Goal: Task Accomplishment & Management: Manage account settings

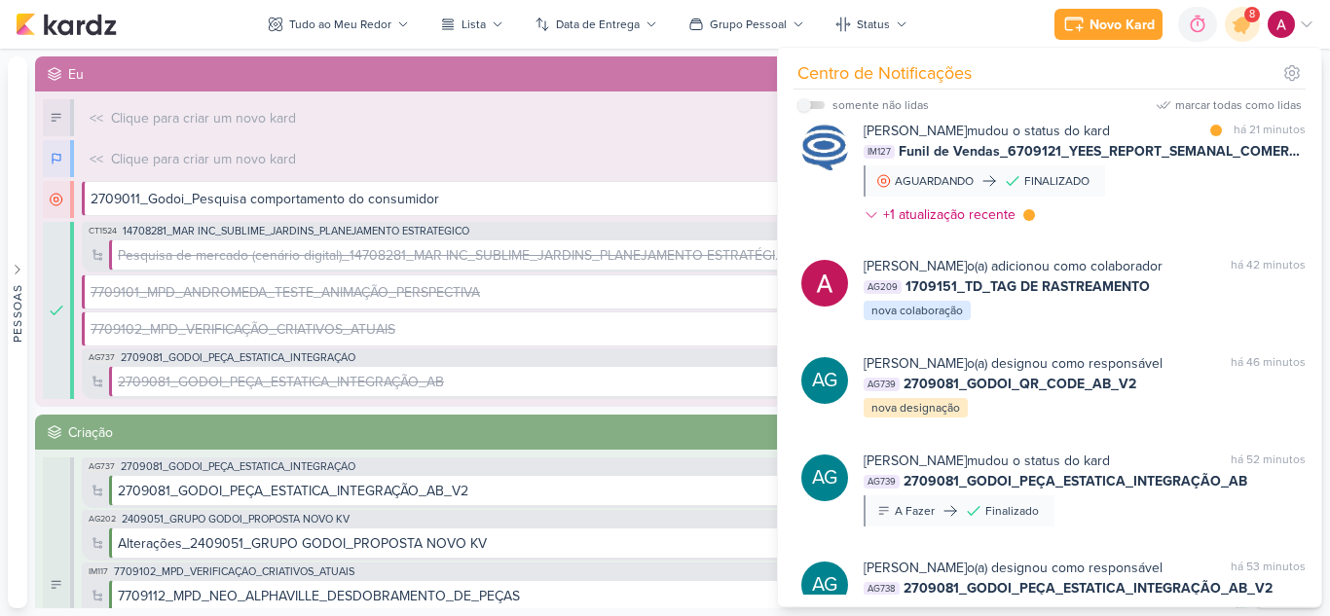
scroll to position [584, 0]
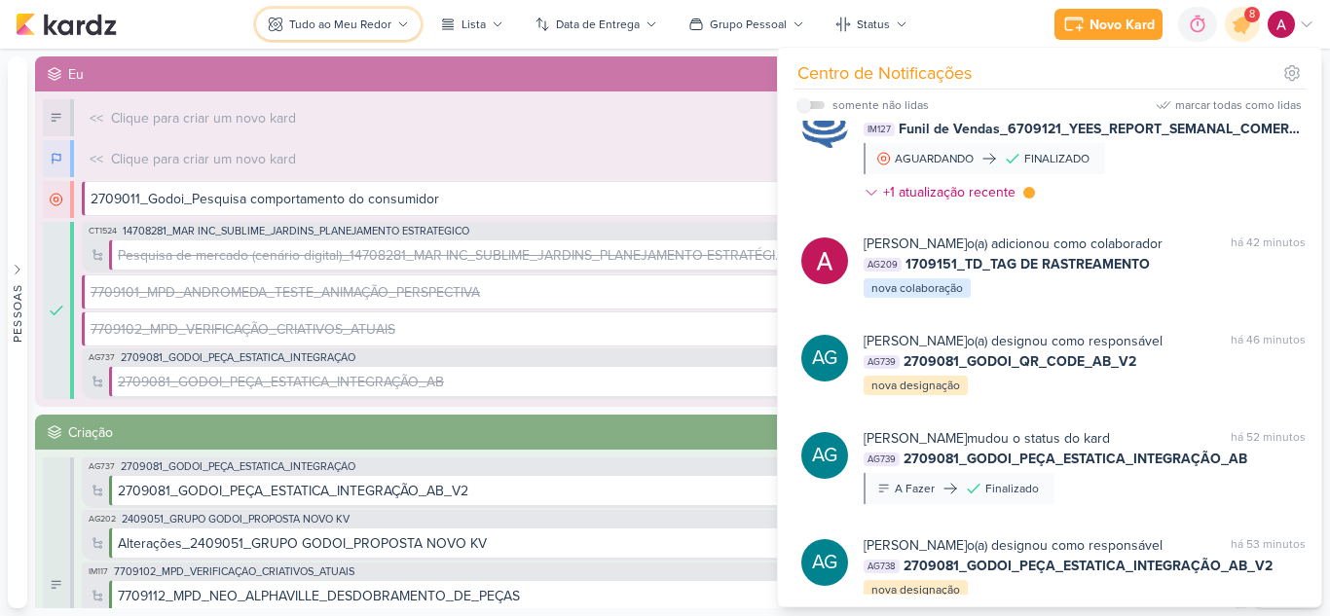
click at [325, 30] on div "Tudo ao Meu Redor" at bounding box center [340, 25] width 102 height 18
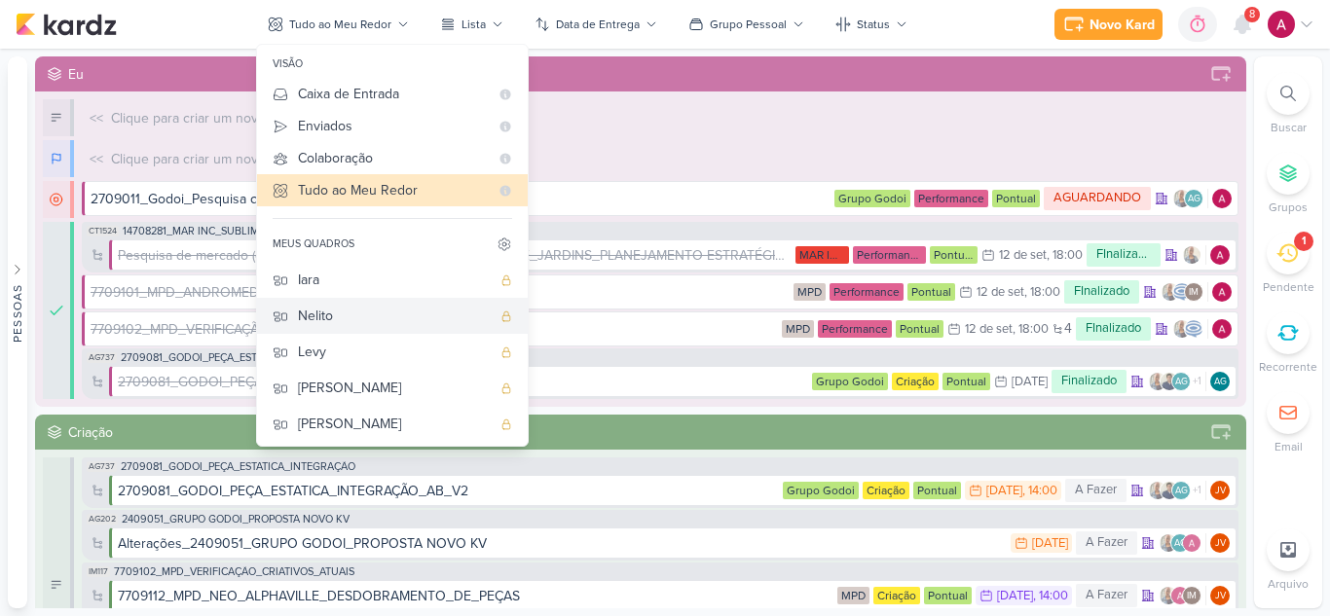
click at [374, 311] on div "Nelito" at bounding box center [394, 316] width 193 height 20
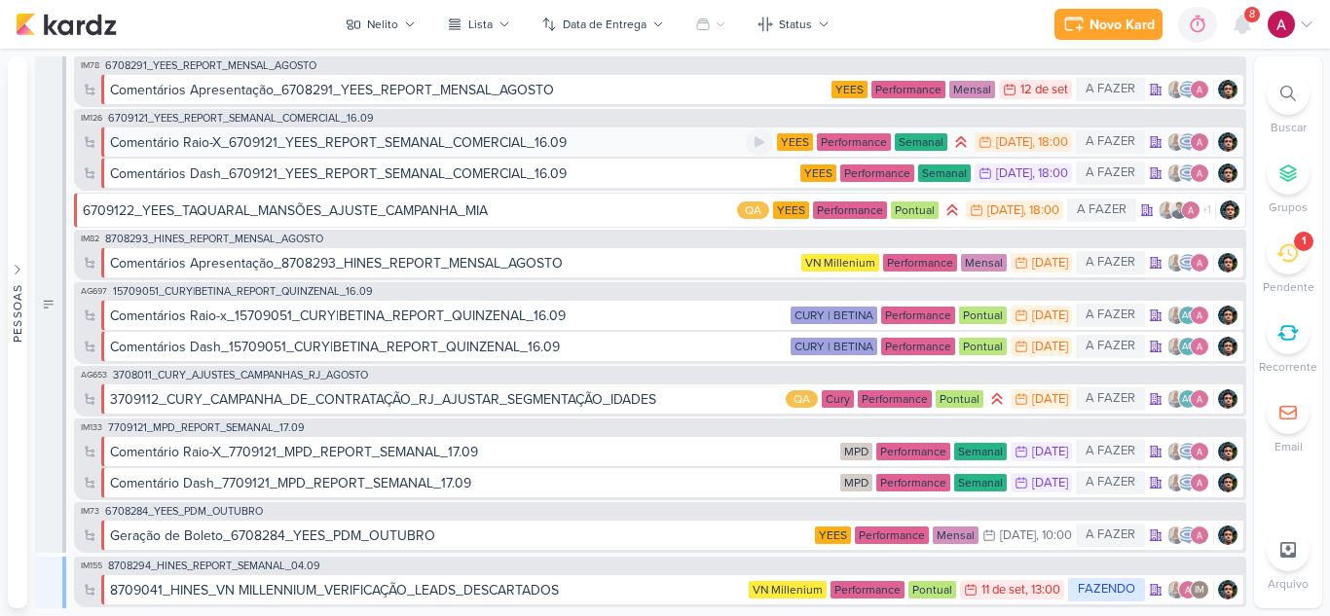
click at [378, 145] on div "Comentário Raio-X_6709121_YEES_REPORT_SEMANAL_COMERCIAL_16.09" at bounding box center [338, 142] width 456 height 20
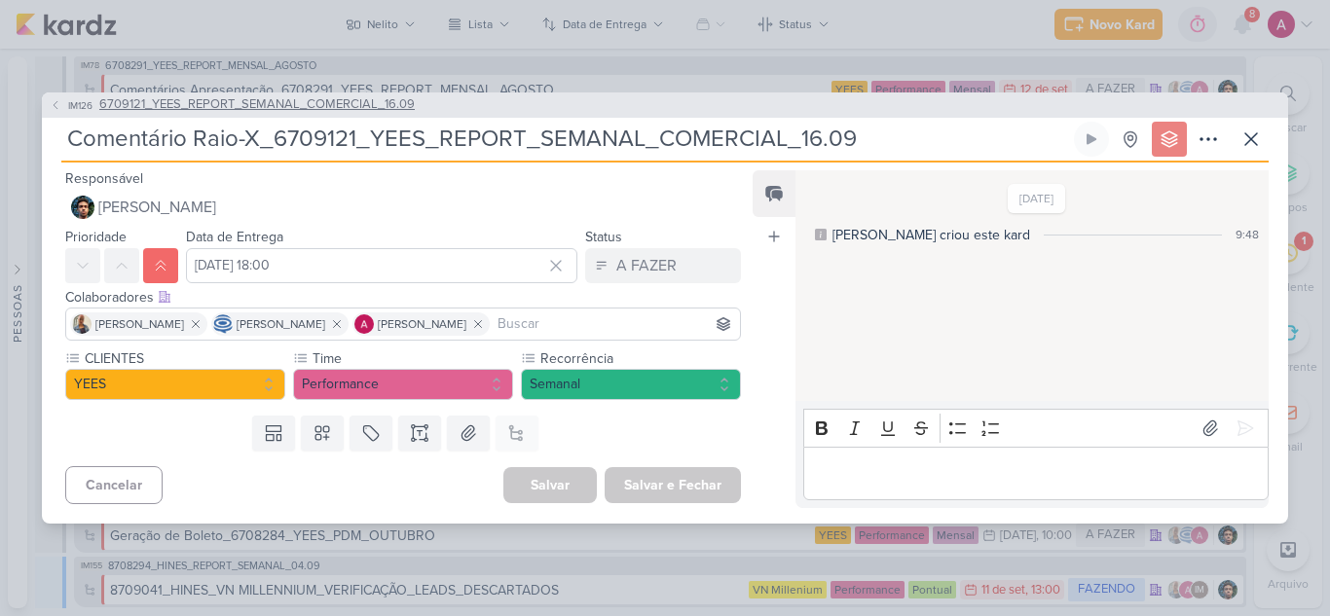
click at [71, 104] on span "IM126" at bounding box center [80, 105] width 30 height 15
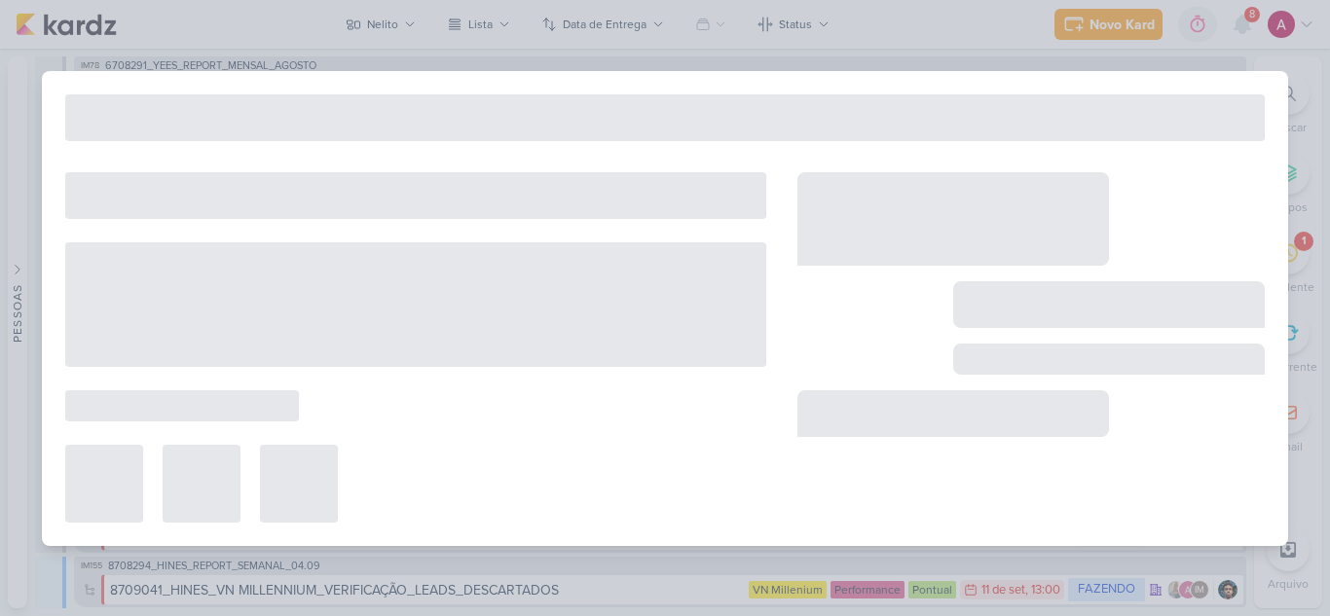
type input "6709121_YEES_REPORT_SEMANAL_COMERCIAL_16.09"
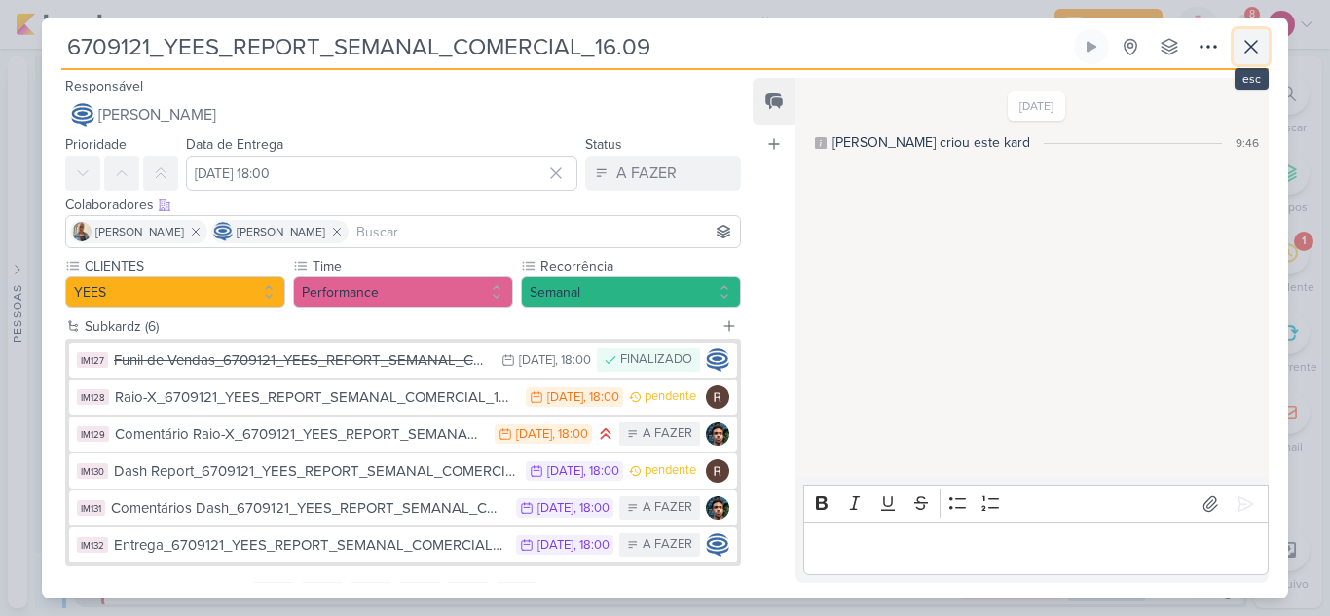
click at [1263, 47] on button at bounding box center [1250, 46] width 35 height 35
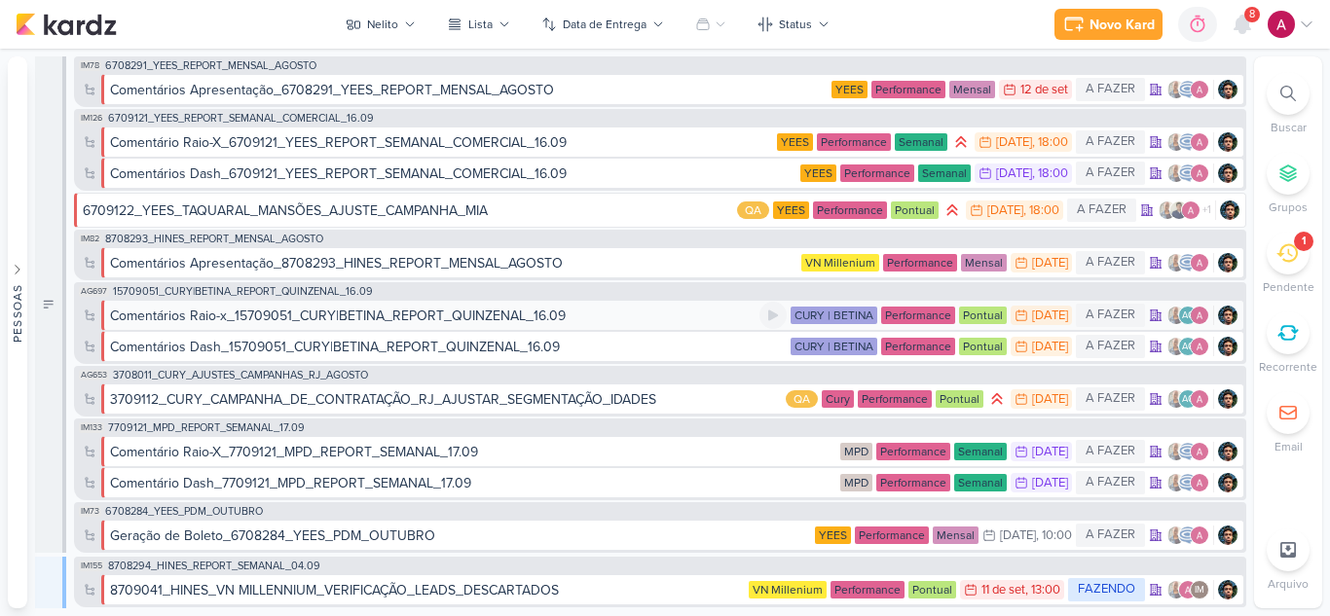
click at [478, 314] on div "Comentários Raio-x_15709051_CURY|BETINA_REPORT_QUINZENAL_16.09" at bounding box center [338, 316] width 456 height 20
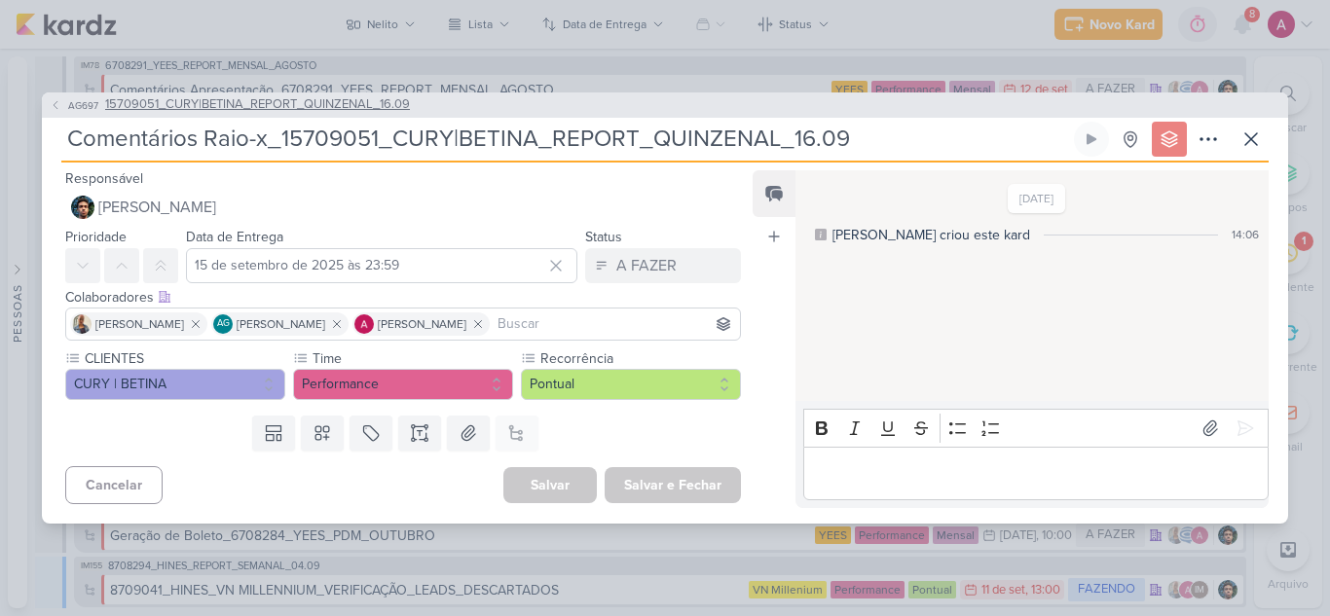
click at [83, 107] on span "AG697" at bounding box center [83, 105] width 36 height 15
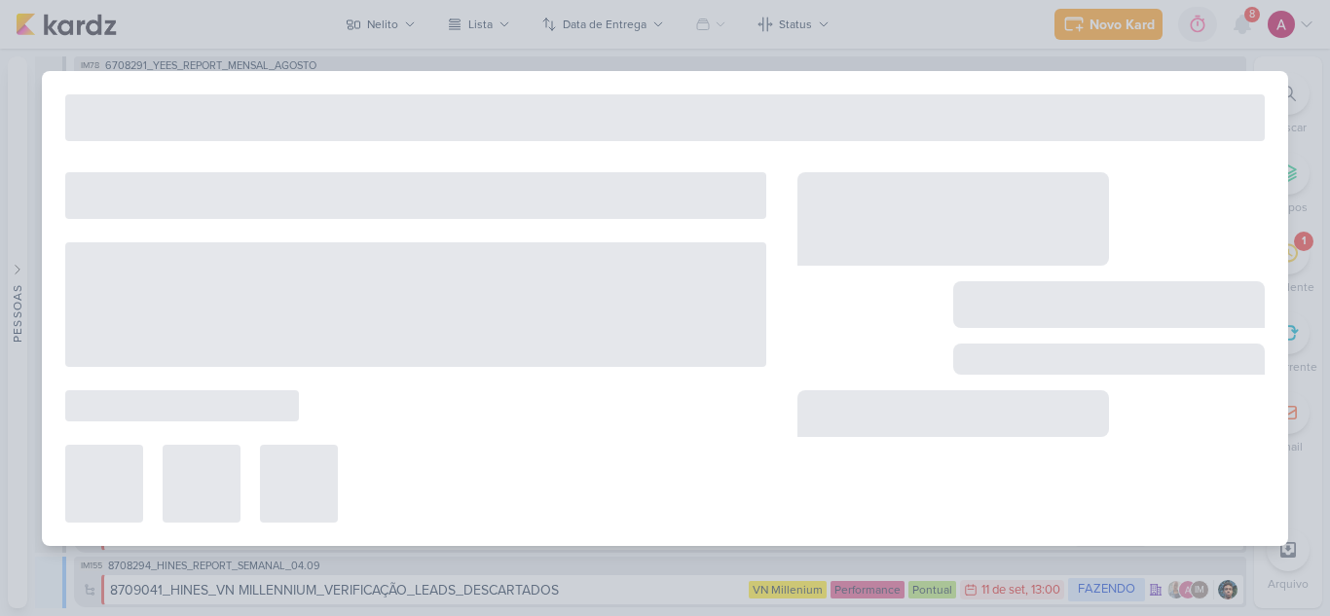
type input "15709051_CURY|BETINA_REPORT_QUINZENAL_16.09"
type input "16 de setembro de 2025 às 11:00"
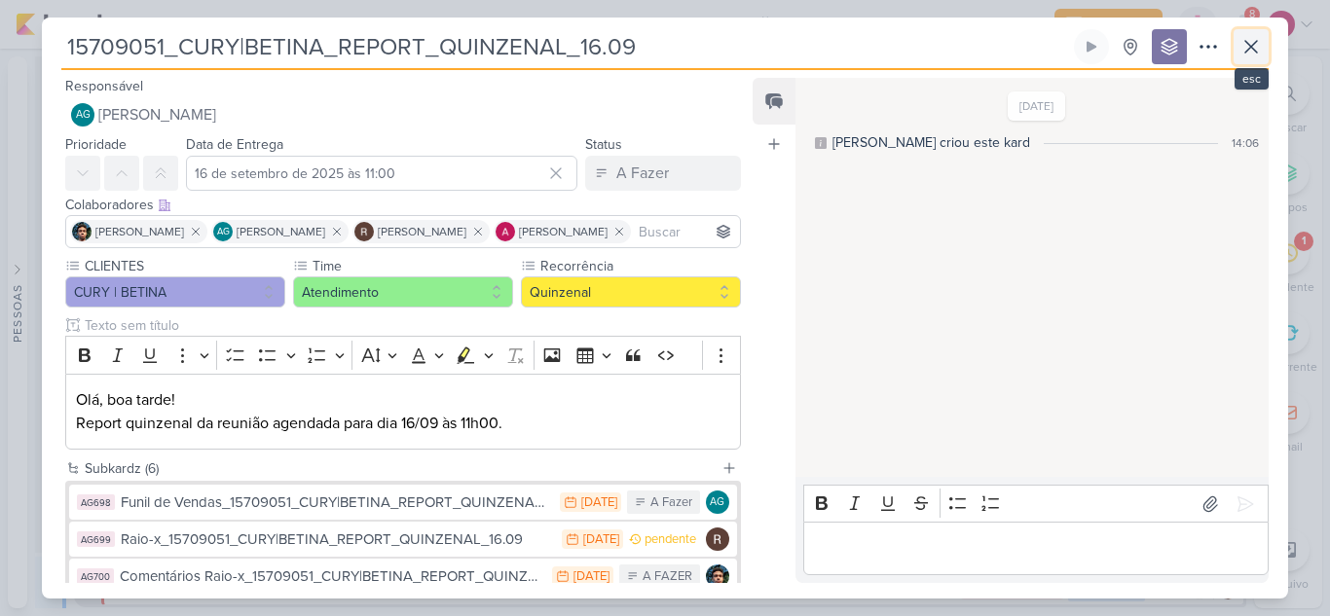
click at [1246, 55] on icon at bounding box center [1250, 46] width 23 height 23
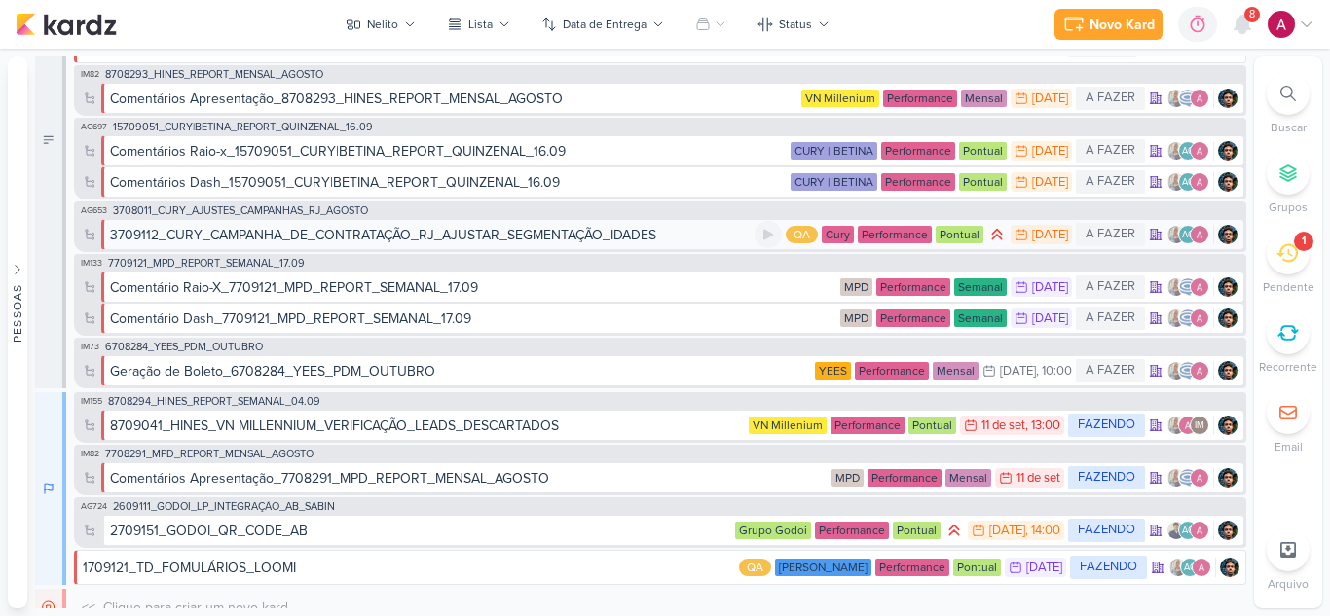
scroll to position [195, 0]
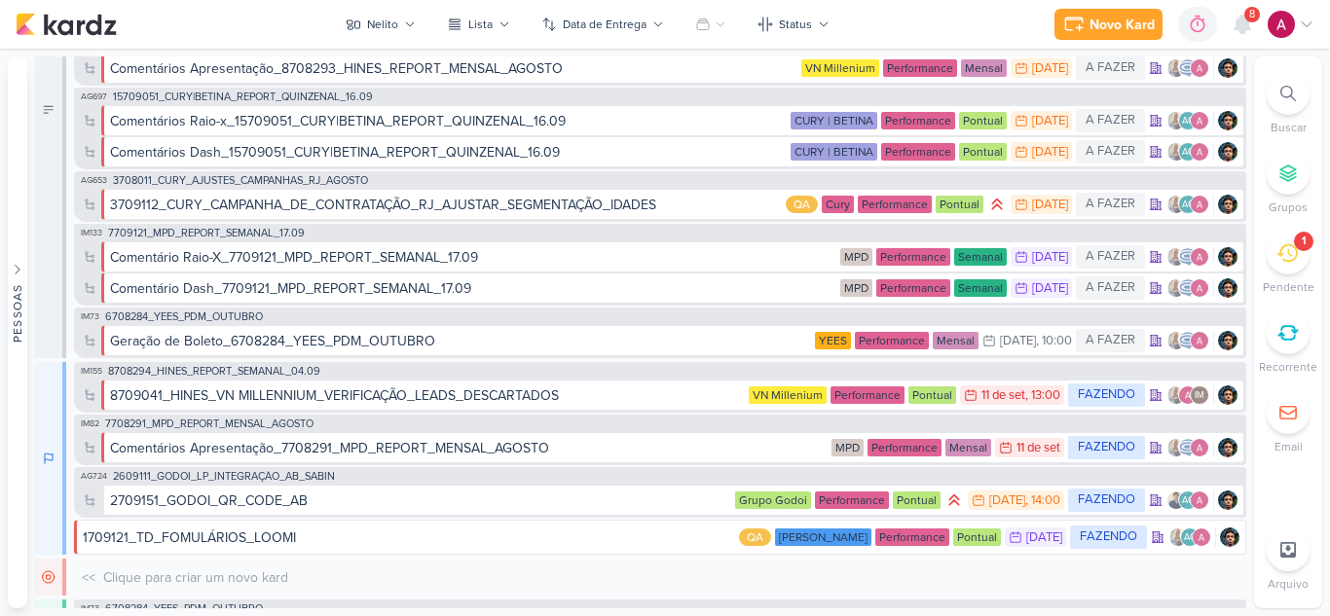
click at [1247, 20] on div "8" at bounding box center [1252, 15] width 16 height 16
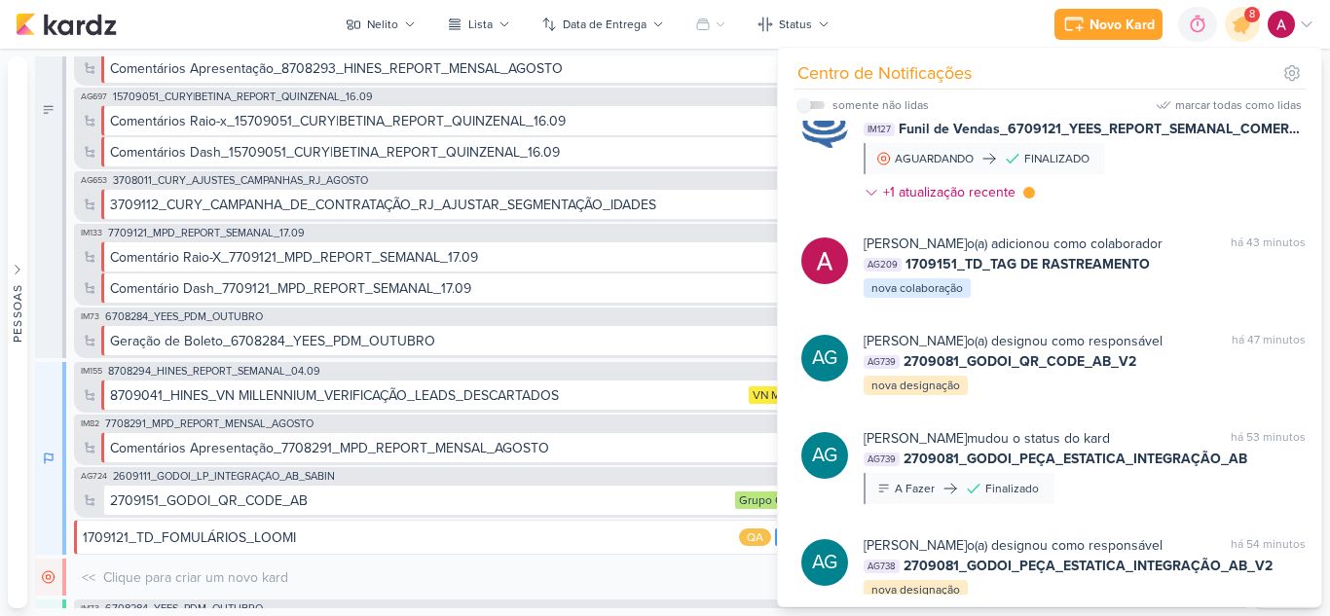
click at [811, 100] on div "somente não lidas" at bounding box center [862, 104] width 131 height 23
click at [814, 105] on label at bounding box center [810, 105] width 27 height 8
click at [811, 105] on input "checkbox" at bounding box center [804, 105] width 14 height 14
checkbox input "true"
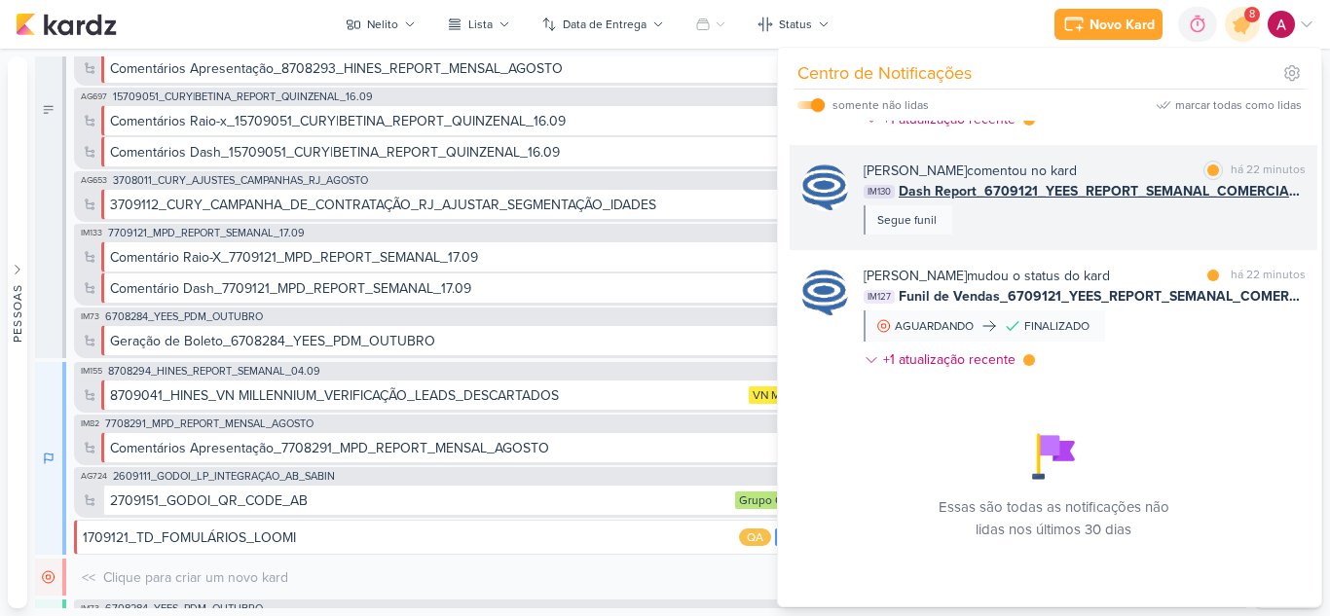
scroll to position [388, 0]
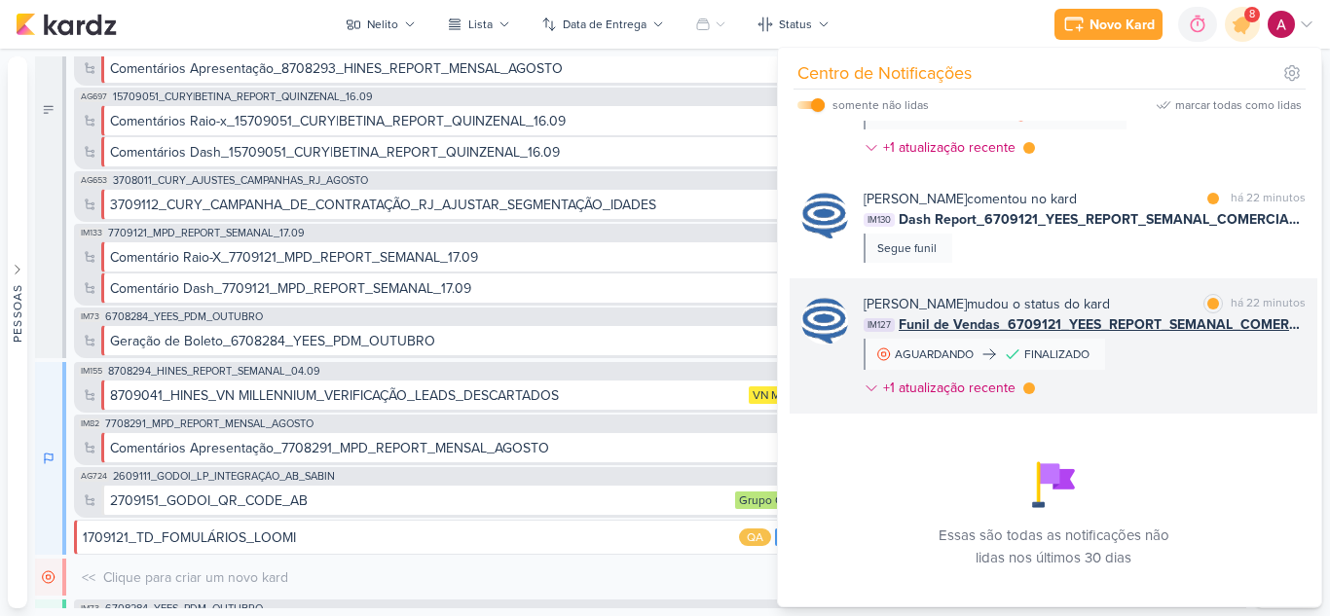
click at [1170, 380] on div "Caroline Traven De Andrade mudou o status do kard marcar como lida há 22 minuto…" at bounding box center [1084, 350] width 442 height 112
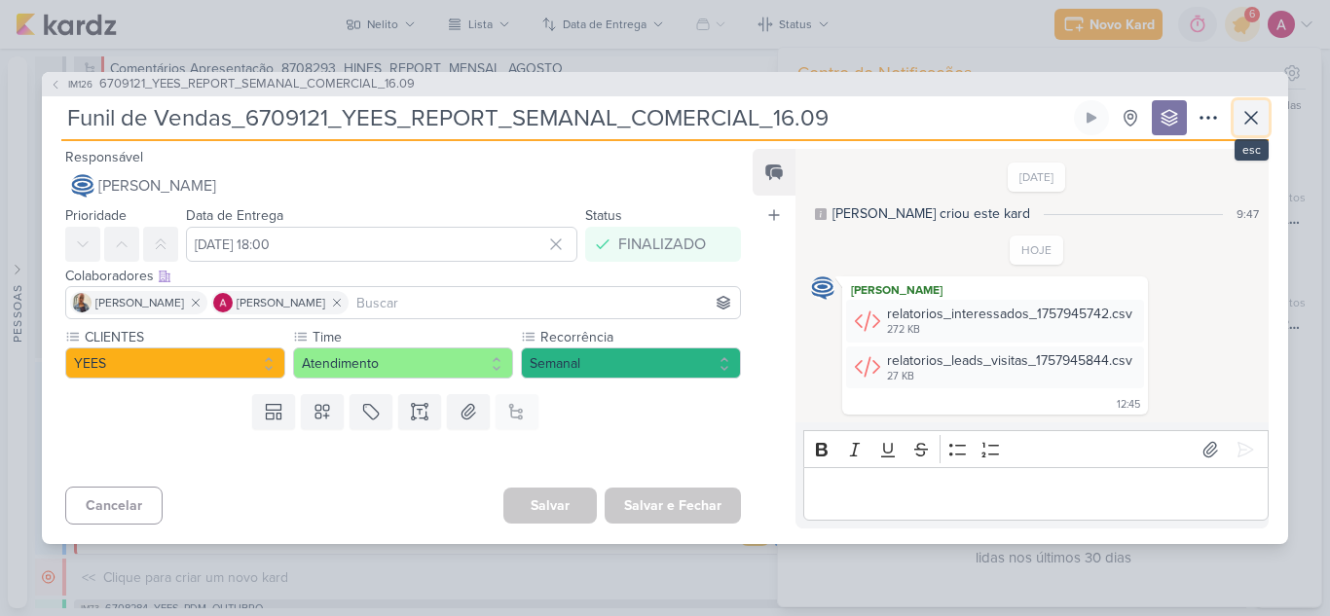
click at [1250, 115] on icon at bounding box center [1250, 117] width 23 height 23
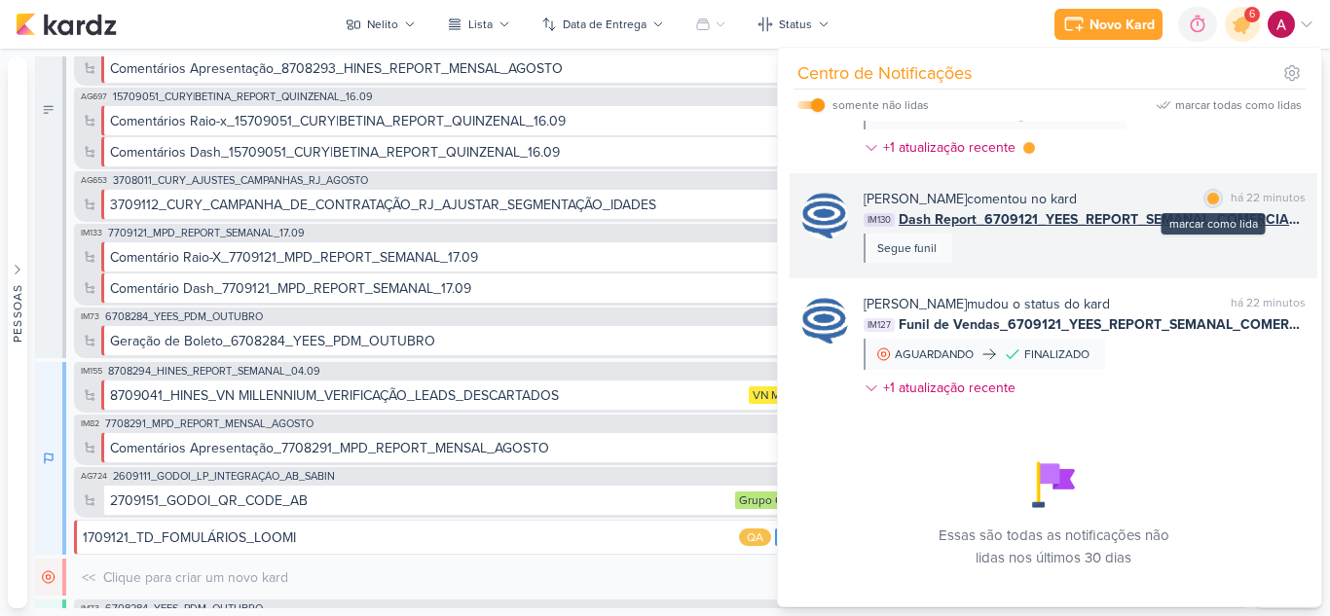
click at [1203, 208] on div "marcar como lida" at bounding box center [1212, 198] width 19 height 19
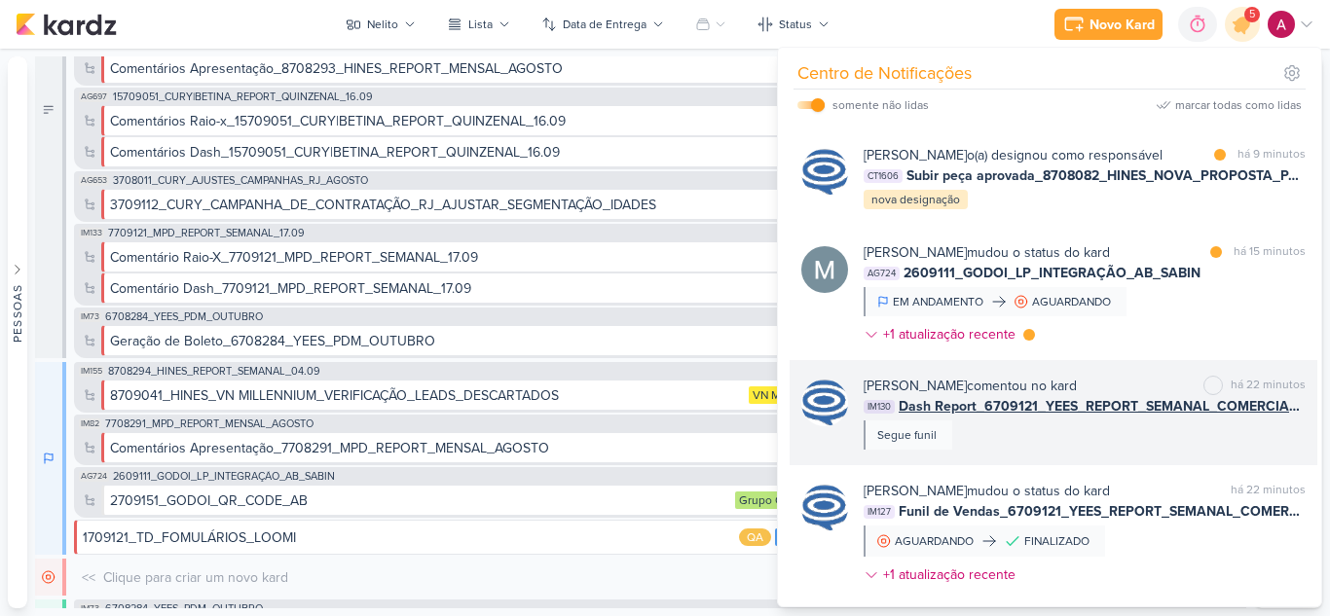
scroll to position [194, 0]
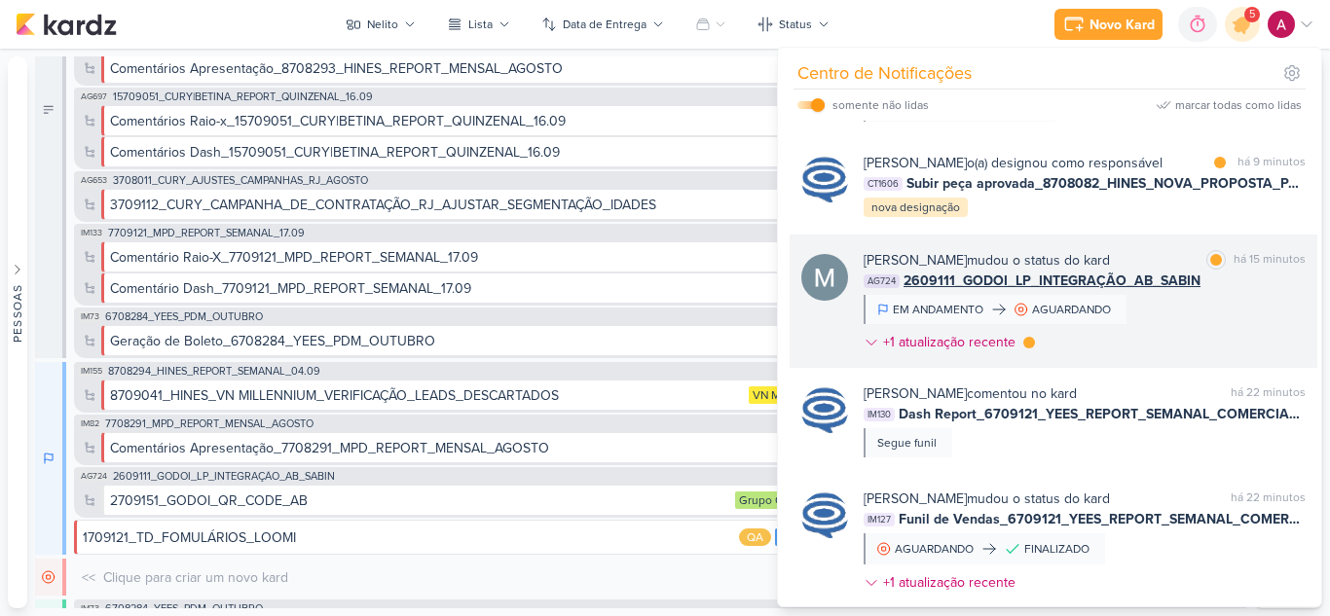
click at [1184, 329] on div "Mariana Amorim mudou o status do kard marcar como lida há 15 minutos AG724 2609…" at bounding box center [1084, 305] width 442 height 110
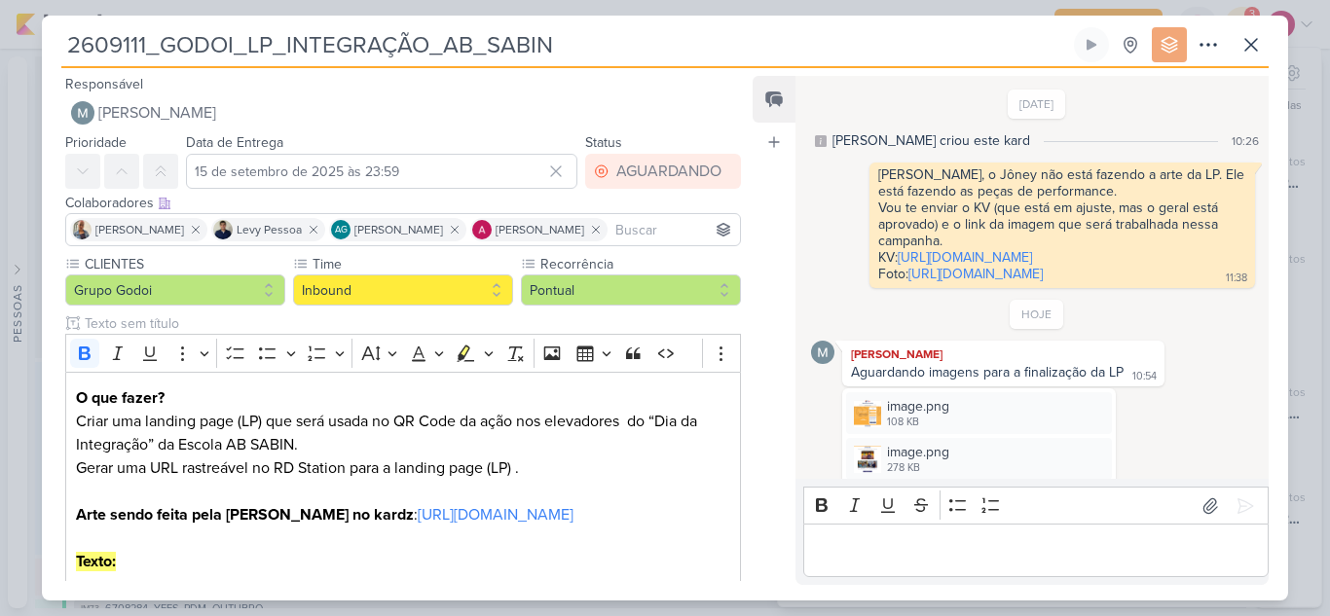
scroll to position [274, 0]
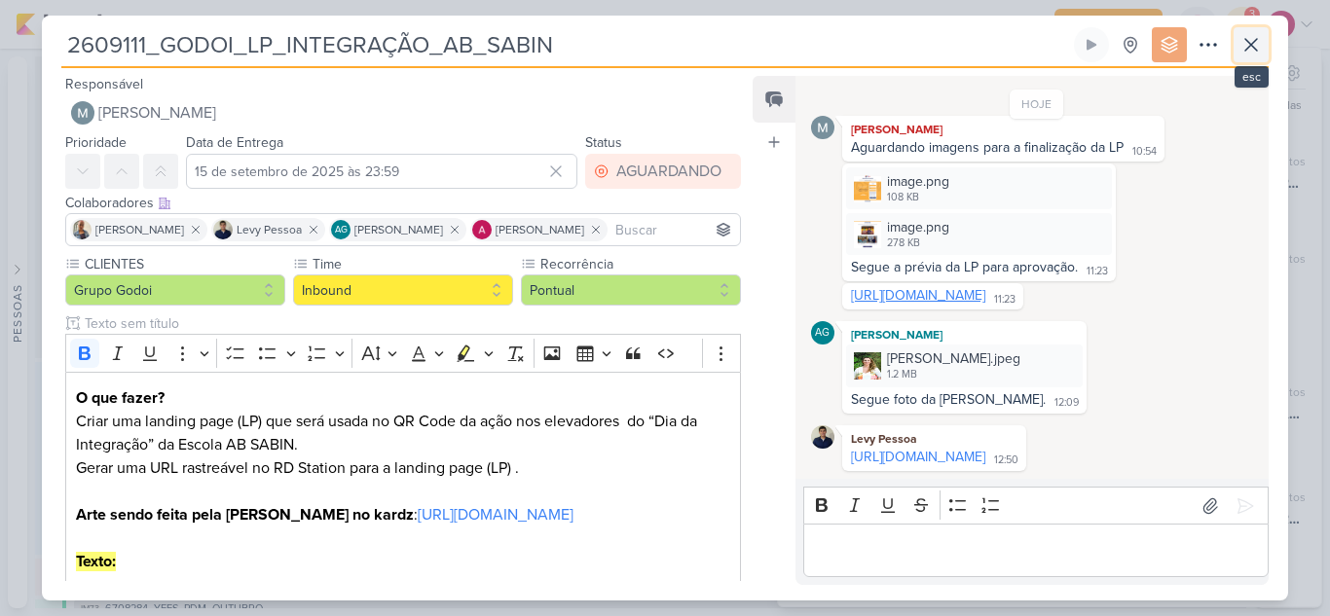
click at [1254, 50] on icon at bounding box center [1250, 44] width 23 height 23
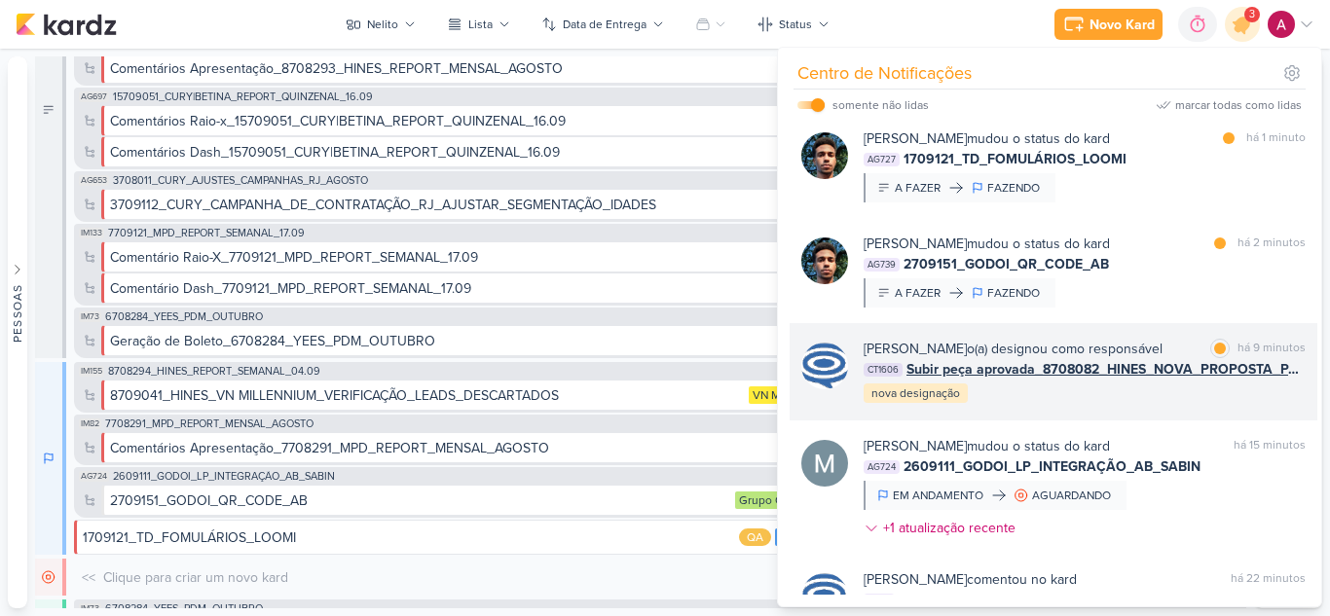
scroll to position [0, 0]
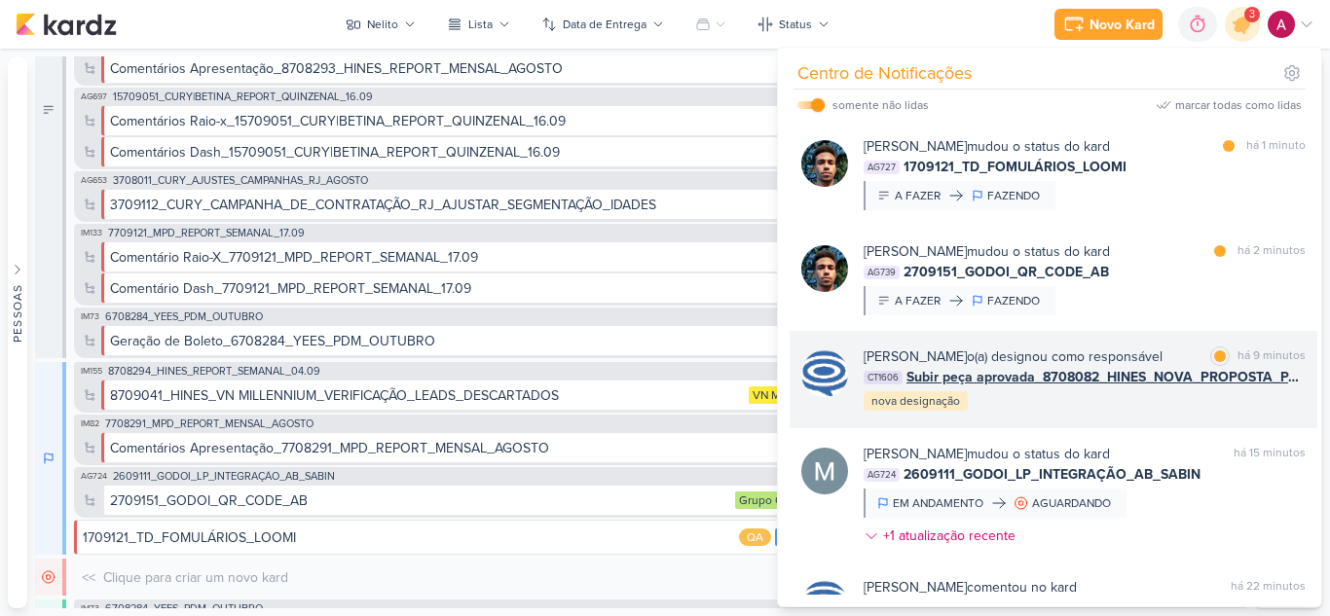
click at [1172, 413] on div "Caroline Traven De Andrade o(a) designou como responsável marcar como lida há 9…" at bounding box center [1084, 380] width 442 height 66
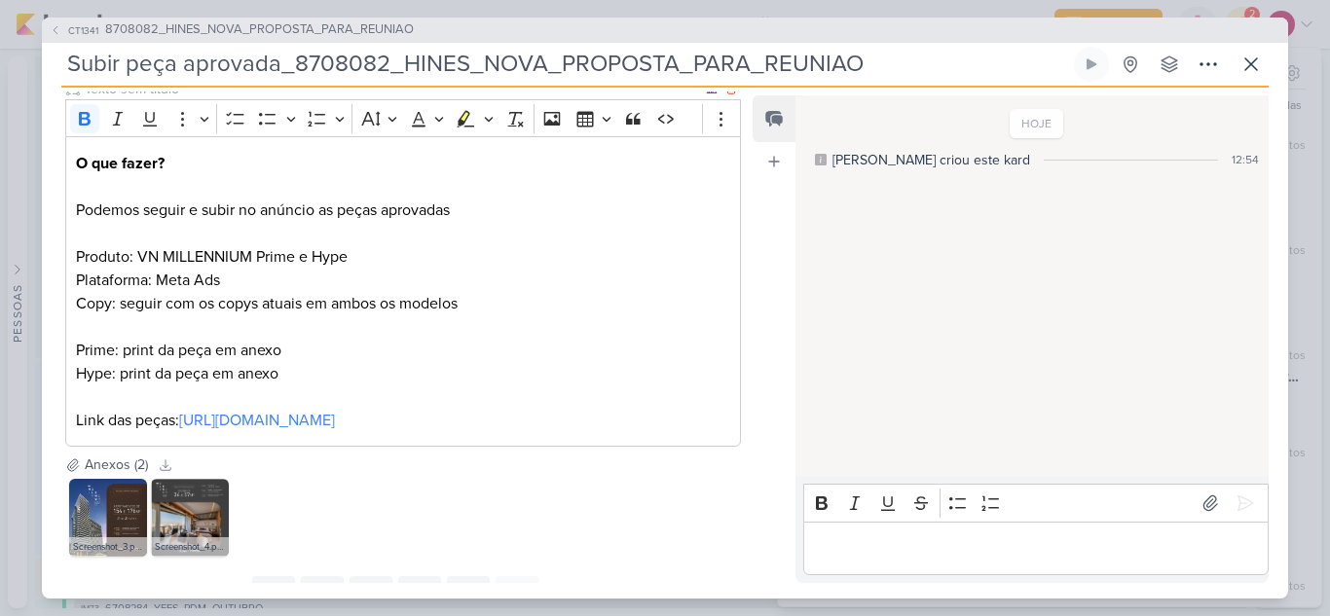
scroll to position [292, 0]
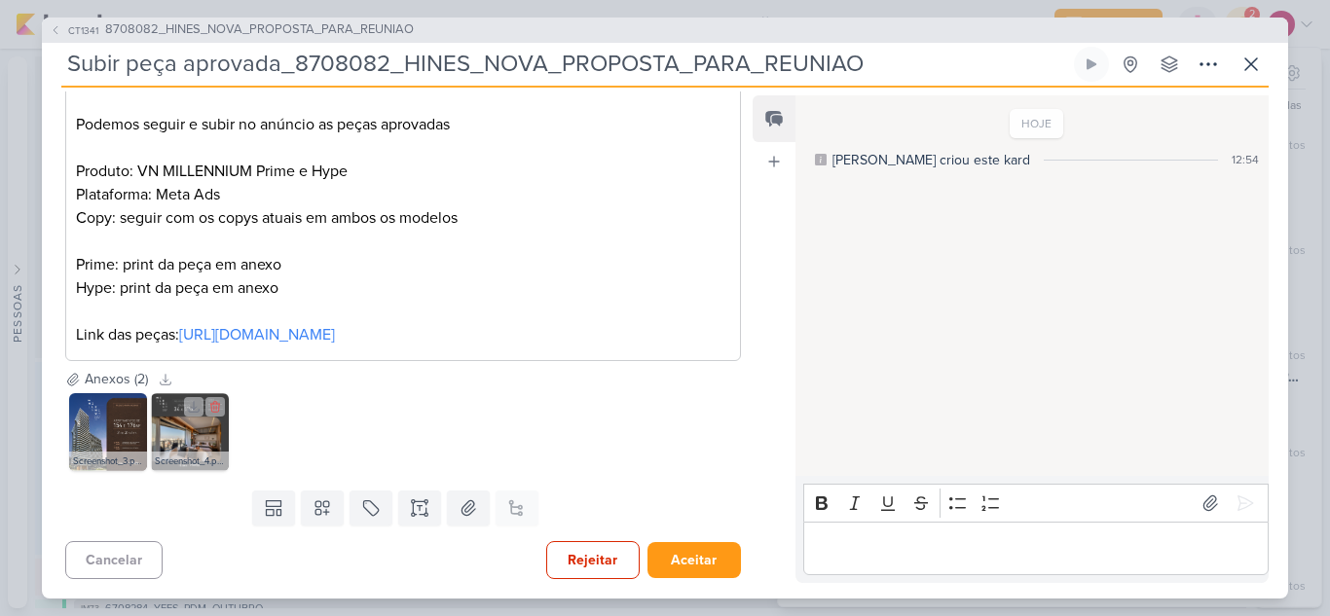
click at [168, 448] on img at bounding box center [190, 432] width 78 height 78
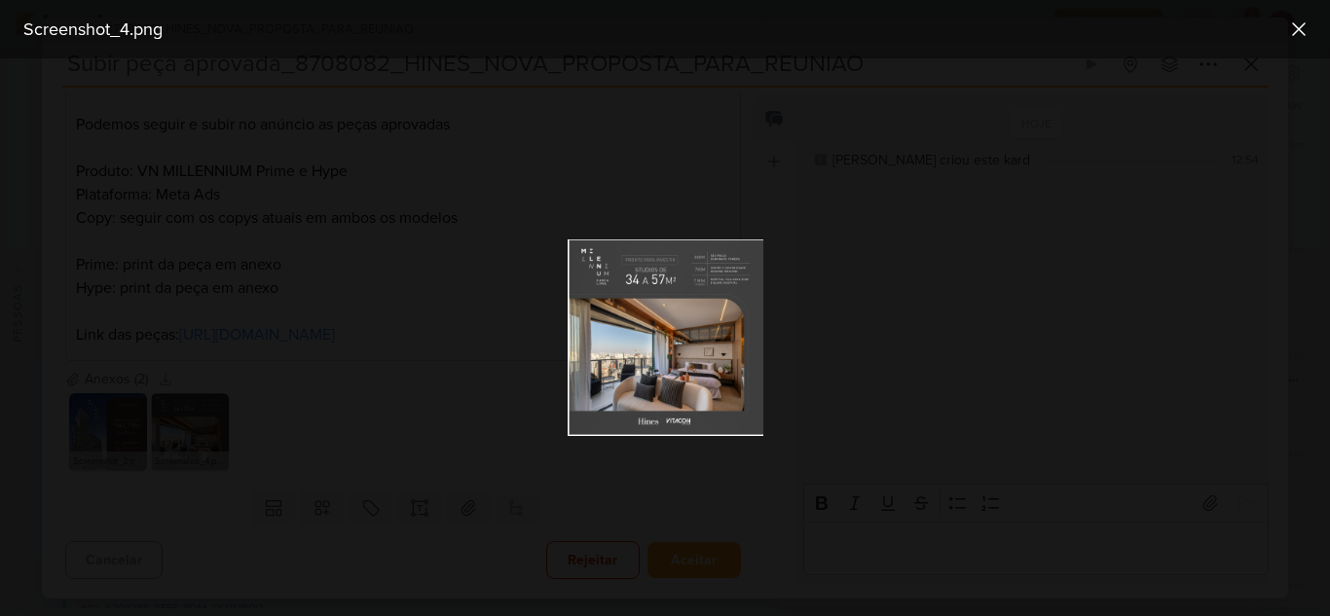
drag, startPoint x: 264, startPoint y: 436, endPoint x: 190, endPoint y: 456, distance: 76.7
click at [264, 437] on div at bounding box center [665, 337] width 1330 height 558
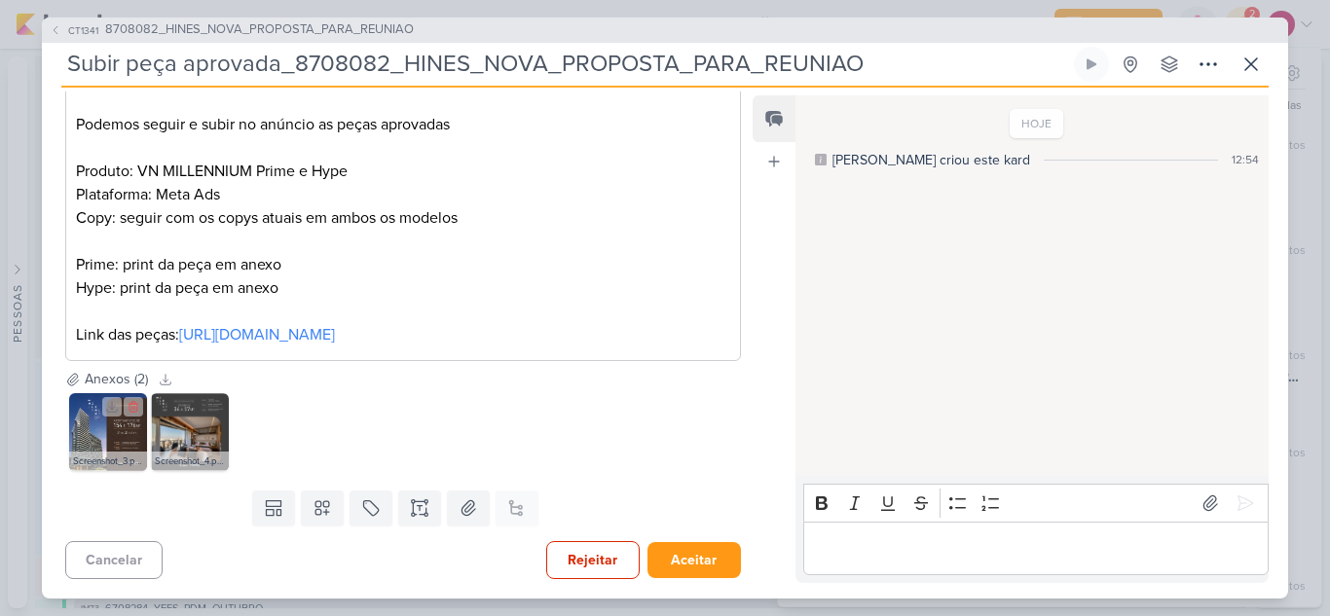
click at [117, 457] on img at bounding box center [108, 432] width 78 height 78
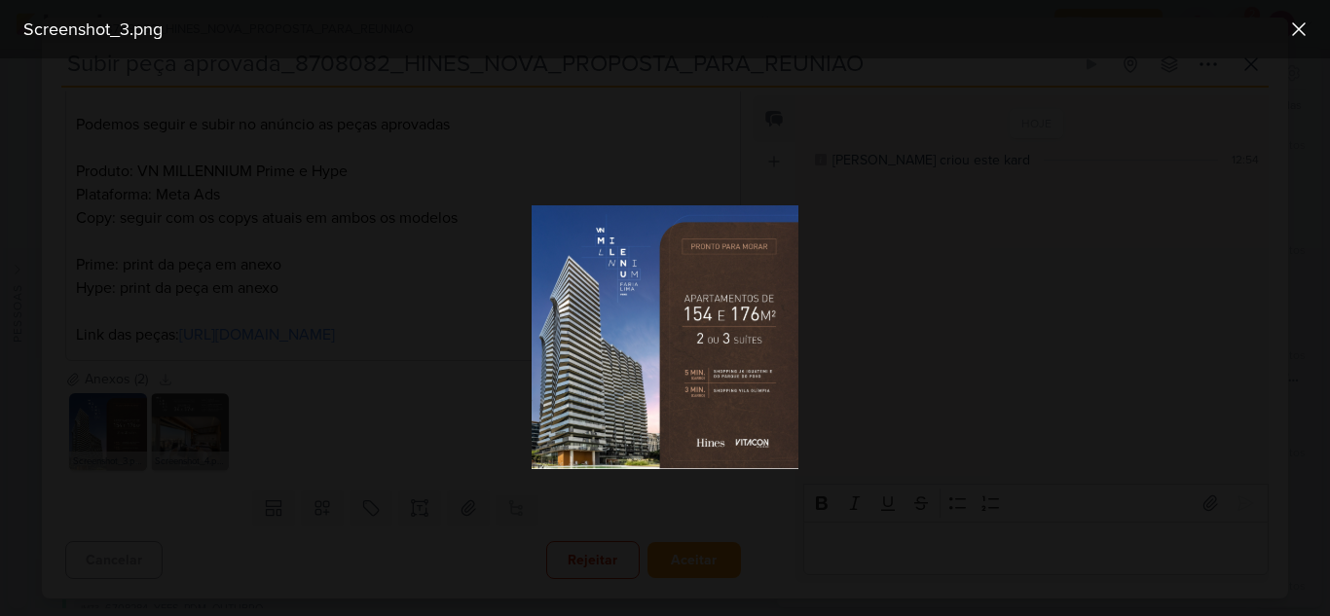
click at [268, 447] on div at bounding box center [665, 337] width 1330 height 558
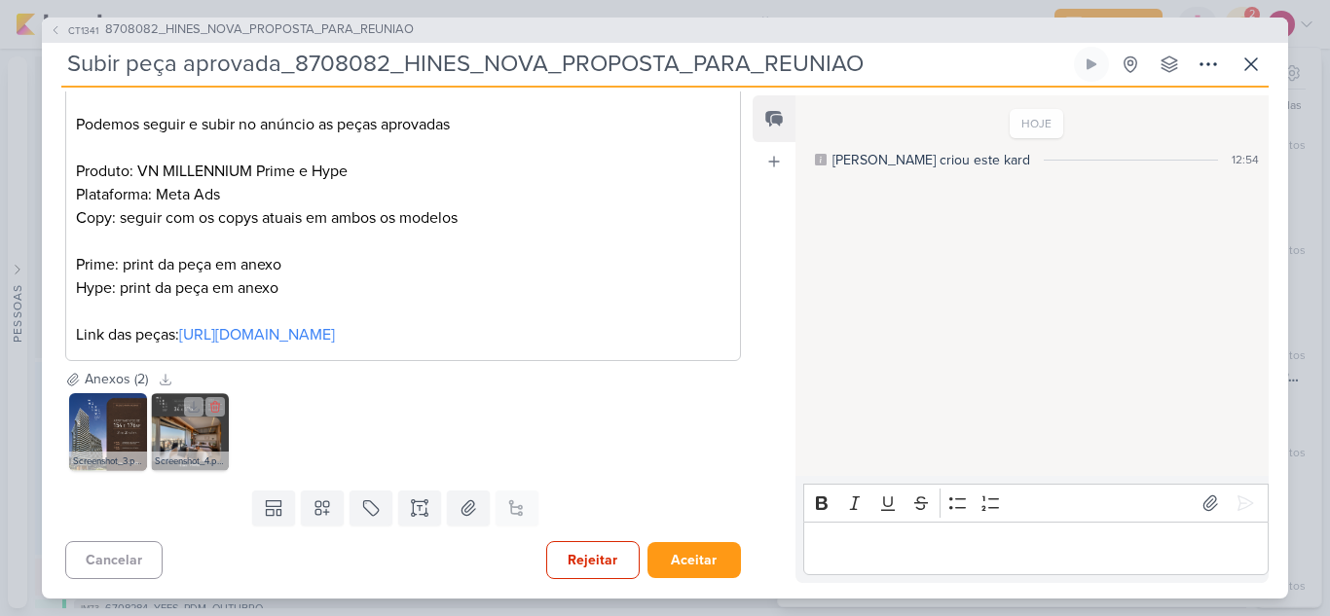
click at [210, 449] on img at bounding box center [190, 432] width 78 height 78
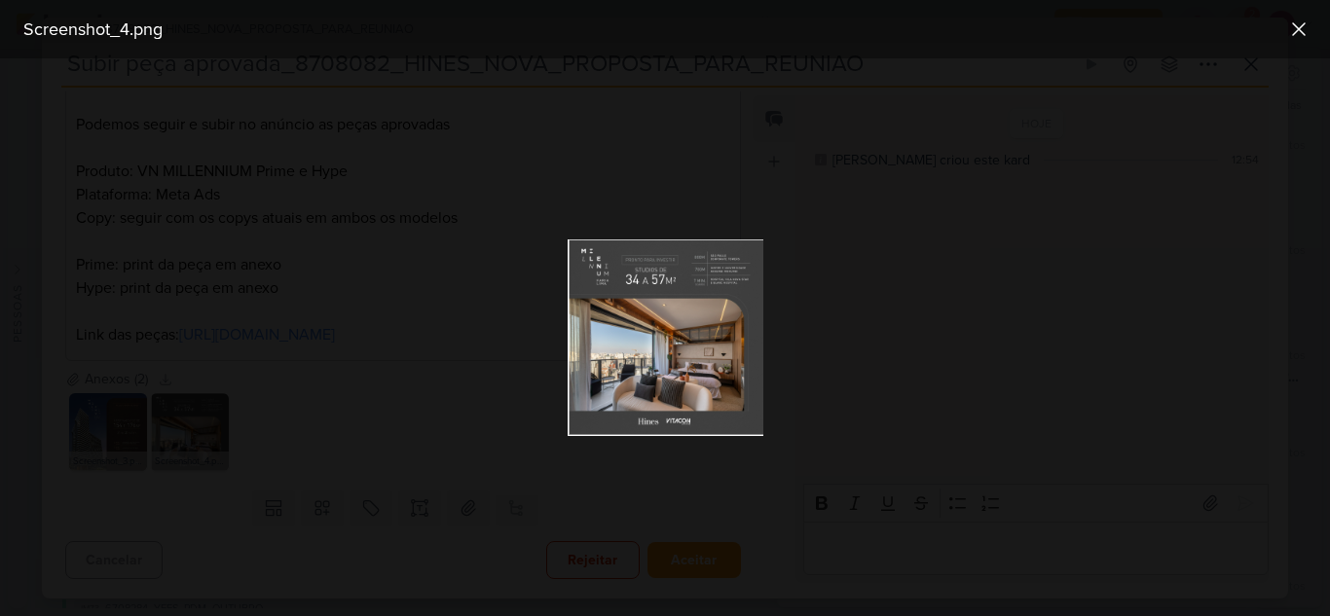
click at [288, 433] on div at bounding box center [665, 337] width 1330 height 558
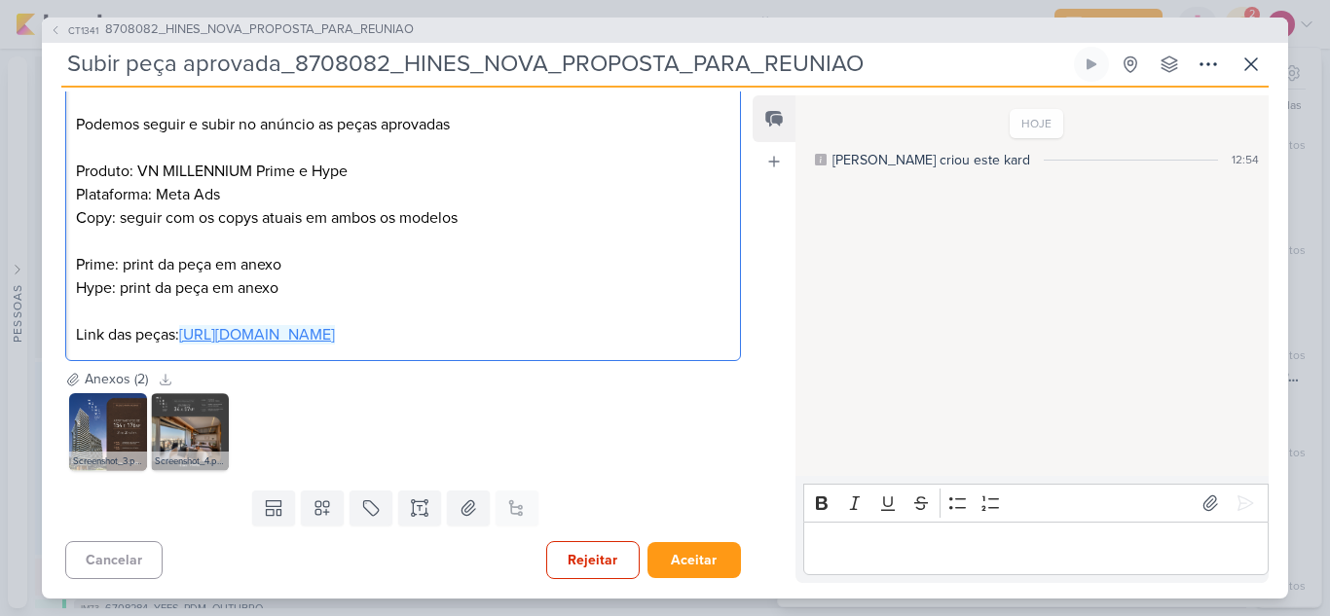
click at [335, 325] on link "https://drive.google.com/drive/folders/1H9RNG_CMbl1Vj51lL1K0-BachpJHP6wc" at bounding box center [257, 334] width 156 height 19
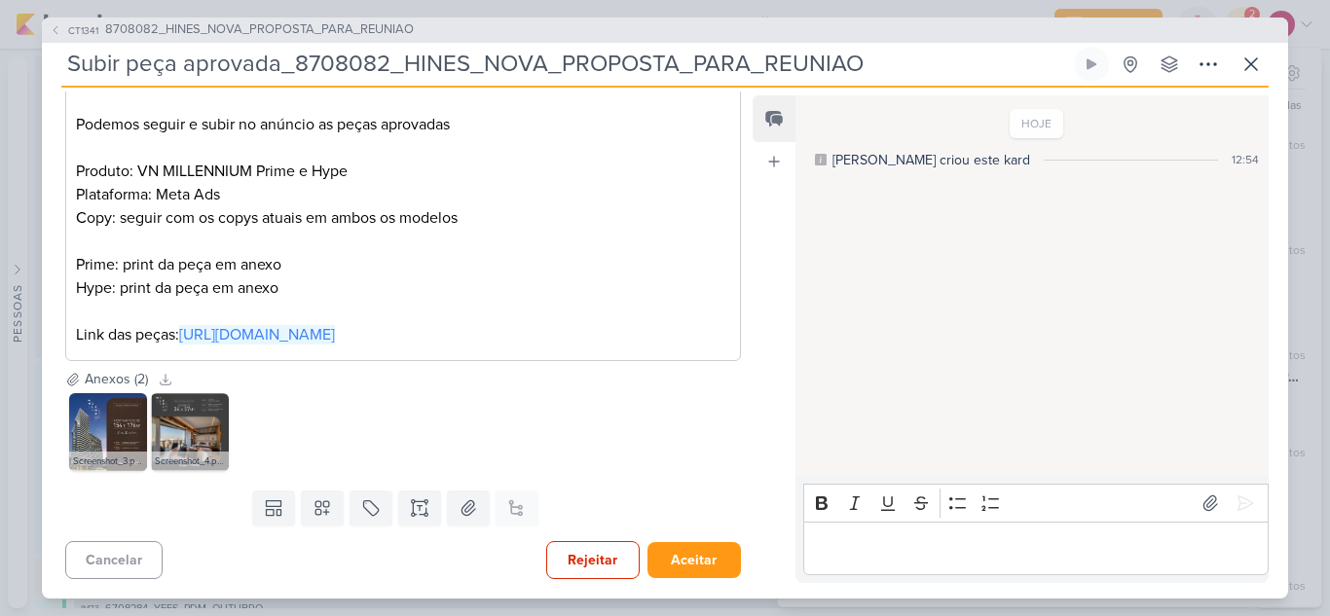
click at [147, 434] on div "Screenshot_3.png Screenshot_4.png" at bounding box center [402, 432] width 675 height 86
click at [183, 447] on img at bounding box center [190, 432] width 78 height 78
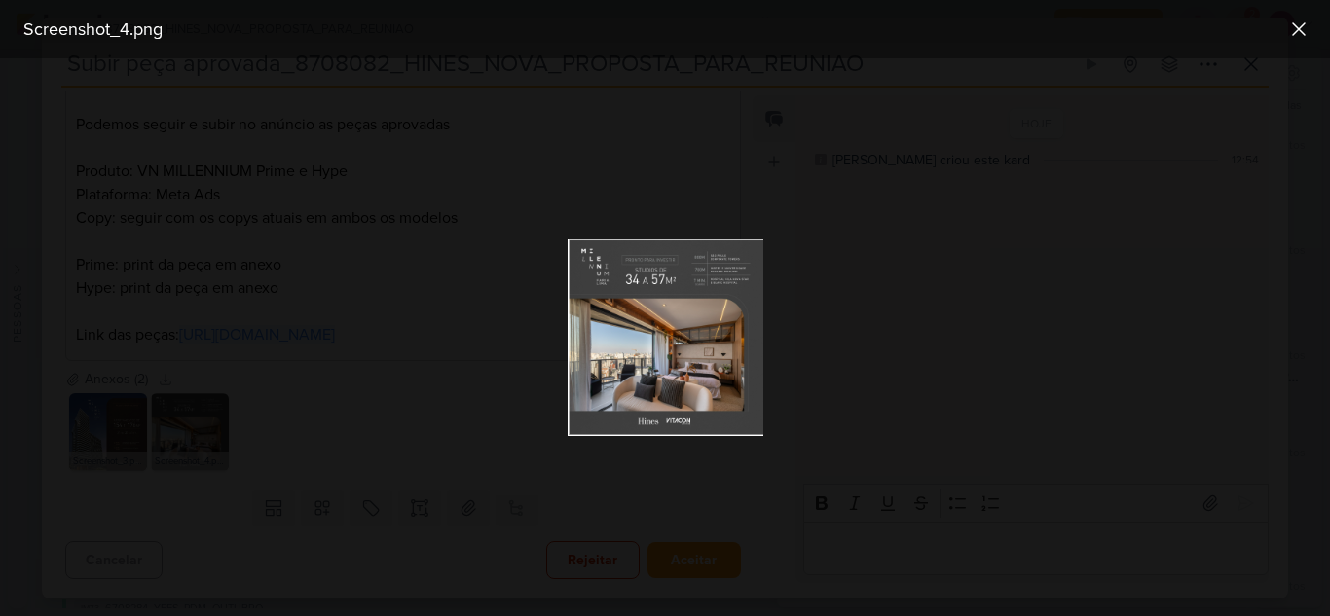
click at [887, 342] on div at bounding box center [665, 337] width 1330 height 558
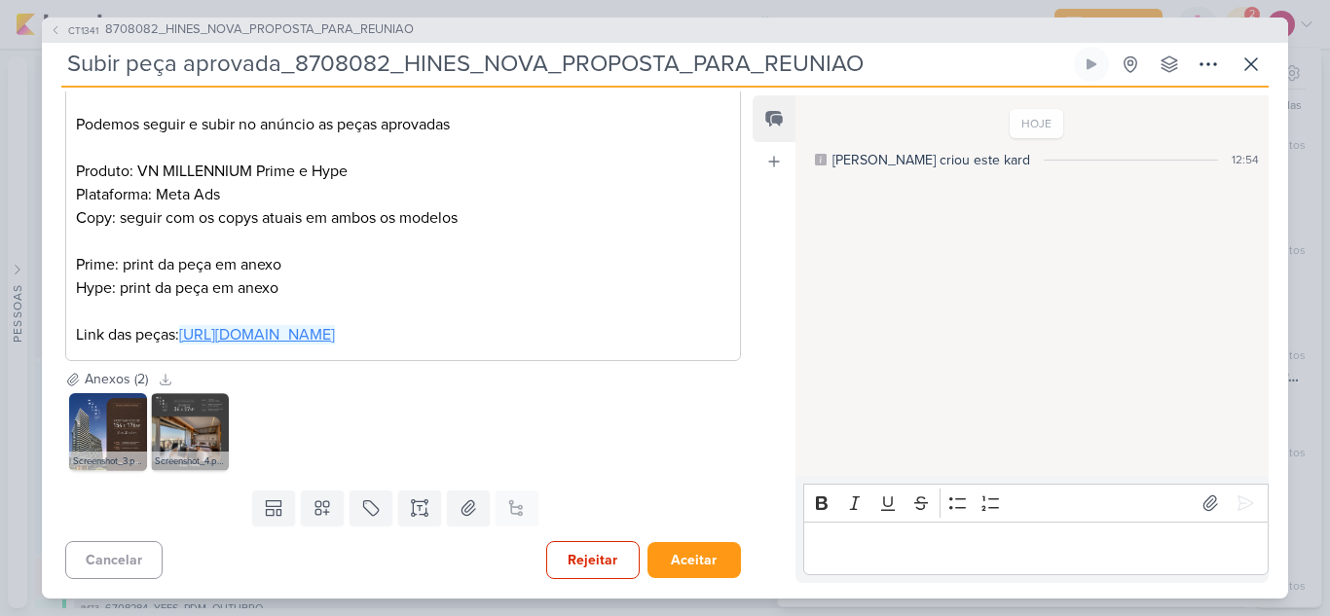
click at [335, 325] on link "https://drive.google.com/drive/folders/1H9RNG_CMbl1Vj51lL1K0-BachpJHP6wc" at bounding box center [257, 334] width 156 height 19
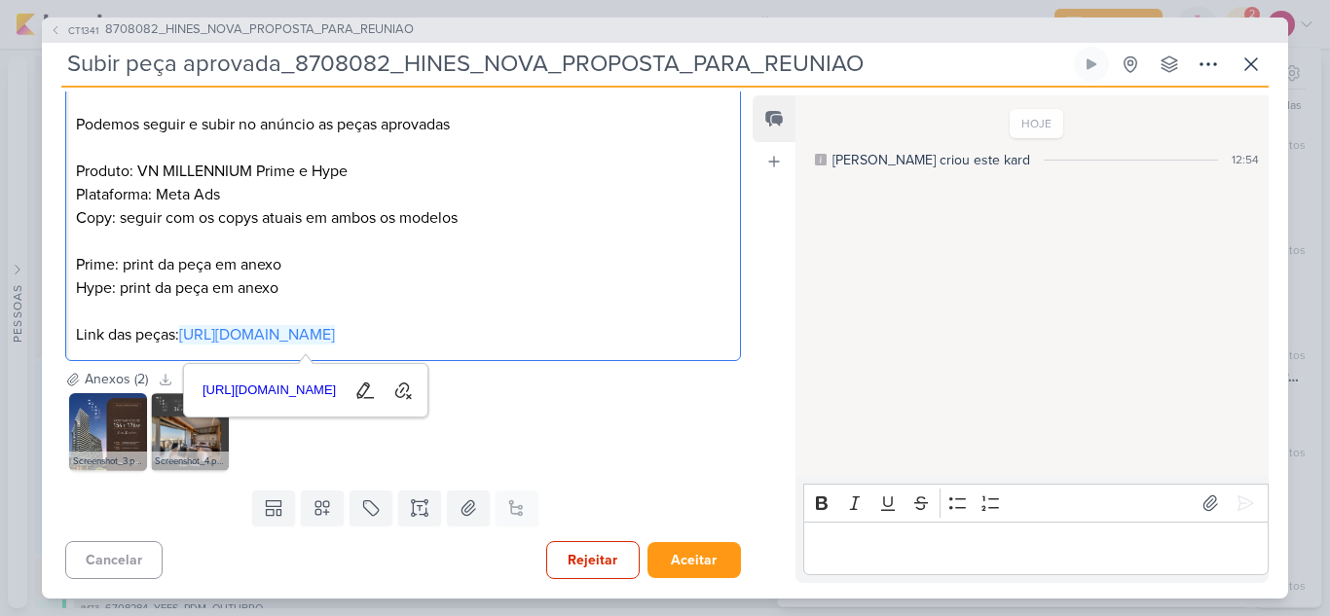
scroll to position [304, 0]
click at [582, 441] on div "Screenshot_3.png Screenshot_4.png" at bounding box center [402, 432] width 675 height 86
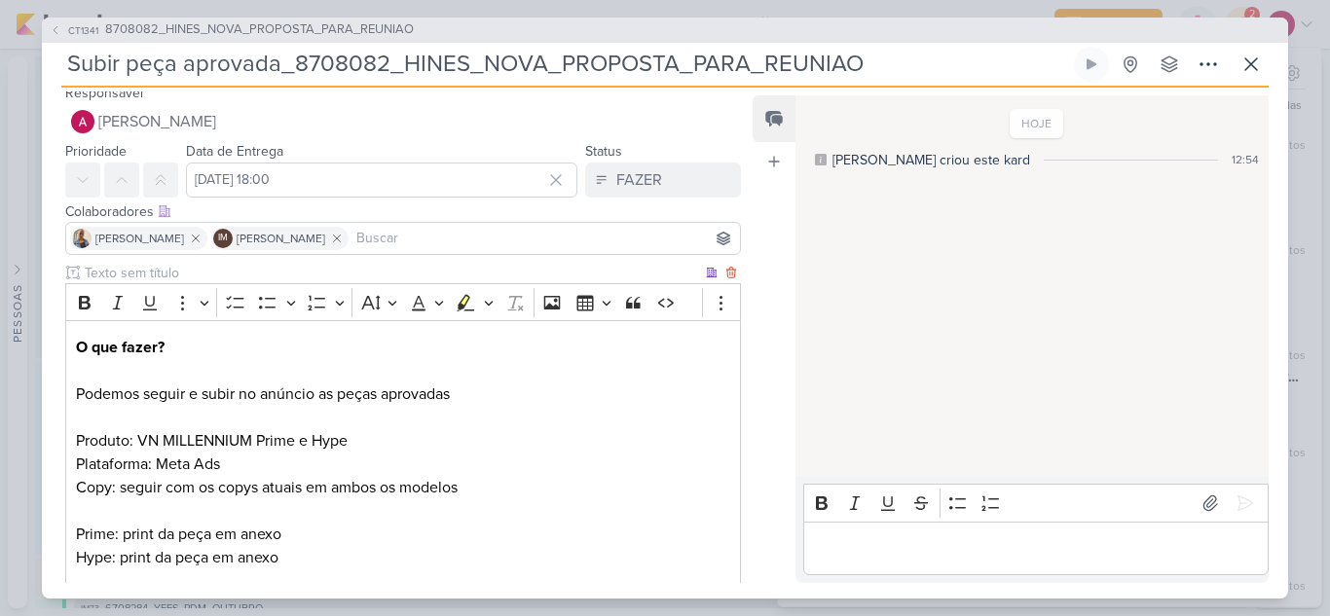
scroll to position [0, 0]
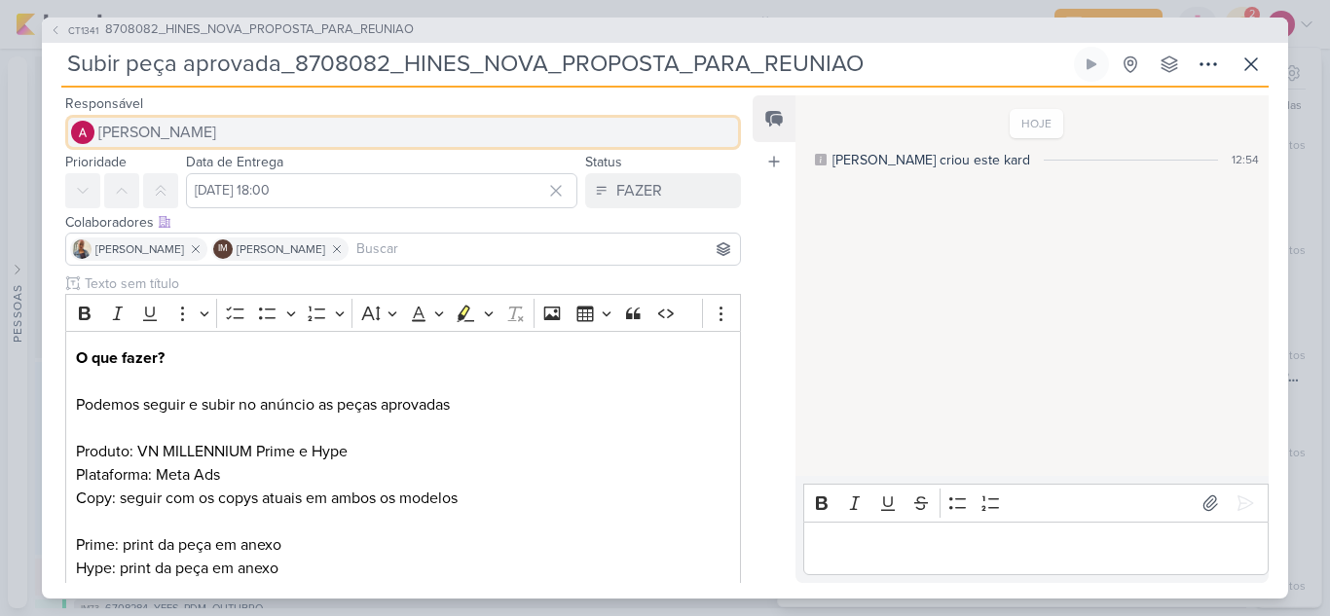
click at [162, 128] on span "[PERSON_NAME]" at bounding box center [157, 132] width 118 height 23
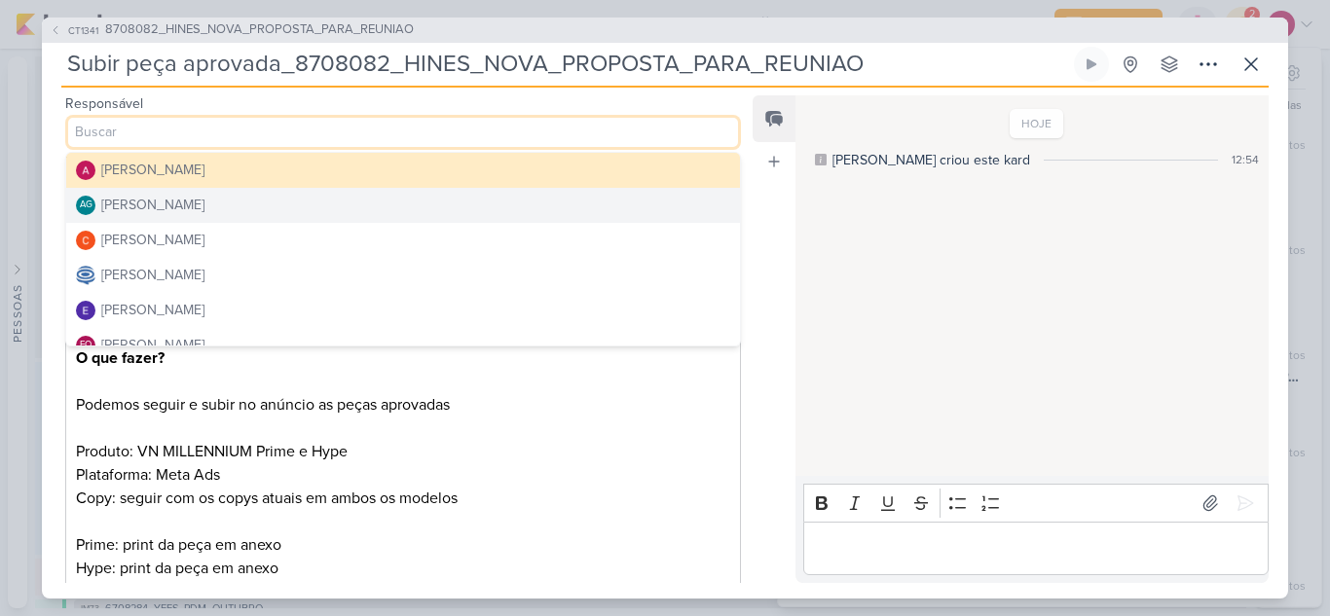
scroll to position [97, 0]
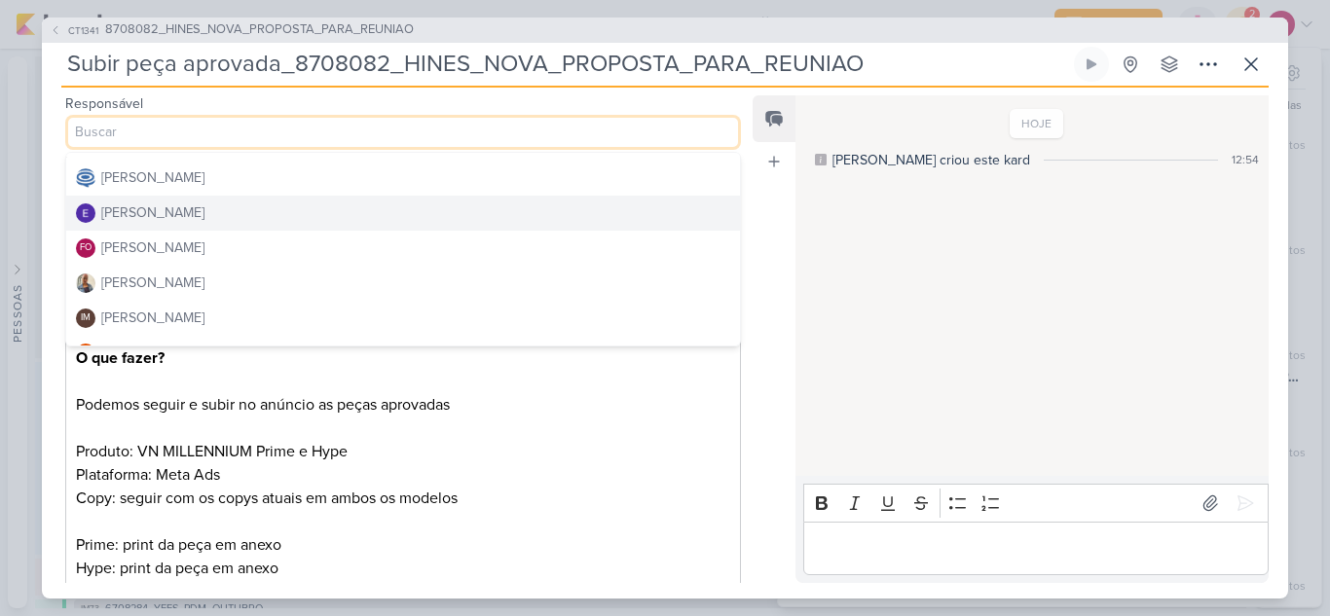
click at [268, 208] on button "[PERSON_NAME]" at bounding box center [403, 213] width 674 height 35
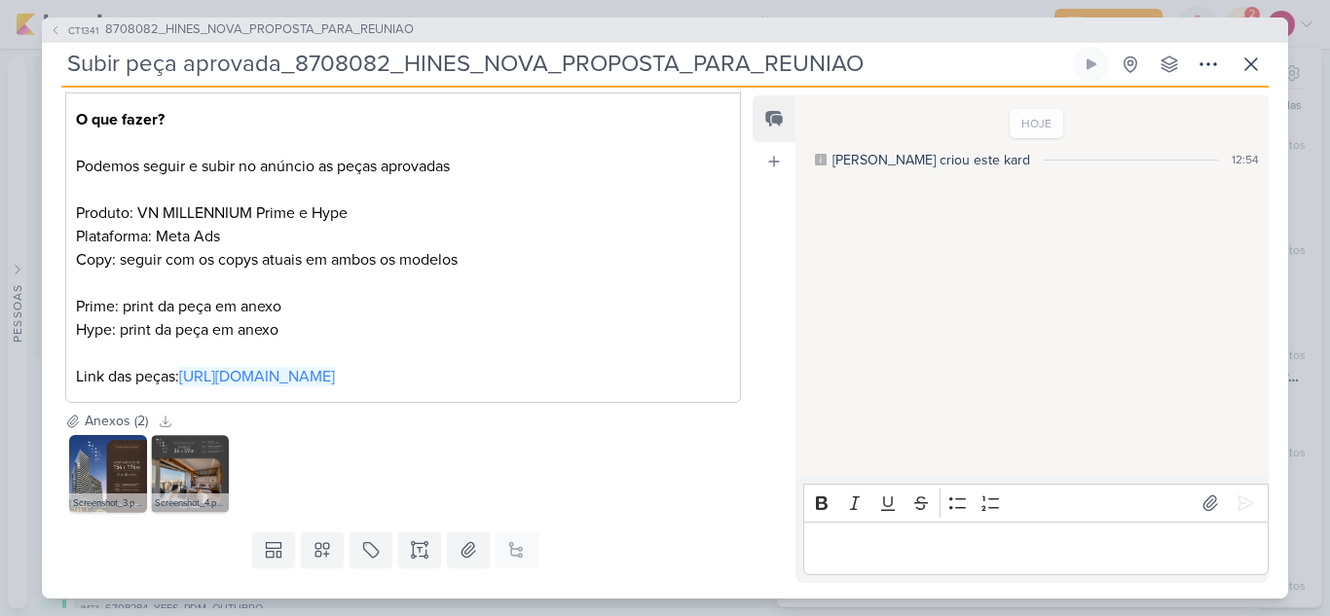
scroll to position [304, 0]
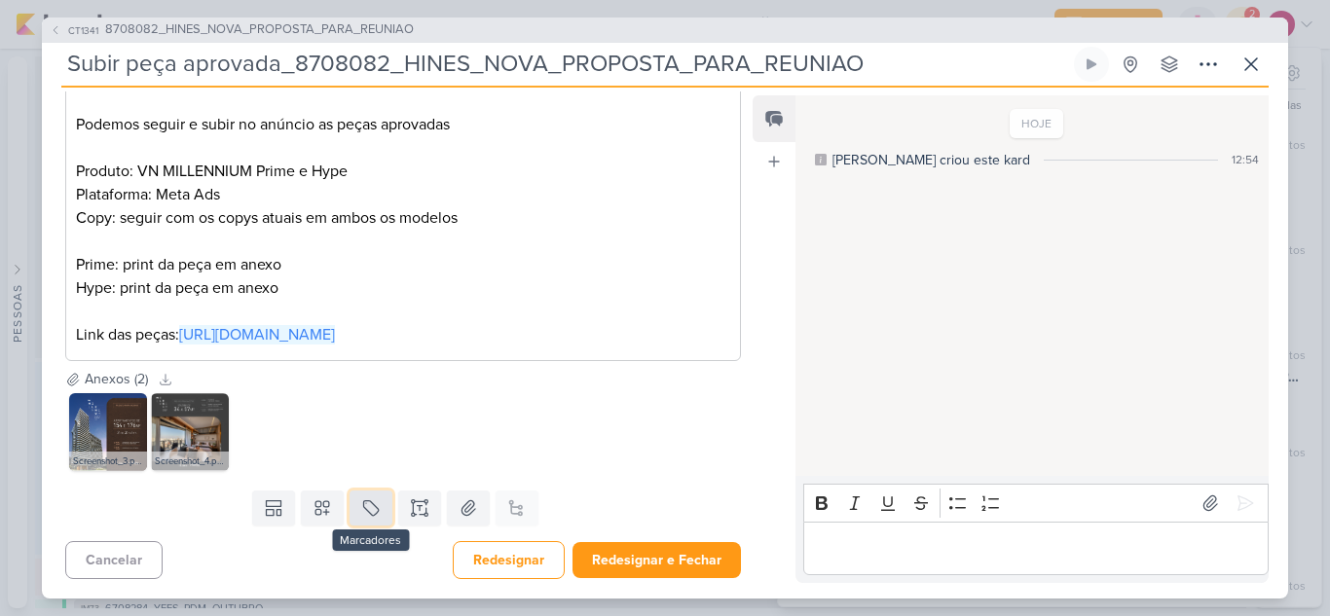
click at [377, 510] on button at bounding box center [370, 508] width 43 height 35
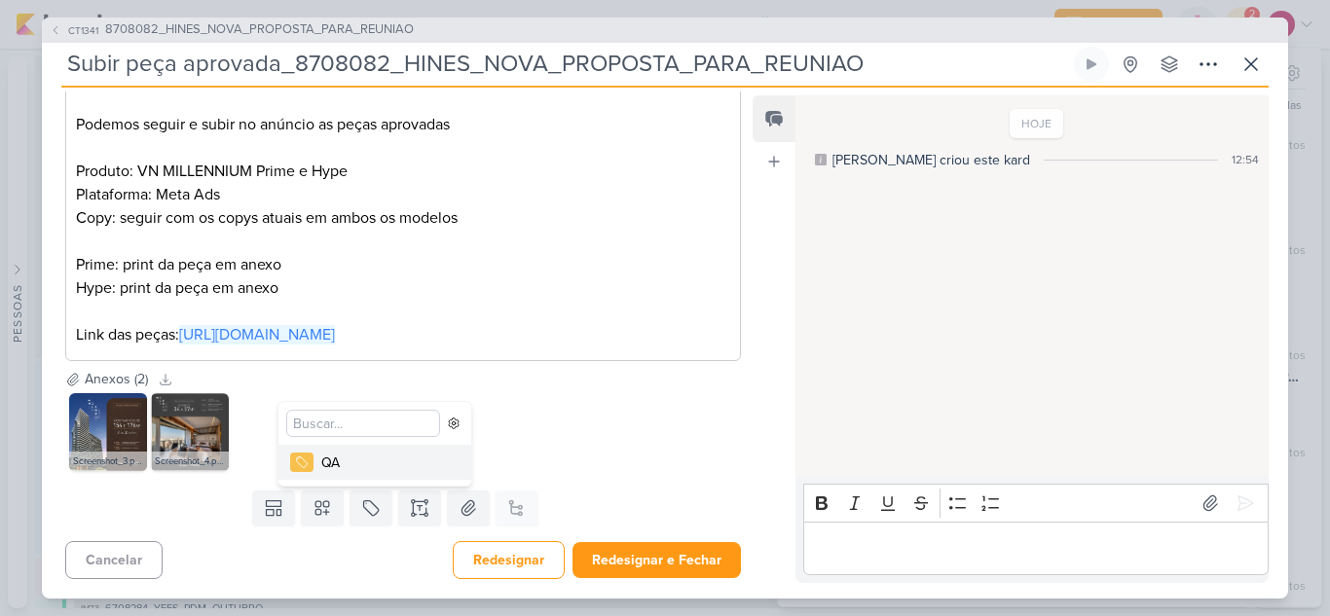
click at [371, 468] on div "QA" at bounding box center [384, 463] width 127 height 20
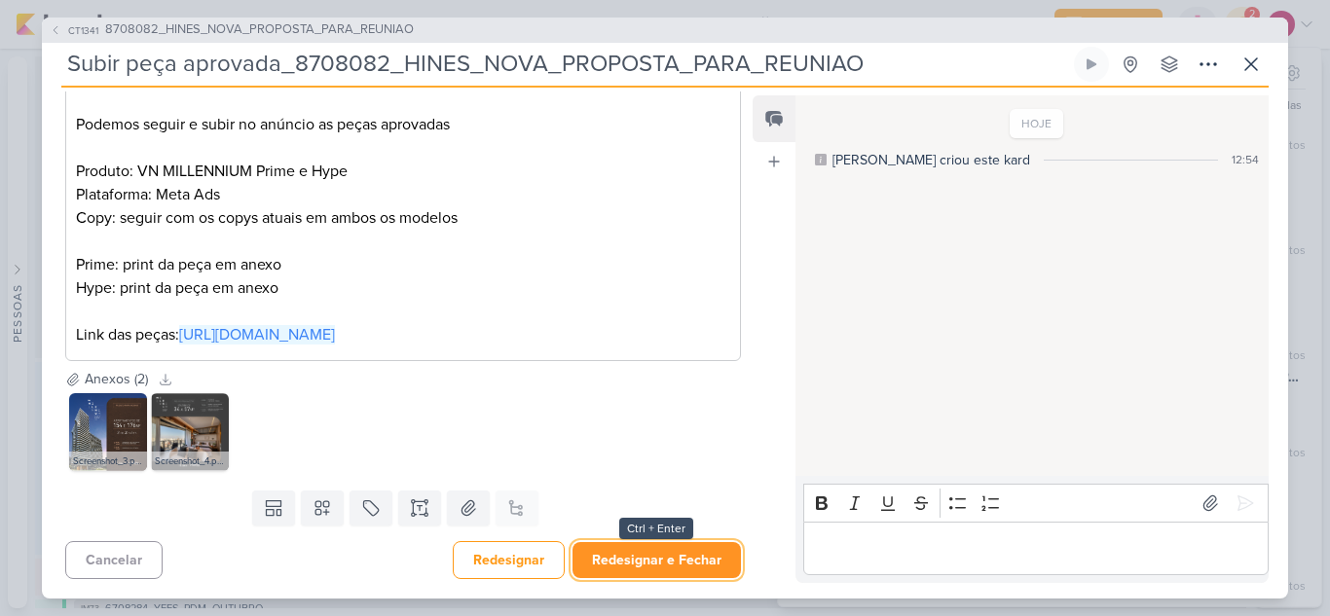
click at [644, 554] on button "Redesignar e Fechar" at bounding box center [656, 560] width 168 height 36
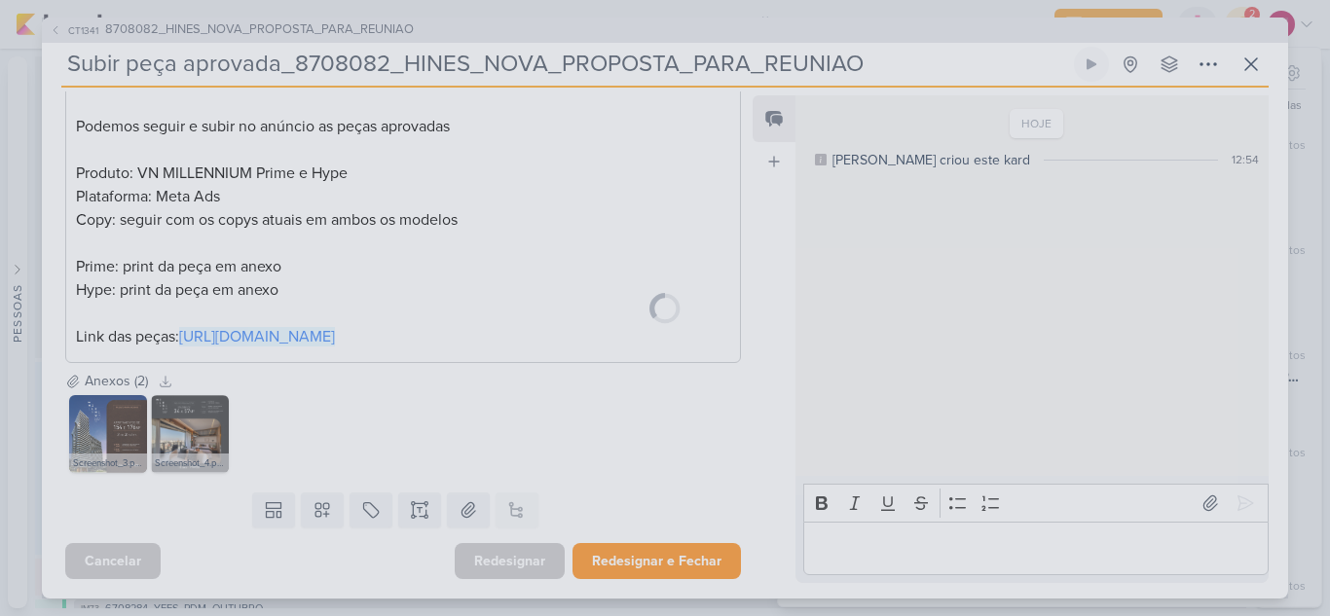
scroll to position [367, 0]
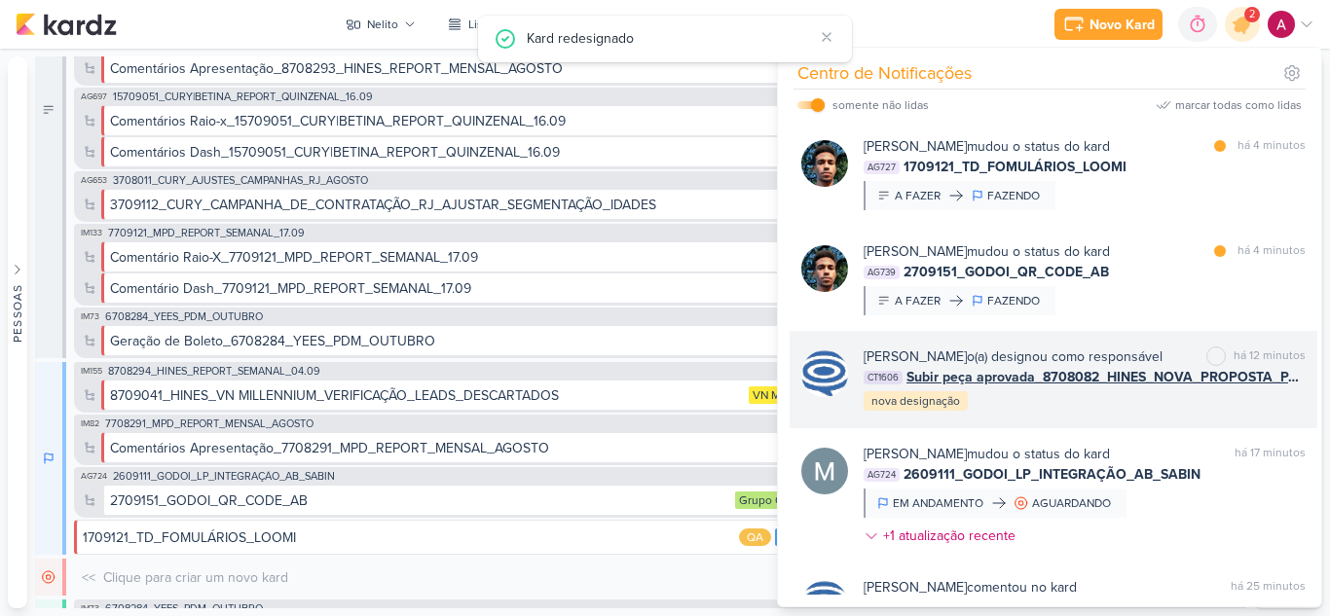
click at [1123, 387] on span "Subir peça aprovada_8708082_HINES_NOVA_PROPOSTA_PARA_REUNIAO" at bounding box center [1105, 377] width 399 height 20
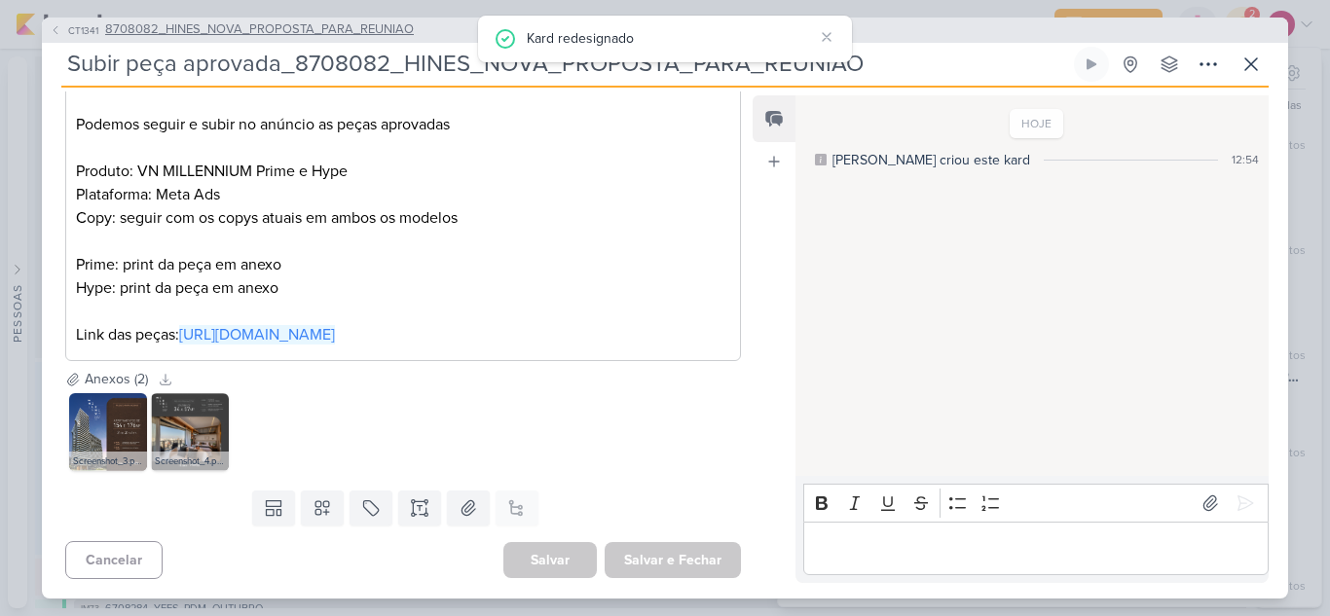
click at [274, 33] on span "8708082_HINES_NOVA_PROPOSTA_PARA_REUNIAO" at bounding box center [259, 29] width 309 height 19
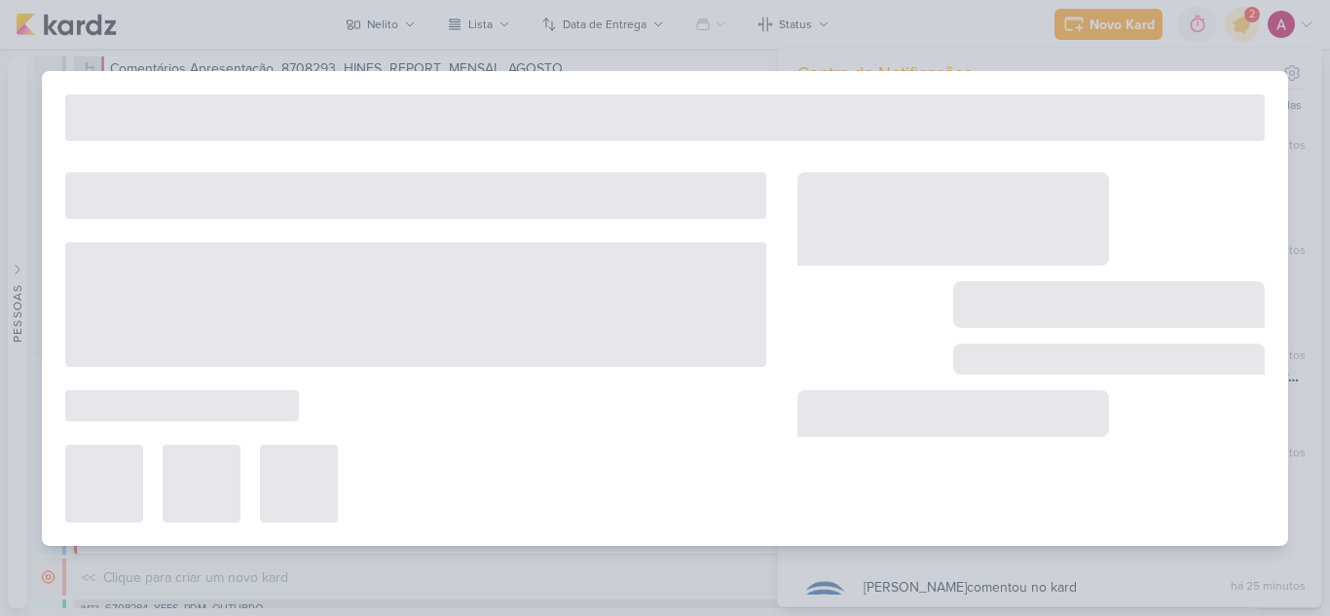
type input "8708082_HINES_NOVA_PROPOSTA_PARA_REUNIAO"
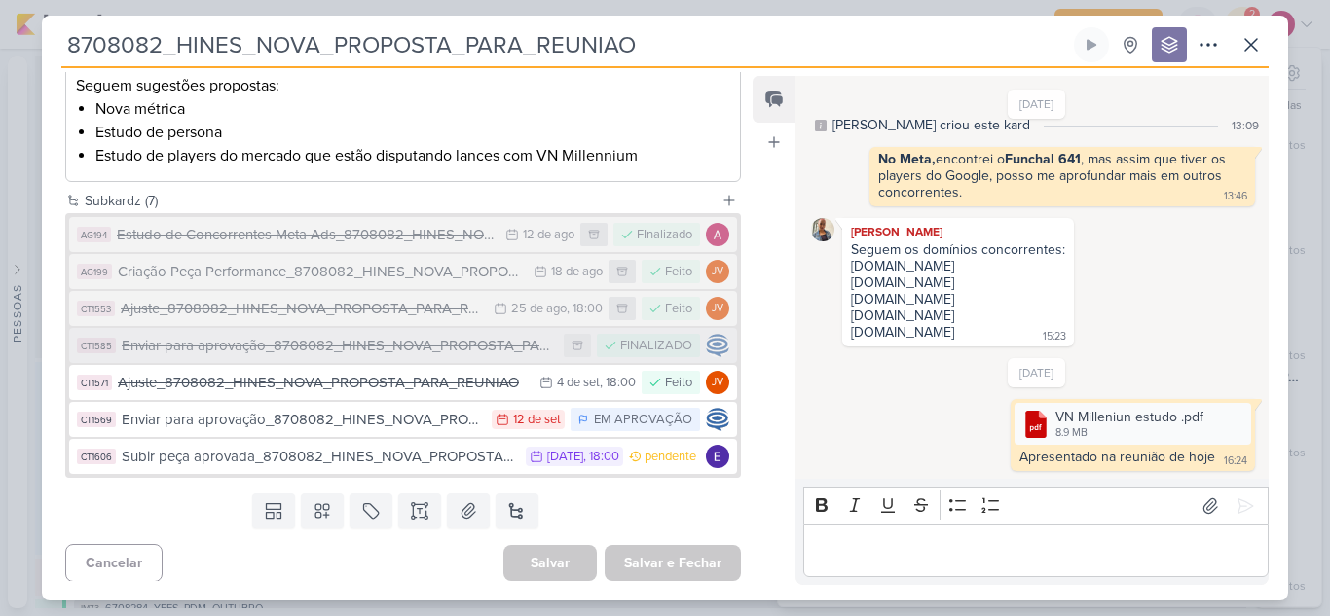
scroll to position [411, 0]
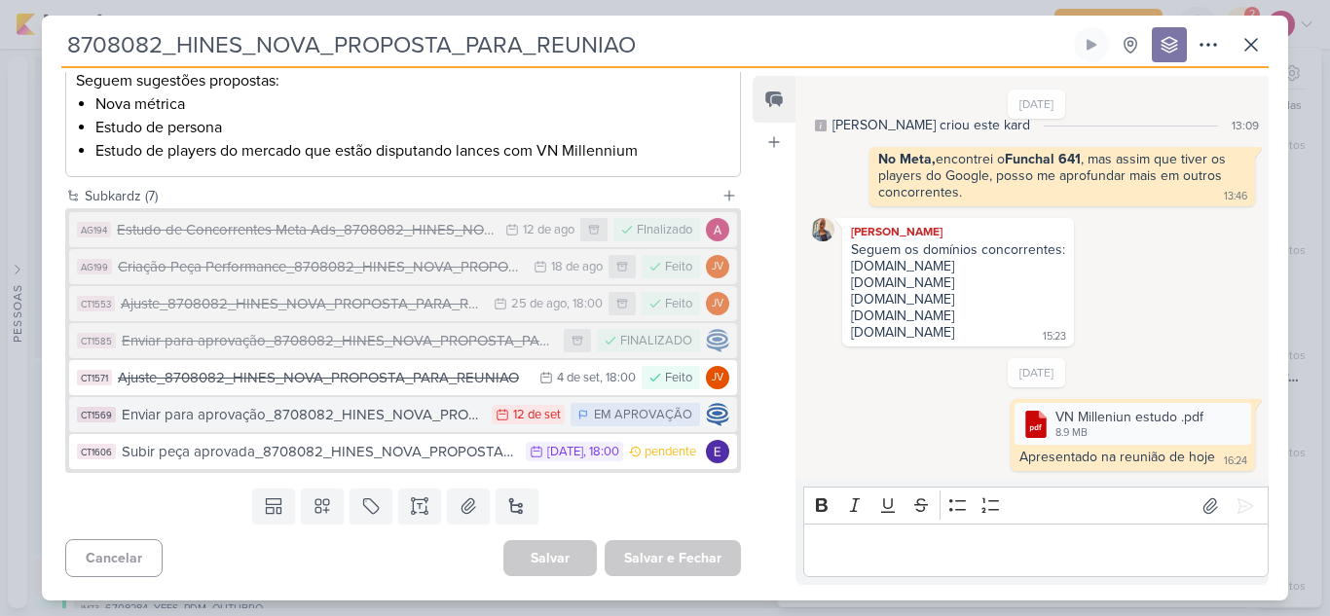
click at [382, 419] on div "Enviar para aprovação_8708082_HINES_NOVA_PROPOSTA_PARA_REUNIAO" at bounding box center [302, 415] width 360 height 22
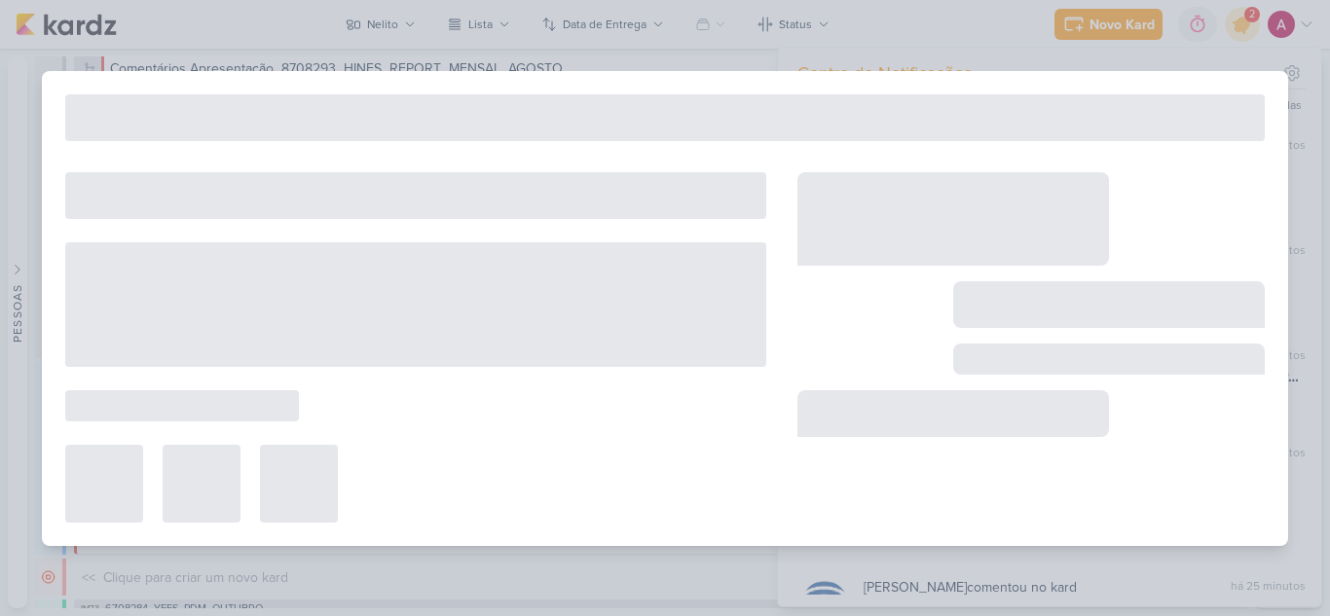
type input "Enviar para aprovação_8708082_HINES_NOVA_PROPOSTA_PARA_REUNIAO"
type input "12 de setembro de 2025 às 23:59"
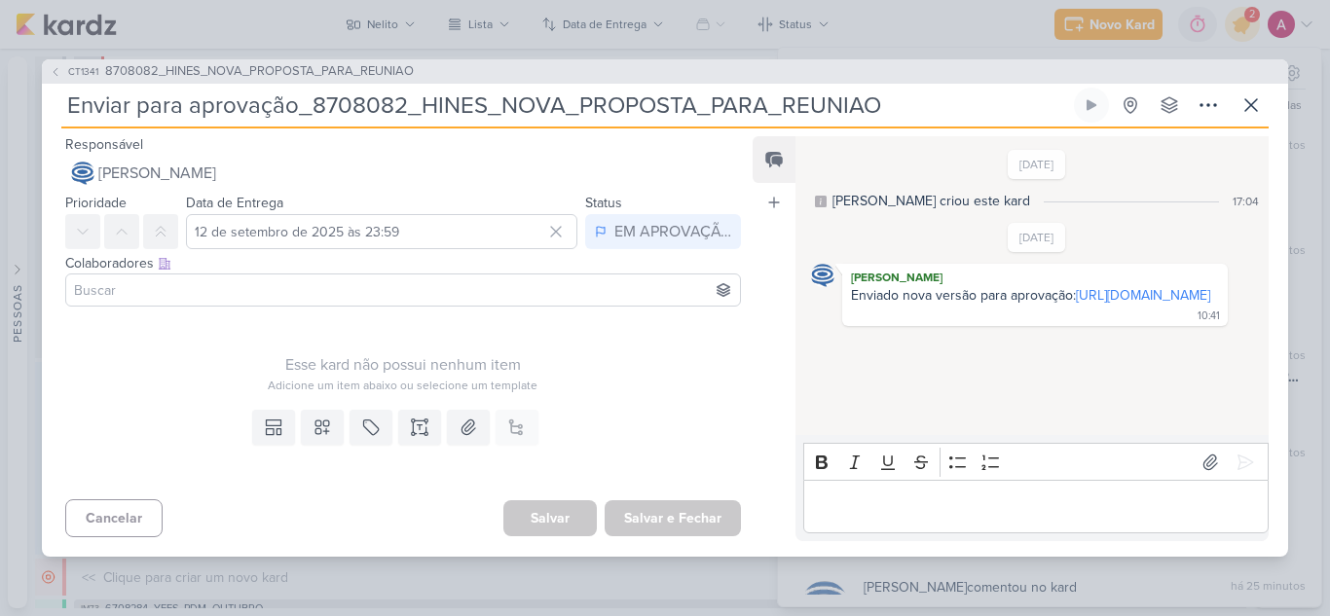
click at [894, 502] on p "Editor editing area: main" at bounding box center [1035, 506] width 445 height 23
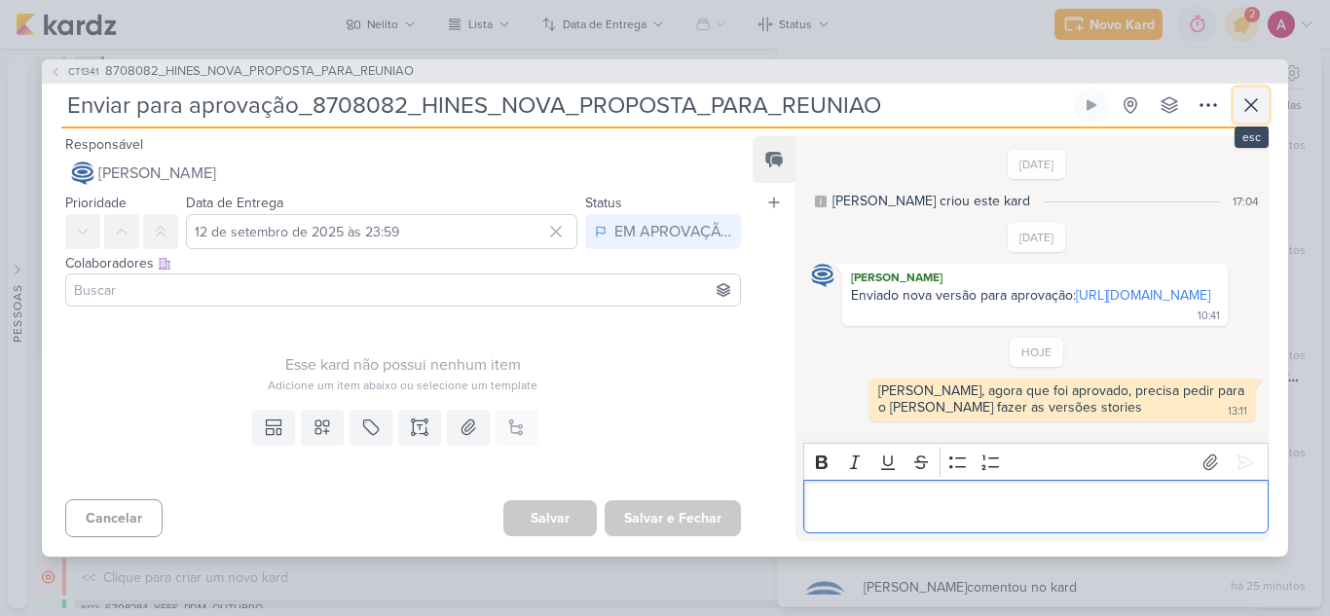
click at [1252, 93] on icon at bounding box center [1250, 104] width 23 height 23
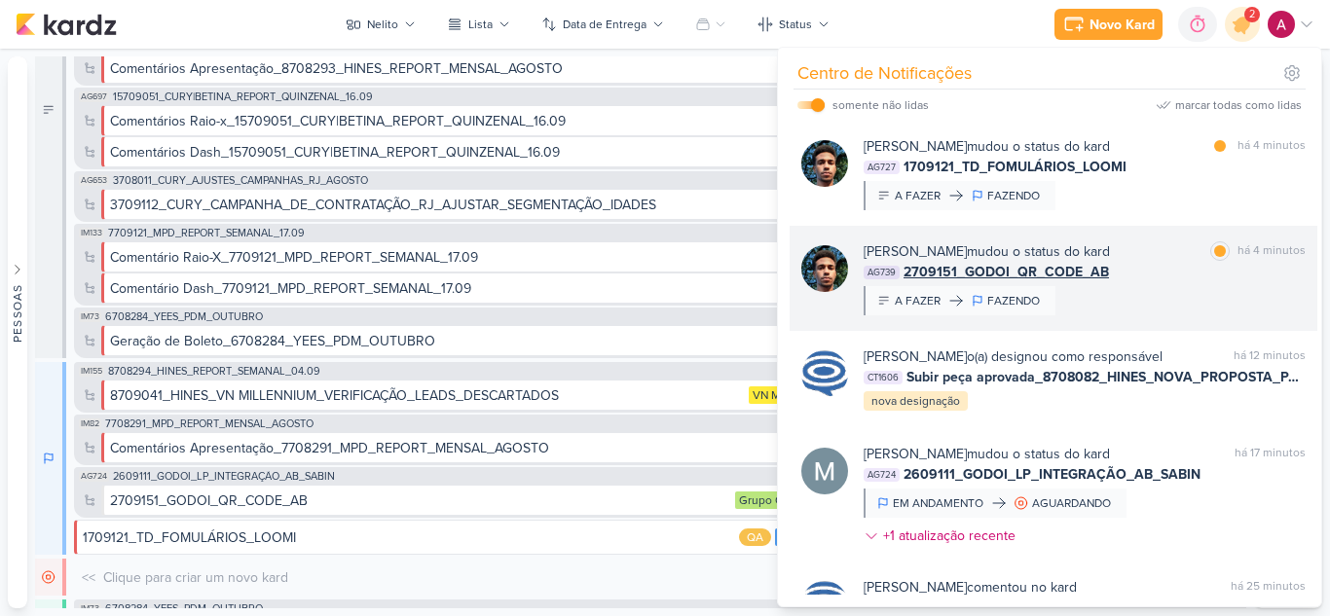
click at [1151, 270] on div "AG739 2709151_GODOI_QR_CODE_AB" at bounding box center [1084, 272] width 442 height 20
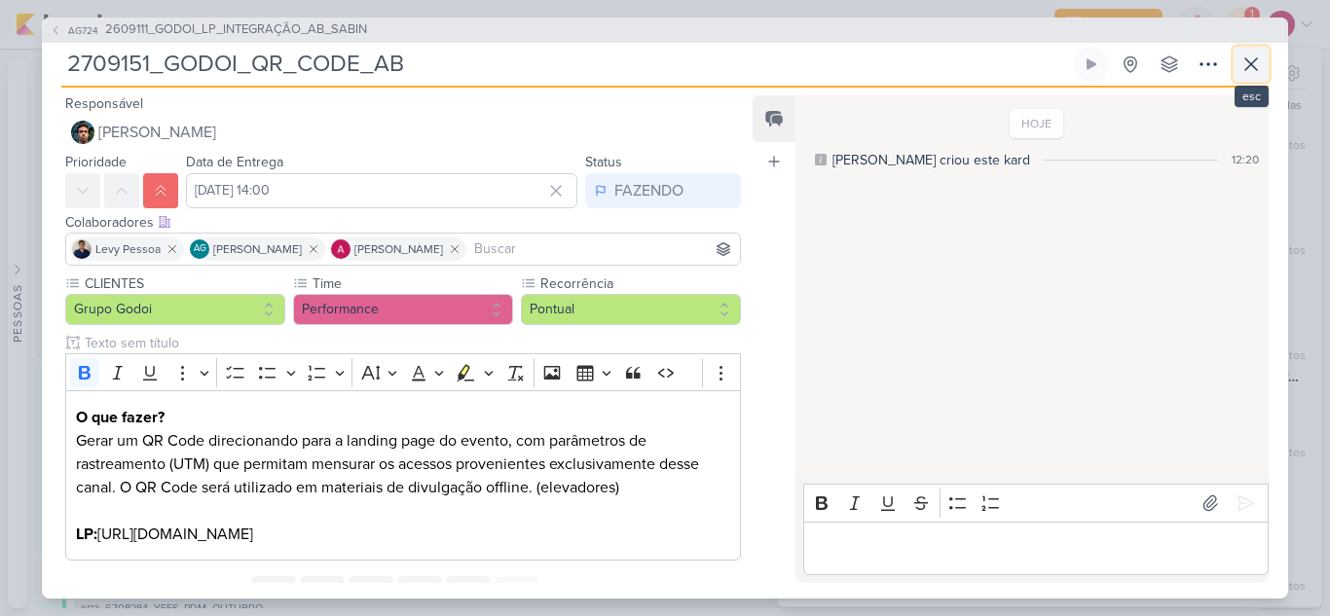
click at [1255, 64] on icon at bounding box center [1250, 64] width 23 height 23
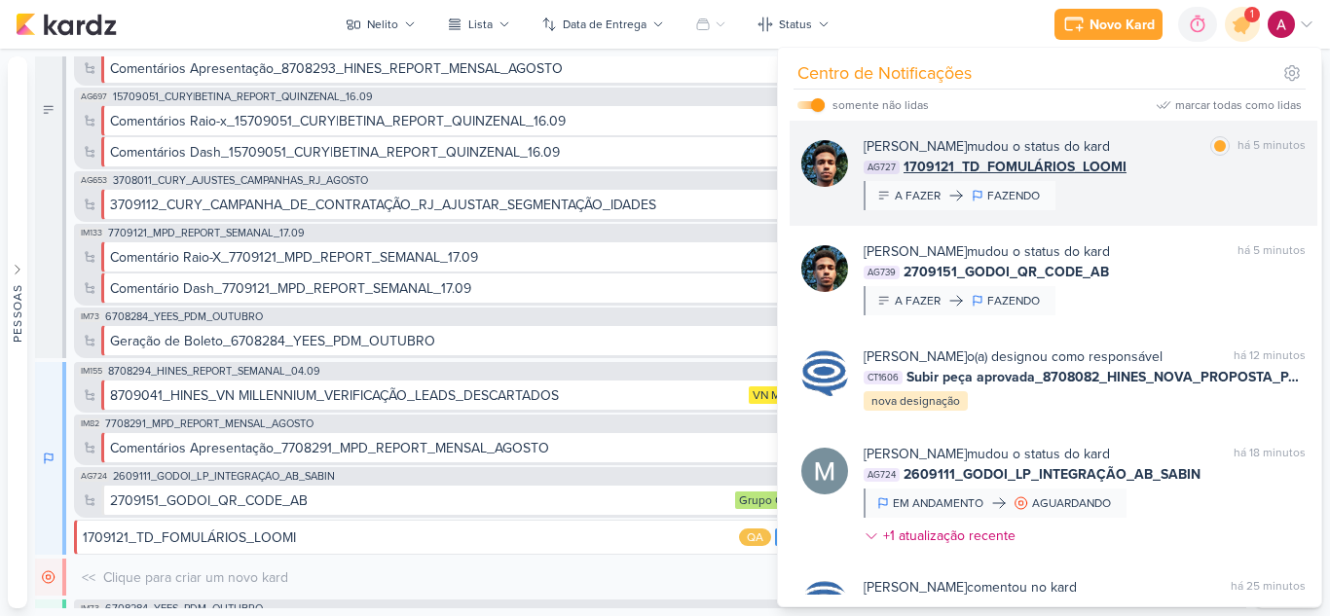
click at [1147, 171] on div "AG727 1709121_TD_FOMULÁRIOS_LOOMI" at bounding box center [1084, 167] width 442 height 20
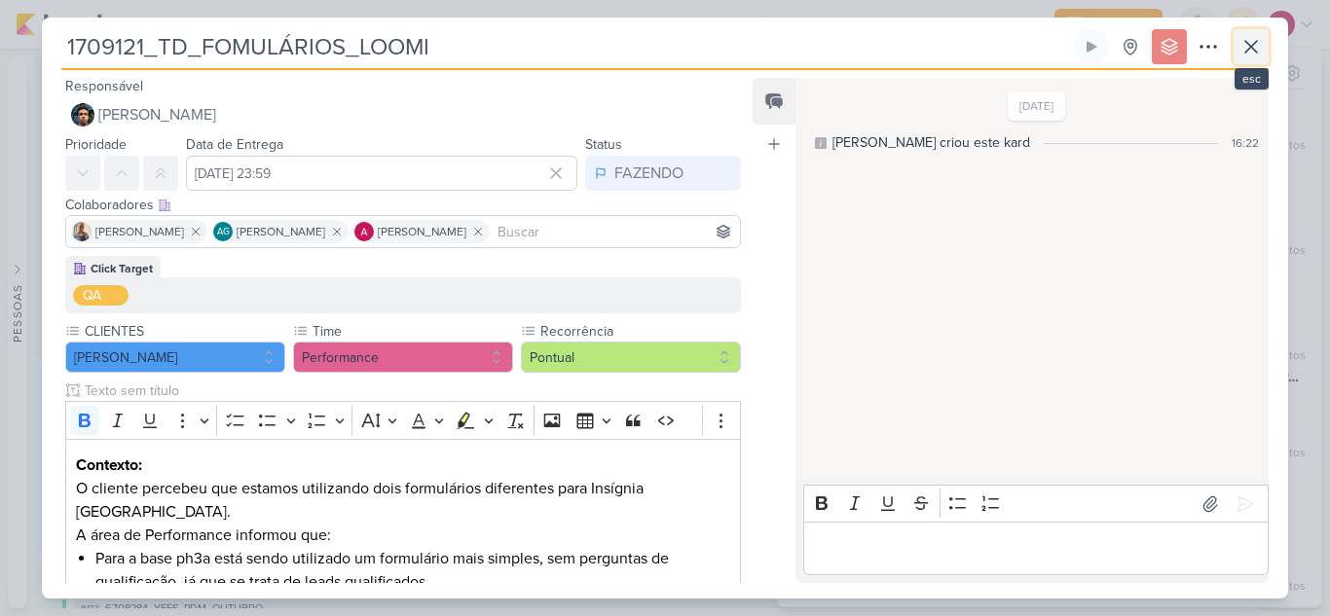
click at [1248, 58] on button at bounding box center [1250, 46] width 35 height 35
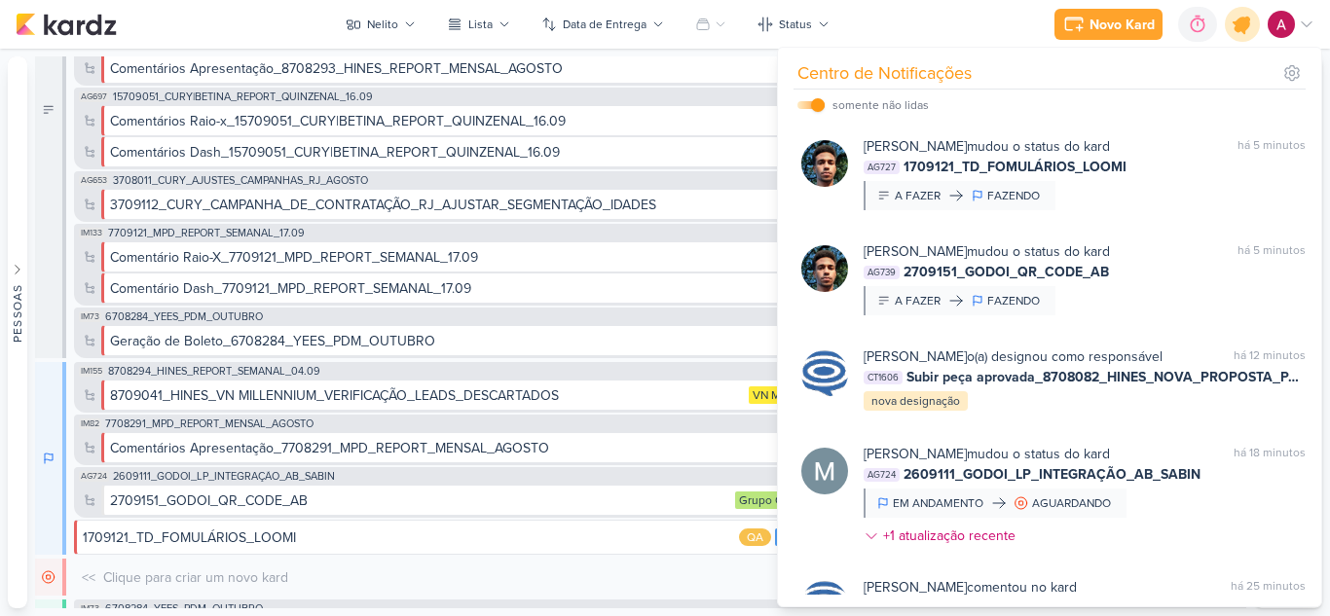
click at [1248, 24] on icon at bounding box center [1241, 24] width 23 height 23
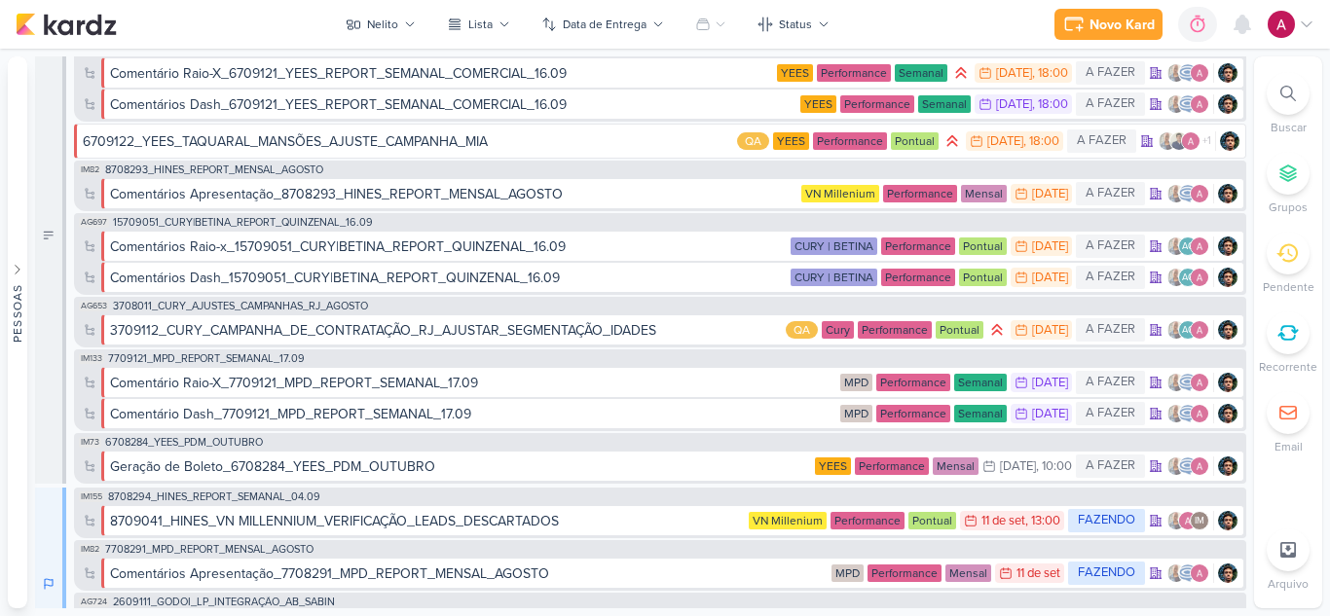
scroll to position [0, 0]
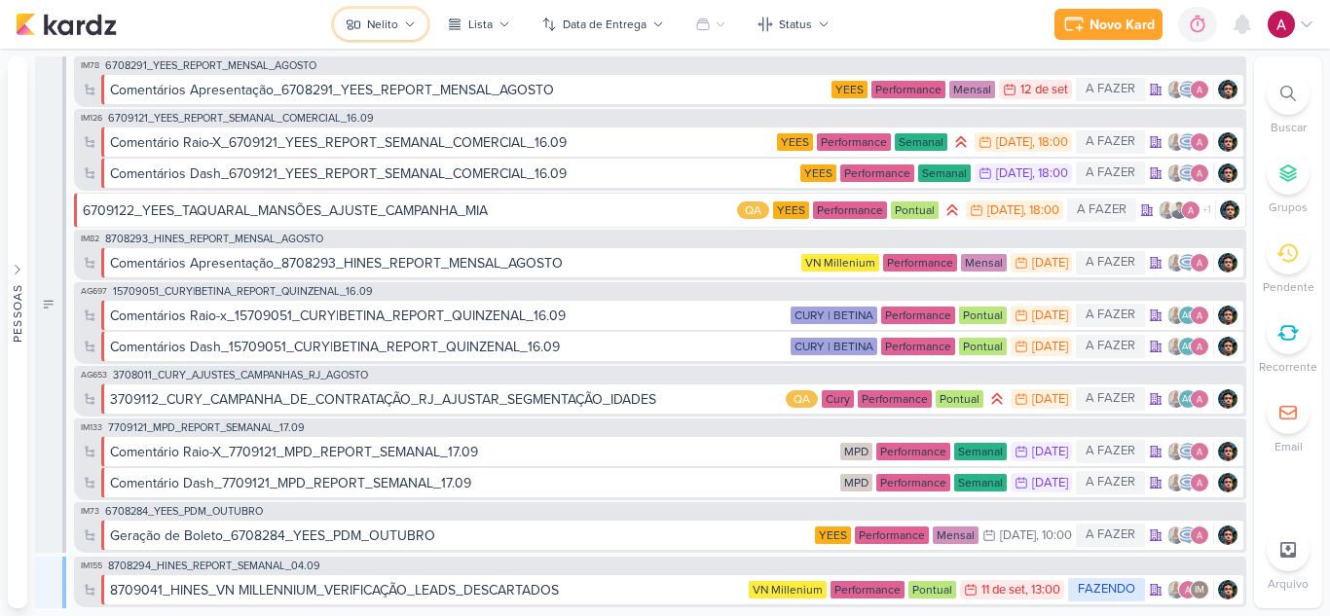
click at [361, 26] on icon at bounding box center [354, 25] width 16 height 16
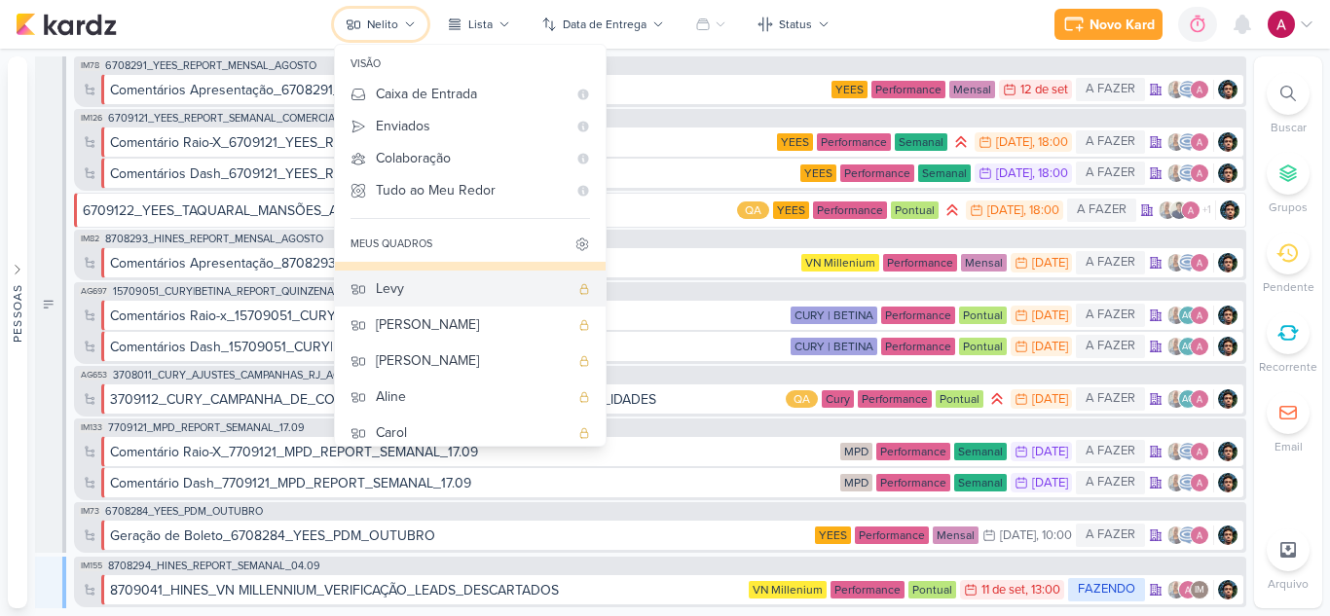
scroll to position [146, 0]
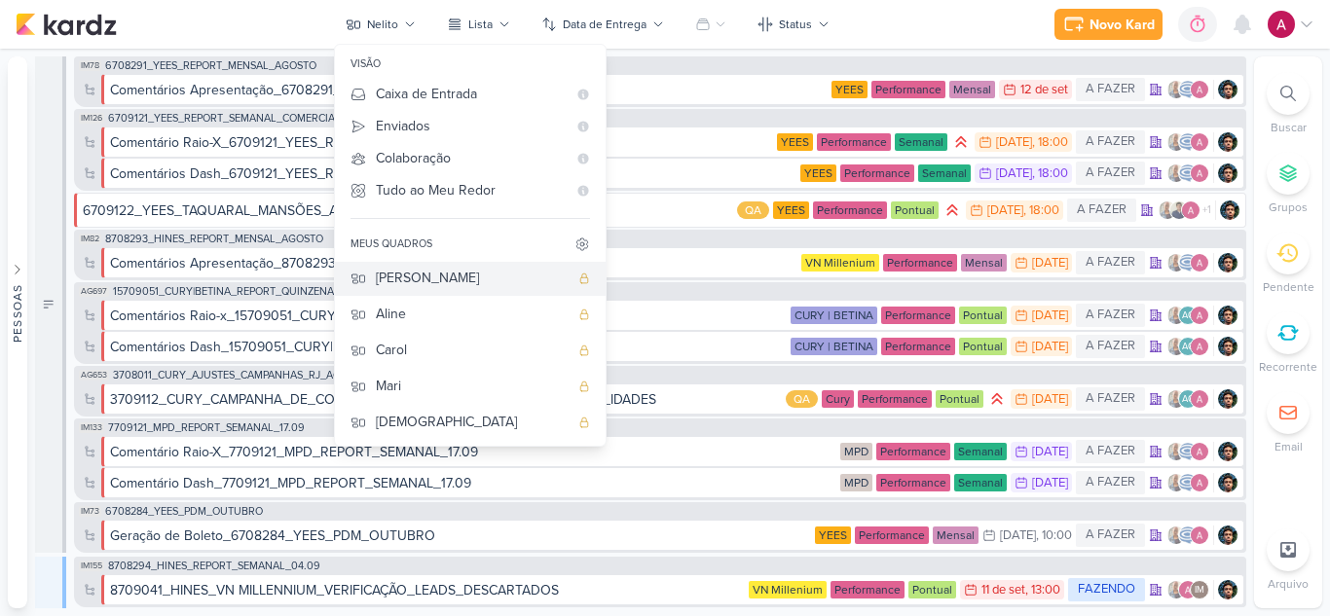
click at [409, 290] on button "[PERSON_NAME]" at bounding box center [470, 278] width 271 height 36
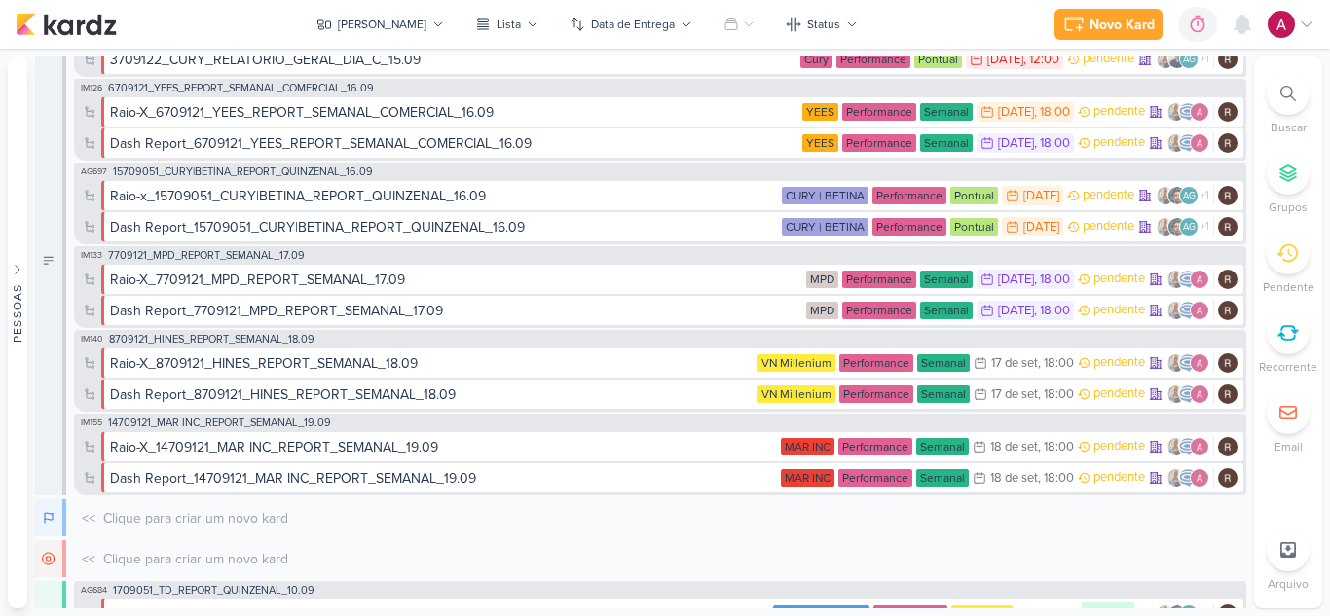
scroll to position [0, 0]
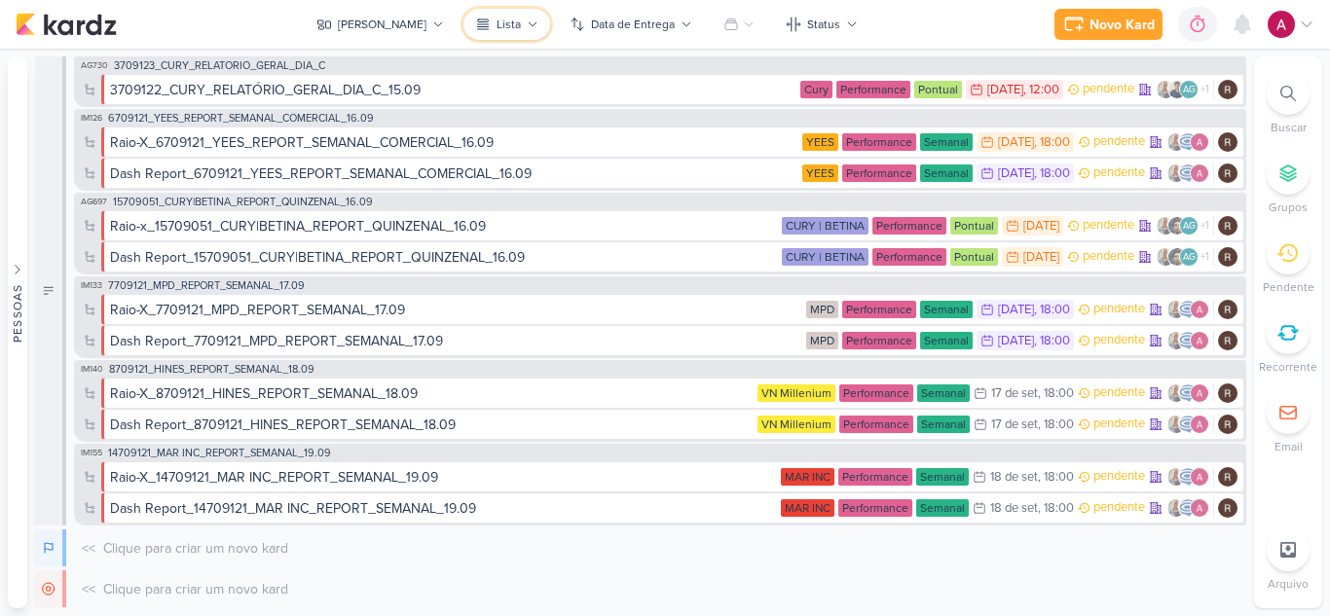
click at [491, 35] on button "Lista" at bounding box center [506, 24] width 87 height 31
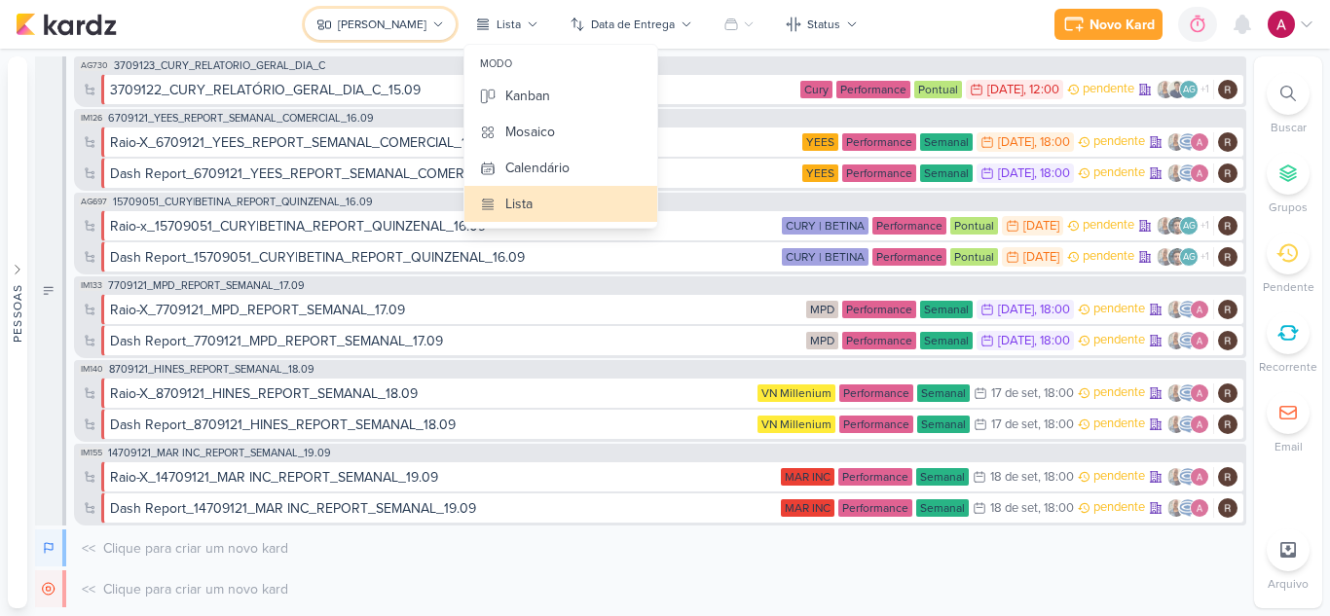
click at [400, 31] on button "[PERSON_NAME]" at bounding box center [380, 24] width 151 height 31
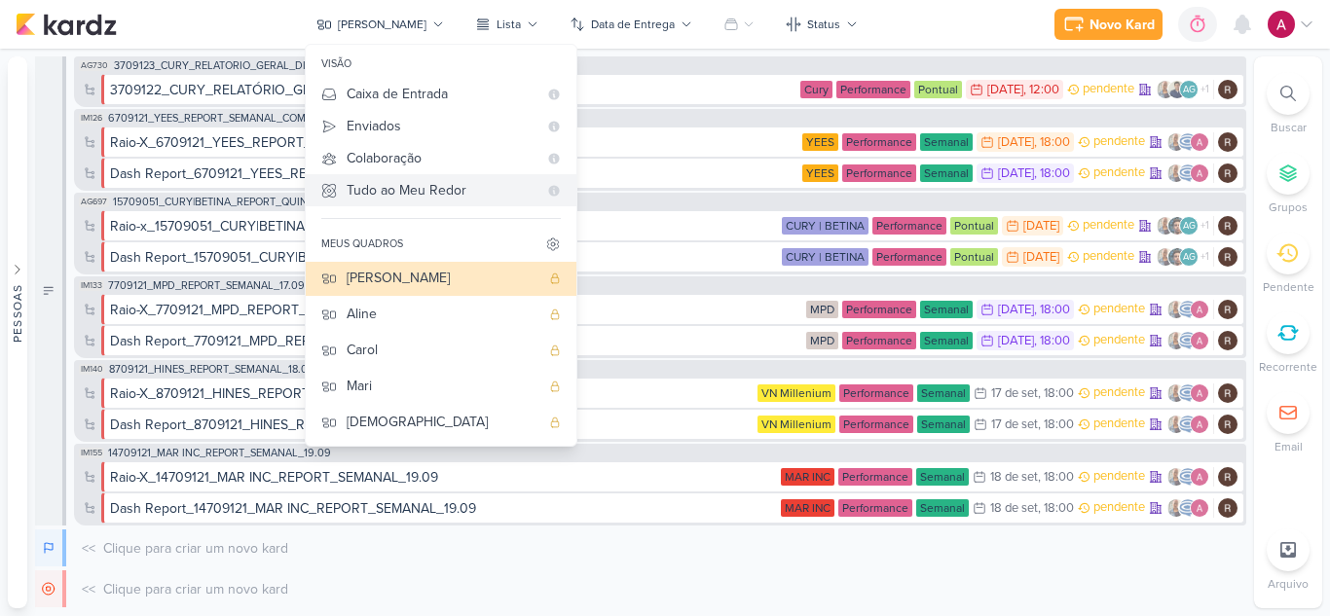
click at [445, 197] on div "Tudo ao Meu Redor" at bounding box center [442, 190] width 191 height 20
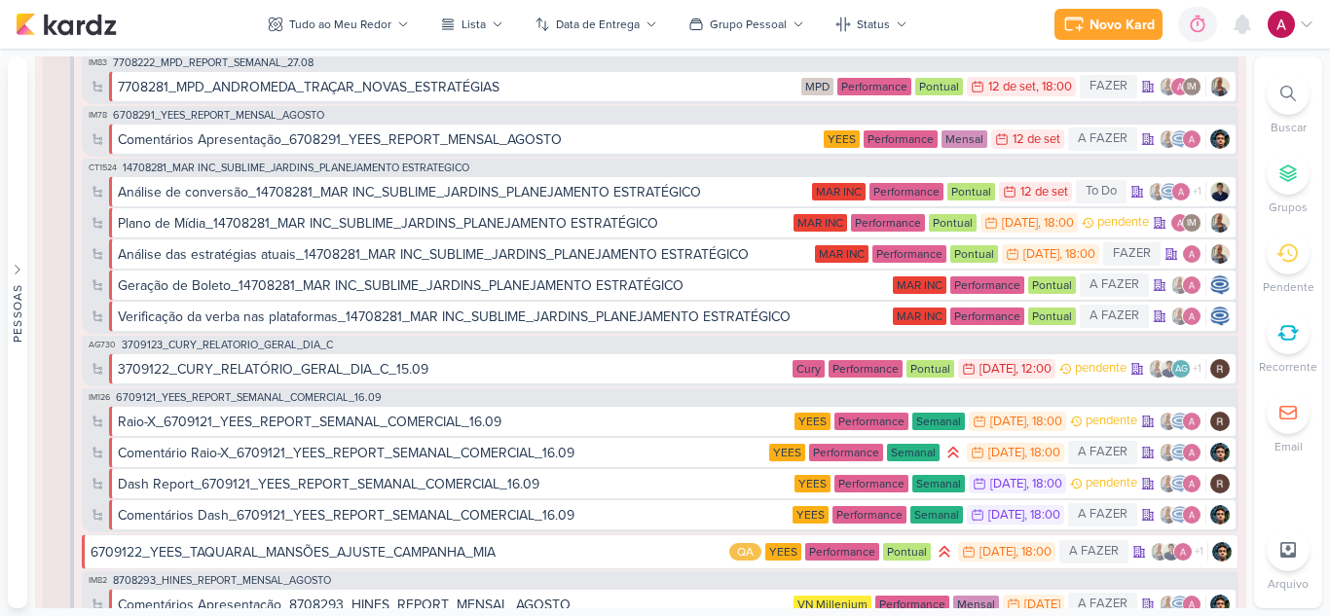
scroll to position [1752, 0]
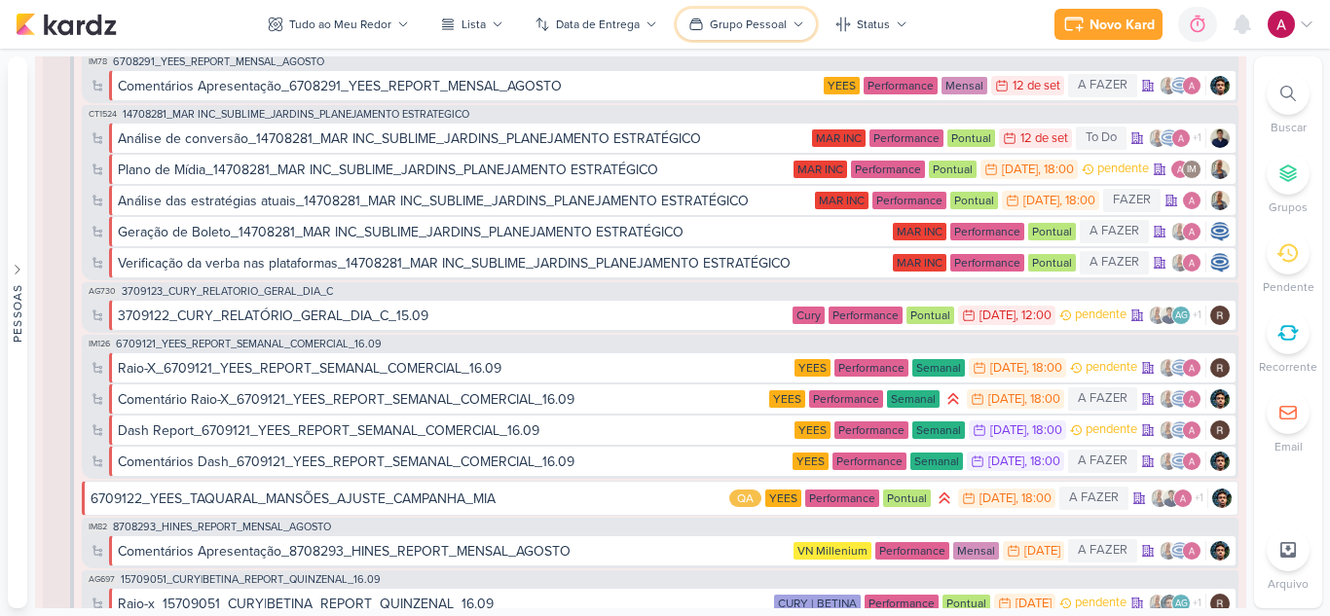
click at [783, 26] on div "Grupo Pessoal" at bounding box center [748, 25] width 77 height 18
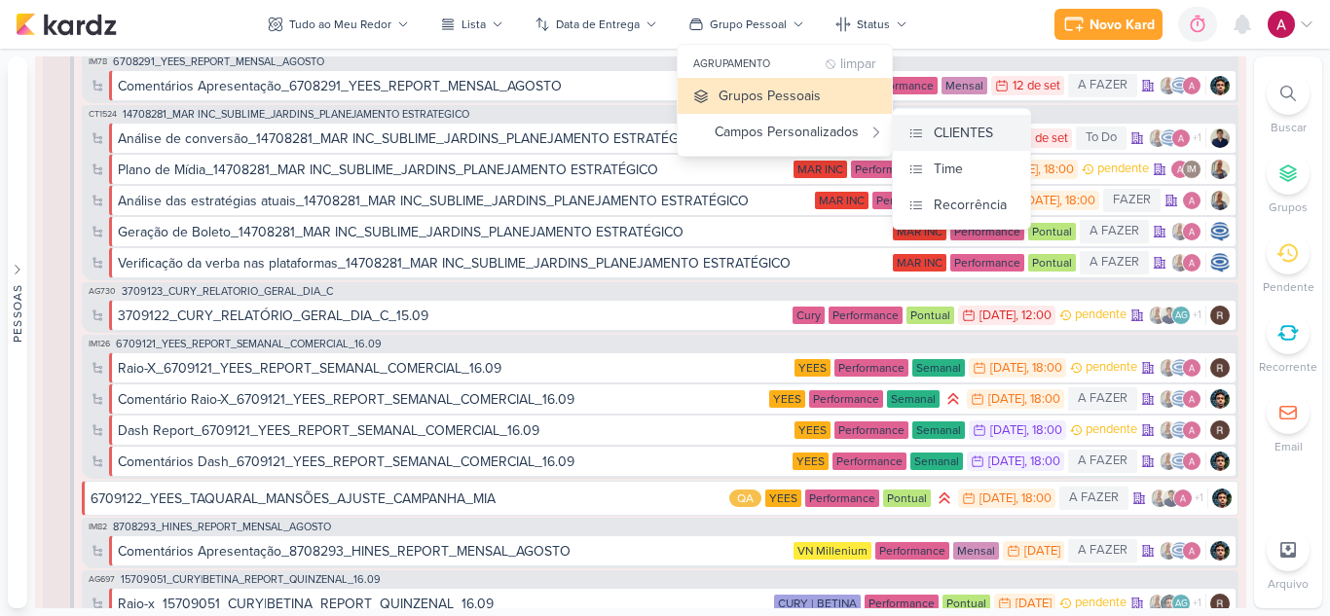
click at [940, 138] on div "CLIENTES" at bounding box center [962, 133] width 59 height 20
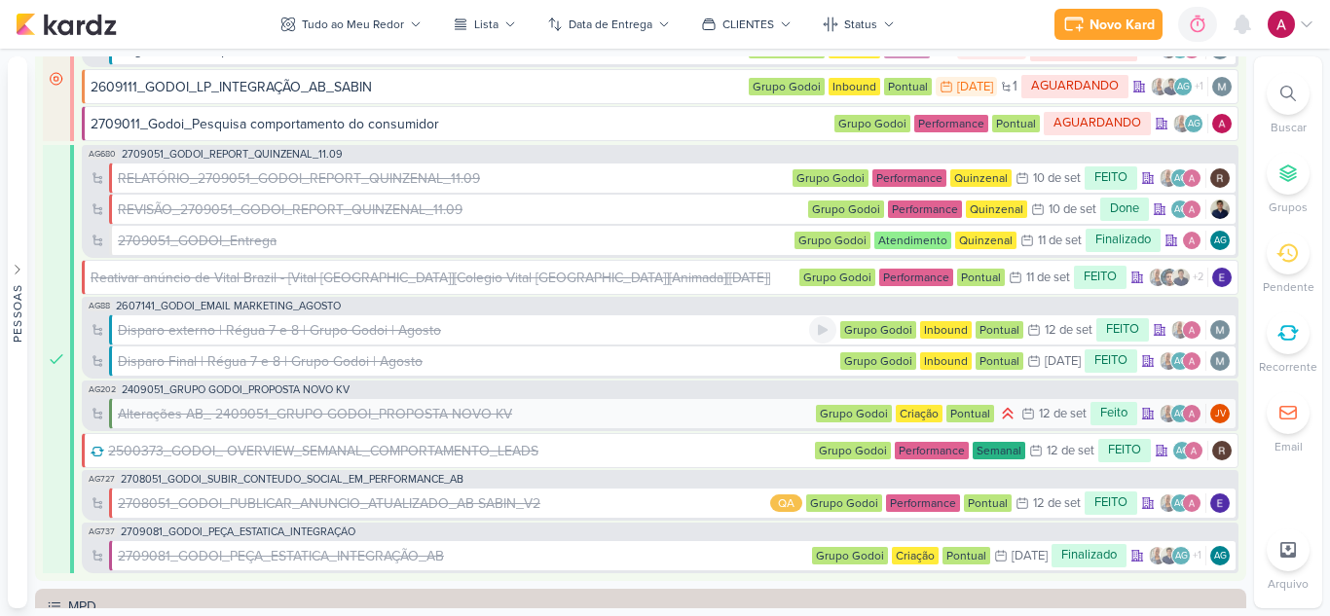
scroll to position [3750, 0]
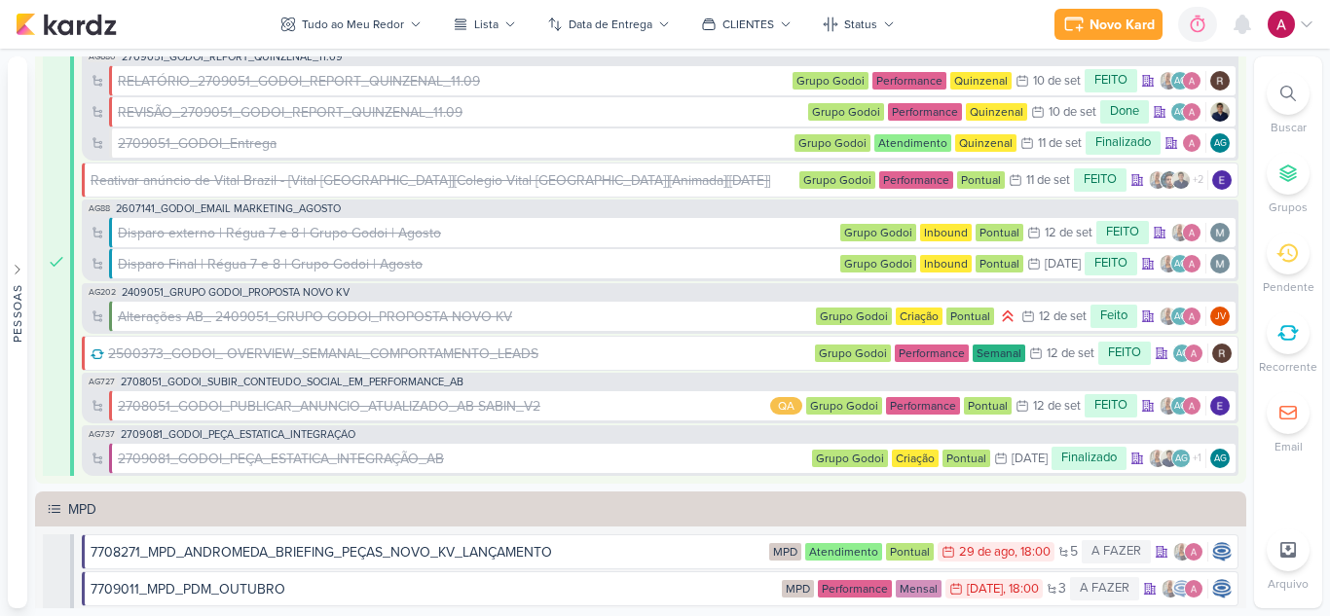
click at [1289, 104] on div at bounding box center [1287, 93] width 43 height 43
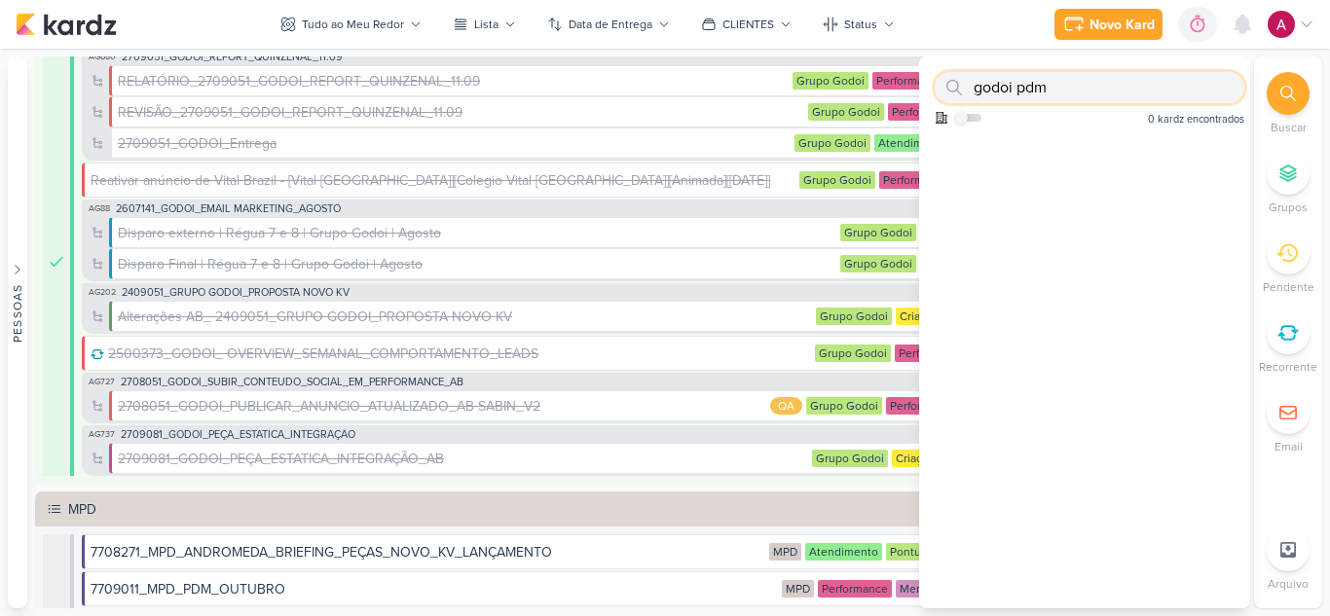
drag, startPoint x: 1020, startPoint y: 87, endPoint x: 1136, endPoint y: 106, distance: 117.4
click at [1136, 106] on div "godoi pdm Como admin, ative para buscar em todos os kardz da organização 0 kard…" at bounding box center [1084, 94] width 331 height 76
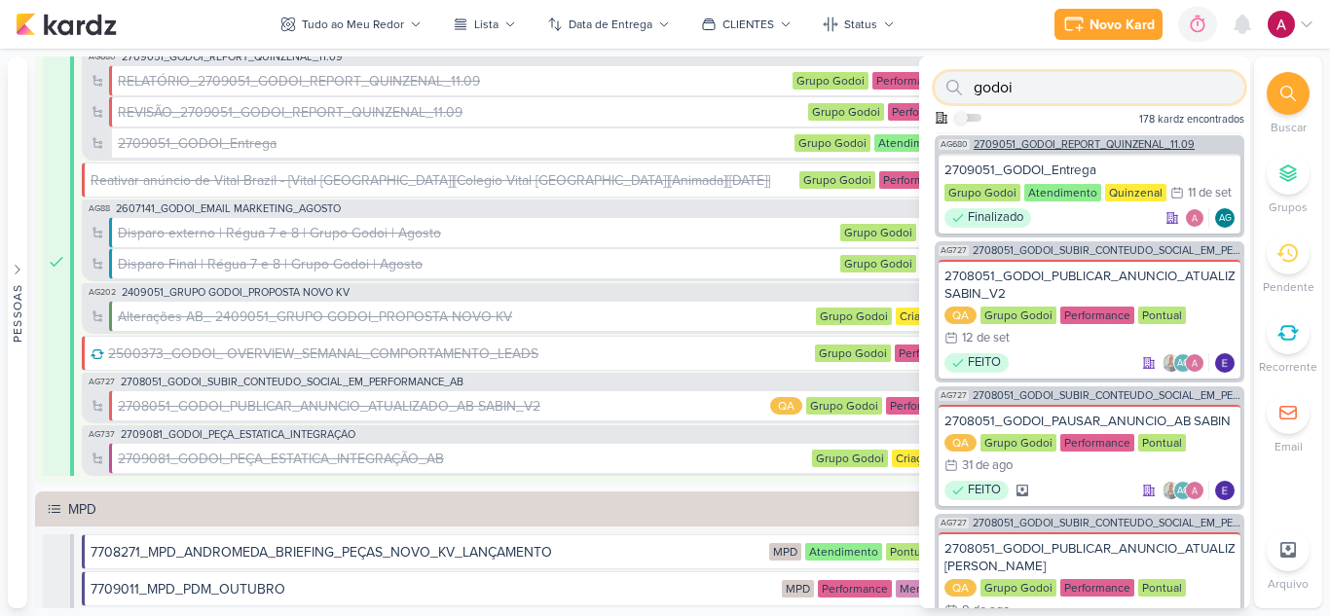
scroll to position [1832, 0]
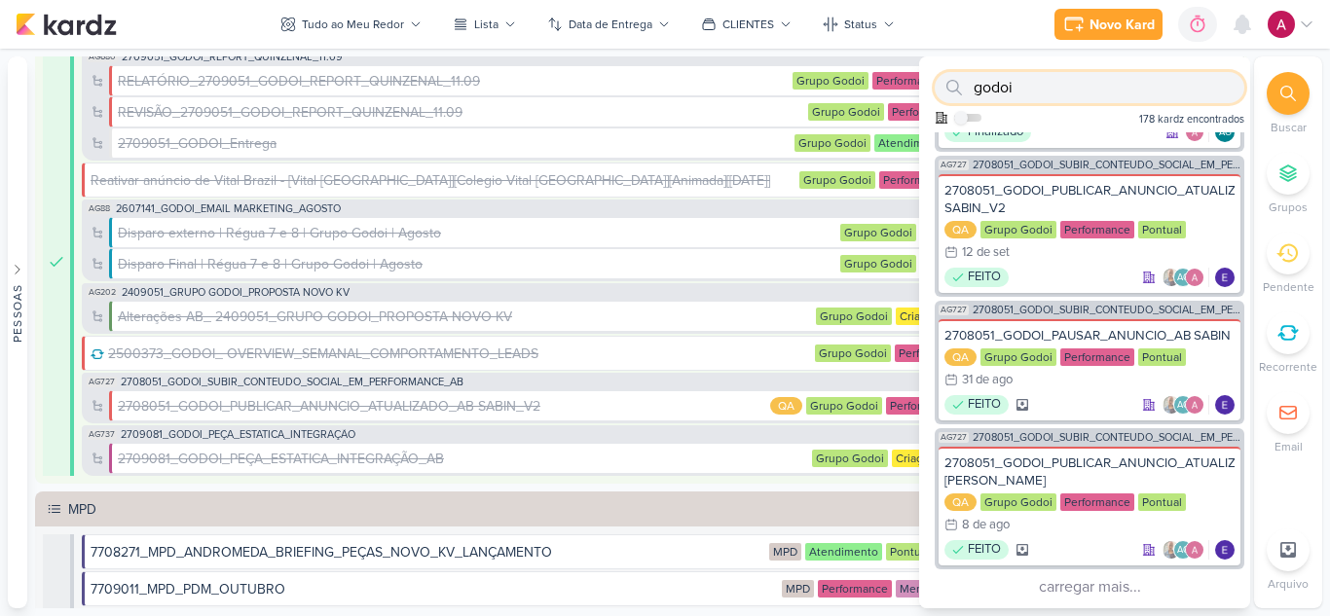
type input "godoi"
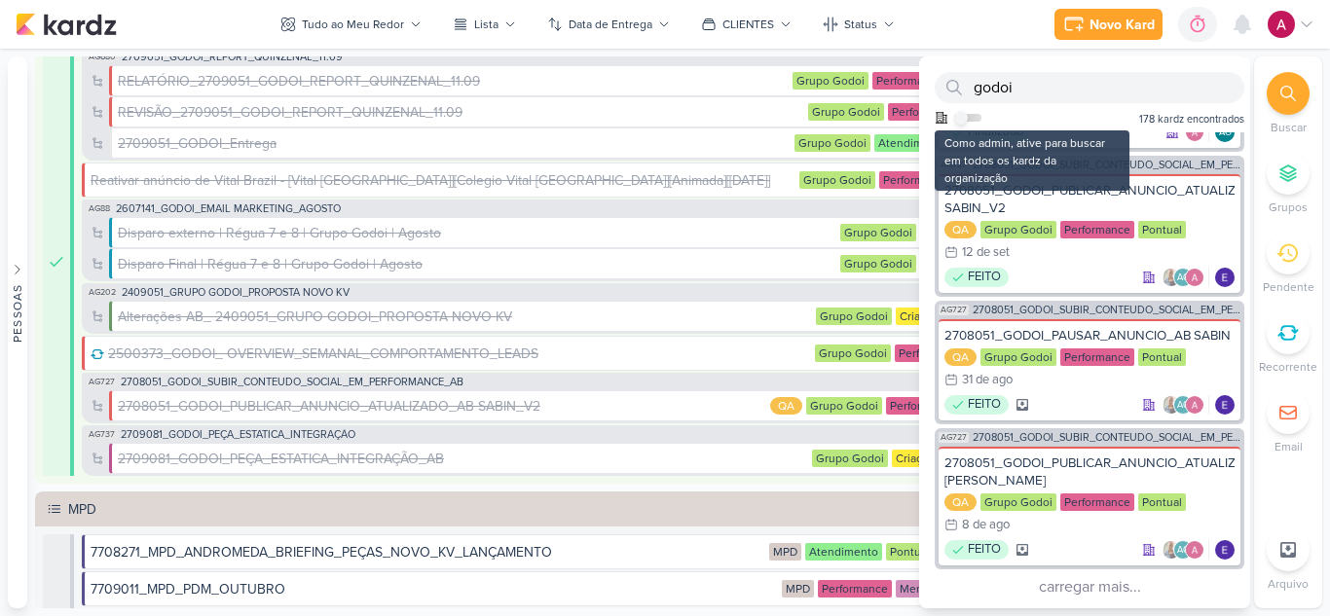
click at [966, 119] on input "checkbox" at bounding box center [961, 118] width 14 height 14
checkbox input "true"
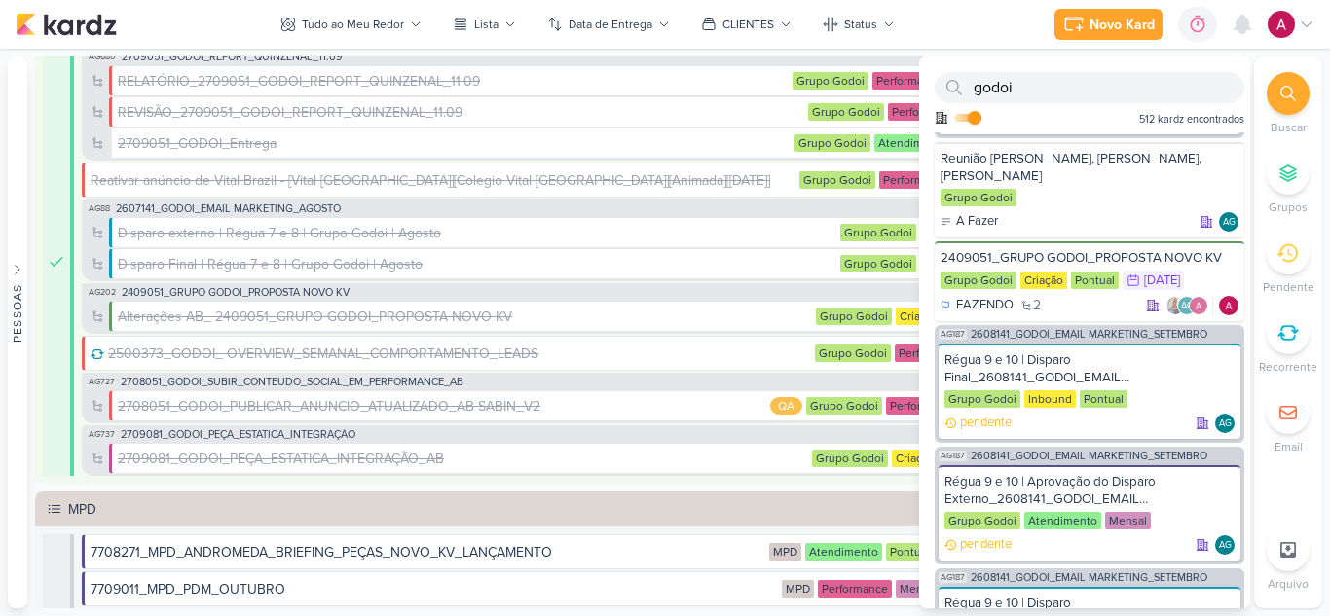
scroll to position [0, 0]
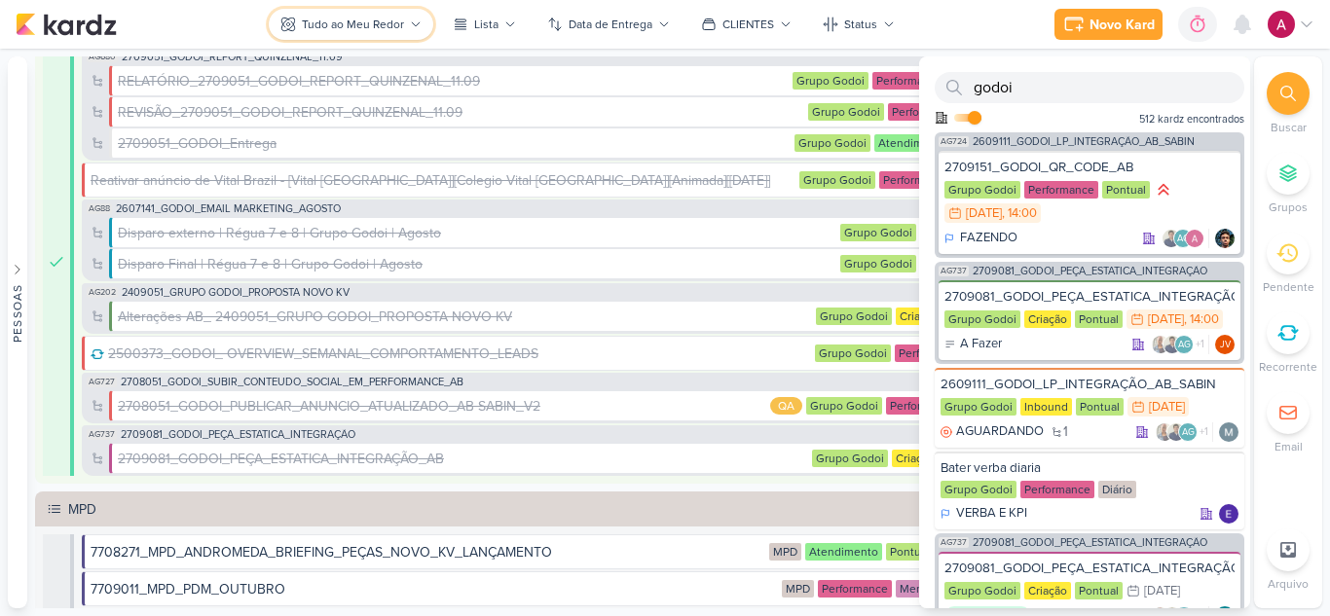
click at [345, 28] on div "Tudo ao Meu Redor" at bounding box center [353, 25] width 102 height 18
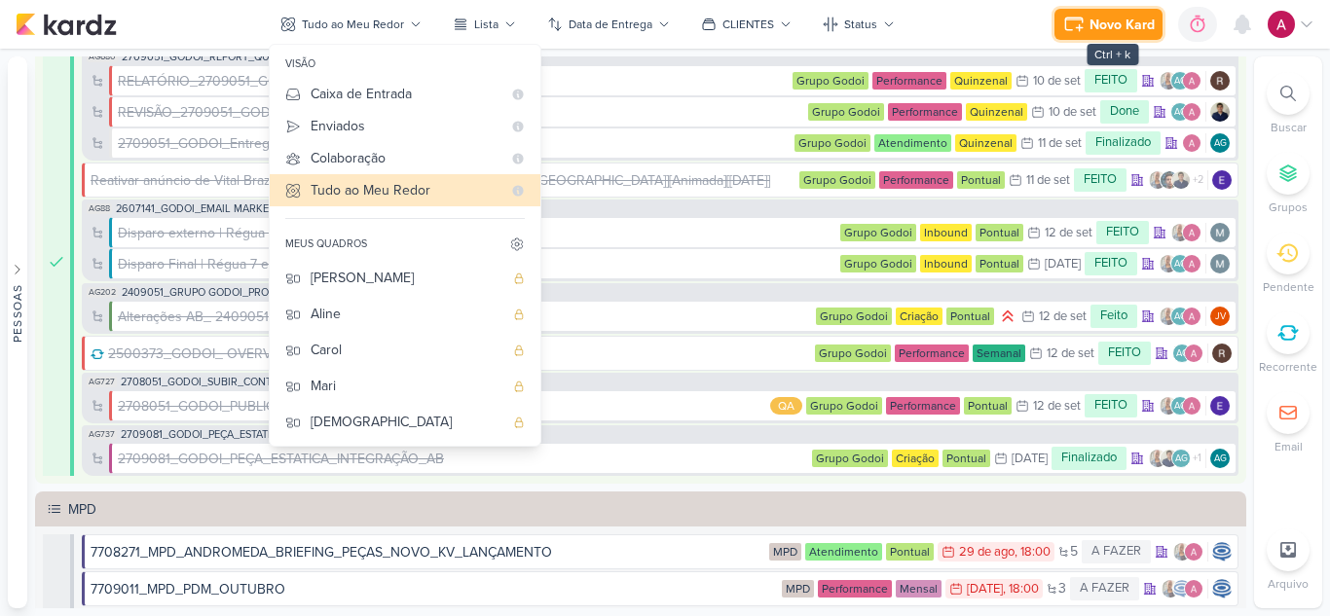
click at [1111, 31] on div "Novo Kard" at bounding box center [1121, 25] width 65 height 20
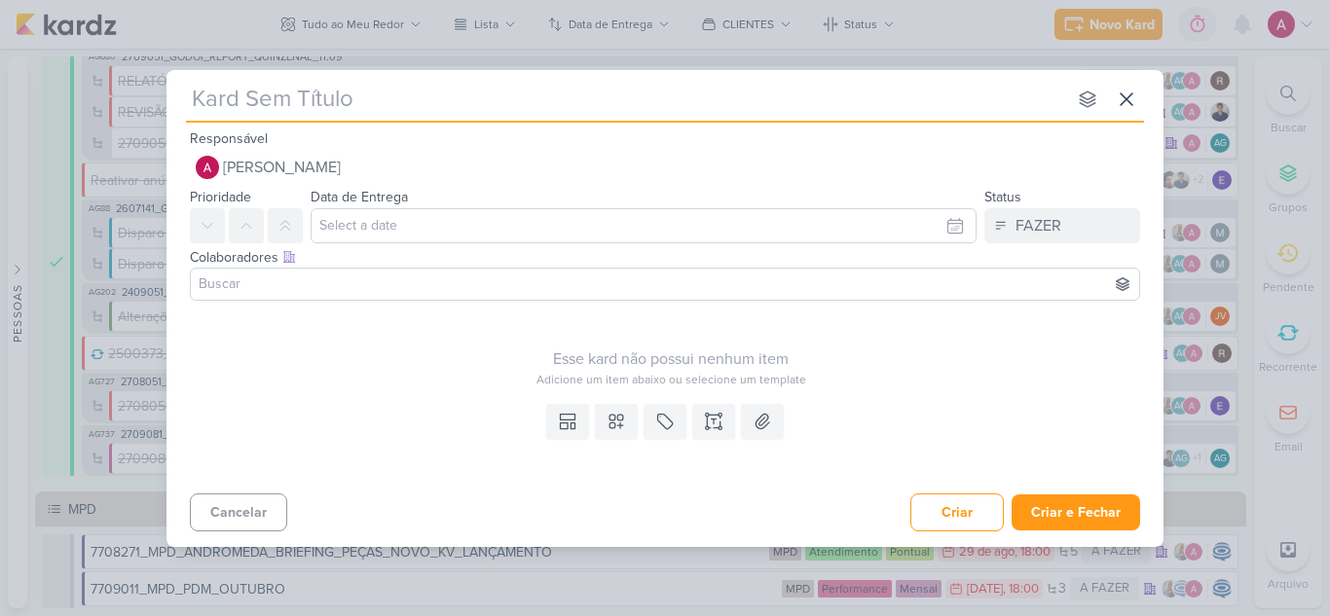
paste input "2709152"
type input "2709152"
type input "2709152_"
type input "2709152_AB SABIN"
type input "2709152_AB SABIN_P"
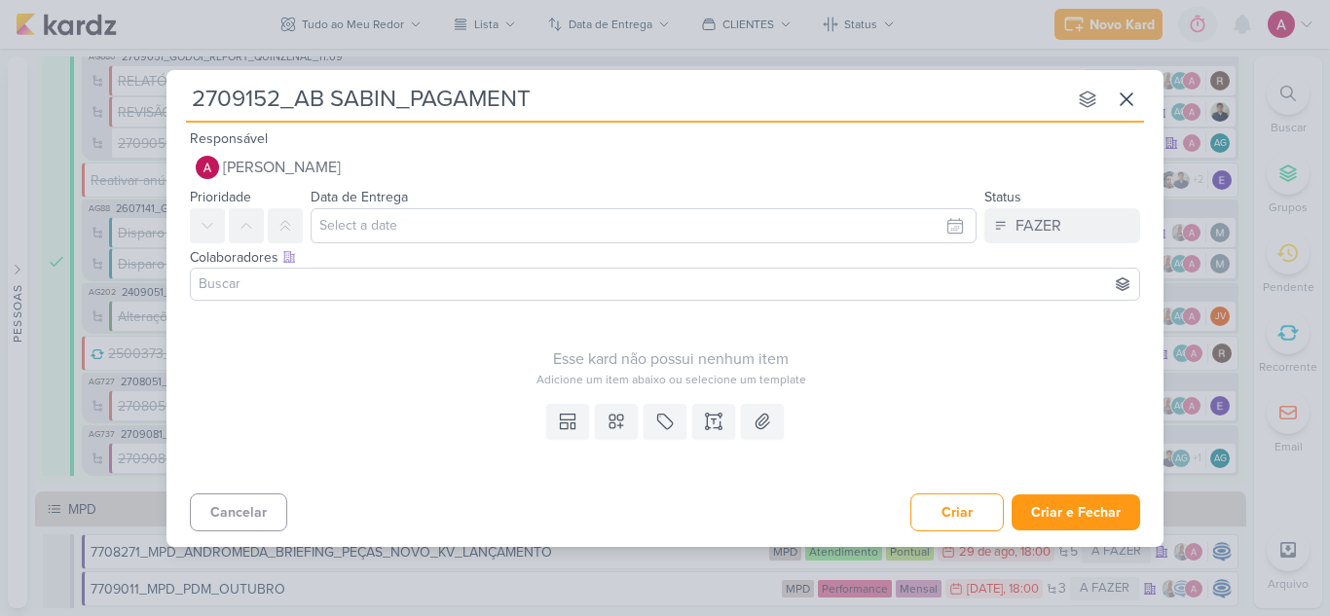
type input "2709152_AB SABIN_PAGAMENTO"
type input "2709152_AB SABIN_"
type input "2709152_AB SABIN_BOE"
type input "2709152_AB SABIN_BOLE"
type input "2709152_AB SABIN_BOLETO A"
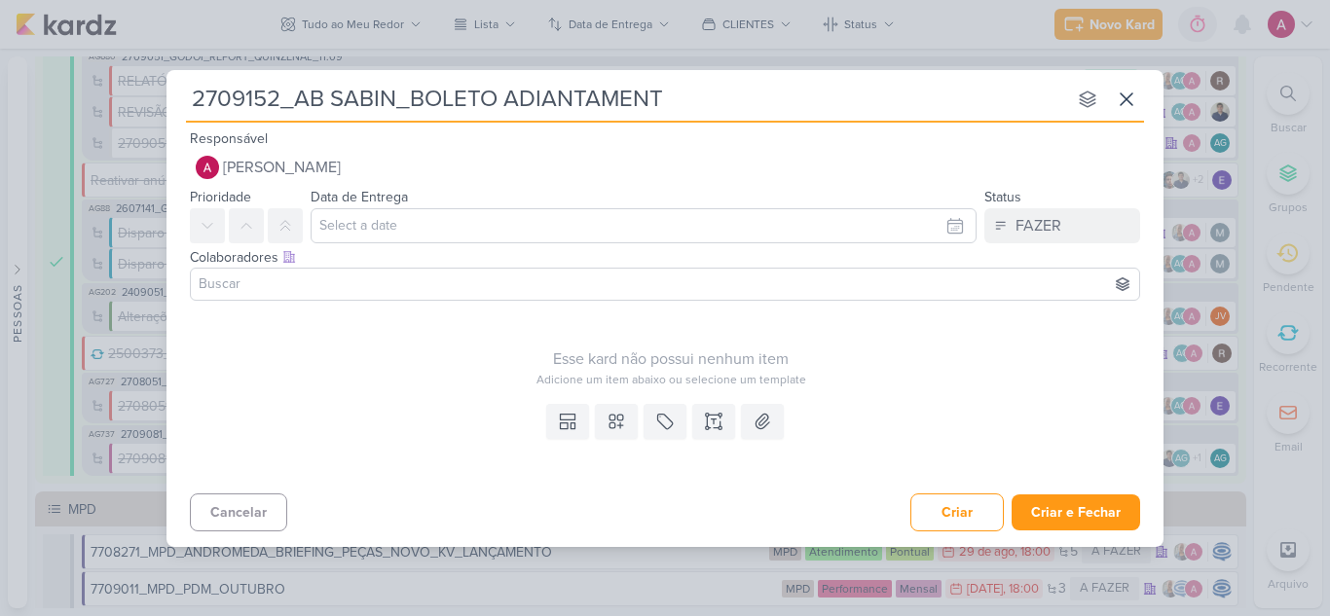
type input "2709152_AB SABIN_BOLETO ADIANTAMENTE"
type input "2709152_AB SABIN_BOLETO ADIANTAMENTE DE DE"
type input "2709152_AB SABIN_BOLETO ADIANTAMENTE DE DEZEMBRO"
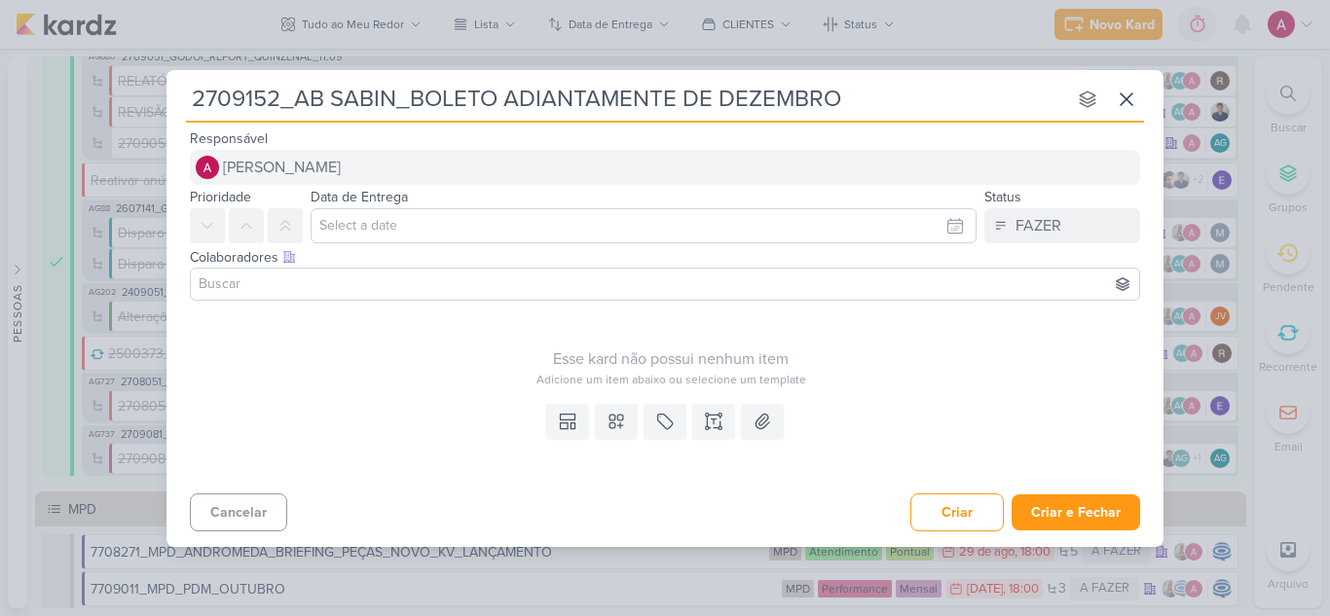
type input "2709152_AB SABIN_BOLETO ADIANTAMENTE DE DEZEMBRO"
click at [267, 159] on span "[PERSON_NAME]" at bounding box center [282, 167] width 118 height 23
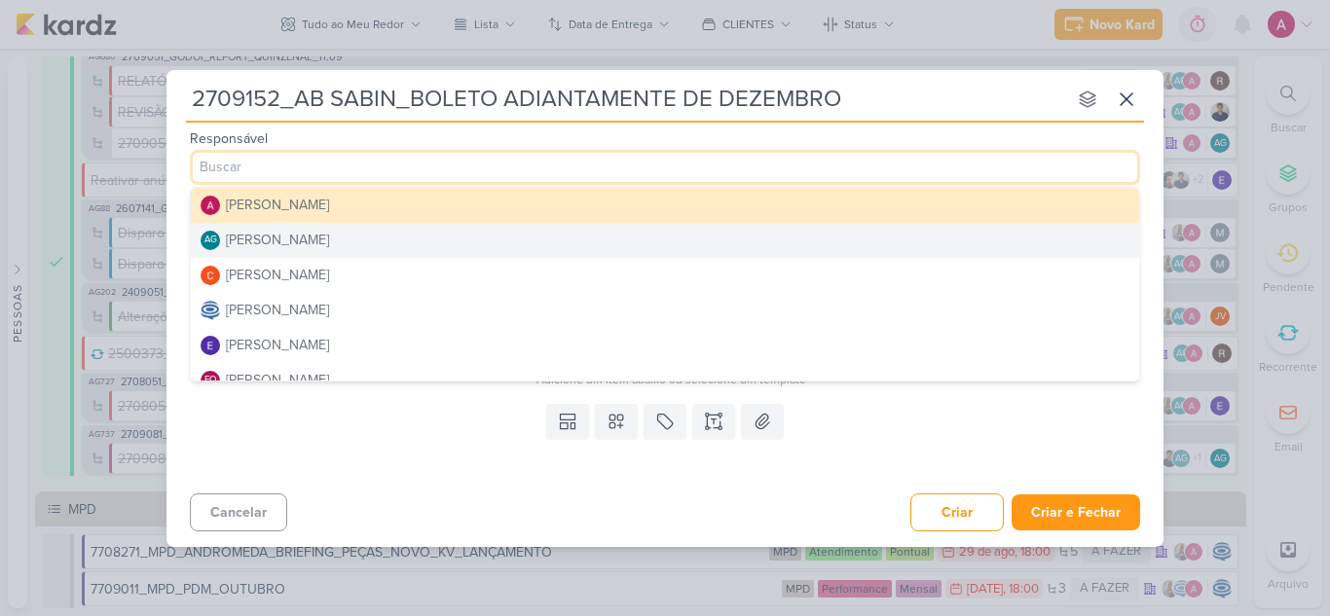
click at [325, 236] on div "[PERSON_NAME]" at bounding box center [277, 240] width 103 height 20
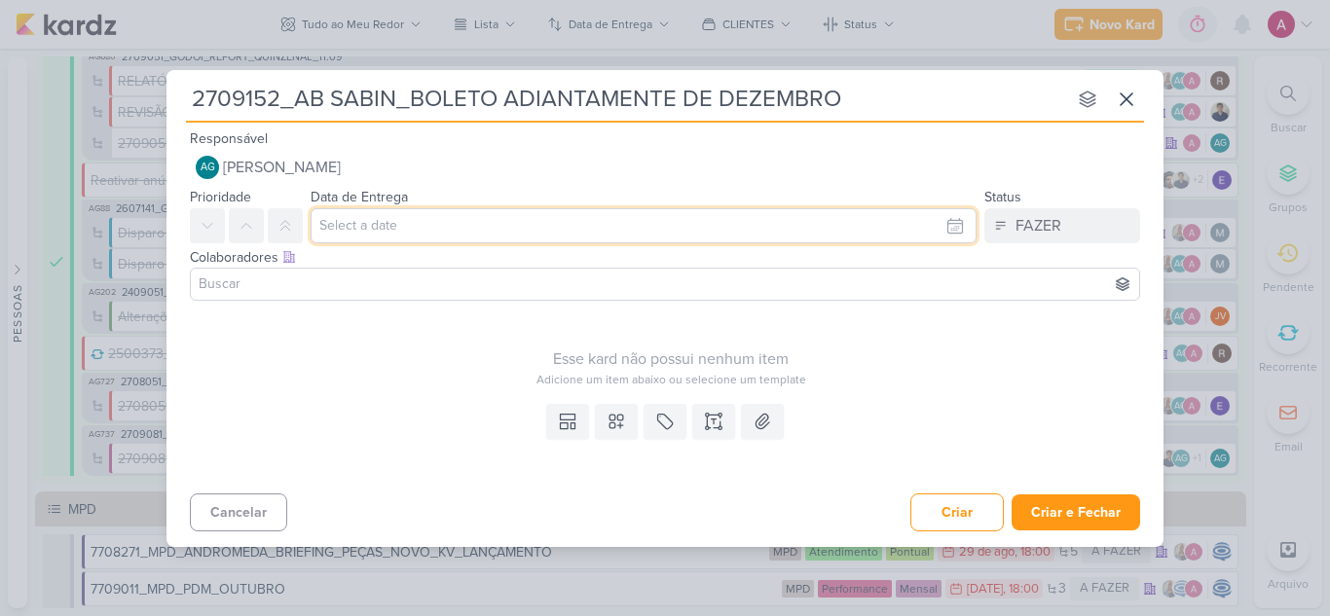
click at [369, 232] on input "text" at bounding box center [643, 225] width 666 height 35
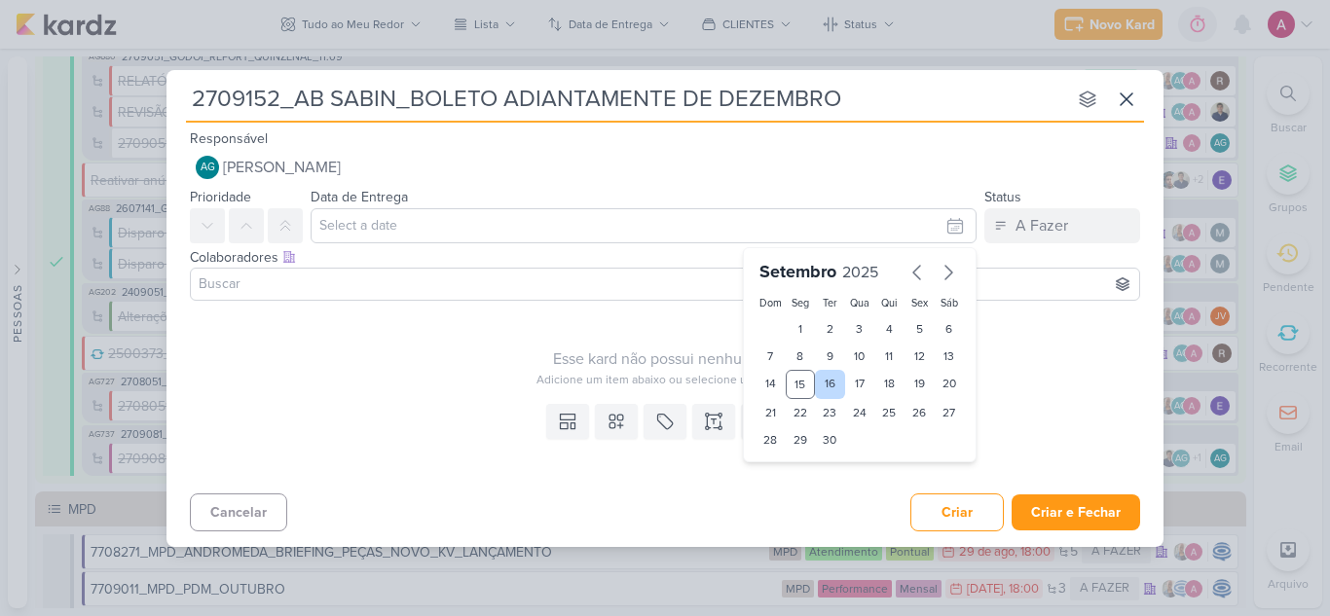
click at [833, 392] on div "16" at bounding box center [830, 384] width 30 height 29
click at [380, 273] on input at bounding box center [665, 284] width 940 height 23
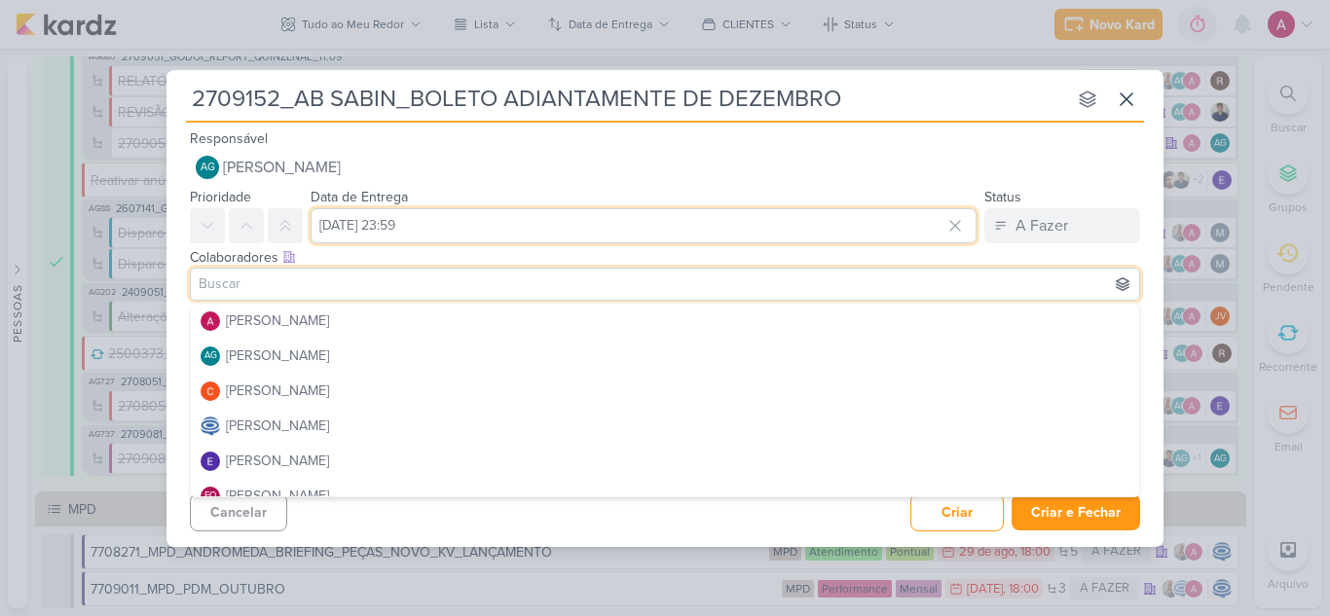
click at [469, 225] on input "[DATE] 23:59" at bounding box center [643, 225] width 666 height 35
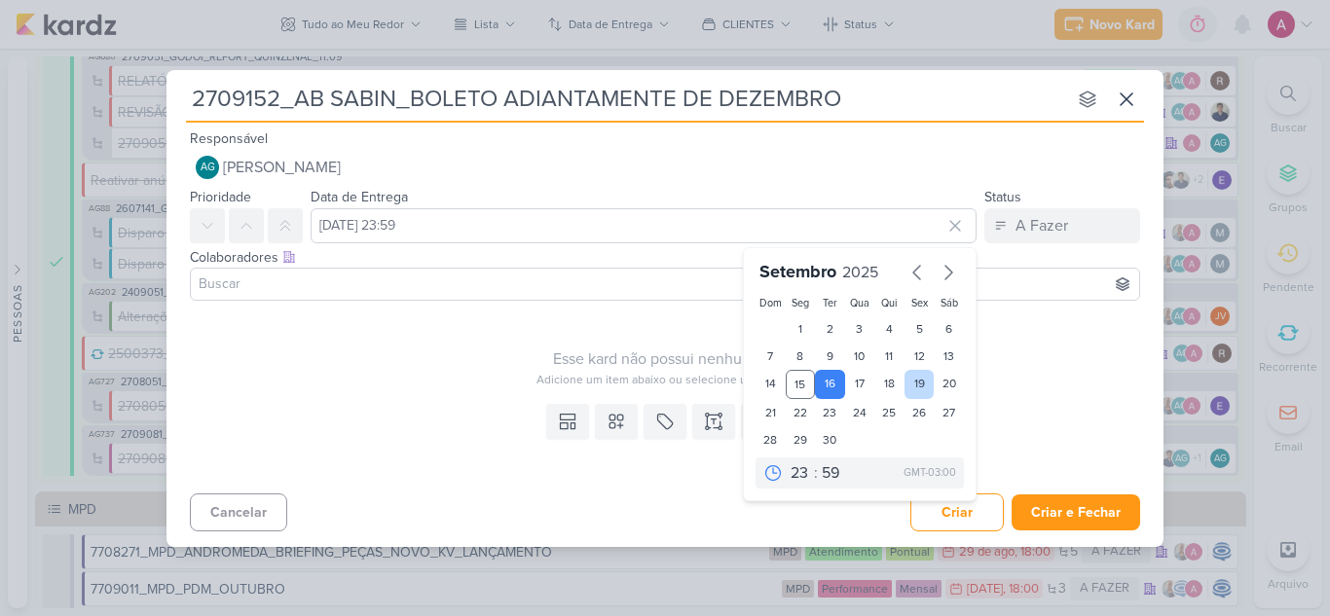
click at [917, 384] on div "19" at bounding box center [919, 384] width 30 height 29
type input "19 de setembro de 2025 às 23:59"
click at [437, 294] on input at bounding box center [665, 284] width 940 height 23
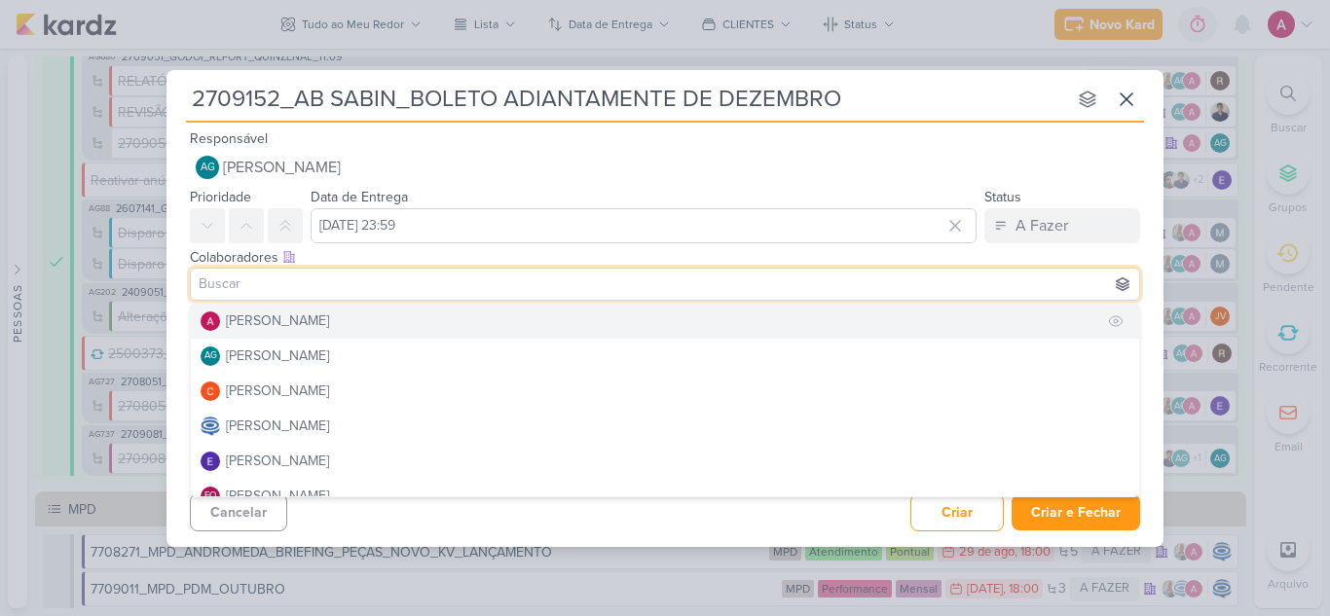
click at [353, 314] on button "[PERSON_NAME]" at bounding box center [665, 321] width 948 height 35
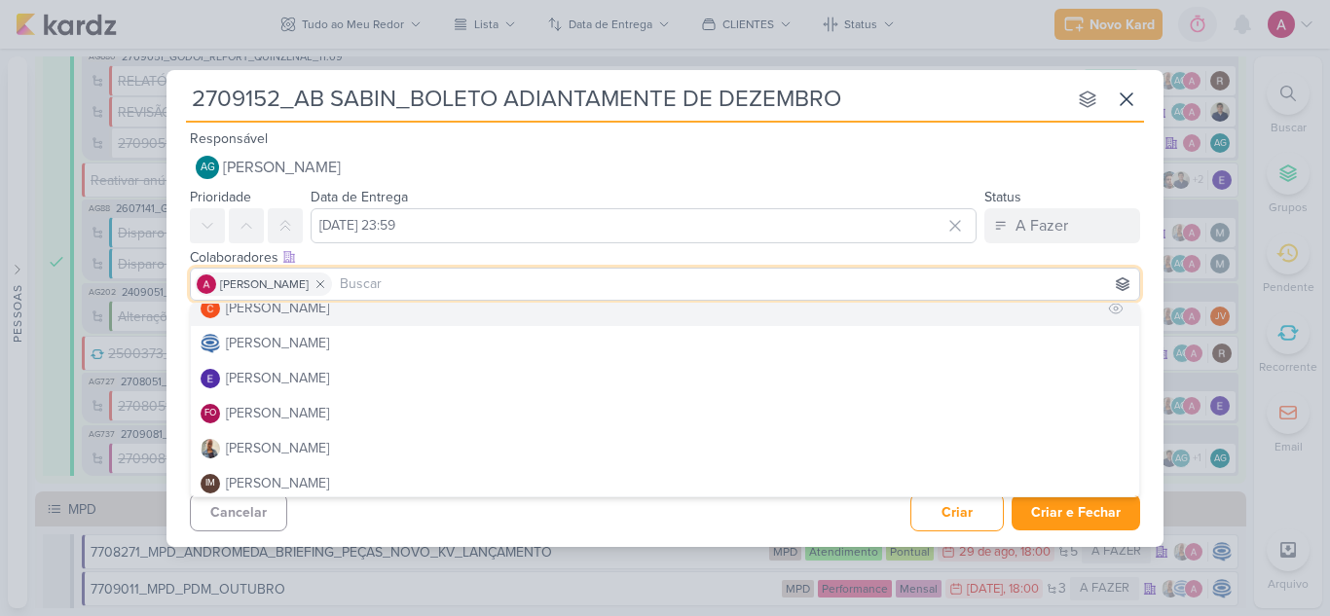
scroll to position [97, 0]
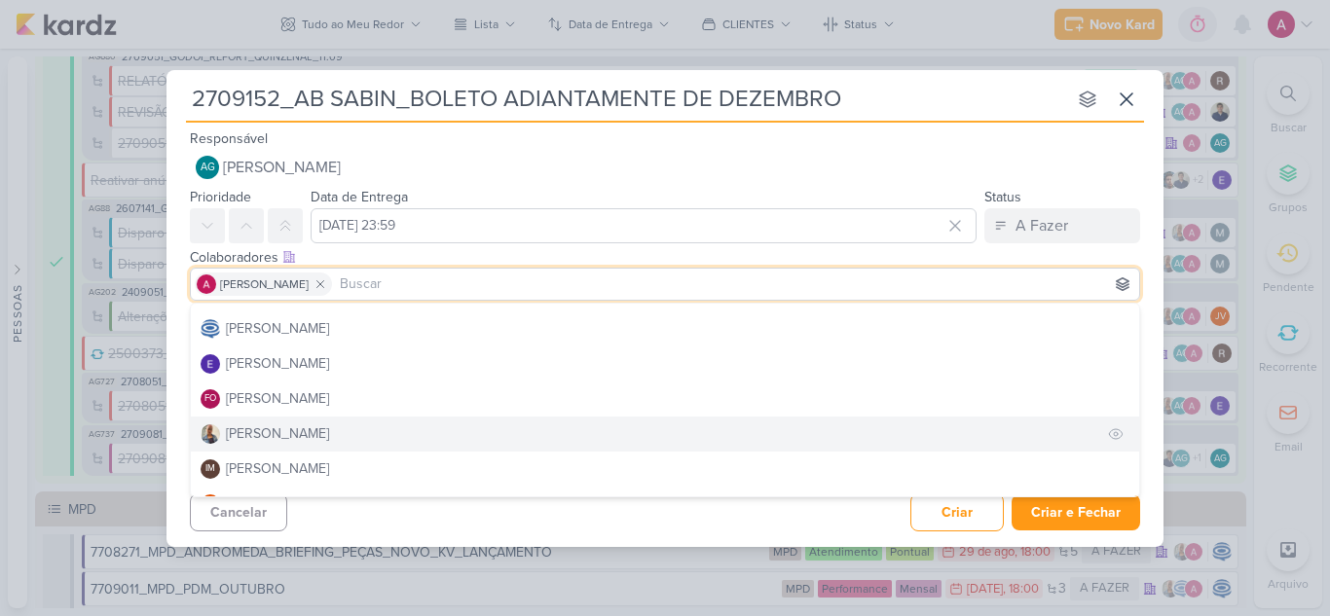
click at [271, 431] on div "[PERSON_NAME]" at bounding box center [277, 433] width 103 height 20
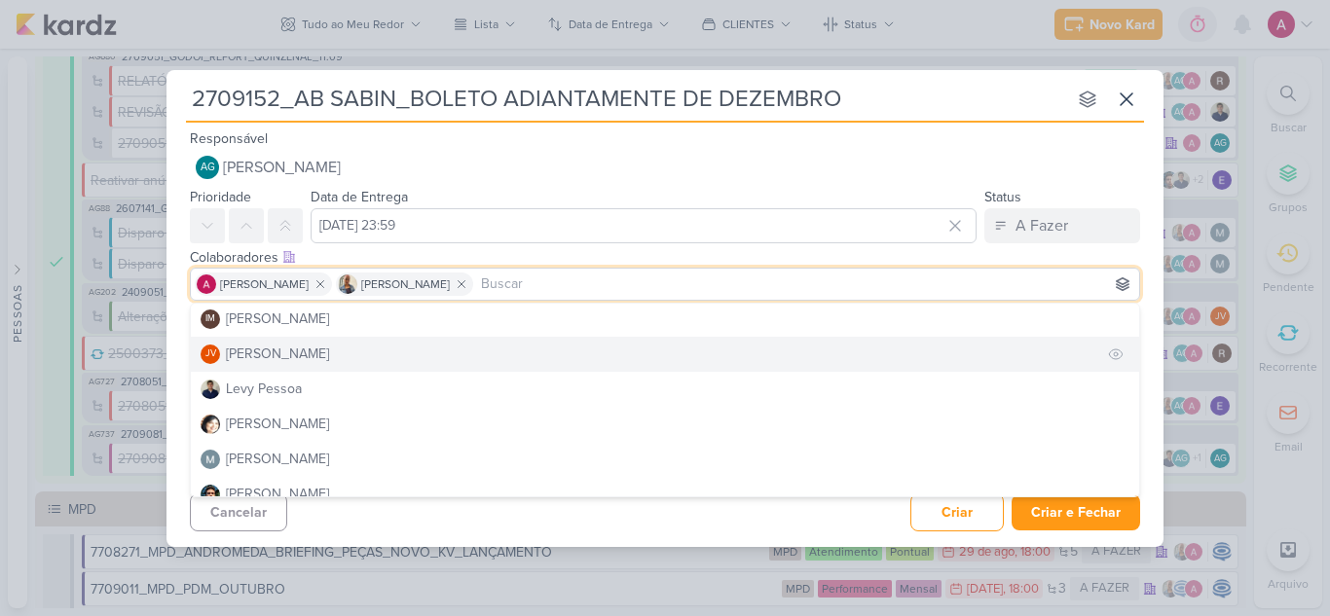
scroll to position [292, 0]
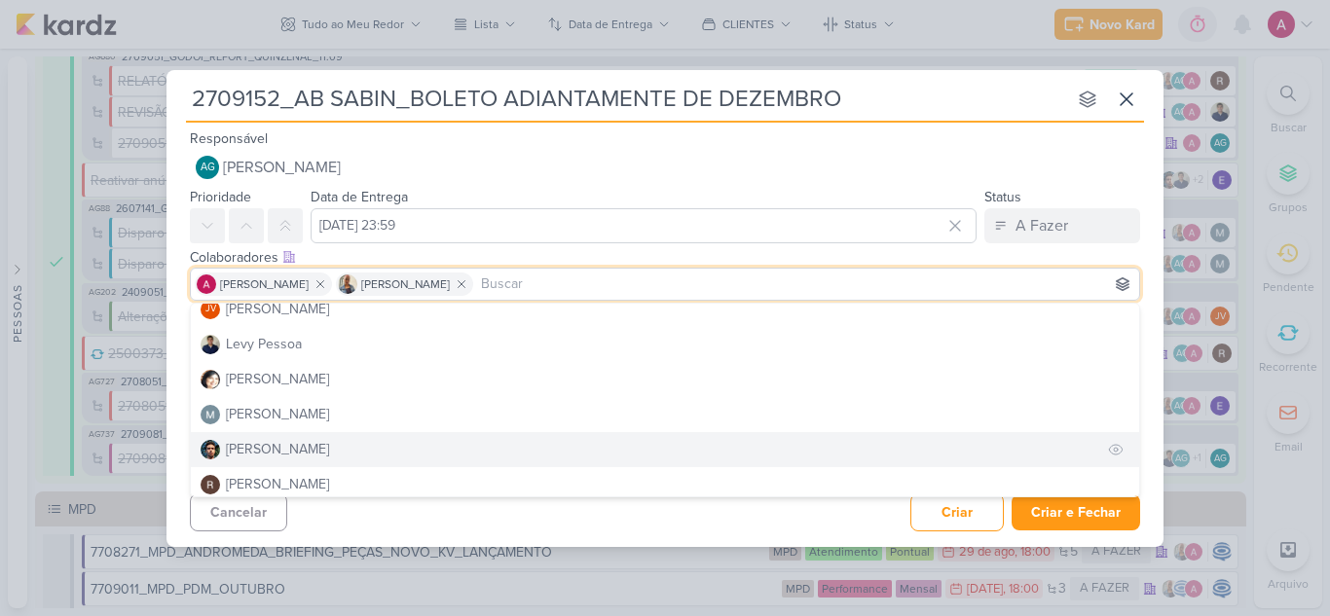
click at [272, 442] on div "[PERSON_NAME]" at bounding box center [277, 449] width 103 height 20
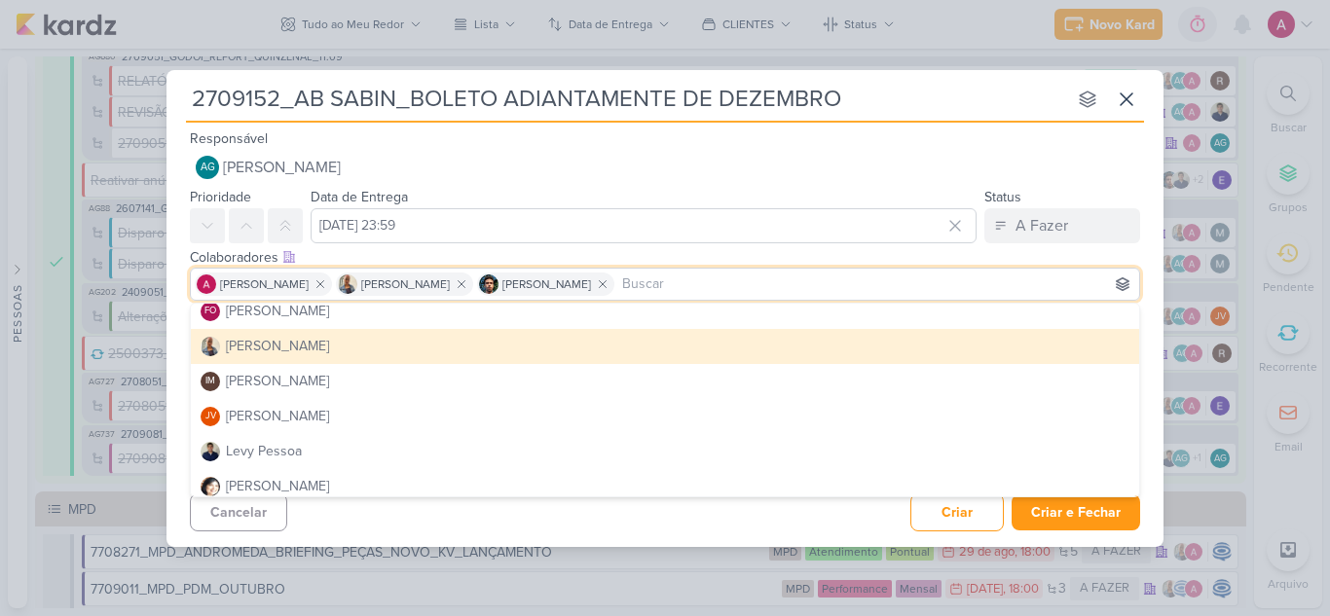
scroll to position [97, 0]
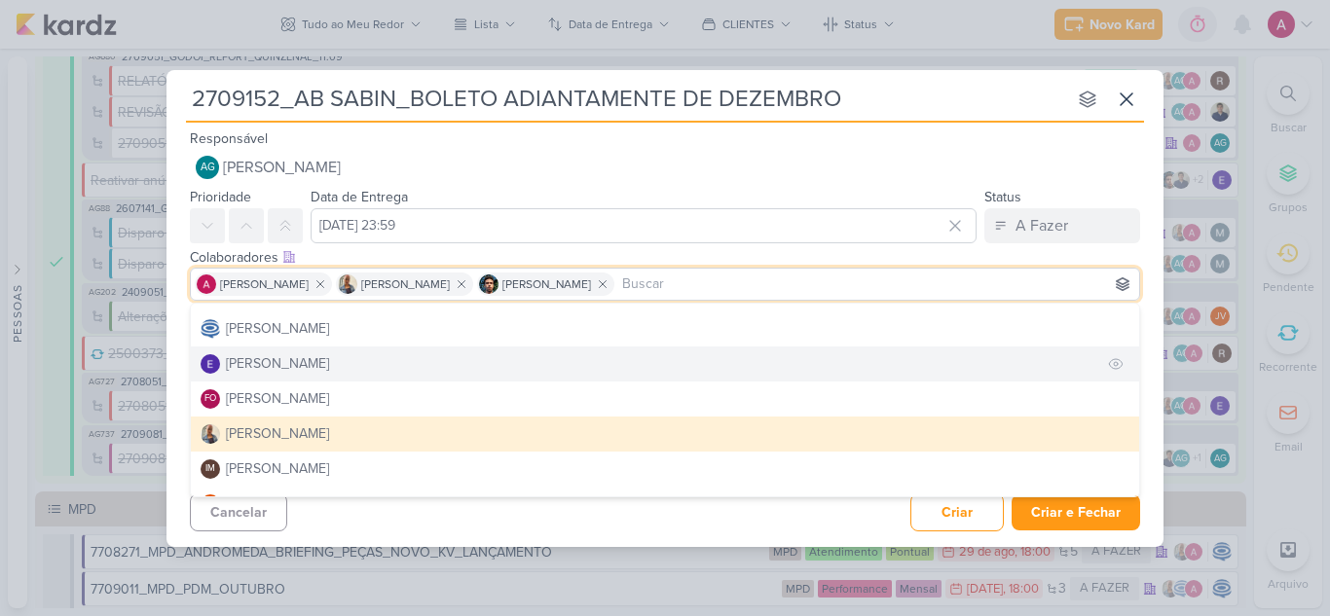
click at [286, 373] on div "[PERSON_NAME]" at bounding box center [277, 363] width 103 height 20
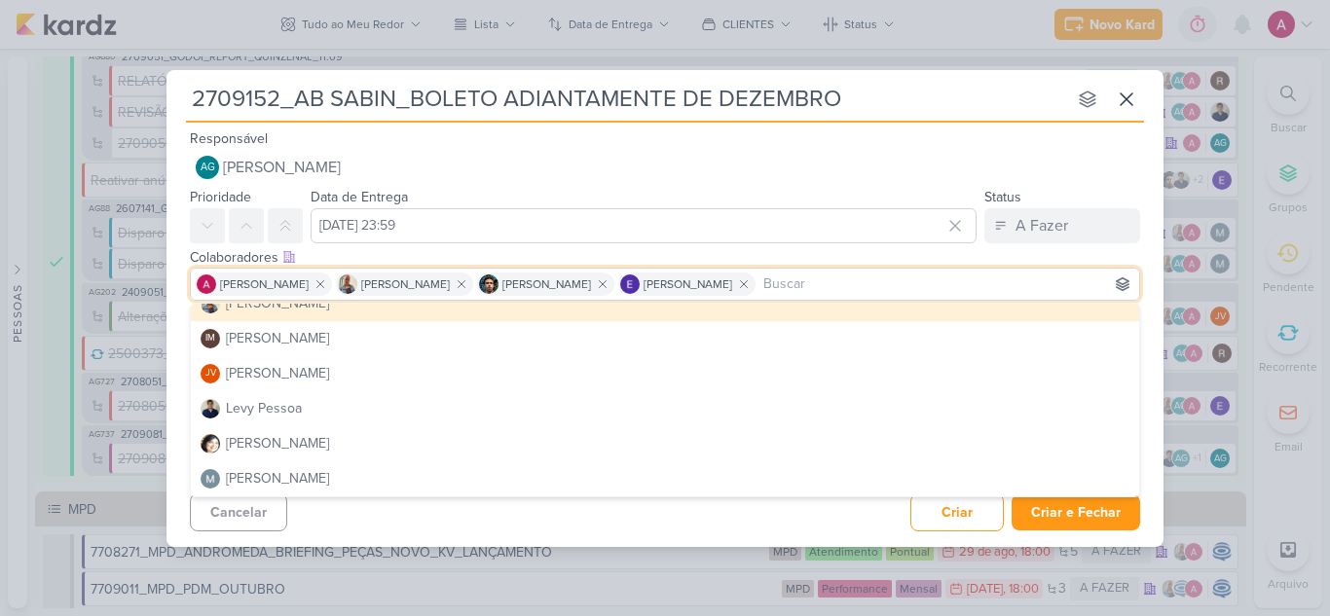
scroll to position [368, 0]
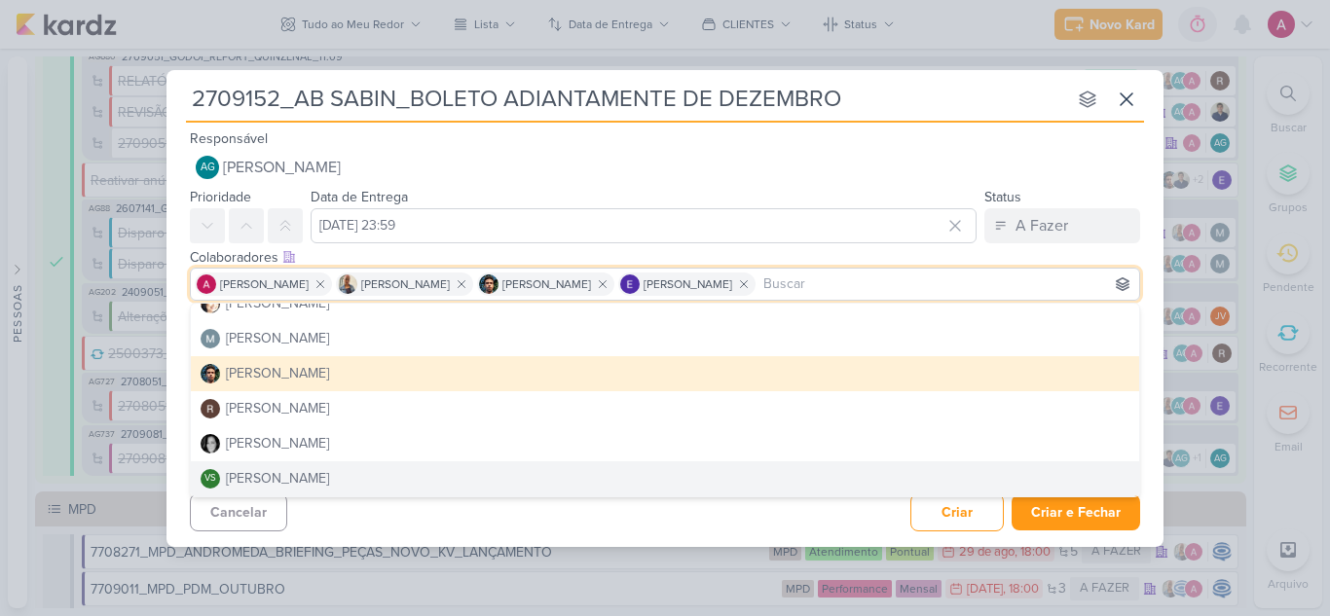
click at [692, 514] on div "Cancelar Criar Criar e Fechar Ctrl + Enter" at bounding box center [664, 511] width 997 height 50
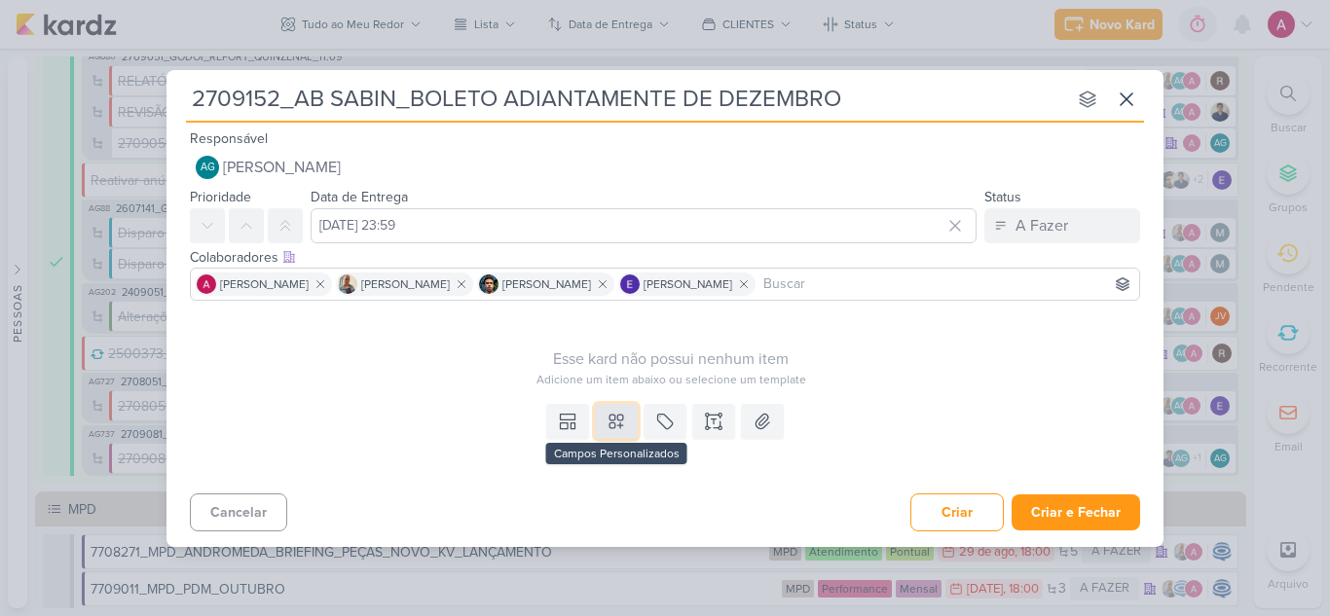
click at [619, 426] on icon at bounding box center [615, 421] width 19 height 19
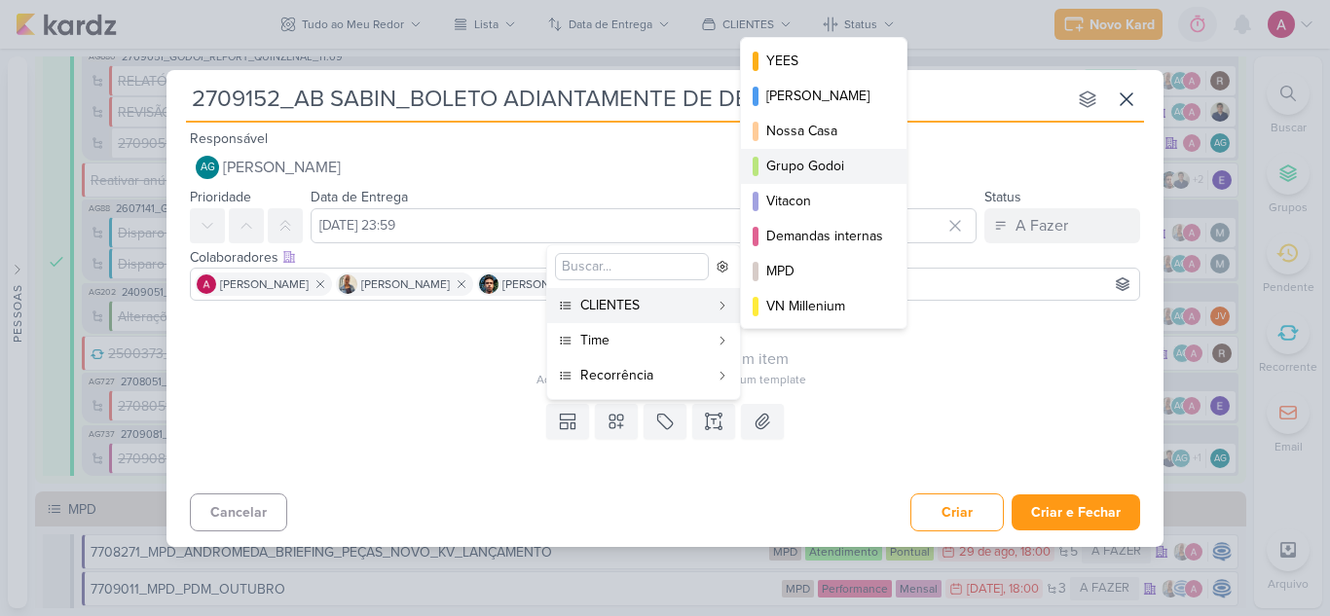
click at [825, 172] on div "Grupo Godoi" at bounding box center [824, 166] width 117 height 20
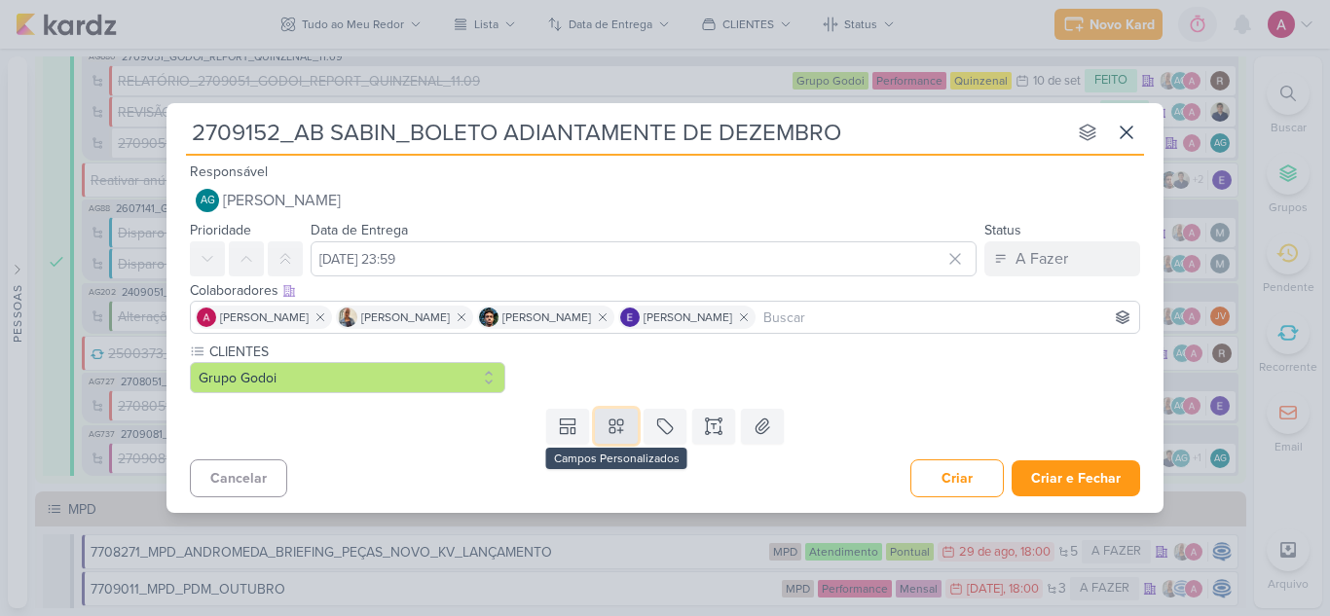
click at [614, 427] on icon at bounding box center [616, 427] width 14 height 14
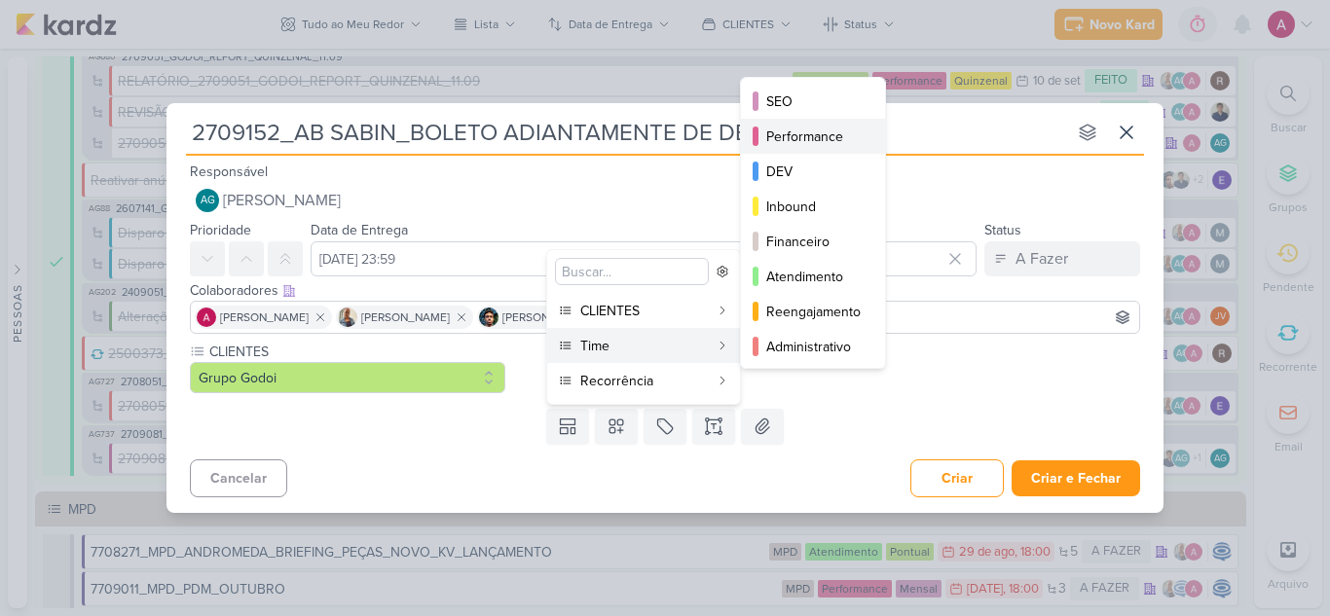
click at [818, 140] on div "Performance" at bounding box center [813, 137] width 95 height 20
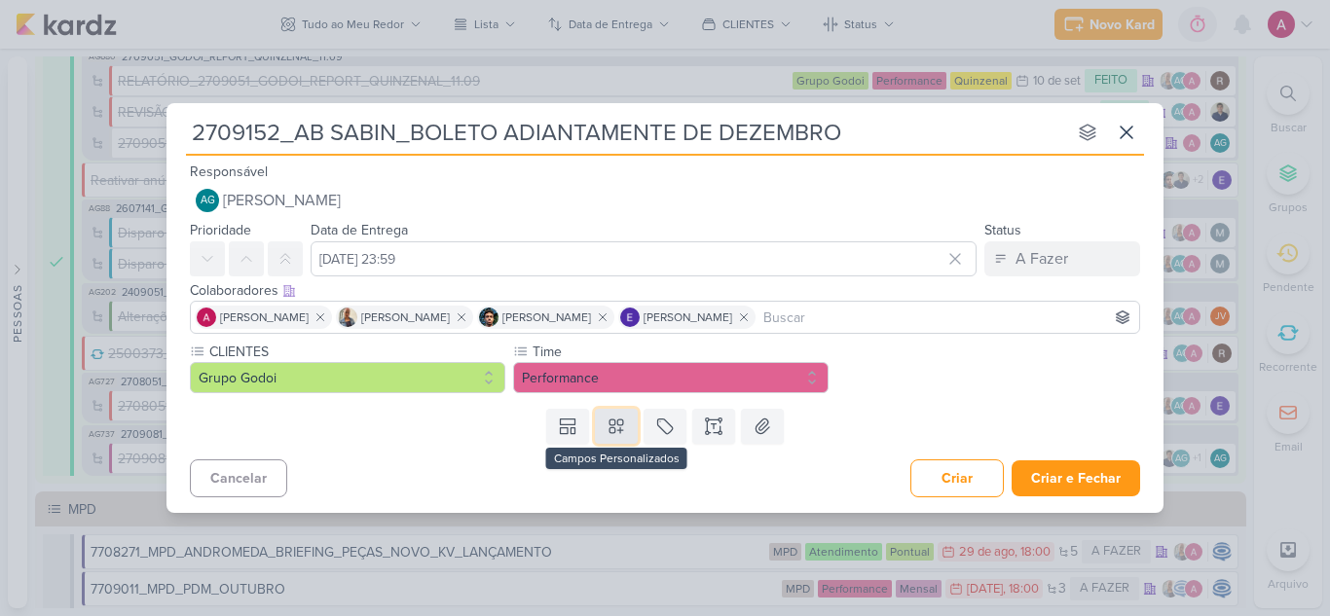
click at [624, 433] on icon at bounding box center [615, 426] width 19 height 19
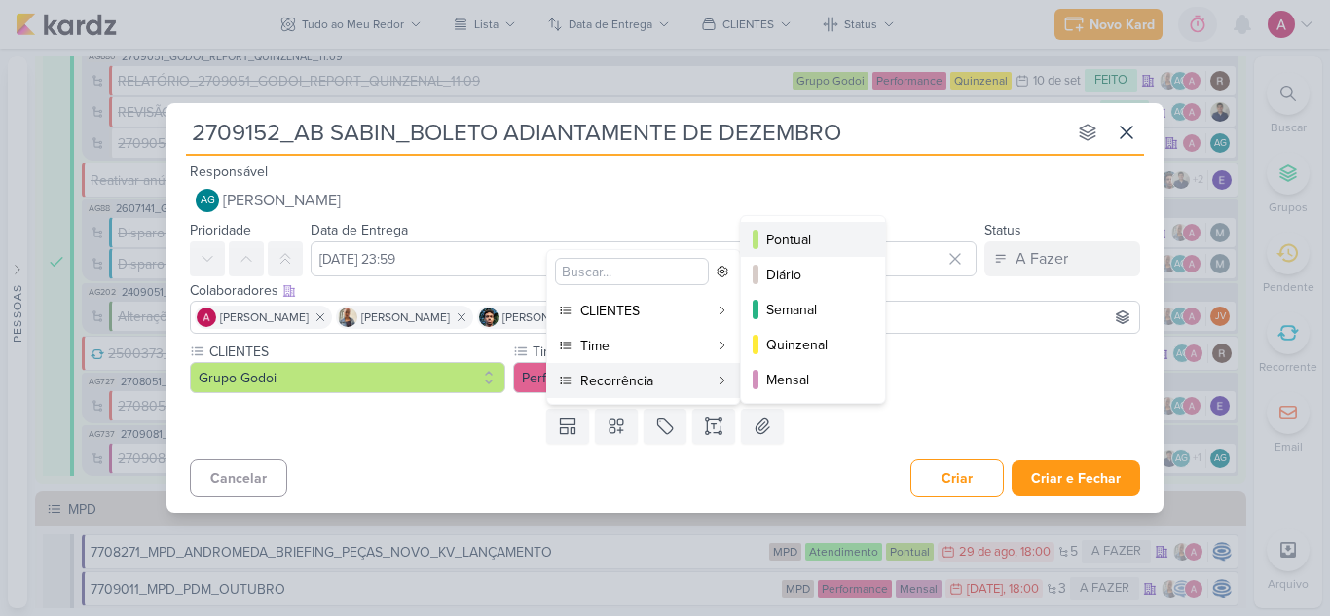
click at [812, 243] on div "Pontual" at bounding box center [813, 240] width 95 height 20
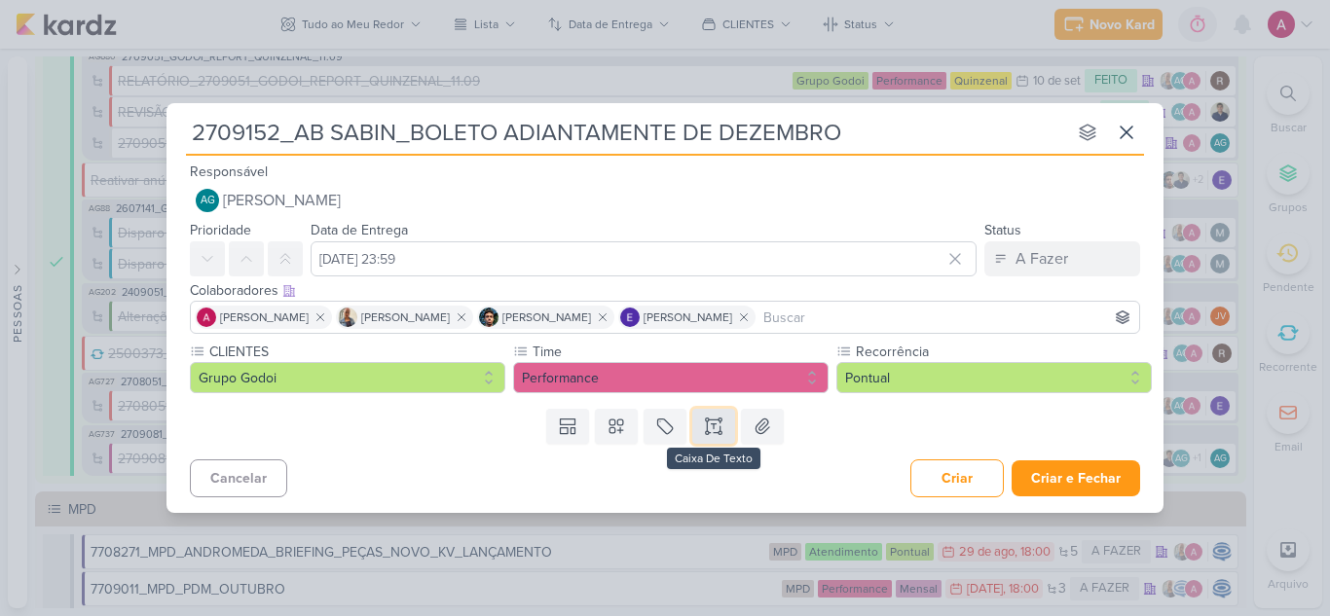
click at [707, 424] on icon at bounding box center [707, 426] width 0 height 10
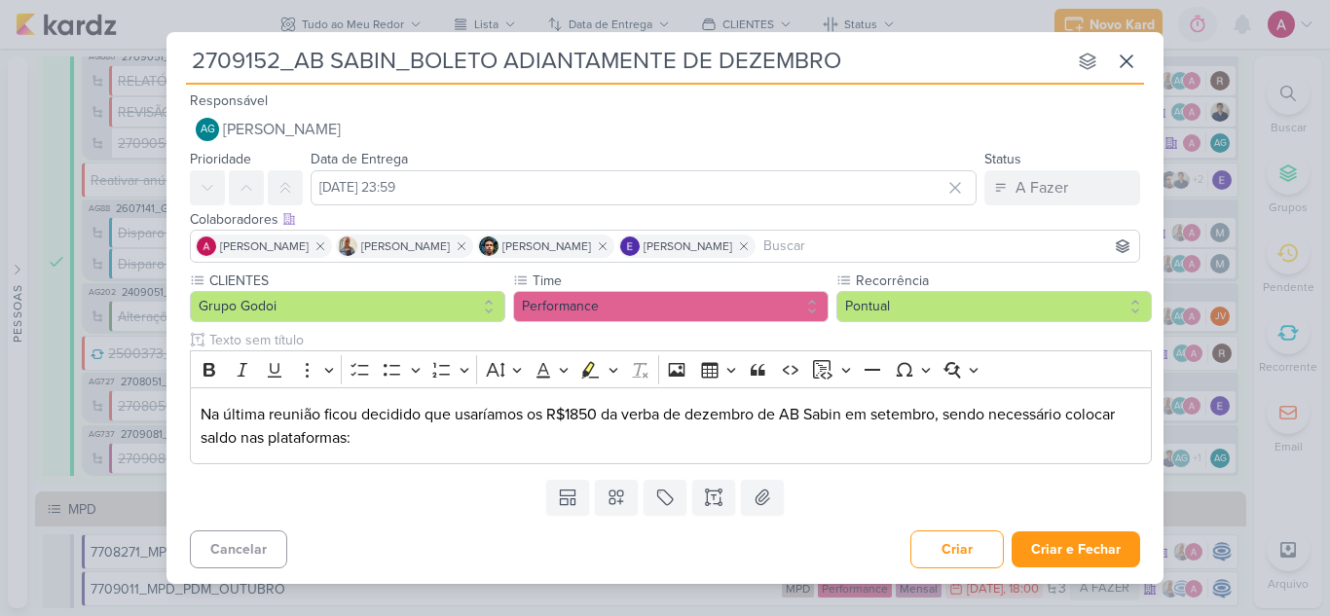
click at [420, 520] on div "Templates Campos Personalizados CLIENTES YEES" at bounding box center [664, 497] width 997 height 51
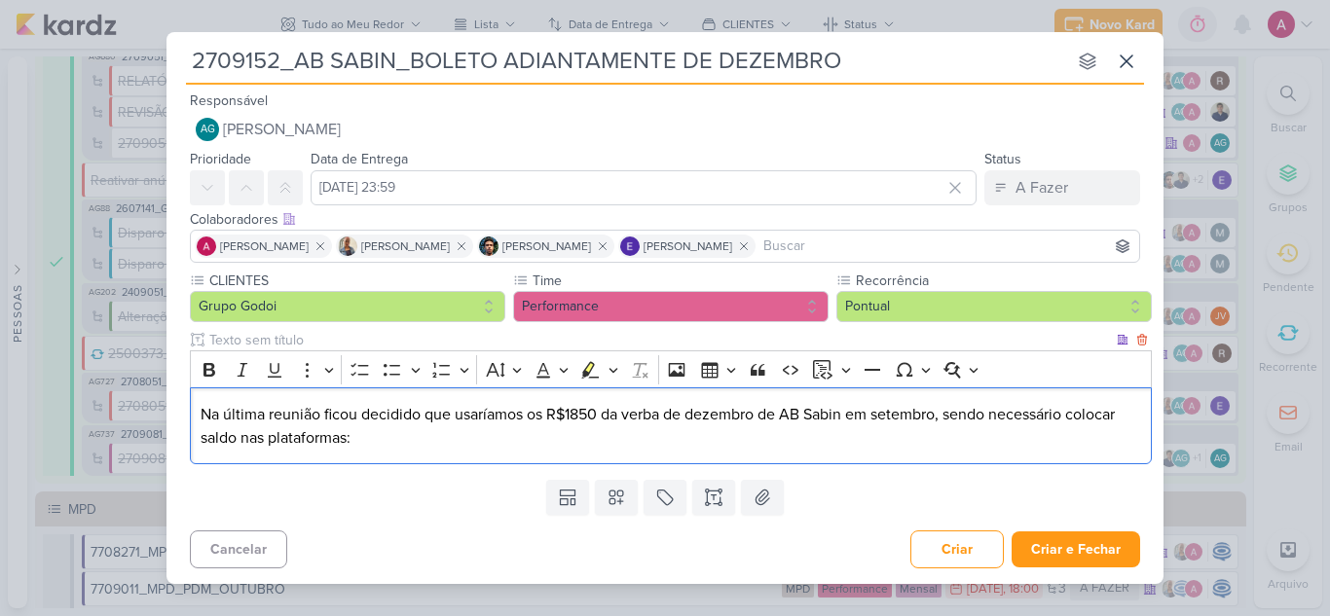
click at [568, 414] on p "Na última reunião ficou decidido que usaríamos os R$1850 da verba de dezembro d…" at bounding box center [671, 426] width 941 height 47
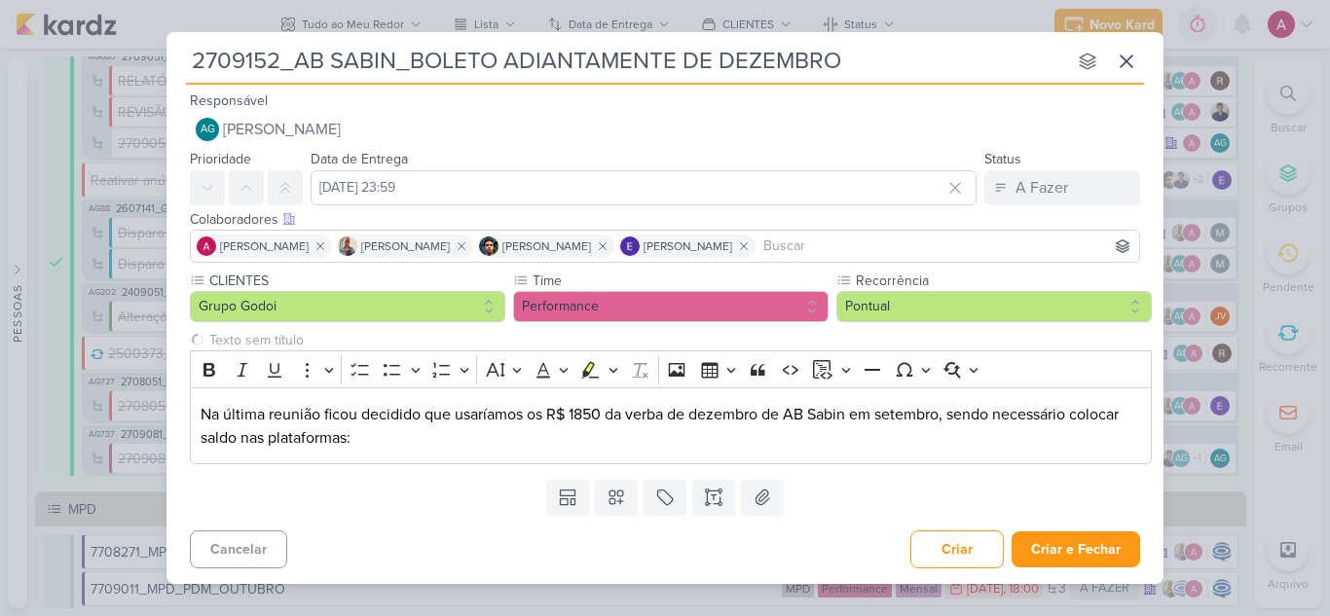
click at [450, 499] on div "Templates Campos Personalizados CLIENTES YEES" at bounding box center [664, 497] width 997 height 51
click at [950, 557] on button "Criar" at bounding box center [956, 549] width 93 height 38
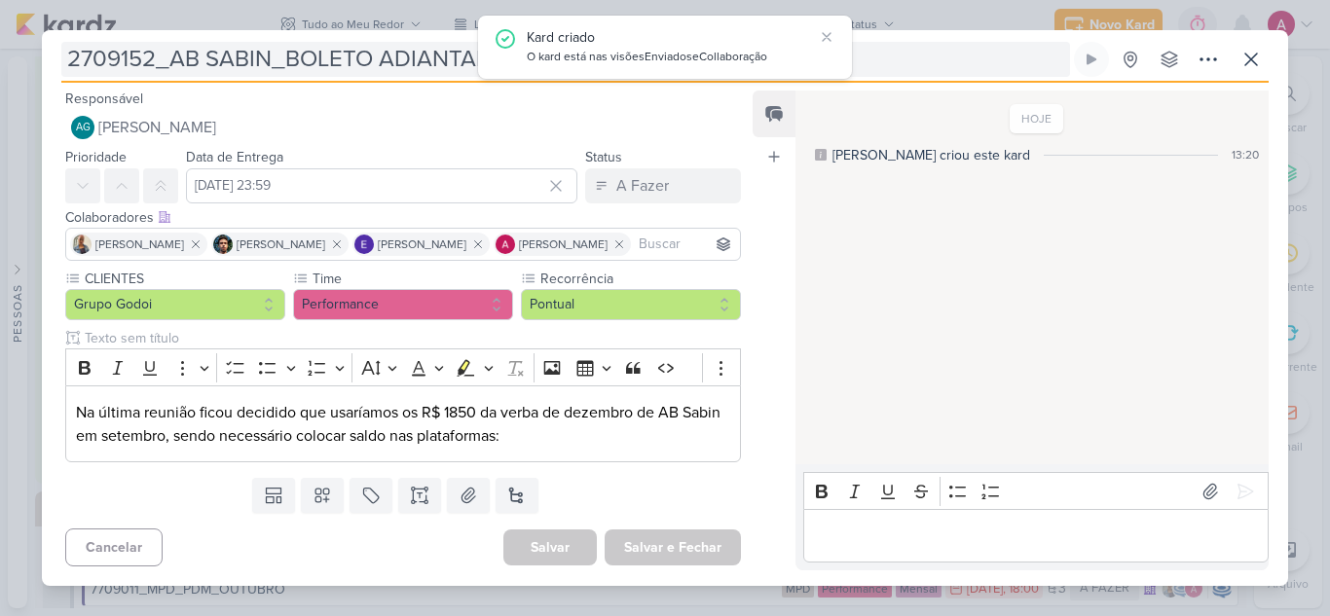
click at [214, 61] on input "2709152_AB SABIN_BOLETO ADIANTAMENTE DE DEZEMBRO" at bounding box center [565, 59] width 1008 height 35
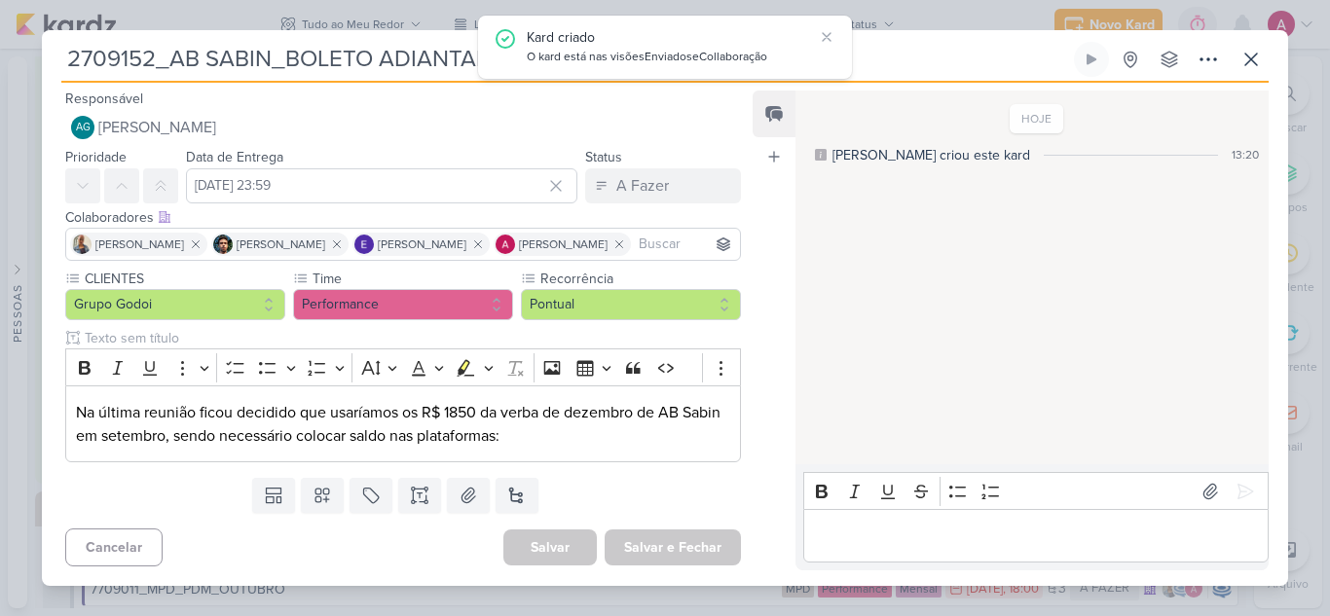
click at [902, 53] on input "2709152_AB SABIN_BOLETO ADIANTAMENTE DE DEZEMBRO" at bounding box center [565, 59] width 1008 height 35
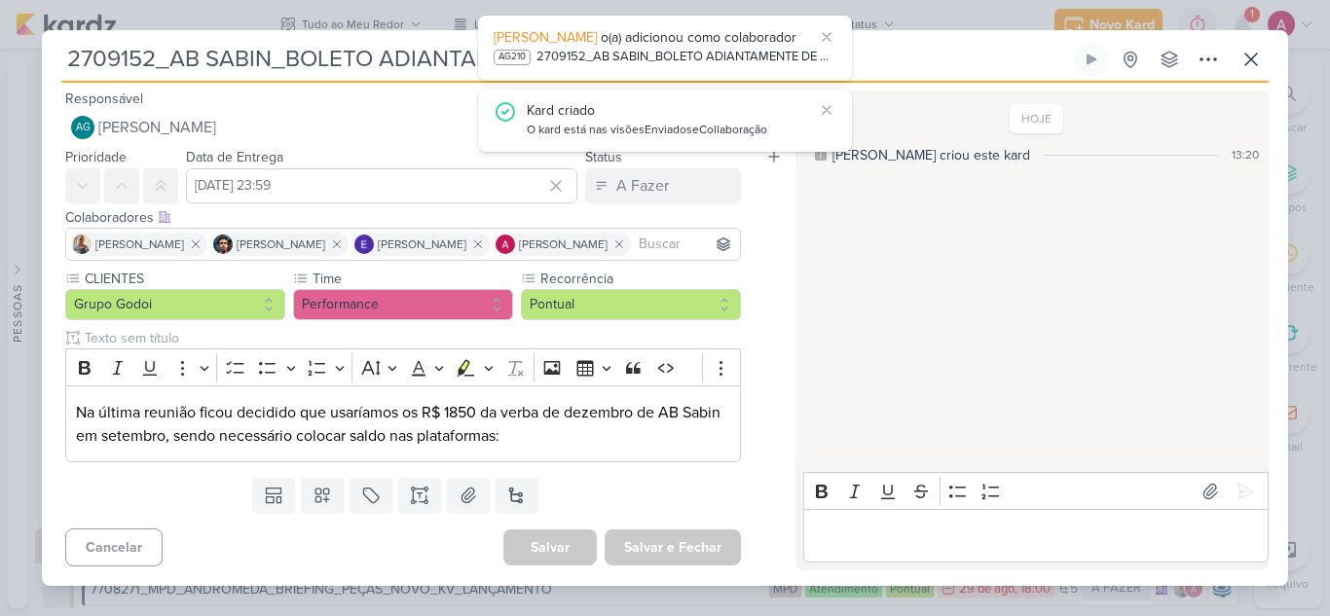
scroll to position [3787, 0]
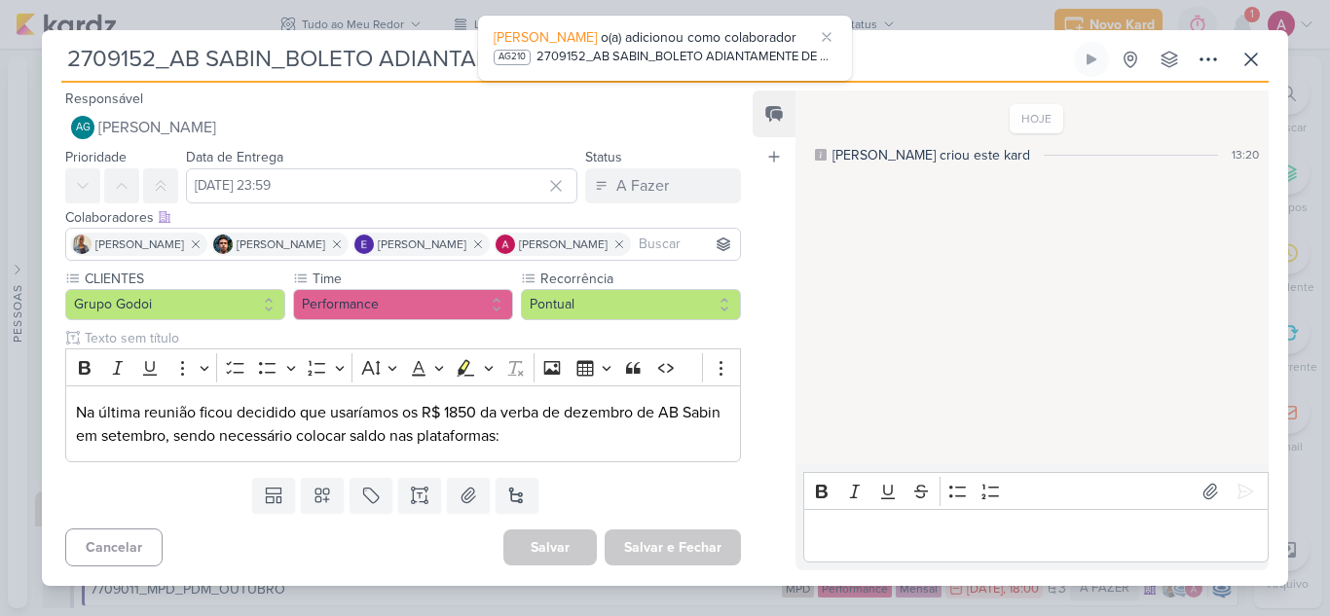
drag, startPoint x: 367, startPoint y: 55, endPoint x: 323, endPoint y: 45, distance: 44.9
click at [325, 45] on input "2709152_AB SABIN_BOLETO ADIANTAMENTE DE DEZEMBRO" at bounding box center [565, 59] width 1008 height 35
click at [370, 63] on input "2709152_AB SABIN_BOLETO ADIANTAMENTE DE DEZEMBRO" at bounding box center [565, 59] width 1008 height 35
drag, startPoint x: 380, startPoint y: 60, endPoint x: 286, endPoint y: 55, distance: 93.6
click at [286, 55] on input "2709152_AB SABIN_BOLETO ADIANTAMENTE DE DEZEMBRO" at bounding box center [565, 59] width 1008 height 35
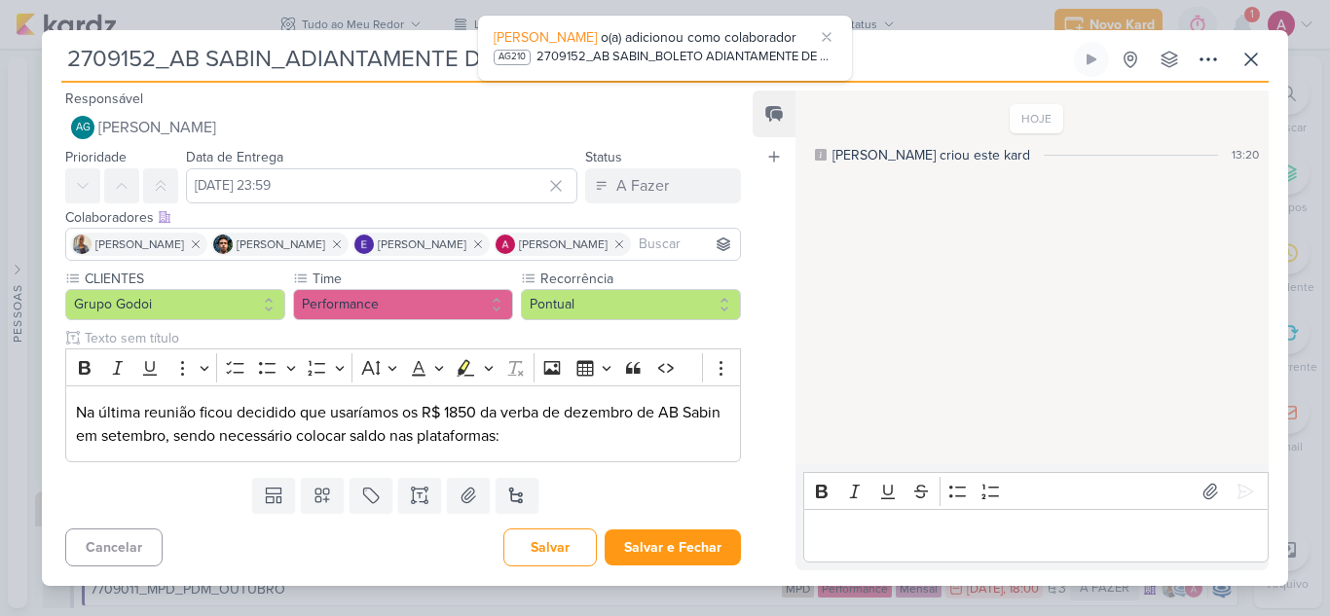
click at [913, 46] on input "2709152_AB SABIN_ADIANTAMENTE DE DEZEMBRO" at bounding box center [565, 59] width 1008 height 35
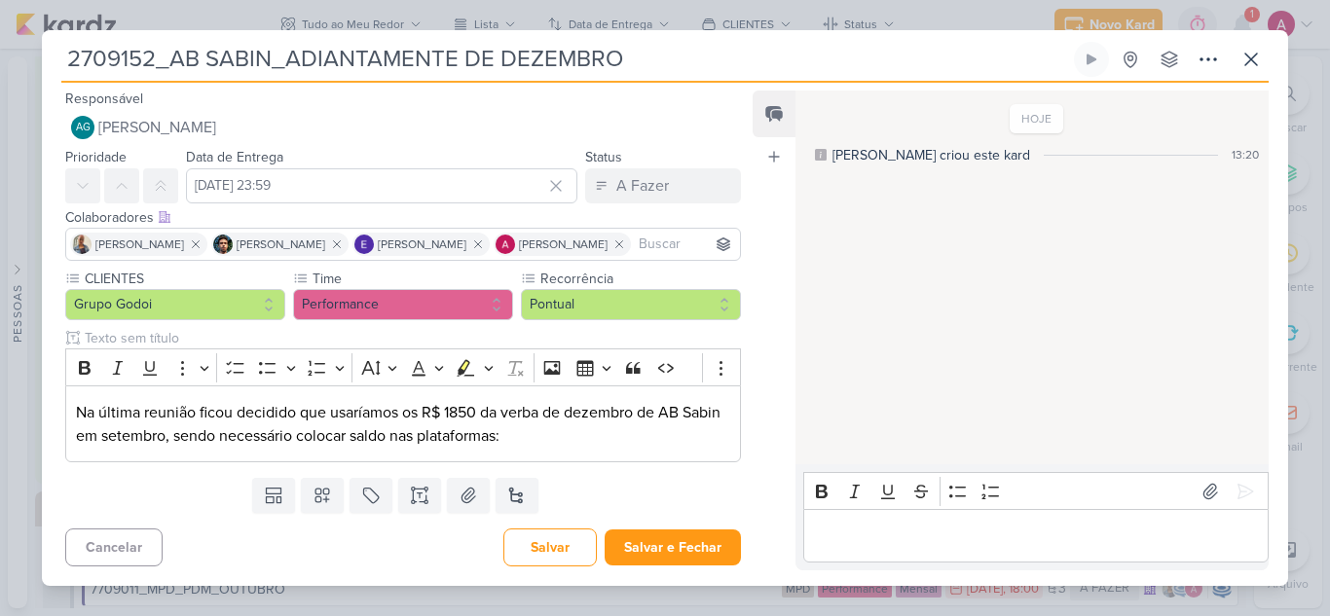
drag, startPoint x: 931, startPoint y: 57, endPoint x: 54, endPoint y: 61, distance: 877.9
click at [54, 61] on div "2709152_AB SABIN_ADIANTAMENTE DE DEZEMBRO Criado por mim nenhum grupo disponível" at bounding box center [665, 314] width 1246 height 544
type input "2709152_AB SABIN_ADIANTAMENTE DE DEZEMBRO"
click at [563, 531] on button "Salvar" at bounding box center [549, 548] width 93 height 38
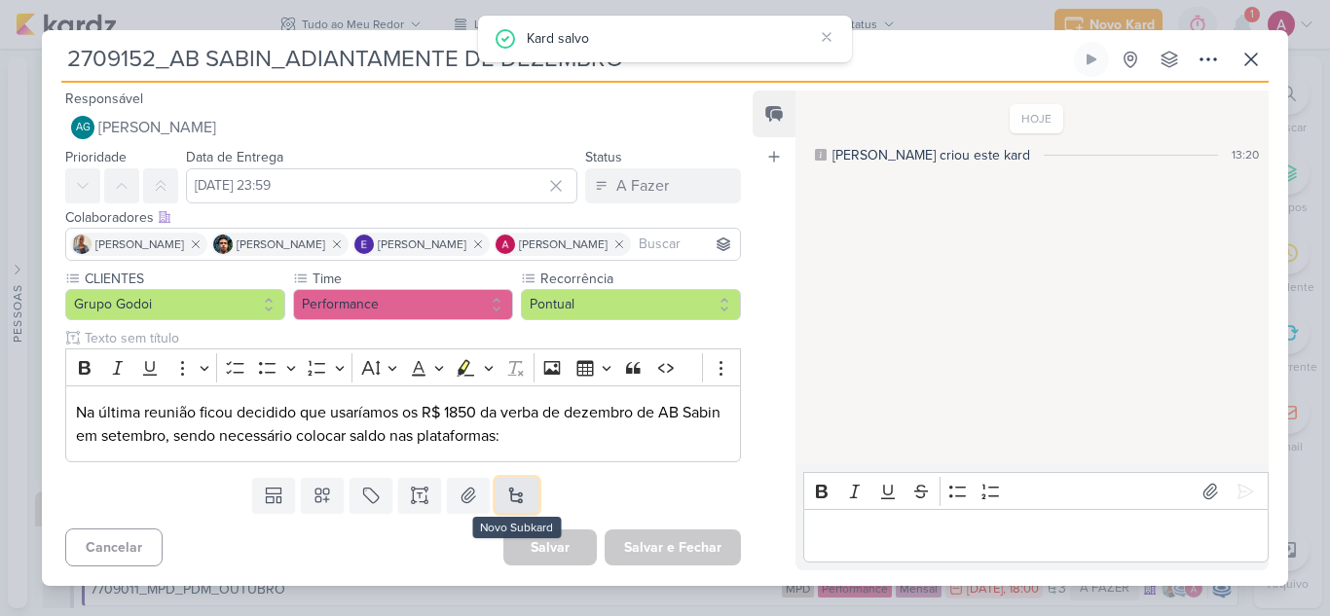
click at [510, 496] on button at bounding box center [516, 495] width 43 height 35
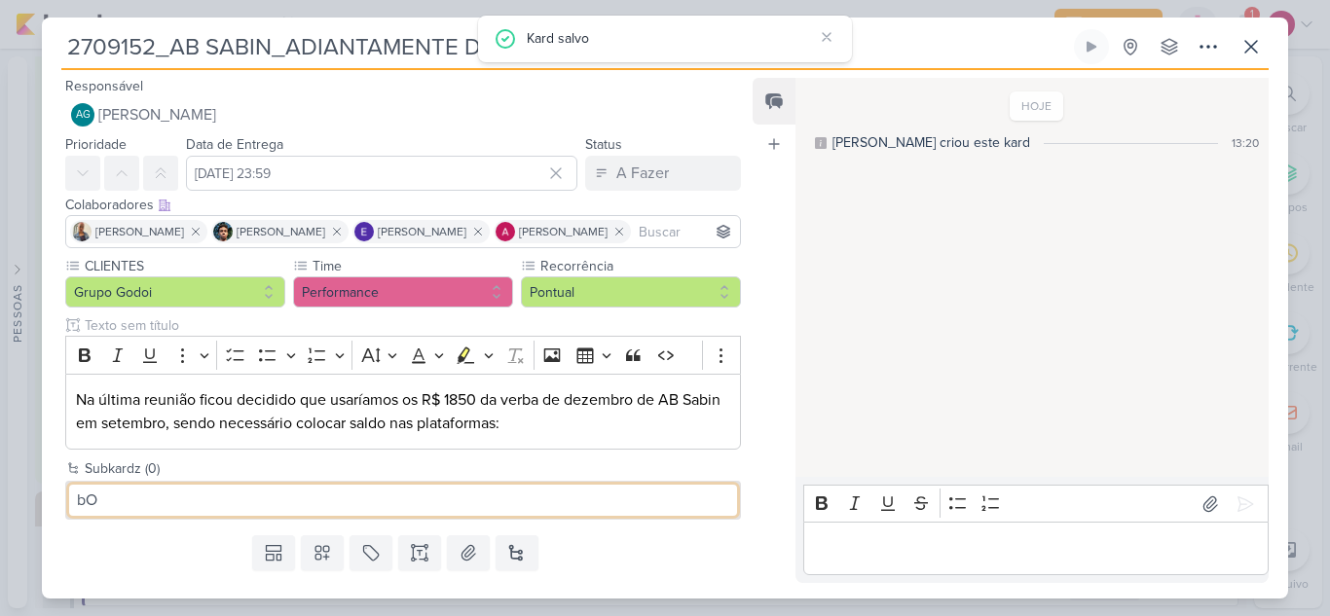
type input "b"
paste input "2709152_AB SABIN_ADIANTAMENTE DE DEZEMBRO"
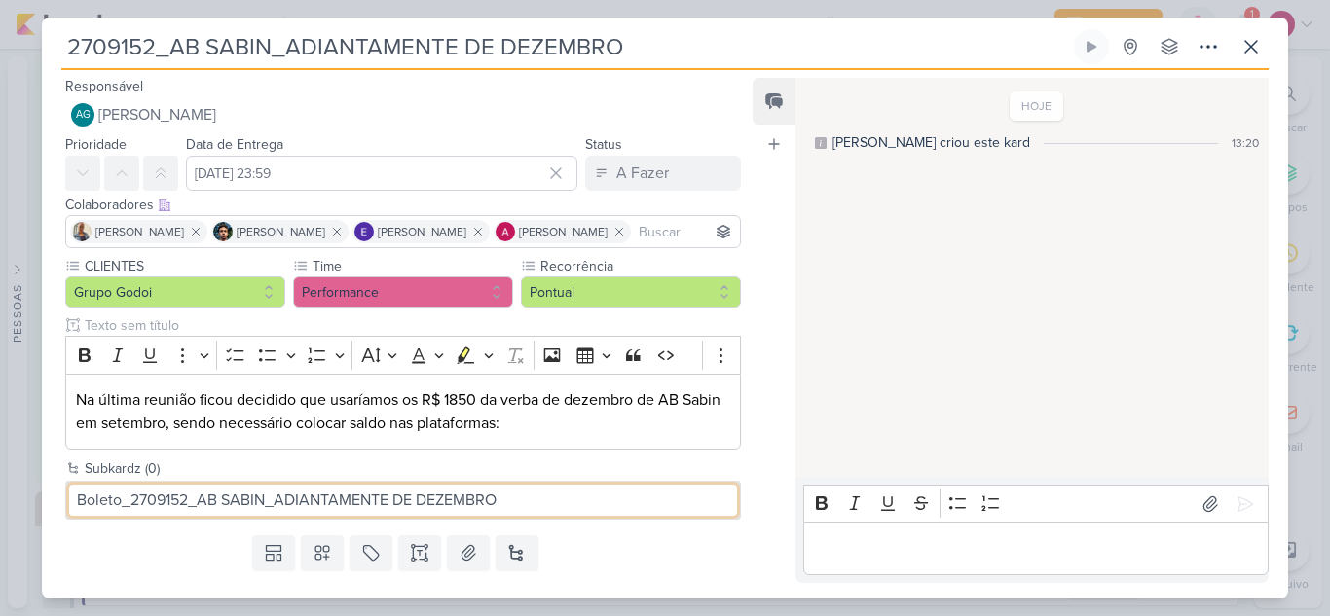
type input "Boleto_2709152_AB SABIN_ADIANTAMENTE DE DEZEMBRO"
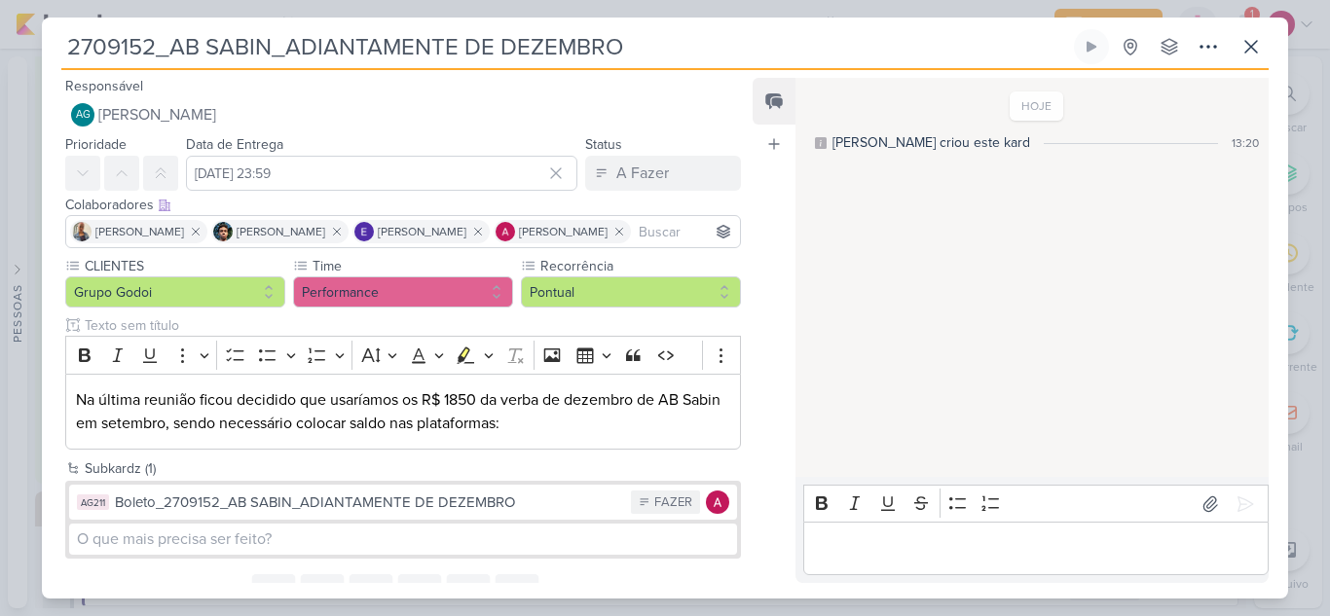
scroll to position [84, 0]
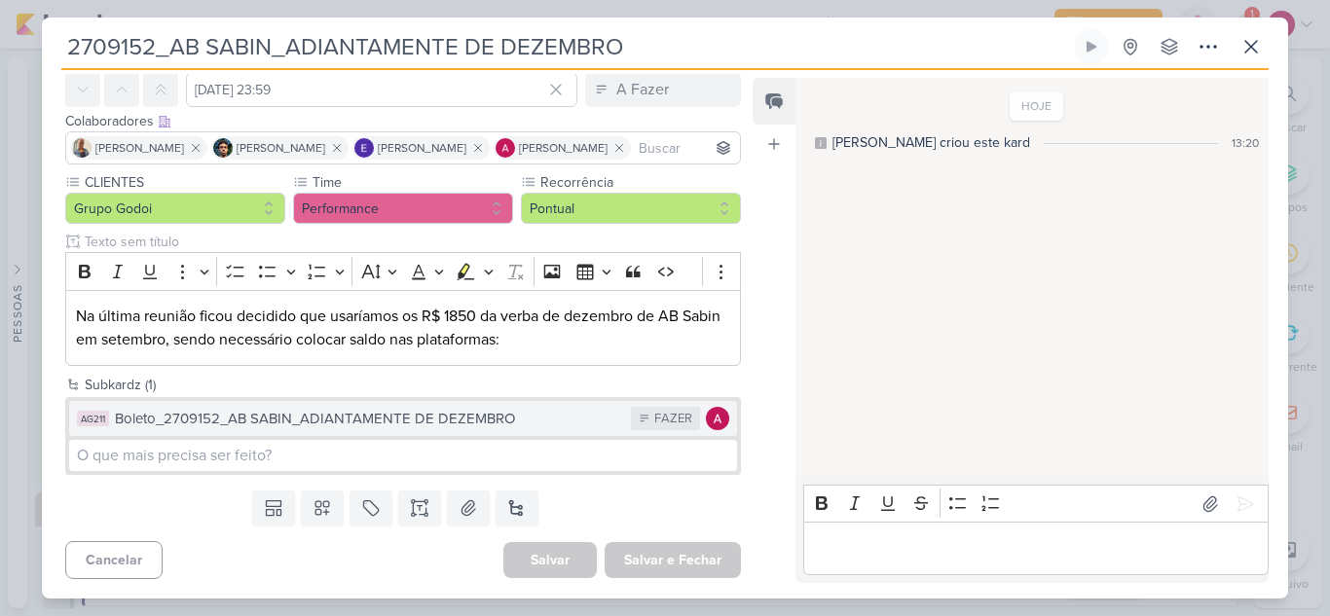
click at [481, 428] on div "Boleto_2709152_AB SABIN_ADIANTAMENTE DE DEZEMBRO" at bounding box center [368, 419] width 506 height 22
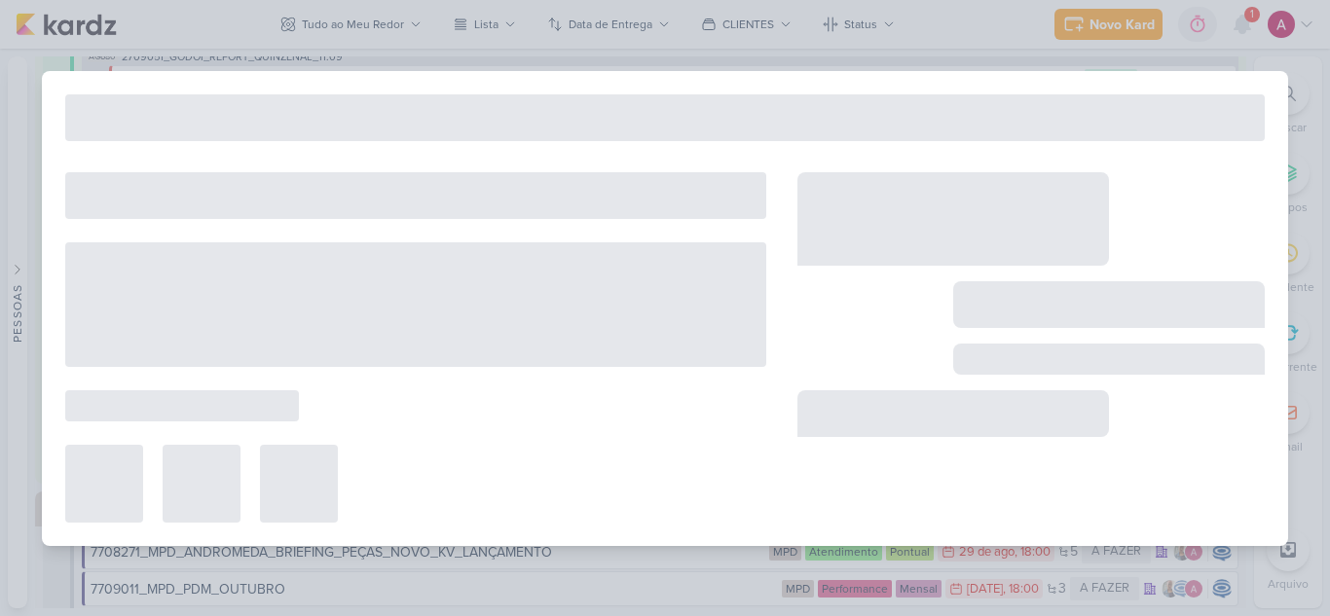
scroll to position [0, 0]
type input "Boleto_2709152_AB SABIN_ADIANTAMENTE DE DEZEMBRO"
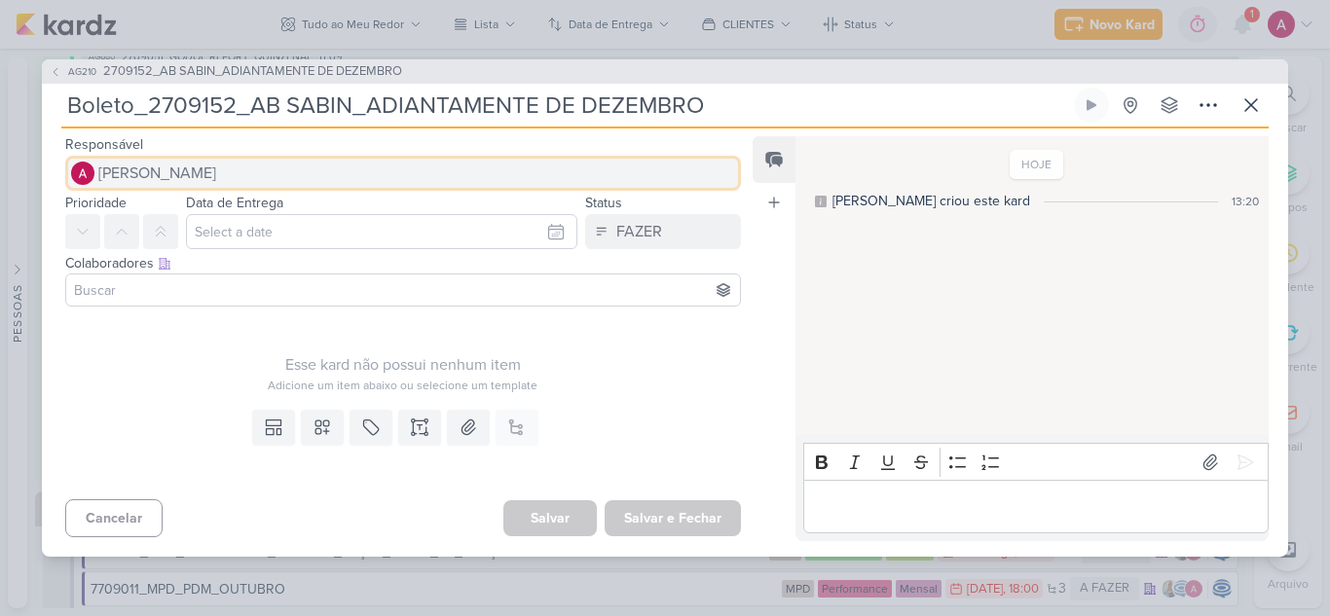
click at [205, 165] on span "[PERSON_NAME]" at bounding box center [157, 173] width 118 height 23
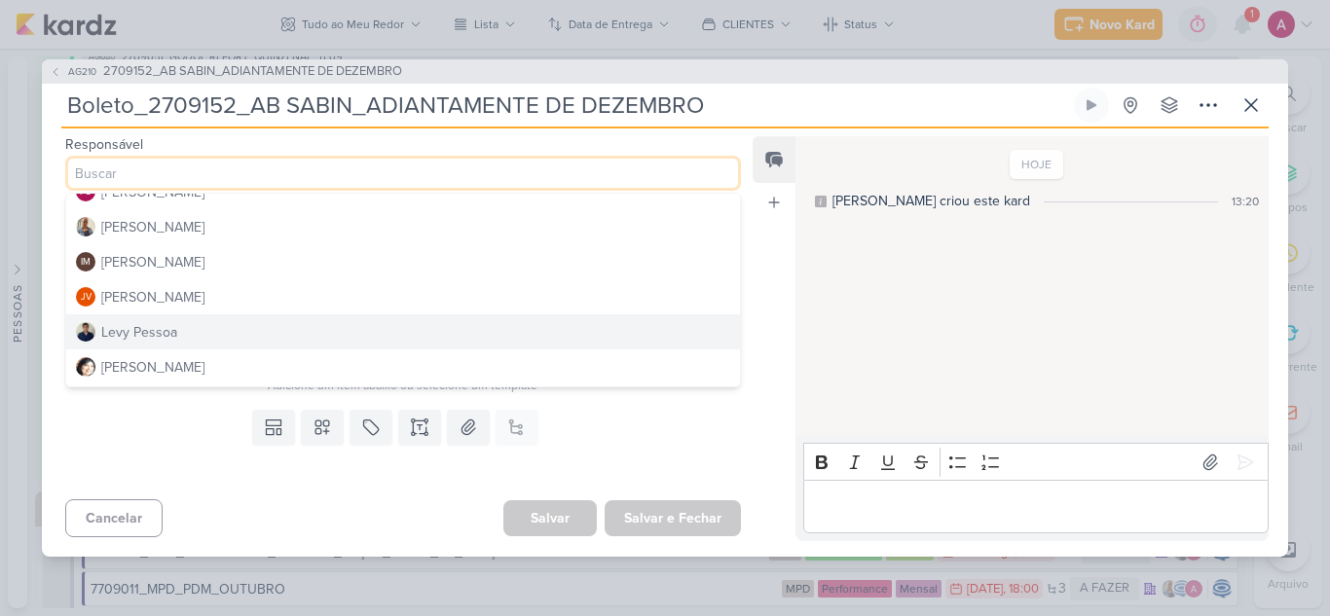
scroll to position [292, 0]
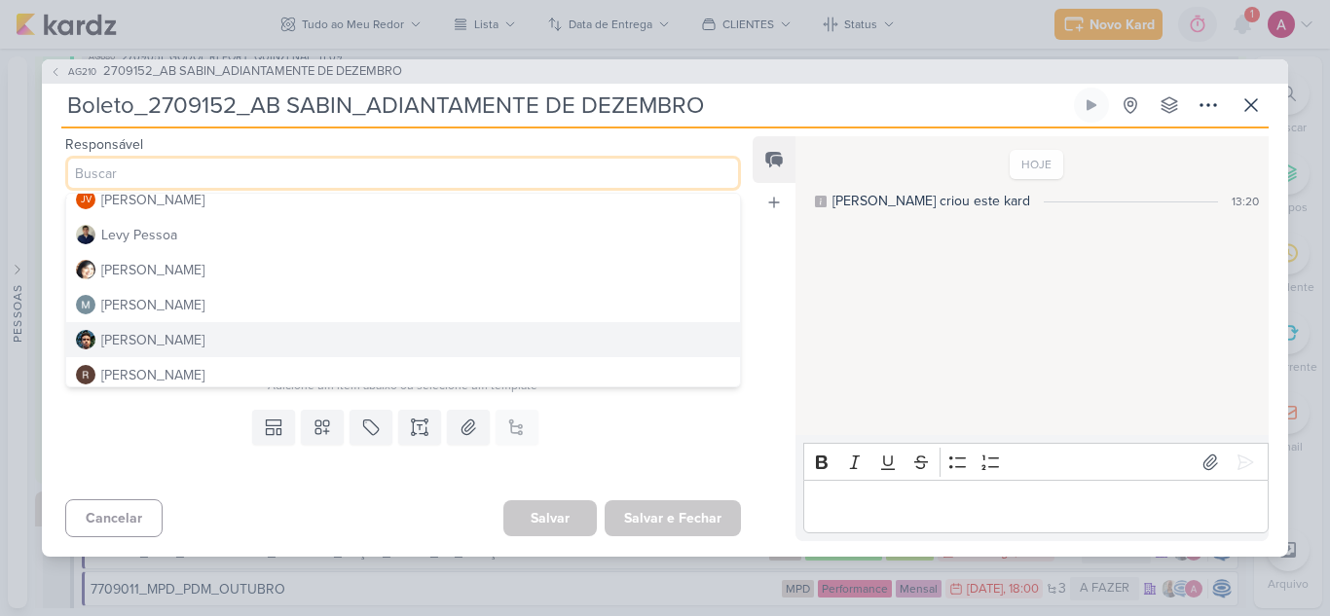
click at [151, 341] on div "[PERSON_NAME]" at bounding box center [152, 340] width 103 height 20
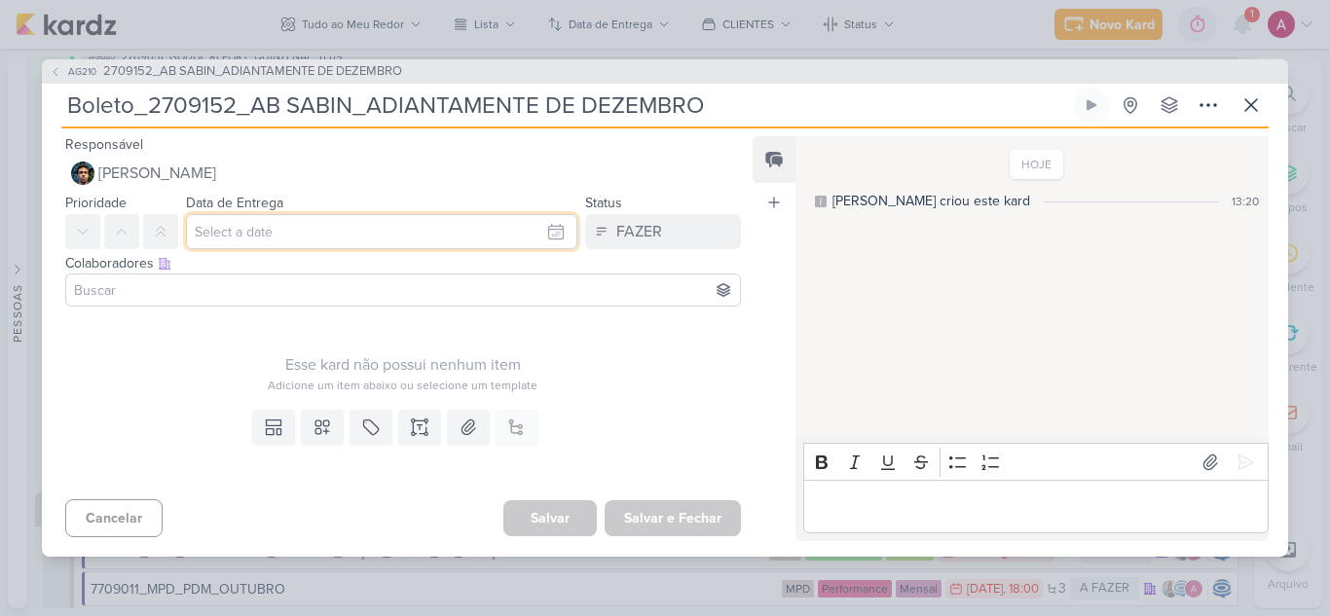
click at [248, 230] on input "text" at bounding box center [381, 231] width 391 height 35
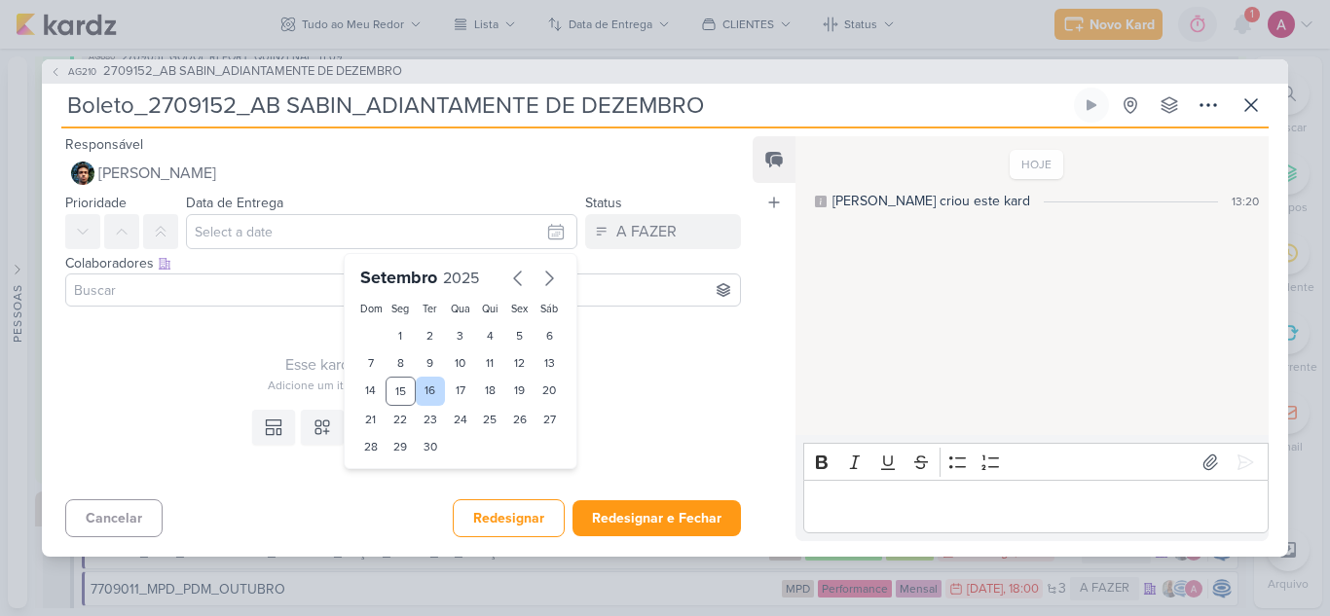
click at [421, 391] on div "16" at bounding box center [431, 391] width 30 height 29
type input "[DATE] 23:59"
click at [153, 237] on icon at bounding box center [161, 232] width 16 height 16
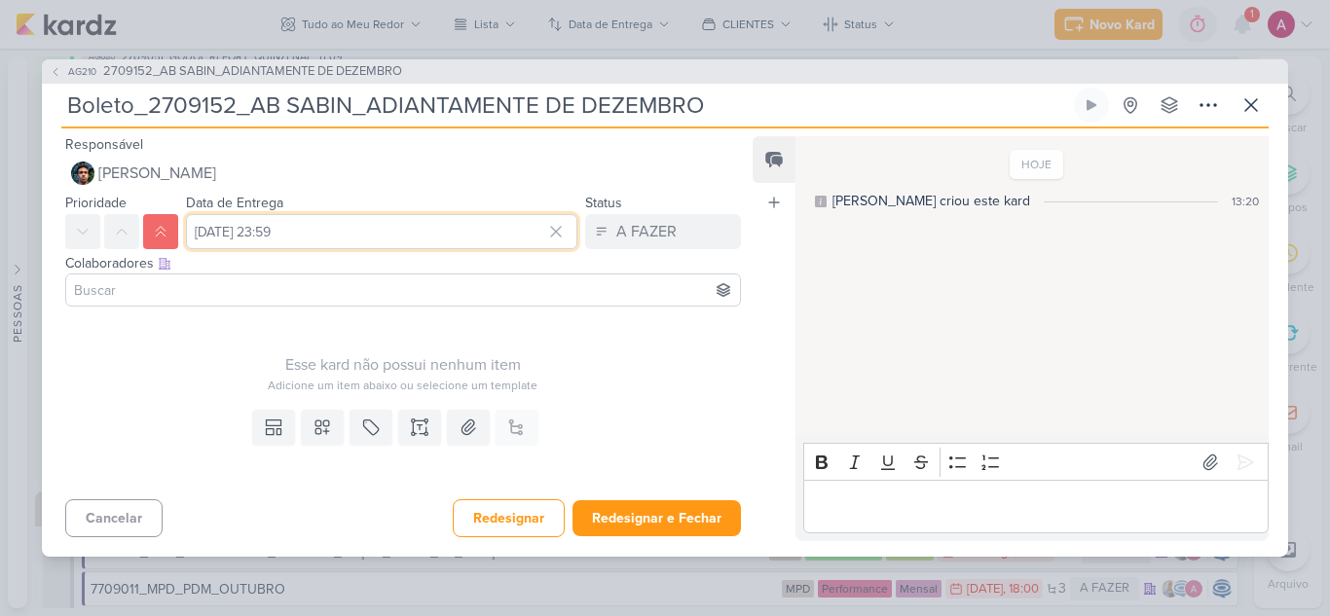
click at [332, 237] on input "[DATE] 23:59" at bounding box center [381, 231] width 391 height 35
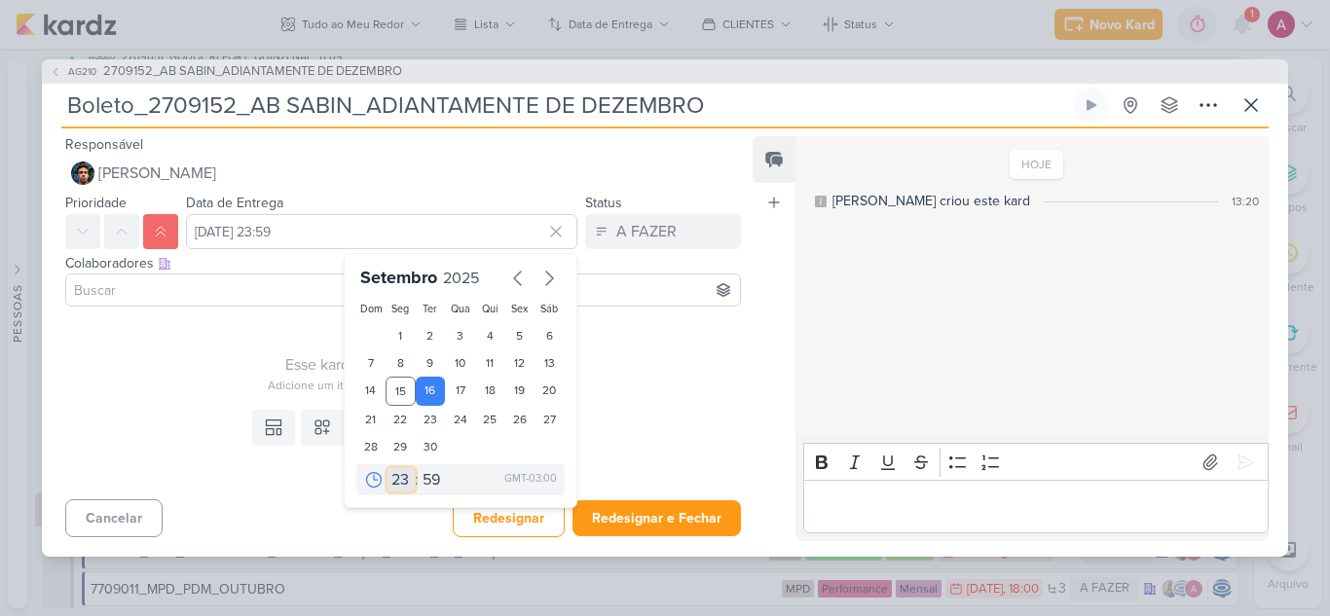
click at [397, 485] on select "00 01 02 03 04 05 06 07 08 09 10 11 12 13 14 15 16 17 18 19 20 21 22 23" at bounding box center [400, 479] width 27 height 23
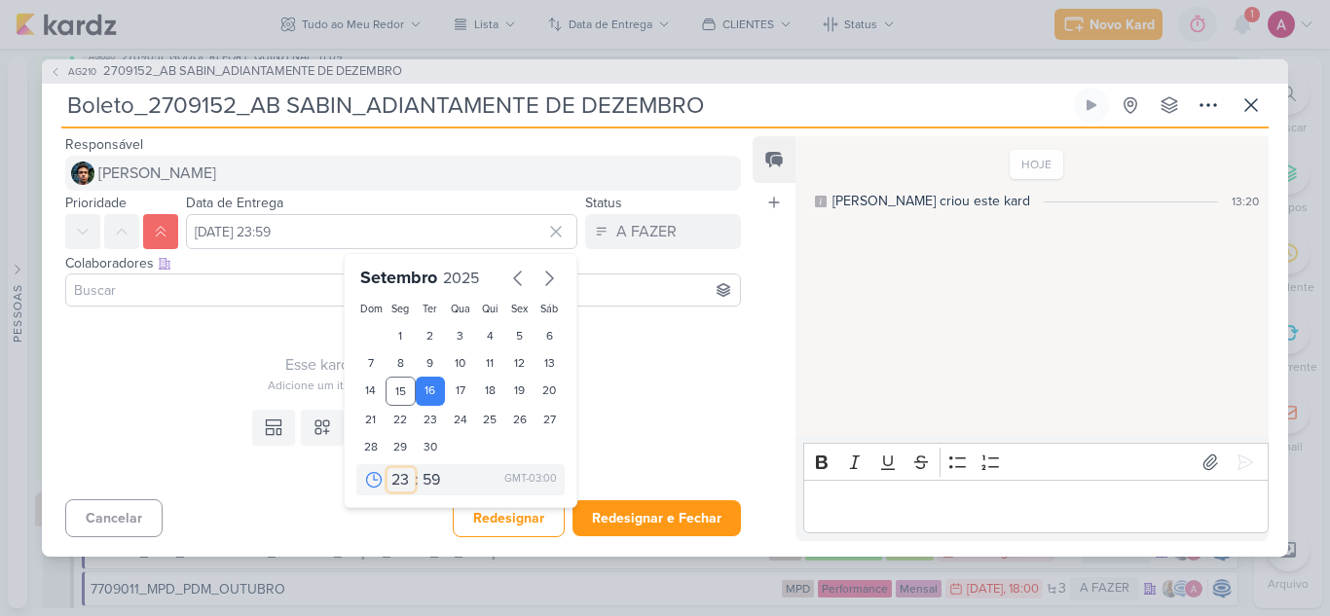
select select "12"
click at [387, 468] on select "00 01 02 03 04 05 06 07 08 09 10 11 12 13 14 15 16 17 18 19 20 21 22 23" at bounding box center [400, 479] width 27 height 23
type input "16 de setembro de 2025 às 12:59"
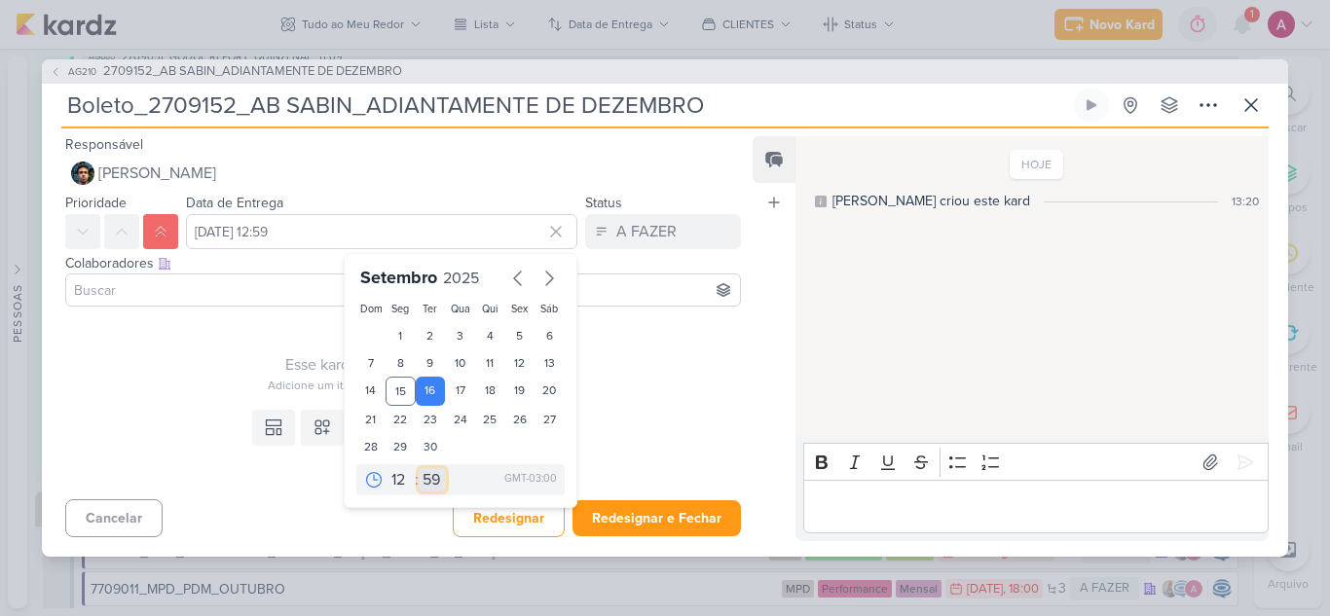
drag, startPoint x: 425, startPoint y: 478, endPoint x: 428, endPoint y: 468, distance: 10.2
click at [425, 478] on select "00 05 10 15 20 25 30 35 40 45 50 55 59" at bounding box center [432, 479] width 27 height 23
select select "0"
click at [419, 468] on select "00 05 10 15 20 25 30 35 40 45 50 55 59" at bounding box center [432, 479] width 27 height 23
type input "16 de setembro de 2025 às 12:00"
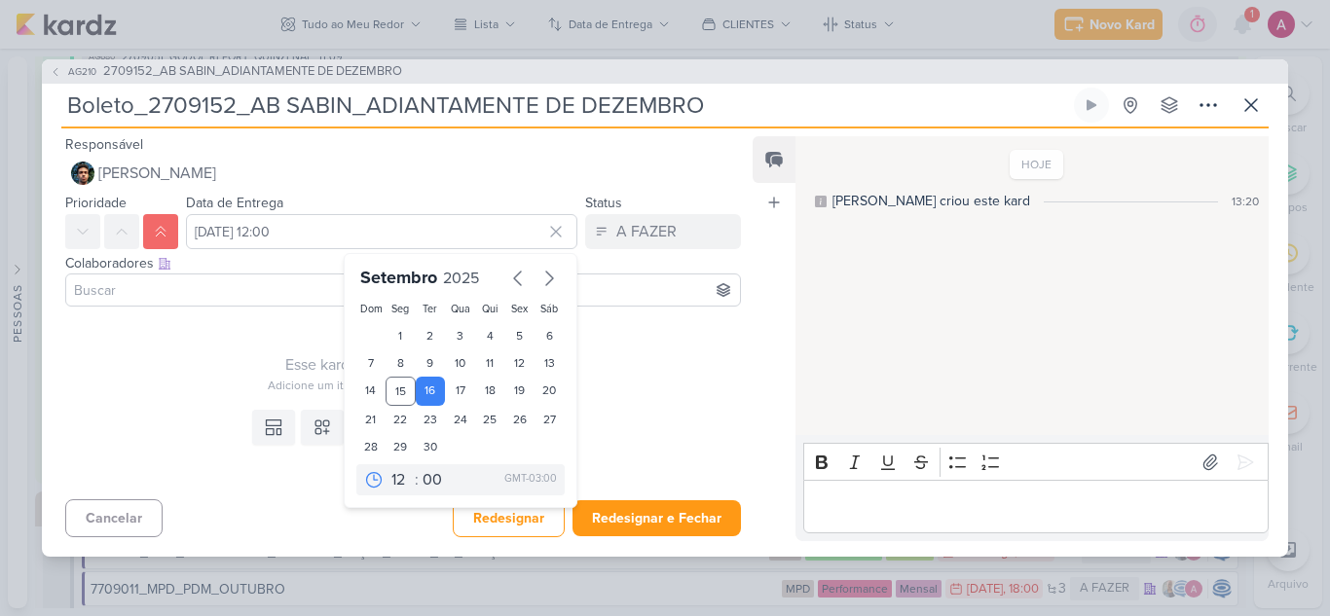
click at [195, 288] on input at bounding box center [403, 289] width 666 height 23
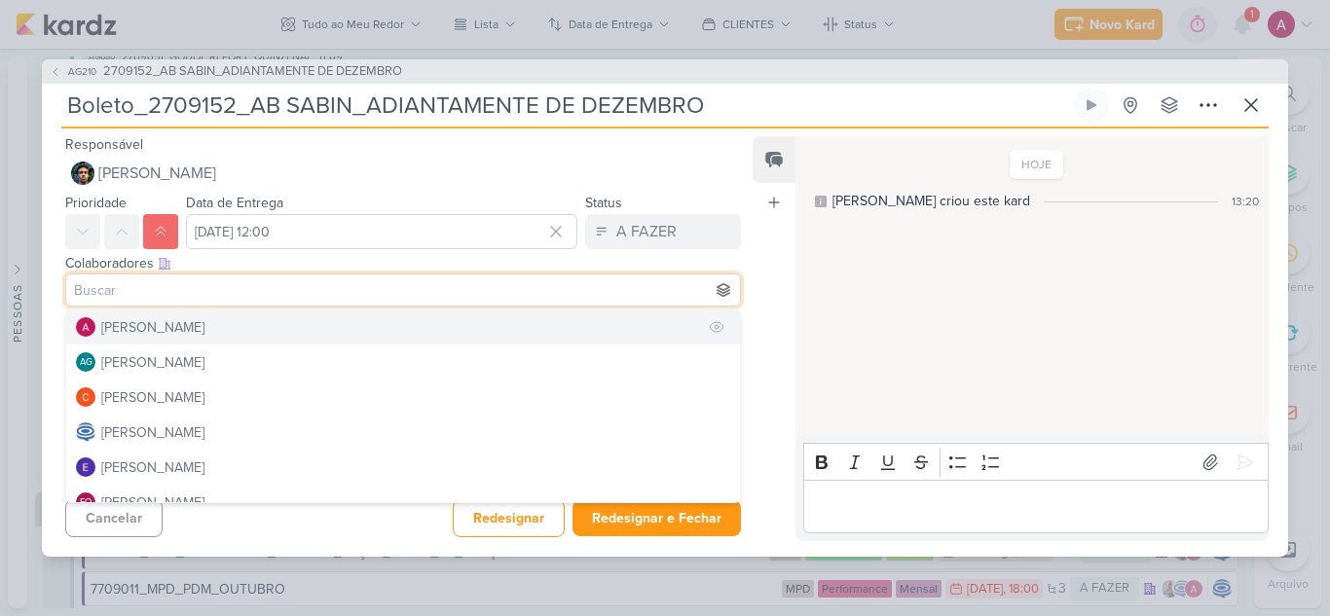
click at [153, 328] on div "[PERSON_NAME]" at bounding box center [152, 327] width 103 height 20
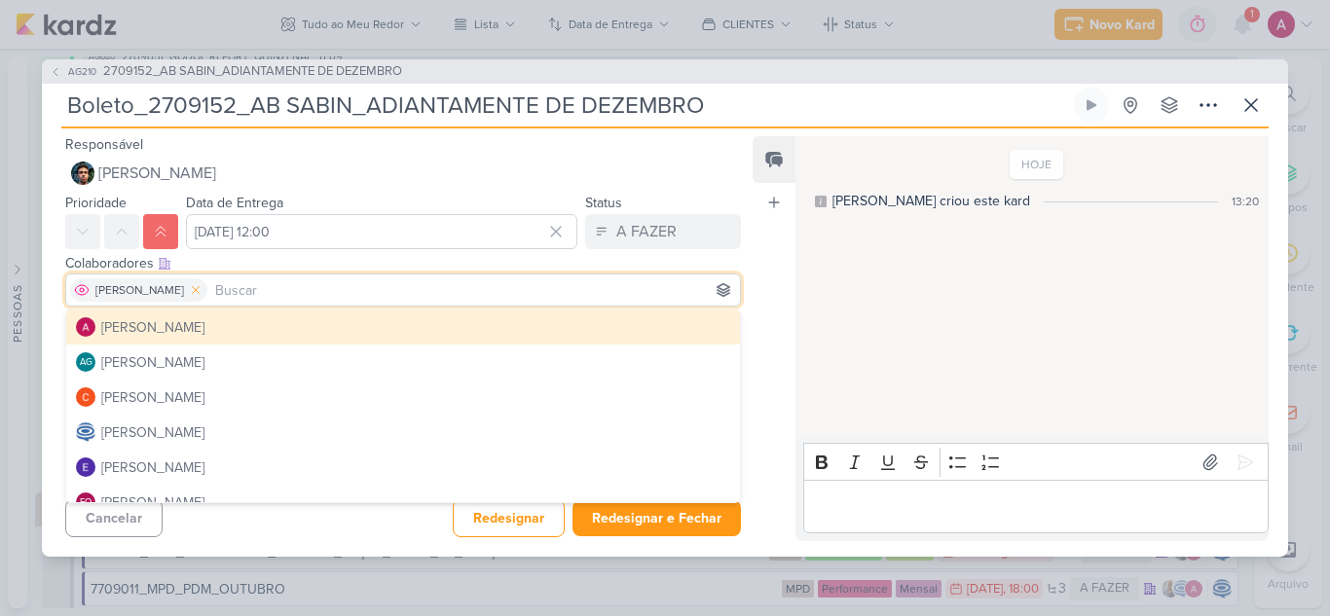
click at [201, 284] on icon at bounding box center [196, 290] width 14 height 14
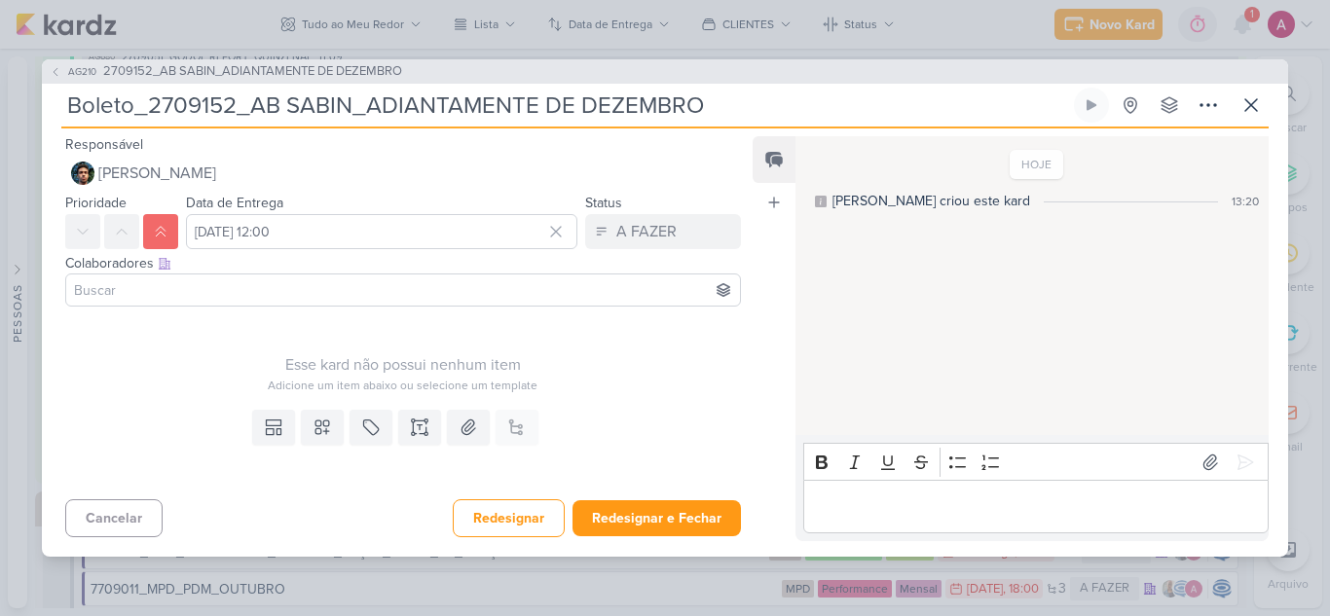
click at [237, 293] on input at bounding box center [403, 289] width 666 height 23
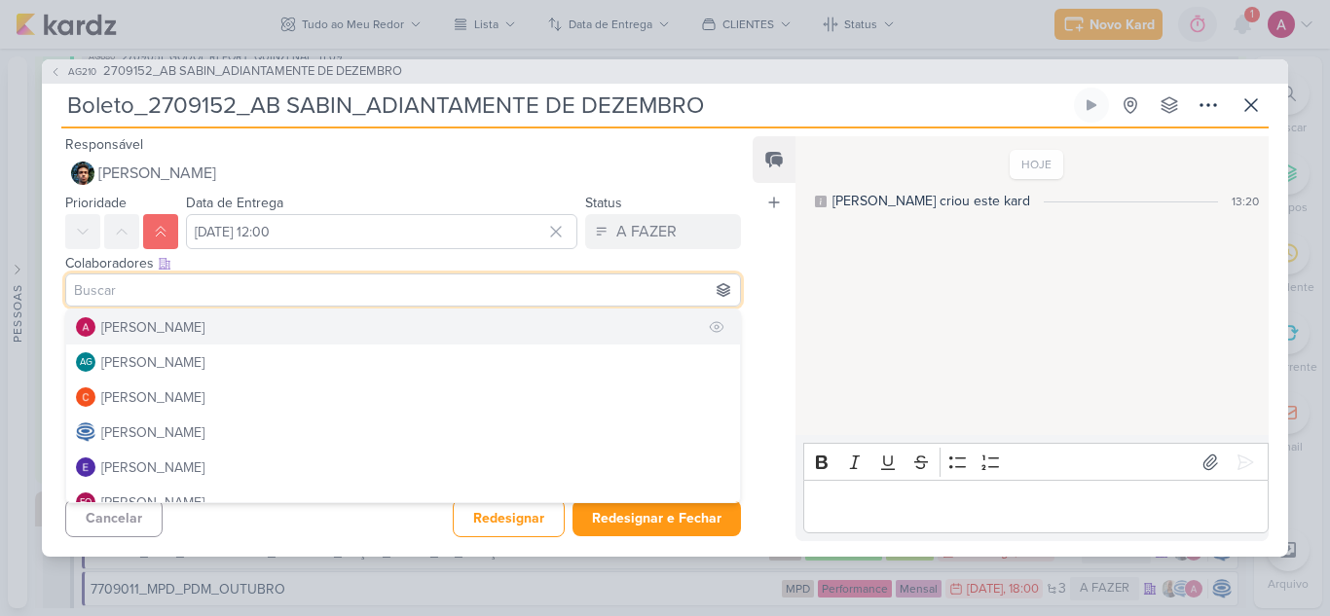
click at [163, 326] on div "[PERSON_NAME]" at bounding box center [152, 327] width 103 height 20
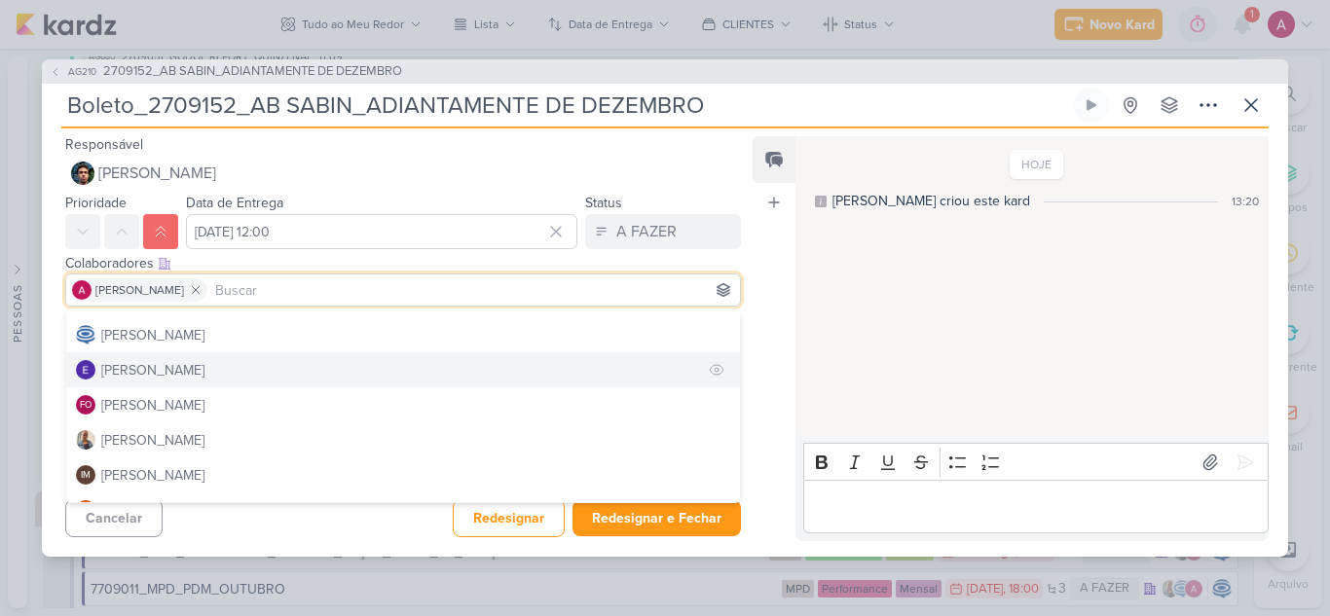
scroll to position [0, 0]
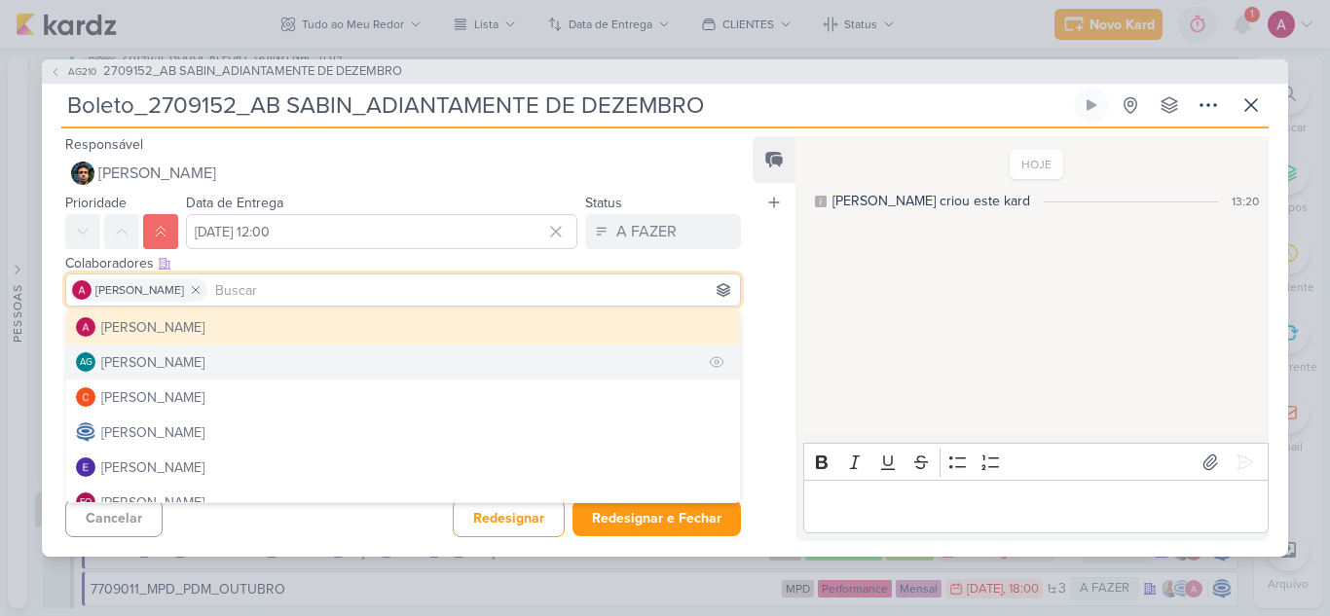
click at [164, 362] on div "[PERSON_NAME]" at bounding box center [152, 362] width 103 height 20
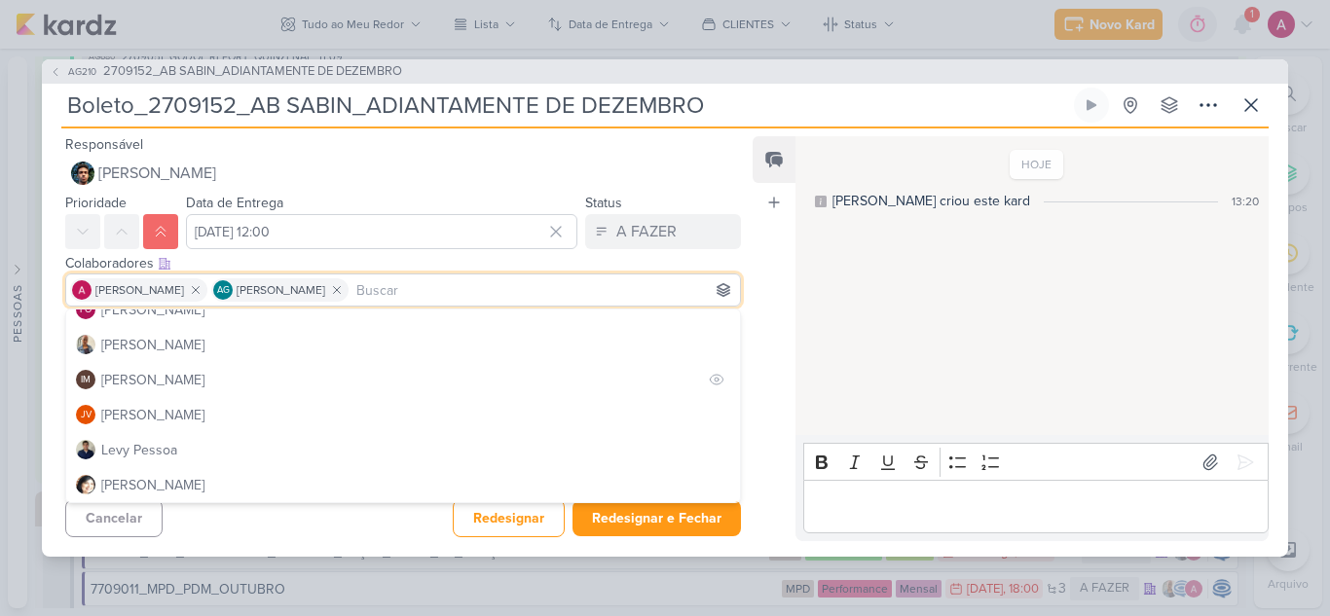
scroll to position [195, 0]
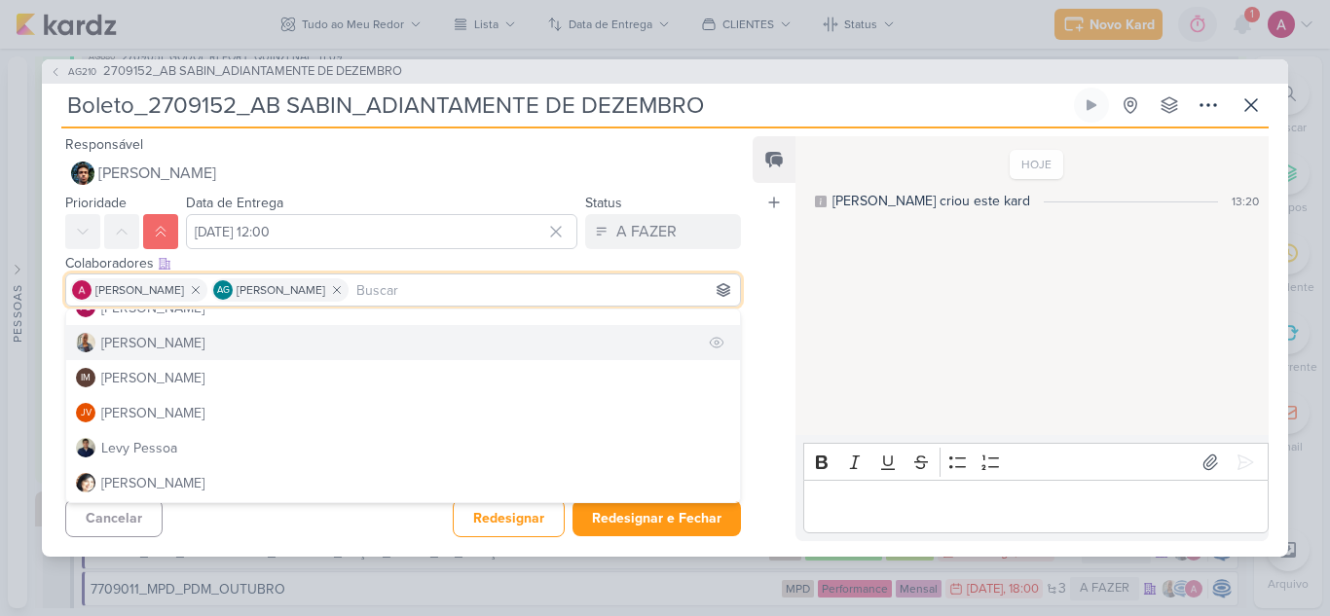
click at [158, 350] on div "[PERSON_NAME]" at bounding box center [152, 343] width 103 height 20
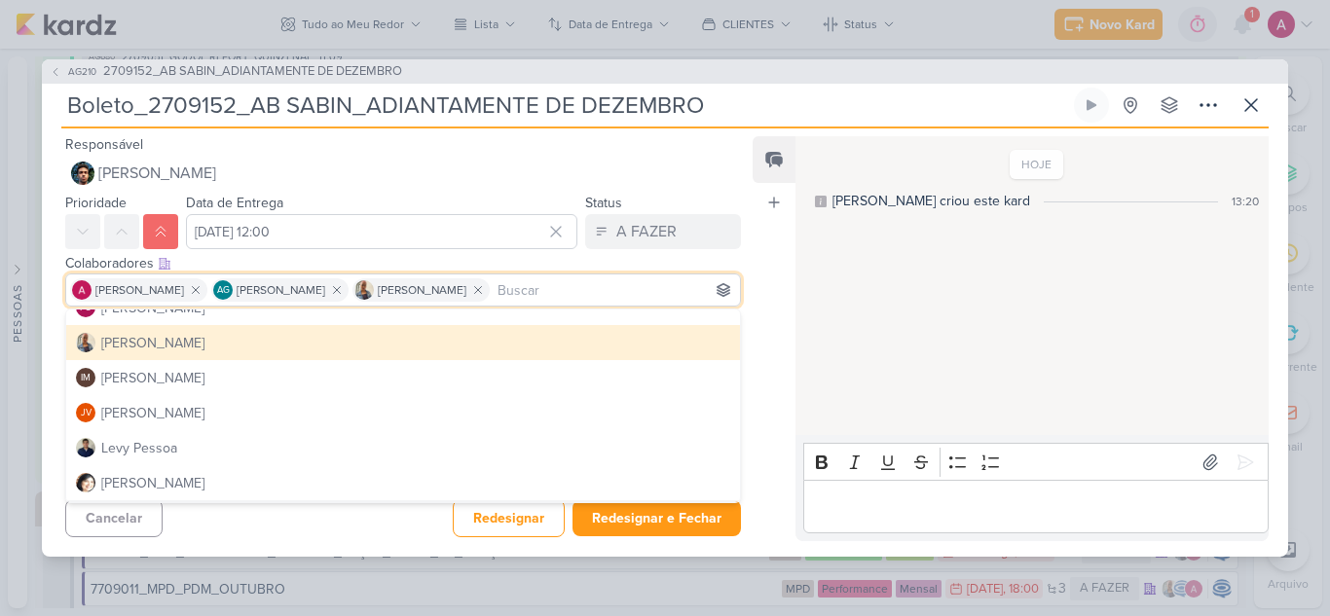
click at [250, 524] on div "Cancelar Redesignar Redesignar e Fechar Ctrl + Enter" at bounding box center [395, 517] width 707 height 50
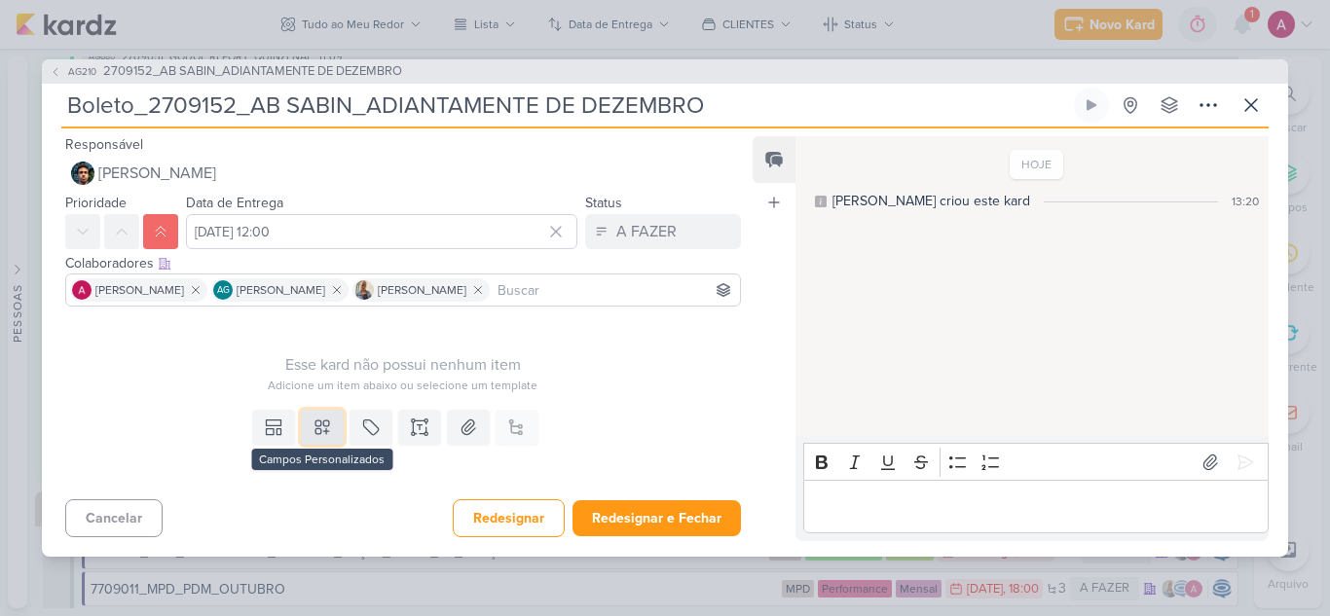
click at [325, 432] on icon at bounding box center [321, 427] width 19 height 19
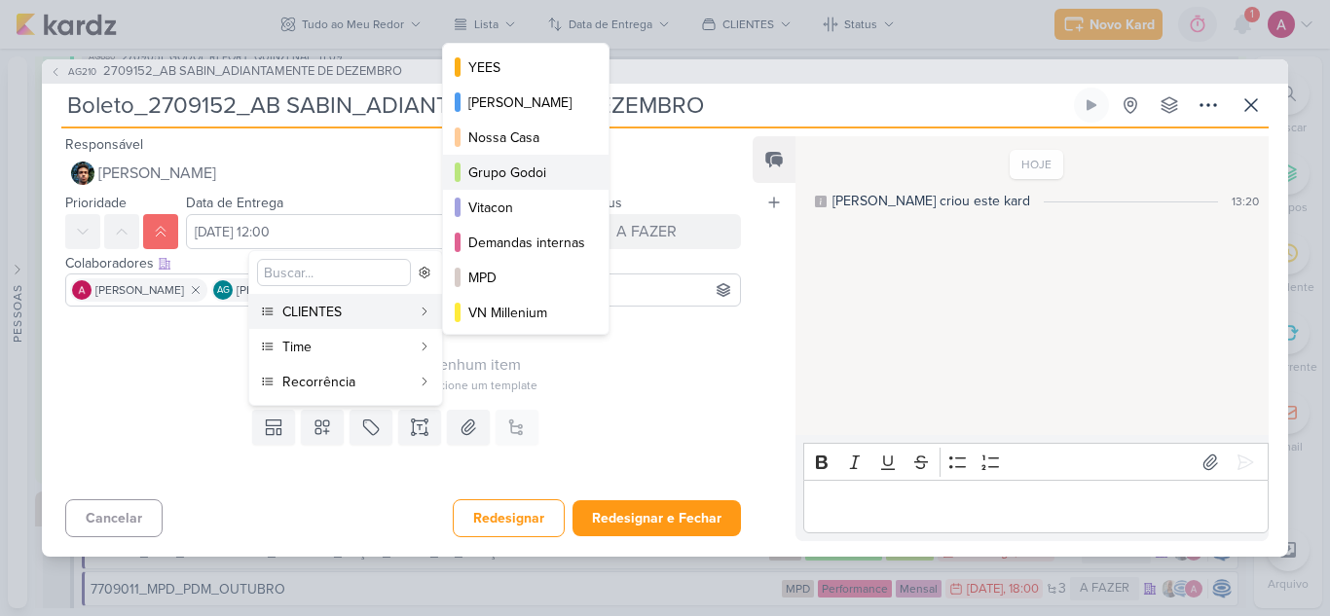
click at [507, 169] on div "Grupo Godoi" at bounding box center [526, 173] width 117 height 20
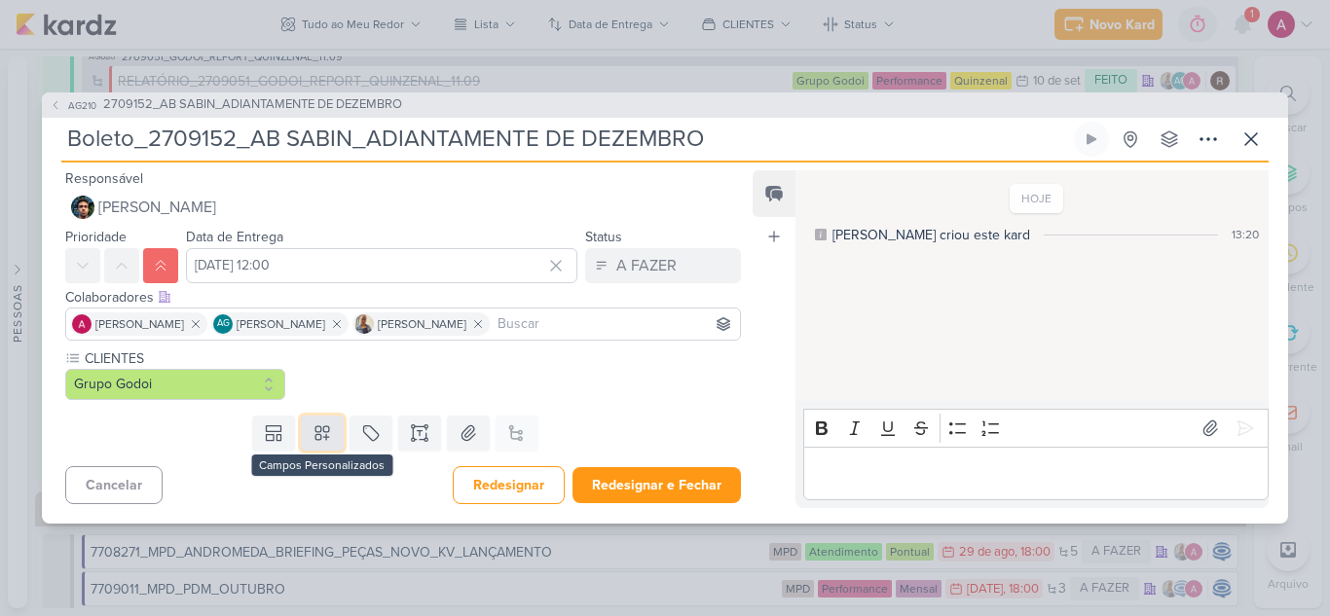
click at [325, 443] on button at bounding box center [322, 433] width 43 height 35
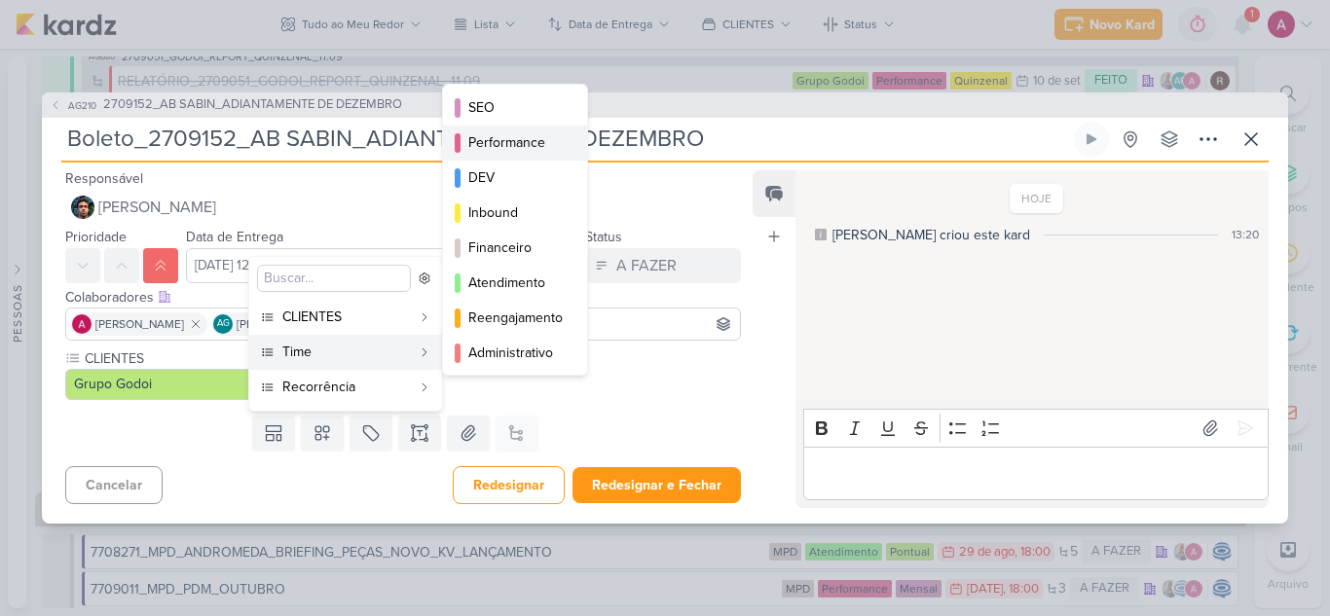
click at [542, 139] on div "Performance" at bounding box center [515, 142] width 95 height 20
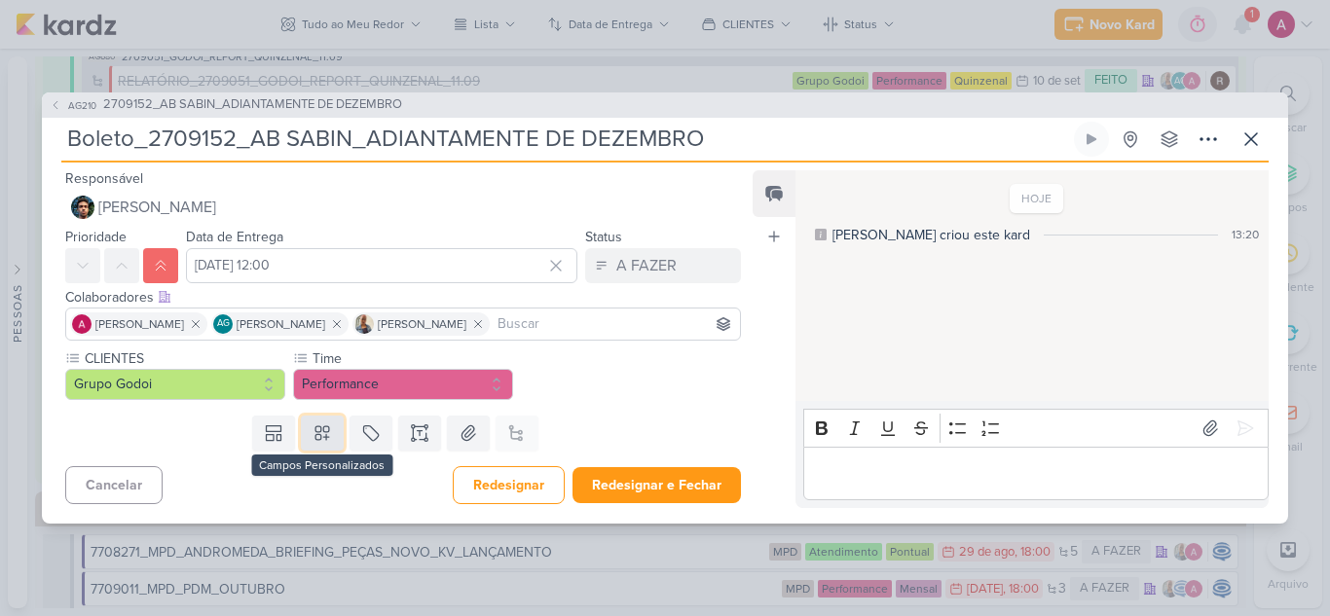
click at [327, 443] on button at bounding box center [322, 433] width 43 height 35
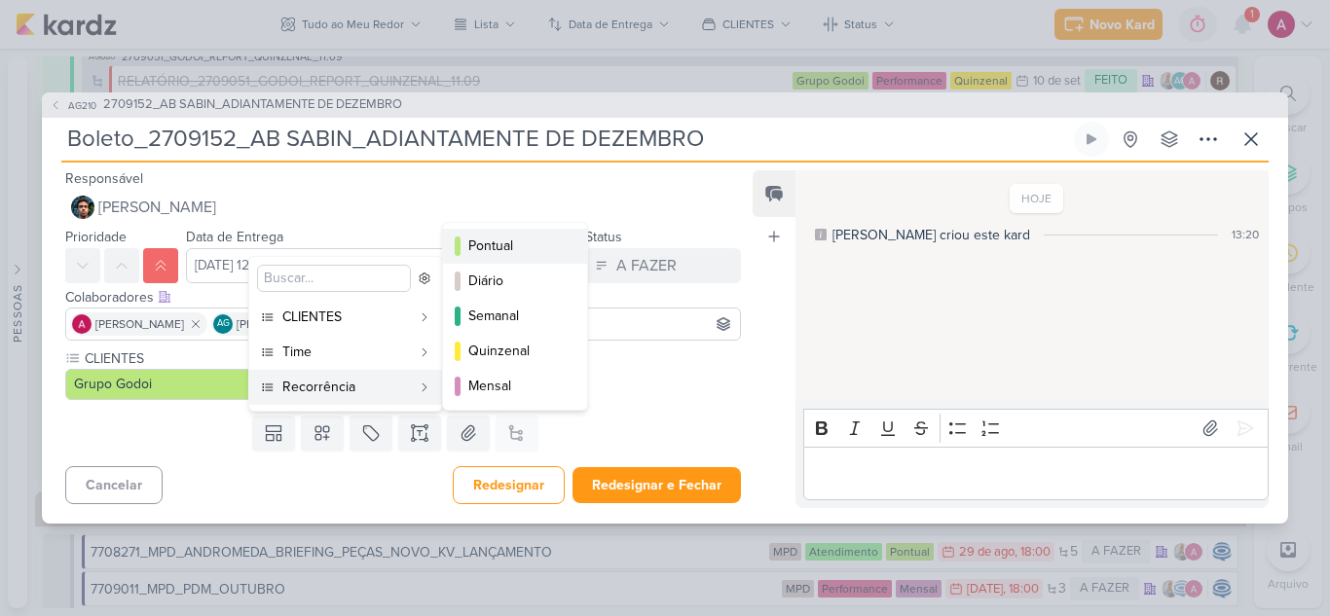
click at [523, 248] on div "Pontual" at bounding box center [515, 246] width 95 height 20
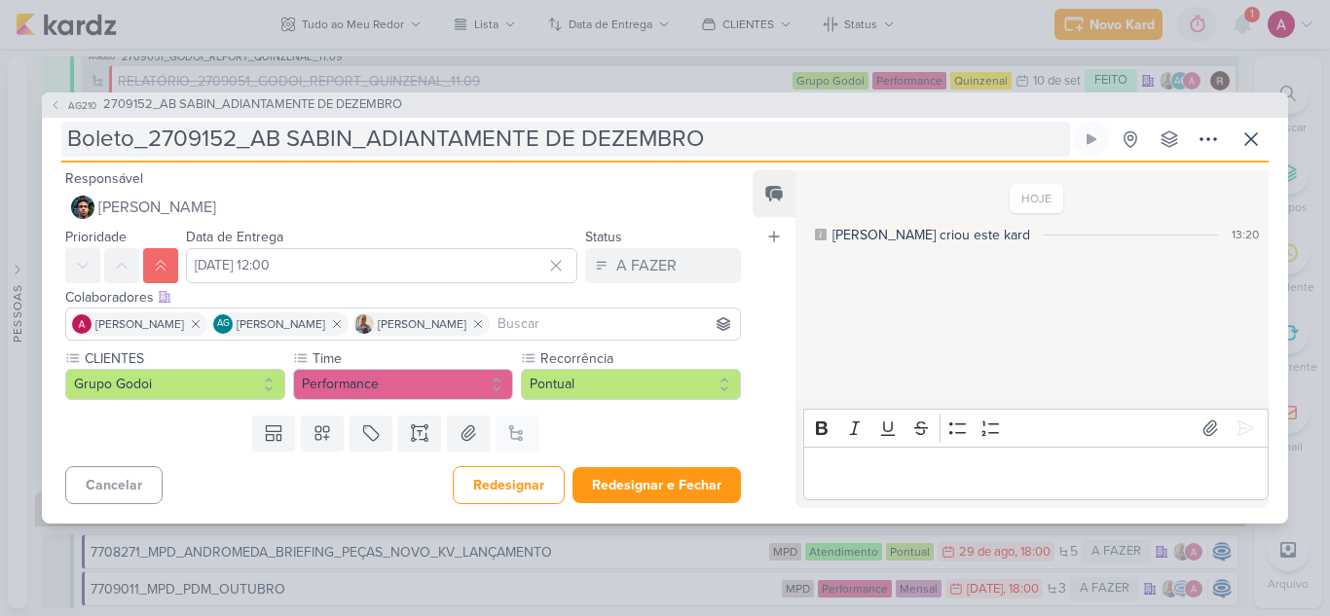
click at [252, 140] on input "Boleto_2709152_AB SABIN_ADIANTAMENTE DE DEZEMBRO" at bounding box center [565, 139] width 1008 height 35
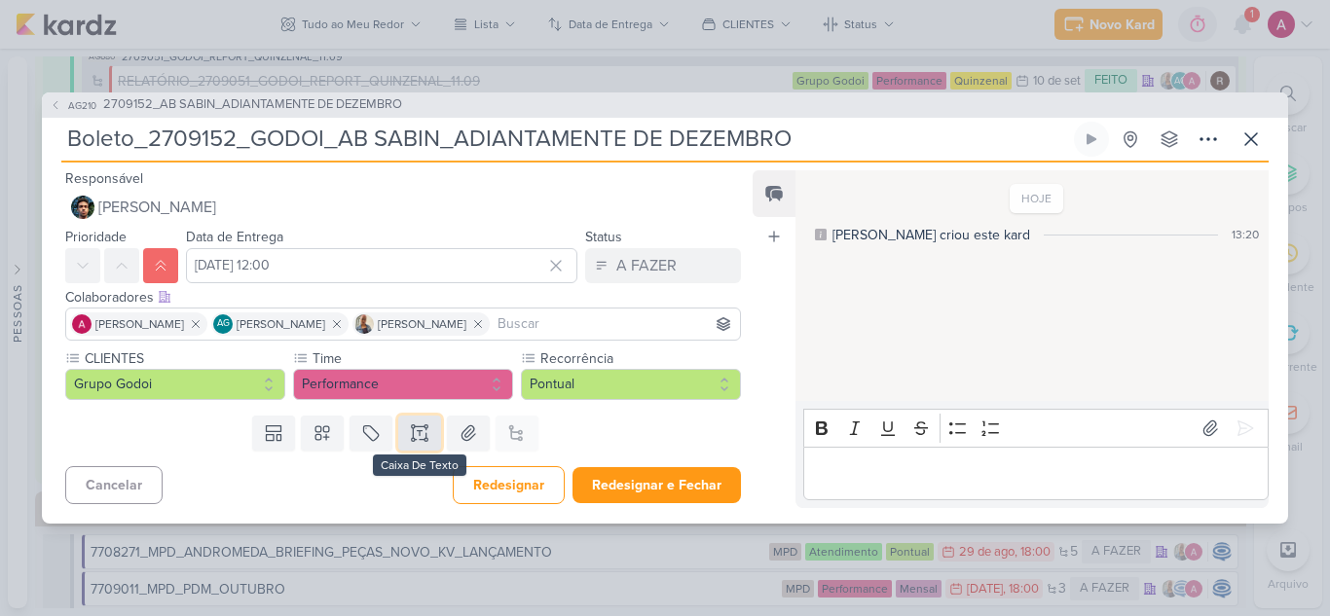
click at [417, 433] on icon at bounding box center [419, 432] width 19 height 19
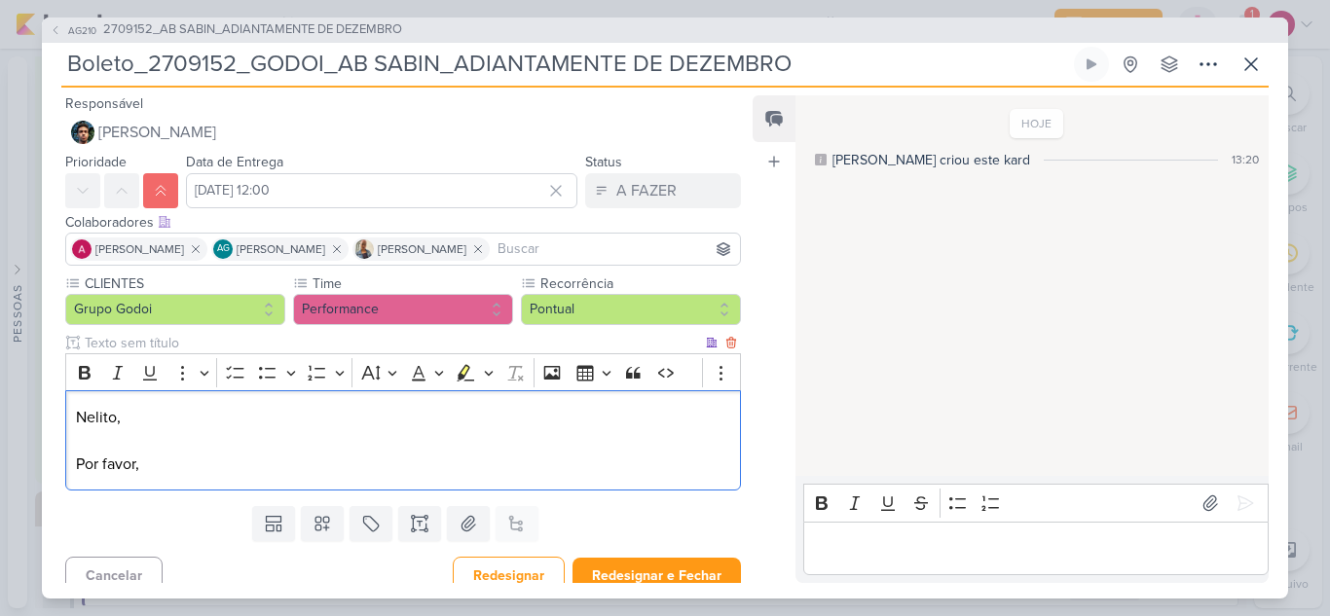
drag, startPoint x: 239, startPoint y: 468, endPoint x: 67, endPoint y: 467, distance: 172.3
click at [70, 467] on div "Nelito, Por favor," at bounding box center [402, 440] width 675 height 100
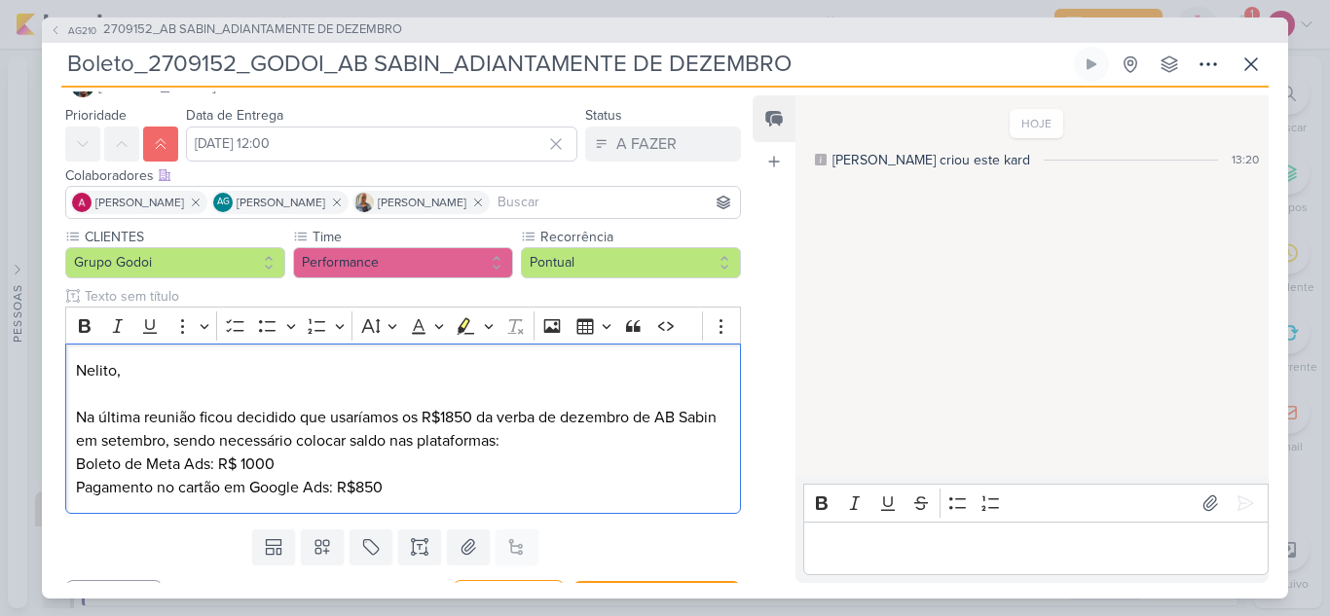
scroll to position [86, 0]
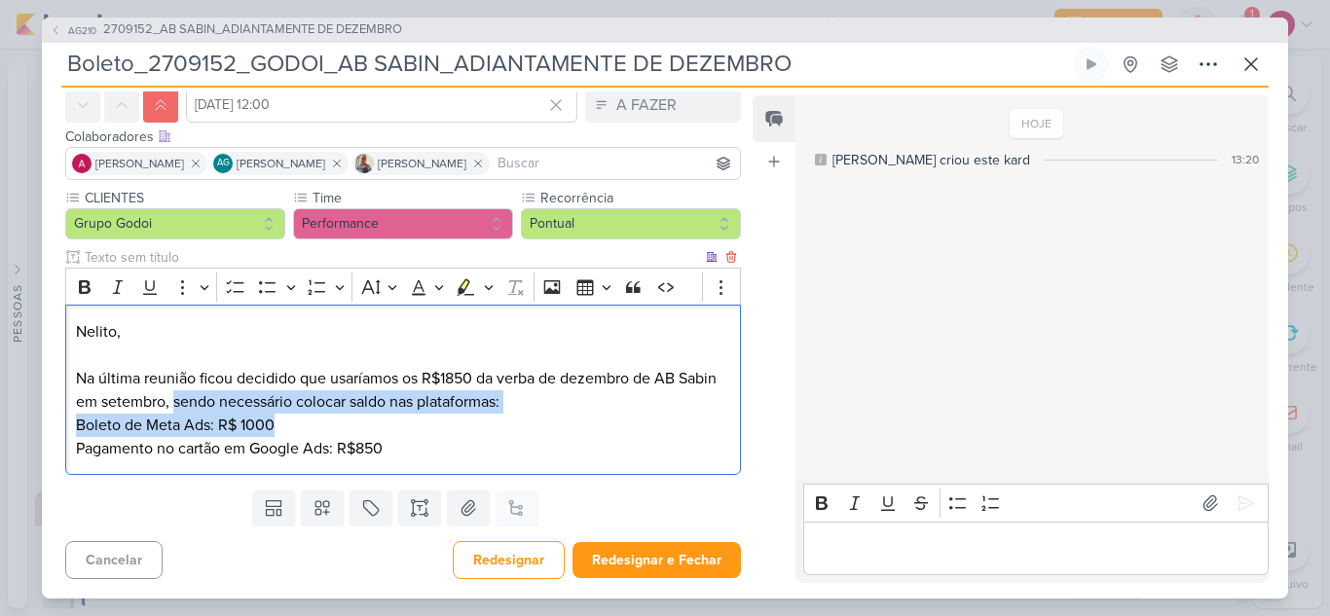
drag, startPoint x: 269, startPoint y: 395, endPoint x: 580, endPoint y: 416, distance: 312.1
click at [580, 416] on div "Nelito, Na última reunião ficou decidido que usaríamos os R$1850 da verba de de…" at bounding box center [402, 390] width 675 height 170
click at [574, 405] on p "Na última reunião ficou decidido que usaríamos os R$1850 da verba de dezembro d…" at bounding box center [403, 390] width 654 height 47
drag, startPoint x: 590, startPoint y: 405, endPoint x: 206, endPoint y: 401, distance: 383.5
click at [206, 401] on p "Na última reunião ficou decidido que usaríamos os R$1850 da verba de dezembro d…" at bounding box center [403, 390] width 654 height 47
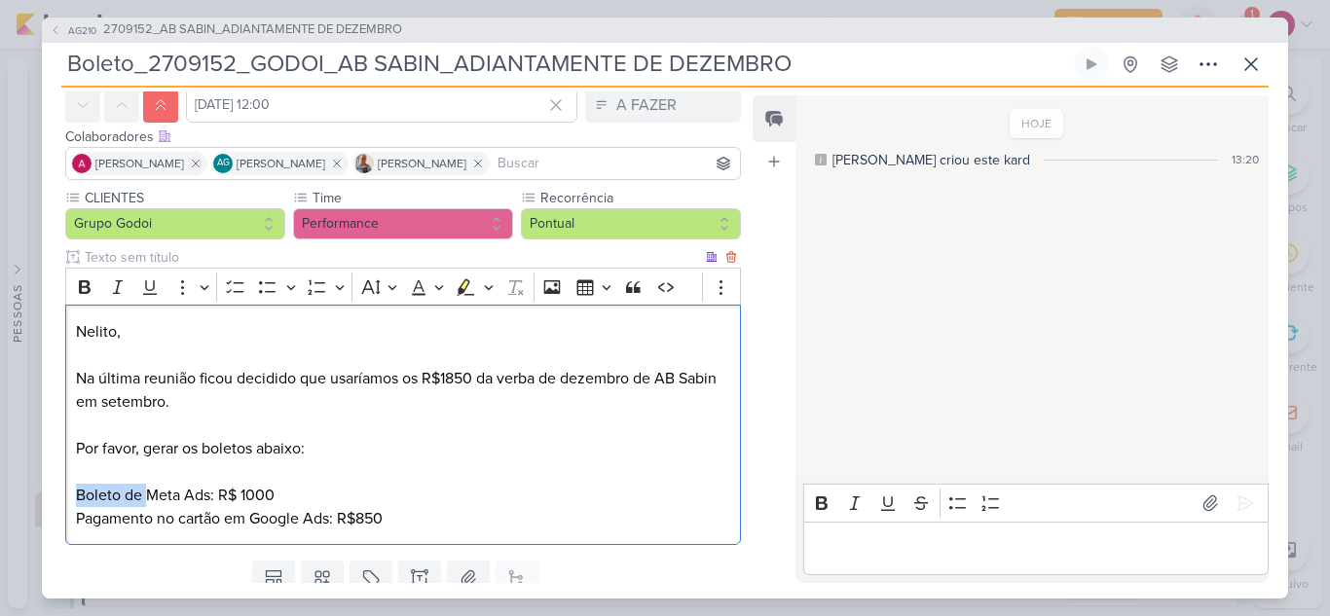
drag, startPoint x: 126, startPoint y: 494, endPoint x: 74, endPoint y: 499, distance: 51.8
click at [74, 499] on div "Nelito, Na última reunião ficou decidido que usaríamos os R$1850 da verba de de…" at bounding box center [402, 425] width 675 height 240
drag, startPoint x: 147, startPoint y: 497, endPoint x: 74, endPoint y: 492, distance: 73.2
click at [74, 492] on div "Nelito, Na última reunião ficou decidido que usaríamos os R$1850 da verba de de…" at bounding box center [402, 425] width 675 height 240
click at [91, 290] on icon "Editor toolbar" at bounding box center [84, 286] width 19 height 19
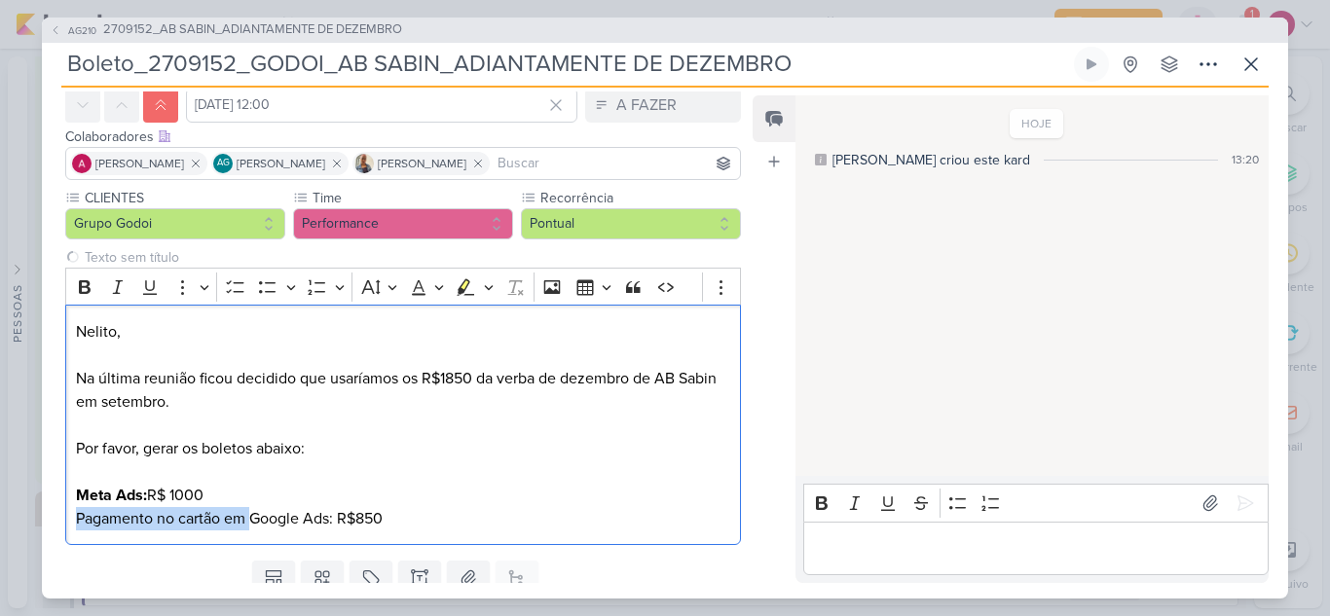
drag, startPoint x: 253, startPoint y: 516, endPoint x: 59, endPoint y: 520, distance: 193.7
click at [59, 520] on div "CLIENTES Grupo Godoi Time" at bounding box center [395, 370] width 707 height 365
drag, startPoint x: 164, startPoint y: 513, endPoint x: 59, endPoint y: 493, distance: 106.1
click at [63, 506] on div "CLIENTES Grupo Godoi Time" at bounding box center [395, 370] width 707 height 365
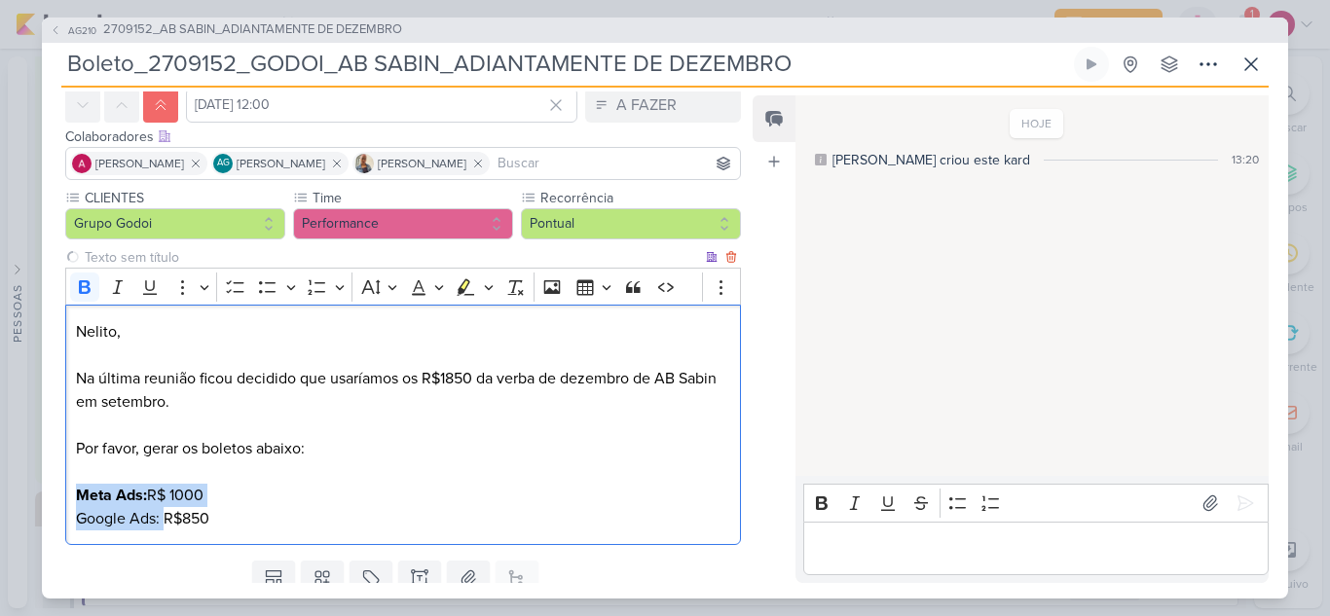
click at [129, 497] on strong "Meta Ads:" at bounding box center [111, 495] width 71 height 19
click at [168, 521] on p "Meta Ads: R$ 1000 Google Ads: R$850" at bounding box center [403, 507] width 654 height 47
click at [182, 517] on p "Meta Ads: R$ 1000 Google Ads: R$850" at bounding box center [403, 507] width 654 height 47
drag, startPoint x: 160, startPoint y: 517, endPoint x: 72, endPoint y: 515, distance: 87.6
click at [72, 515] on div "Nelito, Na última reunião ficou decidido que usaríamos os R$1850 da verba de de…" at bounding box center [402, 425] width 675 height 240
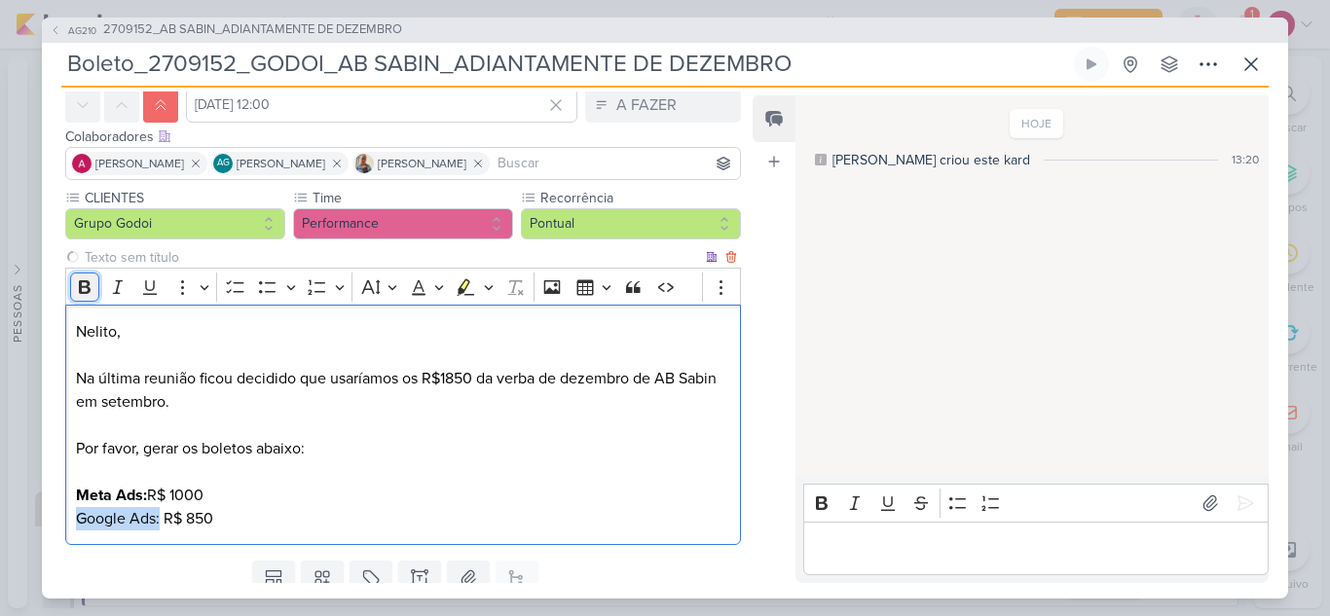
click at [89, 292] on icon "Editor toolbar" at bounding box center [85, 287] width 12 height 14
drag, startPoint x: 219, startPoint y: 522, endPoint x: 77, endPoint y: 453, distance: 158.0
click at [77, 453] on div "Nelito, Na última reunião ficou decidido que usaríamos os R$1850 da verba de de…" at bounding box center [402, 425] width 675 height 240
click at [459, 285] on icon "Editor toolbar" at bounding box center [465, 286] width 19 height 19
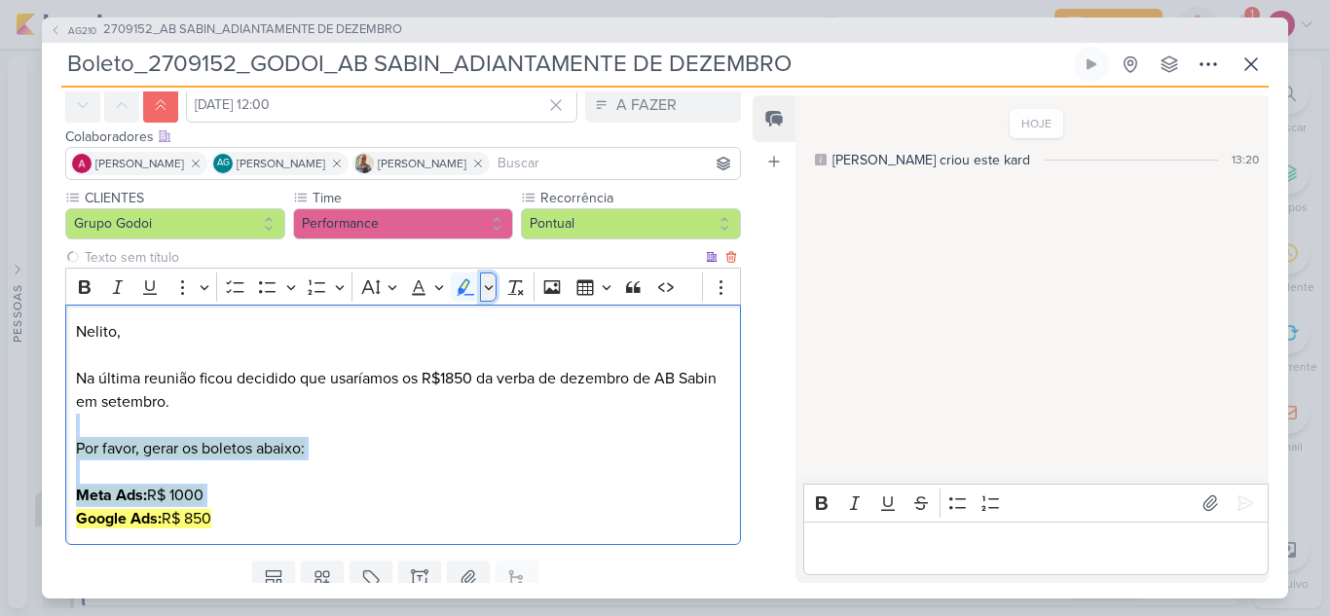
click at [486, 289] on icon "Editor toolbar" at bounding box center [489, 286] width 10 height 19
click at [436, 330] on button "Blue marker" at bounding box center [438, 320] width 29 height 29
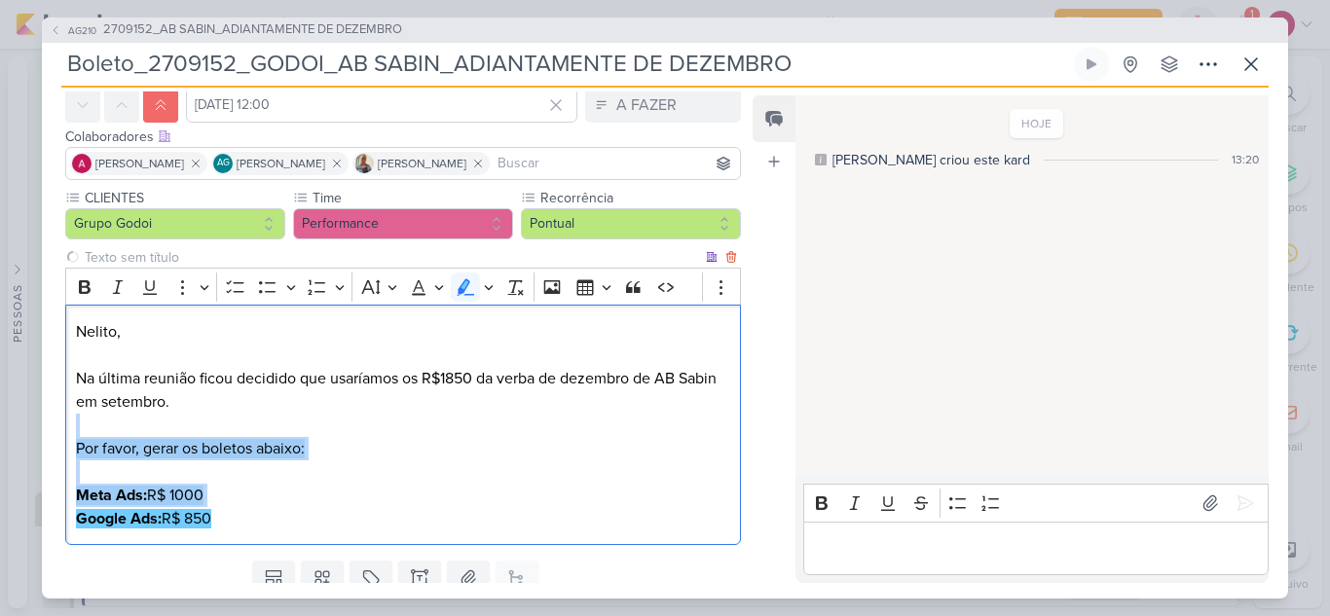
click at [312, 508] on p "Meta Ads: R$ 1000 Google Ads: R$ 850" at bounding box center [403, 507] width 654 height 47
click at [314, 529] on div "Nelito, Na última reunião ficou decidido que usaríamos os R$1850 da verba de de…" at bounding box center [402, 425] width 675 height 240
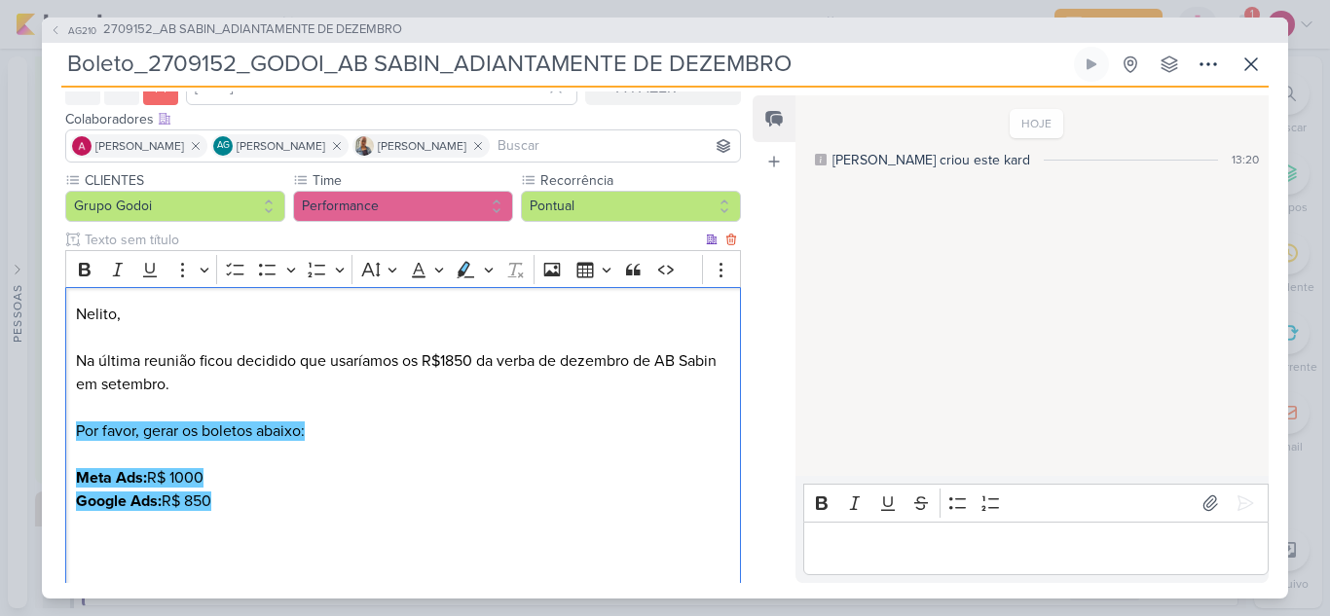
scroll to position [127, 0]
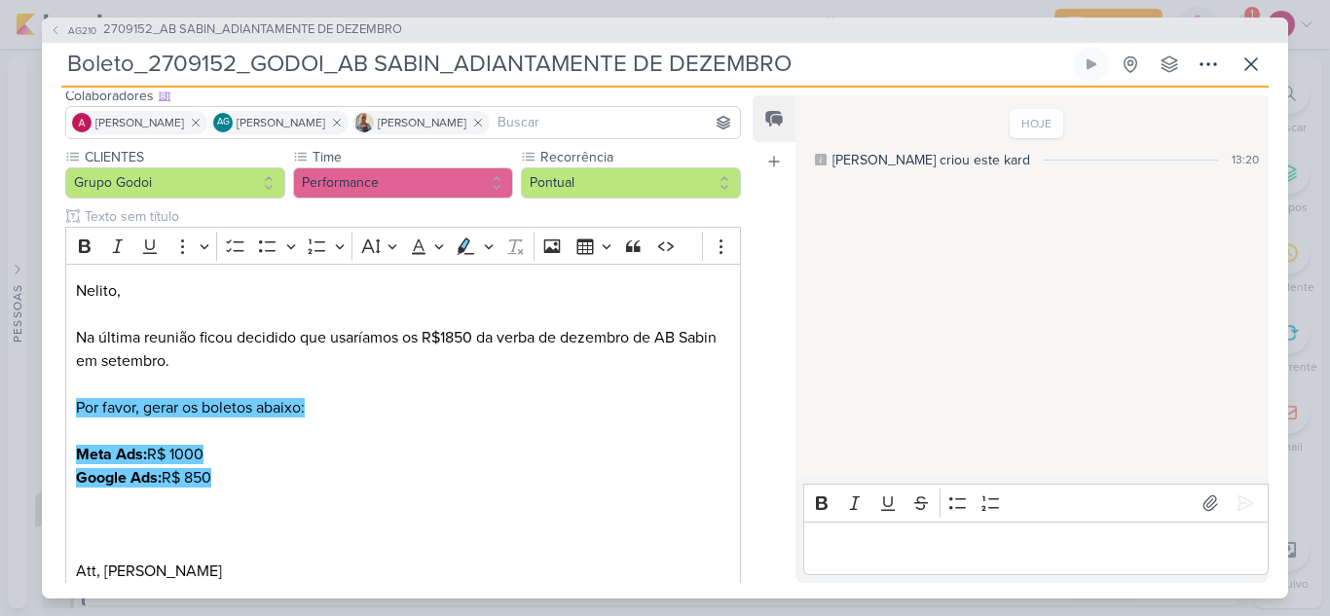
drag, startPoint x: 151, startPoint y: 64, endPoint x: 901, endPoint y: 91, distance: 750.9
click at [901, 91] on div "AG210 2709152_AB SABIN_ADIANTAMENTE DE DEZEMBRO Boleto_2709152_GODOI_AB SABIN_A…" at bounding box center [665, 308] width 1246 height 581
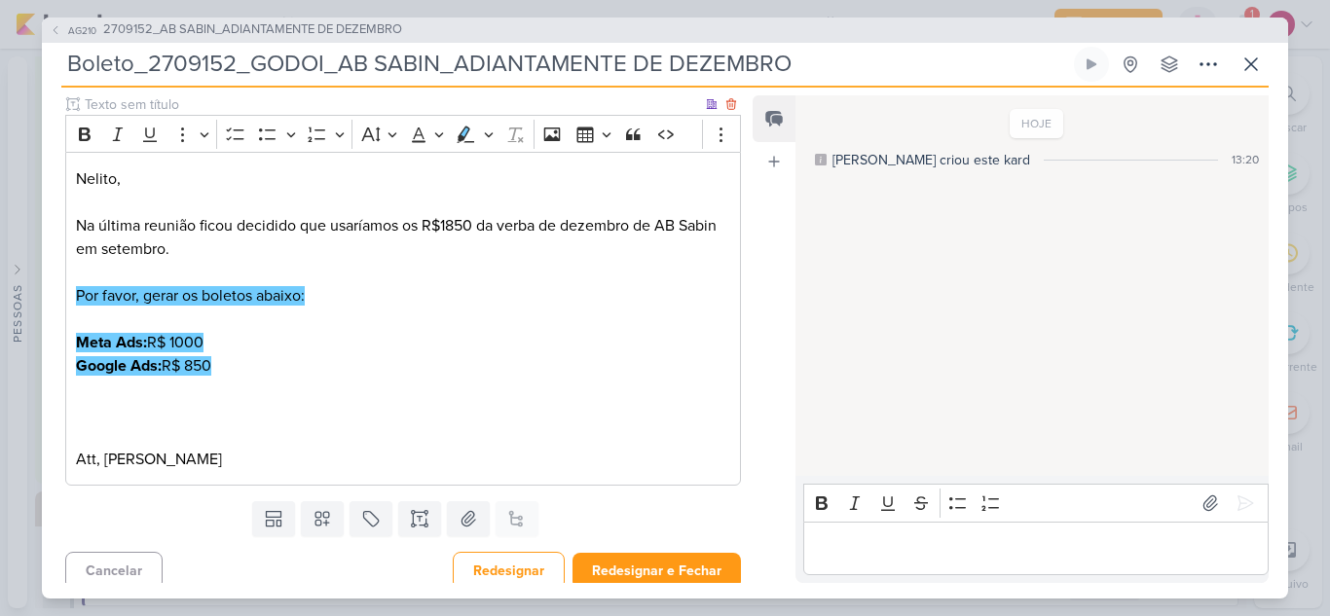
scroll to position [249, 0]
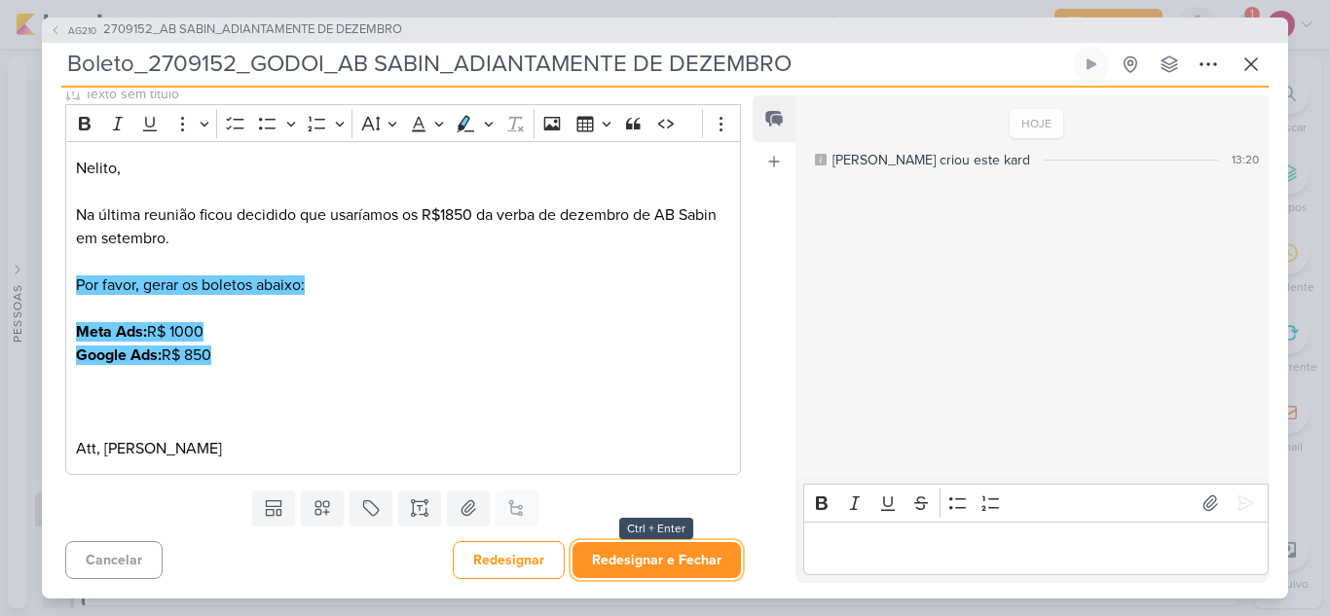
click at [642, 551] on button "Redesignar e Fechar" at bounding box center [656, 560] width 168 height 36
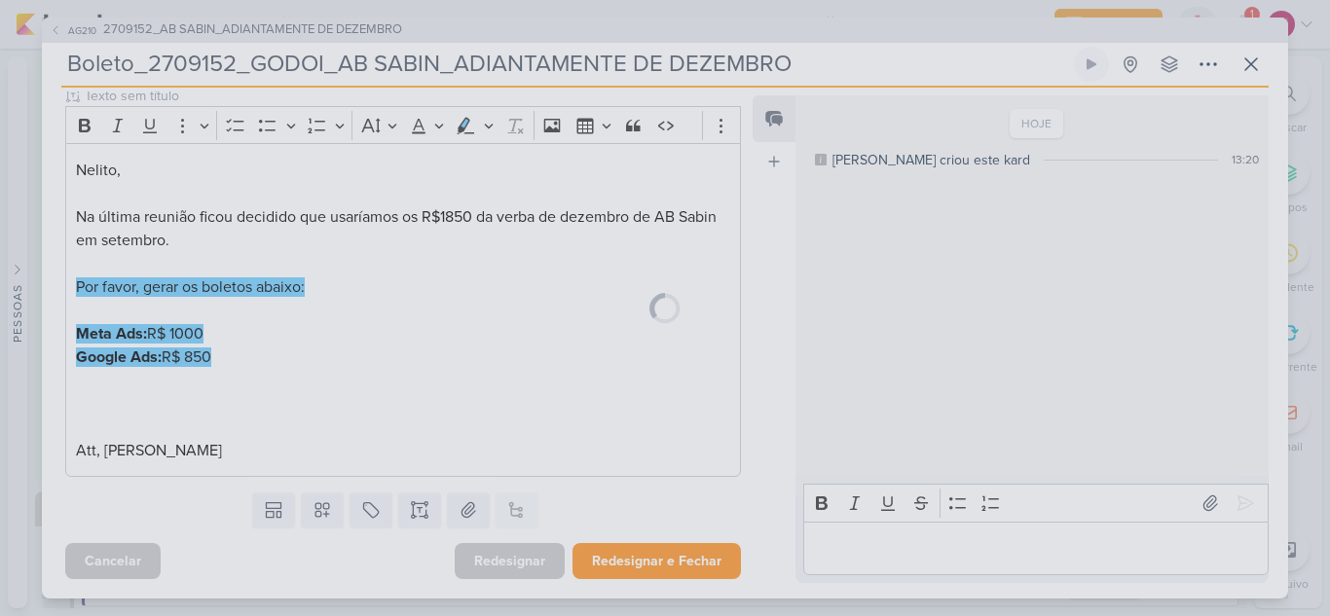
scroll to position [247, 0]
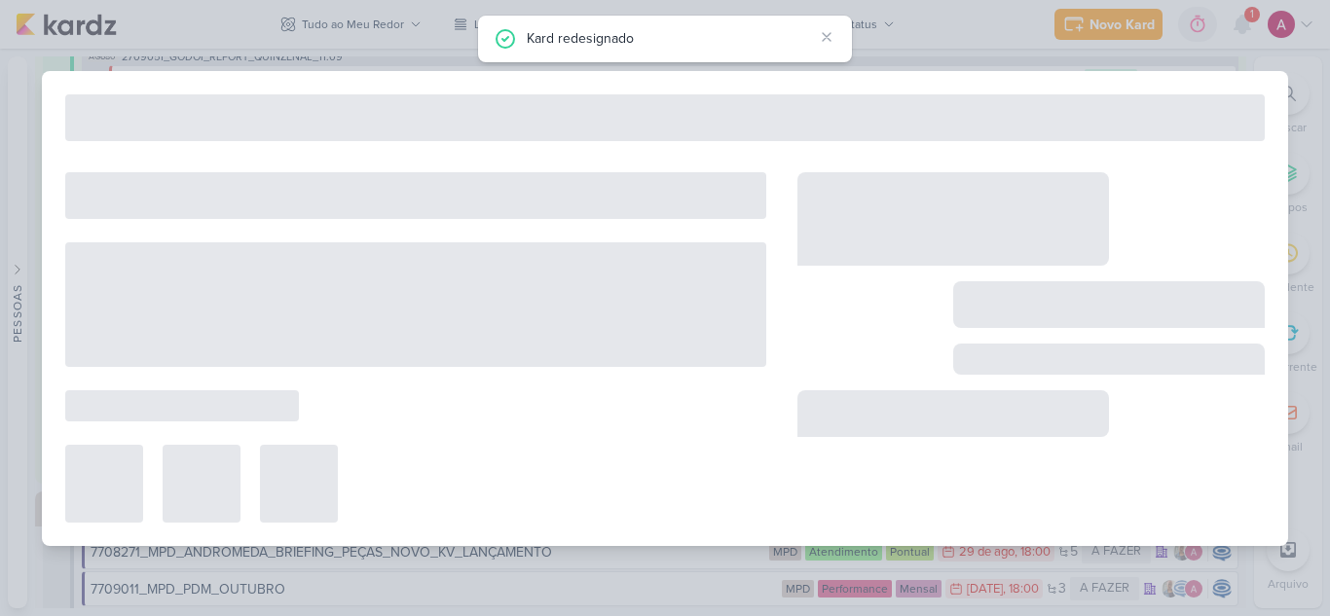
type input "2709152_AB SABIN_ADIANTAMENTE DE DEZEMBRO"
type input "19 de setembro de 2025 às 23:59"
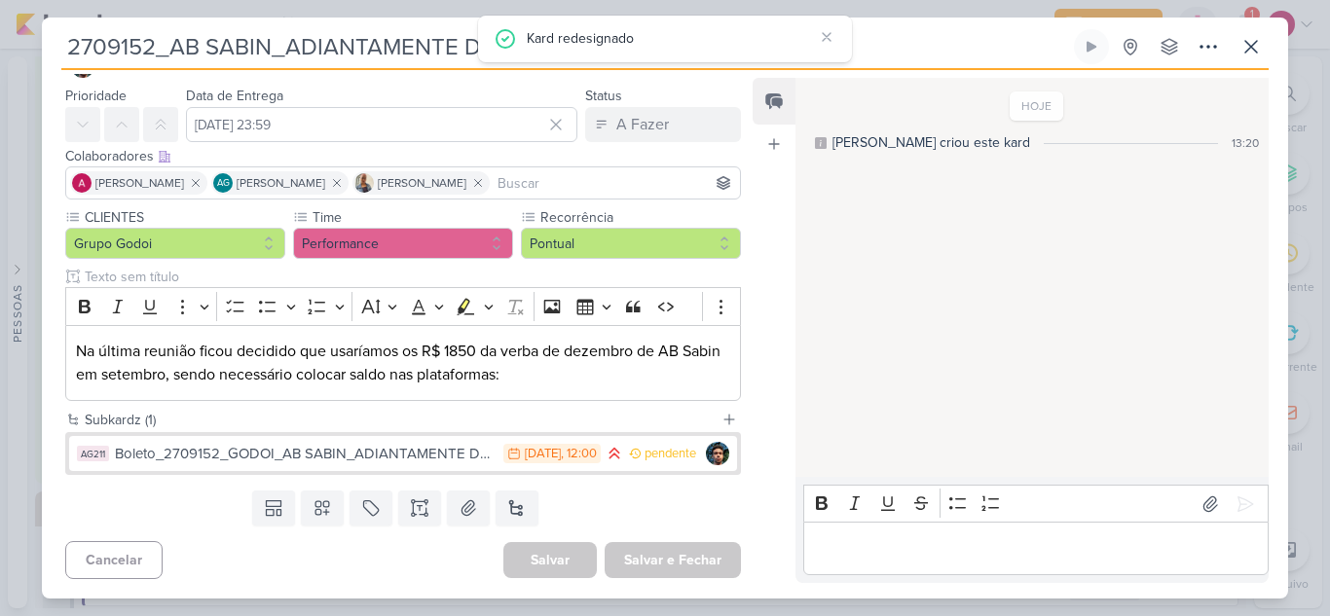
scroll to position [0, 0]
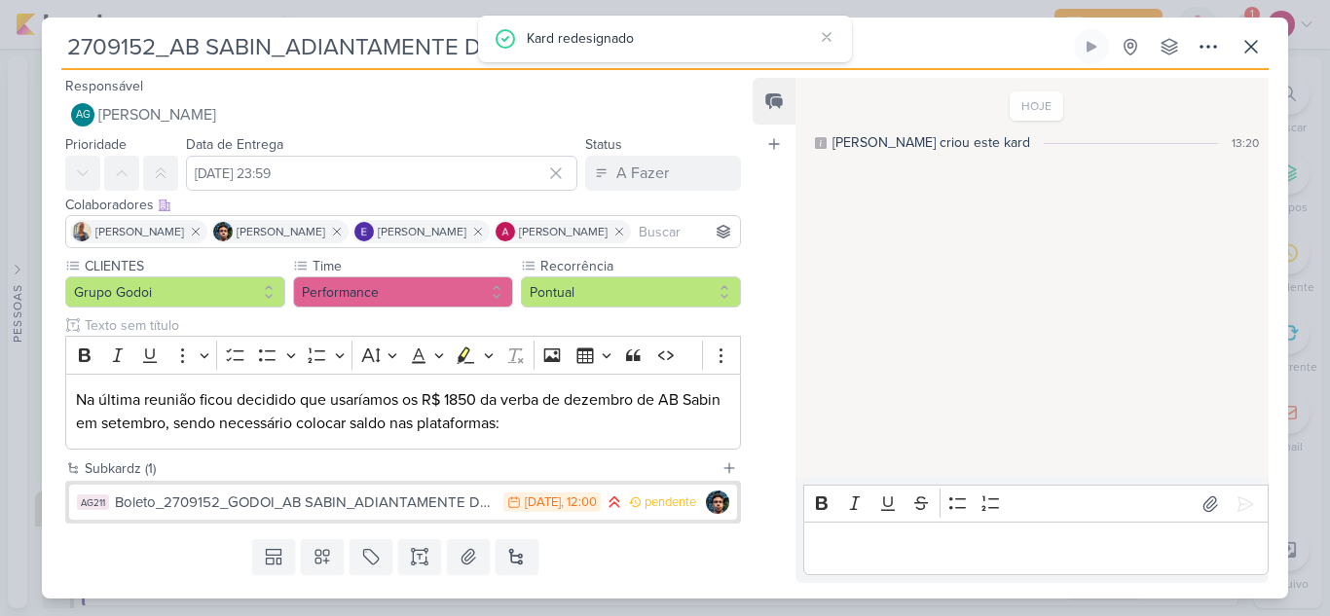
click at [308, 53] on input "2709152_AB SABIN_ADIANTAMENTE DE DEZEMBRO" at bounding box center [565, 46] width 1008 height 35
paste input "GODOI_"
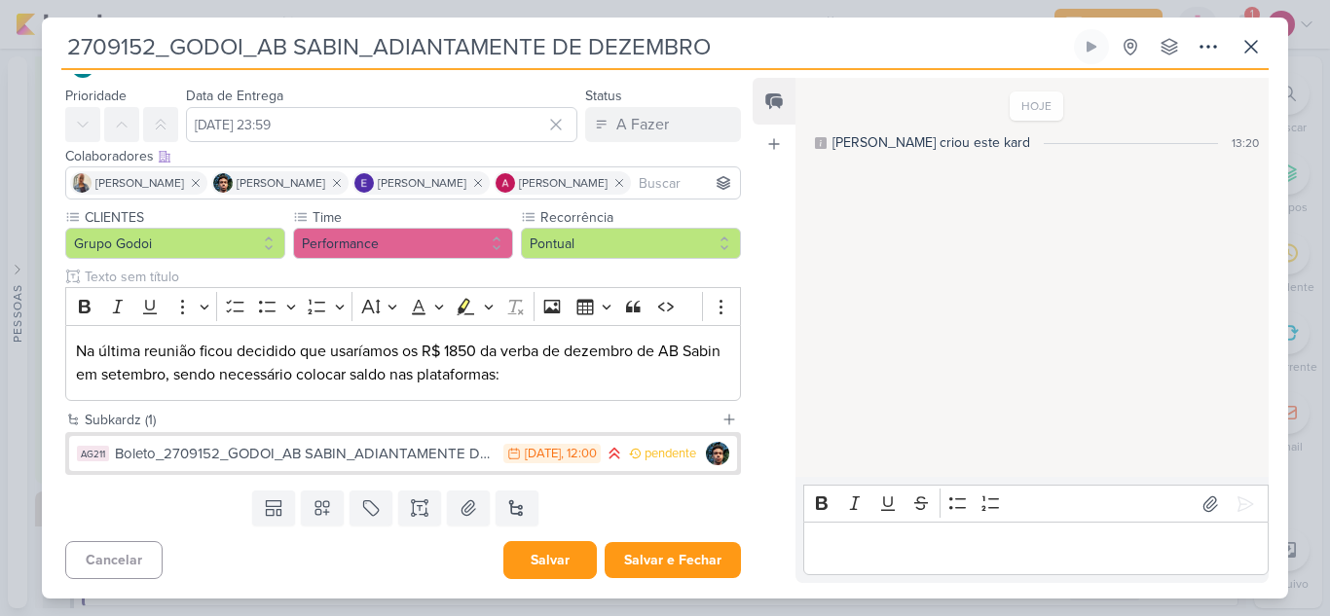
type input "2709152_GODOI_AB SABIN_ADIANTAMENTE DE DEZEMBRO"
click at [549, 554] on button "Salvar" at bounding box center [549, 560] width 93 height 38
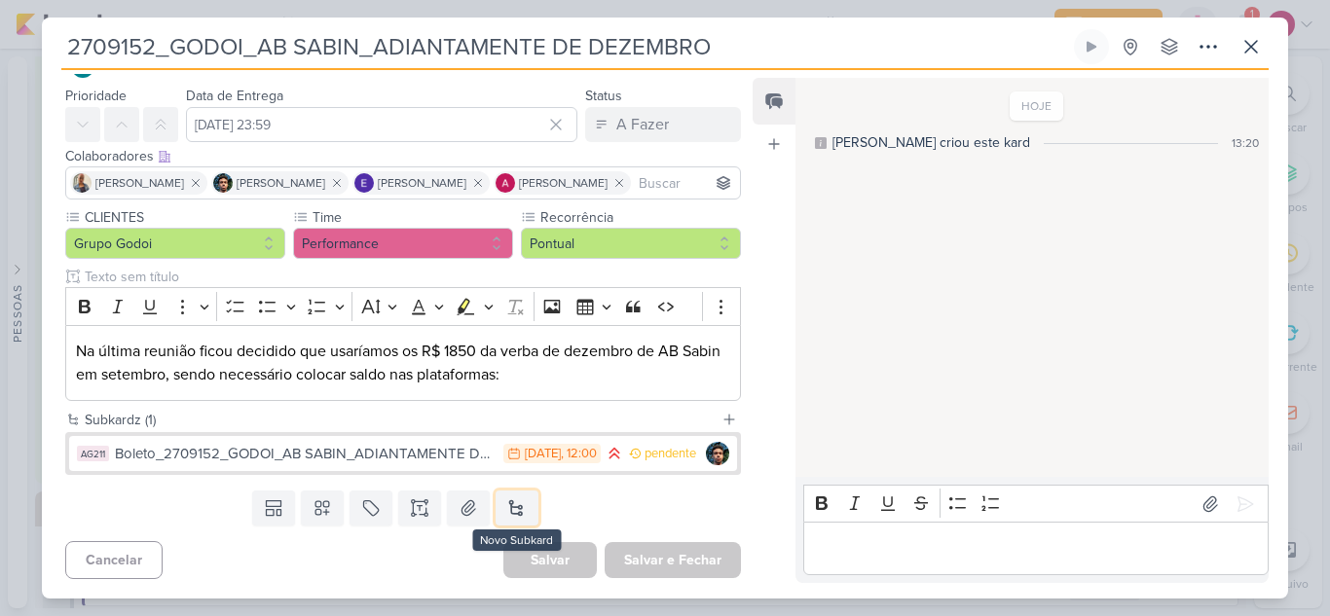
click at [511, 514] on button at bounding box center [516, 508] width 43 height 35
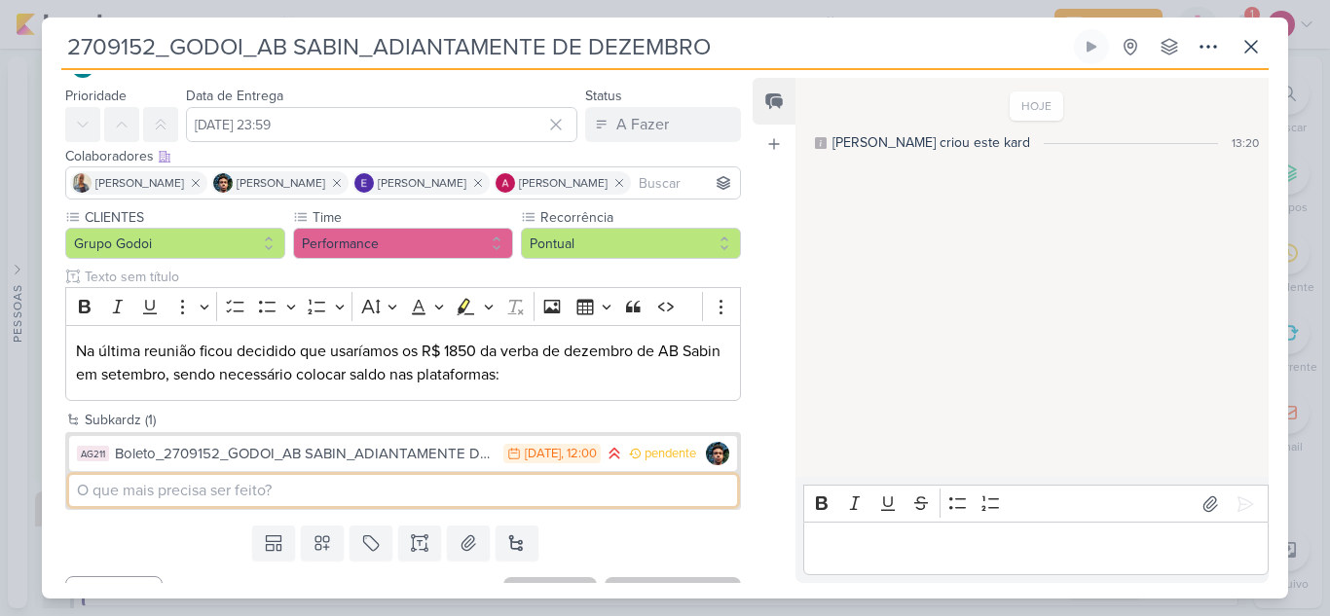
paste input "2709152_GODOI_AB SABIN_ADIANTAMENTE DE DEZEMBRO"
drag, startPoint x: 138, startPoint y: 493, endPoint x: 72, endPoint y: 484, distance: 66.9
click at [72, 484] on input "2709152_GODOI_AB SABIN_ADIANTAMENTE DE DEZEMBRO" at bounding box center [403, 490] width 668 height 31
drag, startPoint x: 236, startPoint y: 493, endPoint x: 623, endPoint y: 501, distance: 387.5
click at [623, 501] on input "Verificação pagamento_GODOI_AB SABIN_ADIANTAMENTE DE DEZEMBRO" at bounding box center [403, 490] width 668 height 31
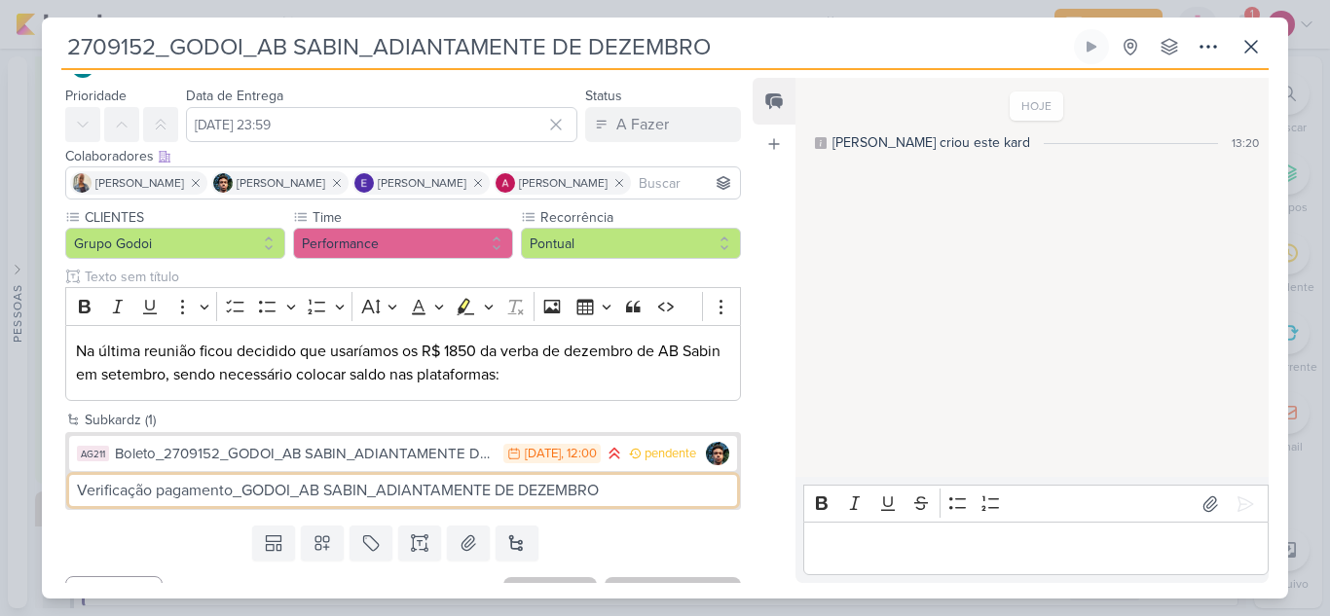
paste input "2709152"
click at [236, 499] on input "Verificação pagamento2709152_GODOI_AB SABIN_ADIANTAMENTE DE DEZEMBRO" at bounding box center [403, 490] width 668 height 31
type input "Verificação pagamento_2709152_GODOI_AB SABIN_ADIANTAMENTE DE DEZEMBRO"
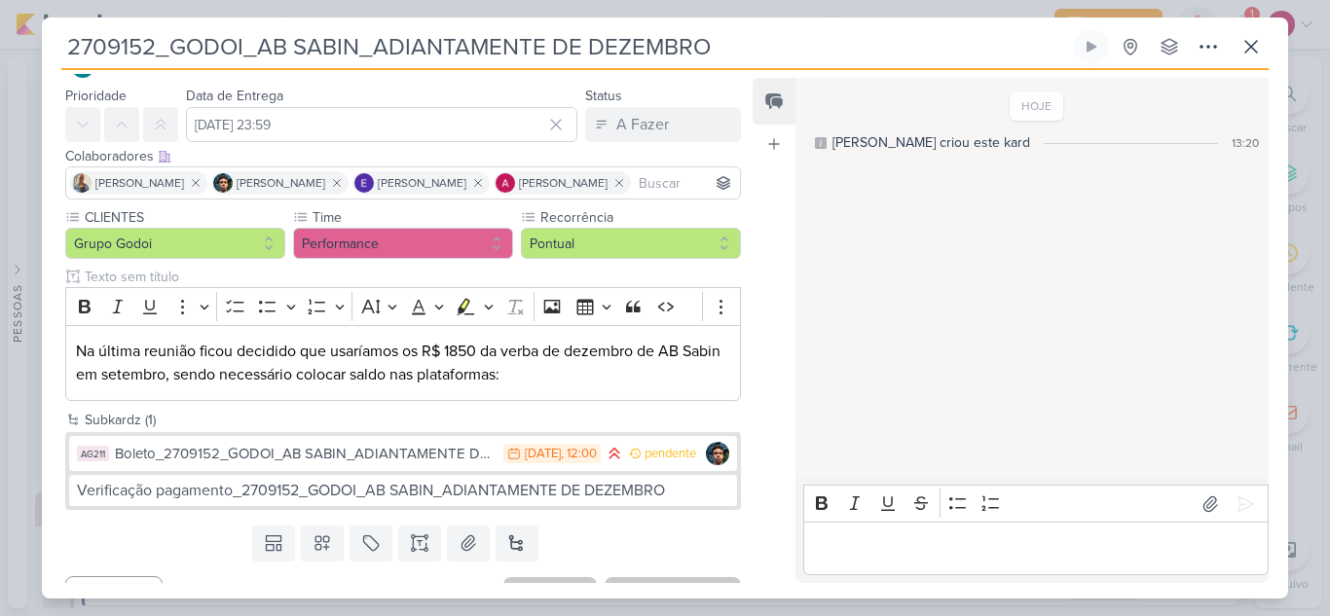
click at [222, 553] on div "Templates Campos Personalizados Marcadores Caixa De Texto Anexo Novo Subkard" at bounding box center [395, 543] width 707 height 51
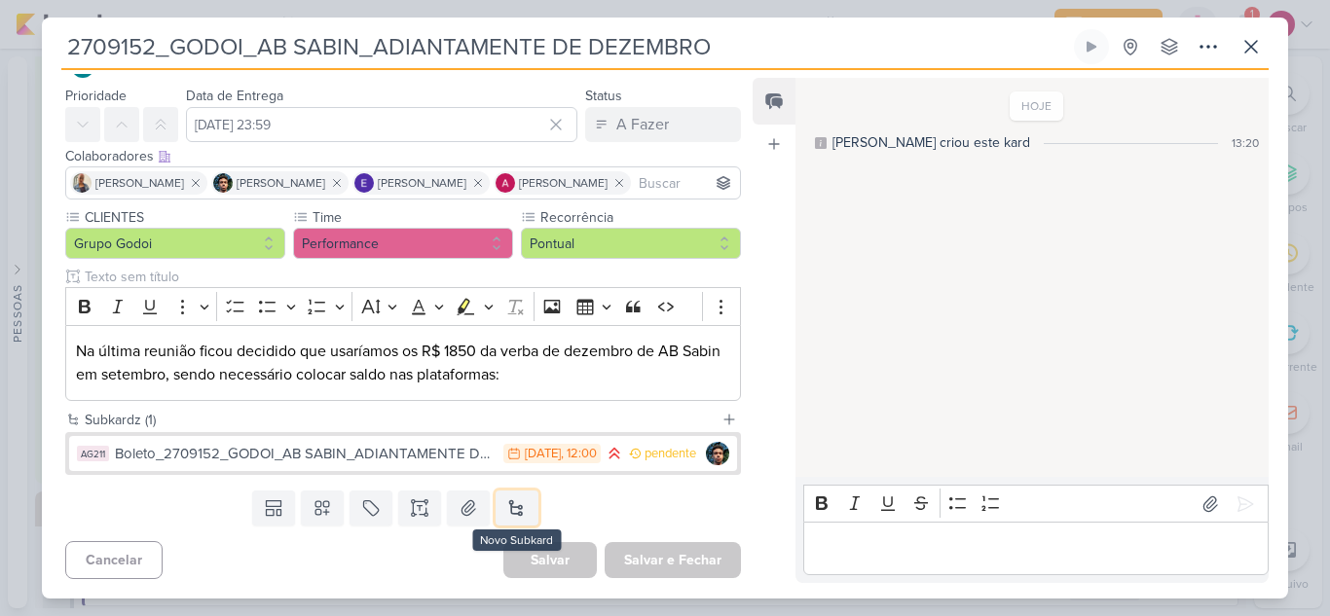
drag, startPoint x: 506, startPoint y: 511, endPoint x: 481, endPoint y: 502, distance: 26.8
click at [507, 511] on button at bounding box center [516, 508] width 43 height 35
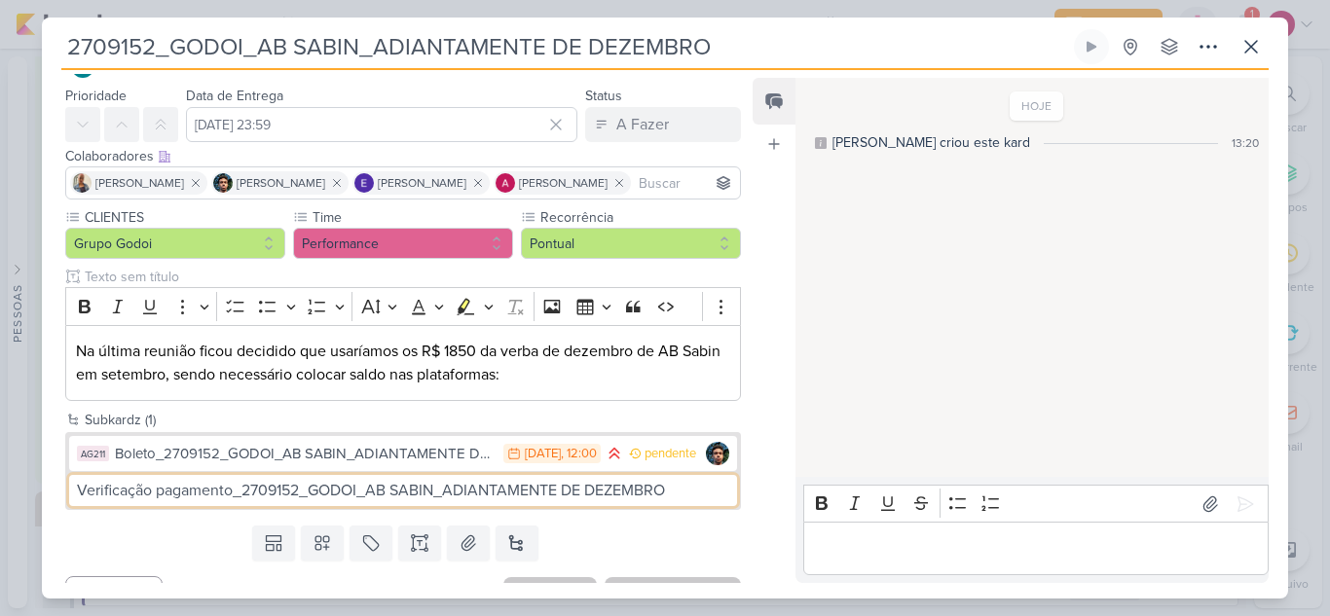
click at [462, 488] on input "Verificação pagamento_2709152_GODOI_AB SABIN_ADIANTAMENTE DE DEZEMBRO" at bounding box center [403, 490] width 668 height 31
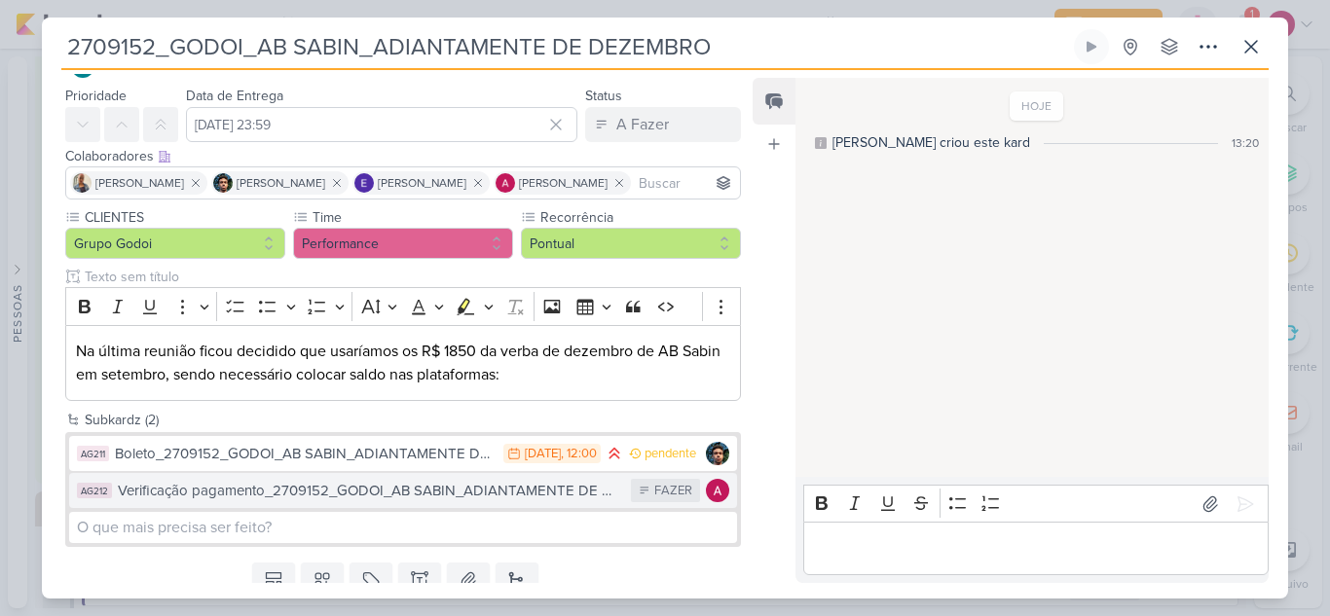
click at [455, 493] on div "Verificação pagamento_2709152_GODOI_AB SABIN_ADIANTAMENTE DE DEZEMBRO" at bounding box center [369, 491] width 503 height 22
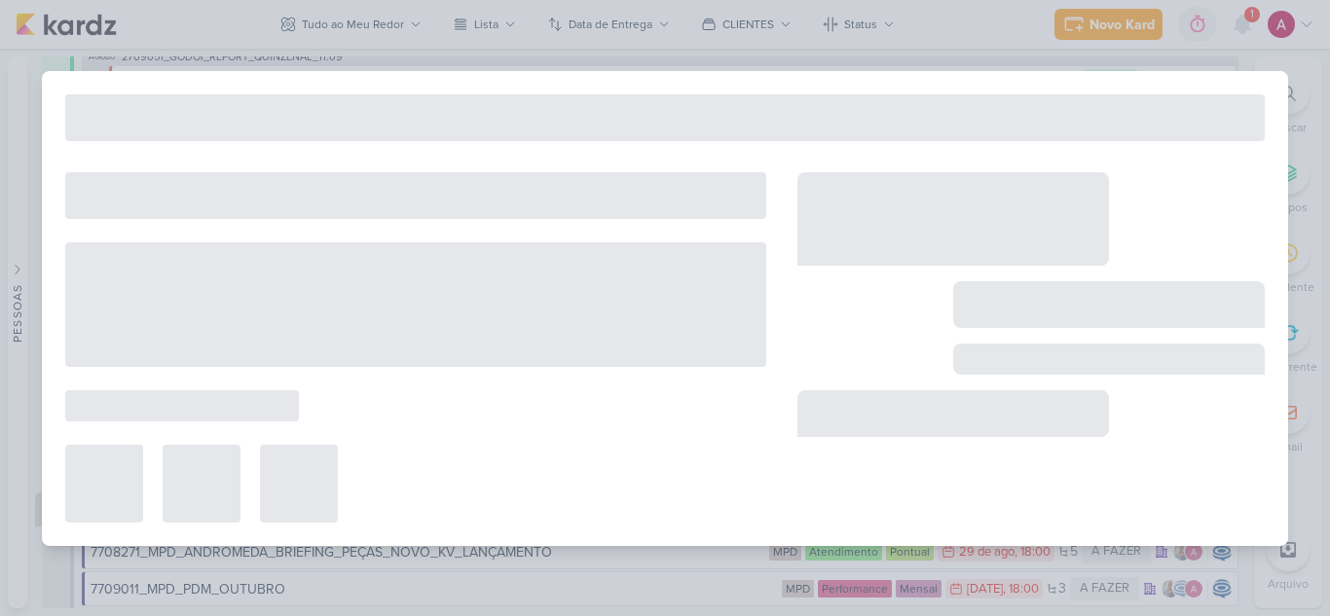
type input "Verificação pagamento_2709152_GODOI_AB SABIN_ADIANTAMENTE DE DEZEMBRO"
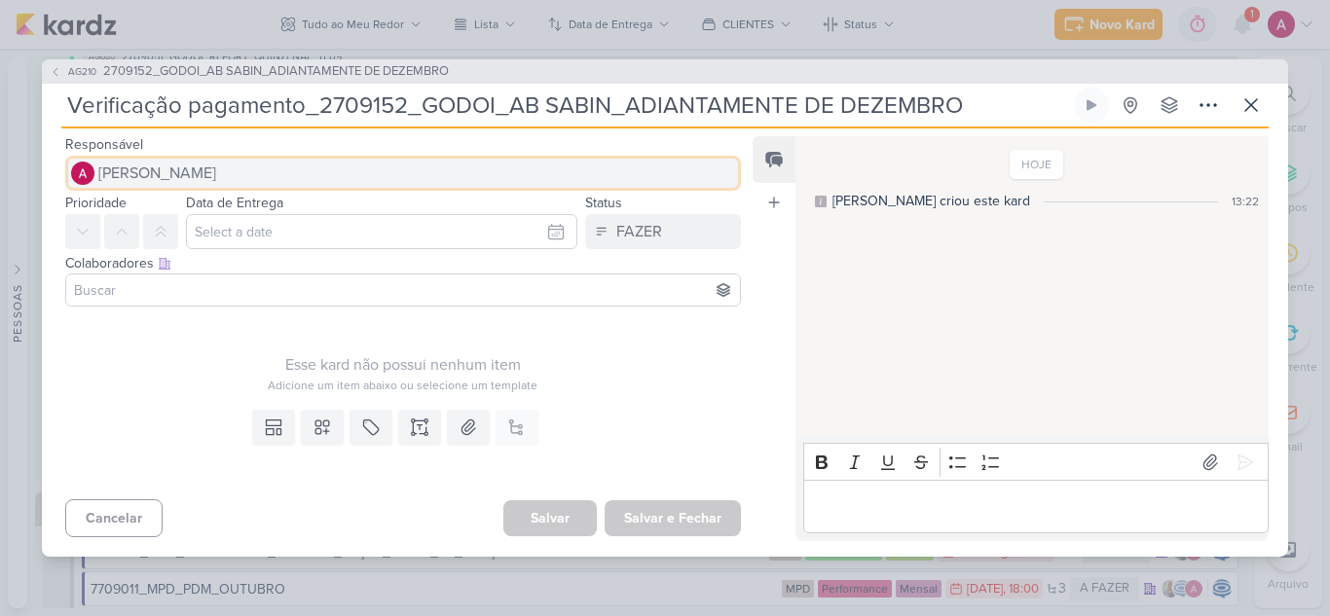
click at [169, 175] on span "[PERSON_NAME]" at bounding box center [157, 173] width 118 height 23
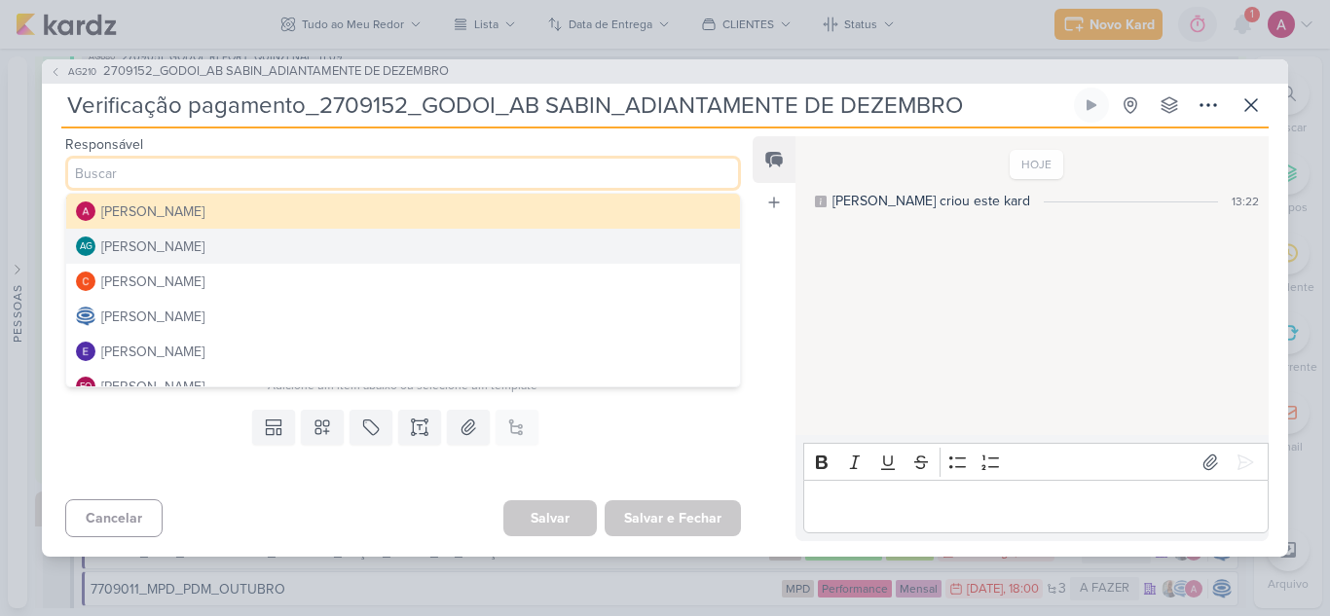
click at [190, 248] on div "[PERSON_NAME]" at bounding box center [152, 247] width 103 height 20
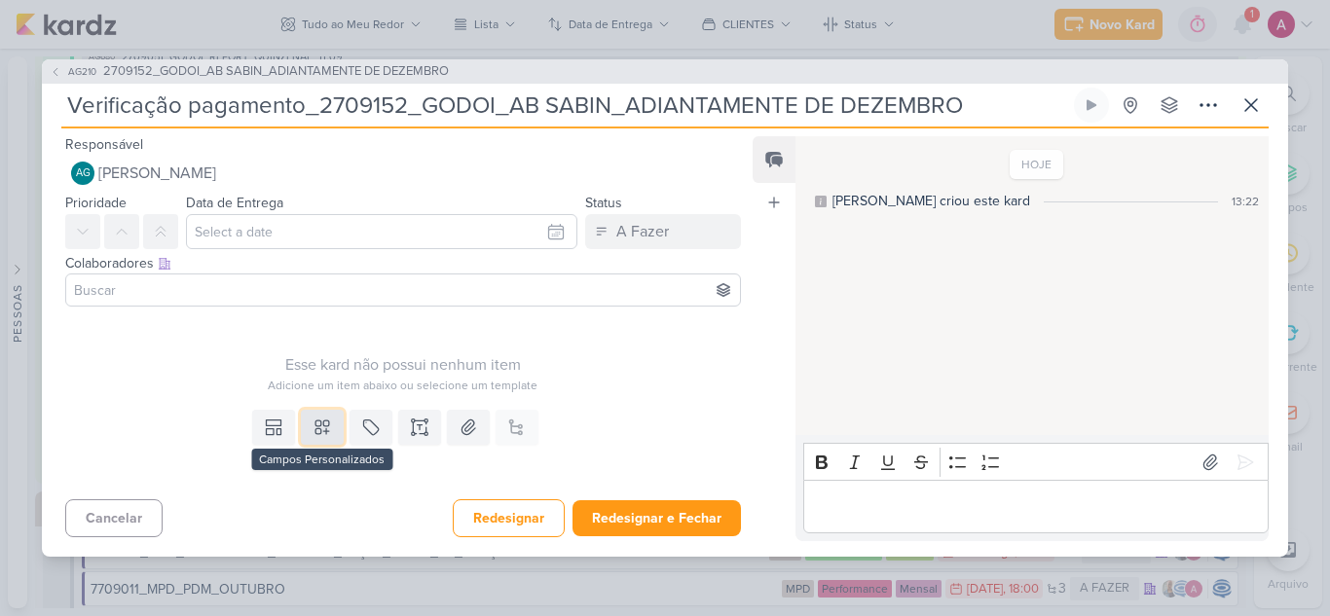
click at [308, 426] on button at bounding box center [322, 427] width 43 height 35
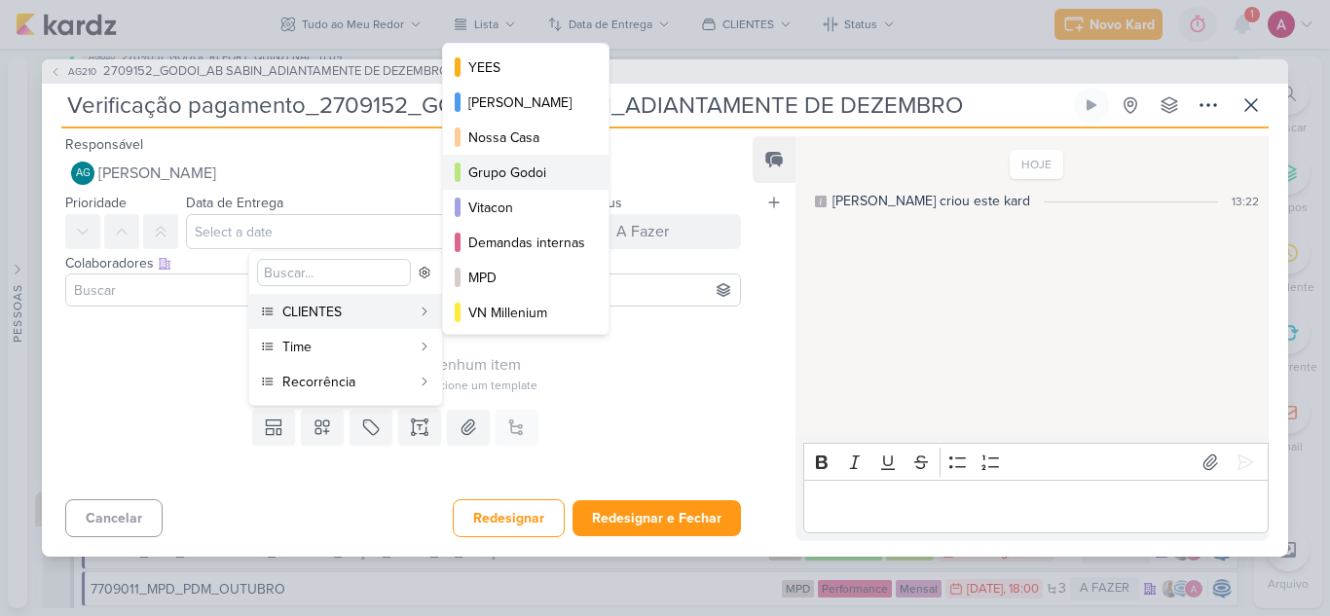
click at [517, 181] on div "Grupo Godoi" at bounding box center [526, 173] width 117 height 20
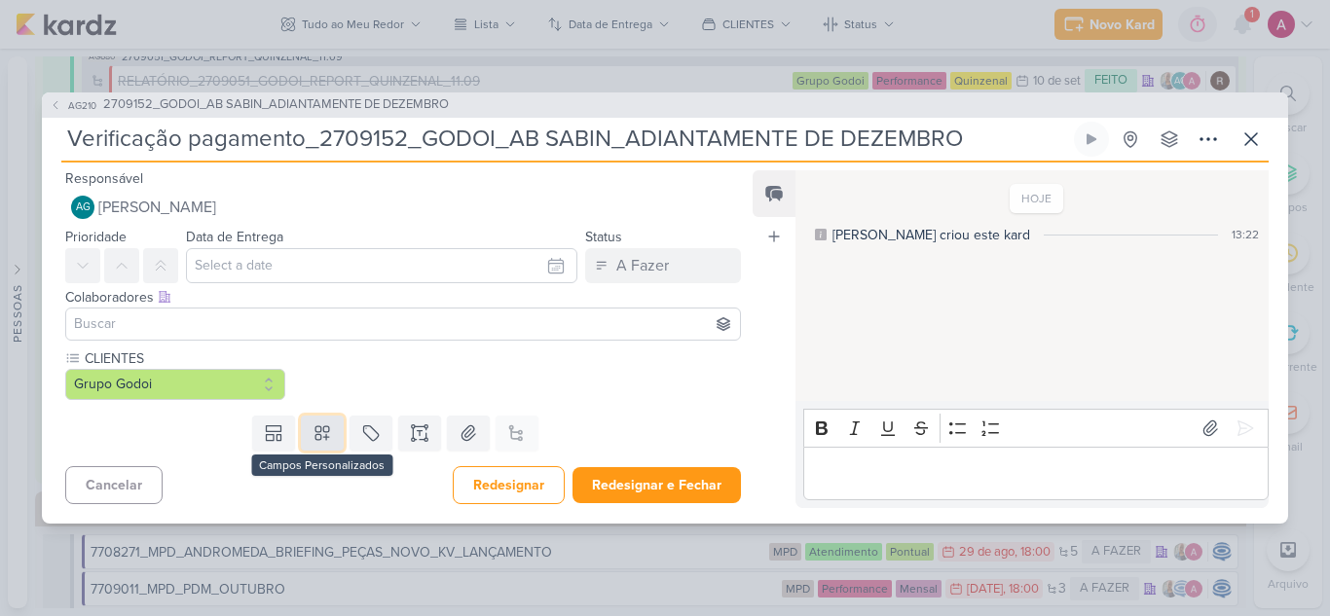
click at [321, 423] on icon at bounding box center [321, 432] width 19 height 19
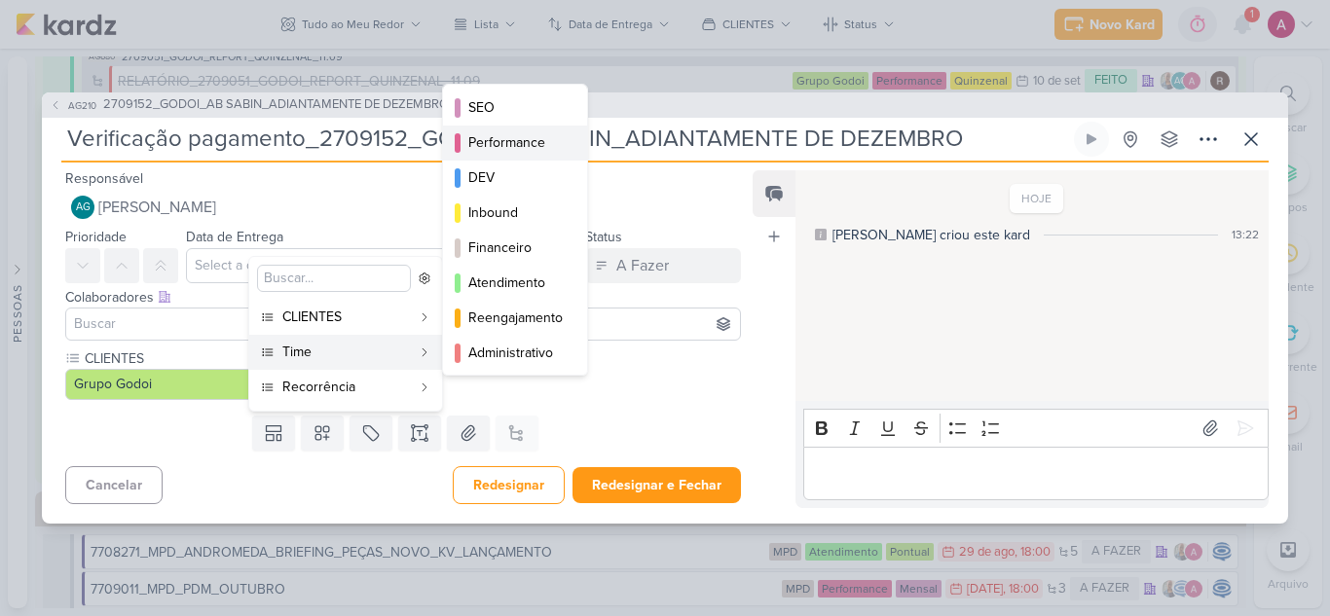
click at [493, 153] on div "Performance" at bounding box center [515, 142] width 95 height 20
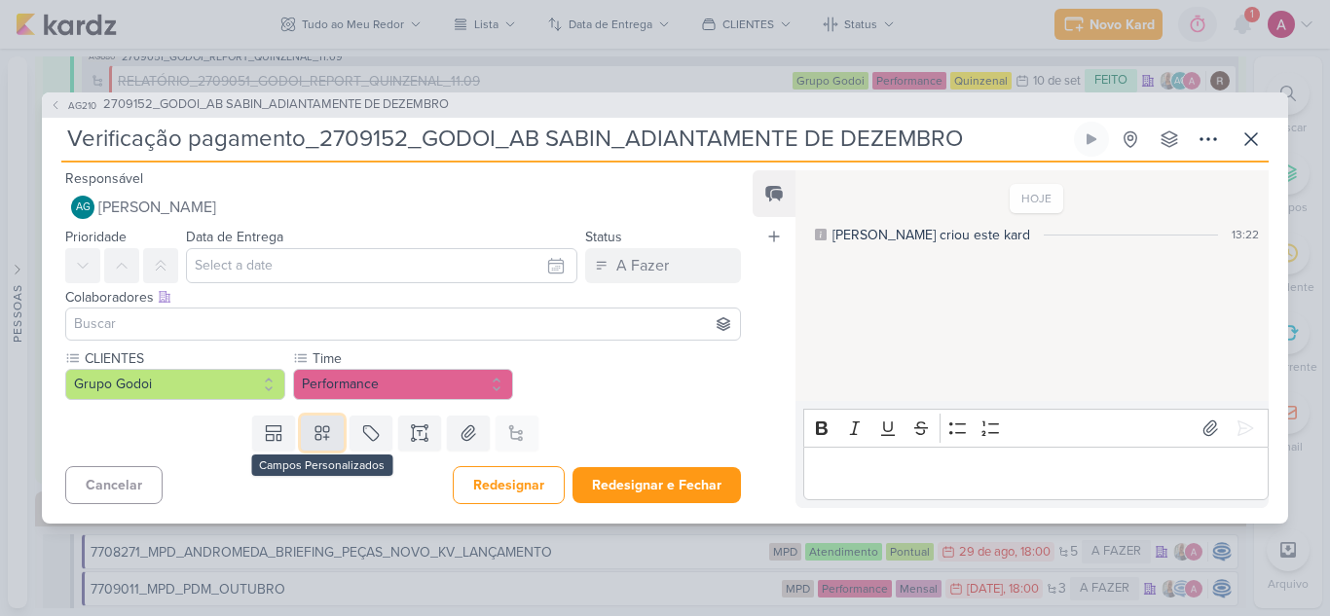
click at [323, 437] on icon at bounding box center [322, 433] width 14 height 14
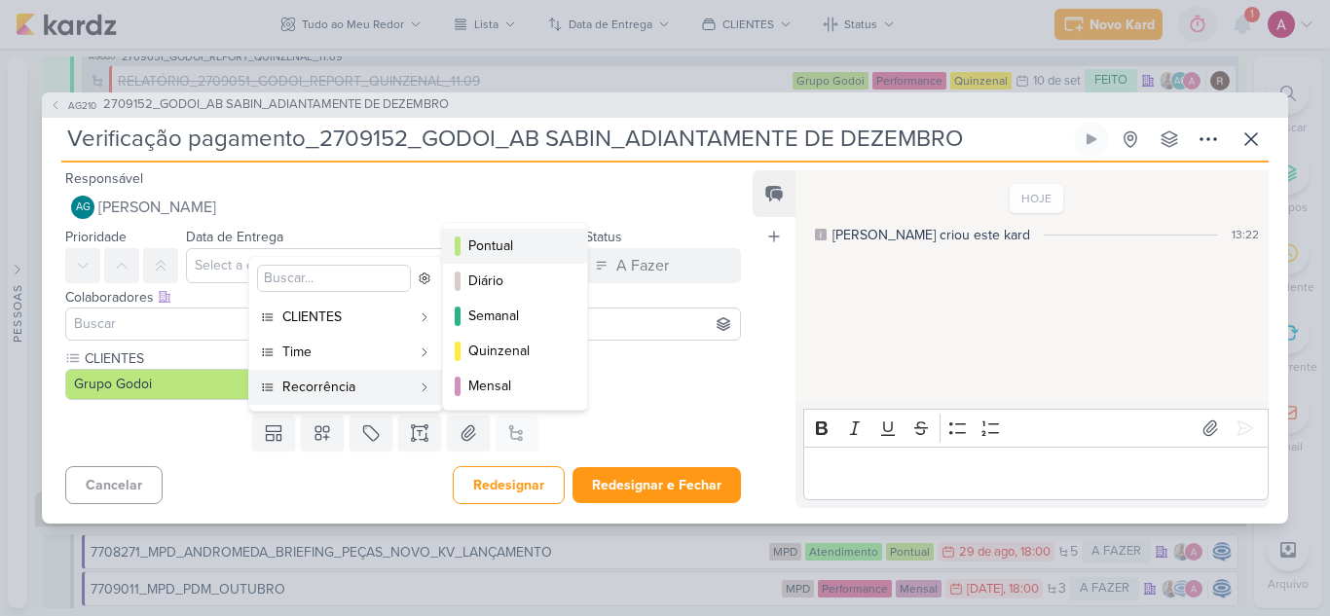
click at [506, 242] on div "Pontual" at bounding box center [515, 246] width 95 height 20
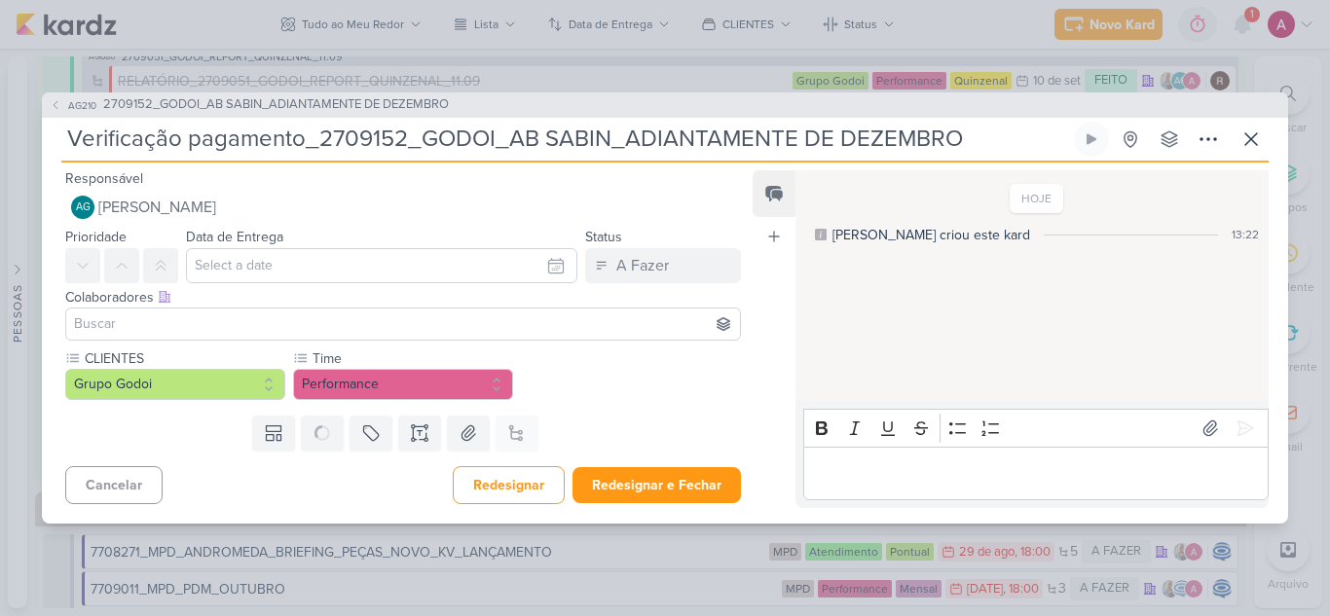
click at [174, 317] on input at bounding box center [403, 323] width 666 height 23
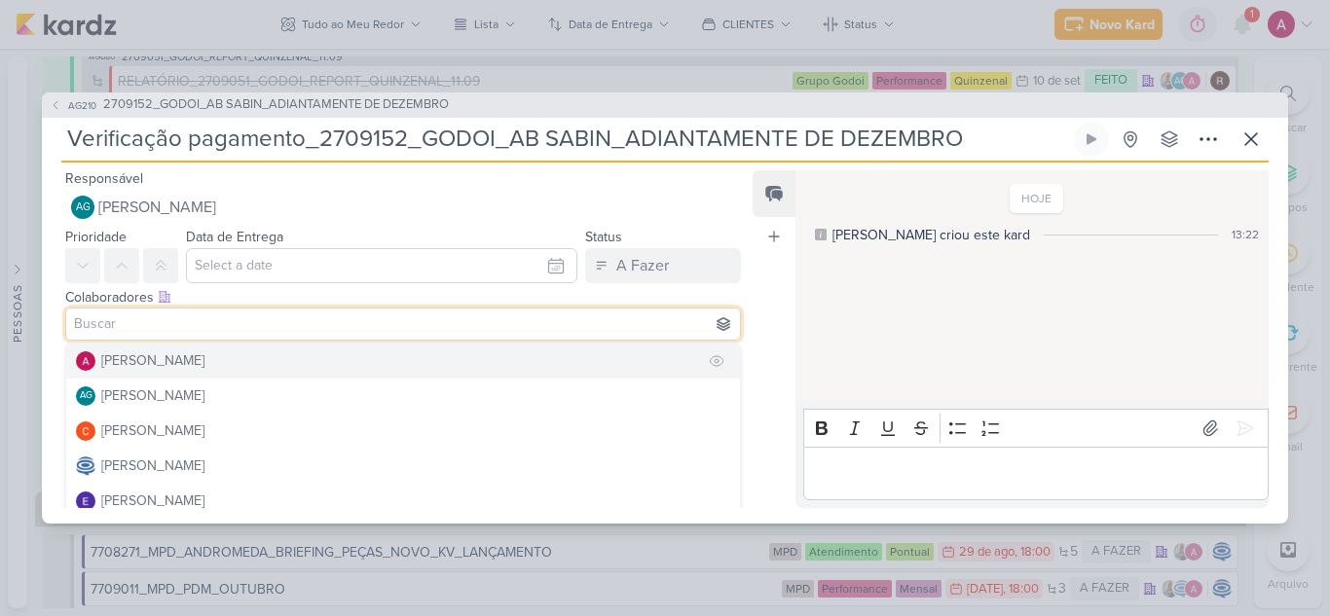
click at [221, 363] on button "[PERSON_NAME]" at bounding box center [403, 361] width 674 height 35
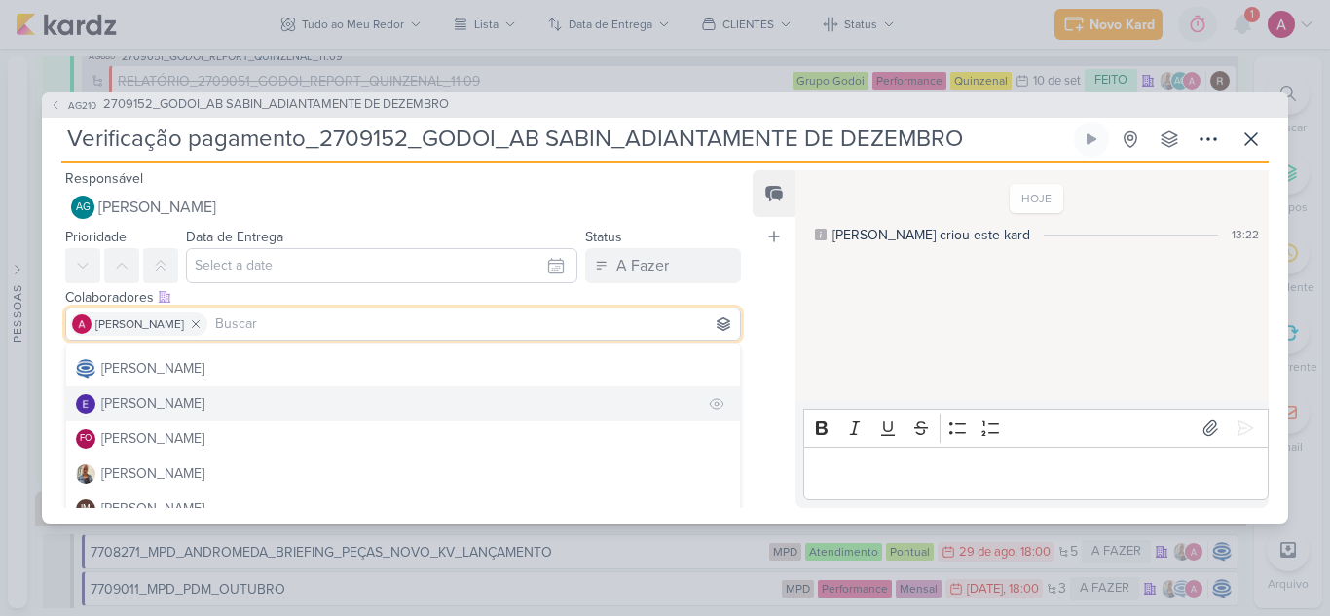
scroll to position [195, 0]
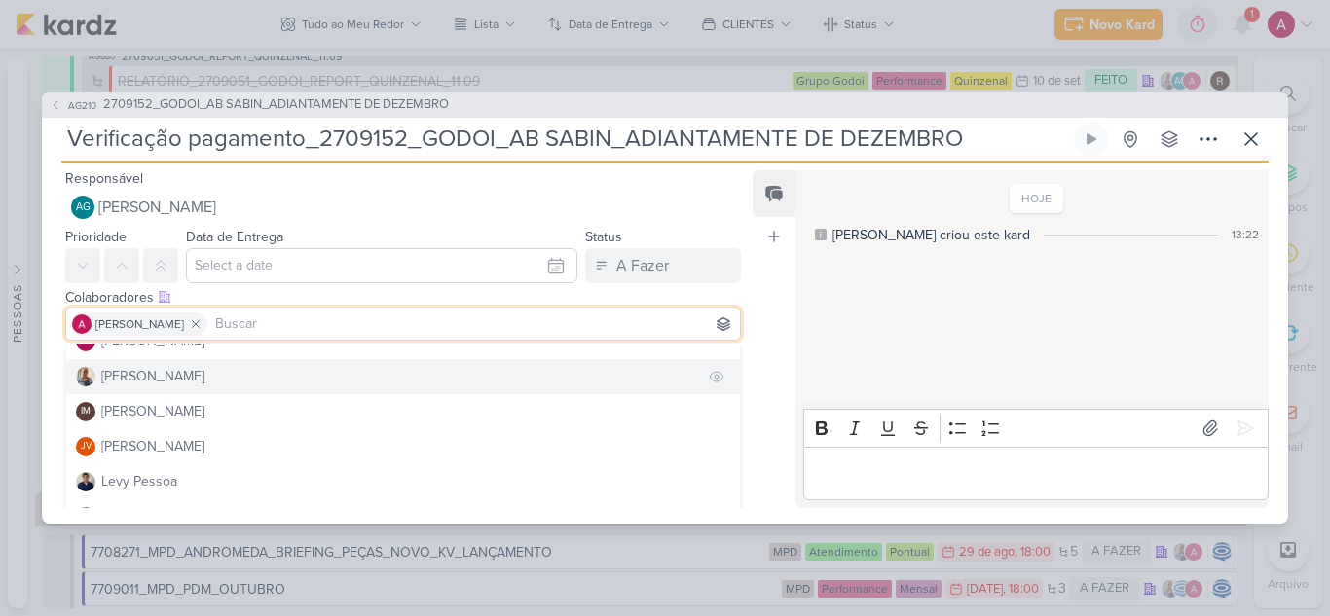
click at [146, 378] on div "[PERSON_NAME]" at bounding box center [152, 376] width 103 height 20
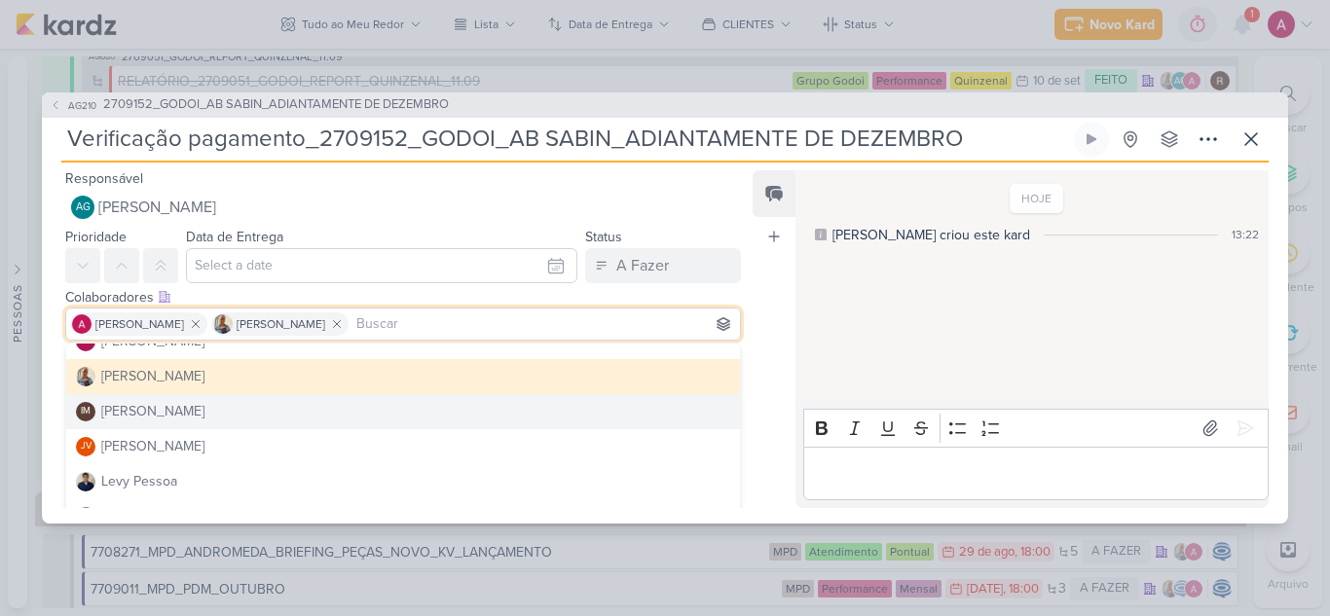
click at [784, 371] on div "Feed Atrelar email Solte o email para atrelar ao kard" at bounding box center [773, 339] width 43 height 338
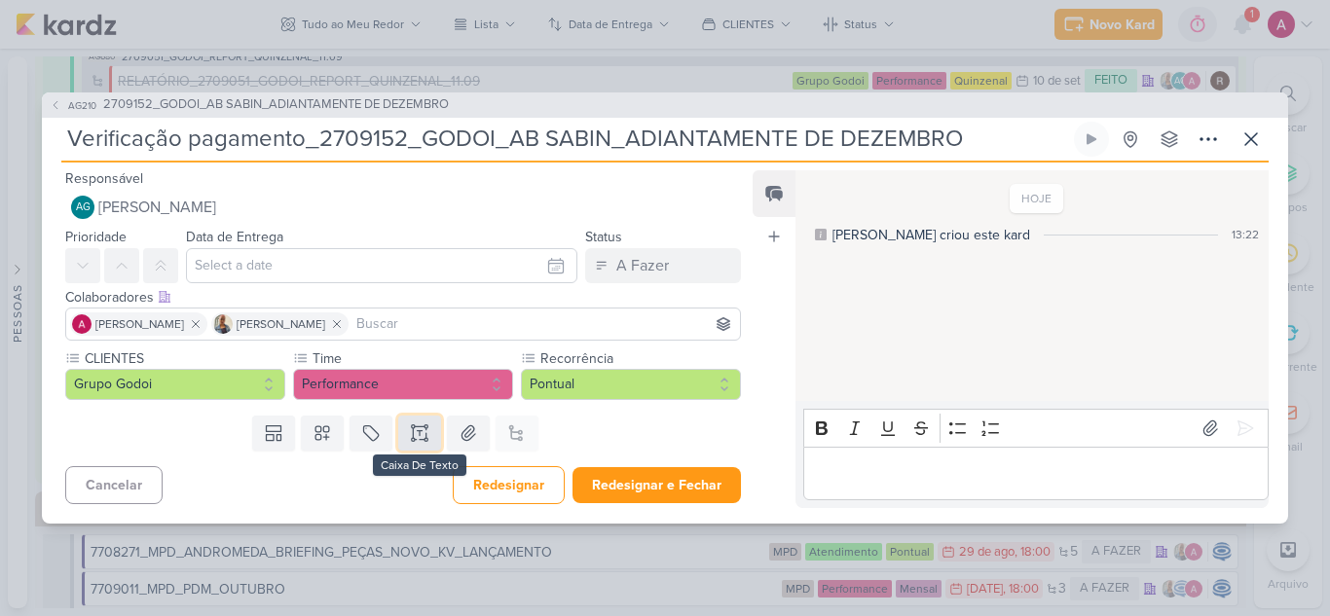
click at [412, 427] on icon at bounding box center [419, 432] width 19 height 19
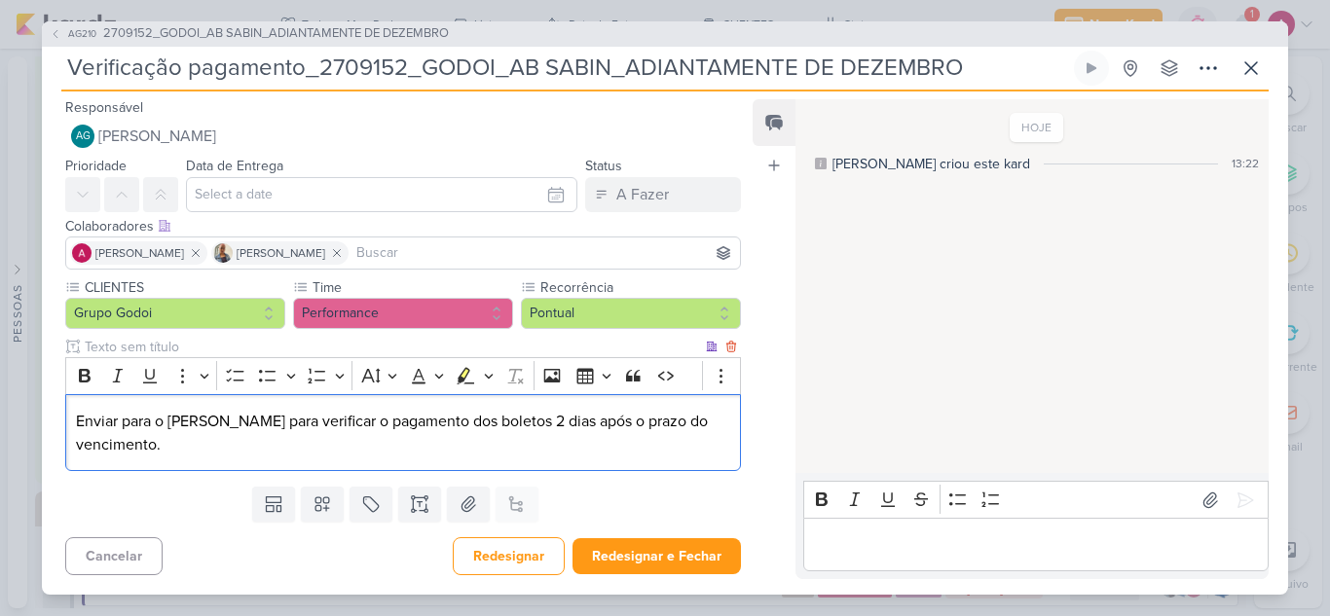
click at [74, 420] on div "Enviar para o Eduardo para verificar o pagamento dos boletos 2 dias após o praz…" at bounding box center [402, 432] width 675 height 77
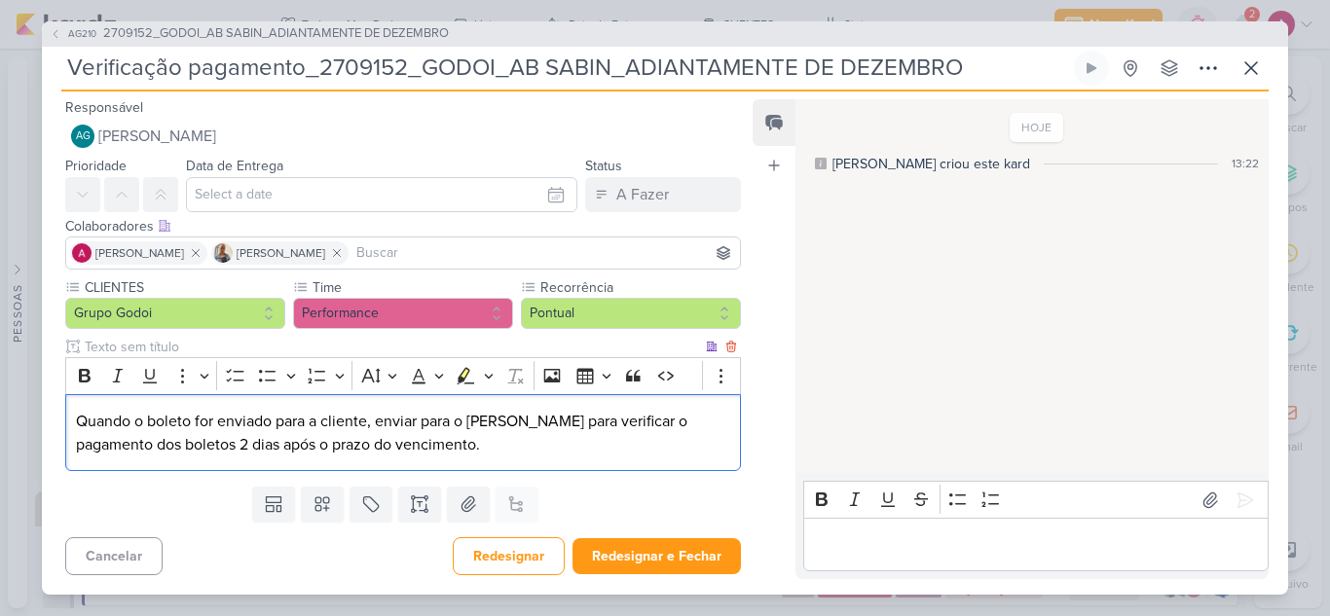
click at [530, 427] on p "Quando o boleto for enviado para a cliente, enviar para o Eduardo para verifica…" at bounding box center [403, 433] width 654 height 47
drag, startPoint x: 275, startPoint y: 447, endPoint x: 548, endPoint y: 468, distance: 273.4
click at [548, 468] on div "Quando o boleto for enviado para a cliente, enviar para o Eduardo solicitando p…" at bounding box center [402, 432] width 675 height 77
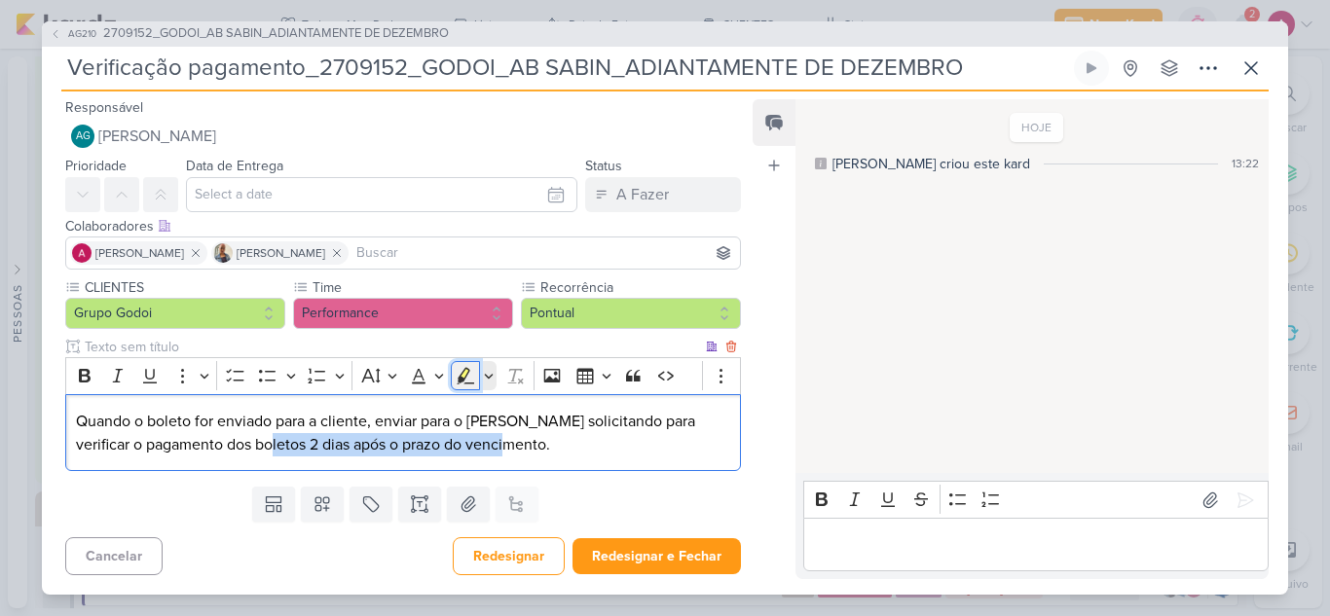
click at [459, 376] on icon "Editor toolbar" at bounding box center [465, 375] width 19 height 19
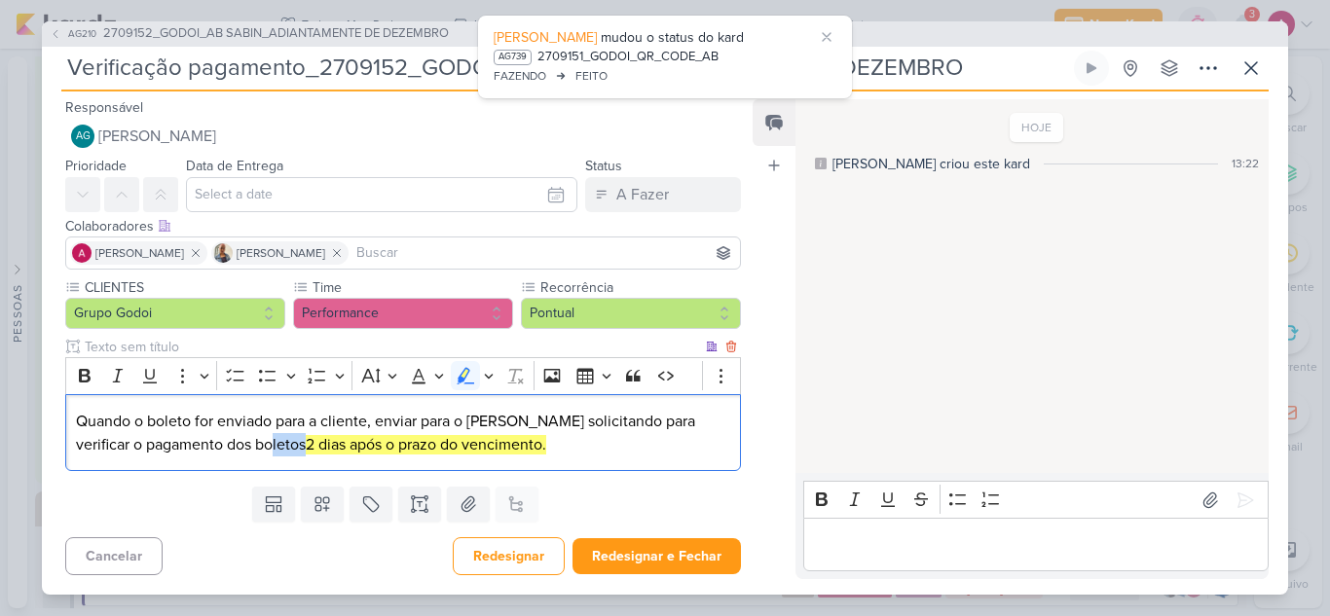
click at [519, 440] on p "Quando o boleto for enviado para a cliente, enviar para o Eduardo solicitando p…" at bounding box center [403, 433] width 654 height 47
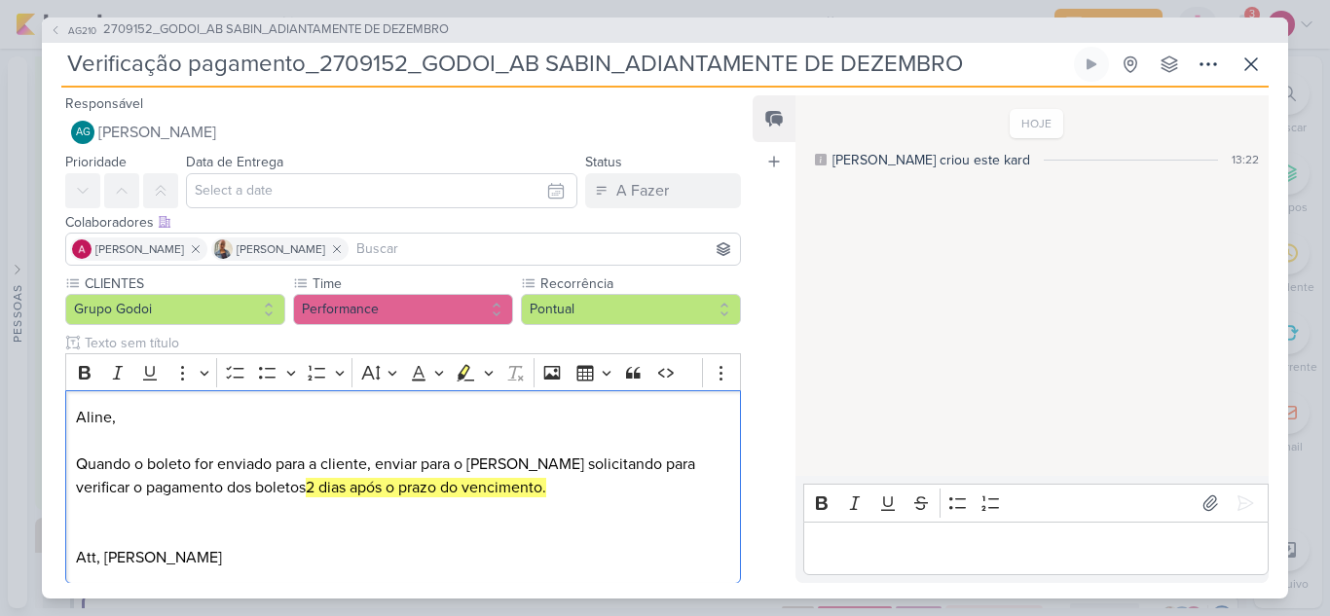
scroll to position [109, 0]
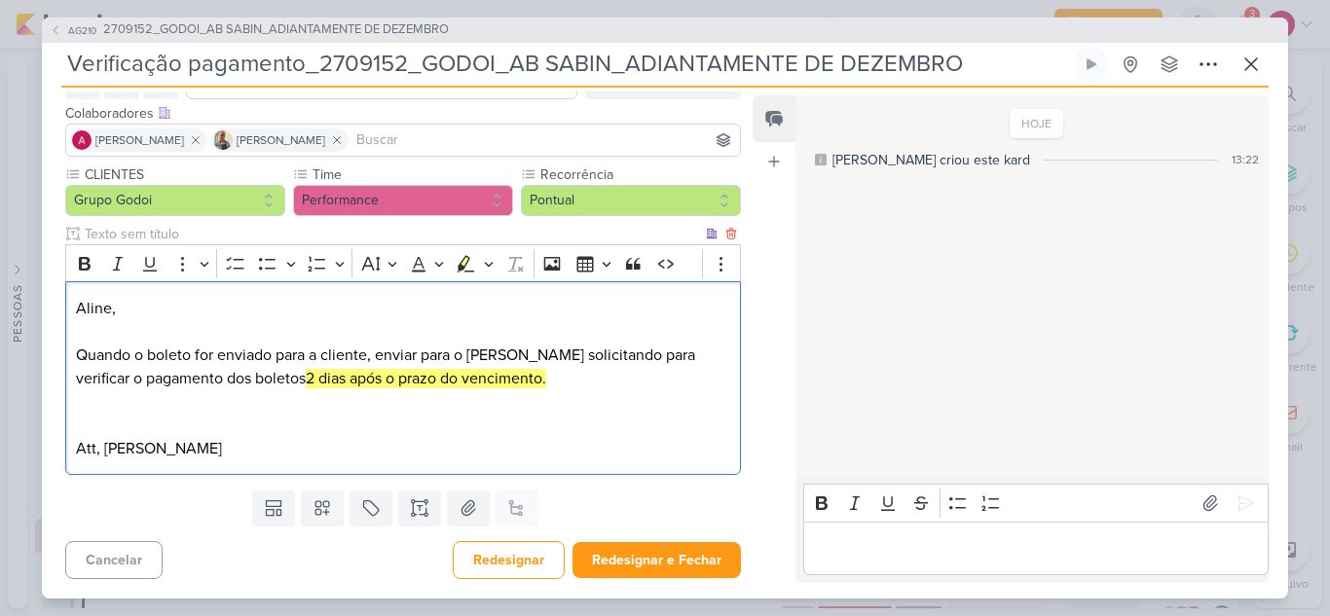
click at [227, 431] on p "Editor editing area: main" at bounding box center [403, 425] width 654 height 23
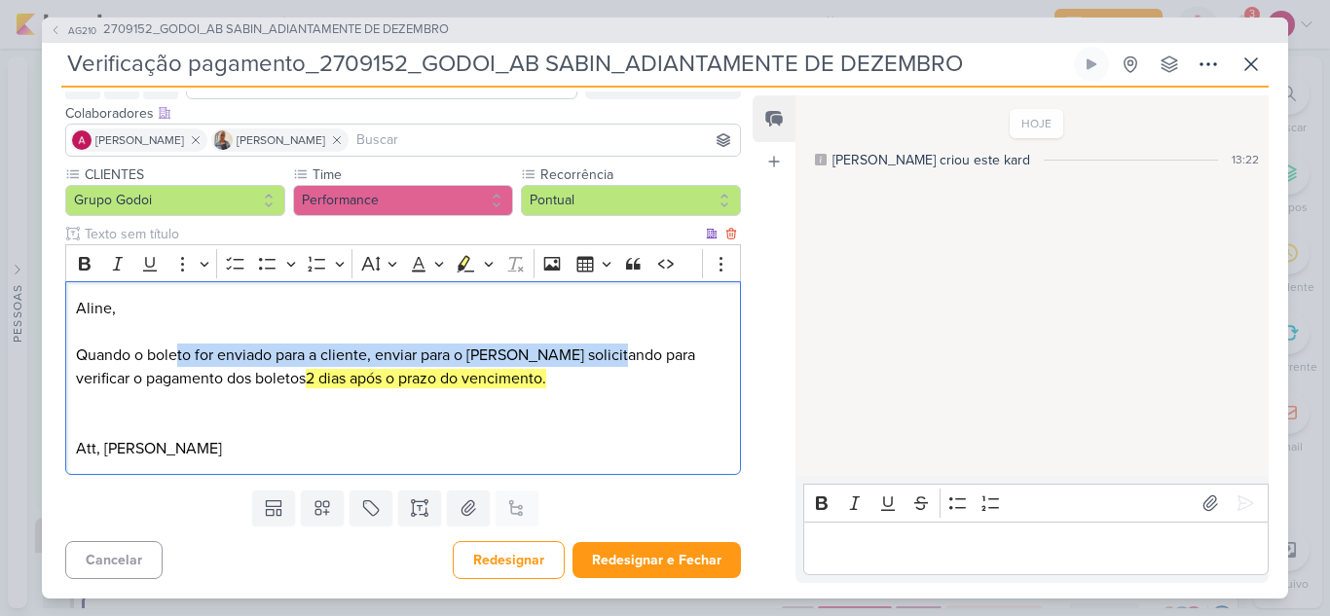
drag, startPoint x: 175, startPoint y: 365, endPoint x: 615, endPoint y: 354, distance: 440.1
click at [615, 354] on p "Aline, Quando o boleto for enviado para a cliente, enviar para o Eduardo solici…" at bounding box center [403, 343] width 654 height 93
click at [602, 377] on p "Aline, Quando o boleto for enviado para a cliente, enviar para o Eduardo solici…" at bounding box center [403, 343] width 654 height 93
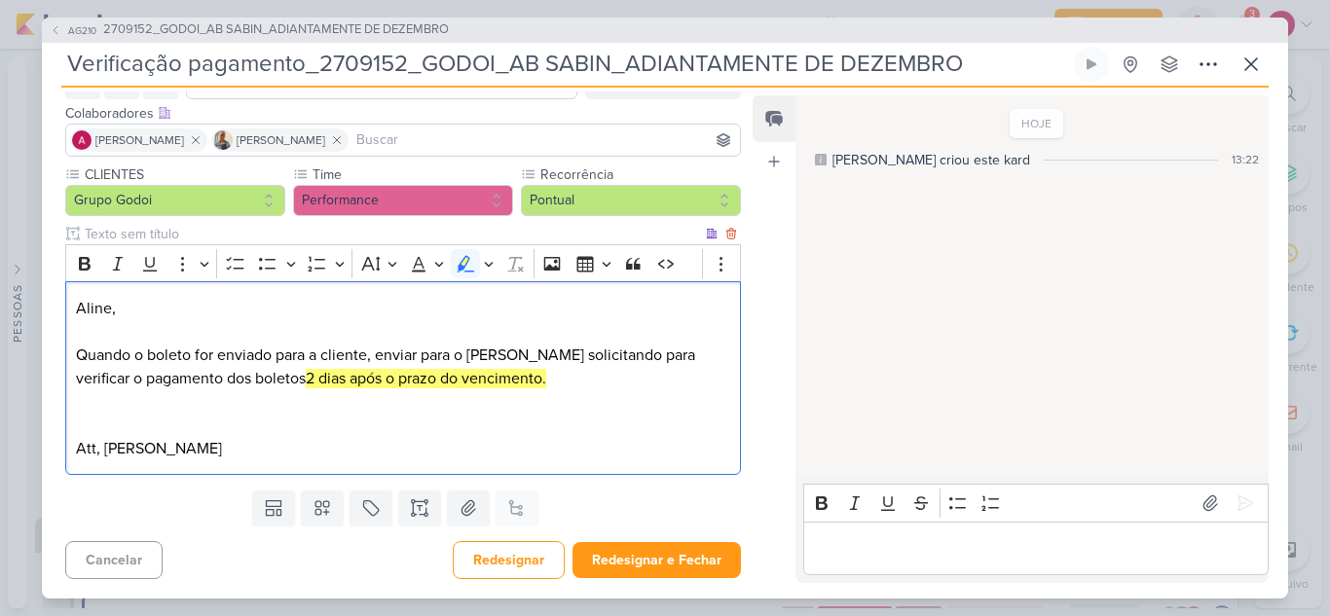
click at [379, 356] on p "Aline, Quando o boleto for enviado para a cliente, enviar para o Eduardo solici…" at bounding box center [403, 343] width 654 height 93
drag, startPoint x: 513, startPoint y: 351, endPoint x: 382, endPoint y: 350, distance: 131.4
click at [382, 350] on p "Aline, Quando o boleto for enviado para a cliente, enviar para o Eduardo solici…" at bounding box center [403, 343] width 654 height 93
click at [421, 355] on p "Aline, Quando o boleto for enviado para a cliente, escrevr um briefing solicita…" at bounding box center [403, 343] width 654 height 93
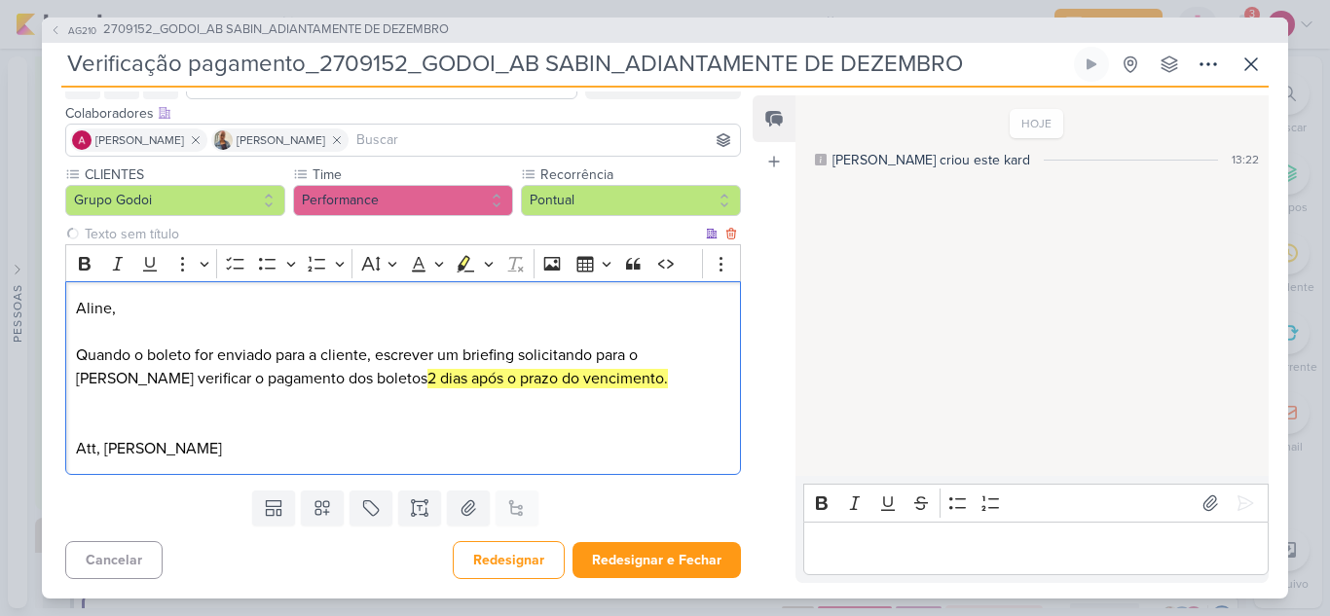
click at [570, 376] on p "Aline, Quando o boleto for enviado para a cliente, escrever um briefing solicit…" at bounding box center [403, 343] width 654 height 93
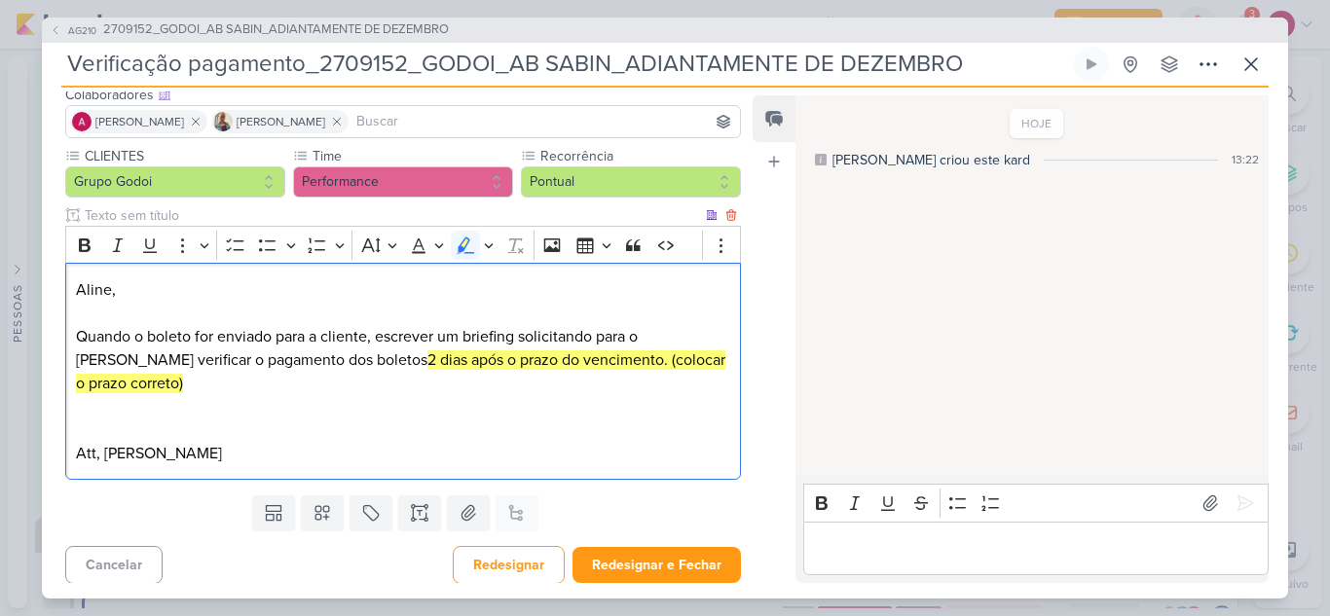
scroll to position [132, 0]
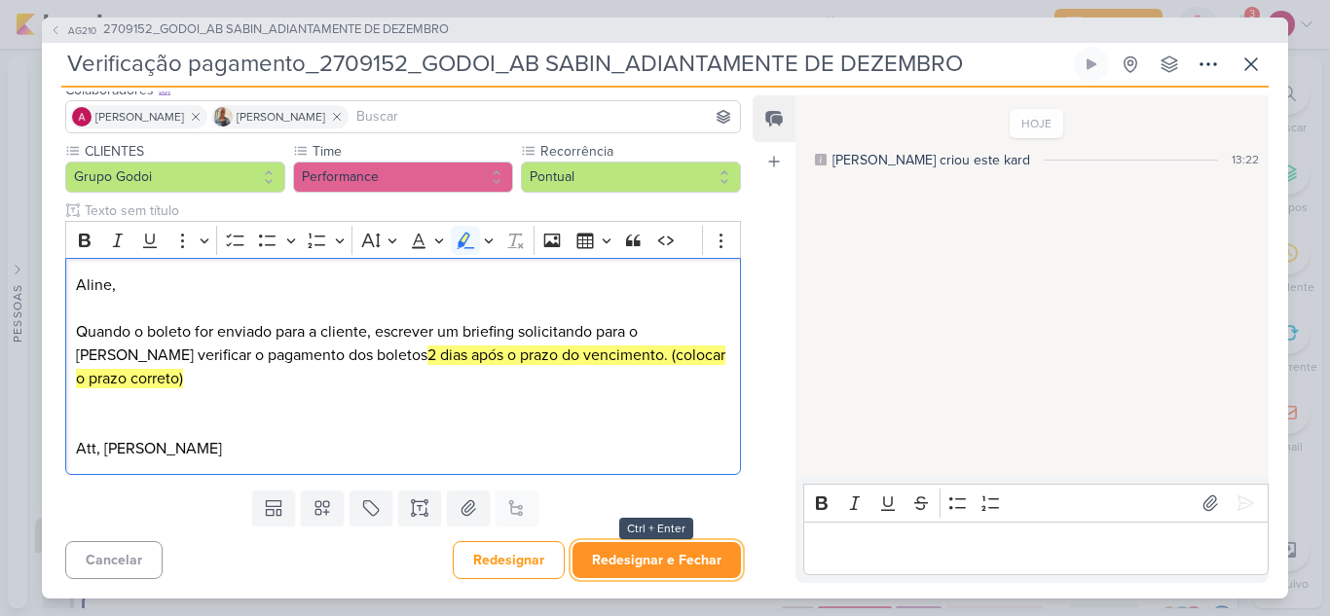
click at [638, 565] on button "Redesignar e Fechar" at bounding box center [656, 560] width 168 height 36
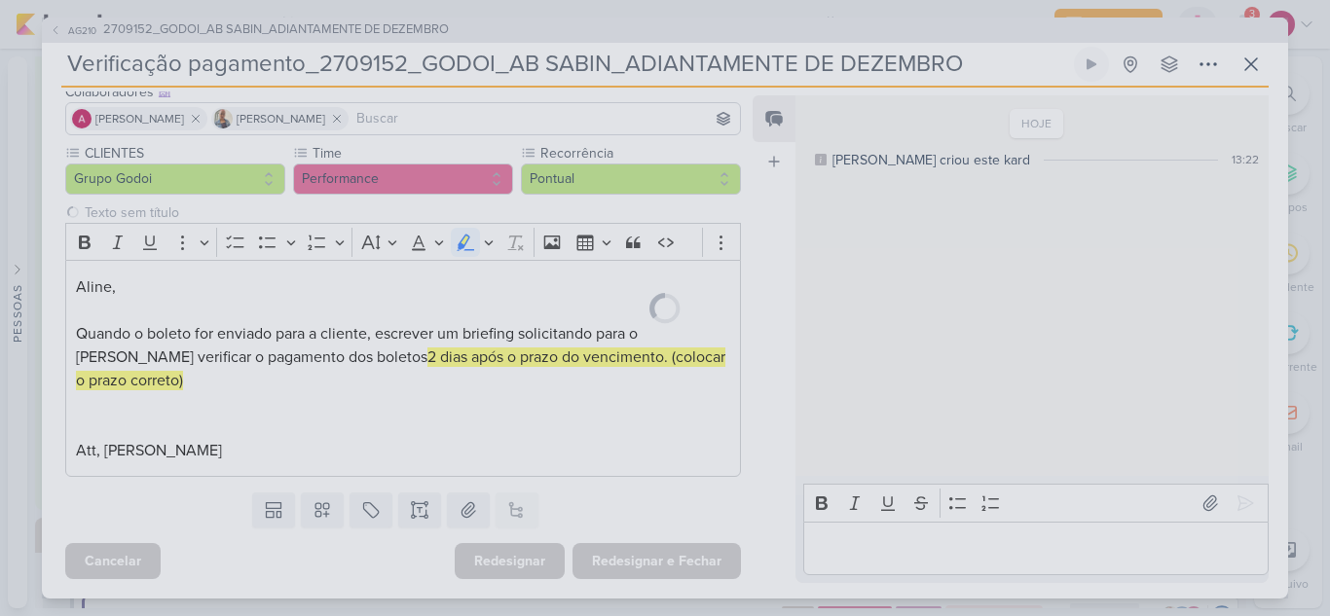
scroll to position [130, 0]
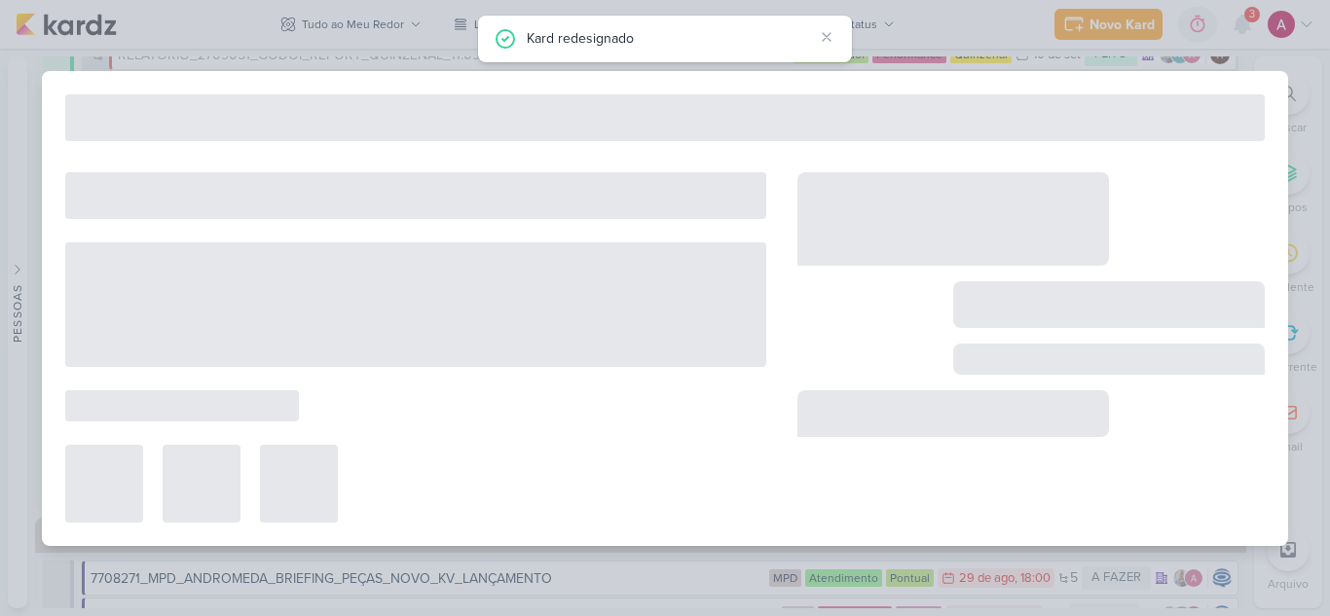
type input "2709152_GODOI_AB SABIN_ADIANTAMENTE DE DEZEMBRO"
type input "19 de setembro de 2025 às 23:59"
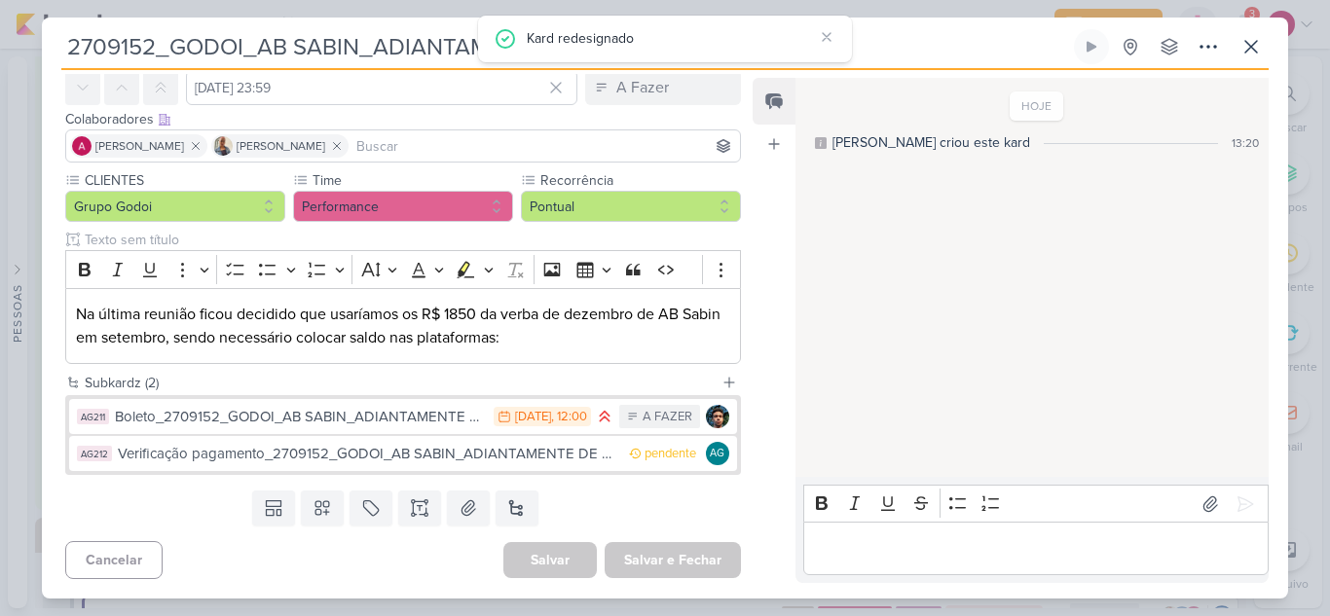
scroll to position [0, 0]
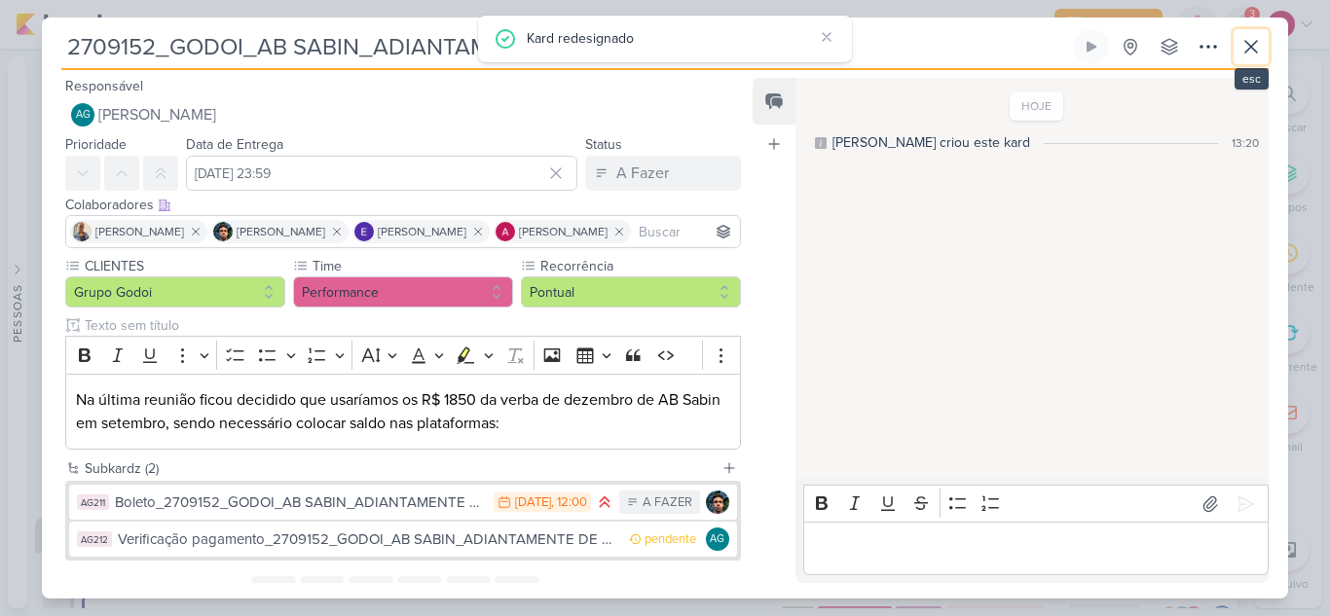
click at [1247, 47] on icon at bounding box center [1250, 46] width 23 height 23
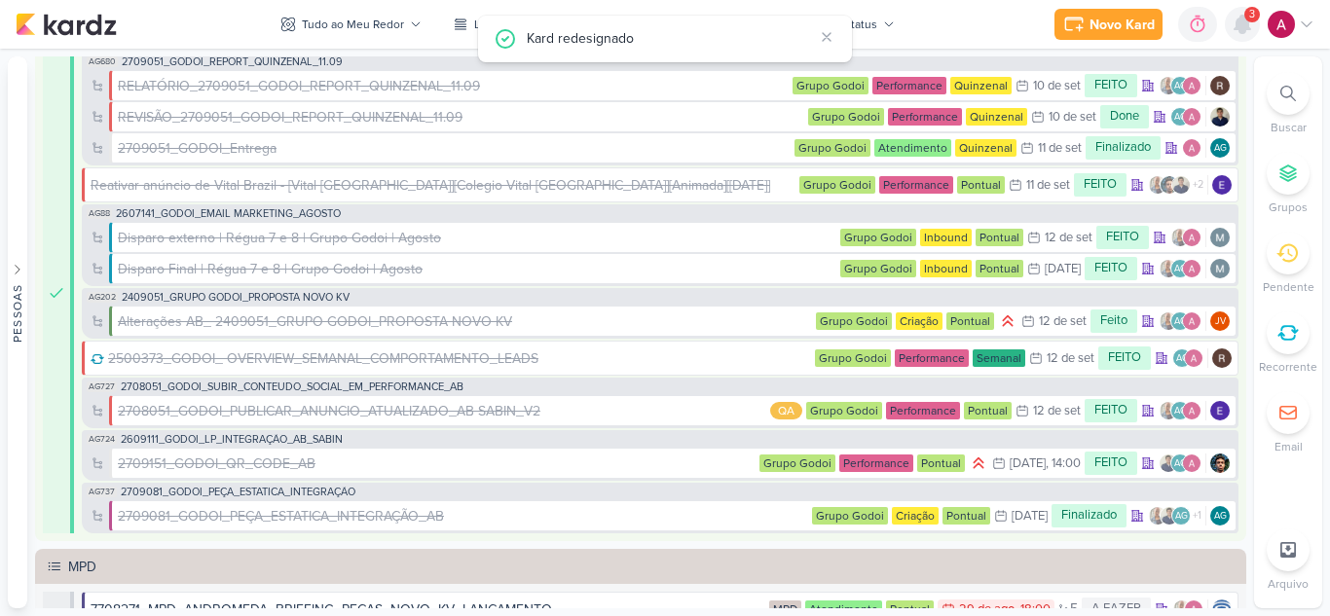
scroll to position [3829, 0]
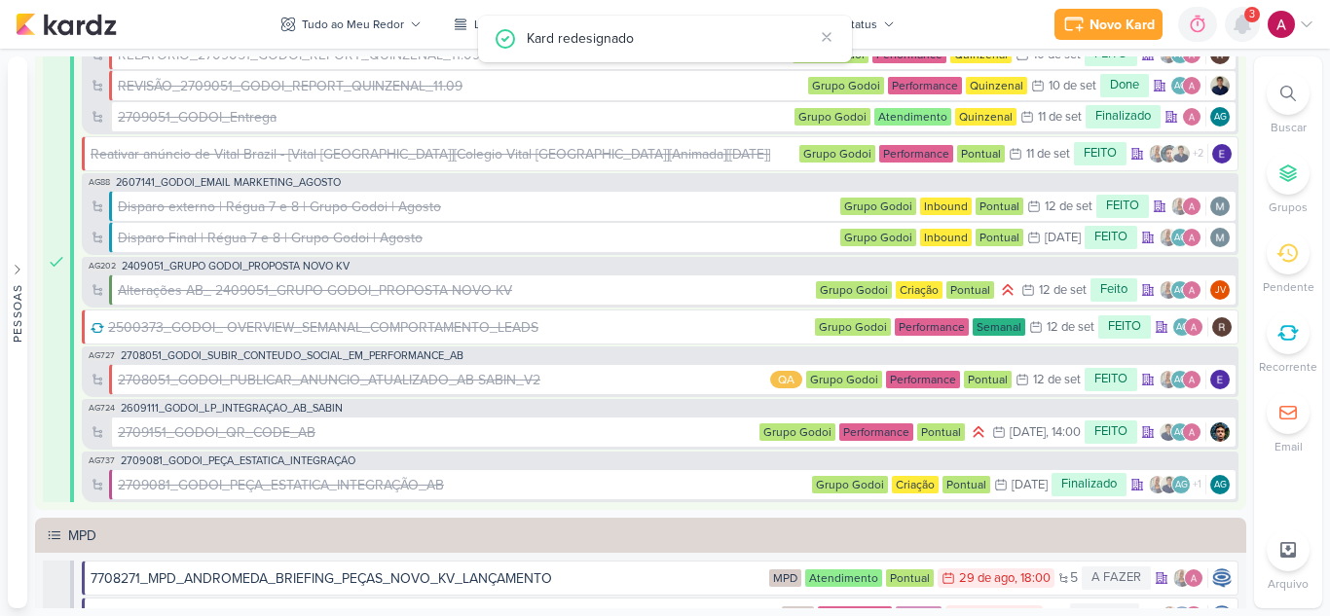
click at [1246, 31] on icon at bounding box center [1241, 24] width 23 height 23
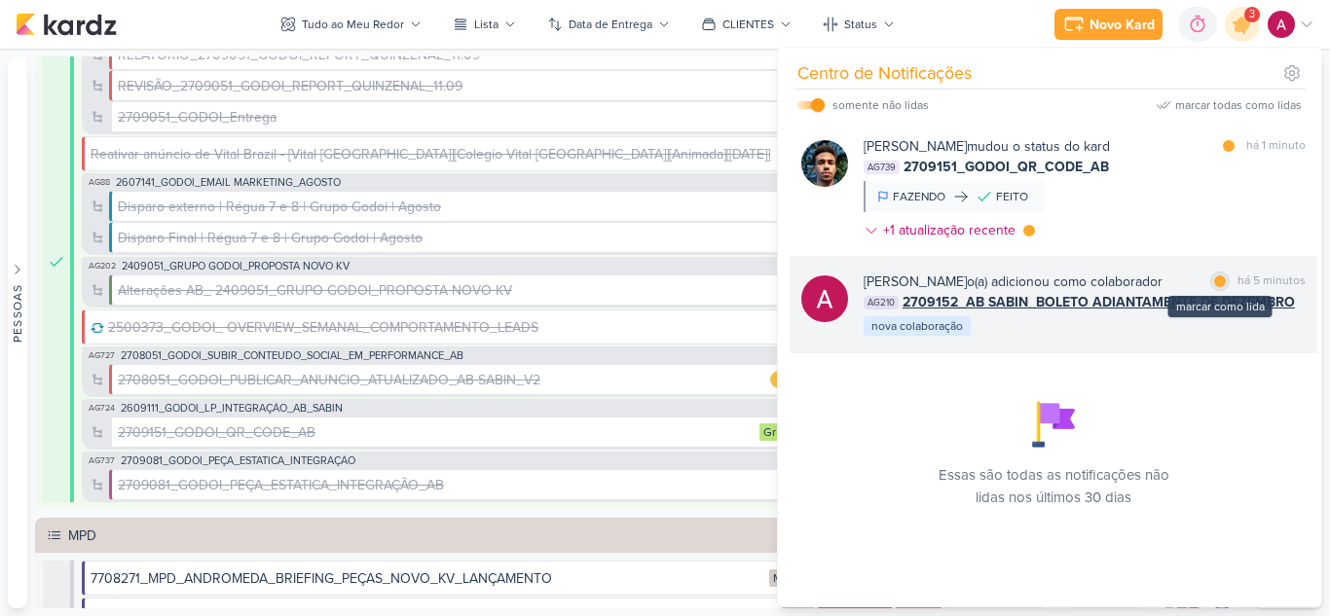
click at [1215, 279] on div at bounding box center [1220, 281] width 12 height 12
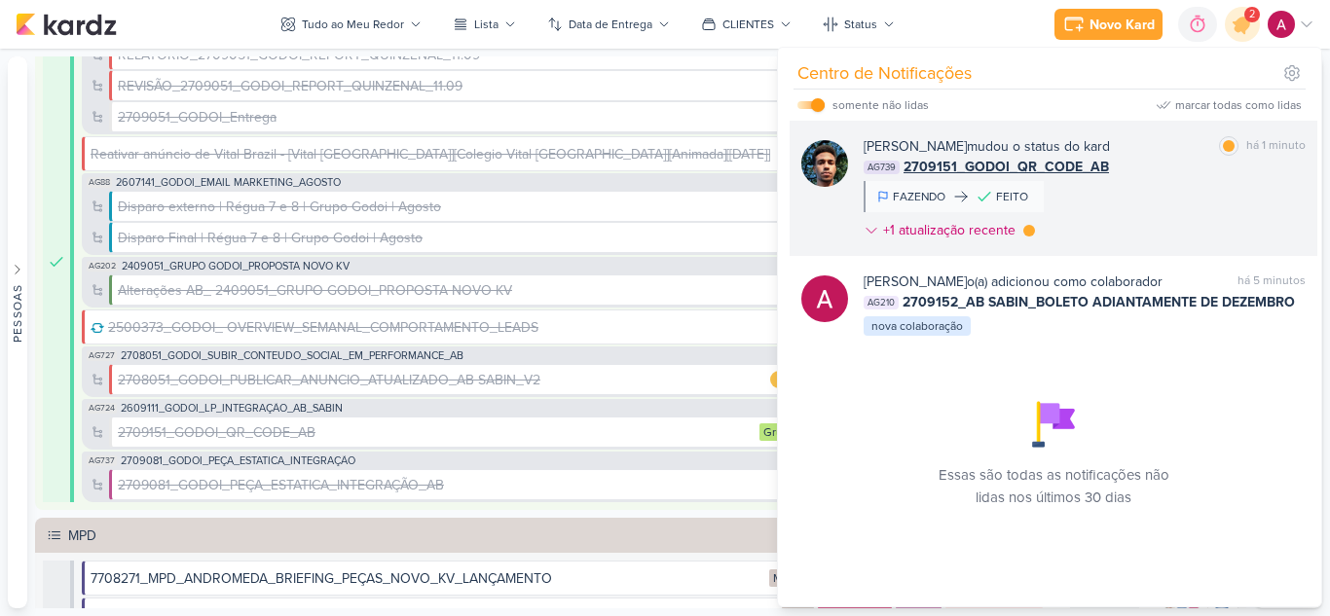
click at [1205, 236] on div "Nelito Junior mudou o status do kard marcar como lida há 1 minuto AG739 2709151…" at bounding box center [1084, 192] width 442 height 112
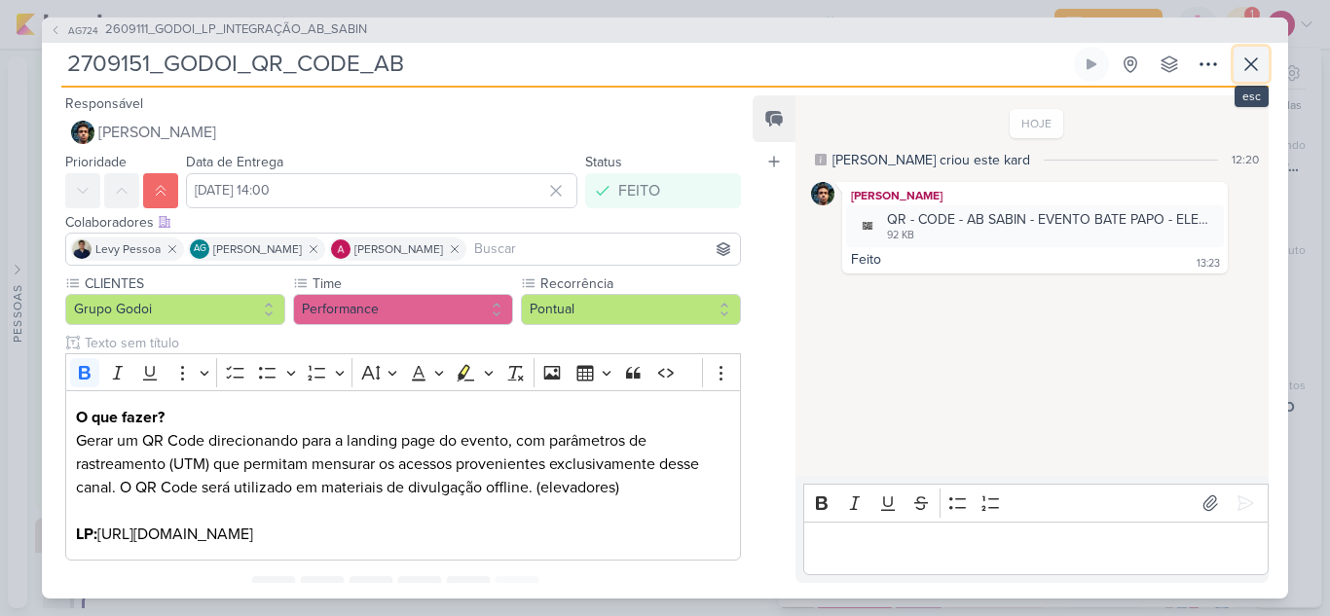
click at [1248, 56] on icon at bounding box center [1250, 64] width 23 height 23
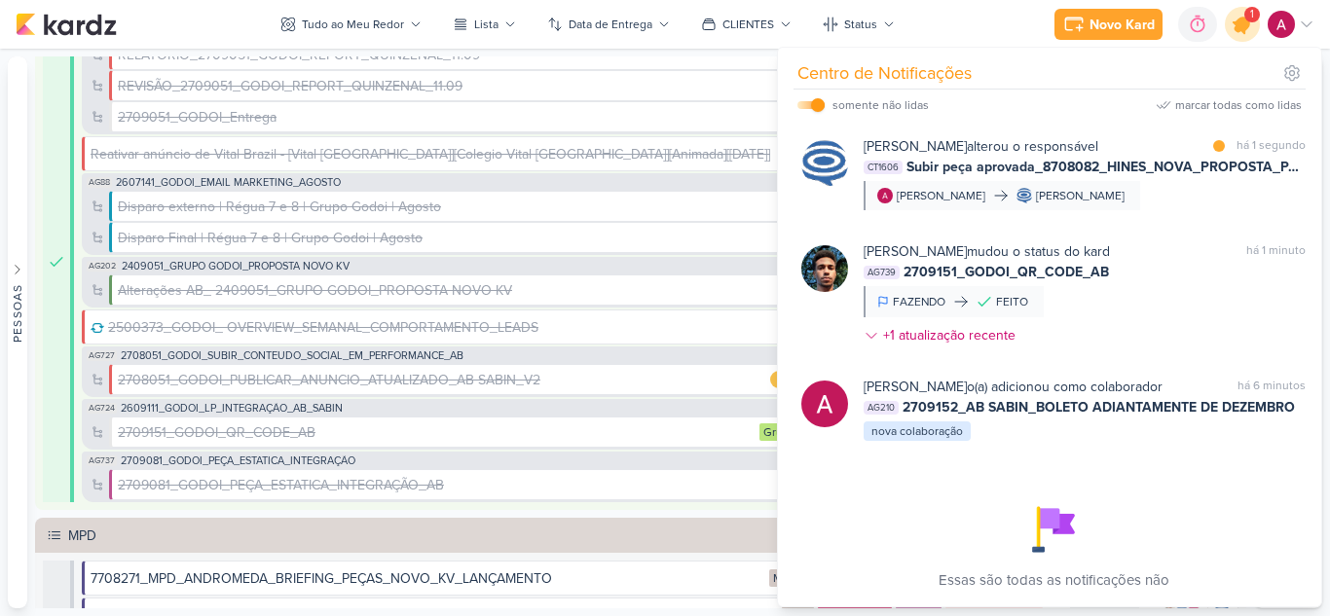
click at [1242, 30] on icon at bounding box center [1241, 24] width 23 height 23
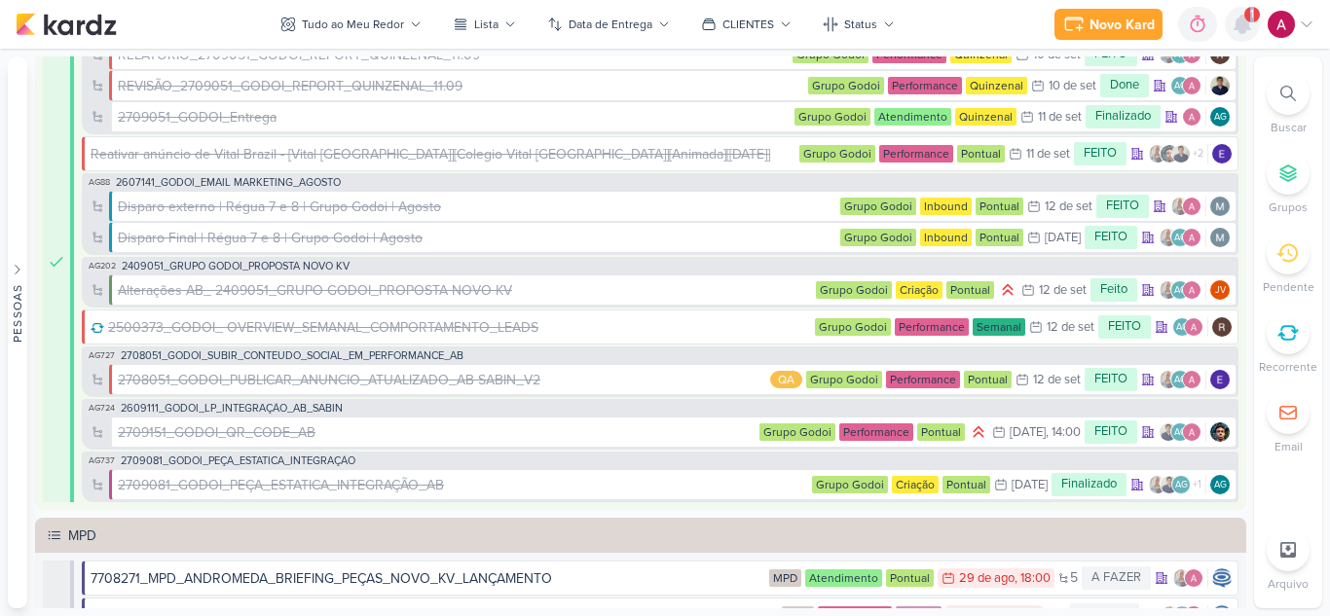
click at [1242, 30] on icon at bounding box center [1242, 25] width 16 height 18
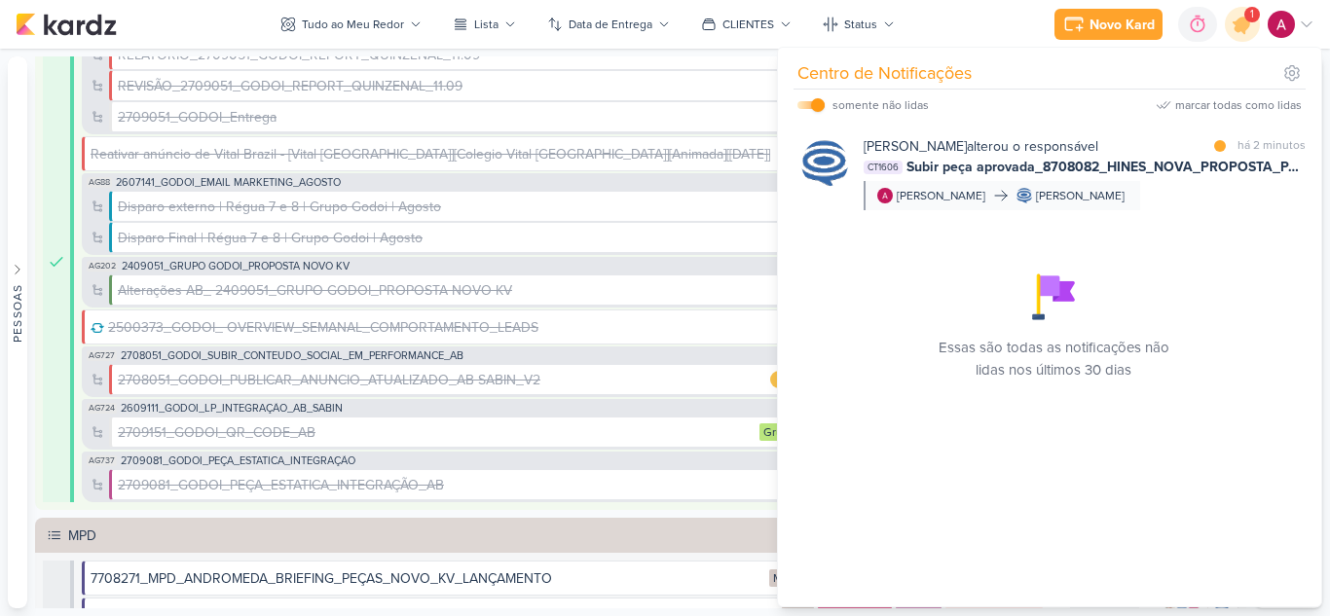
click at [1150, 133] on div "Caroline Traven De Andrade alterou o responsável marcar como lida há 2 minutos …" at bounding box center [1053, 173] width 528 height 105
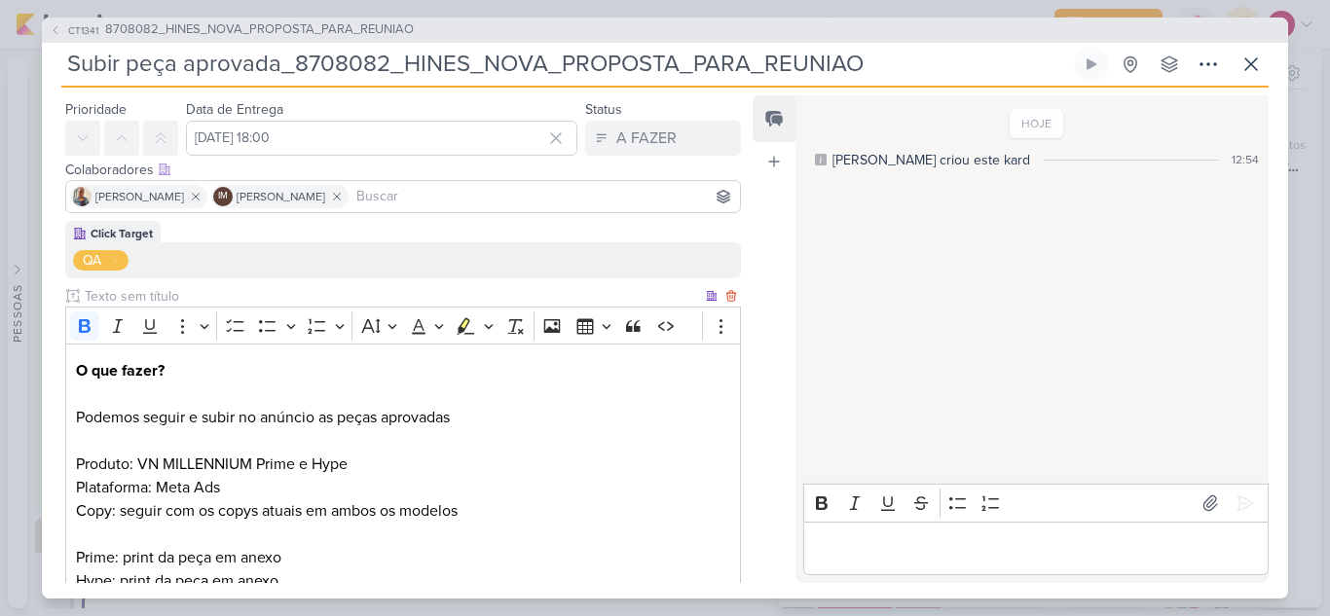
scroll to position [0, 0]
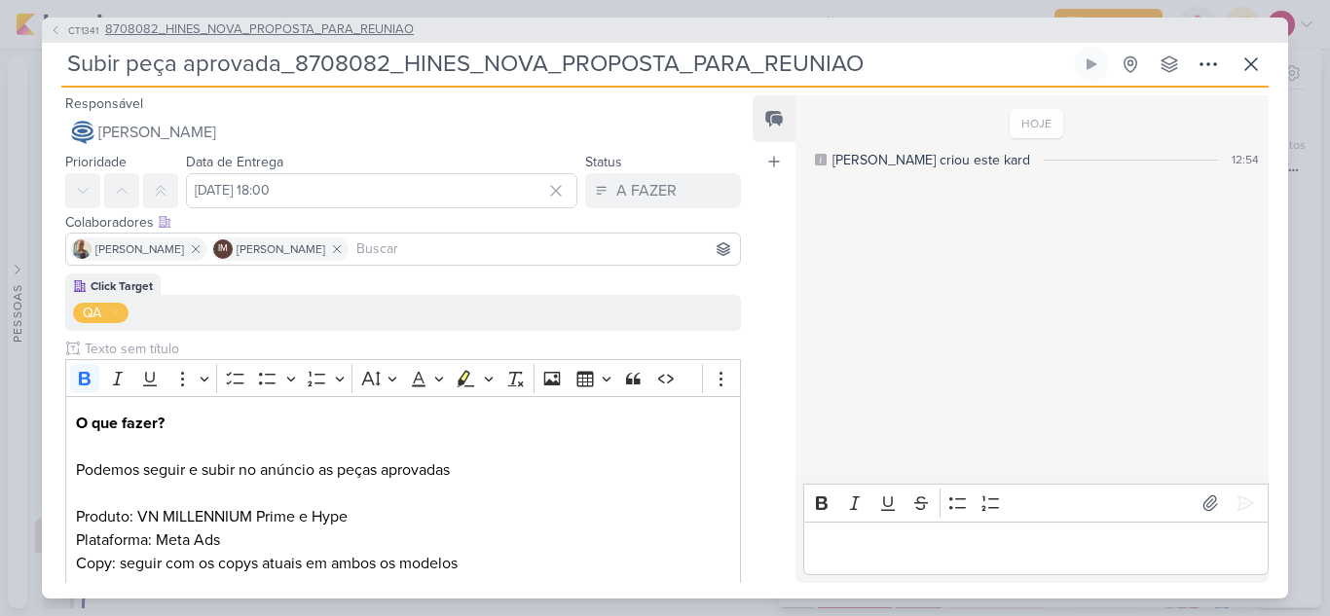
click at [54, 32] on icon at bounding box center [56, 30] width 12 height 12
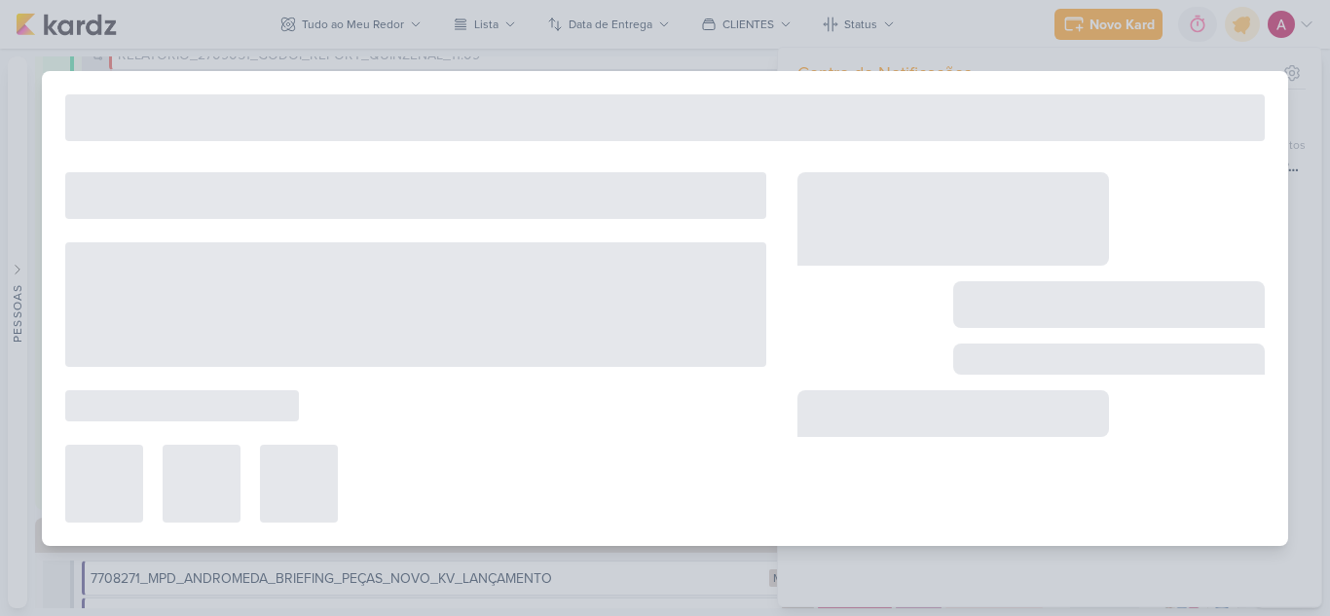
type input "8708082_HINES_NOVA_PROPOSTA_PARA_REUNIAO"
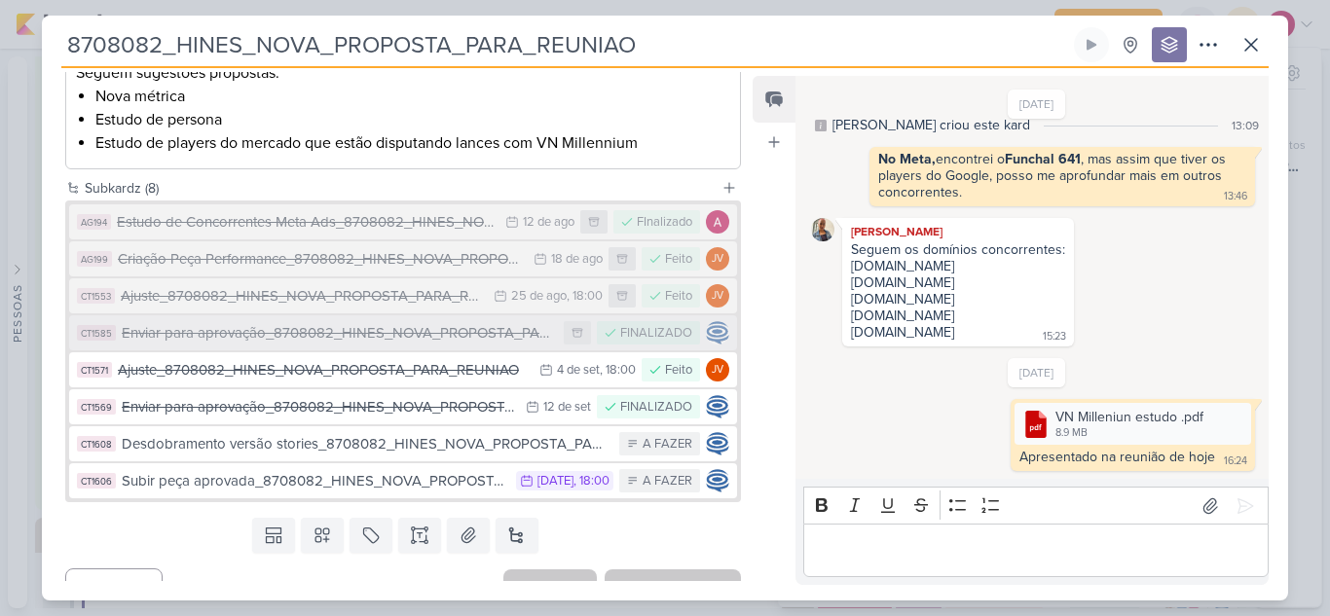
scroll to position [448, 0]
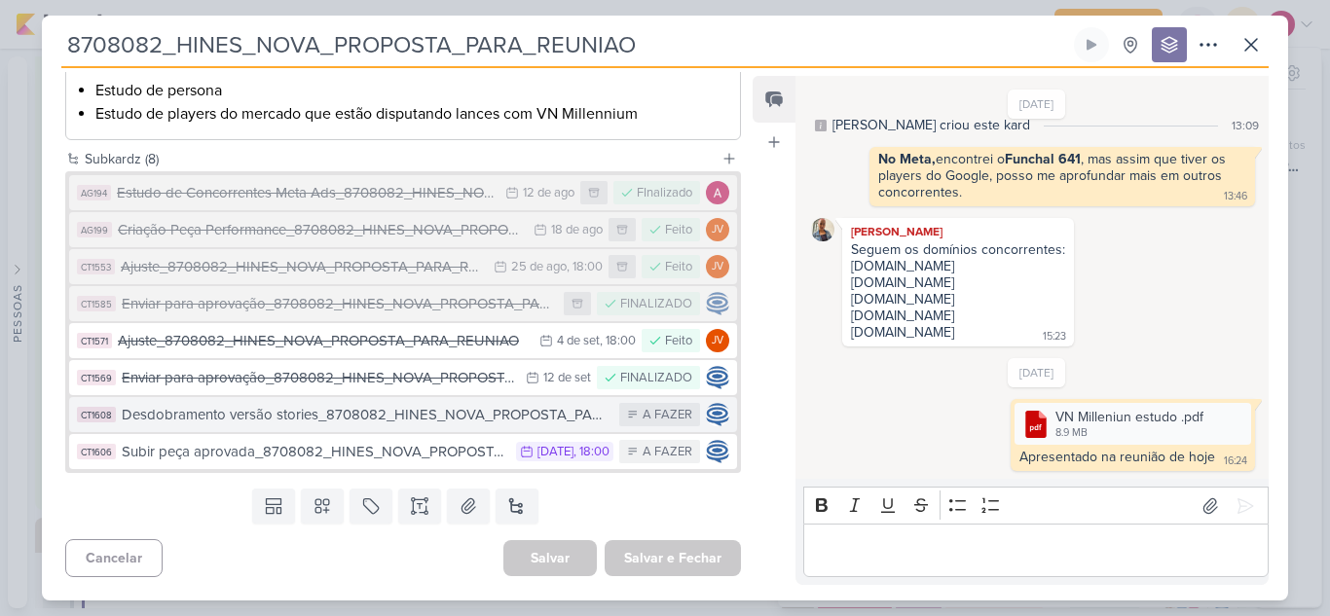
click at [410, 410] on div "Desdobramento versão stories_8708082_HINES_NOVA_PROPOSTA_PARA_REUNIAO" at bounding box center [366, 415] width 488 height 22
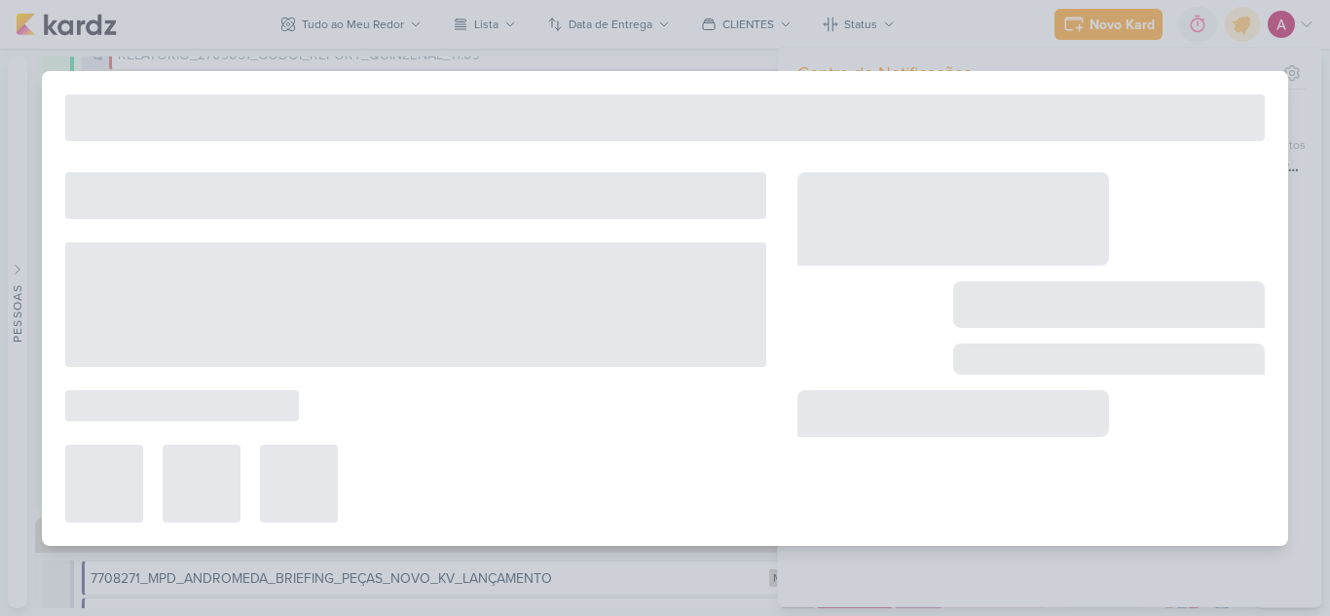
type input "Desdobramento versão stories_8708082_HINES_NOVA_PROPOSTA_PARA_REUNIAO"
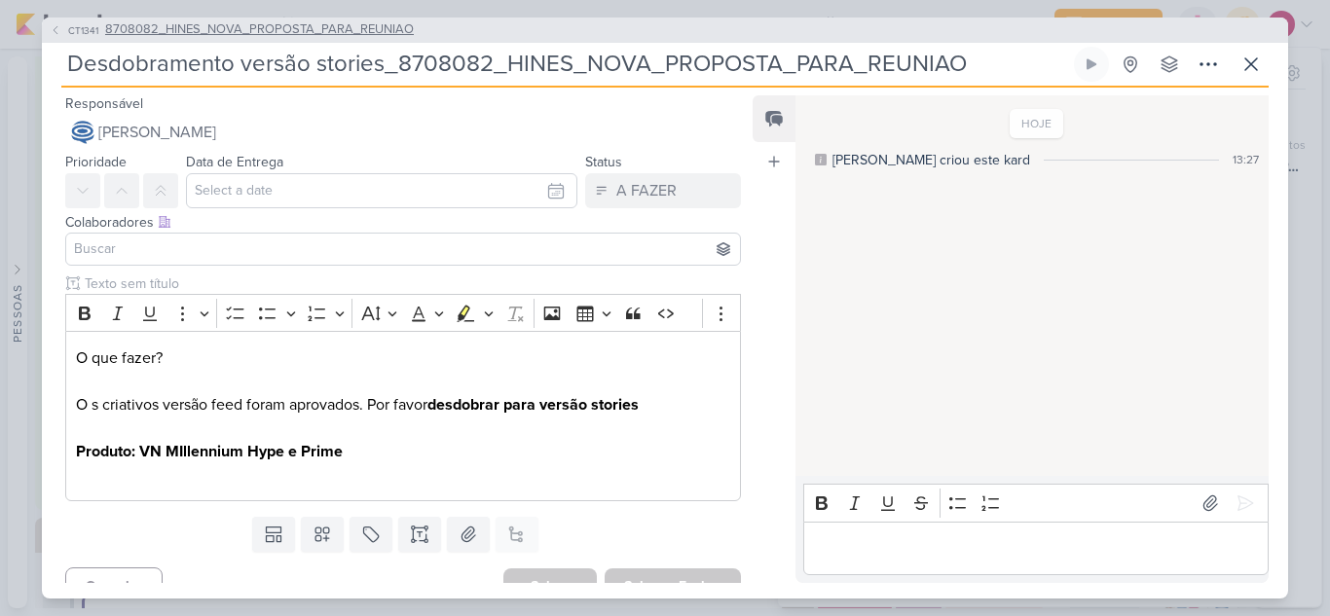
click at [71, 24] on span "CT1341" at bounding box center [83, 30] width 36 height 15
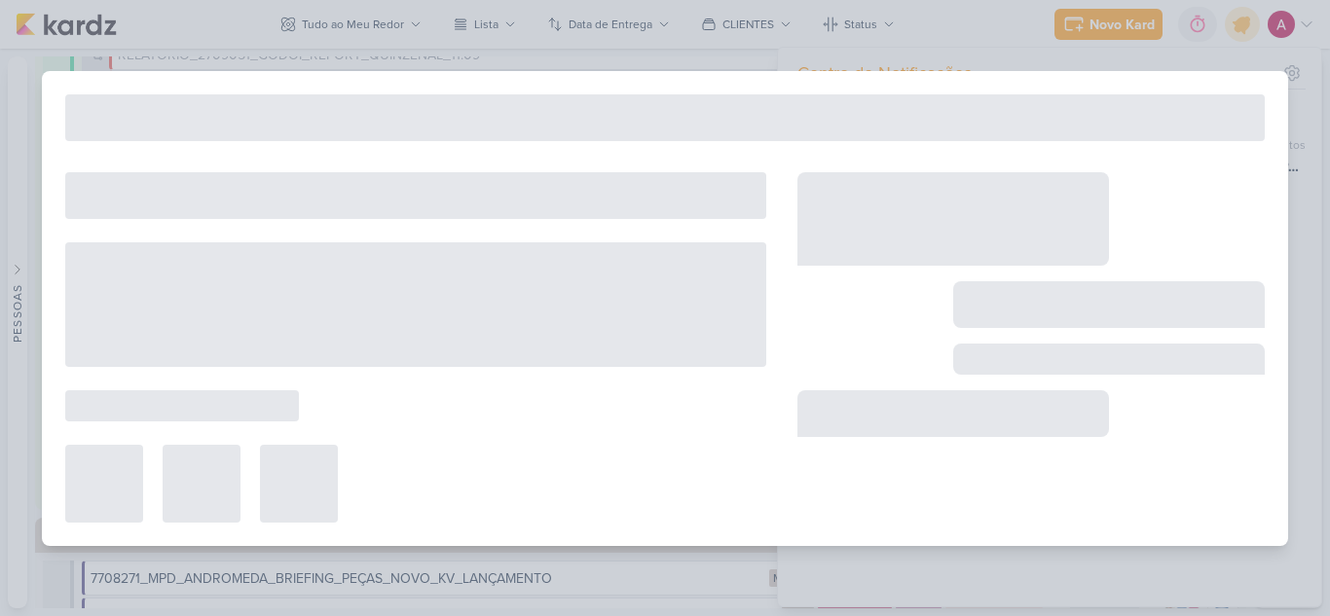
type input "8708082_HINES_NOVA_PROPOSTA_PARA_REUNIAO"
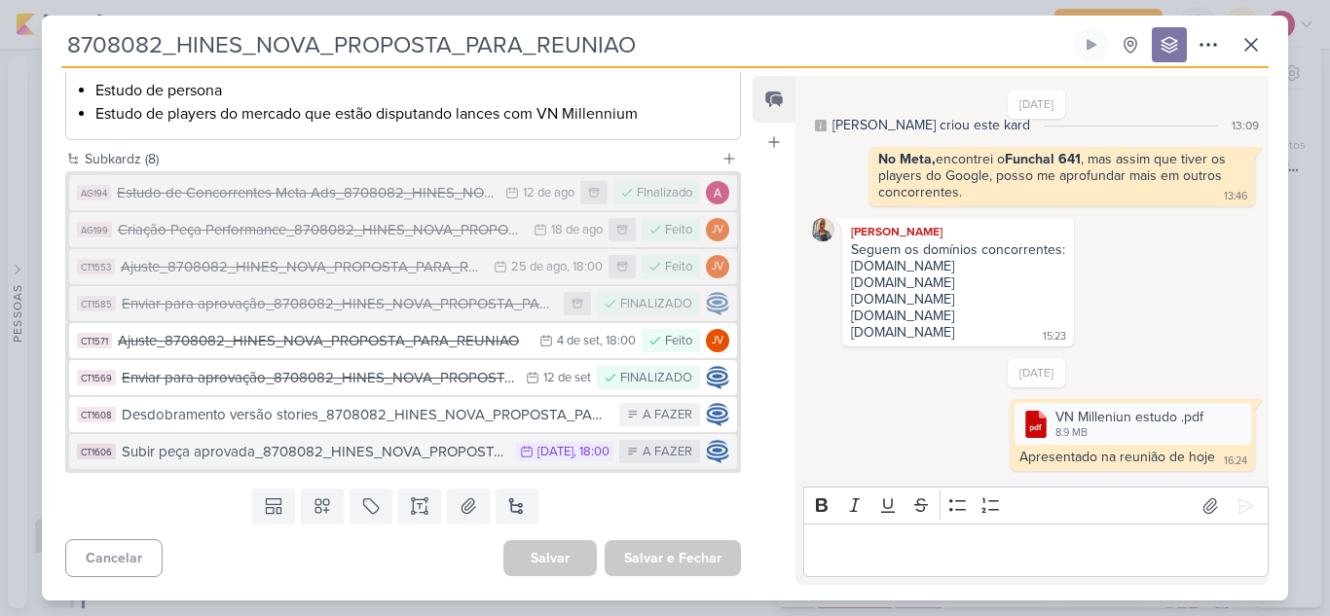
click at [391, 456] on div "Subir peça aprovada_8708082_HINES_NOVA_PROPOSTA_PARA_REUNIAO" at bounding box center [314, 452] width 384 height 22
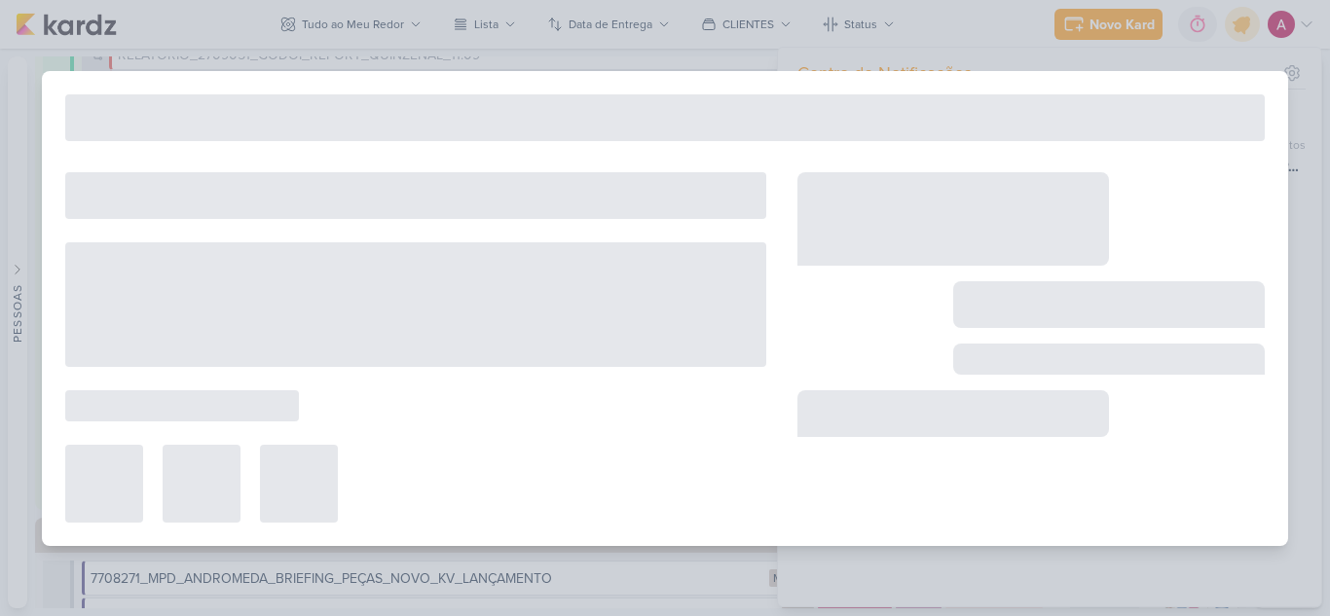
type input "Subir peça aprovada_8708082_HINES_NOVA_PROPOSTA_PARA_REUNIAO"
type input "16 de setembro de 2025 às 18:00"
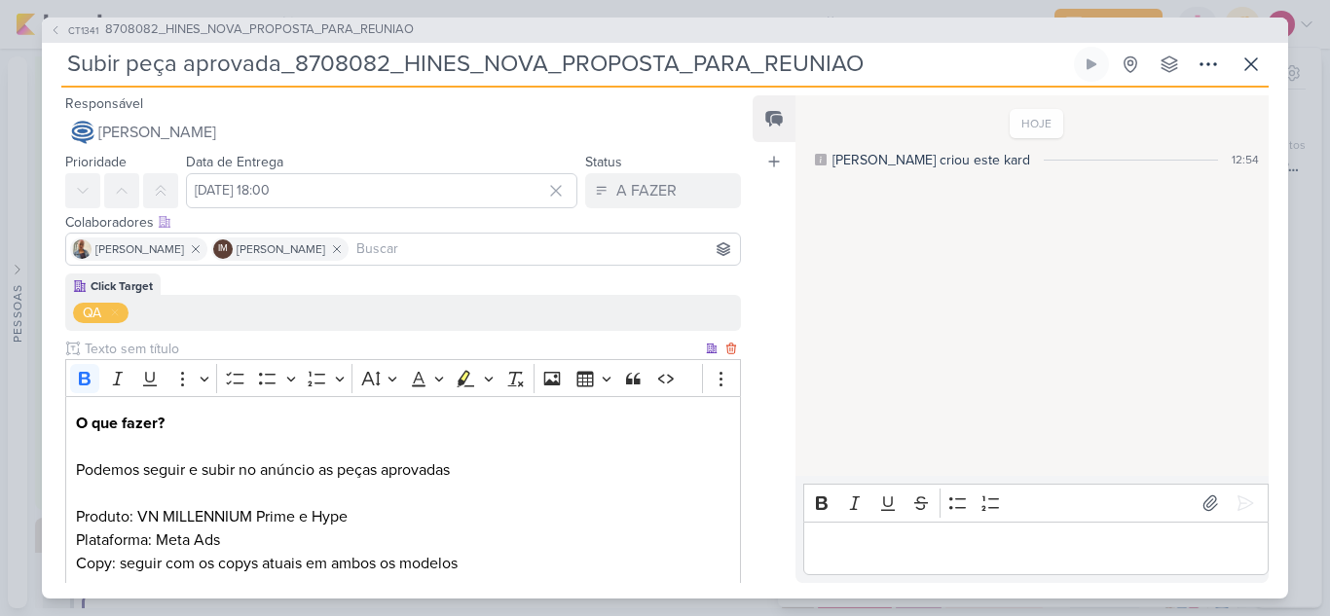
scroll to position [369, 0]
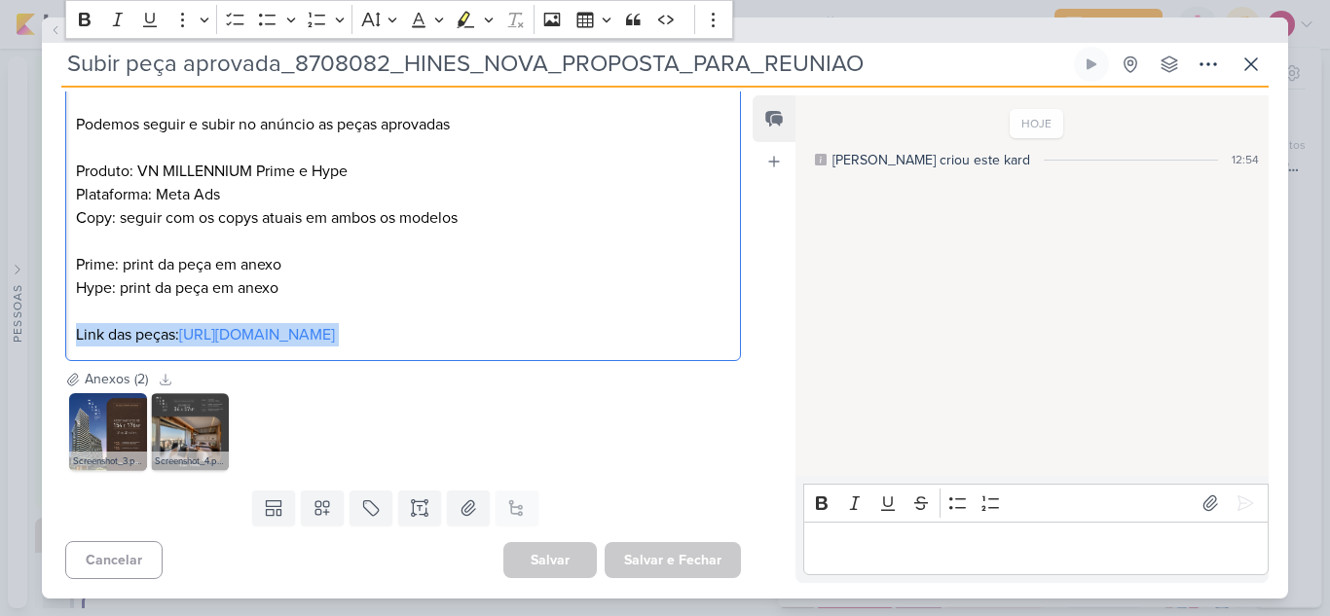
drag, startPoint x: 261, startPoint y: 342, endPoint x: 72, endPoint y: 304, distance: 192.6
click at [72, 304] on div "O que fazer? Podemos seguir e subir no anúncio as peças aprovadas Produto: VN M…" at bounding box center [402, 206] width 675 height 310
copy p "Link das peças: https://drive.google.com/drive/folders/1H9RNG_CMbl1Vj51lL1K0-Ba…"
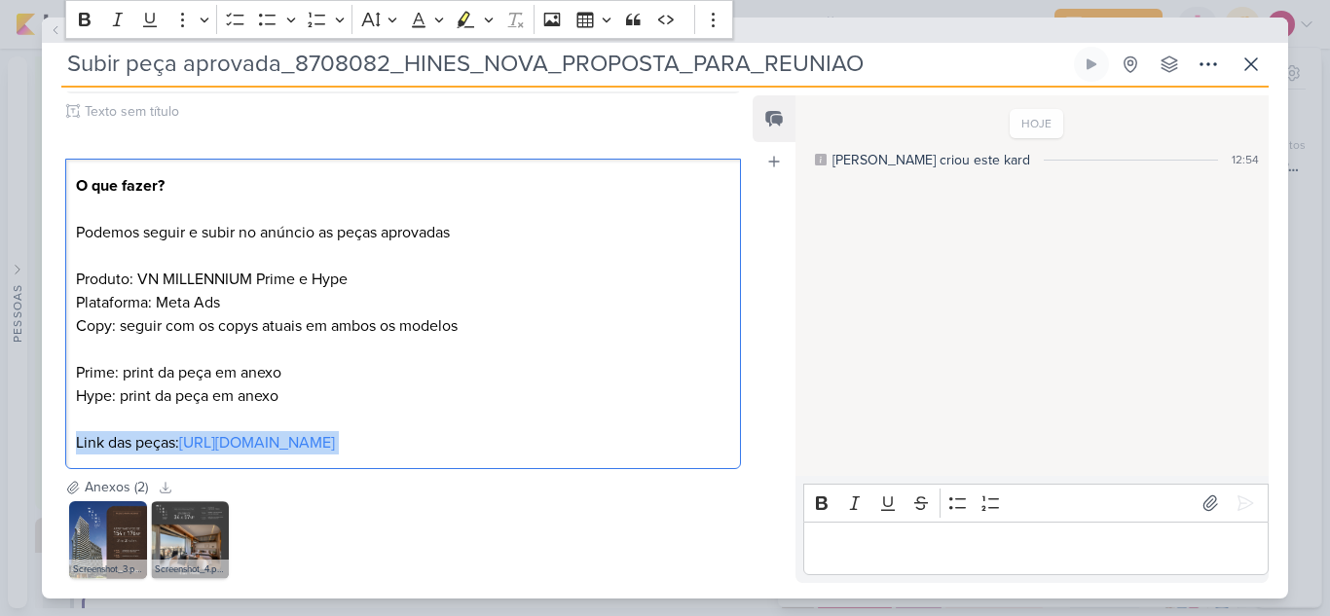
scroll to position [0, 0]
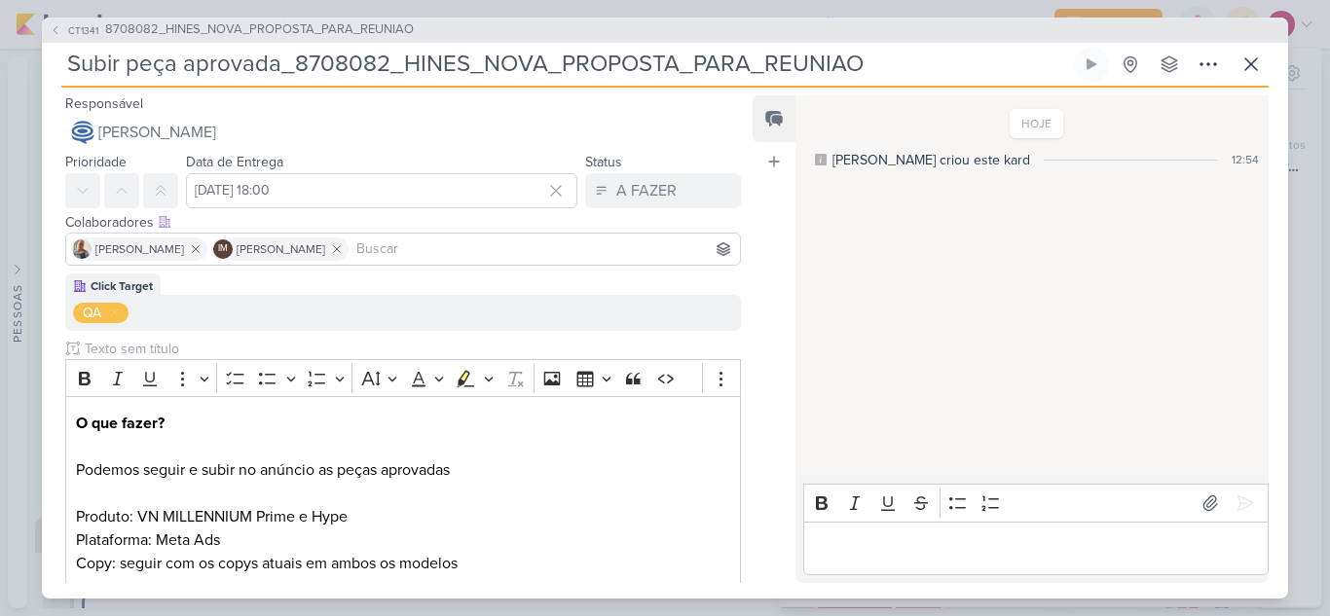
click at [48, 31] on div "CT1341 8708082_HINES_NOVA_PROPOSTA_PARA_REUNIAO" at bounding box center [665, 30] width 1246 height 25
click at [49, 30] on div "CT1341 8708082_HINES_NOVA_PROPOSTA_PARA_REUNIAO" at bounding box center [665, 30] width 1246 height 25
click at [54, 28] on icon at bounding box center [56, 30] width 12 height 12
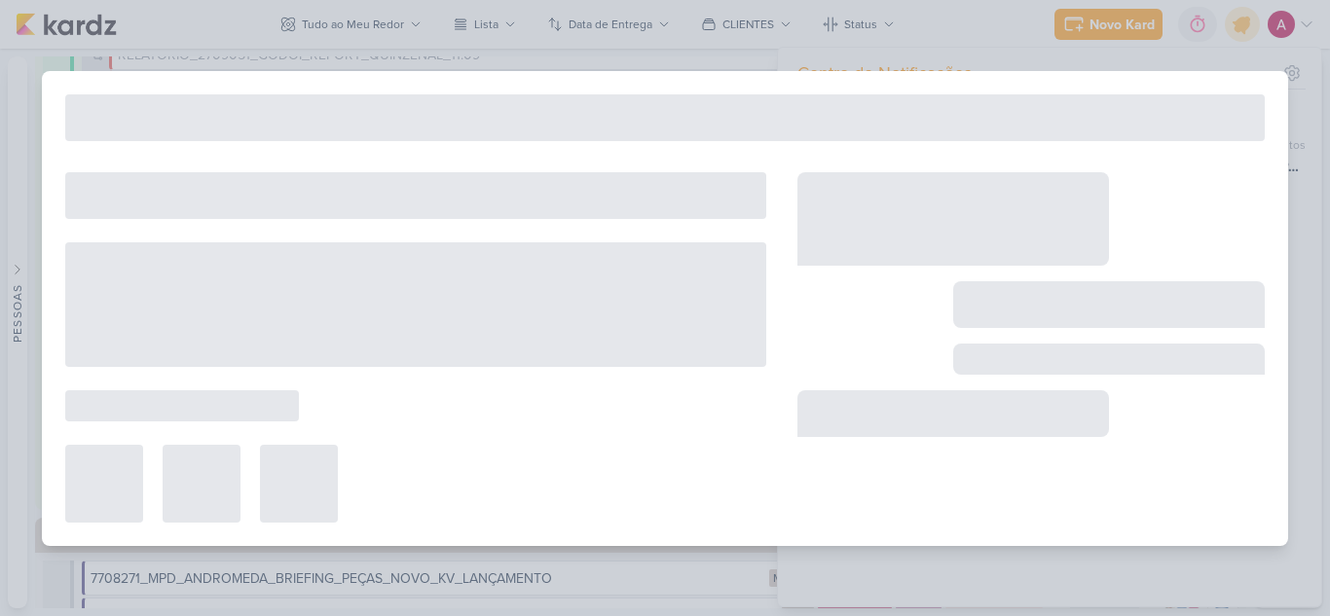
type input "8708082_HINES_NOVA_PROPOSTA_PARA_REUNIAO"
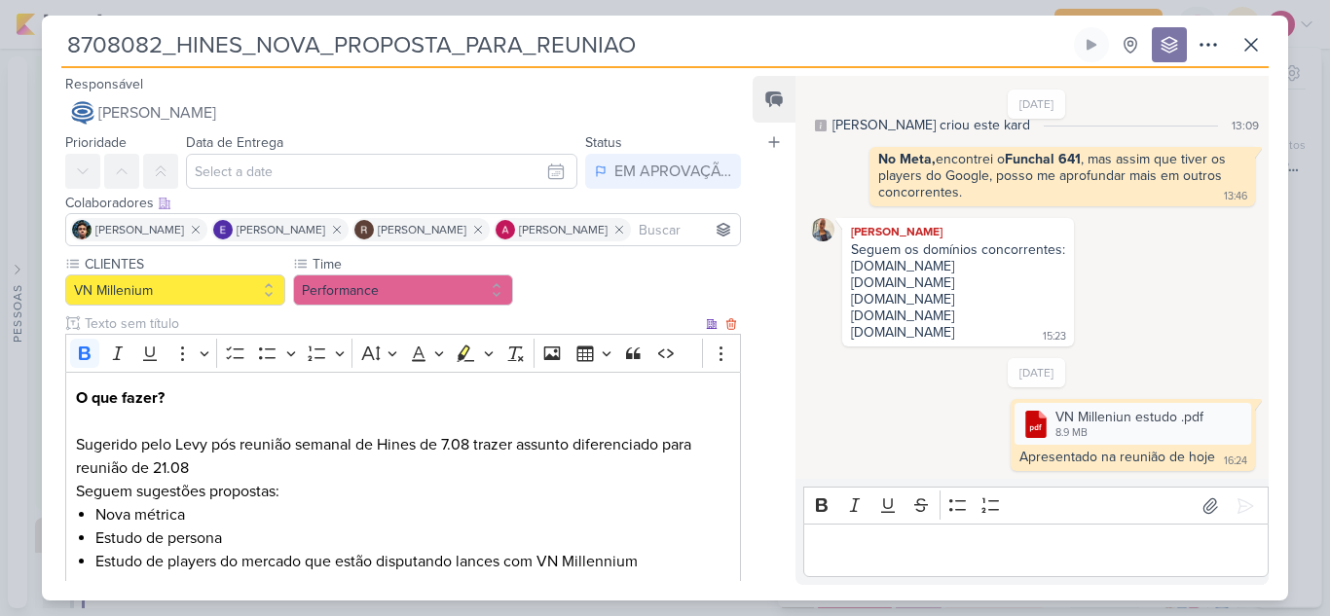
scroll to position [448, 0]
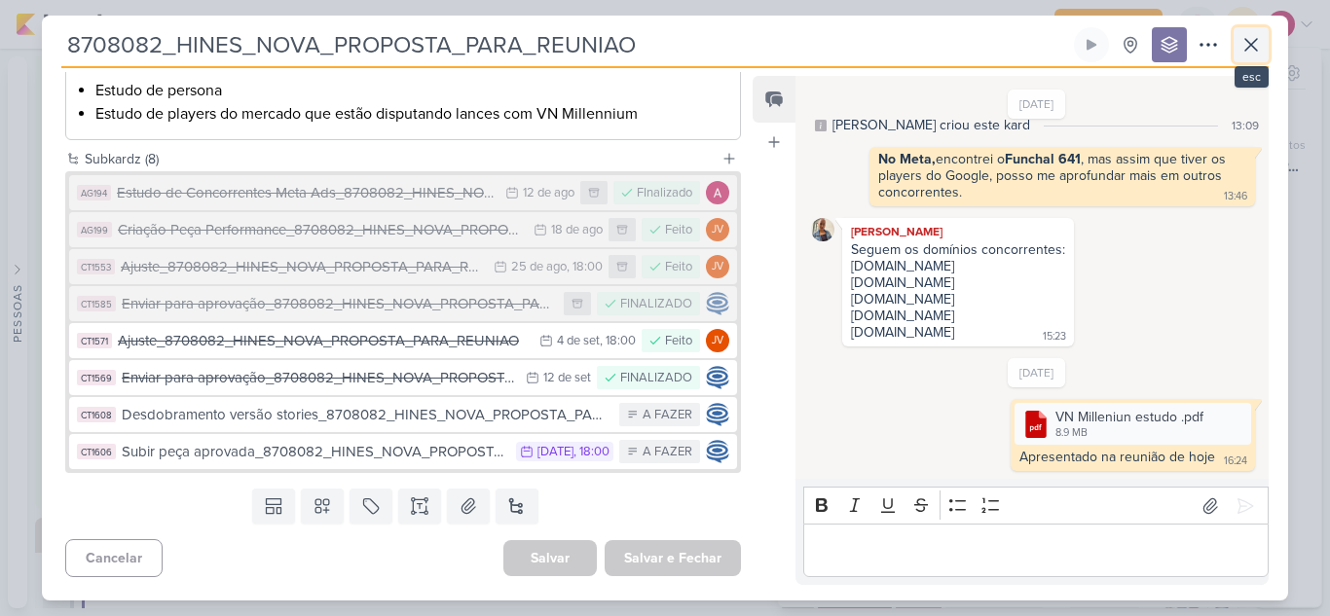
click at [1245, 50] on icon at bounding box center [1251, 45] width 12 height 12
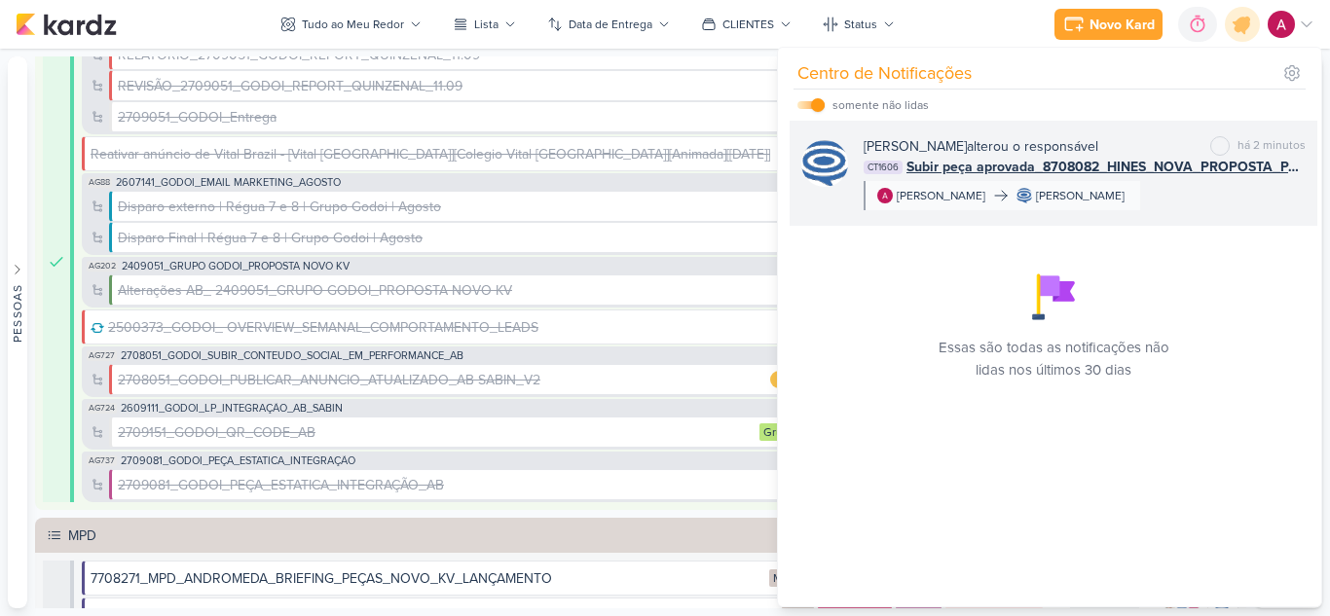
click at [1271, 188] on div "Caroline Traven De Andrade alterou o responsável marcar como não lida há 2 minu…" at bounding box center [1084, 173] width 442 height 74
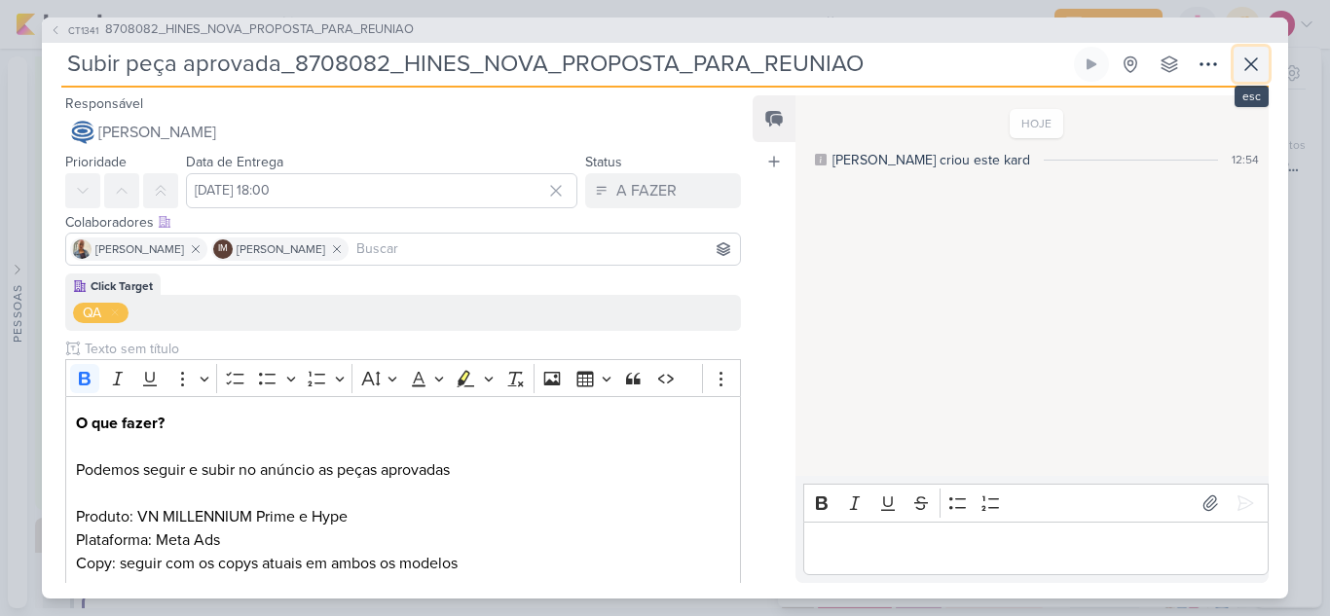
click at [1263, 65] on button at bounding box center [1250, 64] width 35 height 35
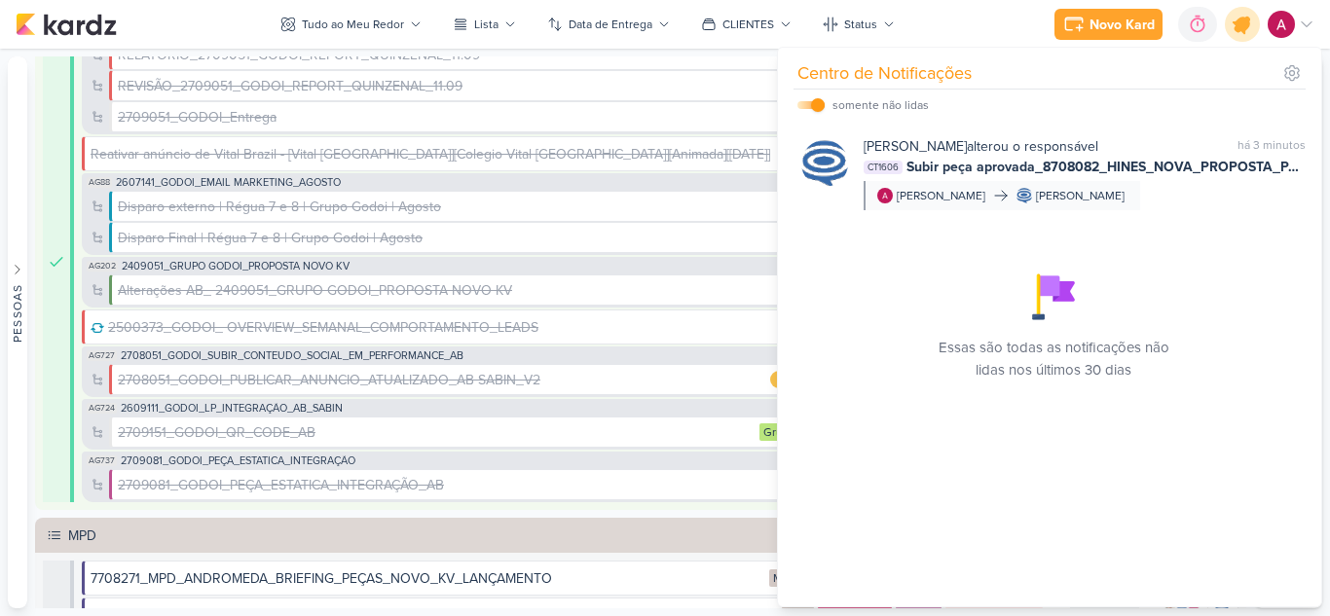
click at [1236, 33] on icon at bounding box center [1241, 24] width 33 height 33
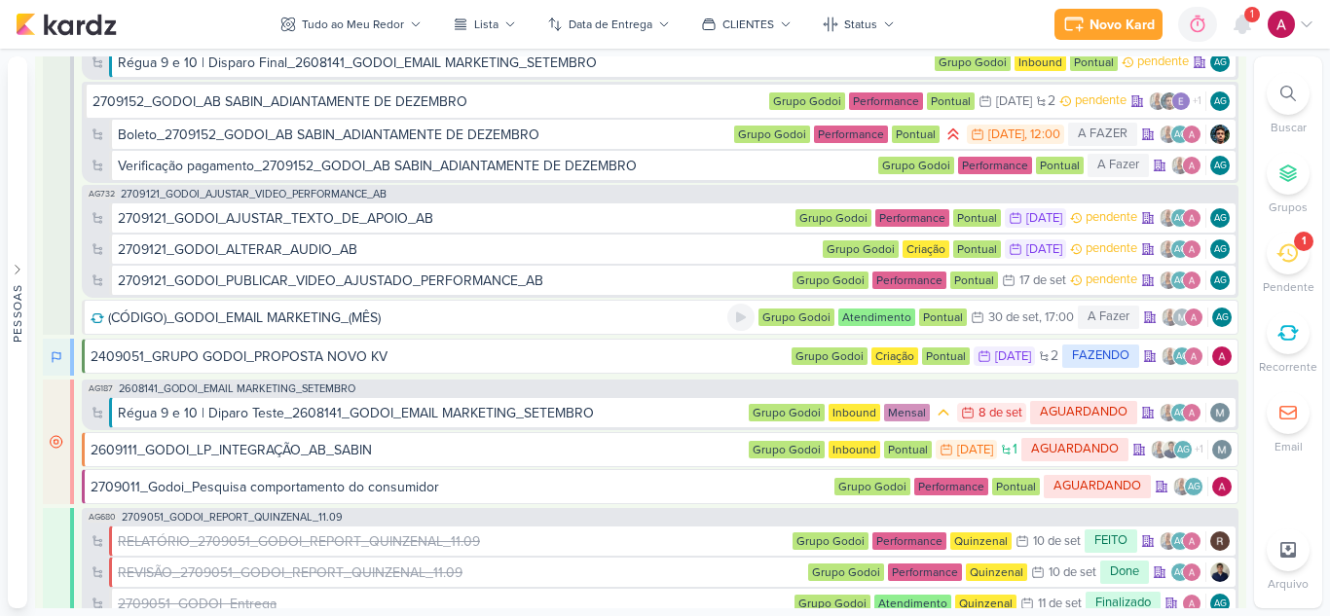
scroll to position [3050, 0]
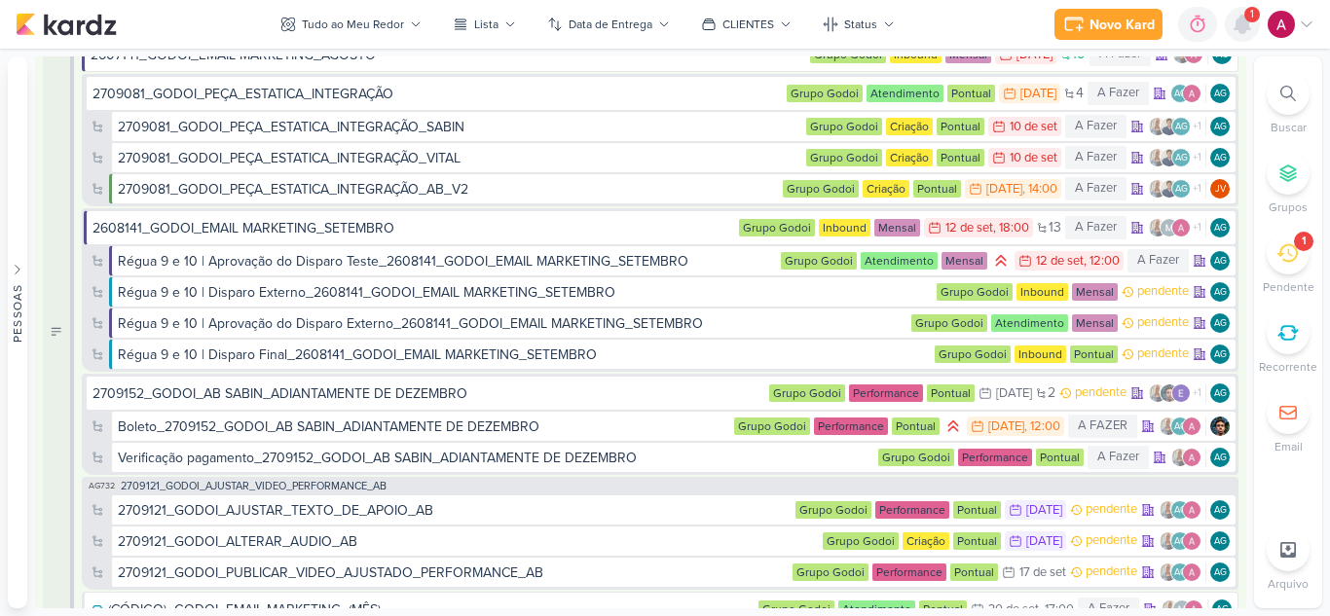
click at [1252, 30] on icon at bounding box center [1241, 24] width 23 height 23
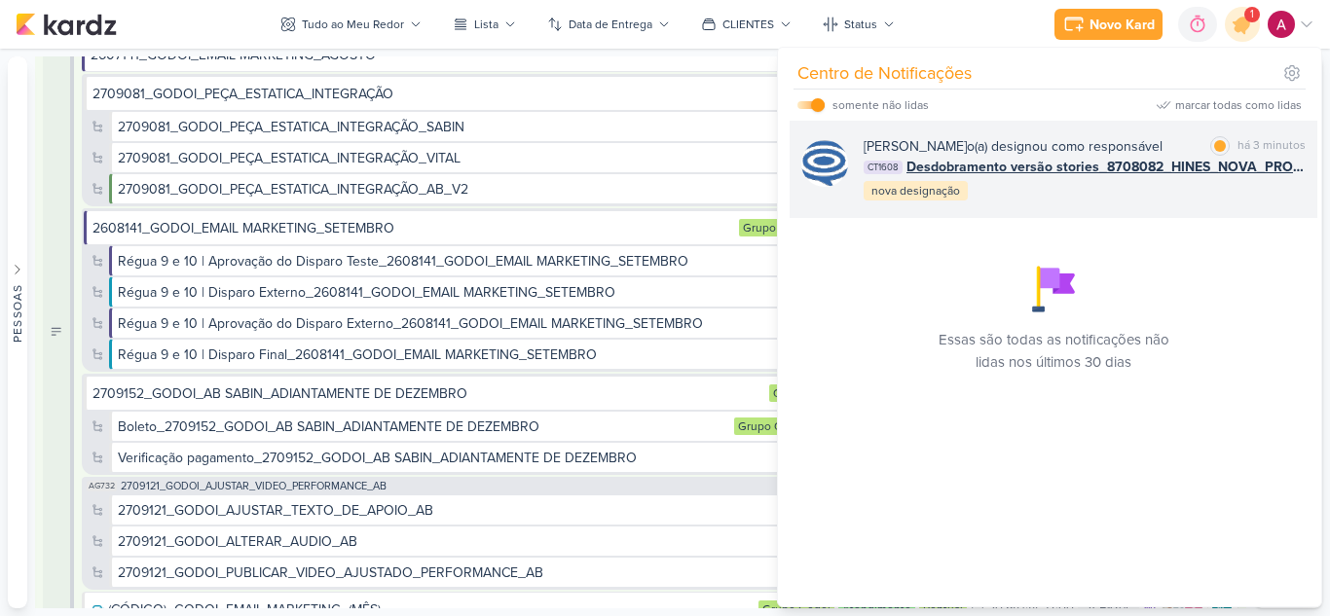
click at [1111, 145] on div "Caroline Traven De Andrade o(a) designou como responsável" at bounding box center [1012, 146] width 299 height 20
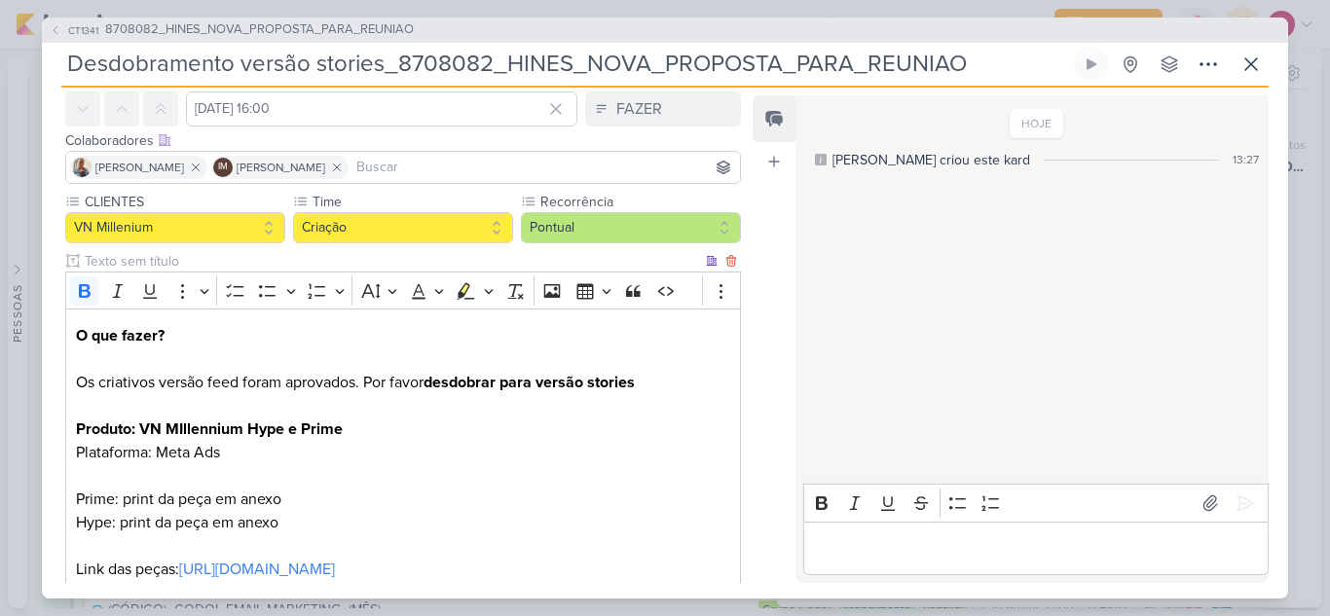
scroll to position [0, 0]
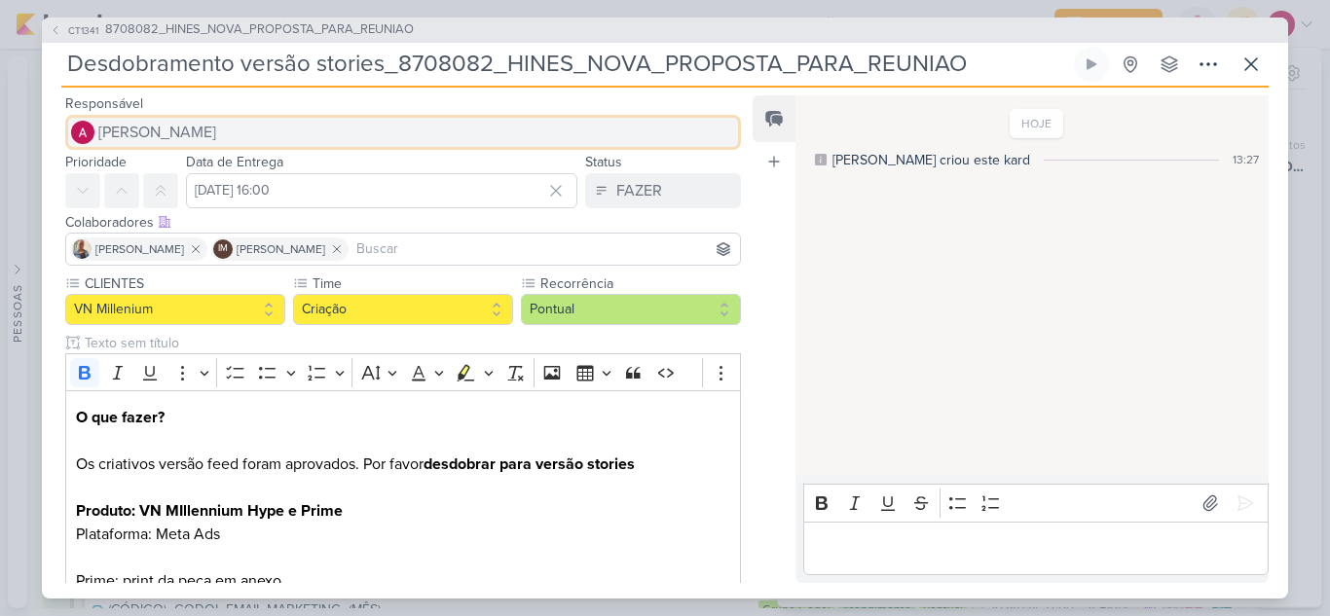
click at [130, 140] on span "[PERSON_NAME]" at bounding box center [157, 132] width 118 height 23
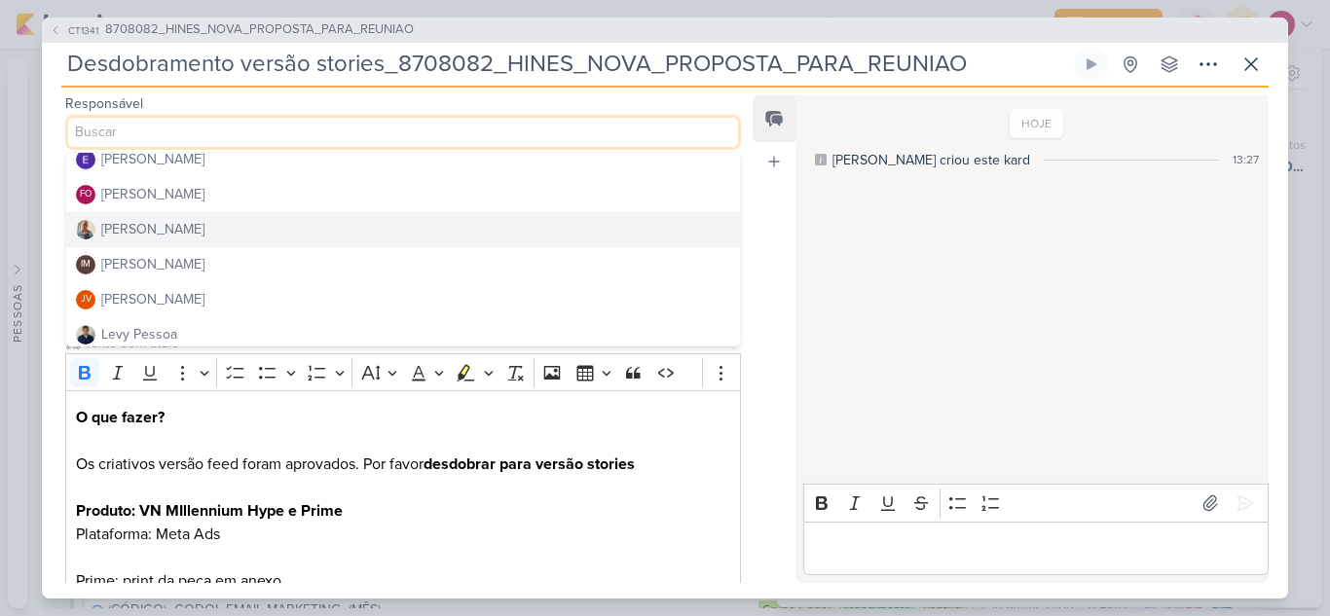
scroll to position [195, 0]
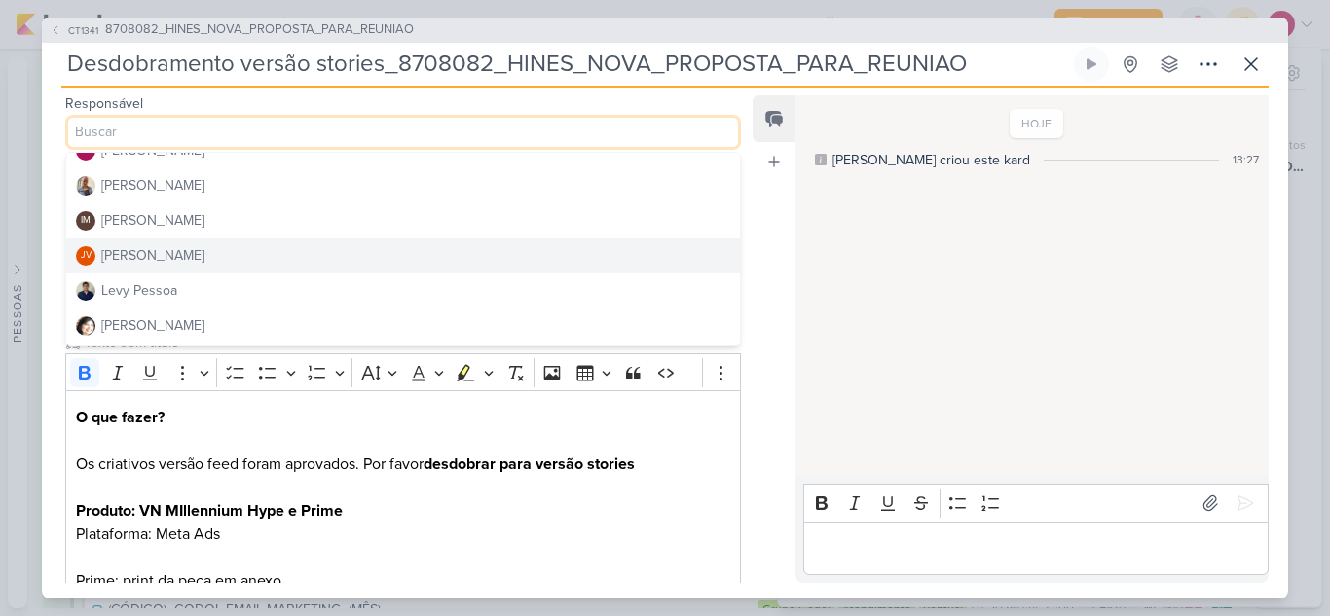
click at [162, 264] on div "Joney Viana" at bounding box center [152, 255] width 103 height 20
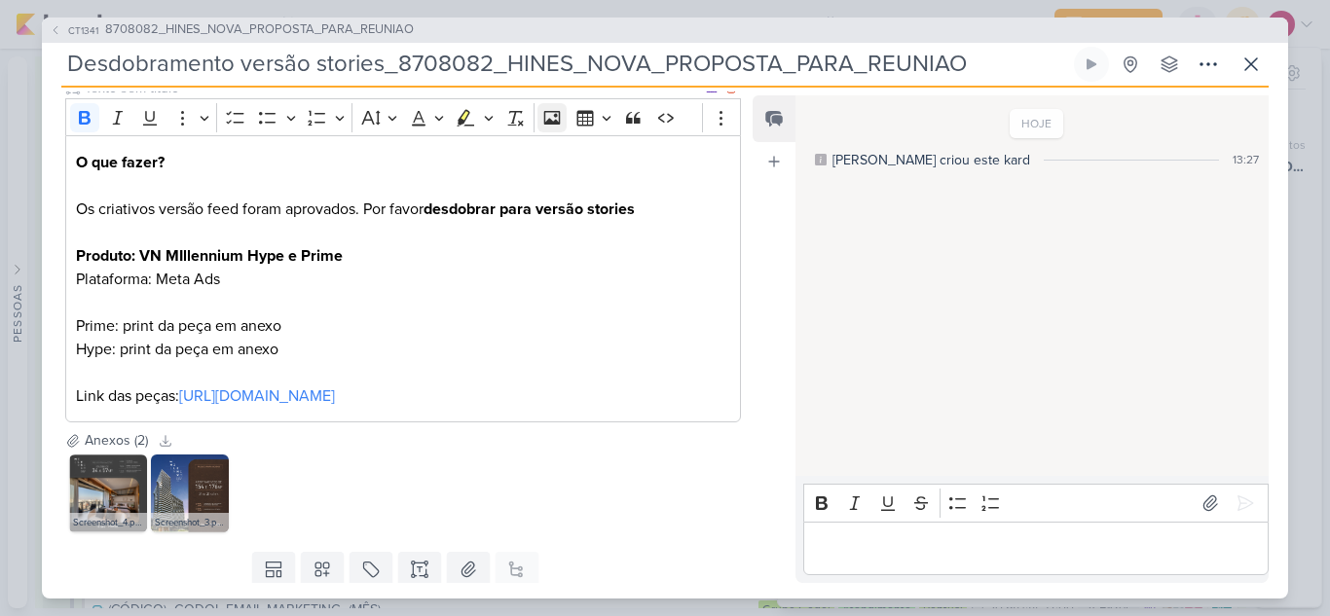
scroll to position [340, 0]
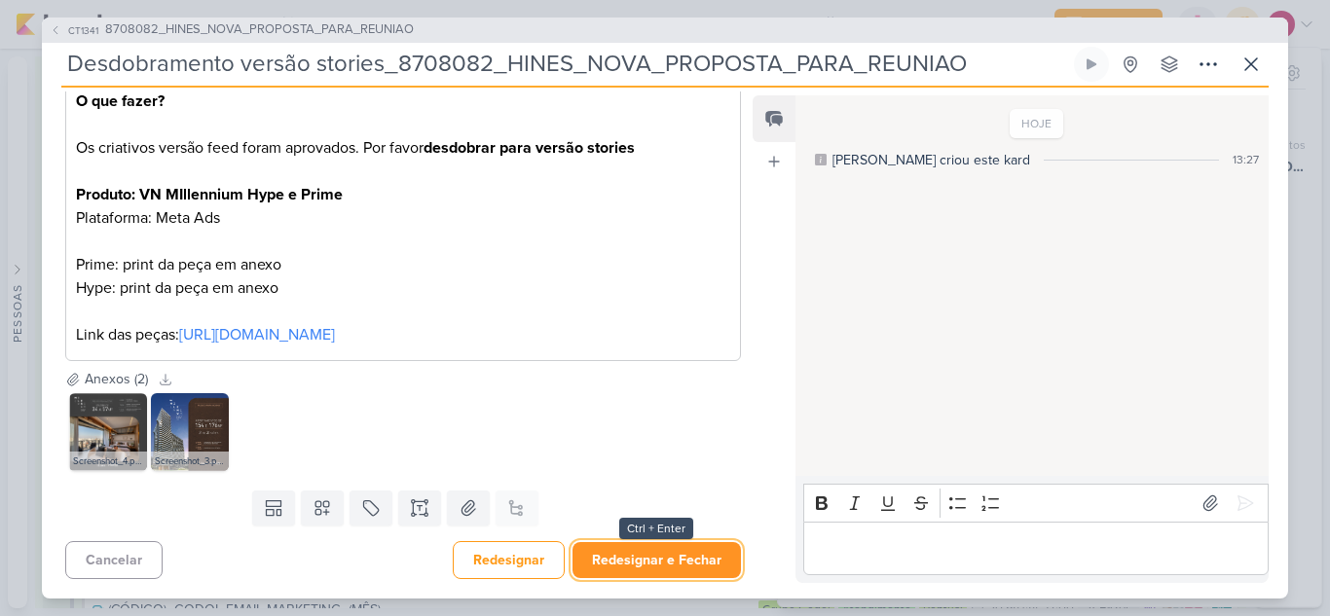
click at [707, 562] on button "Redesignar e Fechar" at bounding box center [656, 560] width 168 height 36
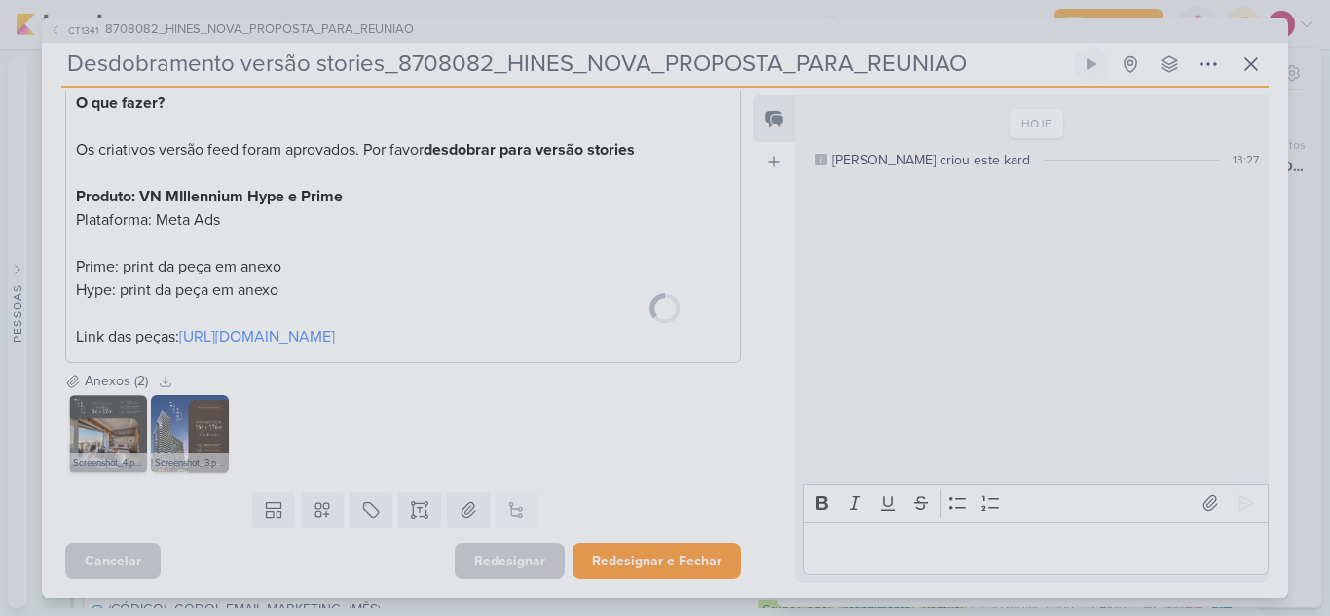
scroll to position [338, 0]
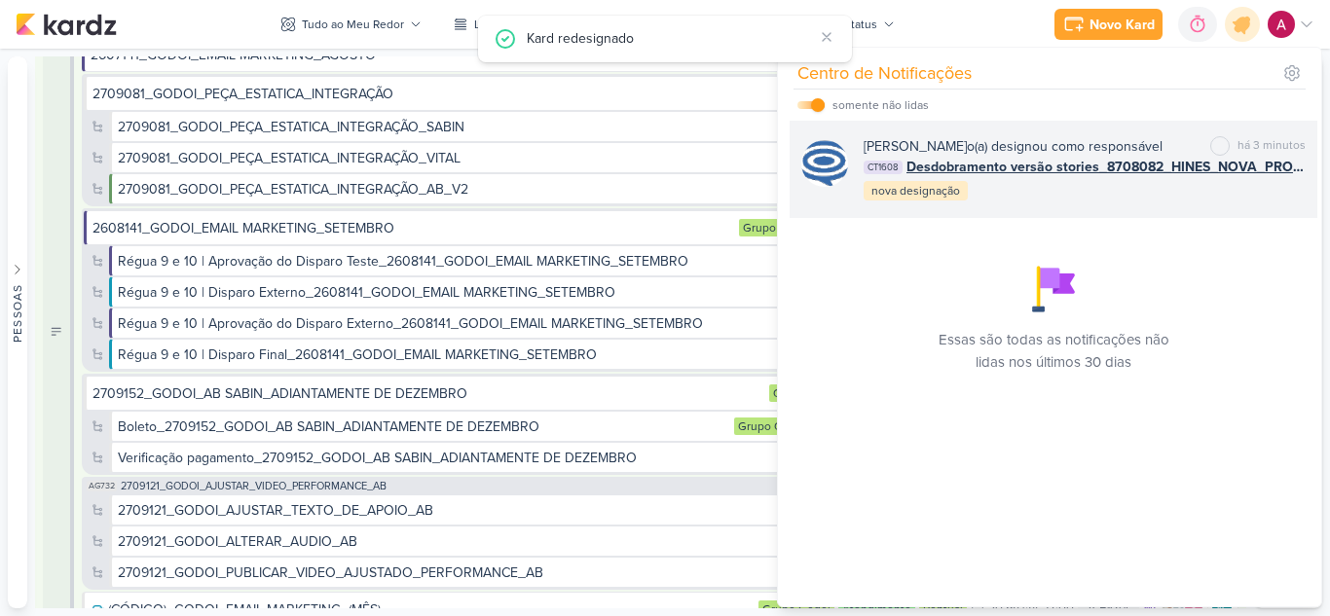
click at [1157, 148] on div "Caroline Traven De Andrade o(a) designou como responsável" at bounding box center [1012, 146] width 299 height 20
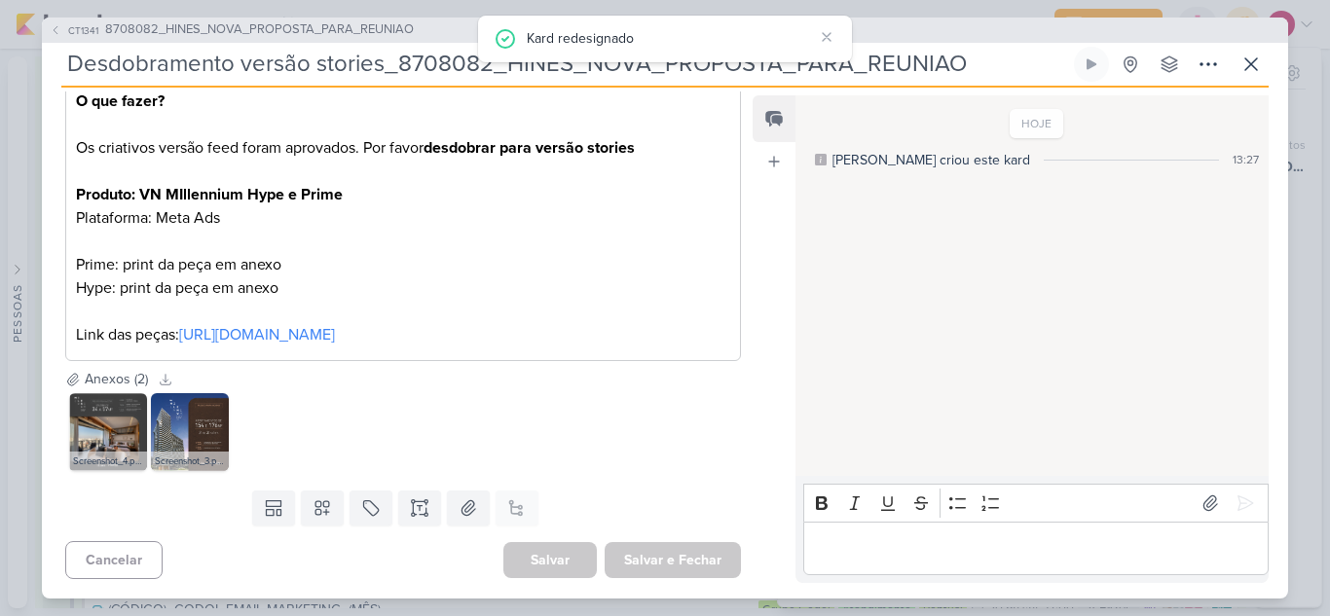
scroll to position [0, 0]
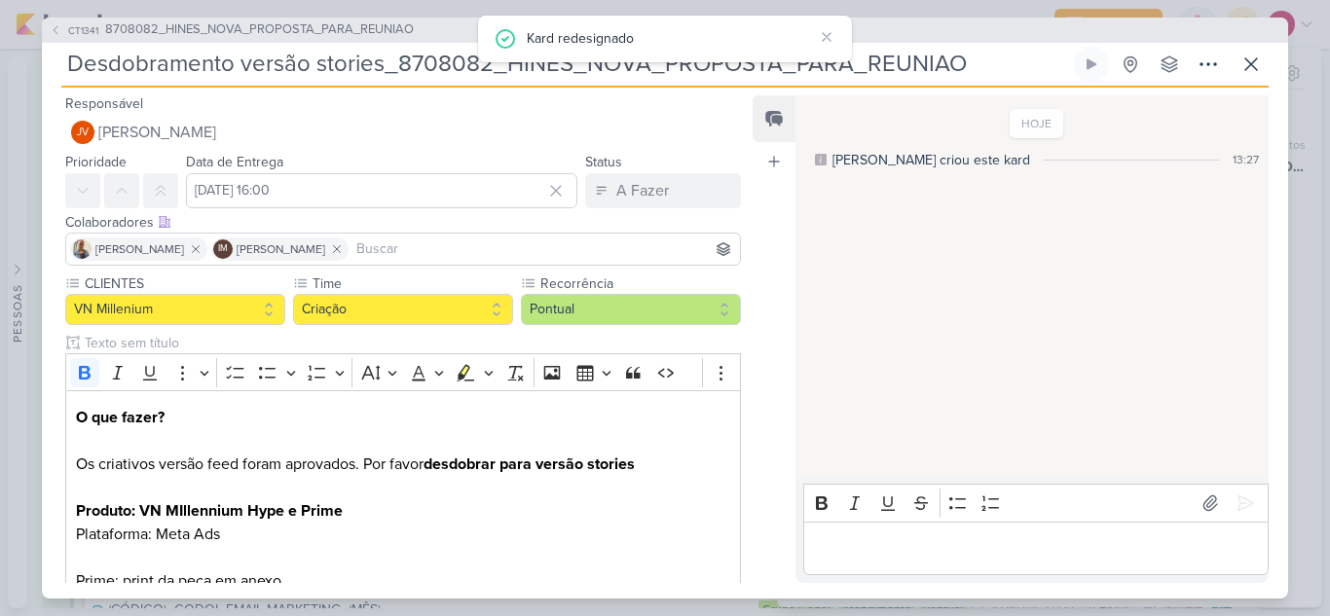
click at [441, 243] on input at bounding box center [543, 248] width 383 height 23
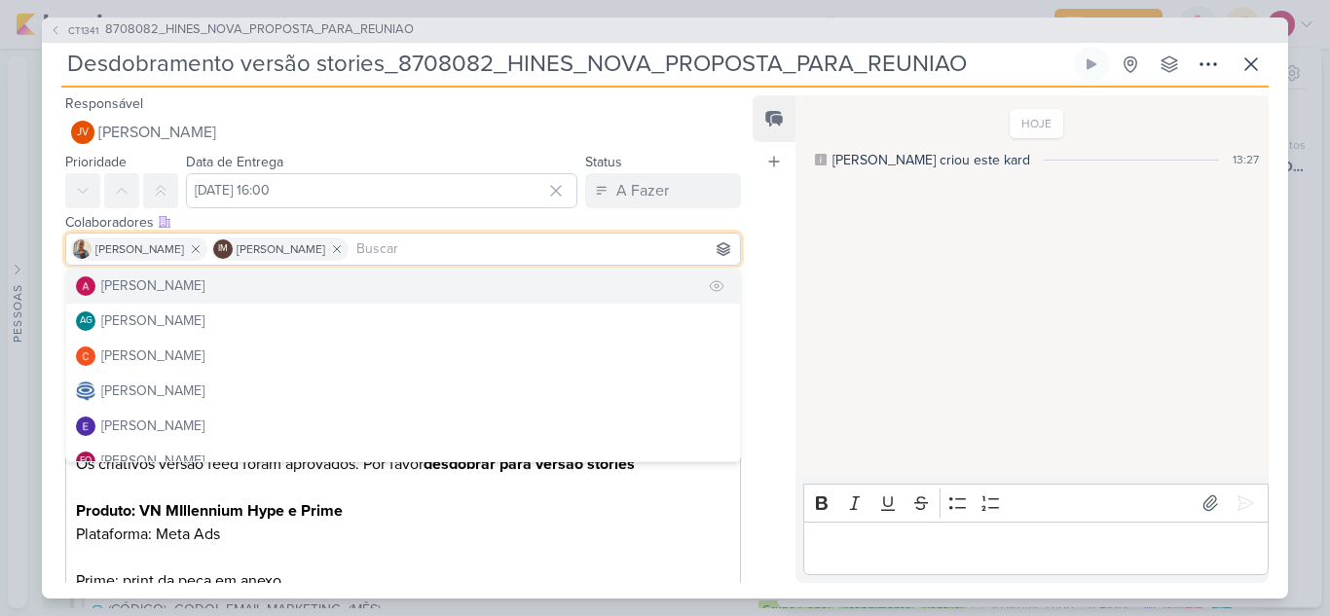
click at [252, 278] on button "[PERSON_NAME]" at bounding box center [403, 286] width 674 height 35
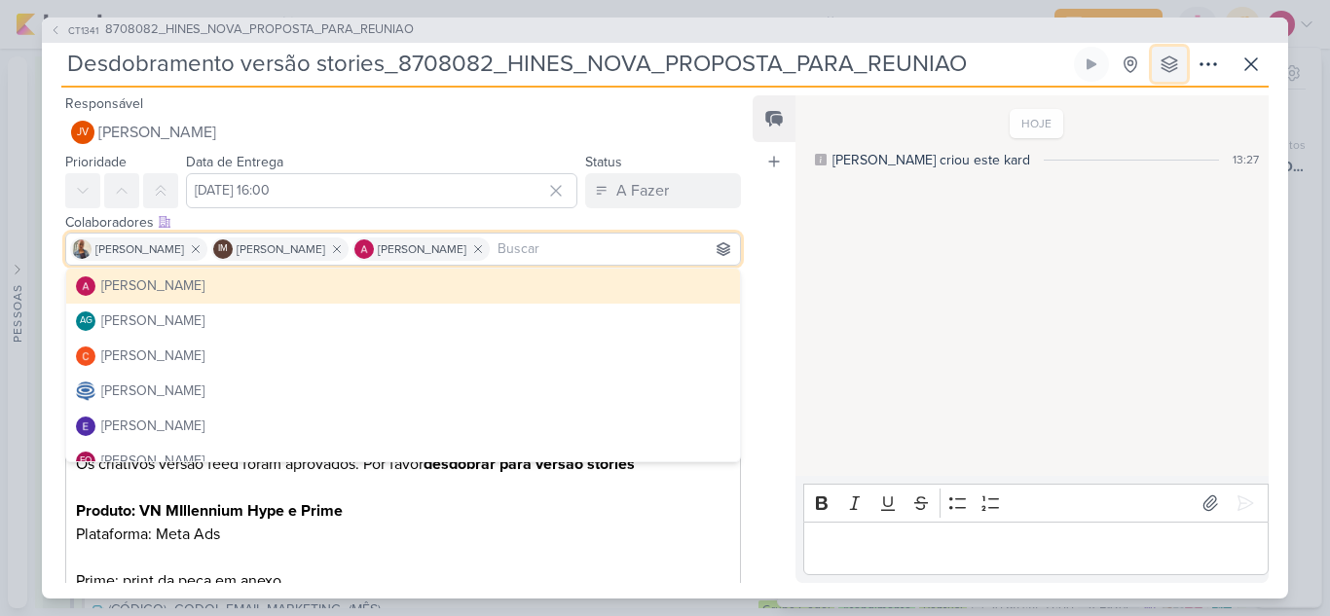
click at [1159, 63] on button at bounding box center [1168, 64] width 35 height 35
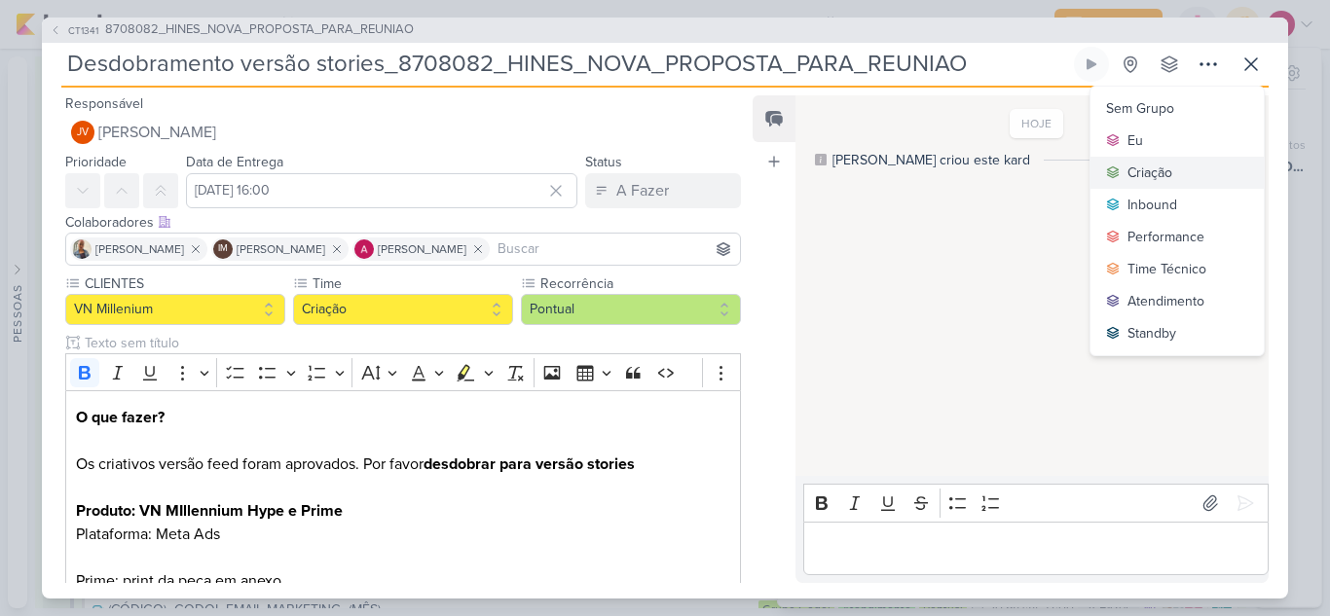
click at [1148, 176] on div "Criação" at bounding box center [1149, 173] width 45 height 20
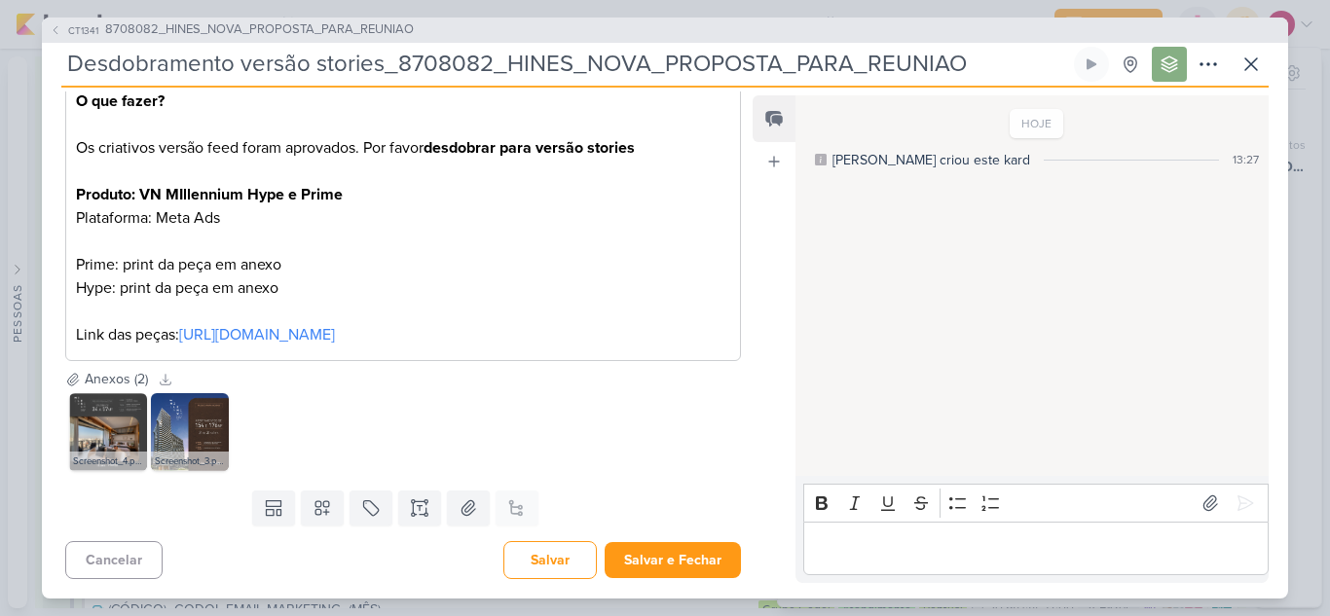
scroll to position [340, 0]
click at [659, 547] on button "Salvar e Fechar" at bounding box center [672, 560] width 136 height 36
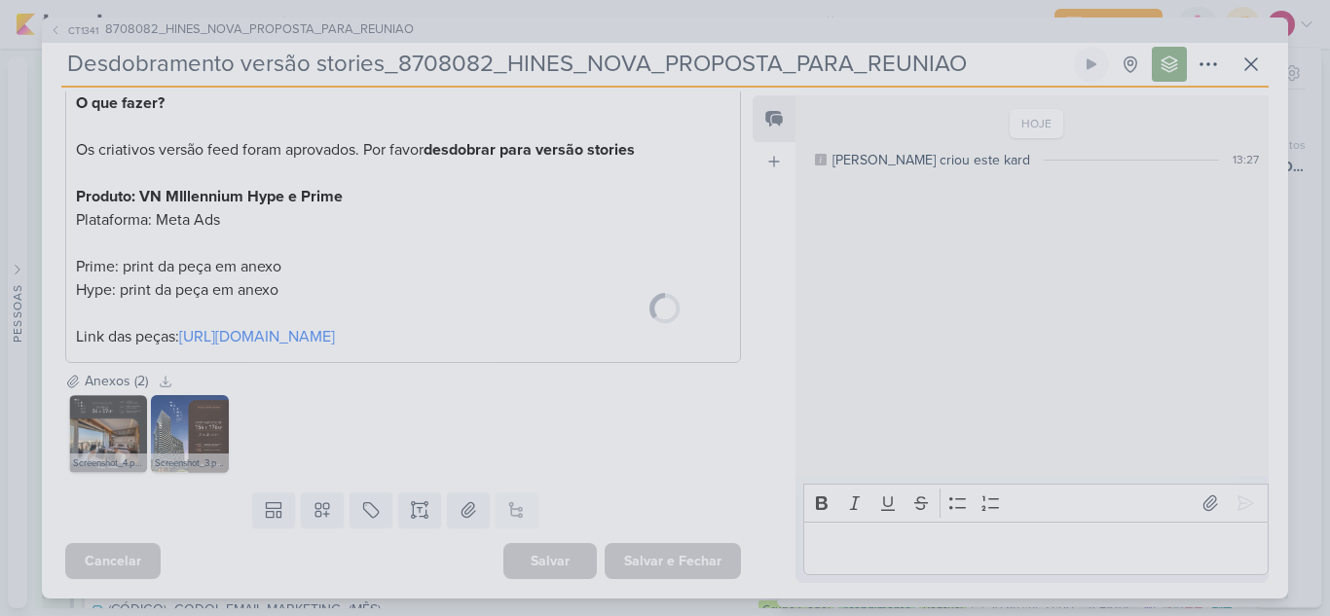
scroll to position [0, 0]
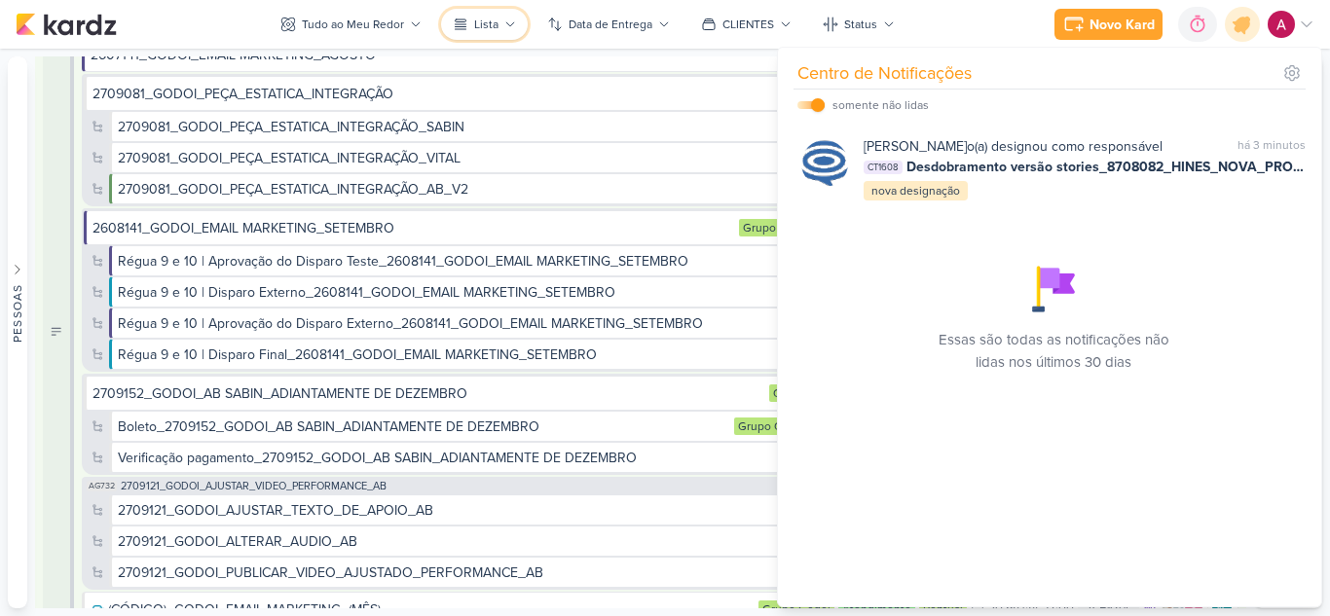
click at [475, 18] on div "Lista" at bounding box center [486, 25] width 24 height 18
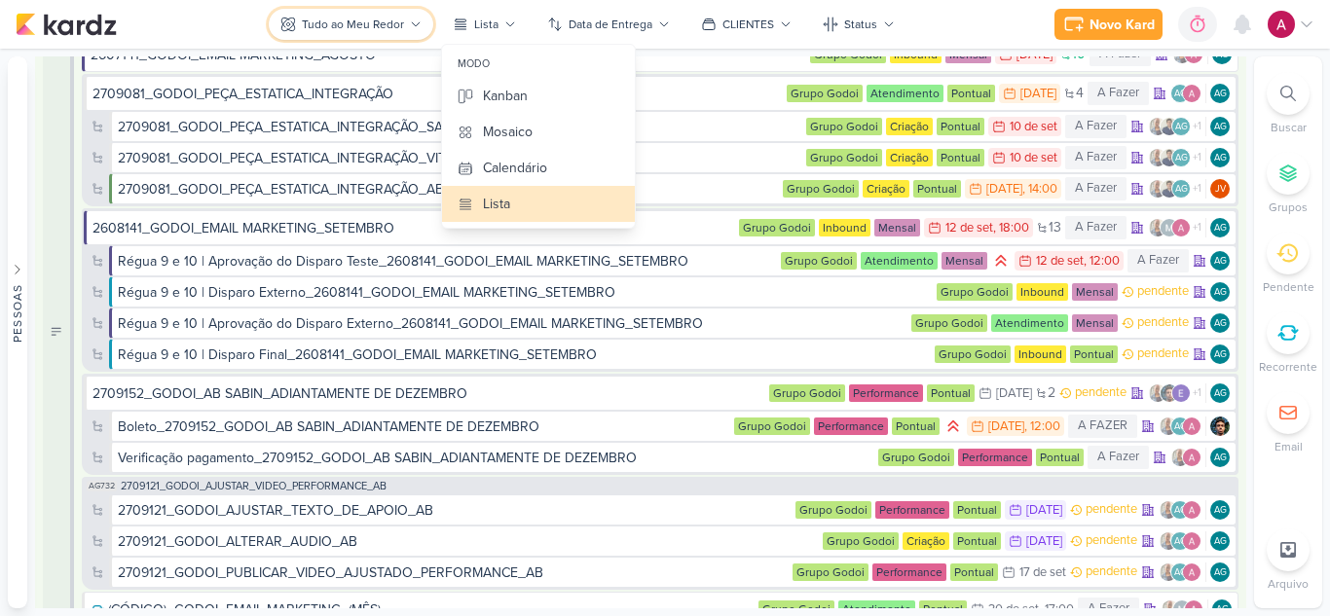
click at [377, 27] on div "Tudo ao Meu Redor" at bounding box center [353, 25] width 102 height 18
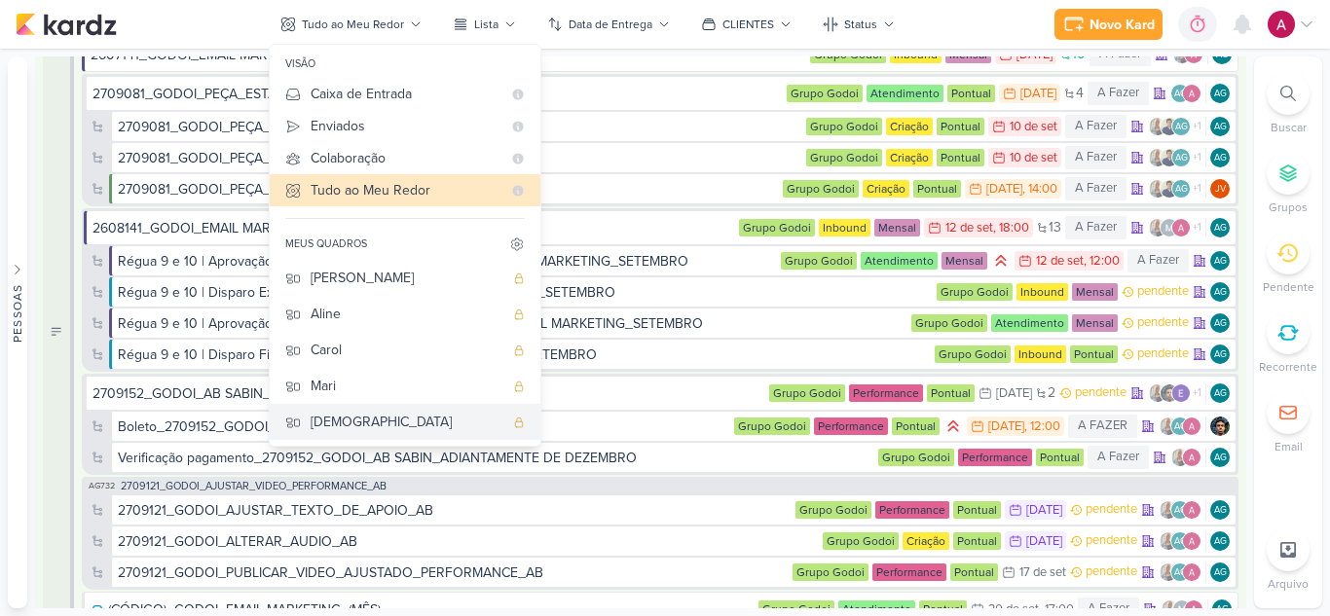
click at [353, 418] on div "Jôney" at bounding box center [406, 422] width 193 height 20
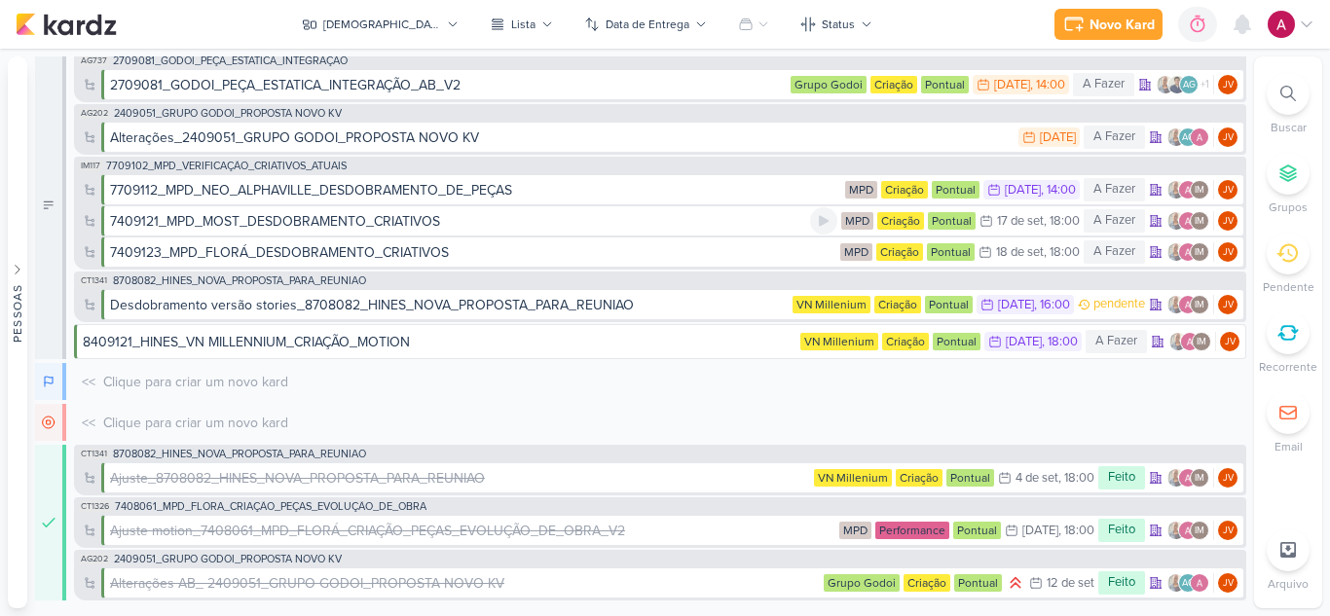
scroll to position [5, 0]
click at [738, 28] on icon at bounding box center [746, 25] width 16 height 16
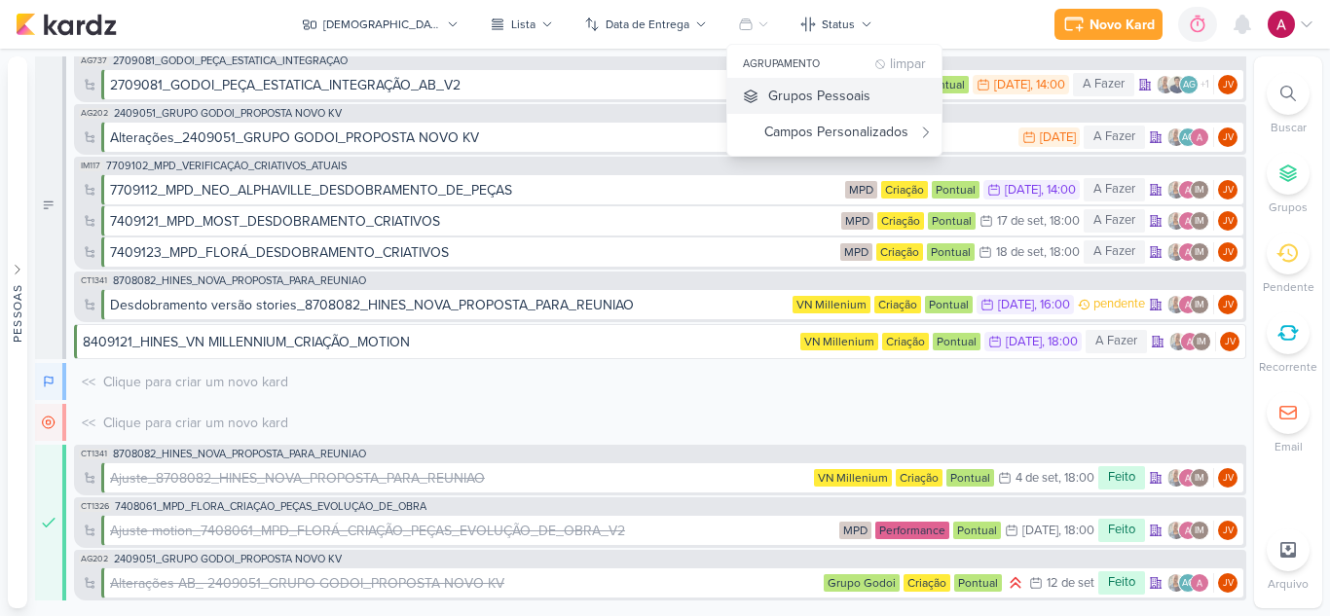
click at [768, 89] on div "Grupos Pessoais" at bounding box center [819, 96] width 102 height 20
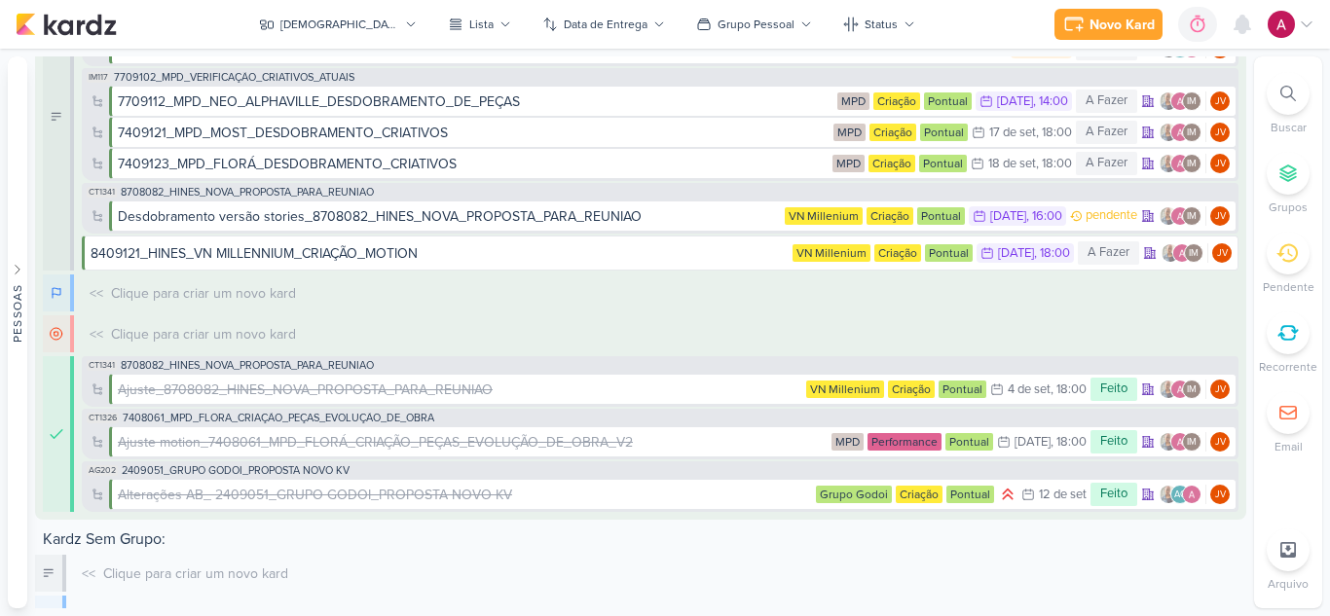
scroll to position [0, 0]
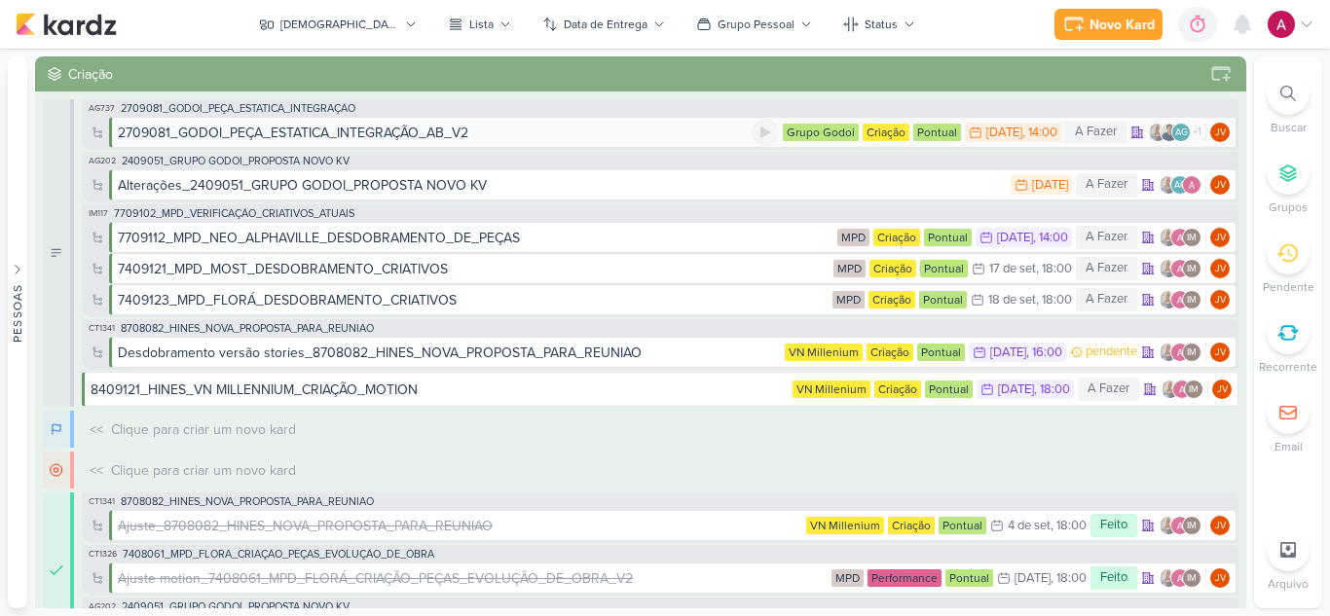
click at [563, 139] on div "2709081_GODOI_PEÇA_ESTATICA_INTEGRAÇÃO_AB_V2" at bounding box center [435, 133] width 634 height 20
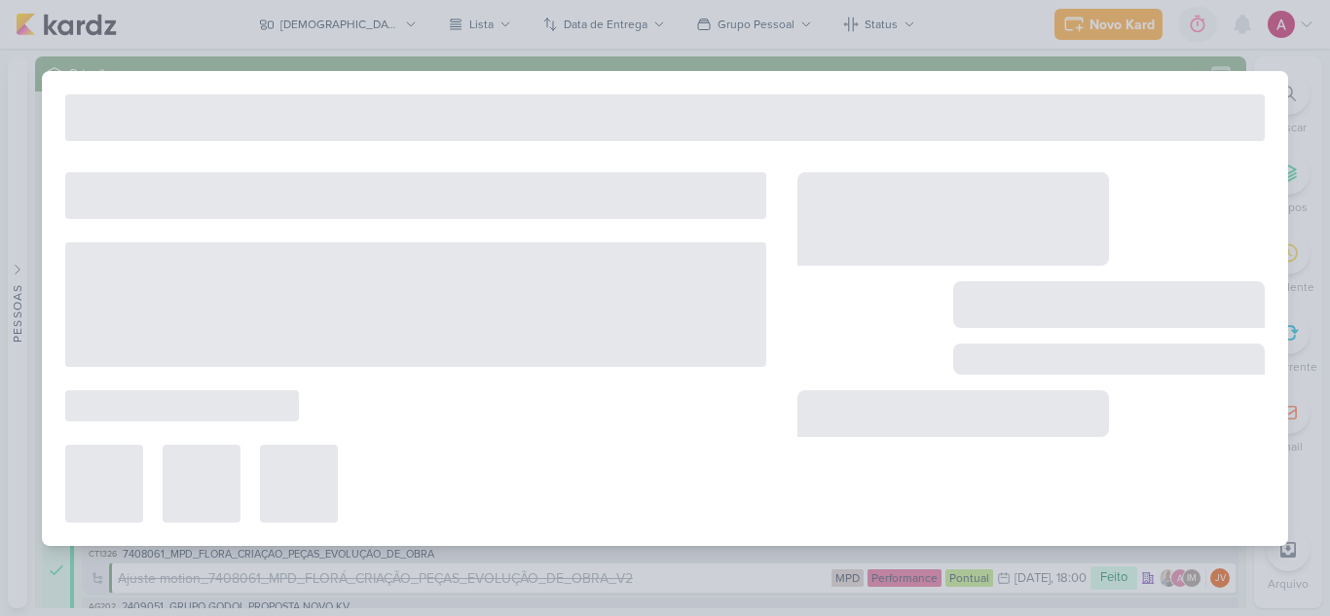
type input "2709081_GODOI_PEÇA_ESTATICA_INTEGRAÇÃO_AB_V2"
type input "15 de setembro de 2025 às 14:00"
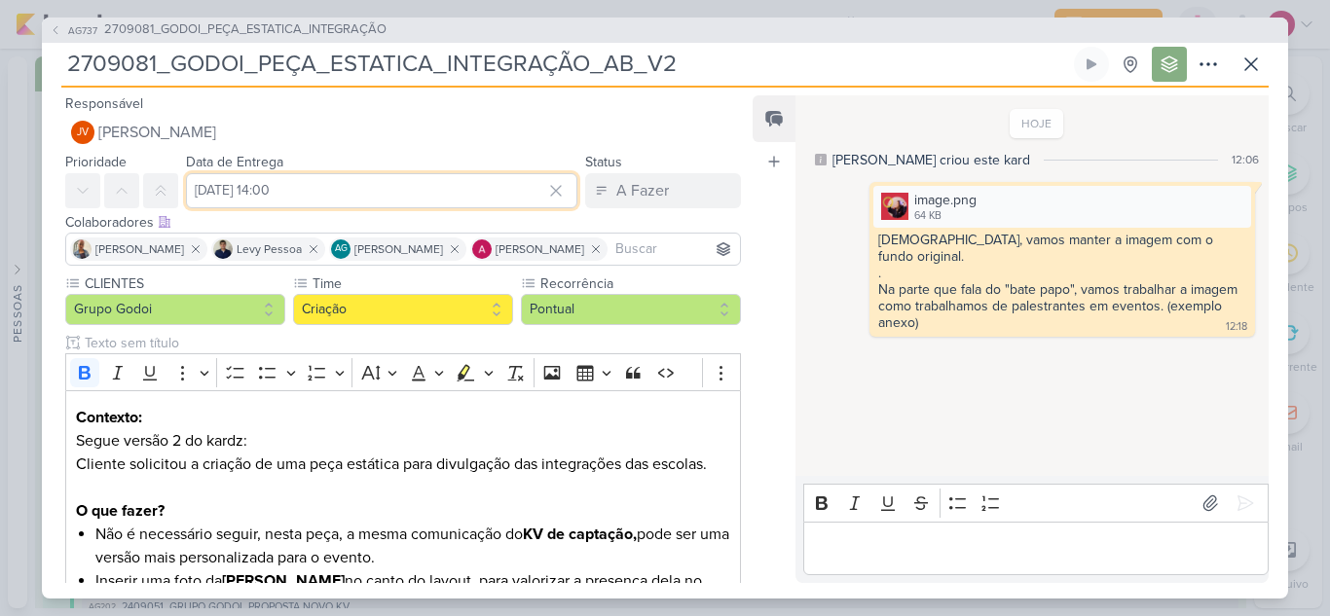
click at [284, 180] on input "15 de setembro de 2025 às 14:00" at bounding box center [381, 190] width 391 height 35
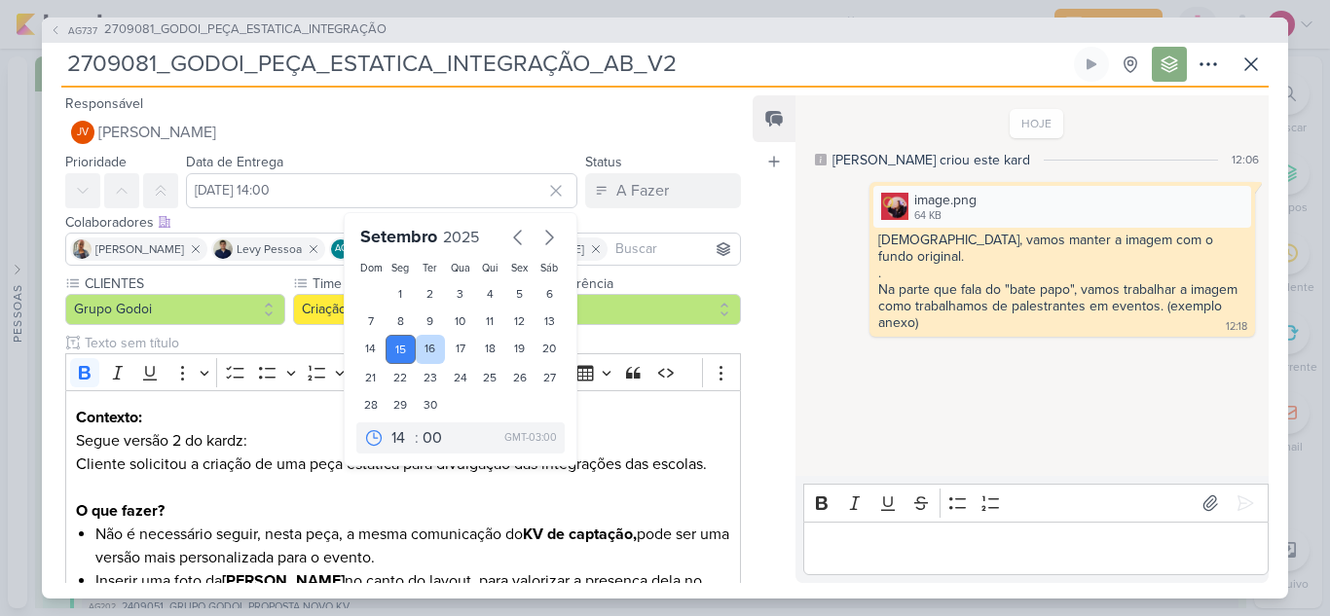
click at [423, 349] on div "16" at bounding box center [431, 349] width 30 height 29
type input "16 de setembro de 2025 às 14:00"
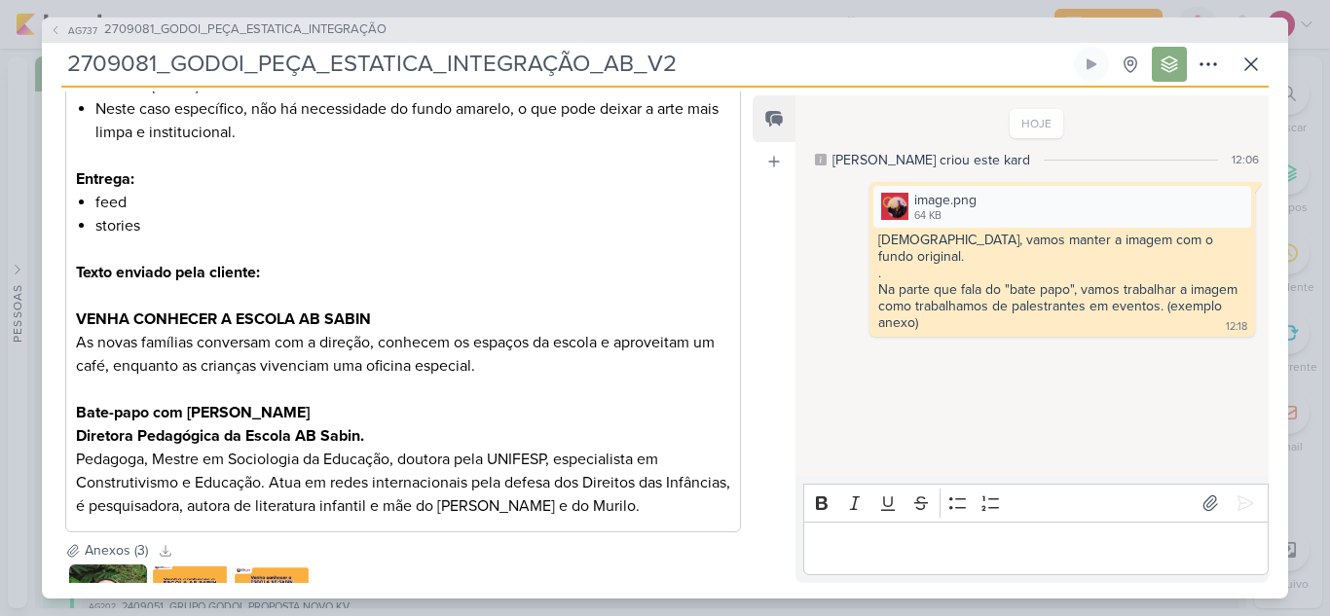
scroll to position [690, 0]
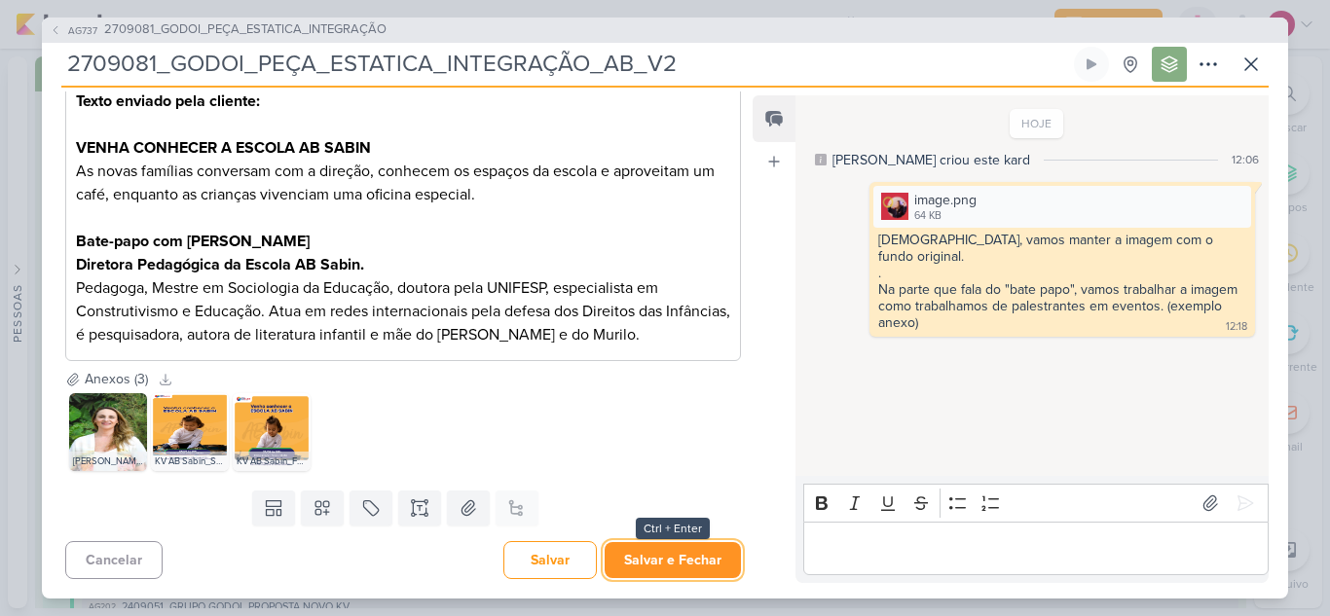
click at [653, 552] on button "Salvar e Fechar" at bounding box center [672, 560] width 136 height 36
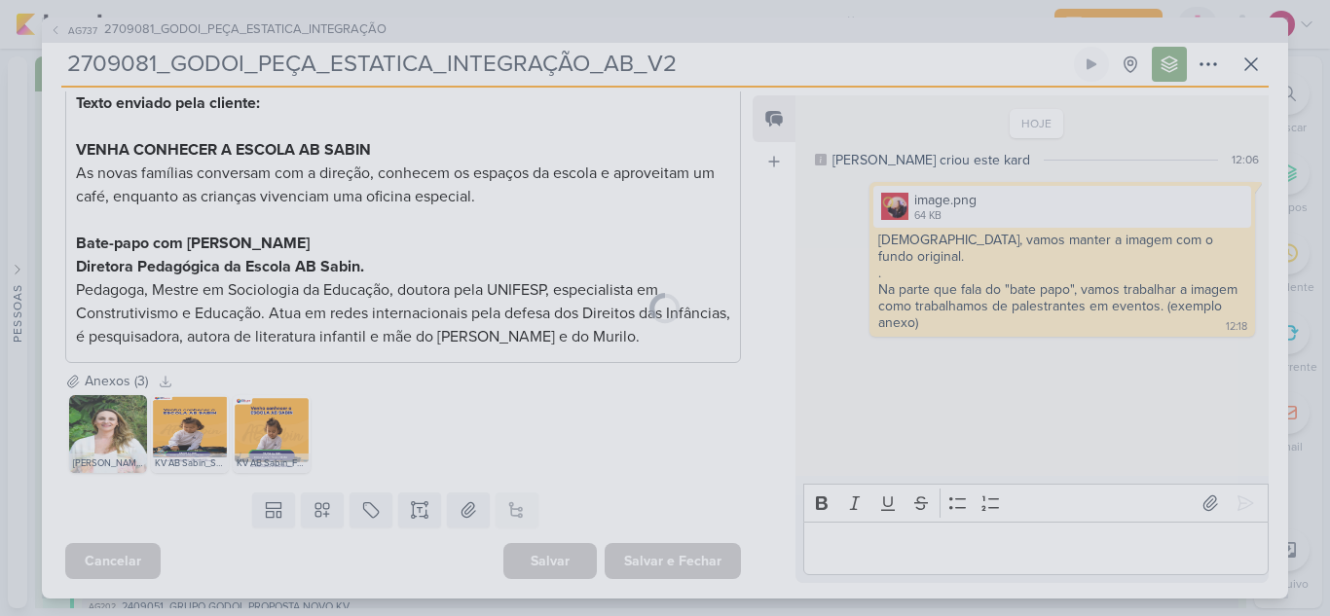
scroll to position [688, 0]
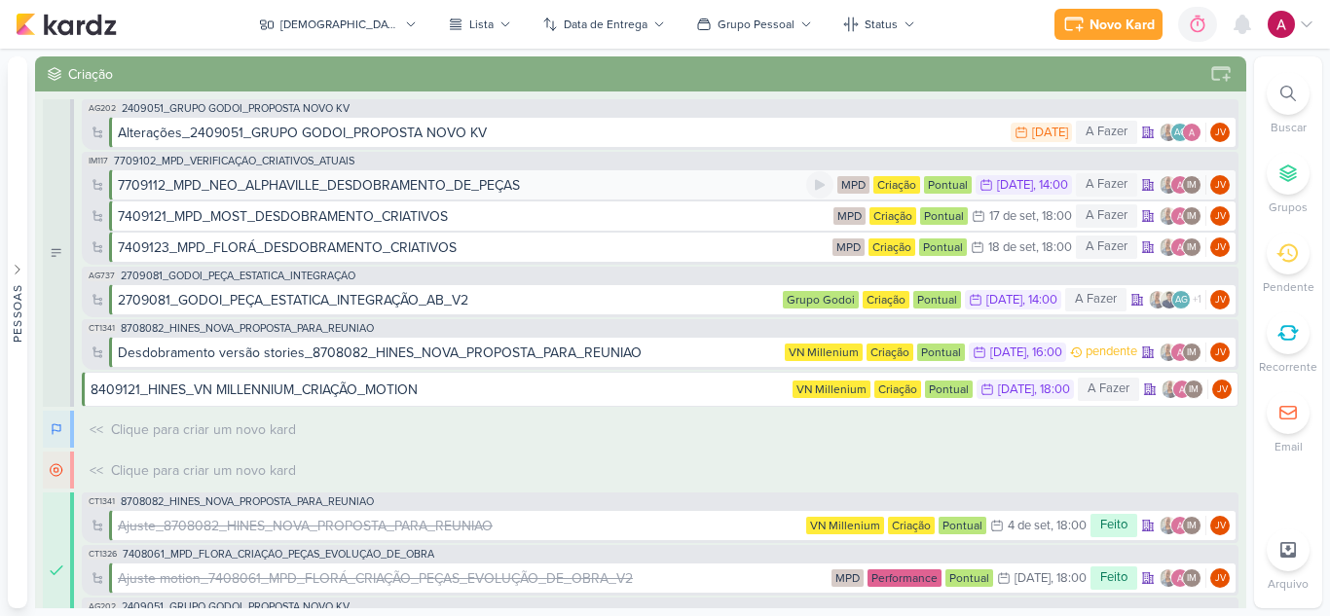
click at [529, 190] on div "7709112_MPD_NEO_ALPHAVILLE_DESDOBRAMENTO_DE_PEÇAS" at bounding box center [462, 185] width 688 height 20
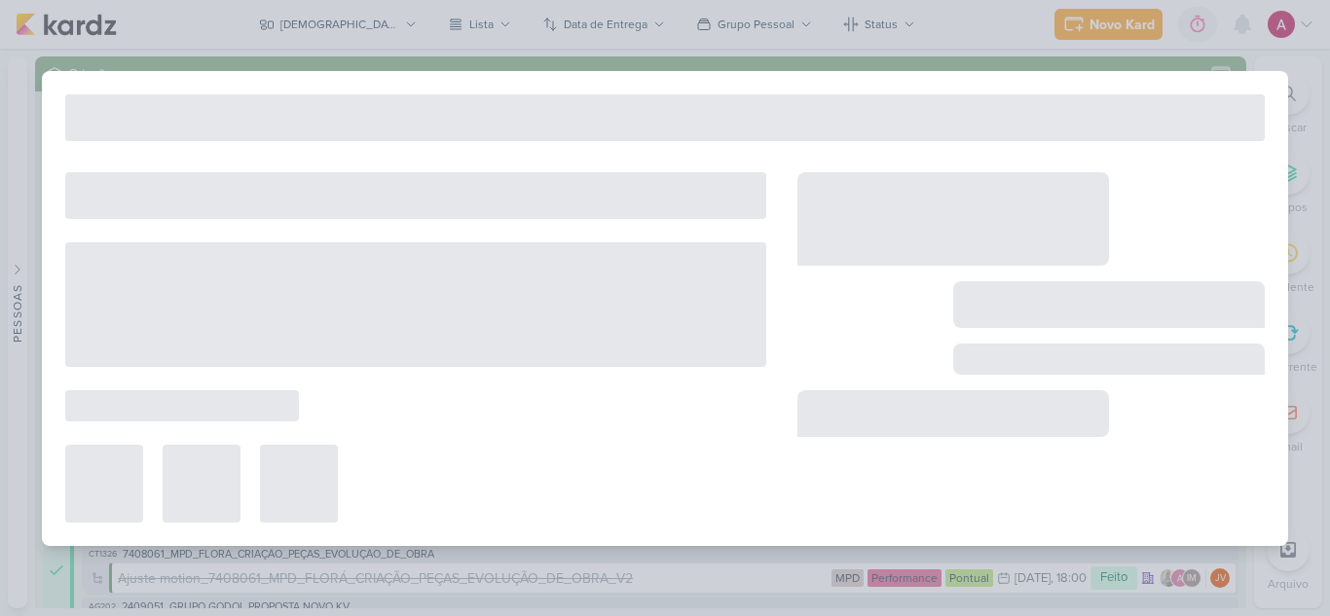
type input "7709112_MPD_NEO_ALPHAVILLE_DESDOBRAMENTO_DE_PEÇAS"
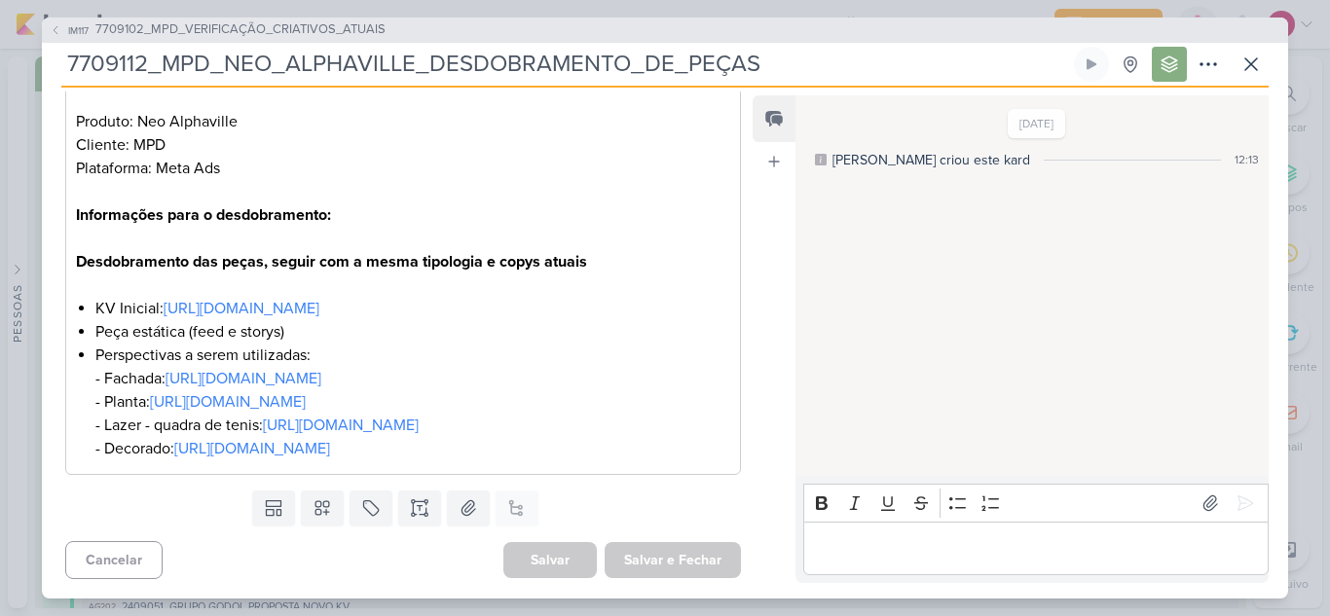
scroll to position [0, 0]
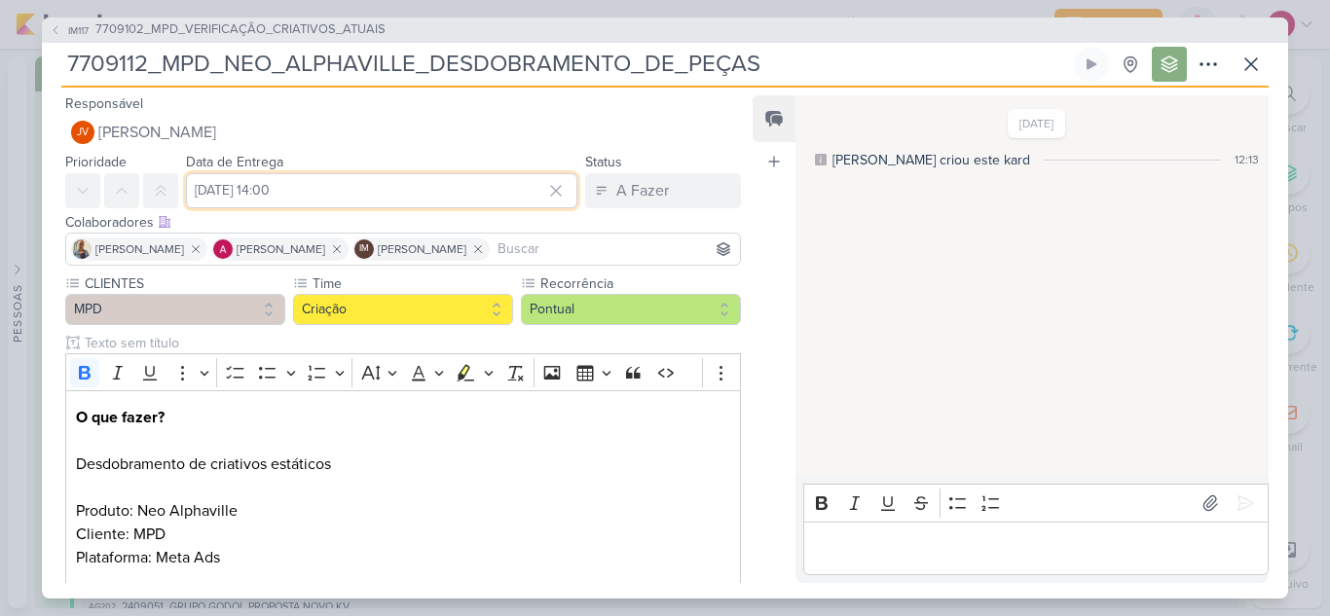
click at [331, 181] on input "16 de setembro de 2025 às 14:00" at bounding box center [381, 190] width 391 height 35
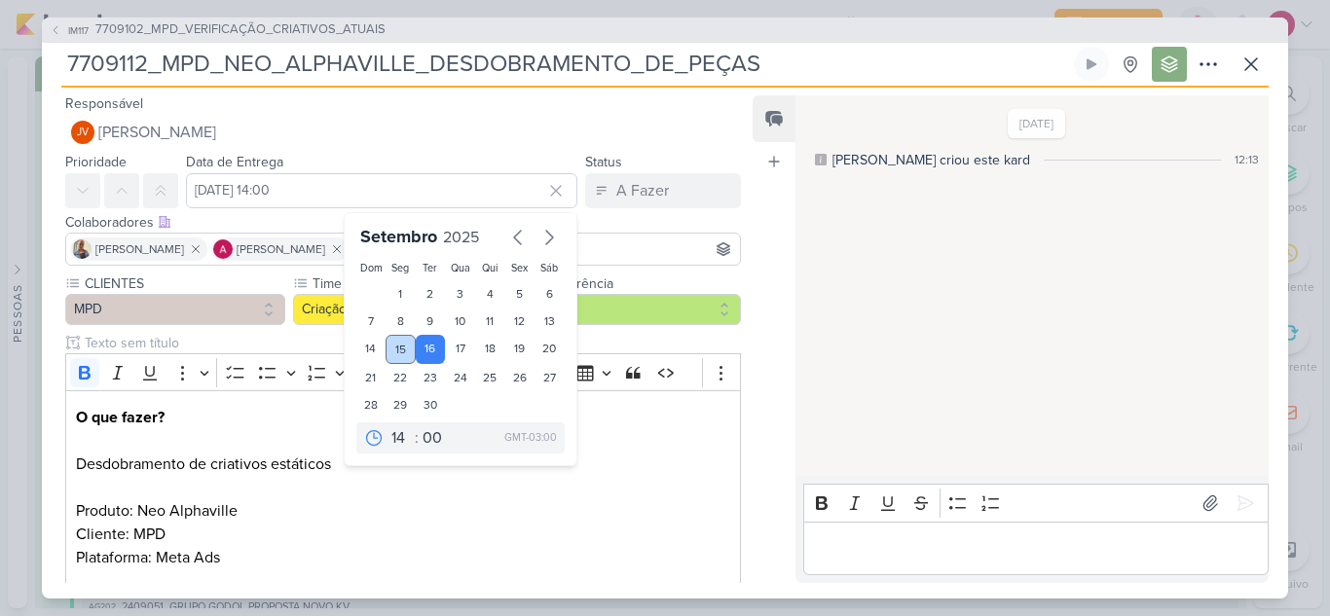
click at [403, 346] on div "15" at bounding box center [400, 349] width 30 height 29
type input "15 de setembro de 2025 às 14:00"
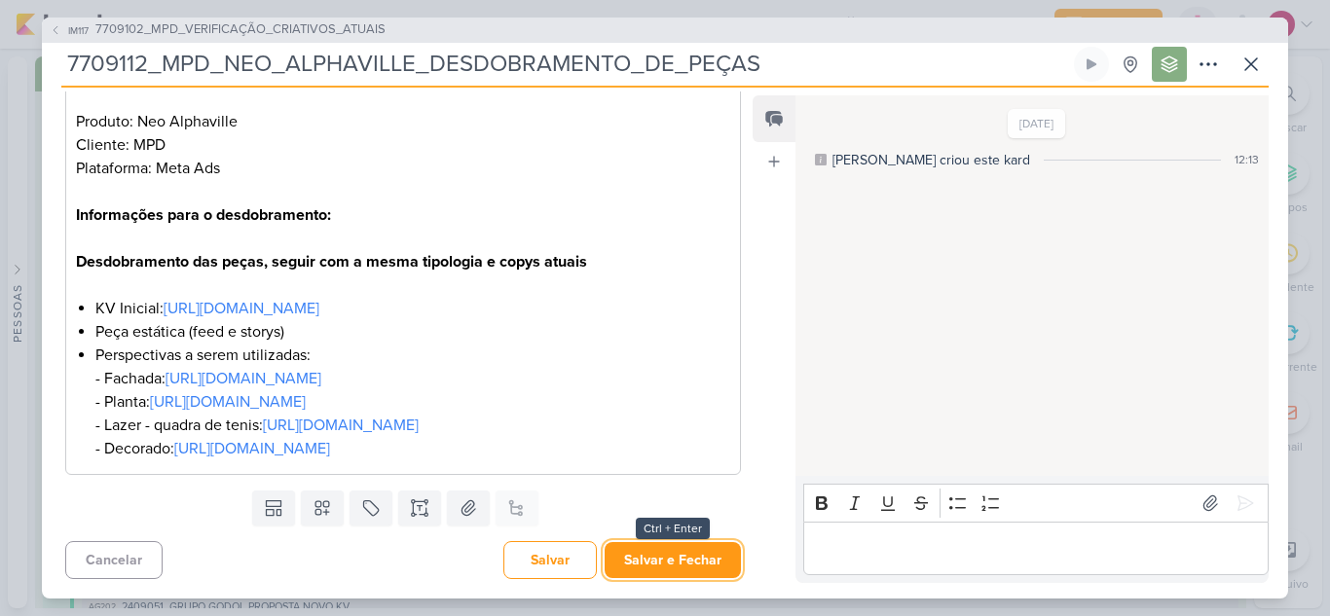
drag, startPoint x: 696, startPoint y: 562, endPoint x: 654, endPoint y: 498, distance: 75.9
click at [696, 563] on button "Salvar e Fechar" at bounding box center [672, 560] width 136 height 36
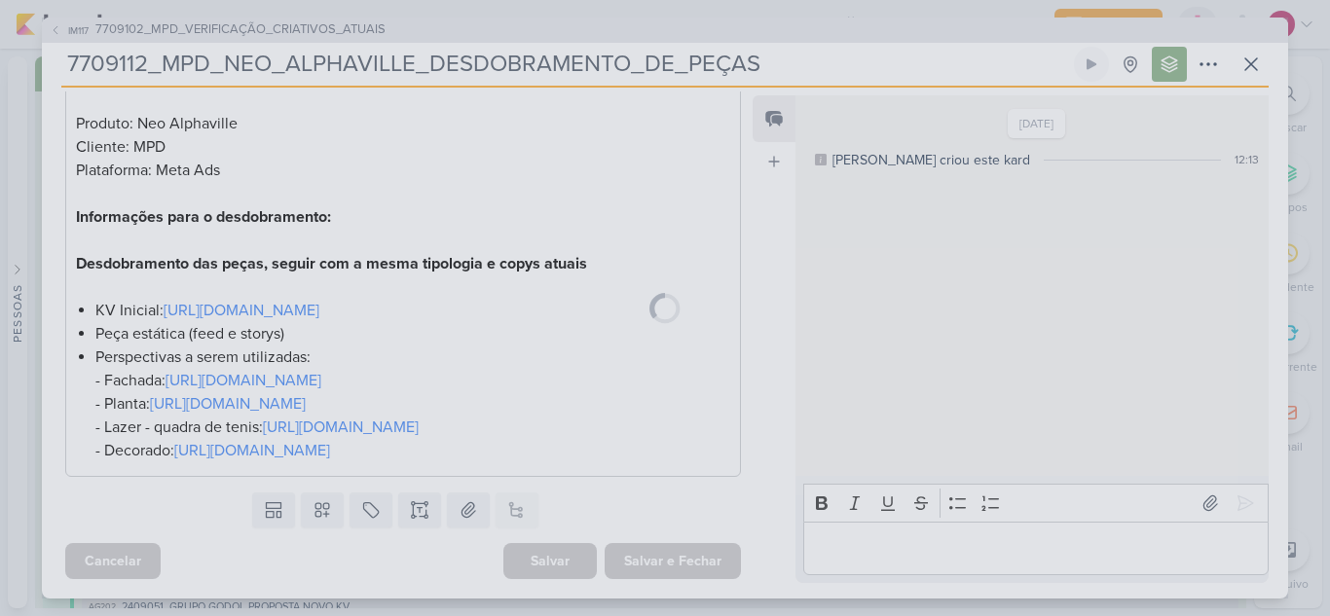
scroll to position [457, 0]
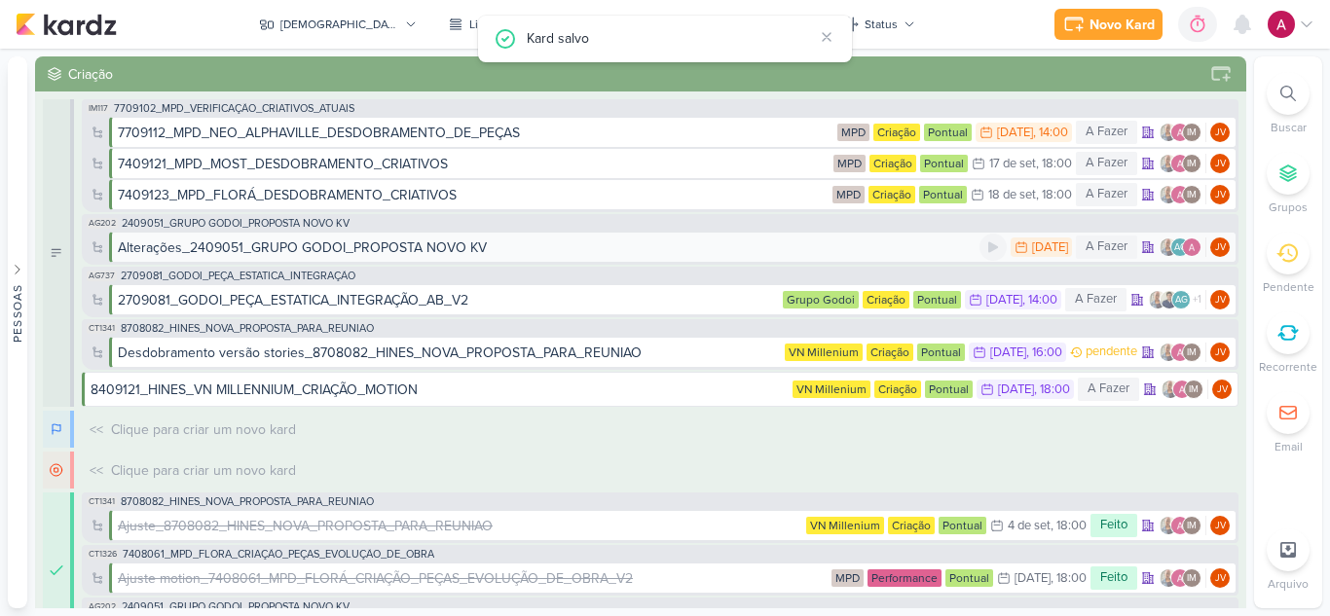
click at [413, 249] on div "Alterações_2409051_GRUPO GODOI_PROPOSTA NOVO KV" at bounding box center [302, 247] width 369 height 20
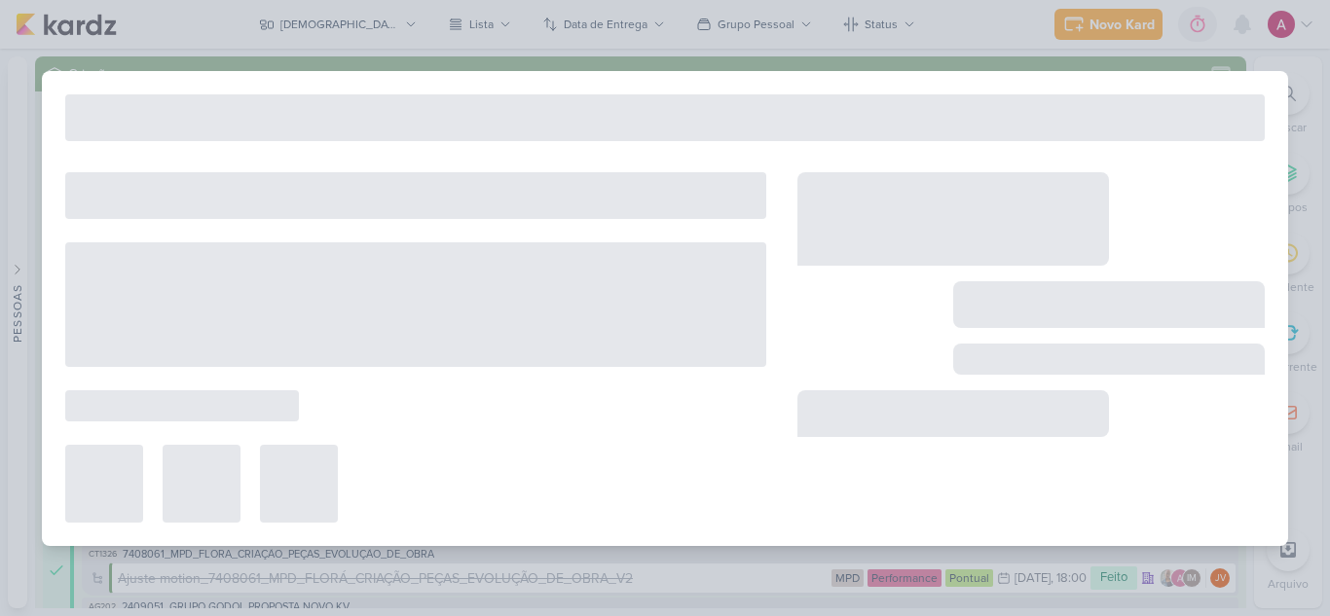
type input "Alterações_2409051_GRUPO GODOI_PROPOSTA NOVO KV"
type input "15 de setembro de 2025 às 23:59"
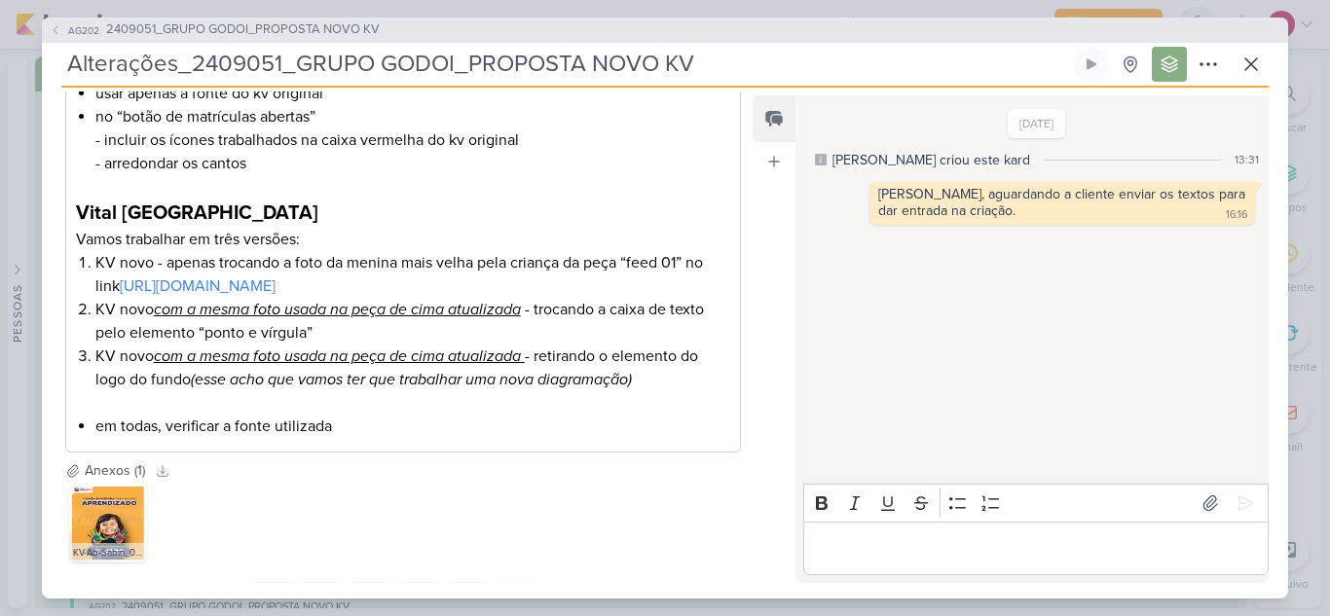
scroll to position [0, 0]
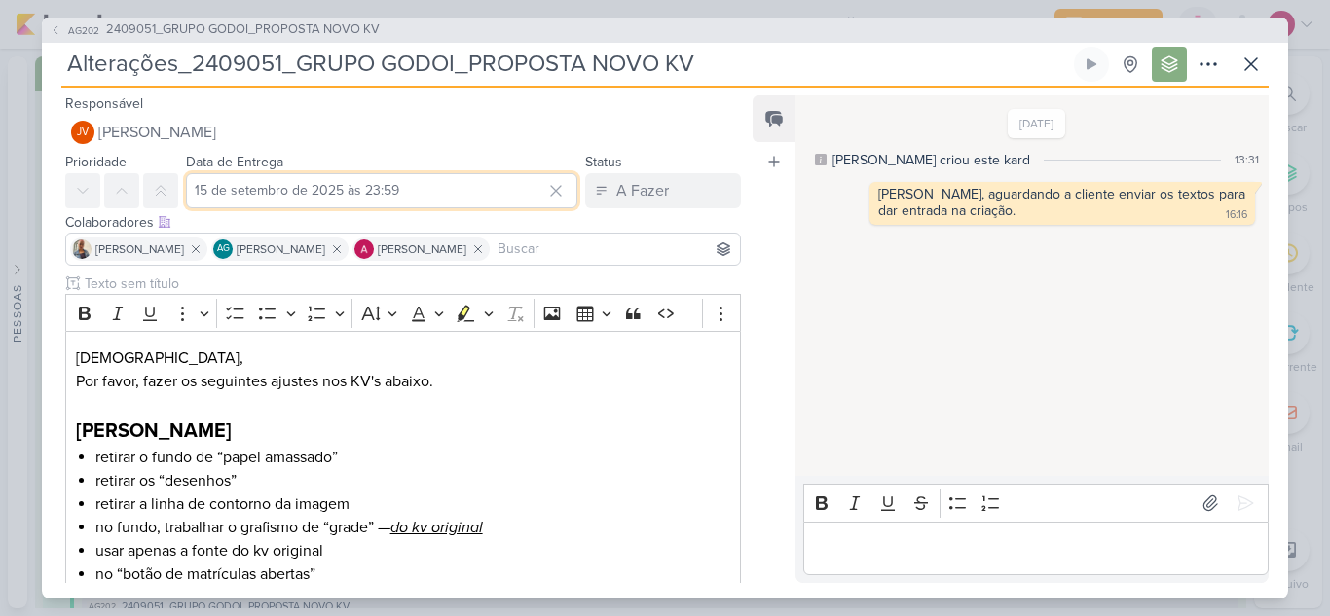
click at [317, 188] on input "15 de setembro de 2025 às 23:59" at bounding box center [381, 190] width 391 height 35
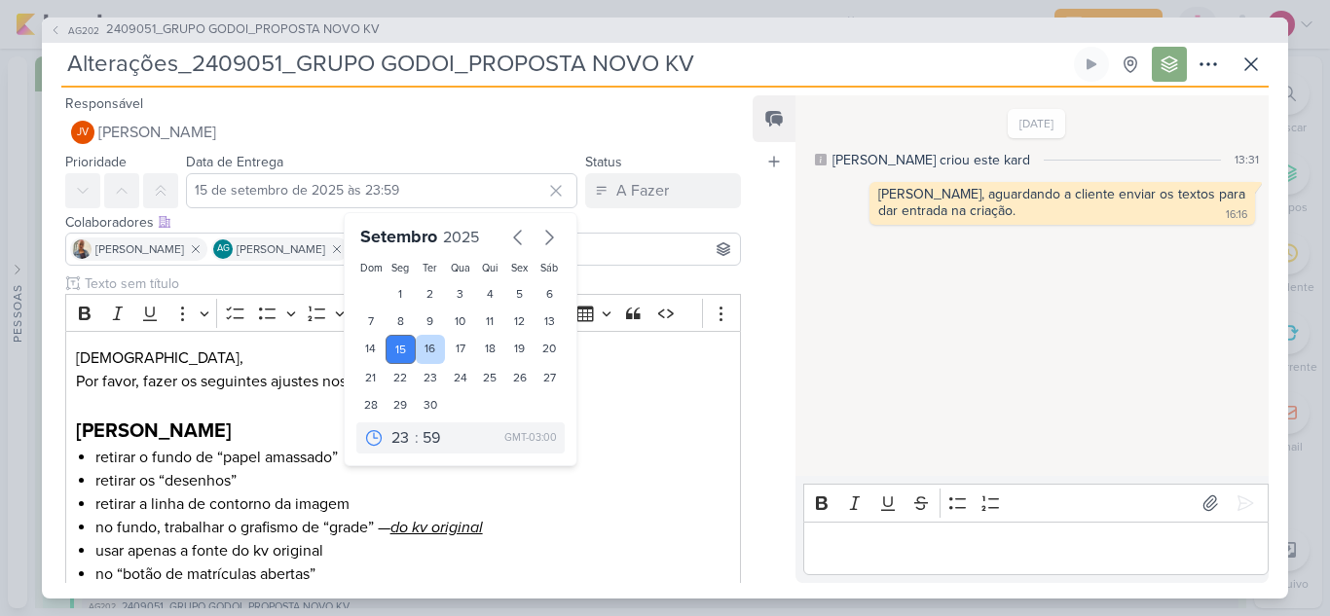
click at [432, 348] on div "16" at bounding box center [431, 349] width 30 height 29
type input "16 de setembro de 2025 às 23:59"
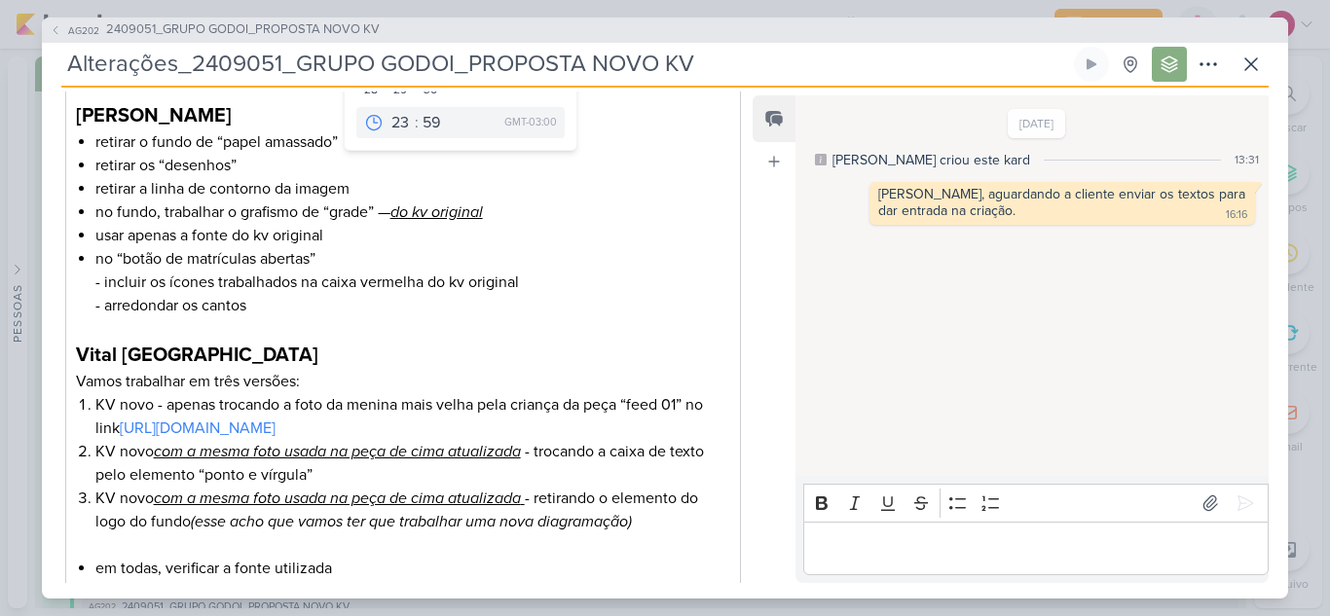
scroll to position [549, 0]
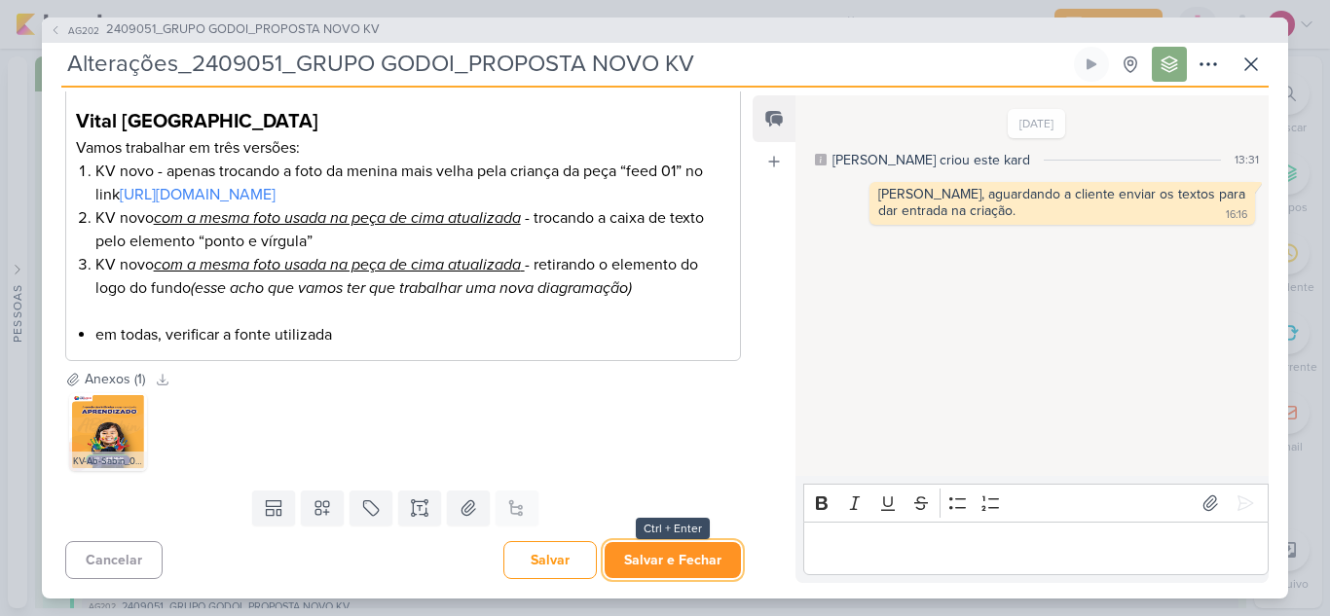
click at [659, 547] on button "Salvar e Fechar" at bounding box center [672, 560] width 136 height 36
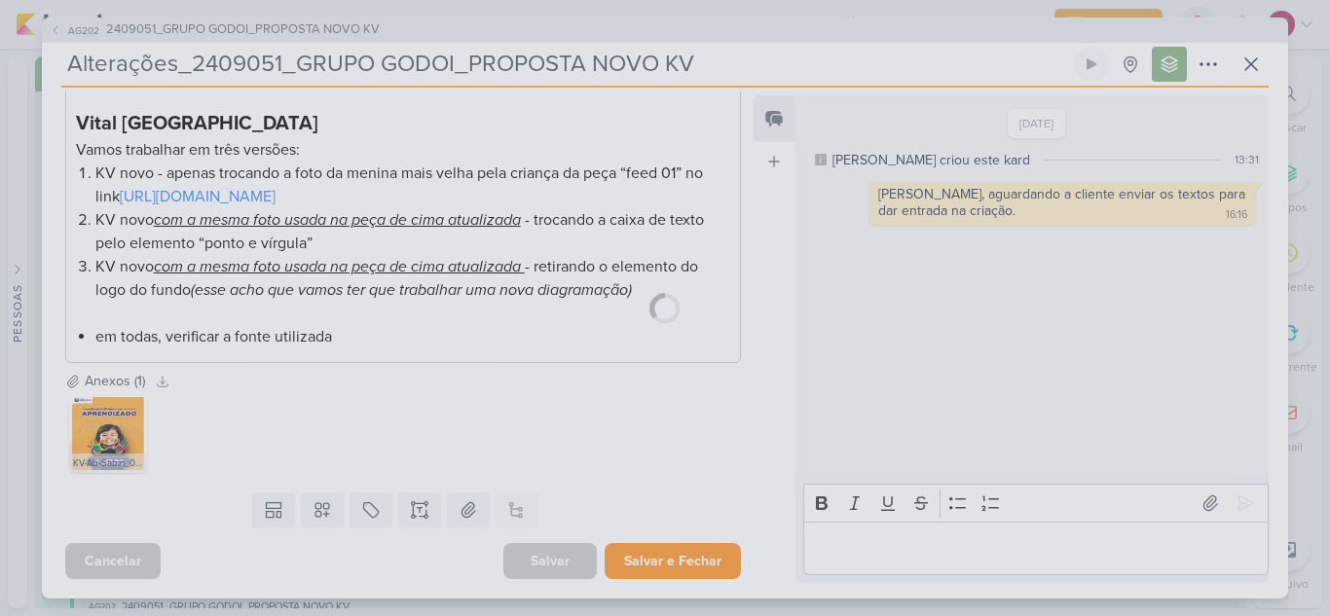
scroll to position [547, 0]
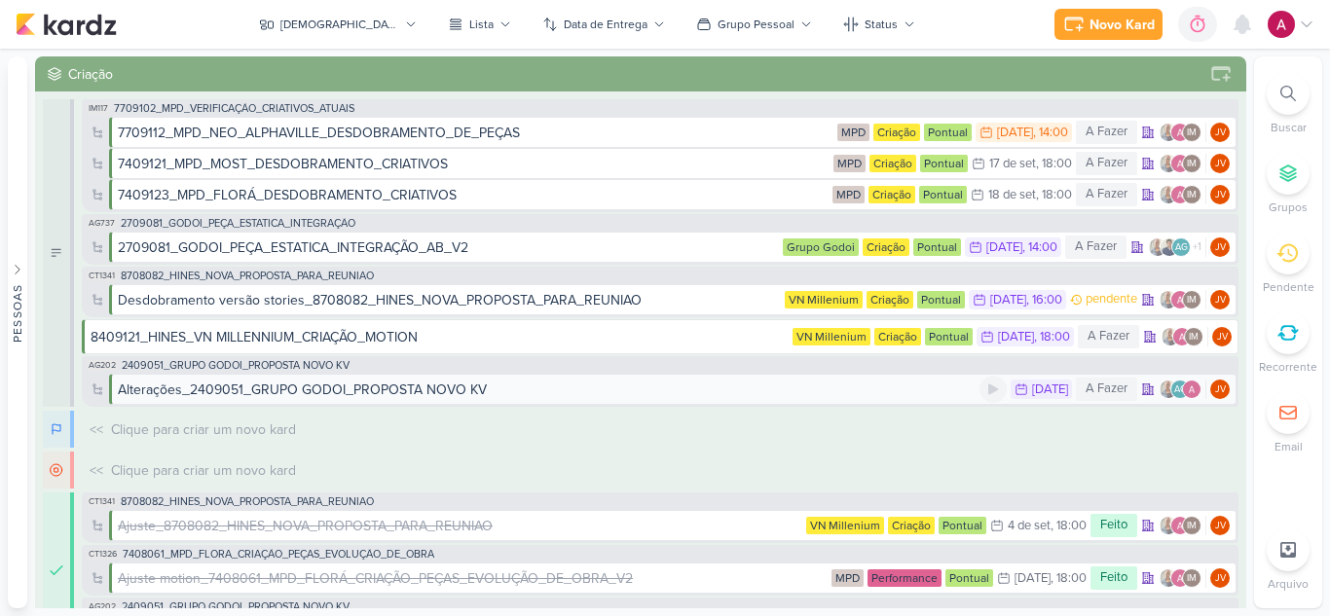
click at [705, 389] on div "Alterações_2409051_GRUPO GODOI_PROPOSTA NOVO KV" at bounding box center [548, 390] width 861 height 20
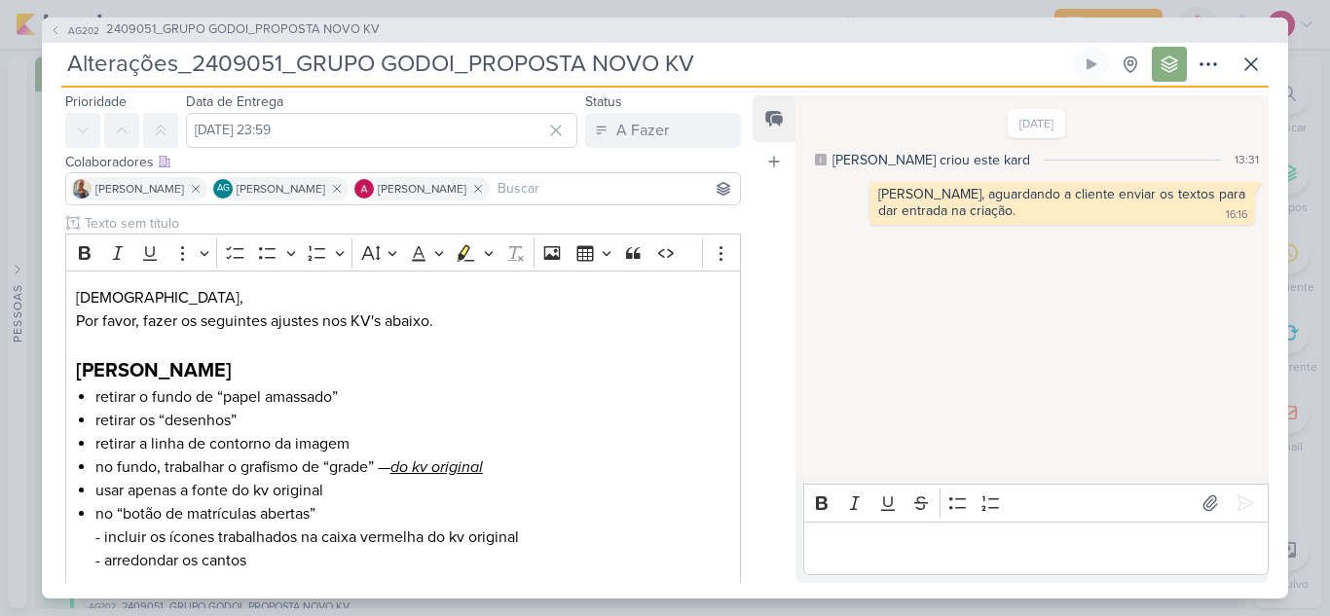
scroll to position [0, 0]
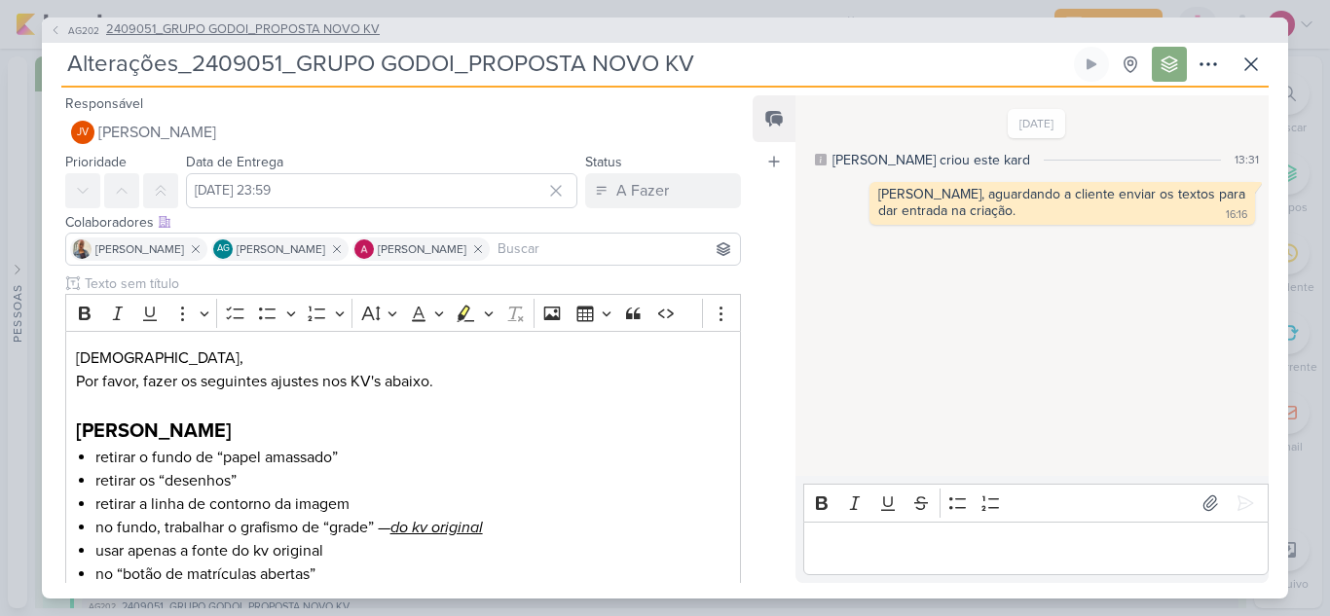
click at [72, 30] on span "AG202" at bounding box center [83, 30] width 37 height 15
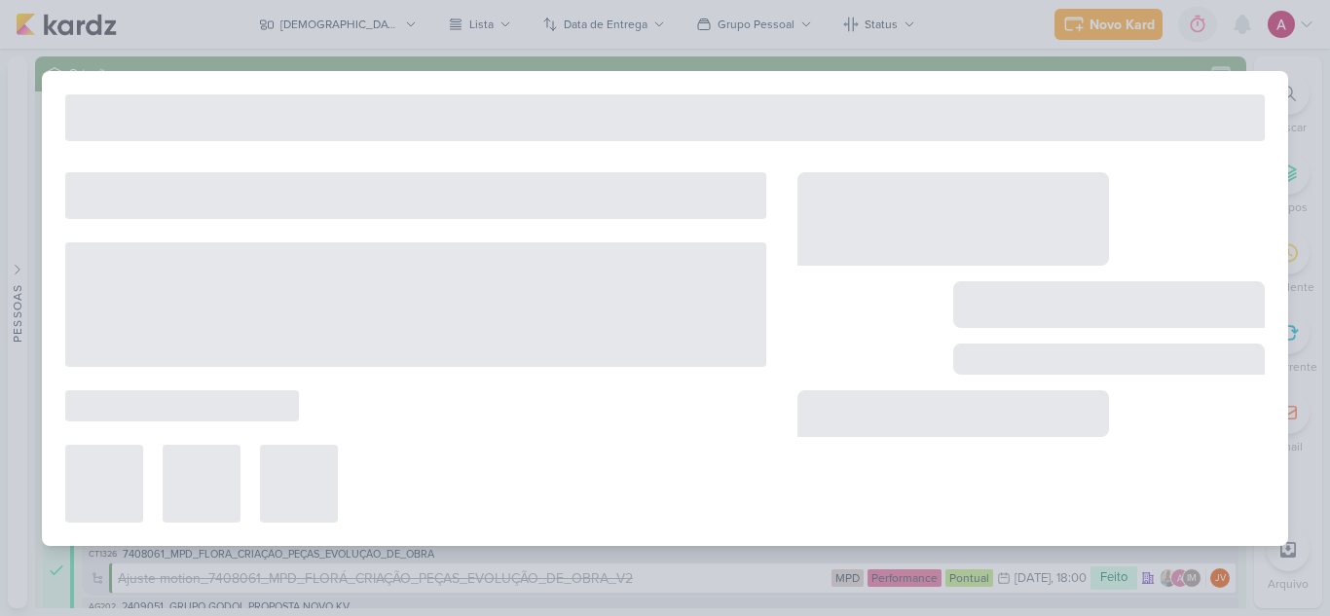
type input "2409051_GRUPO GODOI_PROPOSTA NOVO KV"
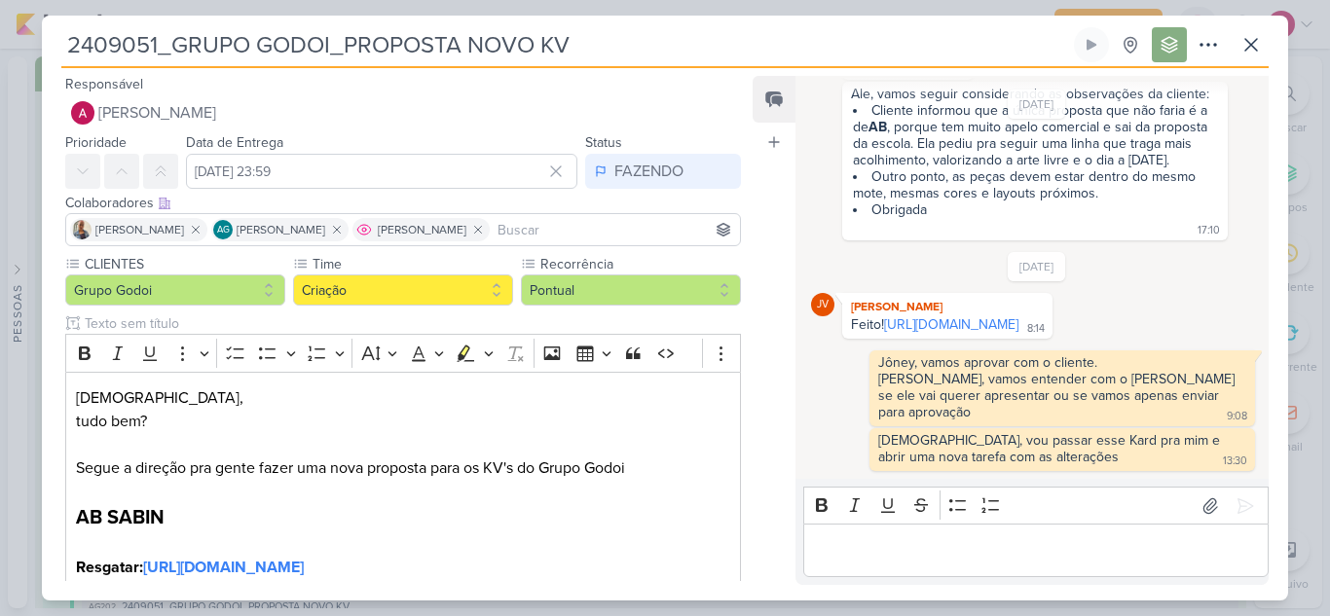
scroll to position [82, 0]
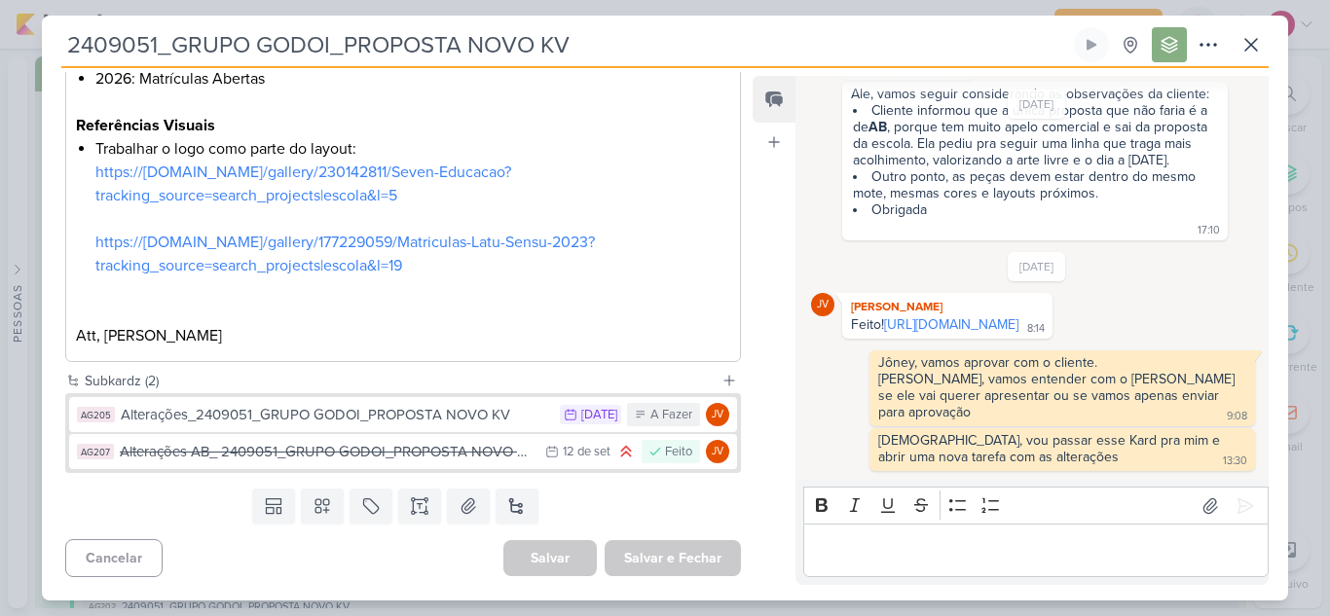
scroll to position [1481, 0]
click at [1248, 51] on icon at bounding box center [1250, 44] width 23 height 23
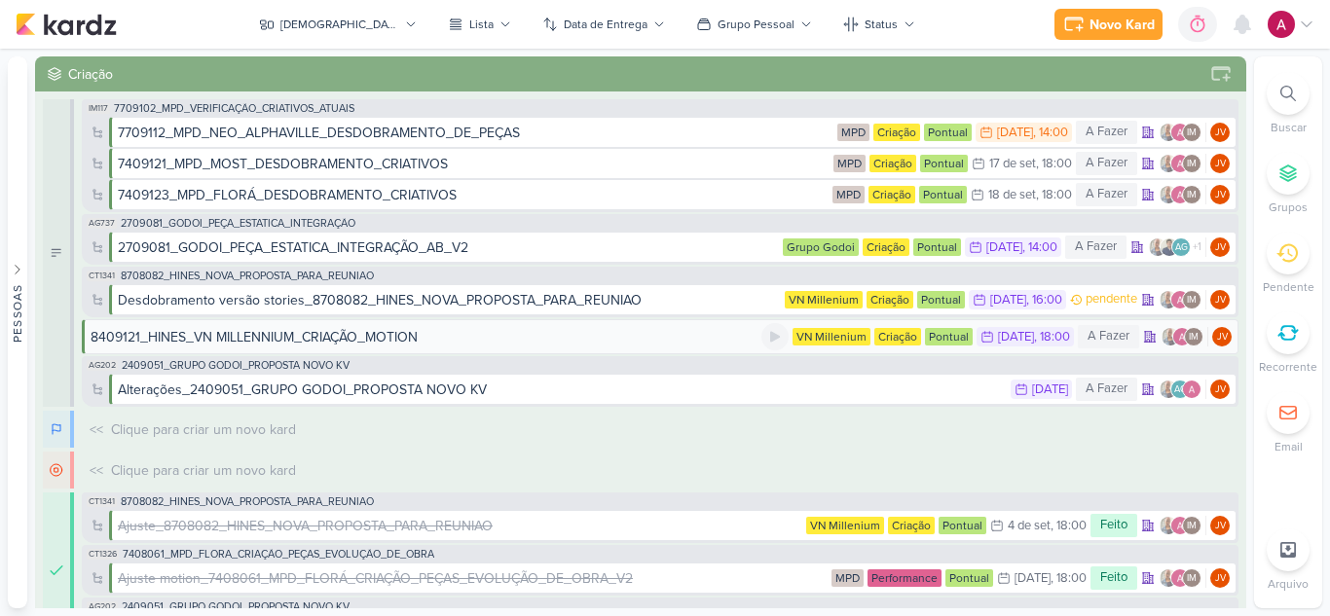
click at [431, 340] on div "8409121_HINES_VN MILLENNIUM_CRIAÇÃO_MOTION" at bounding box center [426, 337] width 671 height 20
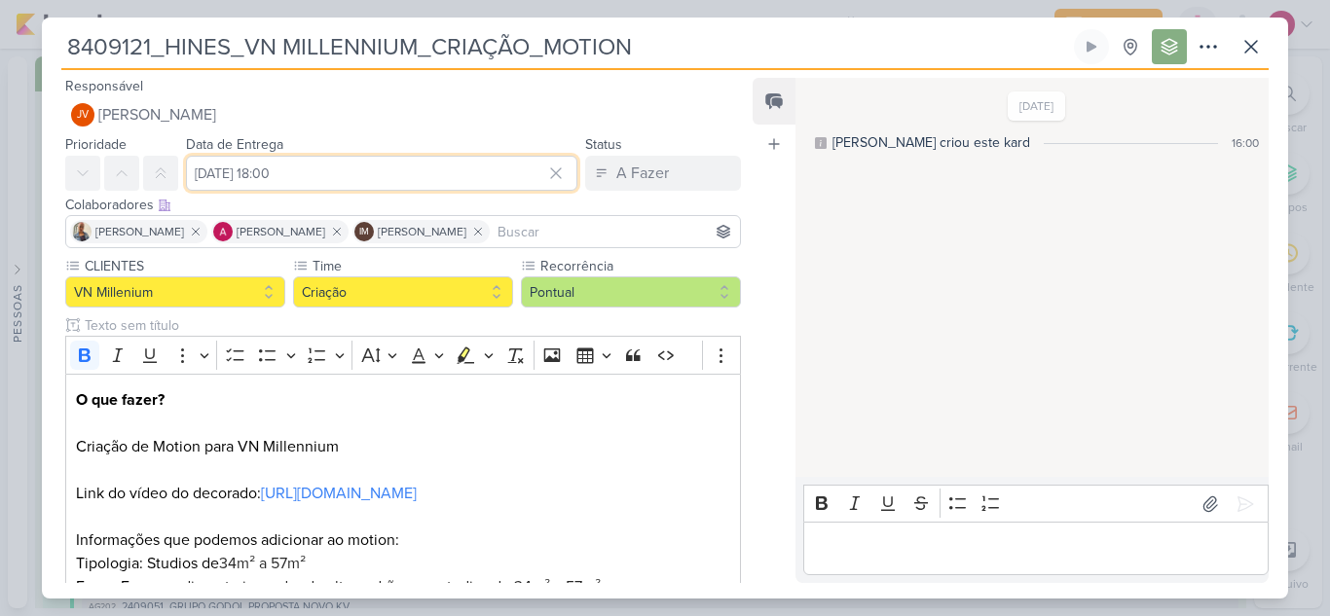
click at [251, 178] on input "[DATE] 18:00" at bounding box center [381, 173] width 391 height 35
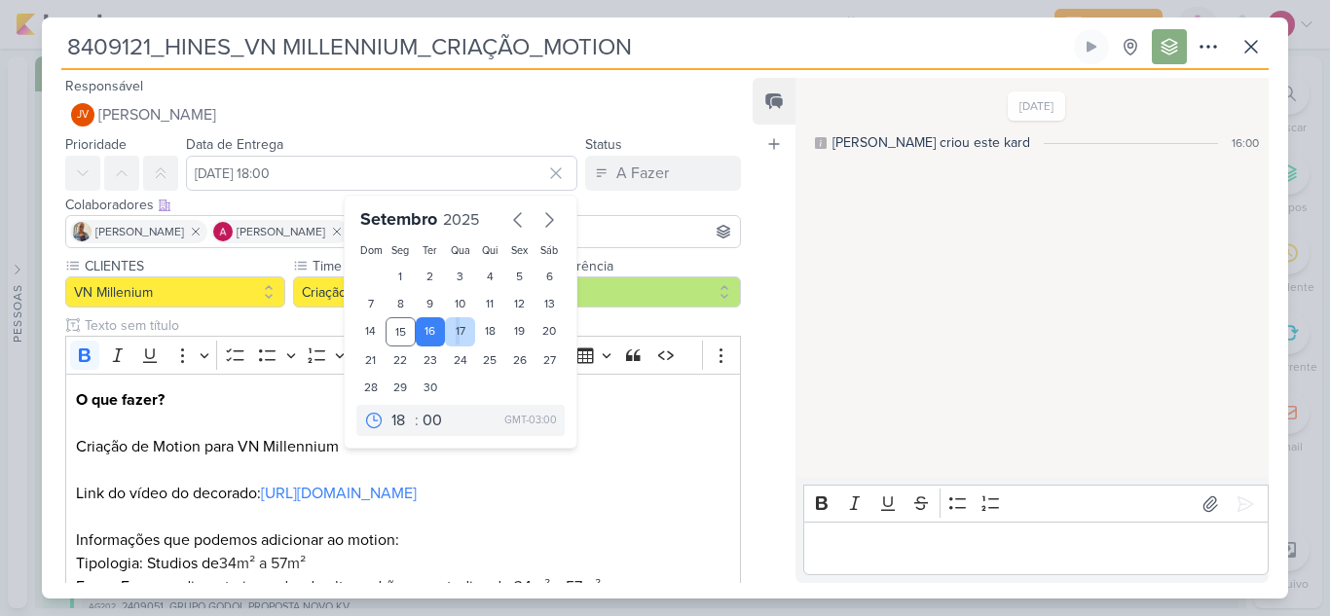
click at [451, 331] on div "17" at bounding box center [460, 331] width 30 height 29
type input "[DATE] 18:00"
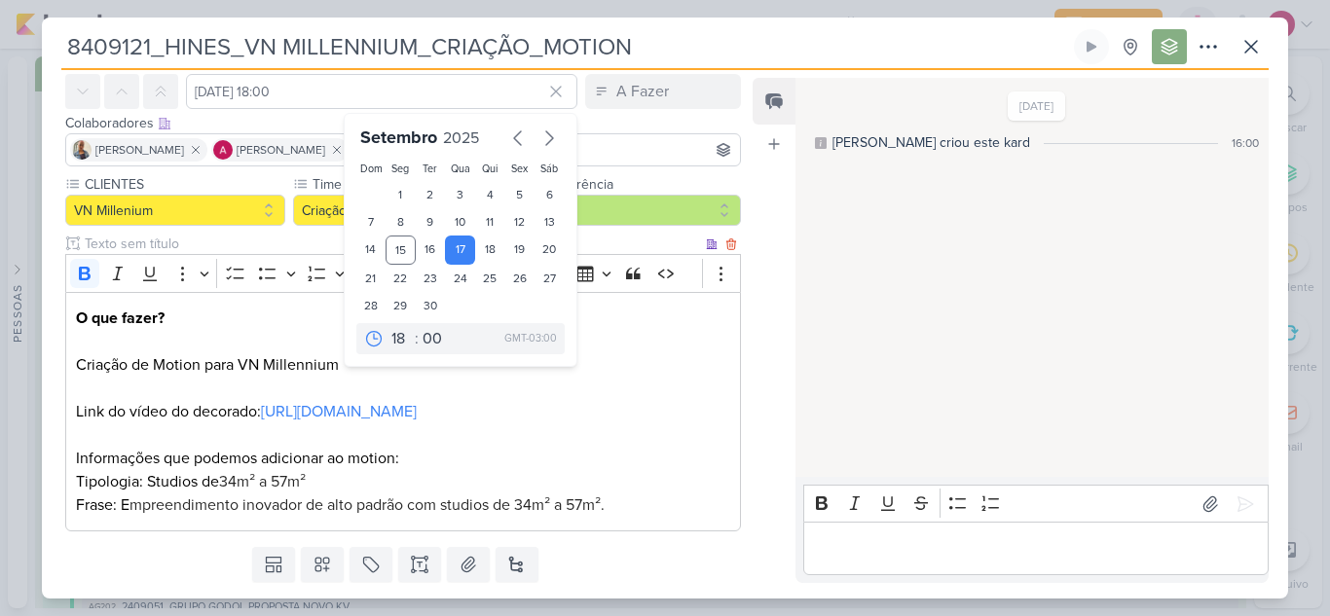
scroll to position [162, 0]
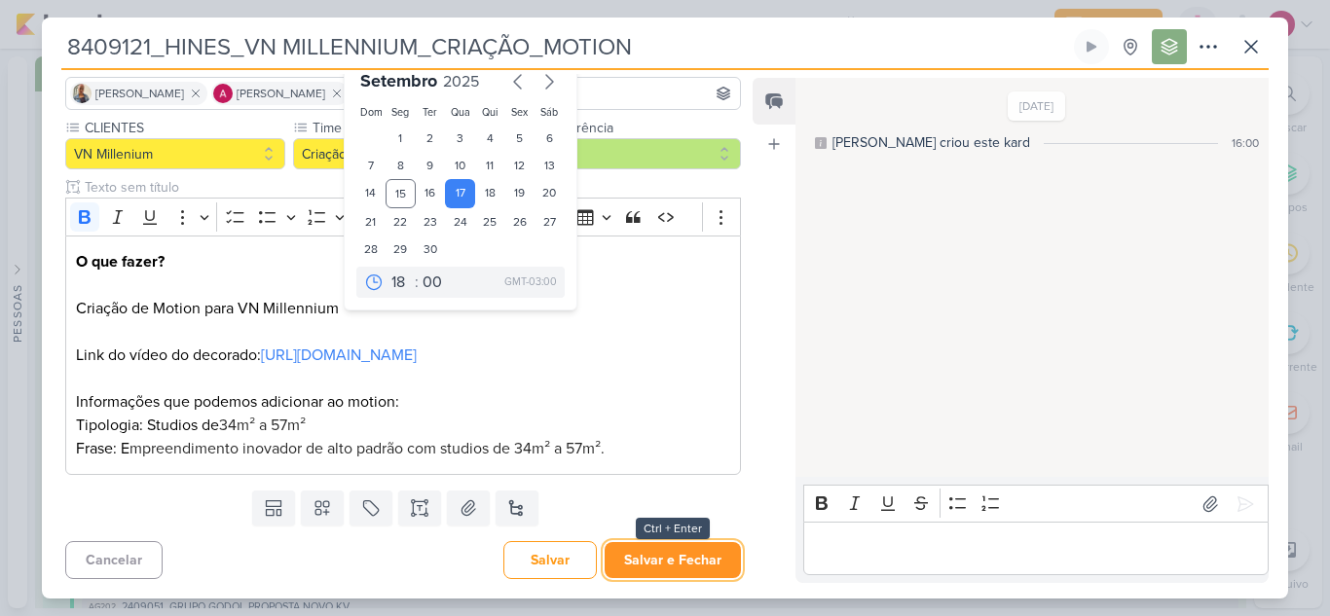
click at [656, 557] on button "Salvar e Fechar" at bounding box center [672, 560] width 136 height 36
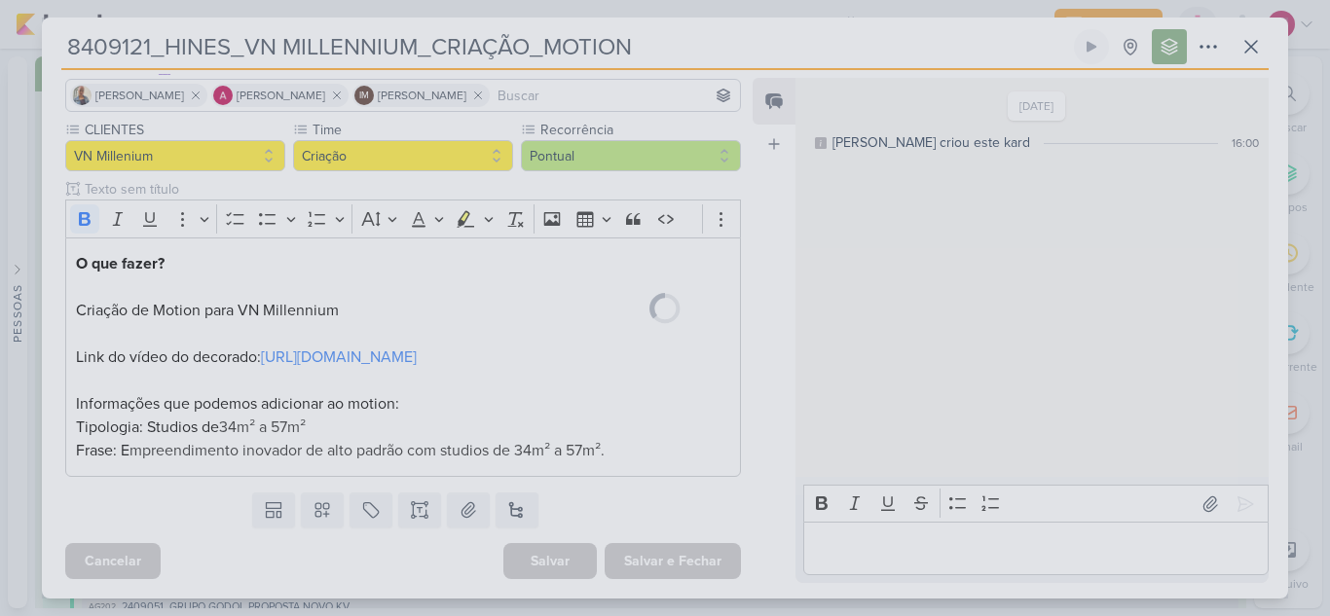
scroll to position [160, 0]
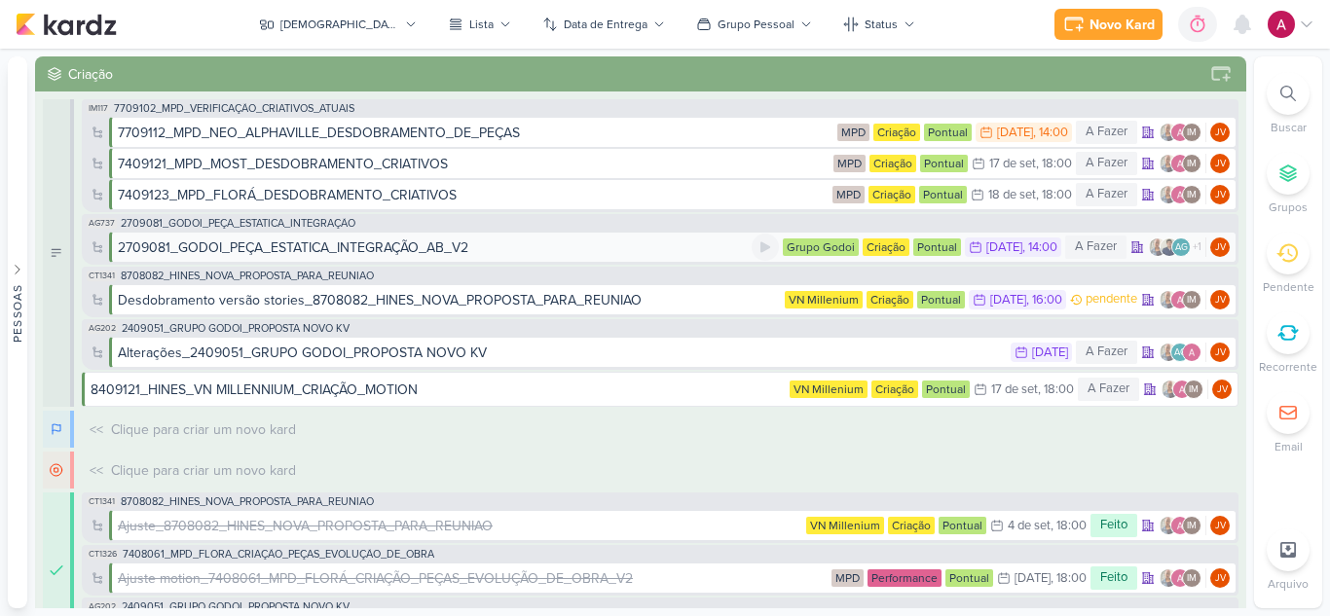
click at [587, 245] on div "2709081_GODOI_PEÇA_ESTATICA_INTEGRAÇÃO_AB_V2" at bounding box center [435, 247] width 634 height 20
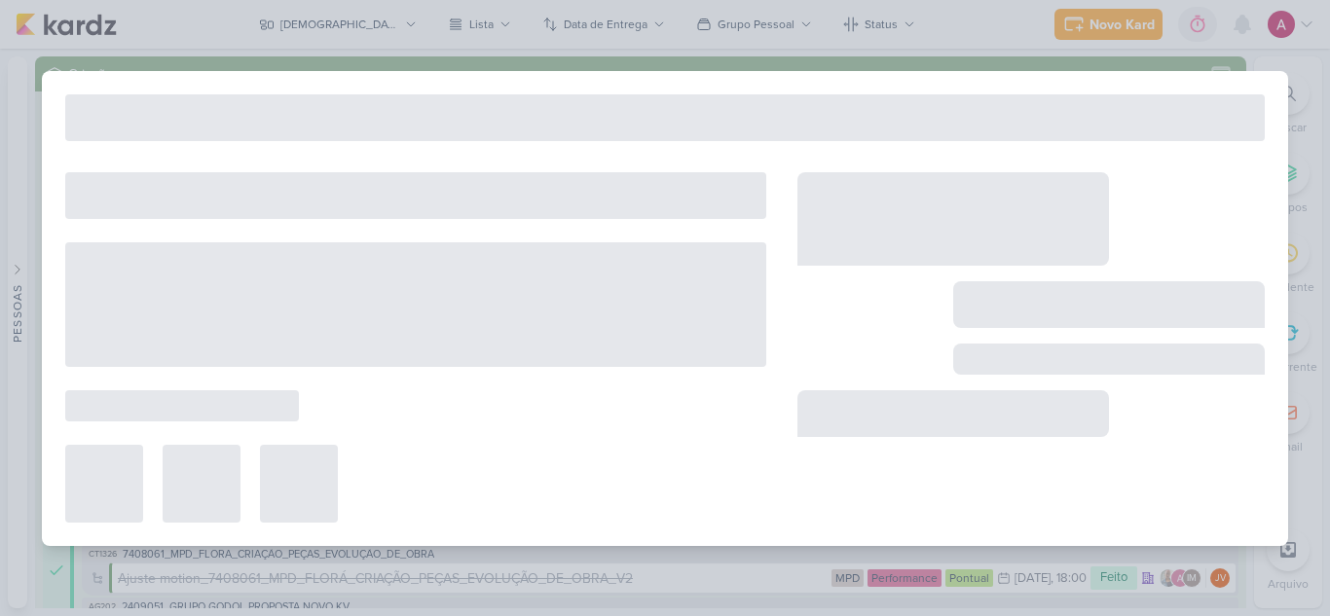
type input "2709081_GODOI_PEÇA_ESTATICA_INTEGRAÇÃO_AB_V2"
type input "[DATE] 14:00"
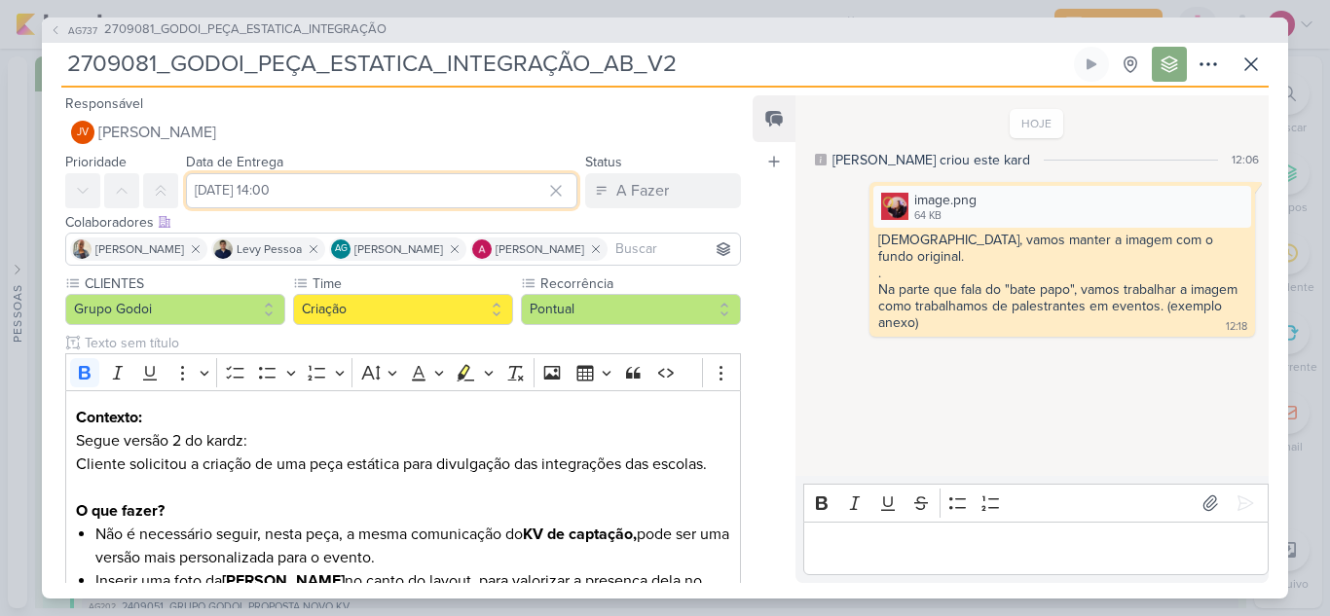
click at [381, 189] on input "[DATE] 14:00" at bounding box center [381, 190] width 391 height 35
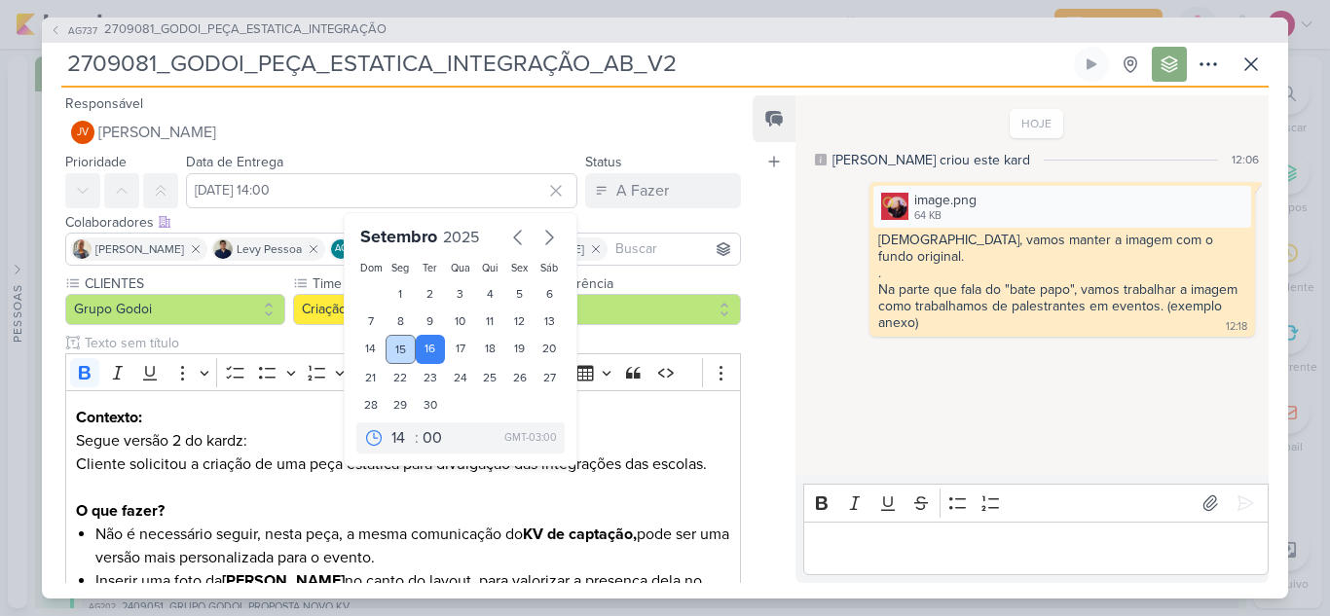
click at [392, 347] on div "15" at bounding box center [400, 349] width 30 height 29
type input "[DATE] 14:00"
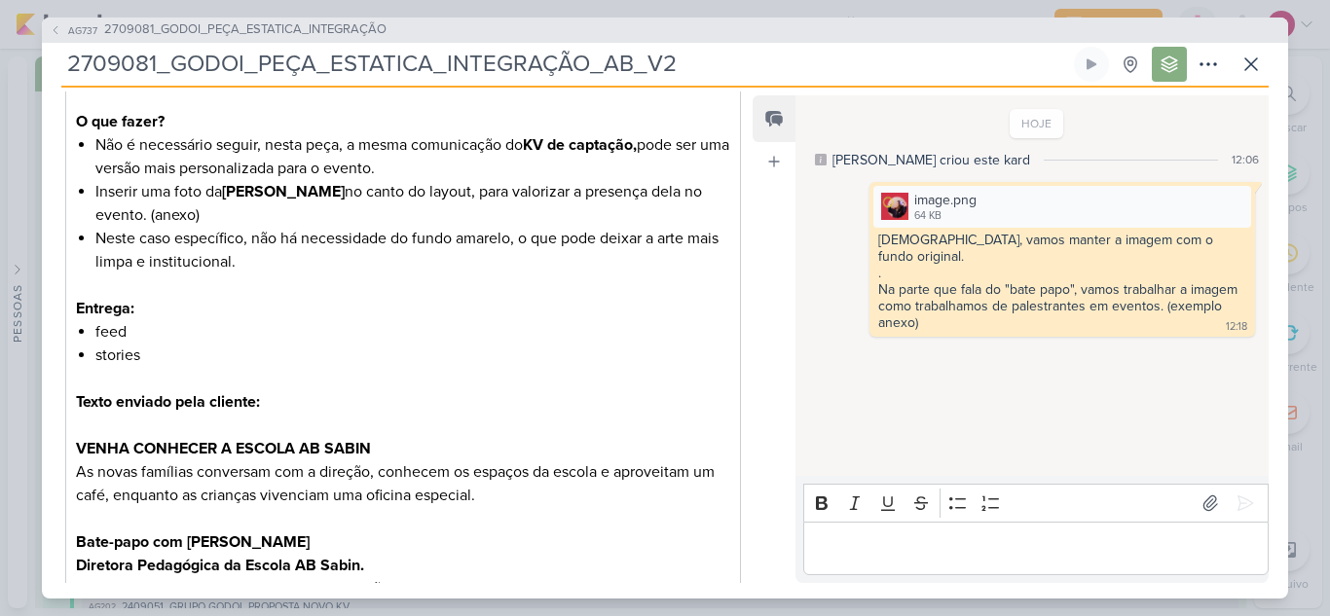
scroll to position [690, 0]
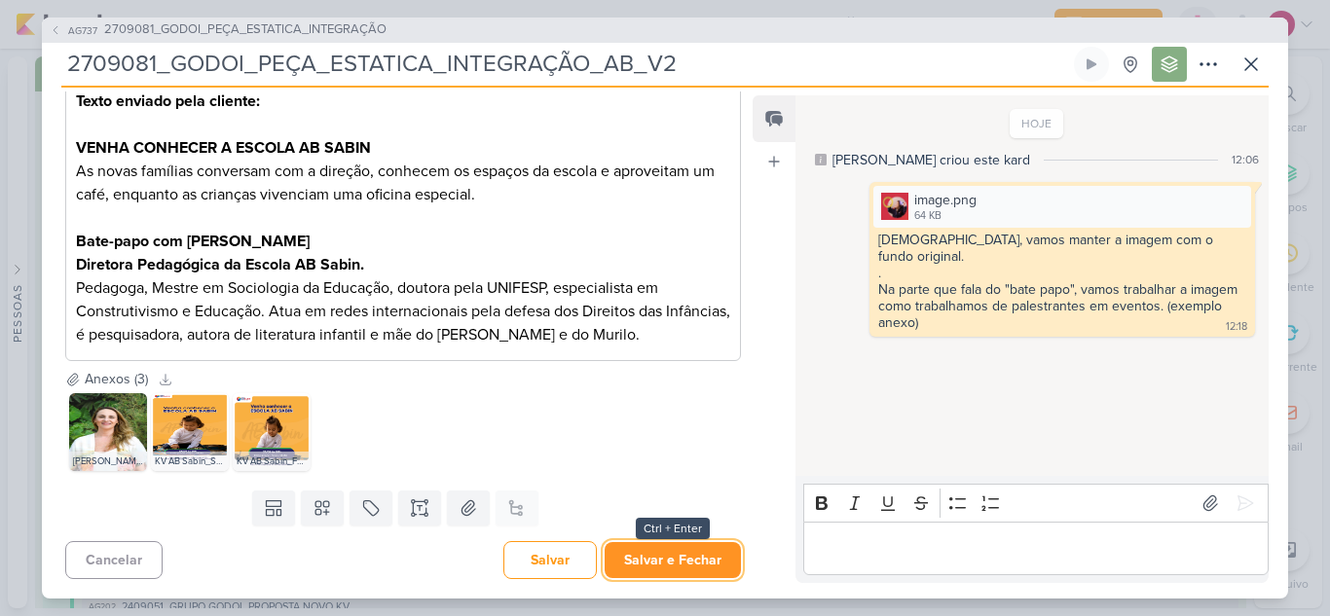
click at [649, 566] on button "Salvar e Fechar" at bounding box center [672, 560] width 136 height 36
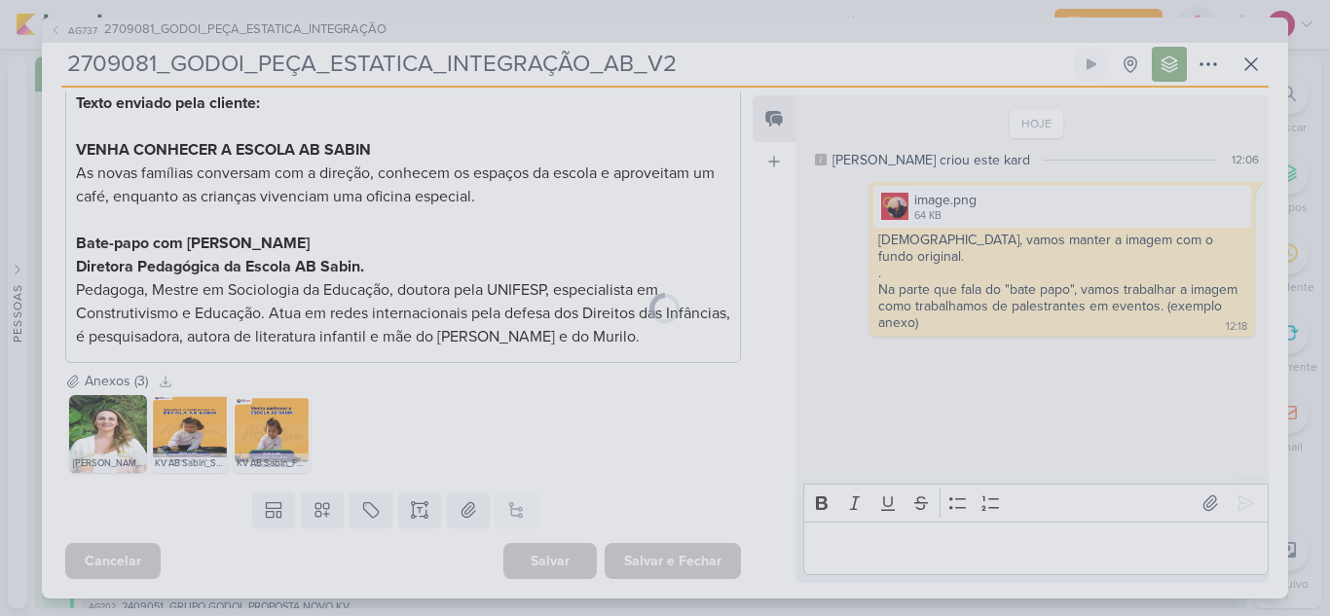
scroll to position [688, 0]
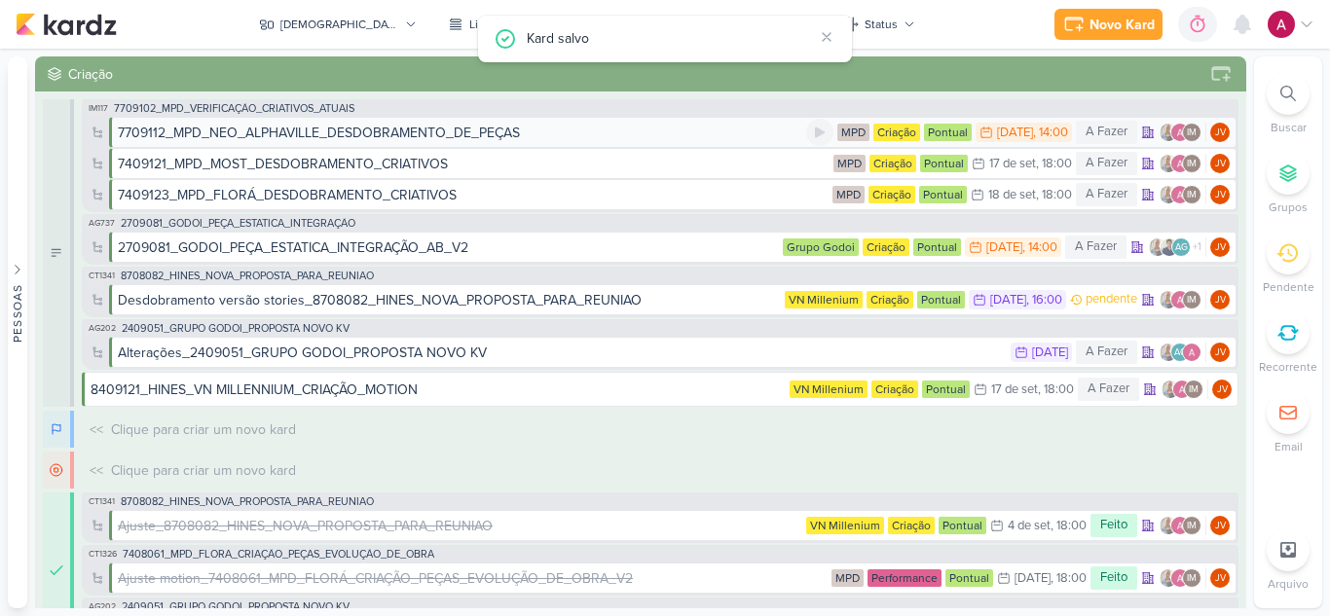
click at [538, 135] on div "7709112_MPD_NEO_ALPHAVILLE_DESDOBRAMENTO_DE_PEÇAS" at bounding box center [462, 133] width 688 height 20
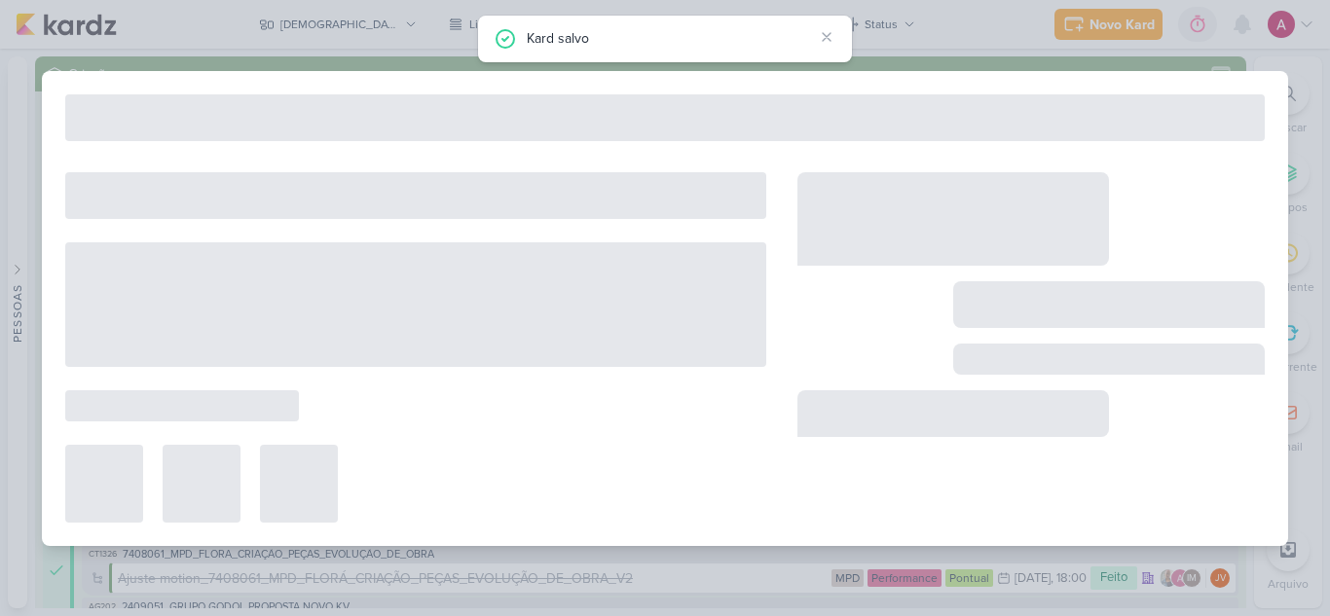
type input "7709112_MPD_NEO_ALPHAVILLE_DESDOBRAMENTO_DE_PEÇAS"
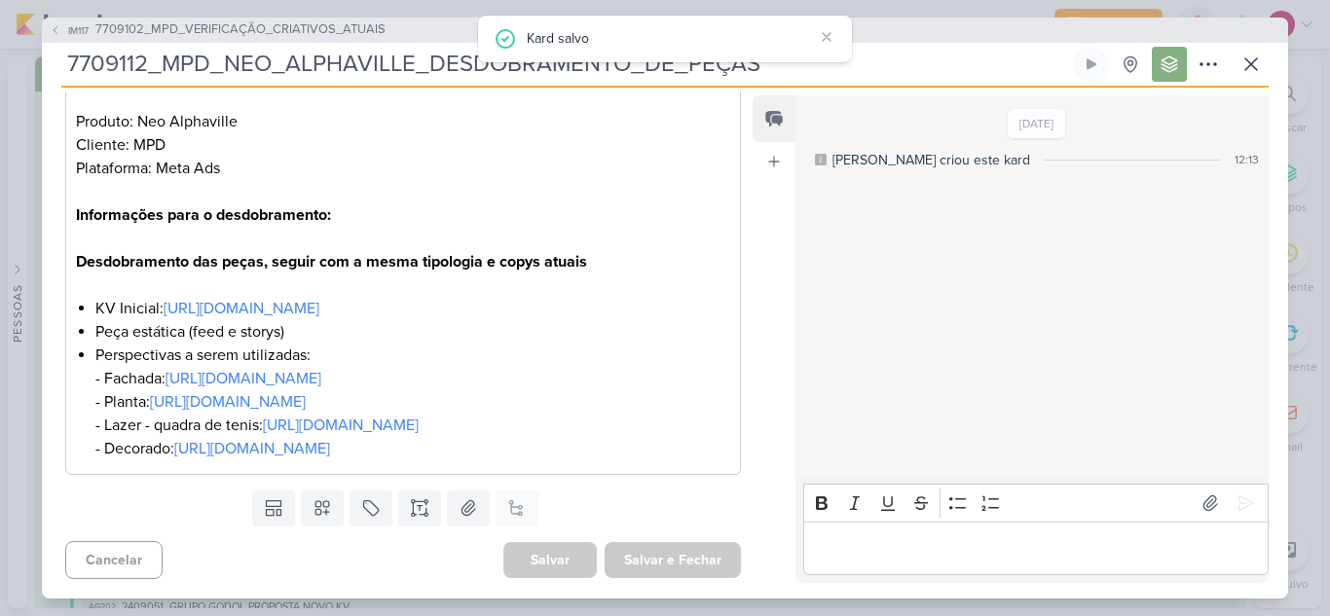
scroll to position [0, 0]
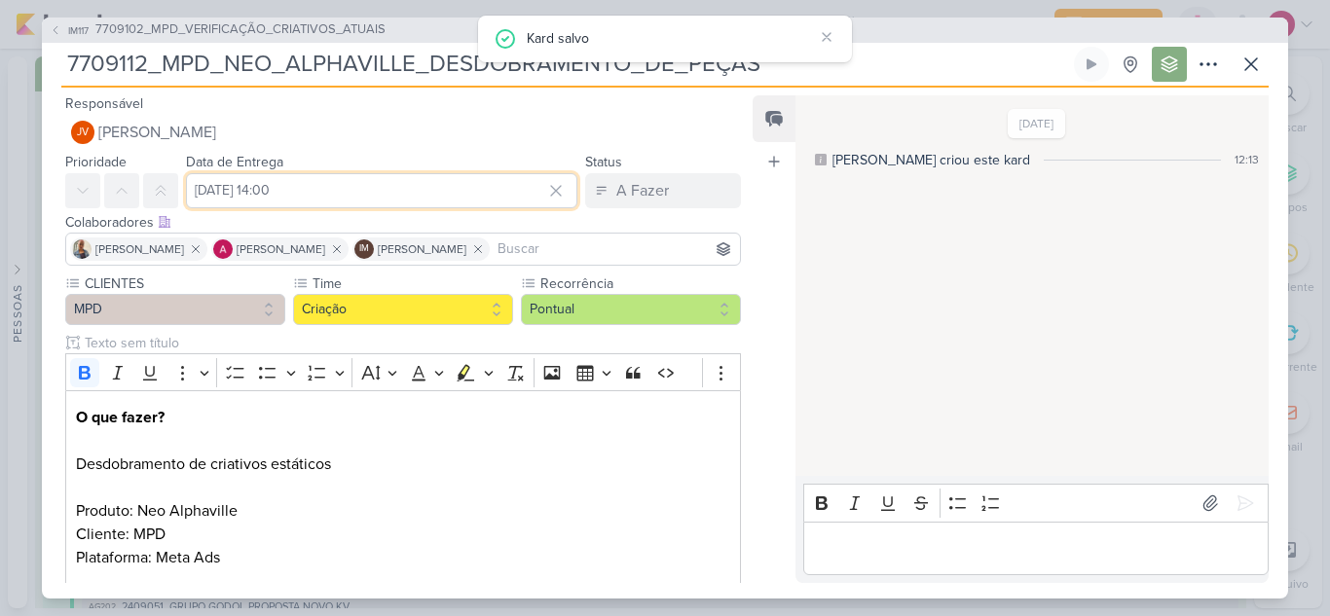
click at [236, 186] on input "[DATE] 14:00" at bounding box center [381, 190] width 391 height 35
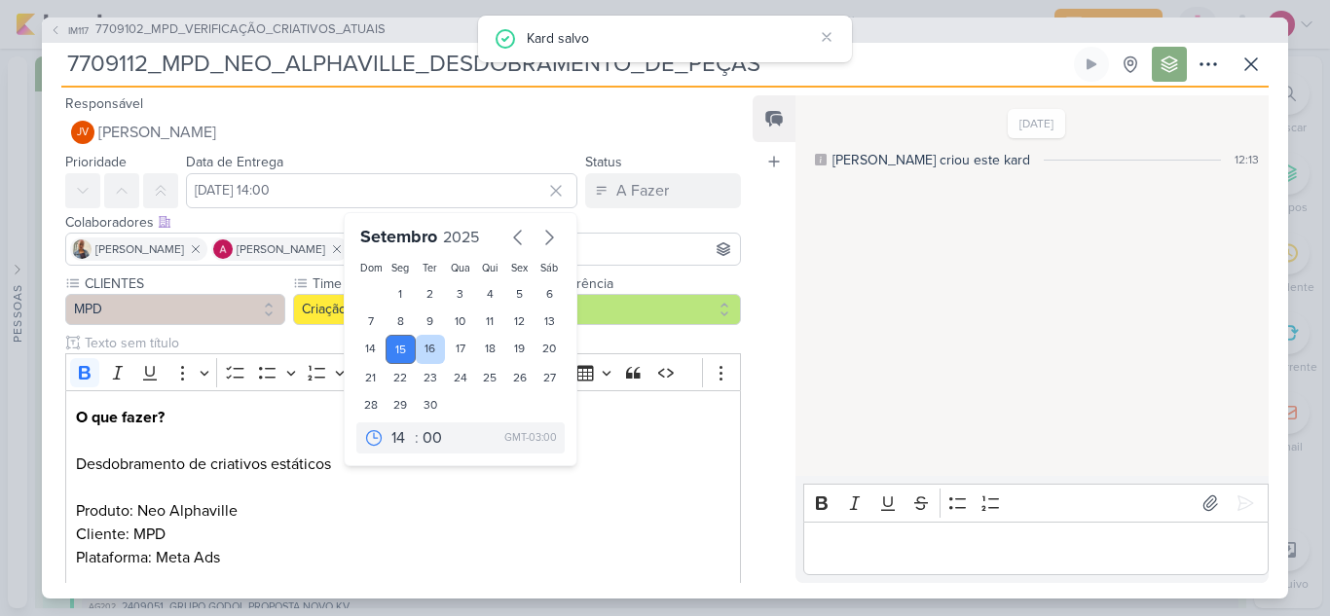
click at [422, 351] on div "16" at bounding box center [431, 349] width 30 height 29
type input "[DATE] 14:00"
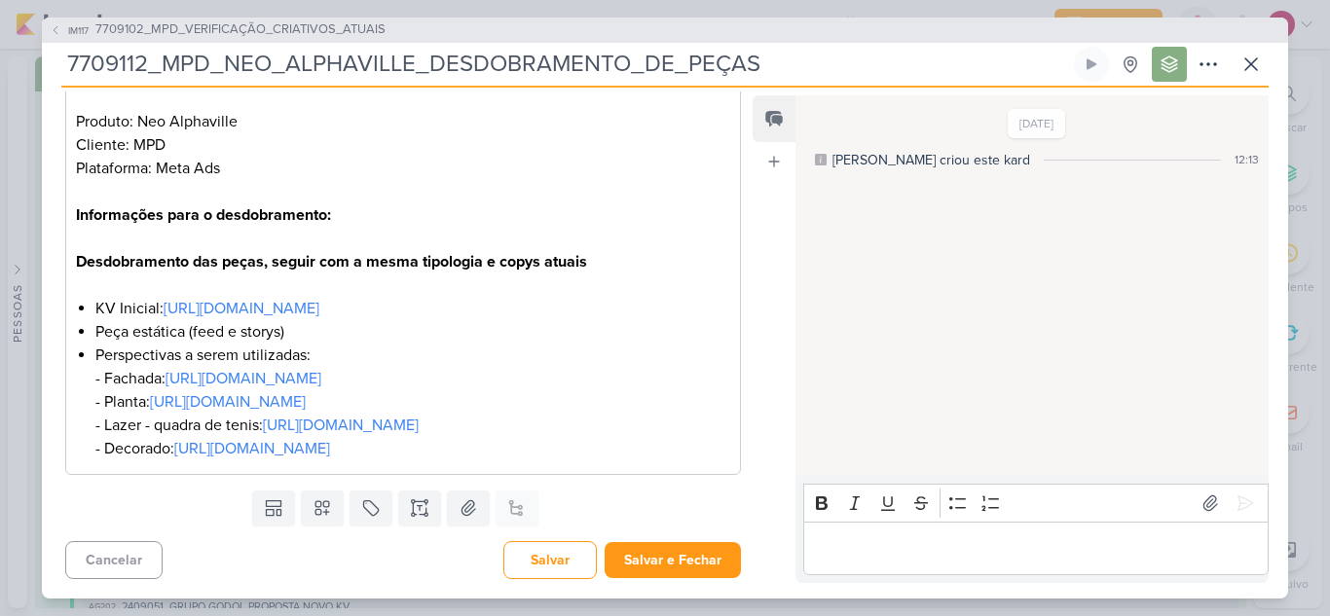
scroll to position [459, 0]
click at [632, 562] on button "Salvar e Fechar" at bounding box center [672, 560] width 136 height 36
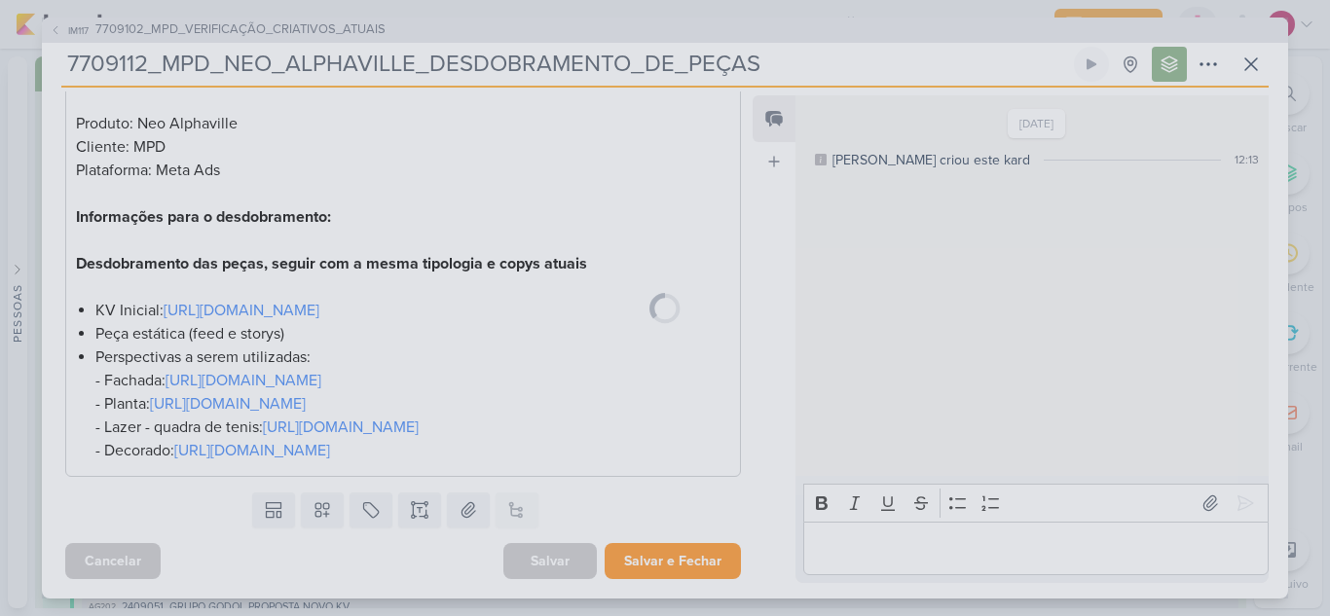
scroll to position [457, 0]
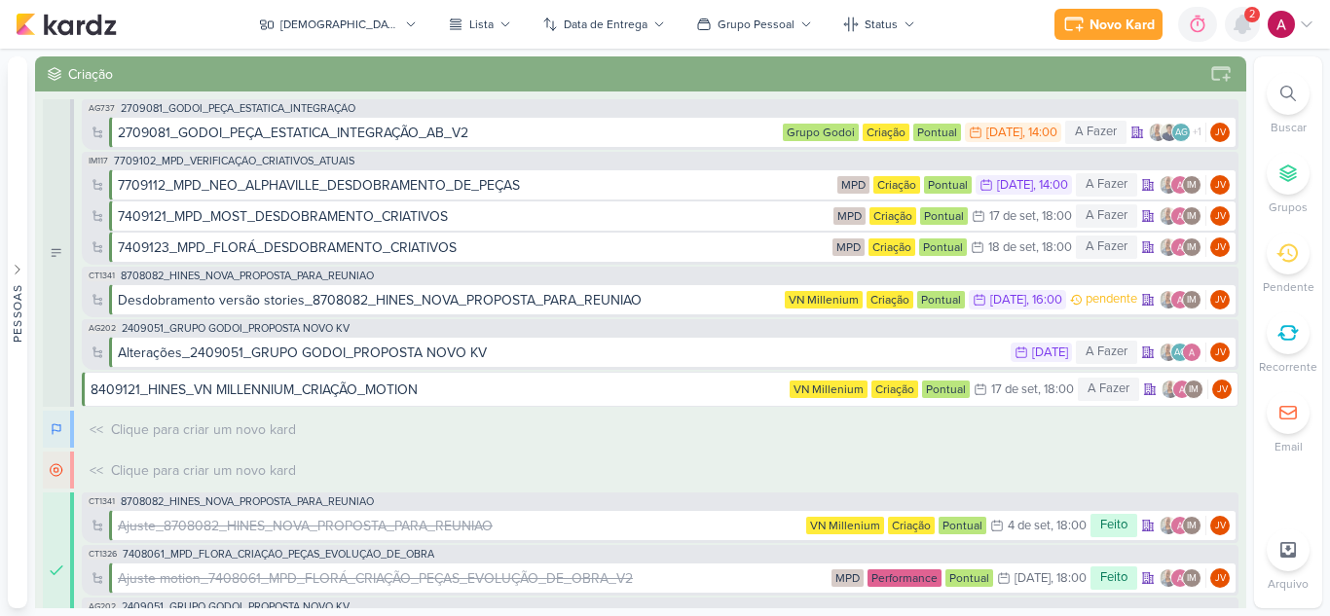
click at [1247, 23] on icon at bounding box center [1242, 25] width 16 height 18
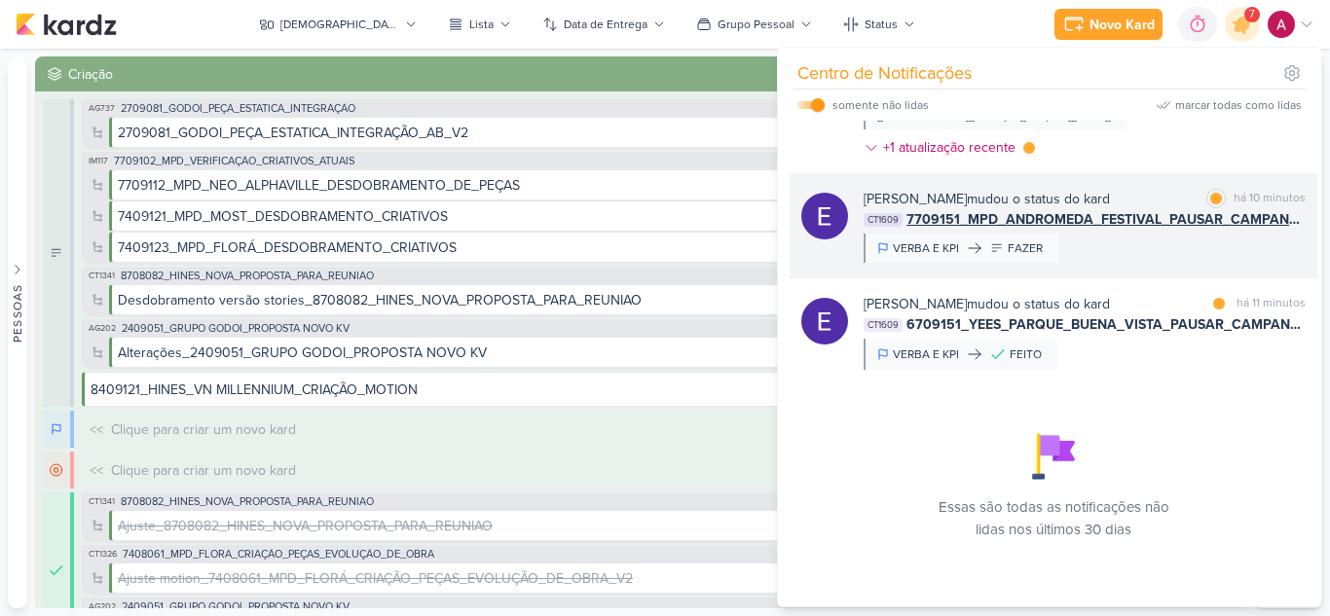
scroll to position [421, 0]
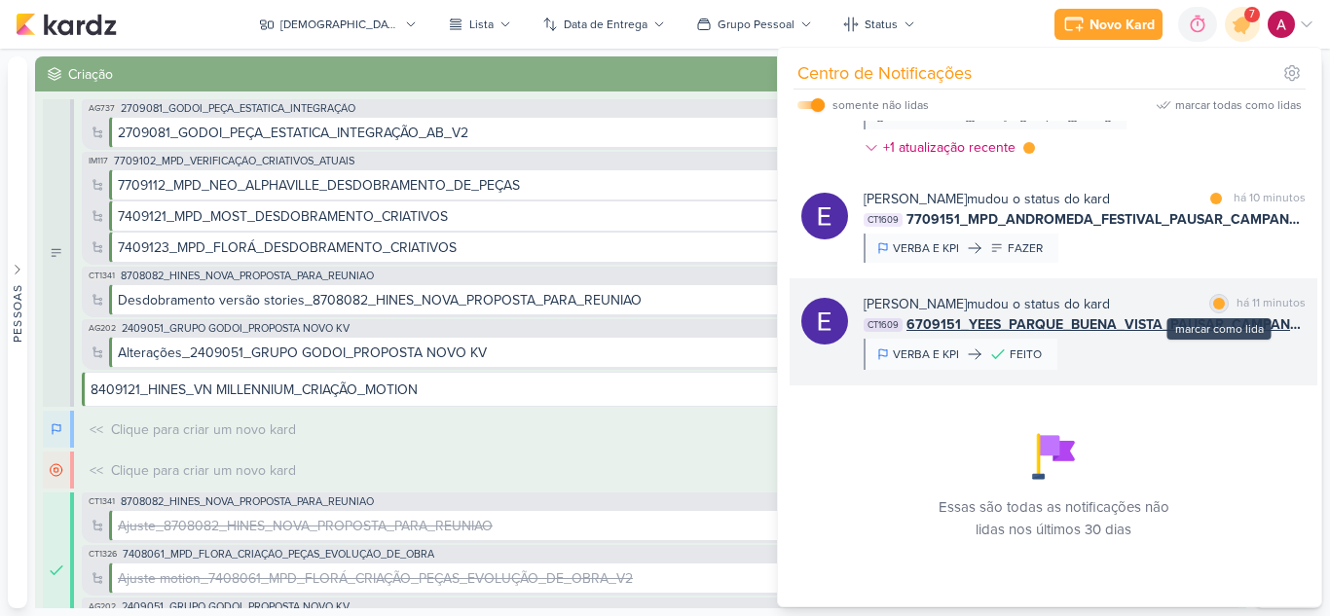
click at [1213, 303] on div at bounding box center [1219, 304] width 12 height 12
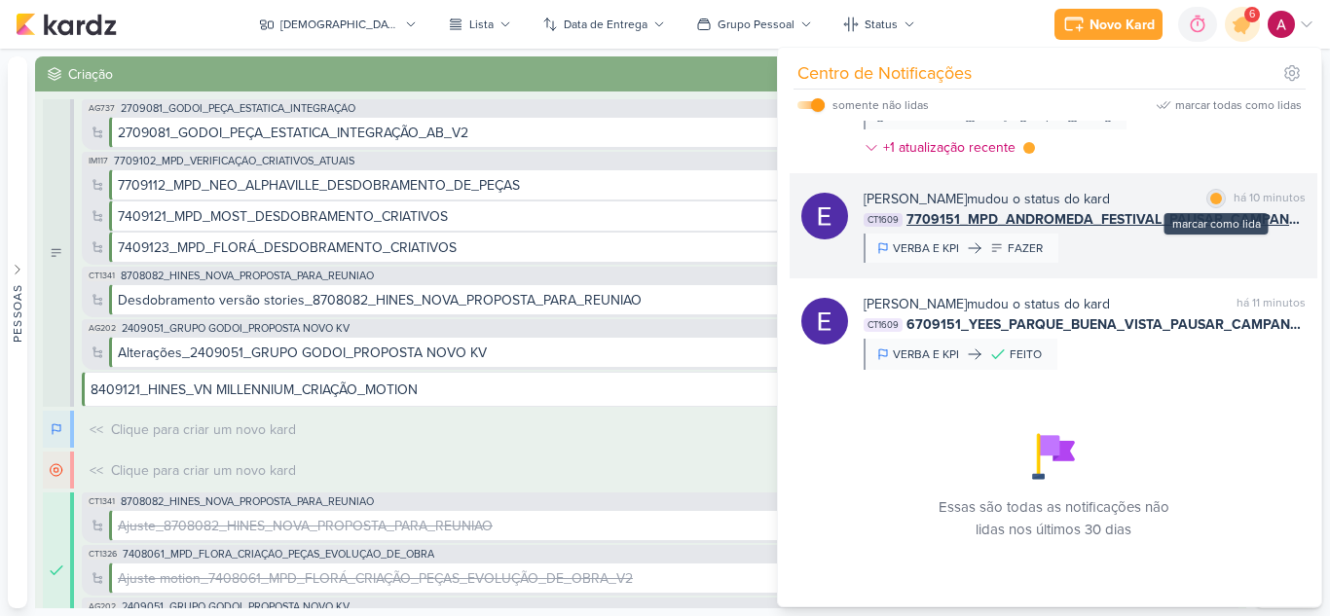
click at [1210, 196] on div at bounding box center [1216, 199] width 12 height 12
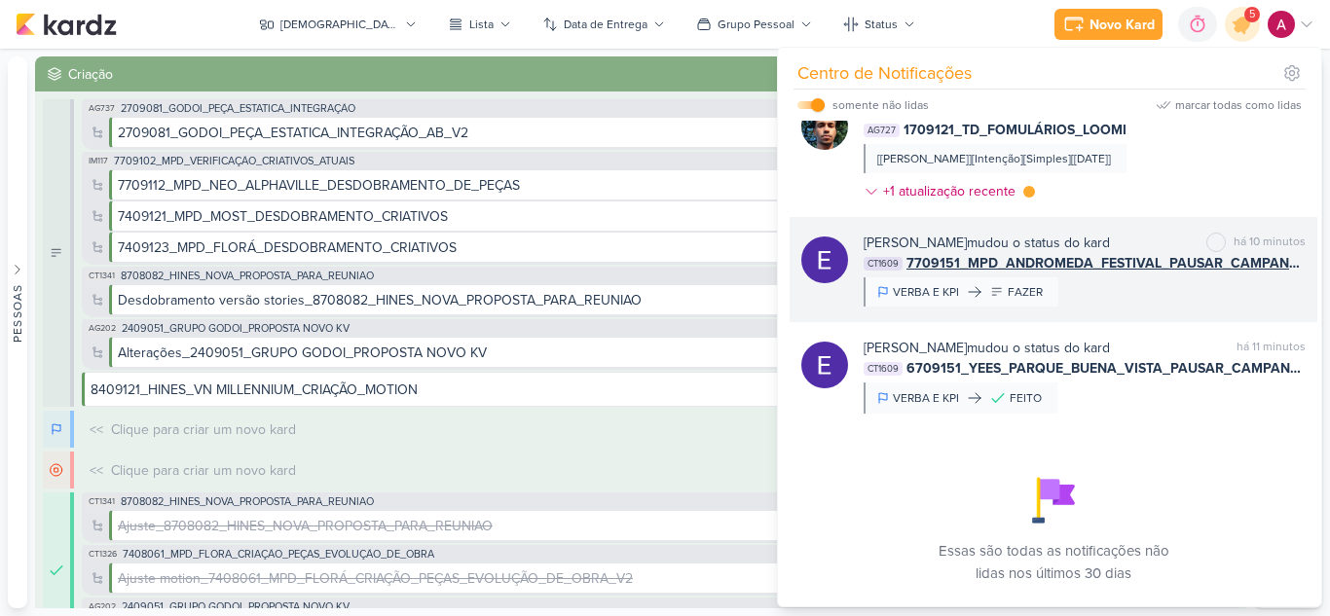
scroll to position [227, 0]
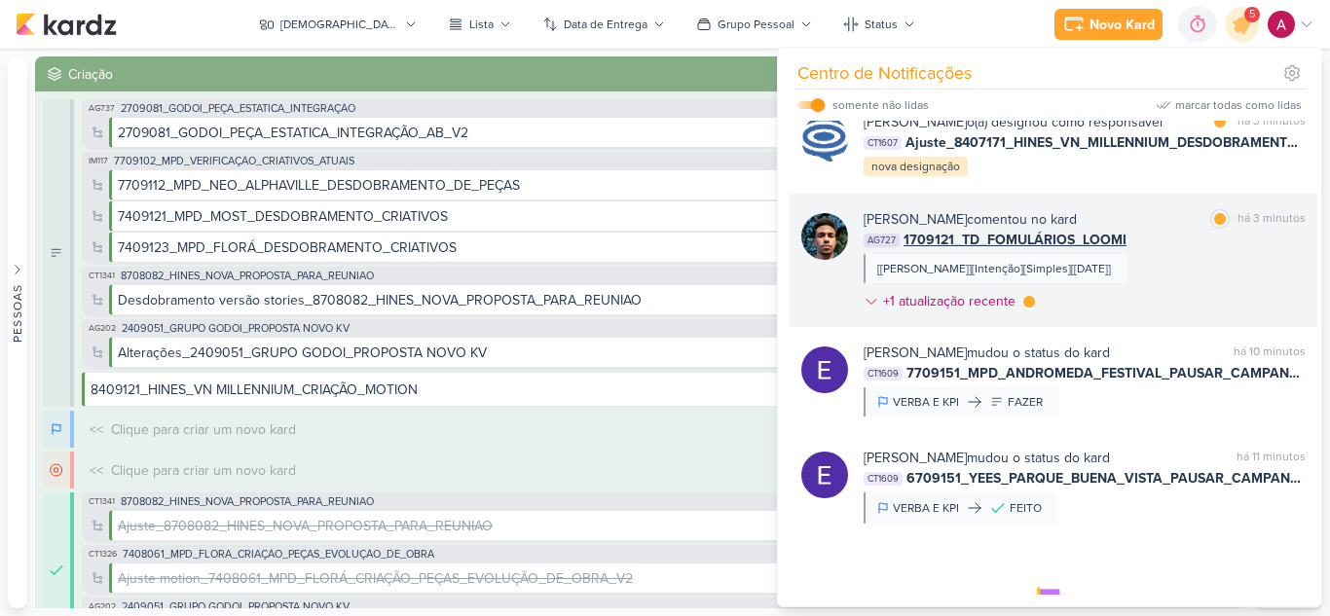
click at [1153, 250] on div "AG727 1709121_TD_FOMULÁRIOS_LOOMI" at bounding box center [1084, 240] width 442 height 20
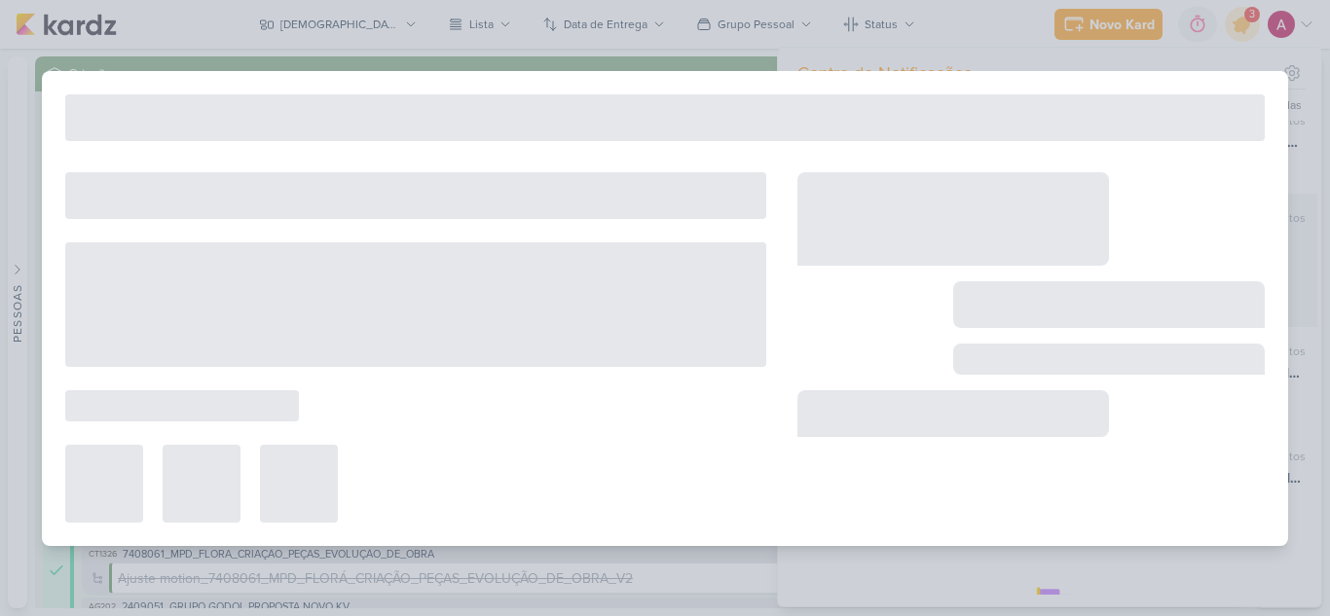
type input "1709121_TD_FOMULÁRIOS_LOOMI"
type input "[DATE] 23:59"
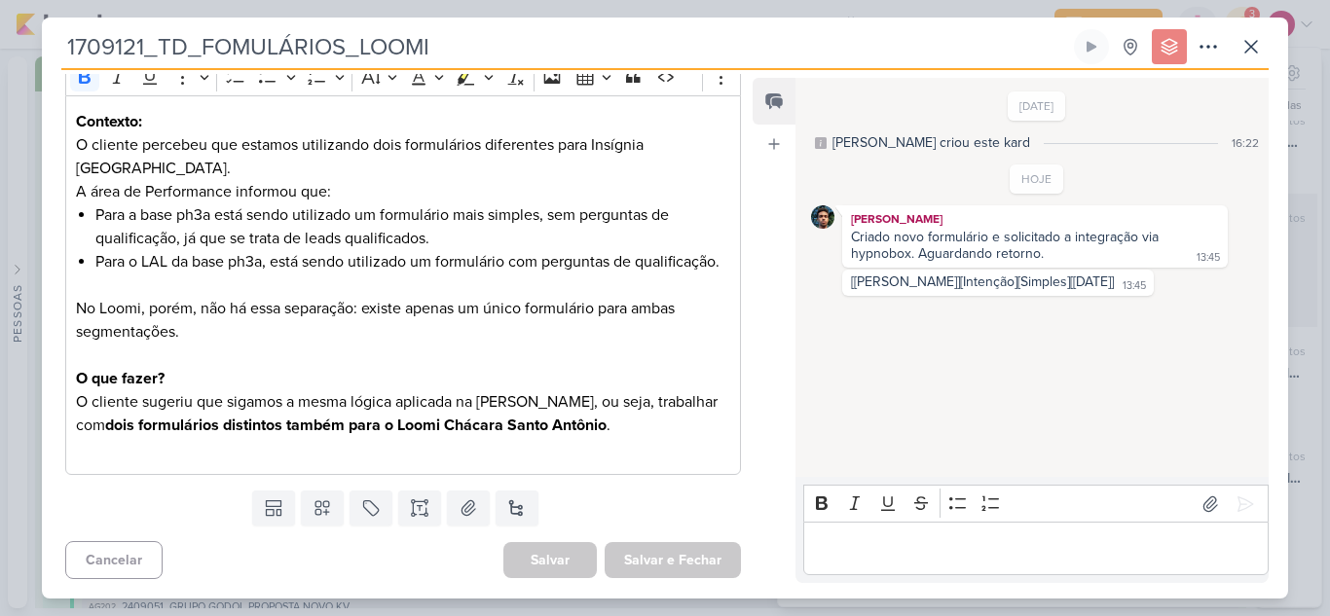
scroll to position [0, 0]
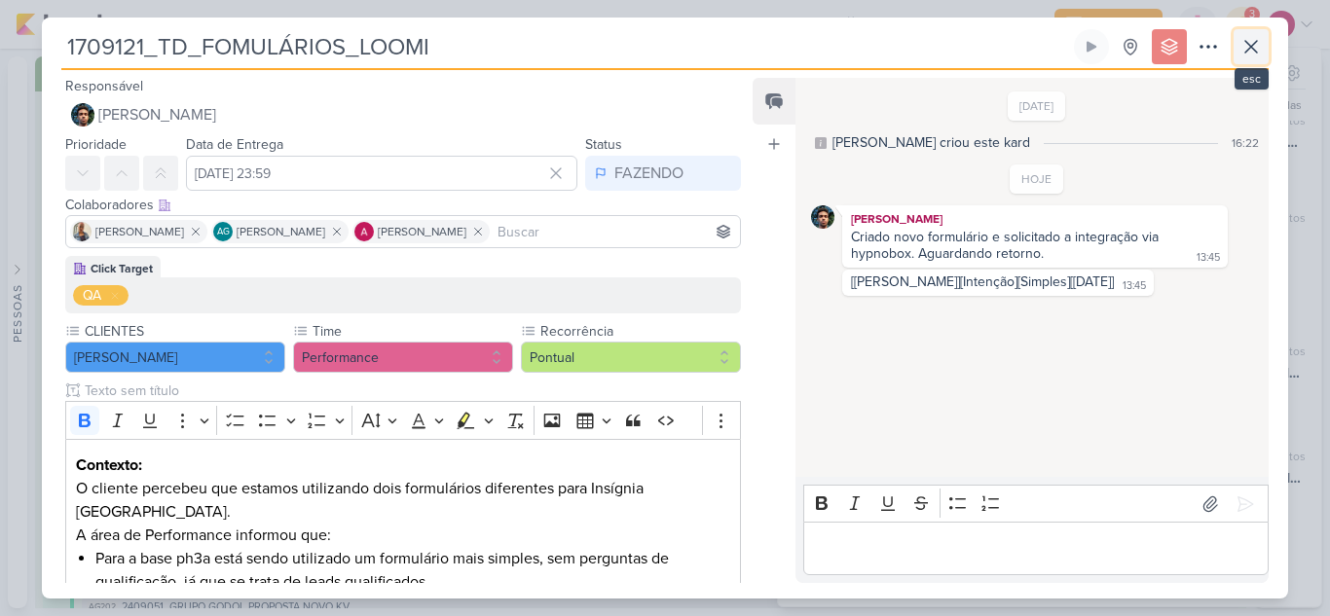
click at [1245, 50] on icon at bounding box center [1250, 46] width 23 height 23
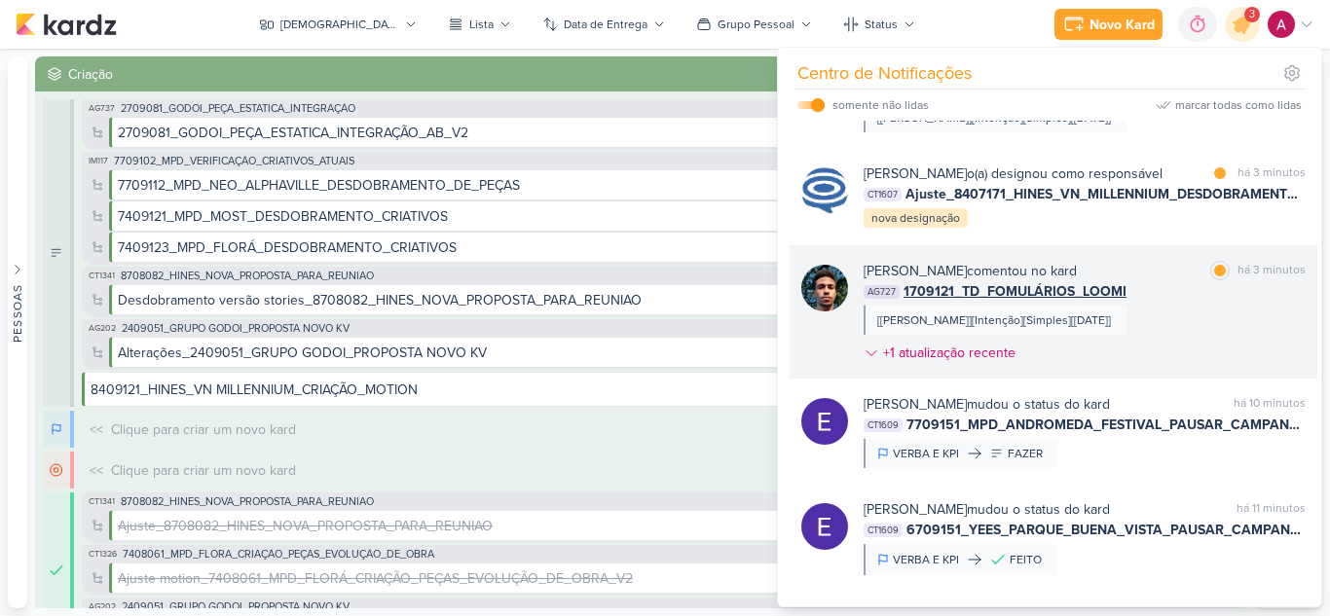
scroll to position [129, 0]
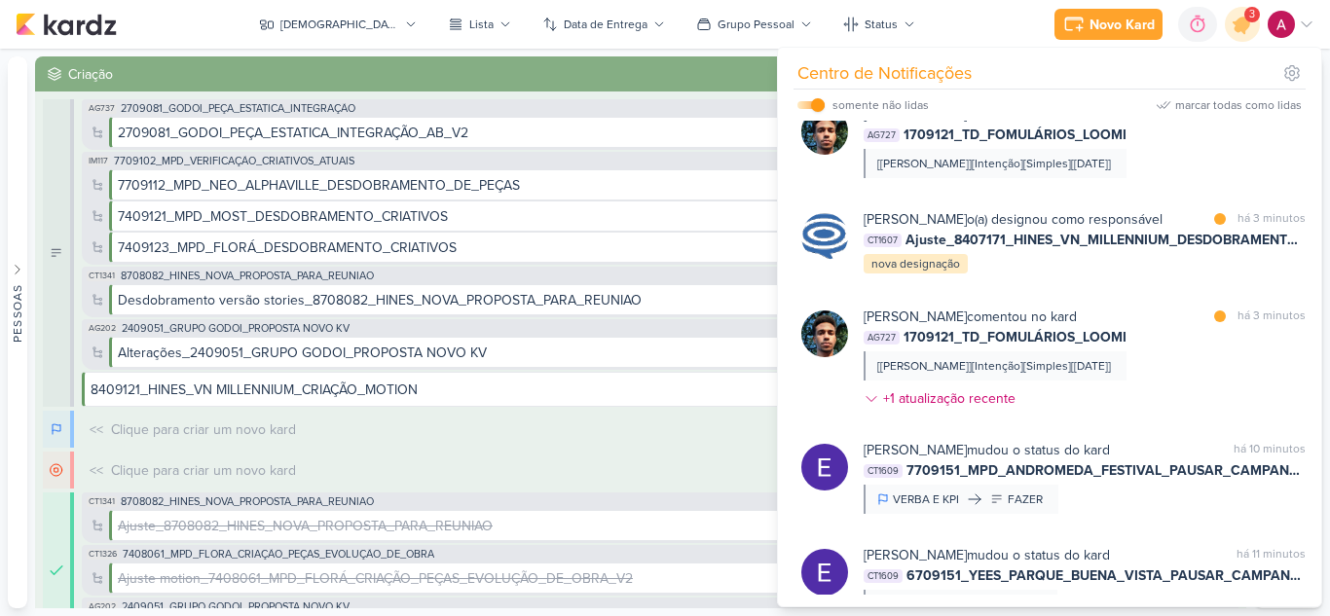
click at [1097, 275] on div "[PERSON_NAME] o(a) designou como responsável marcar como lida há 3 minutos CT16…" at bounding box center [1084, 242] width 442 height 66
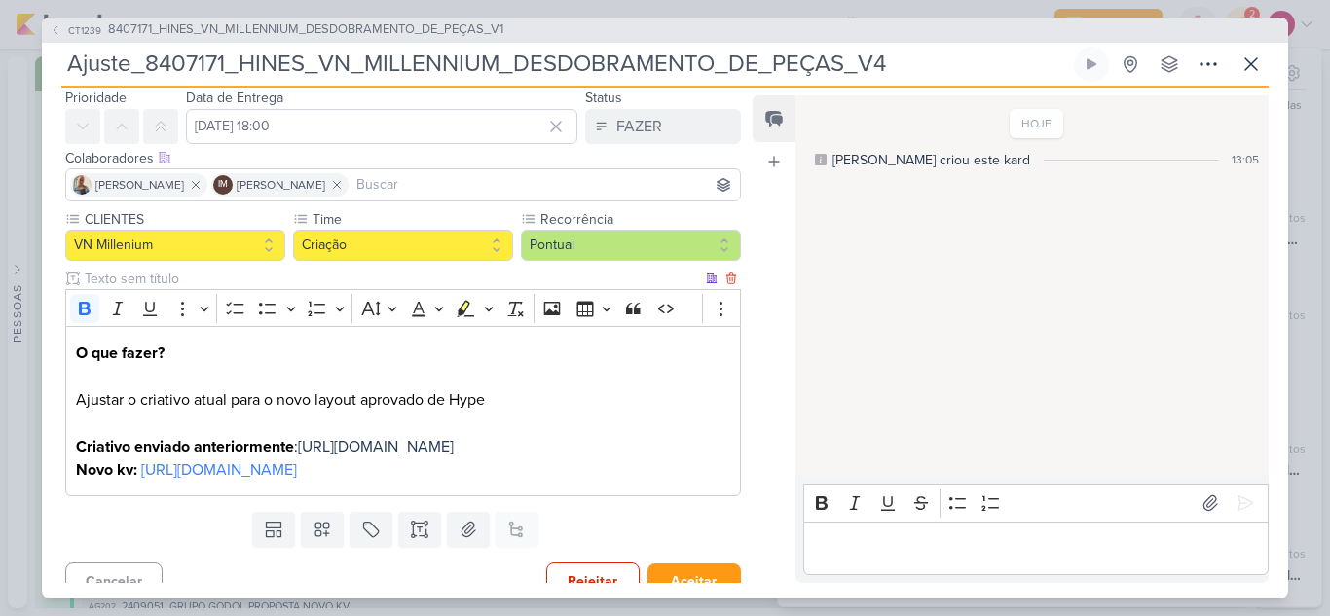
scroll to position [97, 0]
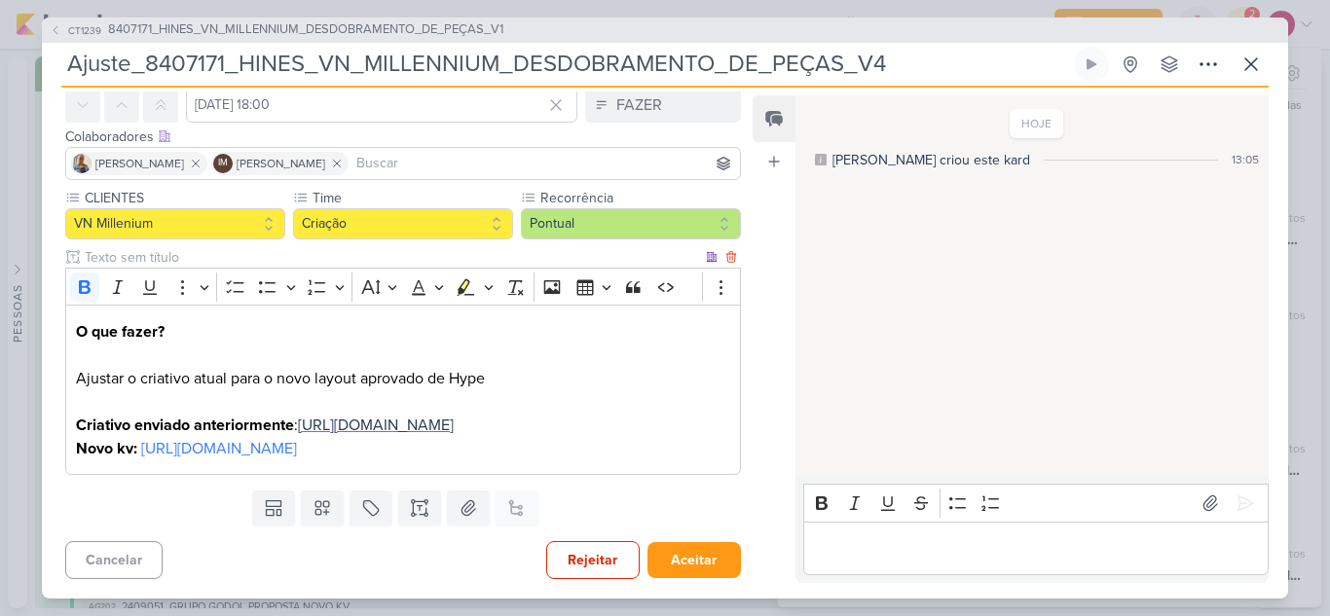
click at [298, 435] on span "[URL][DOMAIN_NAME]" at bounding box center [376, 425] width 156 height 19
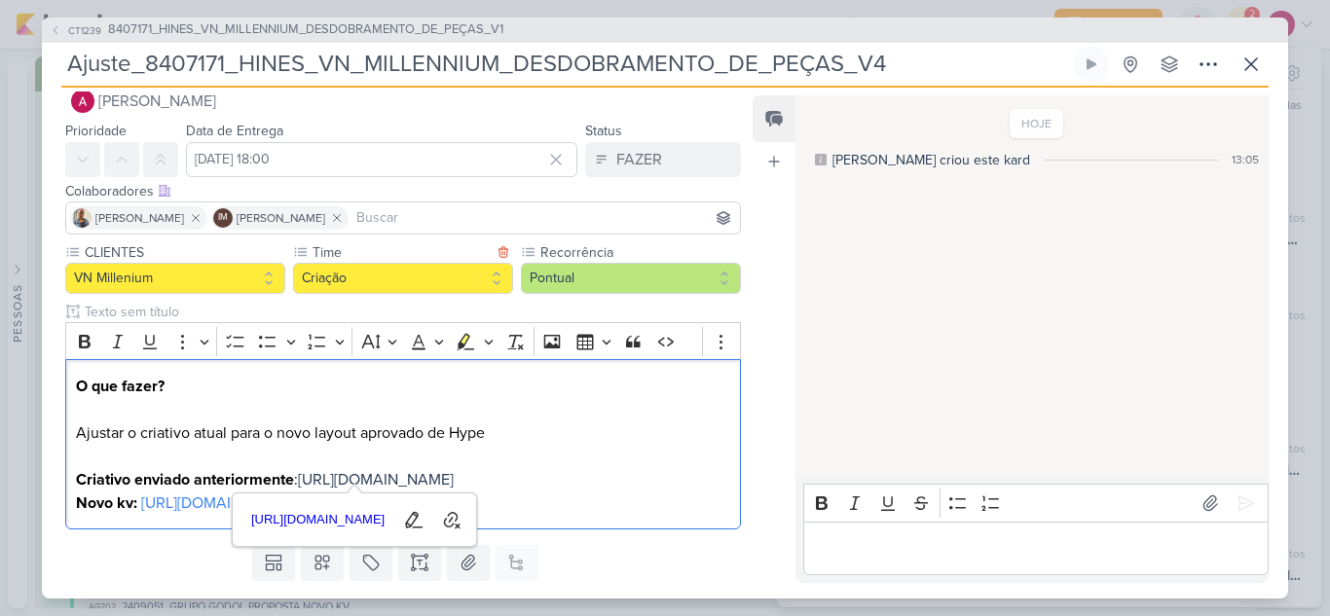
scroll to position [0, 0]
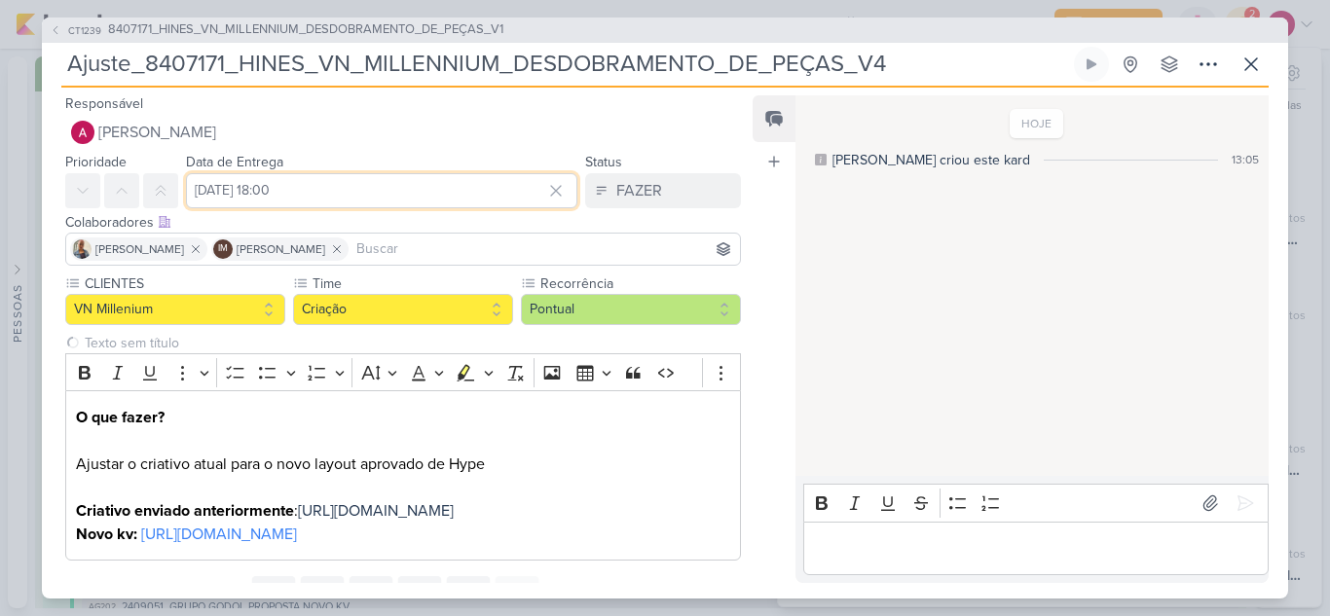
click at [295, 198] on input "[DATE] 18:00" at bounding box center [381, 190] width 391 height 35
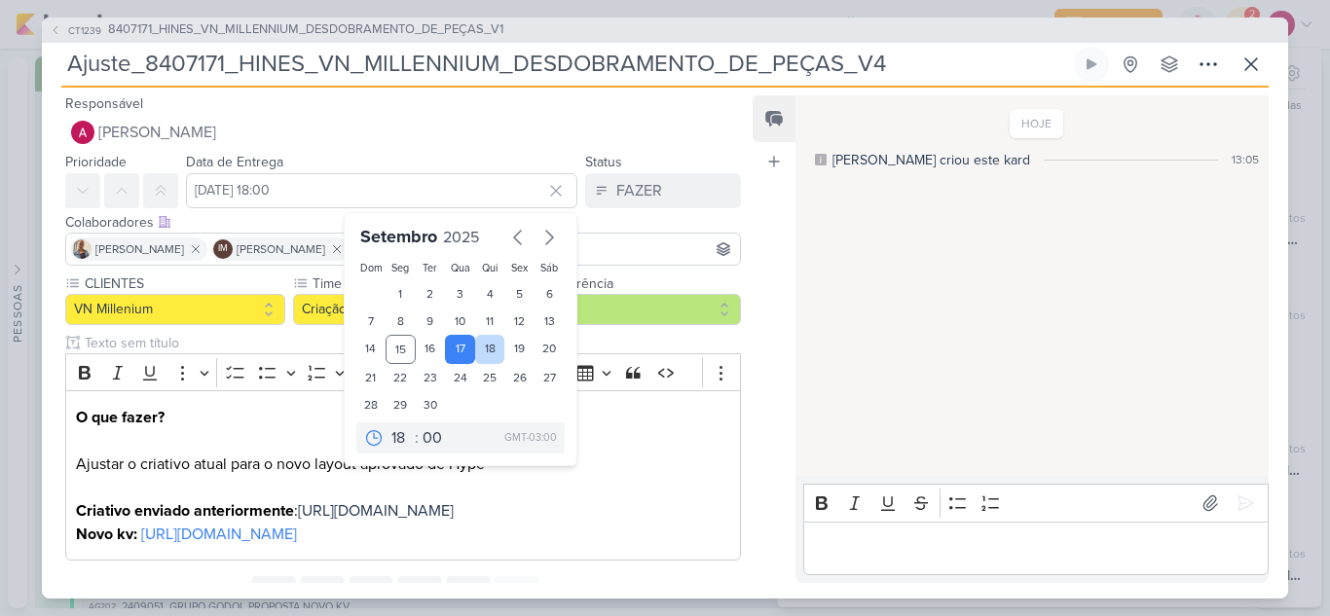
click at [482, 345] on div "18" at bounding box center [490, 349] width 30 height 29
type input "[DATE] 18:00"
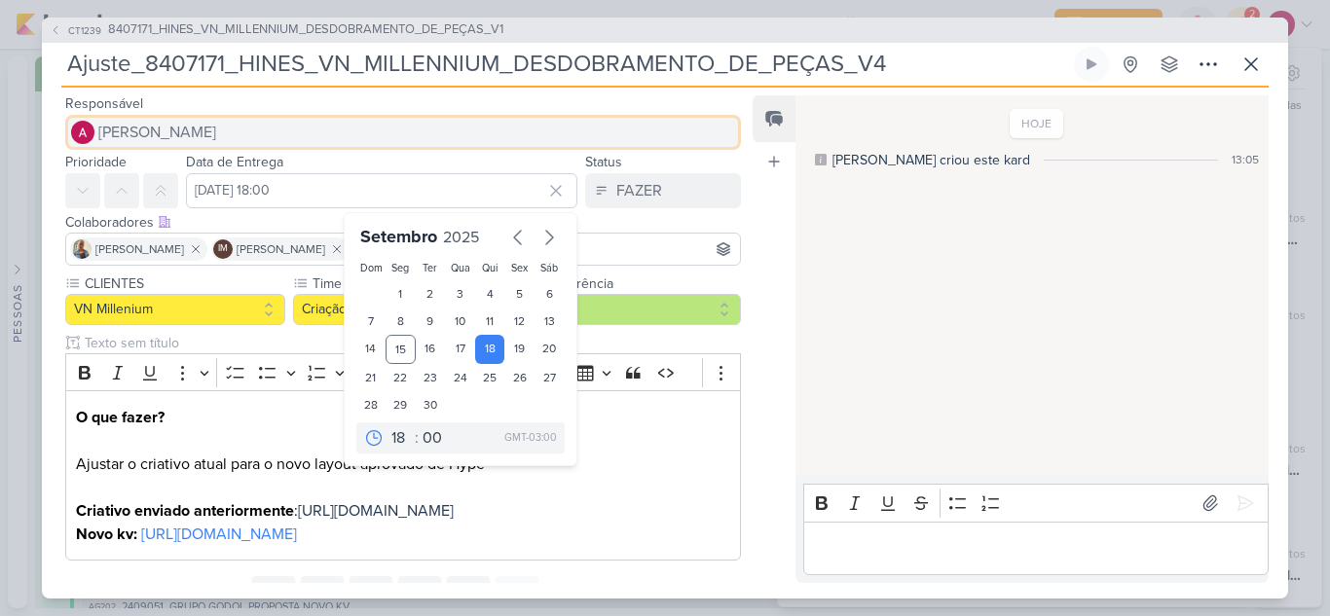
click at [188, 136] on span "[PERSON_NAME]" at bounding box center [157, 132] width 118 height 23
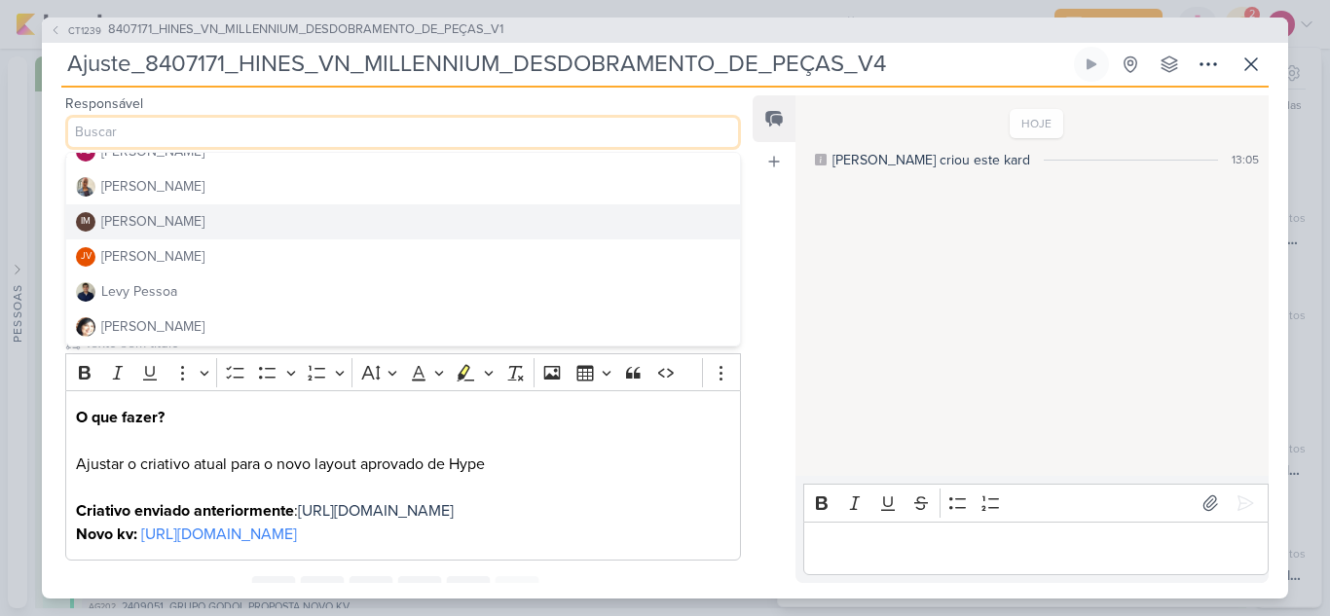
scroll to position [195, 0]
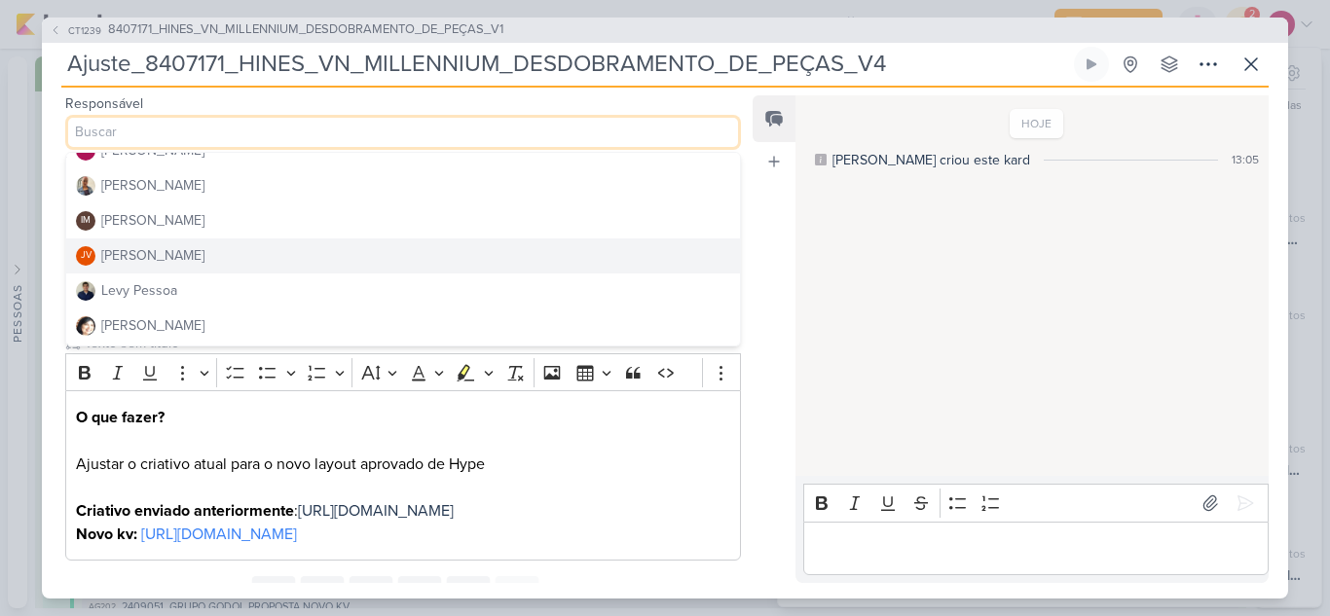
click at [151, 251] on div "[PERSON_NAME]" at bounding box center [152, 255] width 103 height 20
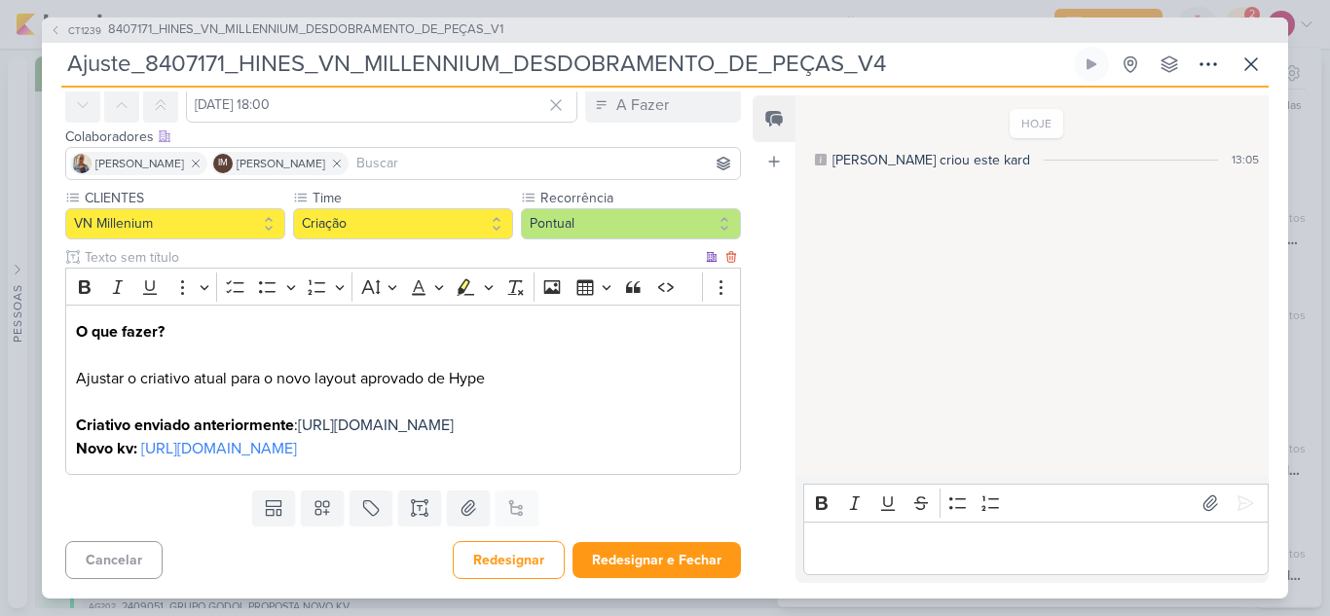
scroll to position [0, 0]
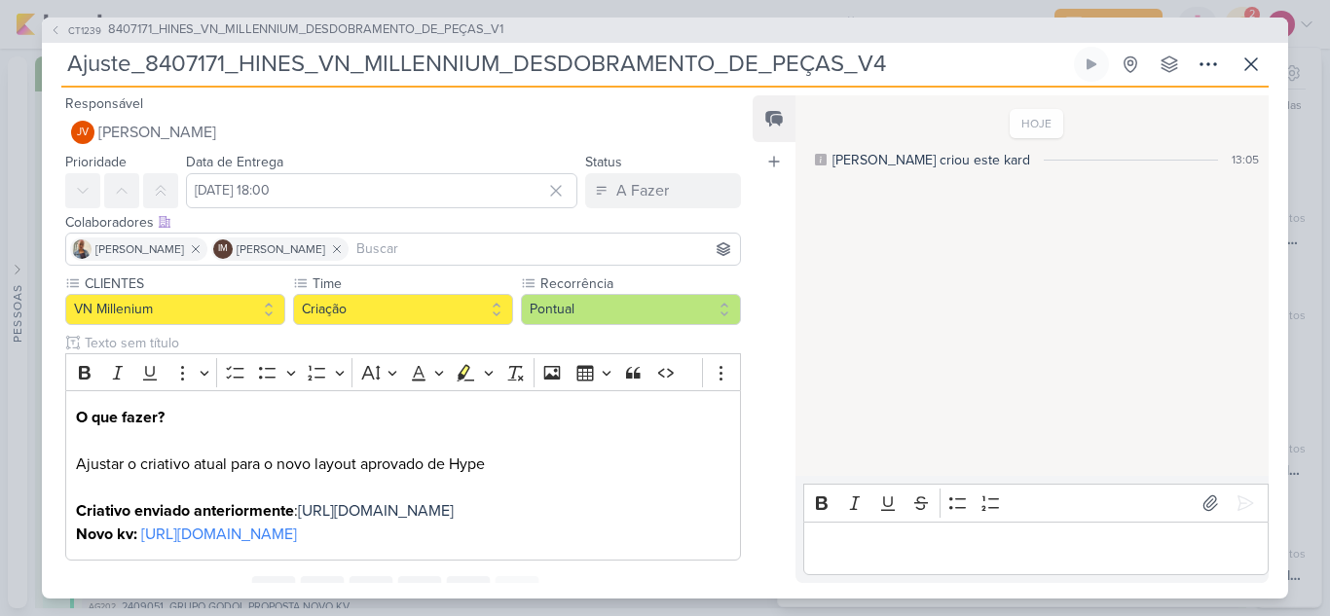
click at [467, 253] on input at bounding box center [543, 248] width 383 height 23
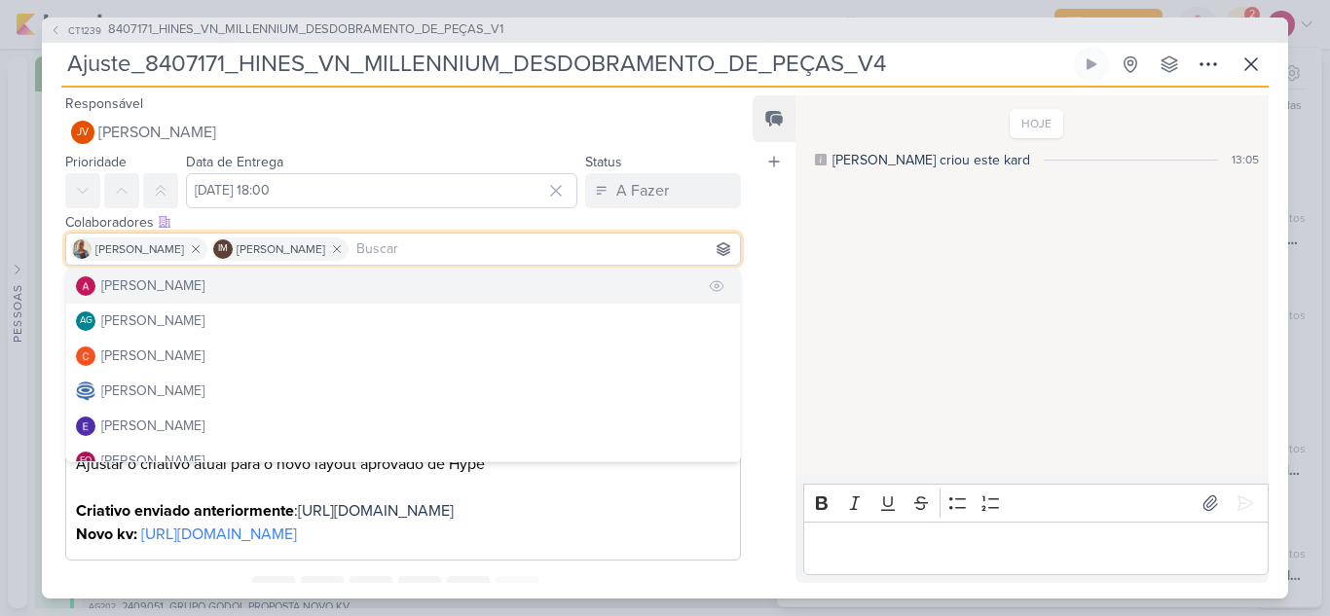
click at [312, 279] on button "[PERSON_NAME]" at bounding box center [403, 286] width 674 height 35
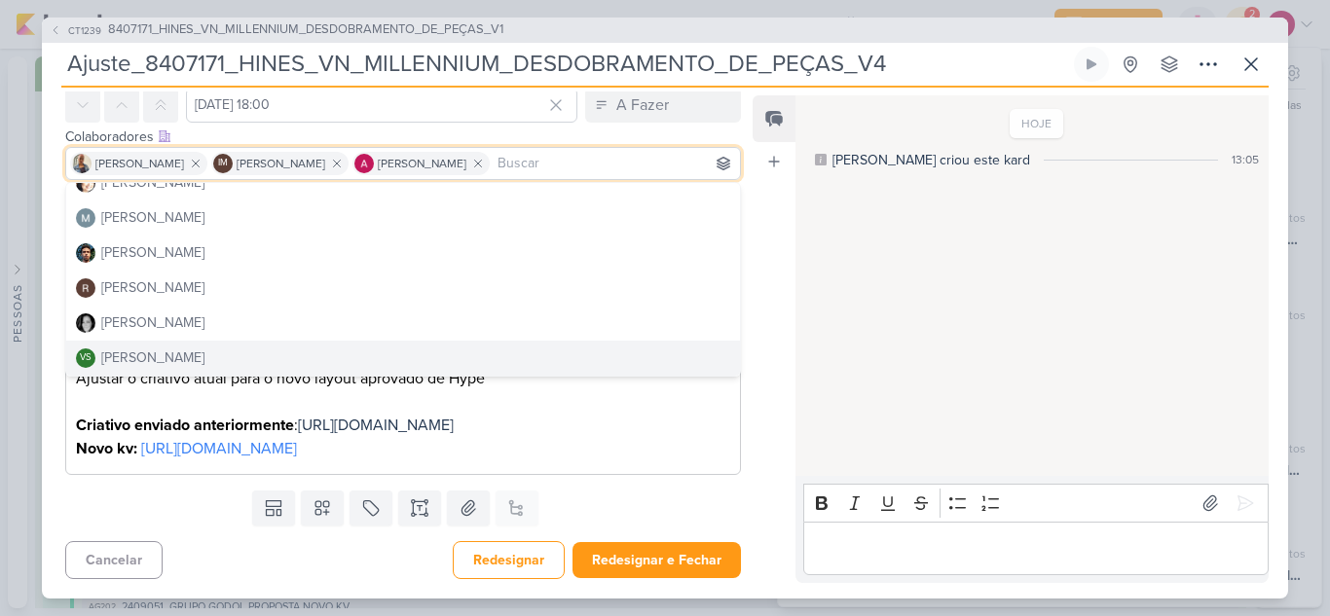
scroll to position [156, 0]
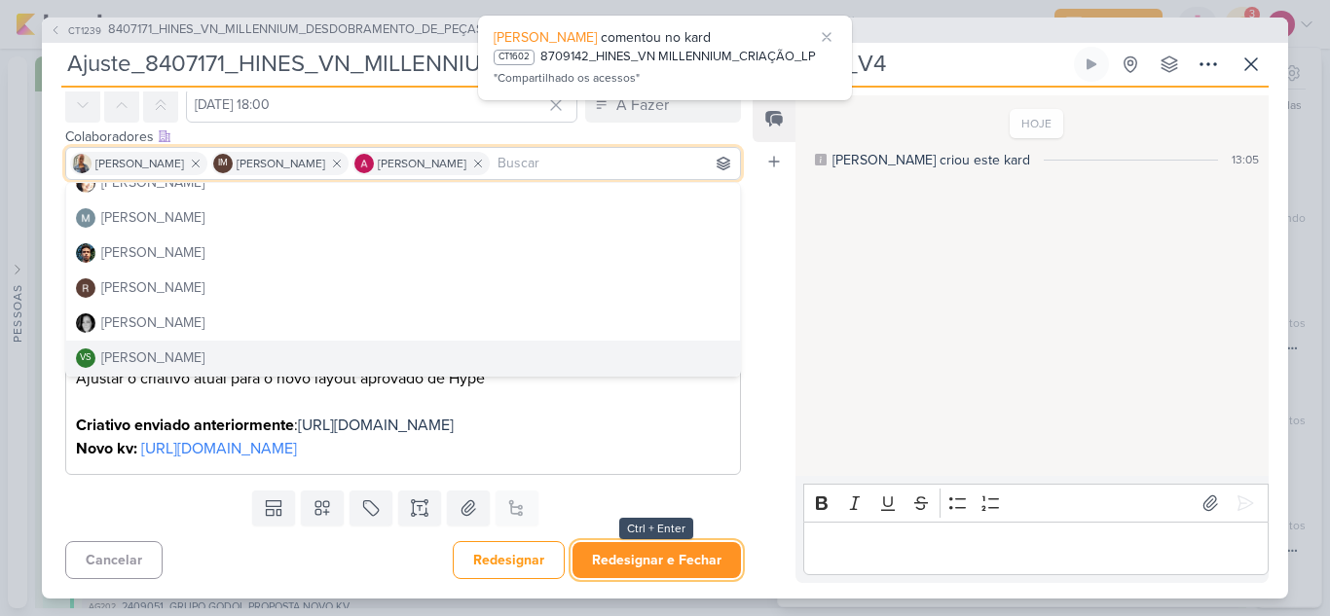
click at [670, 557] on button "Redesignar e Fechar" at bounding box center [656, 560] width 168 height 36
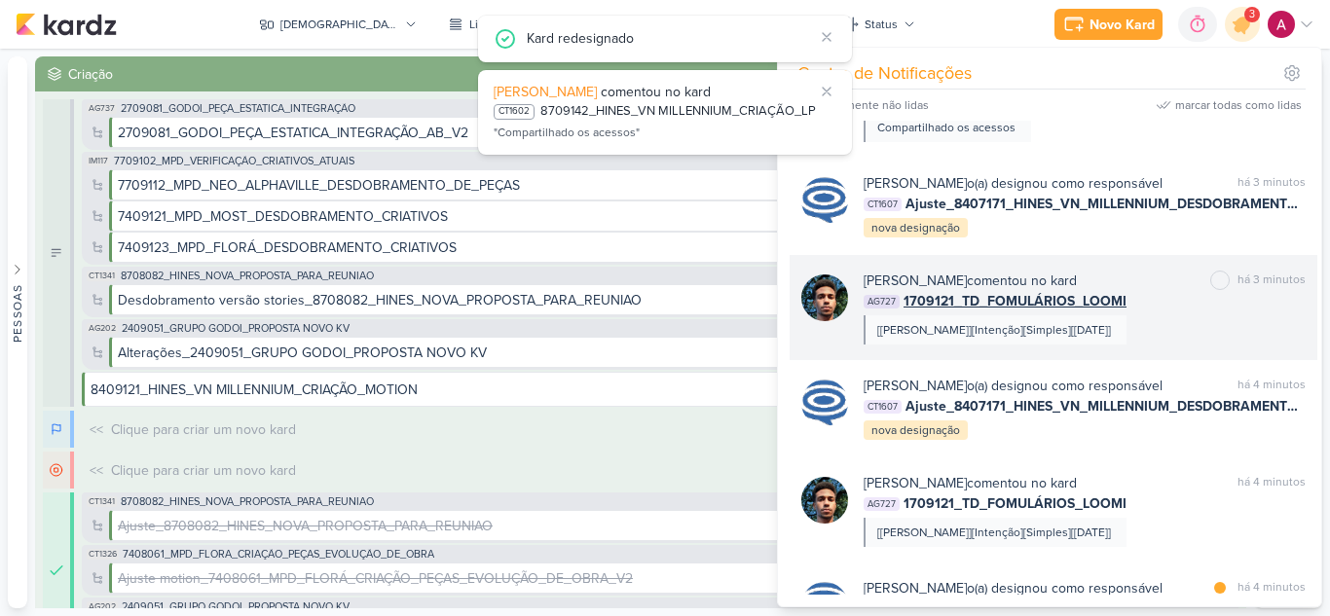
scroll to position [40, 0]
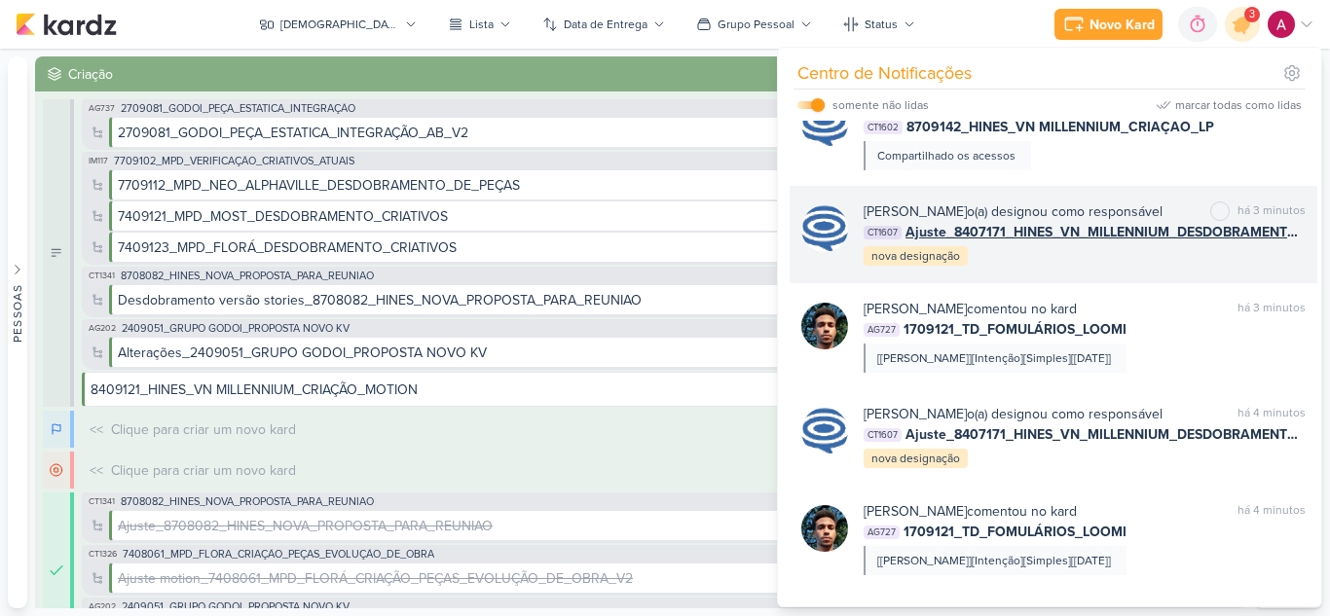
click at [1119, 283] on div "Caroline Traven De Andrade o(a) designou como responsável marcar como não lida …" at bounding box center [1053, 234] width 528 height 97
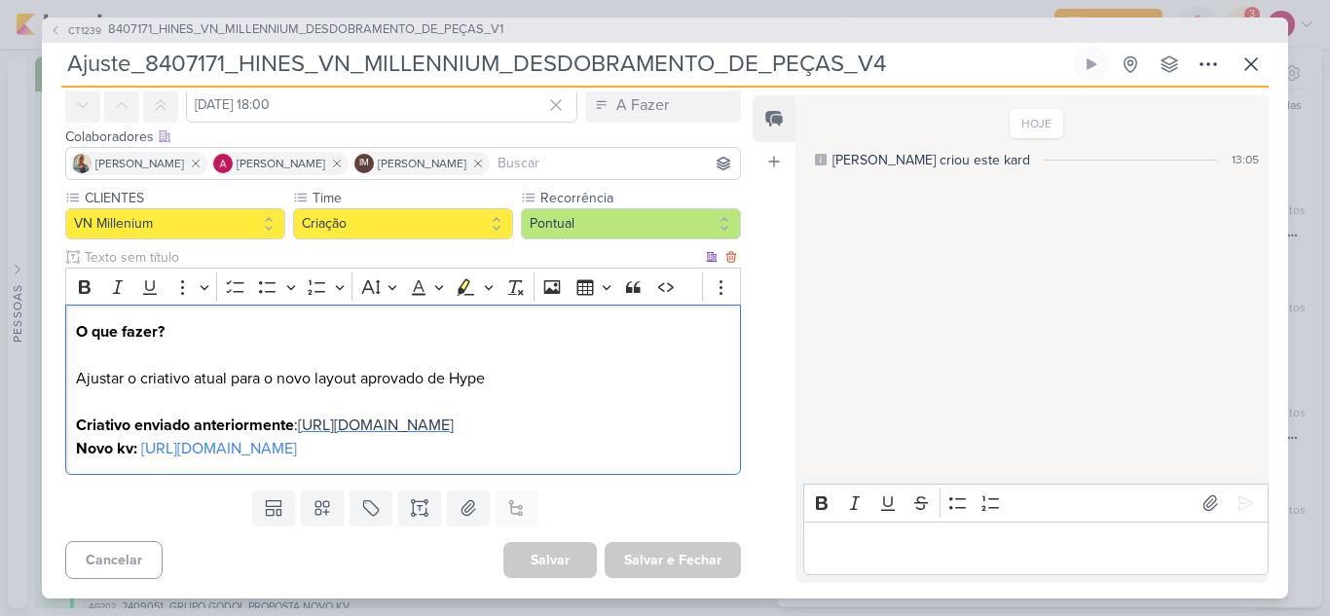
click at [413, 416] on span "https://drive.google.com/drive/folders/1zmO5n_vhwbjPn_UuamX8h5UU1KTUZFsC?usp=sh…" at bounding box center [376, 425] width 156 height 19
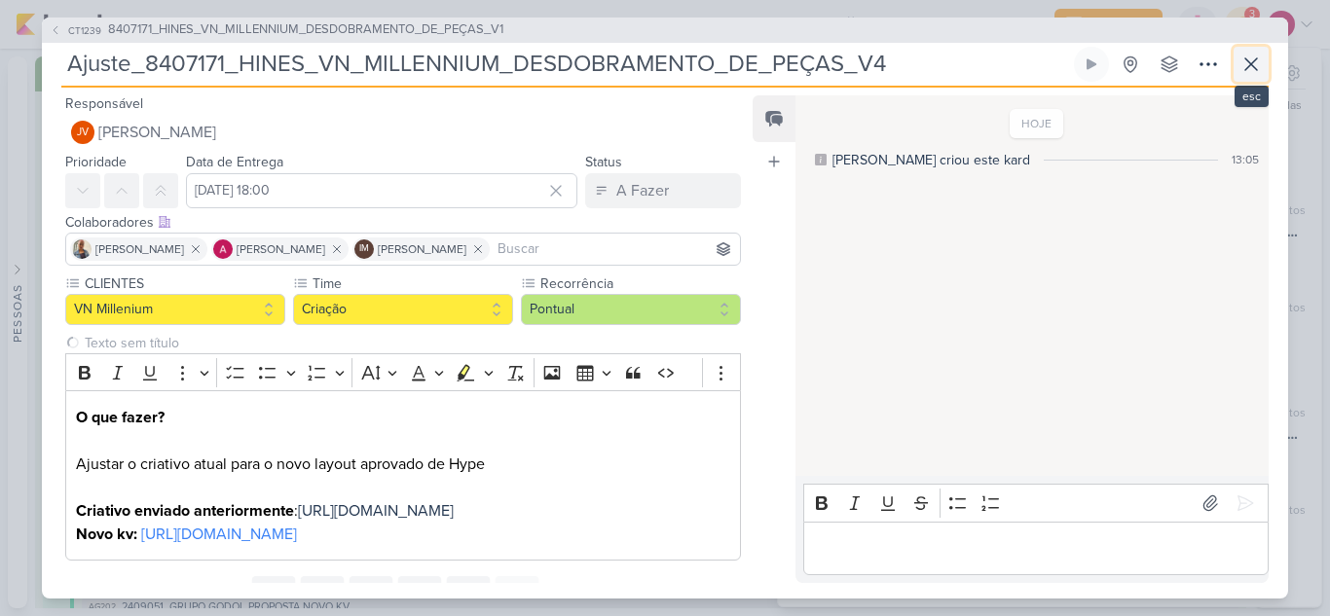
click at [1242, 71] on icon at bounding box center [1250, 64] width 23 height 23
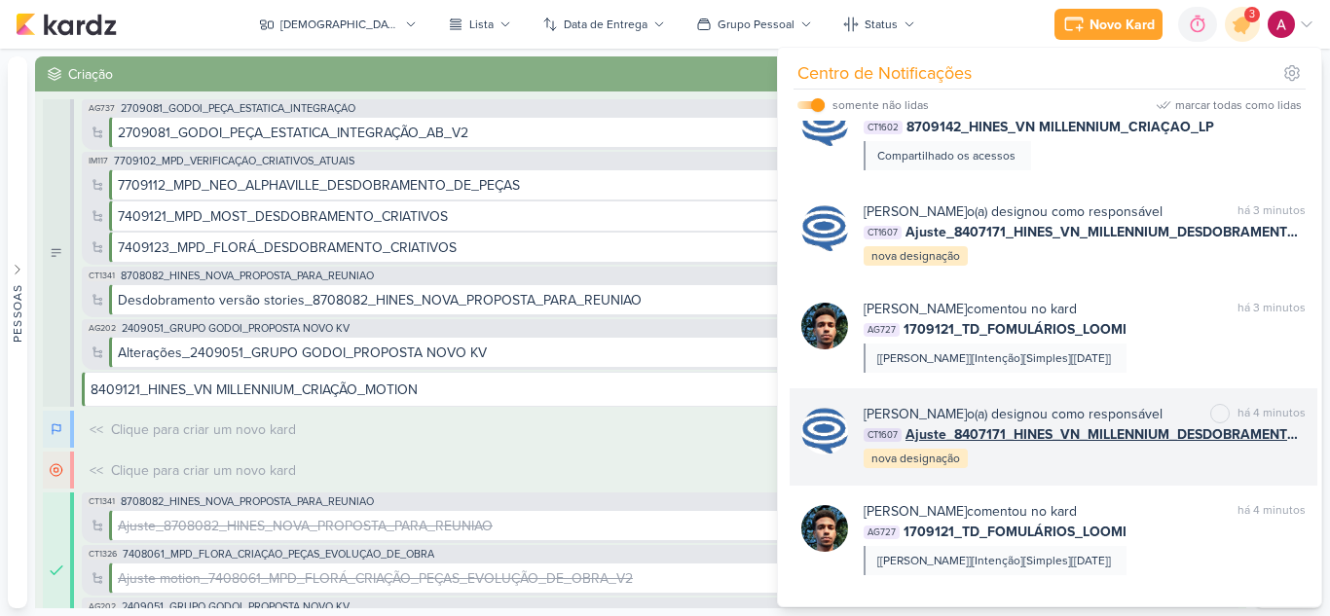
click at [1121, 470] on div "Caroline Traven De Andrade o(a) designou como responsável marcar como não lida …" at bounding box center [1084, 437] width 442 height 66
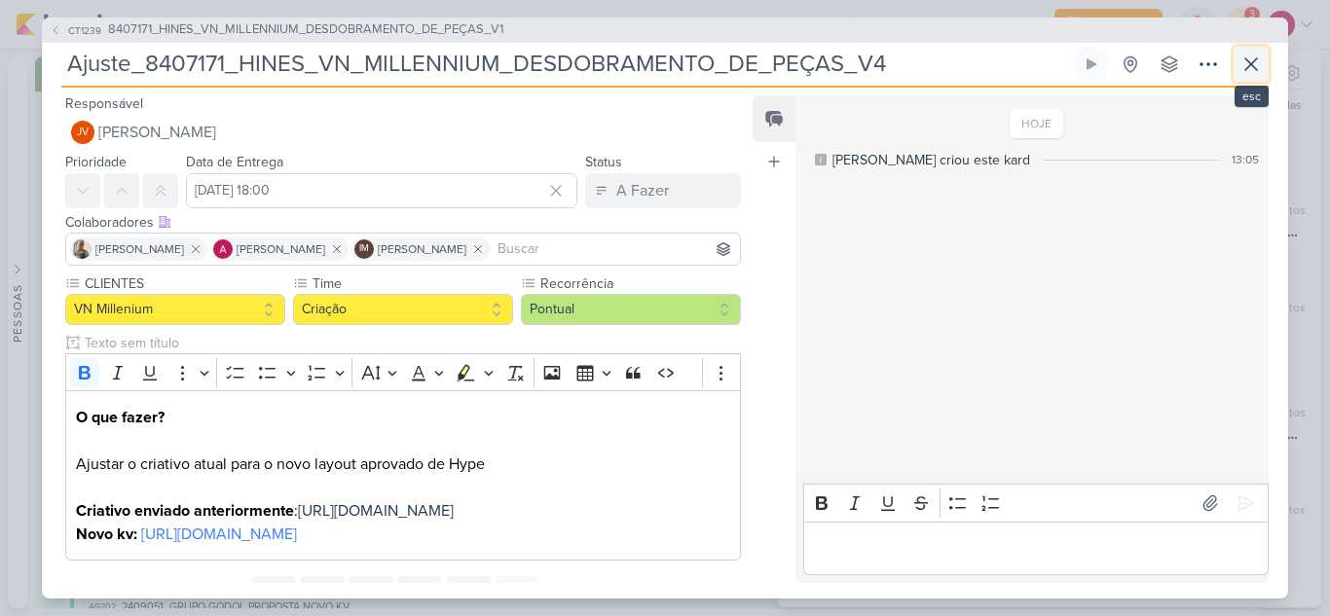
click at [1248, 69] on icon at bounding box center [1250, 64] width 23 height 23
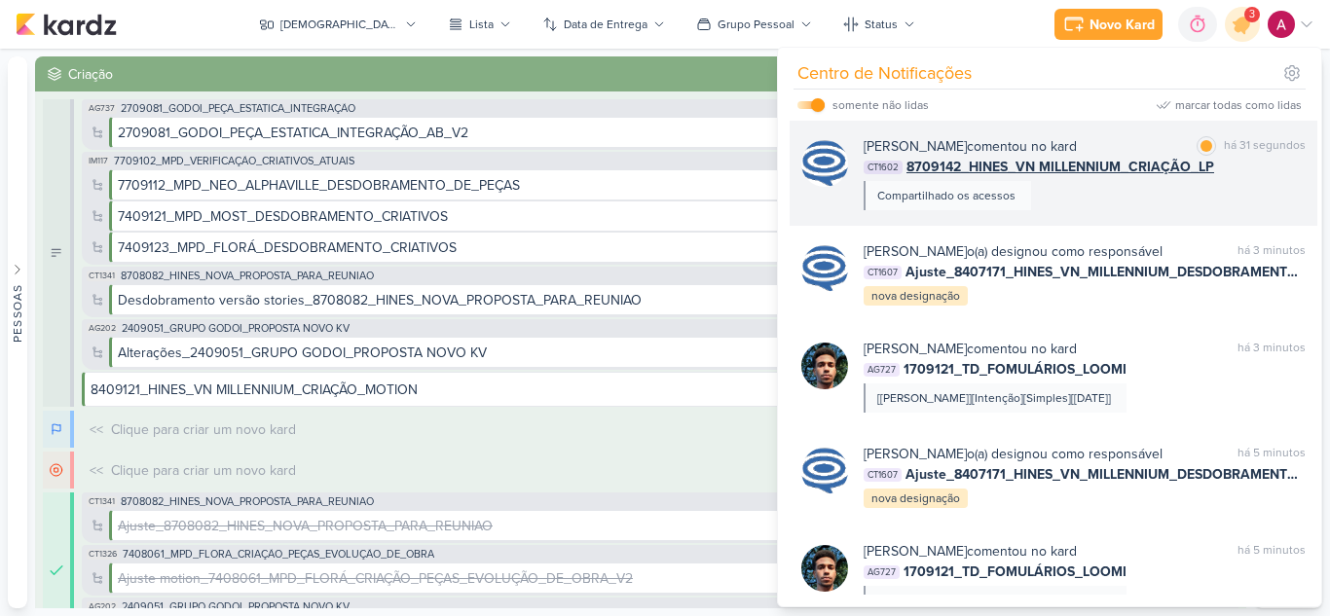
click at [1076, 202] on div "Caroline Traven De Andrade comentou no kard marcar como lida há 31 segundos CT1…" at bounding box center [1084, 173] width 442 height 74
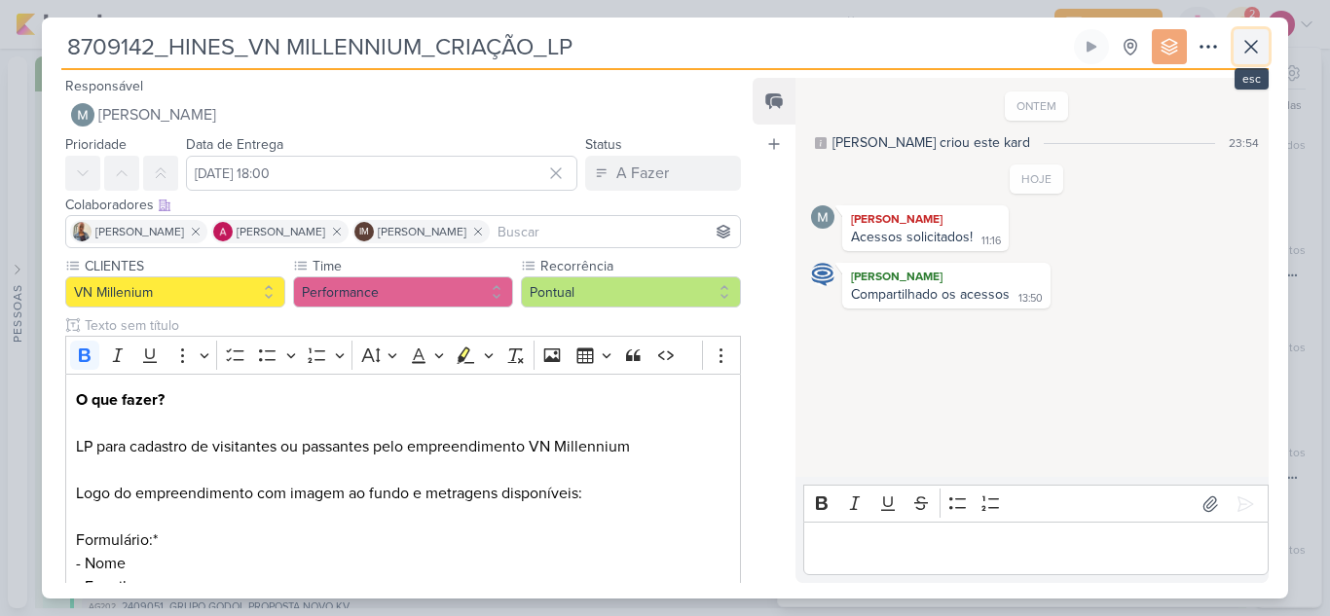
click at [1249, 56] on icon at bounding box center [1250, 46] width 23 height 23
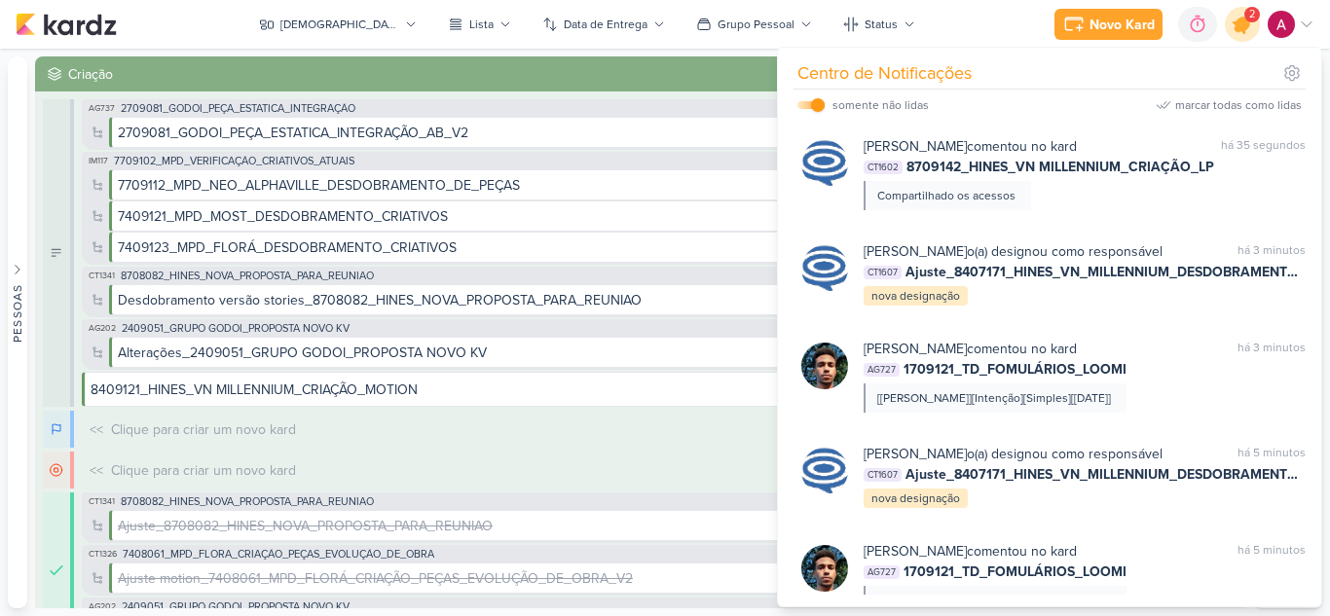
click at [1236, 24] on icon at bounding box center [1241, 24] width 23 height 23
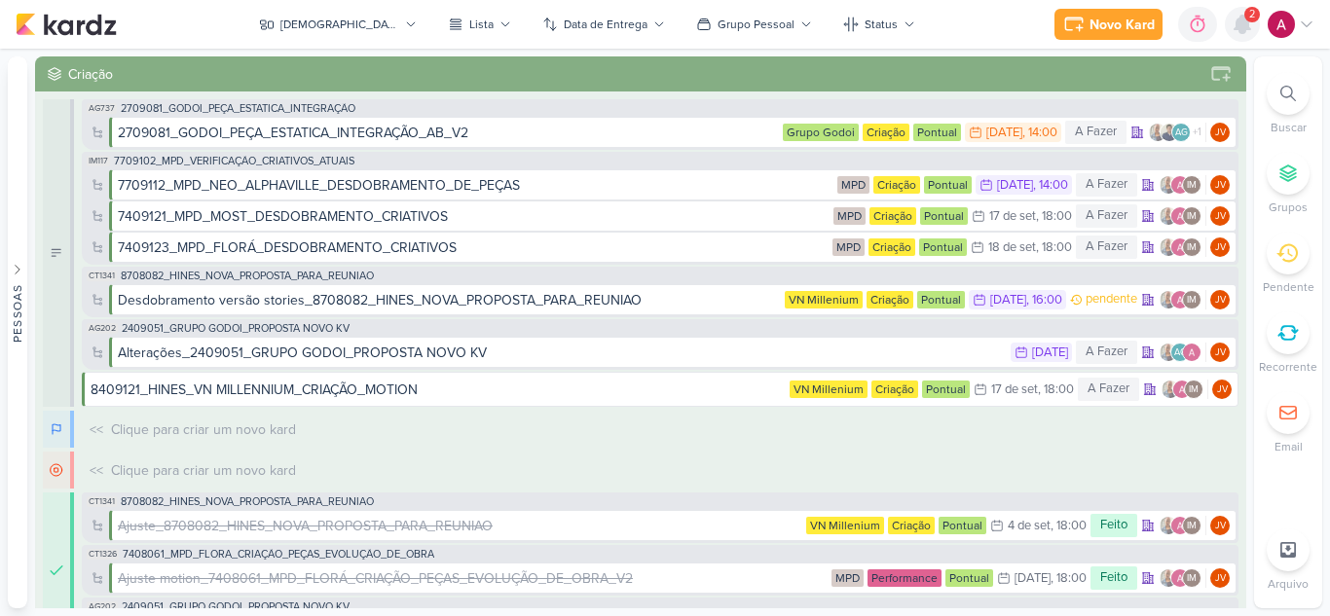
click at [1236, 24] on icon at bounding box center [1242, 25] width 16 height 18
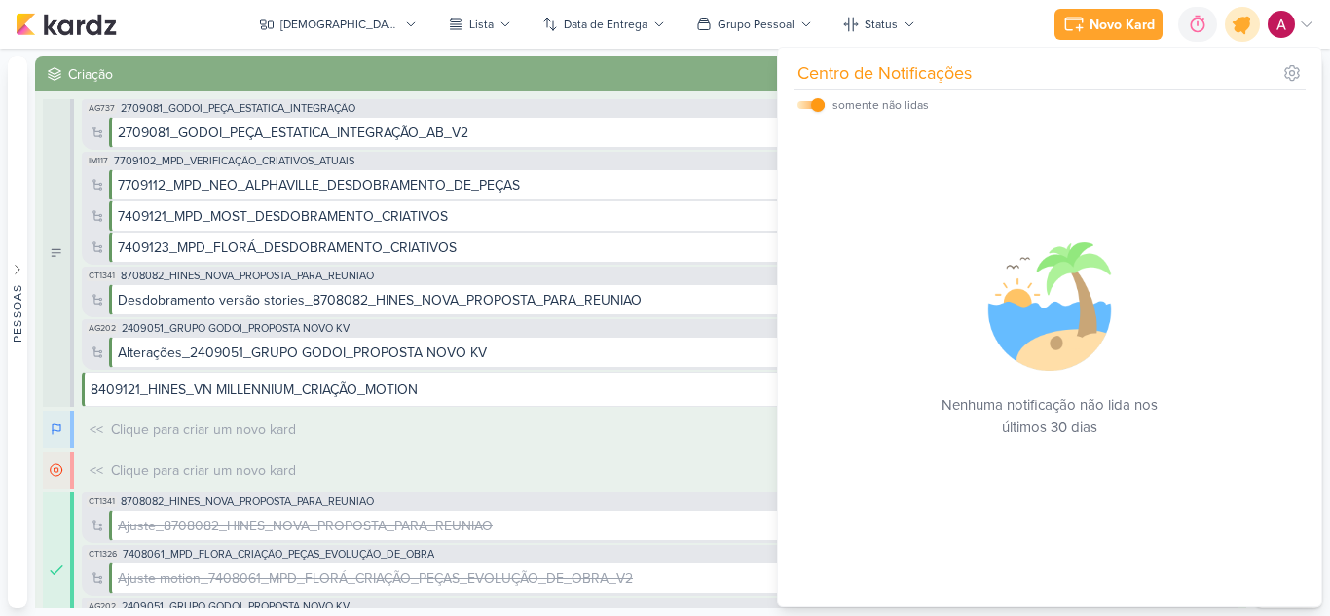
click at [1236, 24] on icon at bounding box center [1241, 24] width 23 height 23
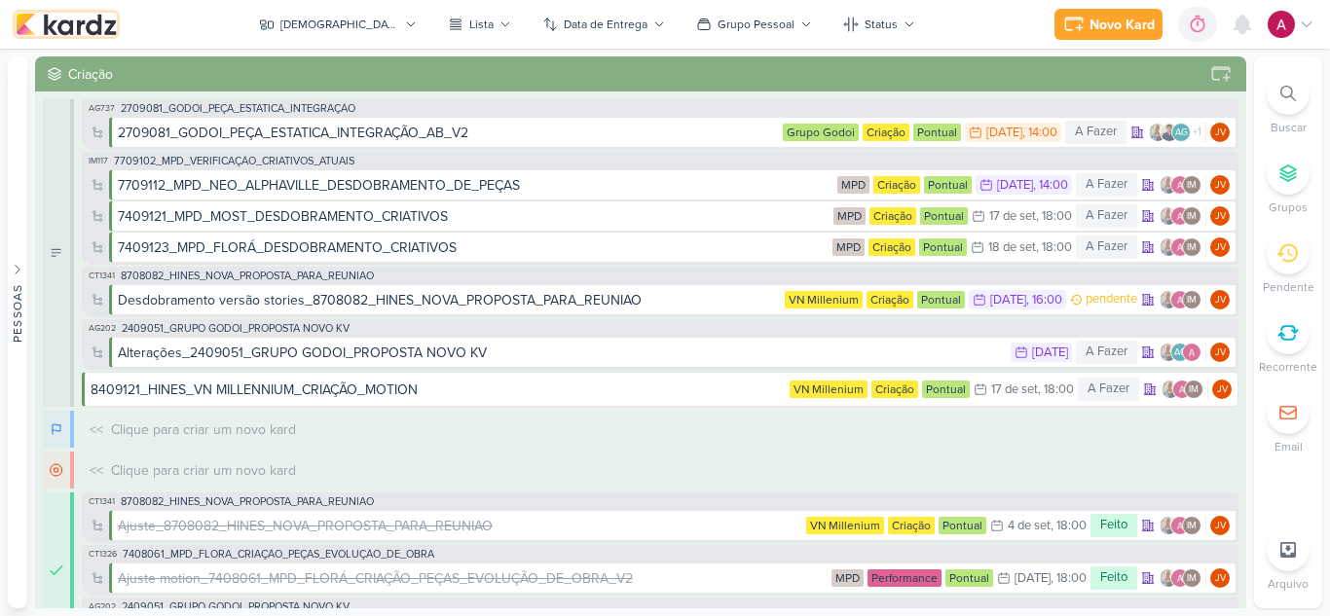
click at [88, 24] on img at bounding box center [66, 24] width 101 height 23
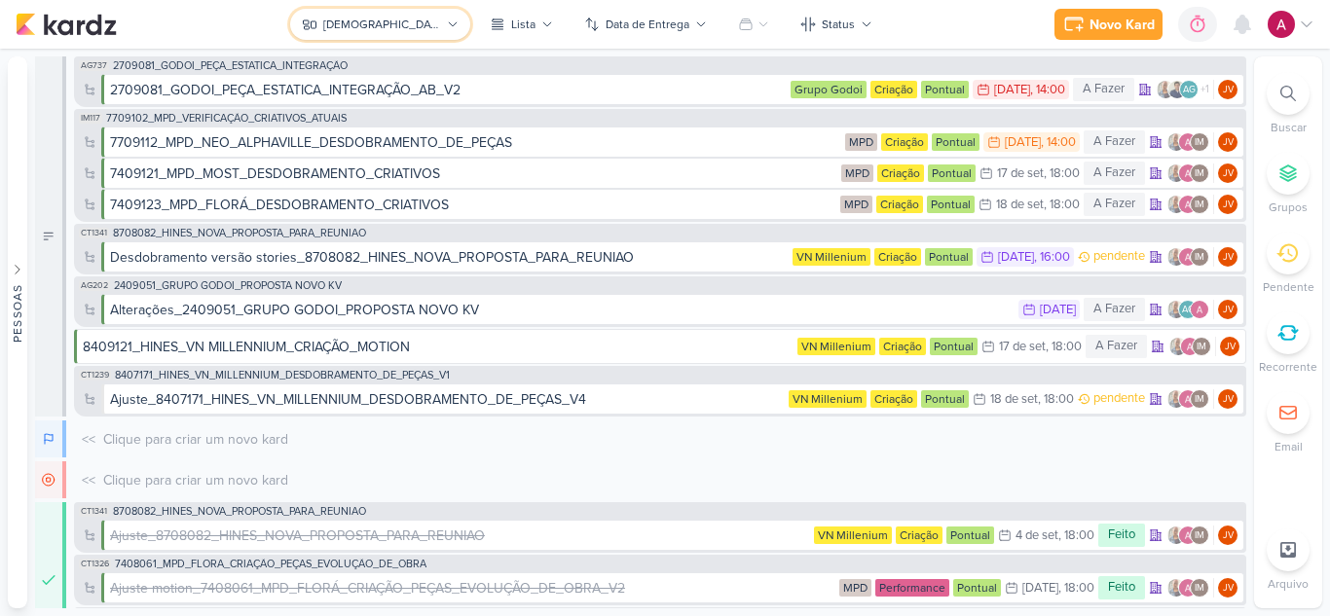
click at [383, 30] on div "[DEMOGRAPHIC_DATA]" at bounding box center [382, 25] width 118 height 18
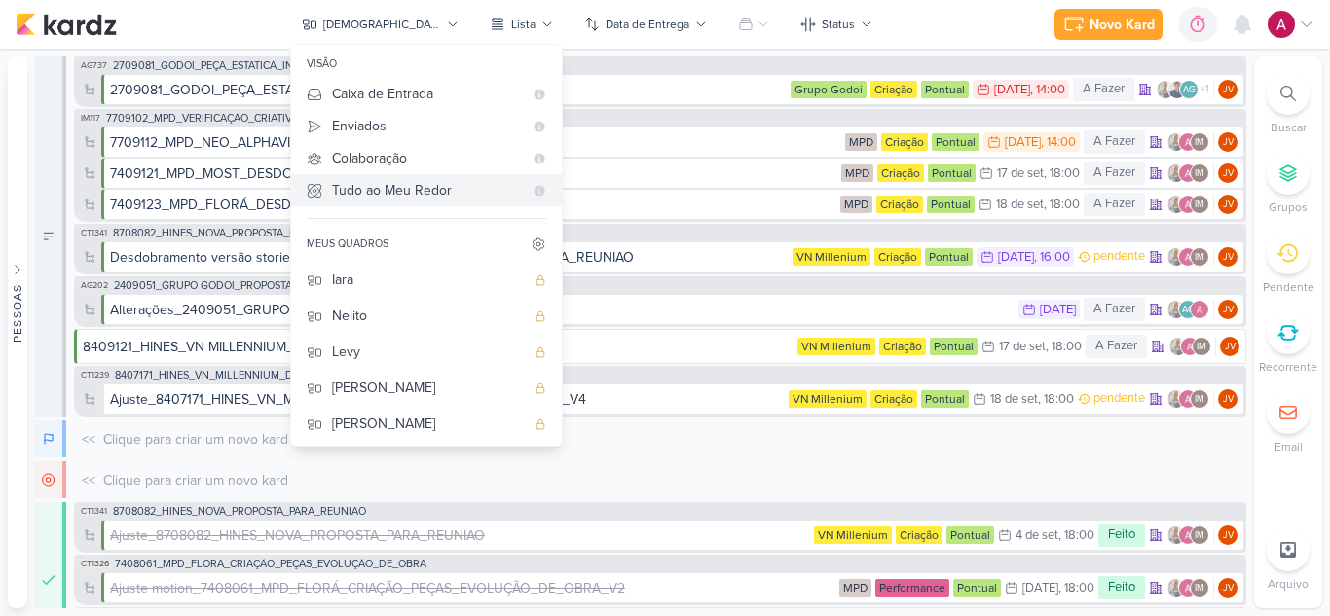
click at [465, 196] on div "Tudo ao Meu Redor" at bounding box center [427, 190] width 191 height 20
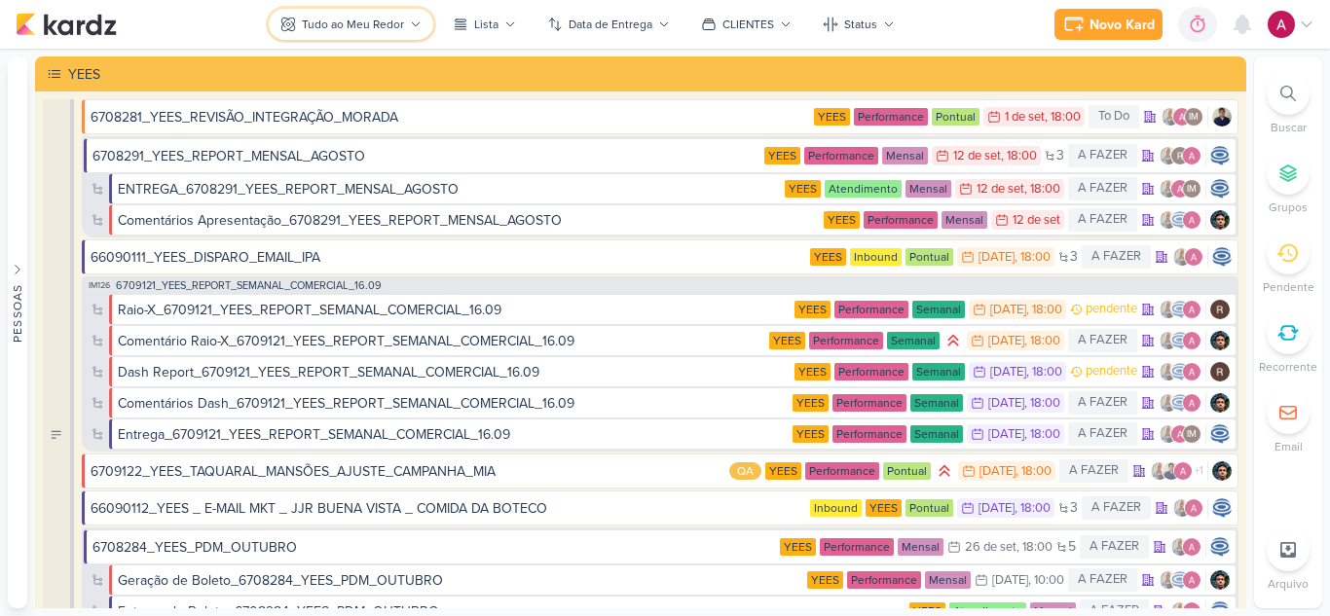
click at [378, 16] on div "Tudo ao Meu Redor" at bounding box center [353, 25] width 102 height 18
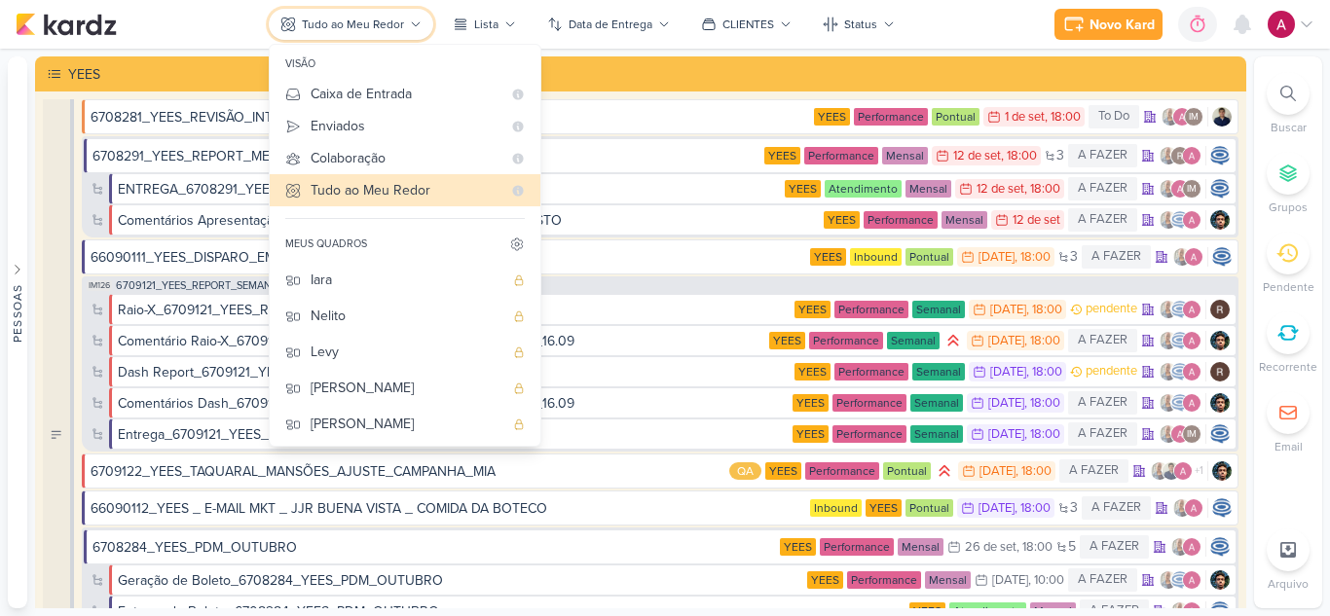
click at [311, 34] on button "Tudo ao Meu Redor" at bounding box center [351, 24] width 164 height 31
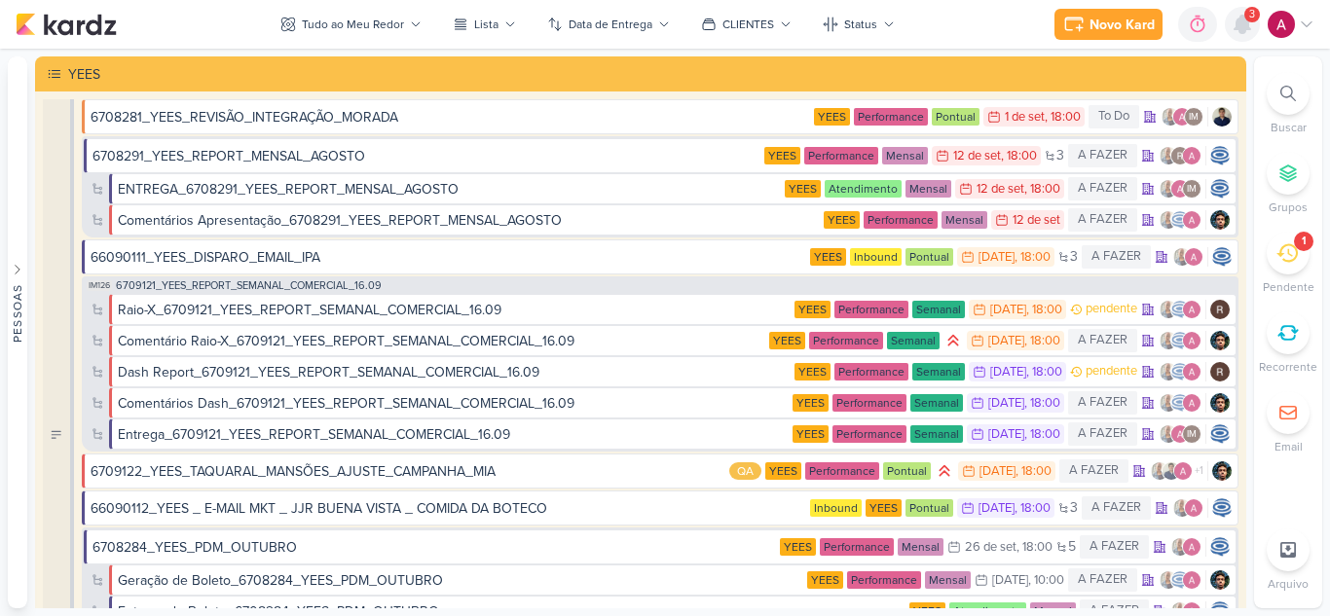
click at [1244, 27] on icon at bounding box center [1242, 25] width 16 height 18
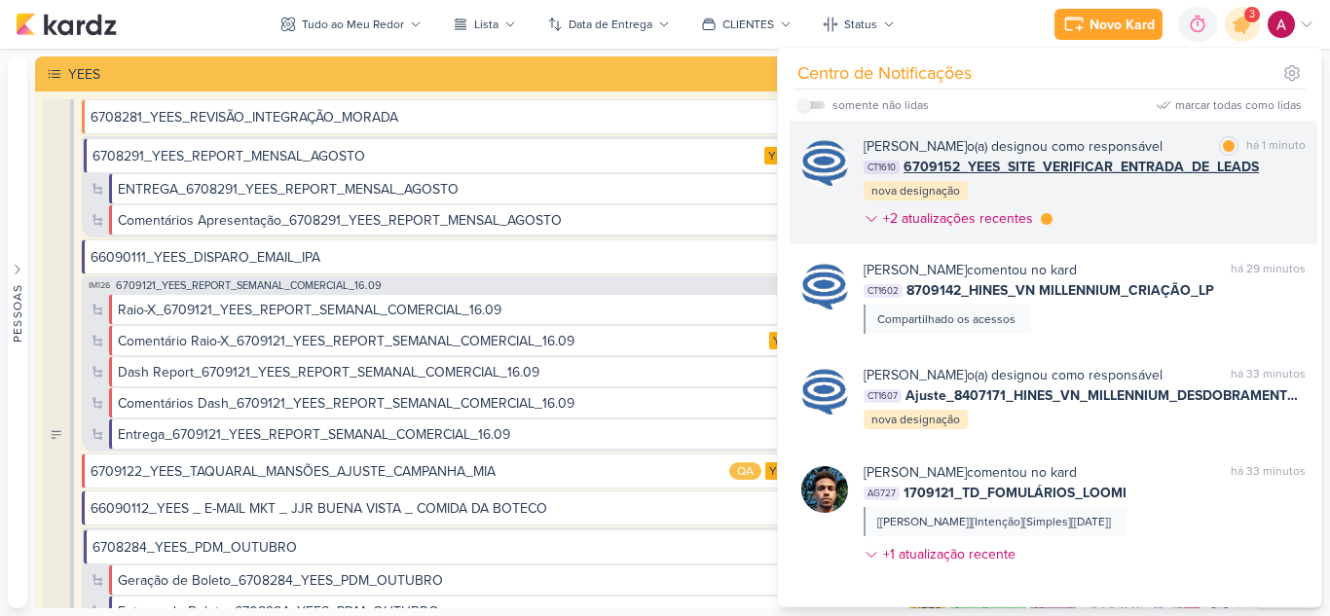
click at [1141, 234] on div "Caroline Traven De Andrade o(a) designou como responsável marcar como lida há 1…" at bounding box center [1084, 186] width 442 height 100
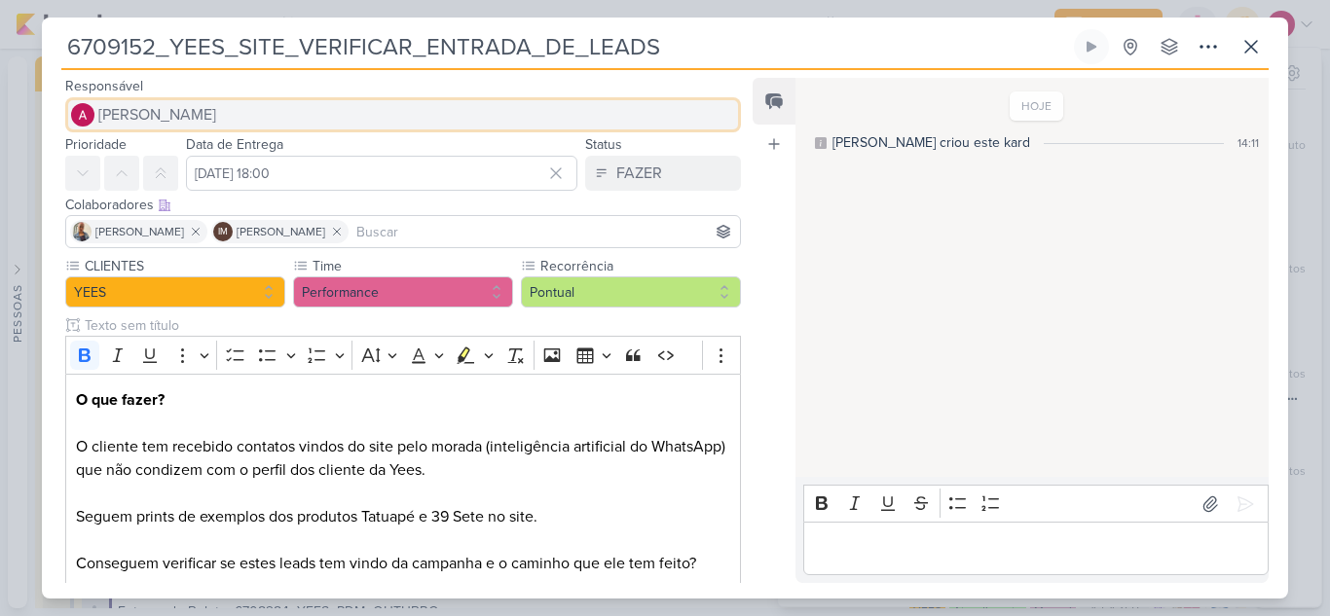
click at [166, 125] on span "[PERSON_NAME]" at bounding box center [157, 114] width 118 height 23
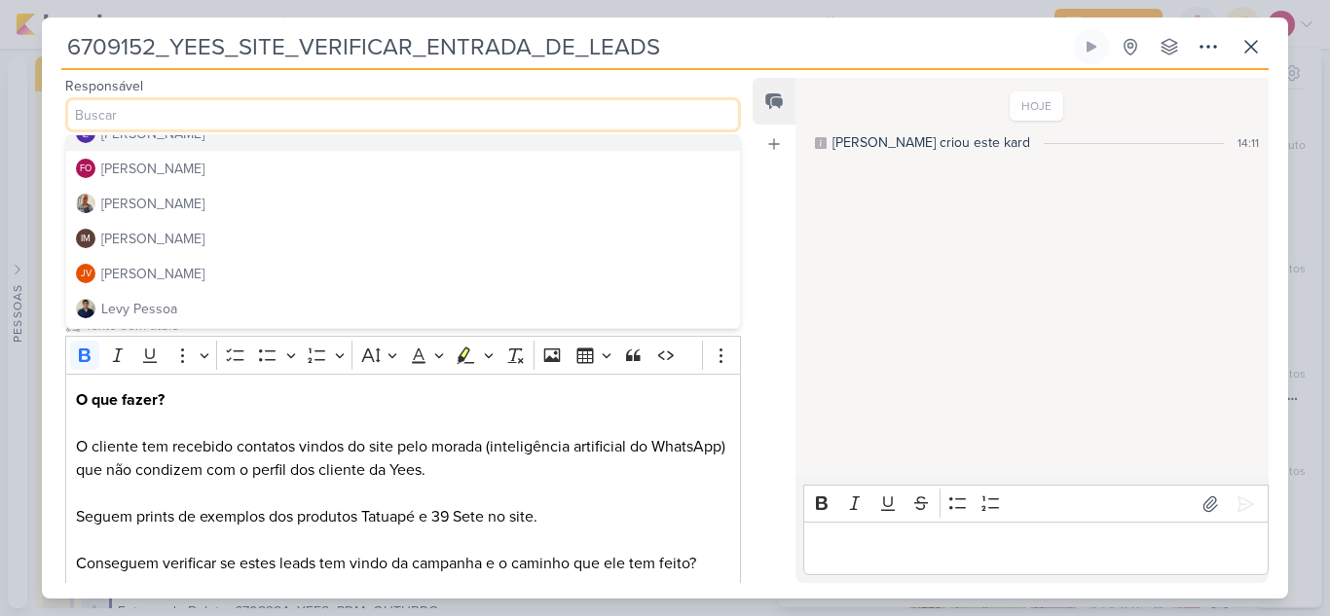
scroll to position [195, 0]
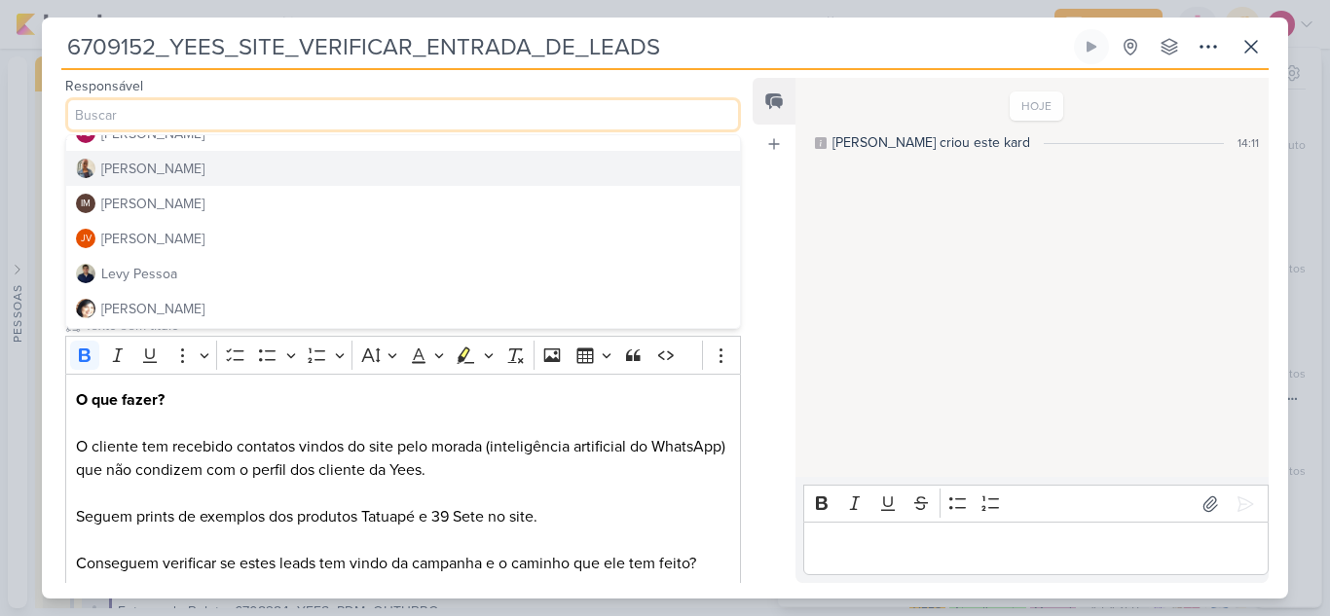
click at [149, 178] on div "[PERSON_NAME]" at bounding box center [152, 169] width 103 height 20
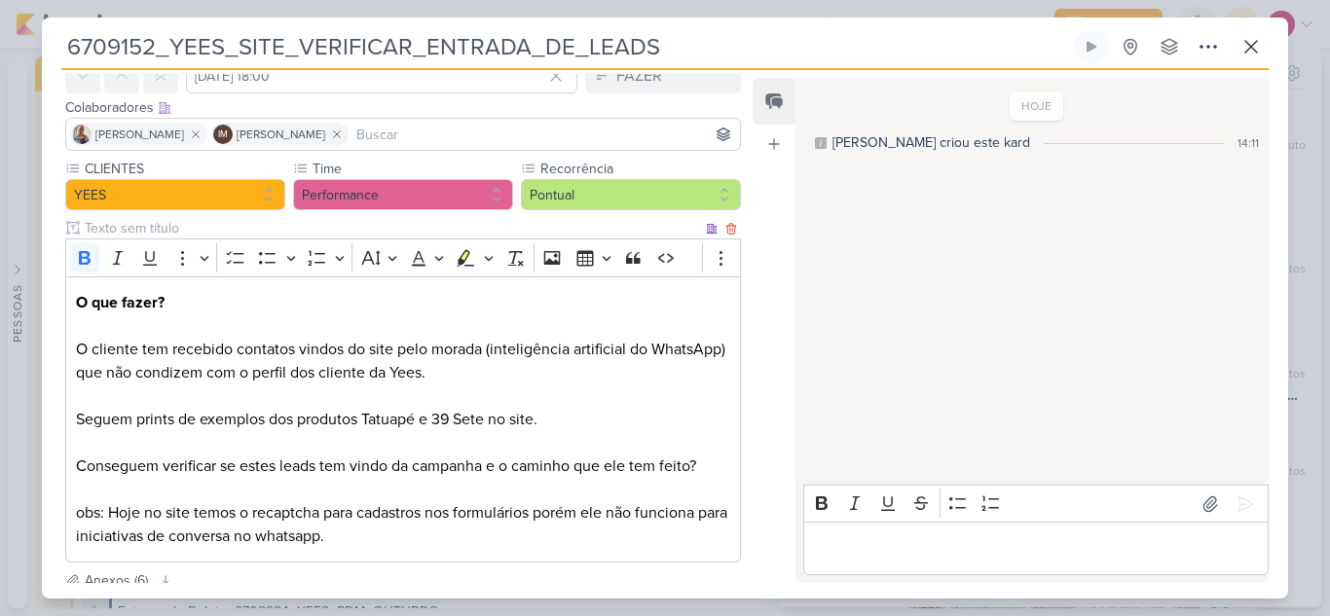
scroll to position [0, 0]
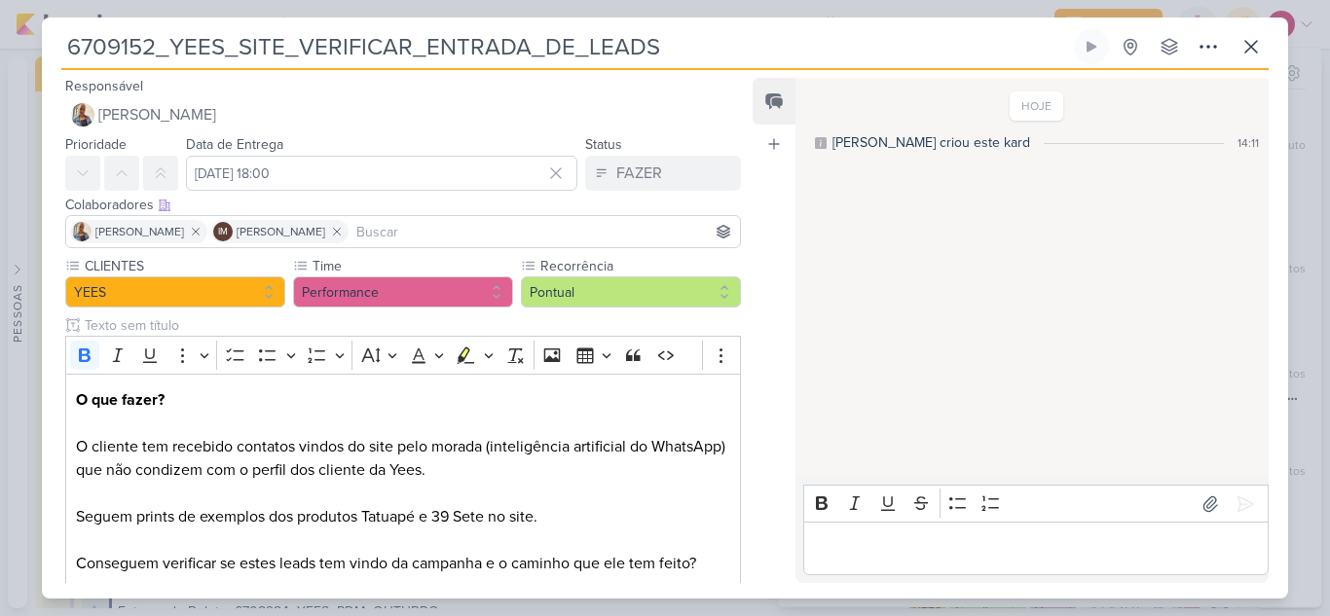
click at [494, 222] on input at bounding box center [543, 231] width 383 height 23
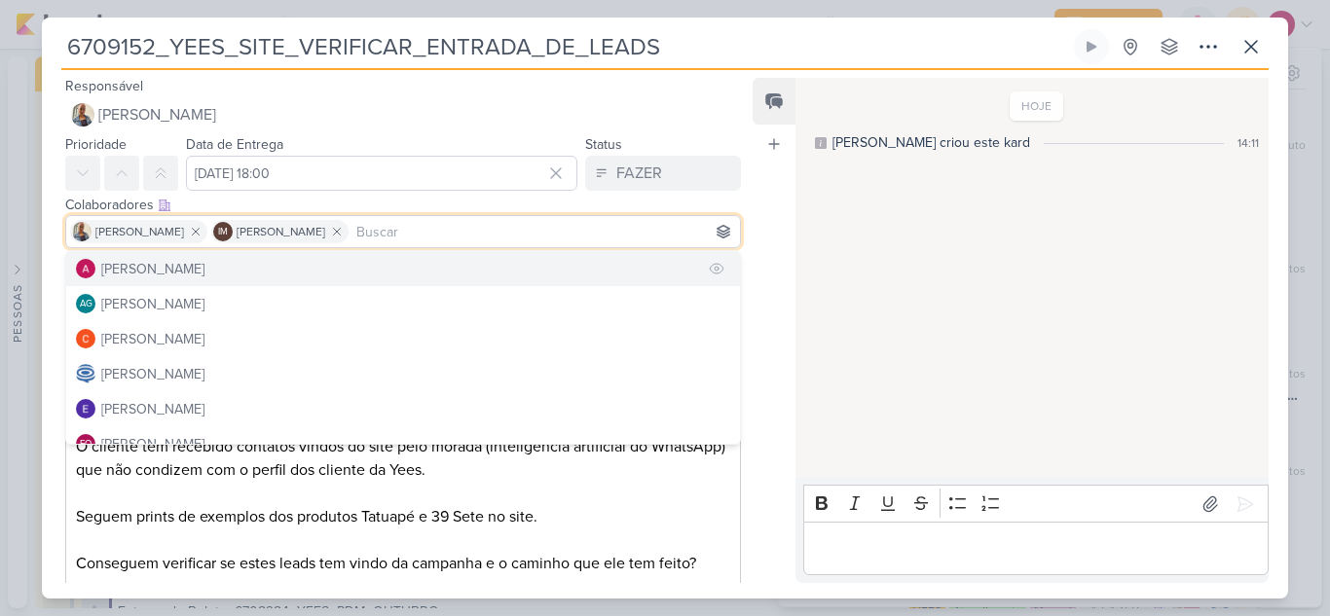
click at [204, 267] on div "[PERSON_NAME]" at bounding box center [152, 269] width 103 height 20
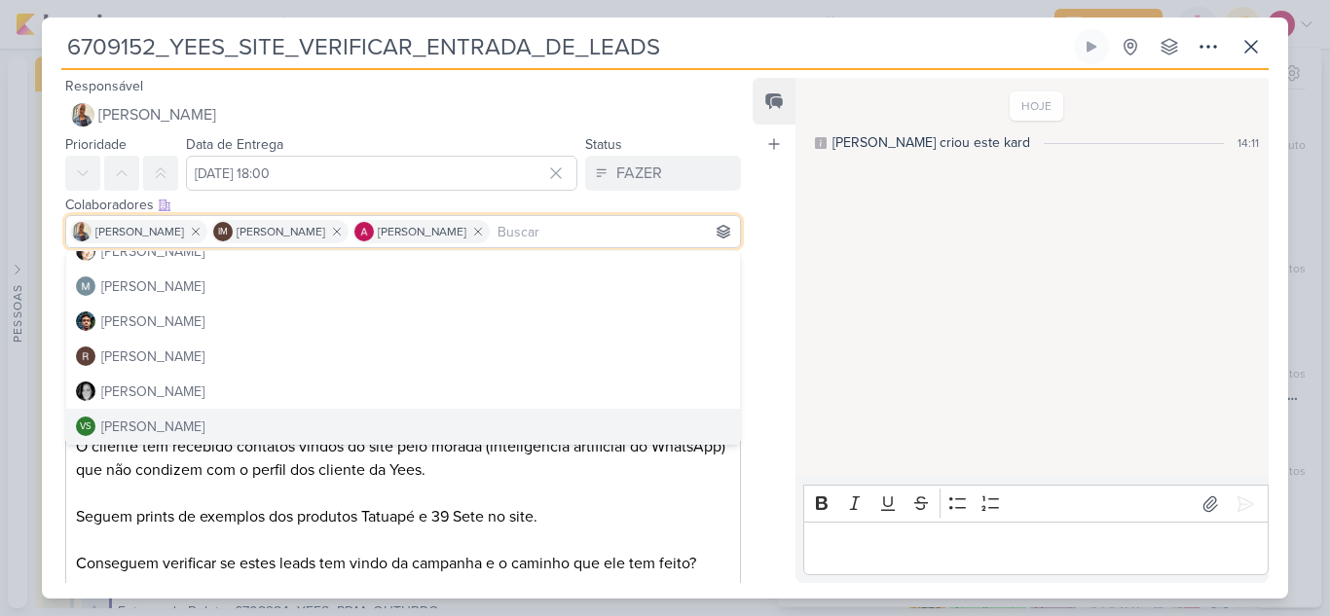
scroll to position [299, 0]
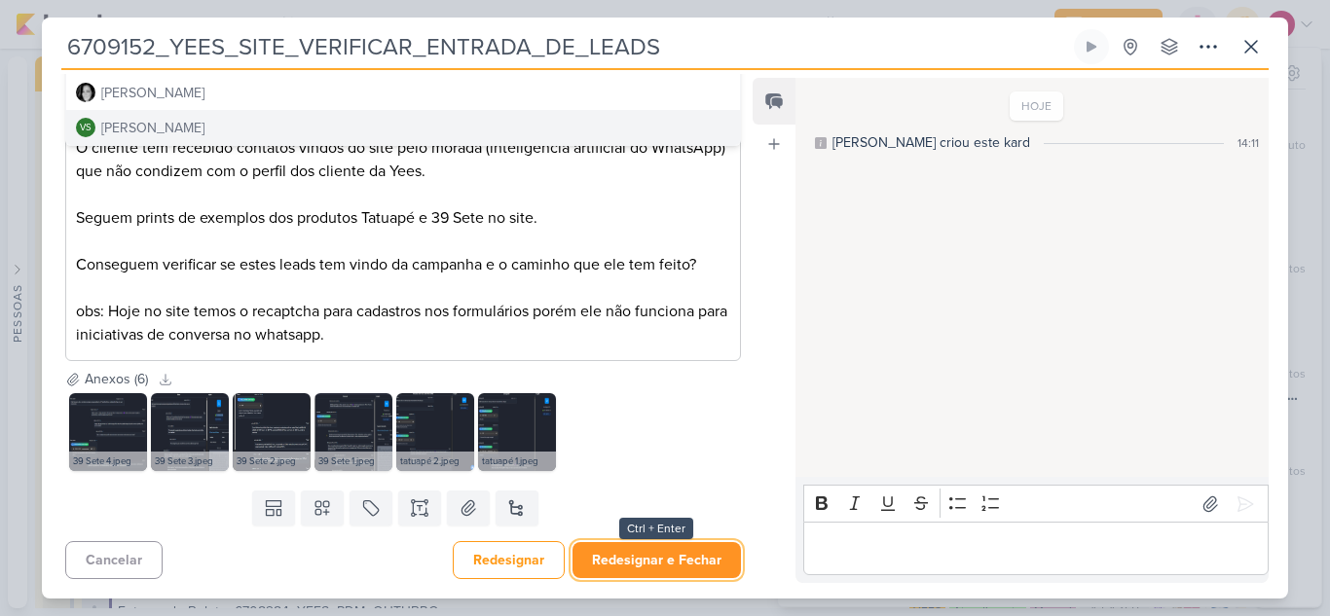
click at [689, 558] on button "Redesignar e Fechar" at bounding box center [656, 560] width 168 height 36
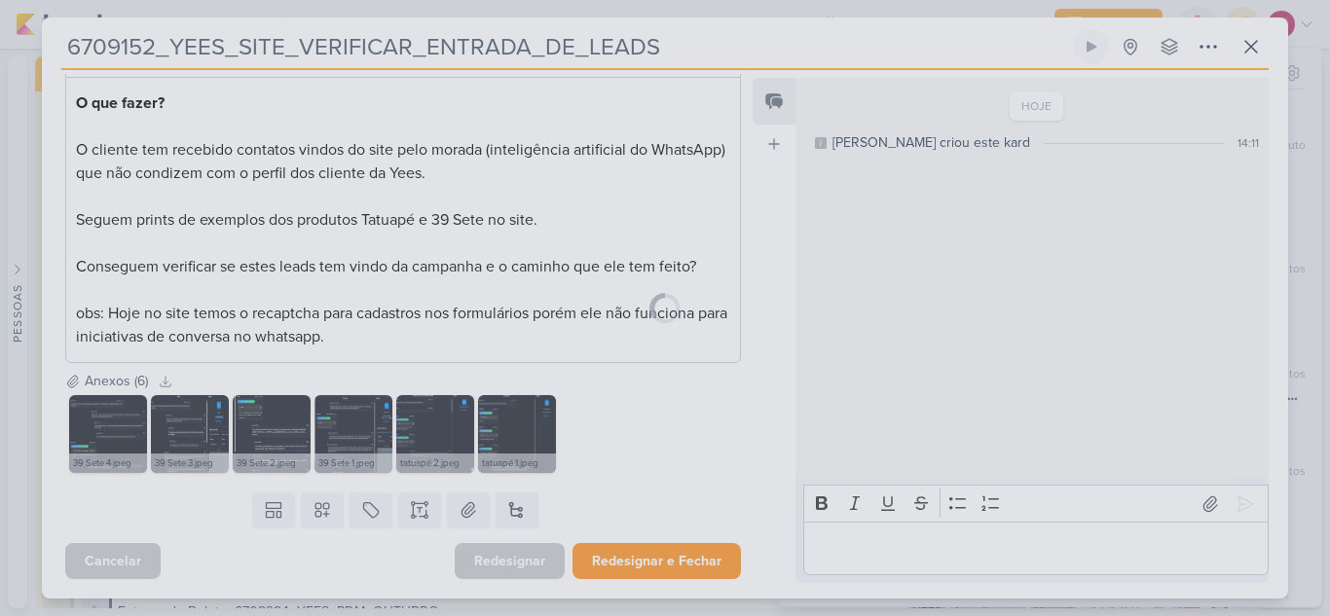
scroll to position [297, 0]
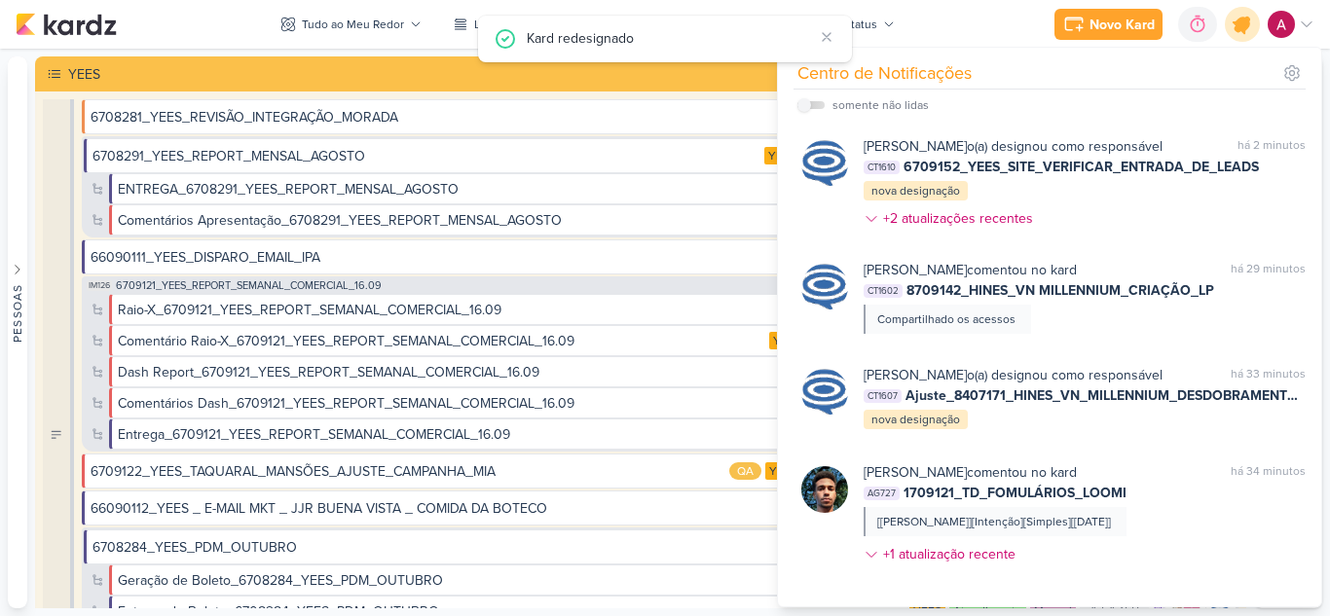
click at [1256, 31] on div at bounding box center [1243, 25] width 50 height 50
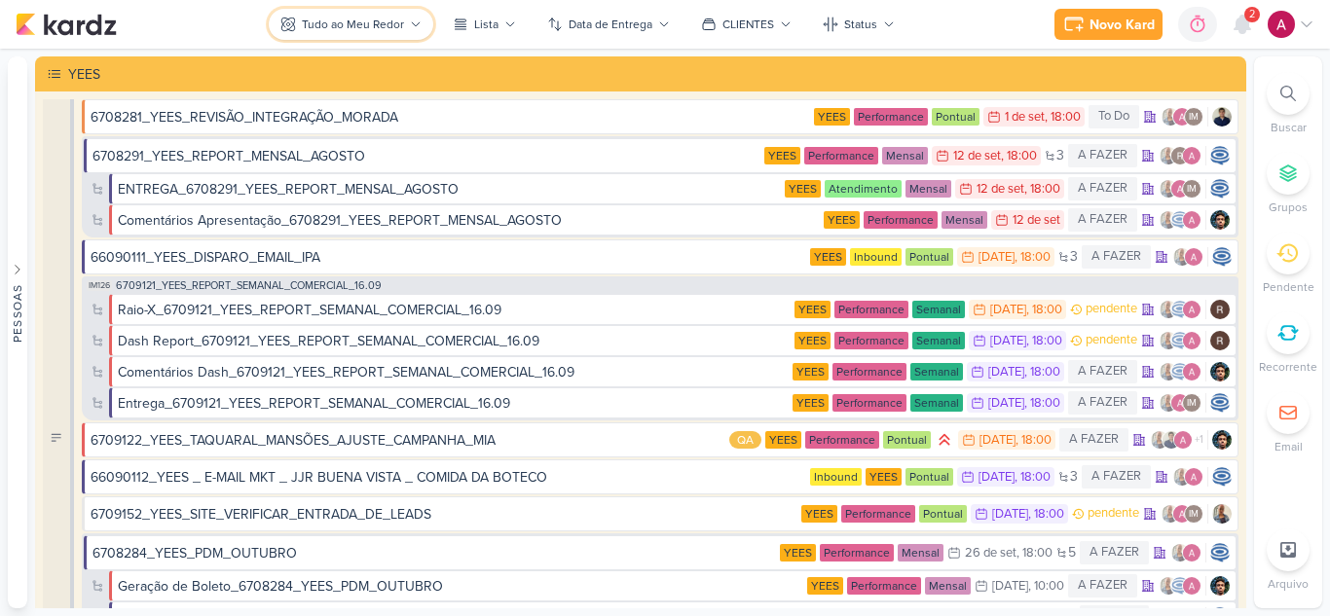
click at [374, 23] on div "Tudo ao Meu Redor" at bounding box center [353, 25] width 102 height 18
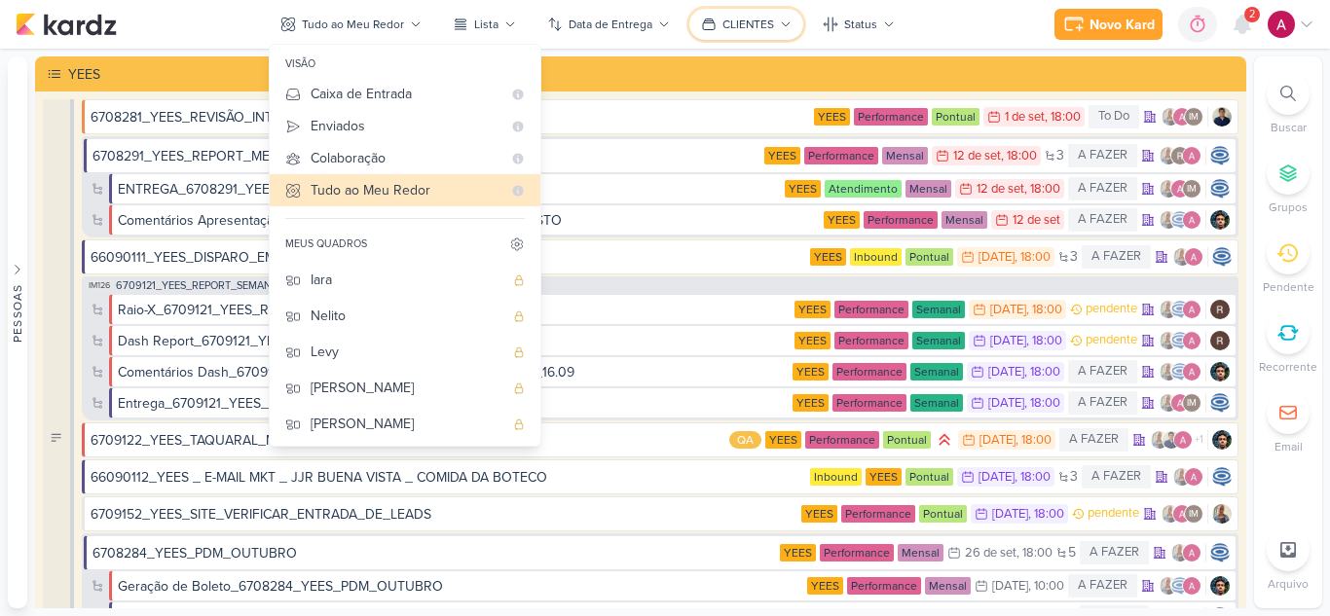
click at [741, 25] on div "CLIENTES" at bounding box center [748, 25] width 52 height 18
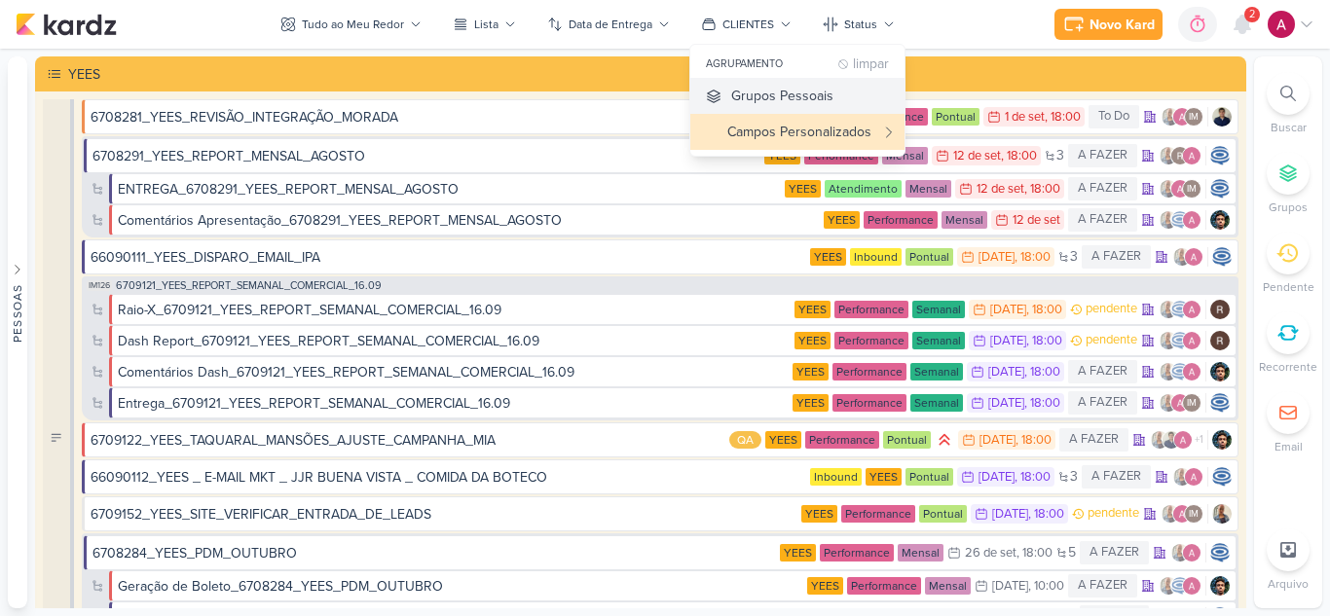
click at [786, 94] on div "Grupos Pessoais" at bounding box center [782, 96] width 102 height 20
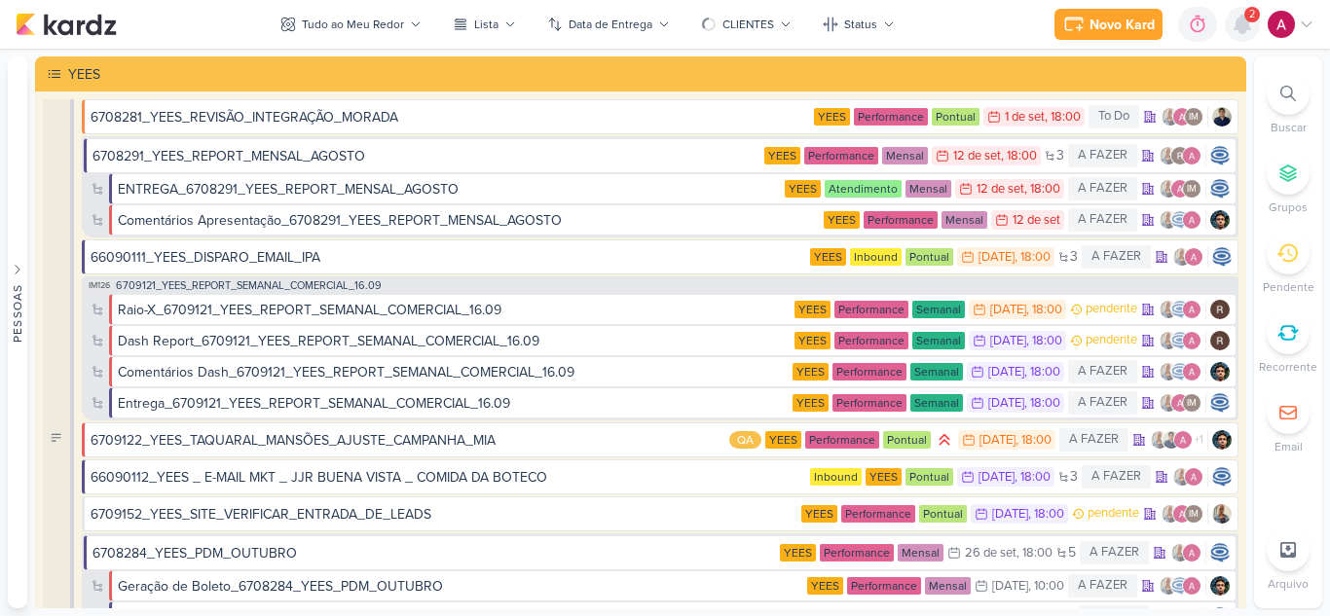
click at [1246, 24] on icon at bounding box center [1242, 25] width 16 height 18
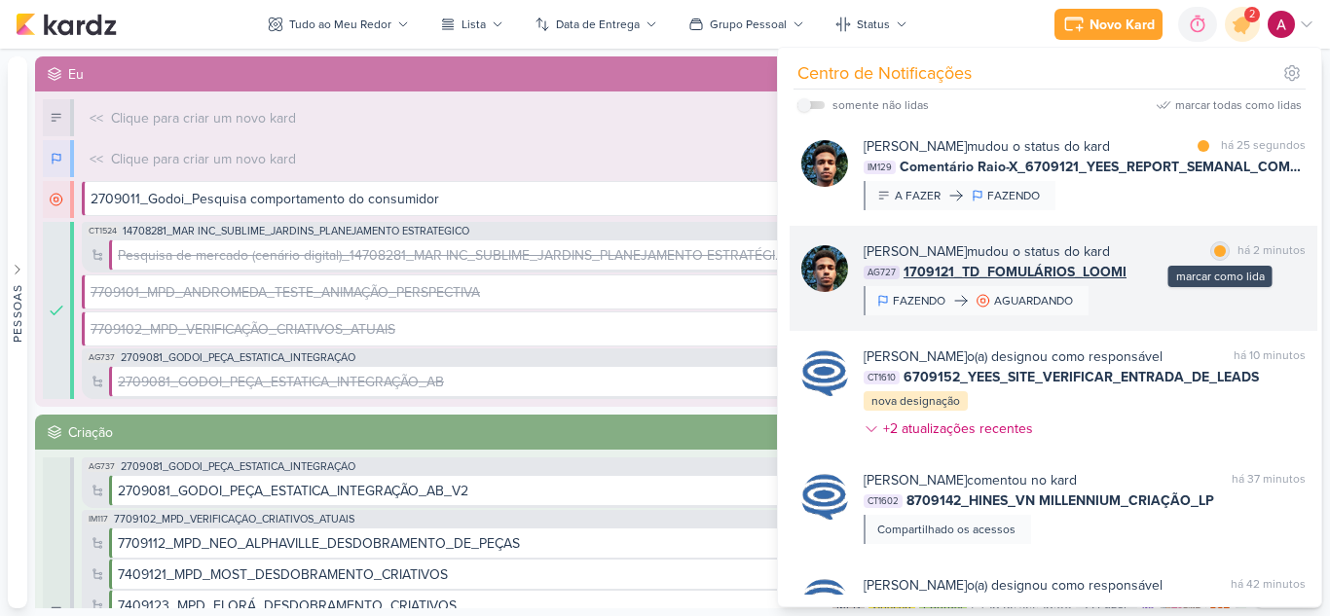
click at [1214, 252] on div at bounding box center [1220, 251] width 12 height 12
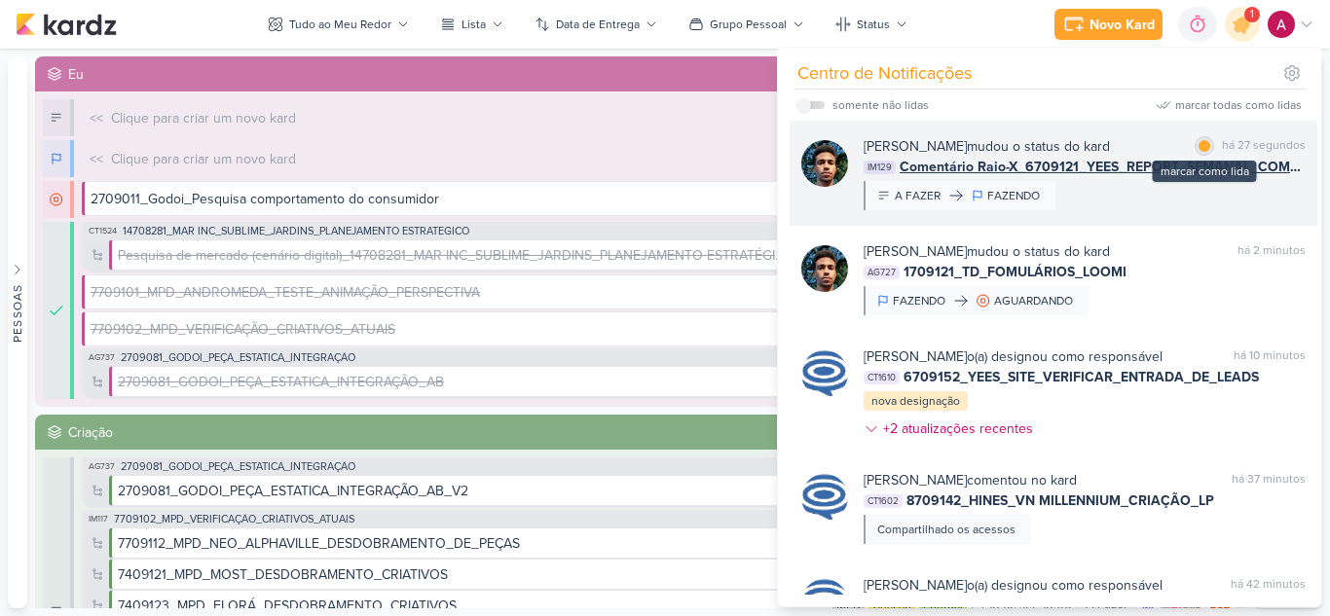
click at [1198, 142] on div at bounding box center [1204, 146] width 12 height 12
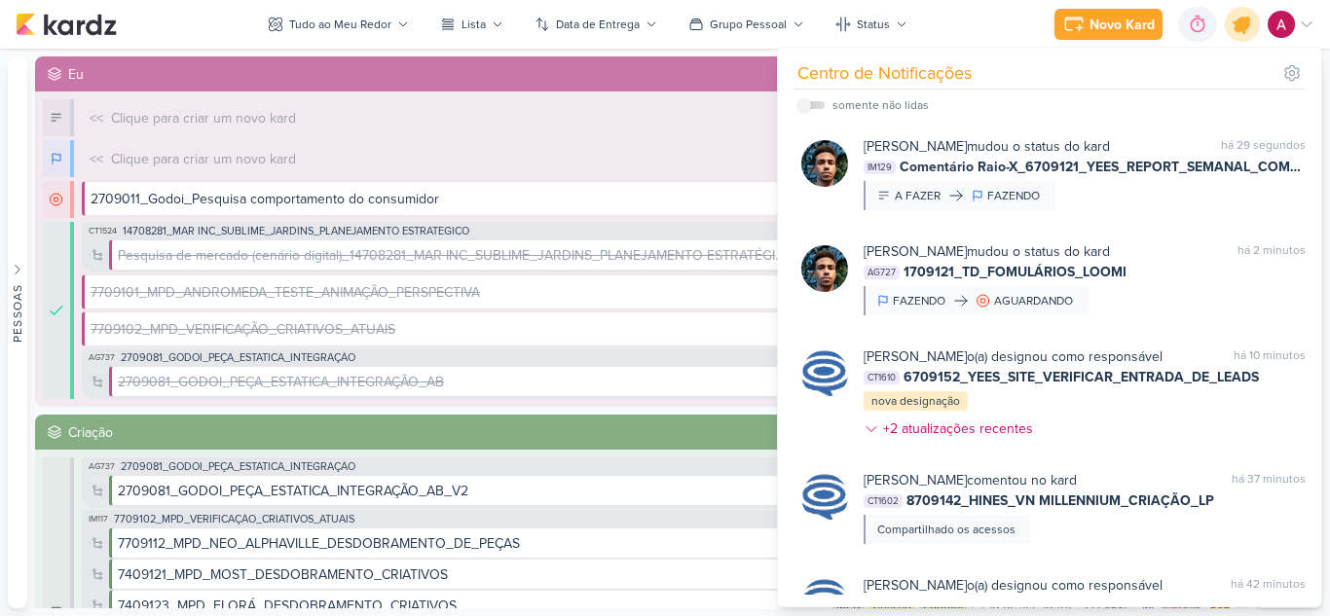
click at [1241, 39] on icon at bounding box center [1241, 24] width 33 height 33
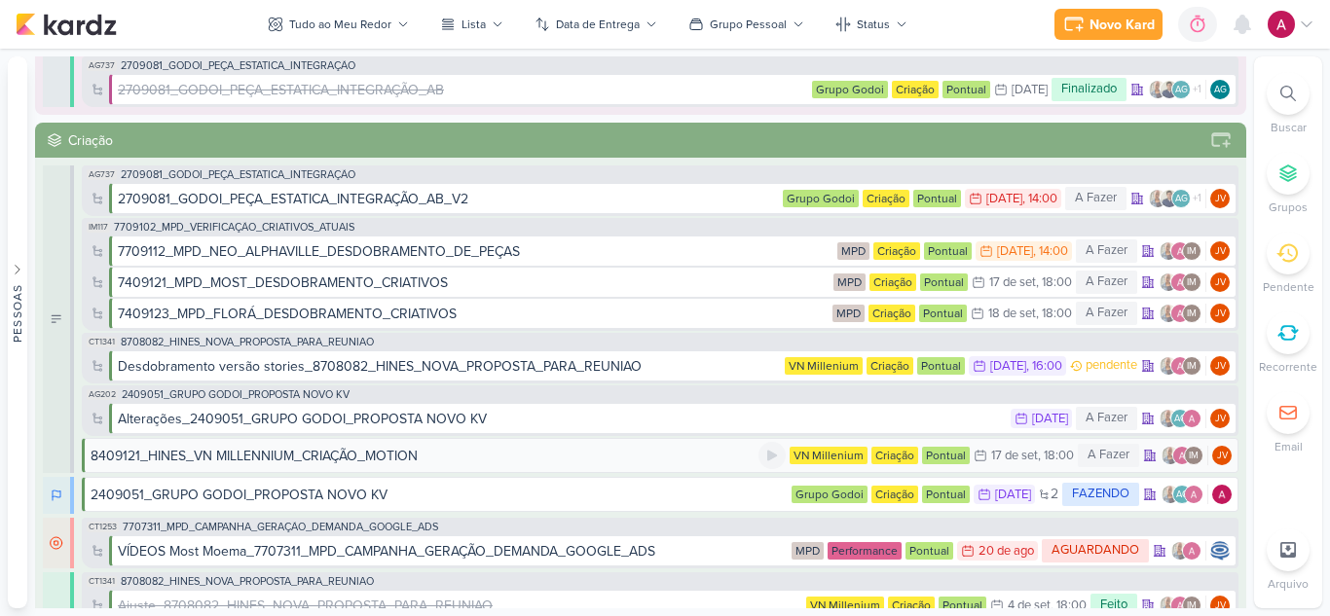
scroll to position [389, 0]
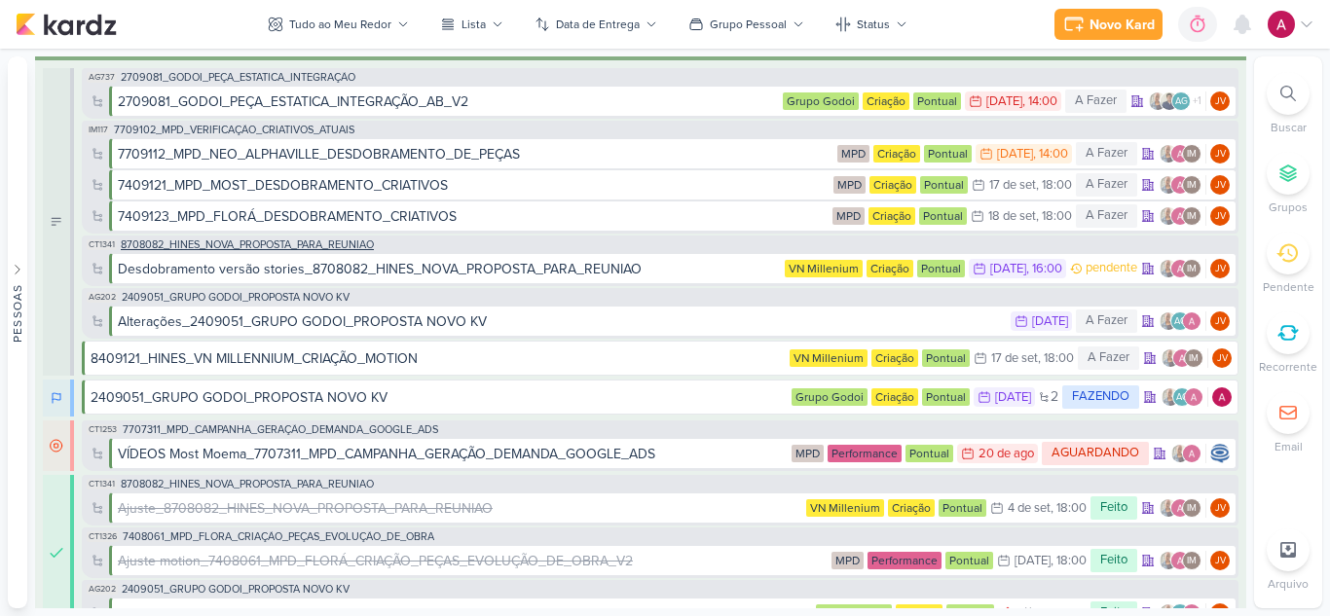
click at [351, 244] on span "8708082_HINES_NOVA_PROPOSTA_PARA_REUNIAO" at bounding box center [247, 244] width 253 height 11
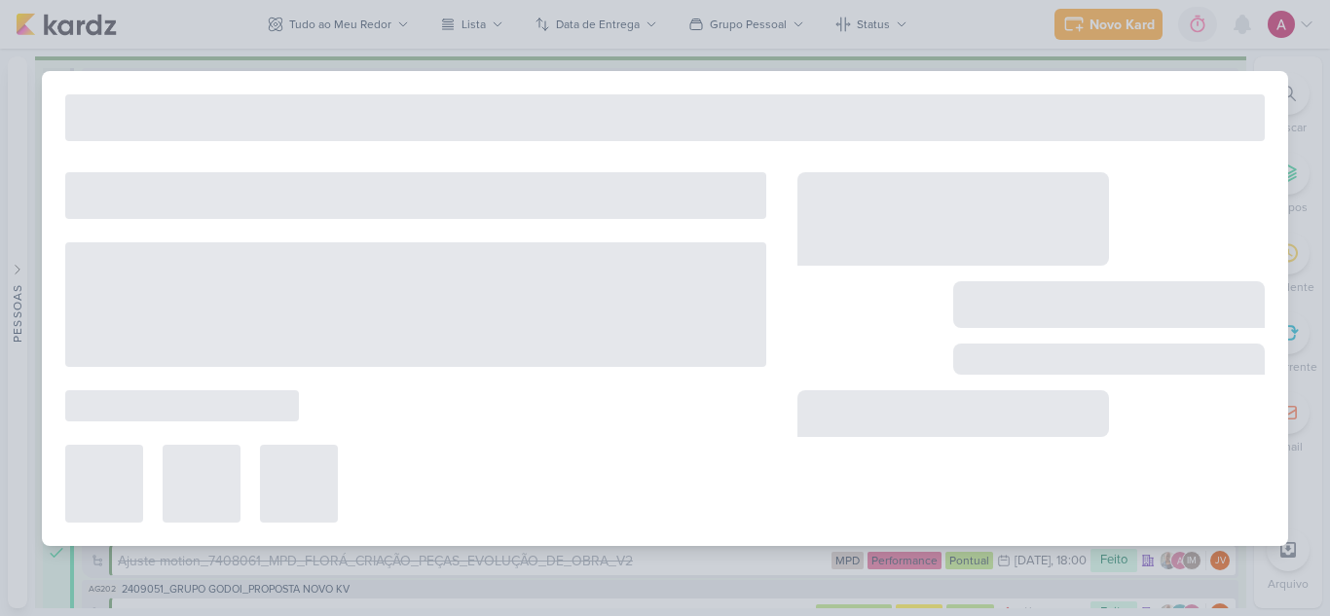
type input "8708082_HINES_NOVA_PROPOSTA_PARA_REUNIAO"
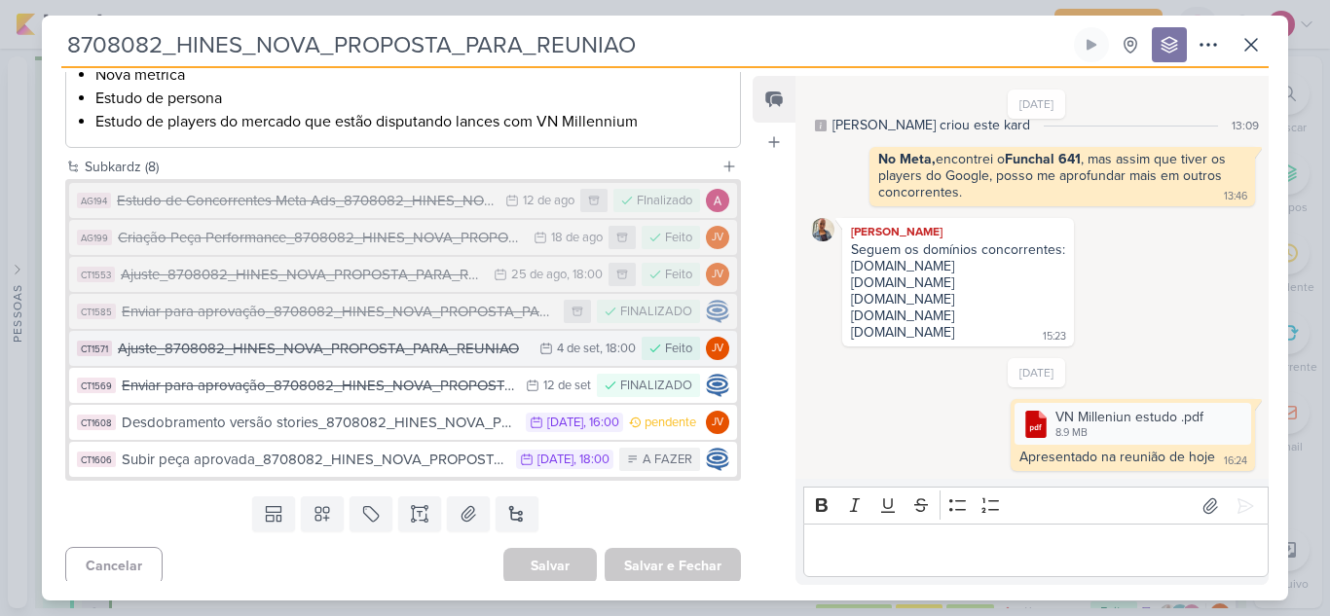
scroll to position [448, 0]
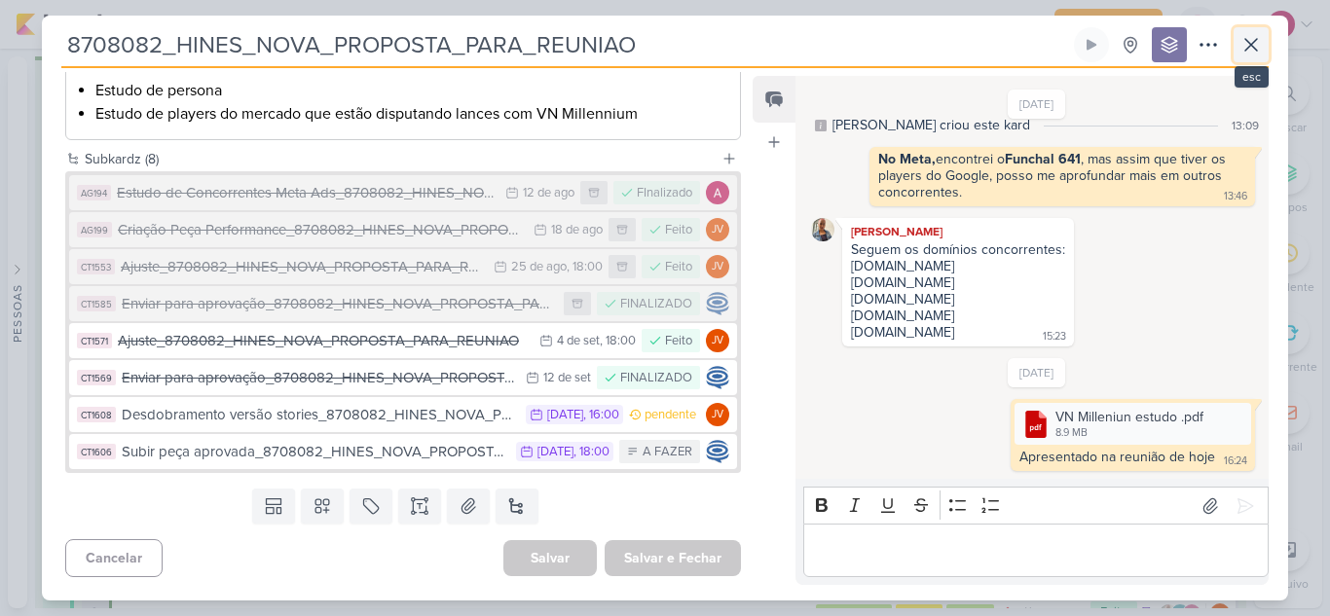
click at [1252, 50] on icon at bounding box center [1250, 44] width 23 height 23
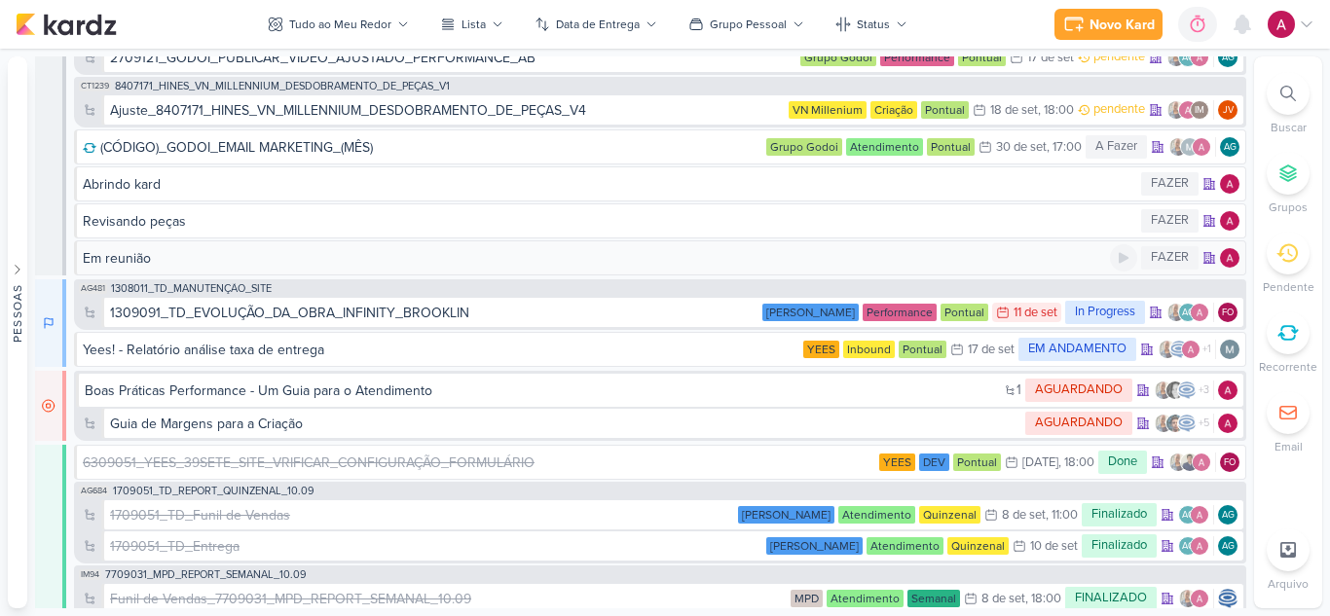
scroll to position [8105, 0]
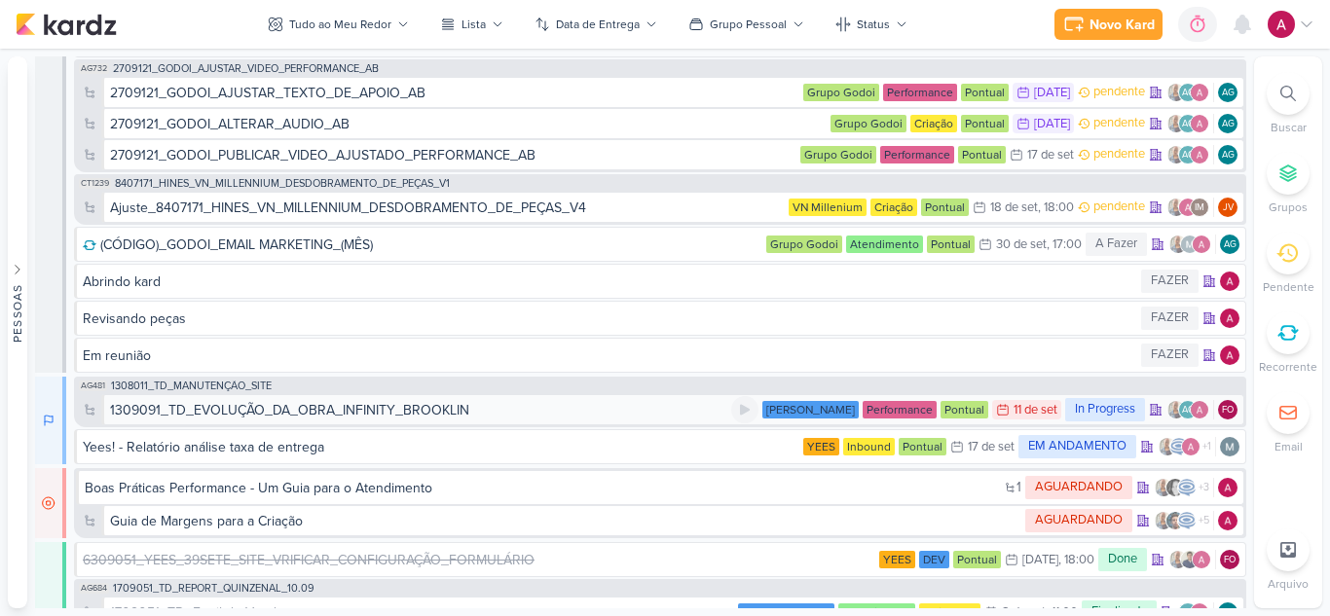
click at [359, 413] on div "1309091_TD_EVOLUÇÃO_DA_OBRA_INFINITY_BROOKLIN" at bounding box center [289, 410] width 359 height 20
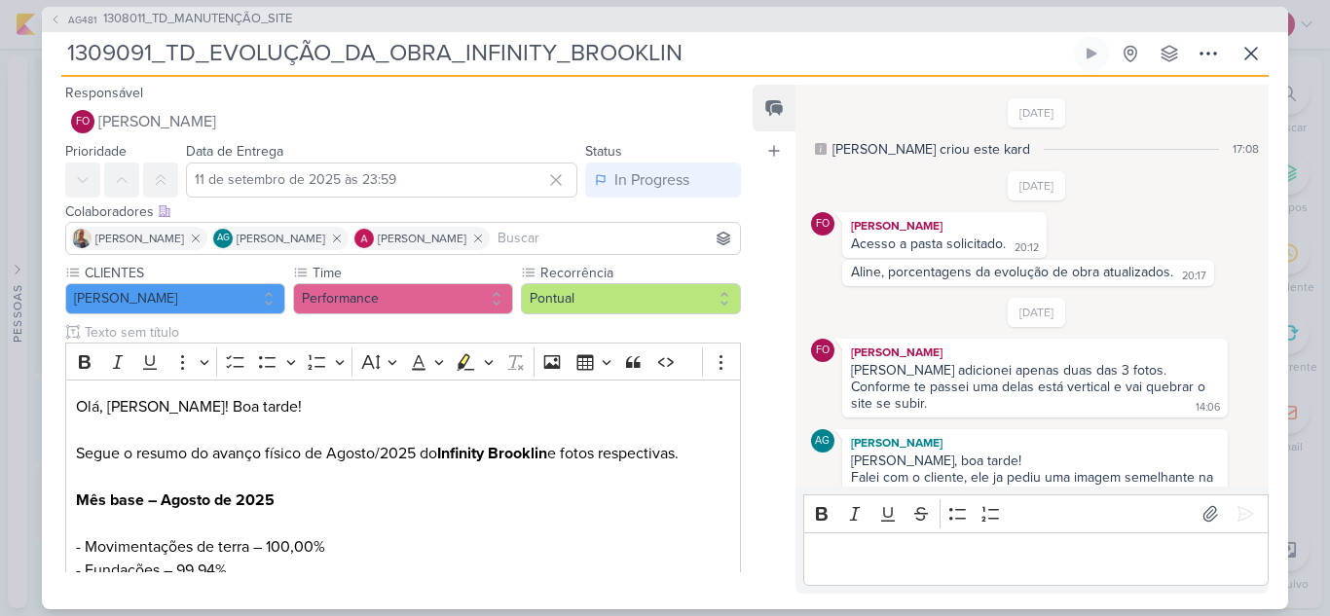
scroll to position [12, 0]
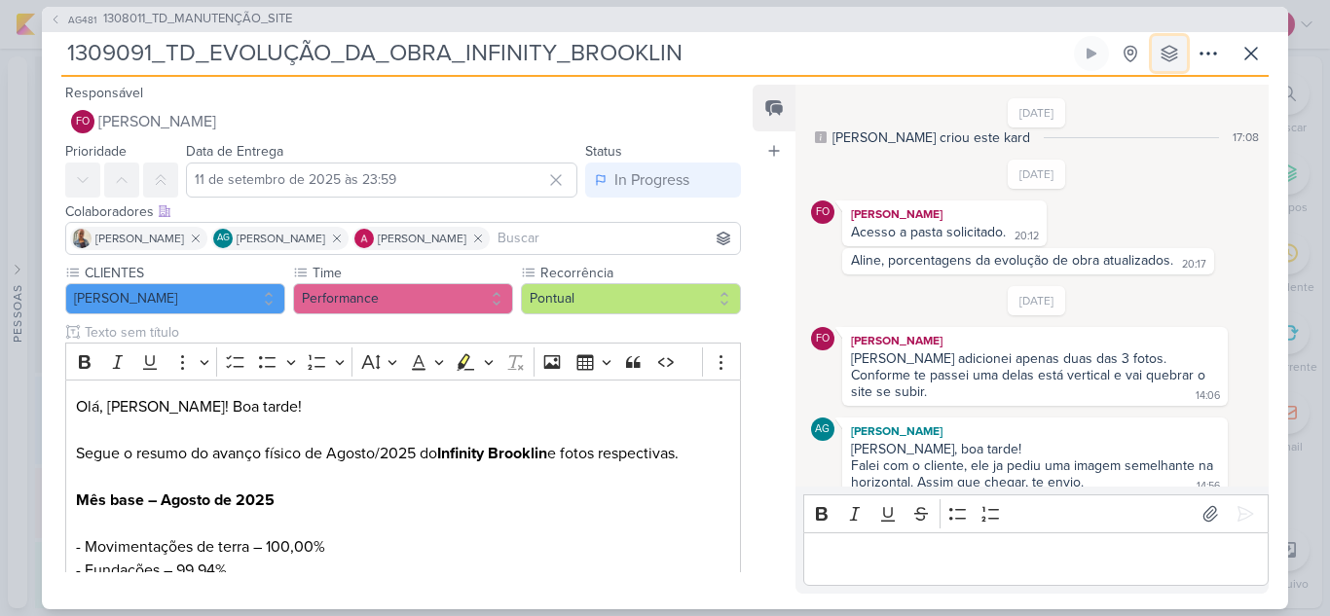
click at [1170, 56] on icon at bounding box center [1169, 54] width 16 height 16
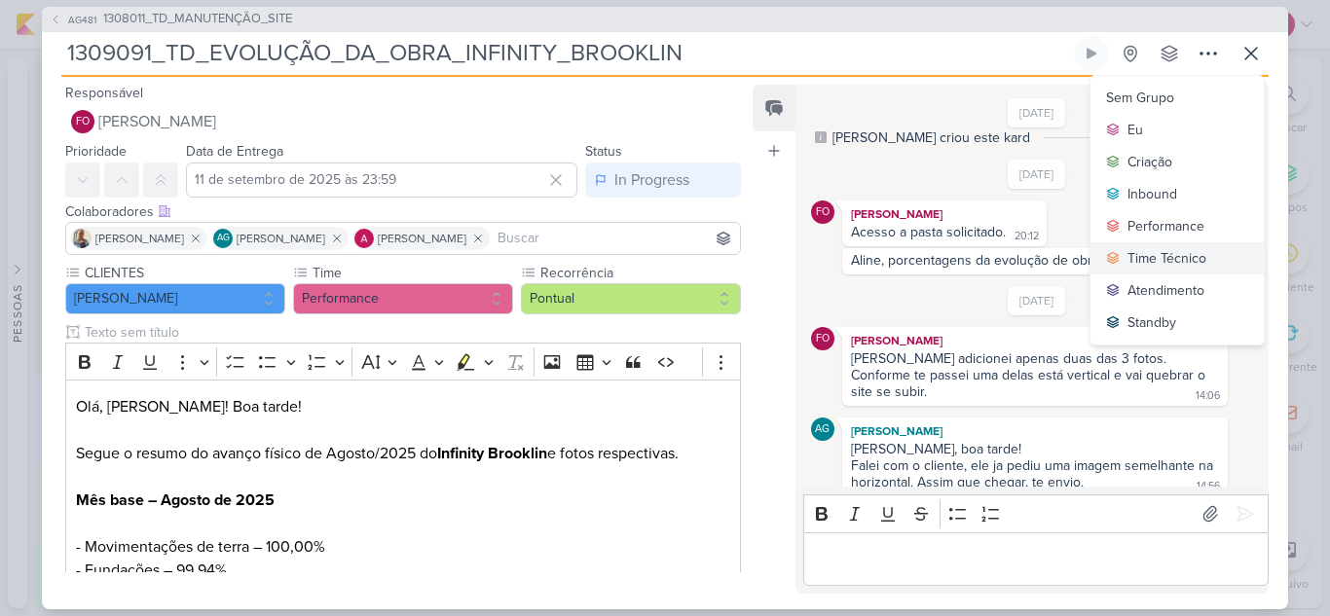
click at [1163, 250] on div "Time Técnico" at bounding box center [1166, 258] width 79 height 20
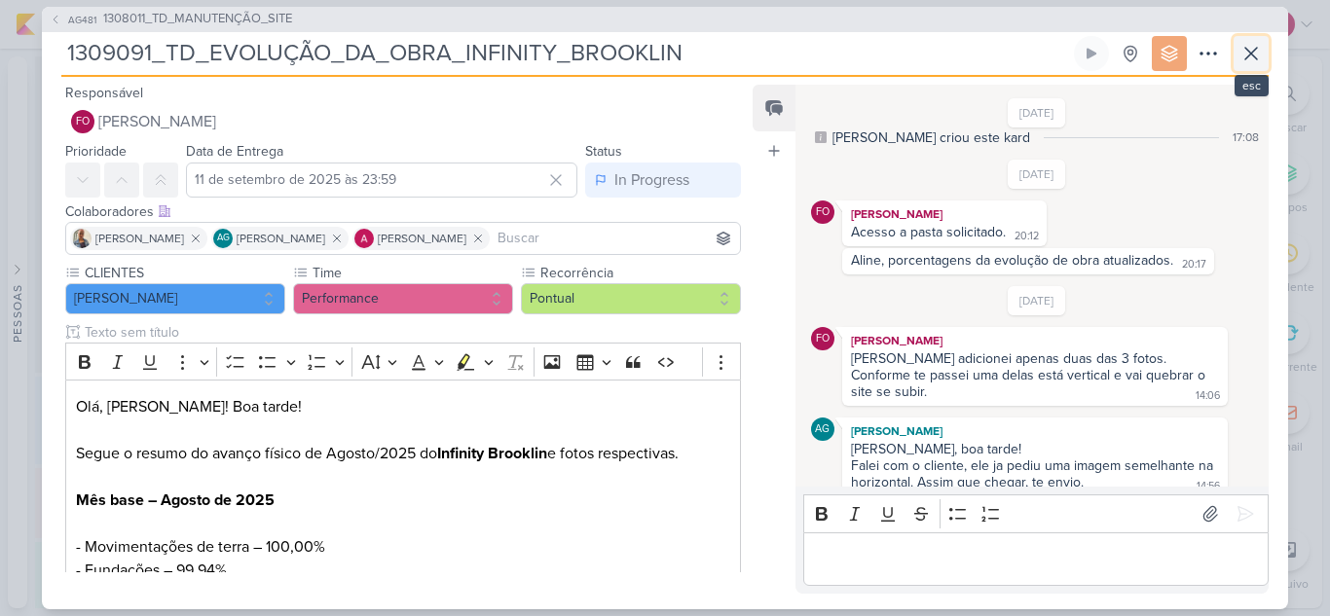
click at [1252, 63] on icon at bounding box center [1250, 53] width 23 height 23
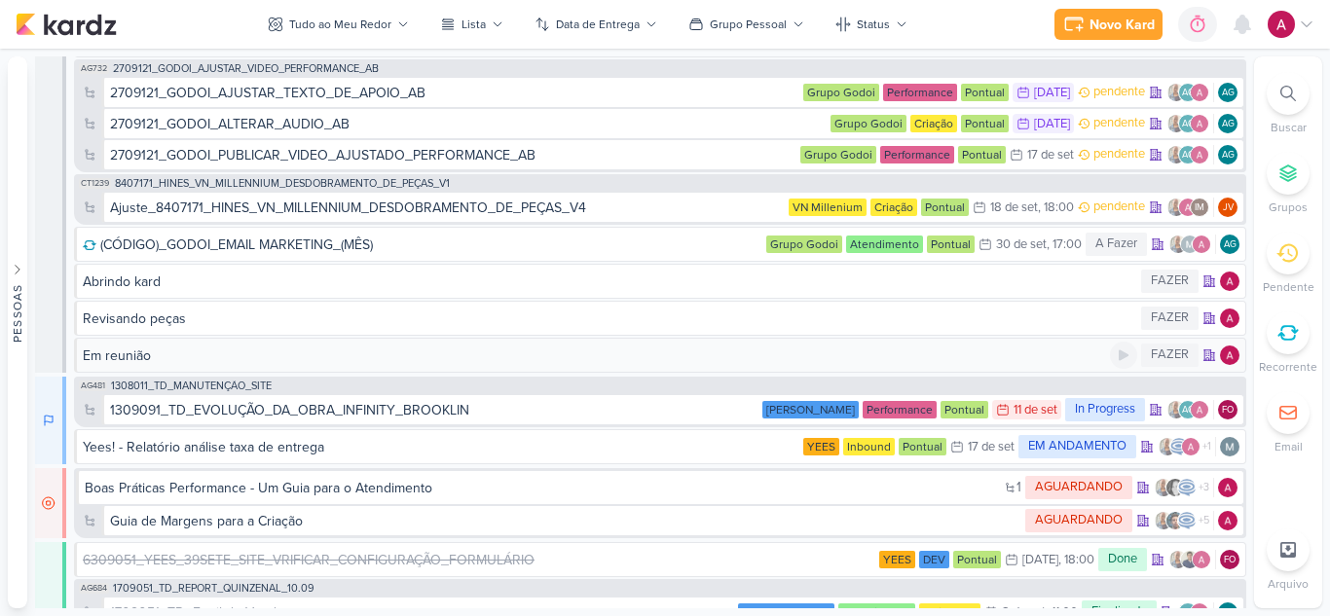
scroll to position [8008, 0]
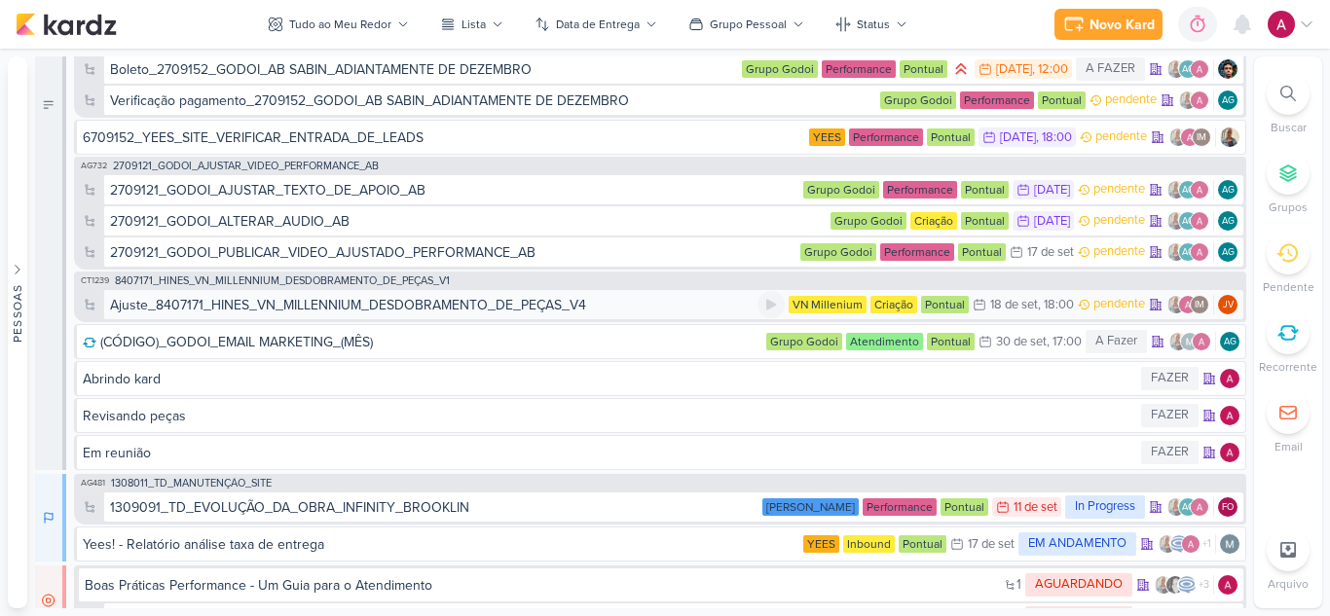
click at [470, 308] on div "Ajuste_8407171_HINES_VN_MILLENNIUM_DESDOBRAMENTO_DE_PEÇAS_V4" at bounding box center [348, 305] width 476 height 20
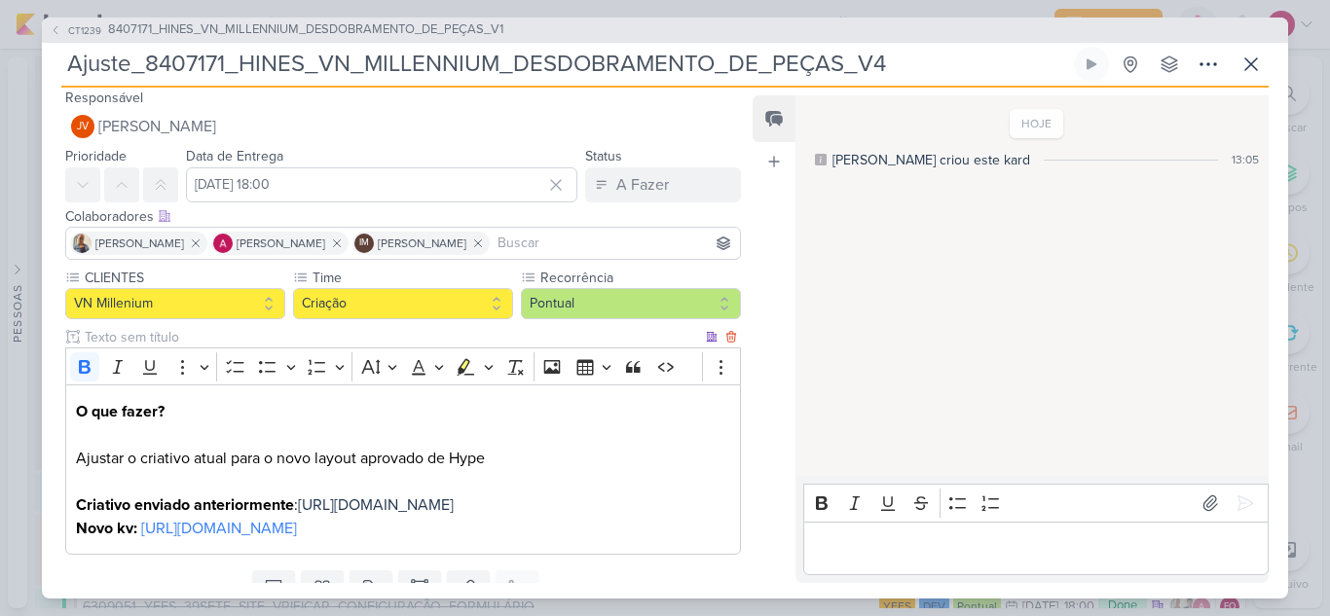
scroll to position [0, 0]
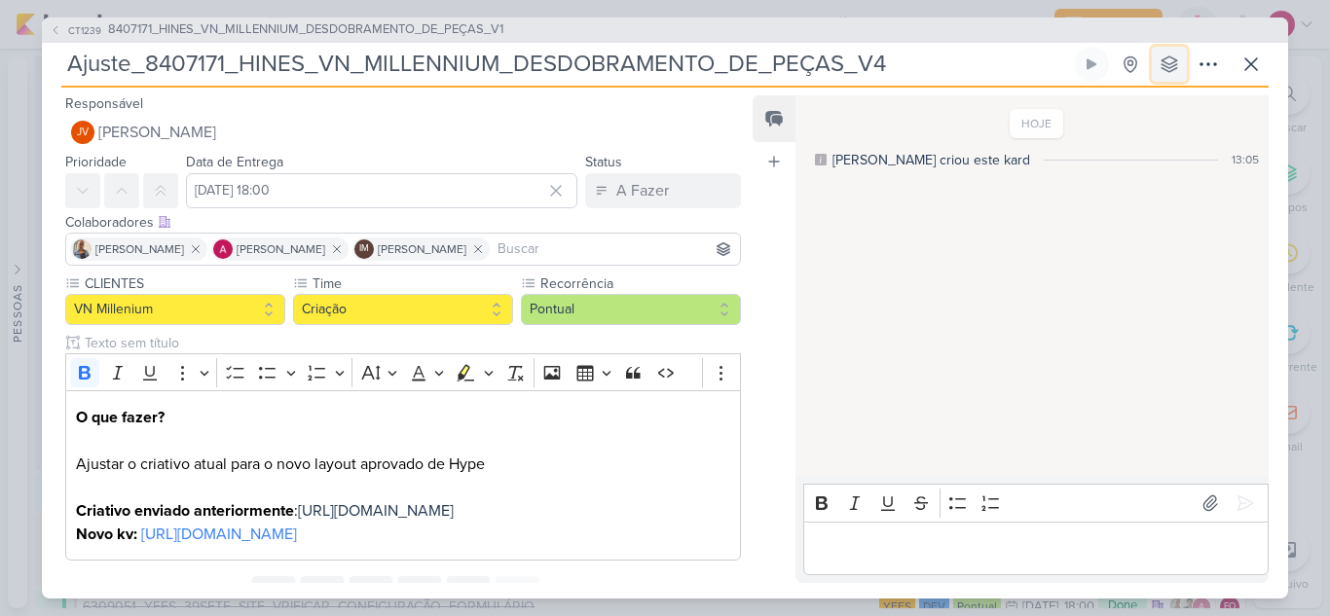
click at [1173, 63] on icon at bounding box center [1168, 64] width 19 height 19
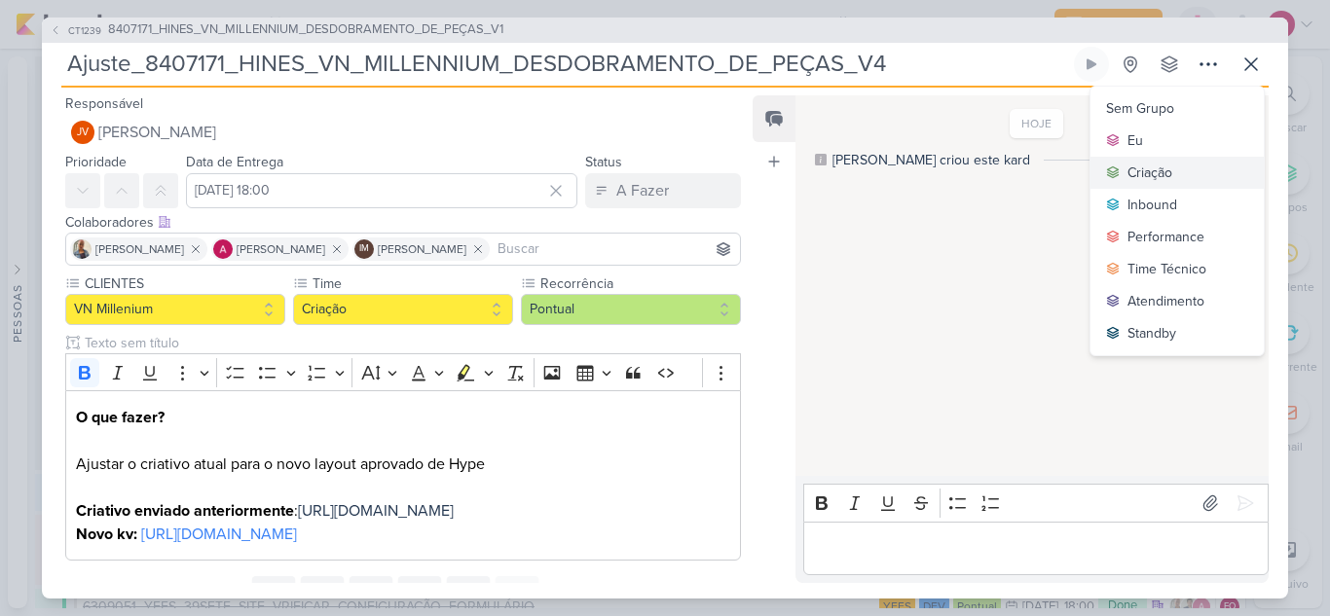
click at [1164, 179] on div "Criação" at bounding box center [1149, 173] width 45 height 20
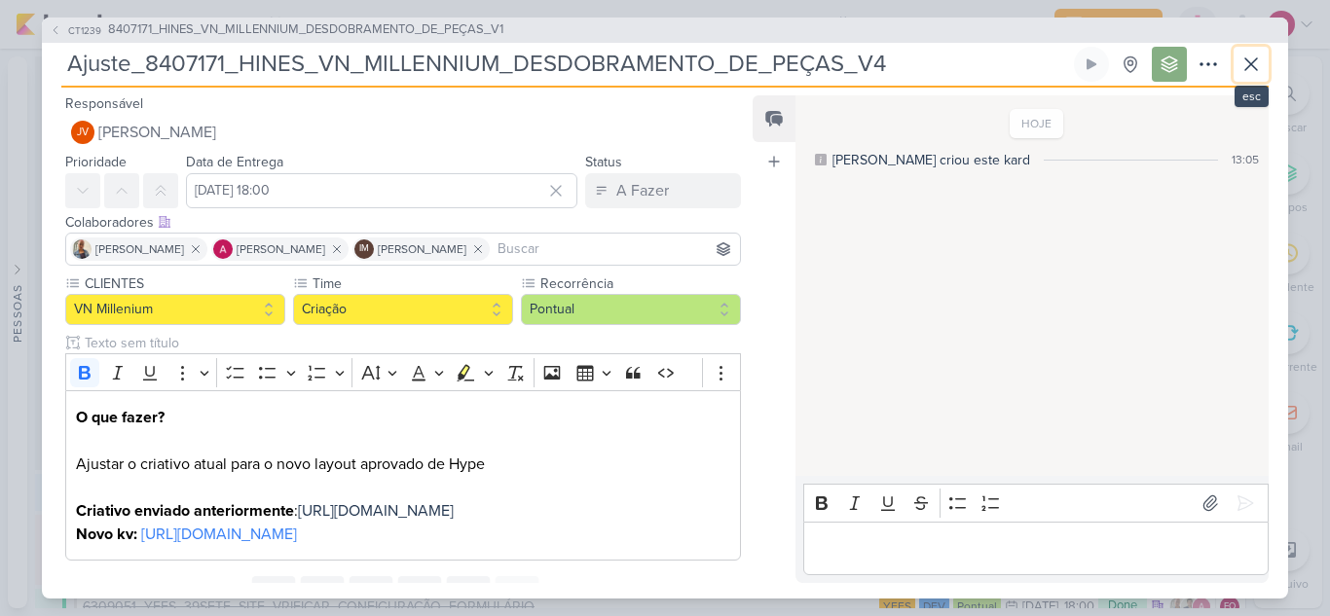
click at [1255, 64] on icon at bounding box center [1250, 64] width 23 height 23
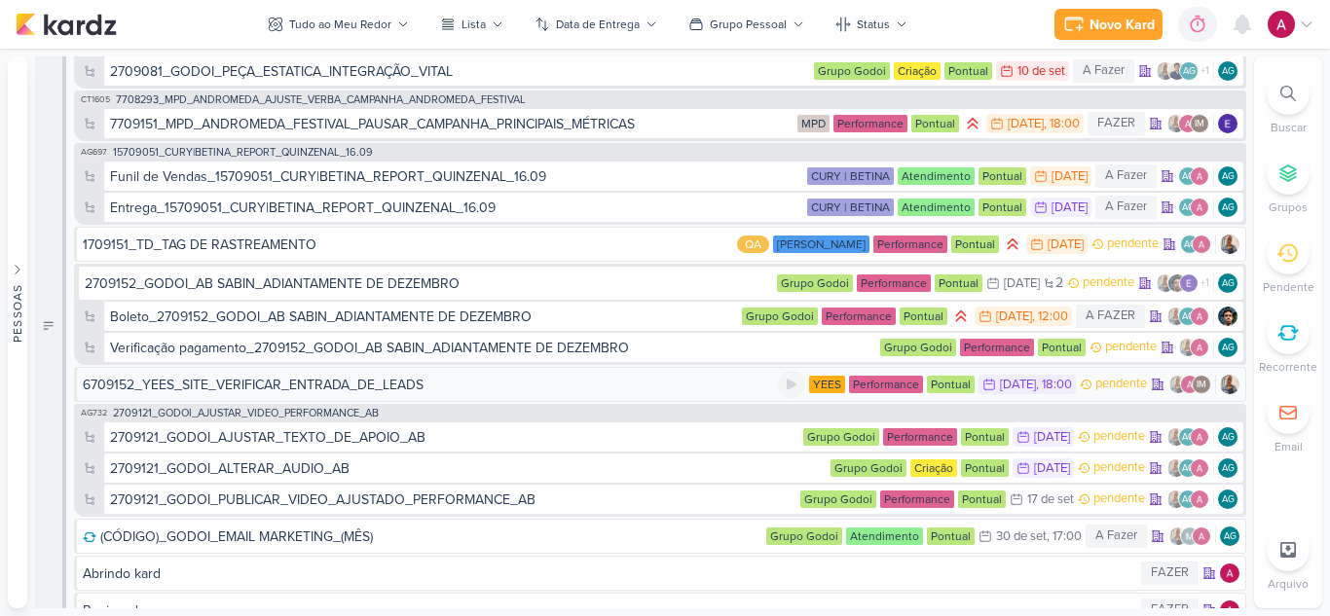
scroll to position [7892, 0]
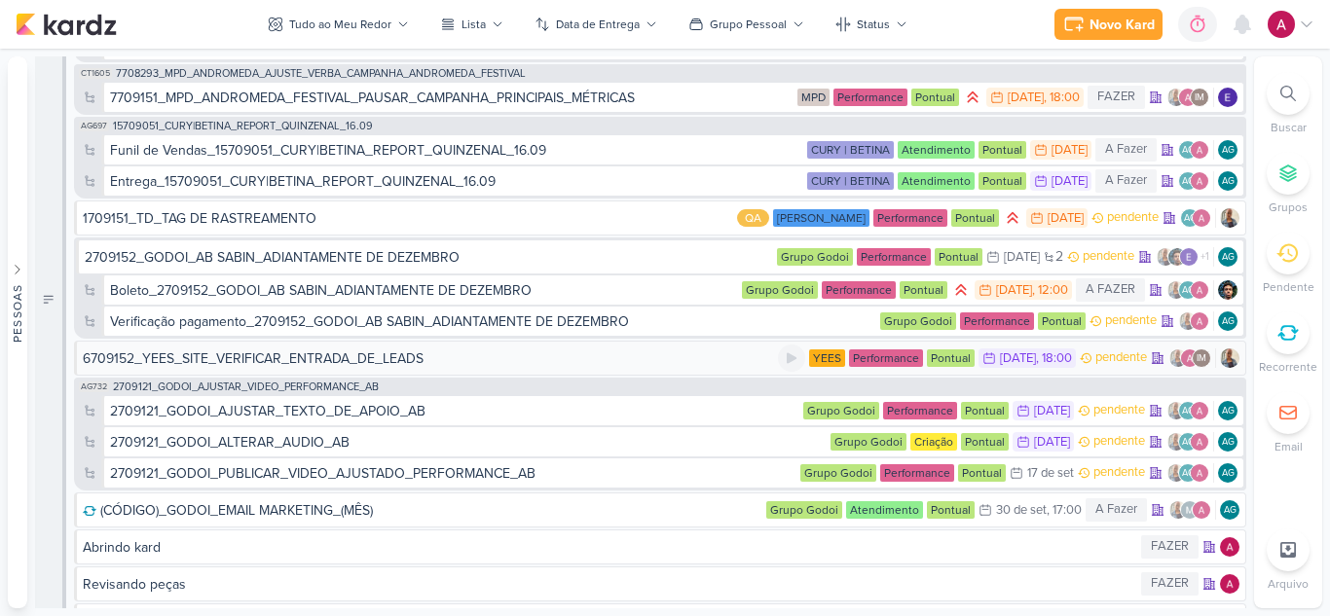
click at [398, 355] on div "6709152_YEES_SITE_VERIFICAR_ENTRADA_DE_LEADS" at bounding box center [253, 358] width 341 height 20
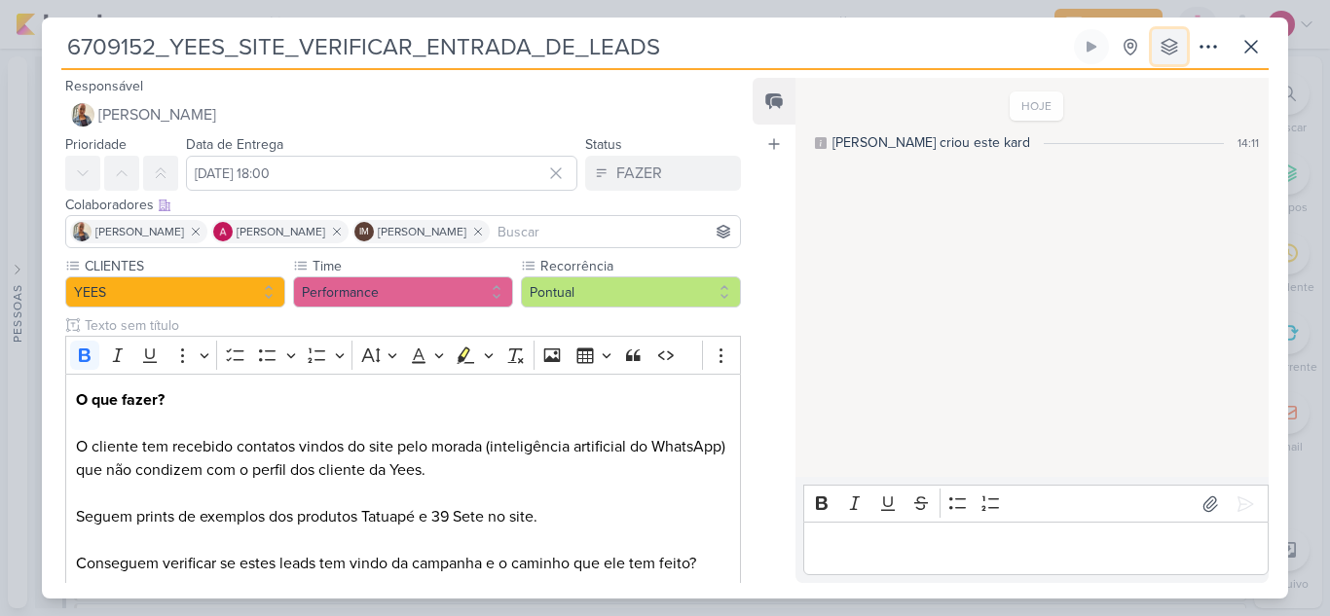
click at [1173, 55] on button at bounding box center [1168, 46] width 35 height 35
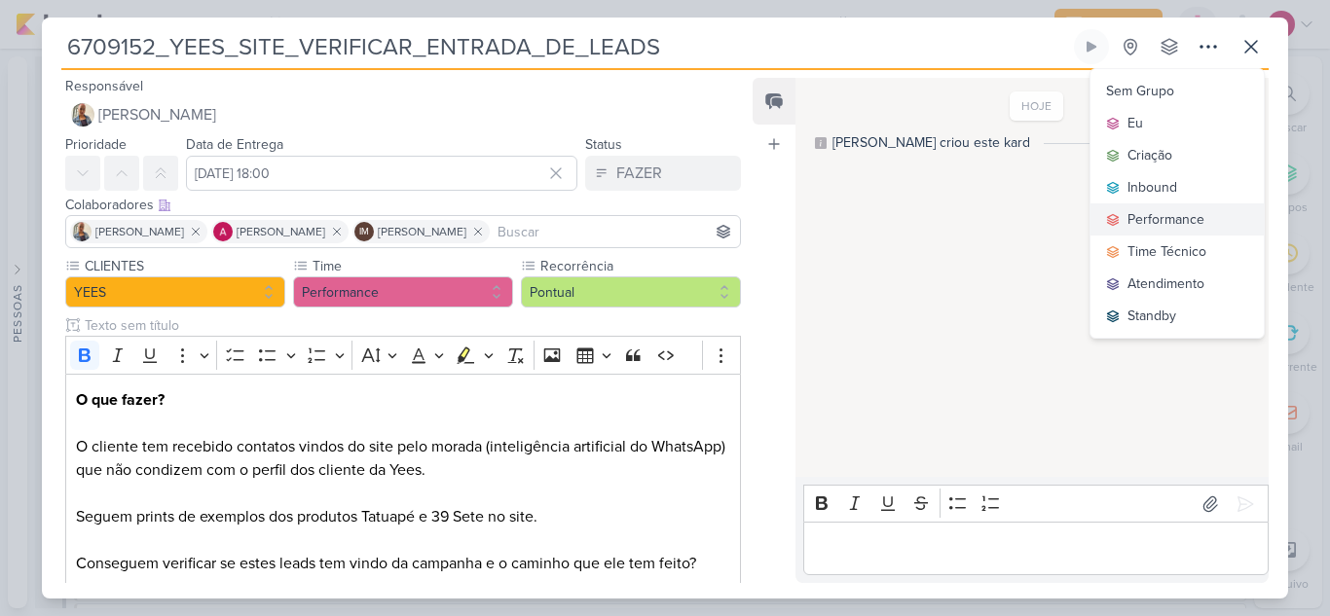
click at [1156, 214] on div "Performance" at bounding box center [1165, 219] width 77 height 20
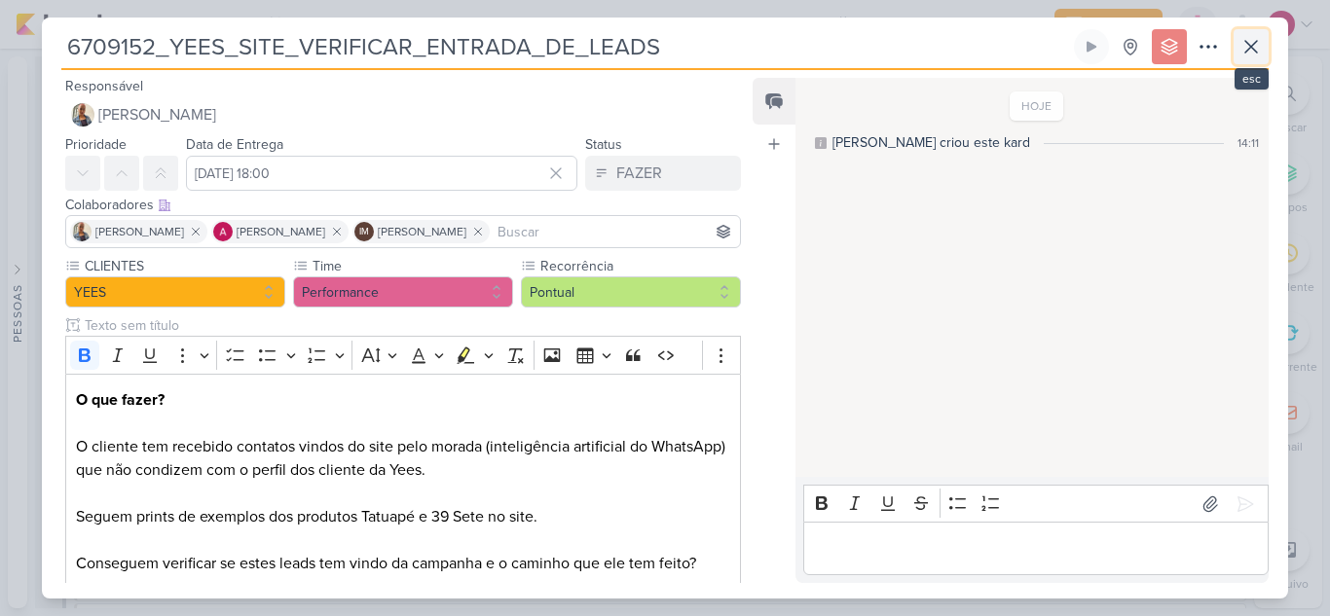
click at [1250, 52] on icon at bounding box center [1250, 46] width 23 height 23
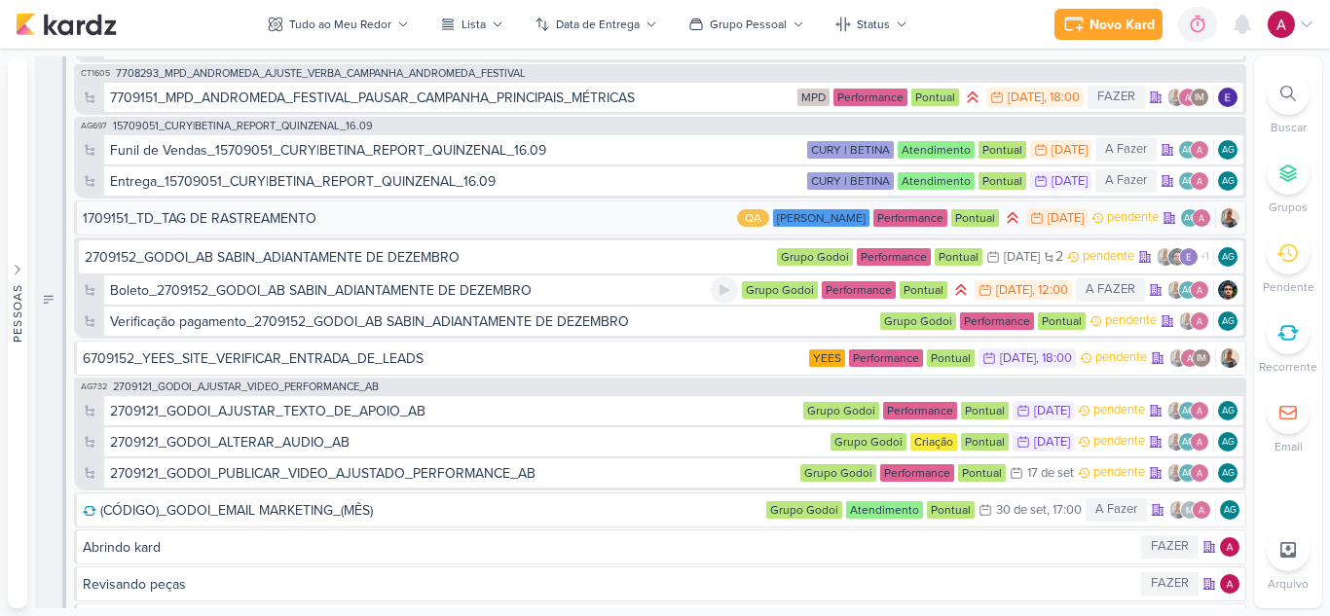
scroll to position [7794, 0]
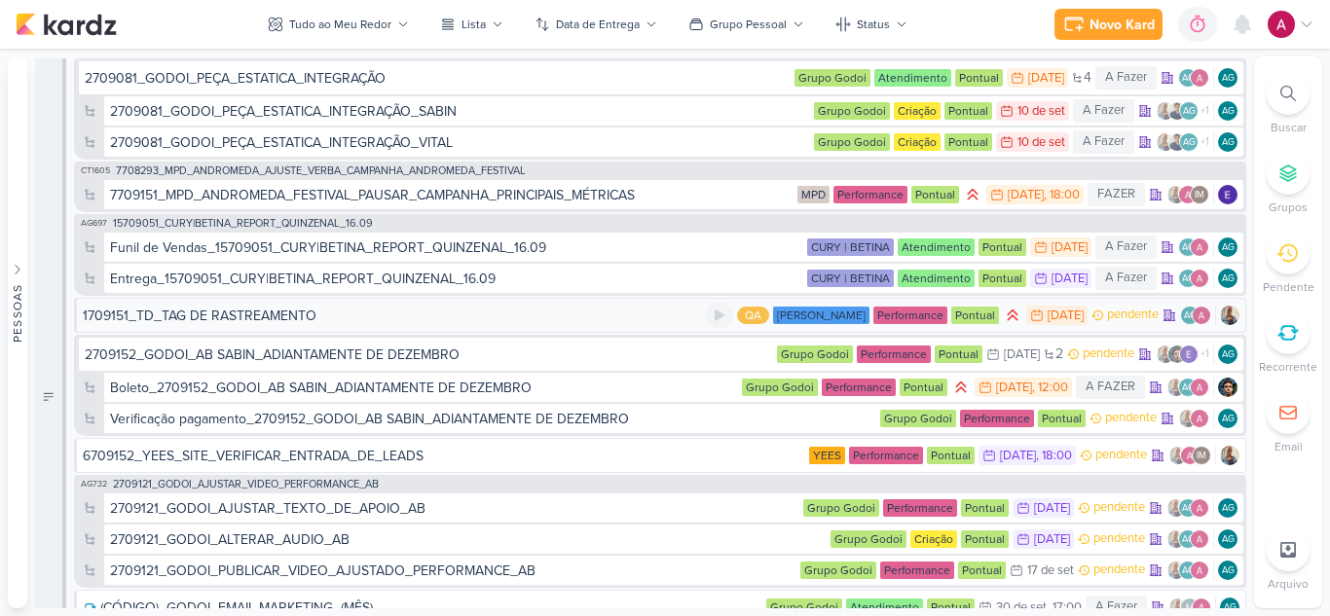
click at [371, 320] on div "1709151_TD_TAG DE RASTREAMENTO" at bounding box center [394, 316] width 623 height 20
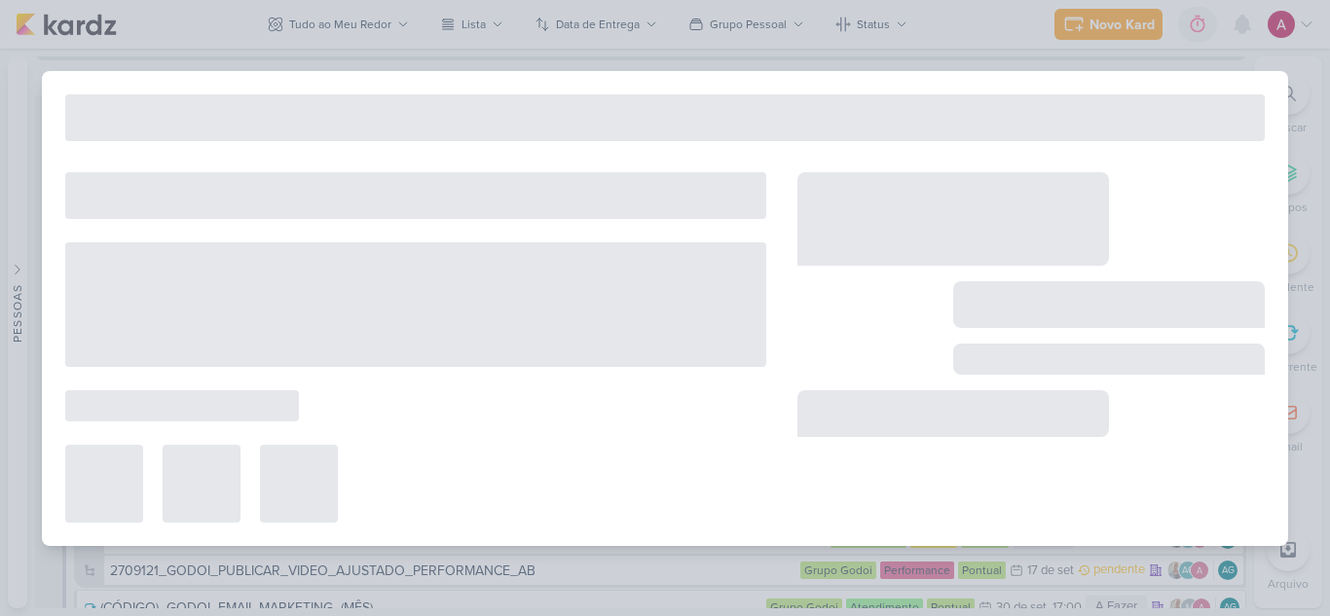
scroll to position [7831, 0]
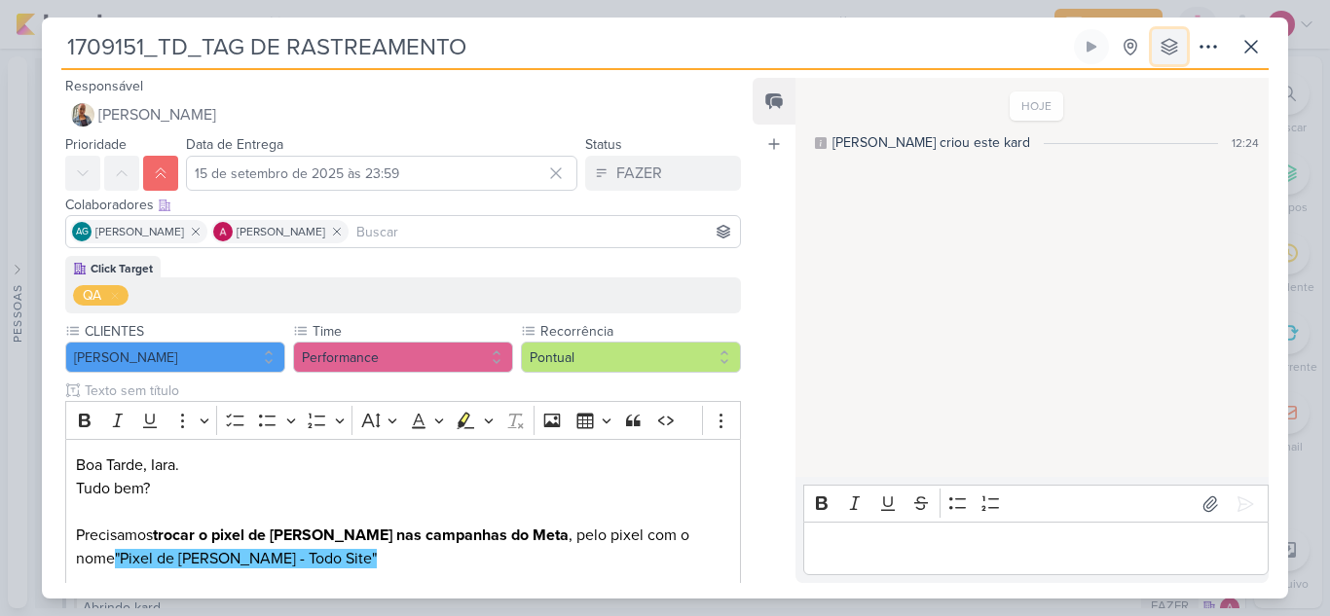
click at [1172, 52] on icon at bounding box center [1168, 46] width 19 height 19
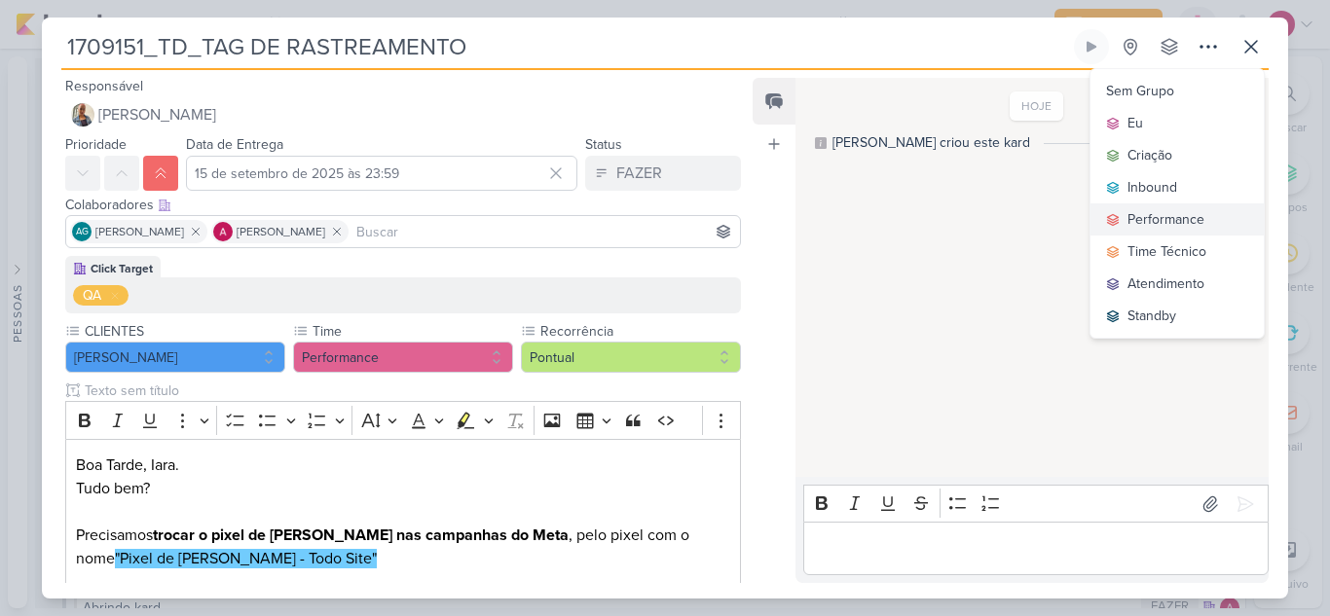
click at [1177, 214] on div "Performance" at bounding box center [1165, 219] width 77 height 20
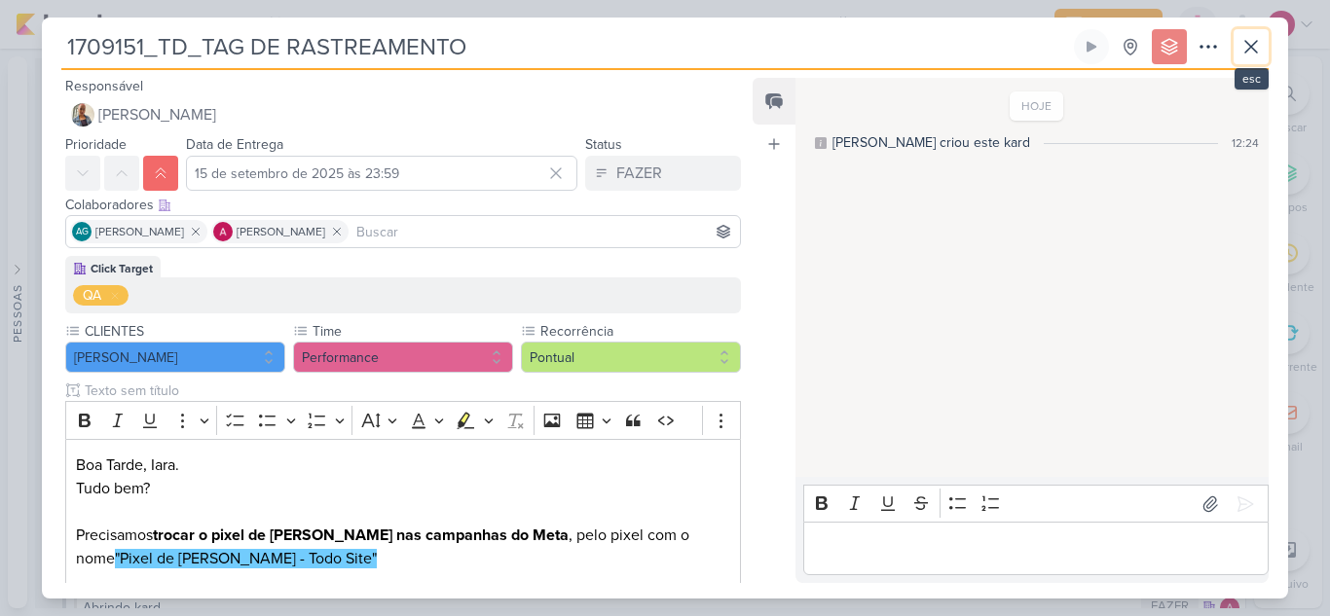
click at [1253, 46] on icon at bounding box center [1251, 47] width 12 height 12
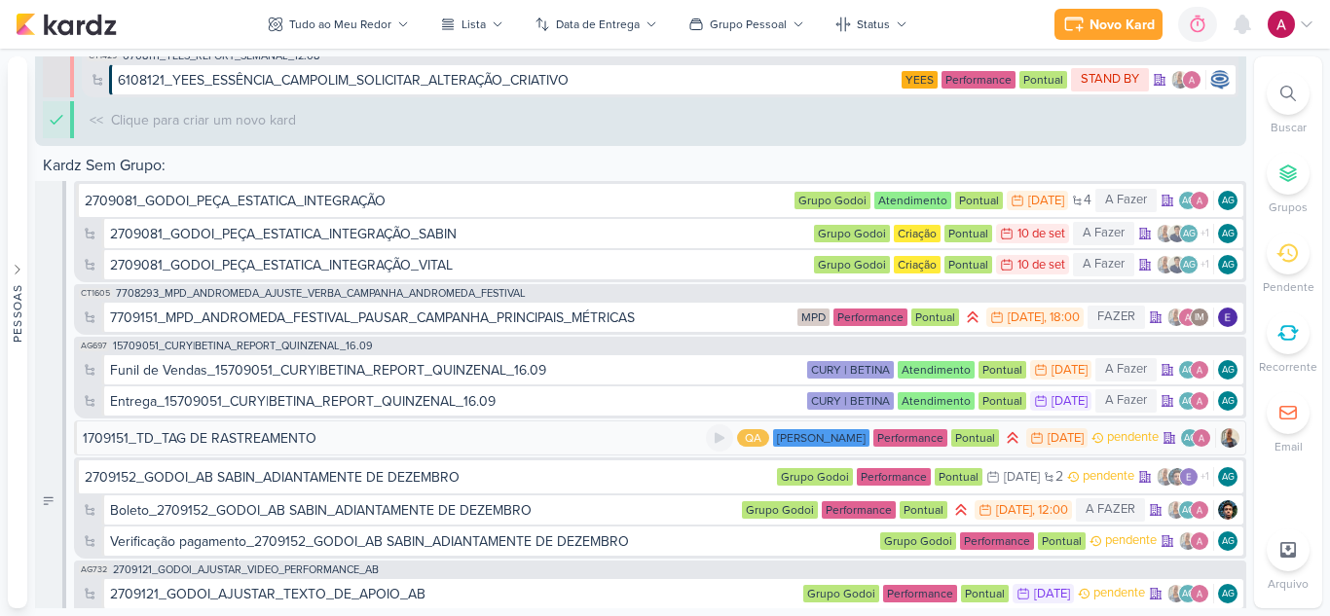
scroll to position [7637, 0]
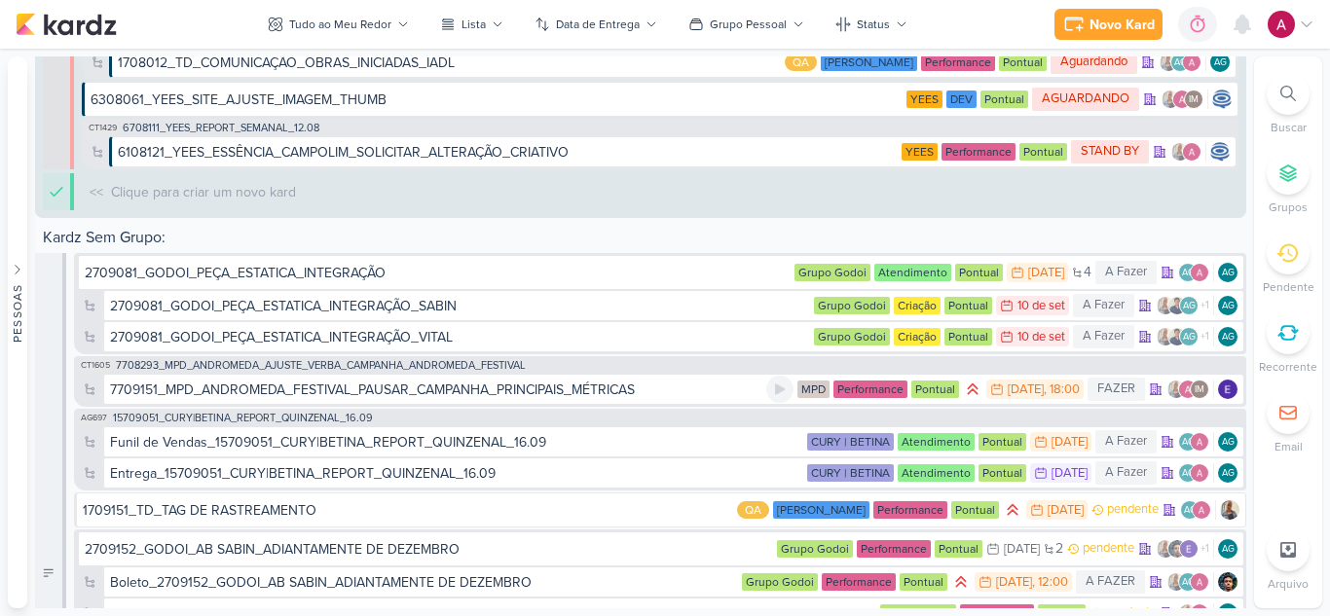
click at [532, 387] on div "7709151_MPD_ANDROMEDA_FESTIVAL_PAUSAR_CAMPANHA_PRINCIPAIS_MÉTRICAS" at bounding box center [372, 390] width 525 height 20
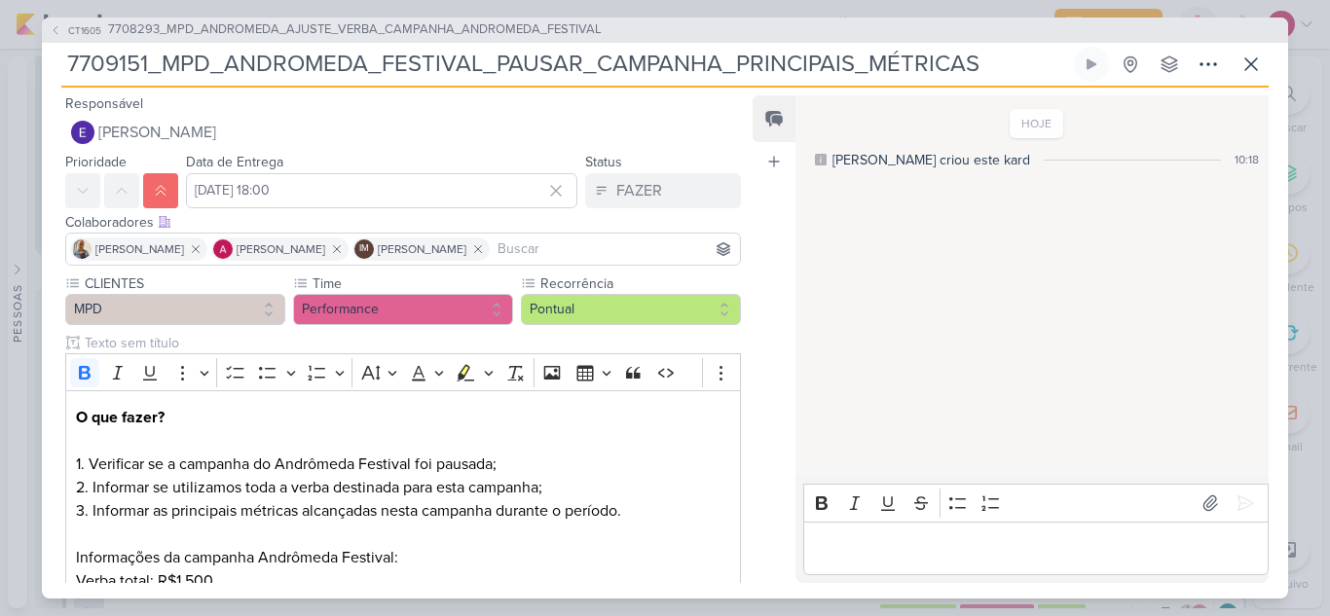
scroll to position [7674, 0]
click at [1174, 65] on icon at bounding box center [1169, 64] width 16 height 16
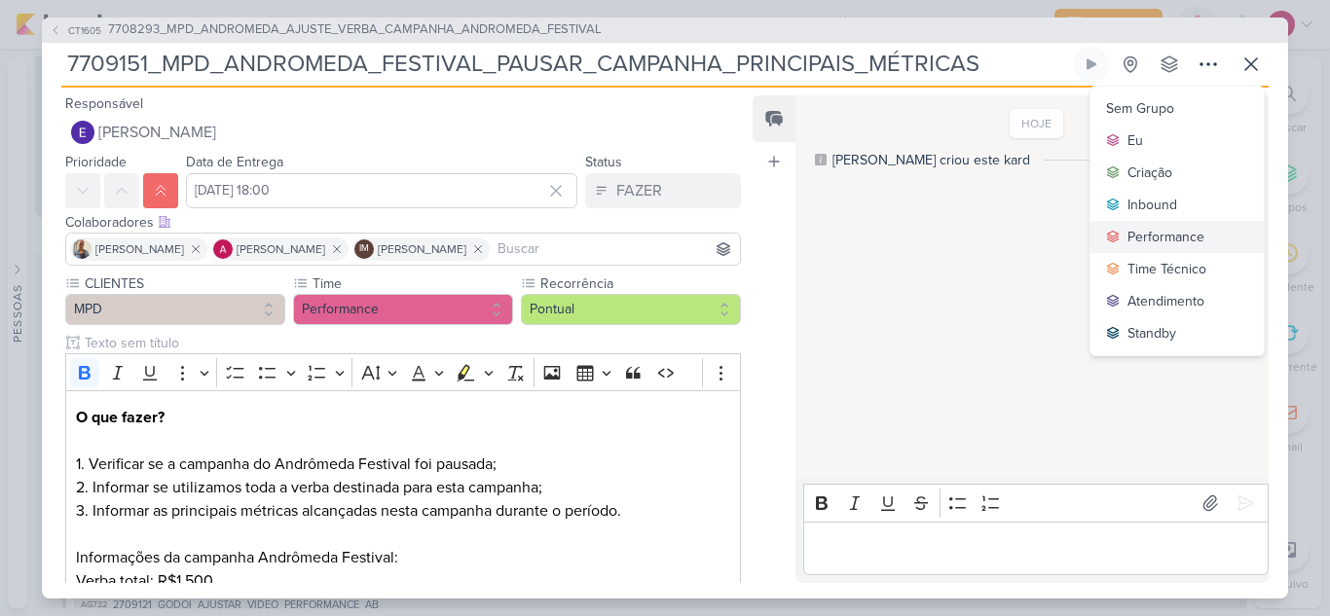
click at [1163, 231] on div "Performance" at bounding box center [1165, 237] width 77 height 20
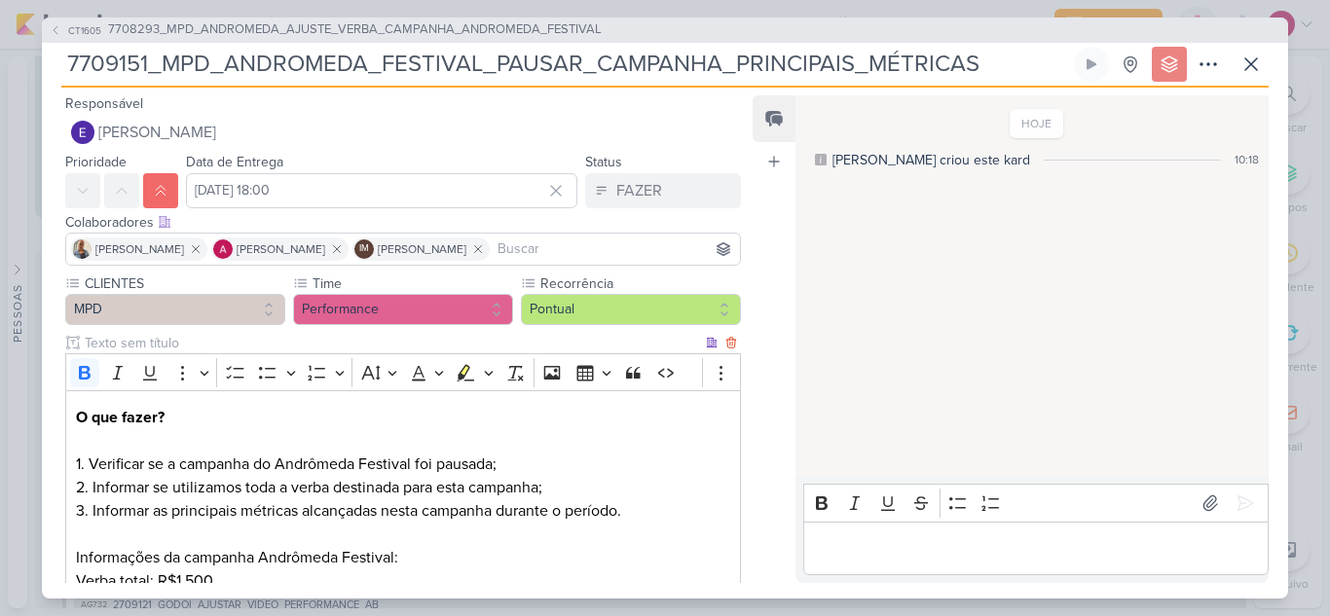
scroll to position [179, 0]
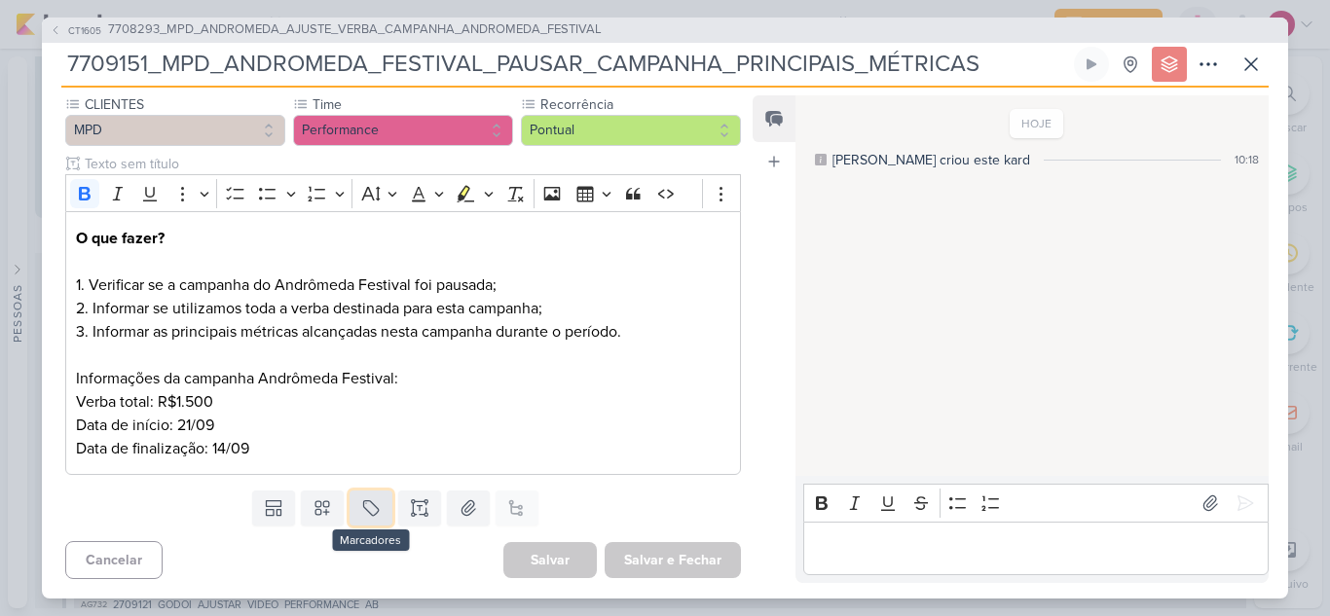
click at [370, 498] on icon at bounding box center [370, 507] width 19 height 19
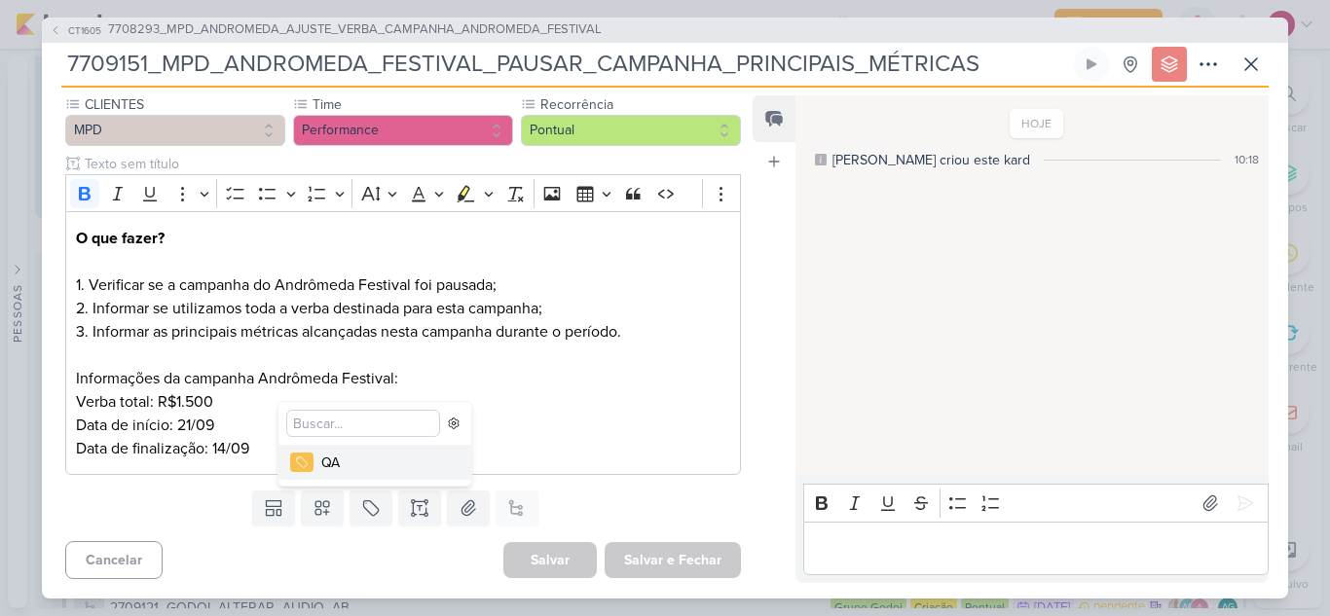
click at [343, 470] on button "QA" at bounding box center [374, 462] width 193 height 35
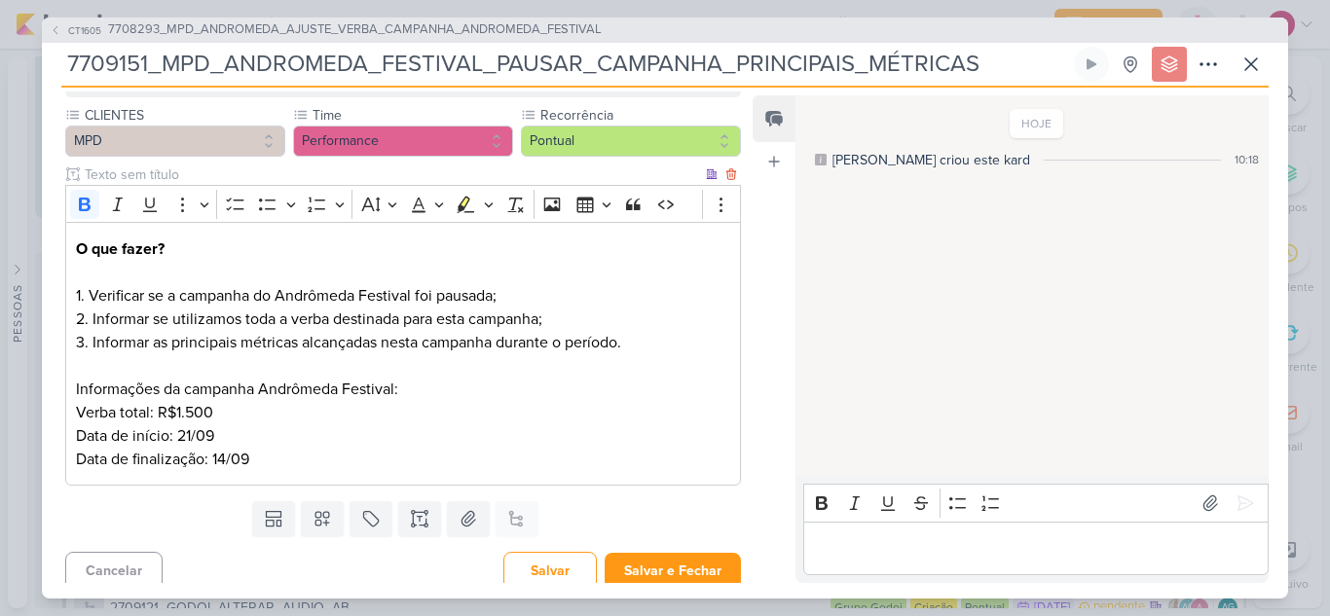
scroll to position [244, 0]
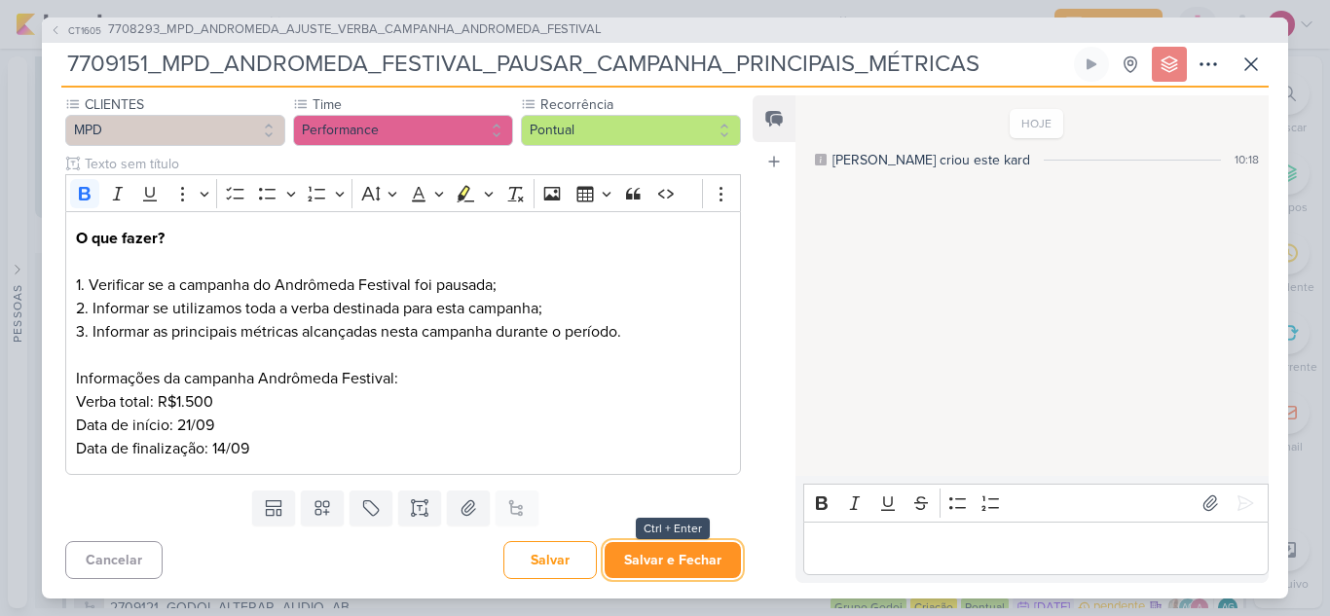
click at [676, 554] on button "Salvar e Fechar" at bounding box center [672, 560] width 136 height 36
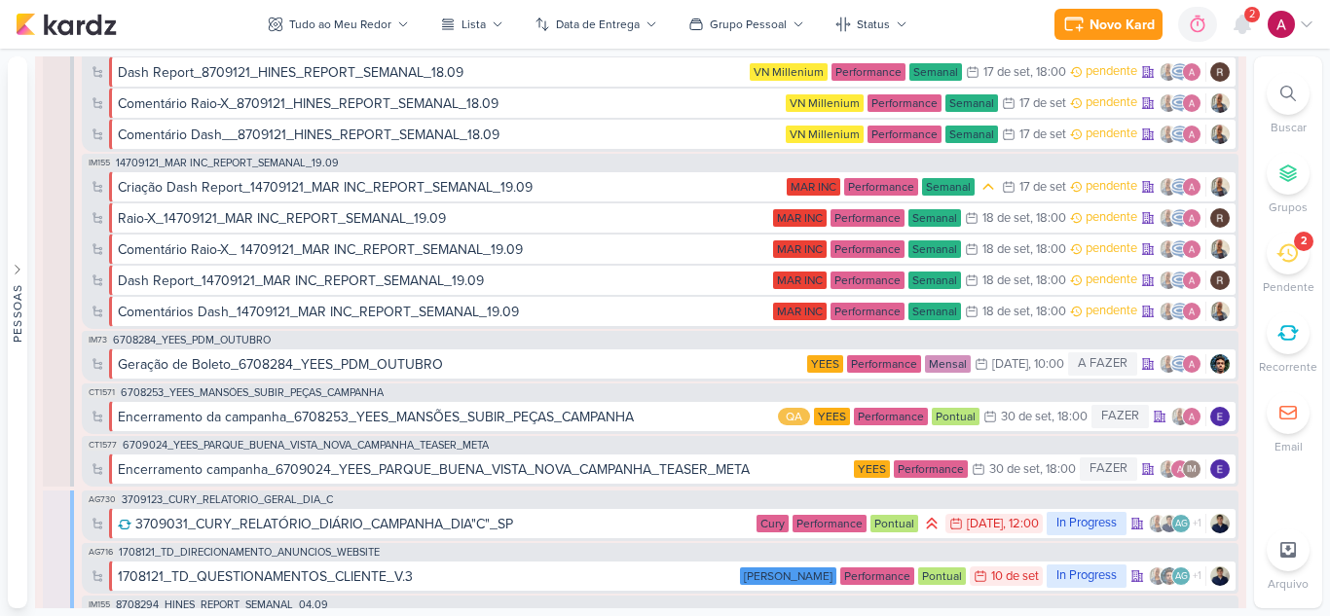
scroll to position [2276, 0]
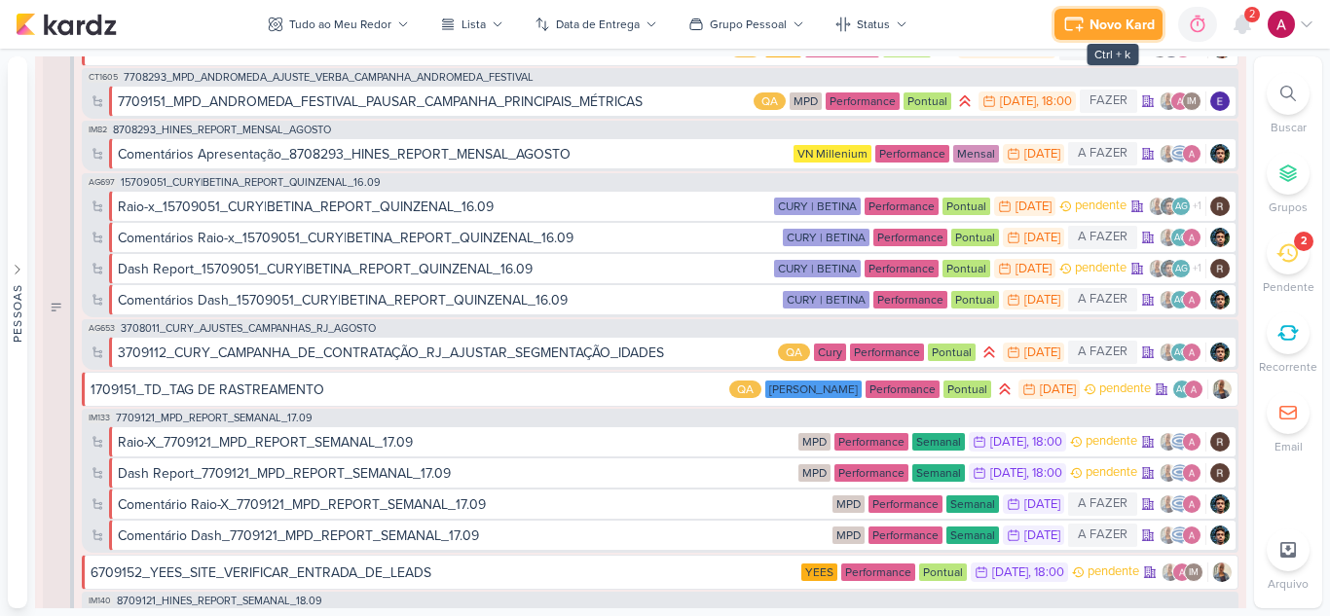
click at [1103, 29] on div "Novo Kard" at bounding box center [1121, 25] width 65 height 20
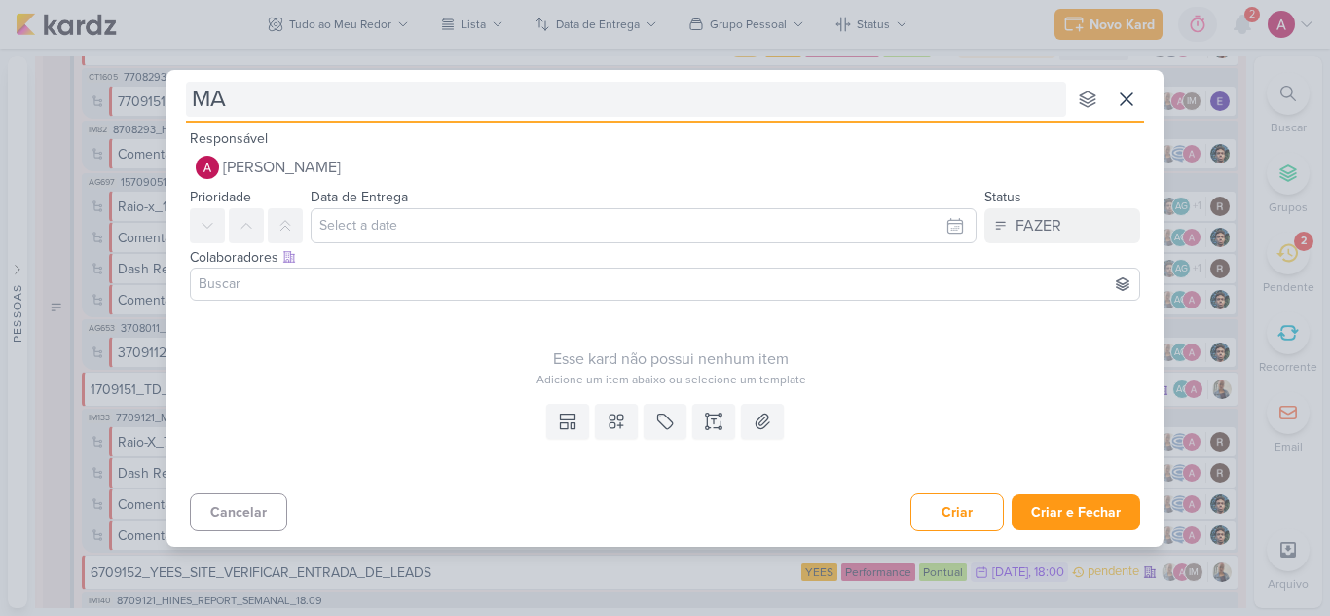
type input "MAR"
type input "MAR_"
type input "MAR_PAUSA PE"
type input "MAR_PAUSA PEÇA"
type input "MAR_PAUSA PEÇAS CP"
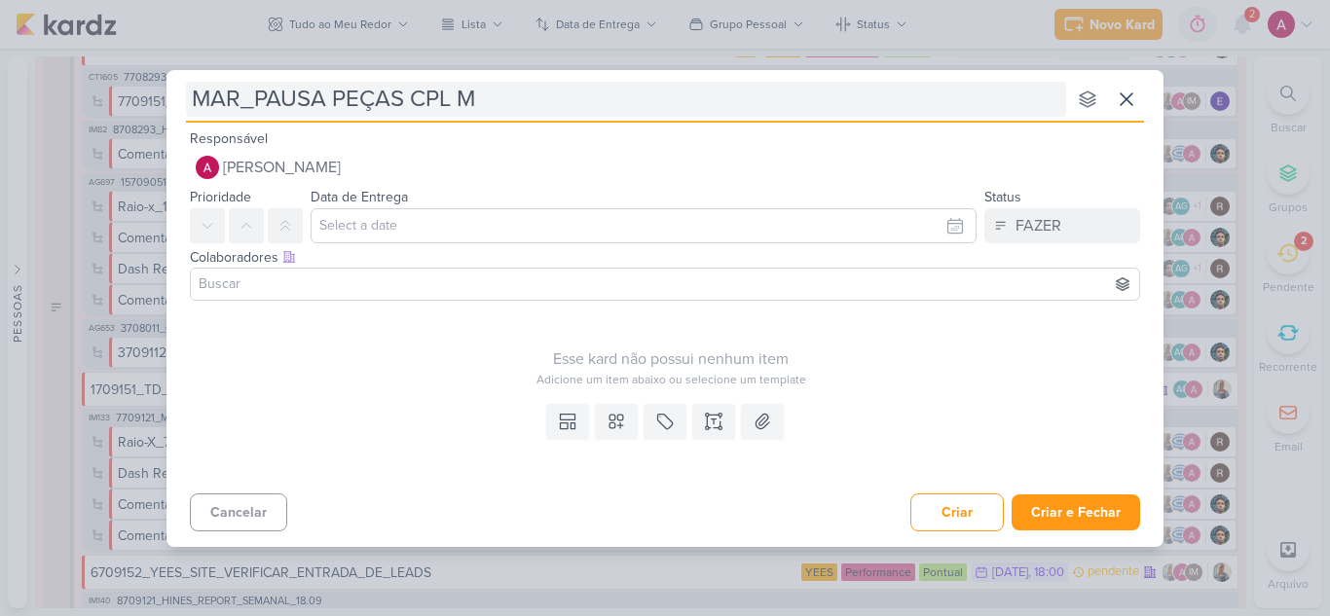
type input "MAR_PAUSA PEÇAS CPL MA"
type input "MAR_PAUSA PEÇAS CPL MAIS ALT"
type input "MAR_PAUSA PEÇAS CPL MAIS AL"
type input "MAR_PAUSA PEÇAS CPL M"
type input "MAR_PAUSA PEÇAS CPL"
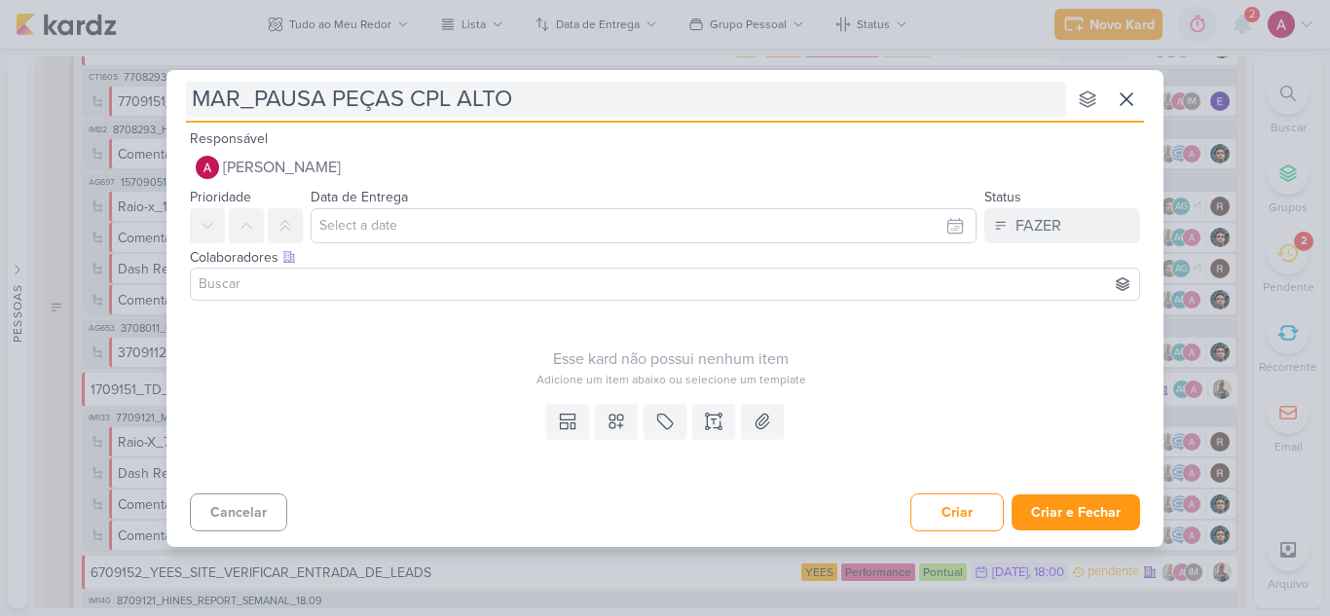
type input "MAR_PAUSA PEÇAS CPL ALTO_"
type input "MAR_PAUSA PEÇAS CPL ALTO"
click at [257, 101] on input "MAR_PAUSA PEÇAS CPL ALTO" at bounding box center [626, 99] width 880 height 35
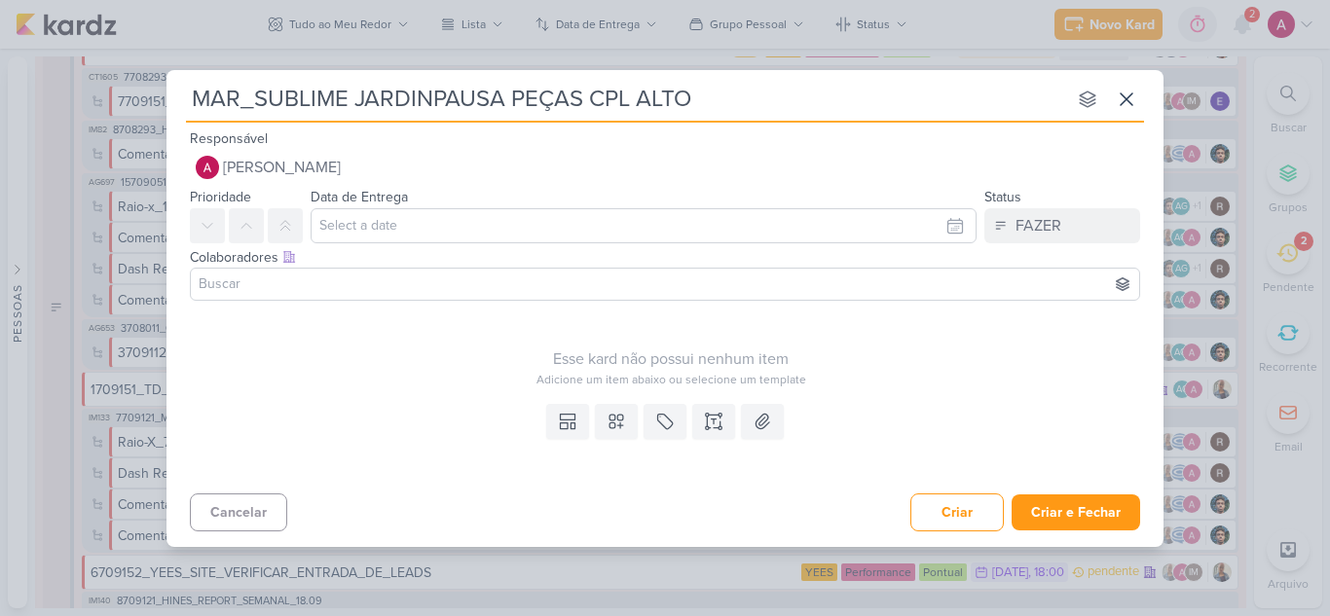
type input "MAR_SUBLIME JARDINSPAUSA PEÇAS CPL ALTO"
type input "MAR_SUBLIME JARDINS_PAUSA PEÇAS CPL ALTO"
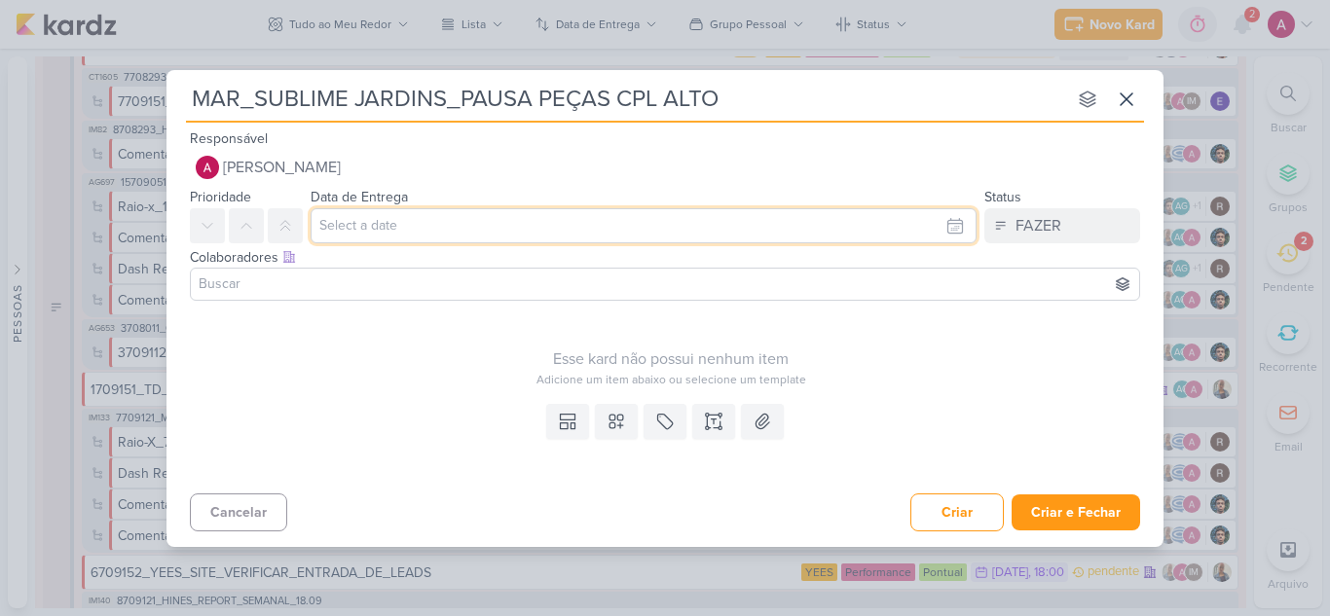
click at [355, 217] on input "text" at bounding box center [643, 225] width 666 height 35
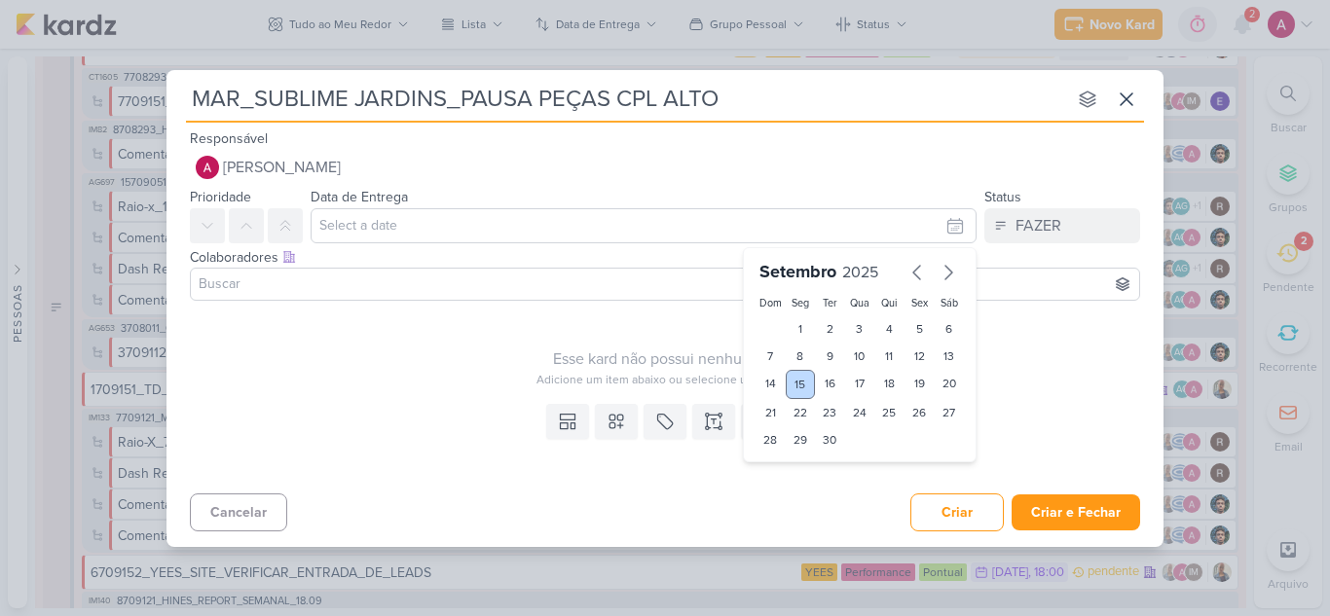
click at [799, 383] on div "15" at bounding box center [800, 384] width 30 height 29
type input "15 de setembro de 2025 às 23:59"
click at [799, 476] on select "00 01 02 03 04 05 06 07 08 09 10 11 12 13 14 15 16 17 18 19 20 21 22 23" at bounding box center [799, 472] width 27 height 23
select select "14"
click at [786, 461] on select "00 01 02 03 04 05 06 07 08 09 10 11 12 13 14 15 16 17 18 19 20 21 22 23" at bounding box center [799, 472] width 27 height 23
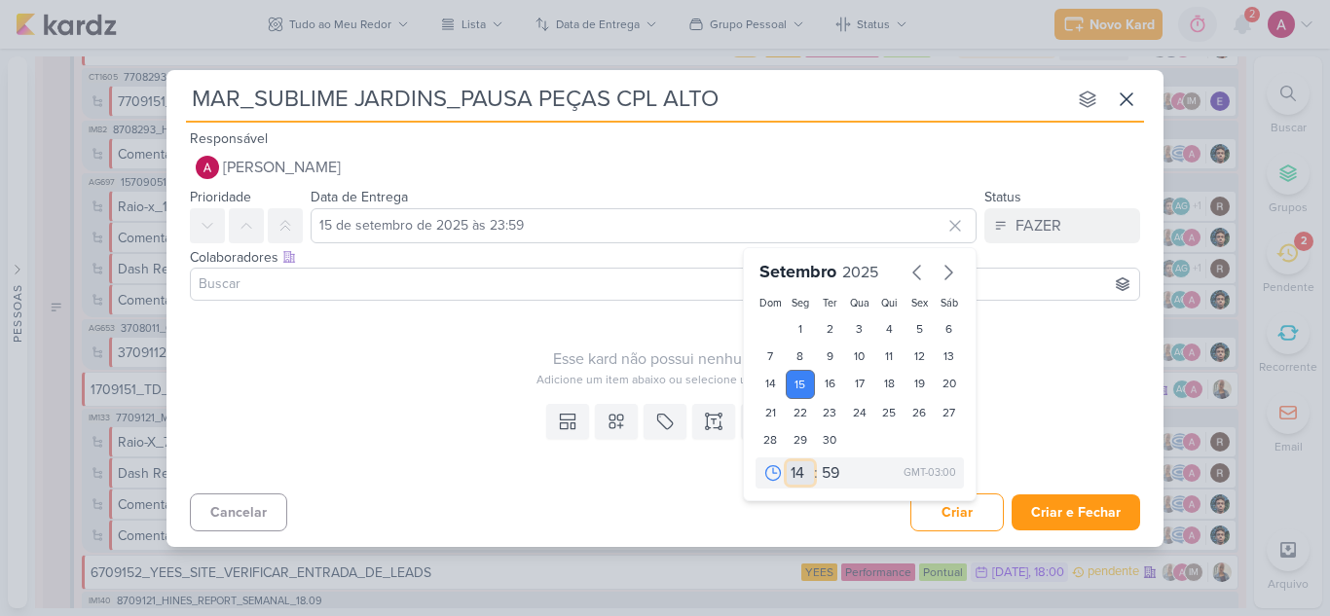
type input "15 de setembro de 2025 às 14:59"
click at [828, 469] on select "00 05 10 15 20 25 30 35 40 45 50 55 59" at bounding box center [831, 472] width 27 height 23
select select "45"
click at [818, 461] on select "00 05 10 15 20 25 30 35 40 45 50 55 59" at bounding box center [831, 472] width 27 height 23
type input "15 de setembro de 2025 às 14:45"
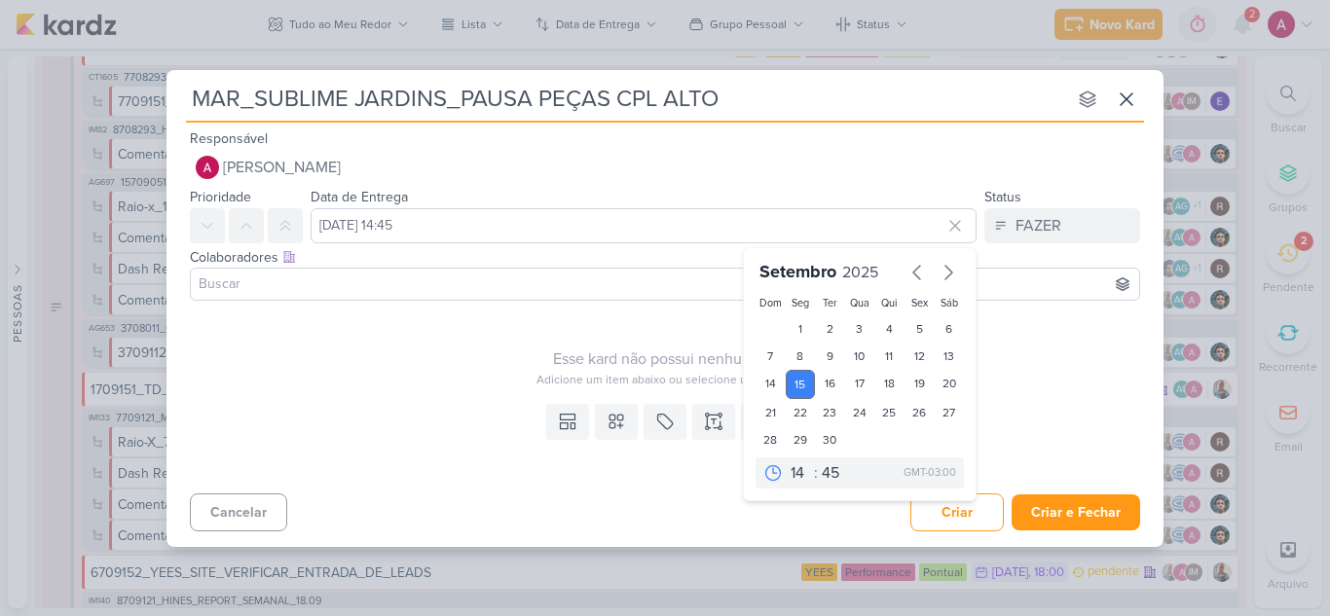
click at [544, 282] on input at bounding box center [665, 284] width 940 height 23
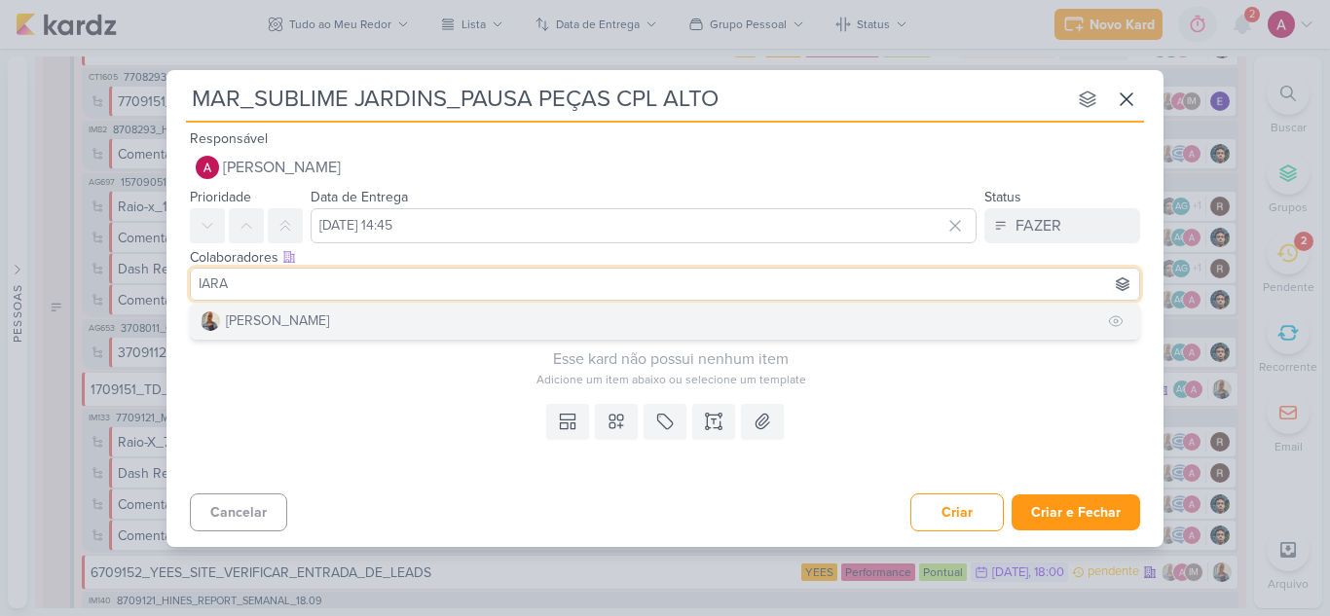
type input "IARA"
click at [382, 321] on button "[PERSON_NAME]" at bounding box center [665, 321] width 948 height 35
type input "carol"
click at [360, 331] on button "[PERSON_NAME]" at bounding box center [665, 321] width 948 height 35
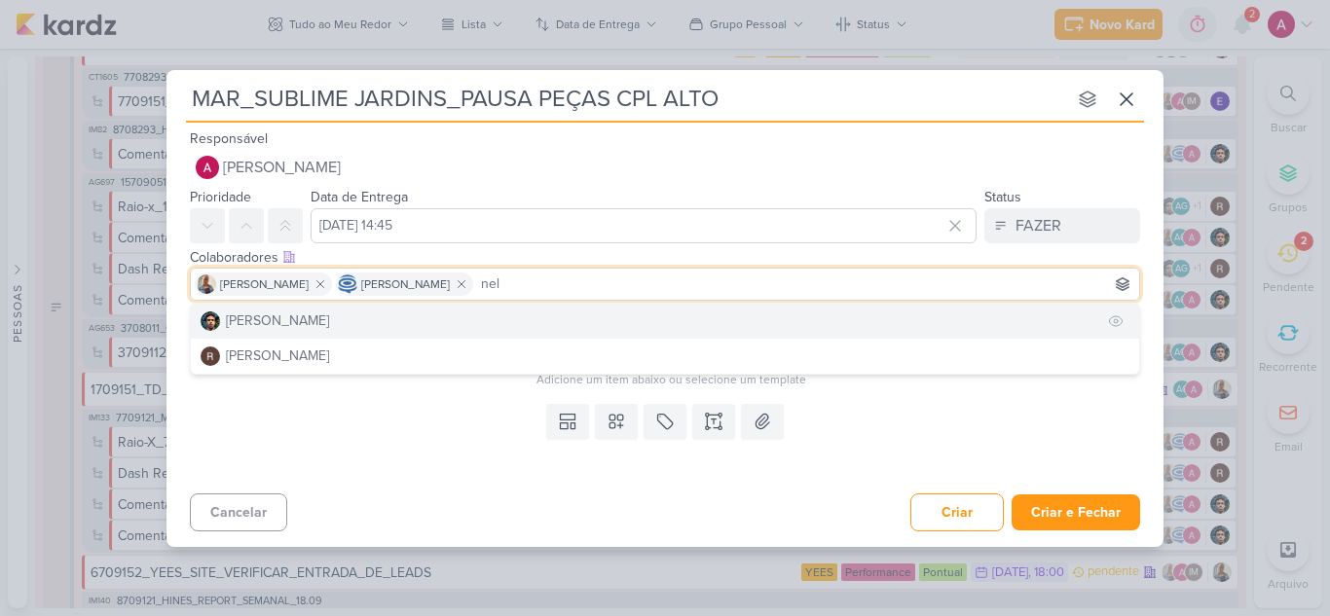
type input "nel"
click at [323, 329] on button "[PERSON_NAME]" at bounding box center [665, 321] width 948 height 35
type input "raf"
click at [284, 330] on button "[PERSON_NAME]" at bounding box center [665, 321] width 948 height 35
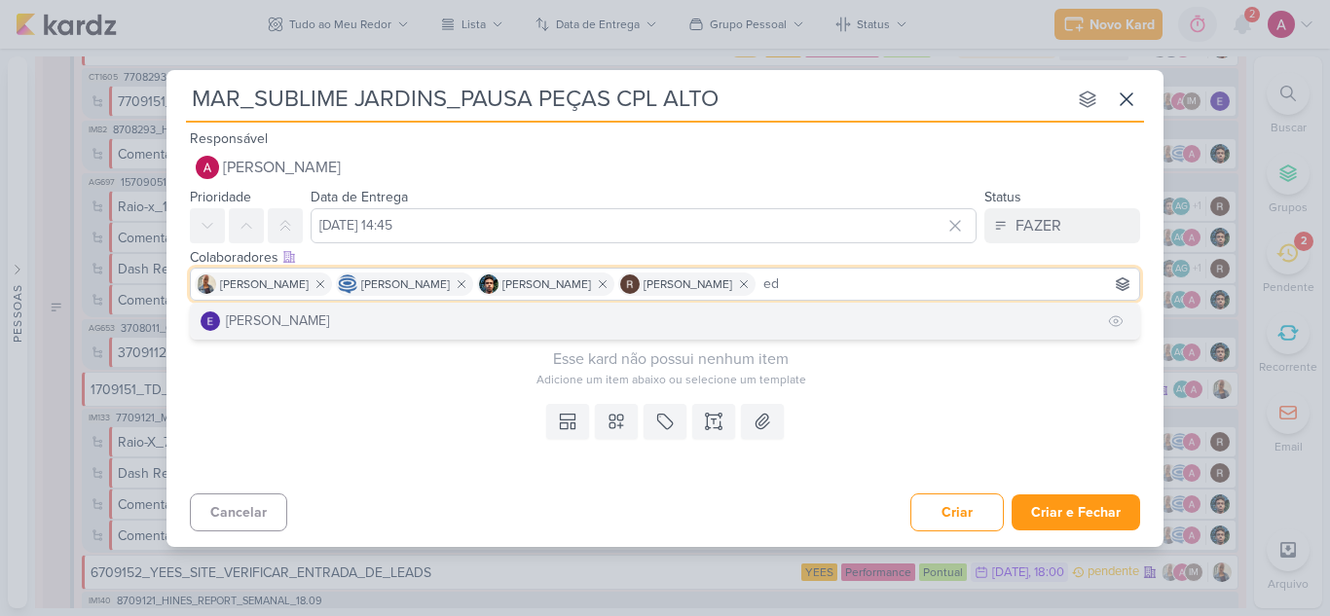
type input "ed"
click at [285, 329] on div "[PERSON_NAME]" at bounding box center [277, 320] width 103 height 20
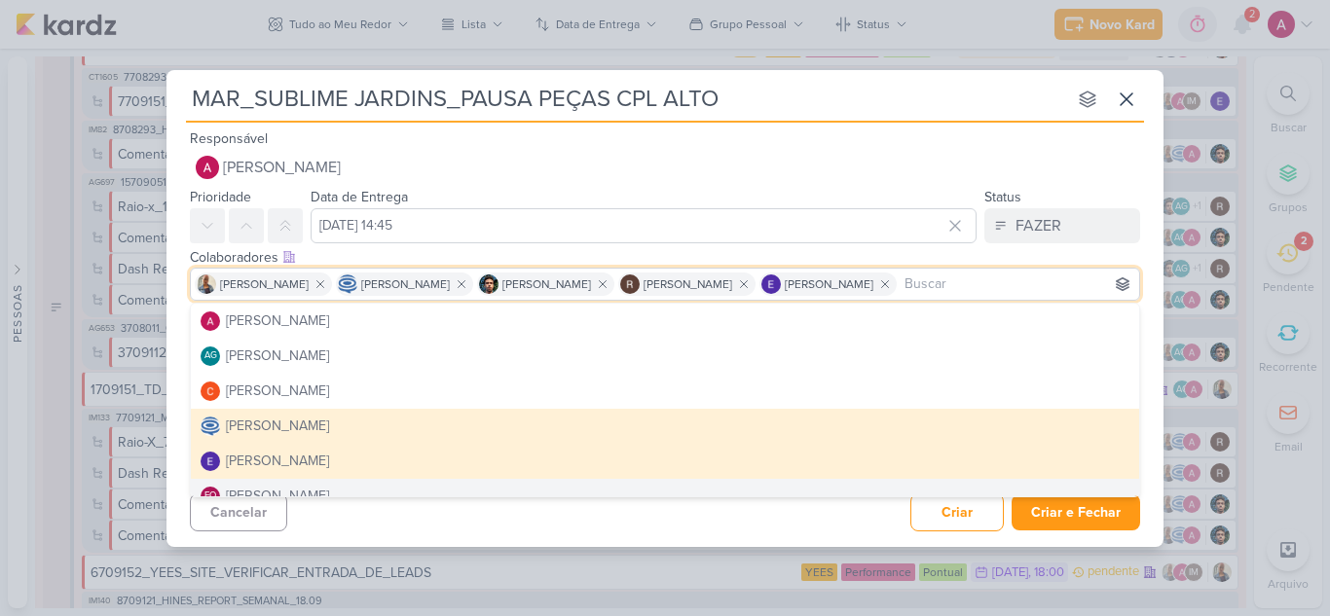
click at [575, 523] on div "Cancelar Criar Criar e Fechar Ctrl + Enter" at bounding box center [664, 511] width 997 height 50
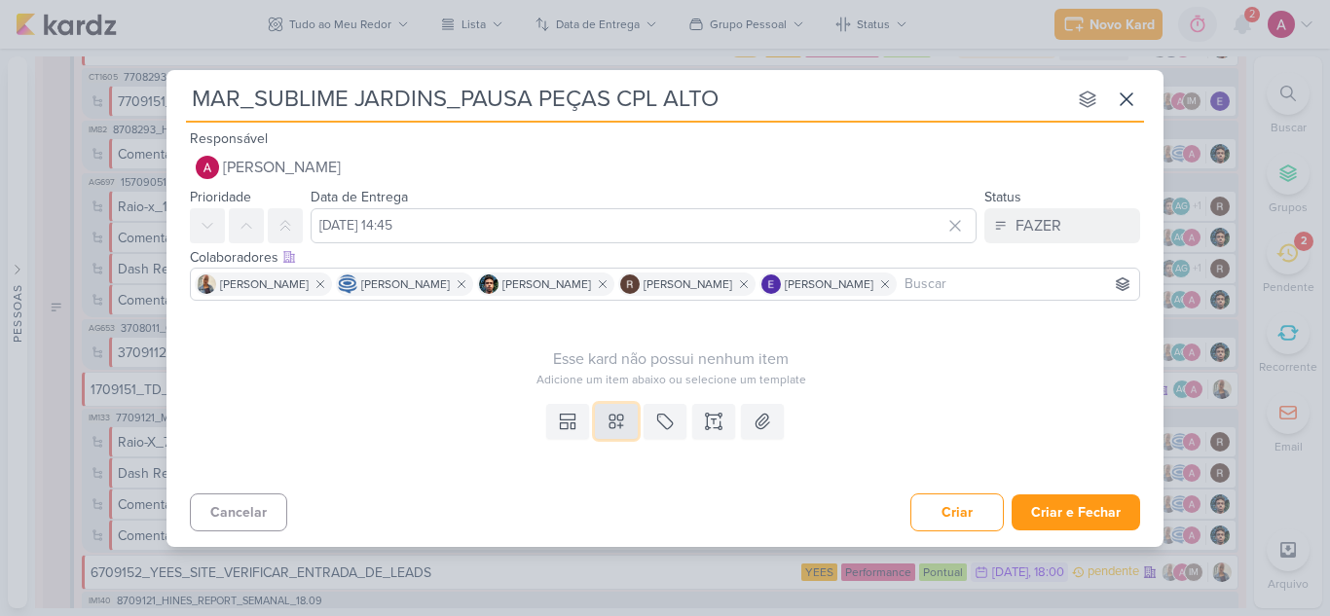
click at [621, 423] on icon at bounding box center [615, 421] width 19 height 19
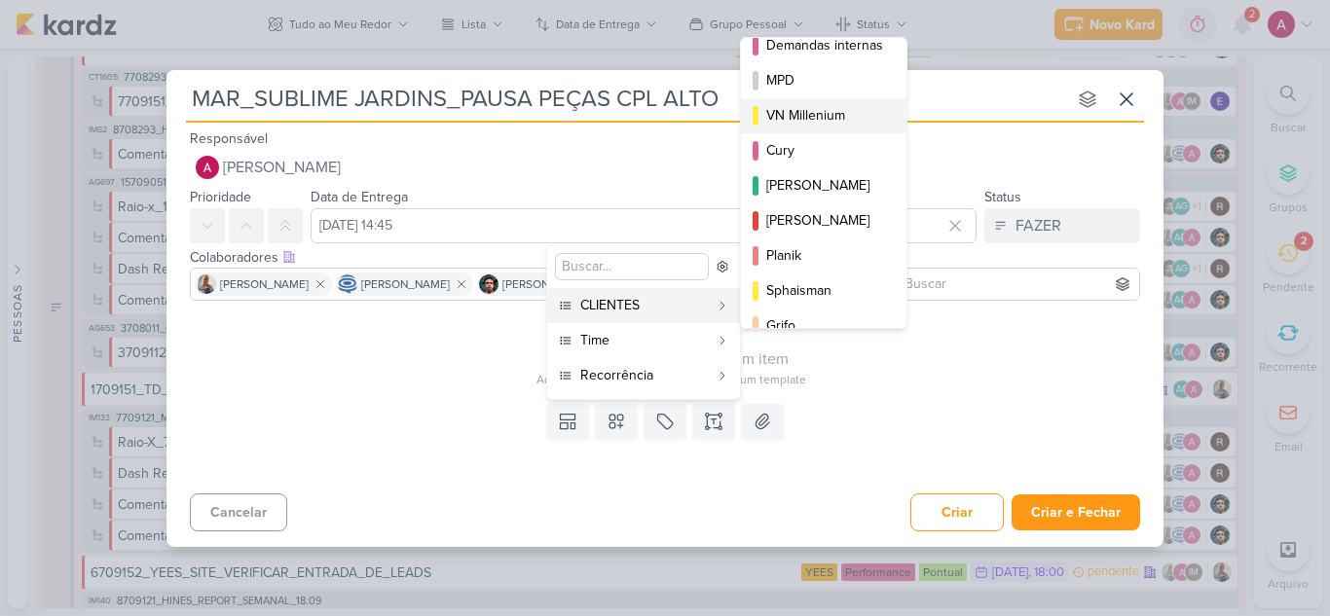
scroll to position [282, 0]
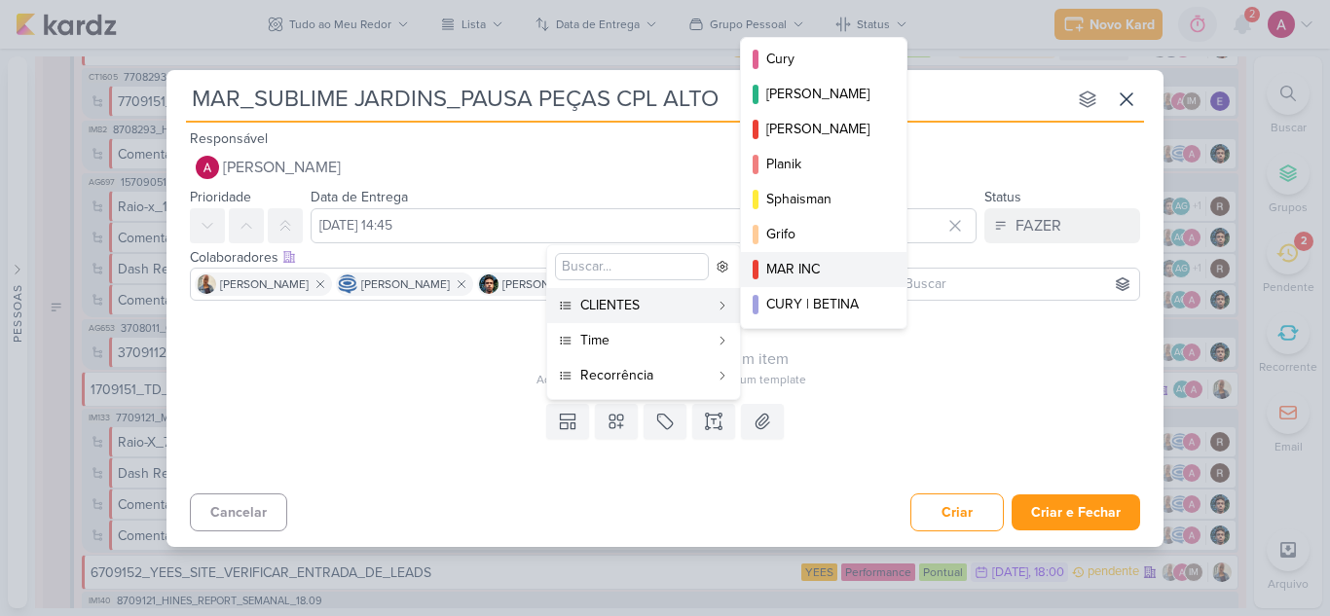
click at [817, 270] on div "MAR INC" at bounding box center [824, 269] width 117 height 20
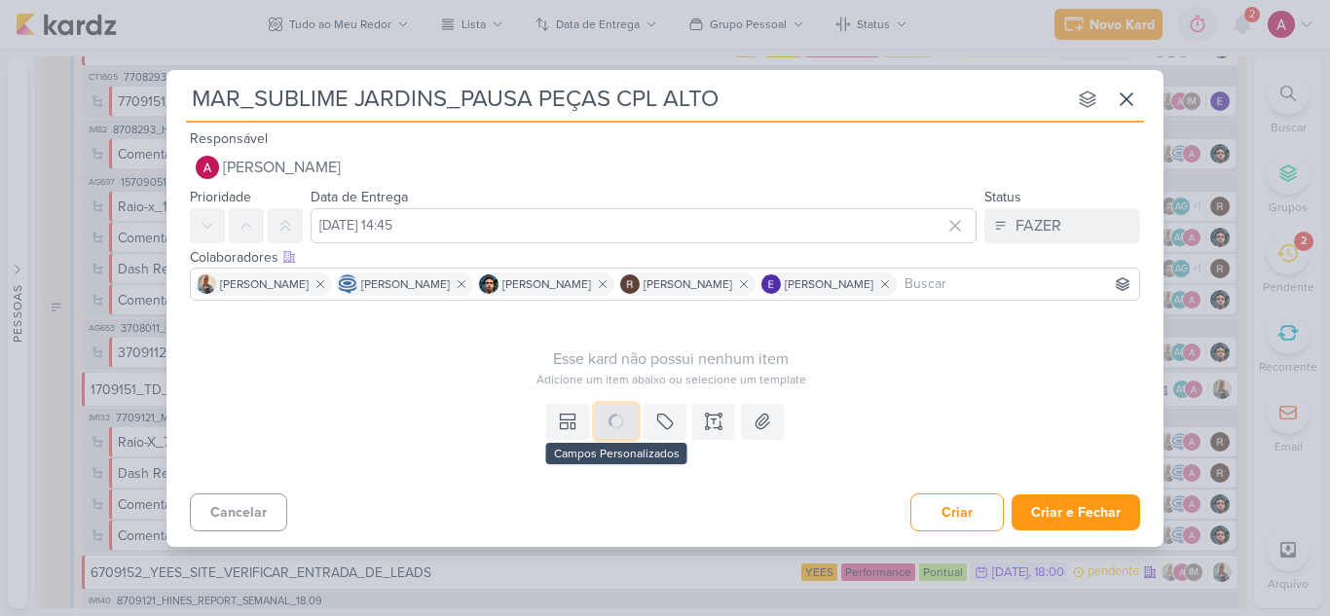
click at [0, 0] on icon at bounding box center [0, 0] width 0 height 0
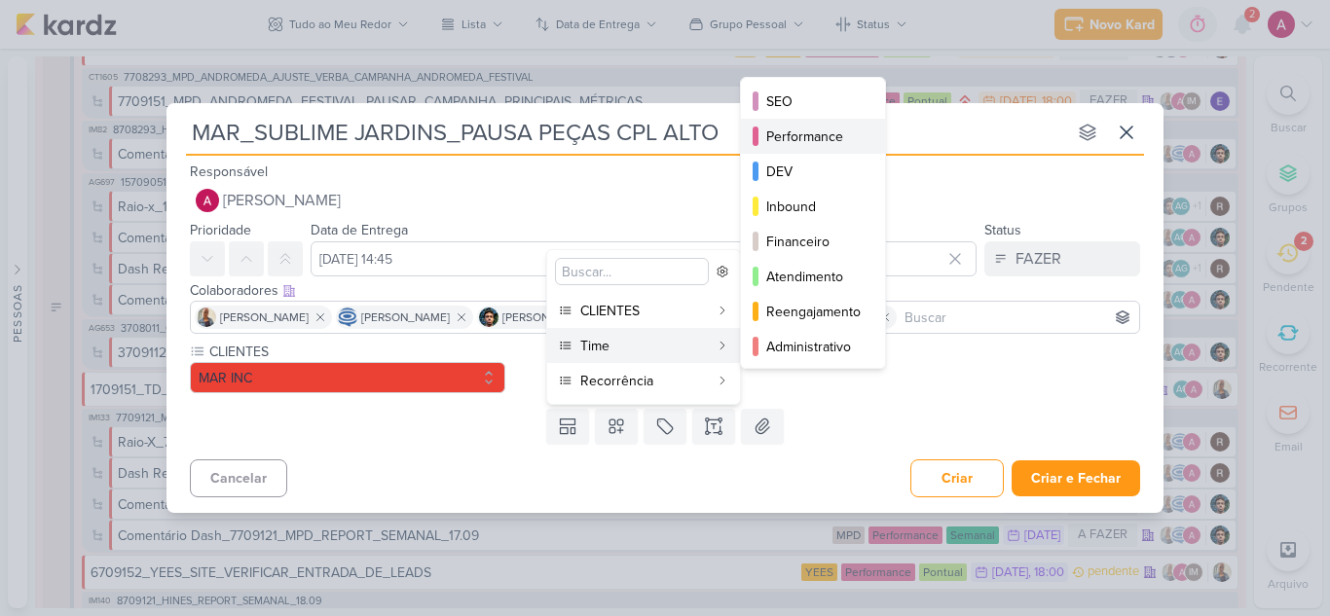
click at [815, 145] on div "Performance" at bounding box center [813, 137] width 95 height 20
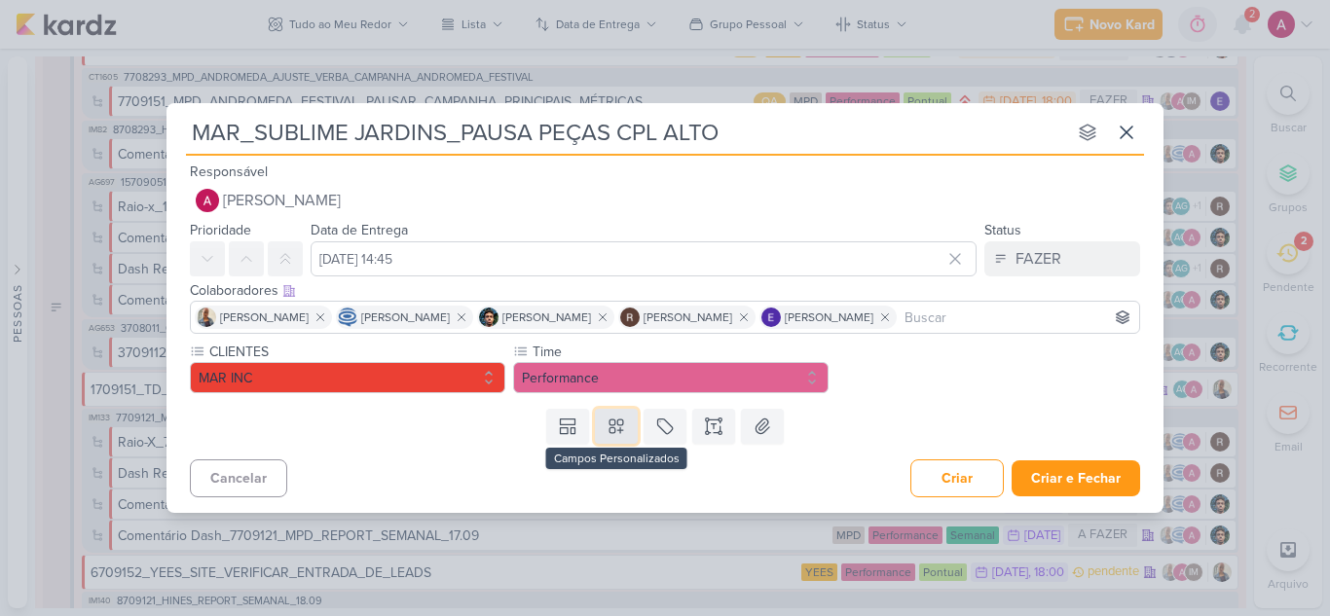
click at [620, 424] on icon at bounding box center [615, 426] width 19 height 19
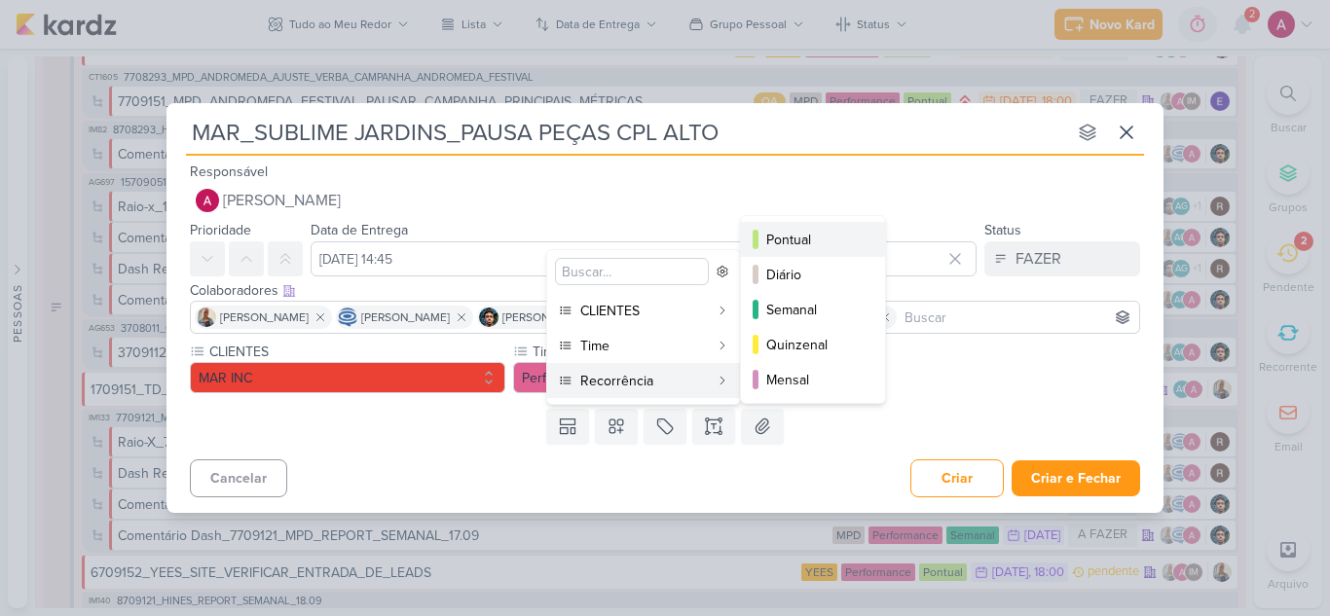
click at [790, 234] on div "Pontual" at bounding box center [813, 240] width 95 height 20
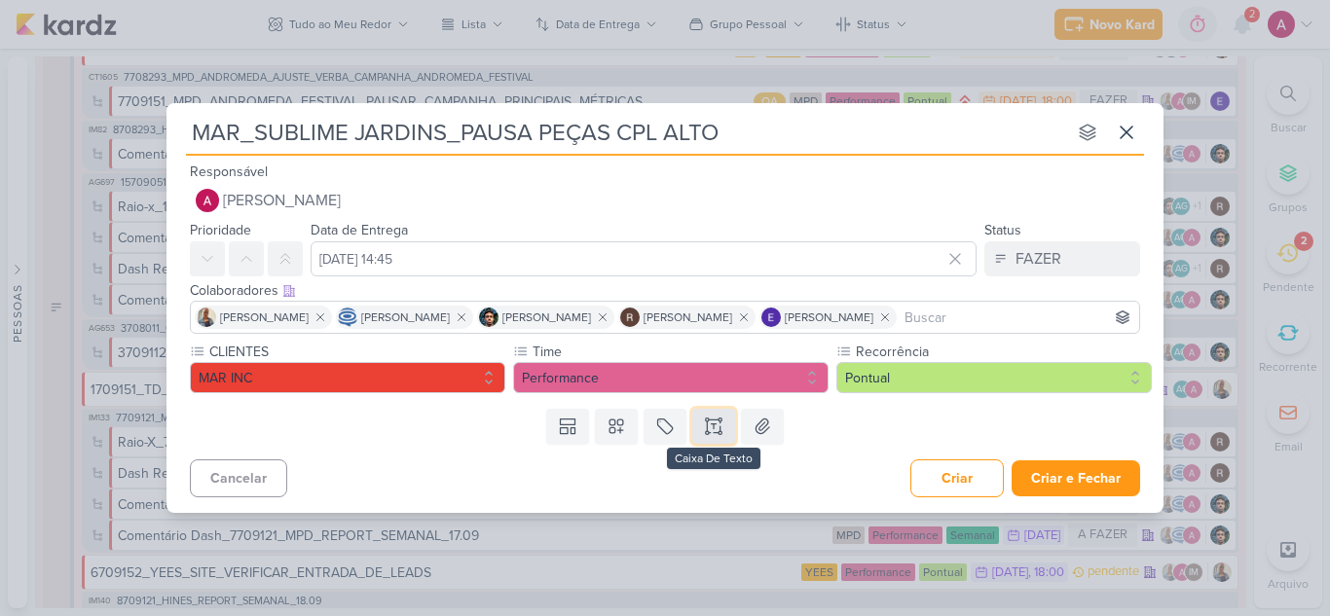
click at [702, 423] on button at bounding box center [713, 426] width 43 height 35
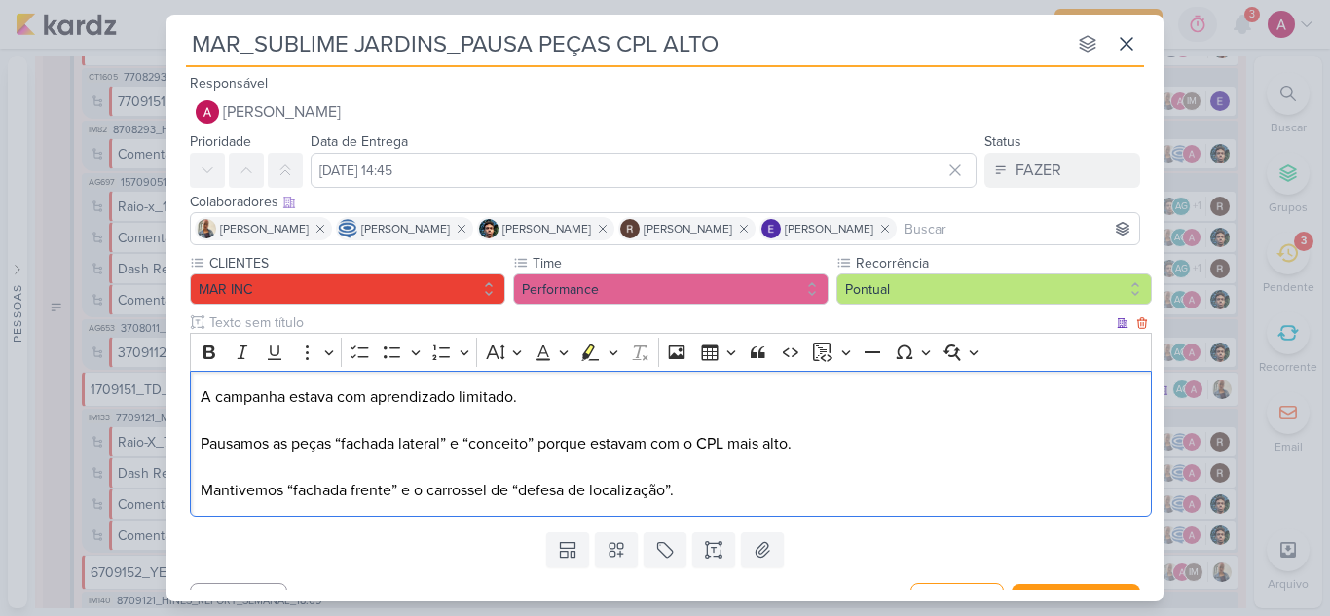
click at [285, 488] on p "A campanha estava com aprendizado limitado. Pausamos as peças “fachada lateral”…" at bounding box center [671, 443] width 941 height 117
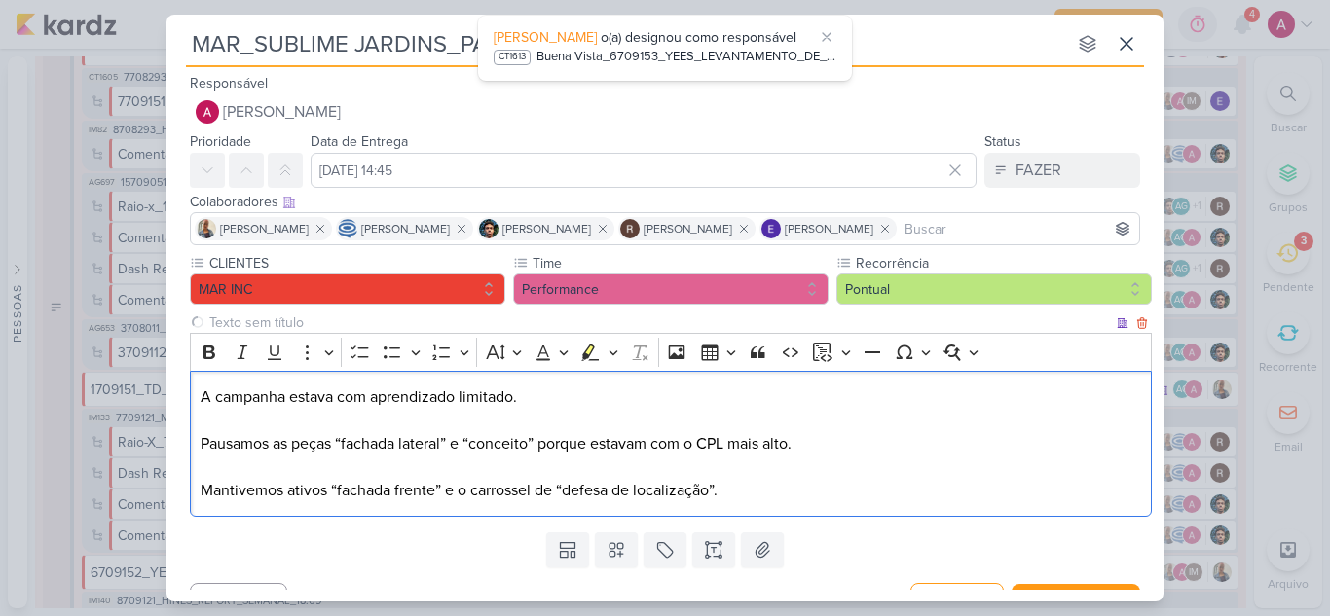
scroll to position [35, 0]
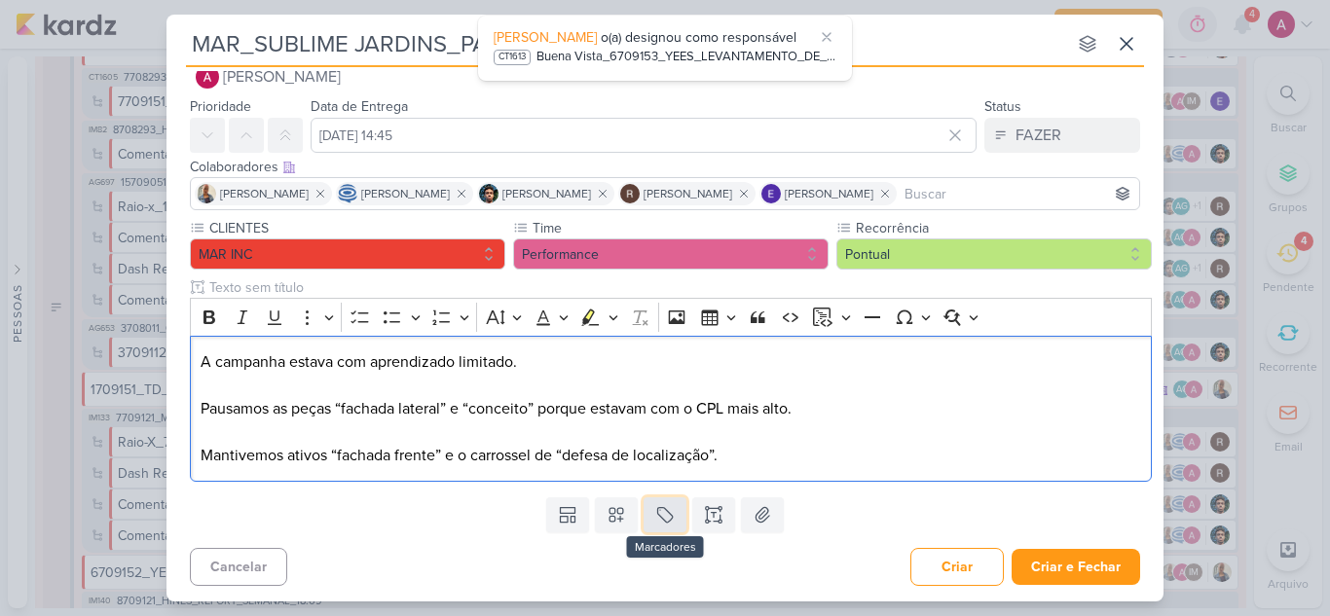
click at [669, 507] on icon at bounding box center [664, 514] width 19 height 19
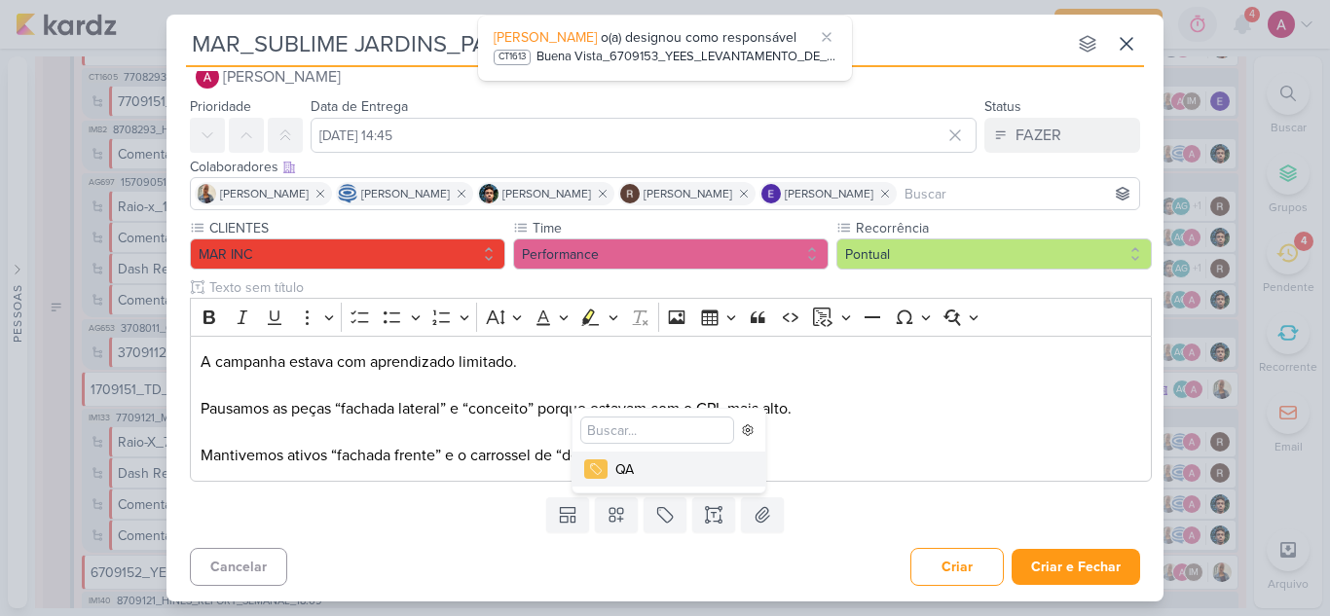
click at [651, 474] on div "QA" at bounding box center [678, 469] width 127 height 20
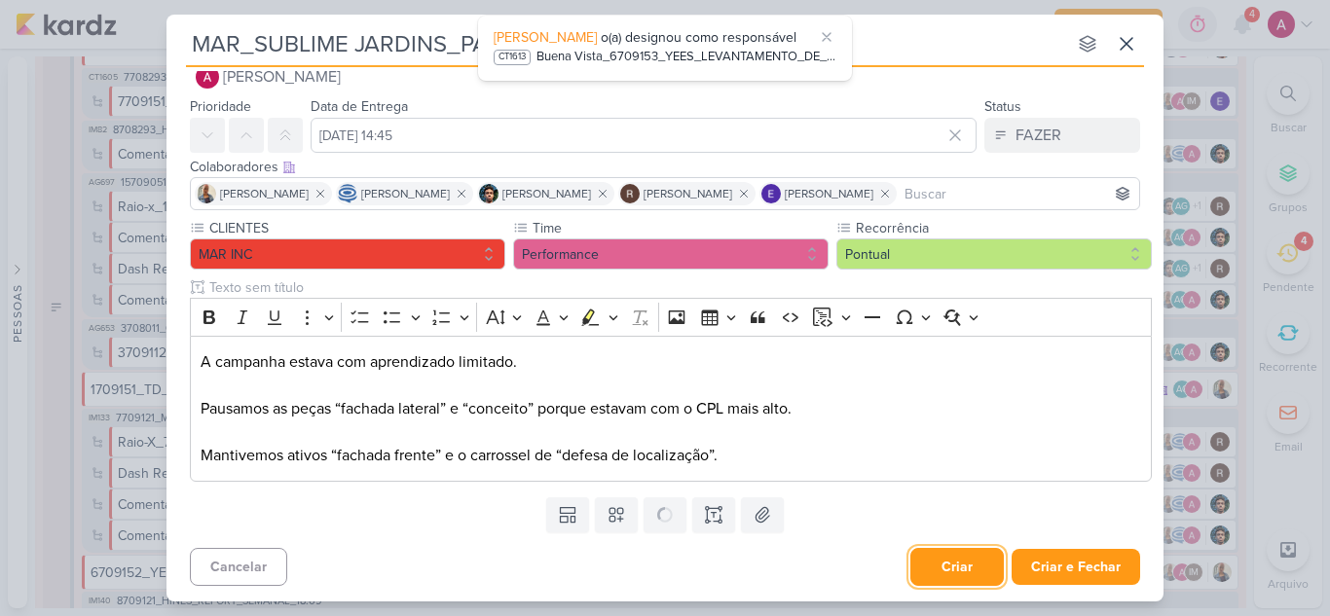
click at [949, 569] on button "Criar" at bounding box center [956, 567] width 93 height 38
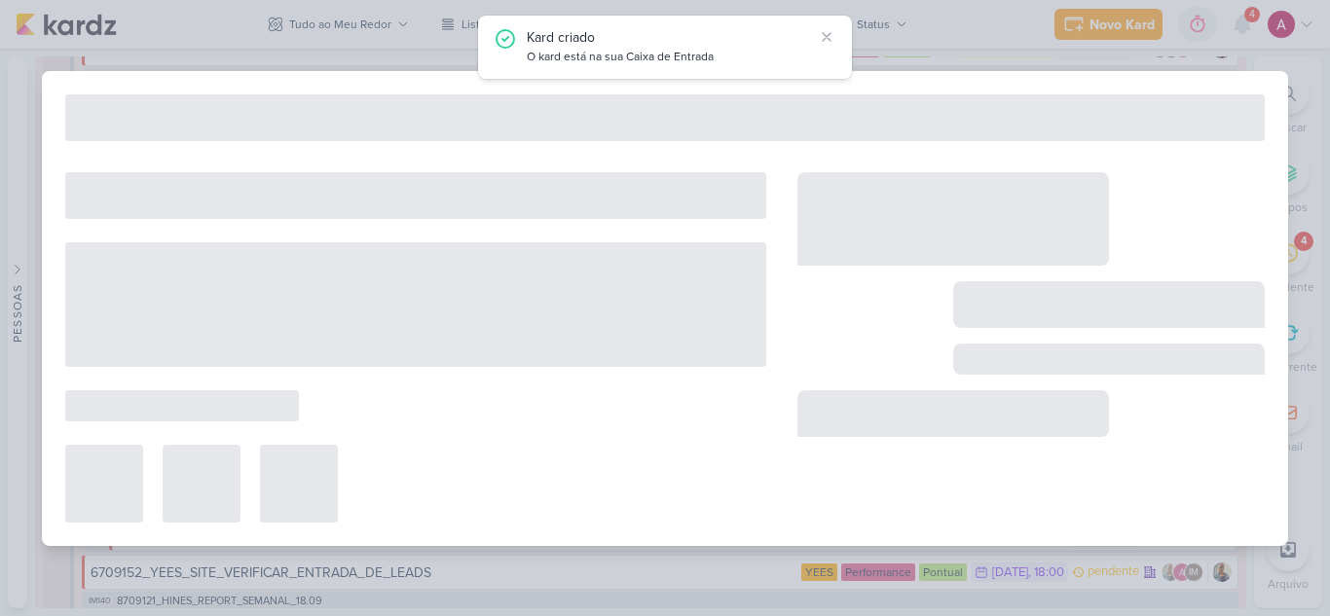
type input "MAR_SUBLIME JARDINS_PAUSA PEÇAS CPL ALTO"
type input "15 de setembro de 2025 às 14:45"
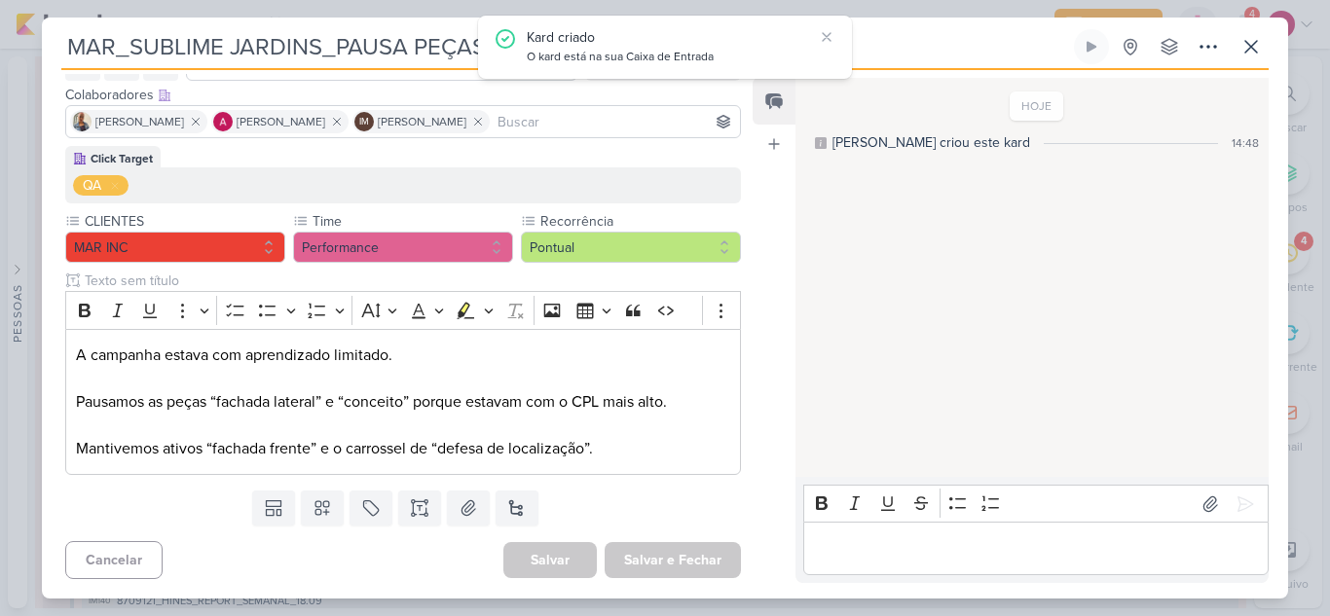
scroll to position [0, 0]
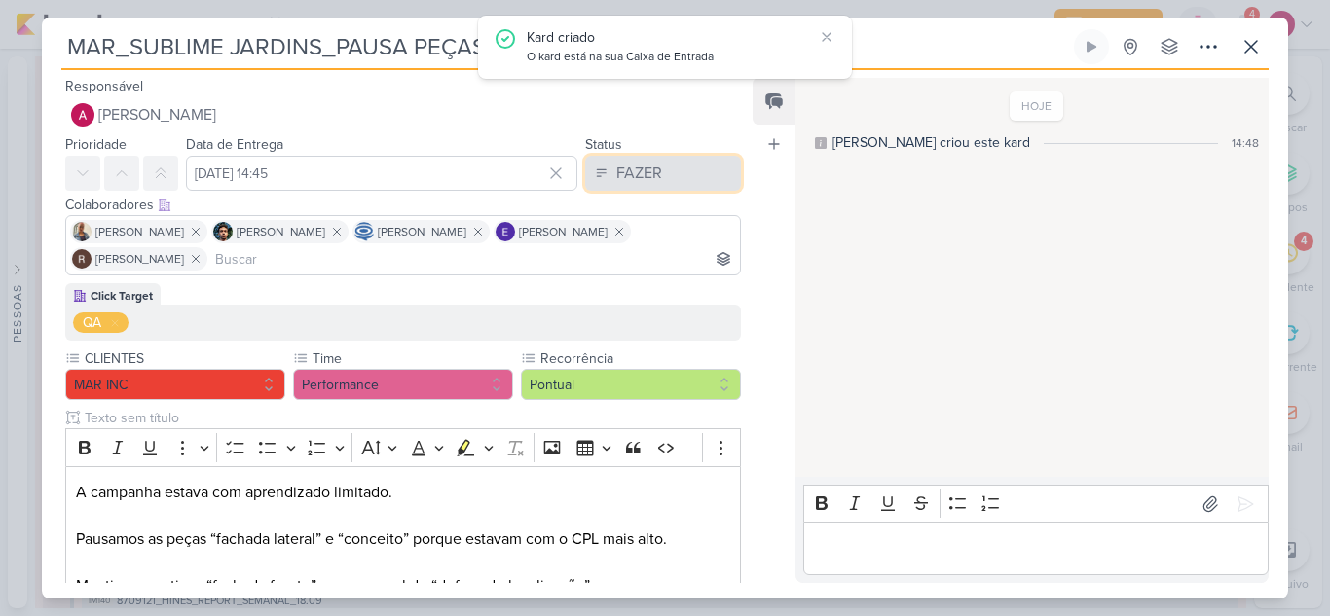
click at [661, 165] on button "FAZER" at bounding box center [663, 173] width 156 height 35
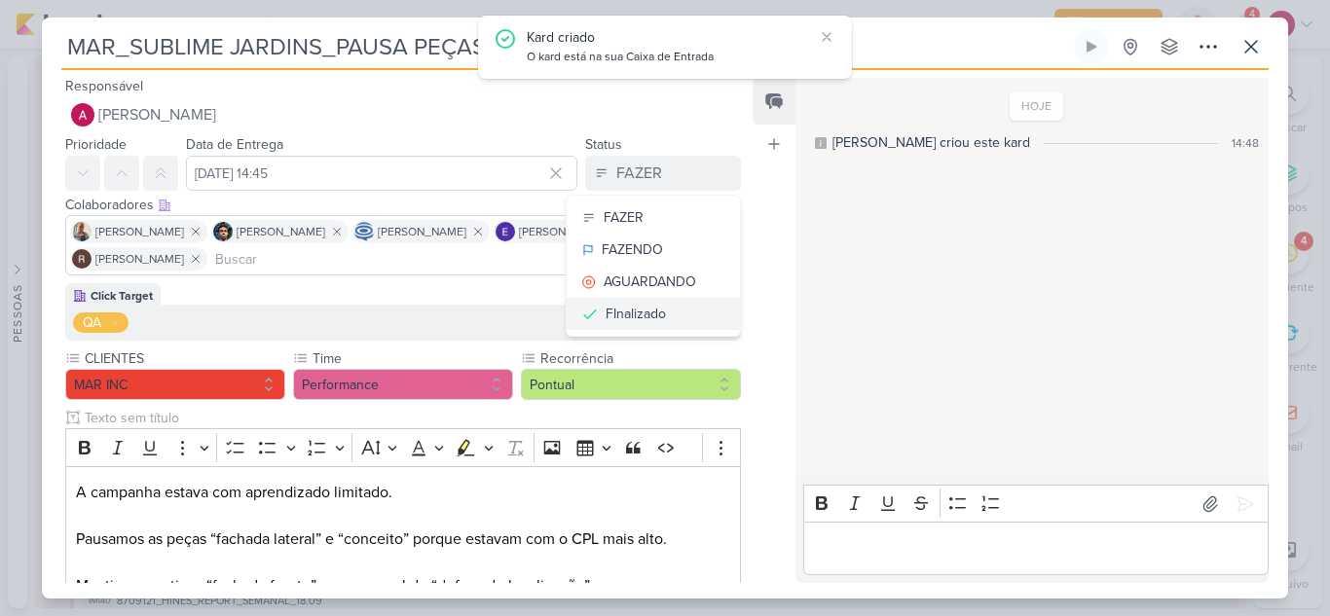
click at [644, 314] on div "FInalizado" at bounding box center [635, 314] width 60 height 20
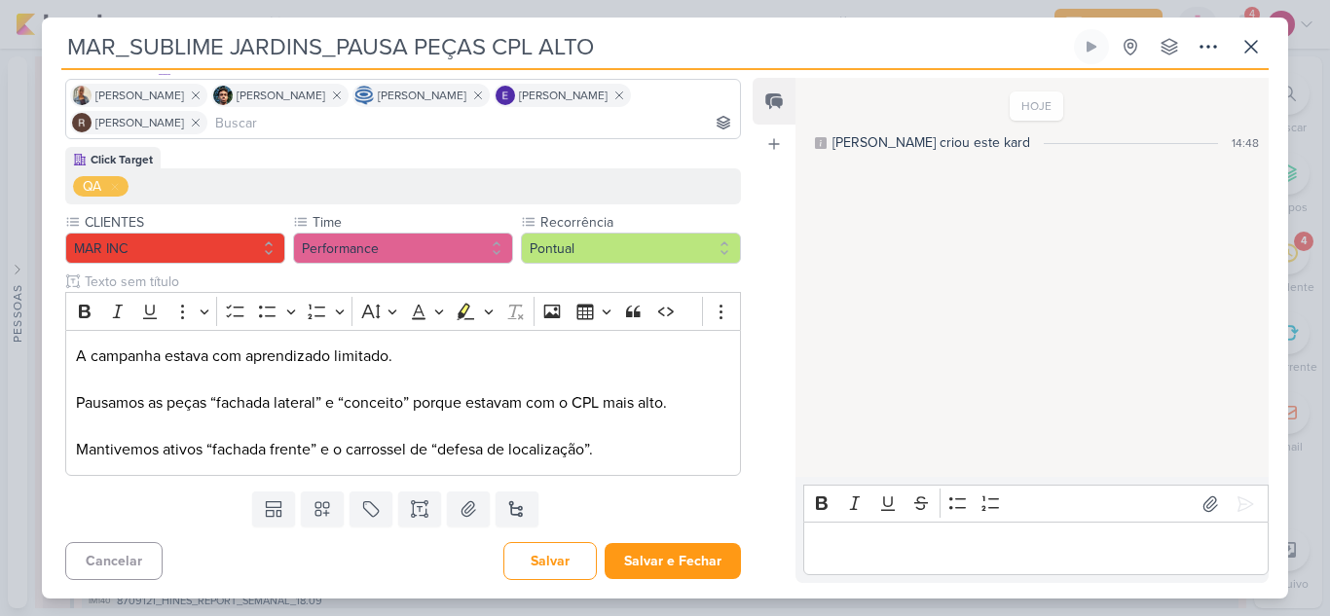
scroll to position [137, 0]
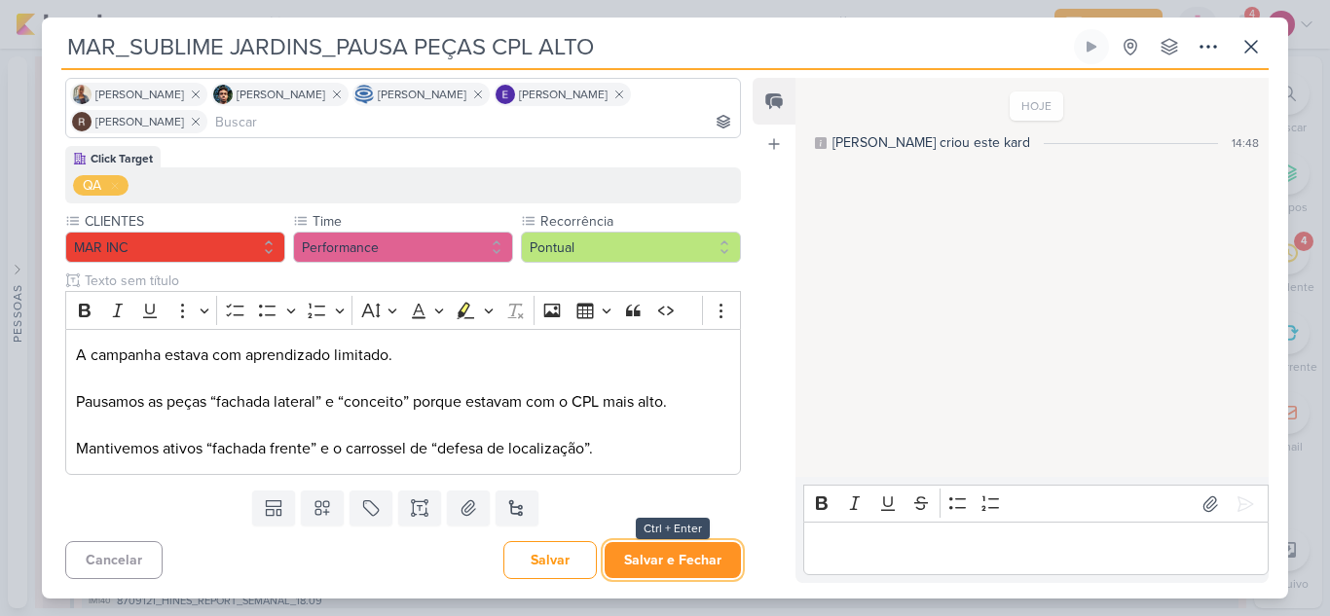
click at [705, 552] on button "Salvar e Fechar" at bounding box center [672, 560] width 136 height 36
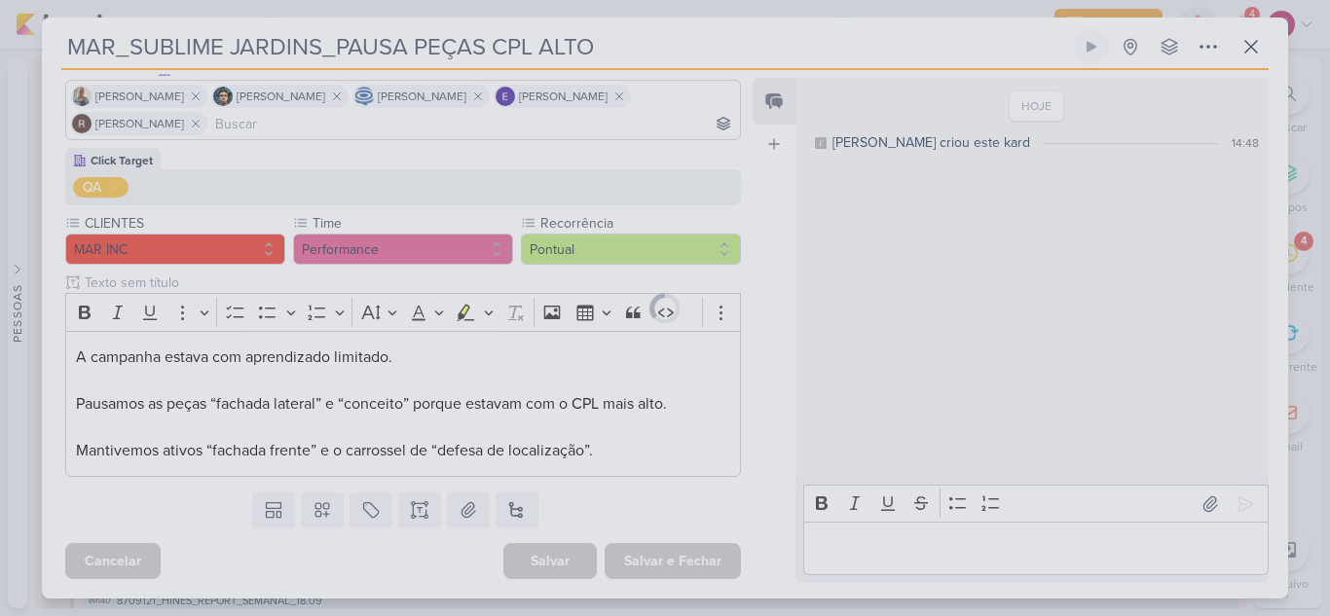
scroll to position [0, 0]
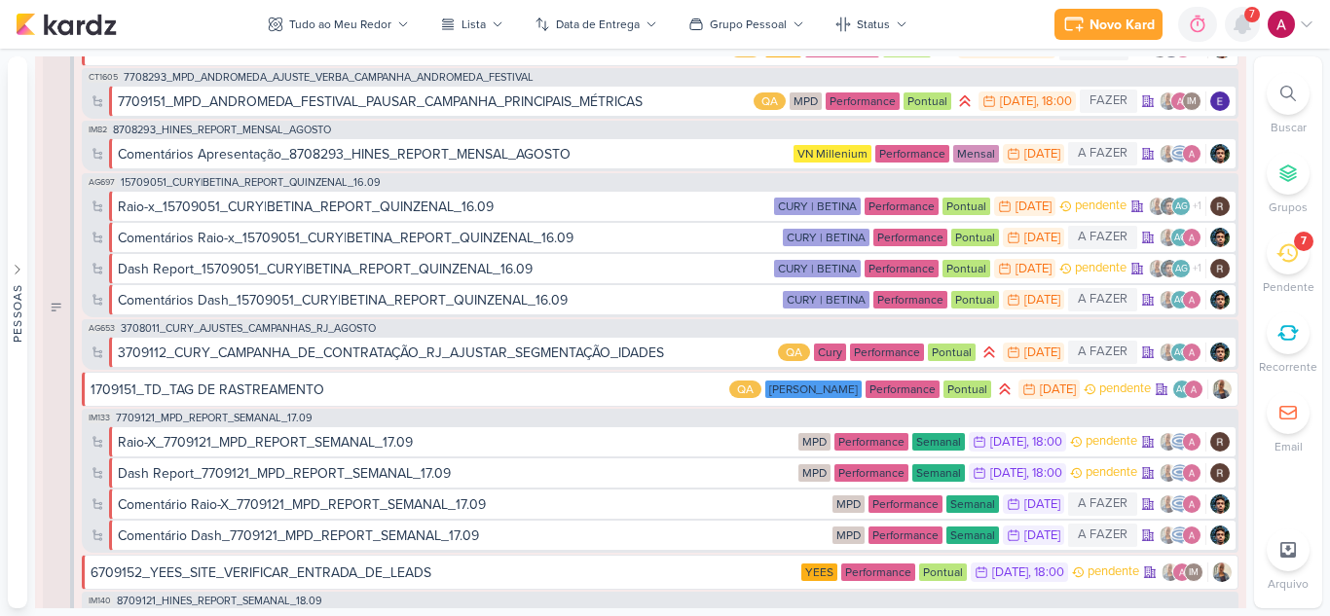
click at [1244, 26] on icon at bounding box center [1242, 25] width 16 height 18
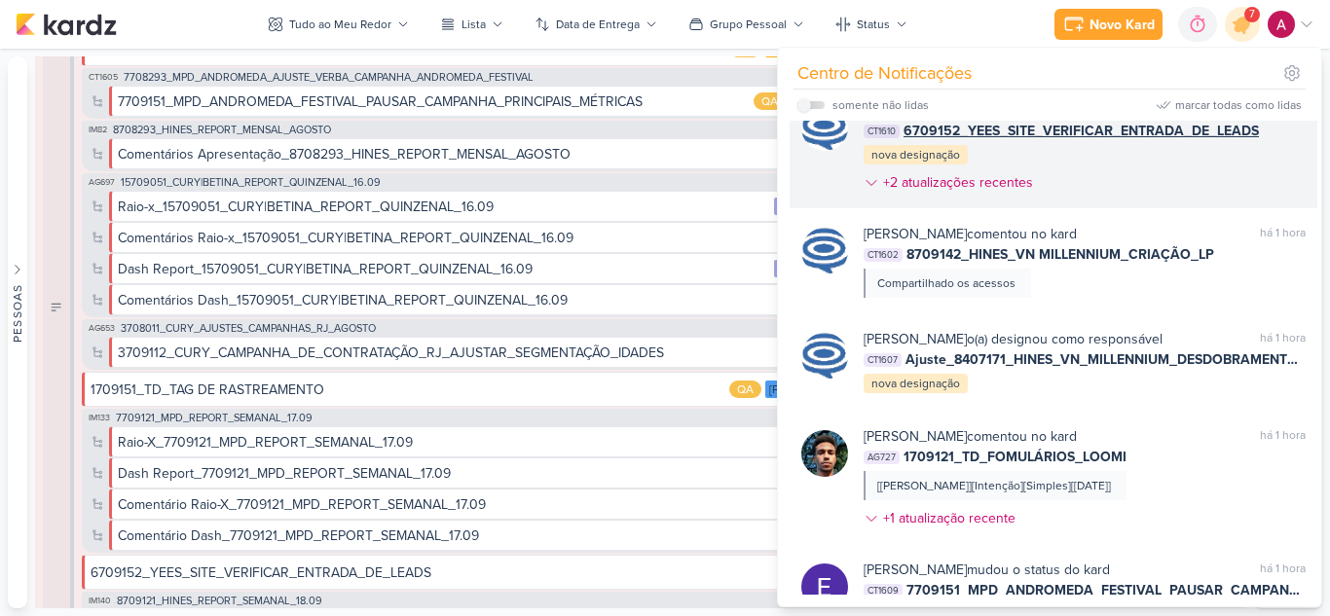
scroll to position [973, 0]
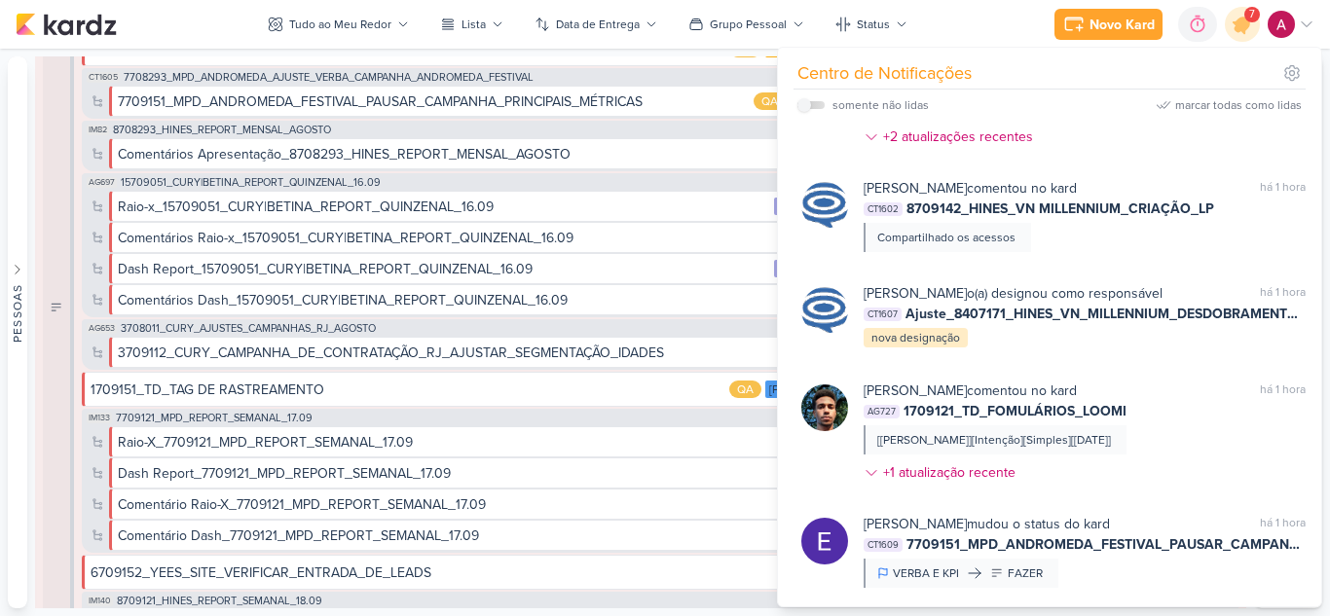
click at [814, 103] on label at bounding box center [810, 105] width 27 height 8
click at [811, 103] on input "checkbox" at bounding box center [804, 105] width 14 height 14
checkbox input "true"
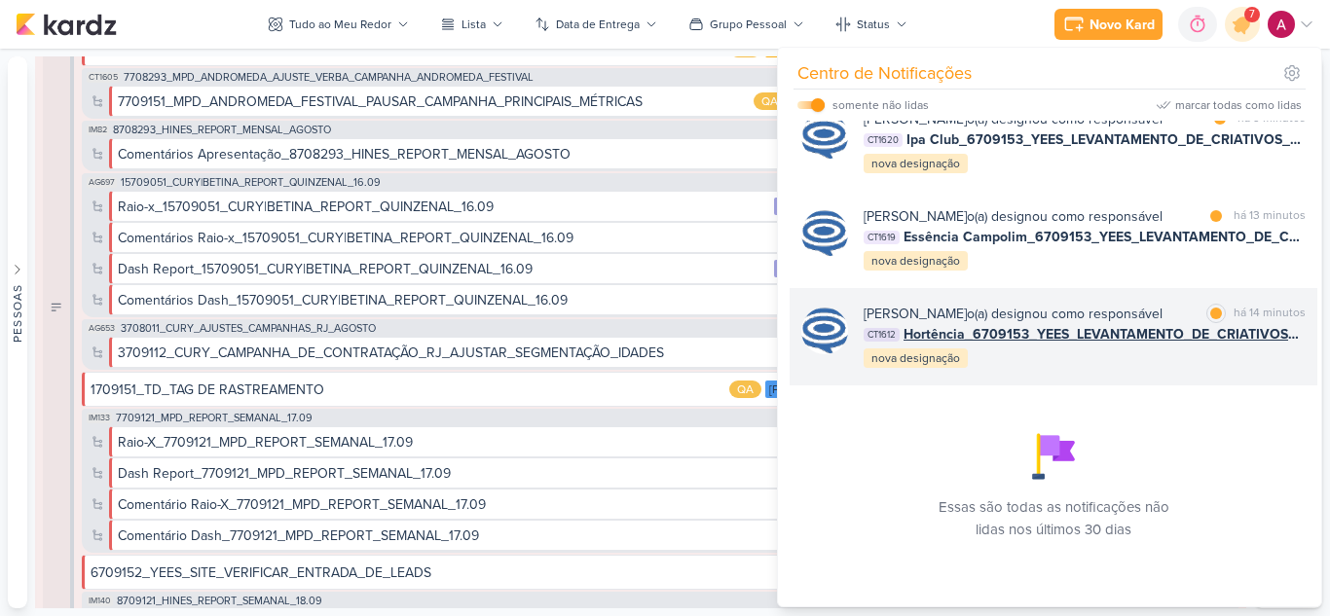
scroll to position [560, 0]
click at [1102, 368] on div "Caroline Traven De Andrade o(a) designou como responsável marcar como lida há 1…" at bounding box center [1084, 337] width 442 height 66
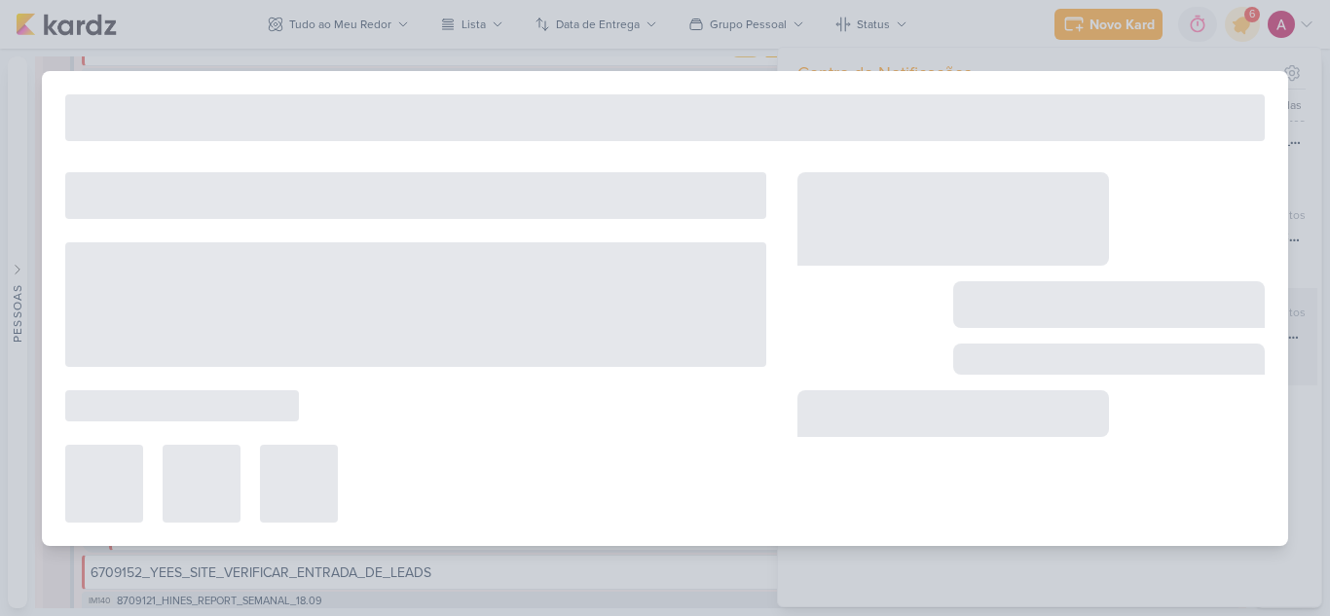
type input "Hortência_6709153_YEES_LEVANTAMENTO_DE_CRIATIVOS_ATIVOS"
type input "[DATE] 18:00"
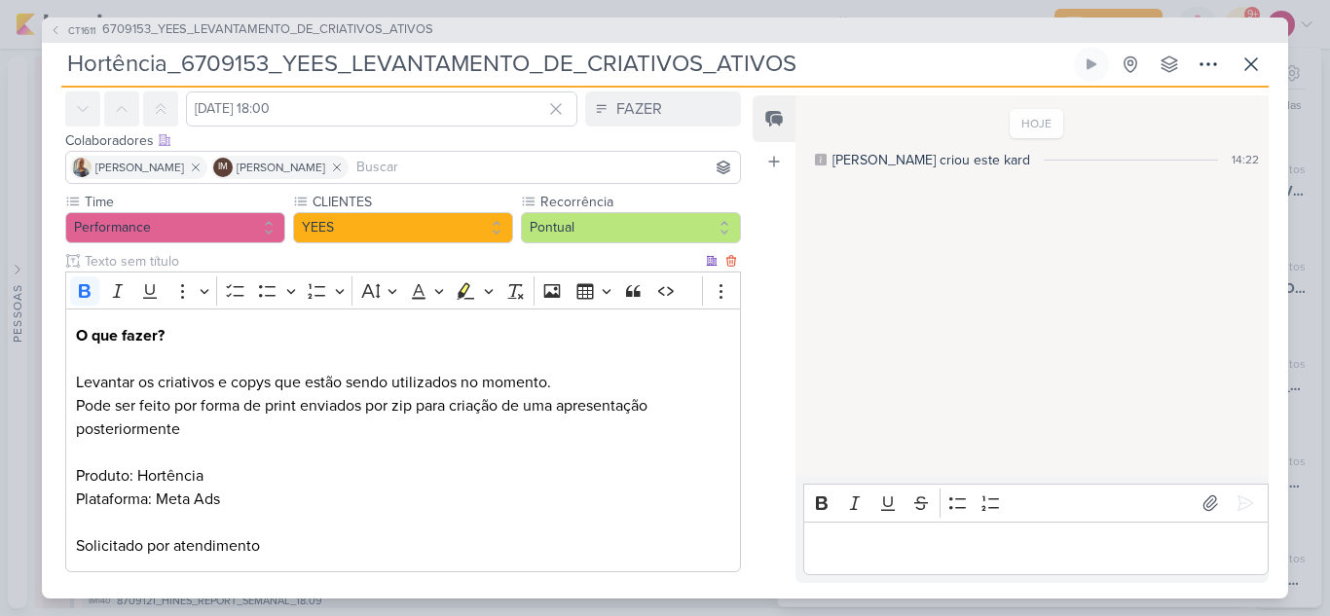
scroll to position [0, 0]
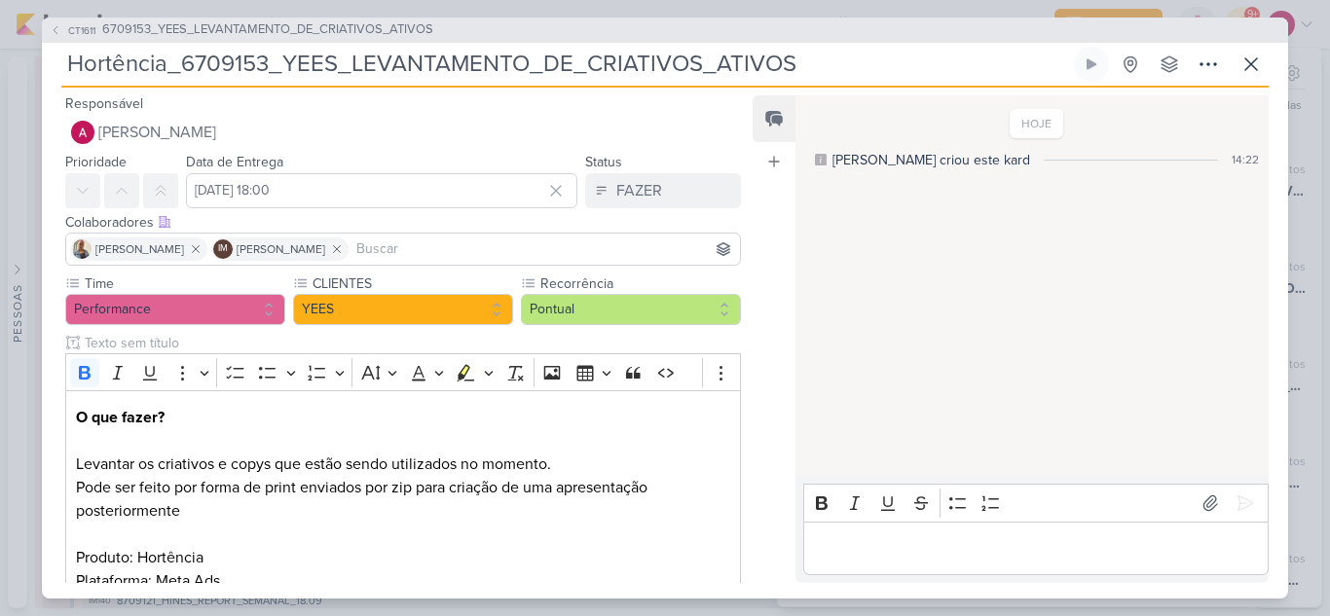
click at [433, 250] on input at bounding box center [543, 248] width 383 height 23
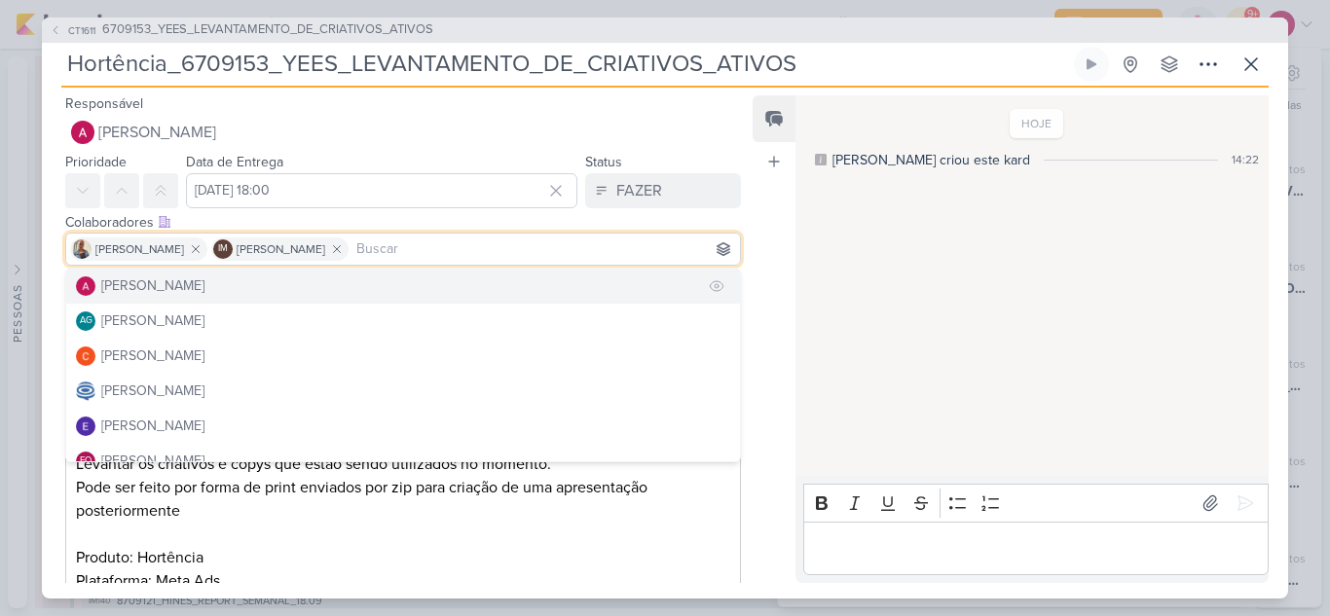
click at [411, 285] on button "[PERSON_NAME]" at bounding box center [403, 286] width 674 height 35
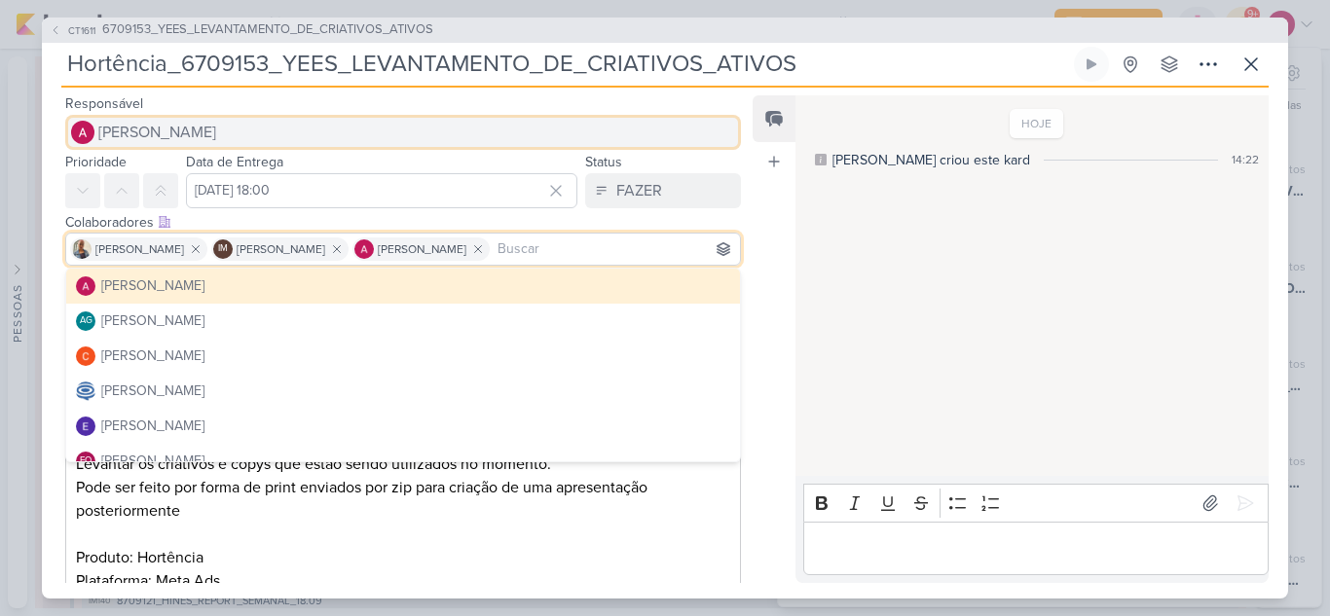
click at [216, 137] on span "[PERSON_NAME]" at bounding box center [157, 132] width 118 height 23
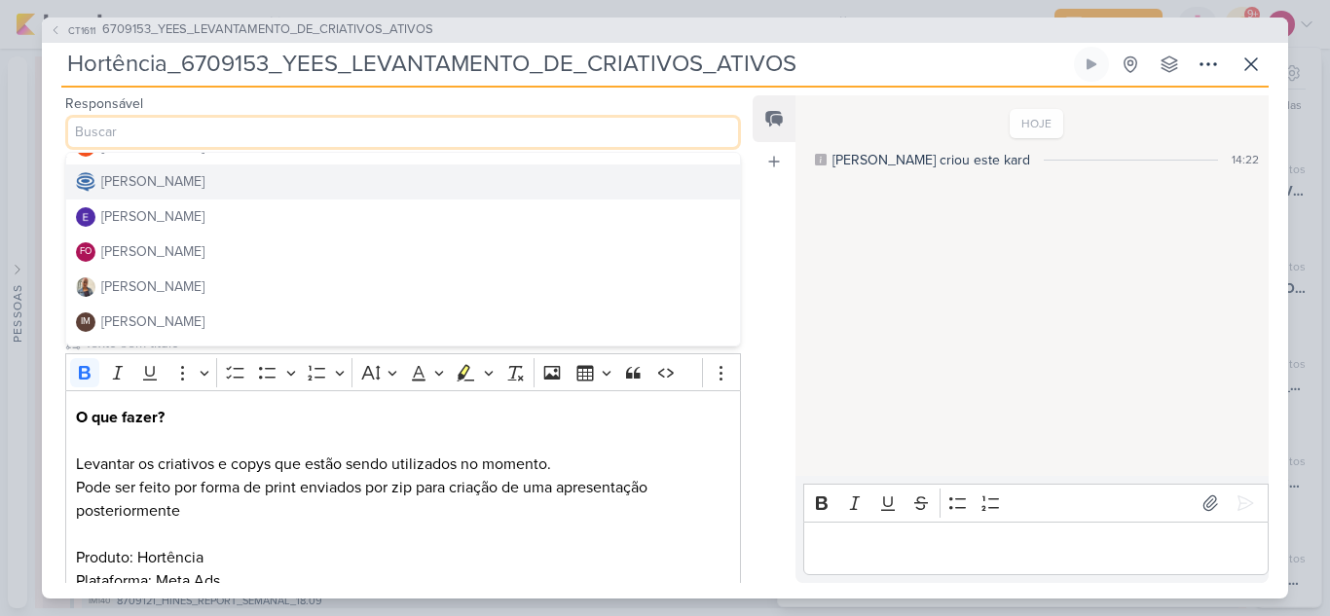
scroll to position [97, 0]
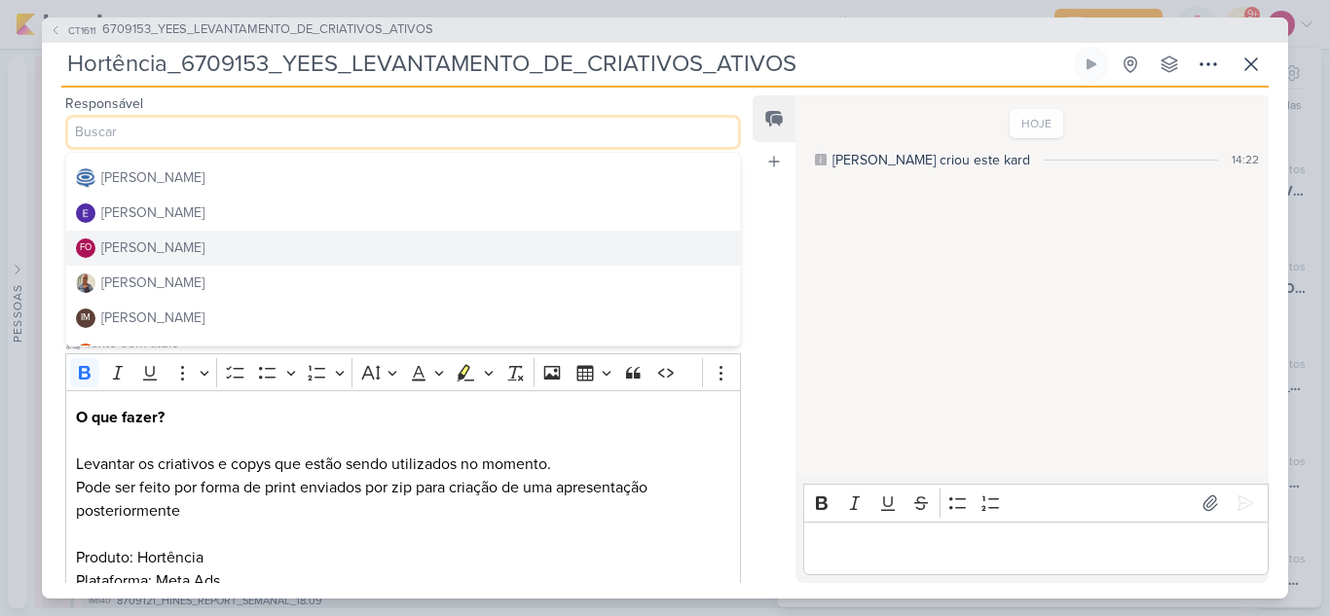
click at [766, 257] on div "Feed Atrelar email Solte o email para atrelar ao kard" at bounding box center [773, 339] width 43 height 488
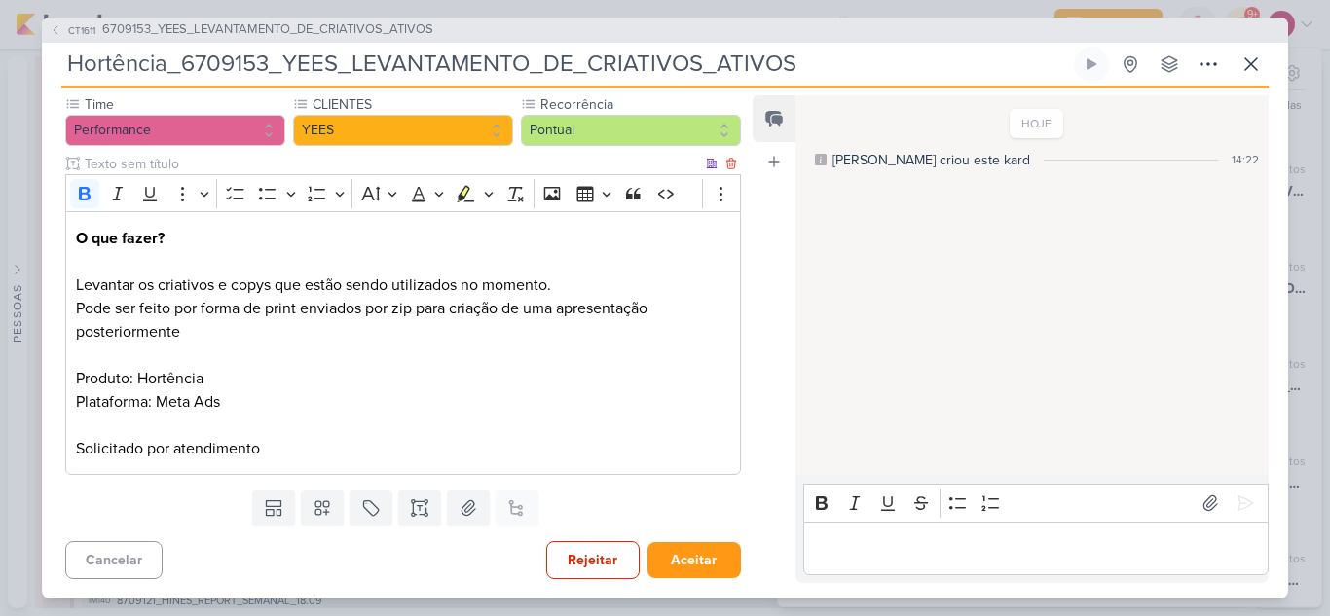
scroll to position [0, 0]
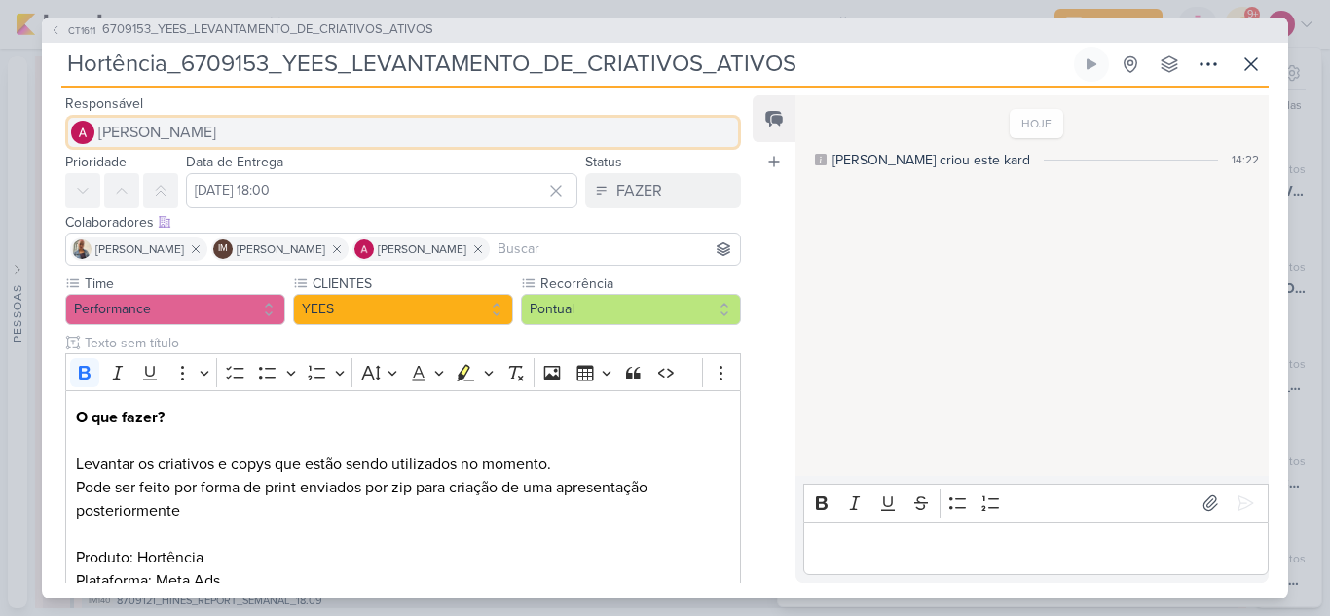
click at [252, 138] on button "[PERSON_NAME]" at bounding box center [402, 132] width 675 height 35
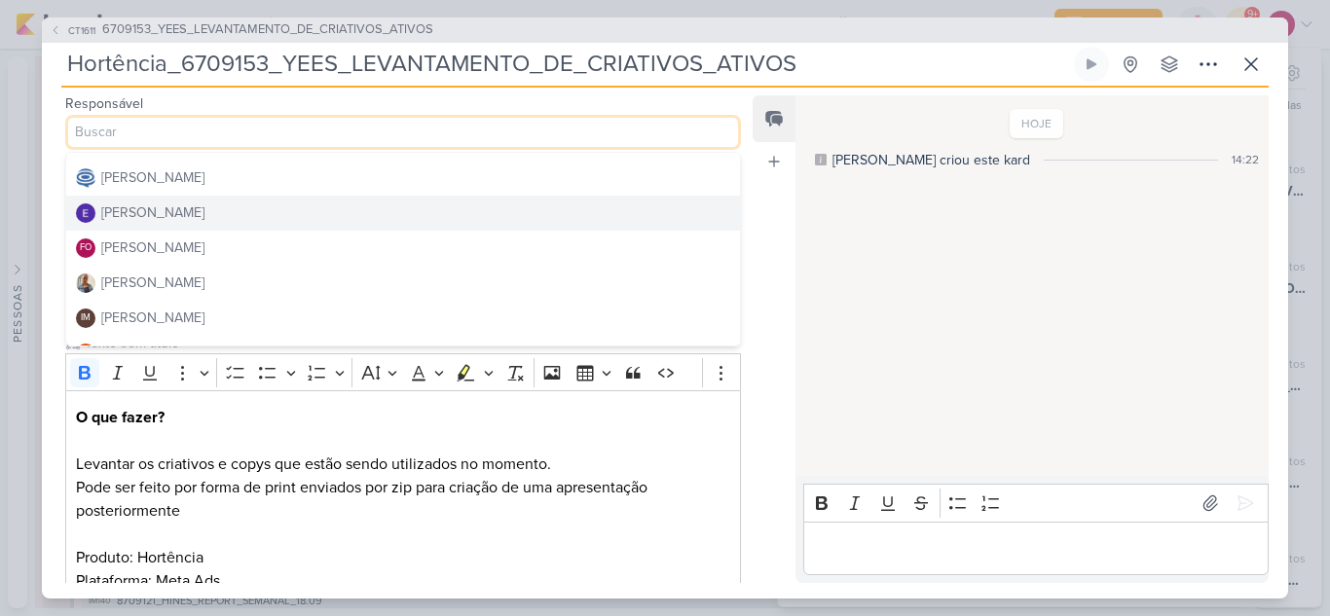
click at [248, 211] on button "[PERSON_NAME]" at bounding box center [403, 213] width 674 height 35
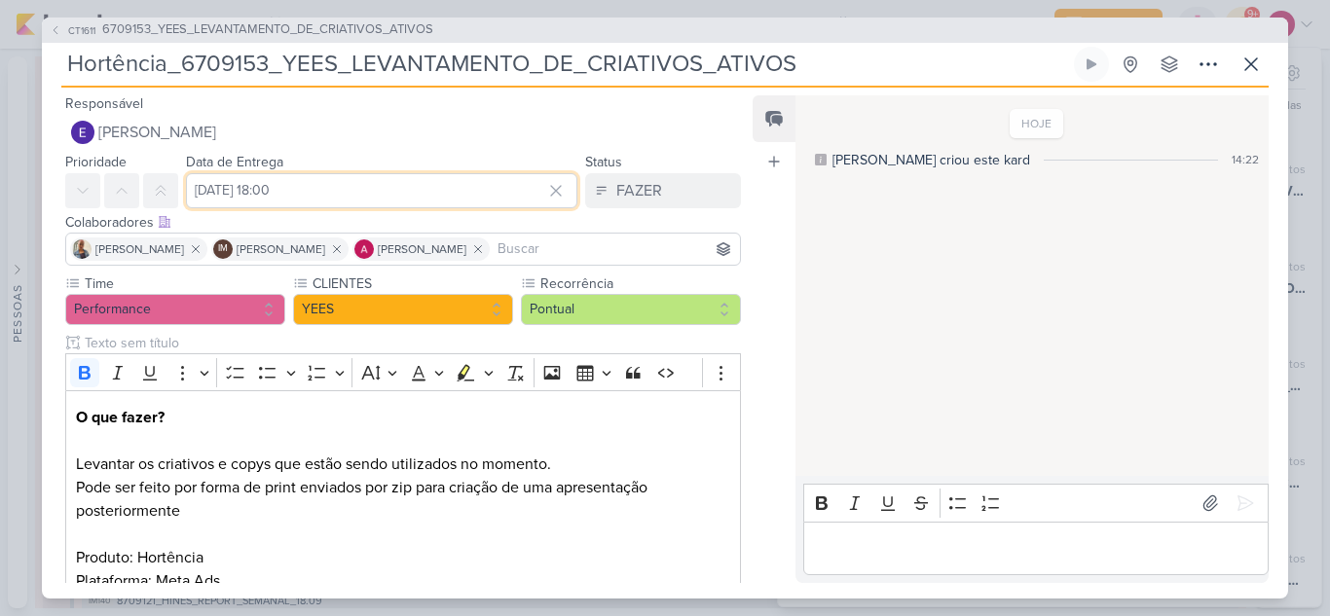
click at [370, 200] on input "[DATE] 18:00" at bounding box center [381, 190] width 391 height 35
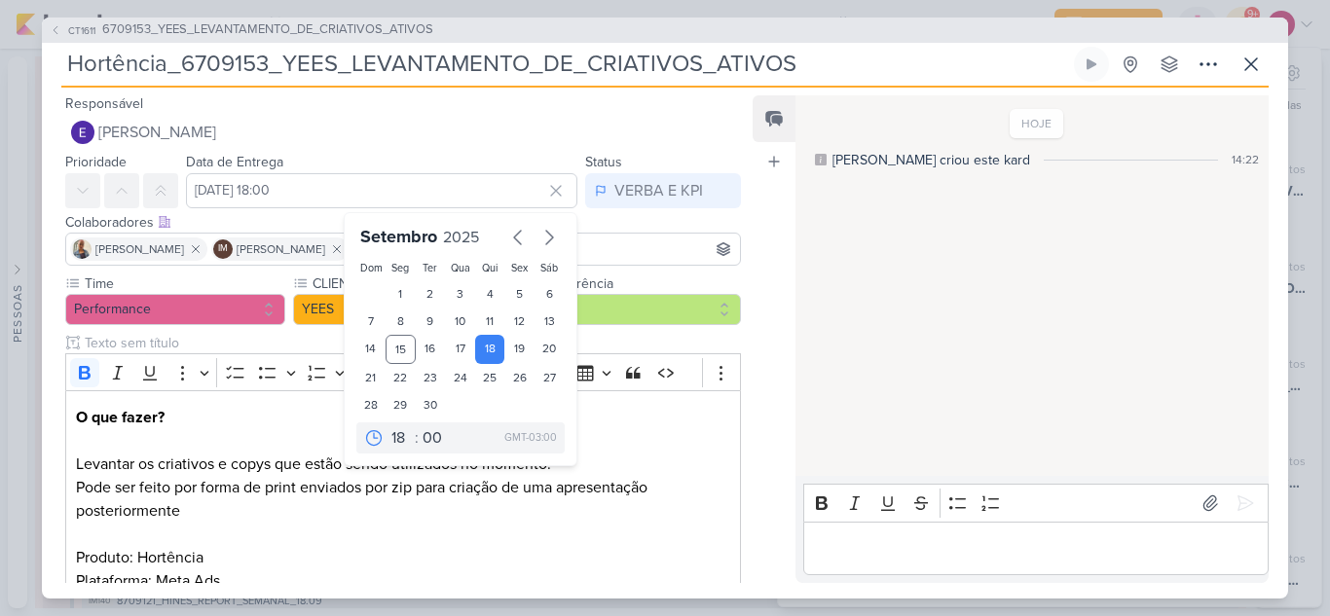
click at [763, 269] on div "Feed Atrelar email Solte o email para atrelar ao kard" at bounding box center [773, 339] width 43 height 488
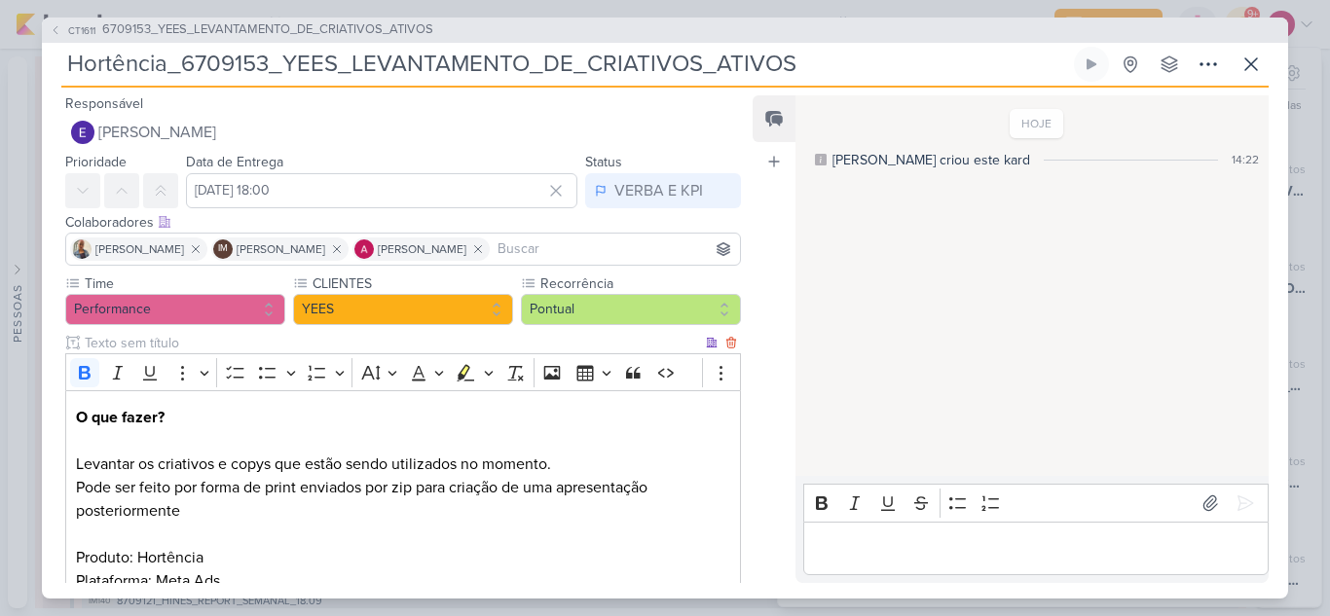
scroll to position [179, 0]
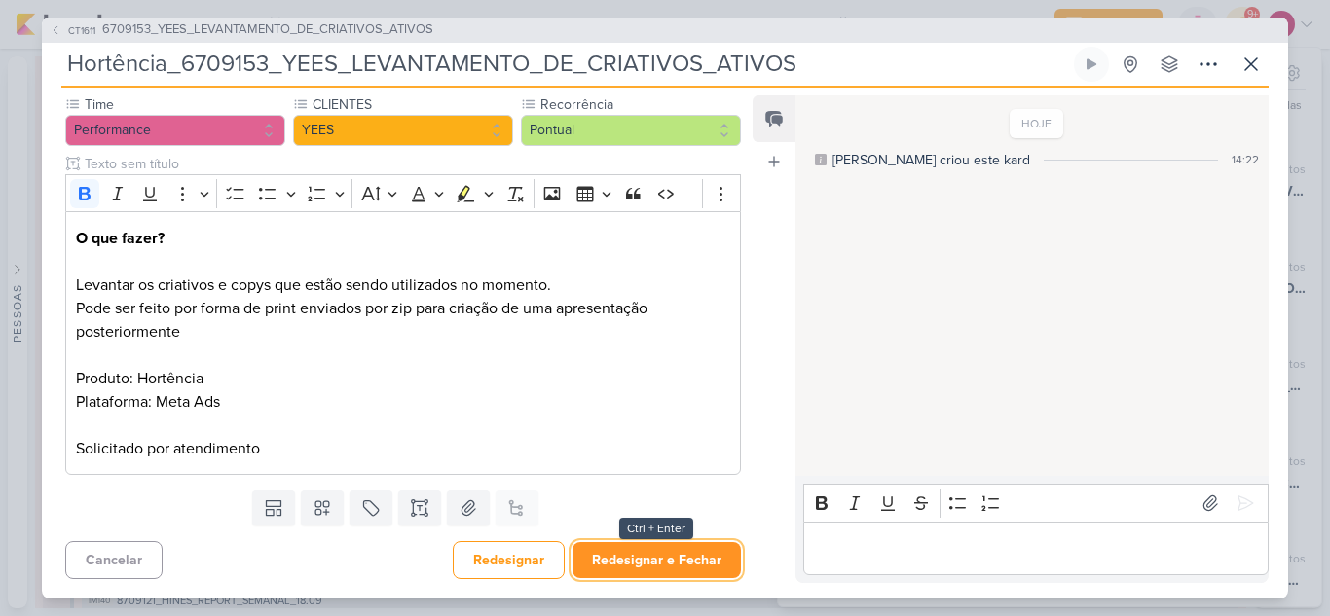
click at [655, 558] on button "Redesignar e Fechar" at bounding box center [656, 560] width 168 height 36
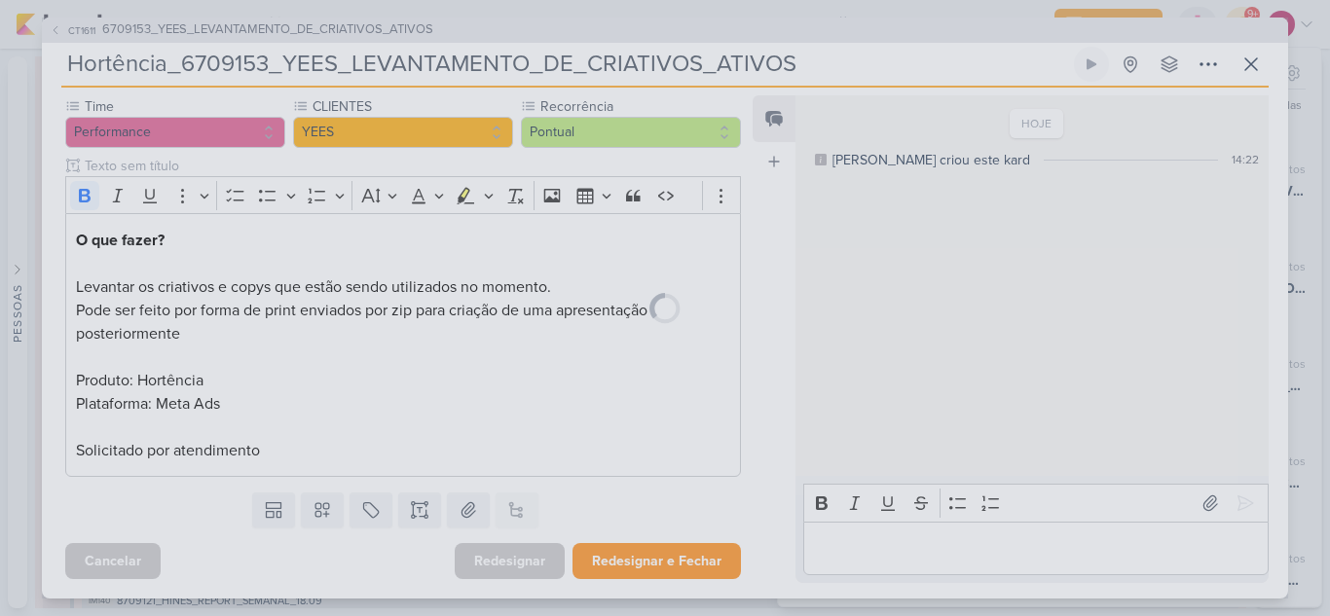
scroll to position [177, 0]
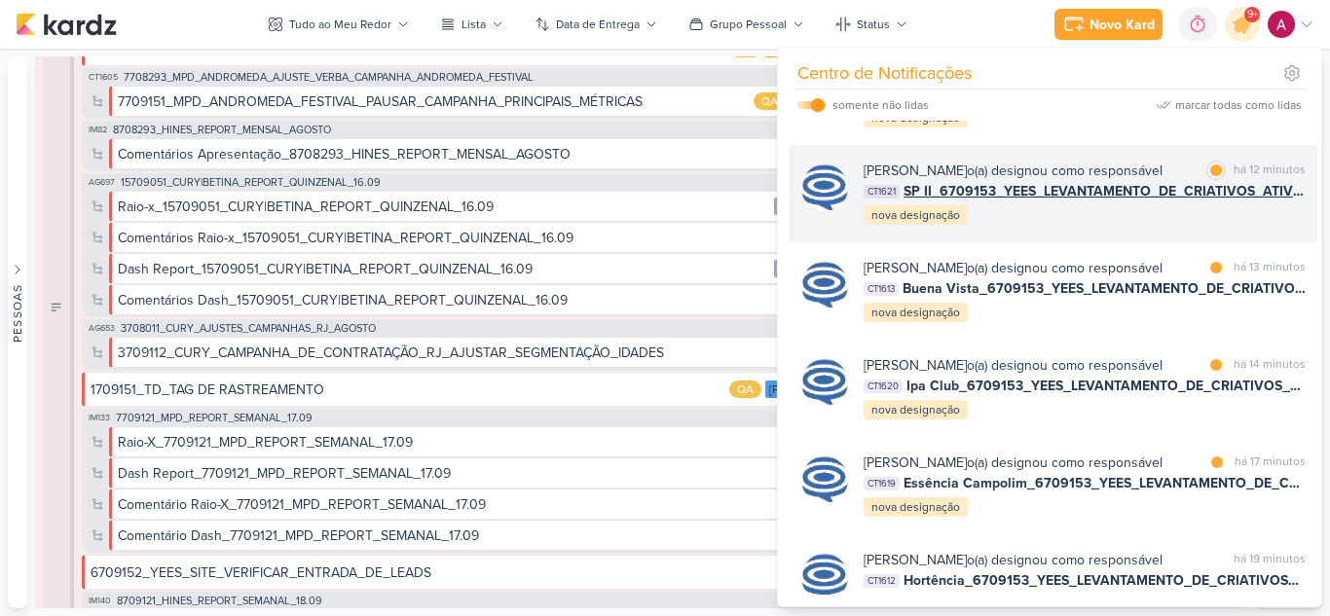
click at [1043, 227] on div "Caroline Traven De Andrade o(a) designou como responsável marcar como lida há 1…" at bounding box center [1084, 194] width 442 height 66
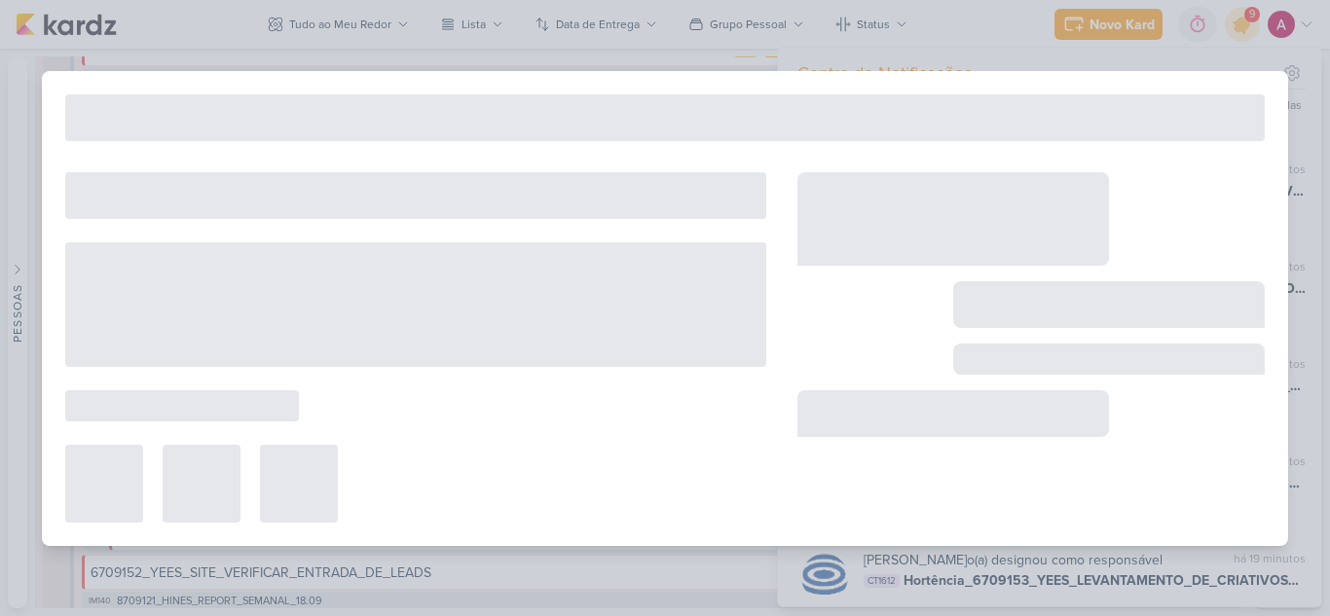
type input "SP II_6709153_YEES_LEVANTAMENTO_DE_CRIATIVOS_ATIVOS"
type input "19 de setembro de 2025 às 18:00"
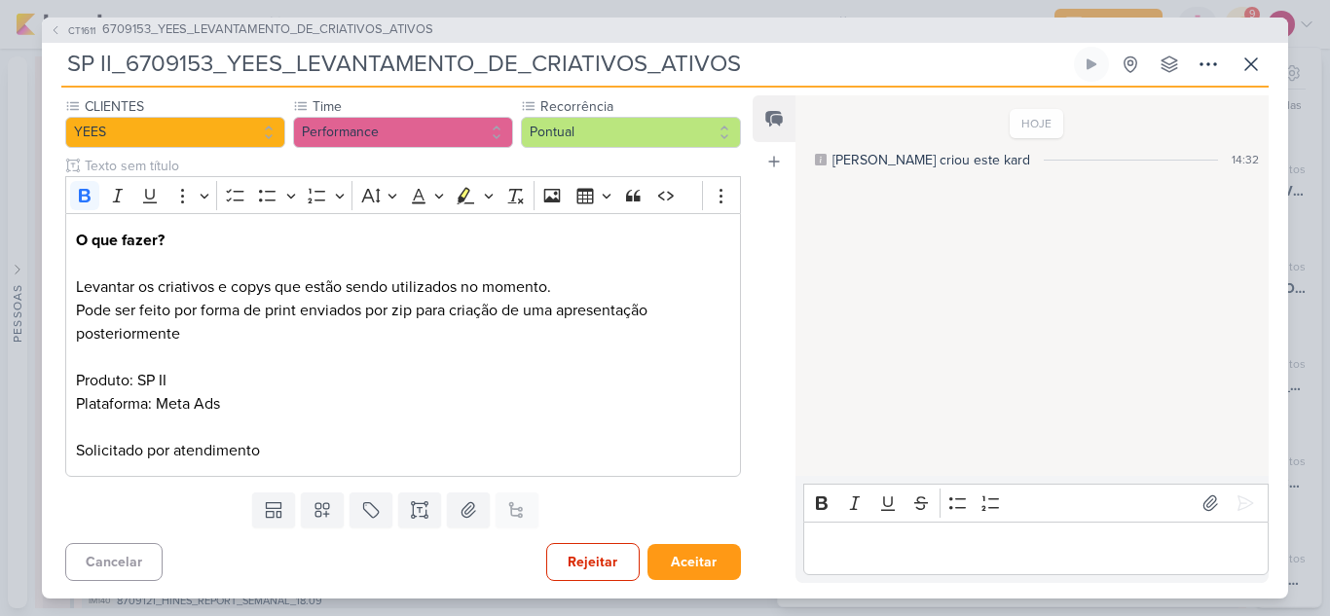
scroll to position [0, 0]
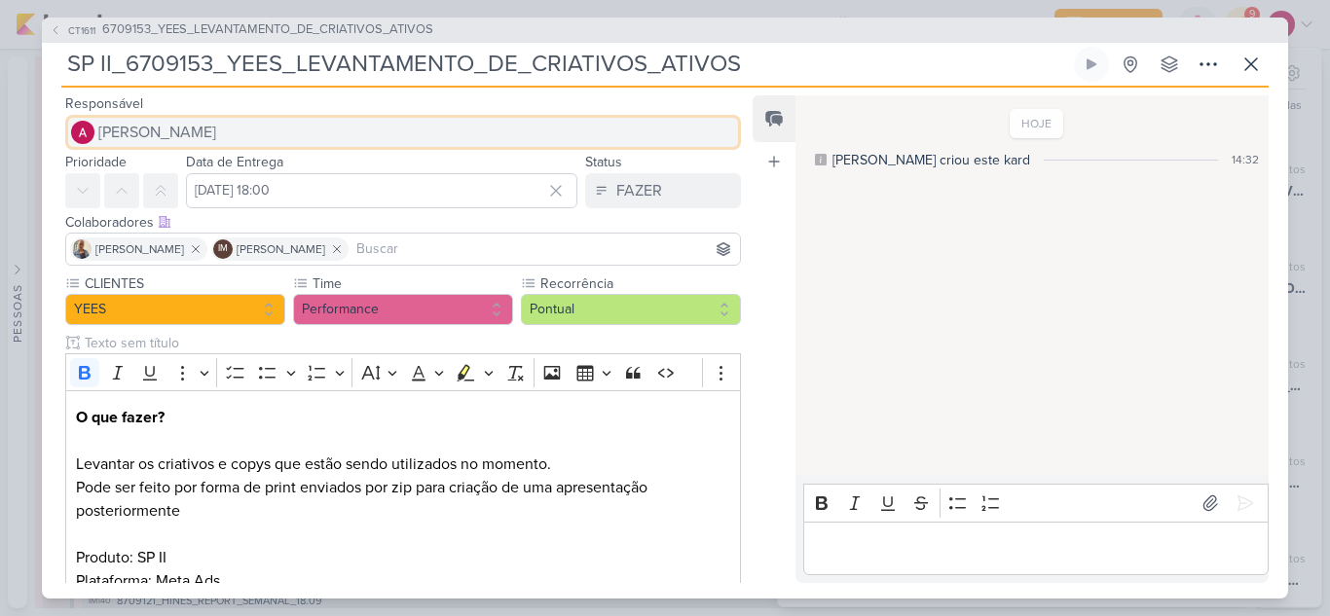
click at [237, 128] on button "[PERSON_NAME]" at bounding box center [402, 132] width 675 height 35
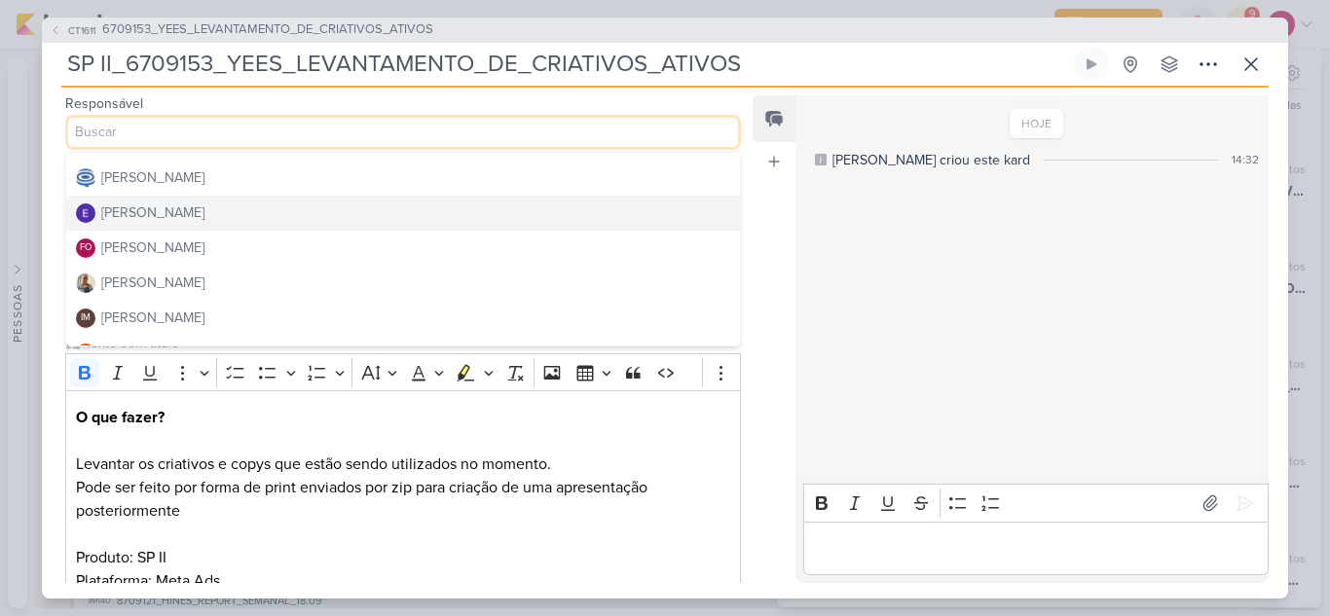
click at [301, 209] on button "Eduardo Quaresma" at bounding box center [403, 213] width 674 height 35
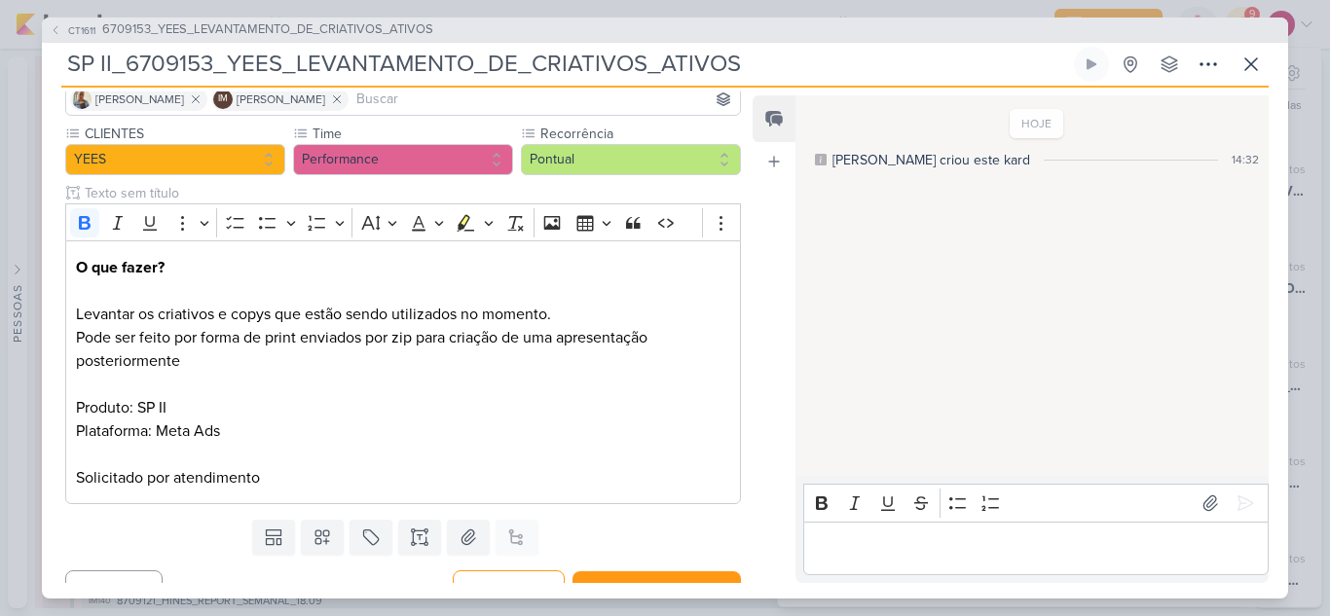
scroll to position [179, 0]
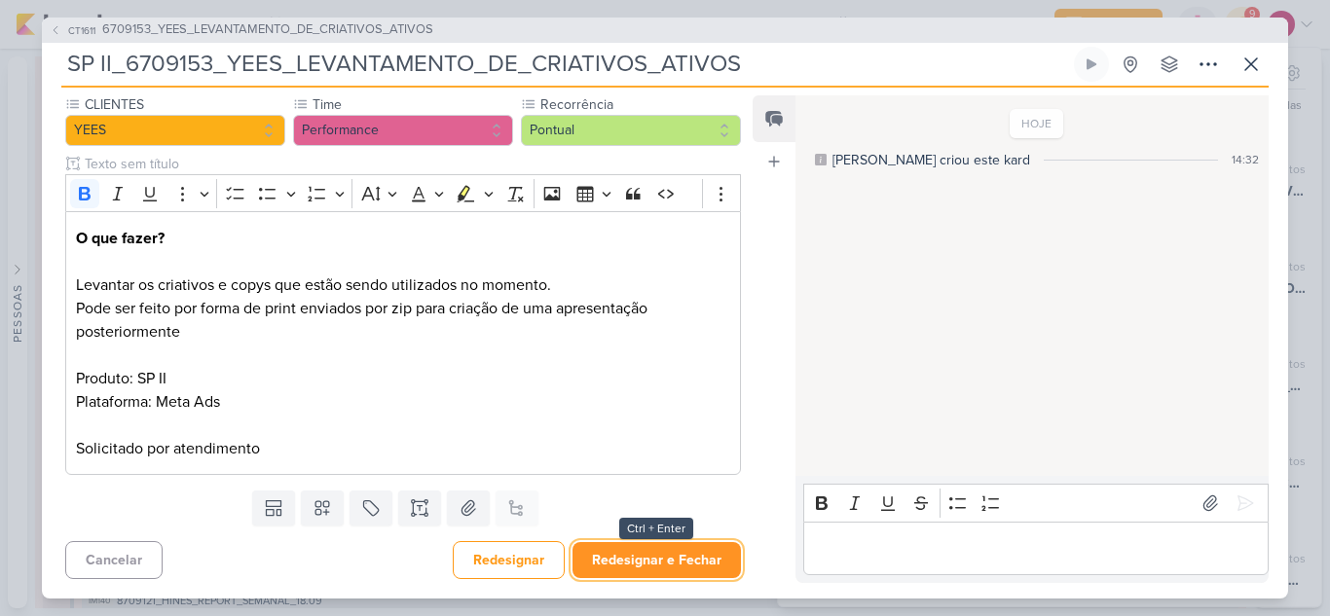
click at [674, 551] on button "Redesignar e Fechar" at bounding box center [656, 560] width 168 height 36
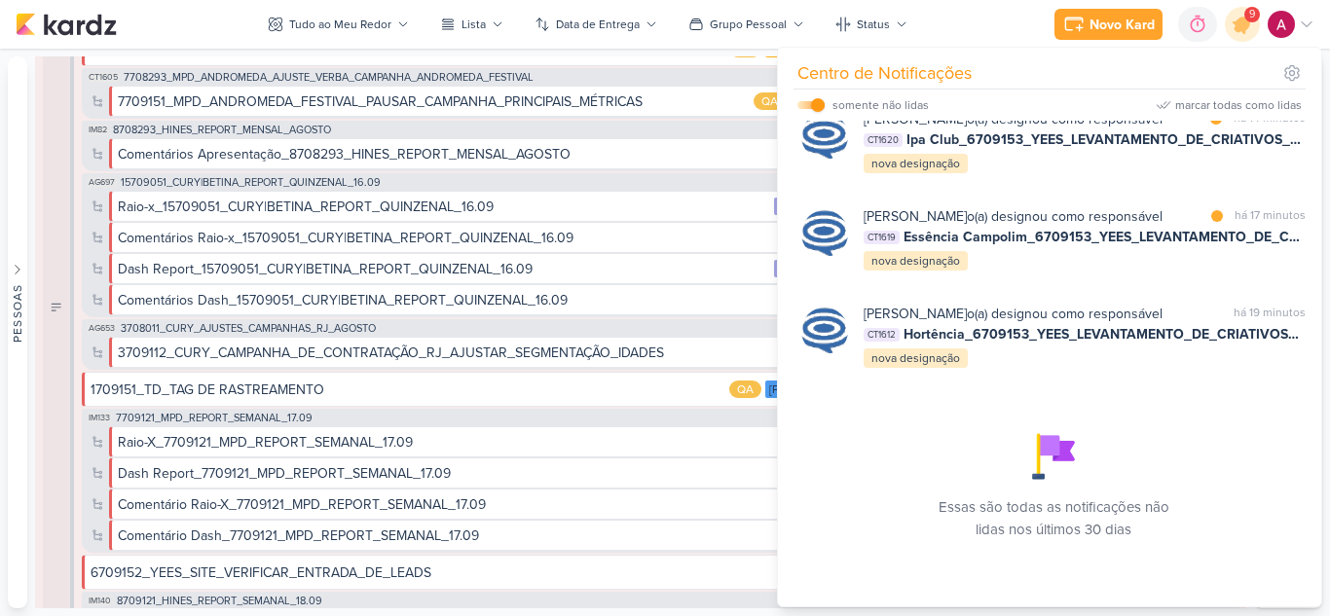
scroll to position [1031, 0]
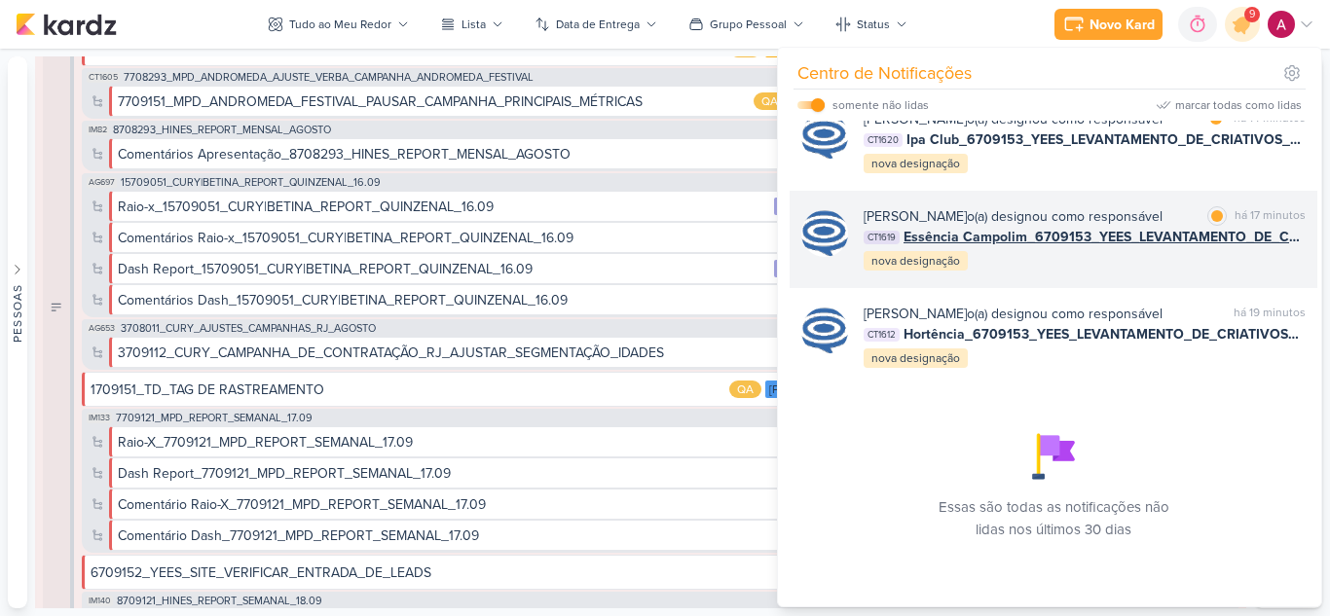
click at [1086, 255] on div "Caroline Traven De Andrade o(a) designou como responsável marcar como lida há 1…" at bounding box center [1053, 239] width 528 height 97
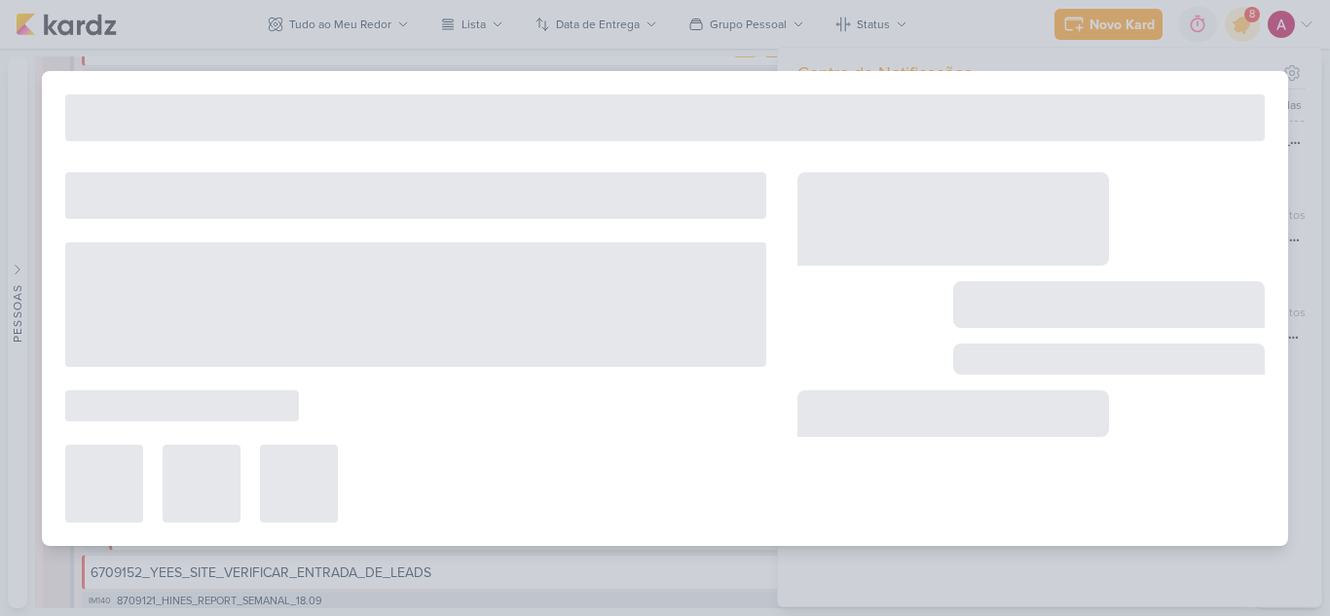
type input "Essência Campolim_6709153_YEES_LEVANTAMENTO_DE_CRIATIVOS_ATIVOS"
type input "18 de setembro de 2025 às 18:00"
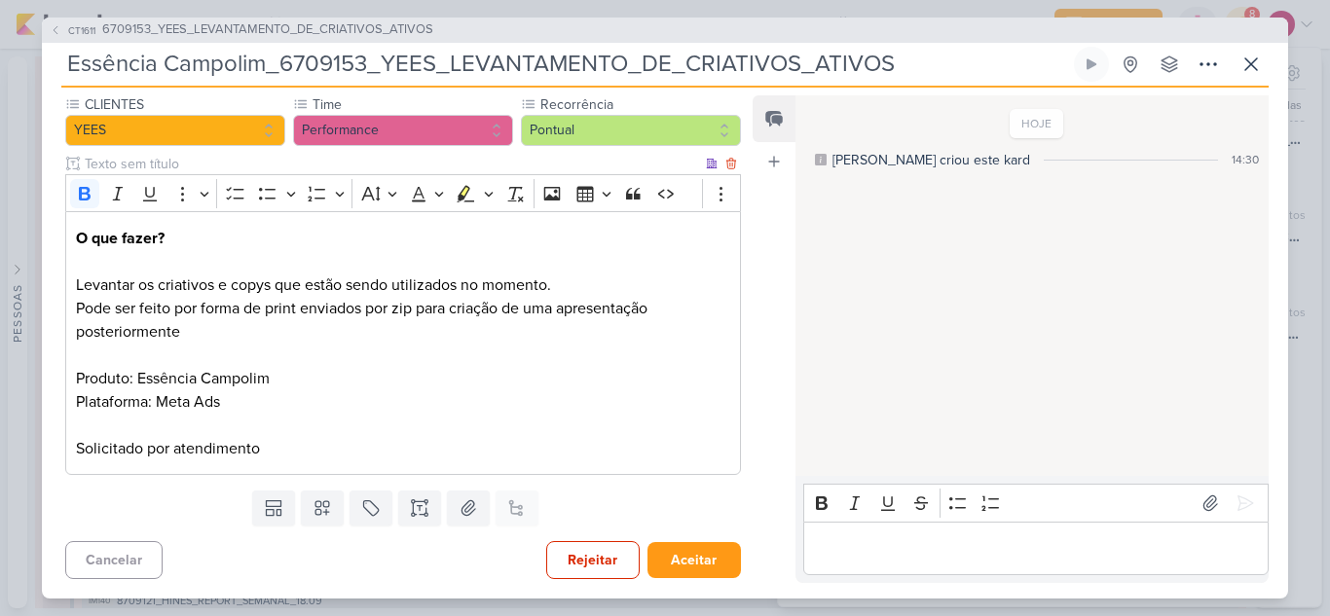
scroll to position [0, 0]
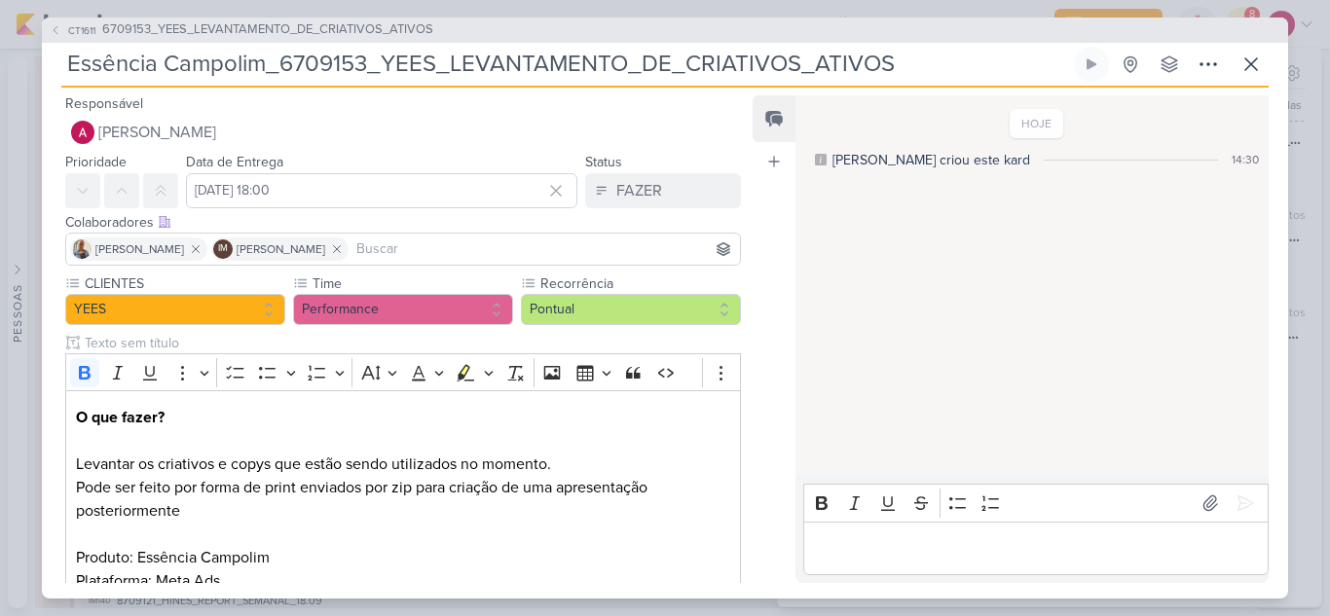
click at [419, 240] on input at bounding box center [543, 248] width 383 height 23
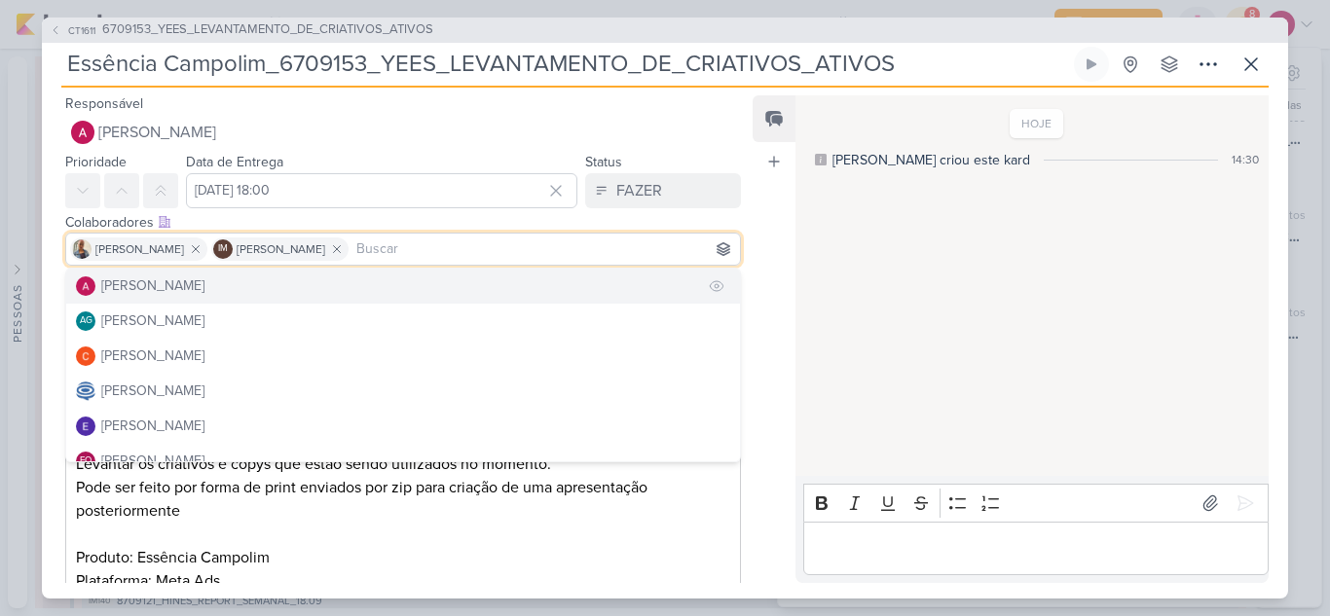
click at [260, 289] on button "[PERSON_NAME]" at bounding box center [403, 286] width 674 height 35
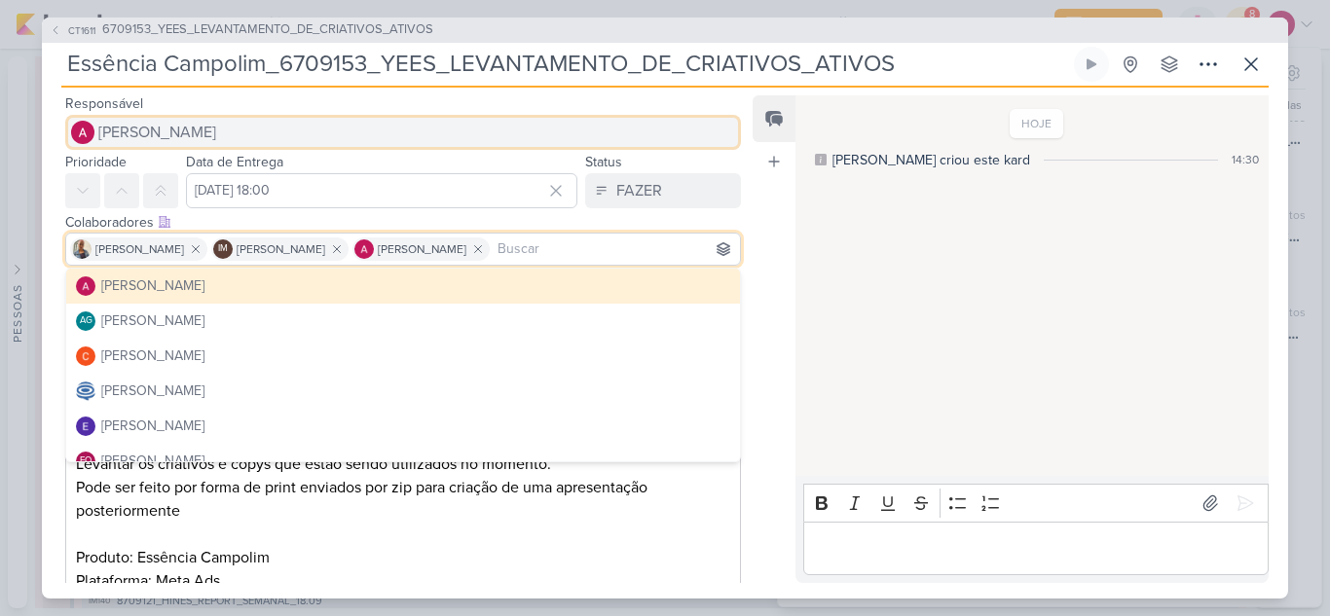
click at [340, 138] on button "[PERSON_NAME]" at bounding box center [402, 132] width 675 height 35
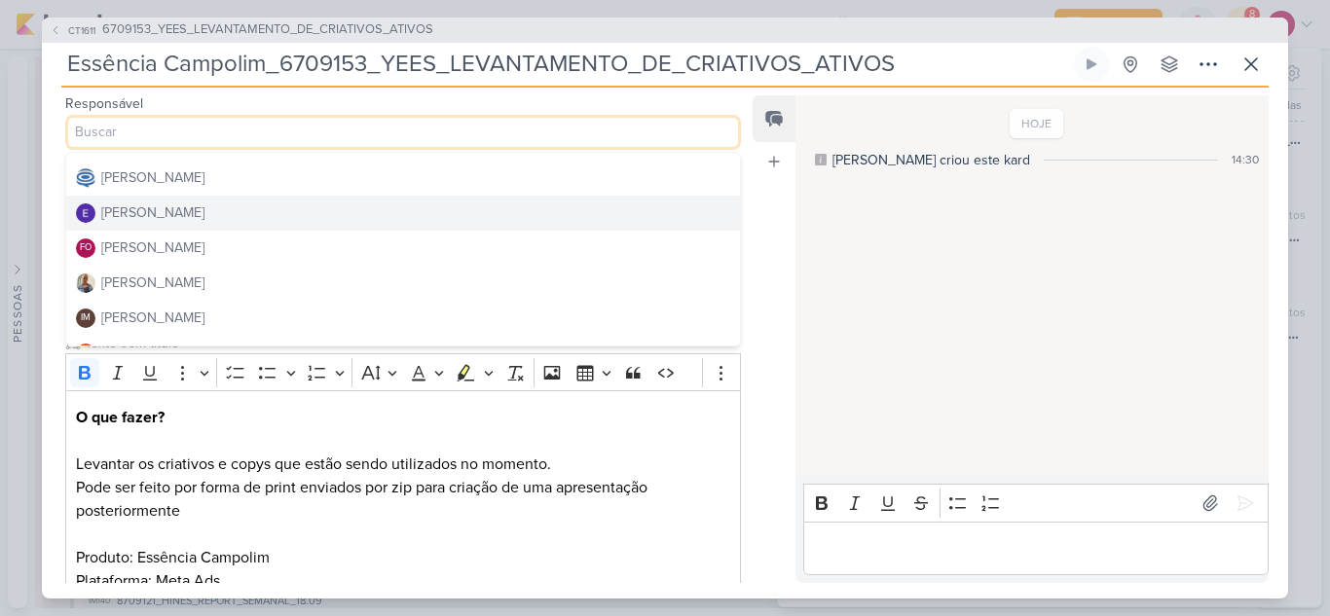
click at [275, 203] on button "[PERSON_NAME]" at bounding box center [403, 213] width 674 height 35
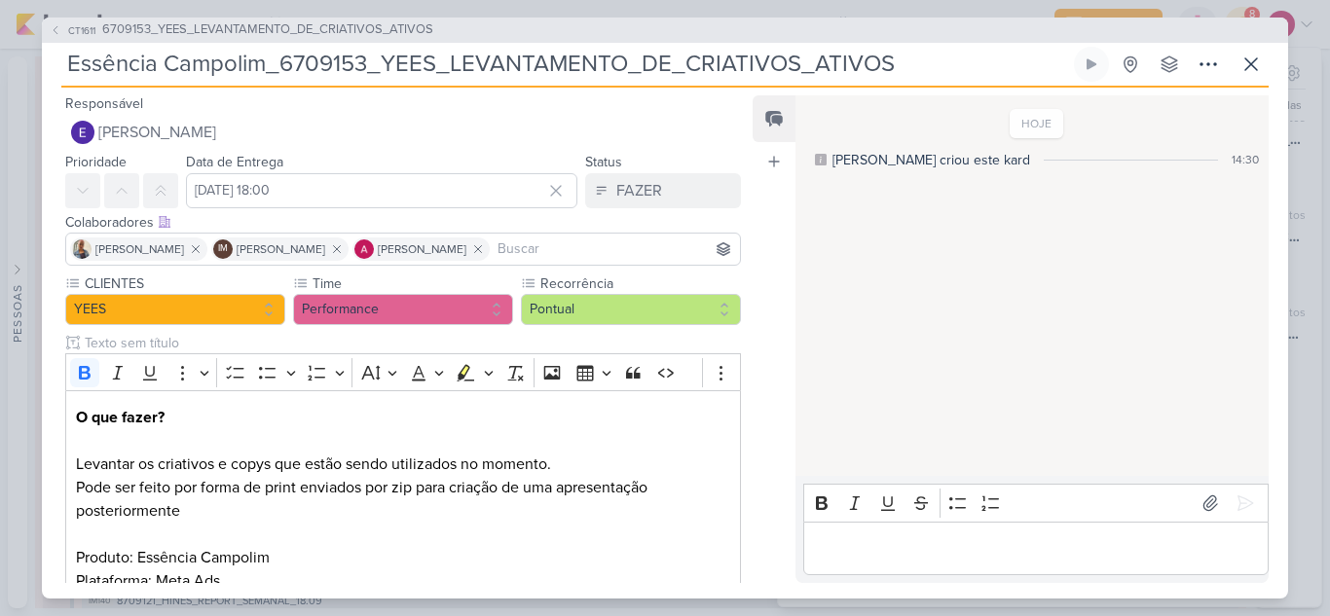
scroll to position [179, 0]
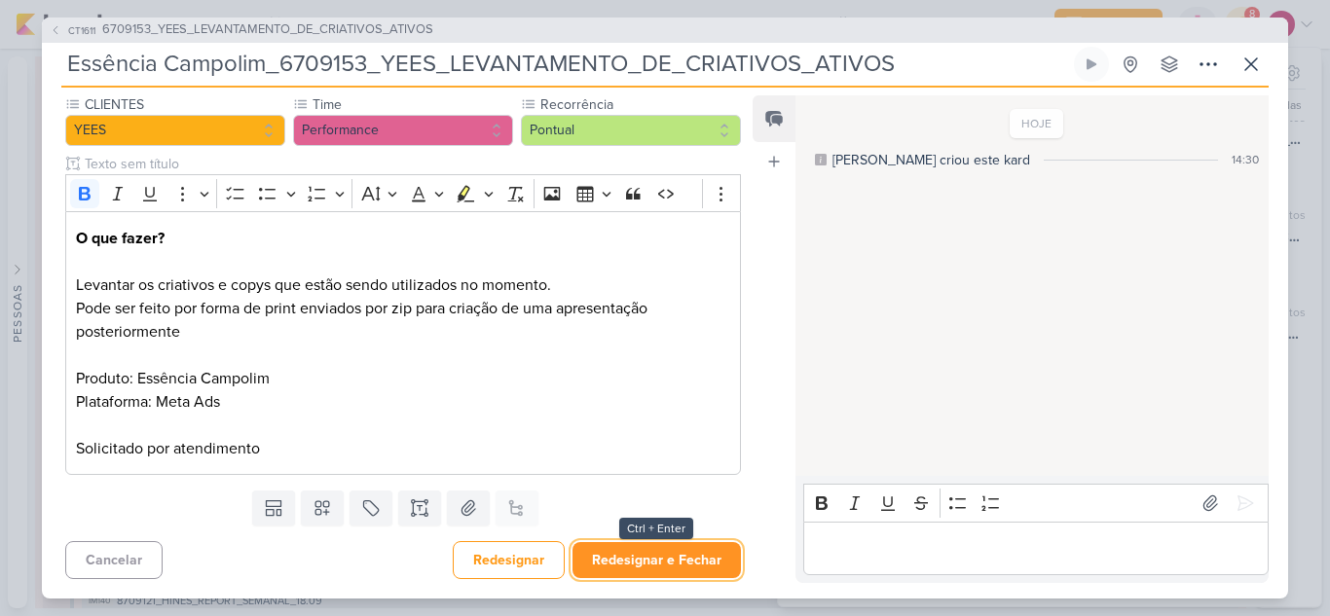
click at [697, 553] on button "Redesignar e Fechar" at bounding box center [656, 560] width 168 height 36
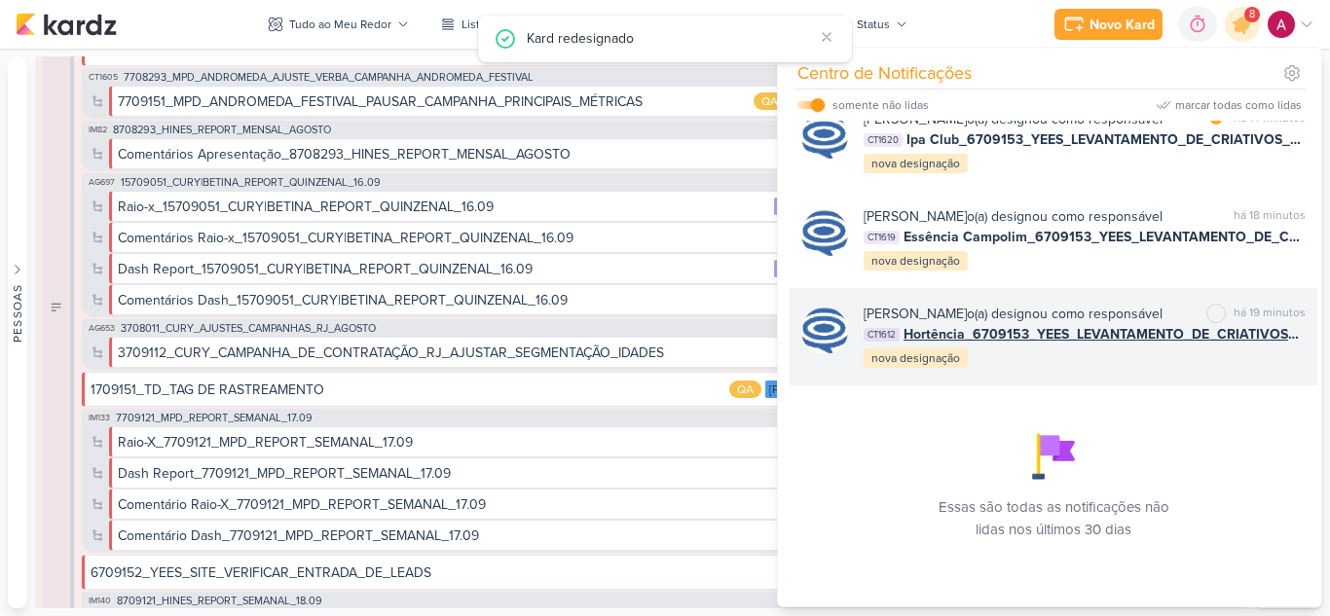
scroll to position [933, 0]
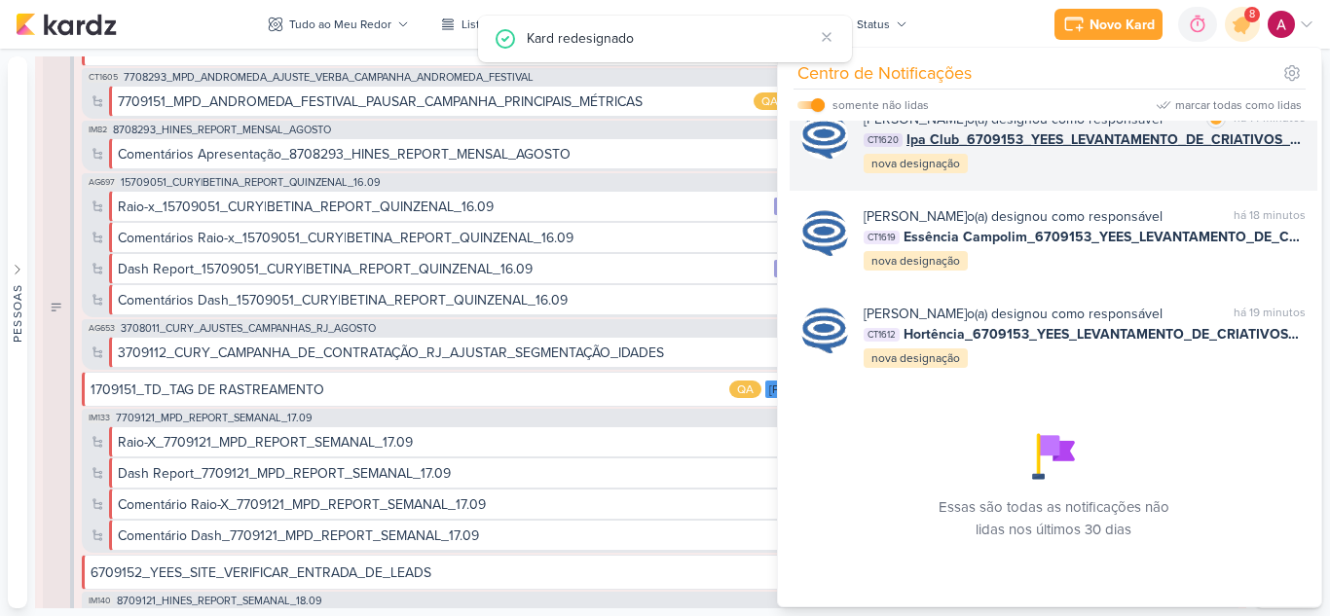
click at [1087, 175] on div "Caroline Traven De Andrade o(a) designou como responsável marcar como lida há 1…" at bounding box center [1084, 142] width 442 height 66
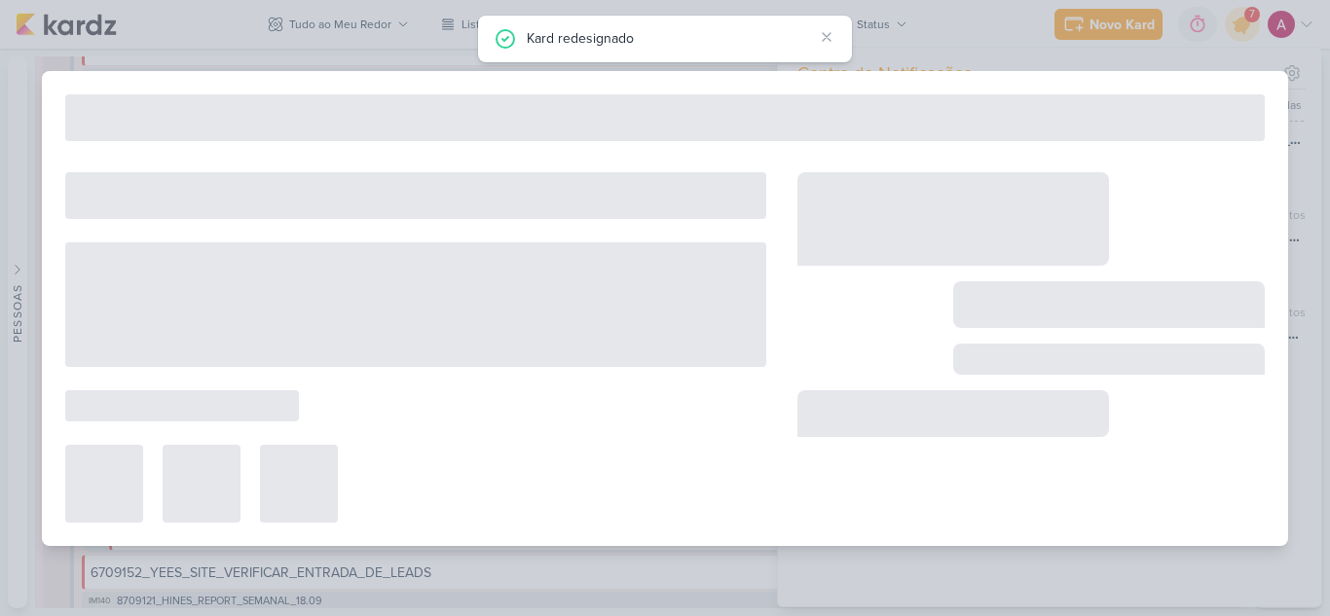
type input "Ipa Club_6709153_YEES_LEVANTAMENTO_DE_CRIATIVOS_ATIVOS"
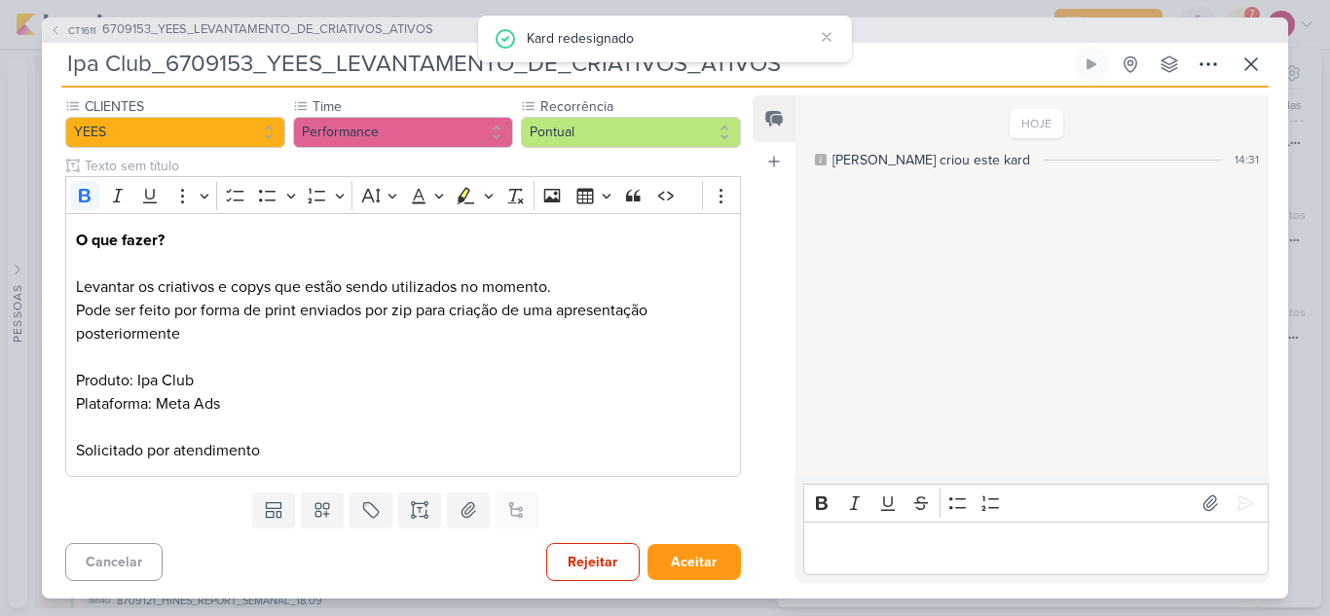
scroll to position [0, 0]
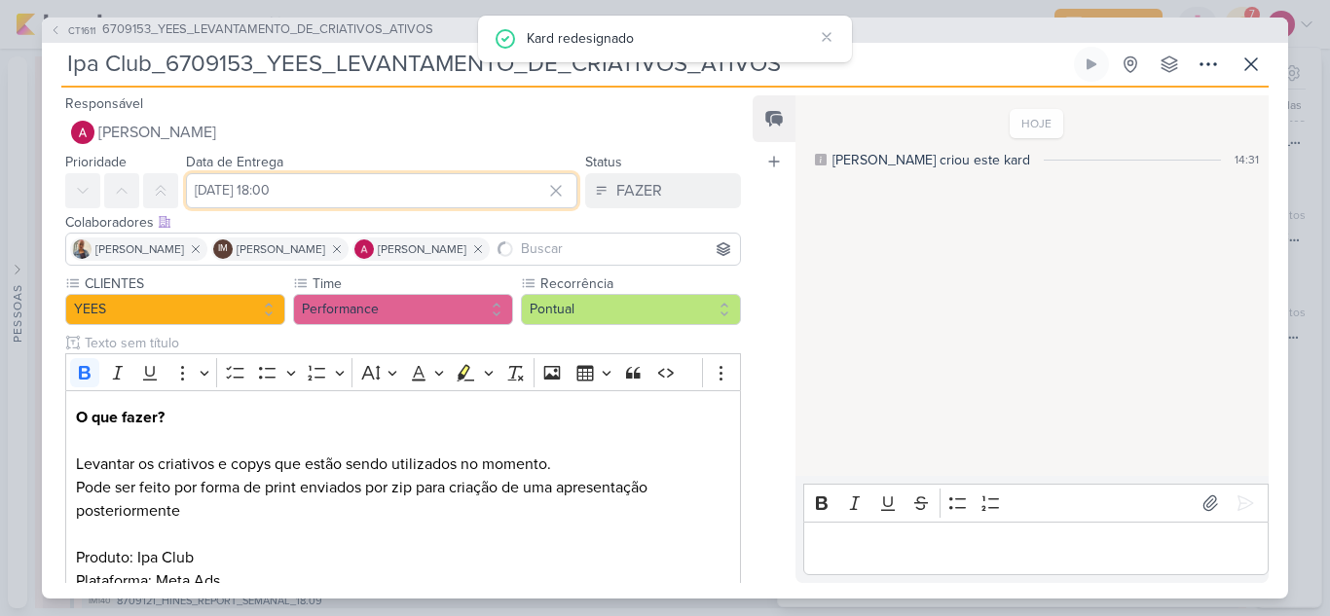
click at [374, 181] on input "18 de setembro de 2025 às 18:00" at bounding box center [381, 190] width 391 height 35
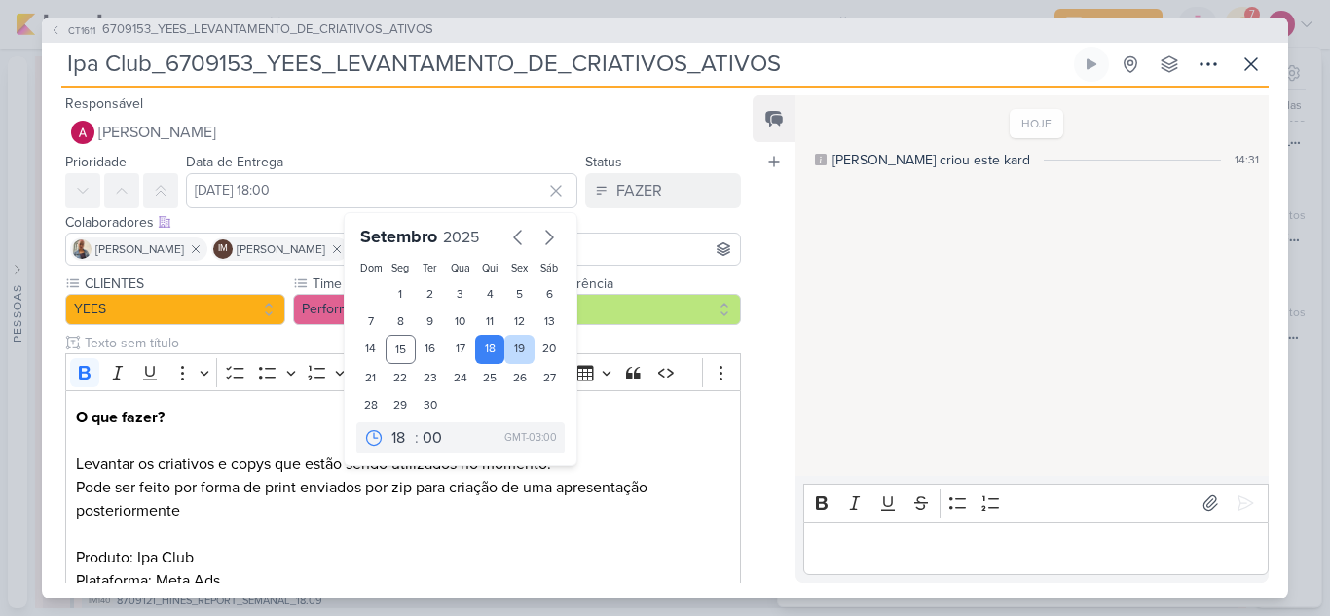
click at [513, 346] on div "19" at bounding box center [519, 349] width 30 height 29
type input "19 de setembro de 2025 às 18:00"
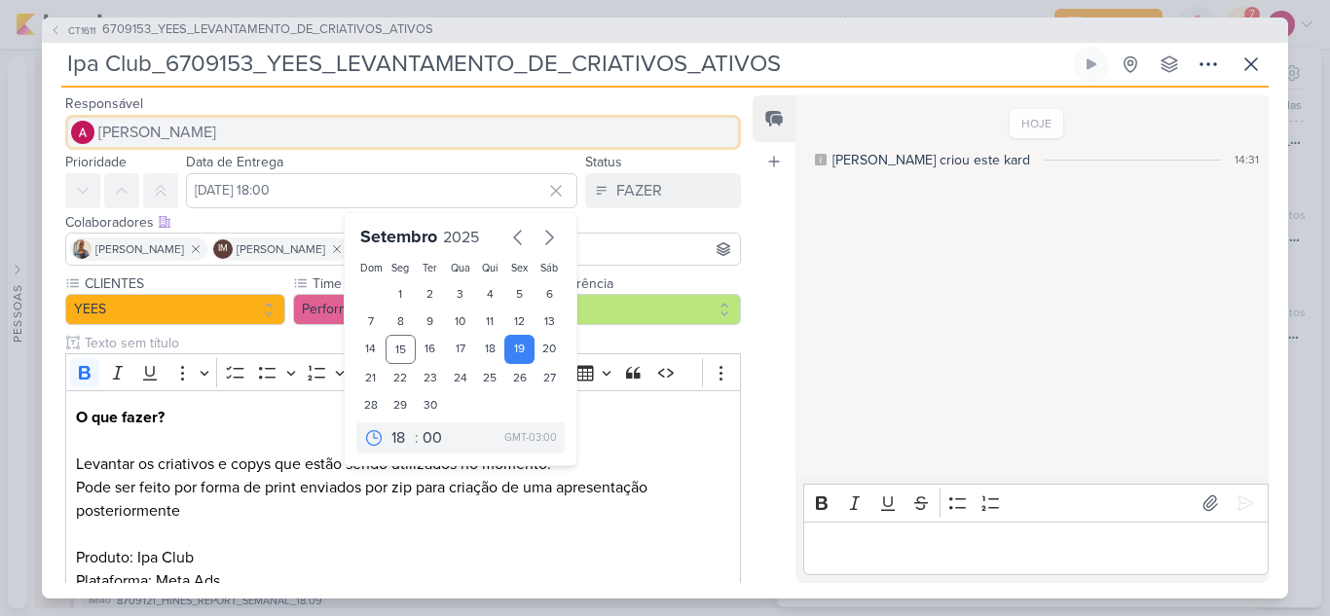
click at [216, 141] on span "[PERSON_NAME]" at bounding box center [157, 132] width 118 height 23
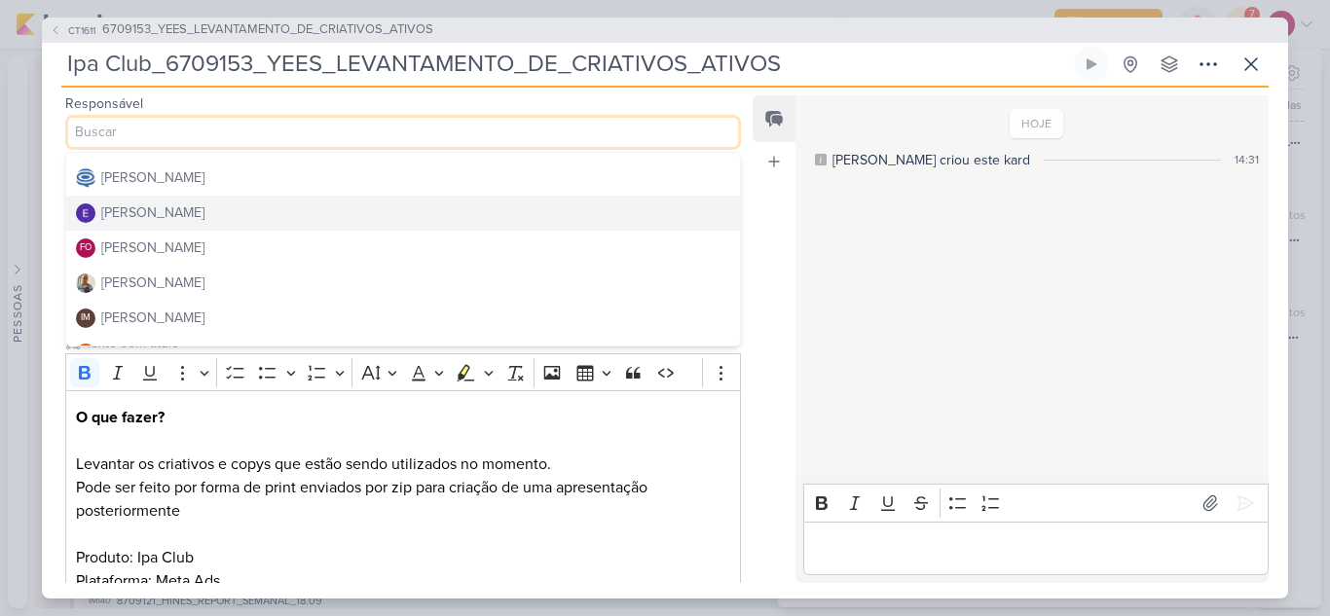
click at [254, 207] on button "[PERSON_NAME]" at bounding box center [403, 213] width 674 height 35
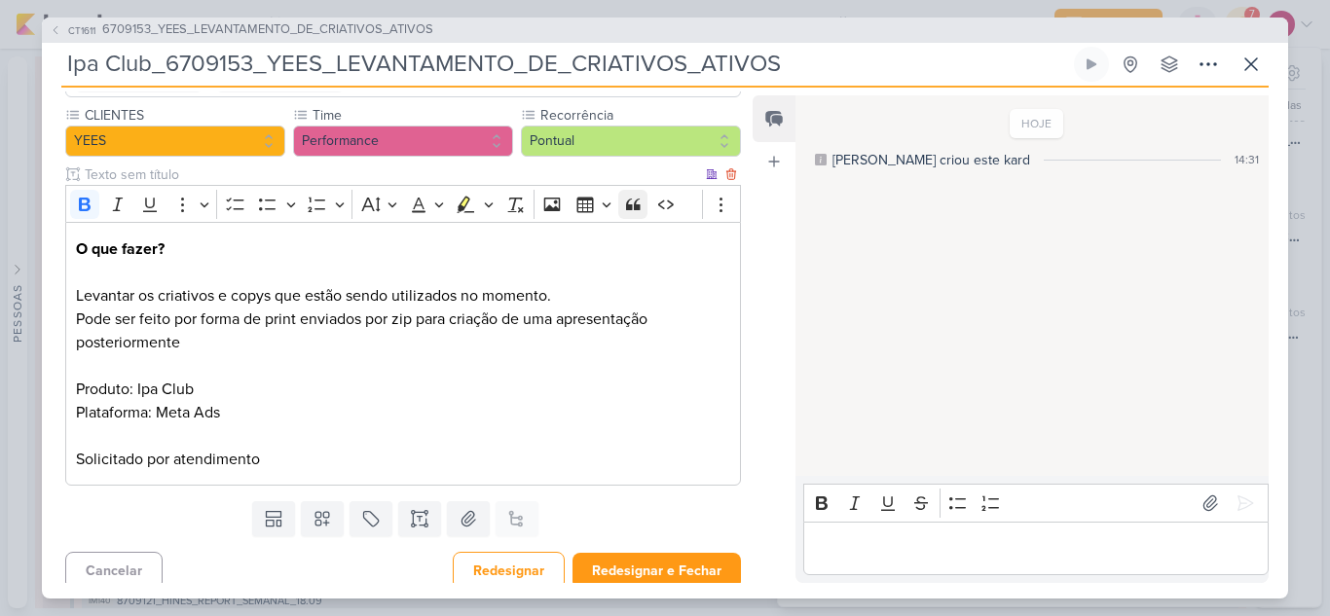
scroll to position [179, 0]
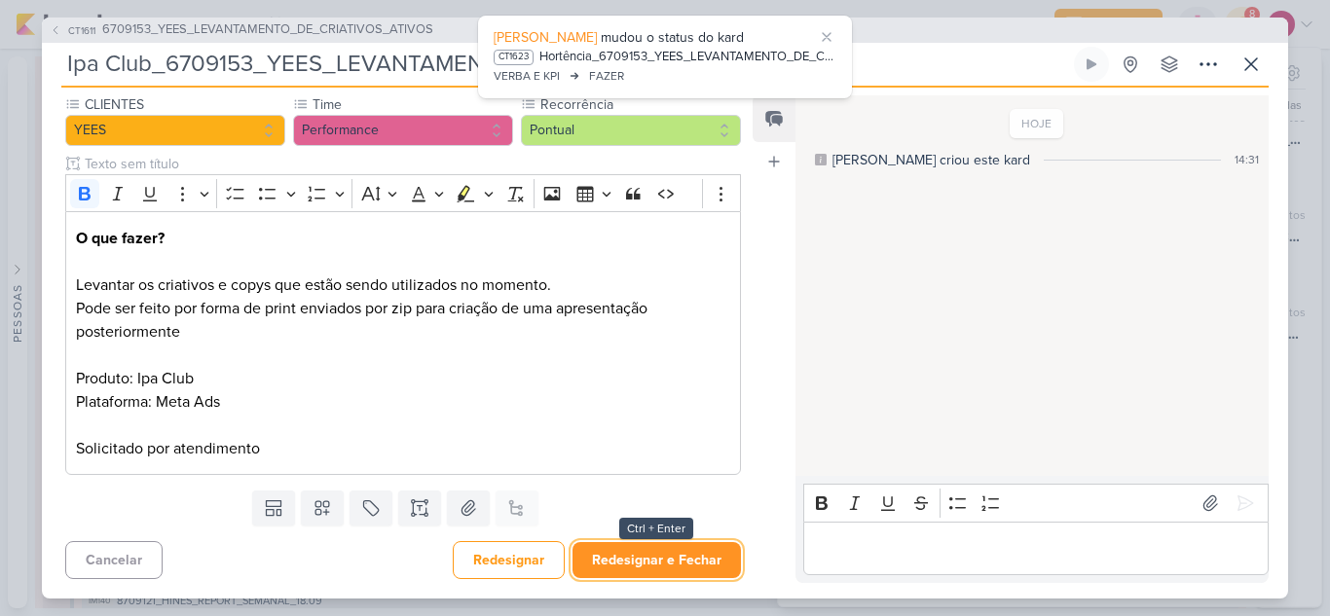
click at [671, 555] on button "Redesignar e Fechar" at bounding box center [656, 560] width 168 height 36
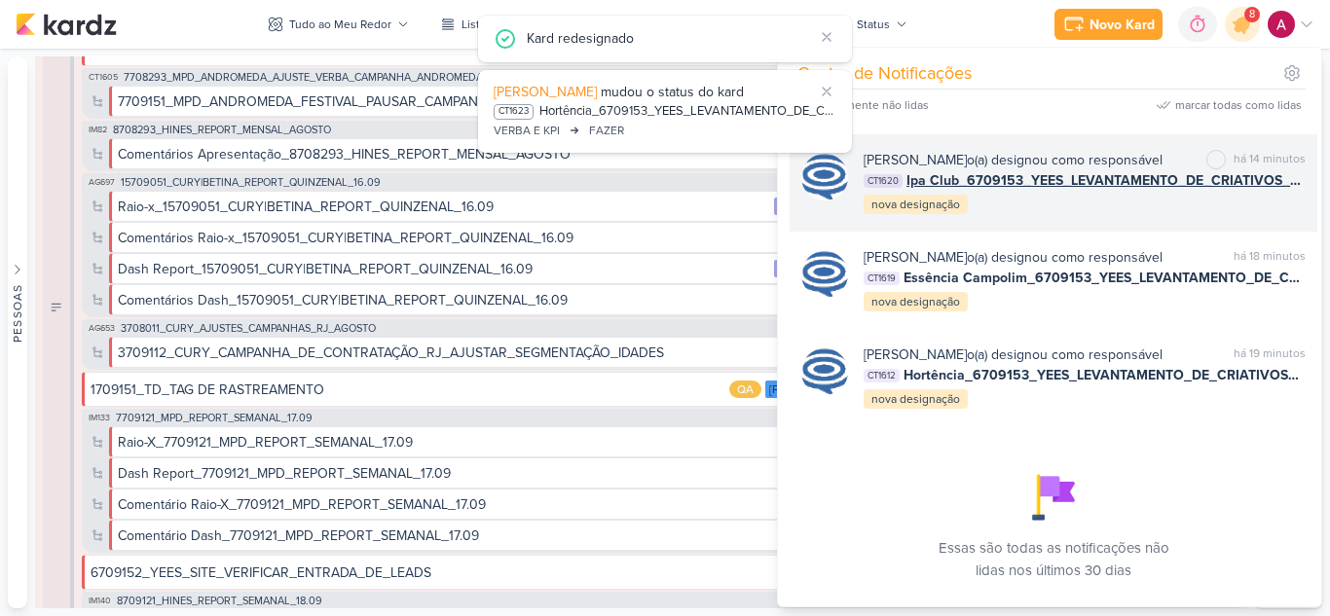
scroll to position [836, 0]
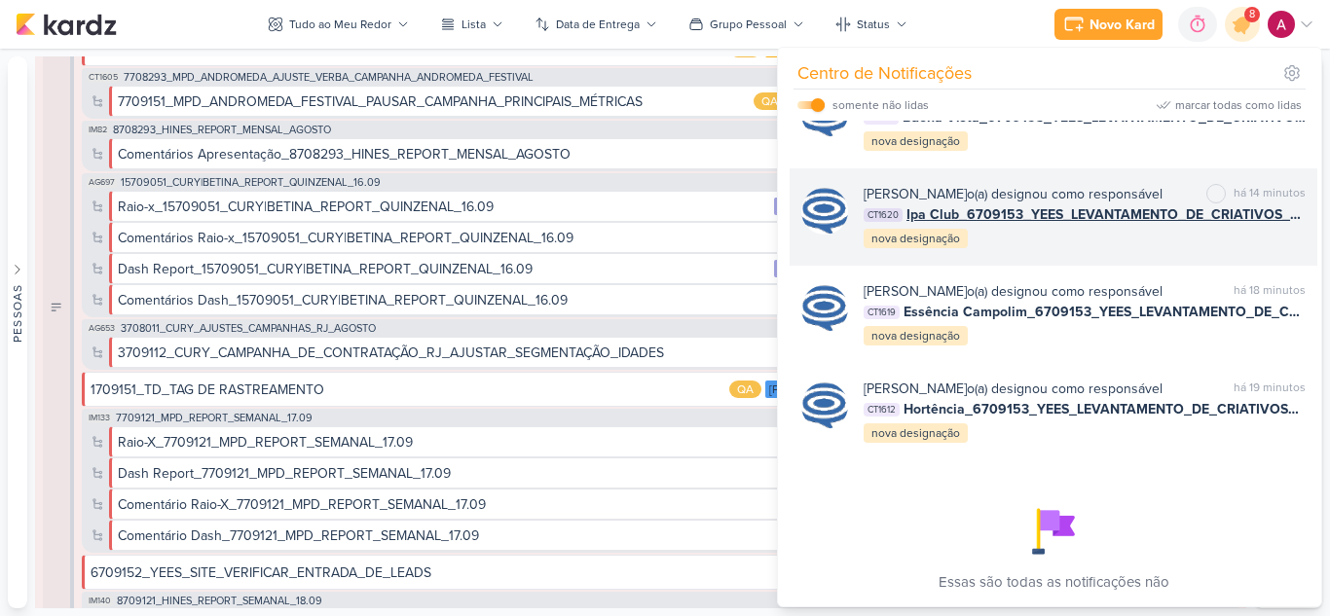
click at [1077, 250] on div "Caroline Traven De Andrade o(a) designou como responsável marcar como não lida …" at bounding box center [1084, 217] width 442 height 66
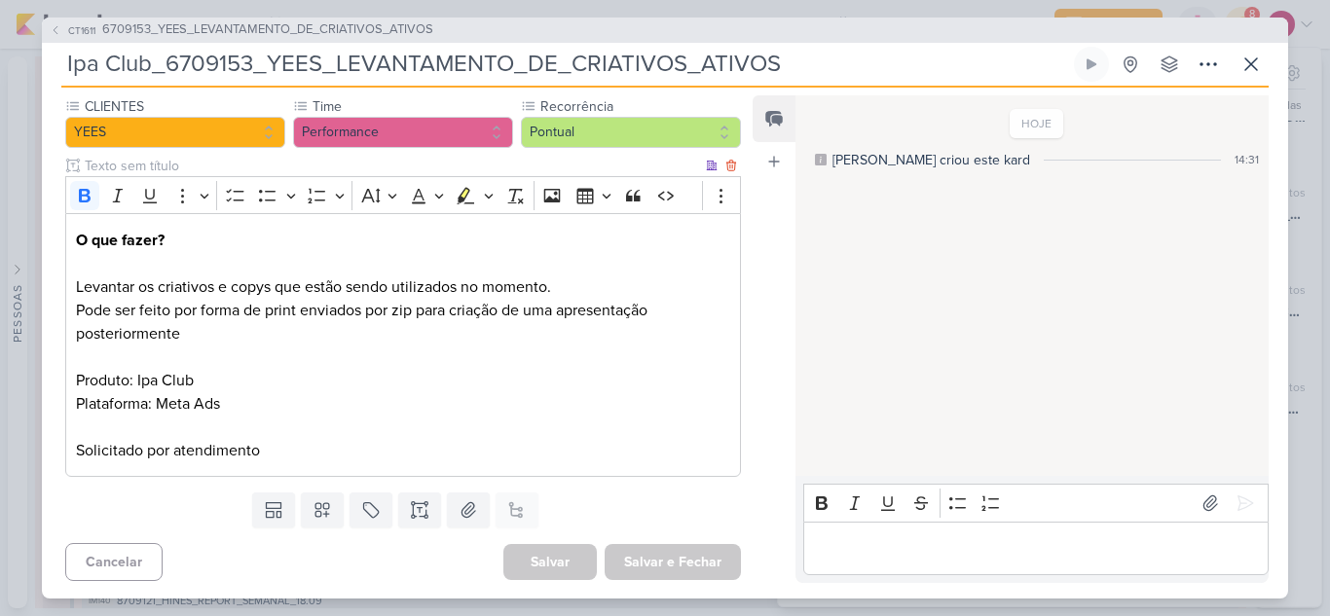
scroll to position [0, 0]
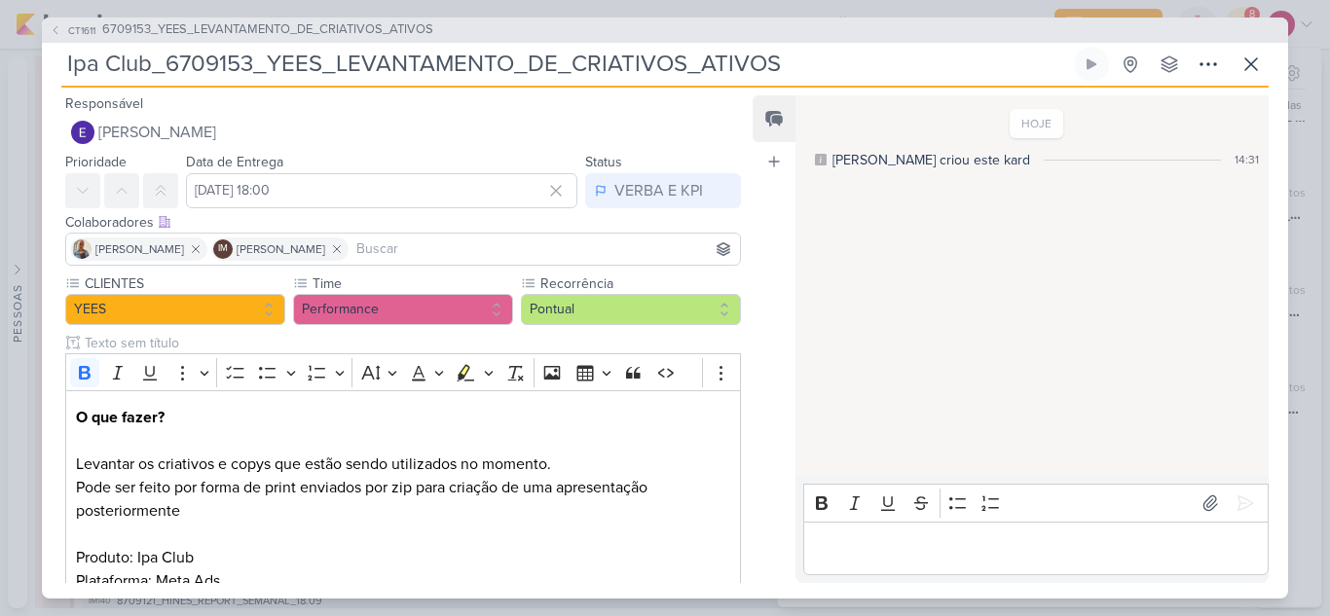
click at [541, 248] on input at bounding box center [543, 248] width 383 height 23
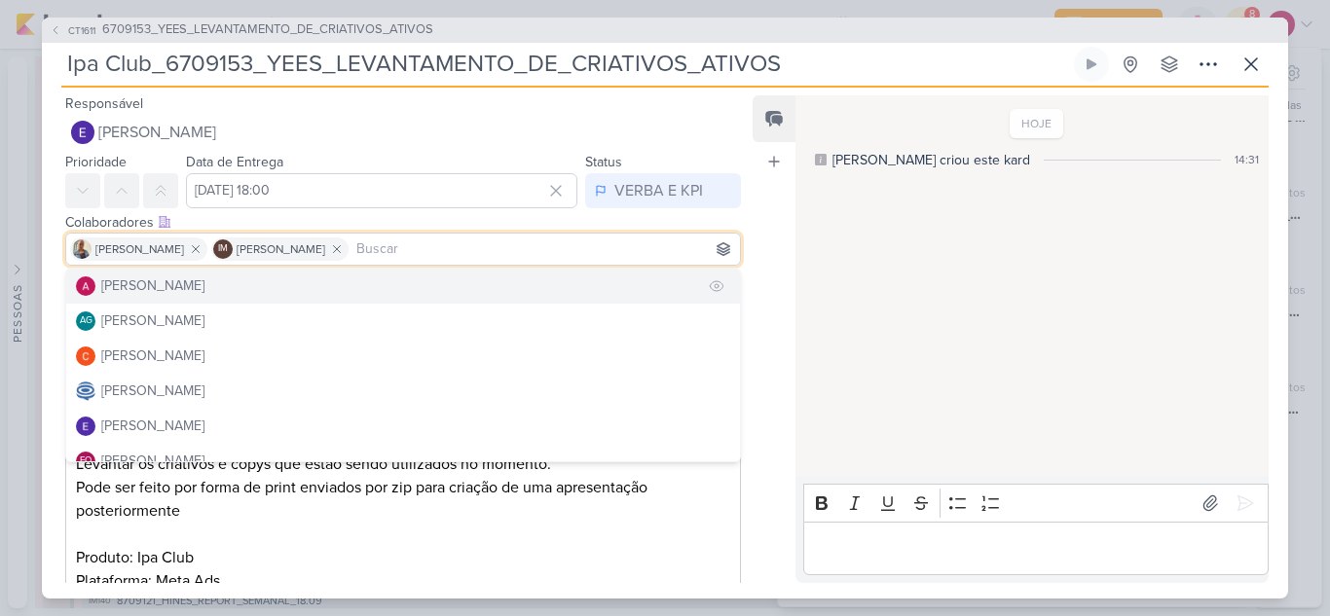
click at [290, 284] on button "[PERSON_NAME]" at bounding box center [403, 286] width 674 height 35
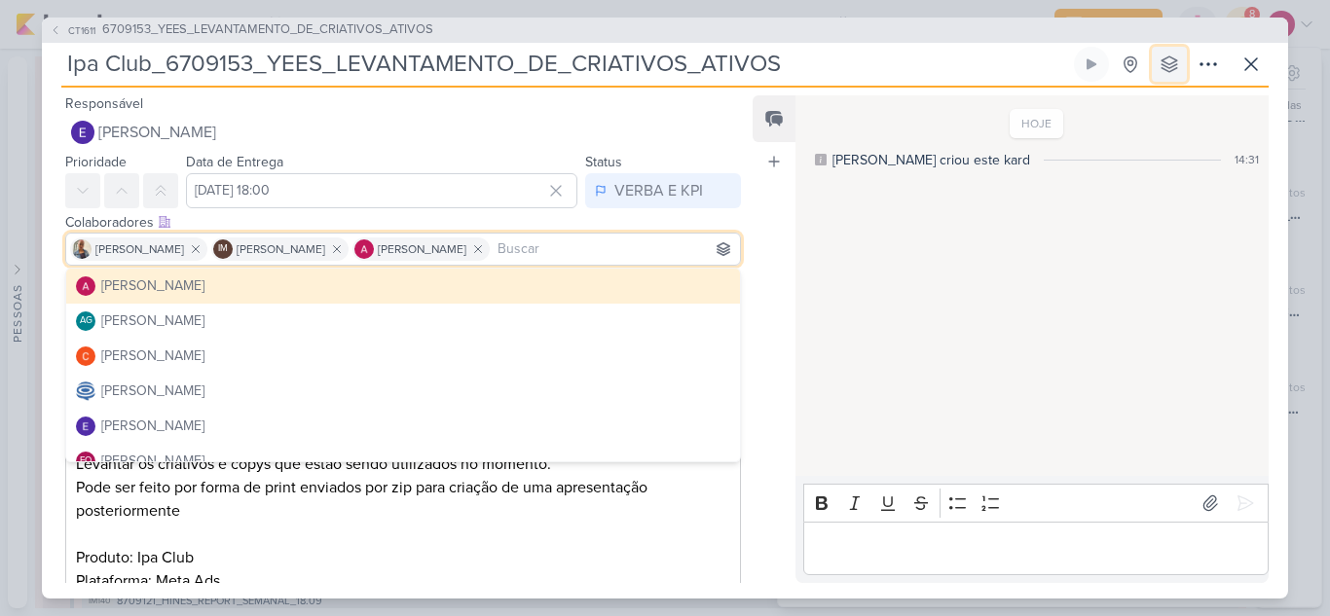
click at [1168, 74] on button at bounding box center [1168, 64] width 35 height 35
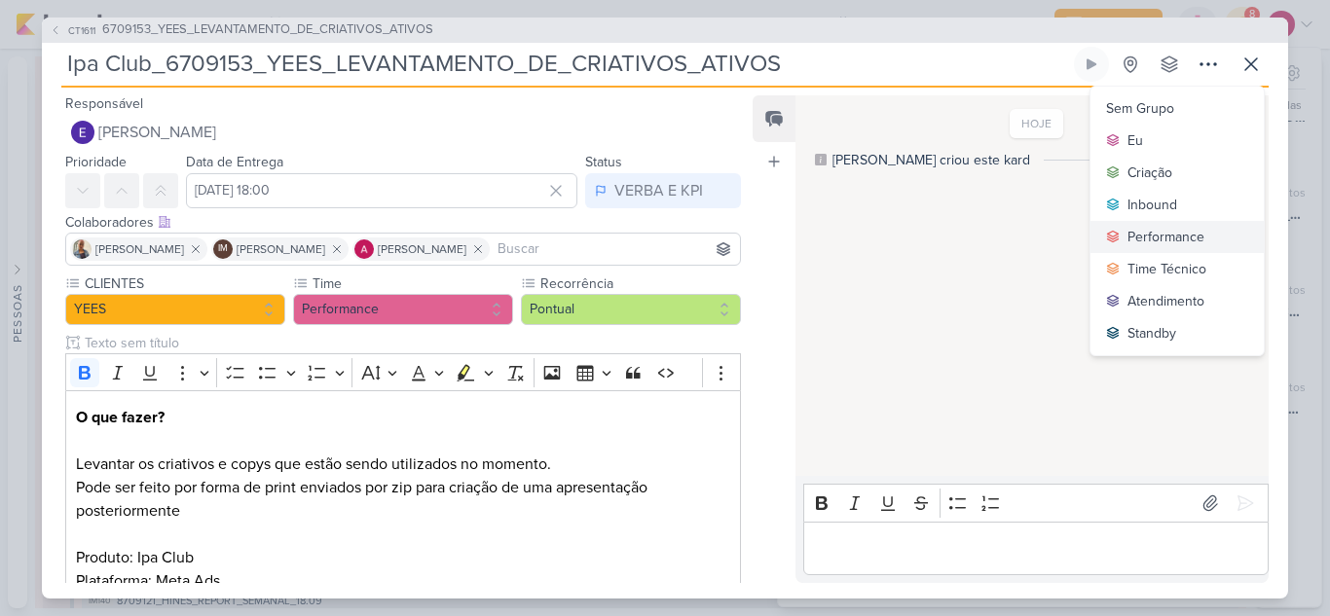
click at [1157, 235] on div "Performance" at bounding box center [1165, 237] width 77 height 20
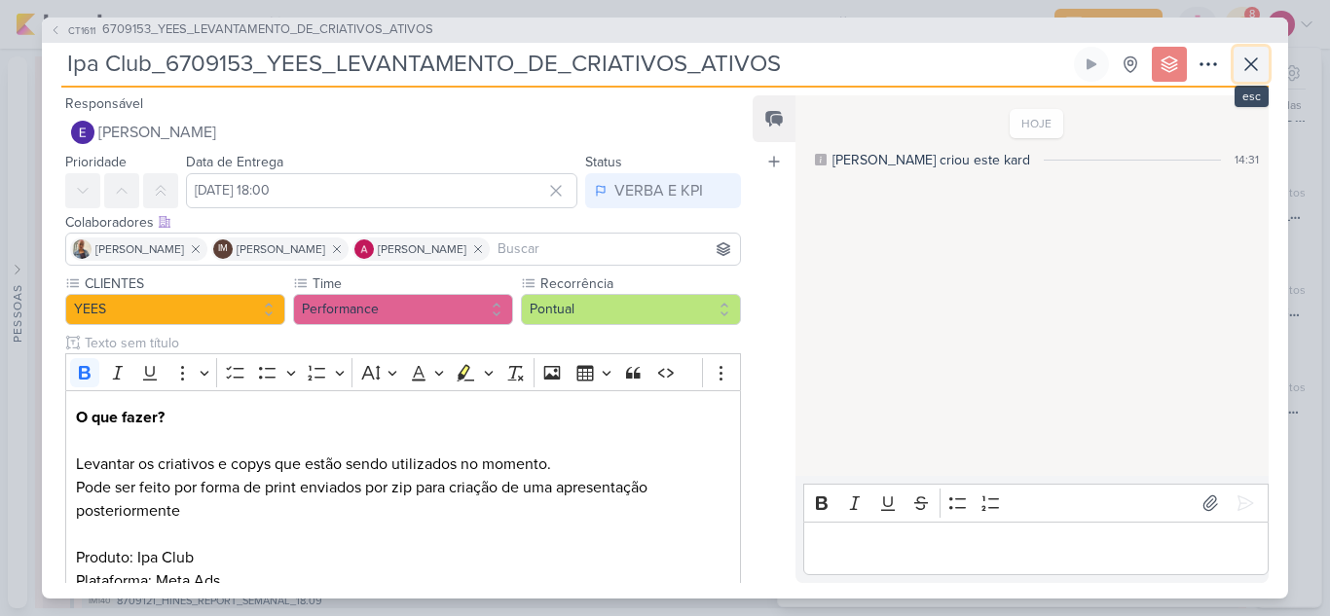
click at [1254, 64] on icon at bounding box center [1250, 64] width 23 height 23
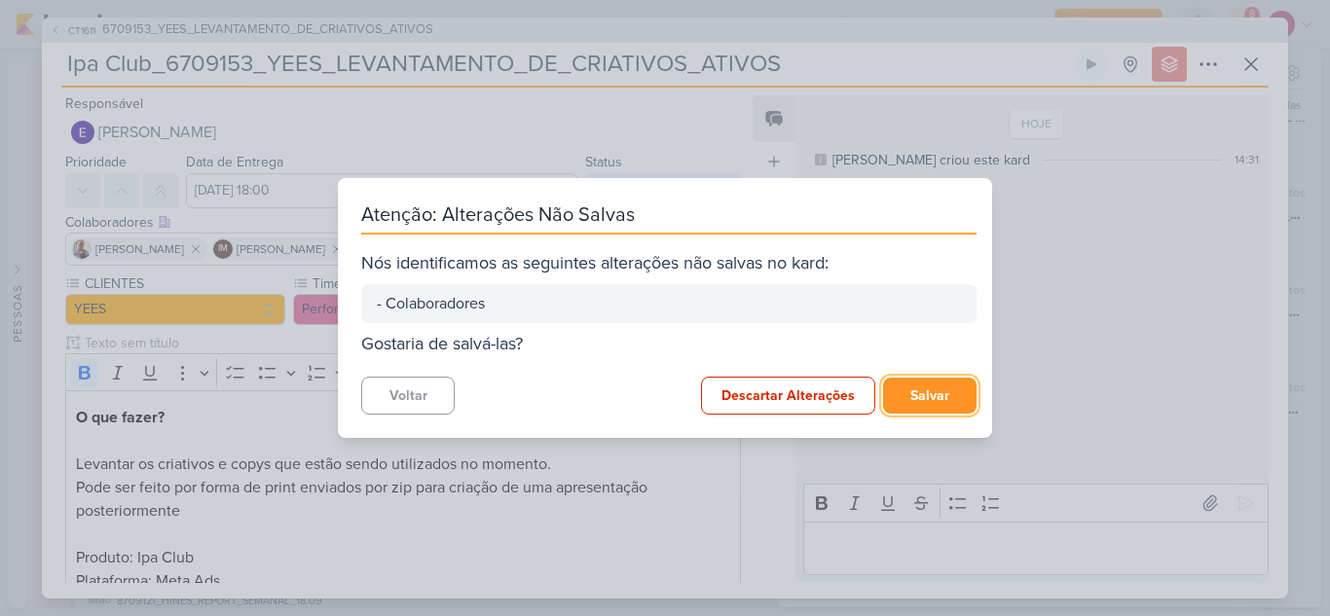
click at [921, 391] on button "Salvar" at bounding box center [929, 396] width 93 height 36
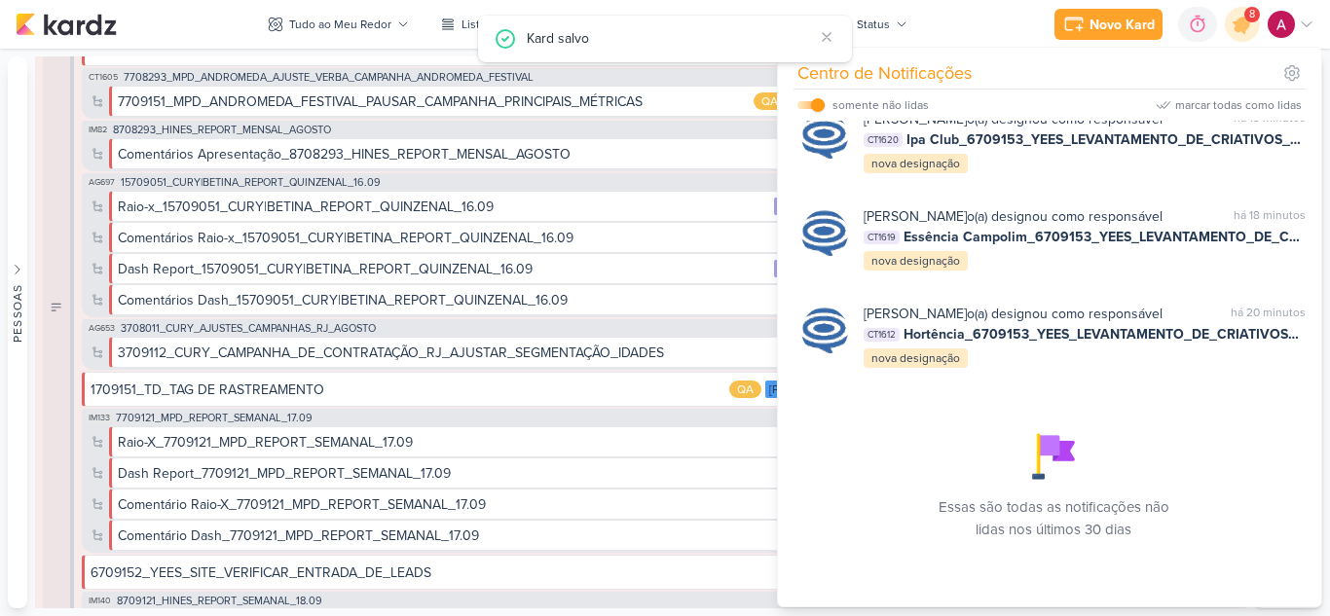
scroll to position [1136, 0]
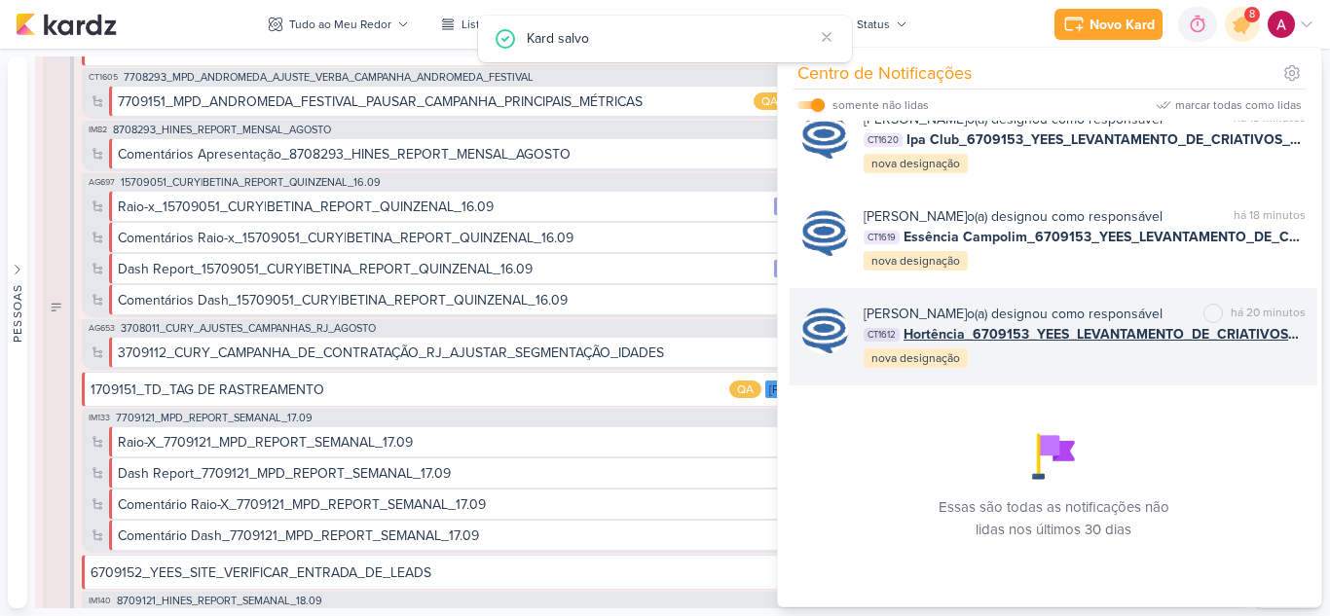
click at [1111, 359] on div "Caroline Traven De Andrade o(a) designou como responsável marcar como não lida …" at bounding box center [1084, 337] width 442 height 66
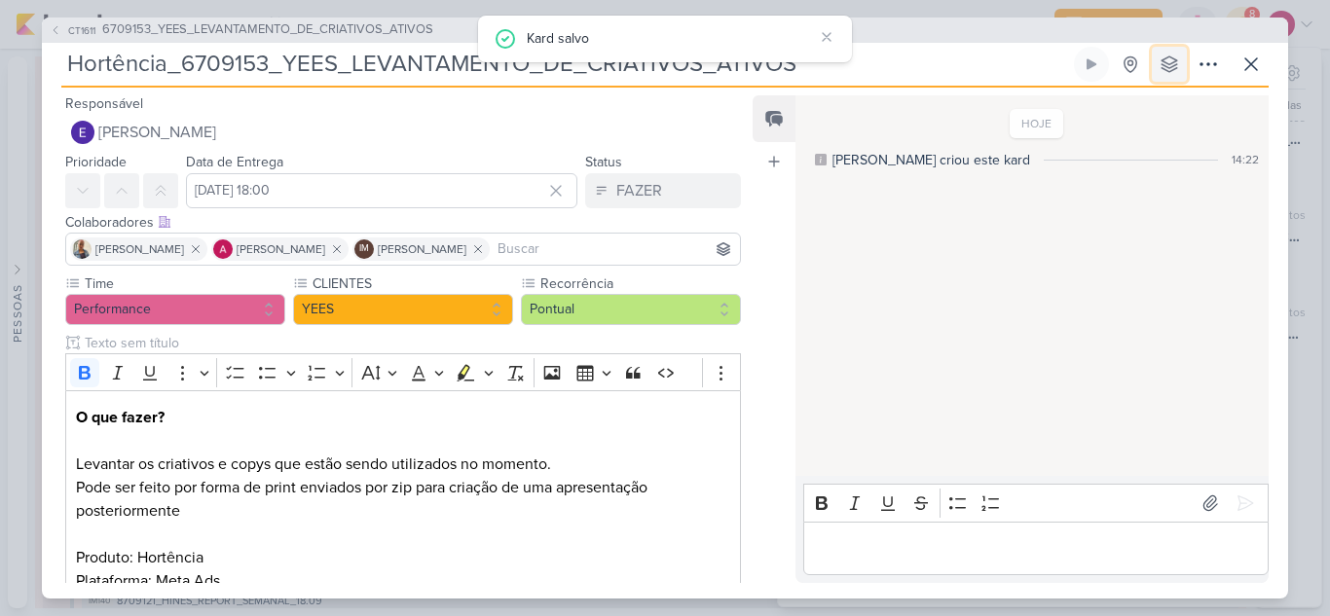
click at [1166, 75] on button at bounding box center [1168, 64] width 35 height 35
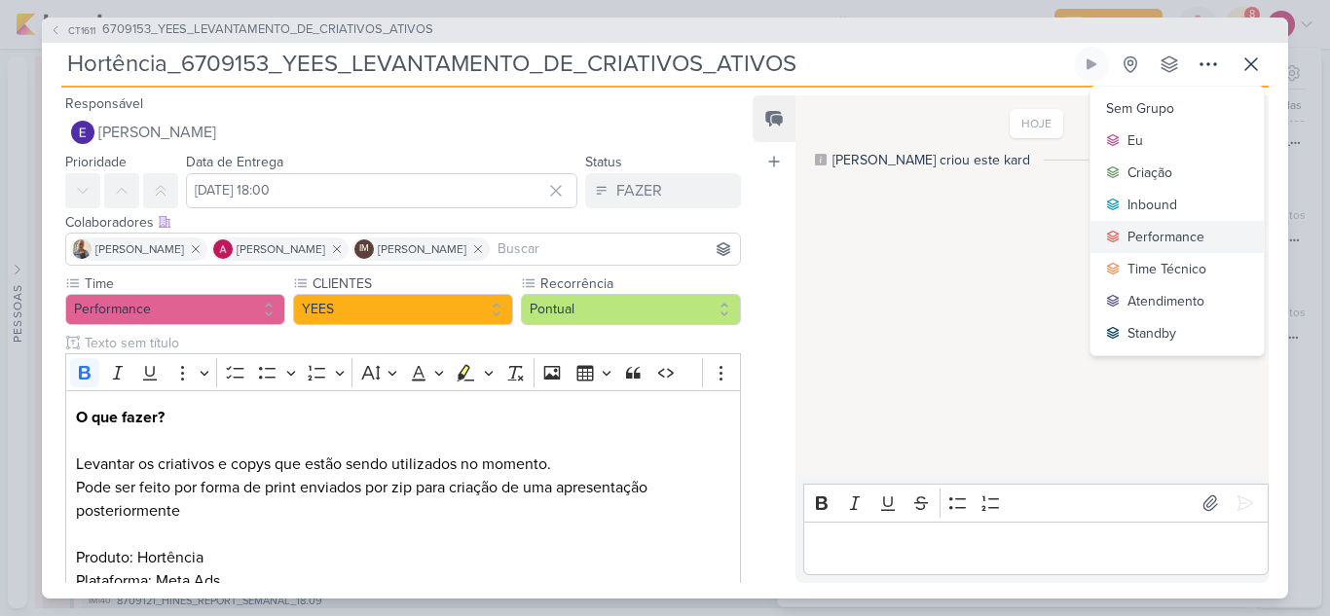
click at [1145, 239] on div "Performance" at bounding box center [1165, 237] width 77 height 20
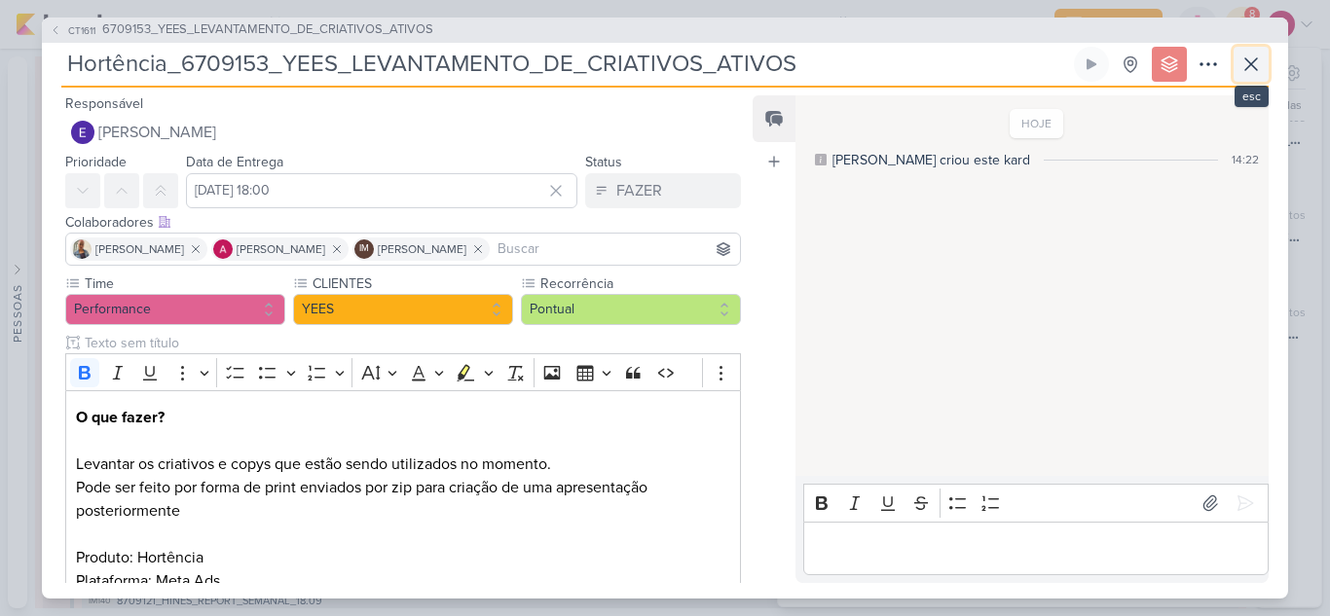
click at [1246, 79] on button at bounding box center [1250, 64] width 35 height 35
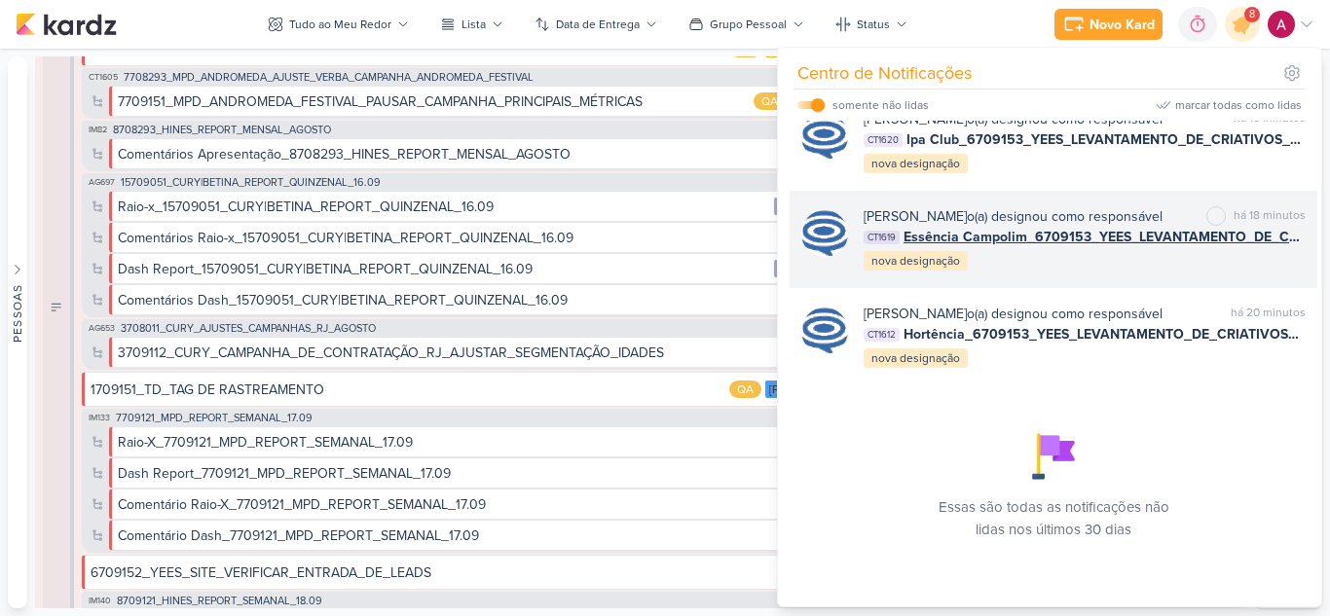
click at [1101, 255] on div "Caroline Traven De Andrade o(a) designou como responsável marcar como não lida …" at bounding box center [1053, 239] width 528 height 97
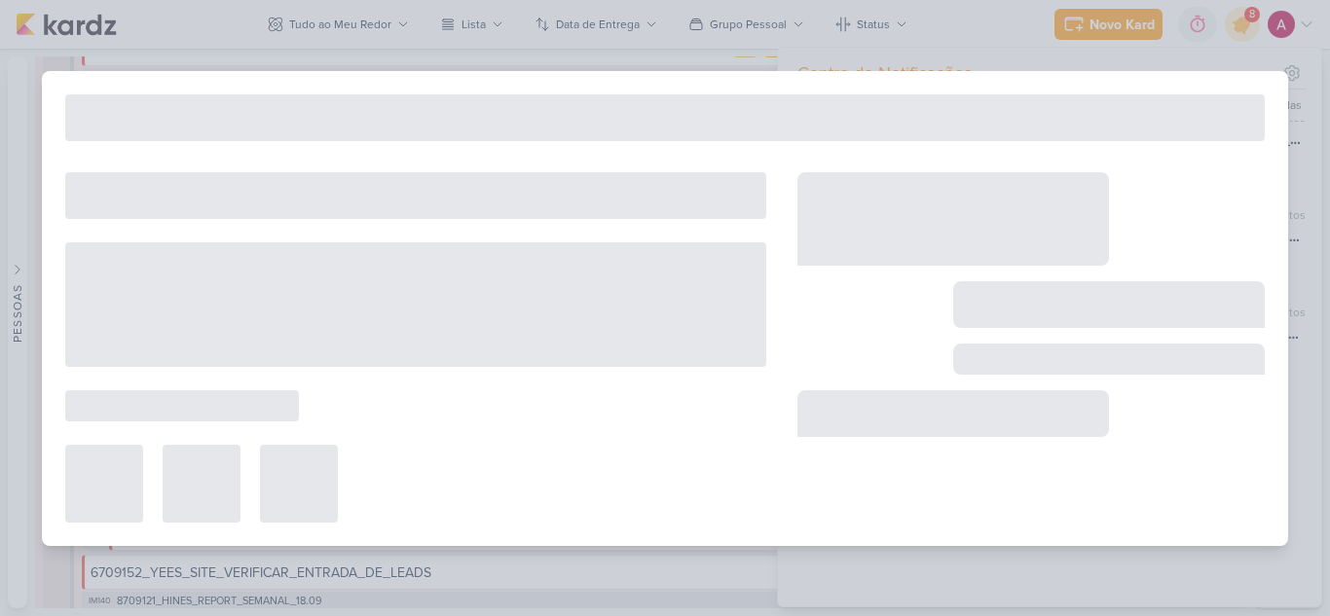
scroll to position [2302, 0]
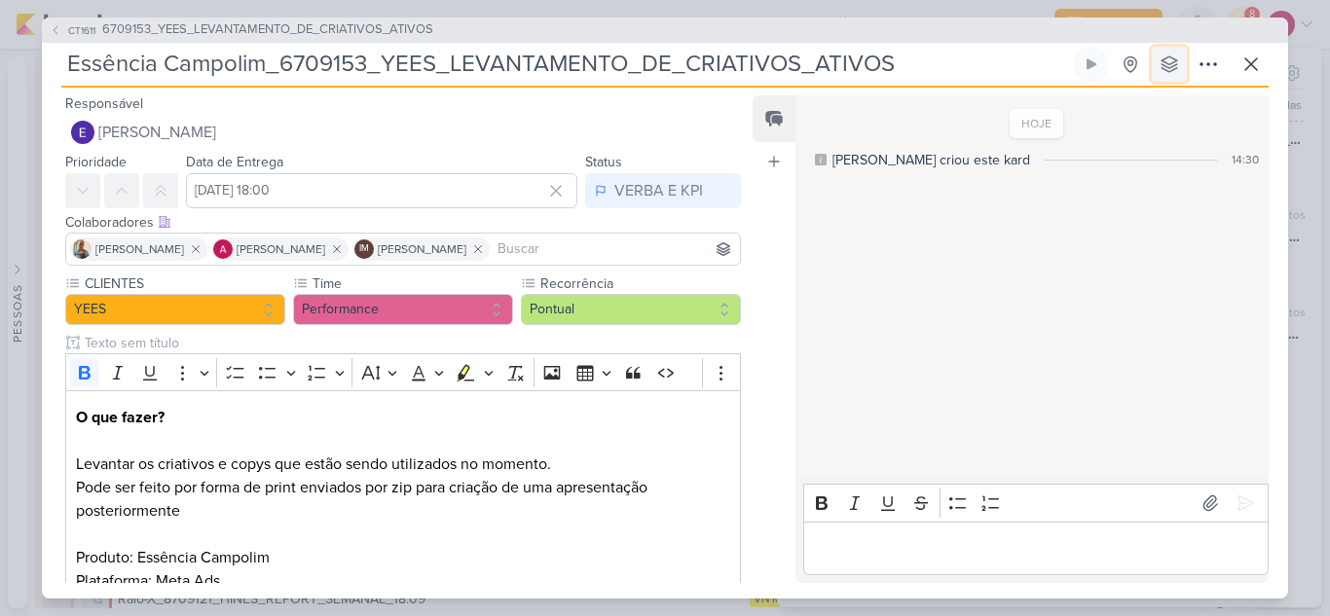
click at [1180, 61] on button at bounding box center [1168, 64] width 35 height 35
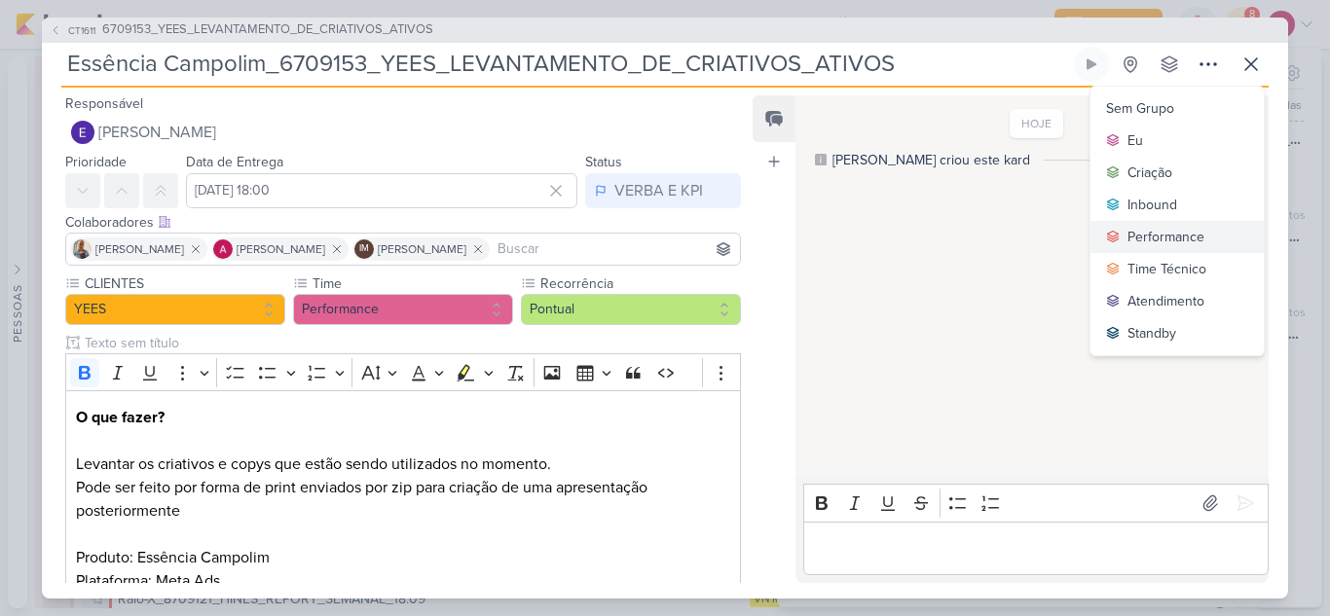
click at [1163, 230] on div "Performance" at bounding box center [1165, 237] width 77 height 20
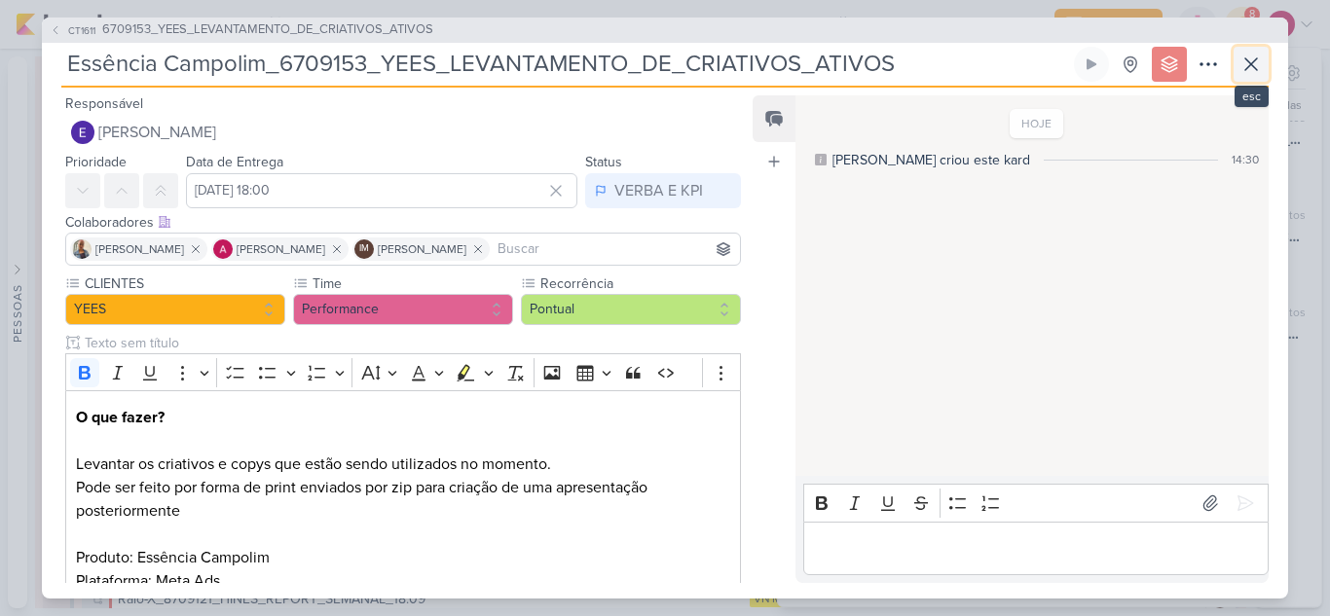
click at [1257, 69] on icon at bounding box center [1251, 64] width 12 height 12
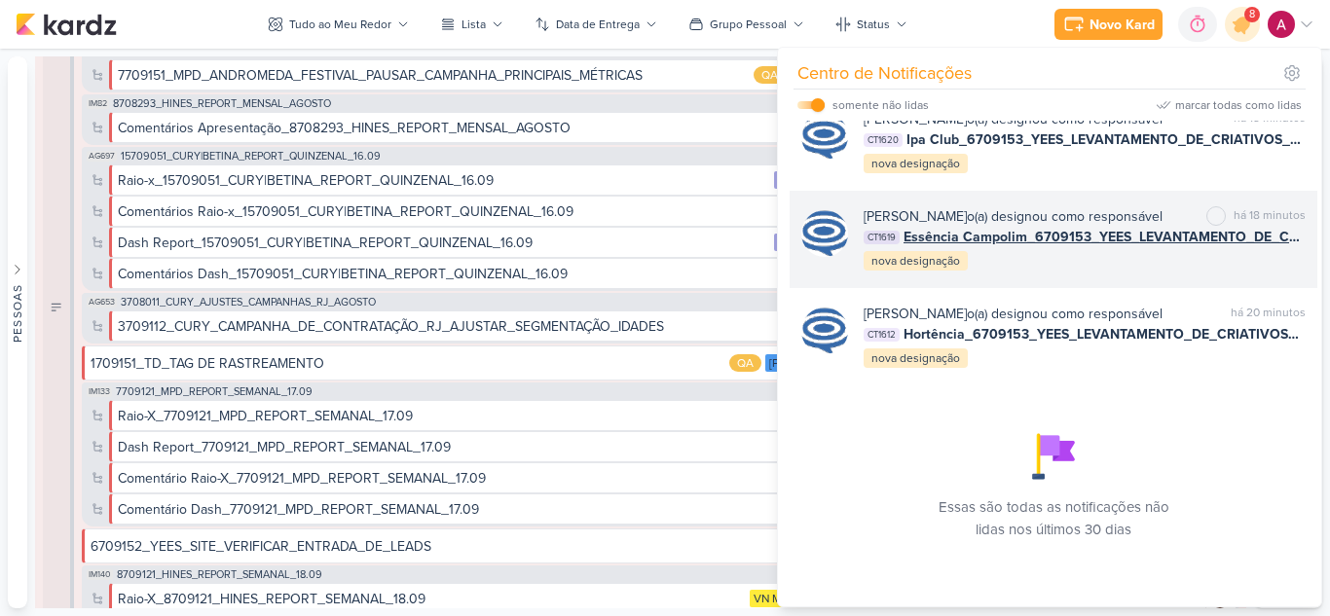
scroll to position [1039, 0]
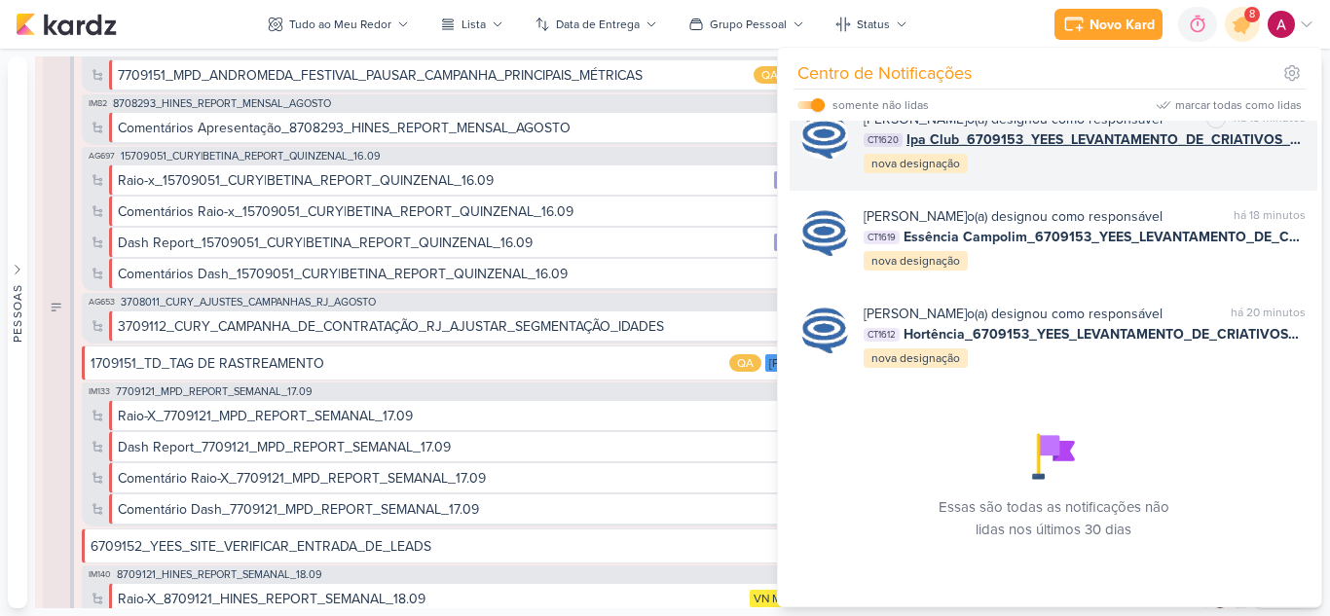
click at [1082, 175] on div "Caroline Traven De Andrade o(a) designou como responsável marcar como não lida …" at bounding box center [1084, 142] width 442 height 66
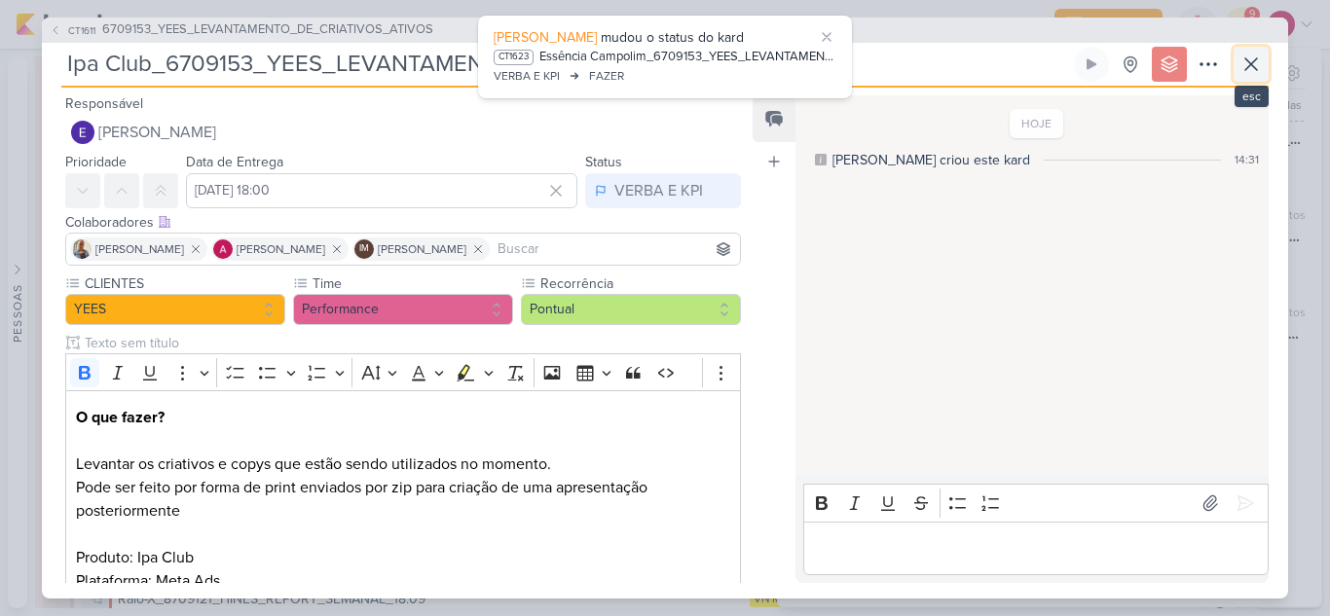
click at [1248, 66] on icon at bounding box center [1251, 64] width 12 height 12
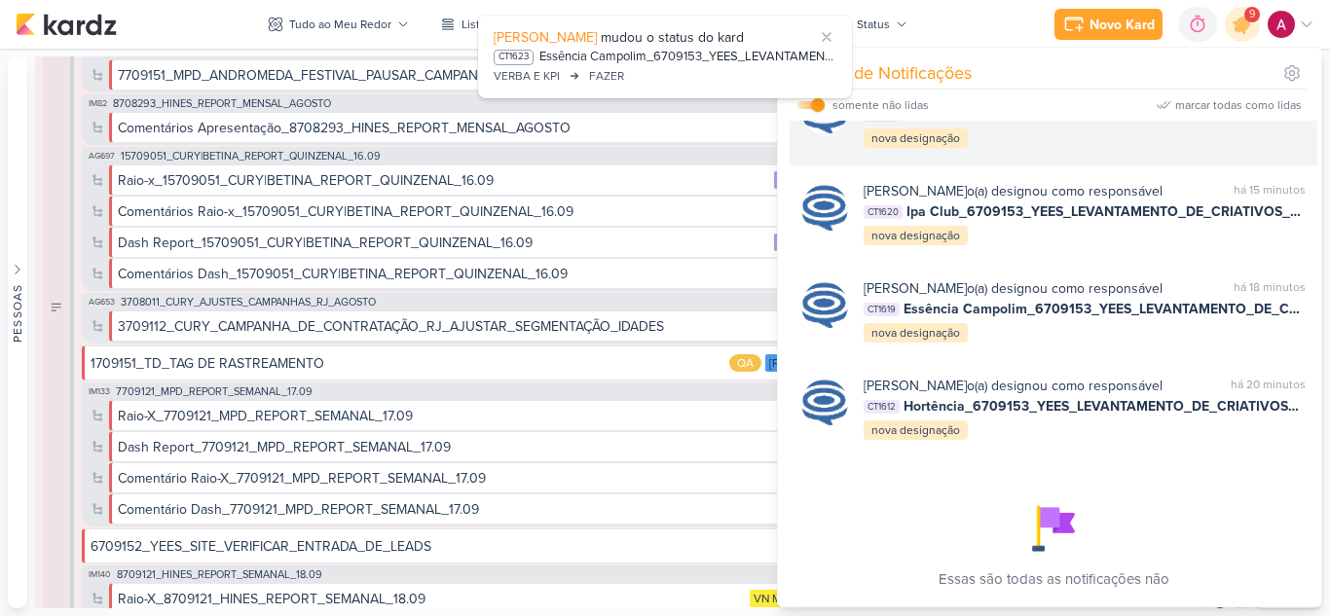
scroll to position [941, 0]
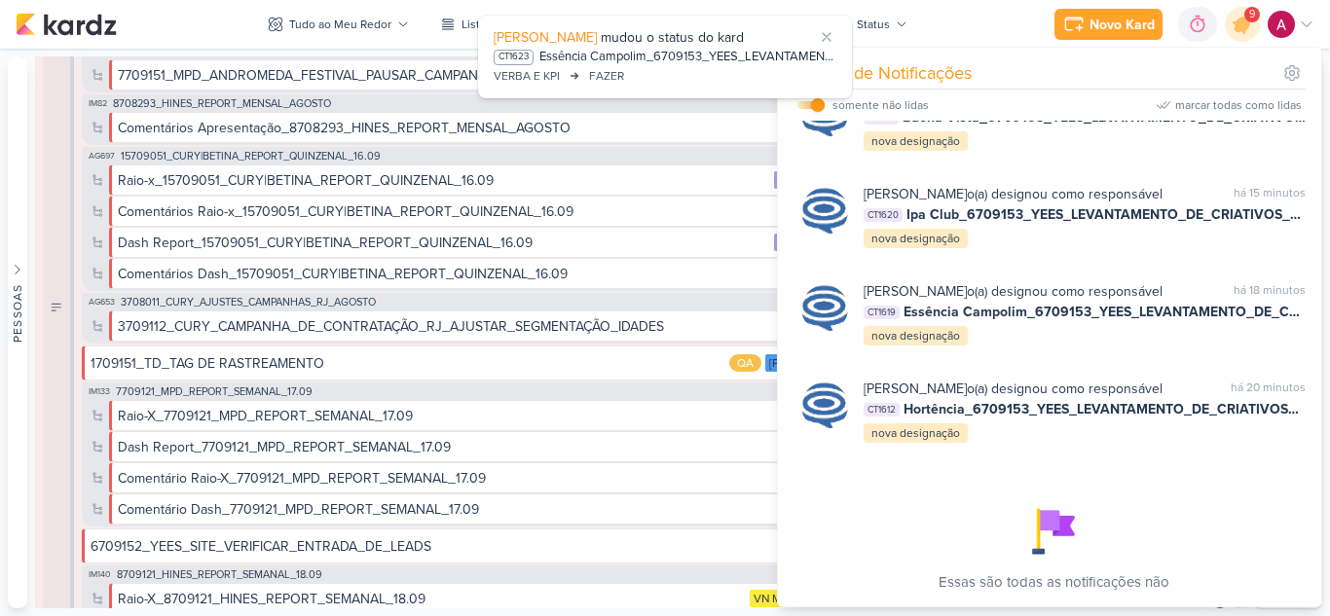
click at [1156, 71] on div "Caroline Traven De Andrade o(a) designou como responsável marcar como não lida …" at bounding box center [1053, 22] width 528 height 97
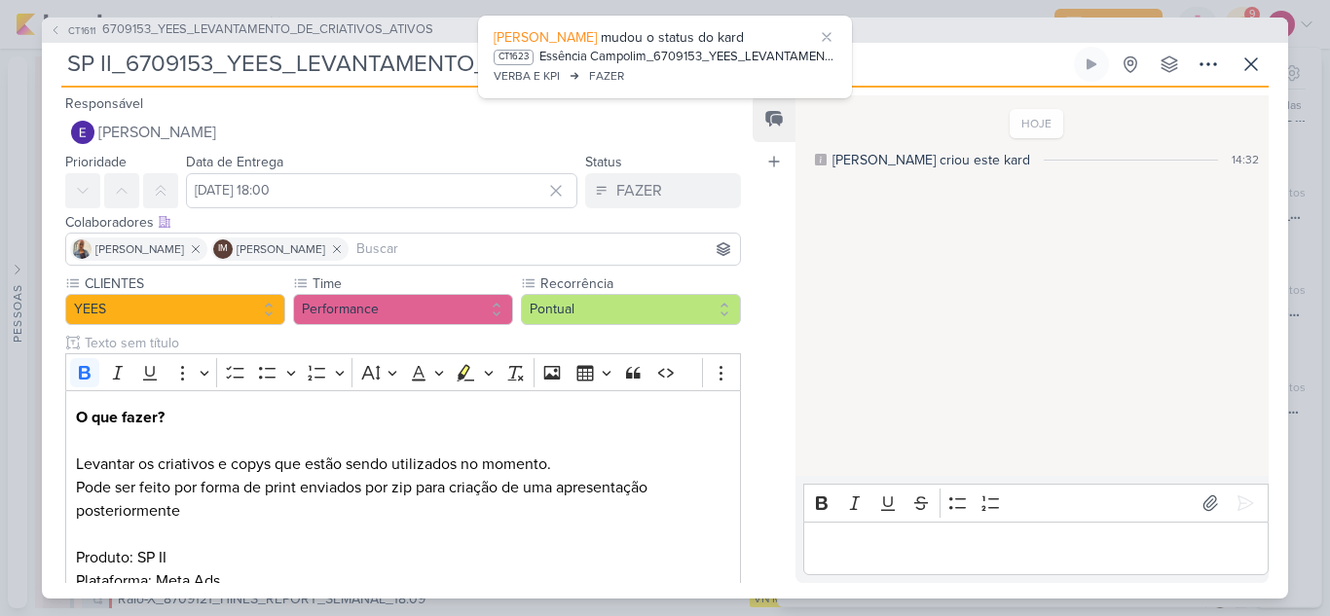
scroll to position [2317, 0]
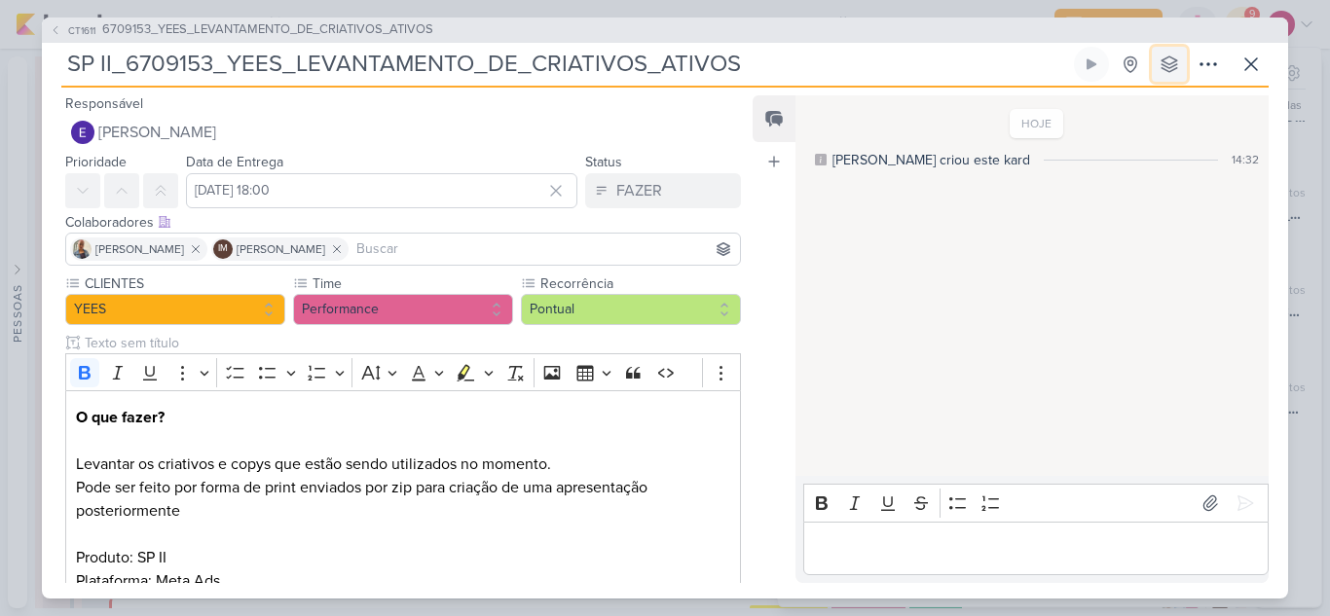
click at [1176, 62] on icon at bounding box center [1168, 64] width 19 height 19
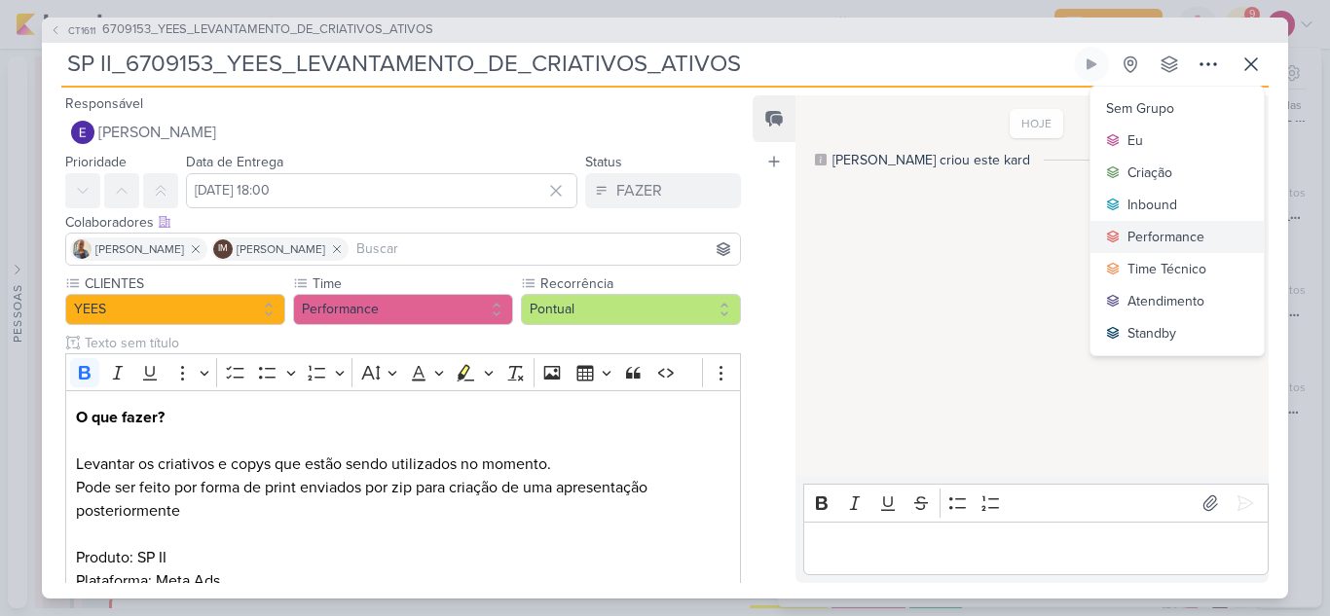
click at [1152, 236] on div "Performance" at bounding box center [1165, 237] width 77 height 20
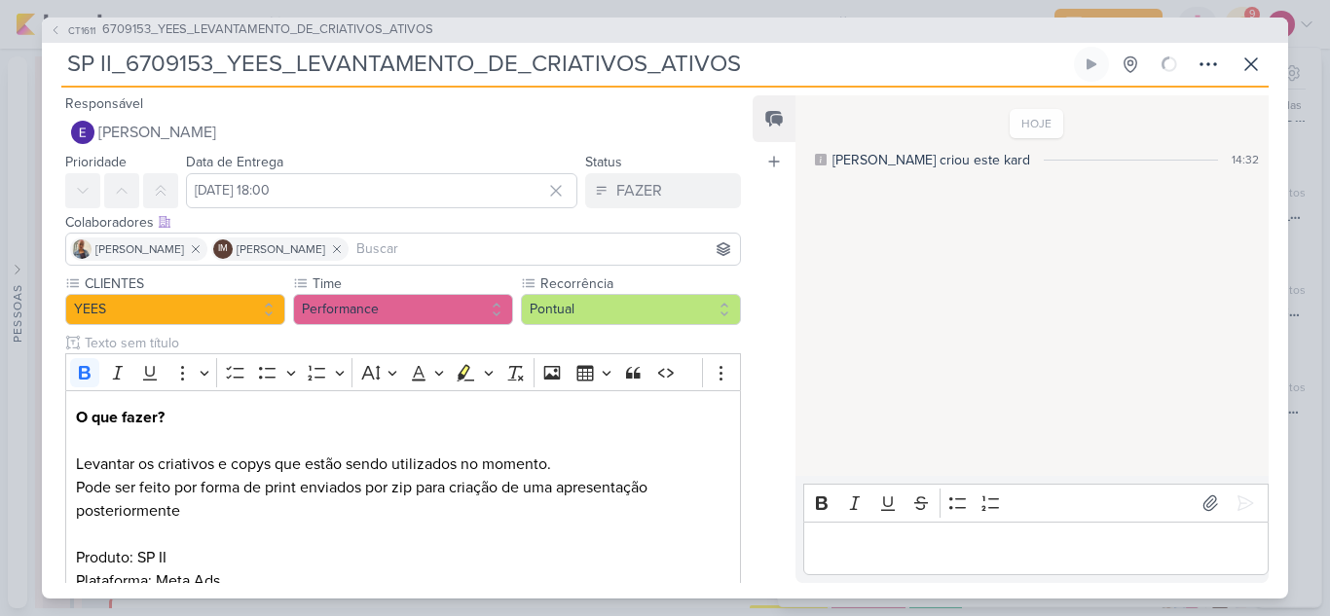
click at [494, 248] on input at bounding box center [543, 248] width 383 height 23
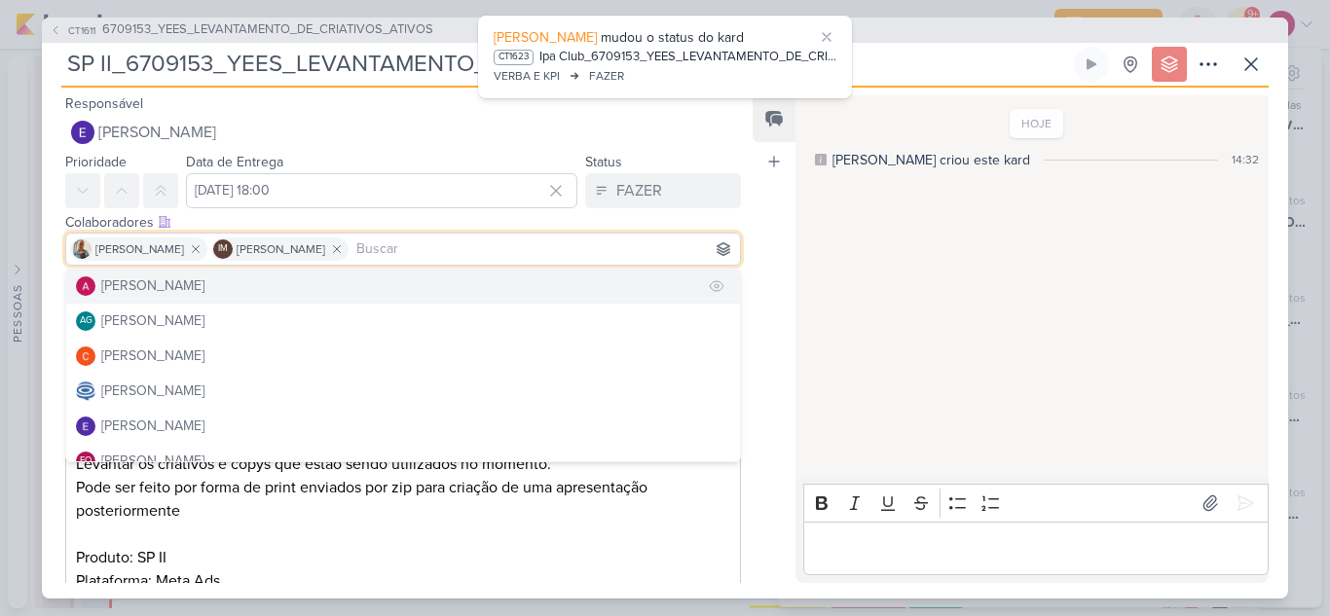
click at [273, 283] on button "[PERSON_NAME]" at bounding box center [403, 286] width 674 height 35
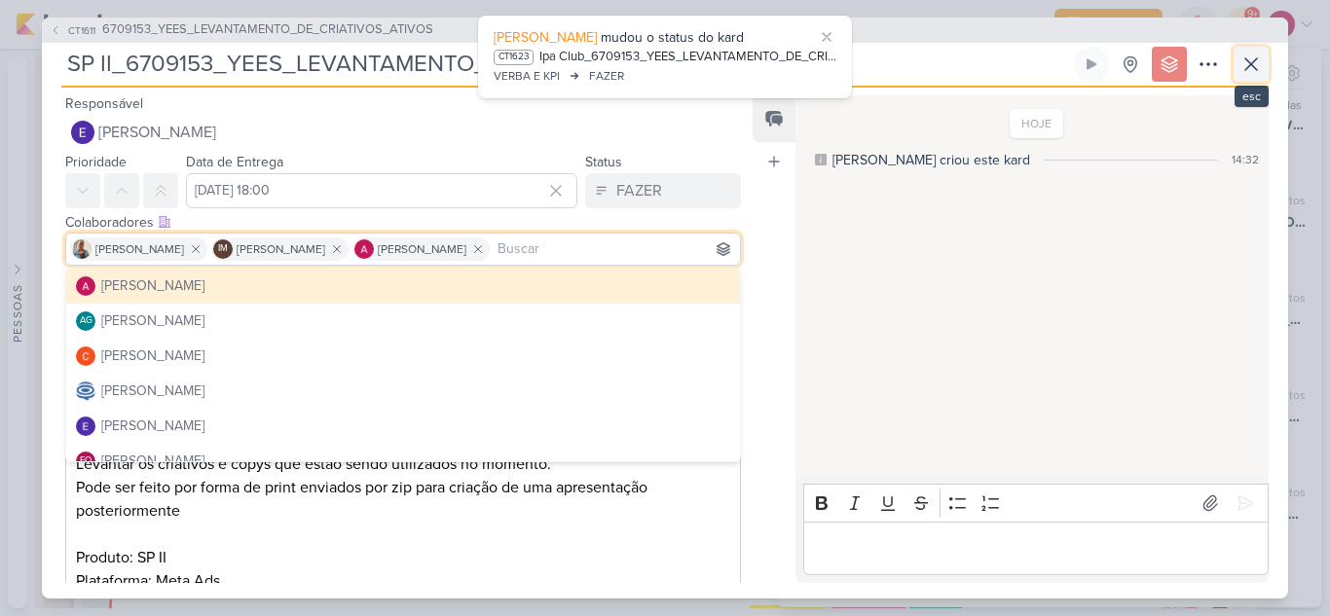
click at [1241, 70] on icon at bounding box center [1250, 64] width 23 height 23
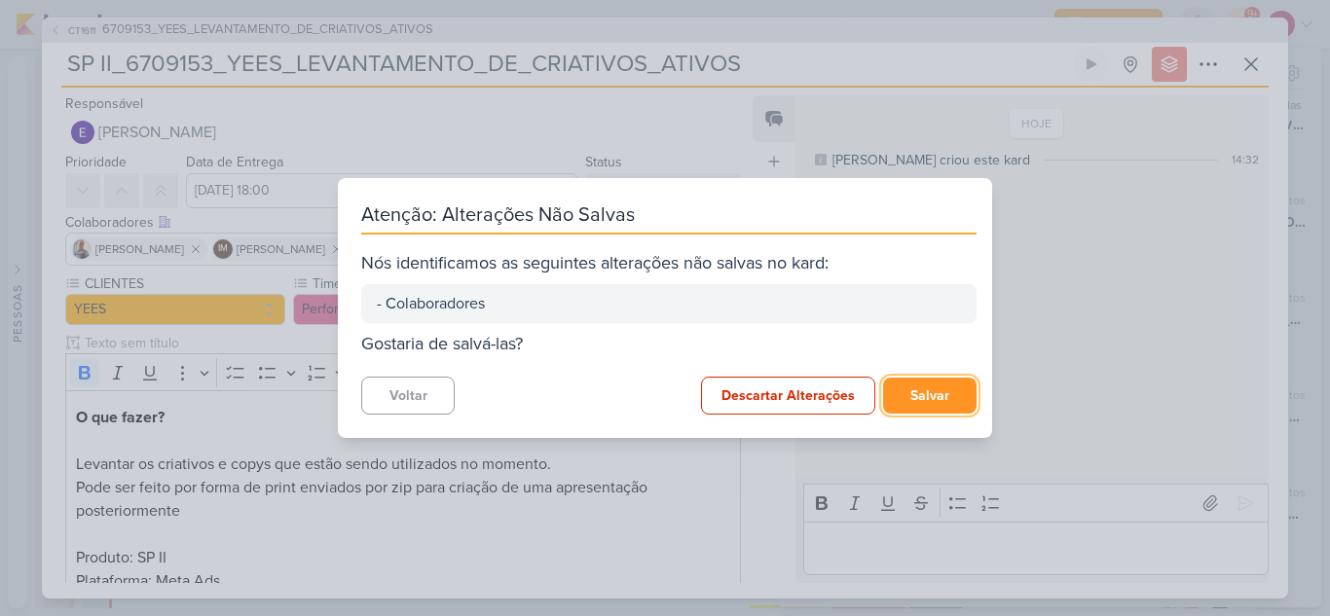
click at [920, 403] on button "Salvar" at bounding box center [929, 396] width 93 height 36
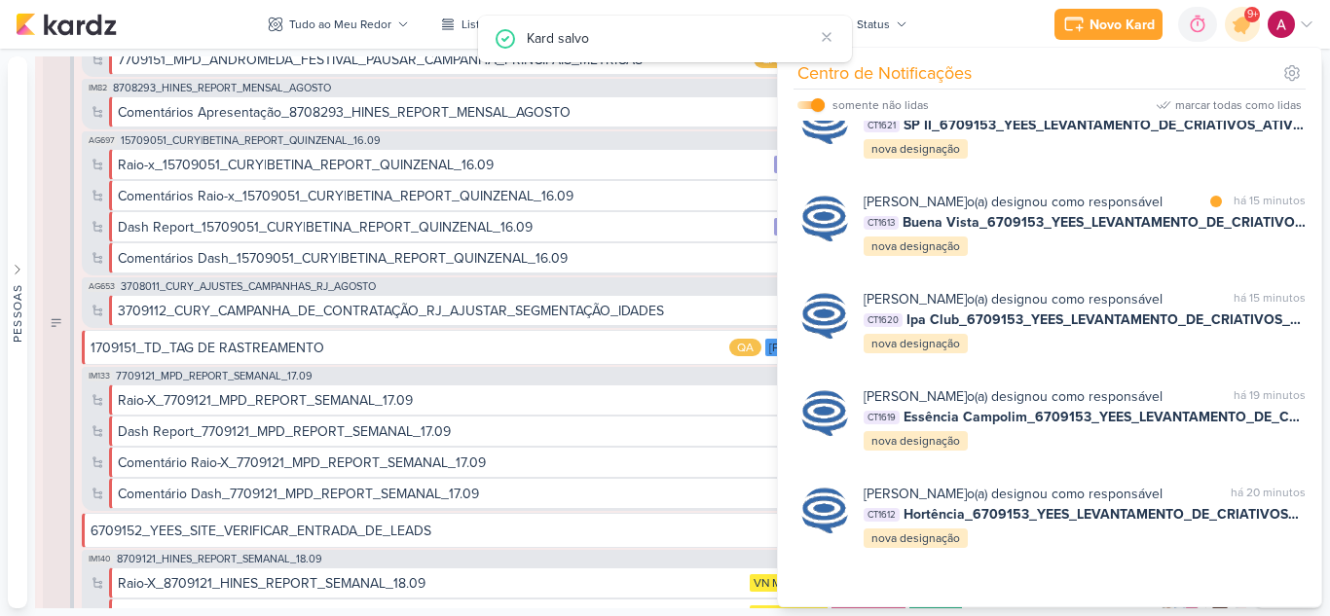
scroll to position [2333, 0]
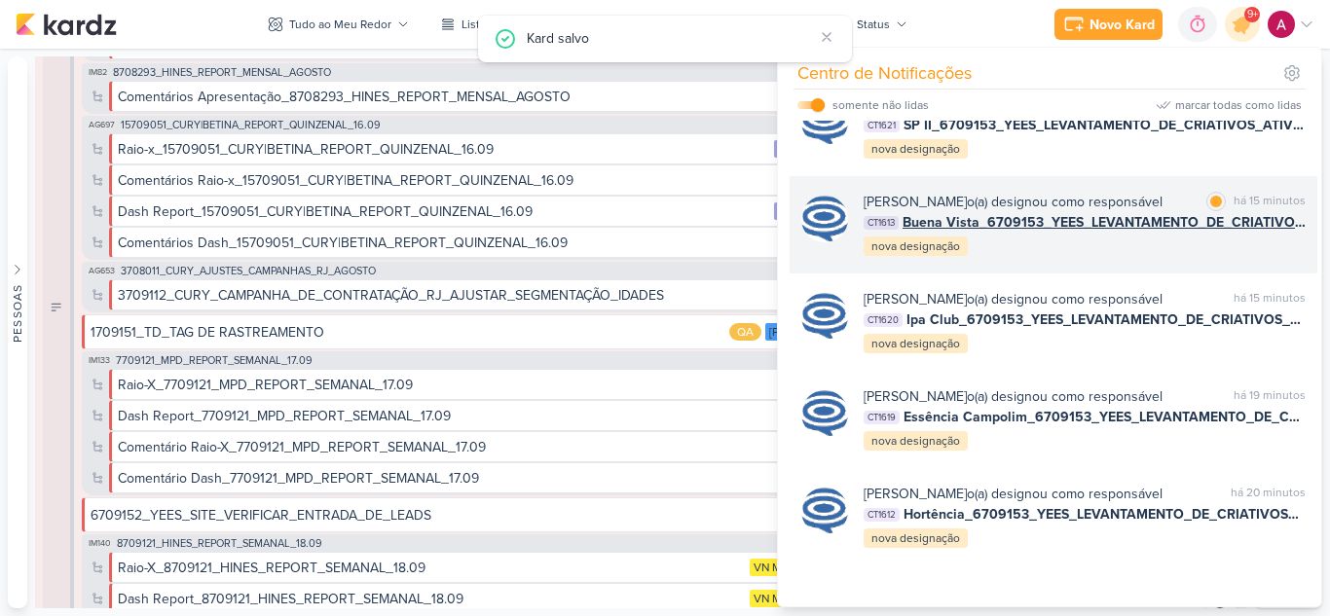
click at [1160, 212] on div "Caroline Traven De Andrade o(a) designou como responsável" at bounding box center [1012, 202] width 299 height 20
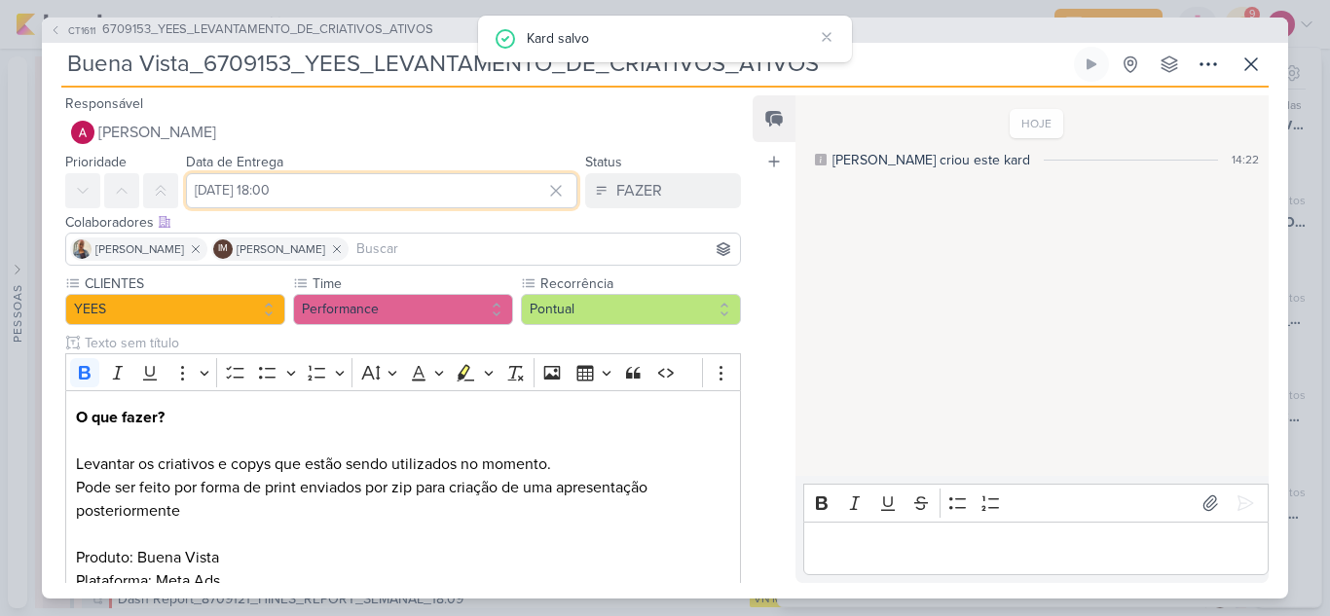
click at [336, 190] on input "18 de setembro de 2025 às 18:00" at bounding box center [381, 190] width 391 height 35
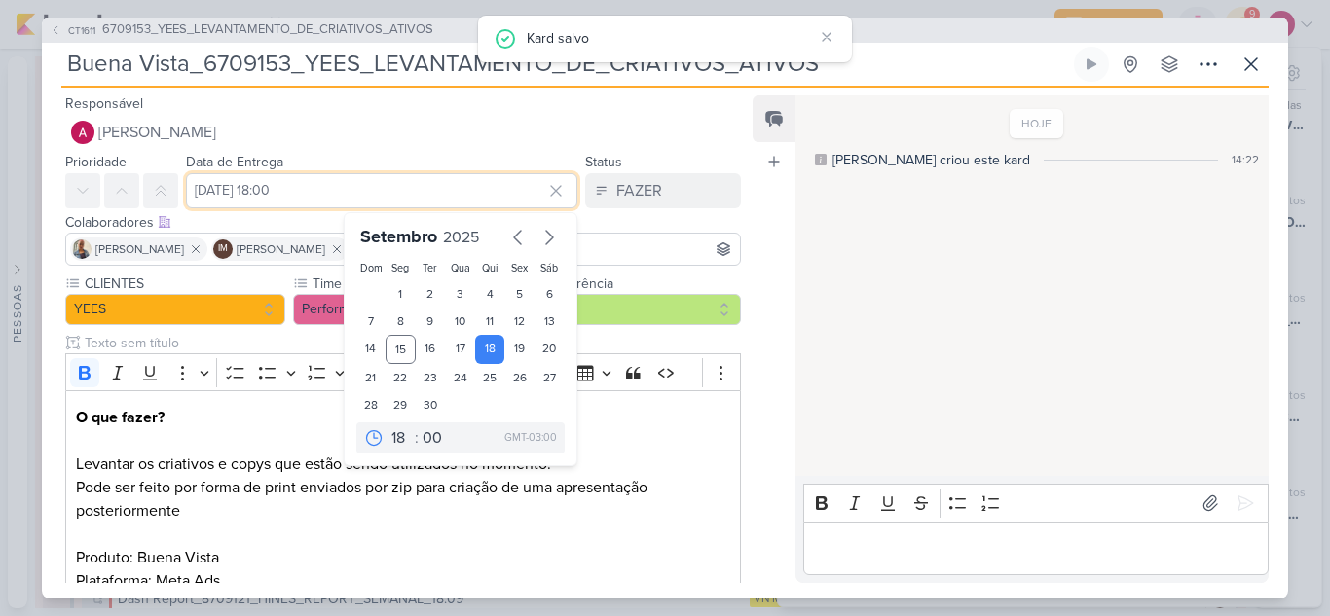
scroll to position [2349, 0]
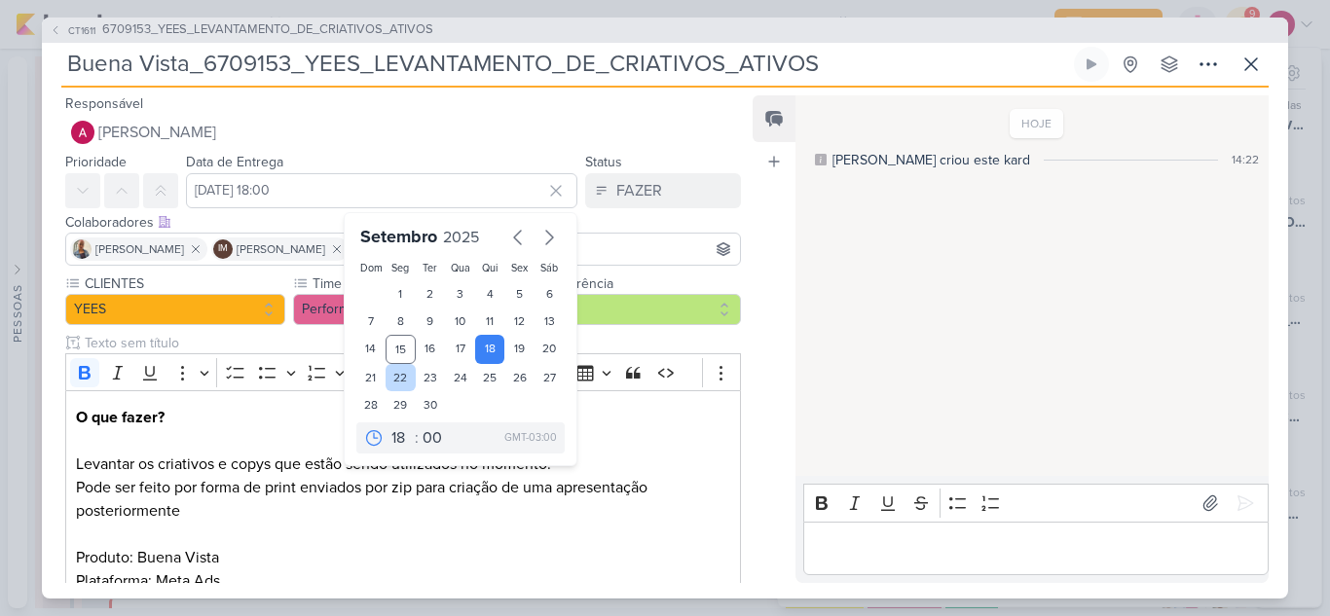
click at [385, 379] on div "22" at bounding box center [400, 377] width 30 height 27
type input "22 de setembro de 2025 às 18:00"
click at [618, 242] on input at bounding box center [543, 248] width 383 height 23
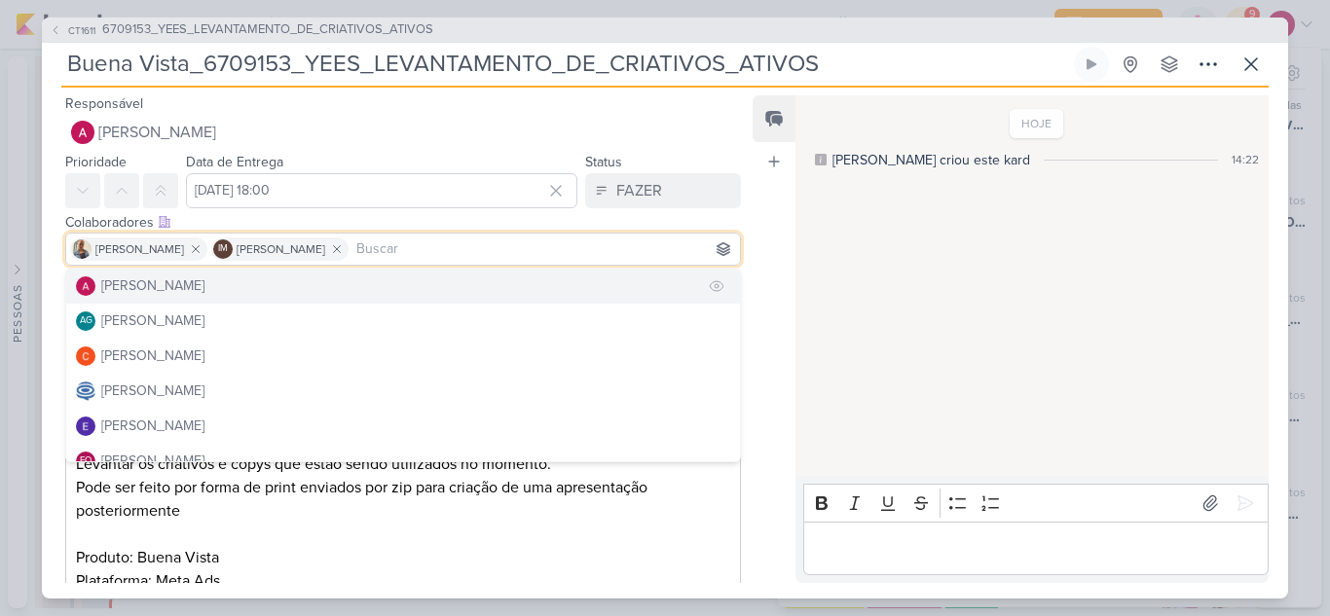
click at [259, 281] on button "[PERSON_NAME]" at bounding box center [403, 286] width 674 height 35
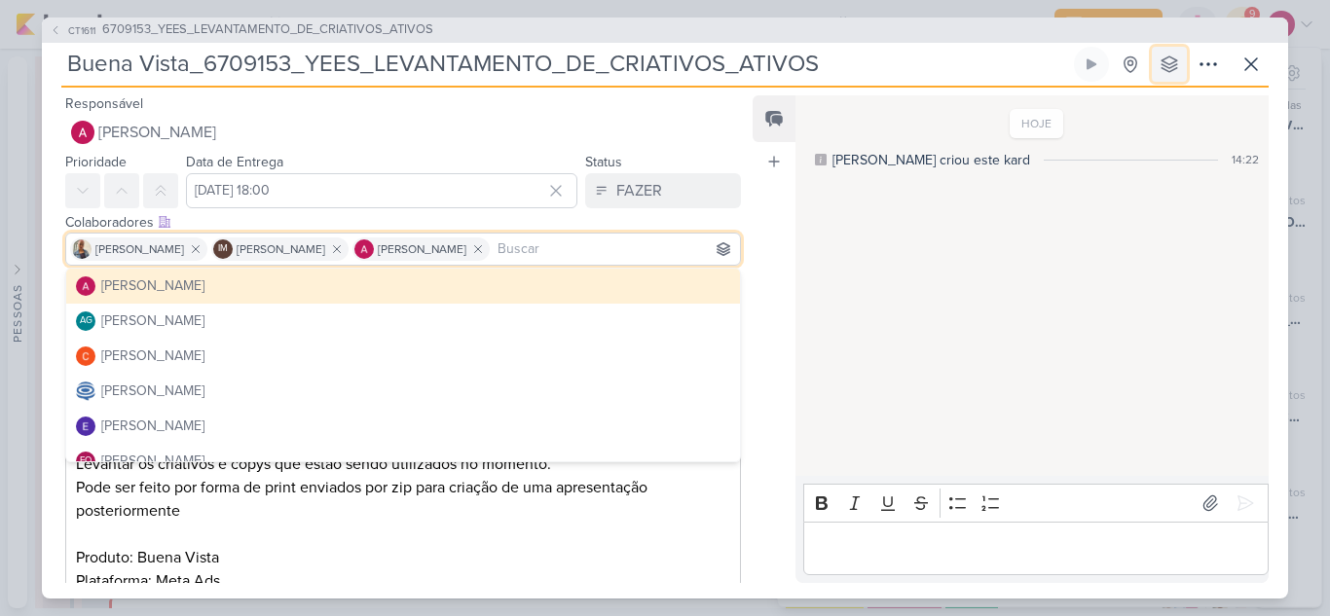
click at [1169, 70] on icon at bounding box center [1168, 64] width 19 height 19
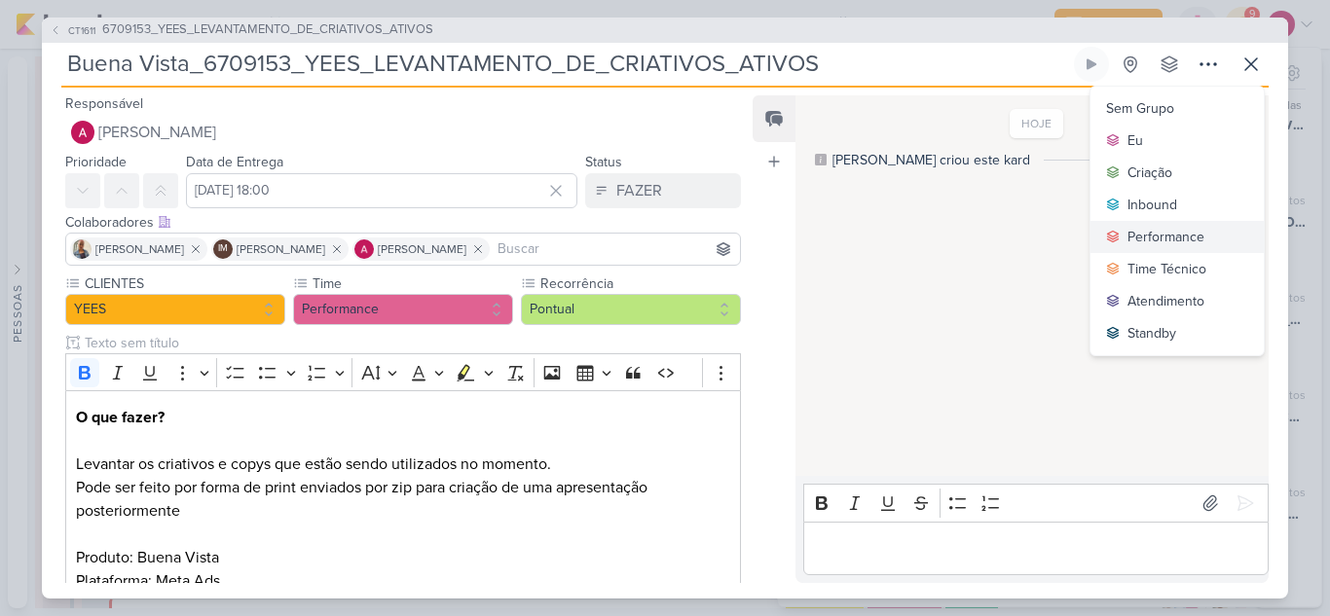
click at [1161, 230] on div "Performance" at bounding box center [1165, 237] width 77 height 20
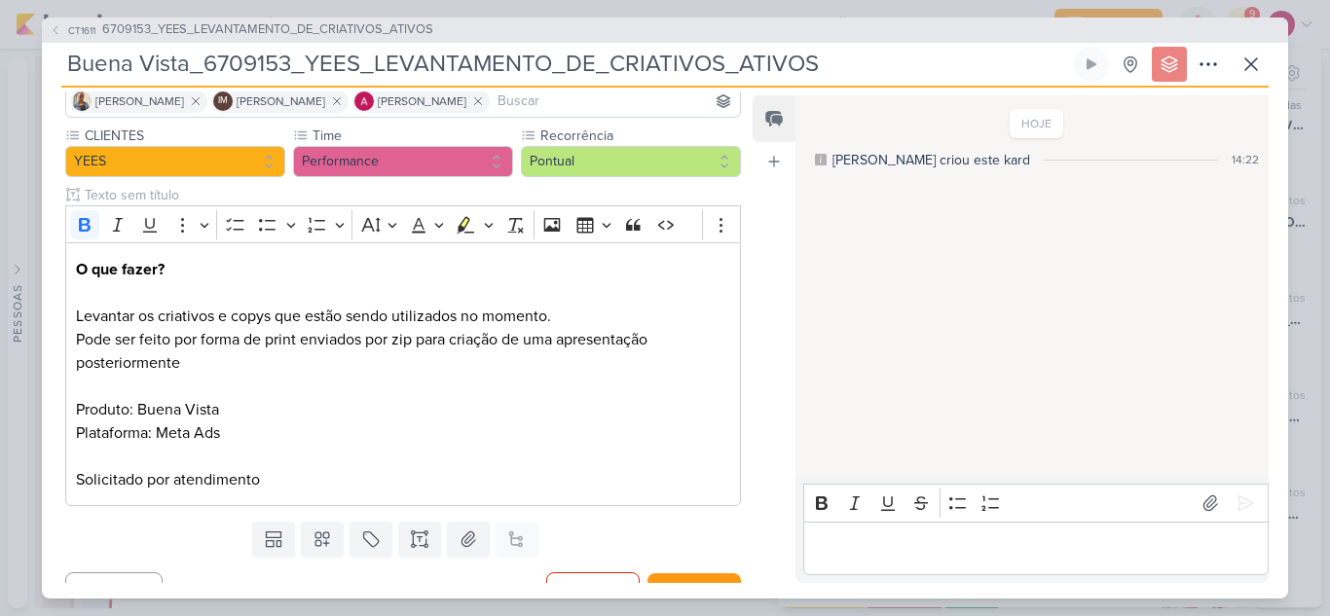
scroll to position [179, 0]
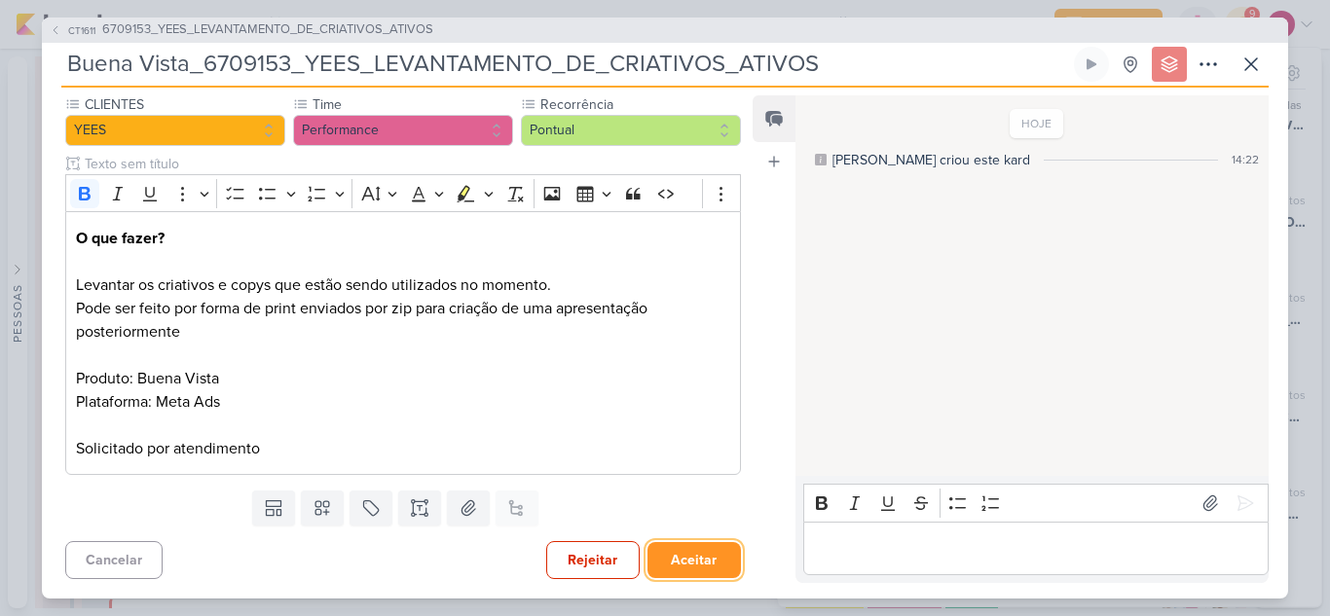
click at [711, 564] on button "Aceitar" at bounding box center [693, 560] width 93 height 36
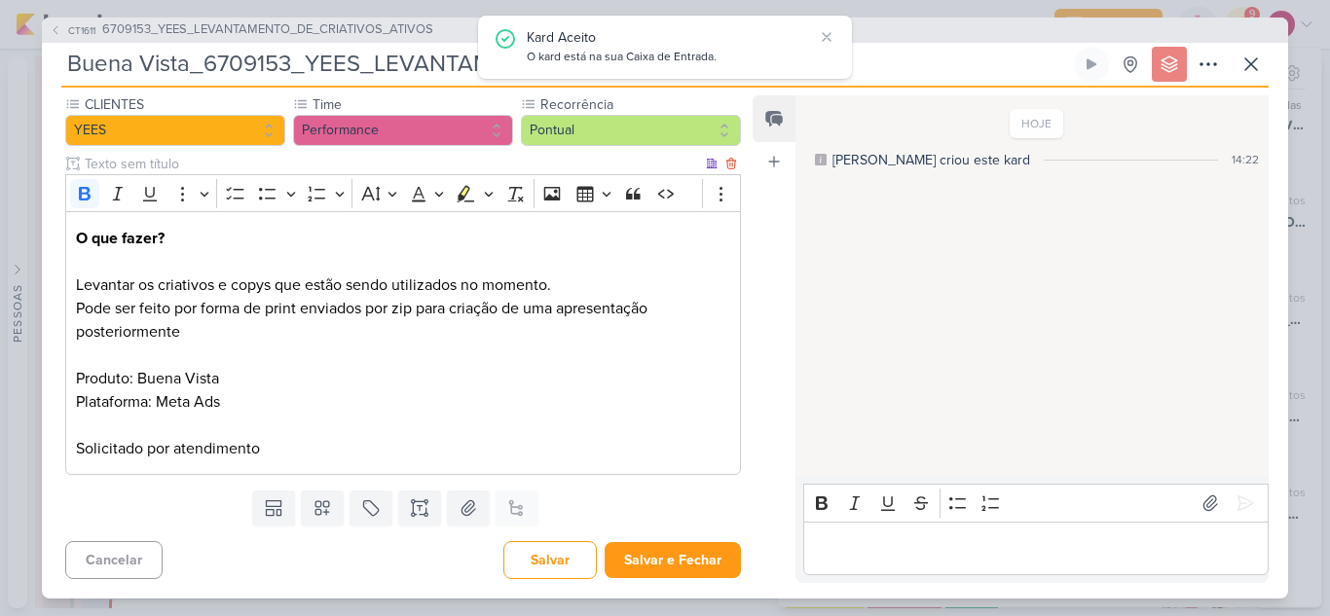
scroll to position [0, 0]
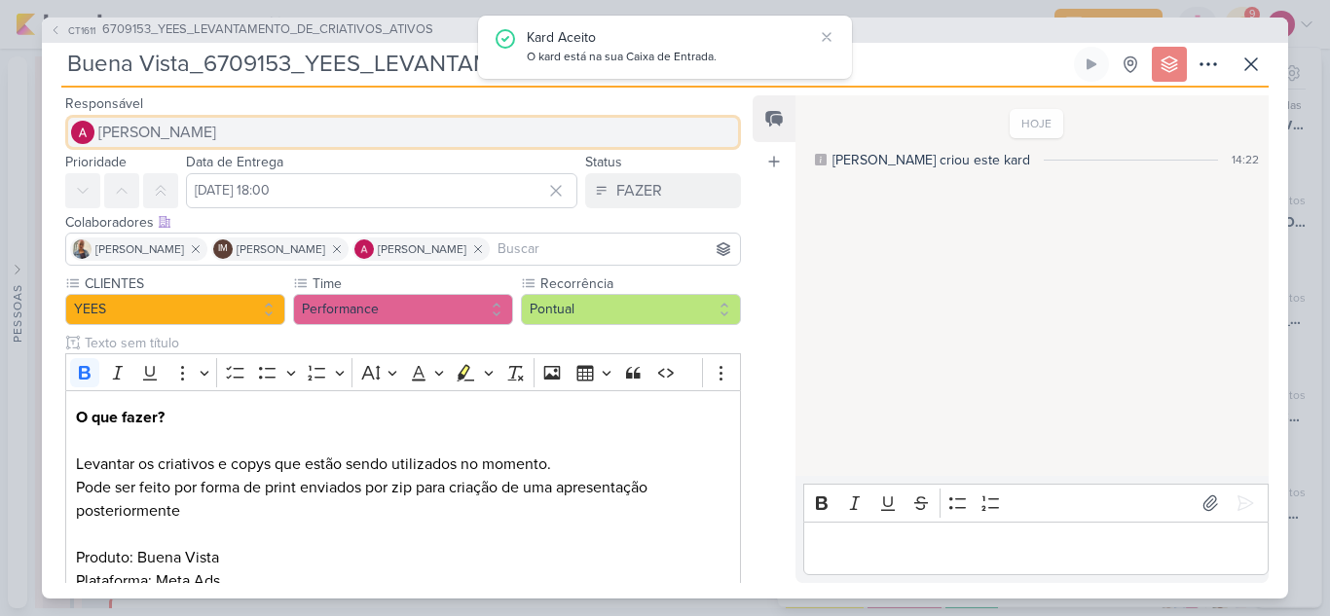
click at [216, 143] on span "[PERSON_NAME]" at bounding box center [157, 132] width 118 height 23
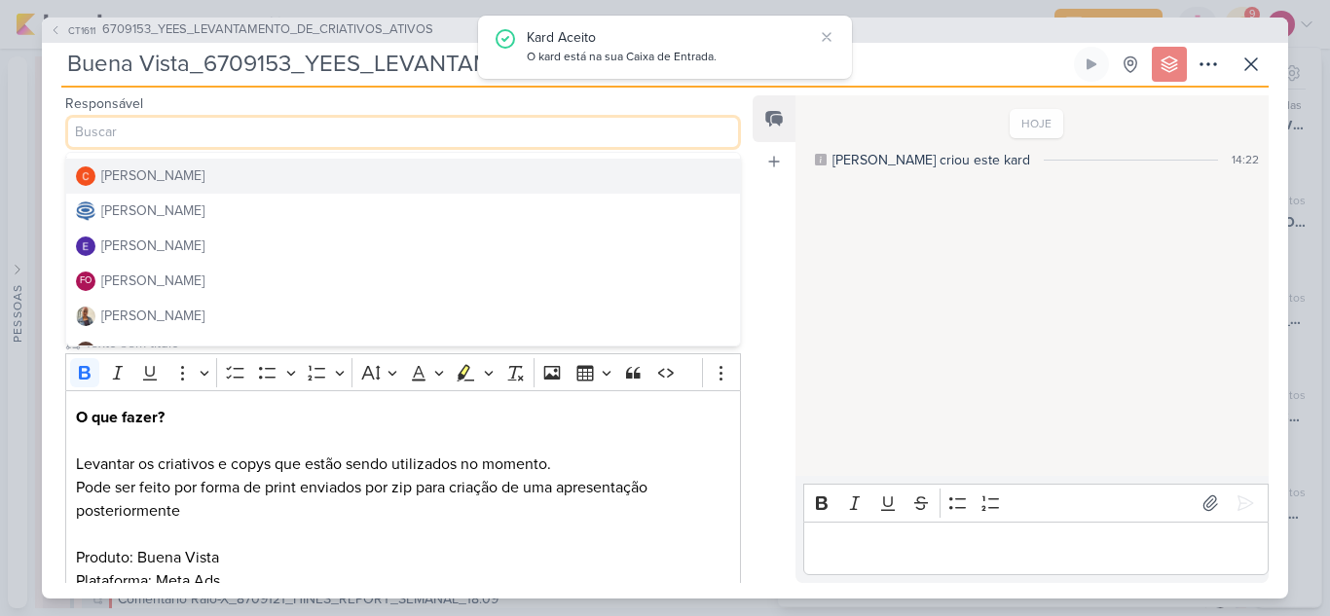
scroll to position [97, 0]
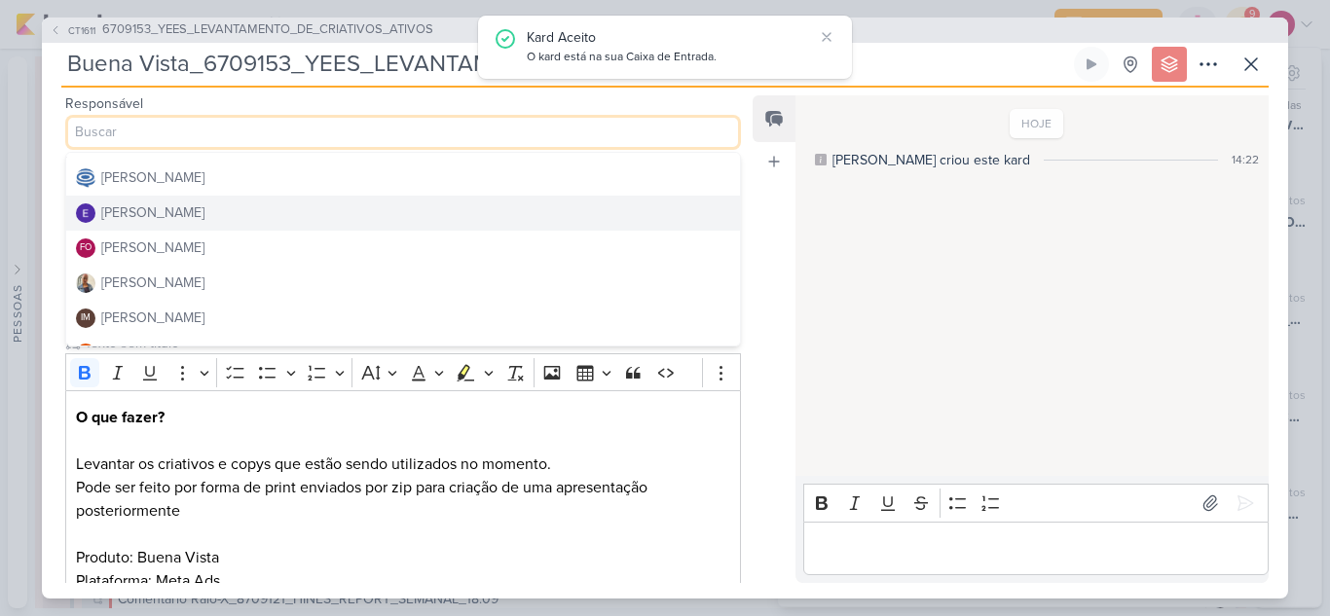
click at [167, 215] on div "[PERSON_NAME]" at bounding box center [152, 212] width 103 height 20
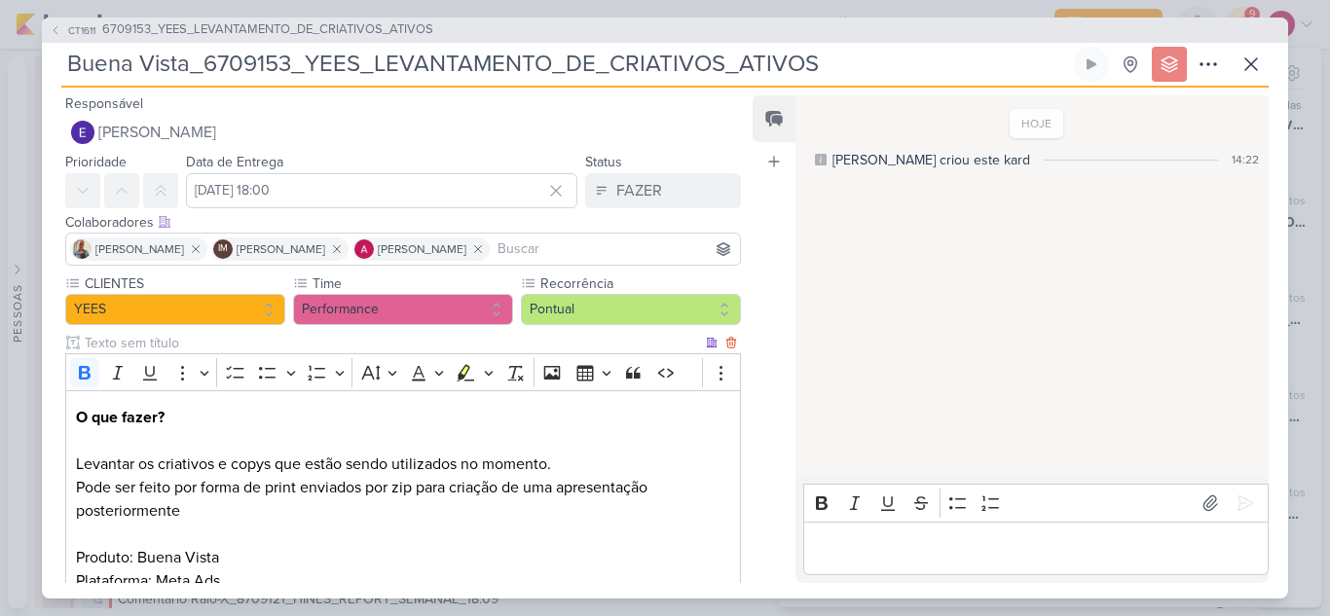
scroll to position [179, 0]
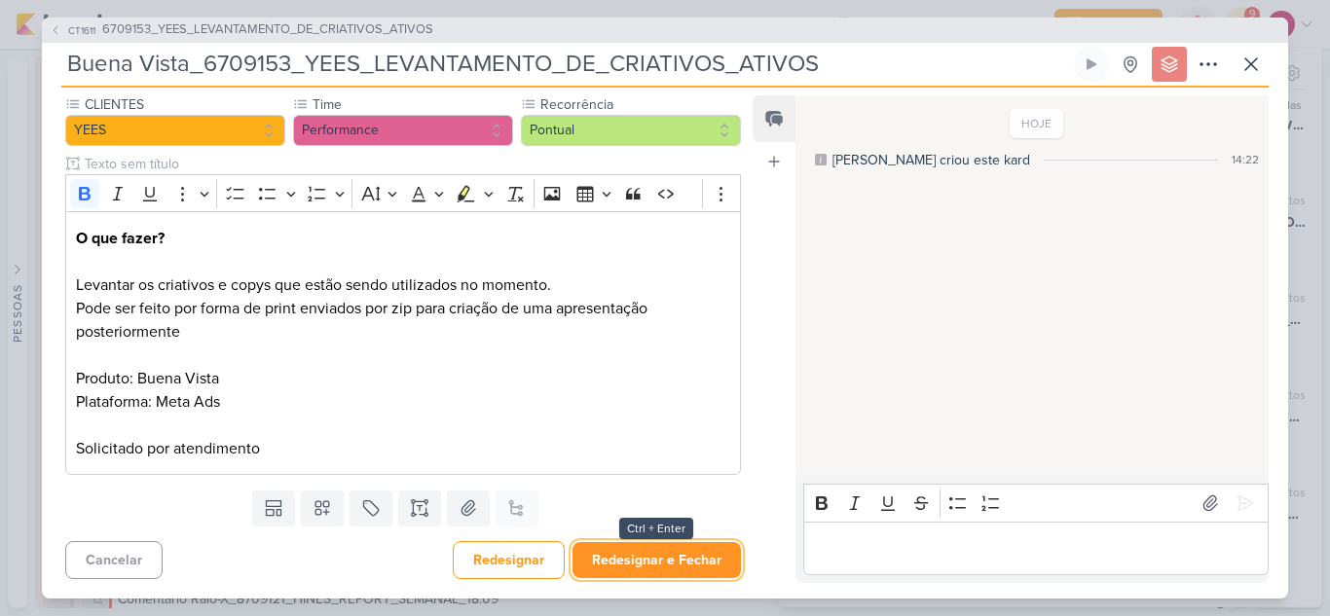
click at [638, 566] on button "Redesignar e Fechar" at bounding box center [656, 560] width 168 height 36
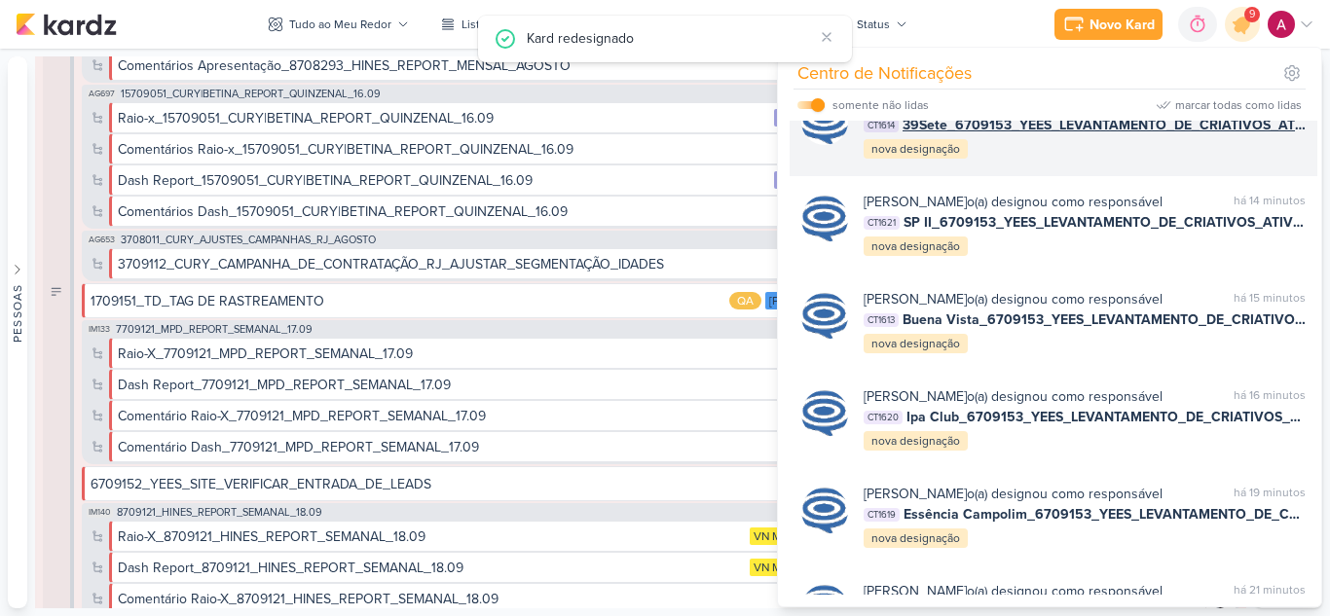
scroll to position [2349, 0]
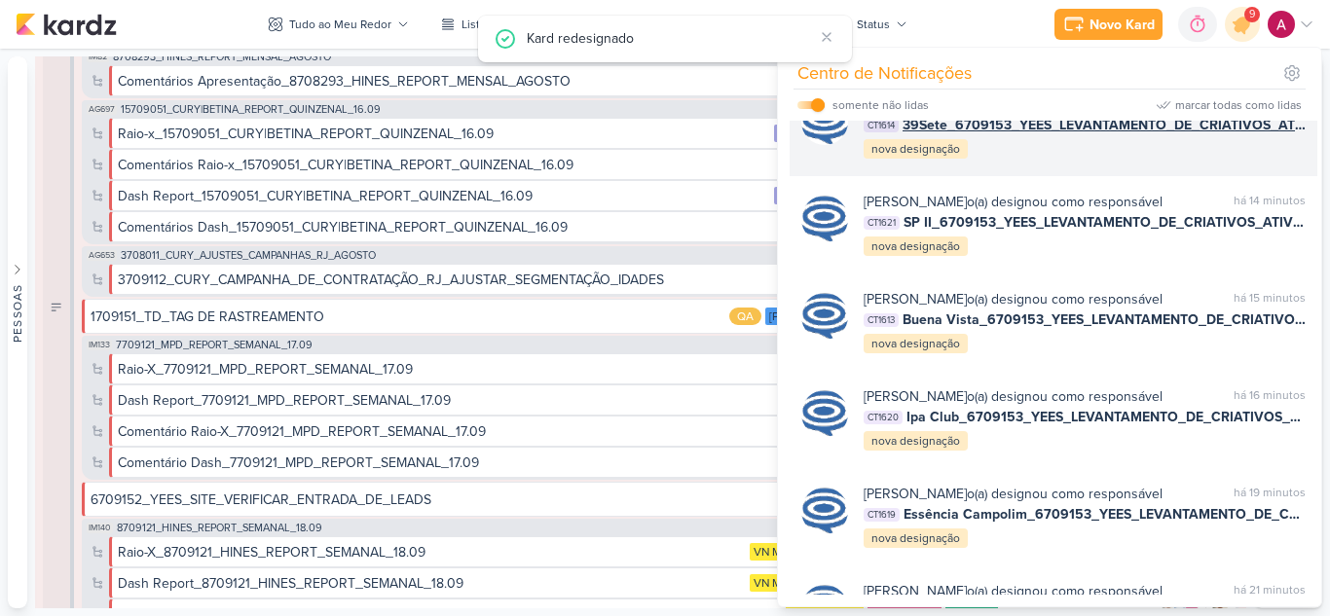
click at [1137, 161] on div "Caroline Traven De Andrade o(a) designou como responsável marcar como lida há 9…" at bounding box center [1084, 127] width 442 height 66
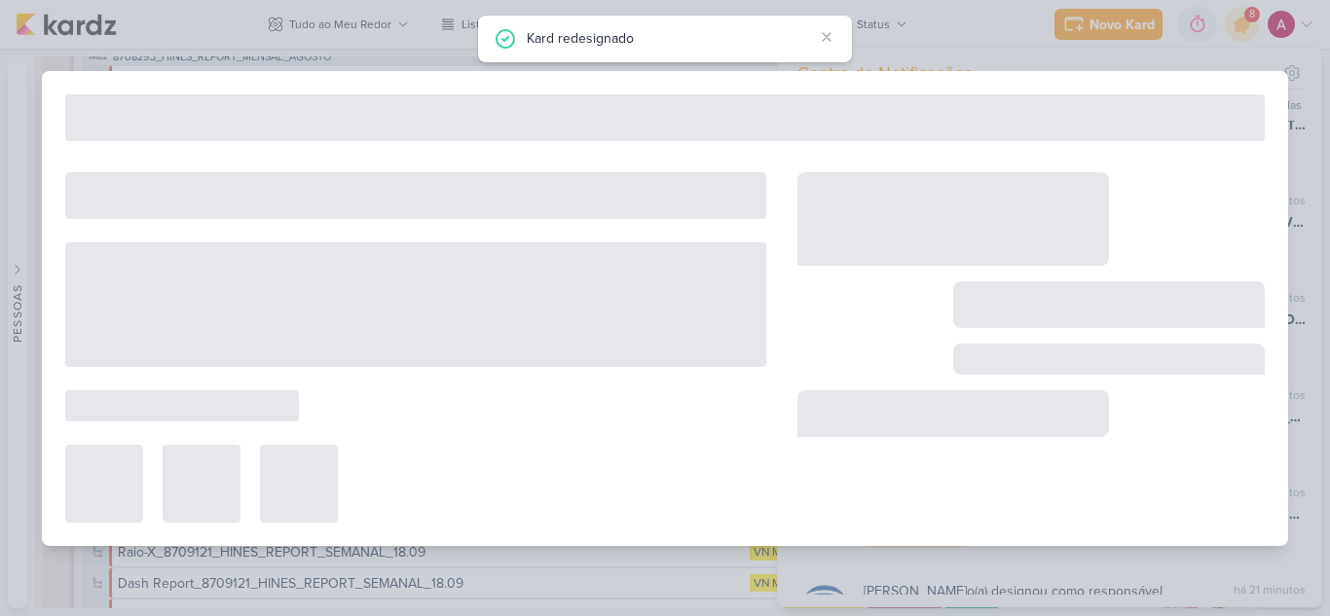
type input "39Sete_6709153_YEES_LEVANTAMENTO_DE_CRIATIVOS_ATIVOS"
type input "19 de setembro de 2025 às 18:00"
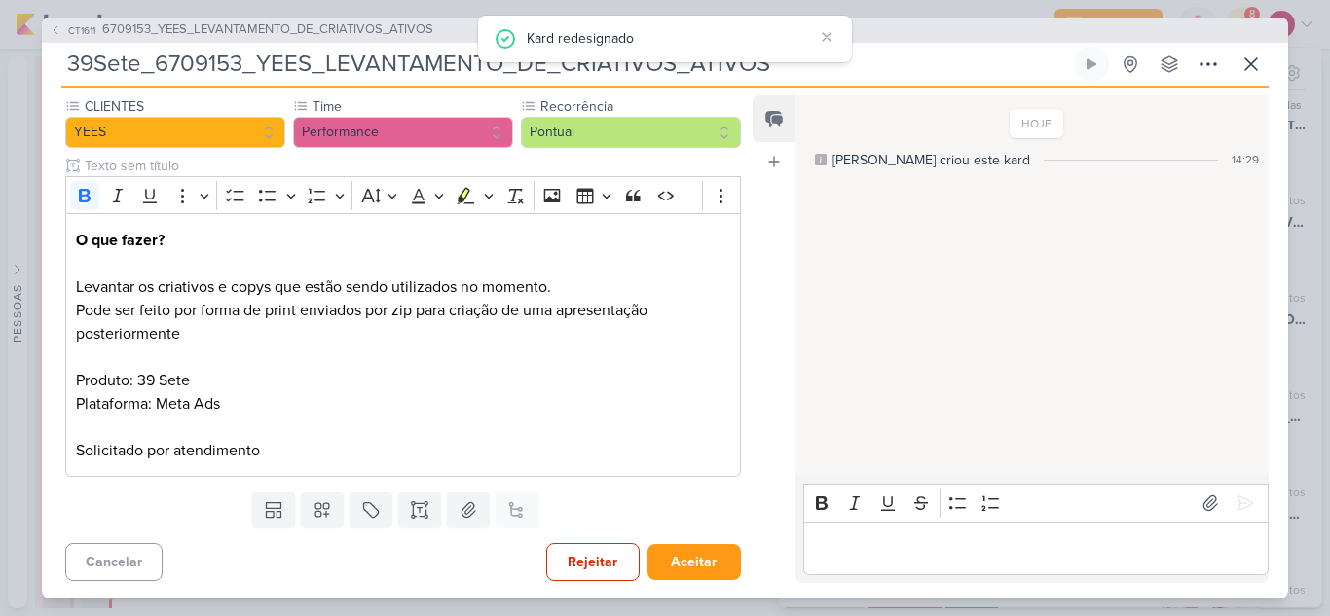
scroll to position [0, 0]
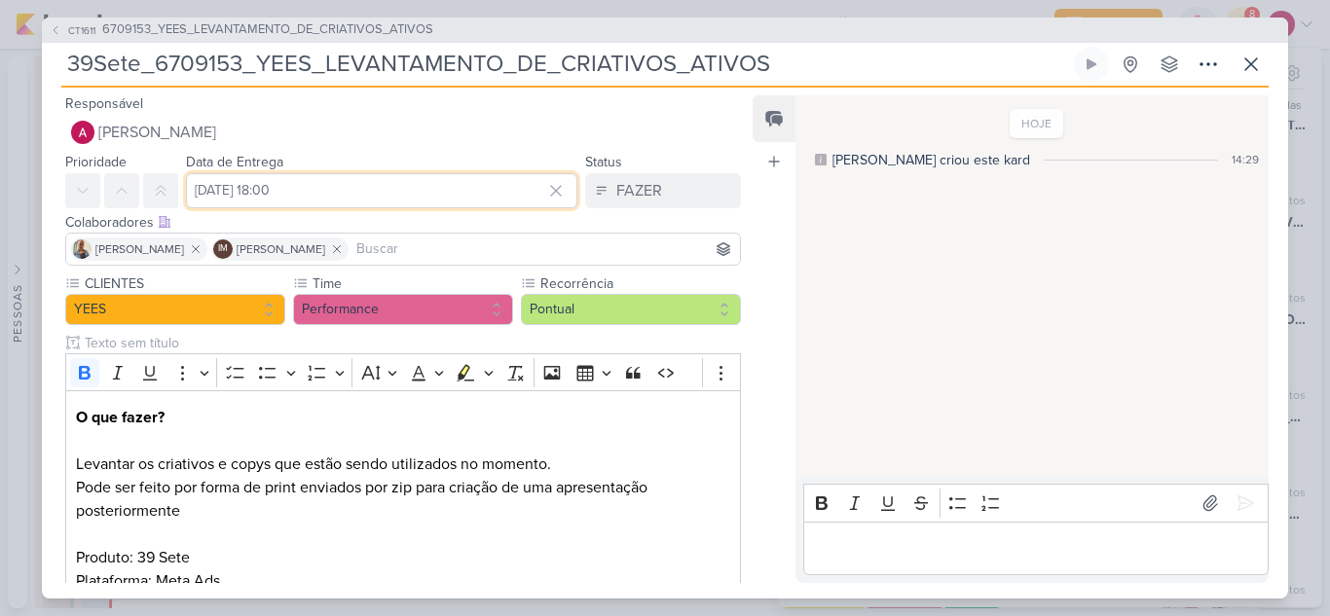
click at [406, 194] on input "19 de setembro de 2025 às 18:00" at bounding box center [381, 190] width 391 height 35
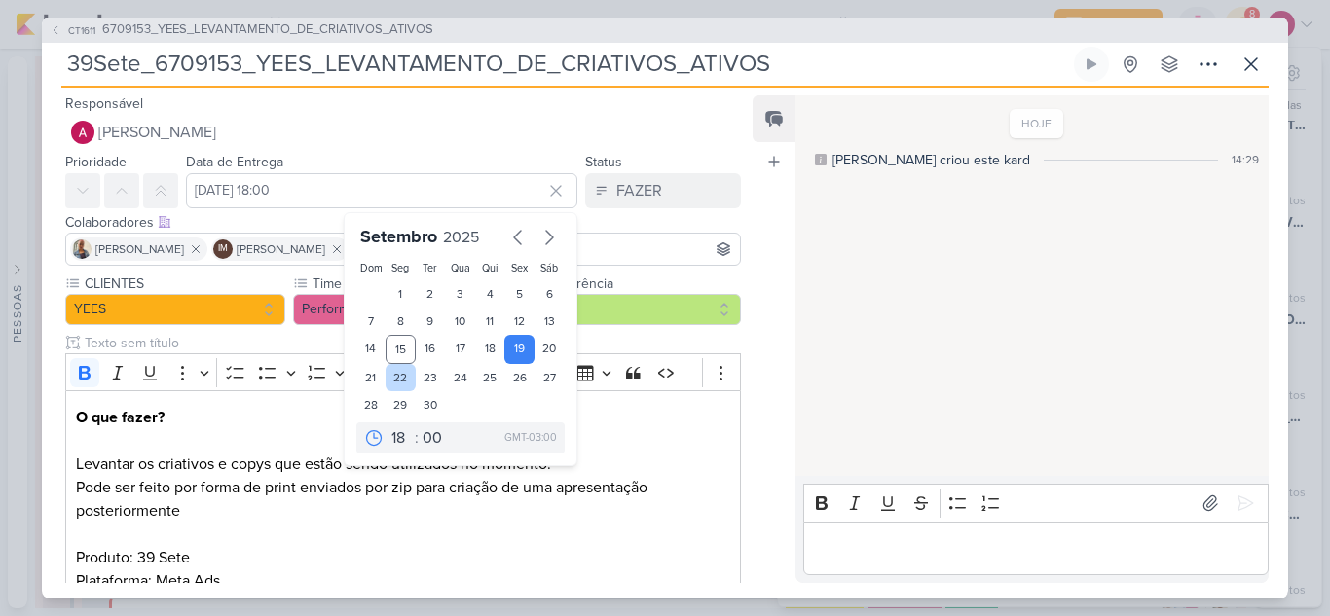
click at [387, 375] on div "22" at bounding box center [400, 377] width 30 height 27
type input "22 de setembro de 2025 às 18:00"
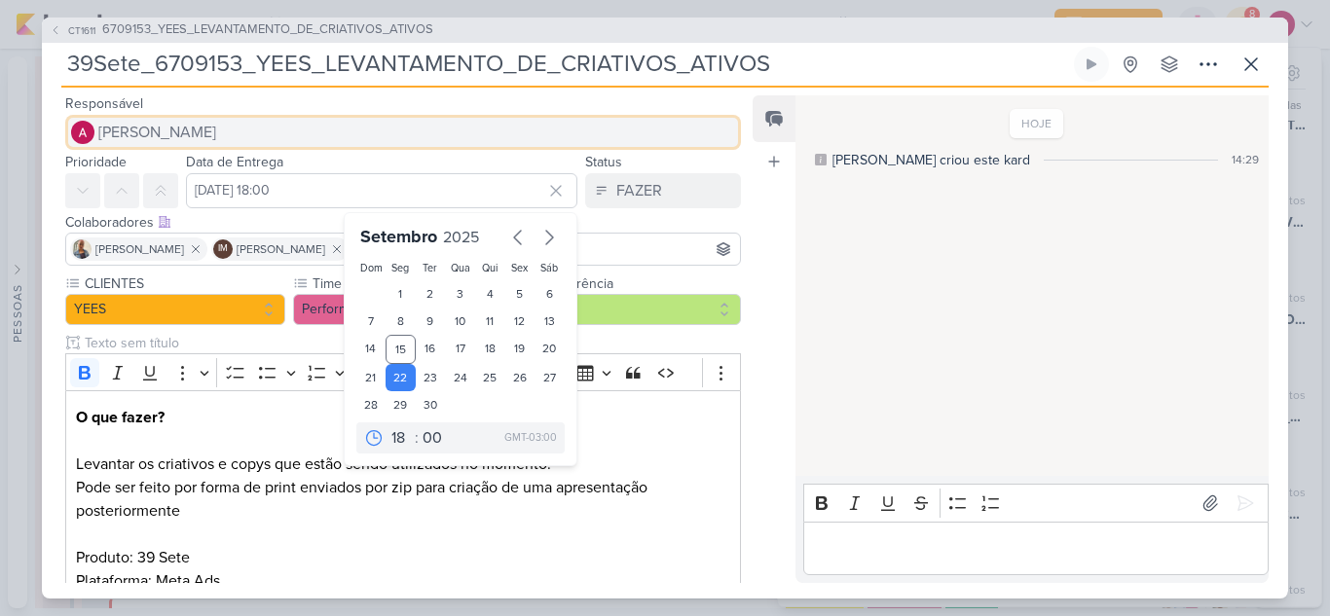
click at [198, 137] on span "[PERSON_NAME]" at bounding box center [157, 132] width 118 height 23
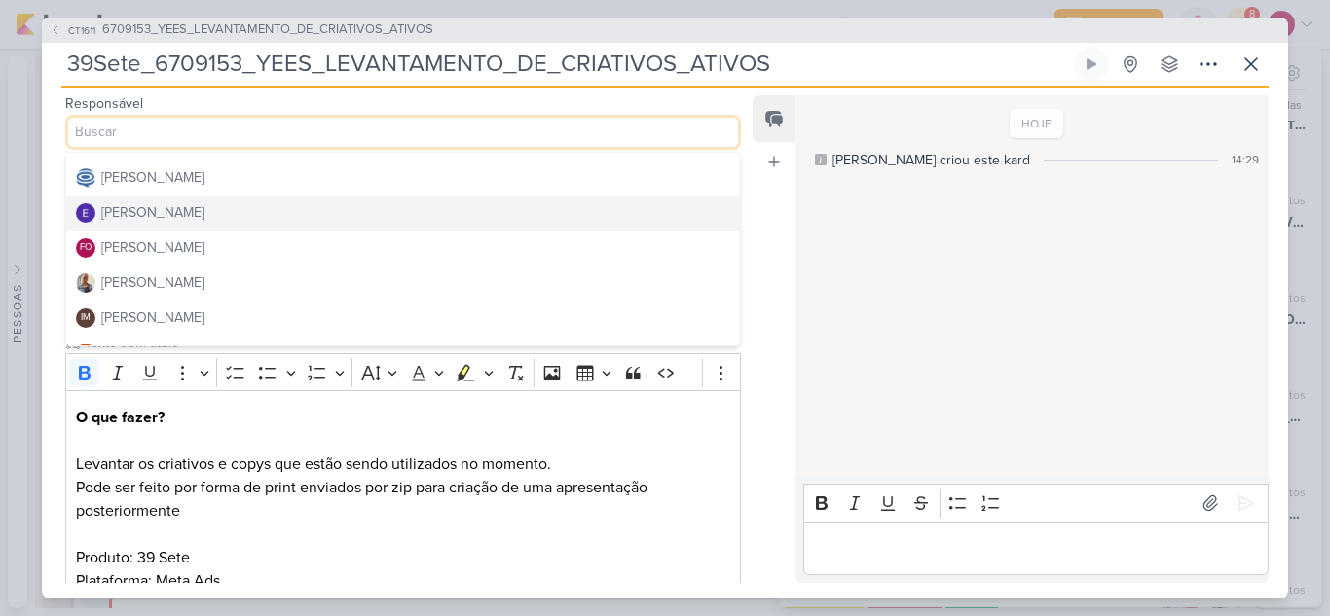
click at [223, 212] on button "[PERSON_NAME]" at bounding box center [403, 213] width 674 height 35
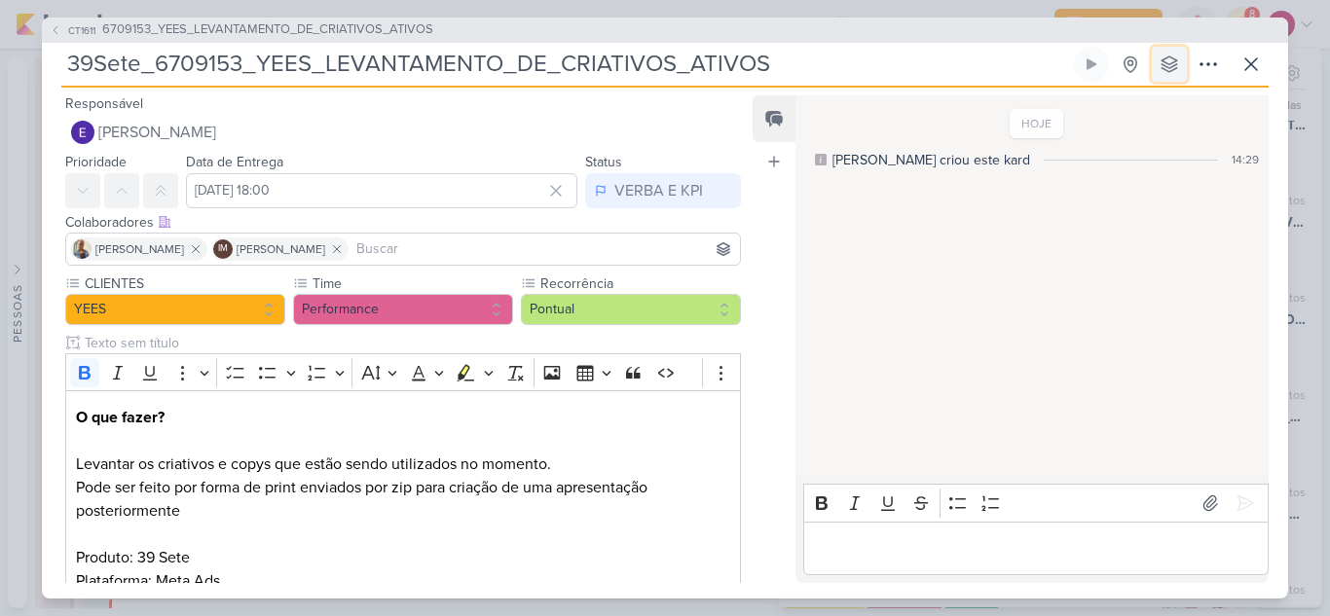
click at [1161, 71] on icon at bounding box center [1168, 64] width 19 height 19
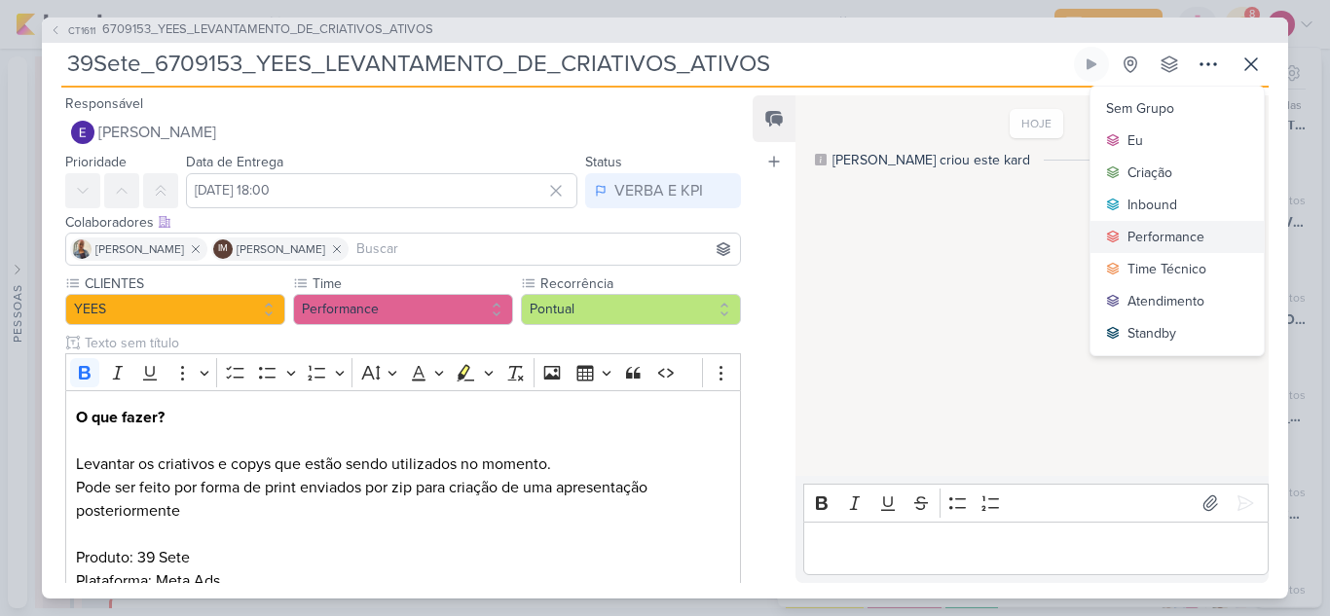
click at [1140, 240] on div "Performance" at bounding box center [1165, 237] width 77 height 20
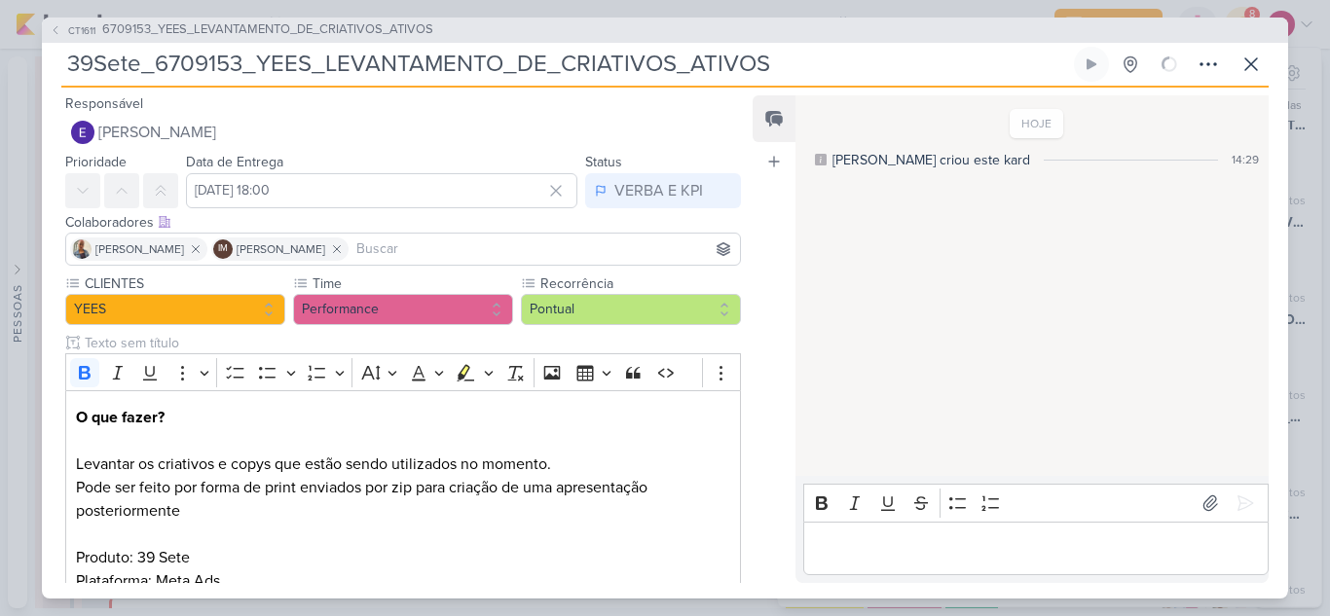
click at [573, 247] on input at bounding box center [543, 248] width 383 height 23
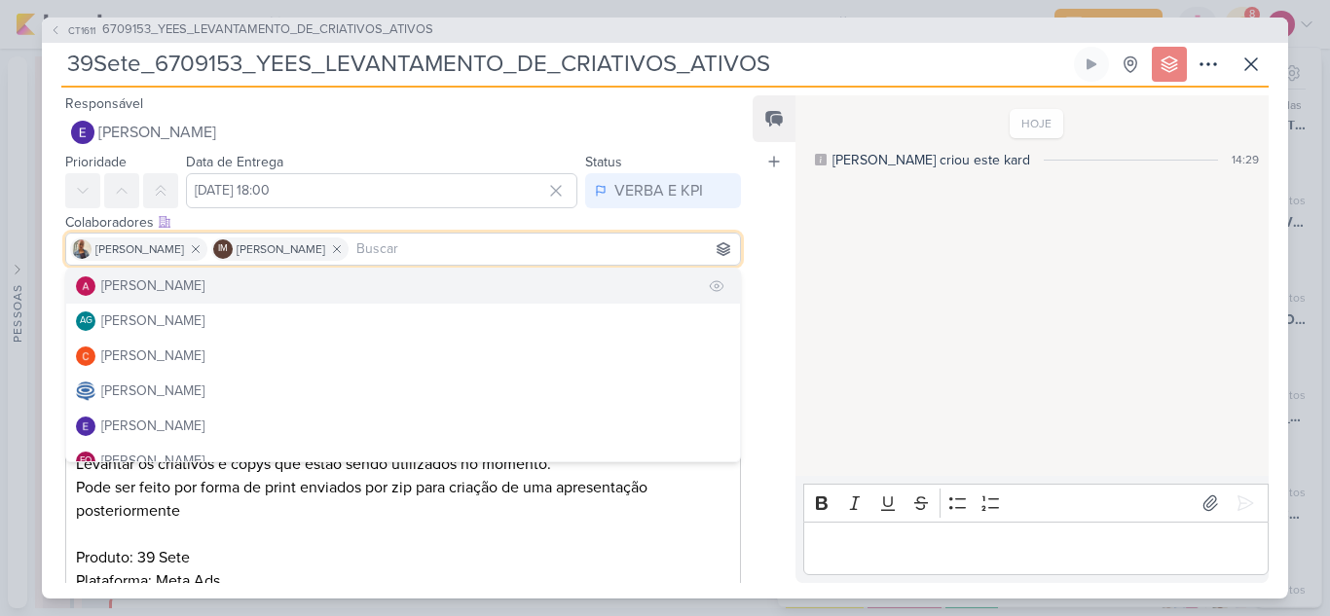
click at [236, 289] on button "[PERSON_NAME]" at bounding box center [403, 286] width 674 height 35
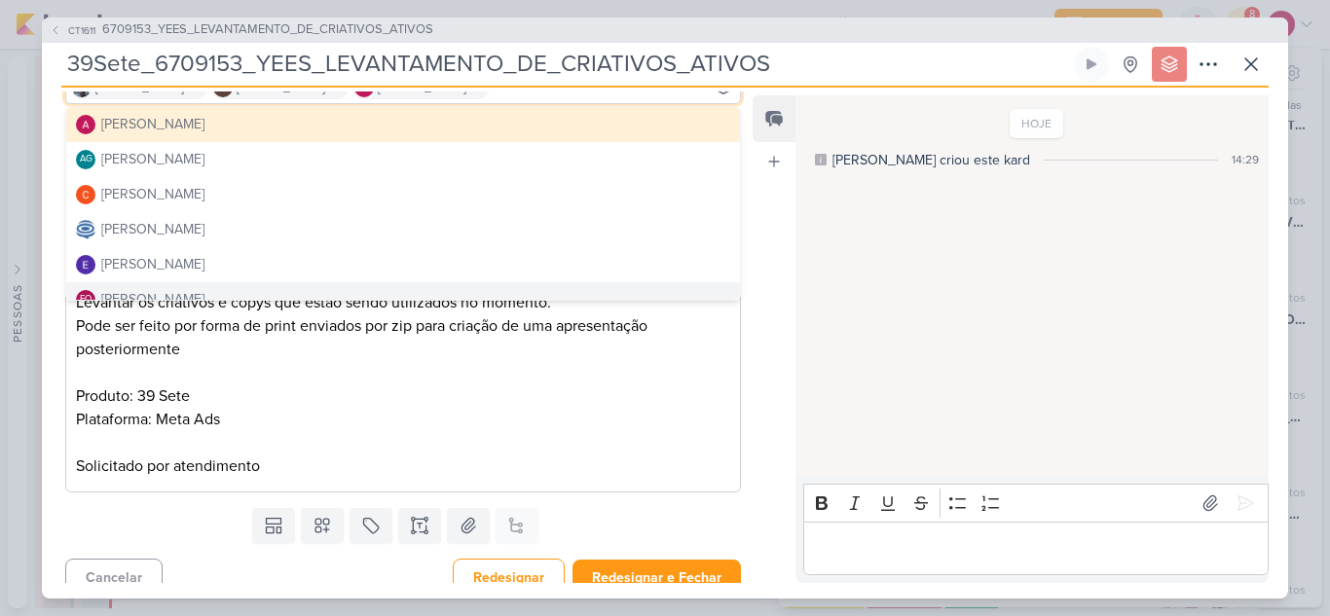
scroll to position [179, 0]
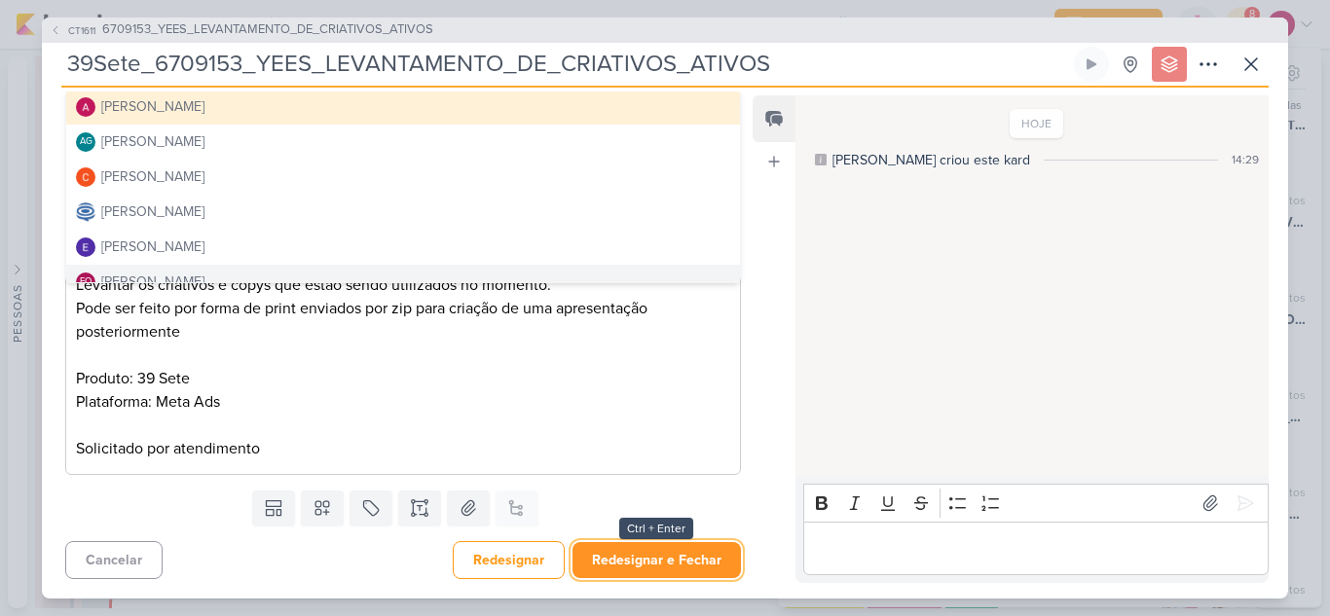
click at [657, 549] on button "Redesignar e Fechar" at bounding box center [656, 560] width 168 height 36
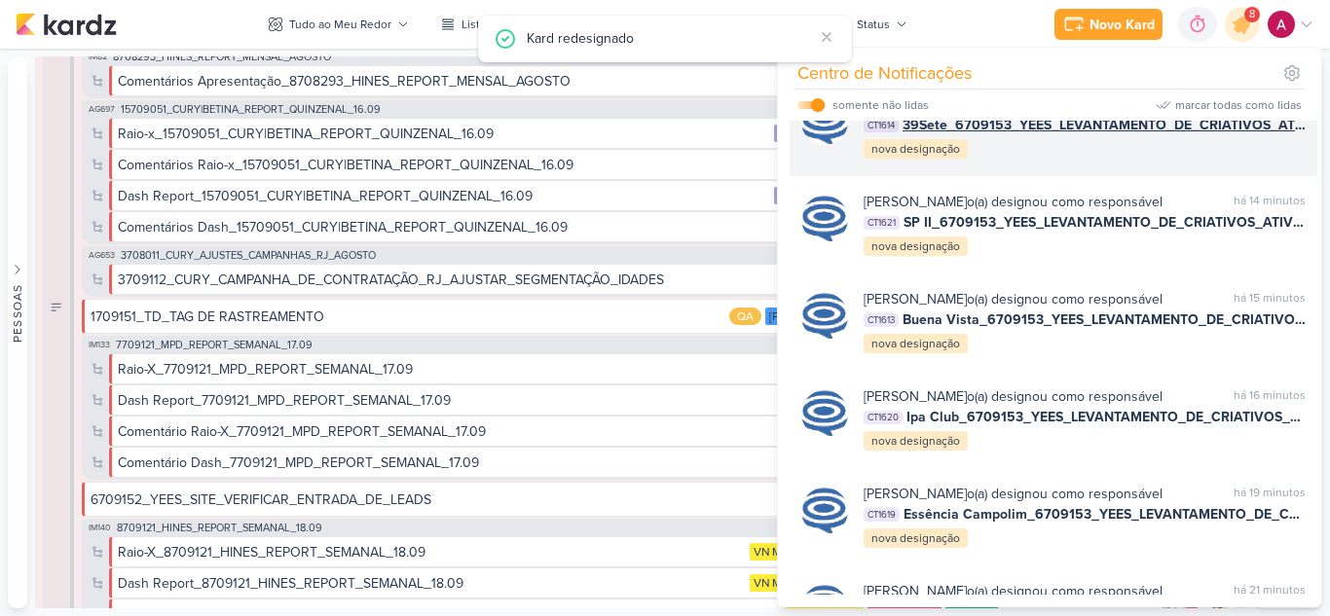
scroll to position [747, 0]
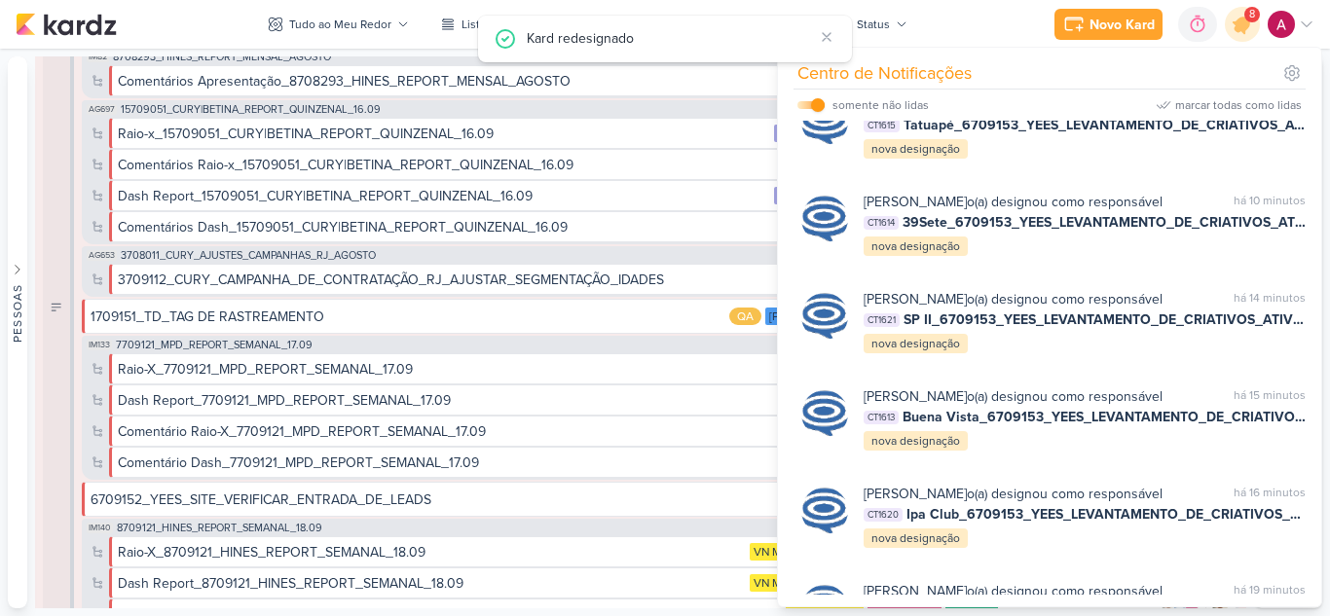
click at [1149, 161] on div "Caroline Traven De Andrade o(a) designou como responsável marcar como lida há 7…" at bounding box center [1084, 127] width 442 height 66
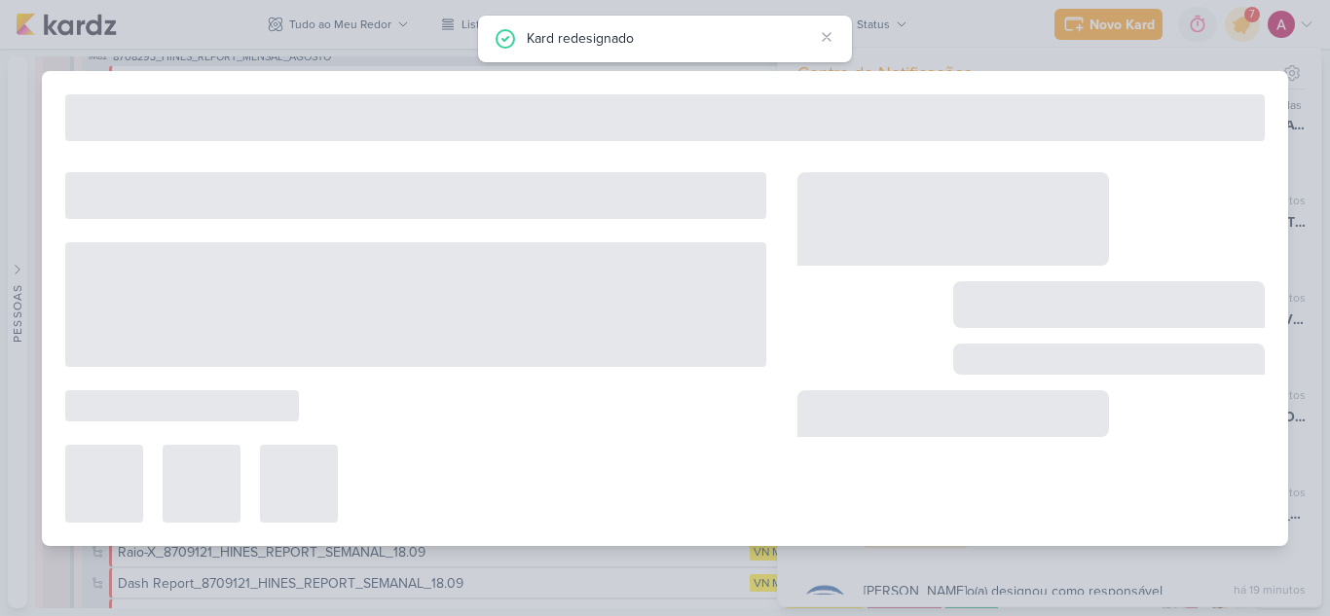
type input "Tatuapé_6709153_YEES_LEVANTAMENTO_DE_CRIATIVOS_ATIVOS"
type input "19 de setembro de 2025 às 18:00"
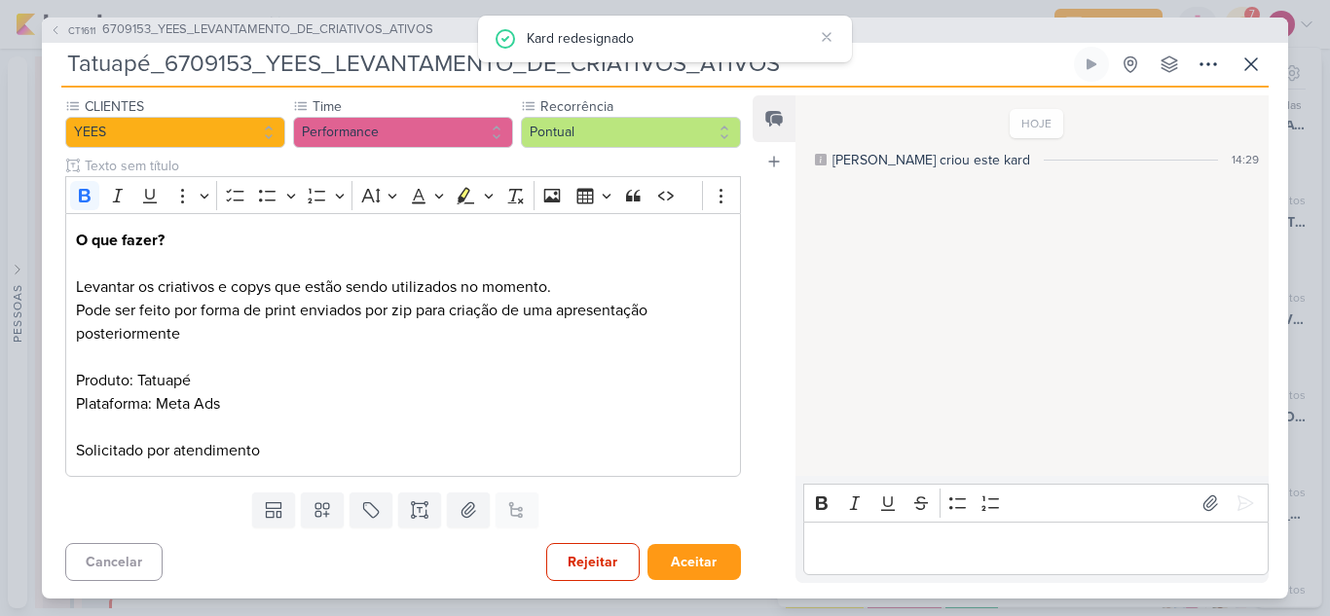
scroll to position [0, 0]
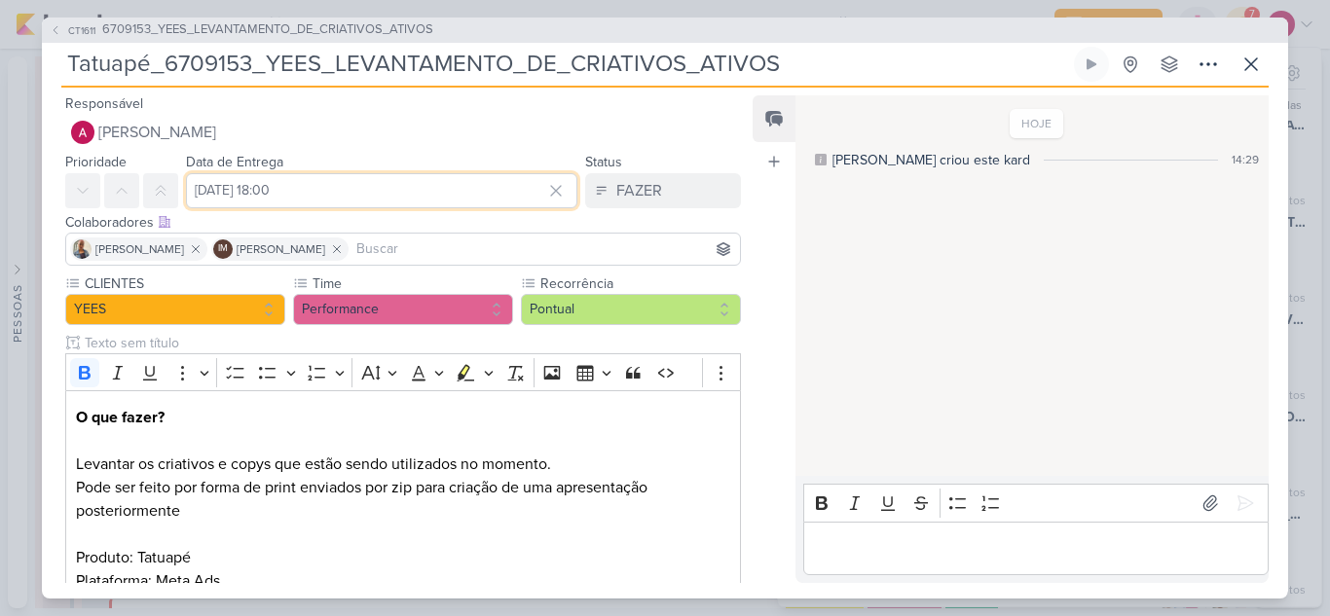
click at [456, 185] on input "19 de setembro de 2025 às 18:00" at bounding box center [381, 190] width 391 height 35
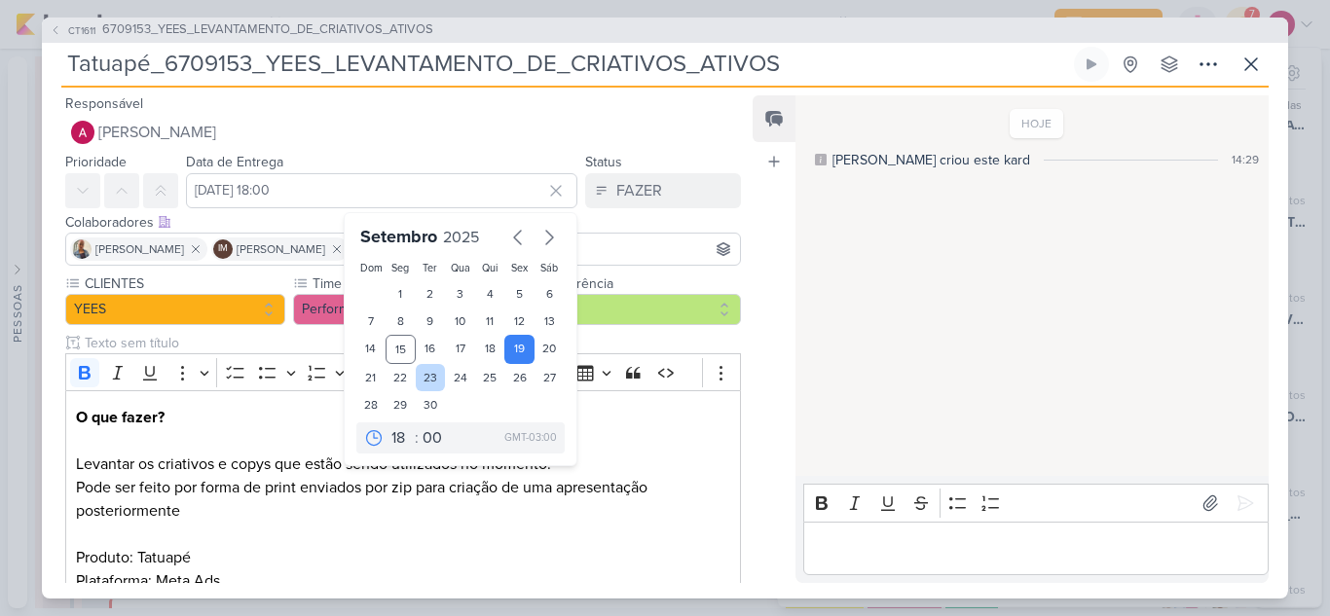
click at [420, 374] on div "23" at bounding box center [431, 377] width 30 height 27
type input "23 de setembro de 2025 às 18:00"
click at [586, 255] on input at bounding box center [543, 248] width 383 height 23
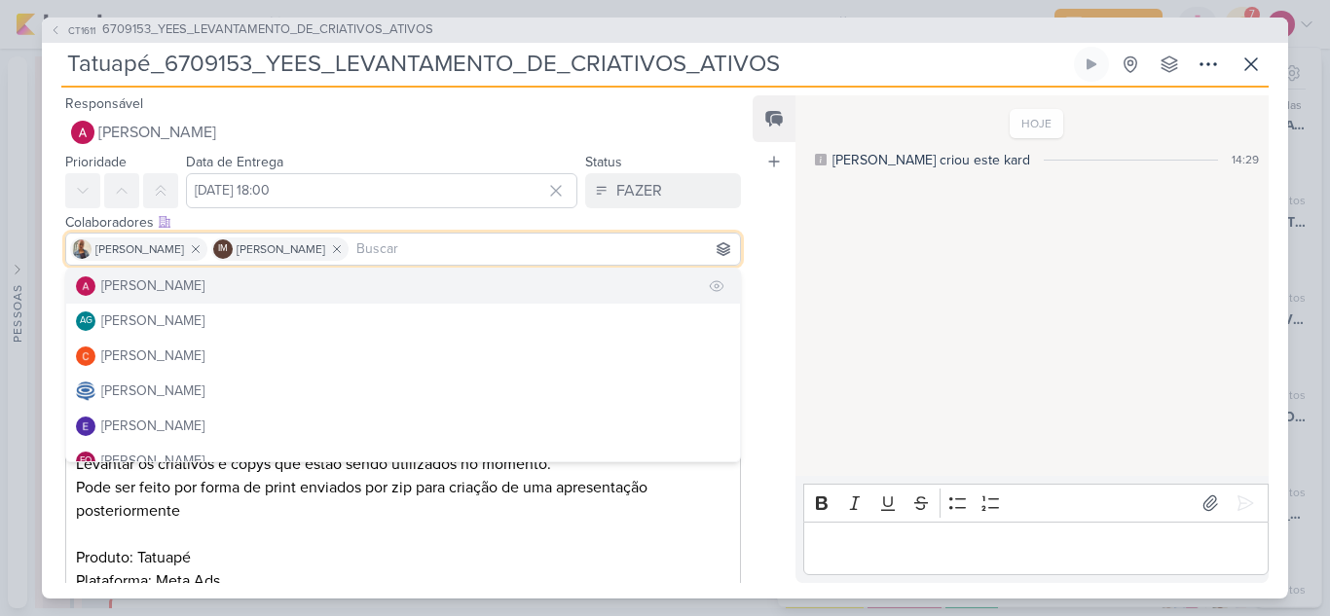
click at [273, 296] on button "[PERSON_NAME]" at bounding box center [403, 286] width 674 height 35
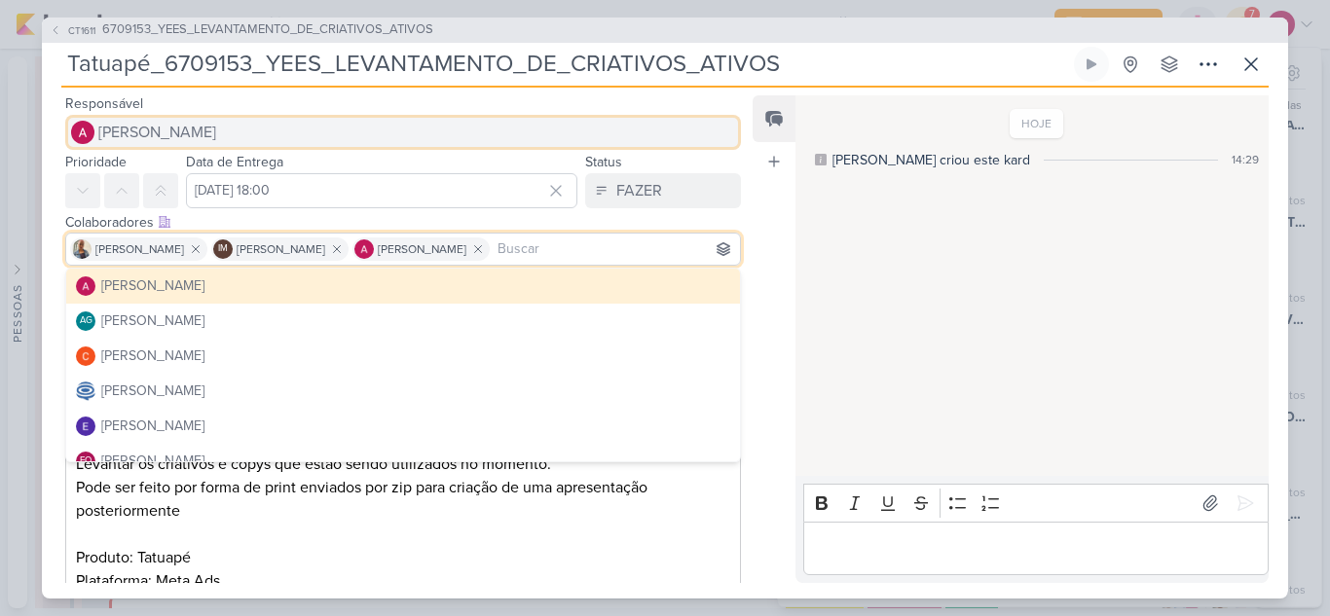
click at [235, 140] on button "[PERSON_NAME]" at bounding box center [402, 132] width 675 height 35
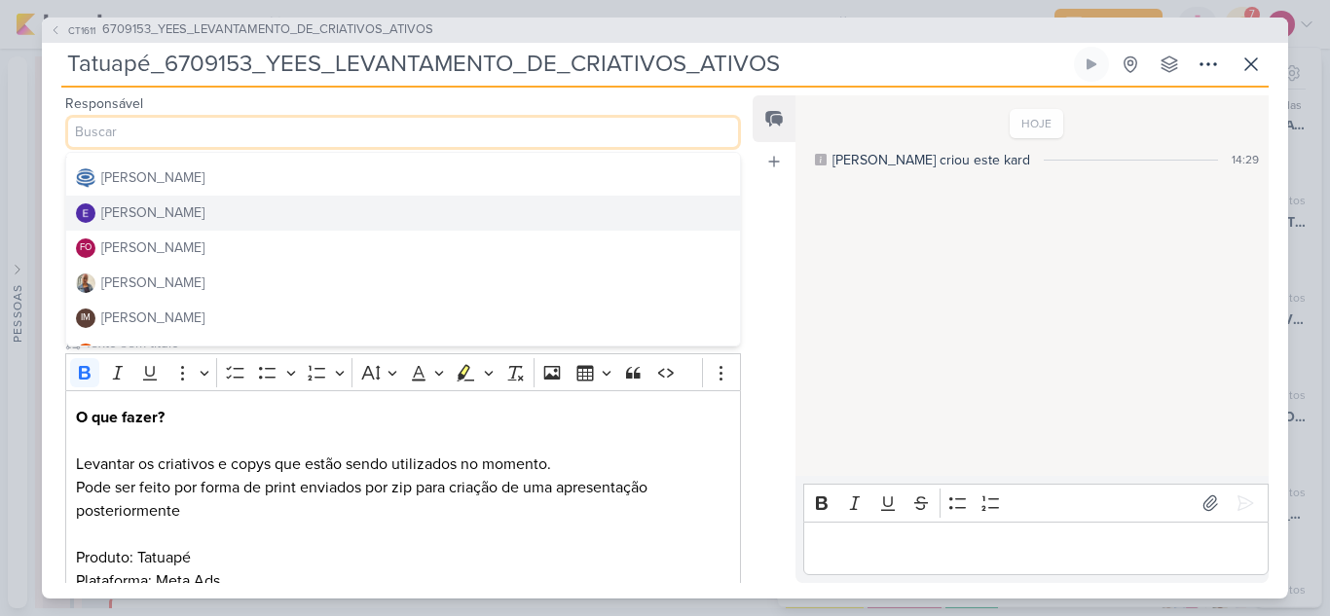
click at [204, 212] on div "Eduardo Quaresma" at bounding box center [152, 212] width 103 height 20
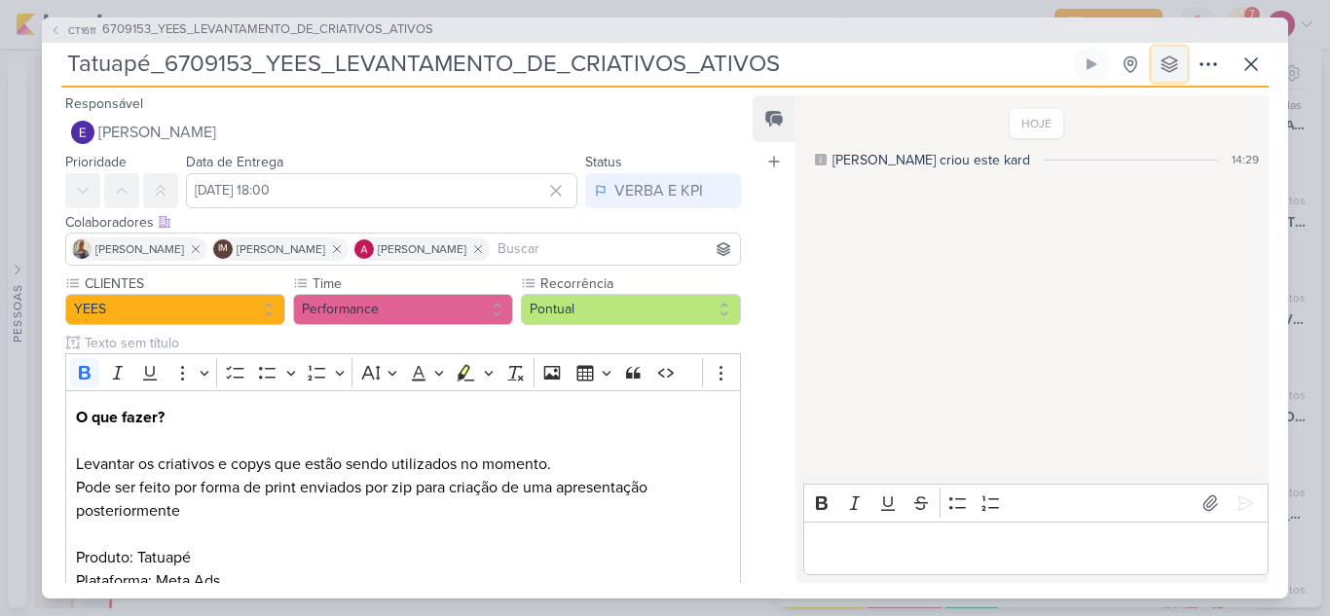
click at [1176, 56] on icon at bounding box center [1168, 64] width 19 height 19
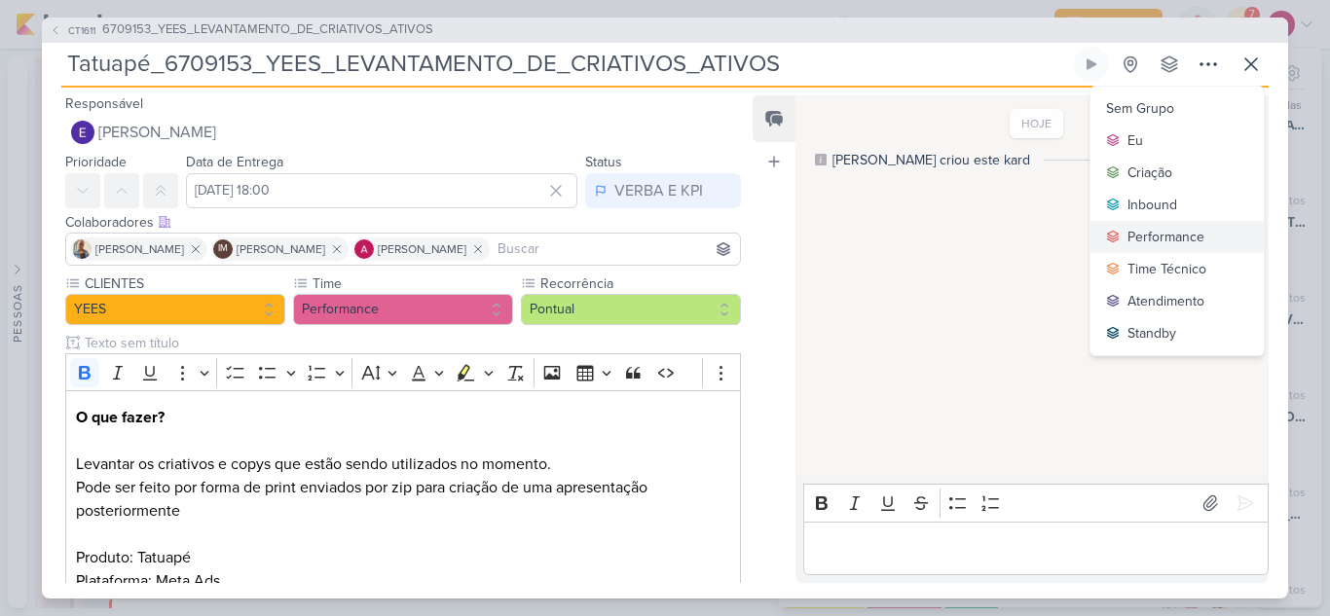
click at [1157, 233] on div "Performance" at bounding box center [1165, 237] width 77 height 20
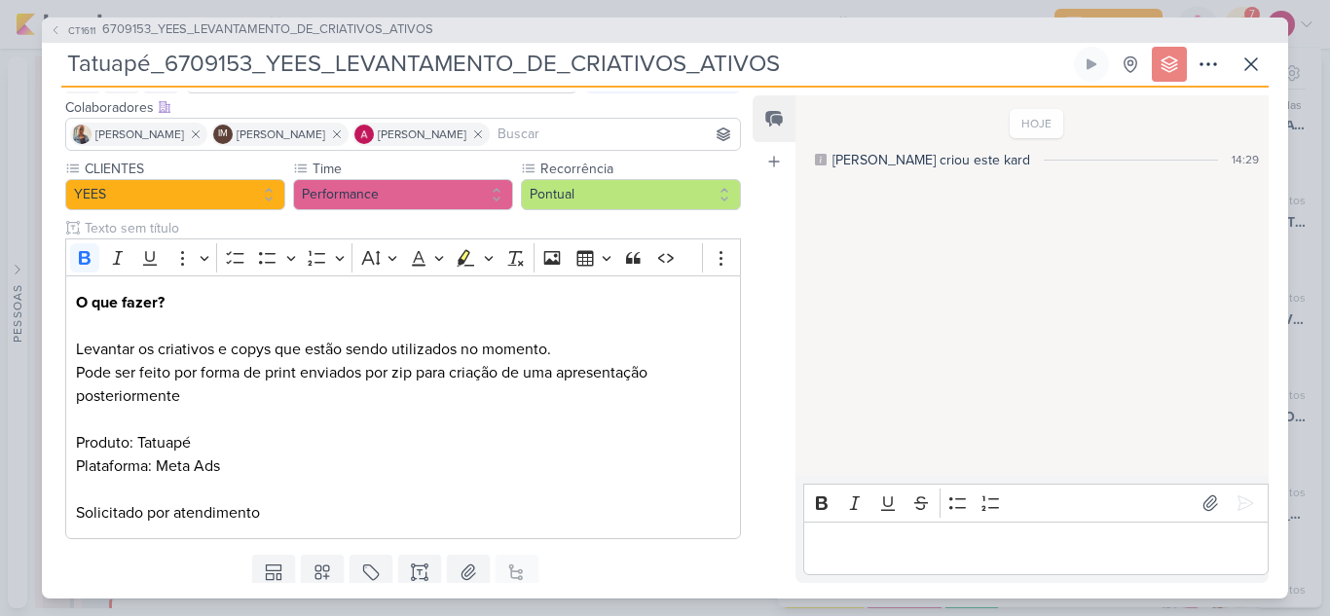
scroll to position [179, 0]
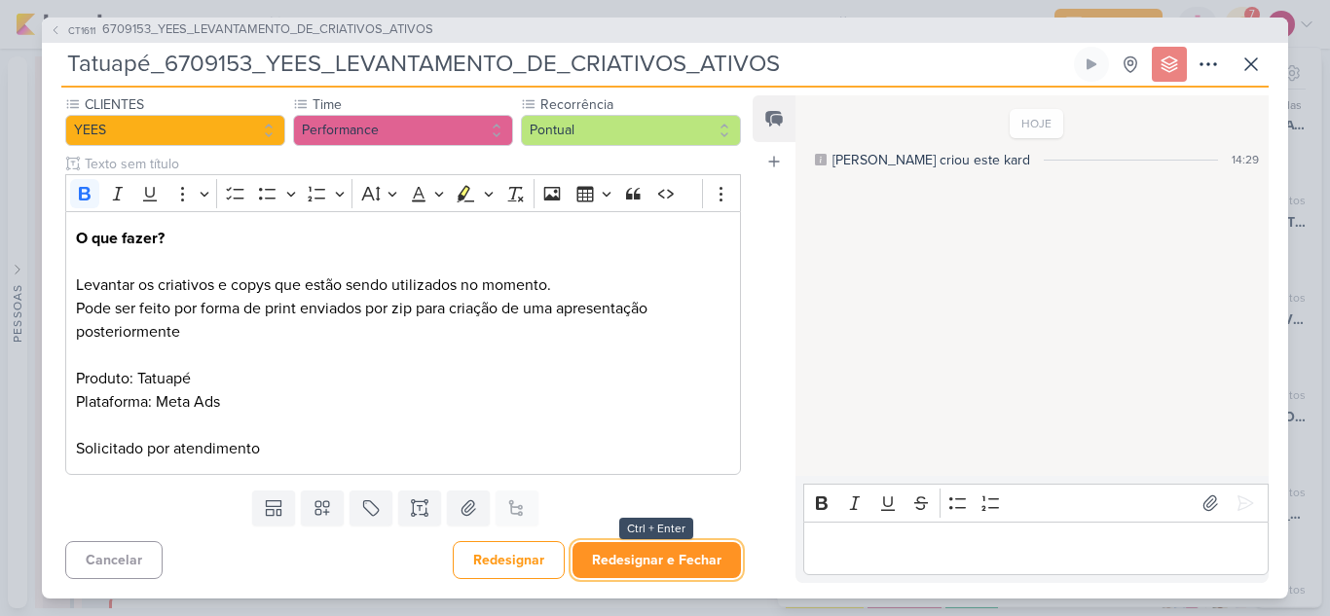
click at [695, 553] on button "Redesignar e Fechar" at bounding box center [656, 560] width 168 height 36
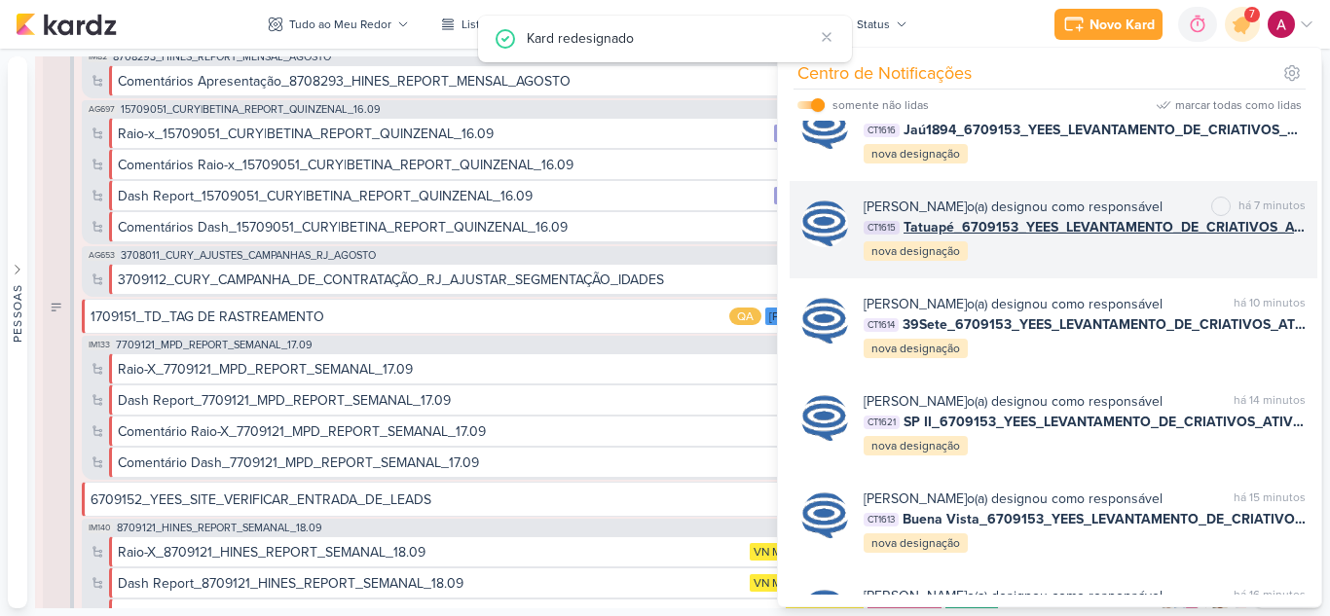
scroll to position [552, 0]
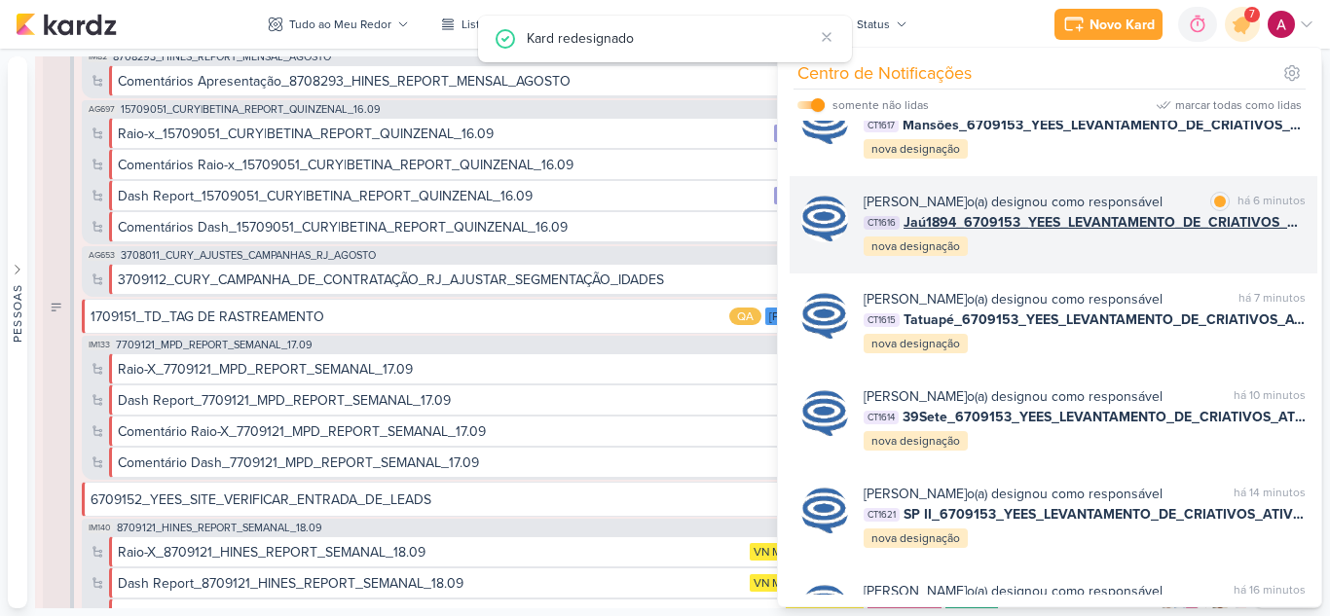
click at [1084, 274] on div "Caroline Traven De Andrade o(a) designou como responsável marcar como lida há 6…" at bounding box center [1053, 224] width 528 height 97
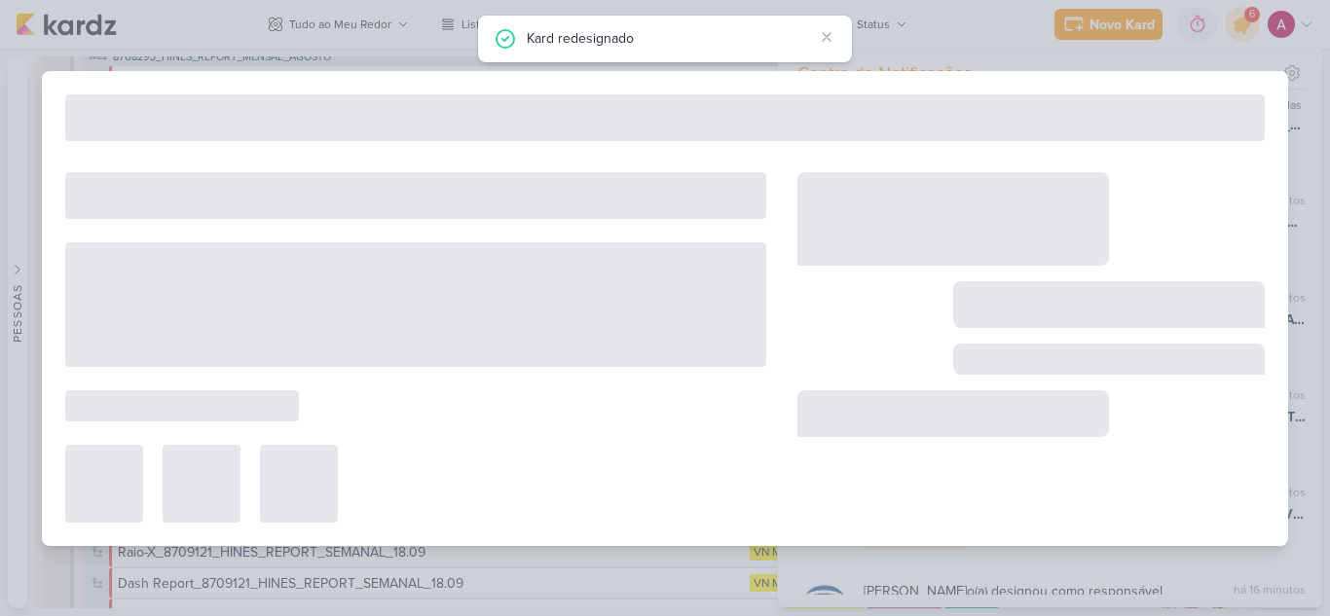
type input "Jaú1894_6709153_YEES_LEVANTAMENTO_DE_CRIATIVOS_ATIVOS"
type input "22 de setembro de 2025 às 18:00"
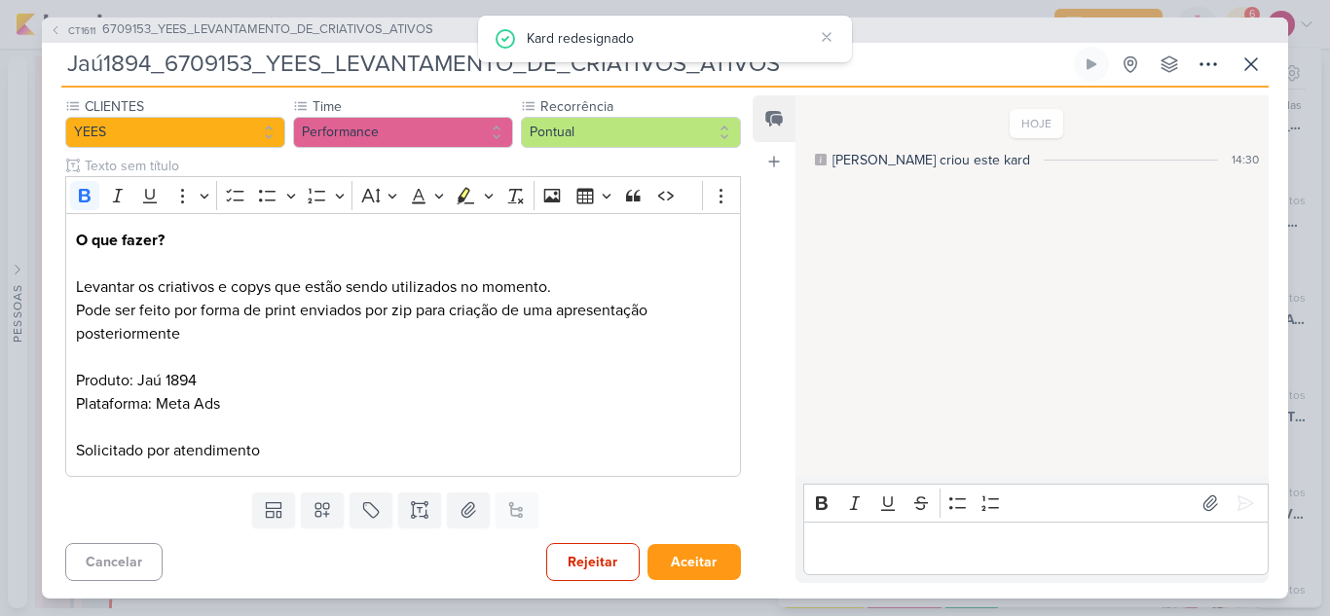
scroll to position [0, 0]
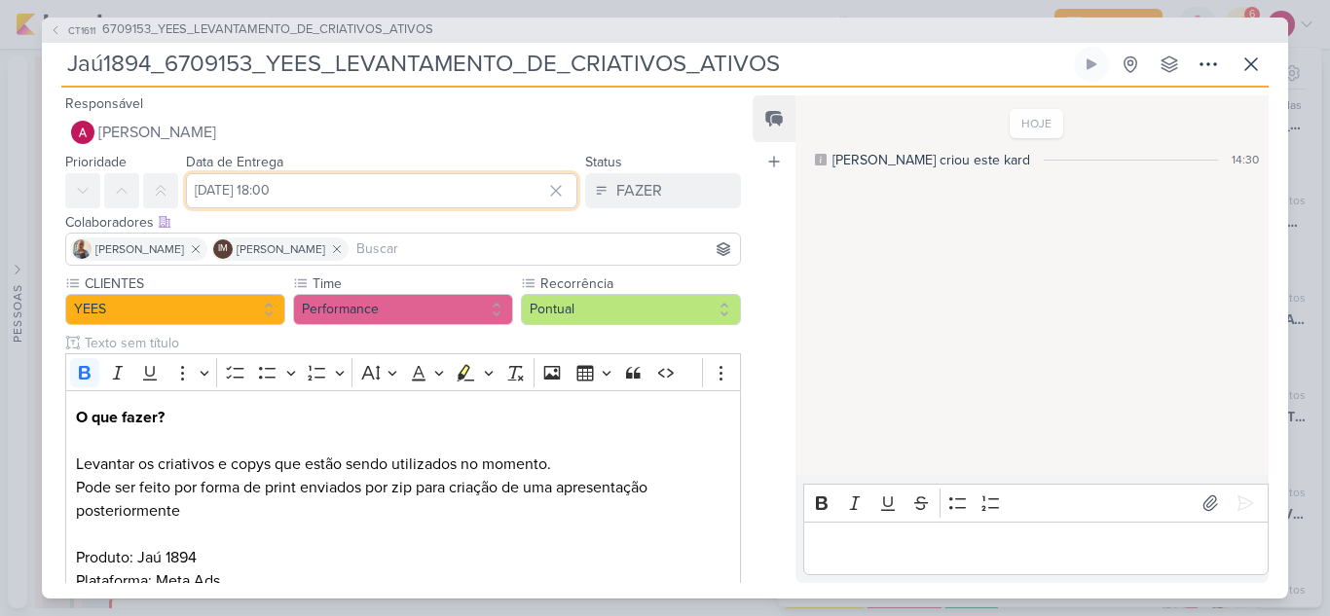
click at [423, 183] on input "22 de setembro de 2025 às 18:00" at bounding box center [381, 190] width 391 height 35
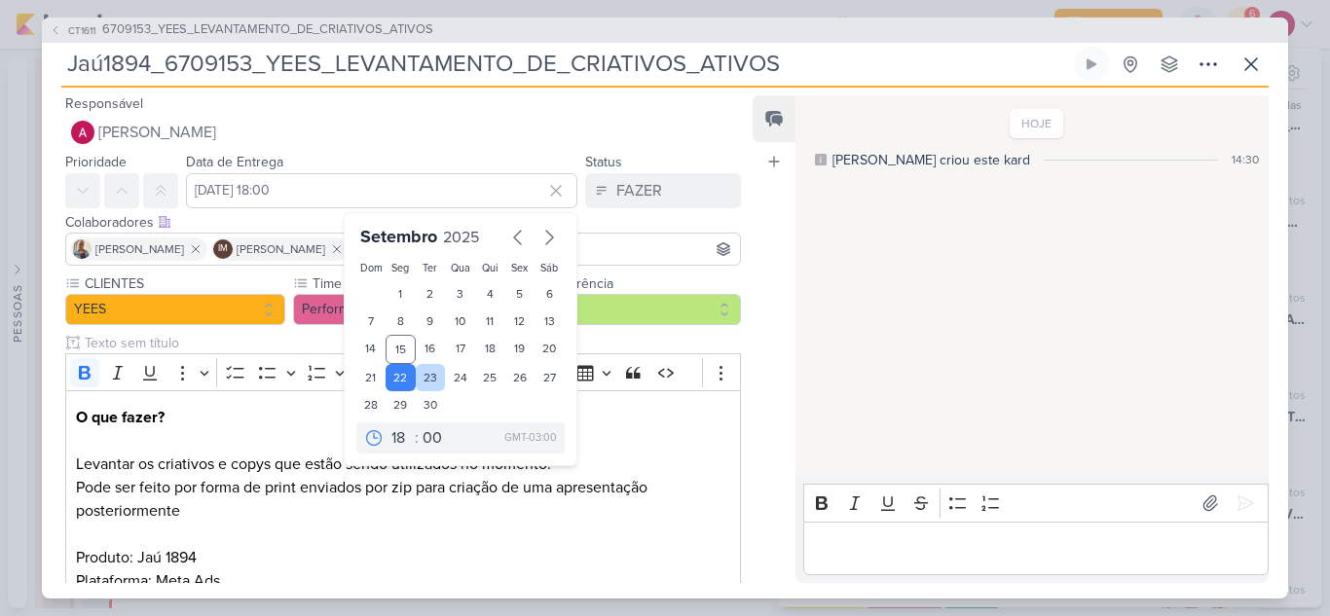
click at [424, 376] on div "23" at bounding box center [431, 377] width 30 height 27
type input "23 de setembro de 2025 às 18:00"
click at [616, 183] on div "FAZER" at bounding box center [639, 190] width 46 height 23
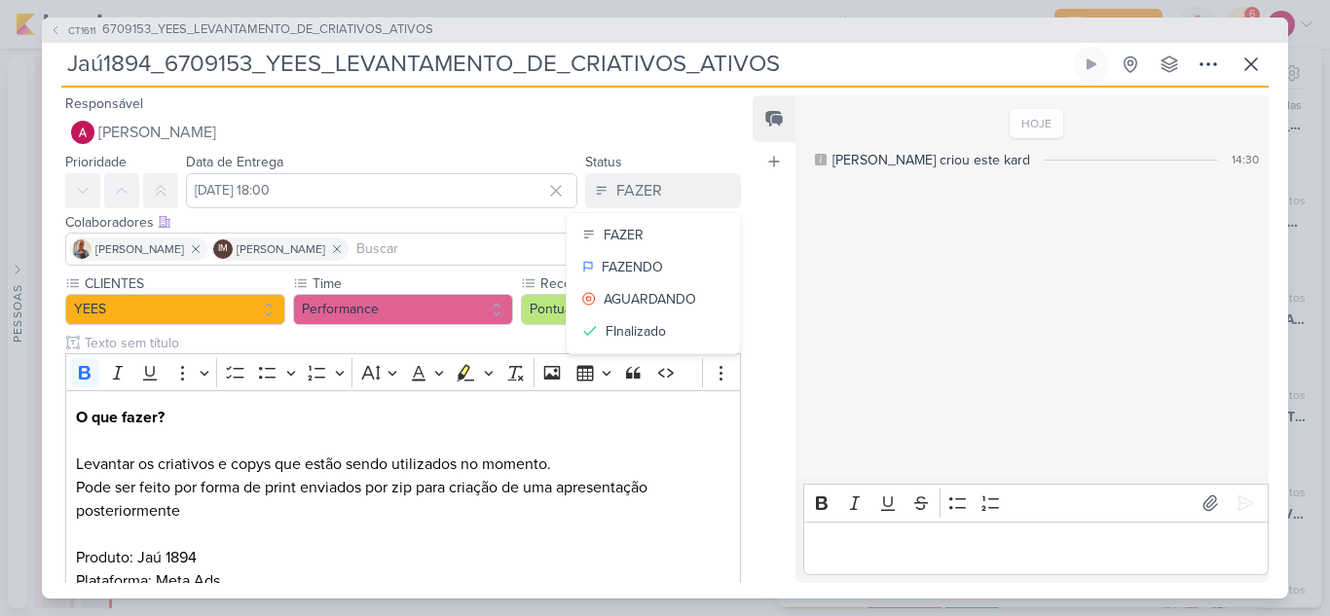
click at [427, 261] on div "Iara Santos IM Isabella Machado Guimarães" at bounding box center [402, 249] width 675 height 33
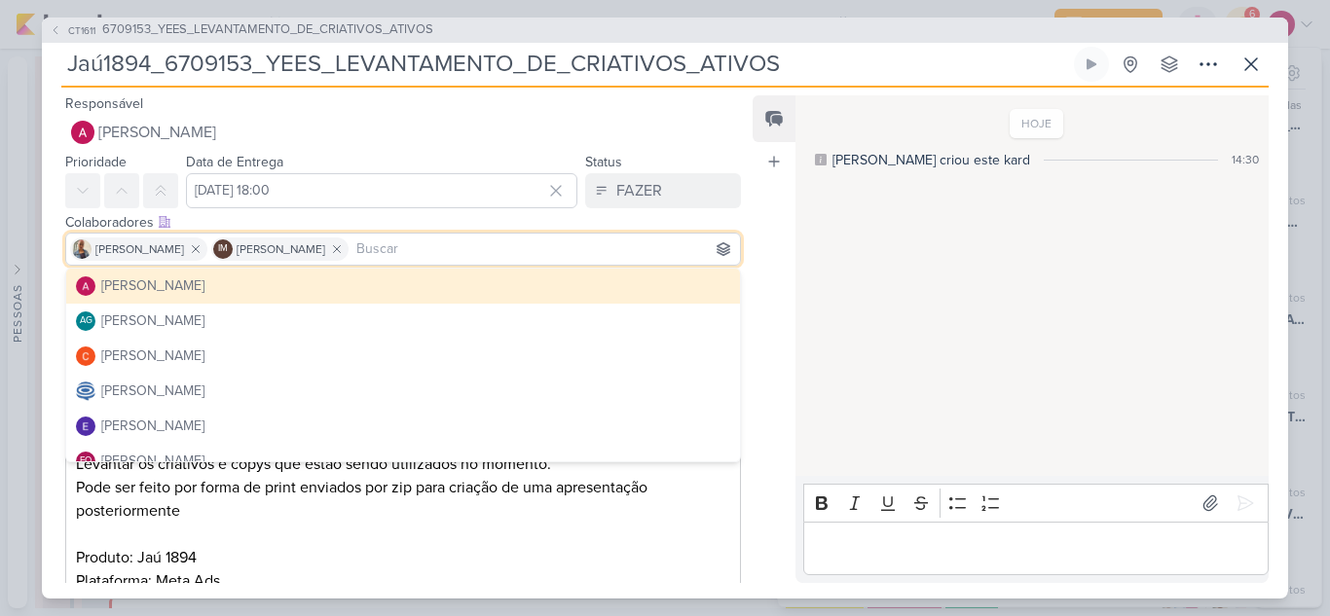
click at [429, 248] on input at bounding box center [543, 248] width 383 height 23
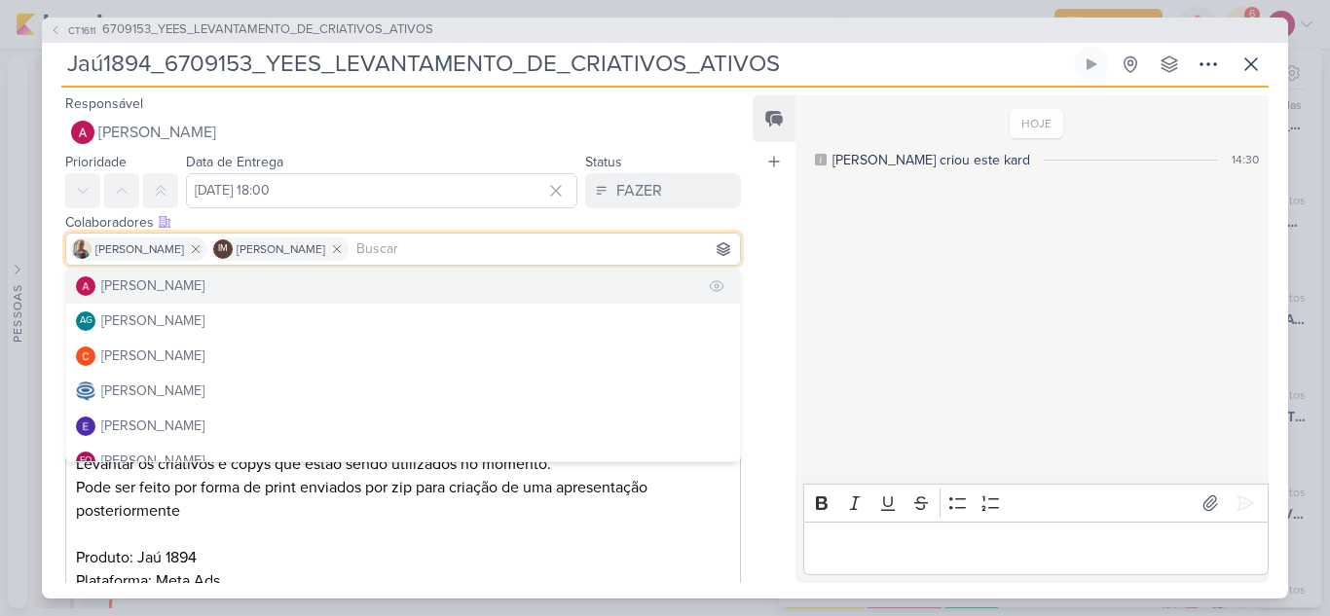
click at [327, 275] on button "[PERSON_NAME]" at bounding box center [403, 286] width 674 height 35
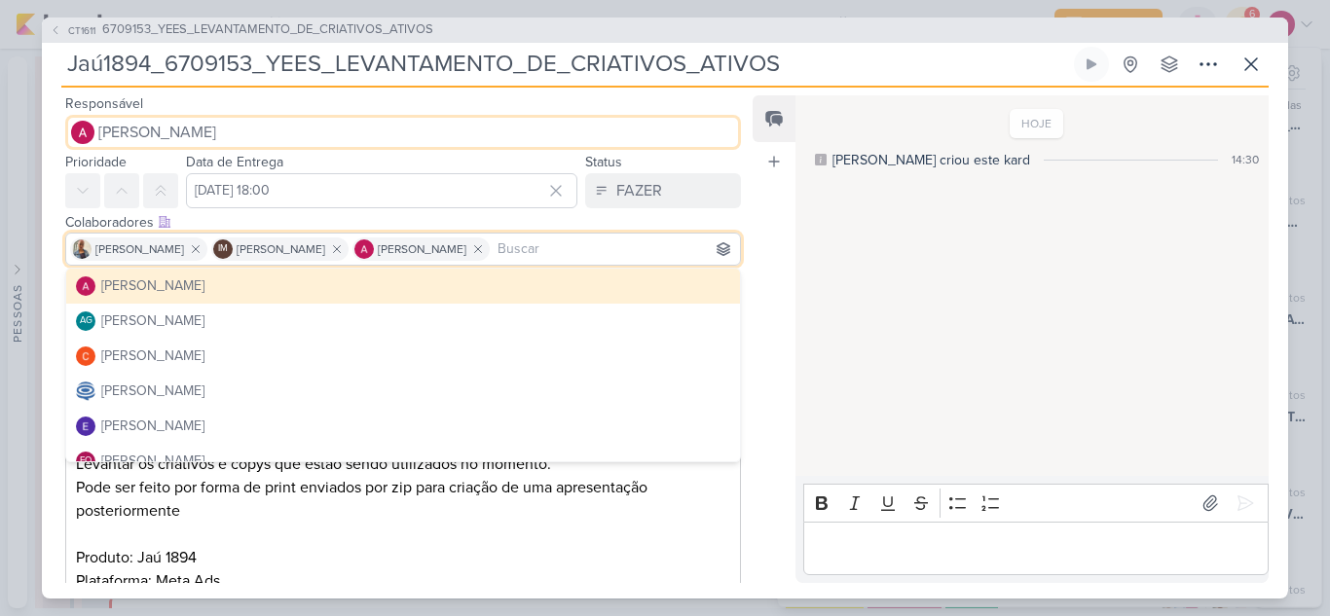
click at [307, 140] on button "[PERSON_NAME]" at bounding box center [402, 132] width 675 height 35
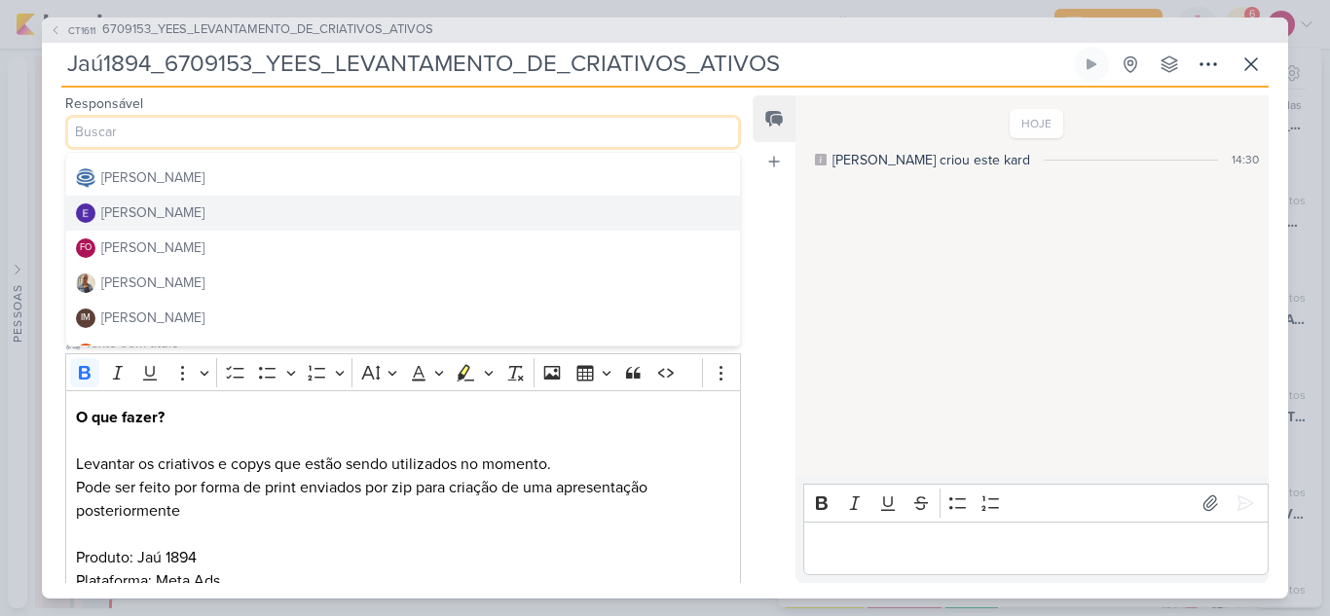
click at [298, 210] on button "Eduardo Quaresma" at bounding box center [403, 213] width 674 height 35
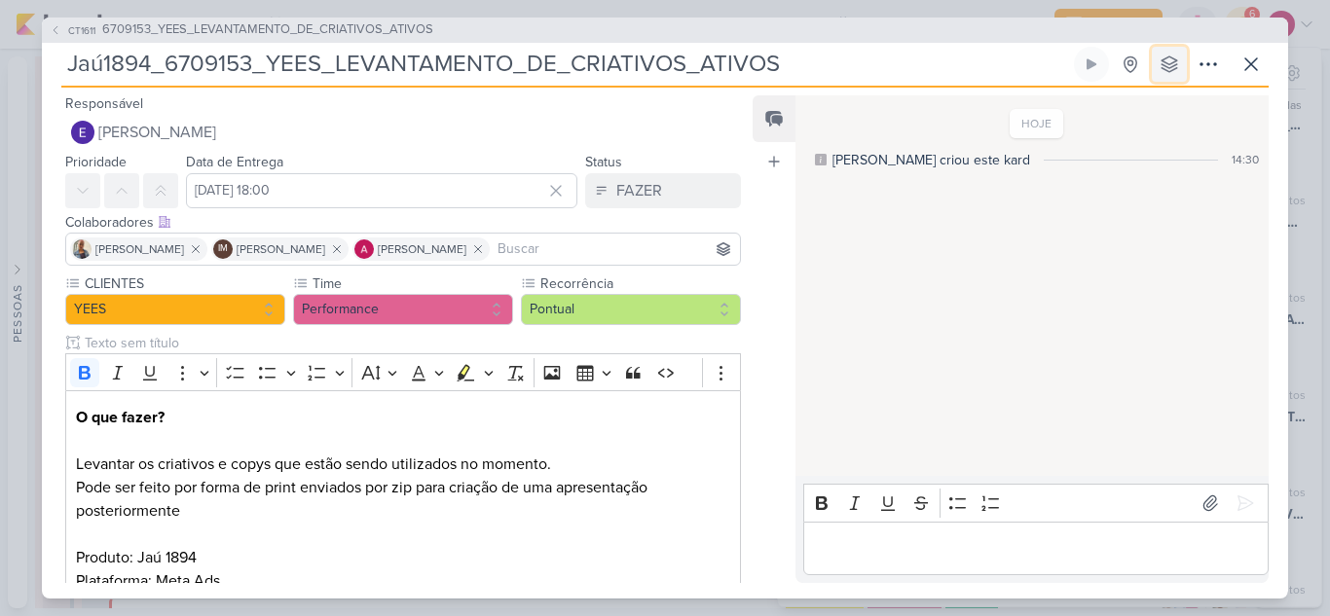
click at [1175, 61] on icon at bounding box center [1169, 64] width 16 height 16
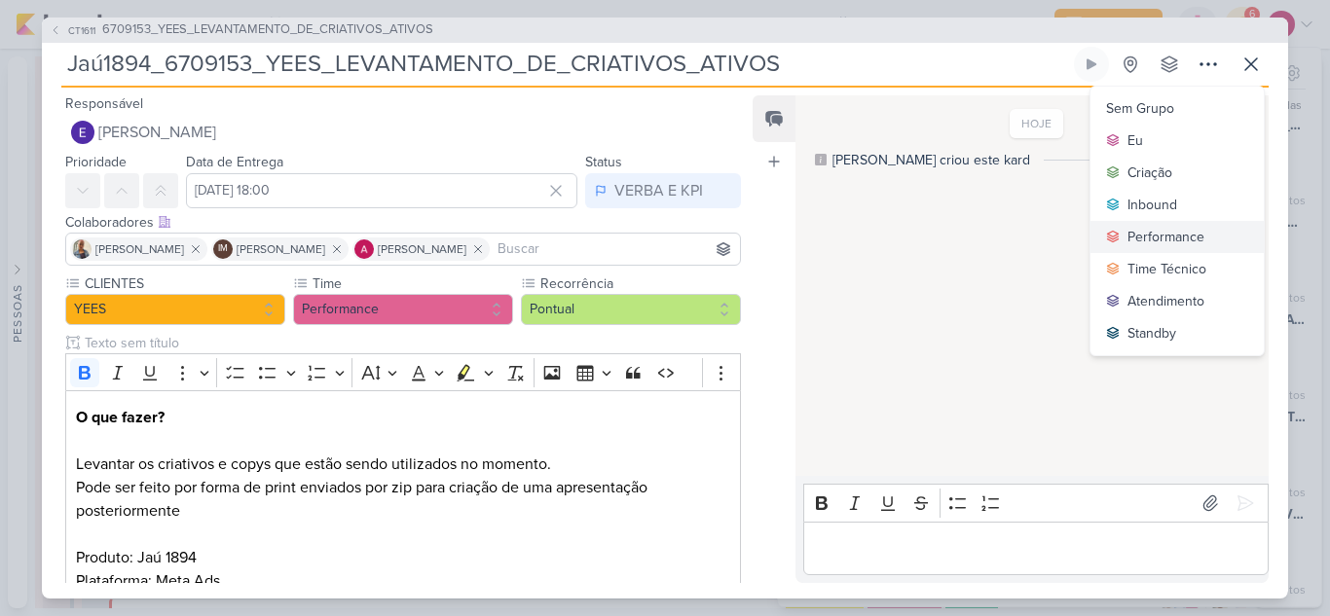
click at [1160, 235] on div "Performance" at bounding box center [1165, 237] width 77 height 20
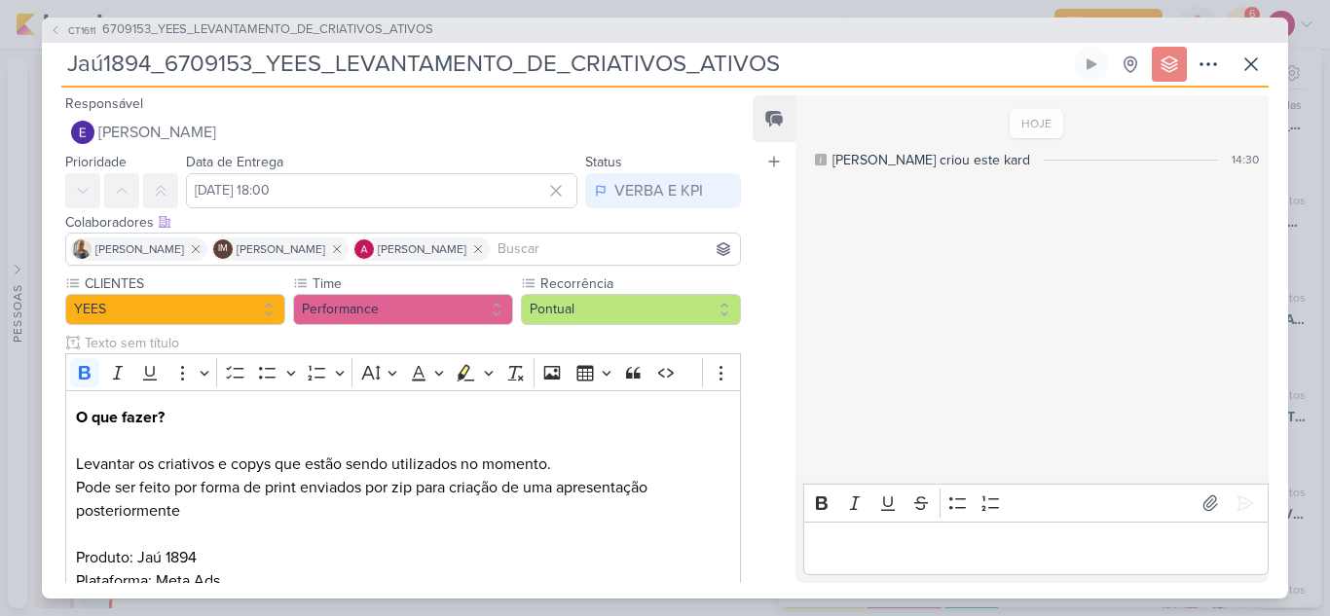
scroll to position [179, 0]
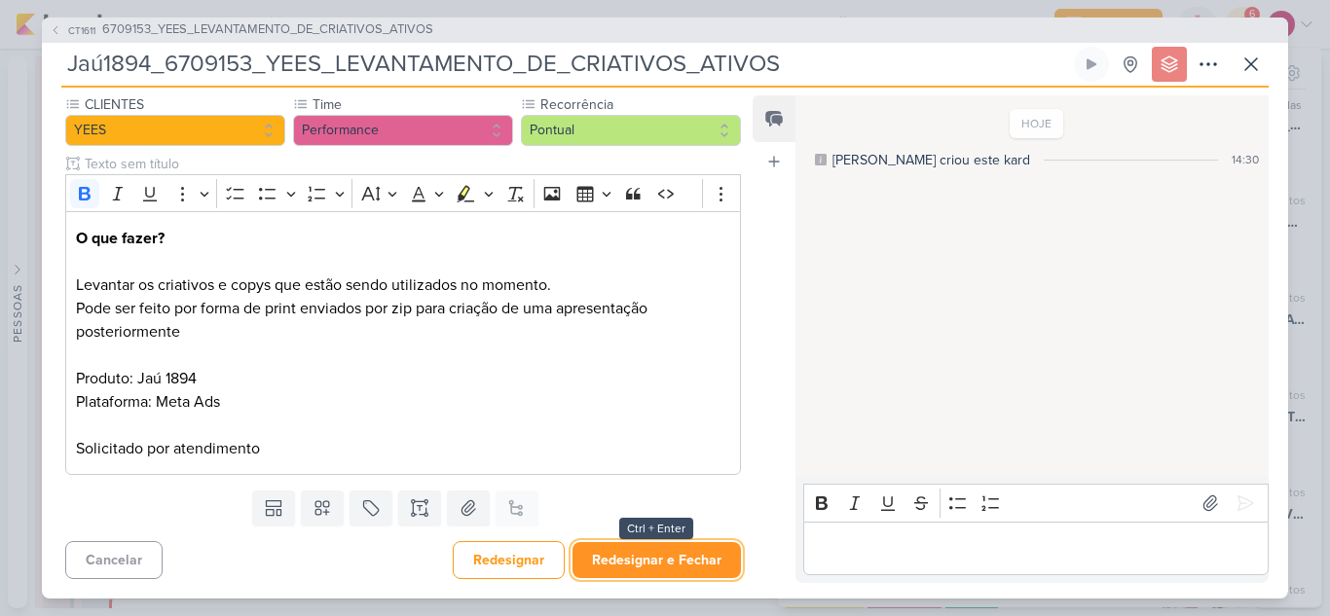
click at [675, 557] on button "Redesignar e Fechar" at bounding box center [656, 560] width 168 height 36
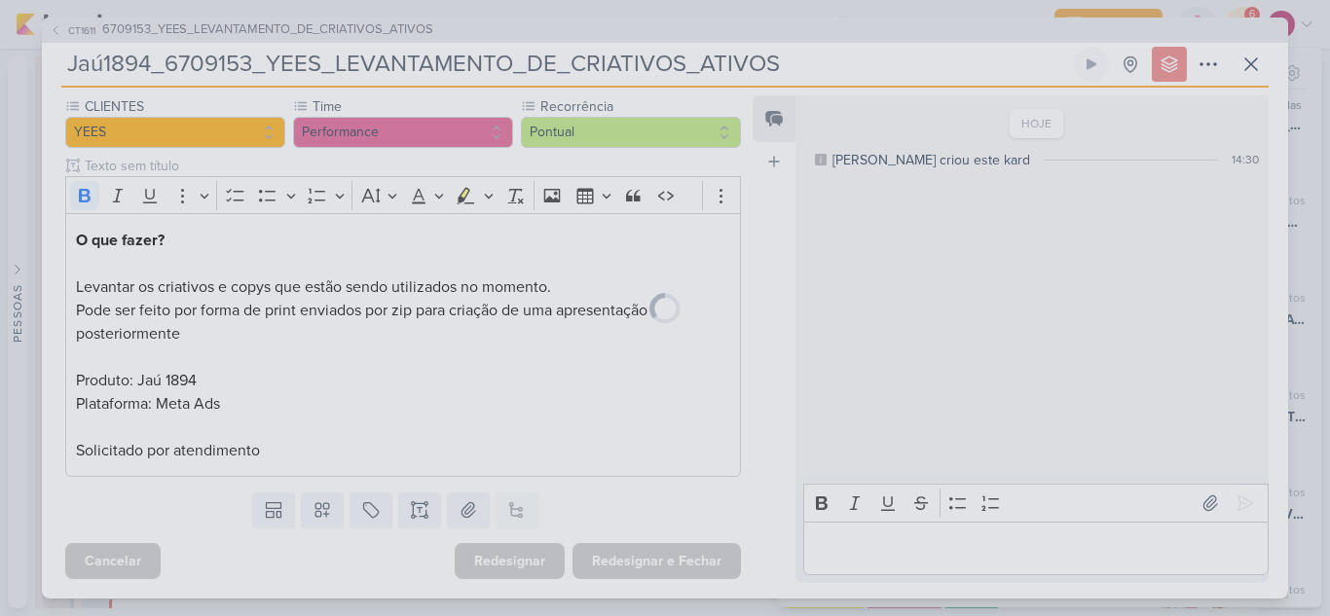
scroll to position [177, 0]
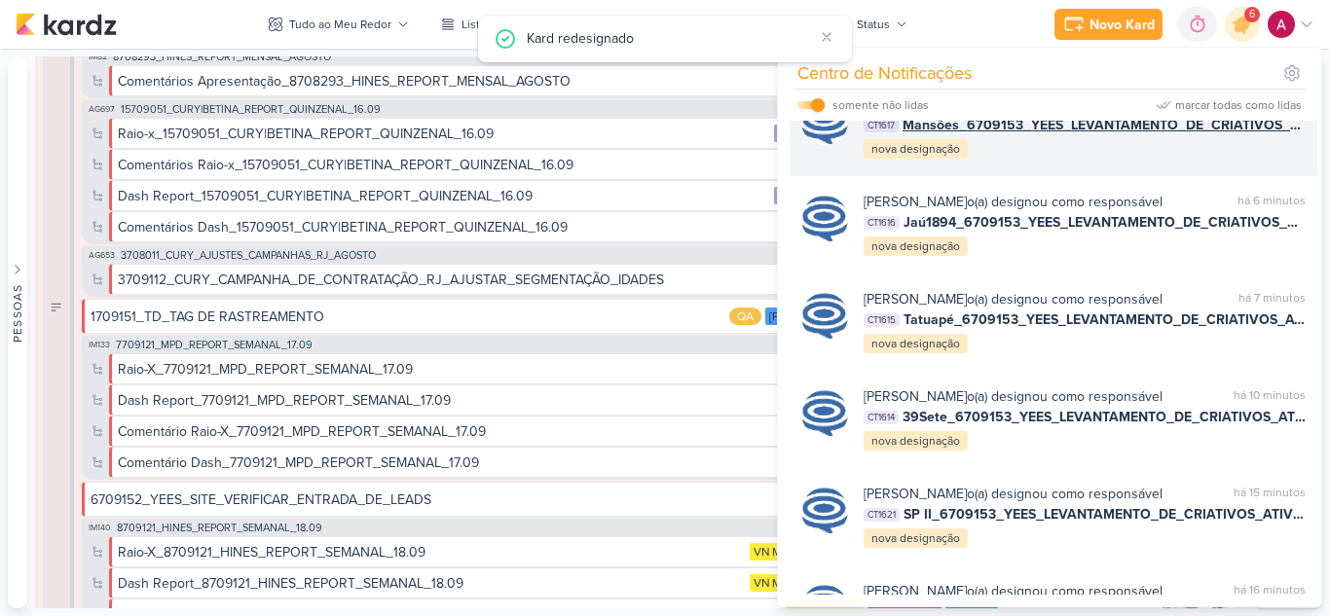
click at [1136, 161] on div "Caroline Traven De Andrade o(a) designou como responsável marcar como lida há 6…" at bounding box center [1084, 127] width 442 height 66
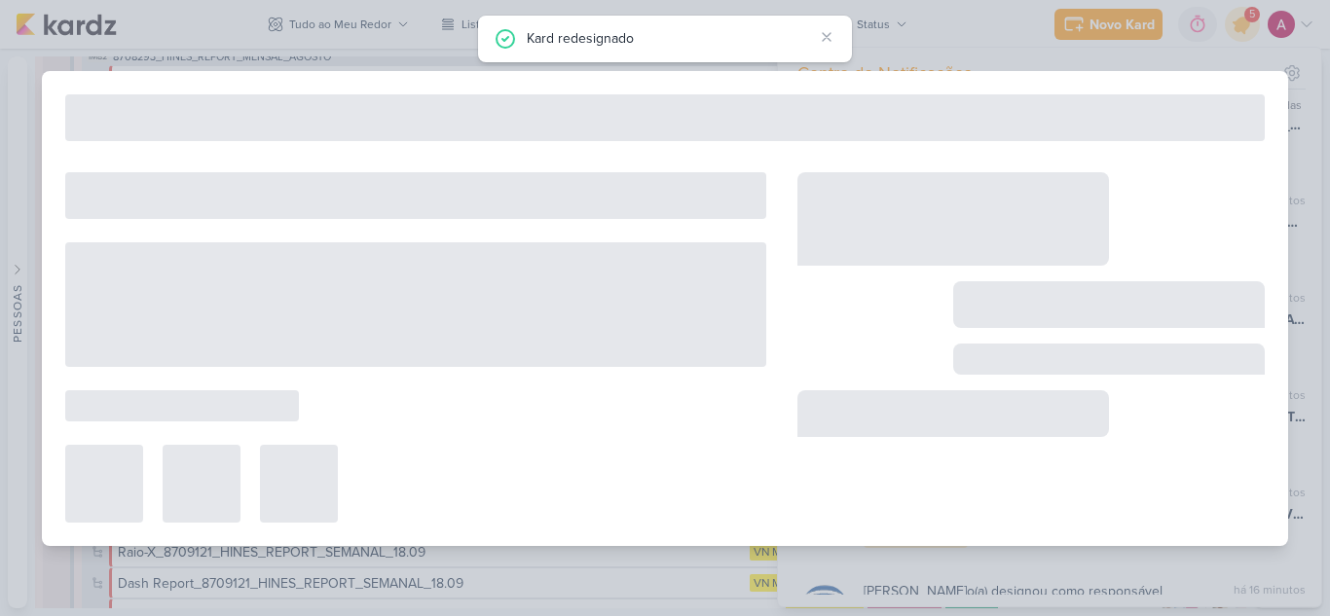
type input "Mansões_6709153_YEES_LEVANTAMENTO_DE_CRIATIVOS_ATIVOS"
type input "22 de setembro de 2025 às 18:00"
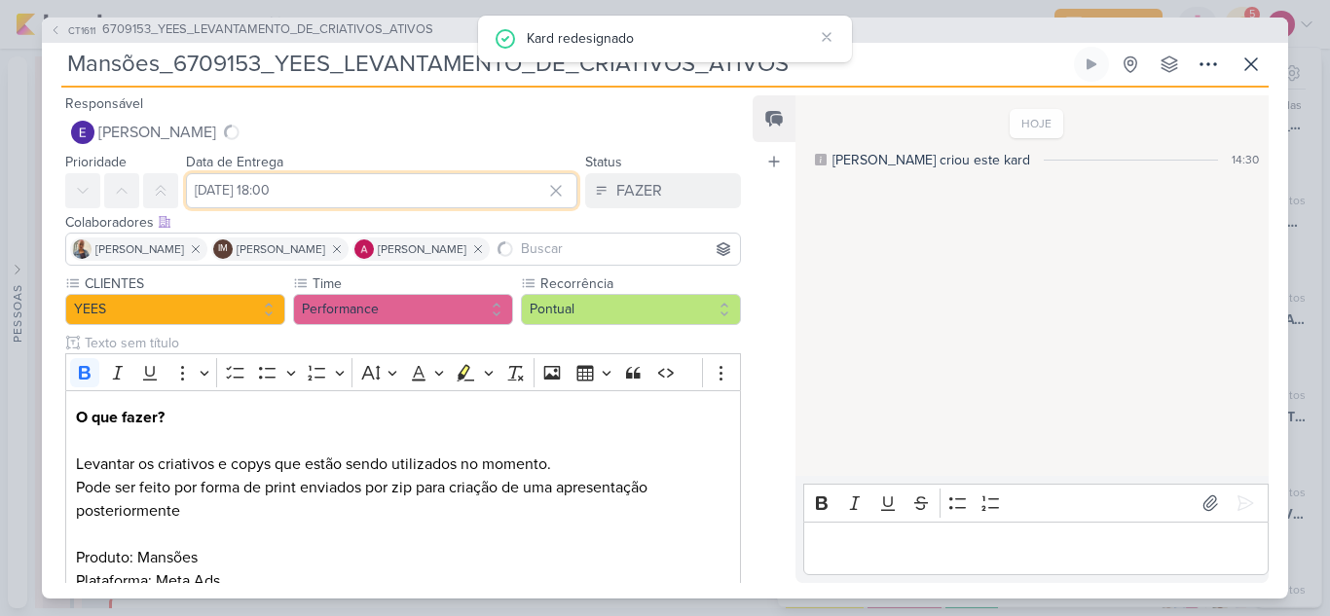
click at [238, 189] on input "22 de setembro de 2025 às 18:00" at bounding box center [381, 190] width 391 height 35
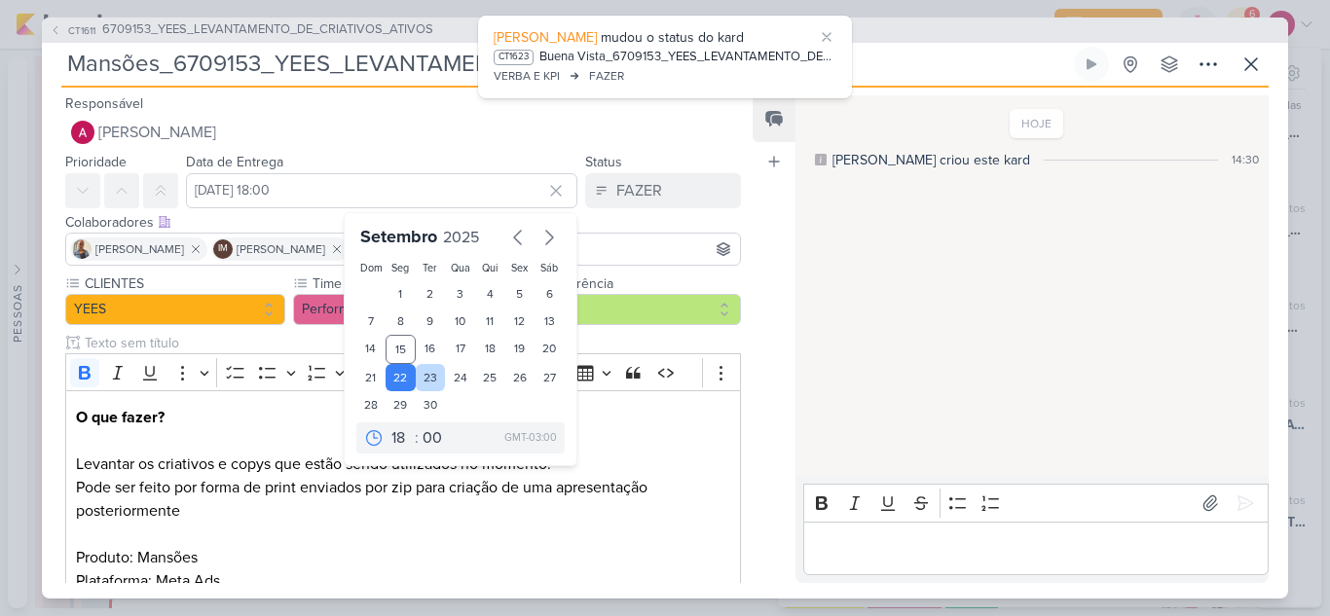
click at [427, 374] on div "23" at bounding box center [431, 377] width 30 height 27
type input "23 de setembro de 2025 às 18:00"
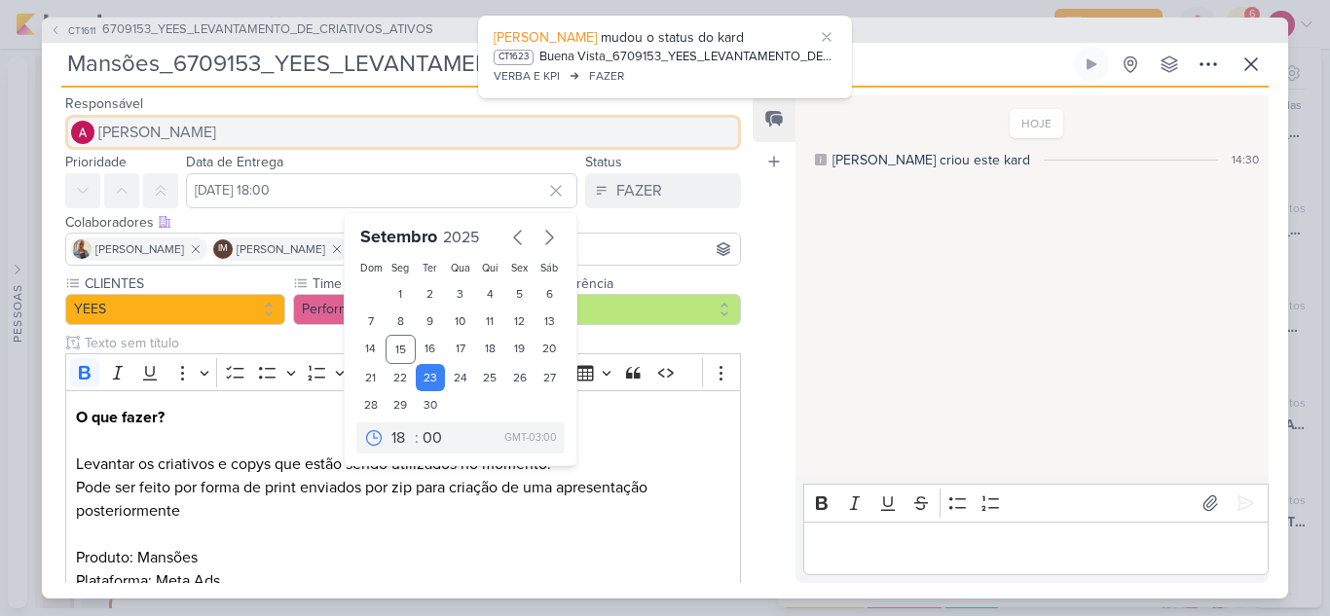
click at [216, 129] on span "[PERSON_NAME]" at bounding box center [157, 132] width 118 height 23
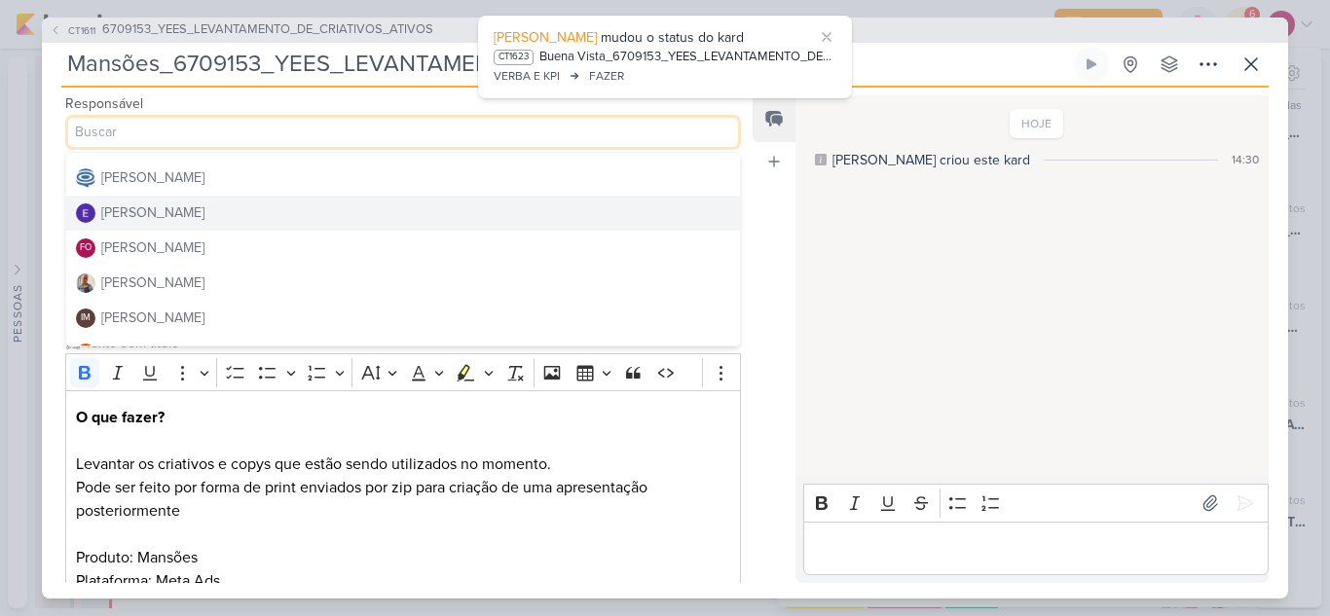
click at [241, 211] on button "Eduardo Quaresma" at bounding box center [403, 213] width 674 height 35
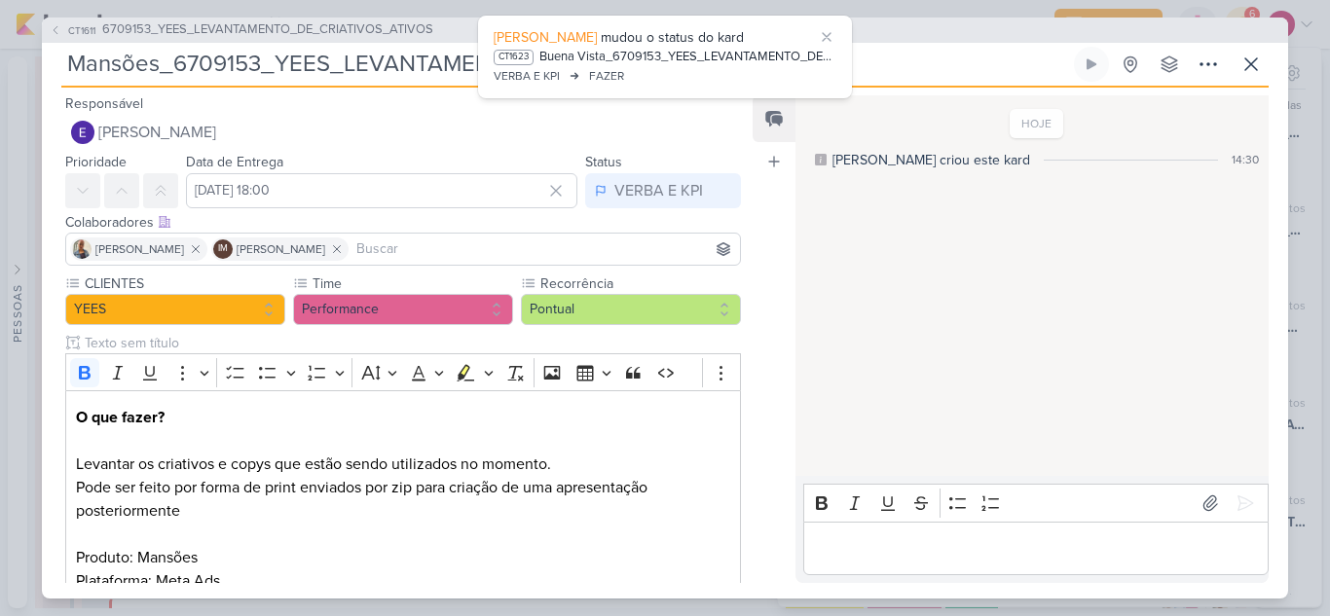
scroll to position [2364, 0]
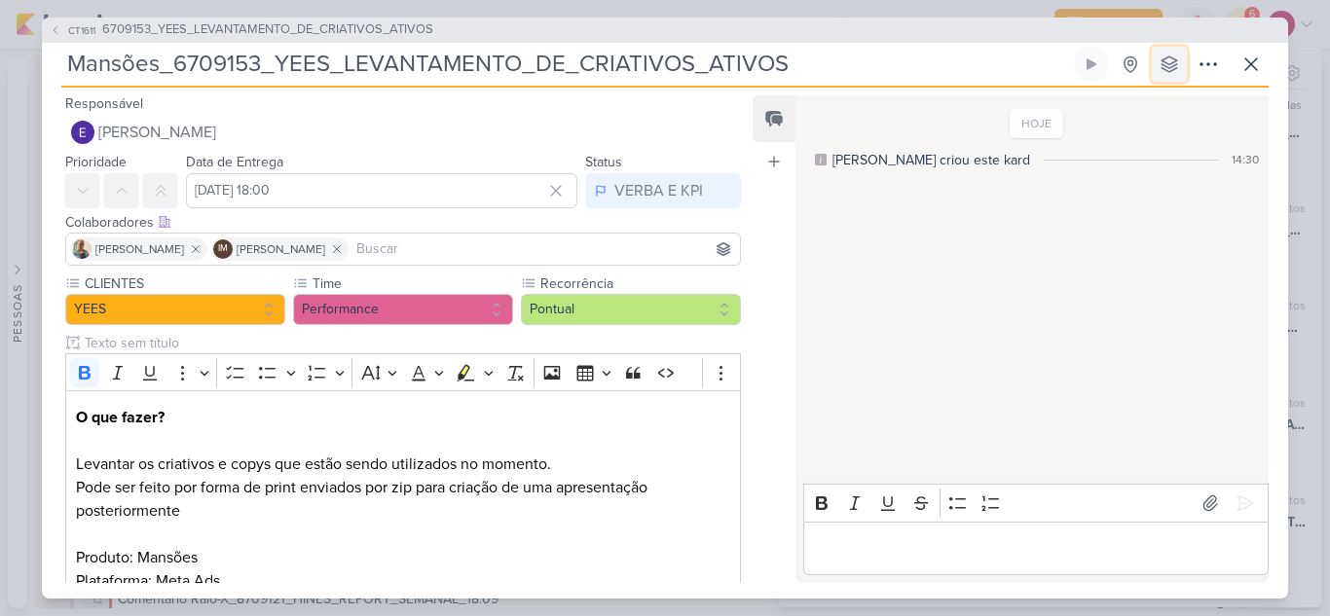
click at [1169, 71] on icon at bounding box center [1169, 64] width 16 height 16
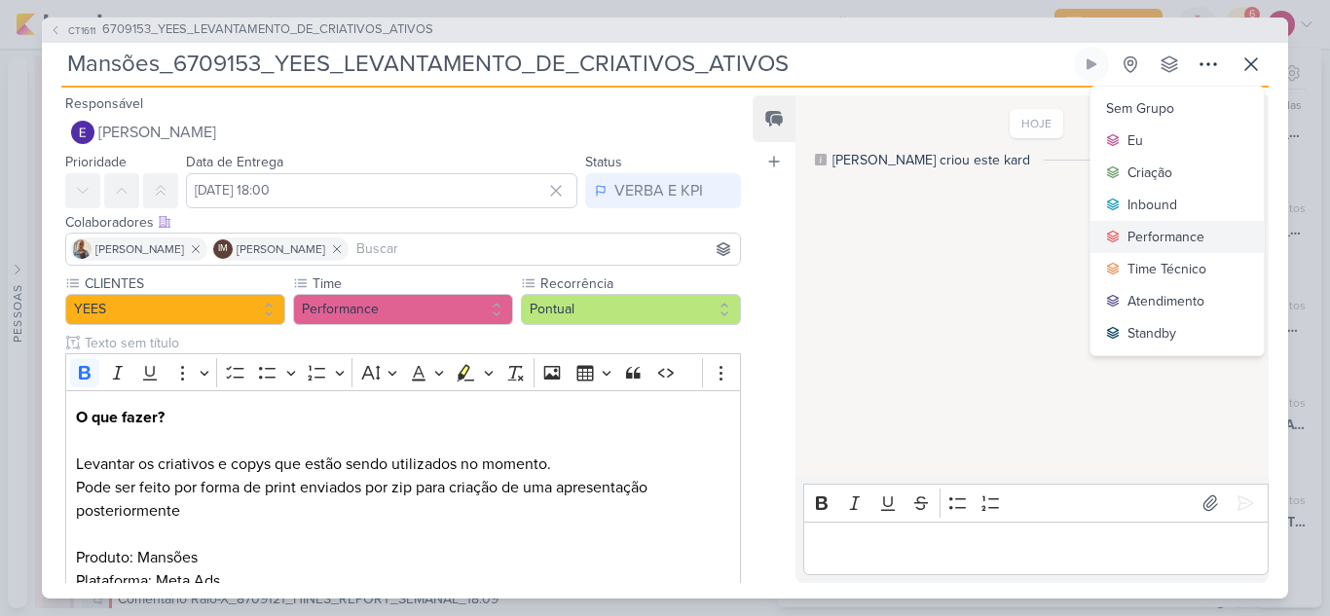
click at [1136, 233] on div "Performance" at bounding box center [1165, 237] width 77 height 20
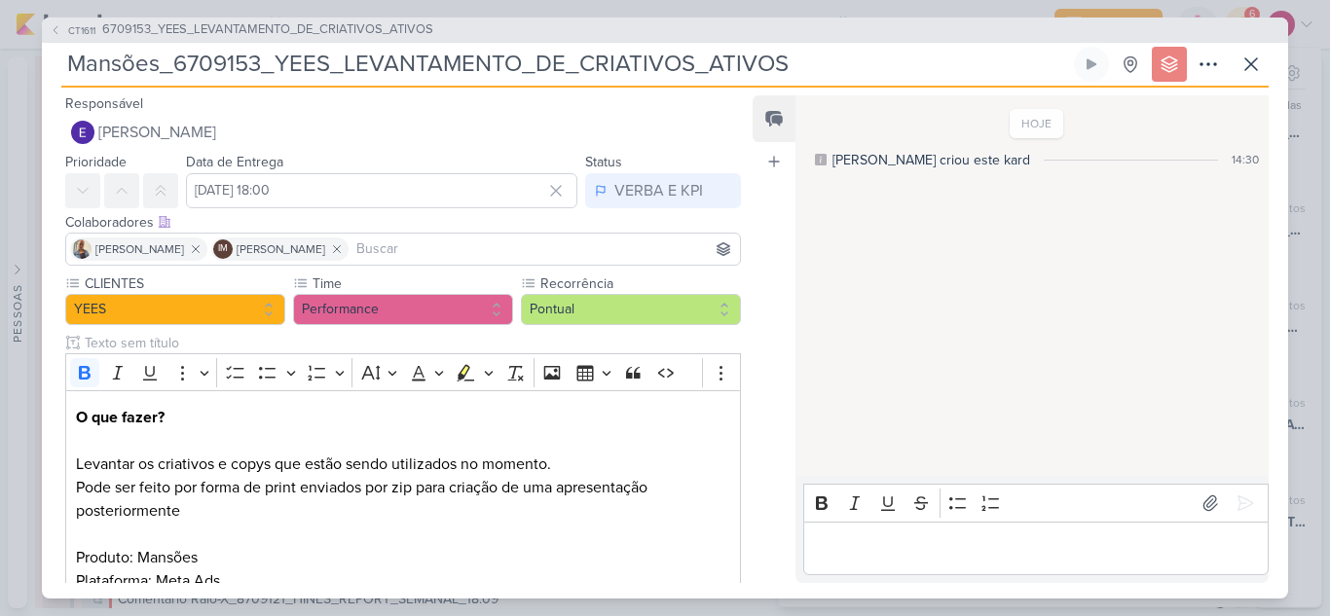
click at [523, 243] on input at bounding box center [543, 248] width 383 height 23
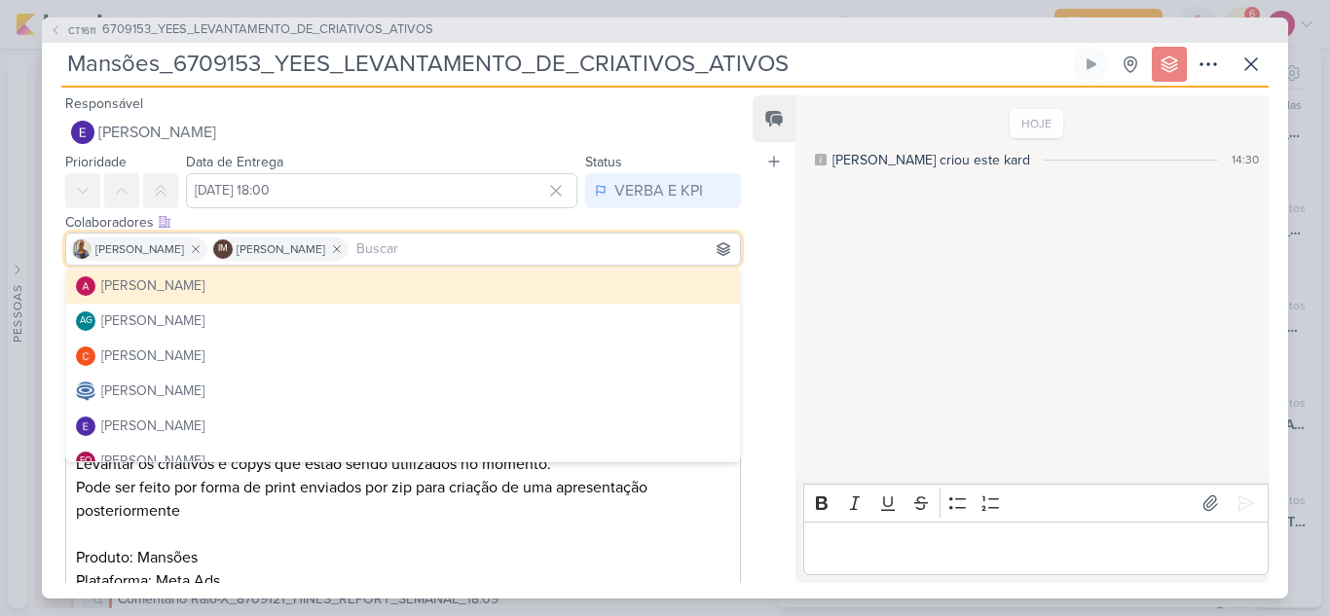
click at [304, 274] on button "[PERSON_NAME]" at bounding box center [403, 286] width 674 height 35
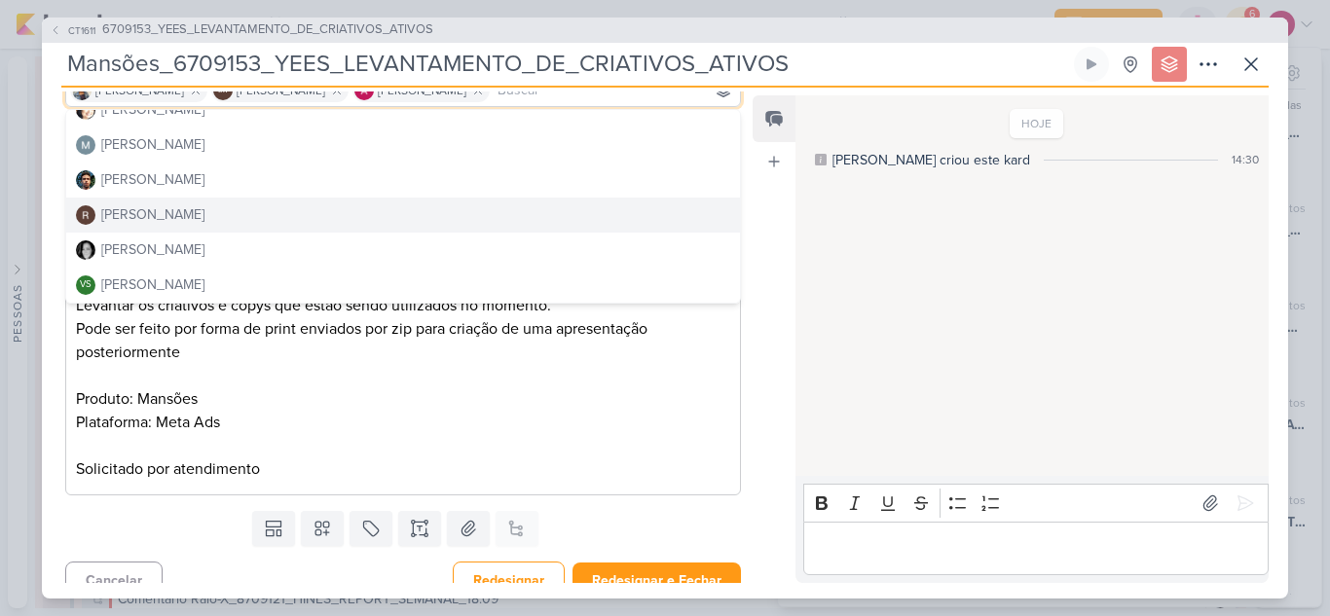
scroll to position [179, 0]
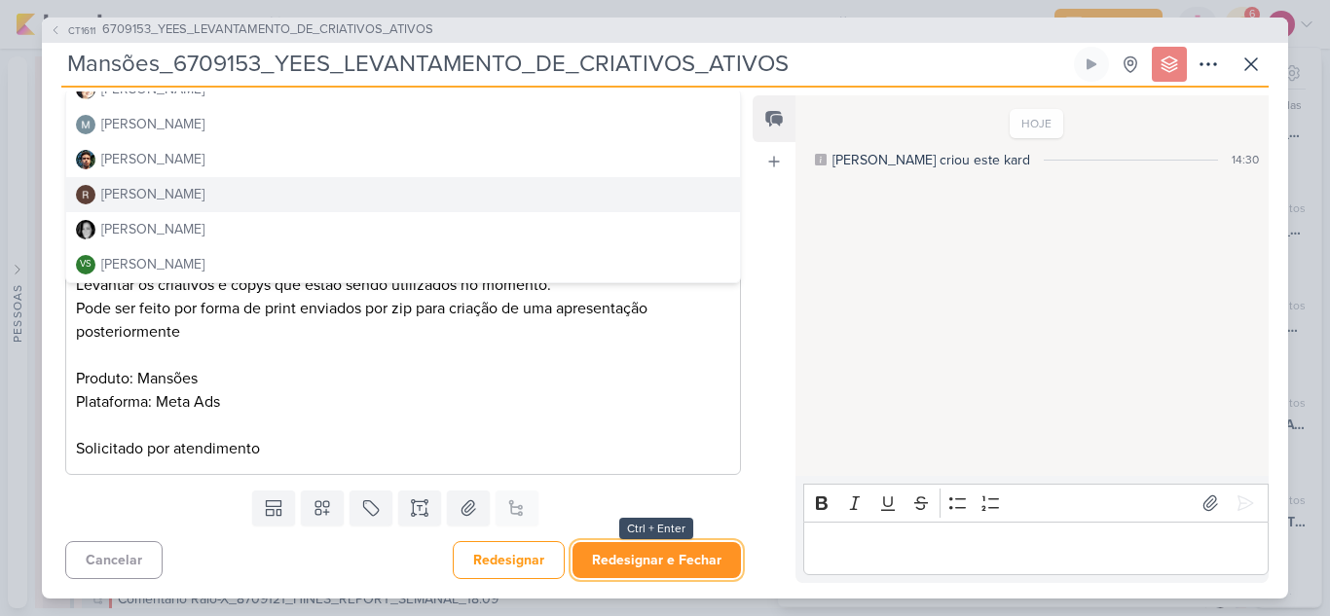
click at [630, 560] on button "Redesignar e Fechar" at bounding box center [656, 560] width 168 height 36
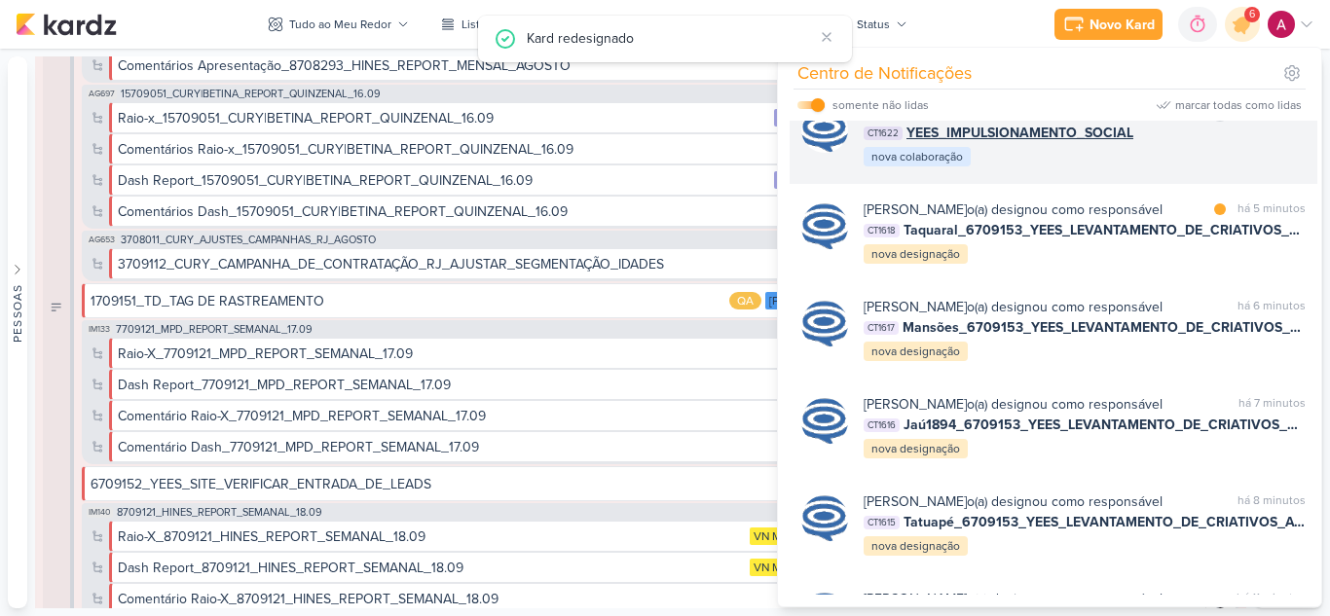
scroll to position [357, 0]
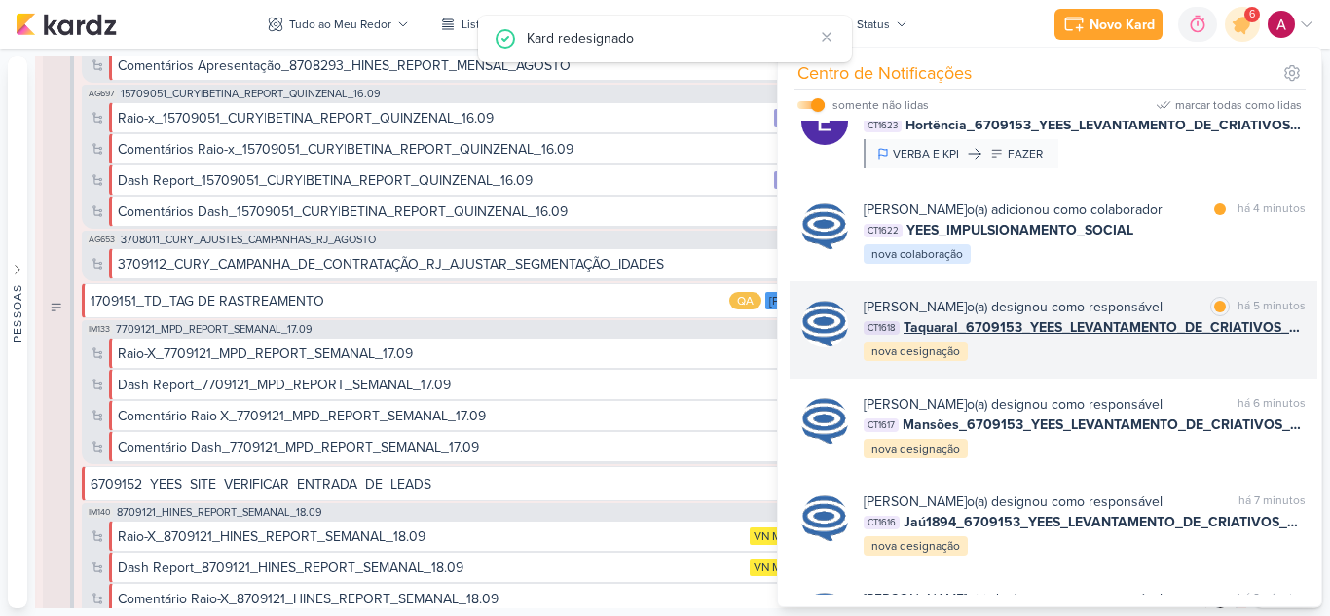
click at [1127, 317] on div "Caroline Traven De Andrade o(a) designou como responsável" at bounding box center [1012, 307] width 299 height 20
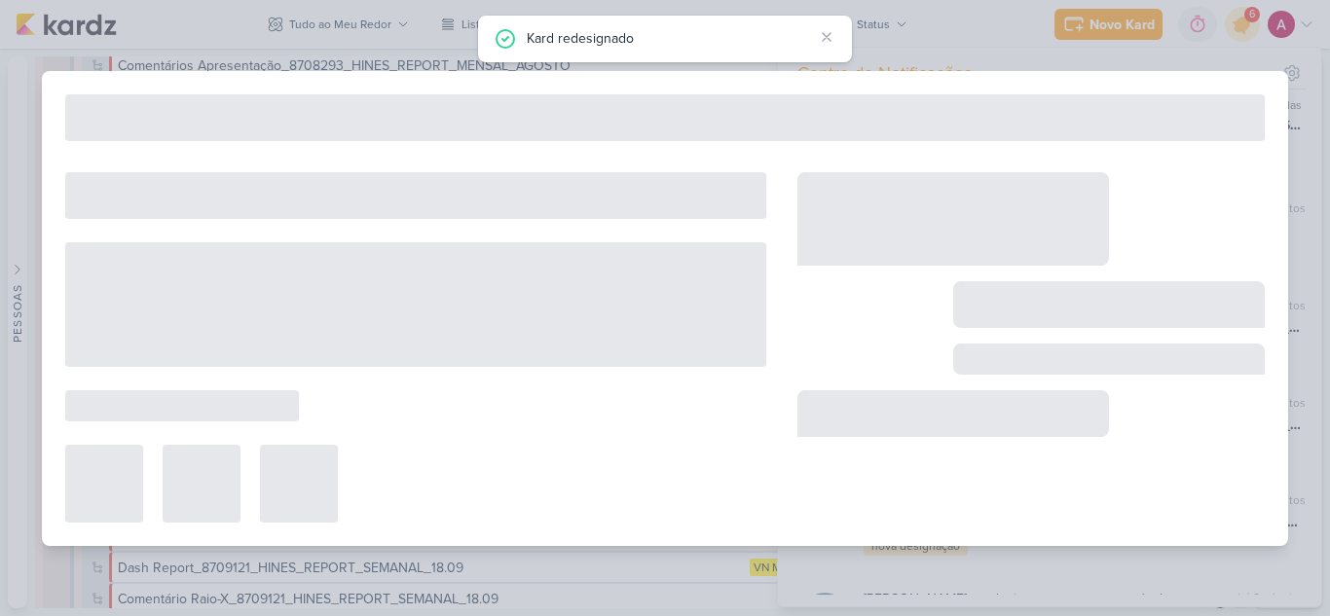
type input "Taquaral_6709153_YEES_LEVANTAMENTO_DE_CRIATIVOS_ATIVOS"
type input "22 de setembro de 2025 às 18:59"
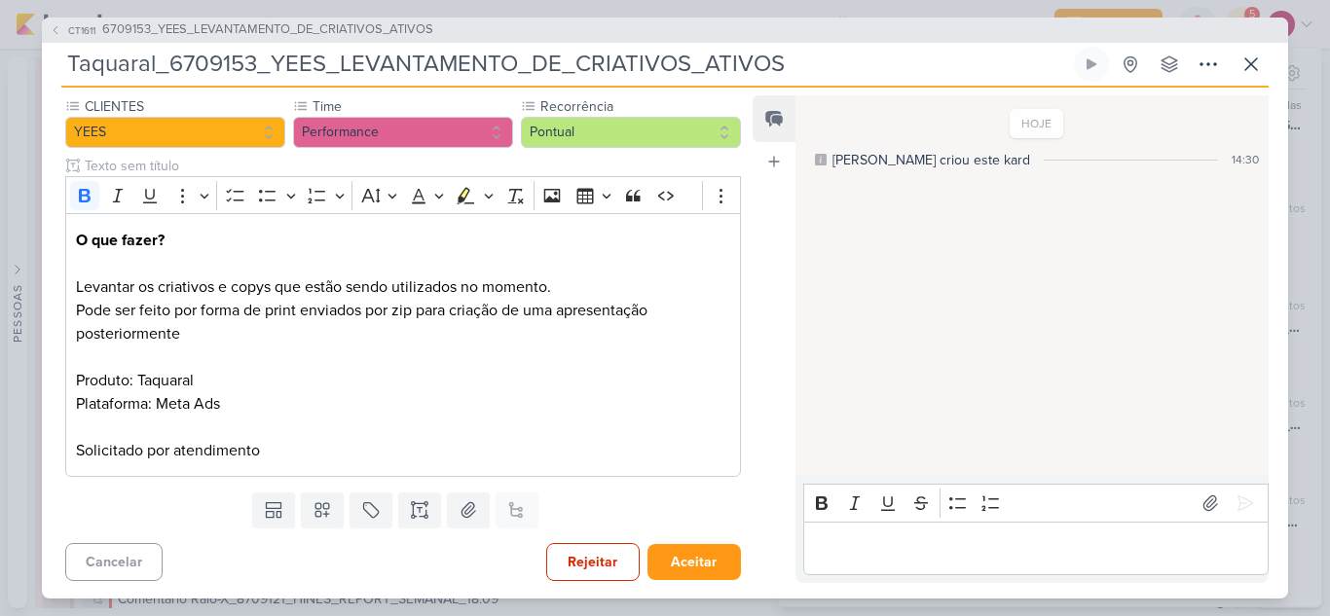
scroll to position [0, 0]
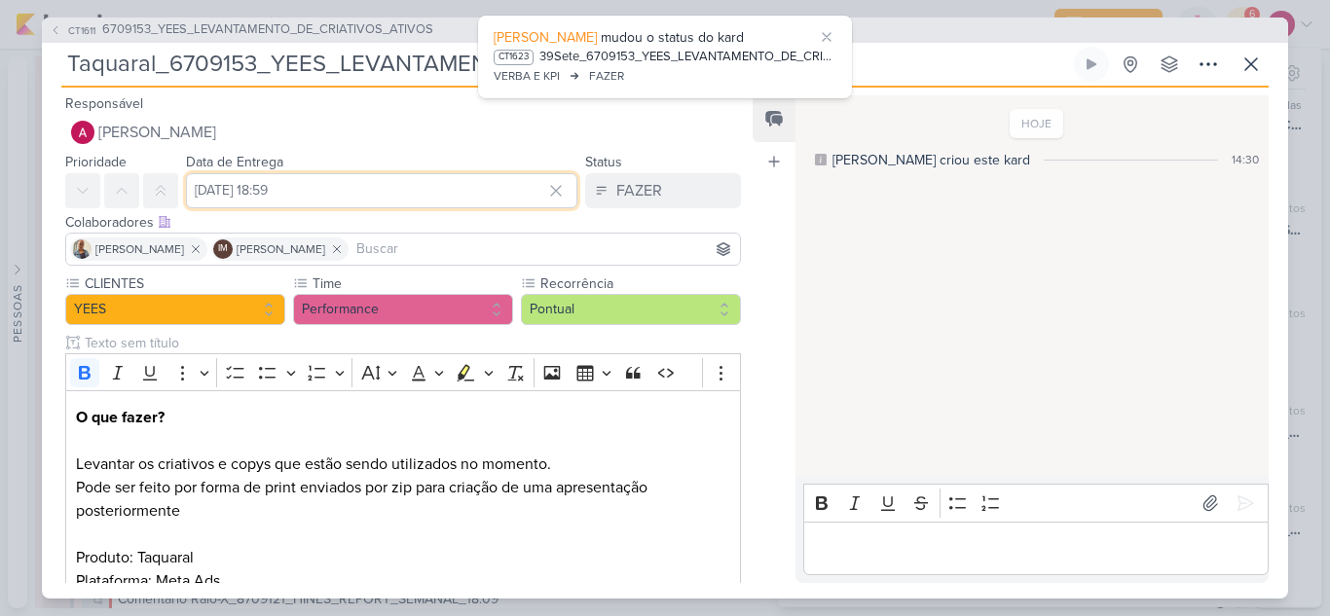
click at [337, 195] on input "22 de setembro de 2025 às 18:59" at bounding box center [381, 190] width 391 height 35
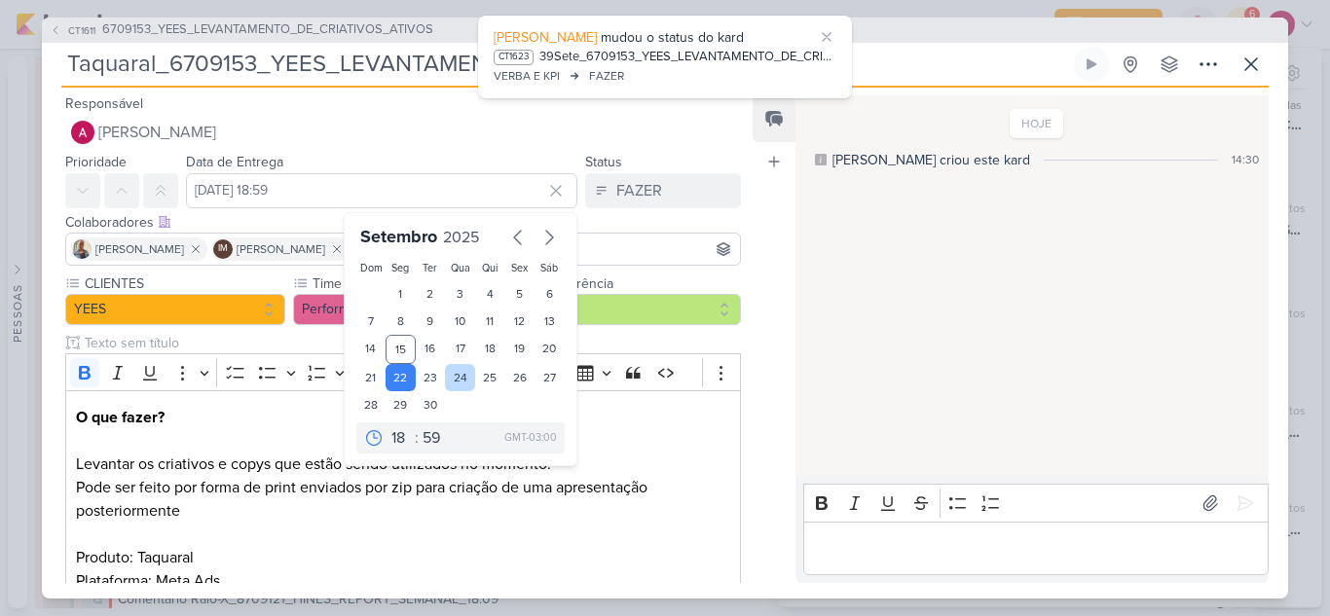
click at [454, 379] on div "24" at bounding box center [460, 377] width 30 height 27
type input "24 de setembro de 2025 às 18:59"
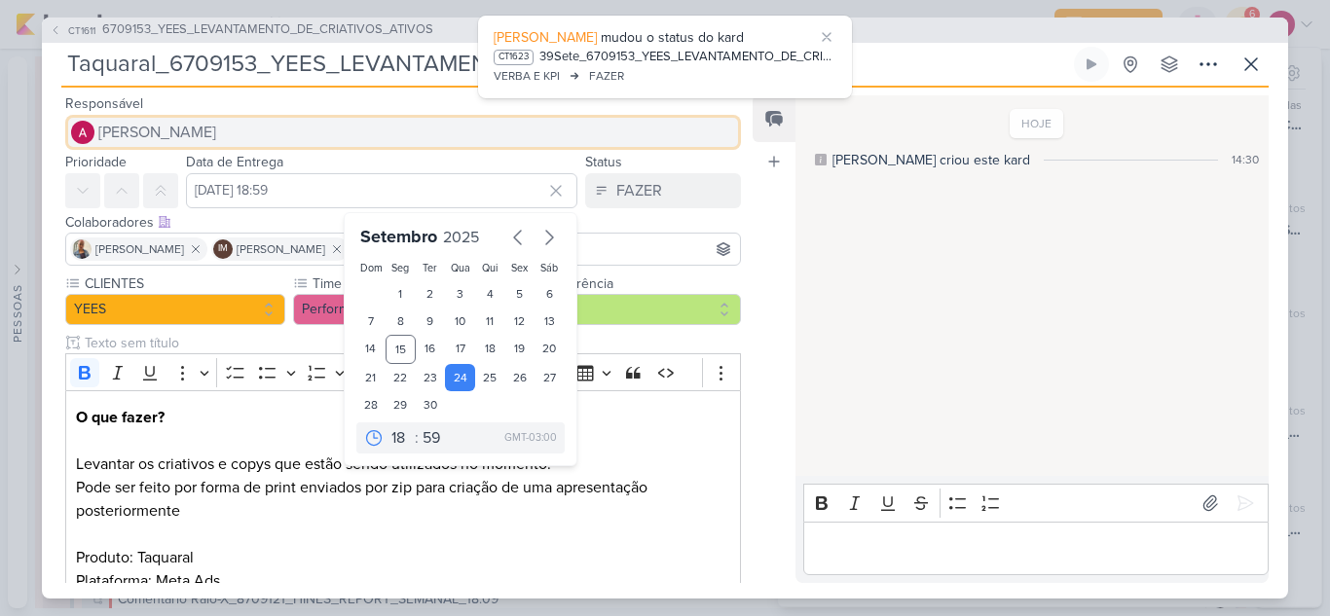
click at [215, 137] on span "[PERSON_NAME]" at bounding box center [157, 132] width 118 height 23
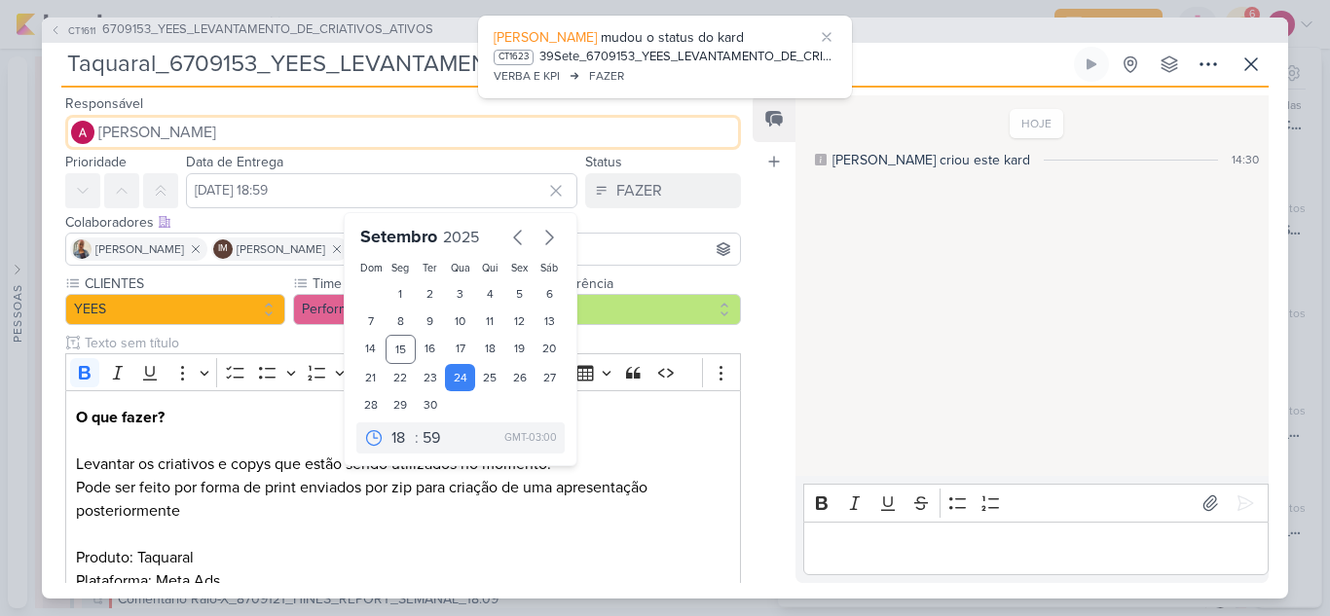
scroll to position [2380, 0]
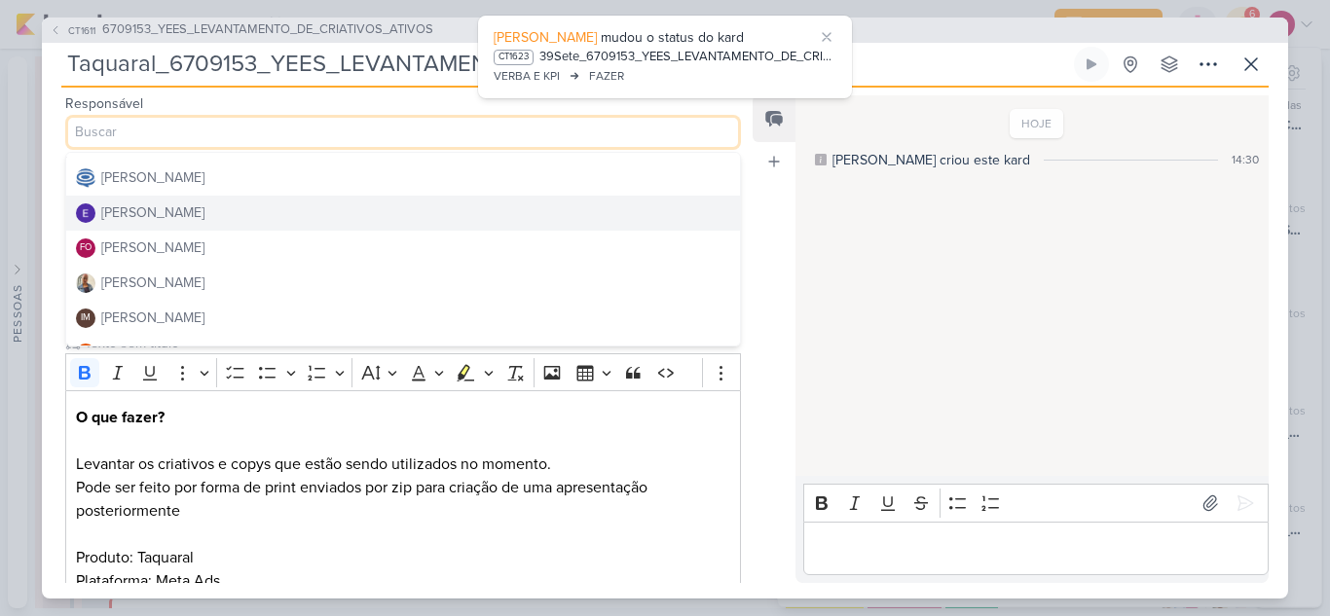
drag, startPoint x: 189, startPoint y: 206, endPoint x: 373, endPoint y: 234, distance: 186.0
click at [189, 207] on div "Eduardo Quaresma" at bounding box center [152, 212] width 103 height 20
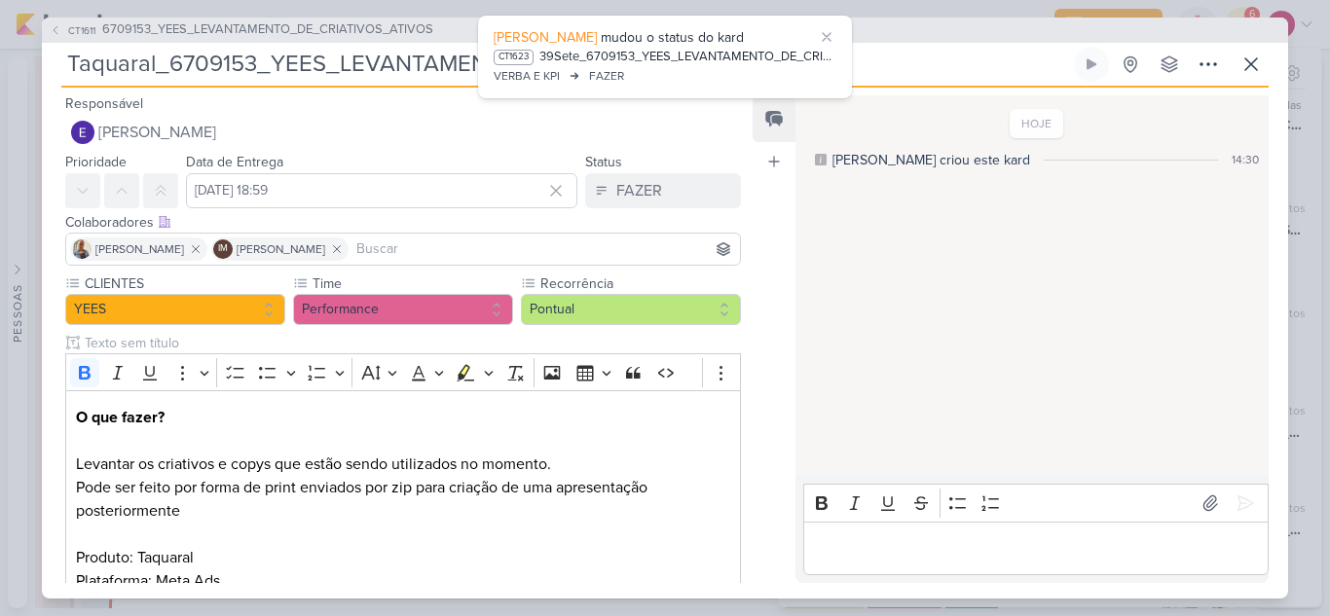
click at [523, 245] on input at bounding box center [543, 248] width 383 height 23
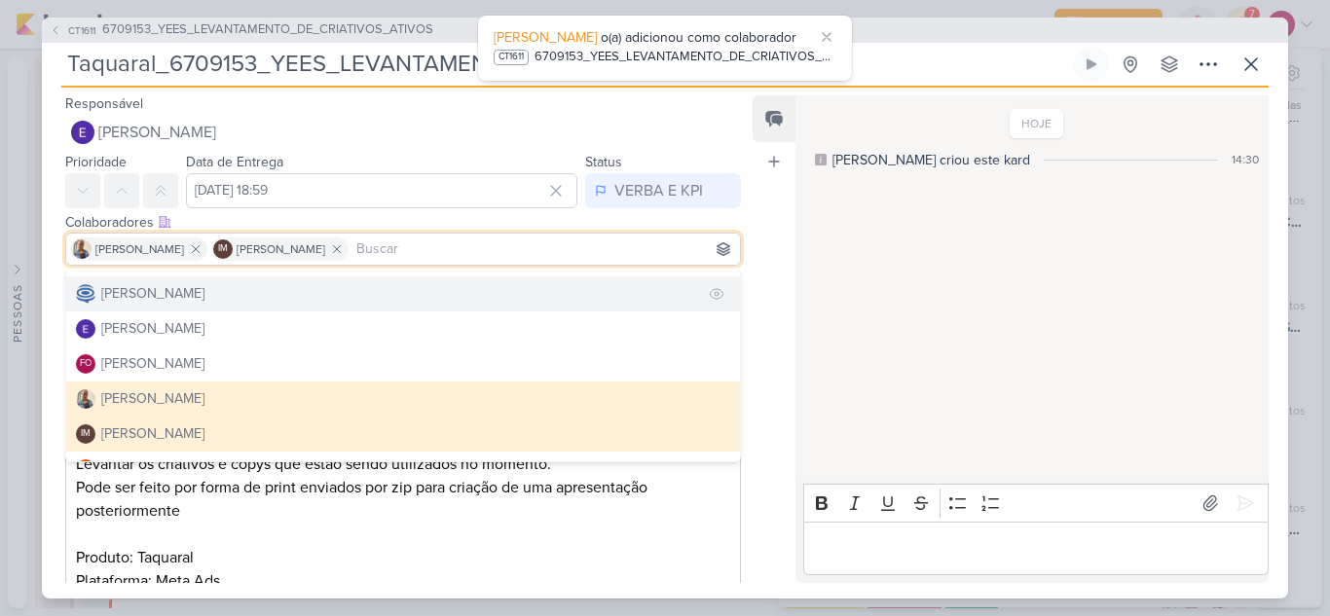
scroll to position [0, 0]
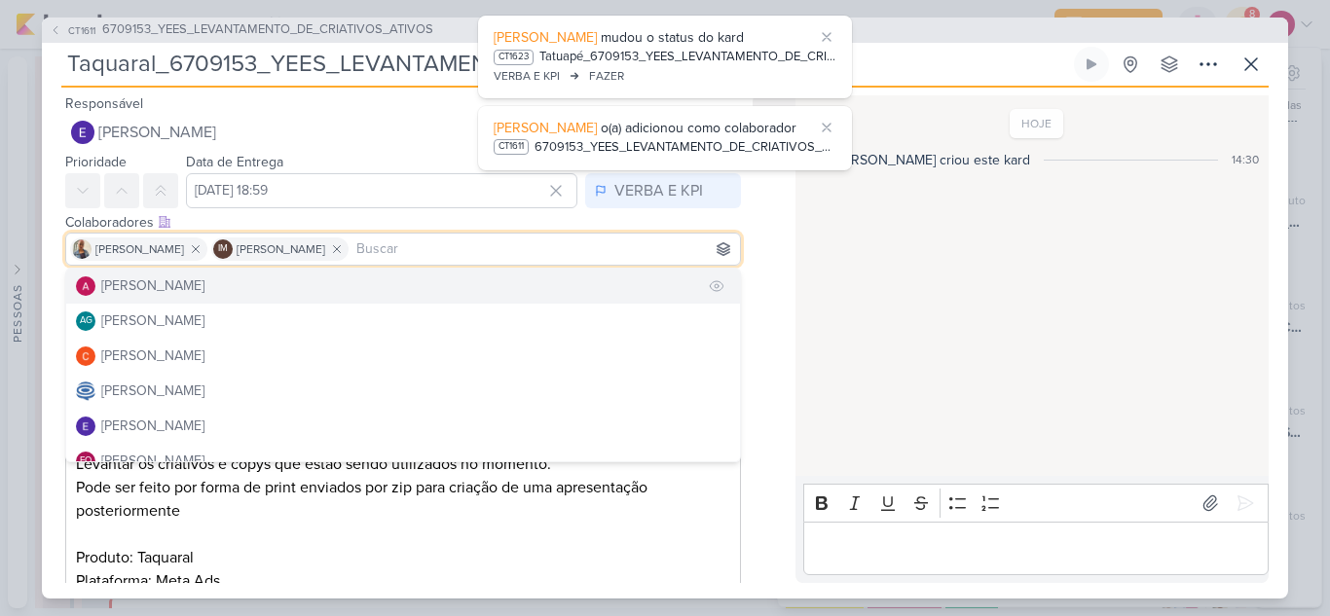
click at [199, 287] on div "[PERSON_NAME]" at bounding box center [152, 285] width 103 height 20
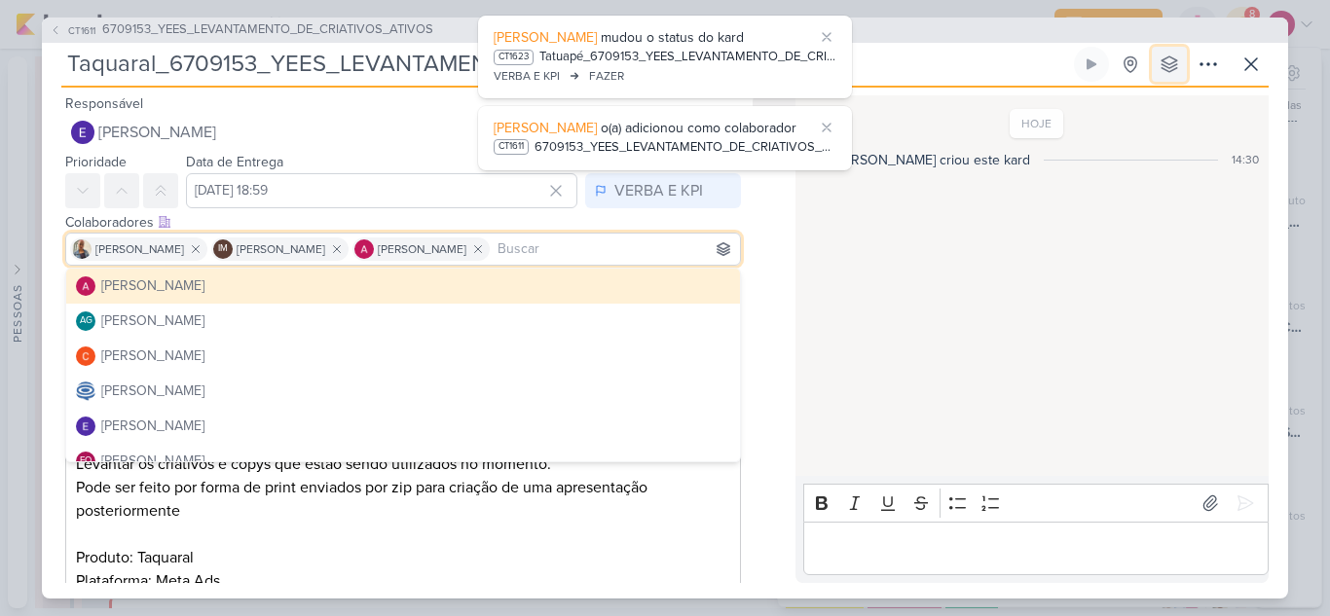
click at [1175, 62] on icon at bounding box center [1168, 64] width 19 height 19
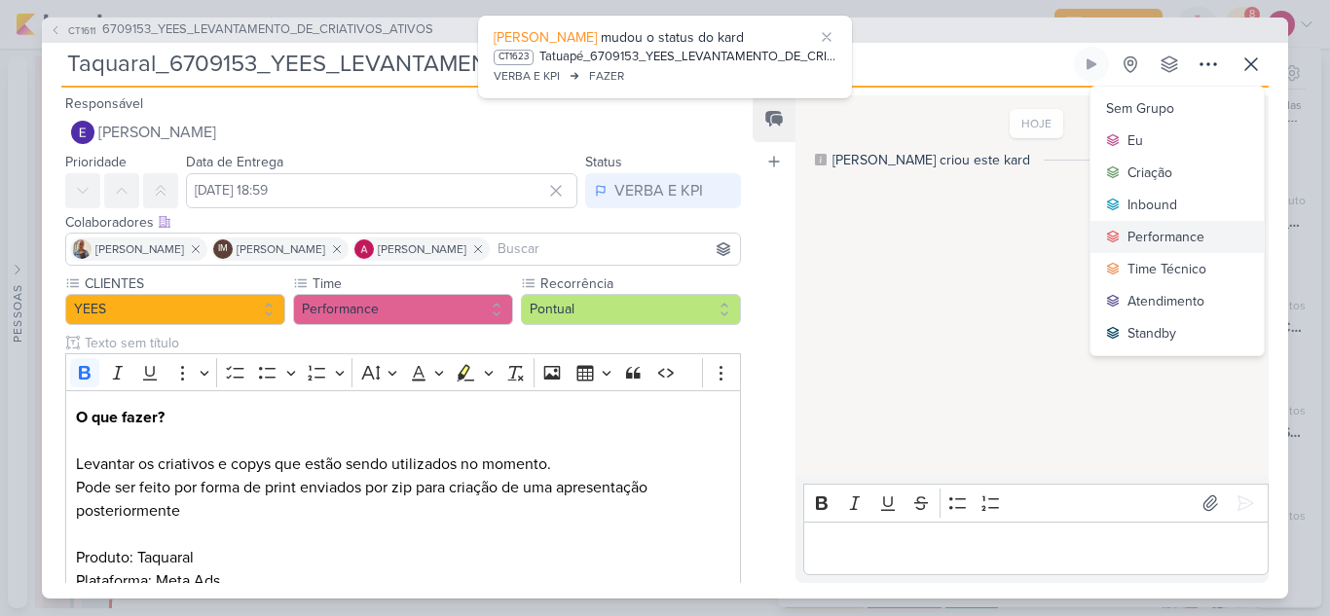
click at [1175, 240] on div "Performance" at bounding box center [1165, 237] width 77 height 20
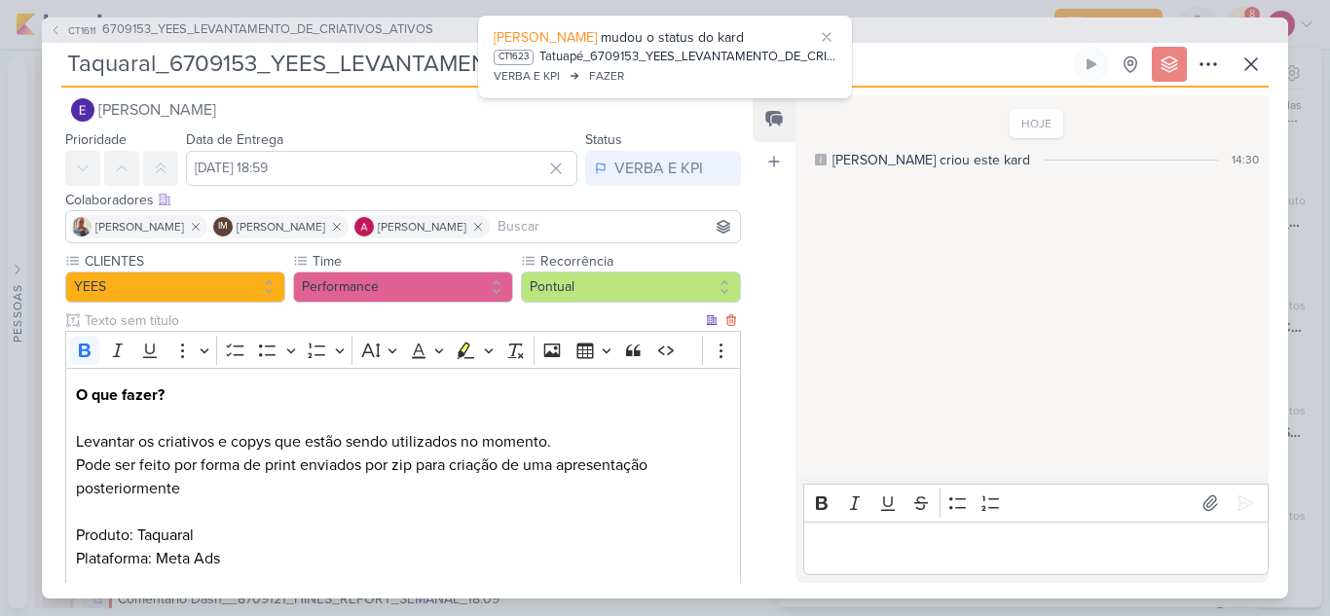
scroll to position [179, 0]
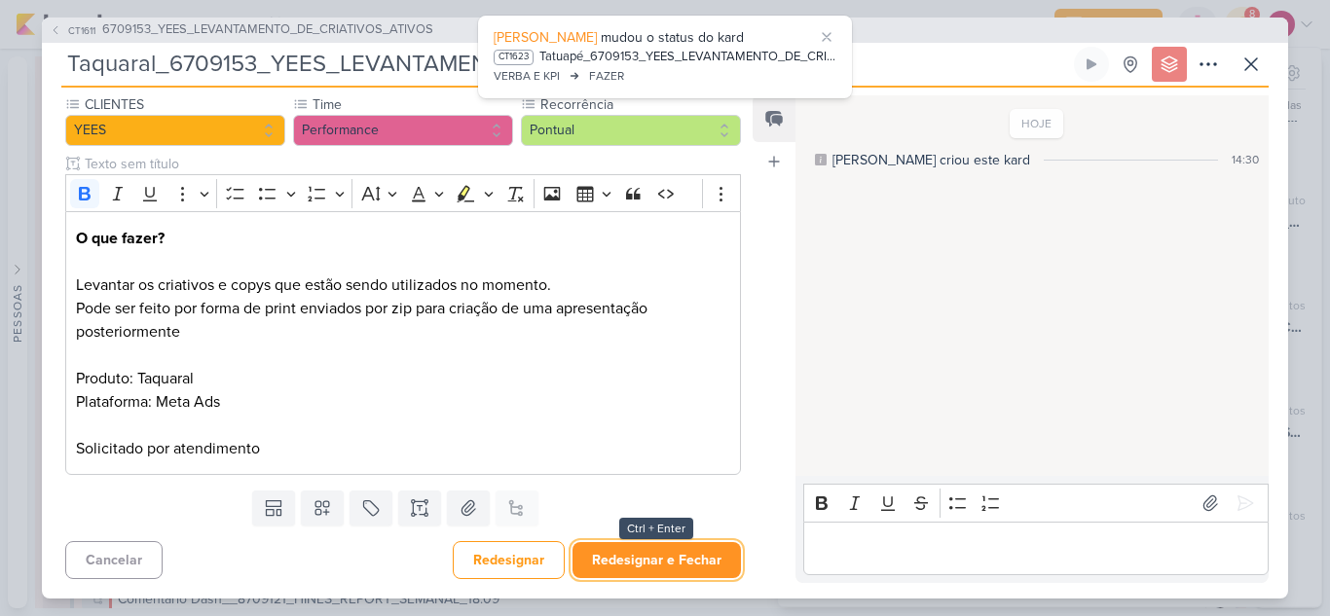
click at [687, 551] on button "Redesignar e Fechar" at bounding box center [656, 560] width 168 height 36
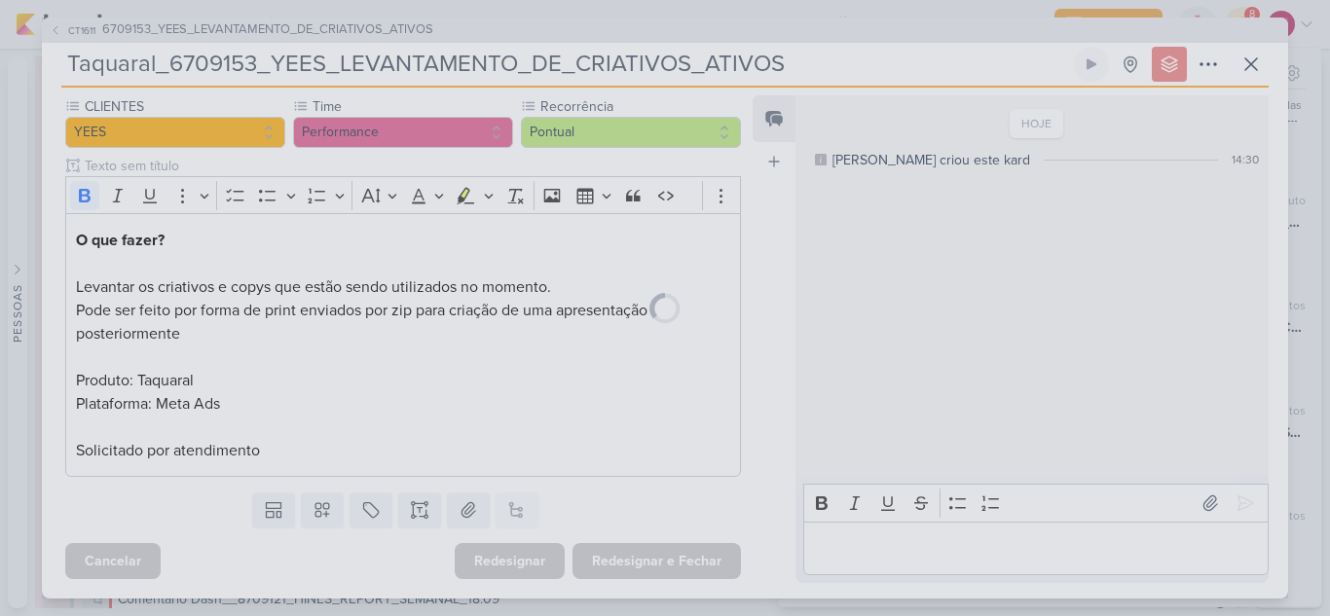
scroll to position [177, 0]
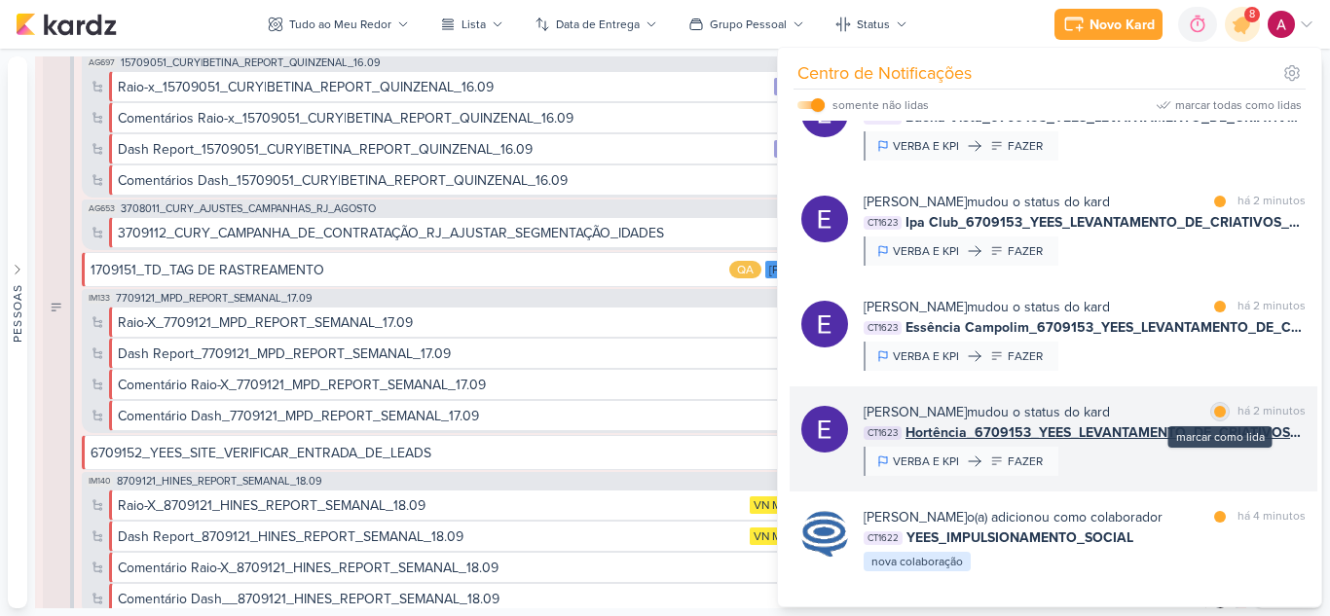
click at [1215, 418] on div at bounding box center [1220, 412] width 12 height 12
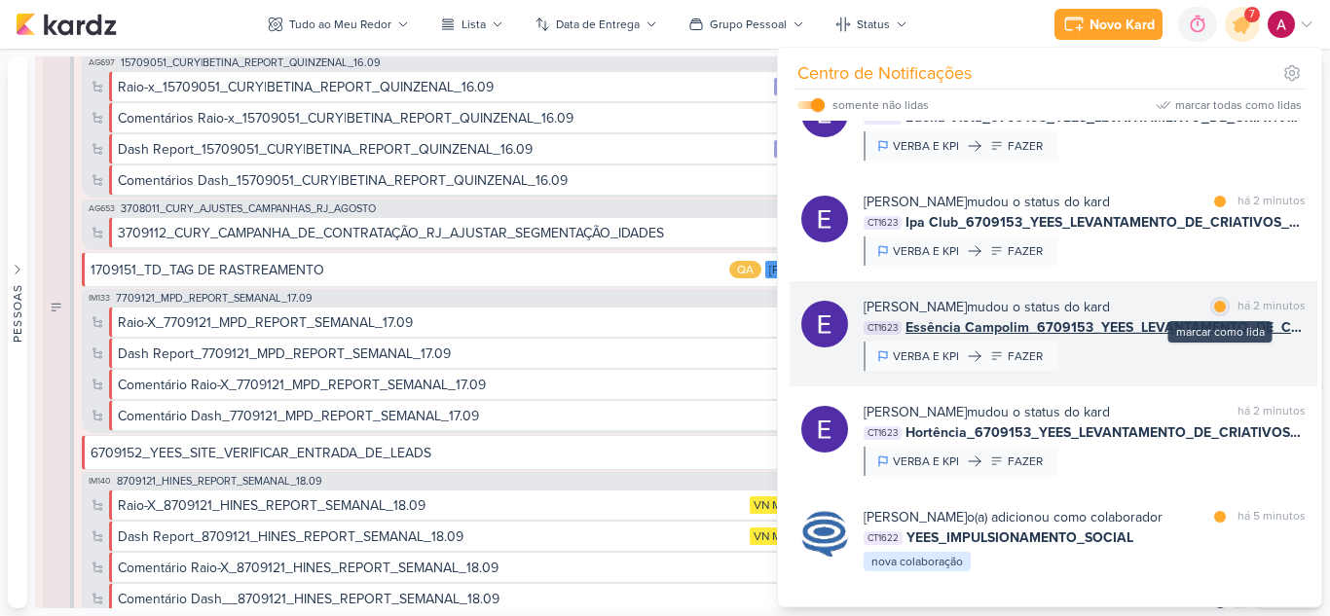
click at [1214, 312] on div at bounding box center [1220, 307] width 12 height 12
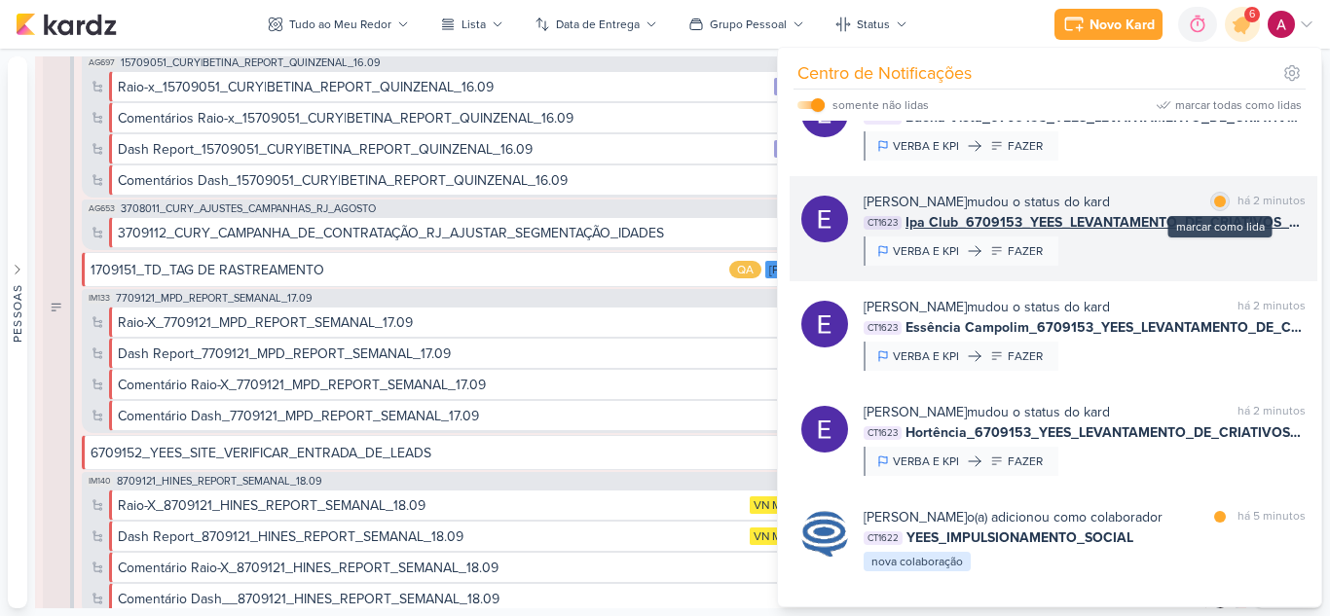
click at [1216, 207] on div at bounding box center [1220, 202] width 12 height 12
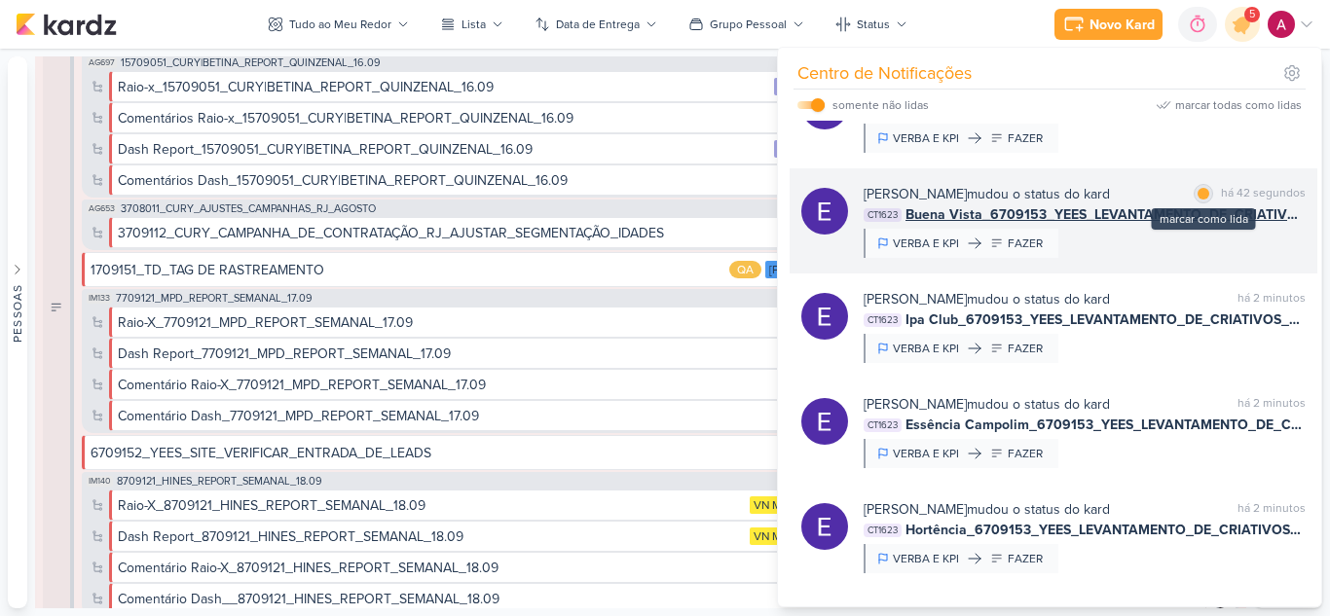
click at [1200, 200] on div at bounding box center [1203, 194] width 12 height 12
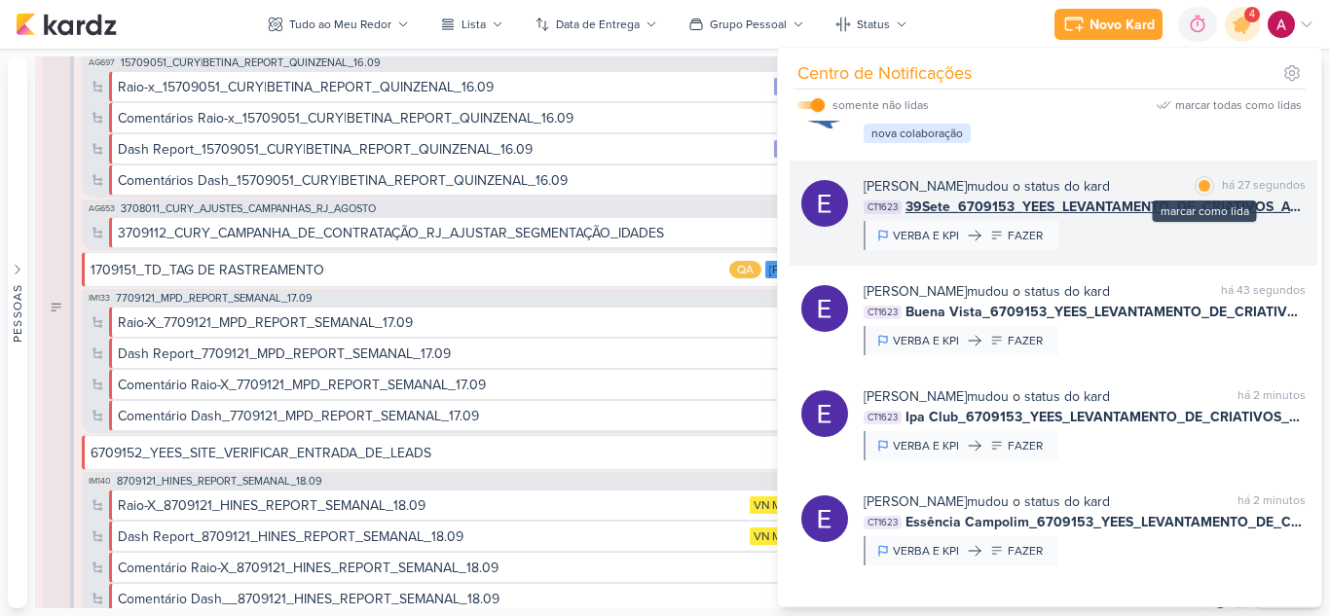
click at [1201, 192] on div at bounding box center [1204, 186] width 12 height 12
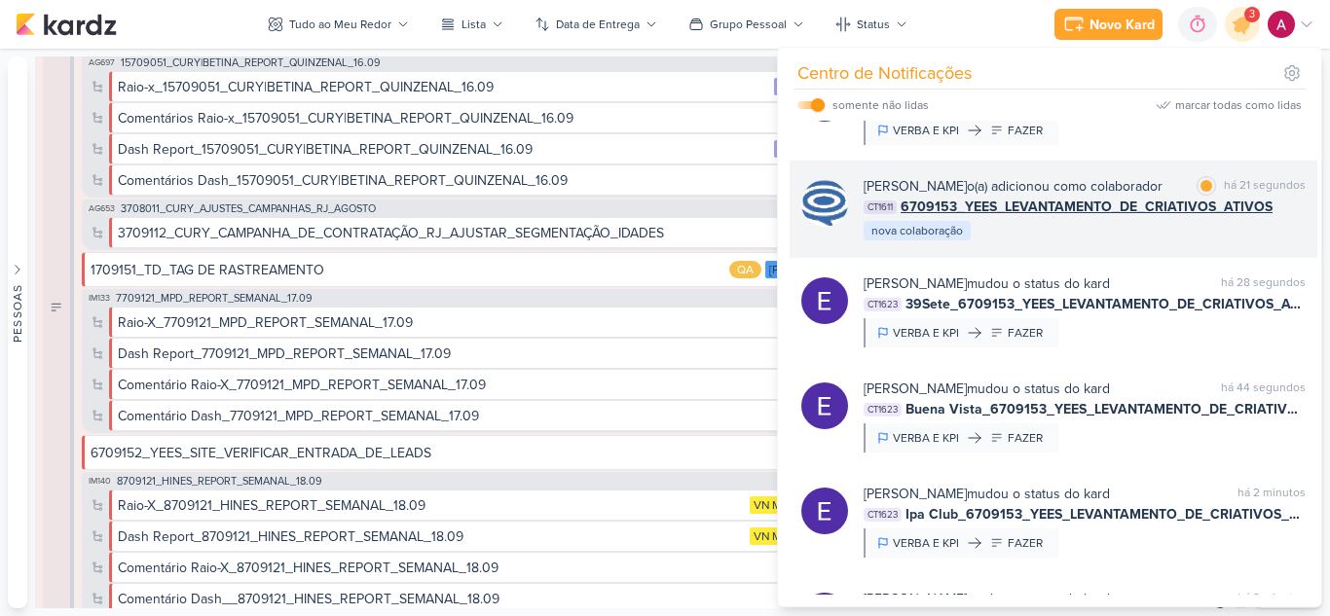
scroll to position [0, 0]
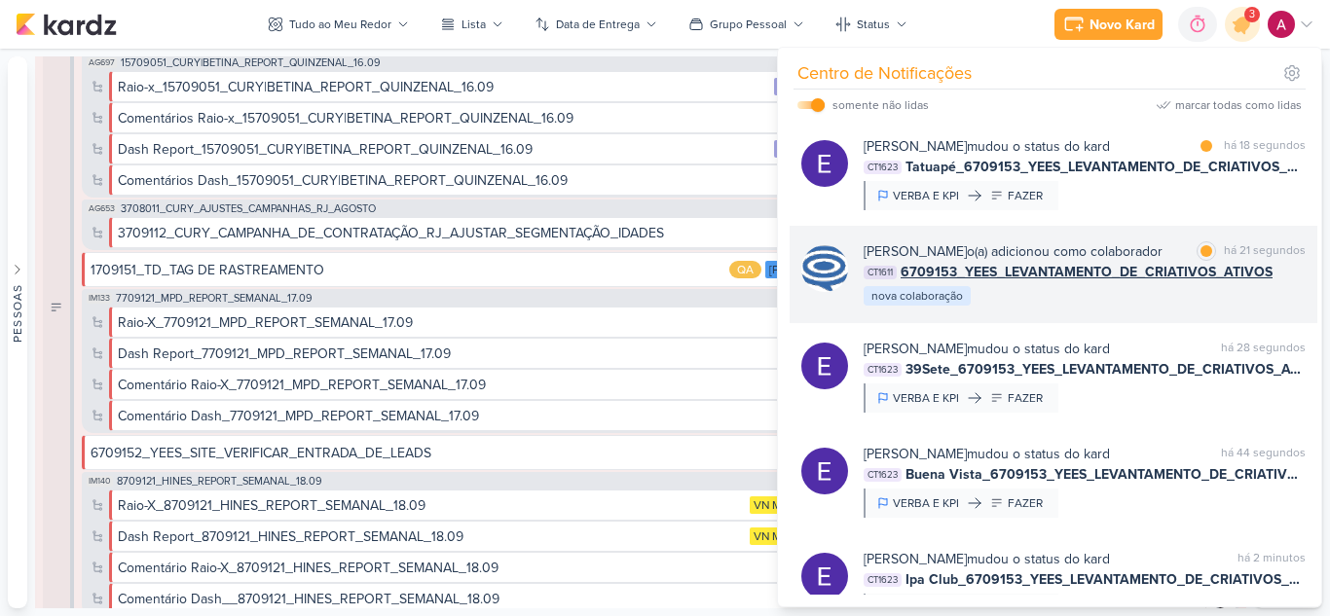
click at [1128, 262] on div "Caroline Traven De Andrade o(a) adicionou como colaborador" at bounding box center [1012, 251] width 299 height 20
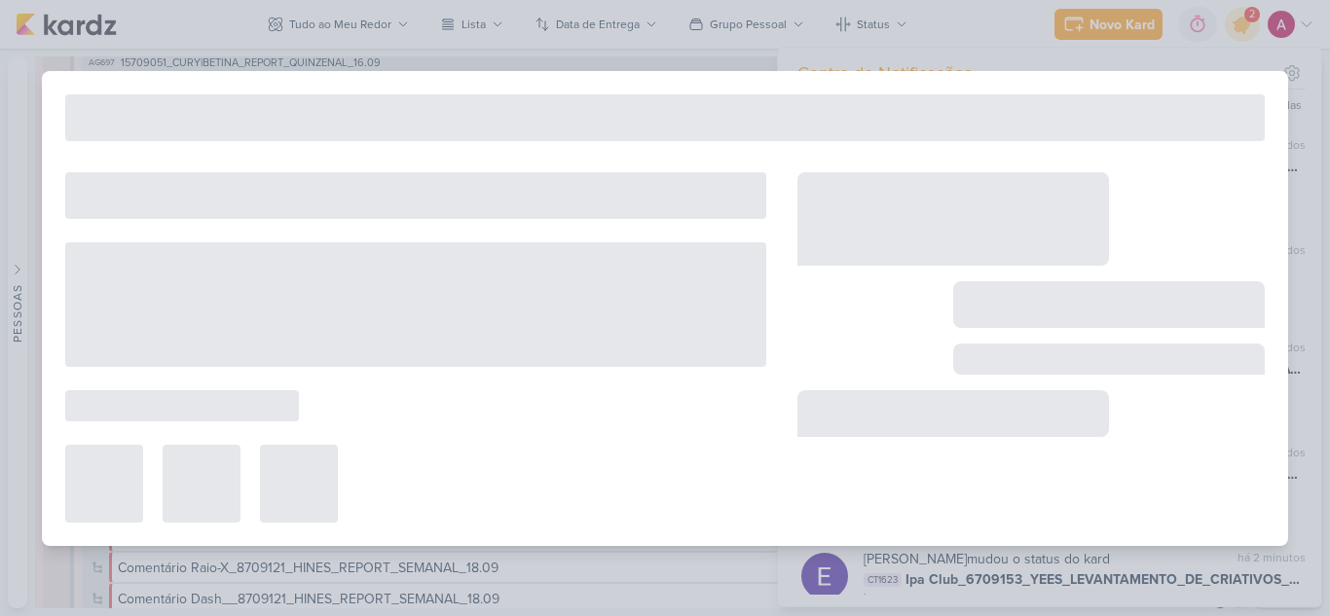
type input "6709153_YEES_LEVANTAMENTO_DE_CRIATIVOS_ATIVOS"
type input "17 de setembro de 2025 às 18:00"
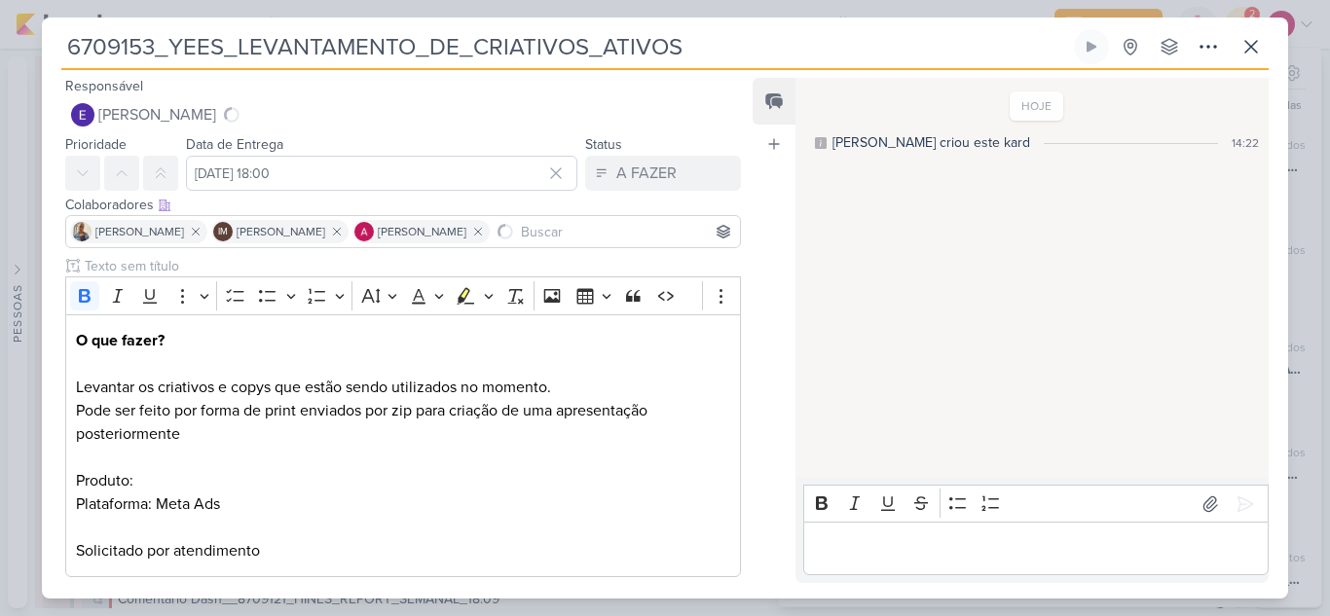
scroll to position [184, 0]
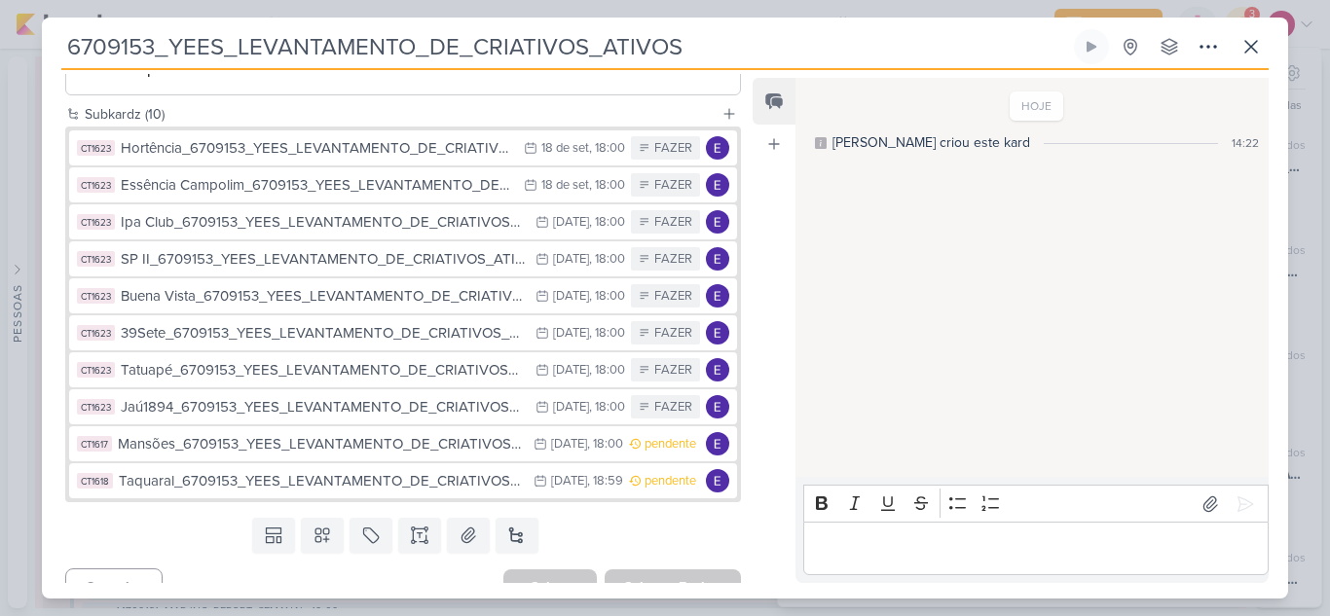
scroll to position [487, 0]
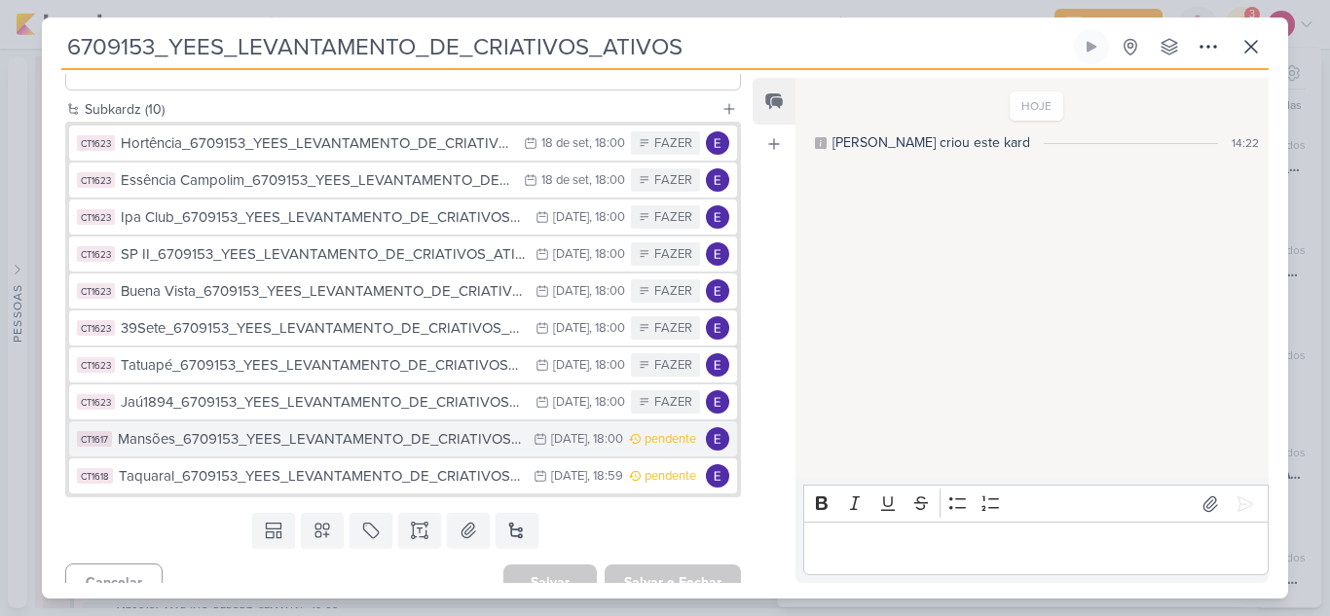
click at [565, 442] on div "23 de set" at bounding box center [569, 439] width 36 height 13
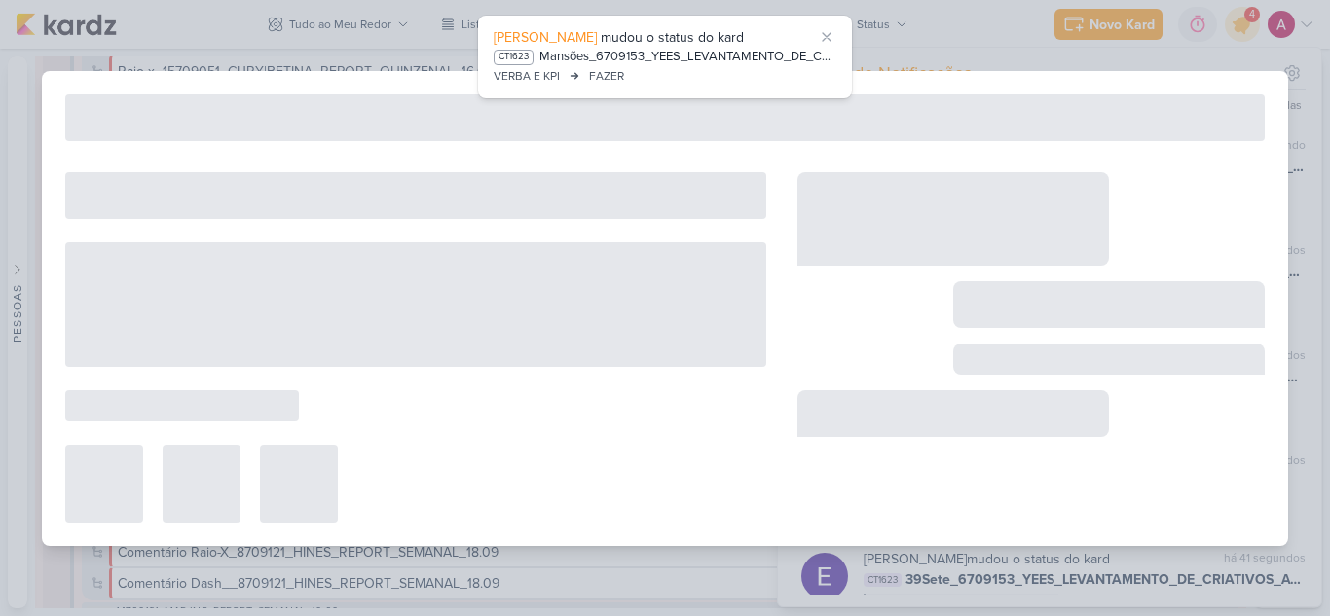
type input "Mansões_6709153_YEES_LEVANTAMENTO_DE_CRIATIVOS_ATIVOS"
type input "23 de setembro de 2025 às 18:00"
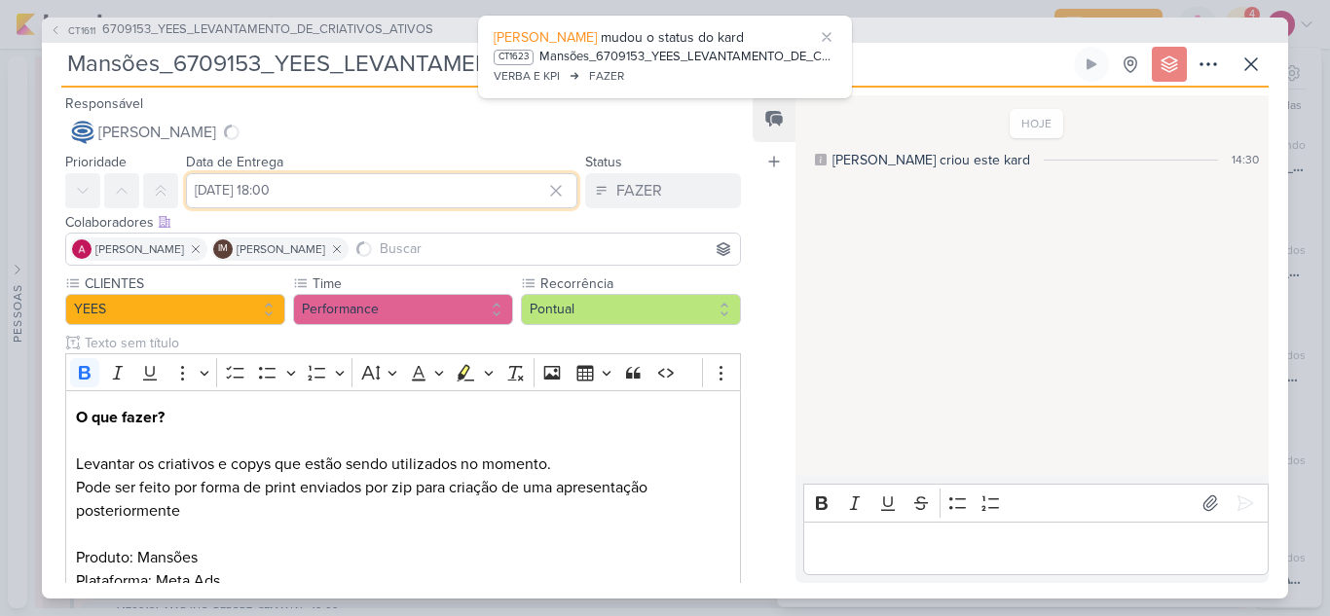
click at [332, 198] on input "23 de setembro de 2025 às 18:00" at bounding box center [381, 190] width 391 height 35
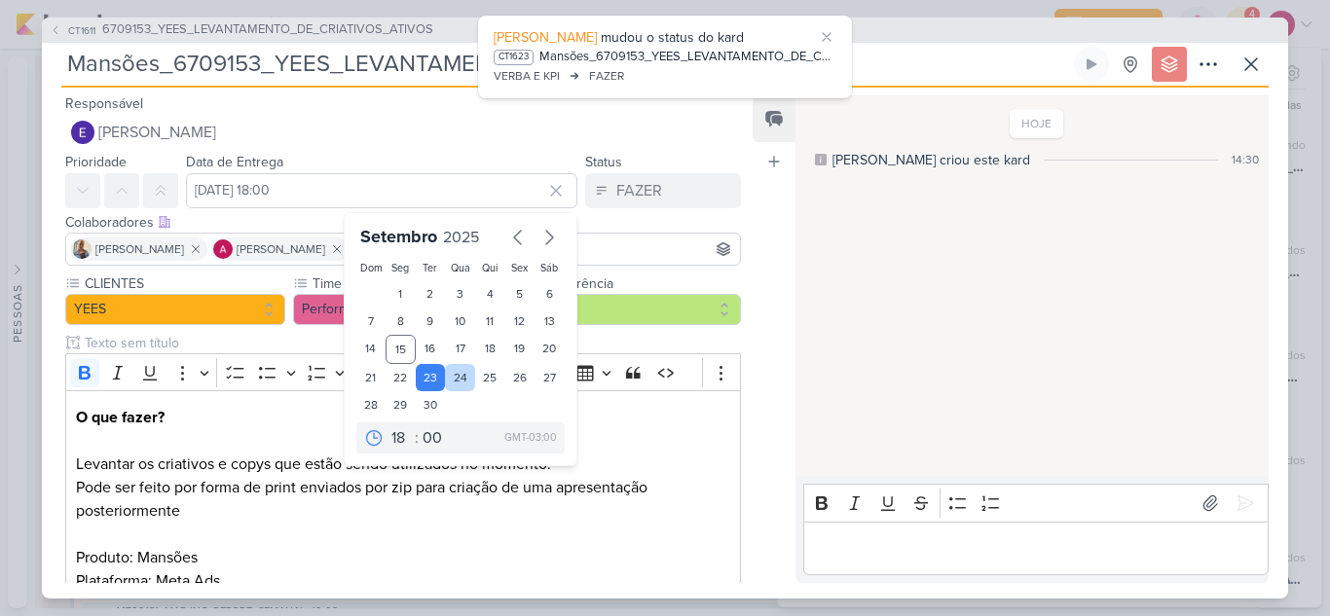
click at [446, 382] on div "24" at bounding box center [460, 377] width 30 height 27
type input "24 de setembro de 2025 às 18:00"
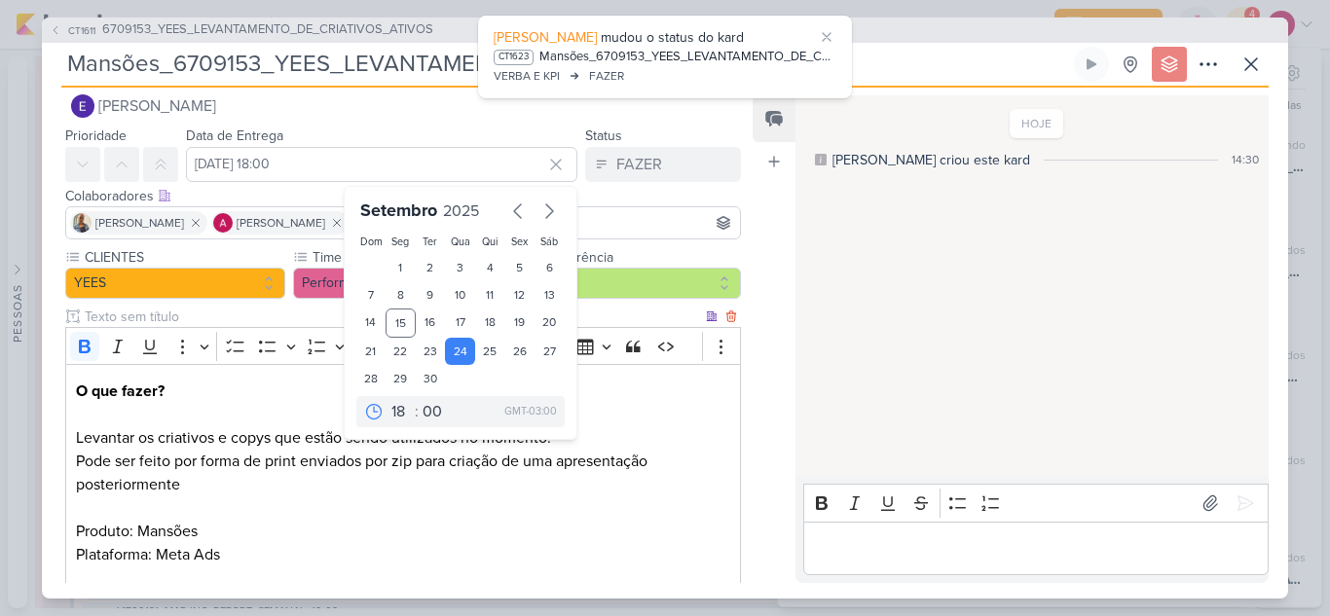
scroll to position [179, 0]
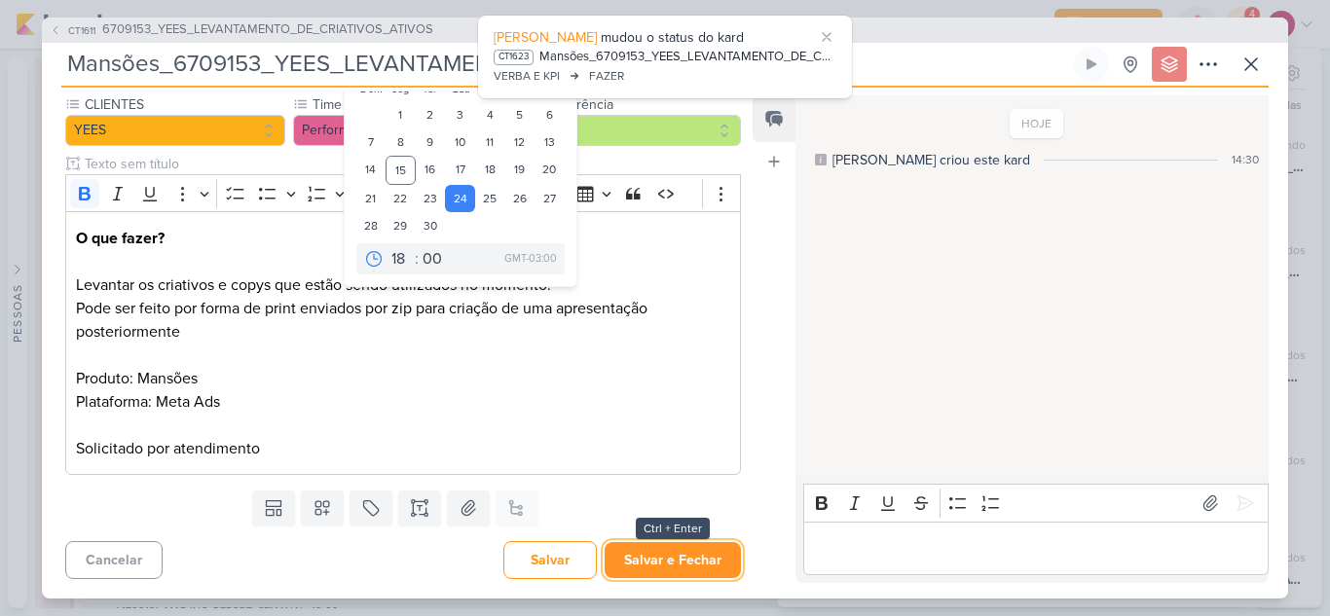
click at [648, 557] on button "Salvar e Fechar" at bounding box center [672, 560] width 136 height 36
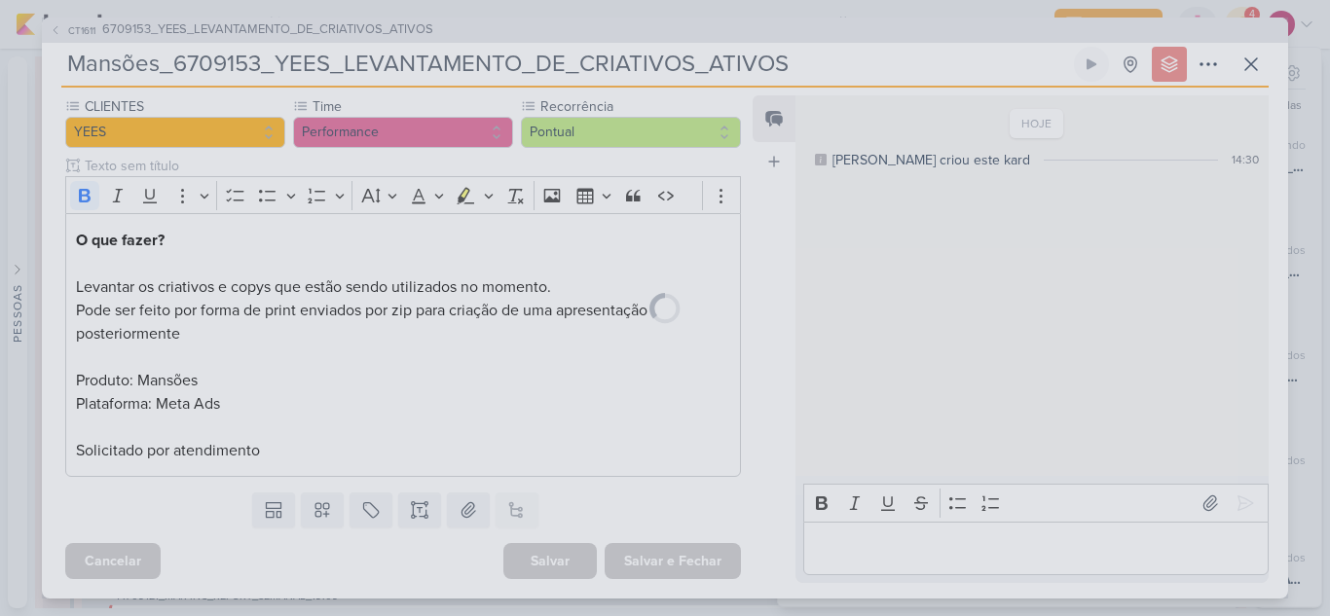
scroll to position [177, 0]
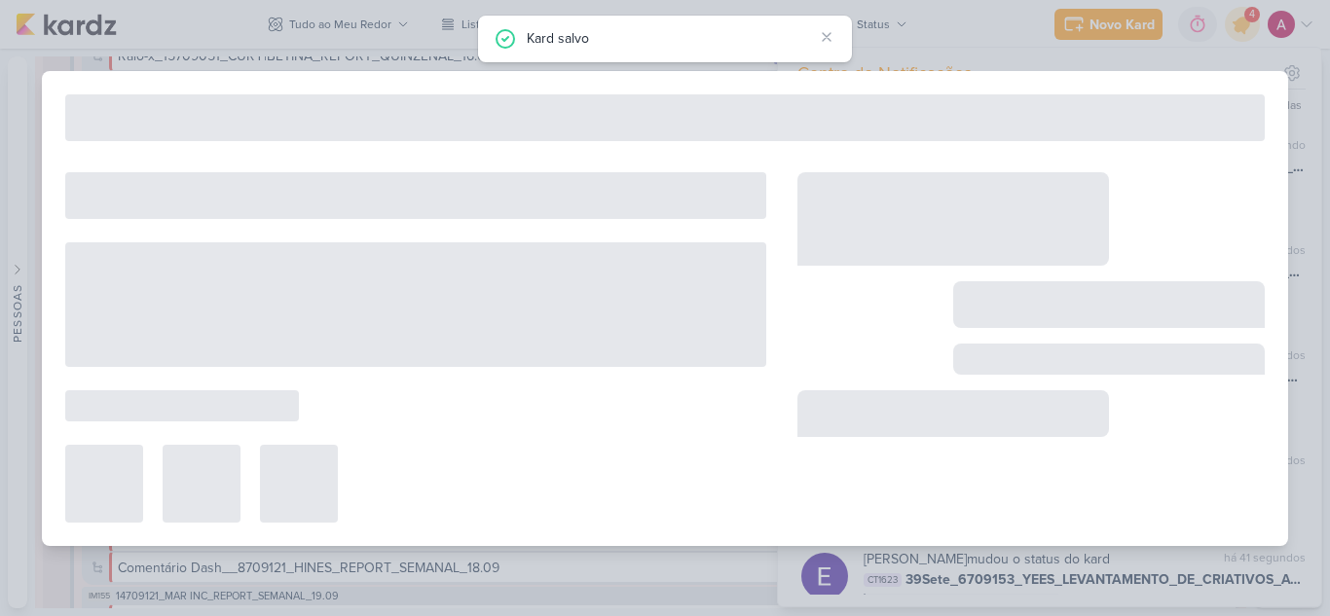
type input "6709153_YEES_LEVANTAMENTO_DE_CRIATIVOS_ATIVOS"
type input "[DATE] 18:00"
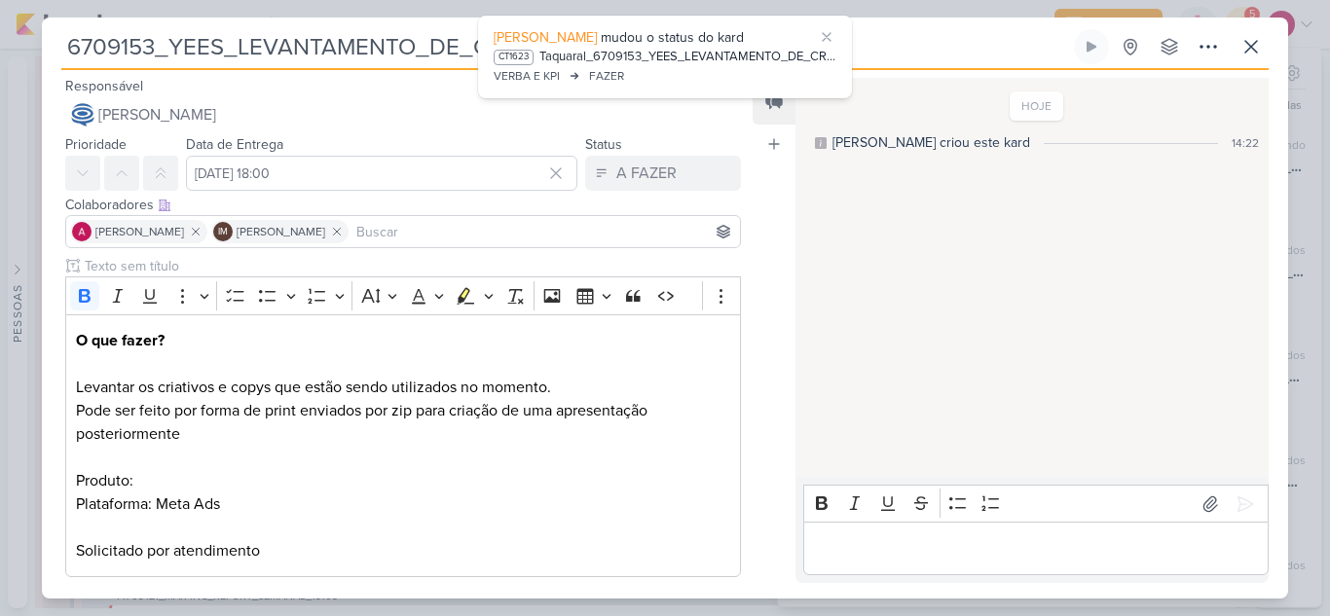
scroll to position [2442, 0]
click at [429, 185] on input "[DATE] 18:00" at bounding box center [381, 173] width 391 height 35
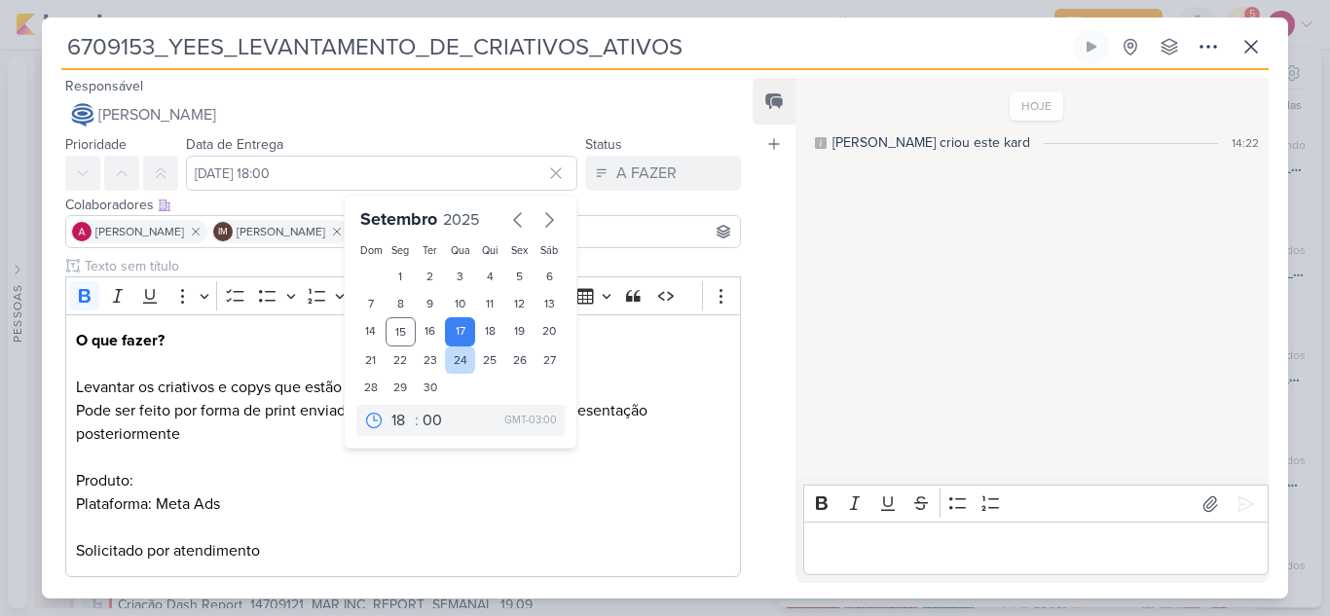
click at [449, 360] on div "24" at bounding box center [460, 360] width 30 height 27
type input "24 de setembro de 2025 às 18:00"
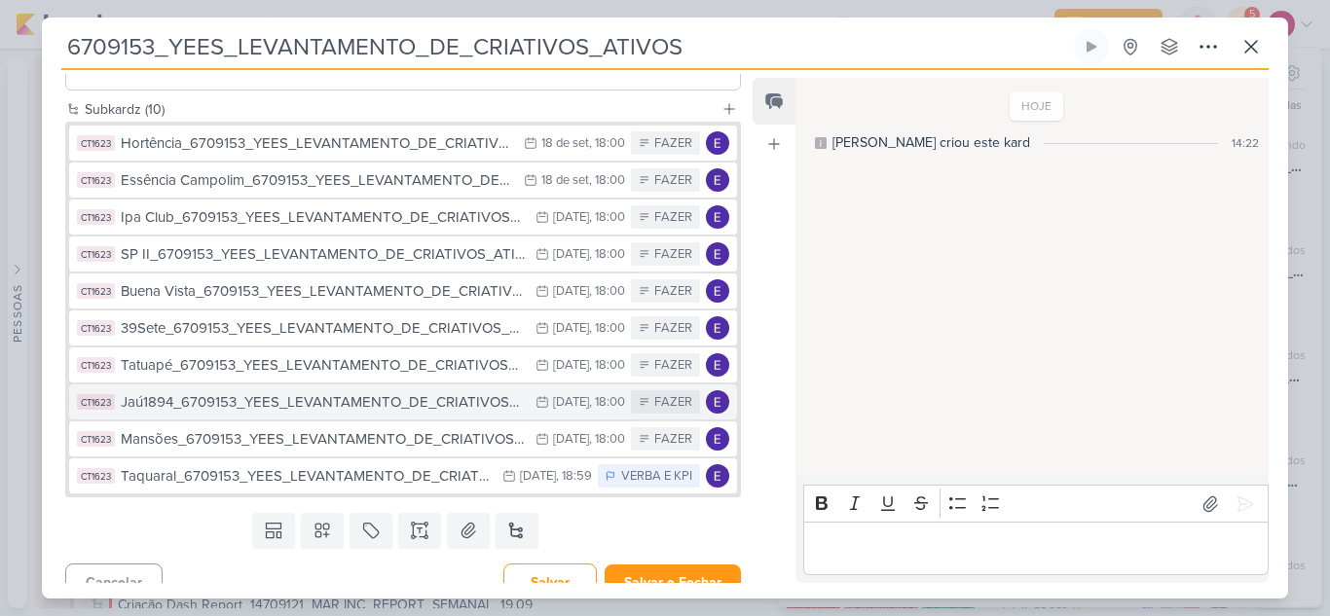
scroll to position [509, 0]
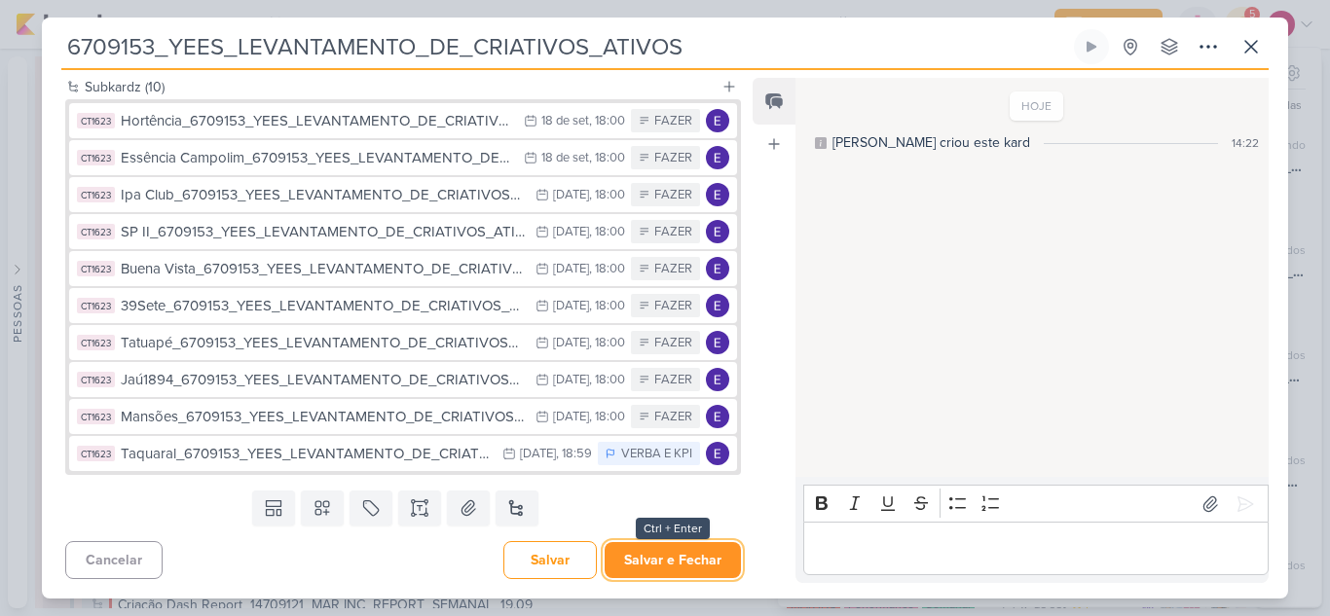
click at [702, 559] on button "Salvar e Fechar" at bounding box center [672, 560] width 136 height 36
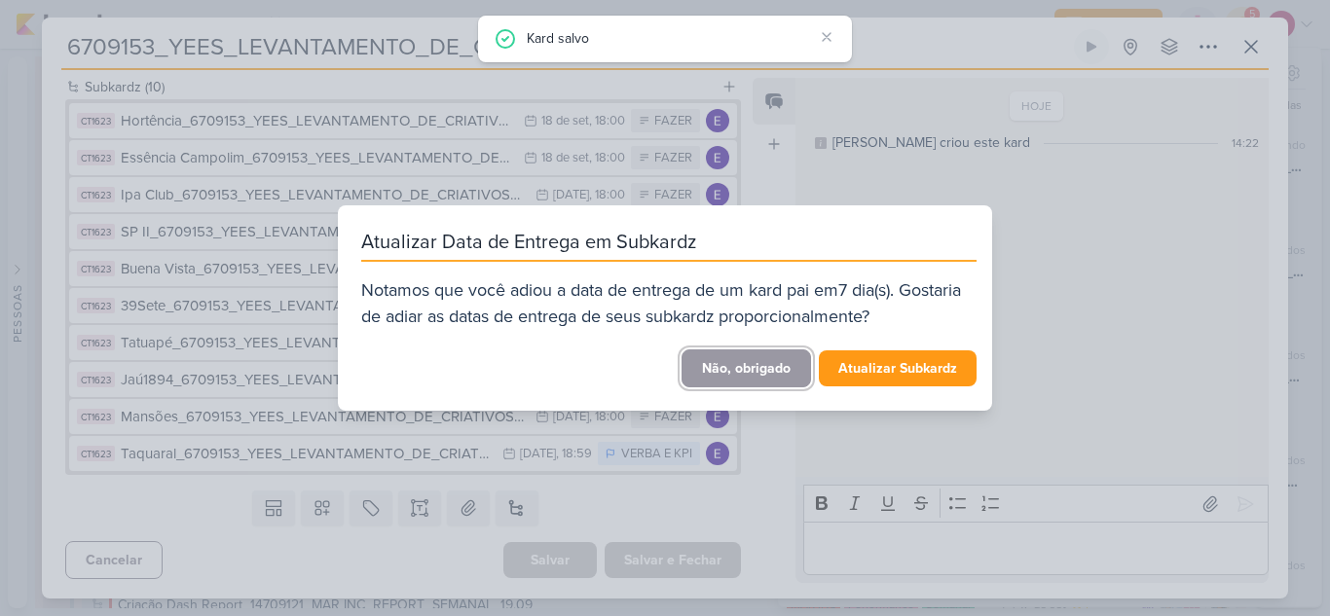
click at [765, 374] on button "Não, obrigado" at bounding box center [745, 368] width 129 height 38
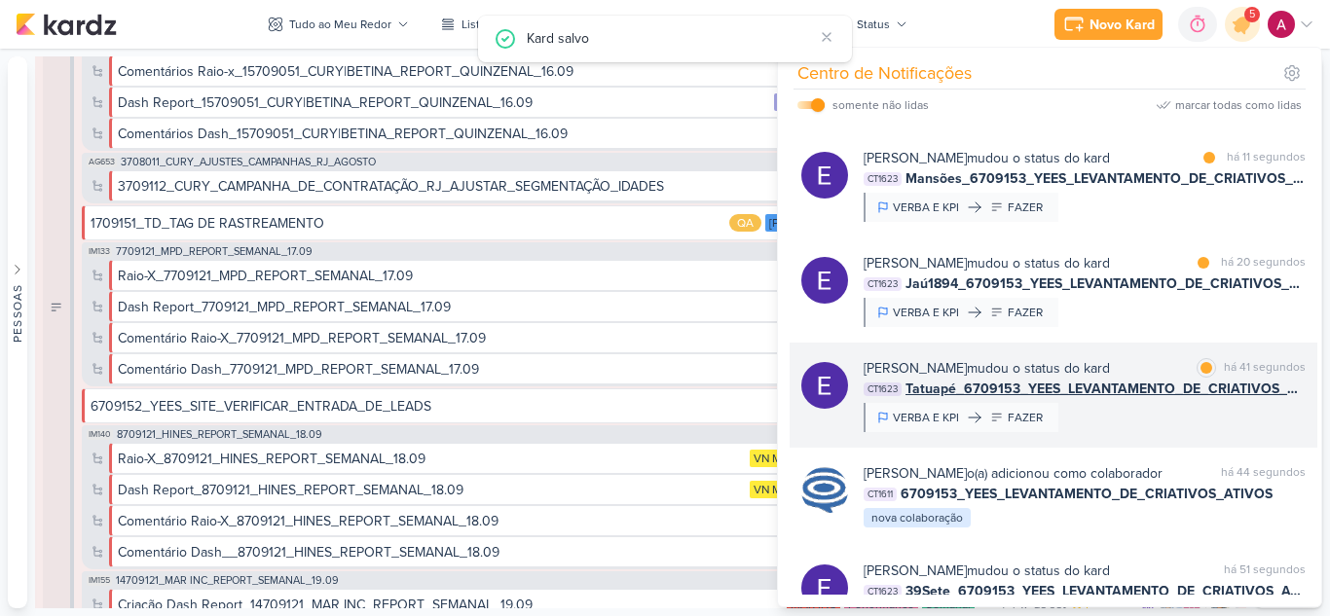
scroll to position [97, 0]
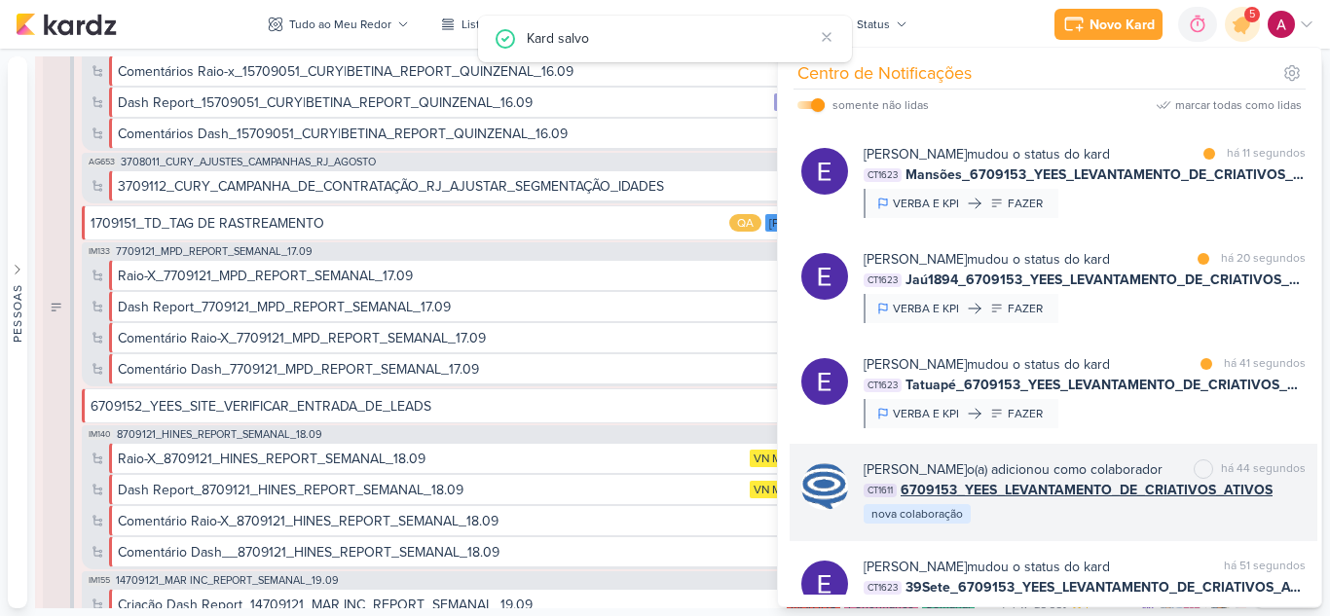
click at [1095, 468] on div "Caroline Traven De Andrade o(a) adicionou como colaborador" at bounding box center [1012, 469] width 299 height 20
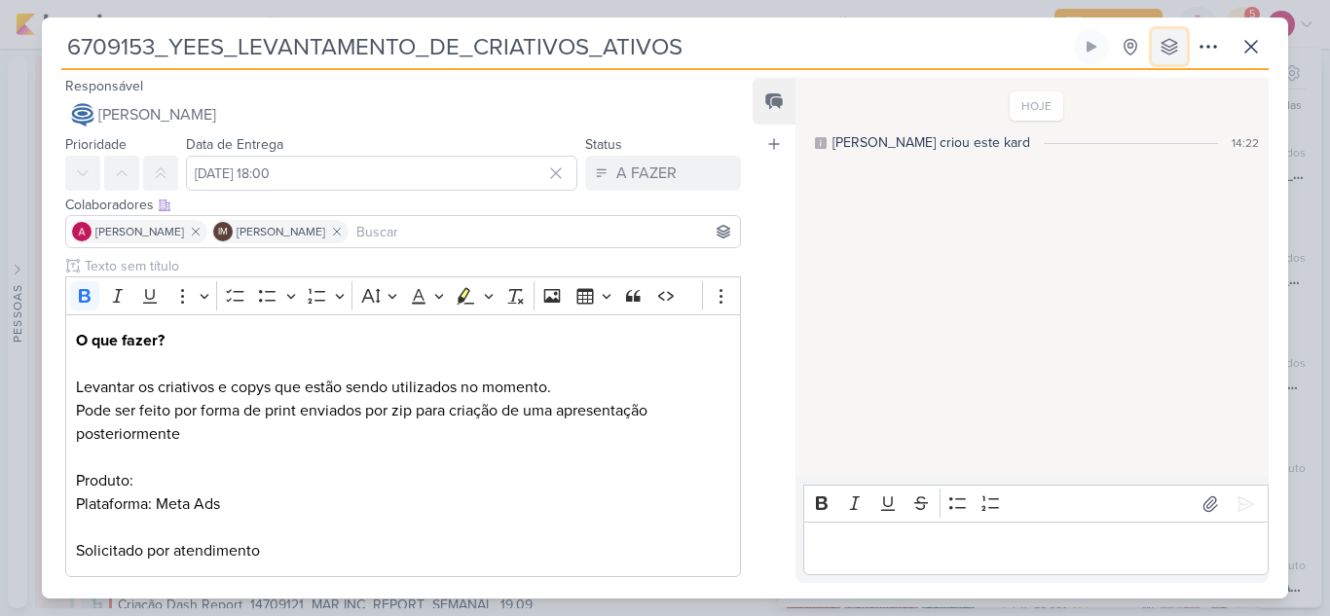
click at [1174, 49] on icon at bounding box center [1169, 47] width 16 height 16
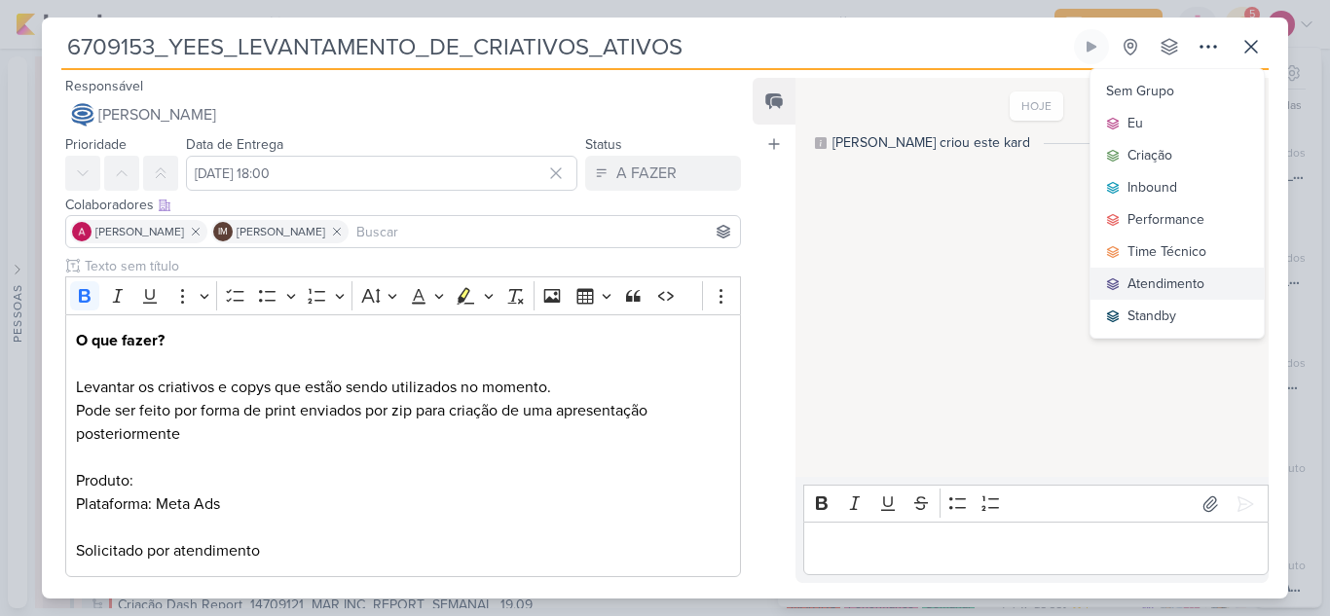
click at [1168, 278] on div "Atendimento" at bounding box center [1165, 284] width 77 height 20
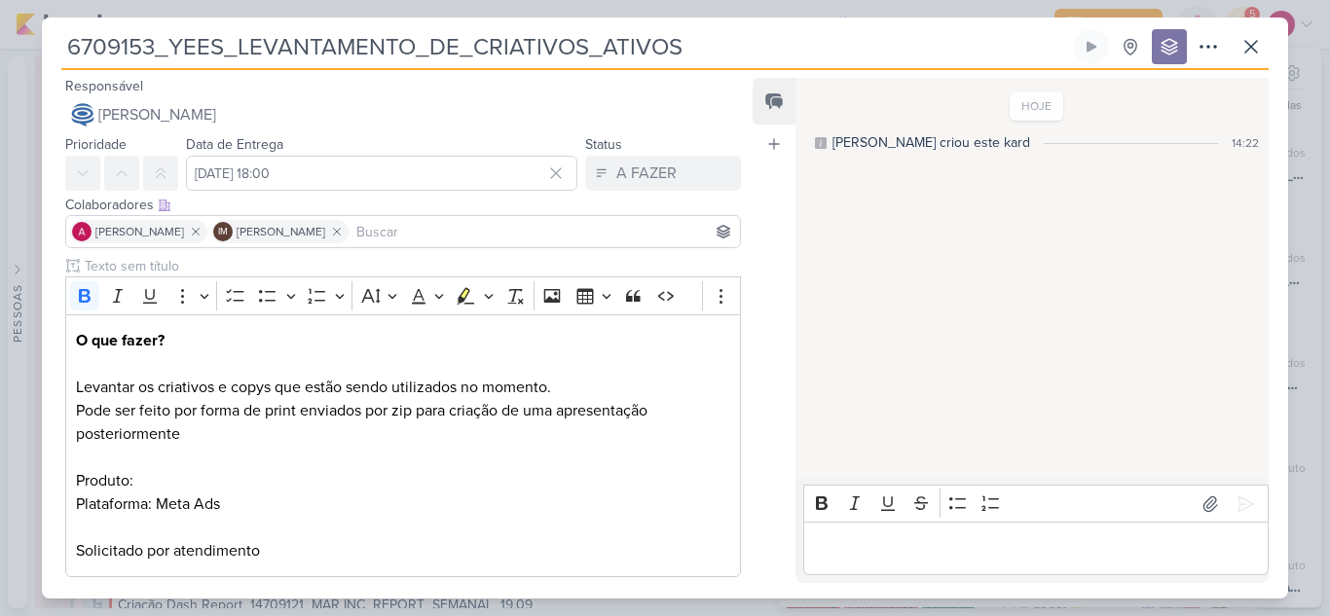
click at [443, 232] on input at bounding box center [543, 231] width 383 height 23
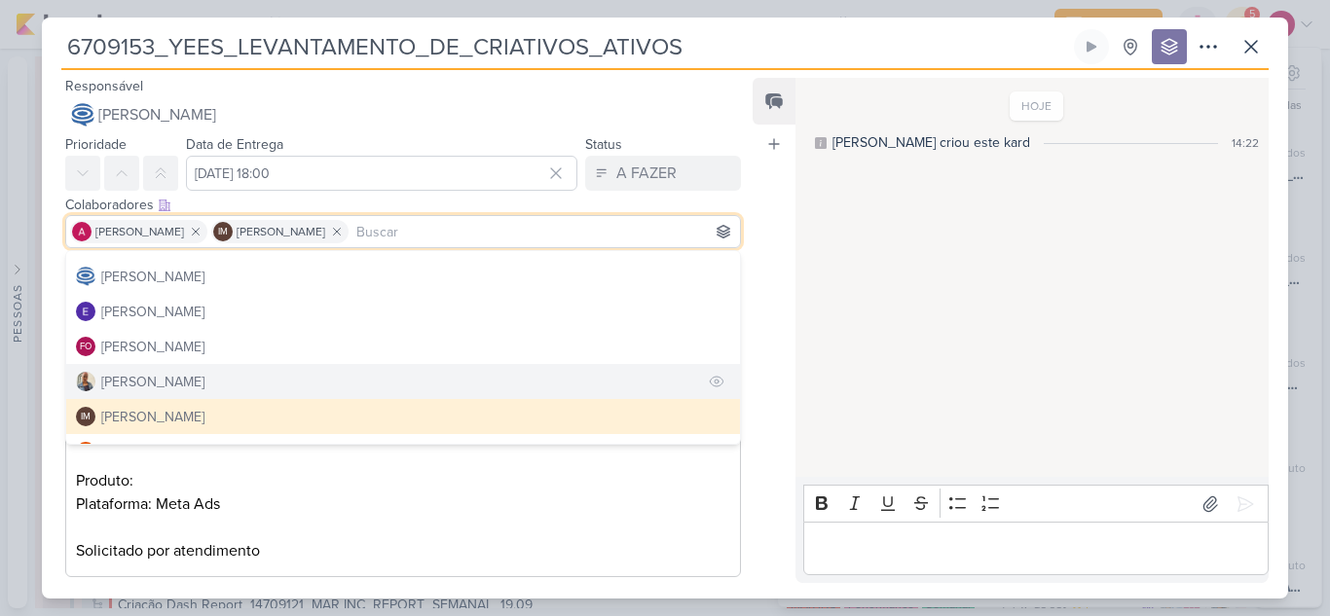
click at [131, 375] on div "[PERSON_NAME]" at bounding box center [152, 382] width 103 height 20
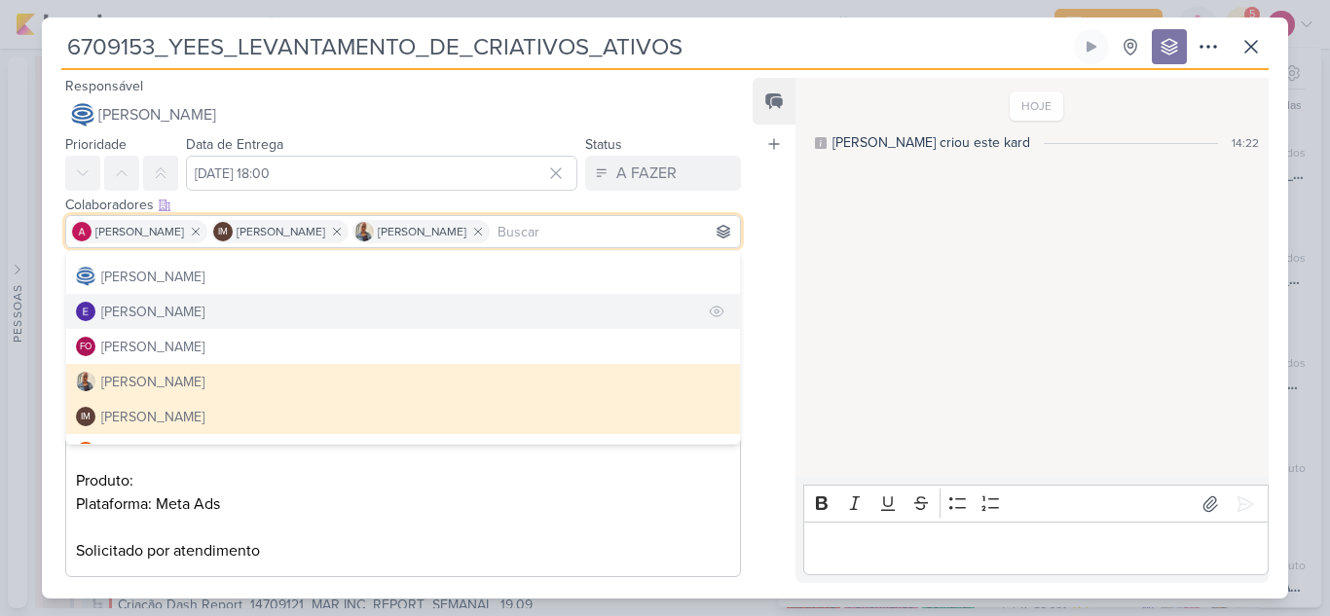
click at [382, 310] on button "[PERSON_NAME]" at bounding box center [403, 311] width 674 height 35
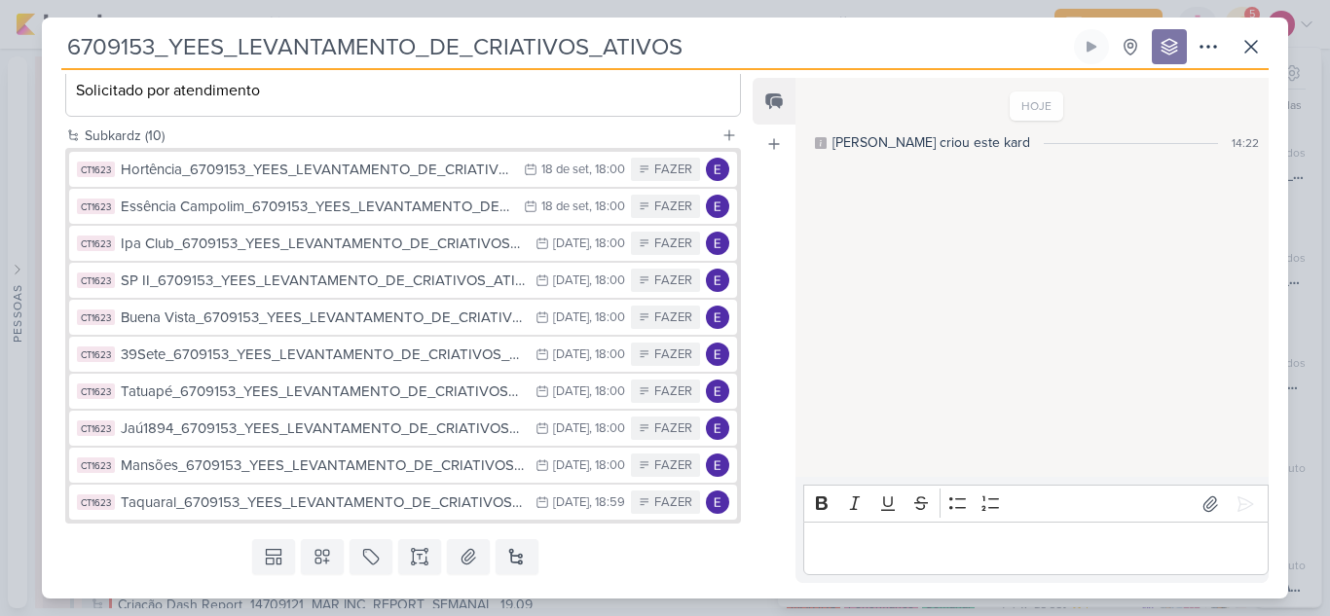
scroll to position [509, 0]
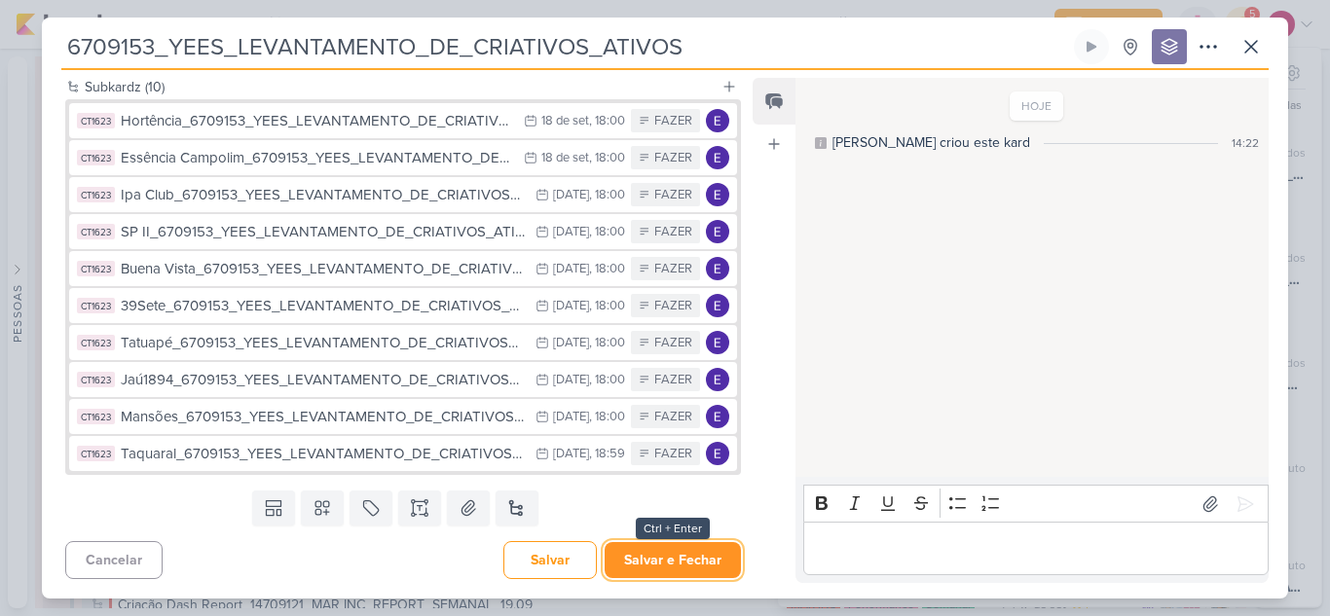
click at [678, 563] on button "Salvar e Fechar" at bounding box center [672, 560] width 136 height 36
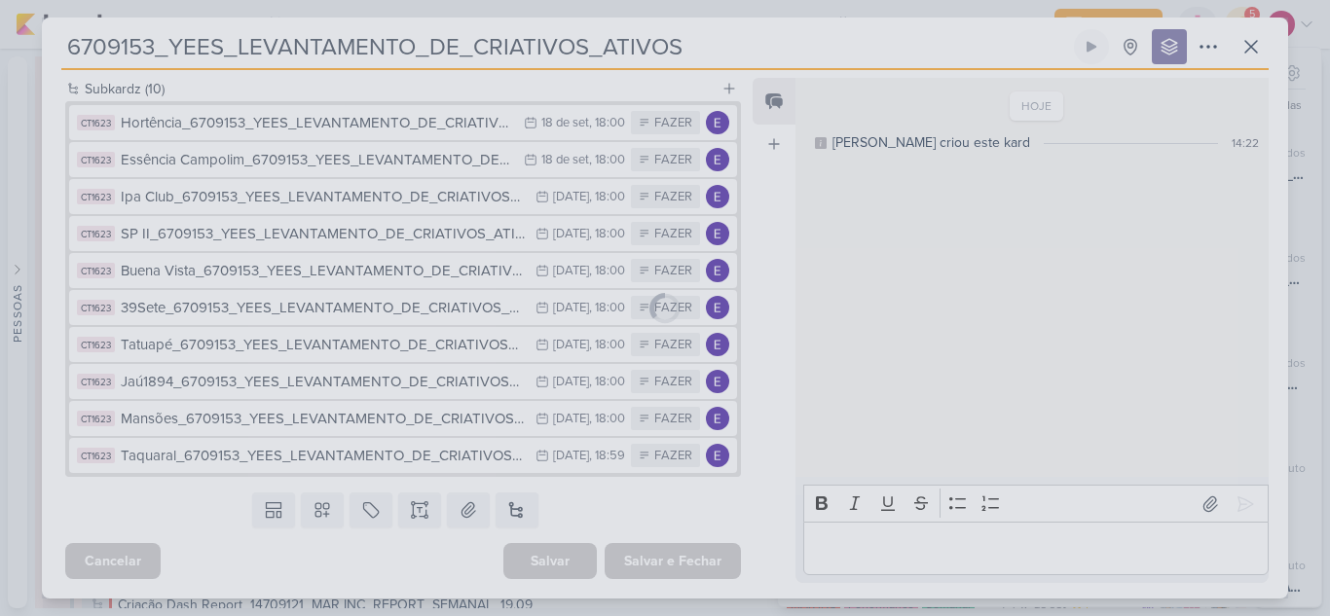
scroll to position [507, 0]
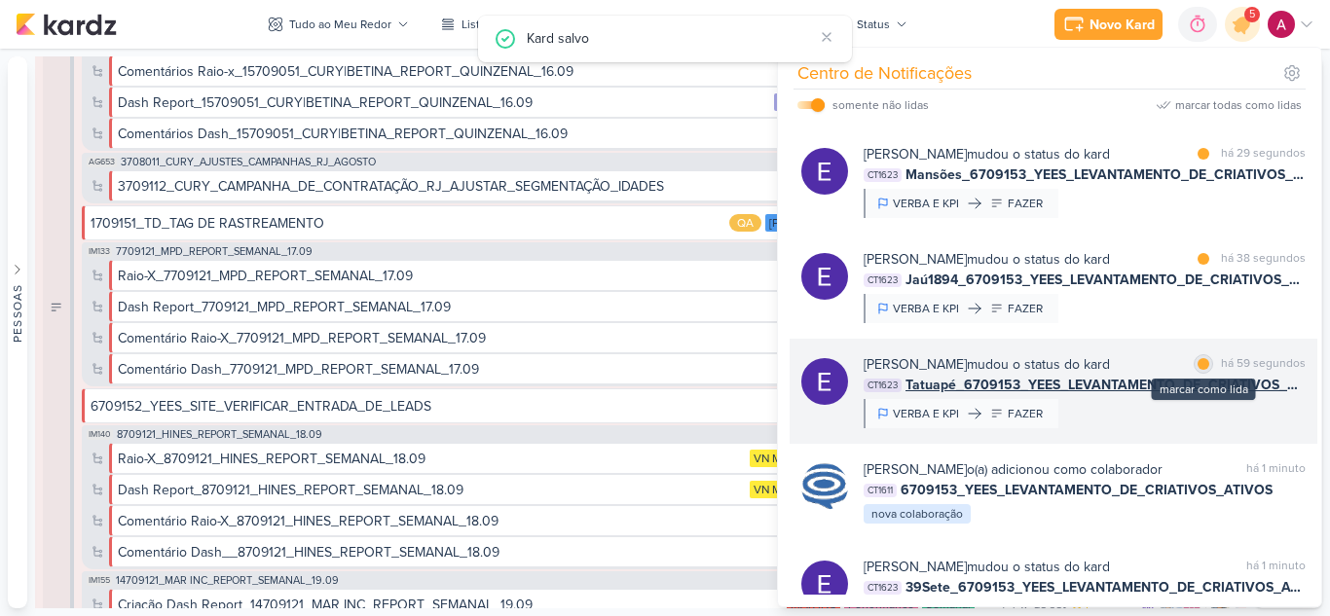
click at [1197, 365] on div at bounding box center [1203, 364] width 12 height 12
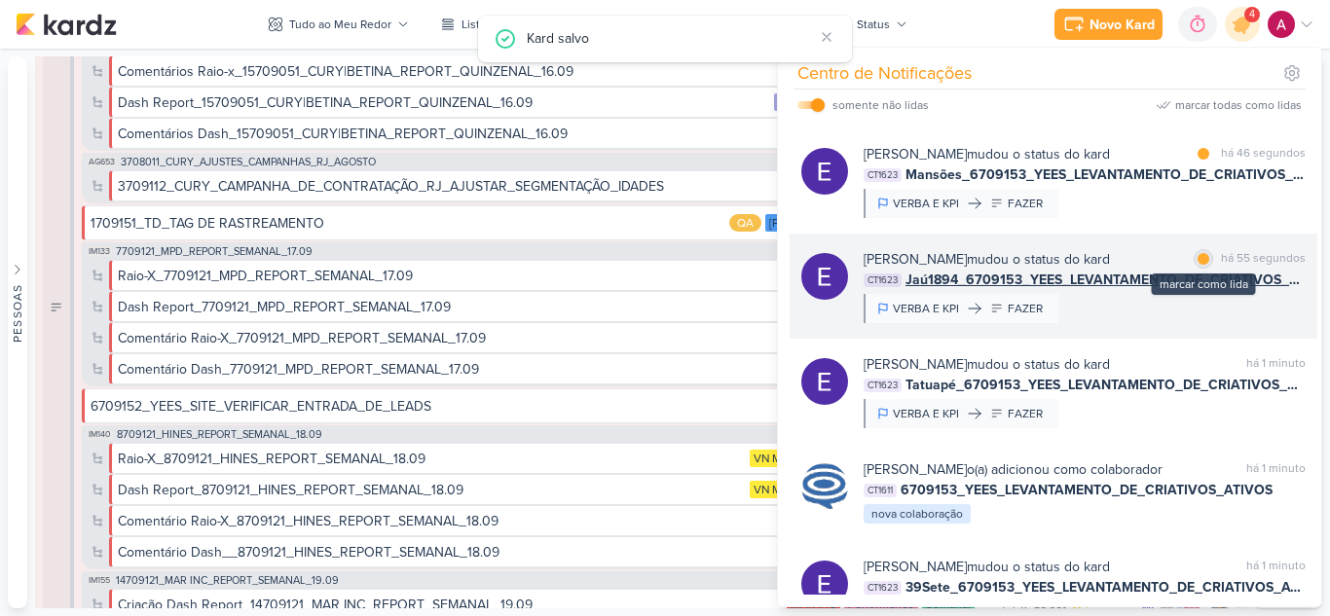
click at [1193, 267] on div "marcar como lida" at bounding box center [1202, 258] width 19 height 19
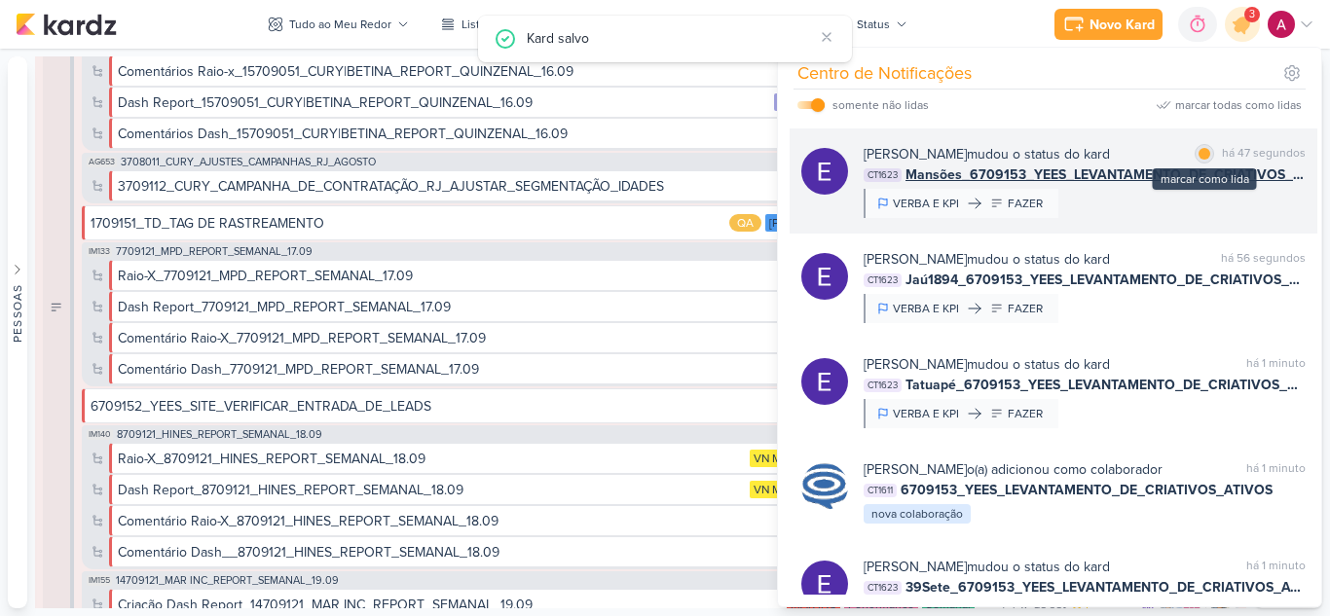
click at [1198, 158] on div at bounding box center [1204, 154] width 12 height 12
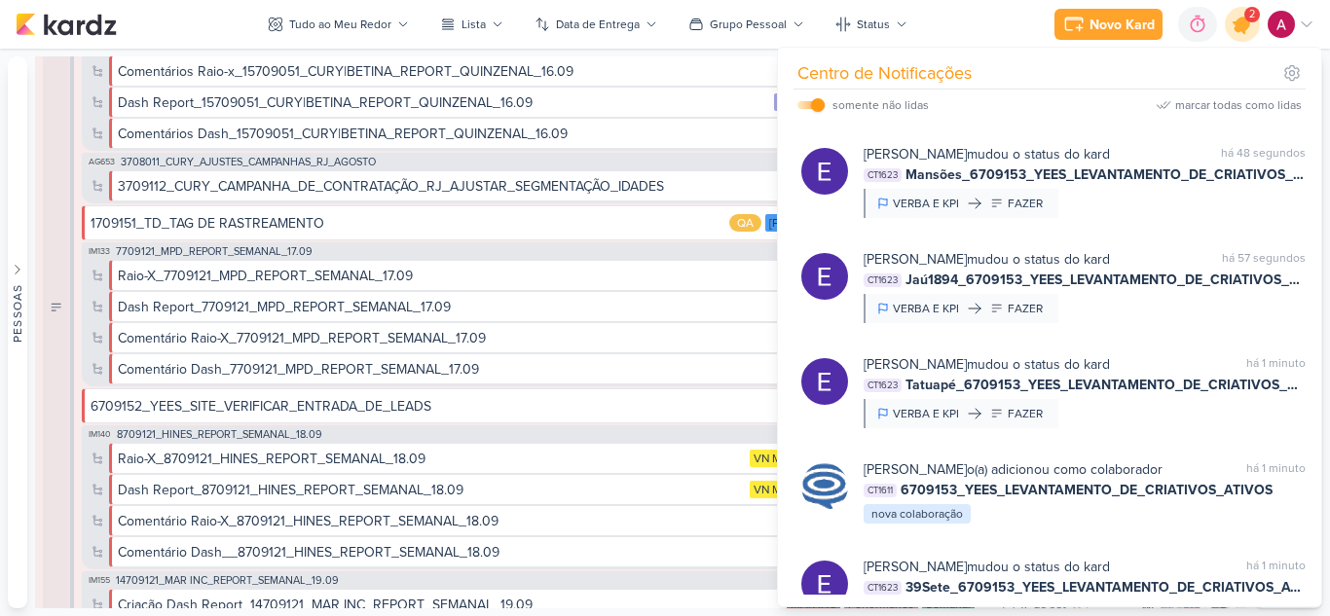
click at [1240, 28] on icon at bounding box center [1241, 24] width 23 height 23
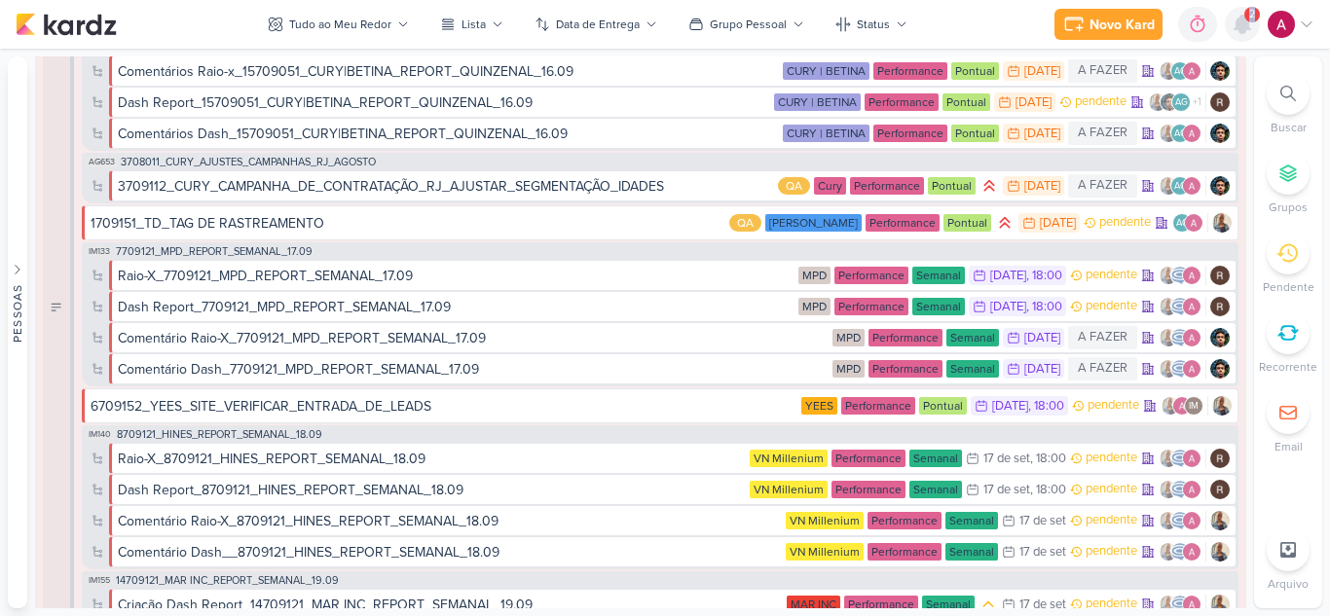
click at [1240, 28] on icon at bounding box center [1242, 25] width 16 height 18
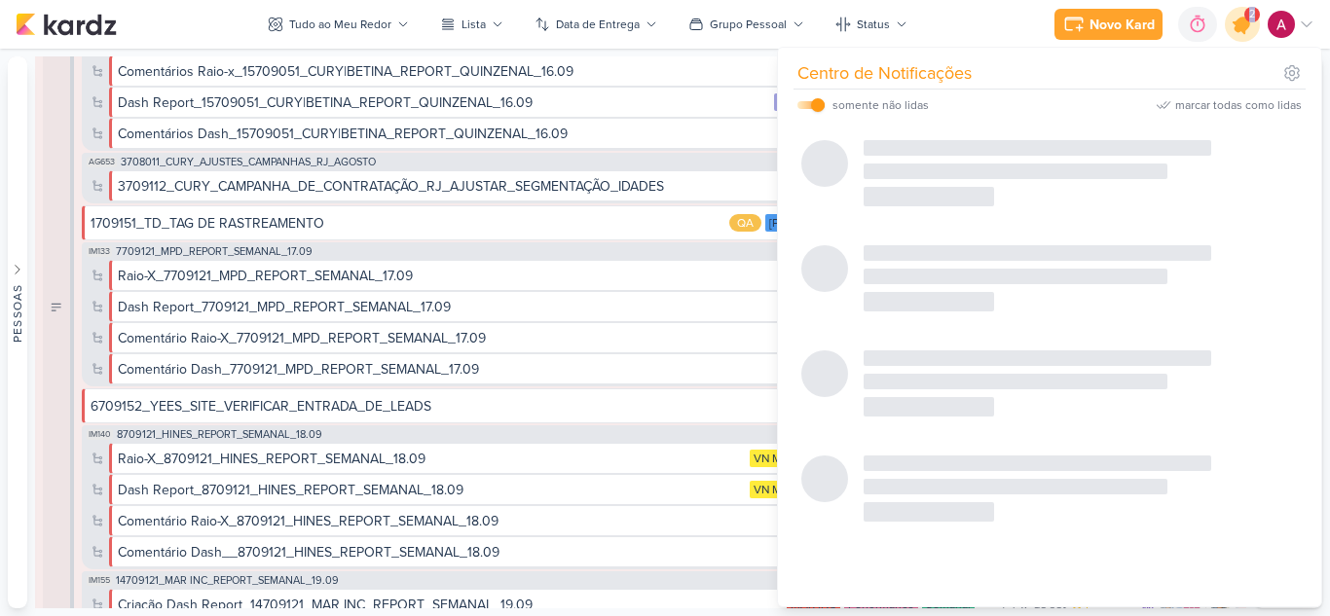
scroll to position [0, 0]
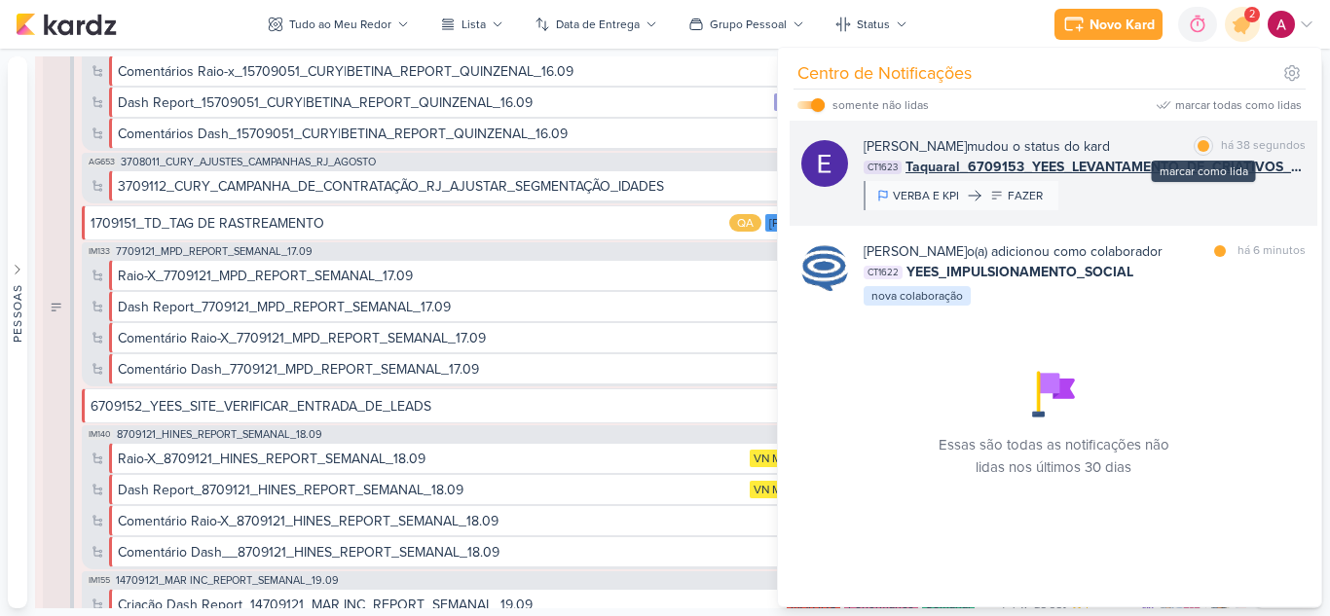
click at [1198, 146] on div at bounding box center [1203, 146] width 12 height 12
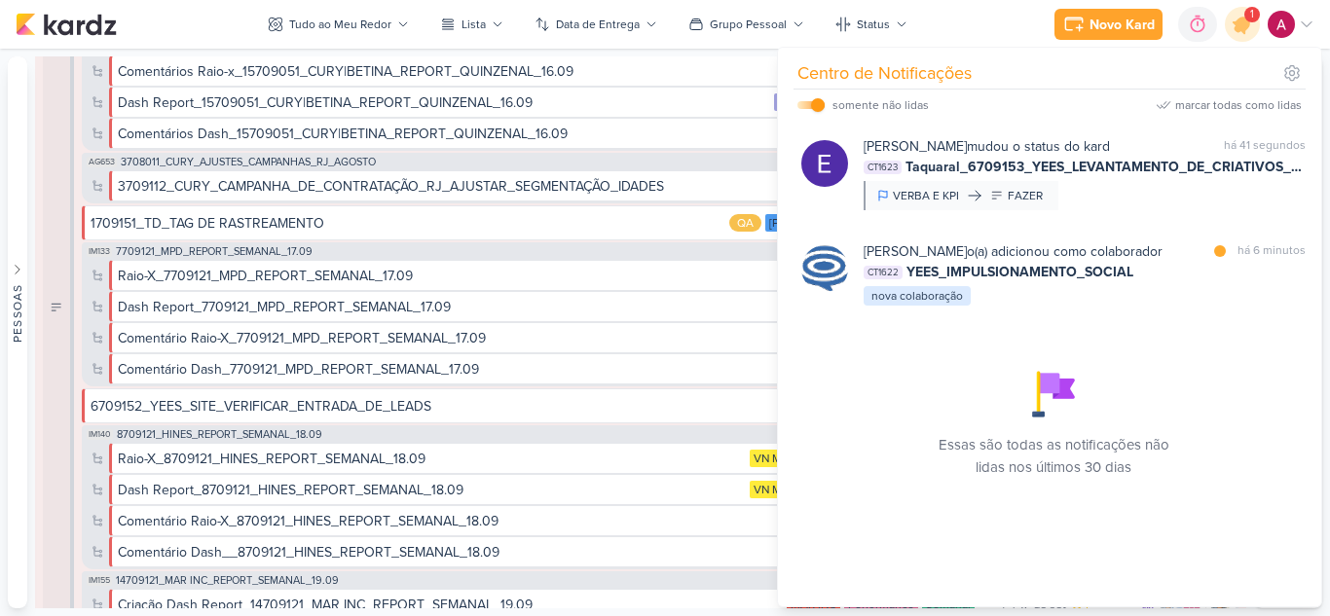
click at [1170, 282] on div "CT1622 YEES_IMPULSIONAMENTO_SOCIAL" at bounding box center [1084, 272] width 442 height 20
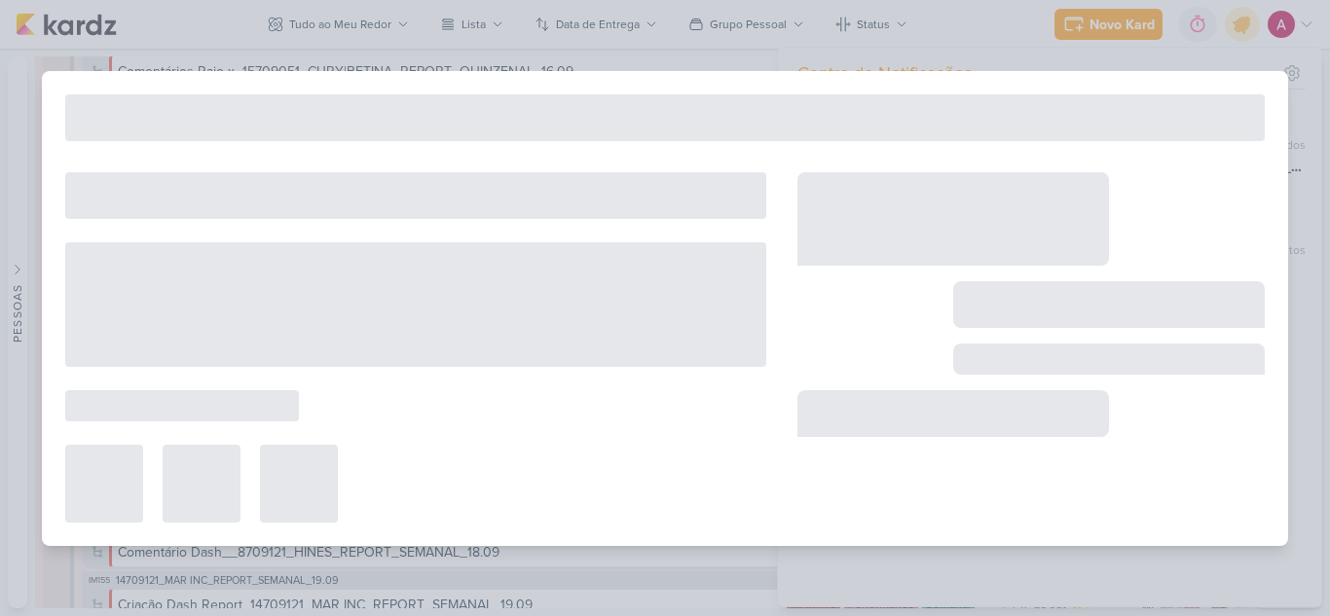
type input "YEES_IMPULSIONAMENTO_SOCIAL"
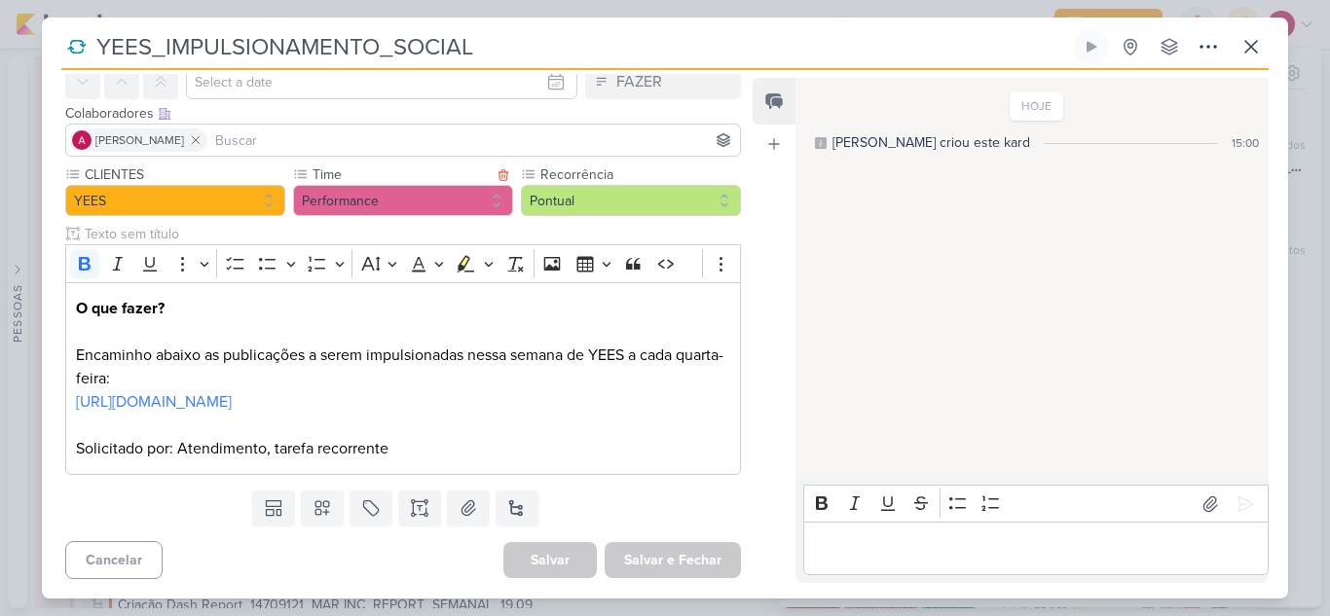
scroll to position [115, 0]
click at [213, 392] on link "https://docs.google.com/spreadsheets/d/1MBpId3cWW4GraMIIJVyRa8DSMvMyocZtS-8T249…" at bounding box center [154, 401] width 156 height 19
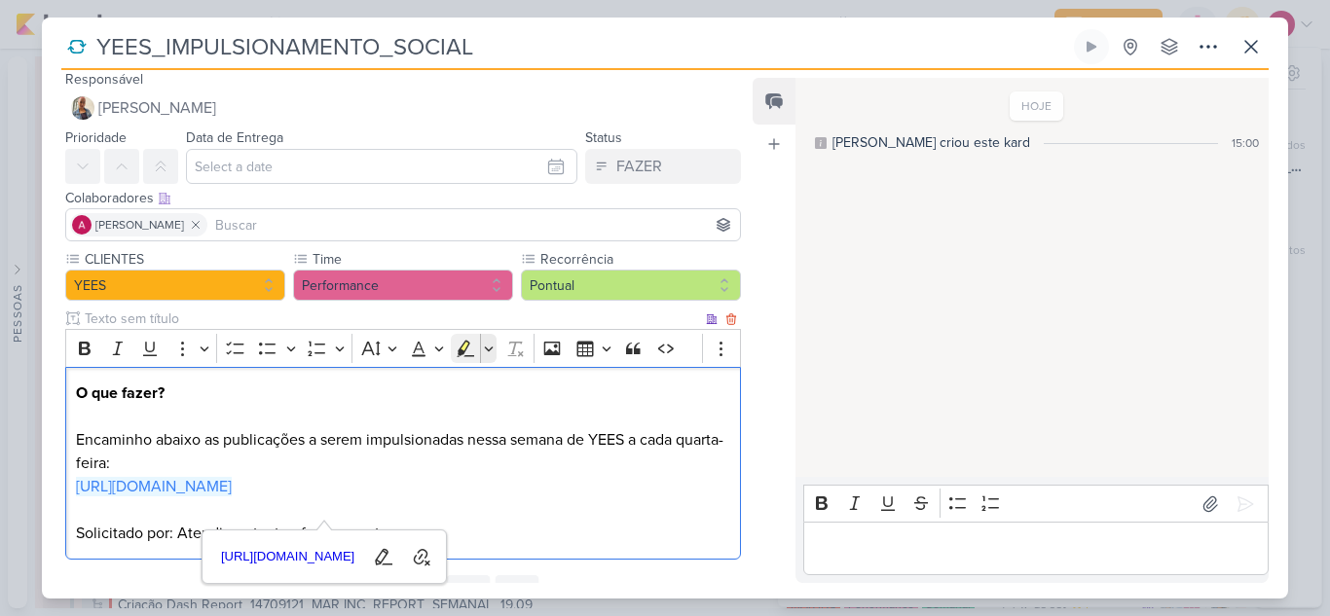
scroll to position [0, 0]
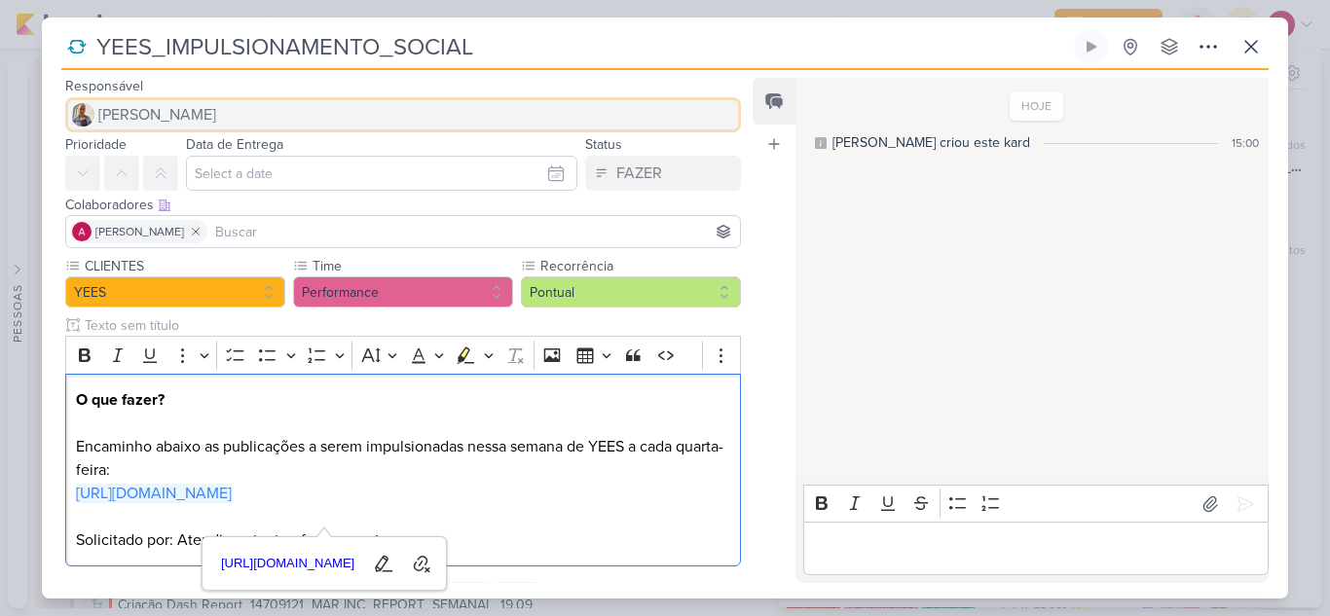
click at [157, 116] on span "[PERSON_NAME]" at bounding box center [157, 114] width 118 height 23
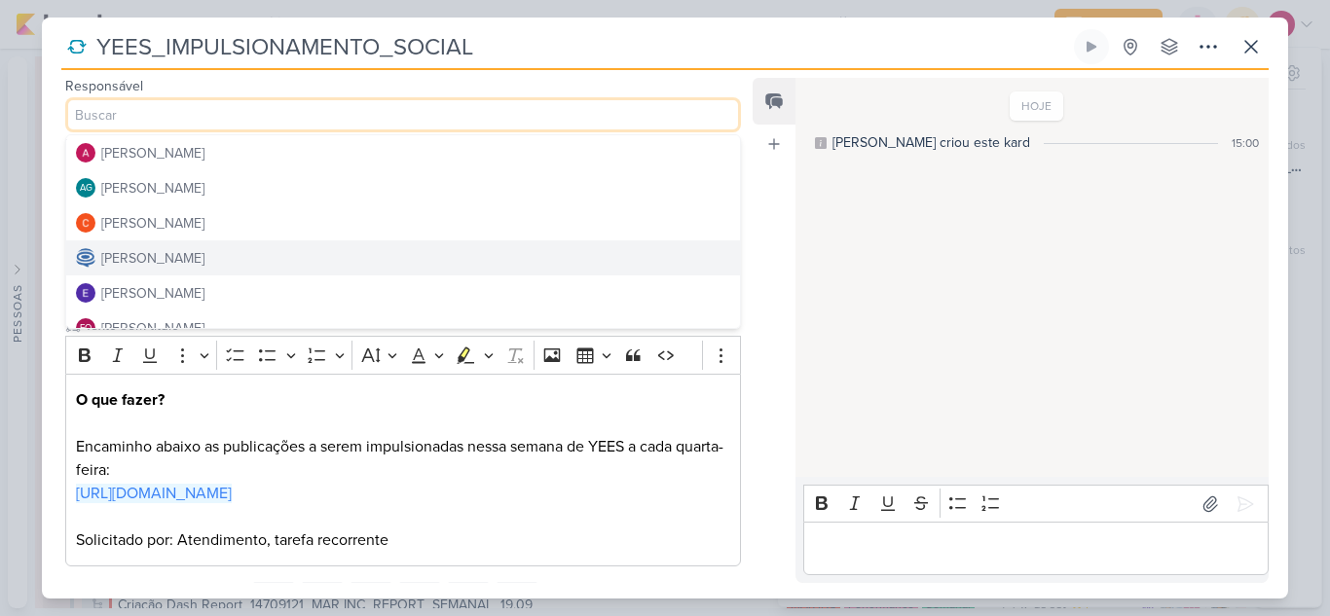
click at [200, 254] on div "[PERSON_NAME]" at bounding box center [152, 258] width 103 height 20
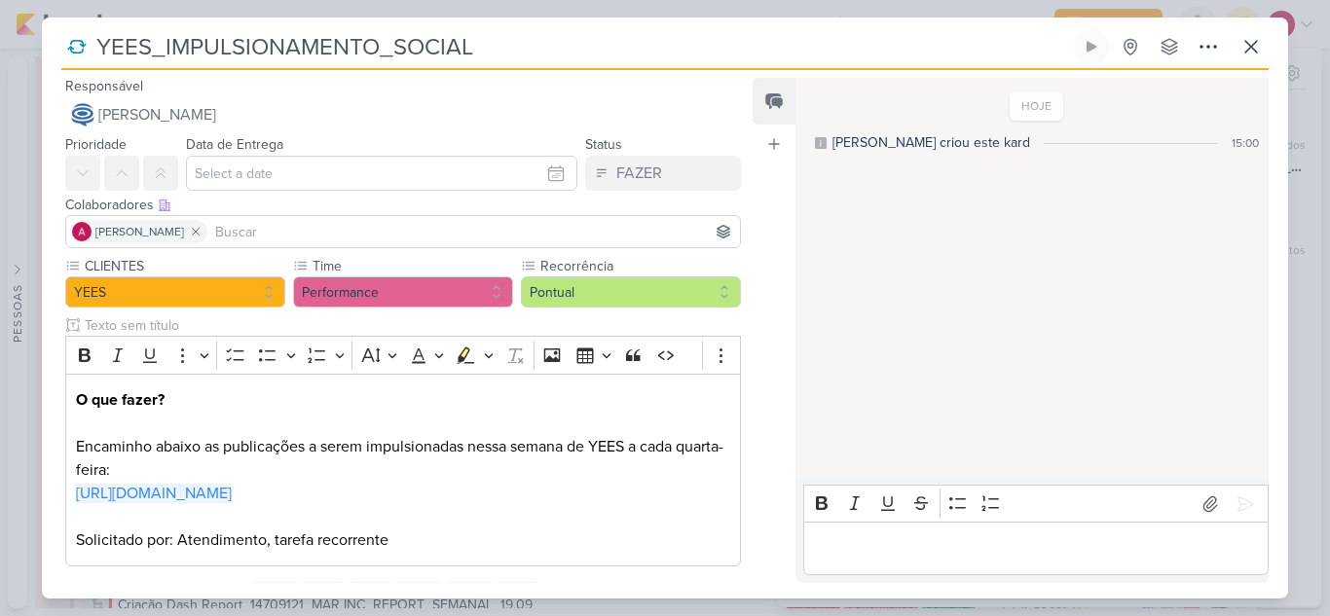
click at [263, 235] on input at bounding box center [473, 231] width 525 height 23
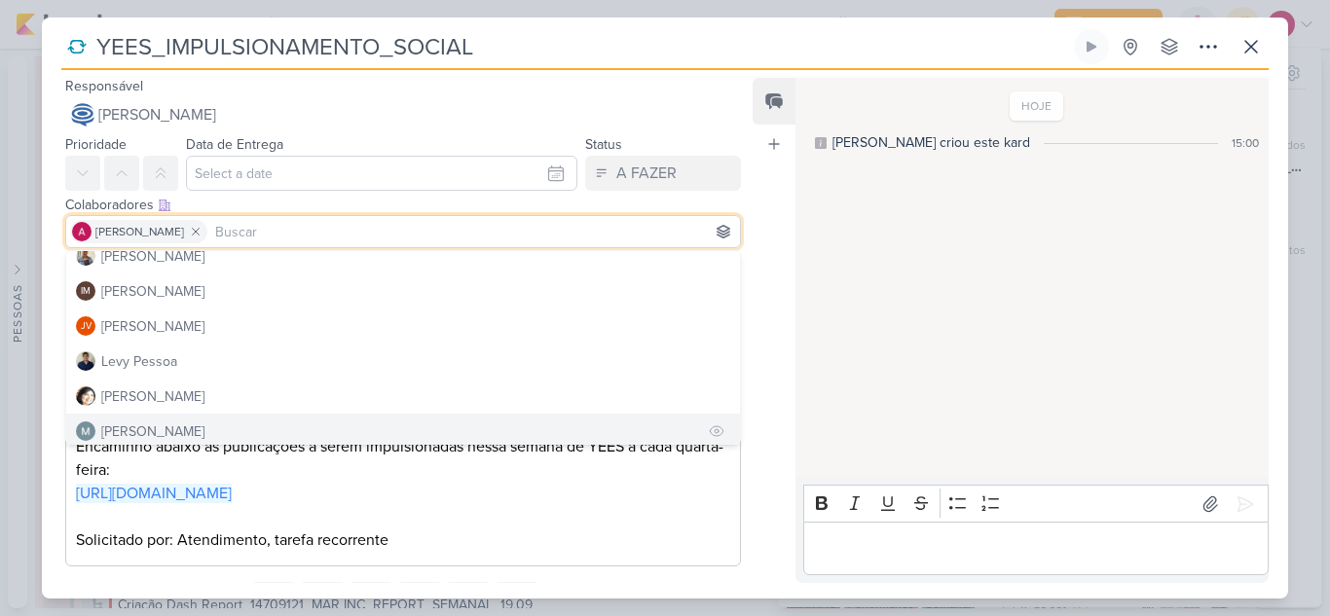
scroll to position [195, 0]
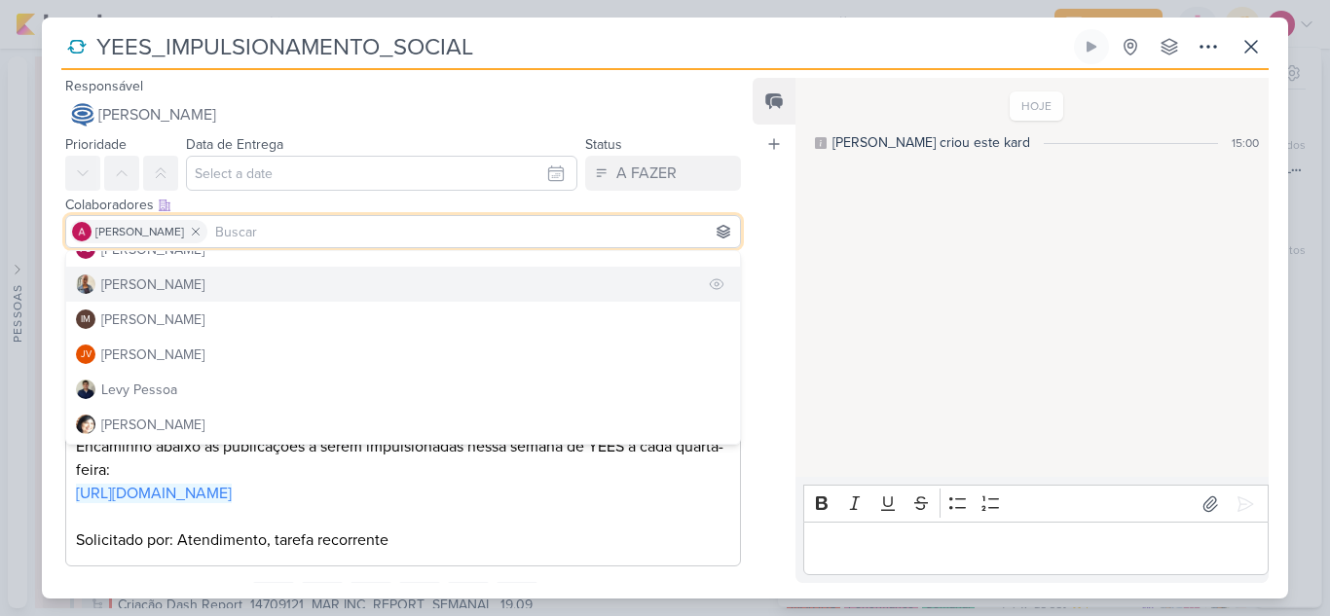
click at [155, 295] on button "[PERSON_NAME]" at bounding box center [403, 284] width 674 height 35
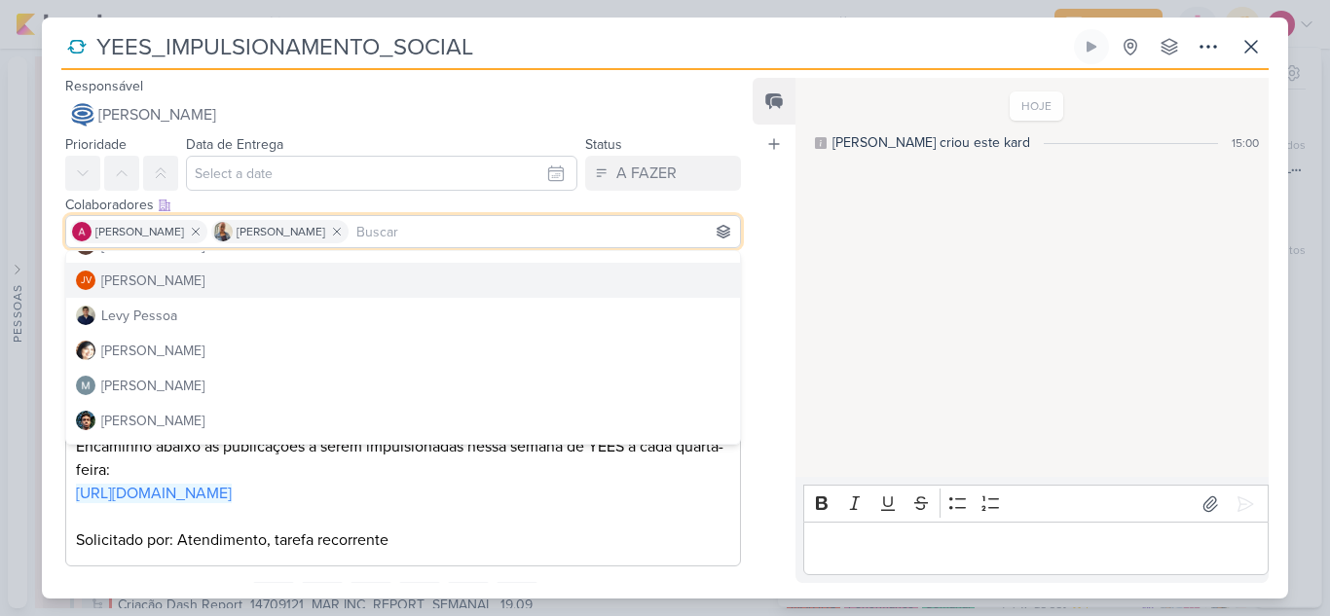
scroll to position [368, 0]
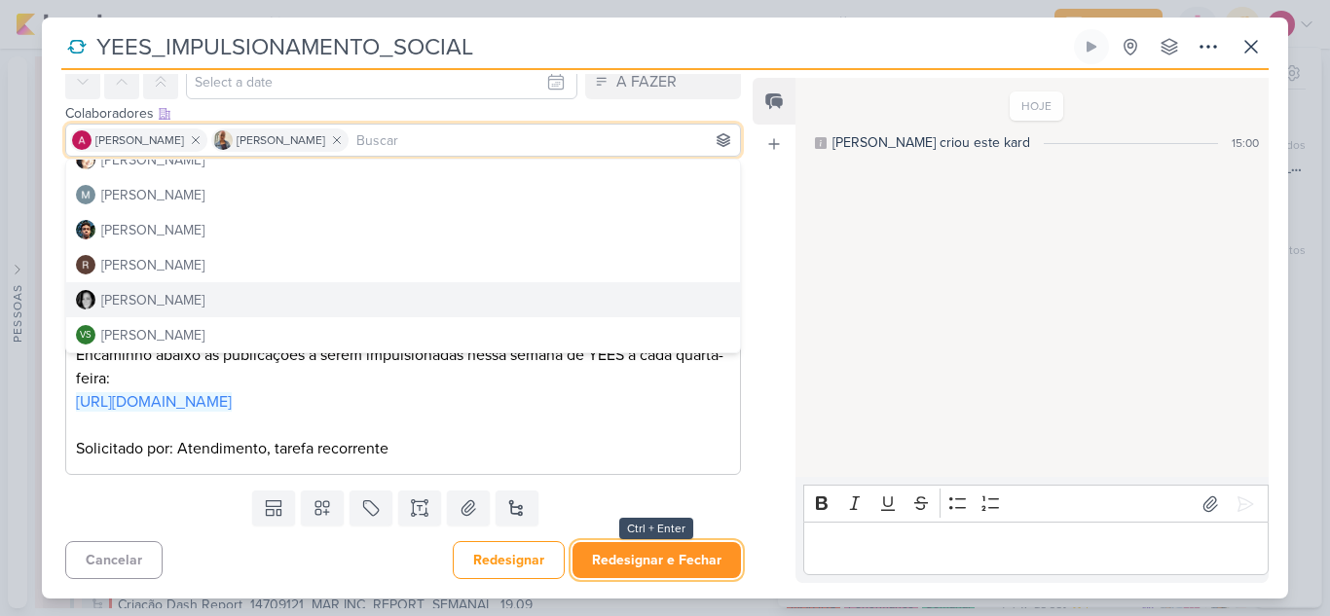
click at [702, 559] on button "Redesignar e Fechar" at bounding box center [656, 560] width 168 height 36
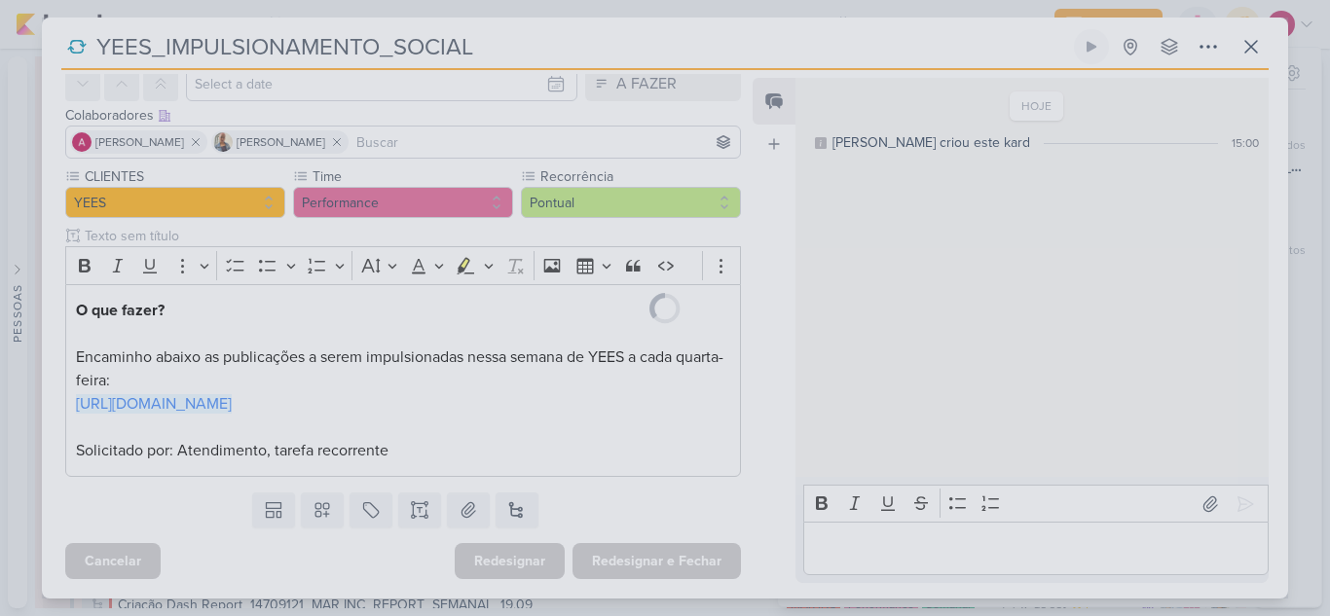
scroll to position [113, 0]
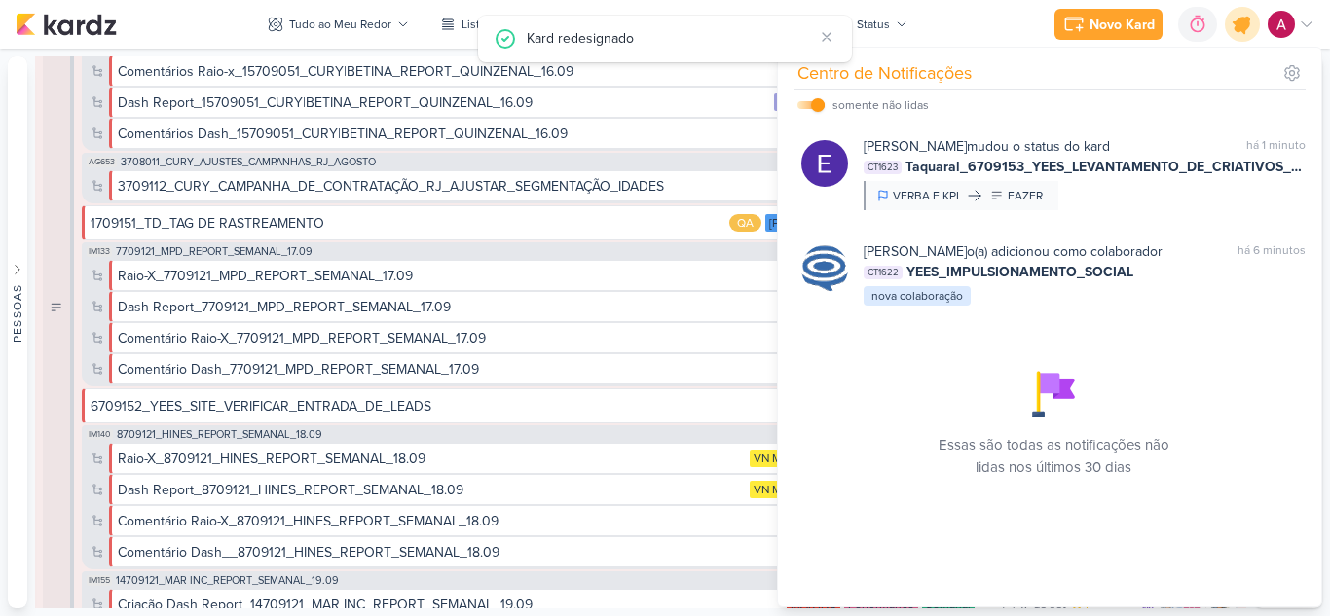
click at [1244, 26] on icon at bounding box center [1241, 24] width 23 height 23
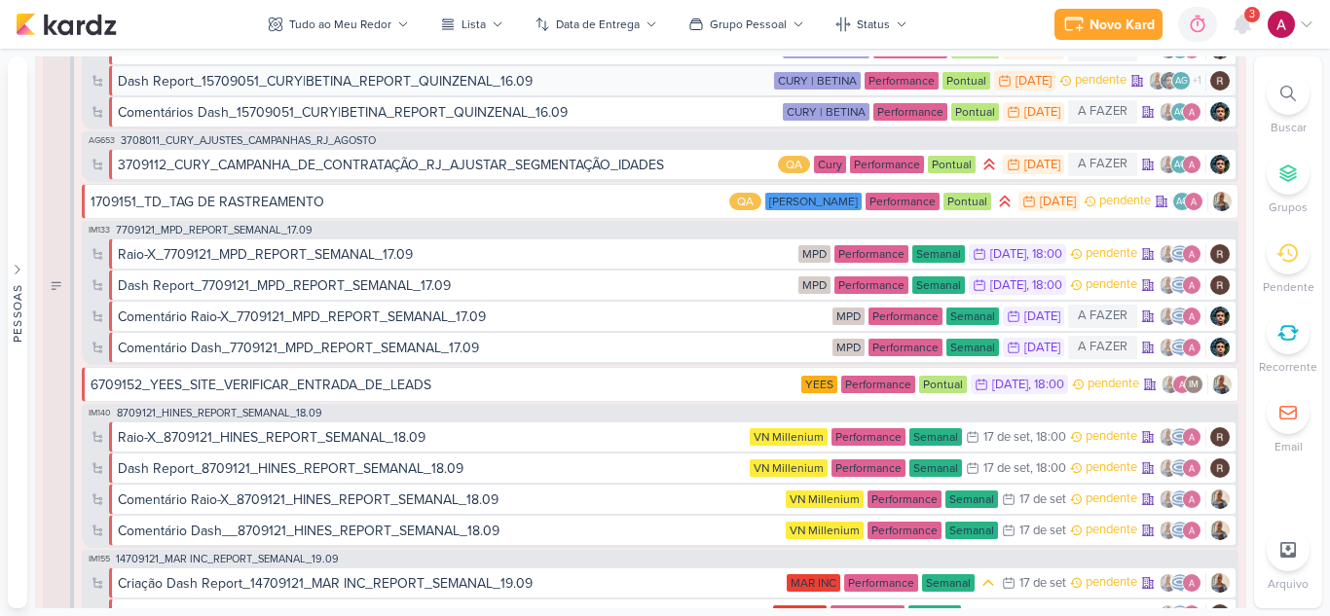
scroll to position [2421, 0]
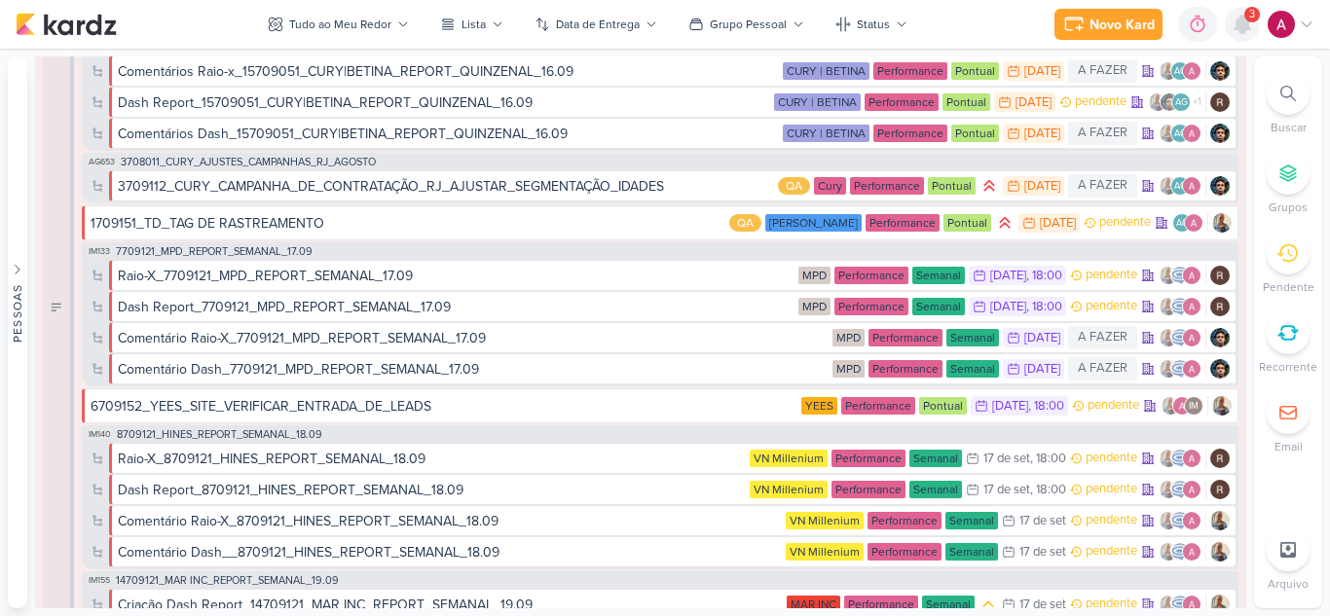
click at [1240, 28] on icon at bounding box center [1242, 25] width 16 height 18
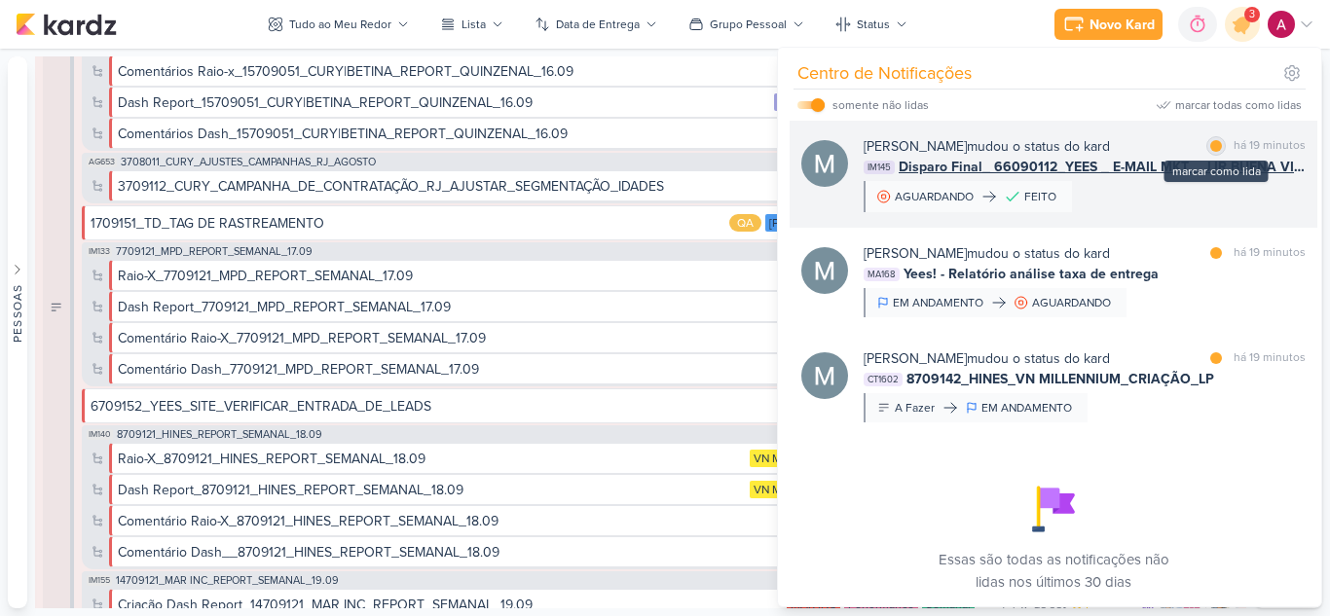
click at [1210, 141] on div at bounding box center [1216, 146] width 12 height 12
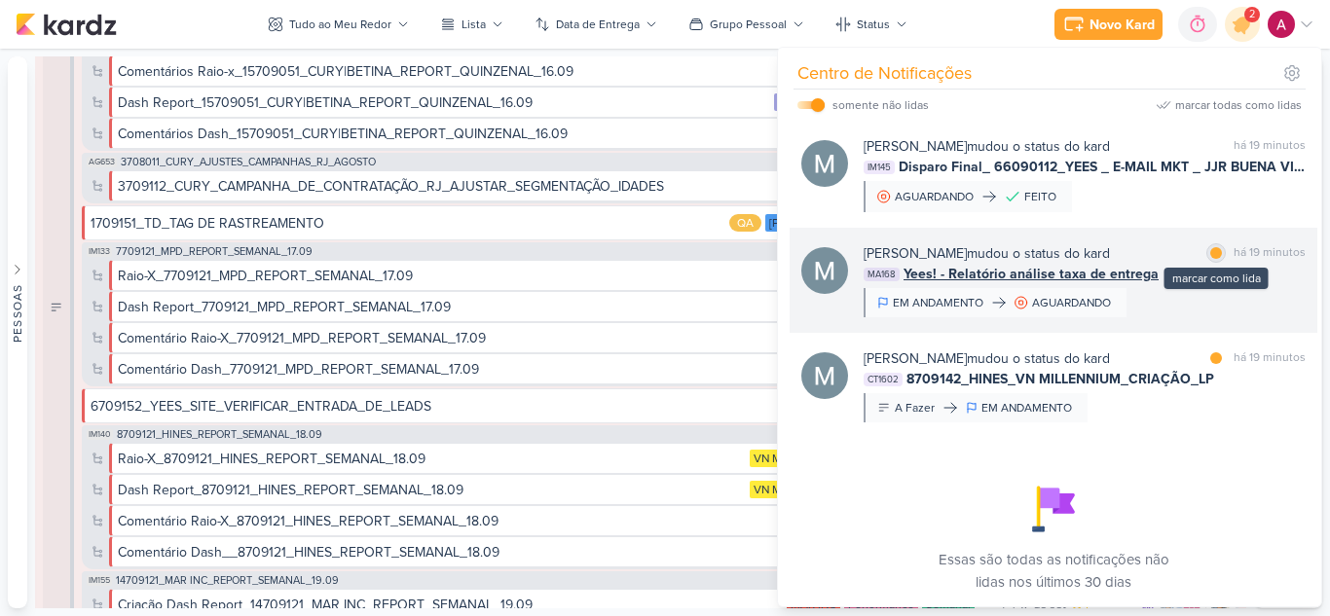
click at [1211, 251] on div at bounding box center [1216, 253] width 12 height 12
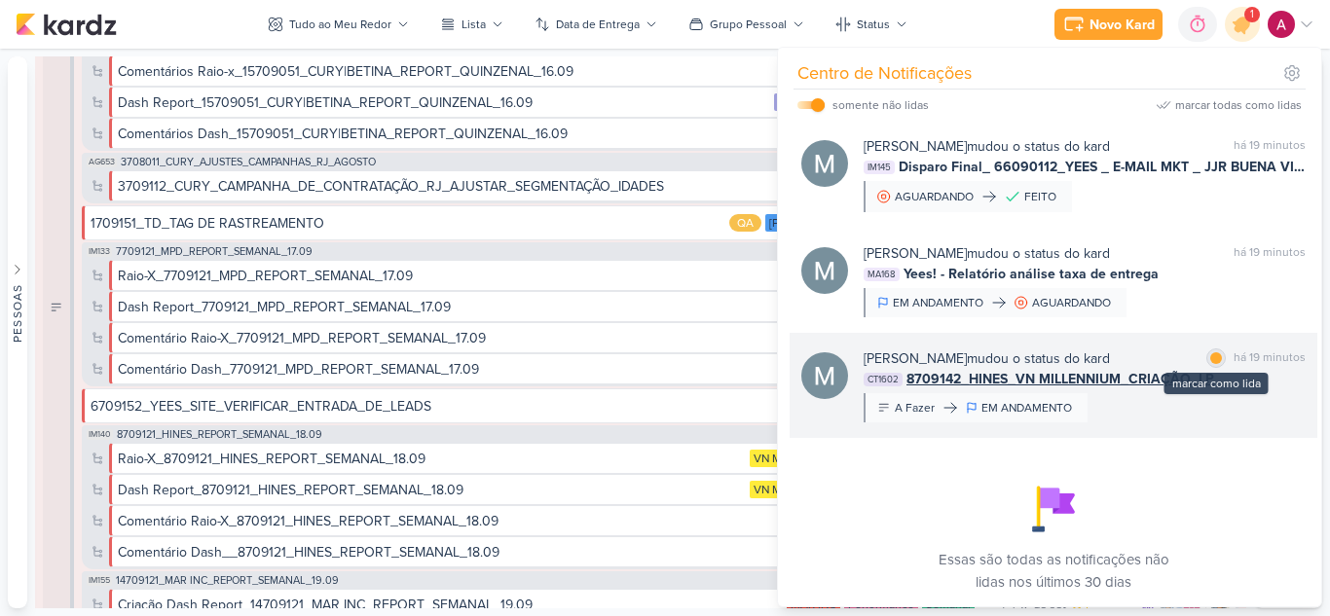
click at [1211, 355] on div at bounding box center [1216, 358] width 12 height 12
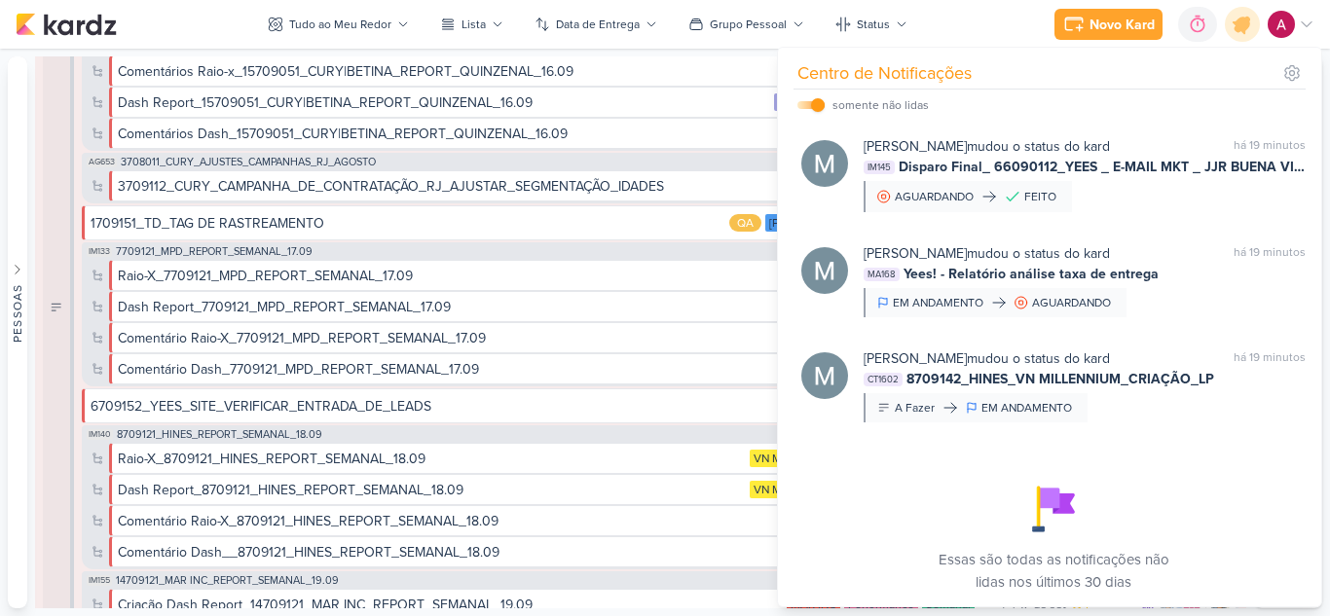
drag, startPoint x: 1238, startPoint y: 28, endPoint x: 1089, endPoint y: 94, distance: 163.0
click at [1236, 28] on icon at bounding box center [1241, 24] width 23 height 23
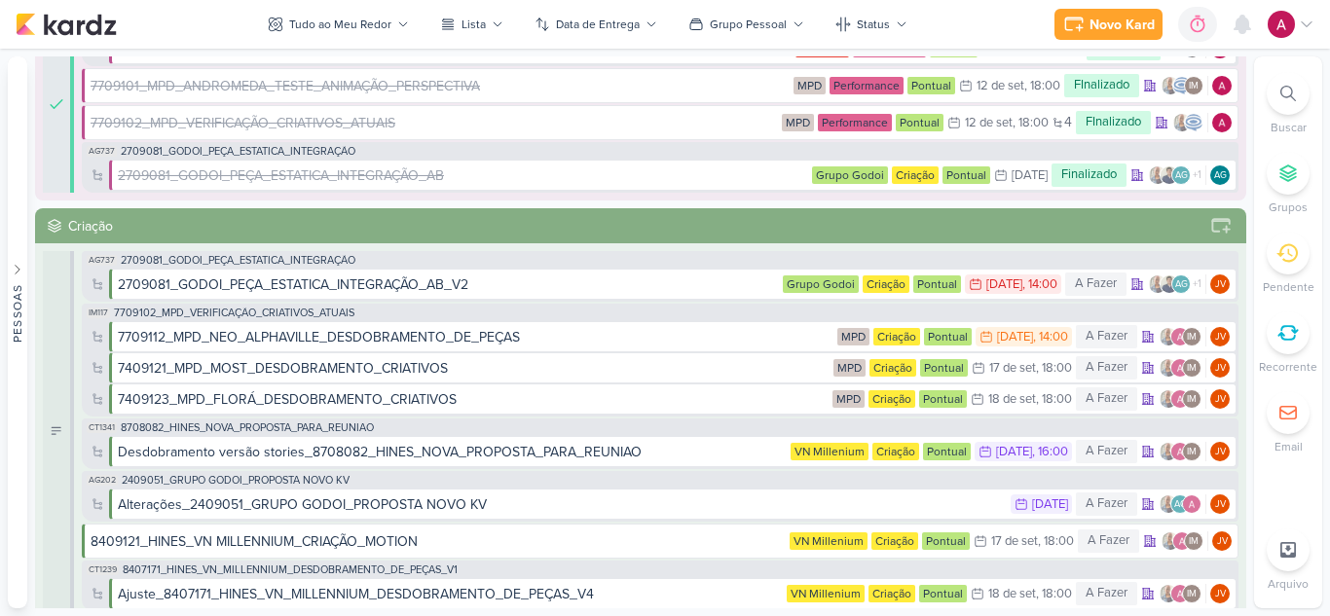
scroll to position [0, 0]
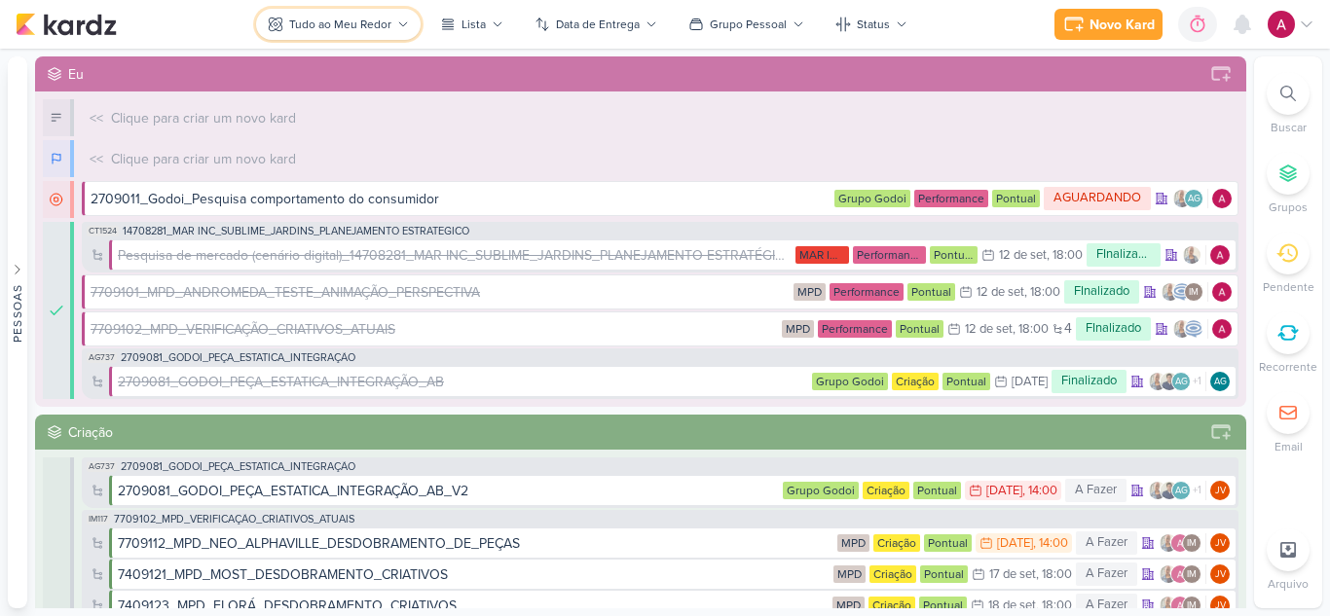
click at [360, 31] on div "Tudo ao Meu Redor" at bounding box center [340, 25] width 102 height 18
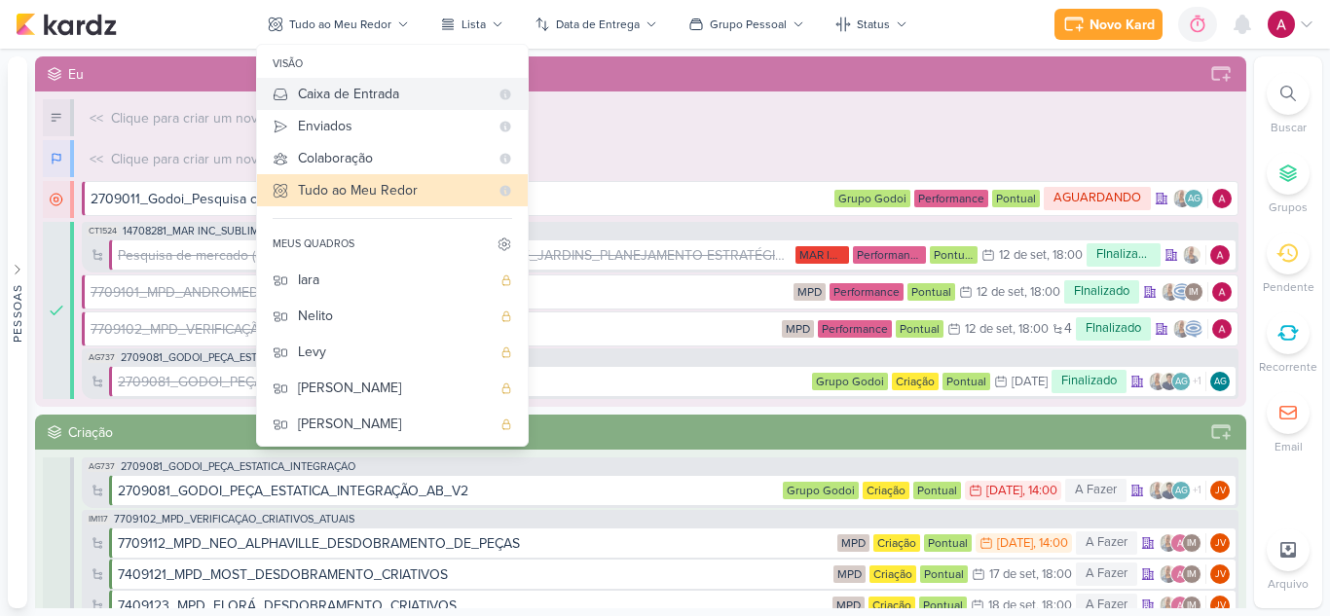
click at [383, 92] on div "Caixa de Entrada" at bounding box center [393, 94] width 191 height 20
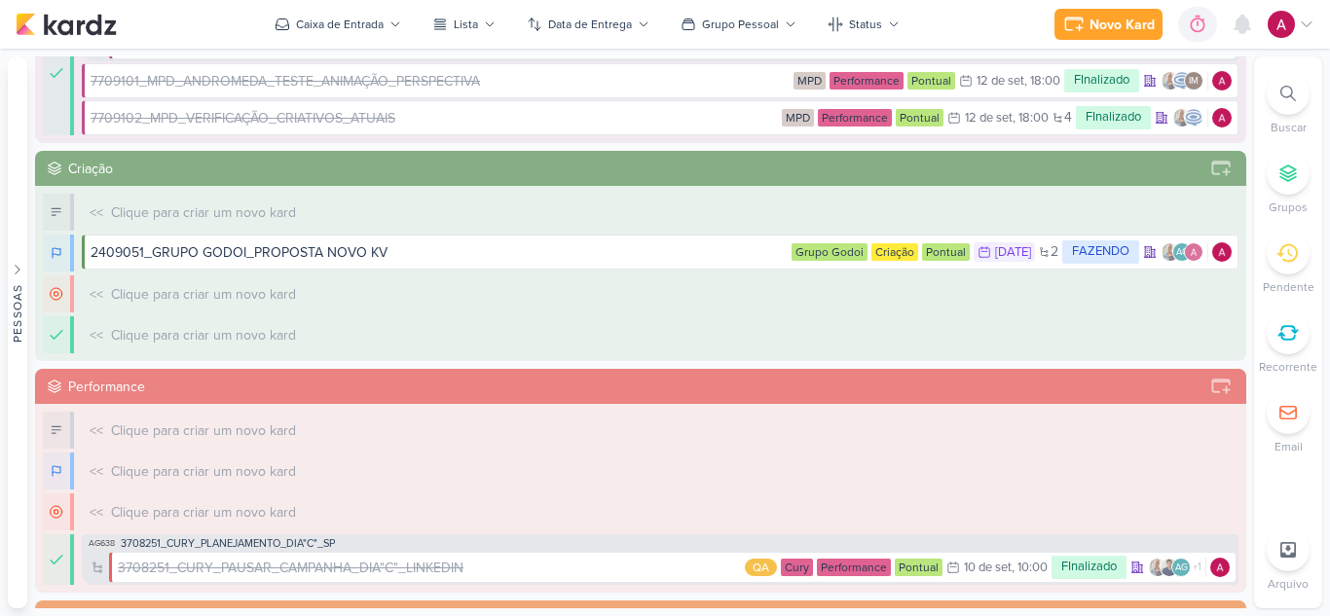
scroll to position [195, 0]
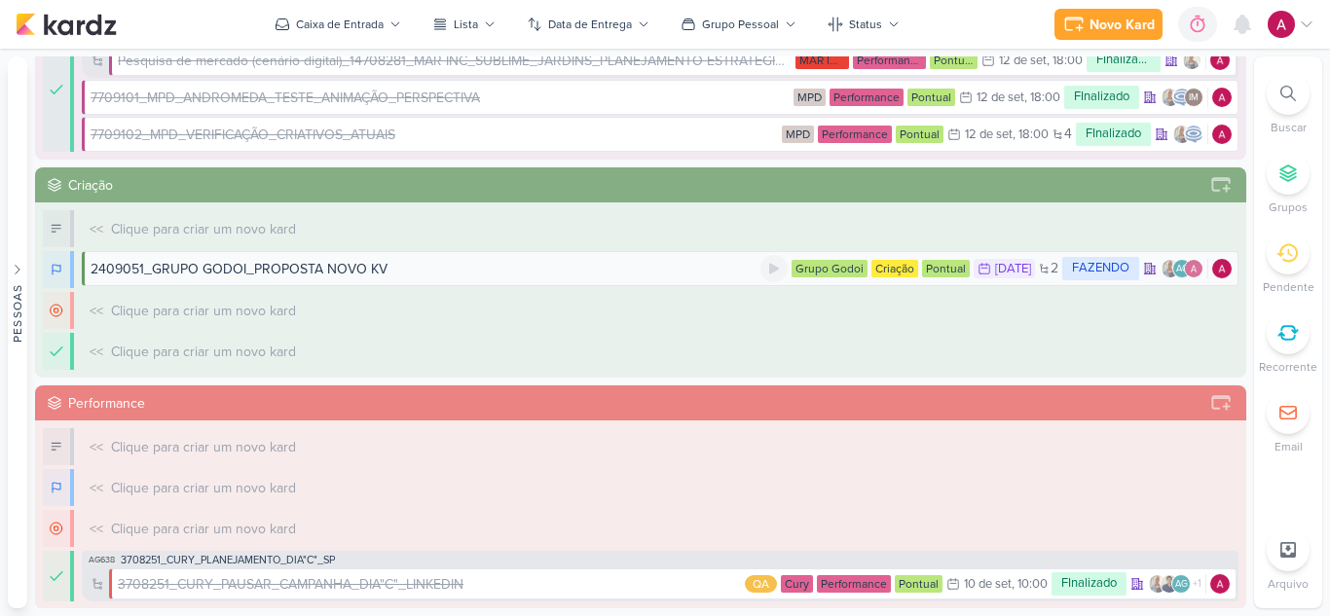
click at [514, 276] on div "2409051_GRUPO GODOI_PROPOSTA NOVO KV" at bounding box center [426, 269] width 670 height 20
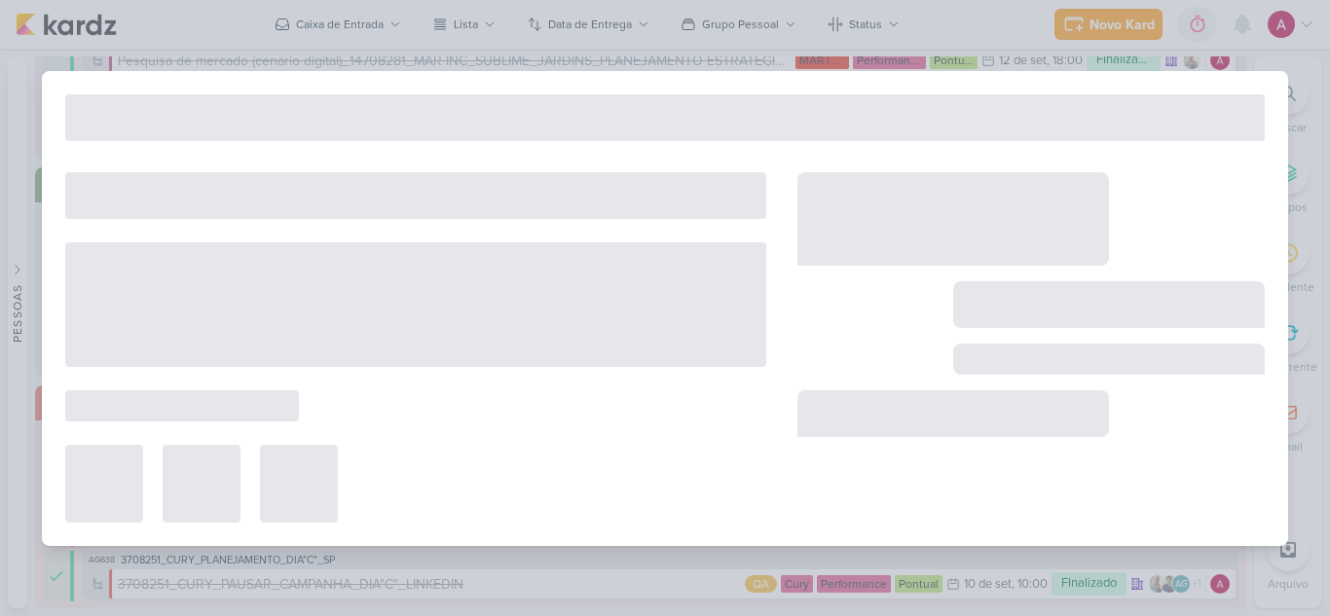
type input "2409051_GRUPO GODOI_PROPOSTA NOVO KV"
type input "[DATE] 23:59"
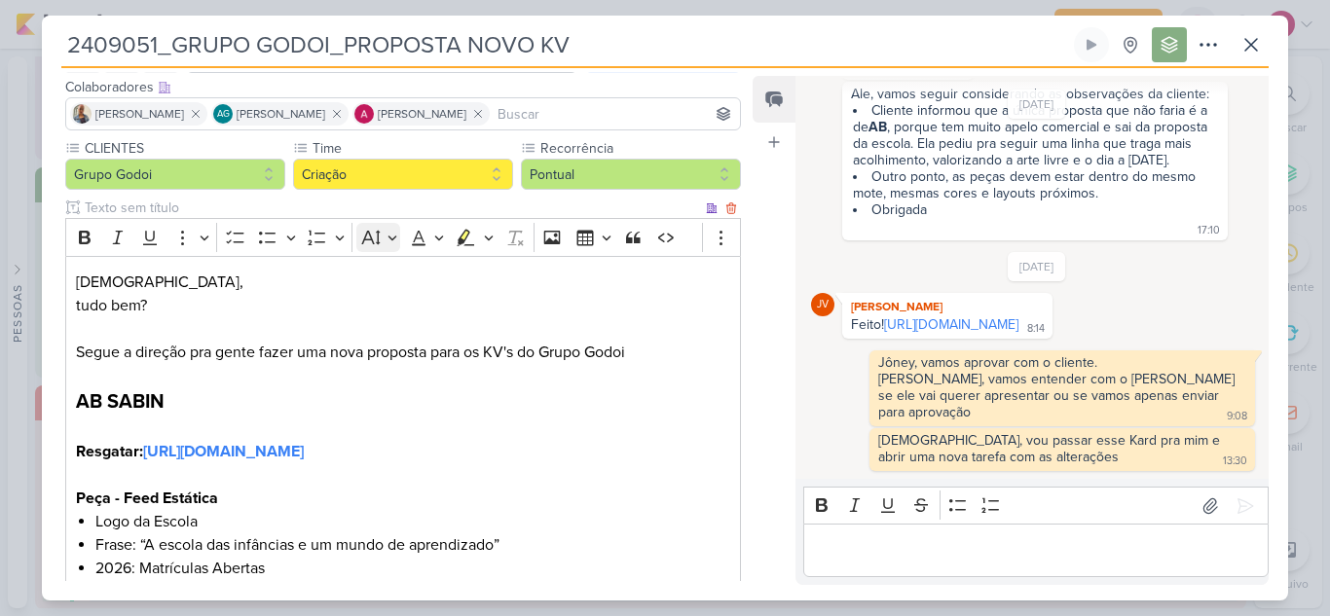
scroll to position [0, 0]
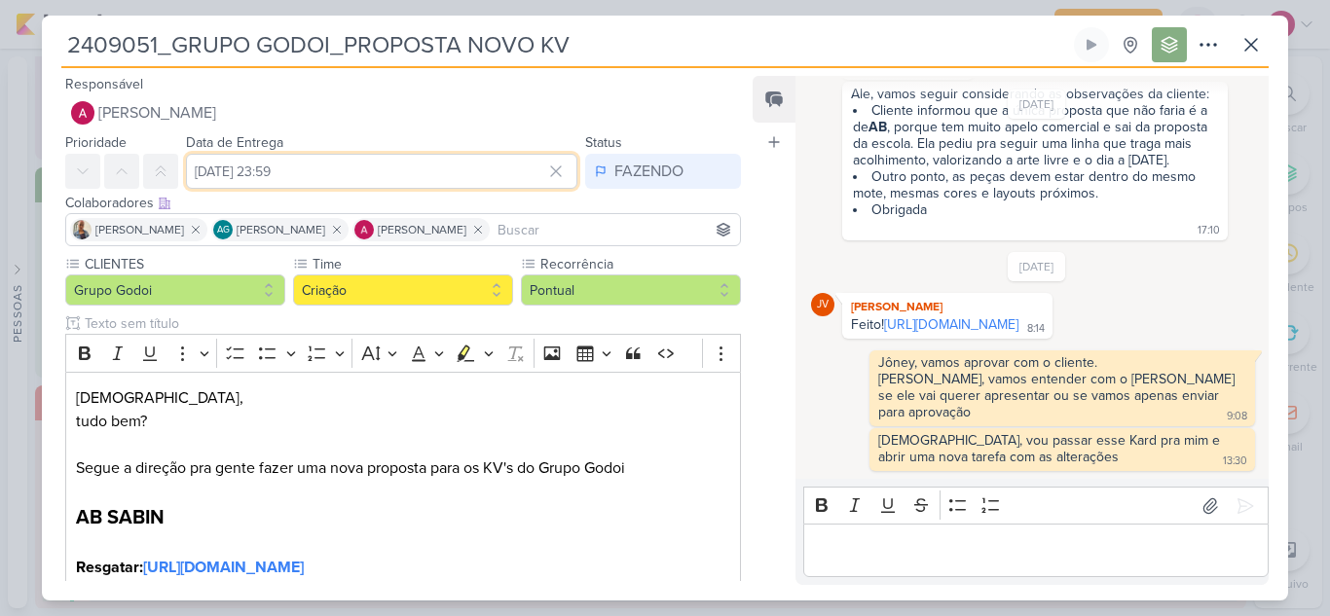
click at [325, 173] on input "[DATE] 23:59" at bounding box center [381, 171] width 391 height 35
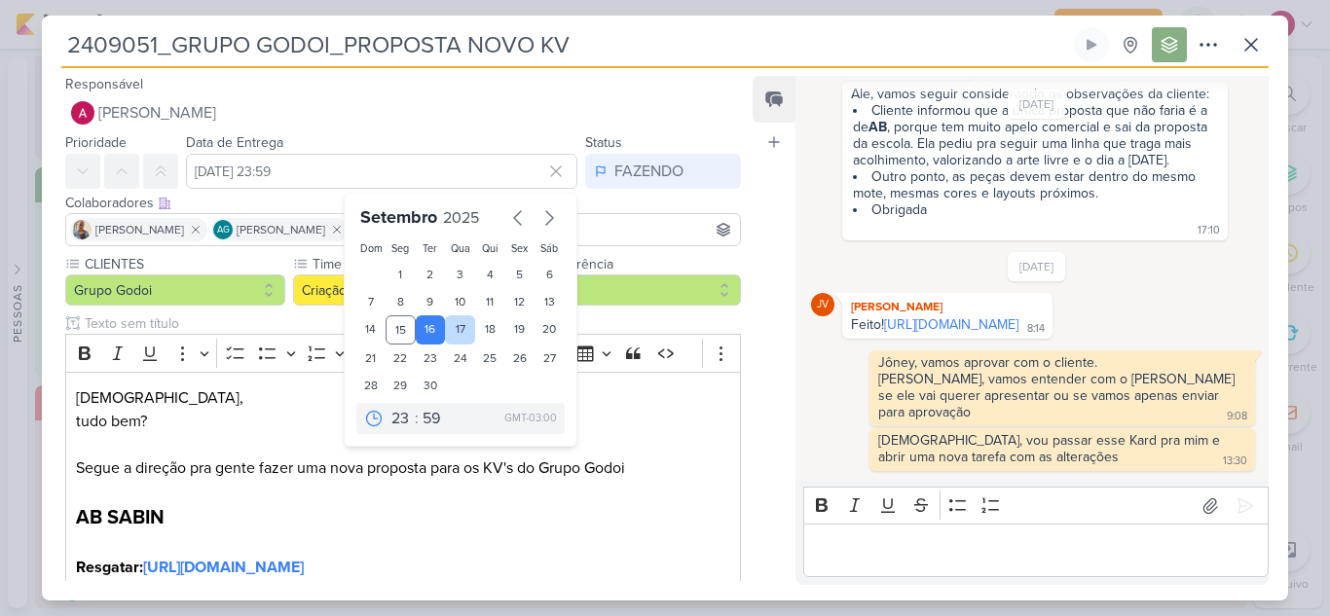
click at [456, 334] on div "17" at bounding box center [460, 329] width 30 height 29
type input "17 de setembro de 2025 às 23:59"
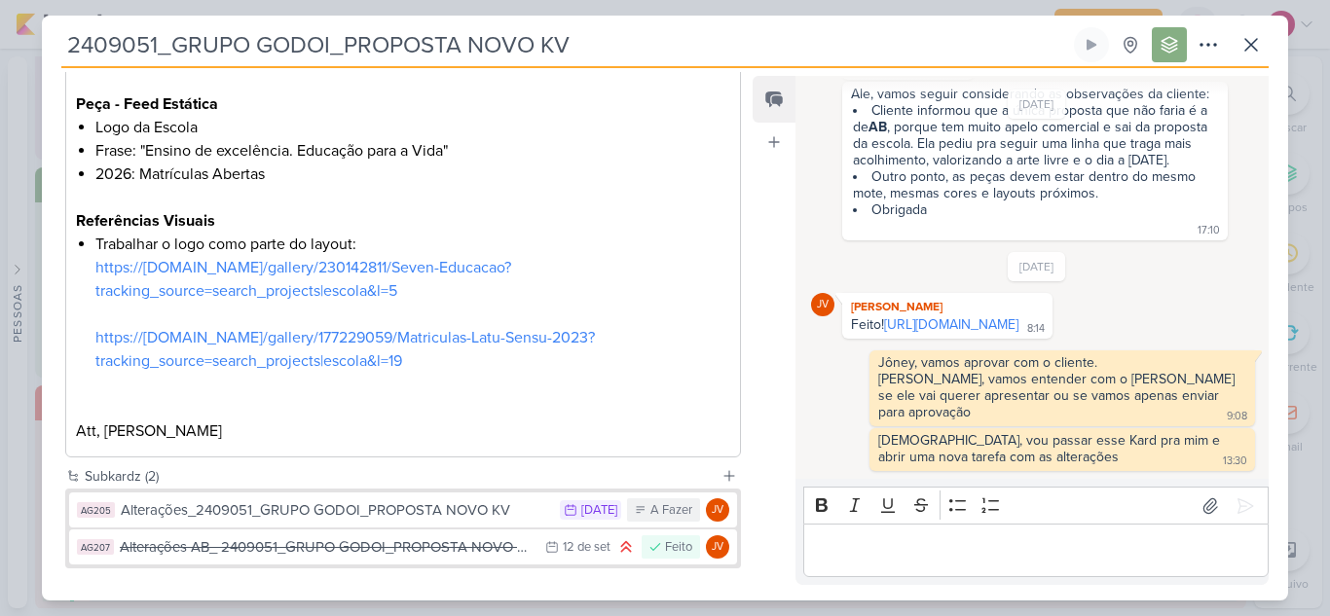
scroll to position [1481, 0]
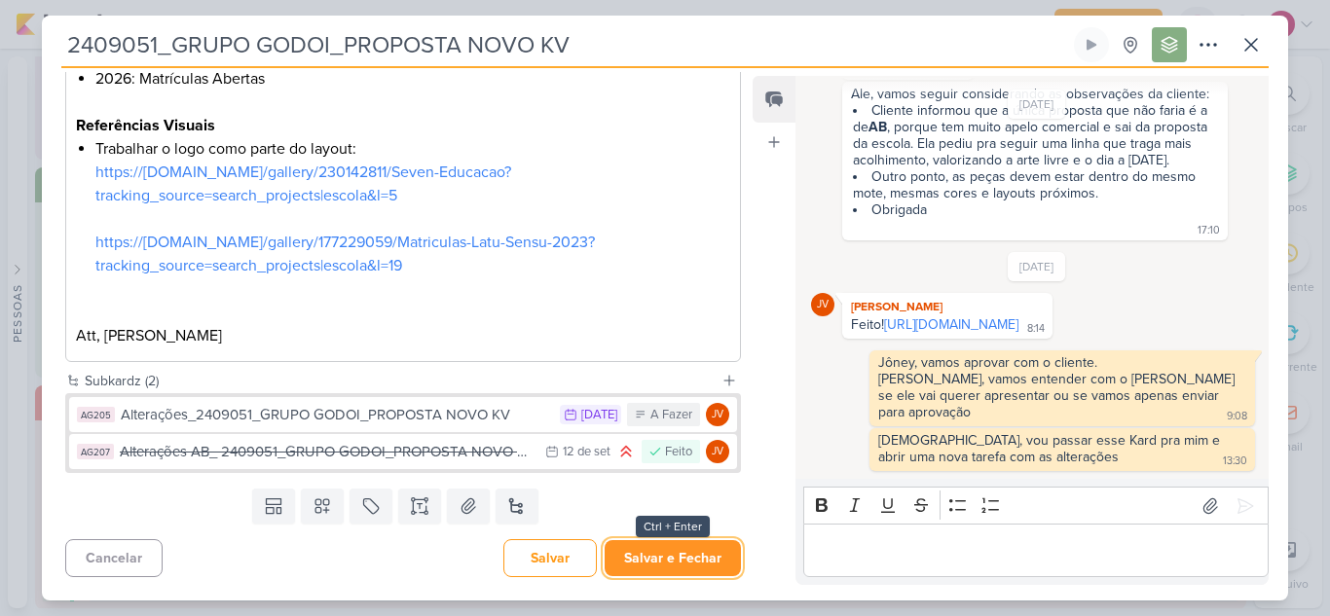
click at [647, 561] on button "Salvar e Fechar" at bounding box center [672, 558] width 136 height 36
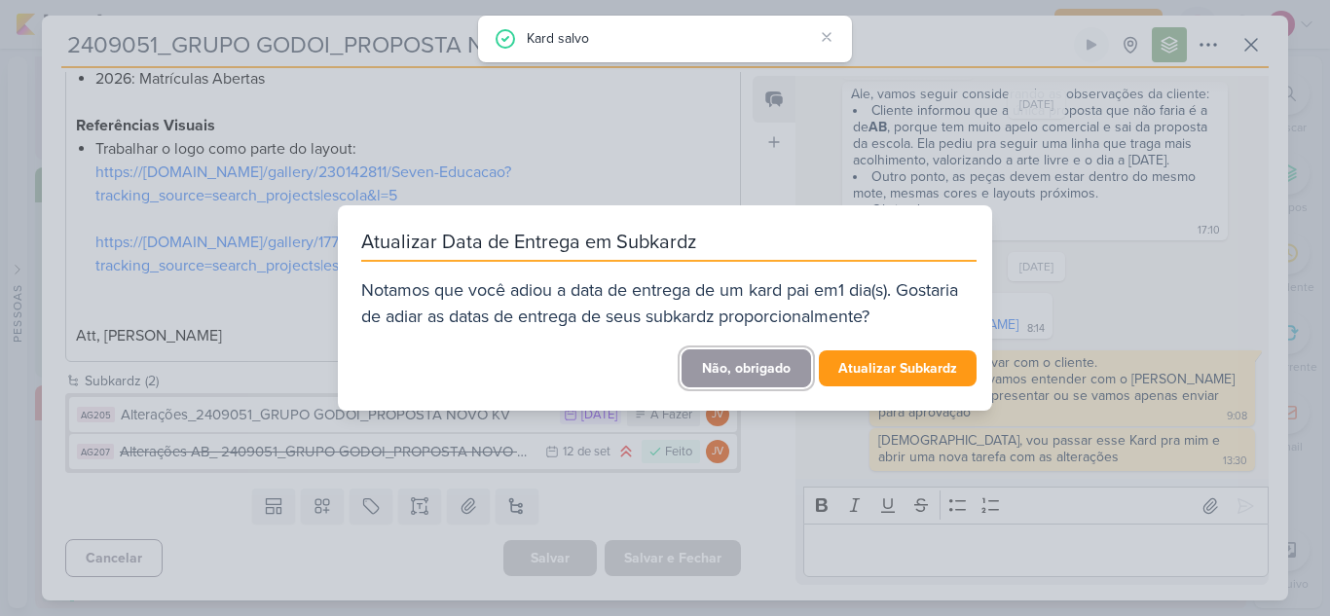
click at [763, 355] on button "Não, obrigado" at bounding box center [745, 368] width 129 height 38
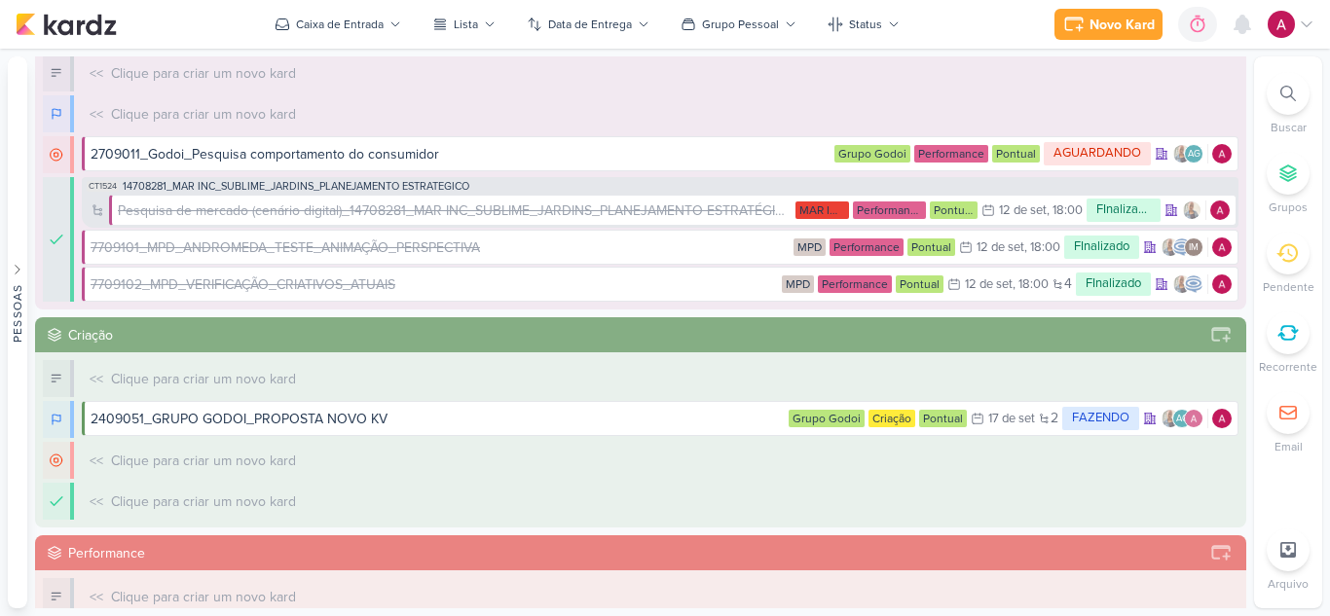
scroll to position [0, 0]
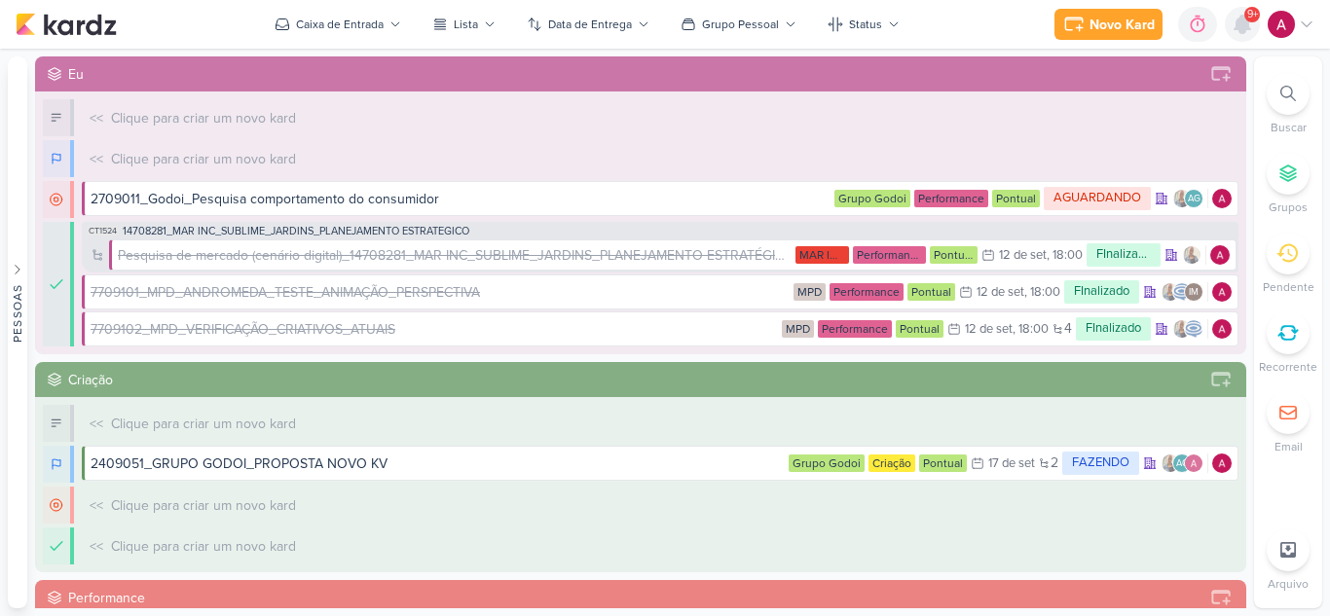
click at [1249, 28] on icon at bounding box center [1242, 25] width 16 height 18
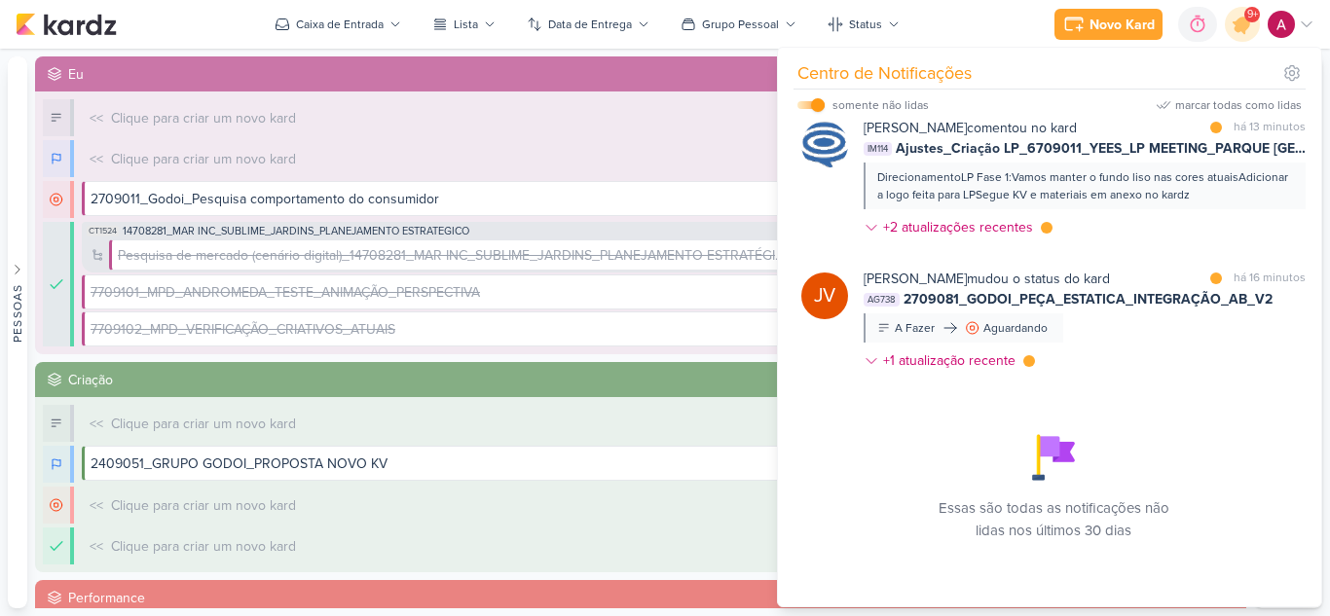
scroll to position [658, 0]
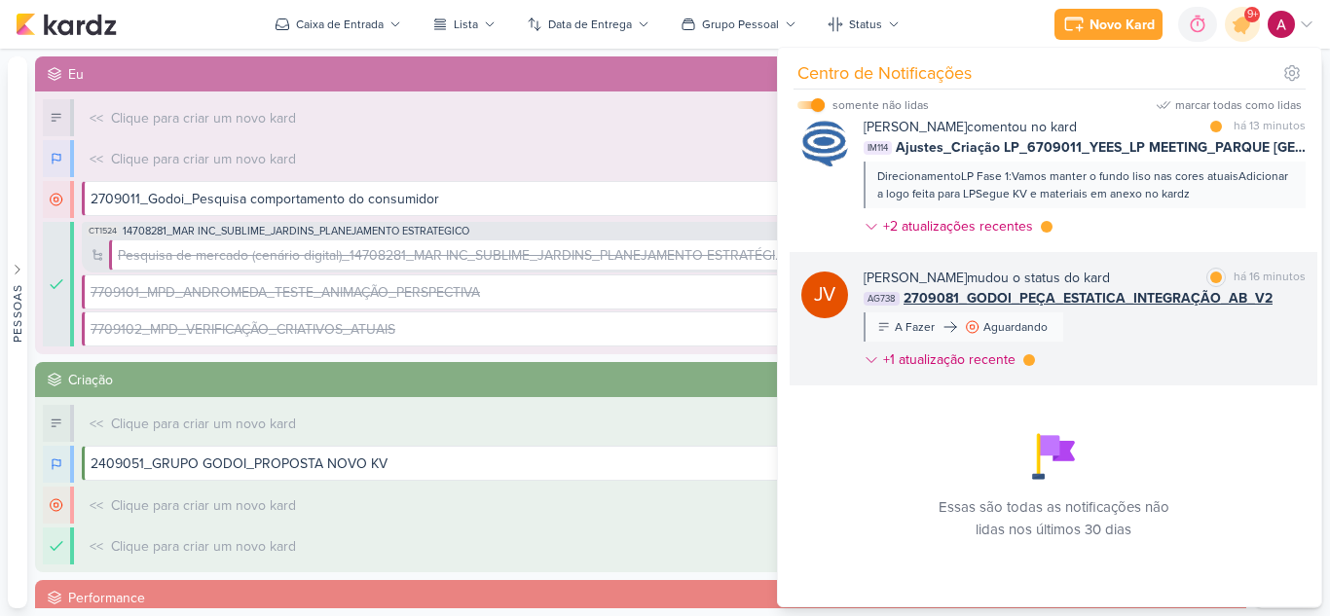
click at [1141, 326] on div "Joney Viana mudou o status do kard marcar como lida há 16 minutos AG738 2709081…" at bounding box center [1084, 323] width 442 height 110
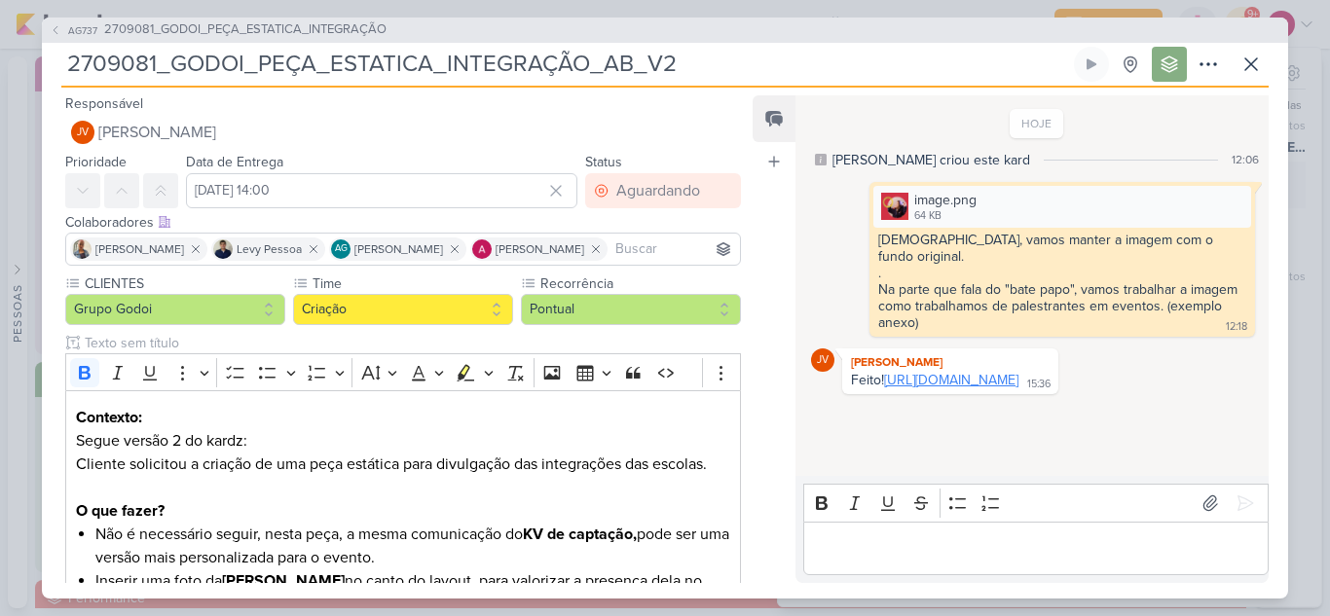
click at [987, 372] on link "https://drive.google.com/drive/folders/1X8v7-kpc5fbwqYQZ4dh_-l-NtpxeOEAf?usp=sh…" at bounding box center [951, 380] width 134 height 17
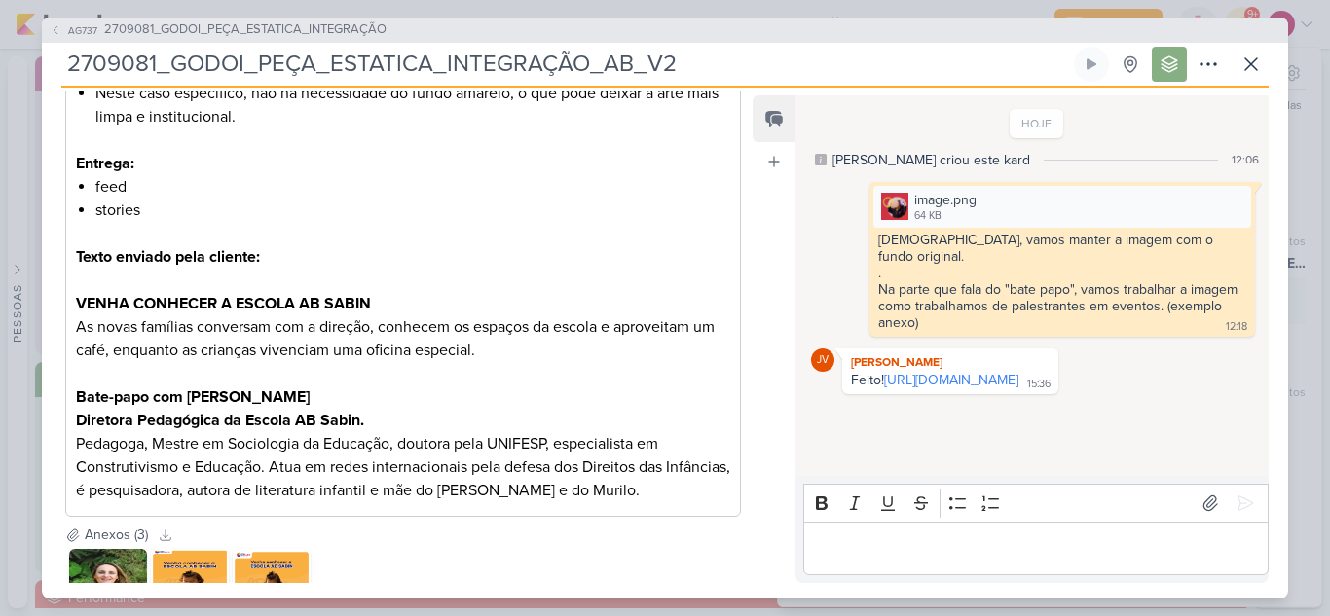
scroll to position [690, 0]
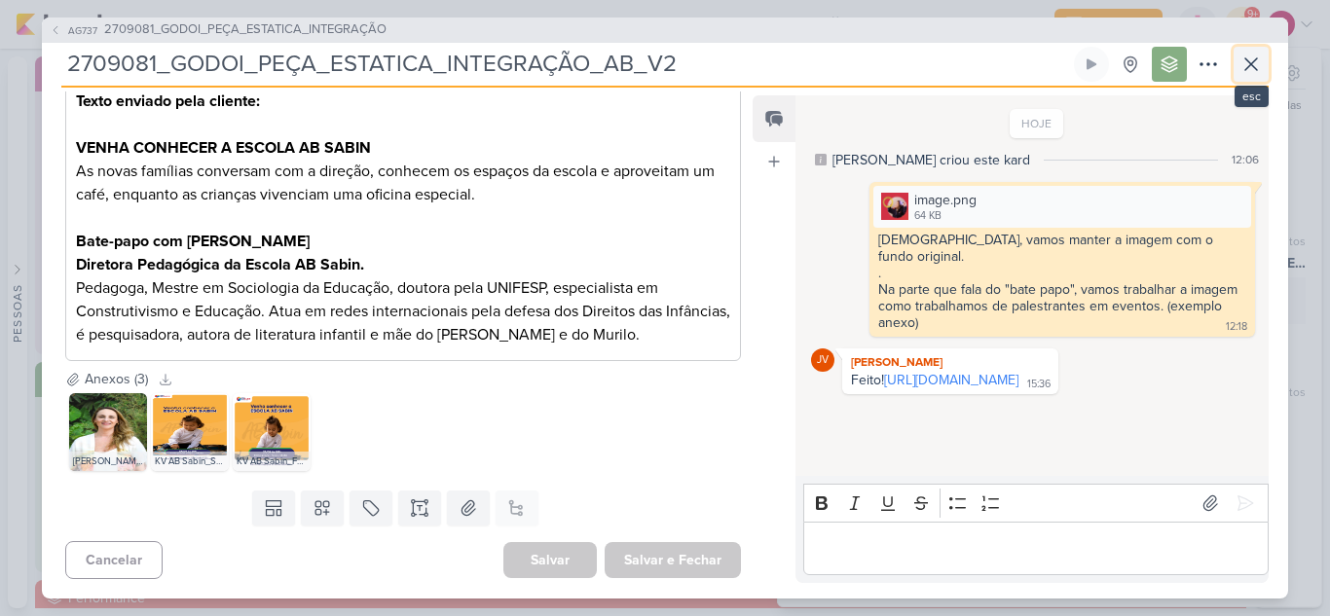
click at [1245, 64] on icon at bounding box center [1250, 64] width 23 height 23
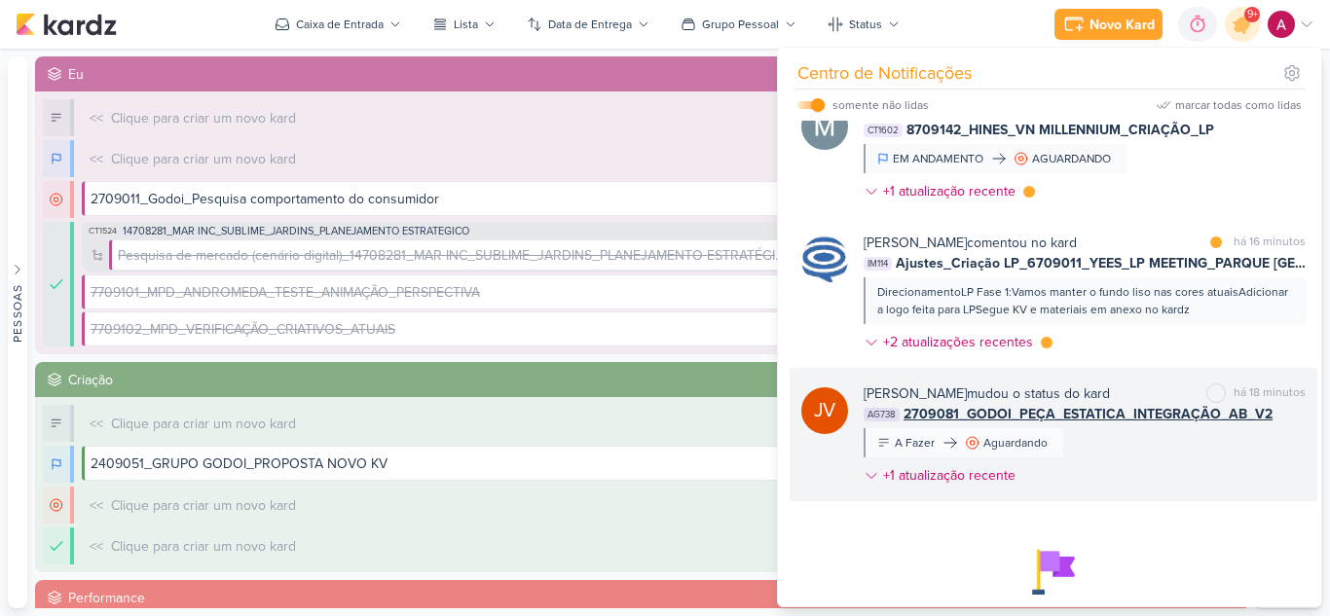
click at [1098, 440] on div "Joney Viana mudou o status do kard marcar como não lida há 18 minutos AG738 270…" at bounding box center [1084, 438] width 442 height 110
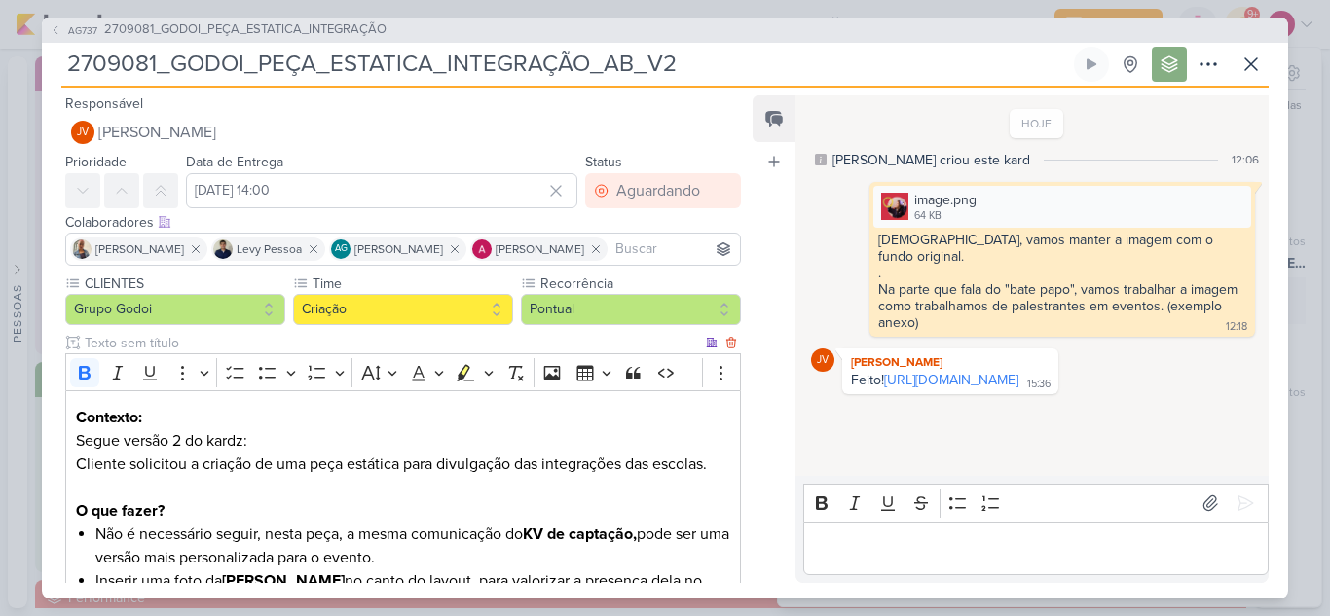
scroll to position [195, 0]
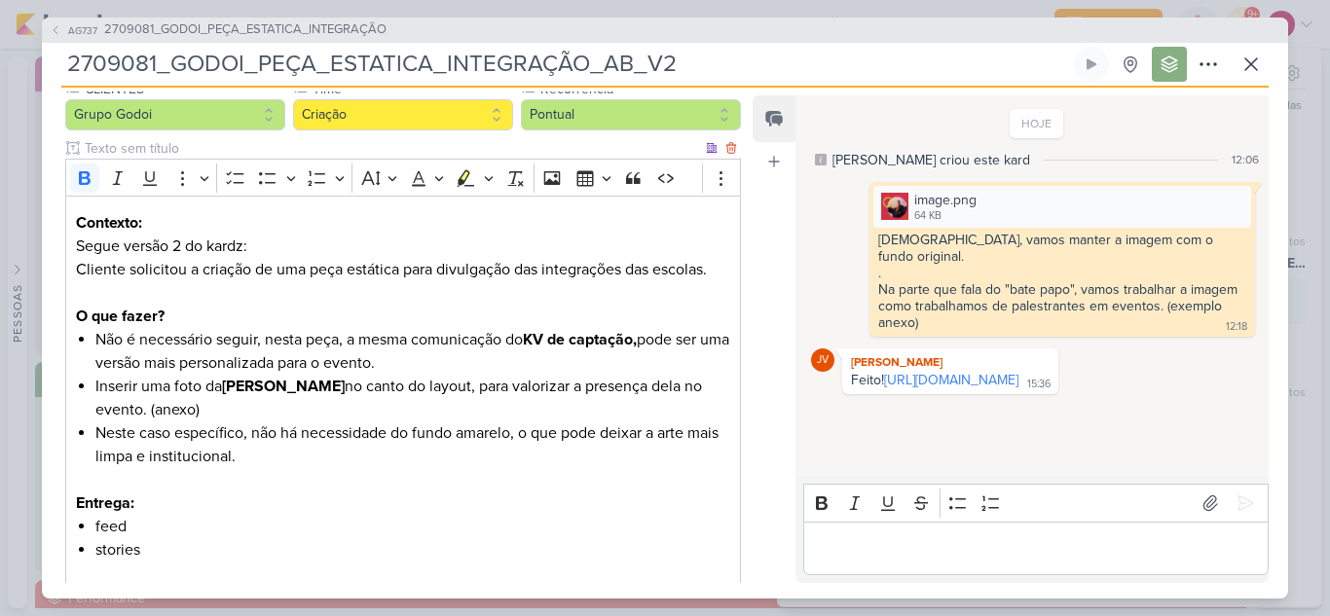
drag, startPoint x: 501, startPoint y: 481, endPoint x: 496, endPoint y: 461, distance: 20.1
drag, startPoint x: 496, startPoint y: 461, endPoint x: 343, endPoint y: 501, distance: 158.9
click at [343, 501] on p "Entrega:" at bounding box center [403, 503] width 654 height 23
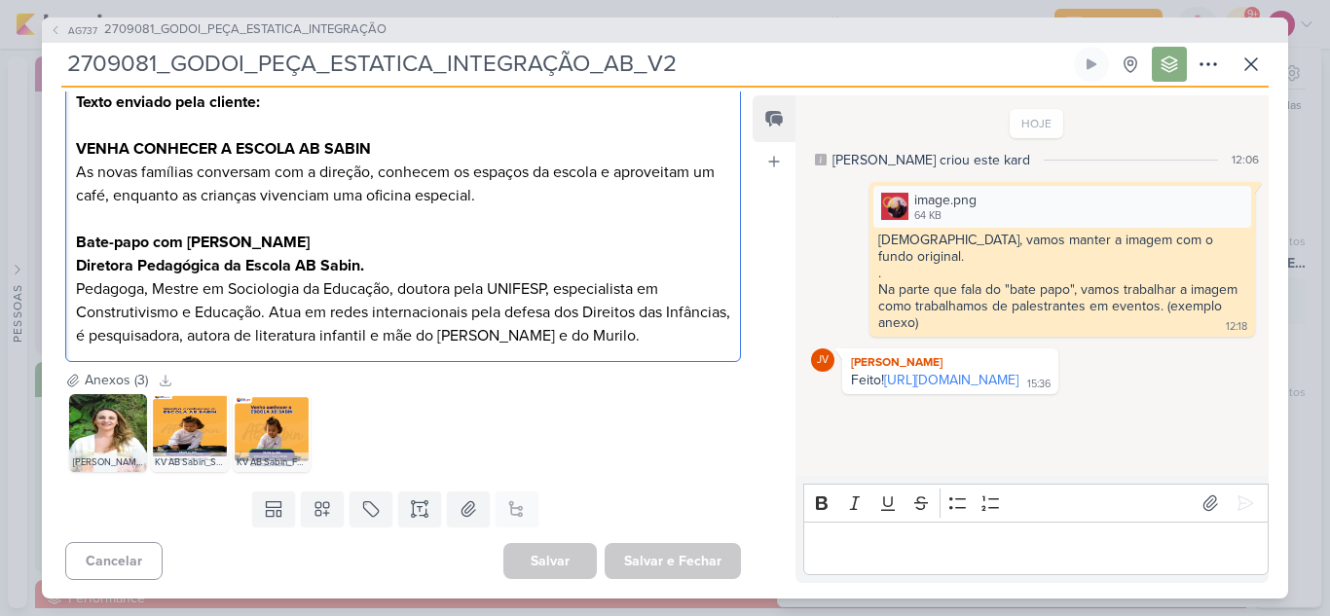
scroll to position [690, 0]
click at [276, 422] on img at bounding box center [272, 432] width 78 height 78
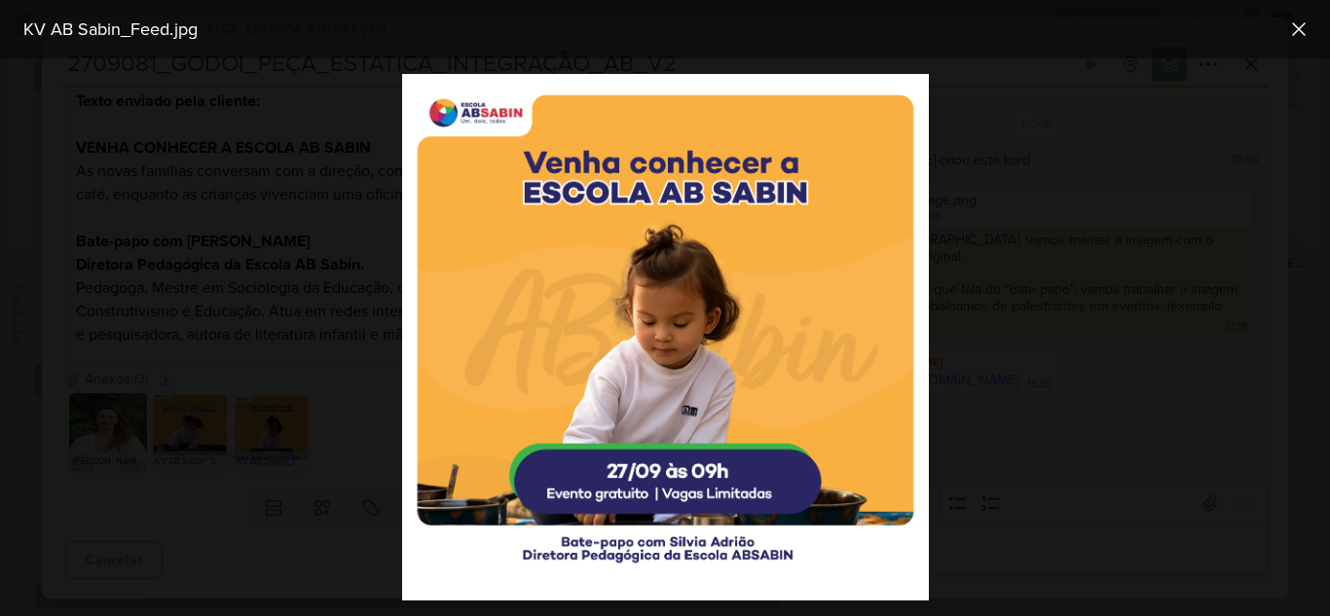
click at [357, 421] on div at bounding box center [665, 337] width 1330 height 558
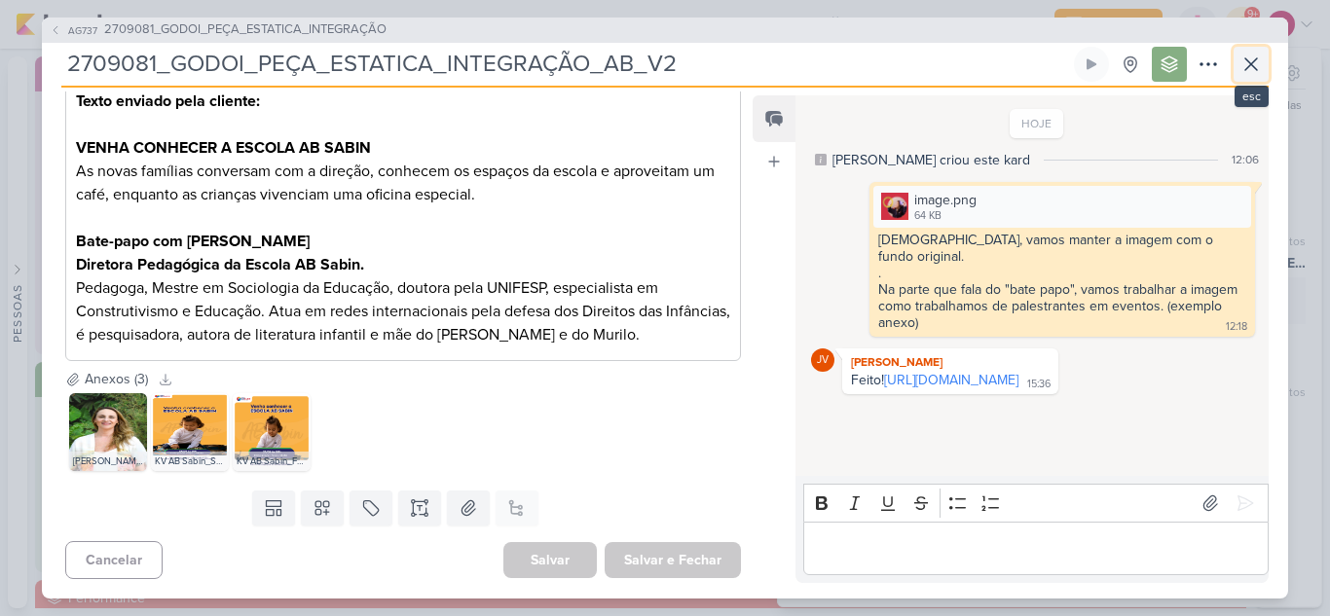
click at [1249, 66] on icon at bounding box center [1250, 64] width 23 height 23
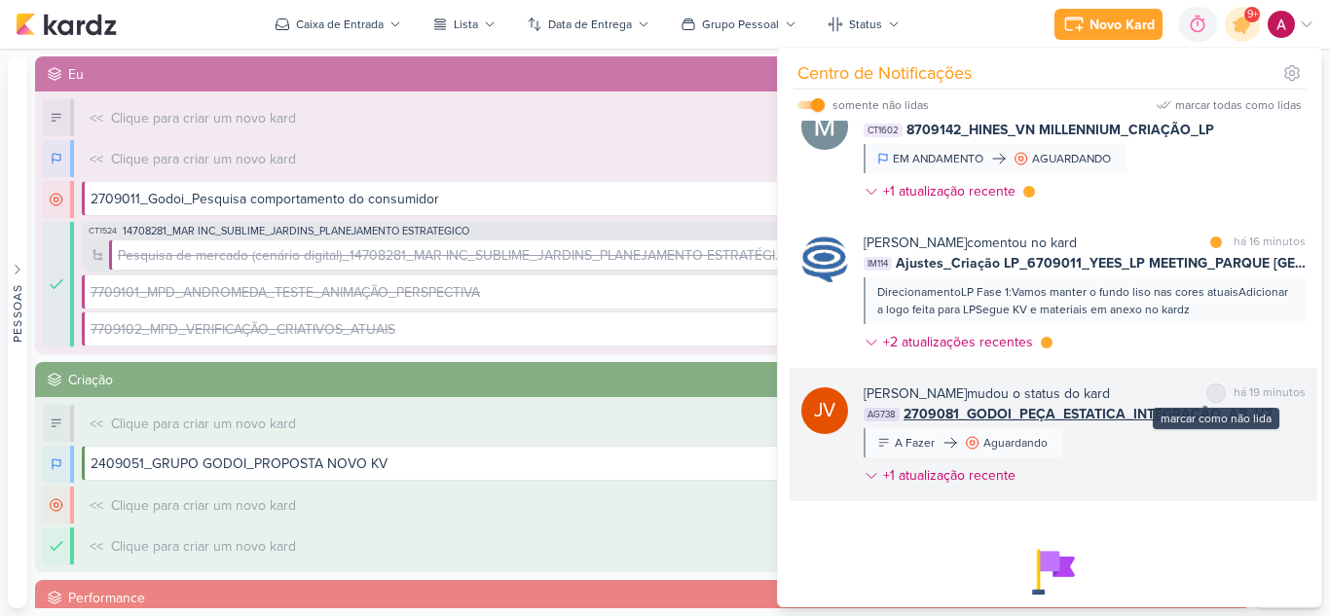
click at [1210, 391] on div at bounding box center [1216, 393] width 12 height 12
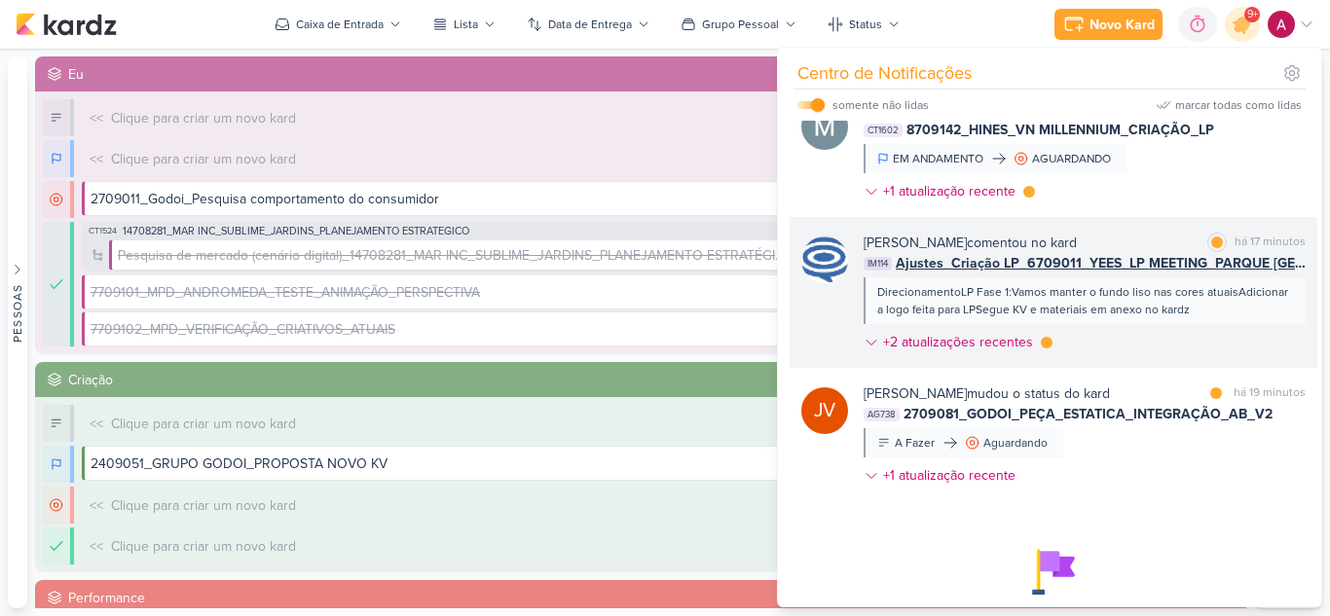
click at [1125, 353] on div "Caroline Traven De Andrade comentou no kard marcar como lida há 17 minutos IM11…" at bounding box center [1084, 297] width 442 height 128
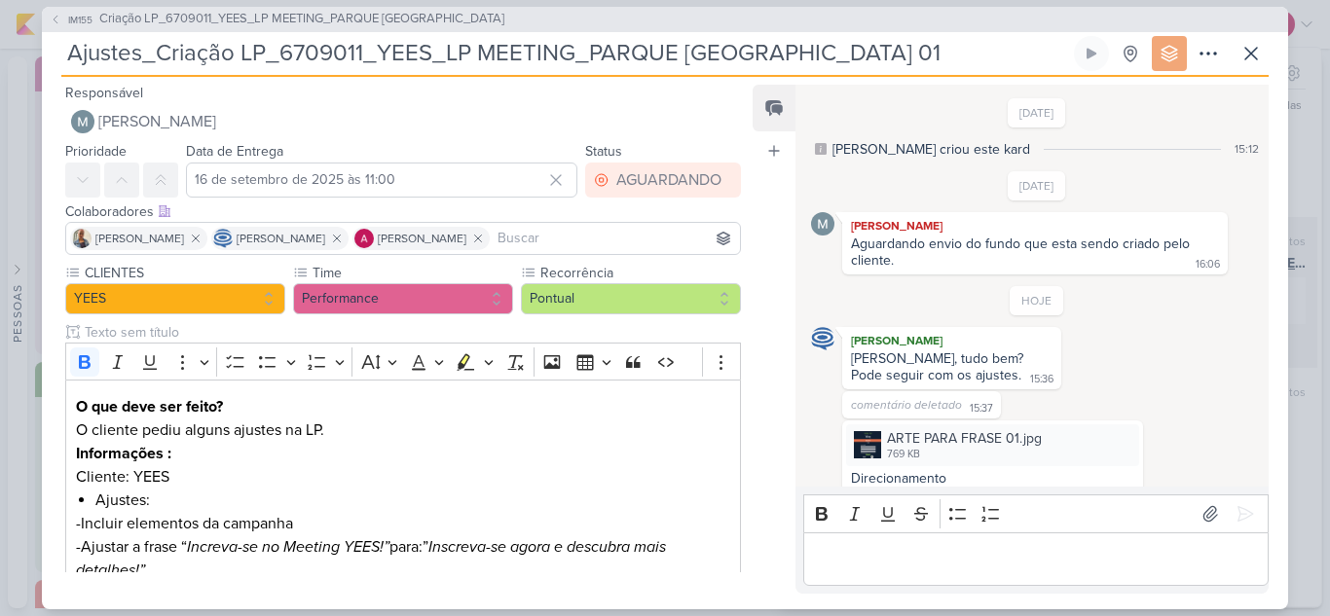
scroll to position [243, 0]
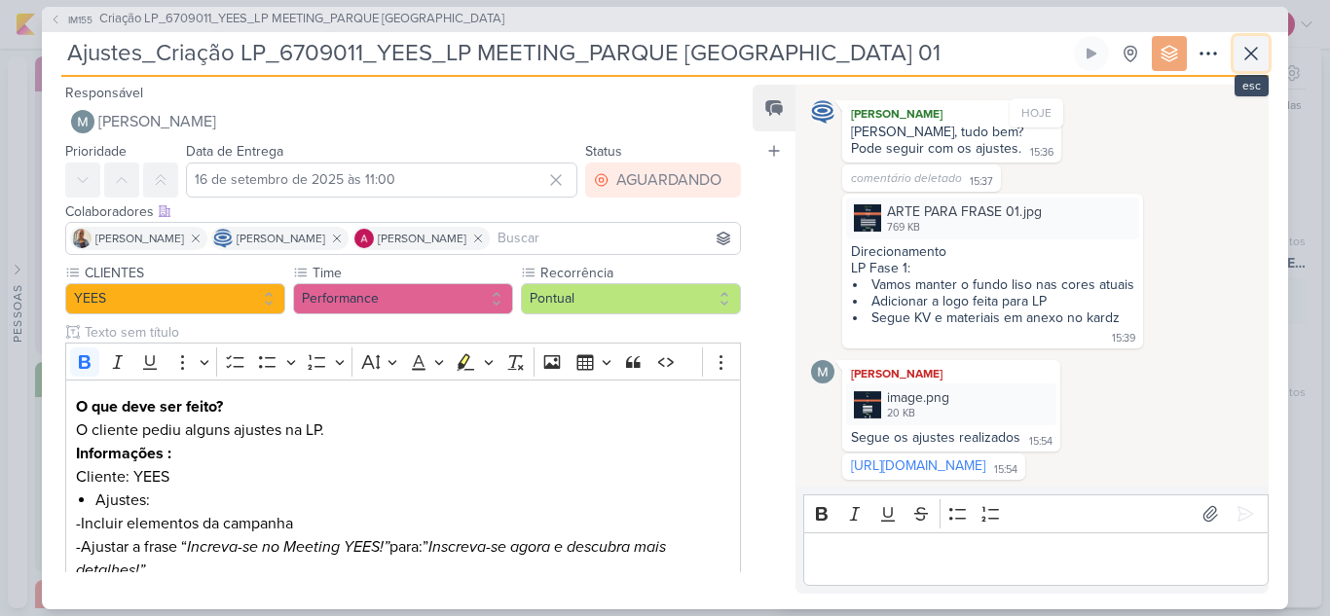
click at [1241, 58] on icon at bounding box center [1250, 53] width 23 height 23
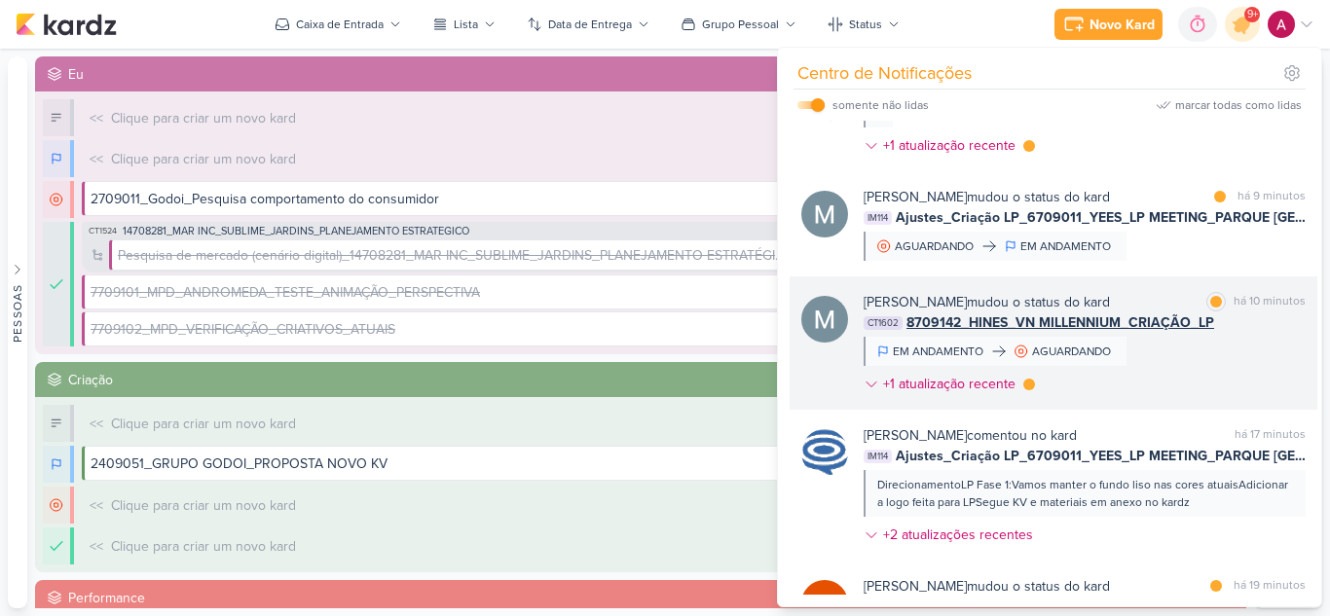
scroll to position [463, 0]
click at [1188, 335] on div "Mariana Amorim mudou o status do kard marcar como lida há 10 minutos CT1602 870…" at bounding box center [1084, 349] width 442 height 110
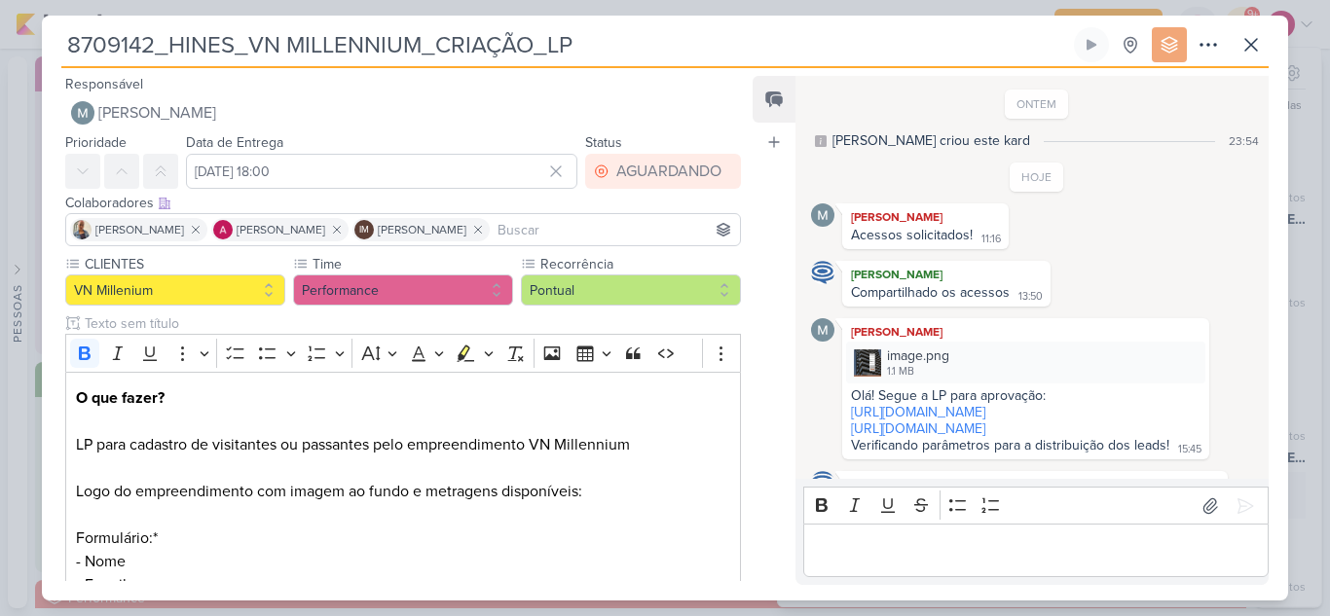
scroll to position [403, 0]
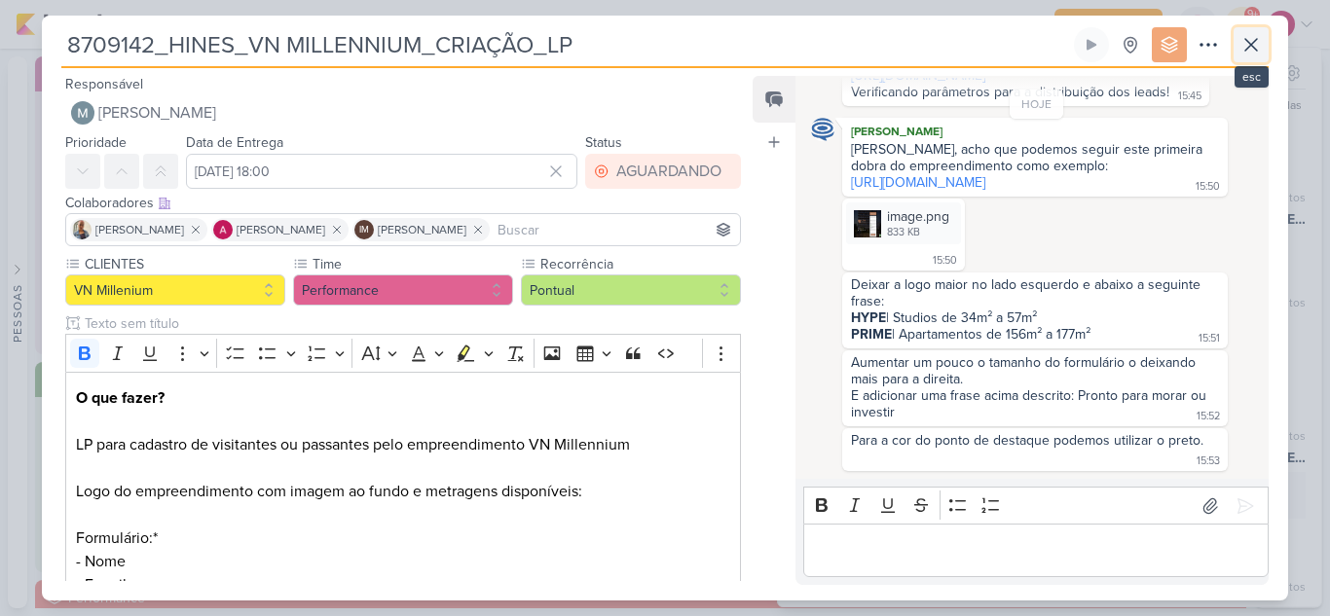
click at [1245, 48] on icon at bounding box center [1250, 44] width 23 height 23
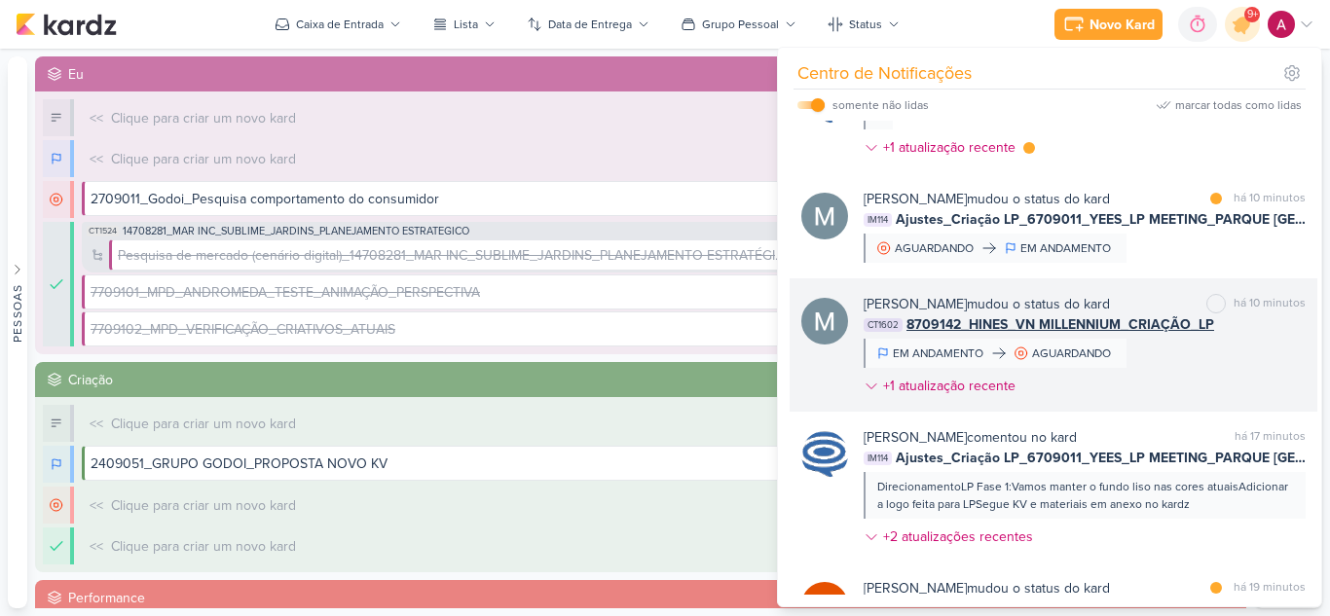
scroll to position [366, 0]
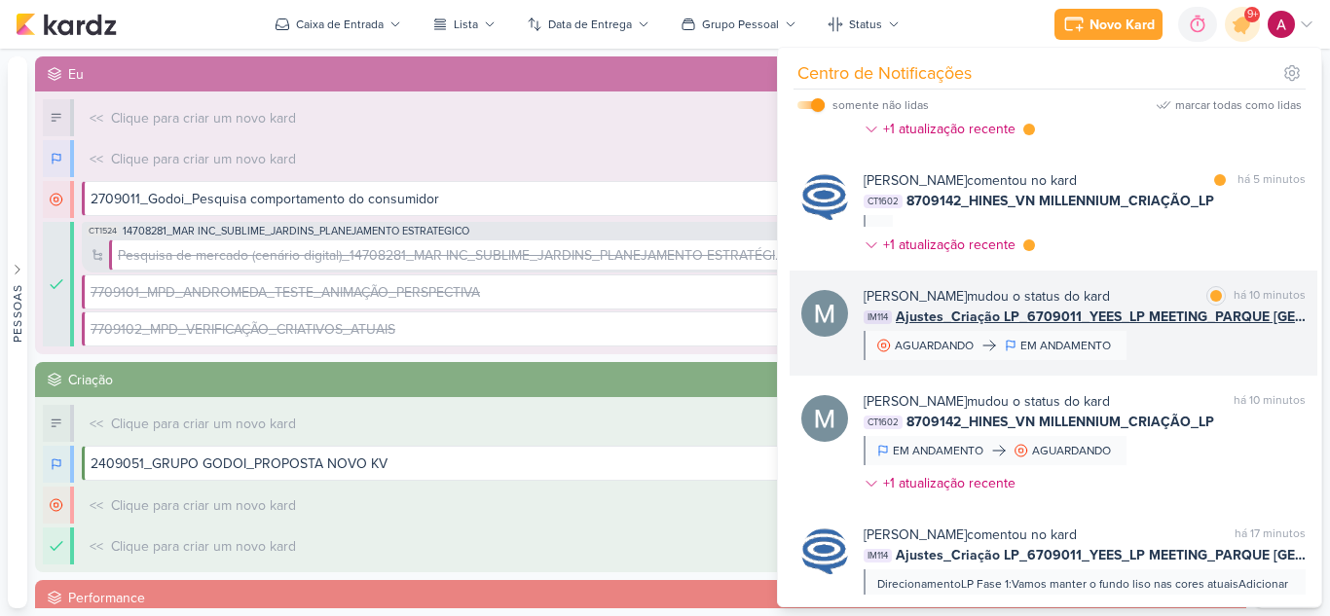
click at [1165, 342] on div "Mariana Amorim mudou o status do kard marcar como lida há 10 minutos IM114 Ajus…" at bounding box center [1084, 323] width 442 height 74
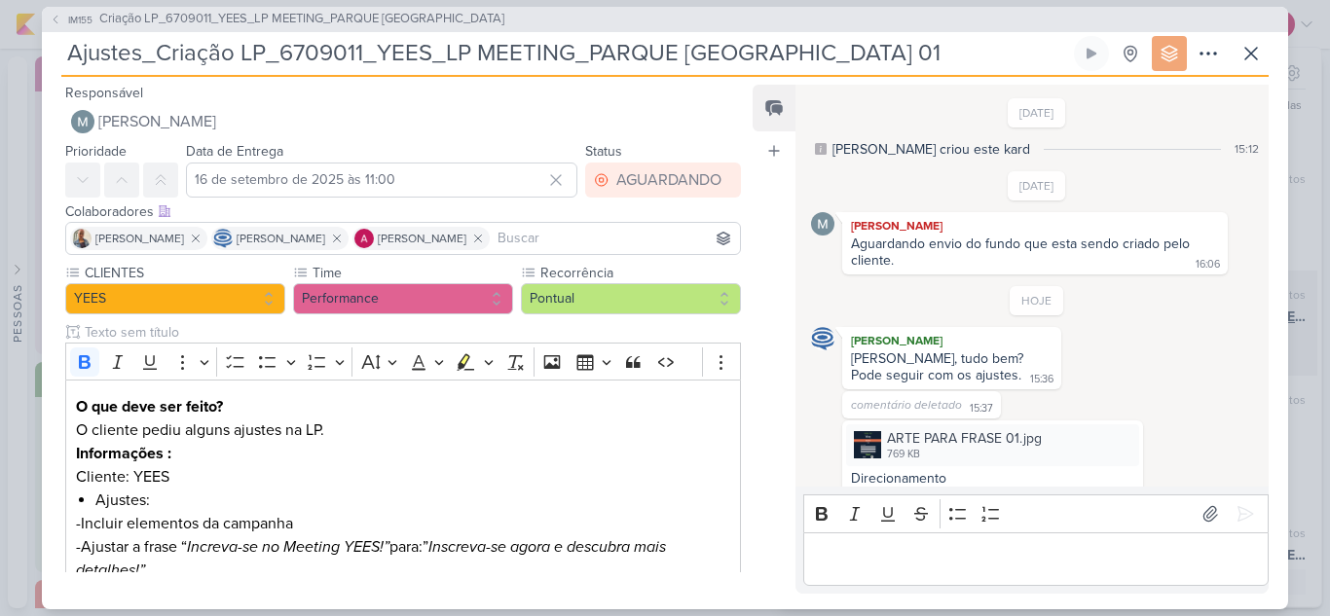
scroll to position [243, 0]
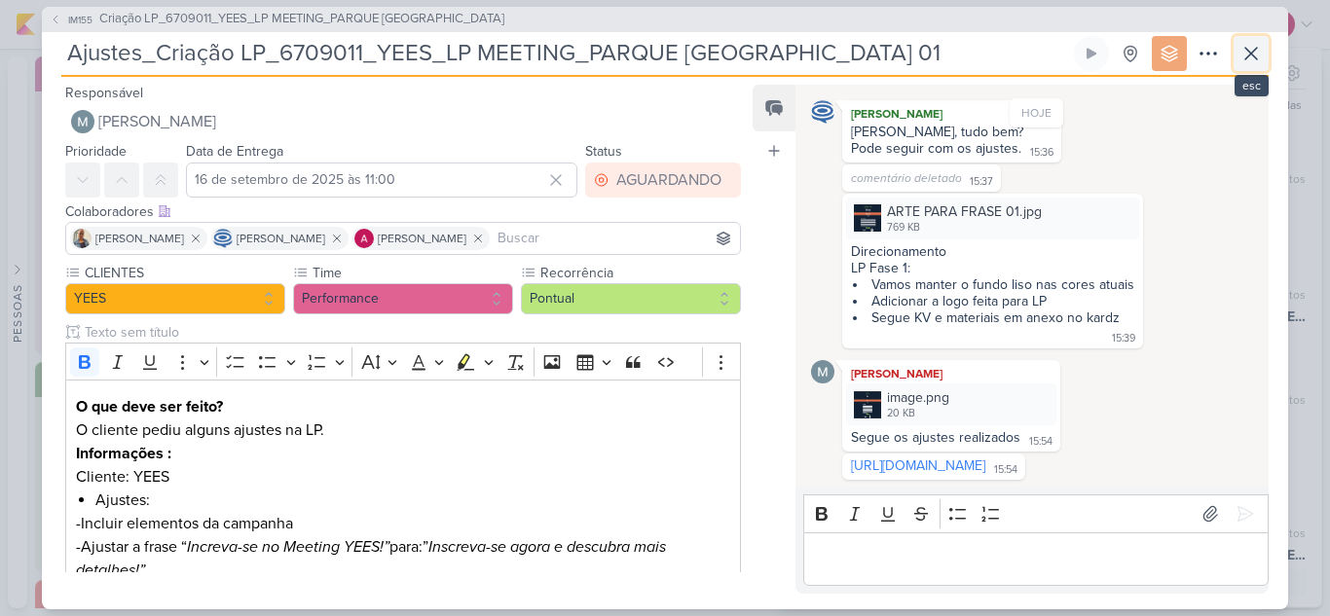
click at [1246, 53] on icon at bounding box center [1250, 53] width 23 height 23
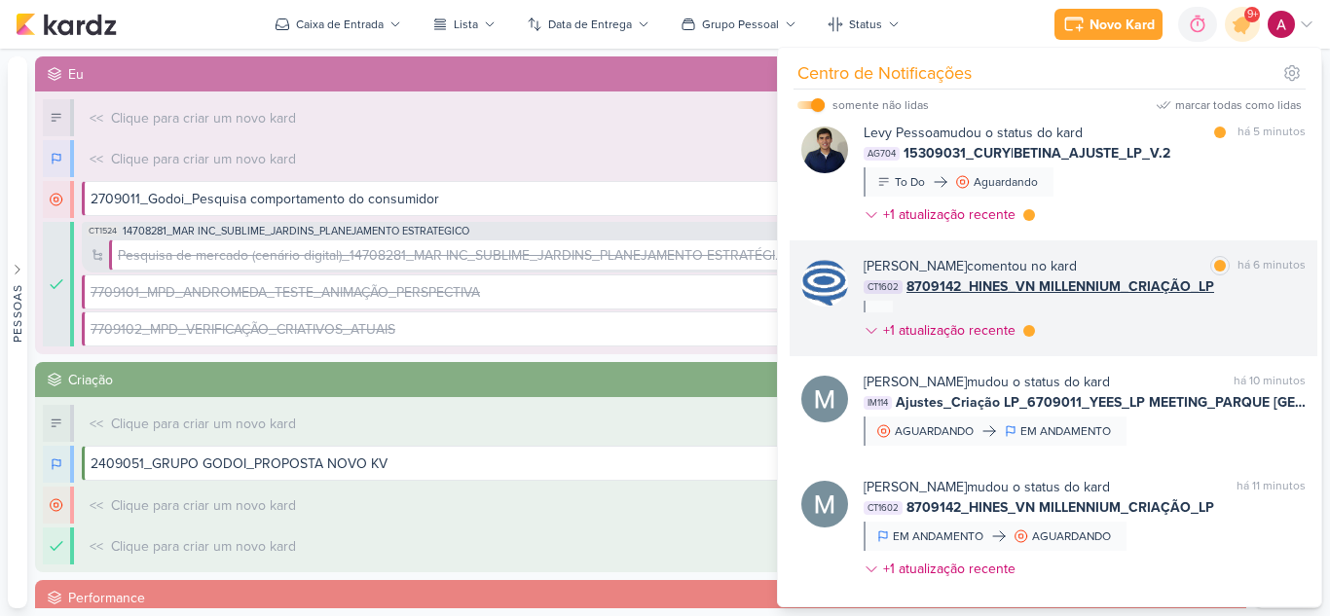
scroll to position [269, 0]
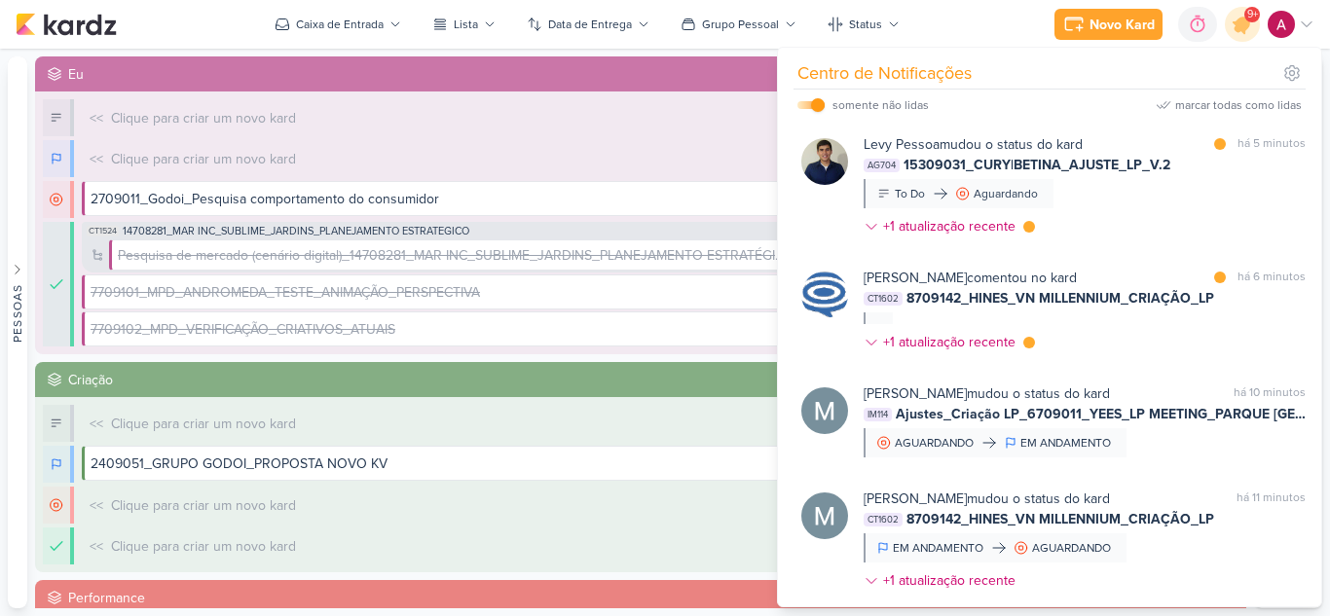
click at [1098, 329] on div "Caroline Traven De Andrade comentou no kard marcar como lida há 6 minutos CT160…" at bounding box center [1084, 314] width 442 height 92
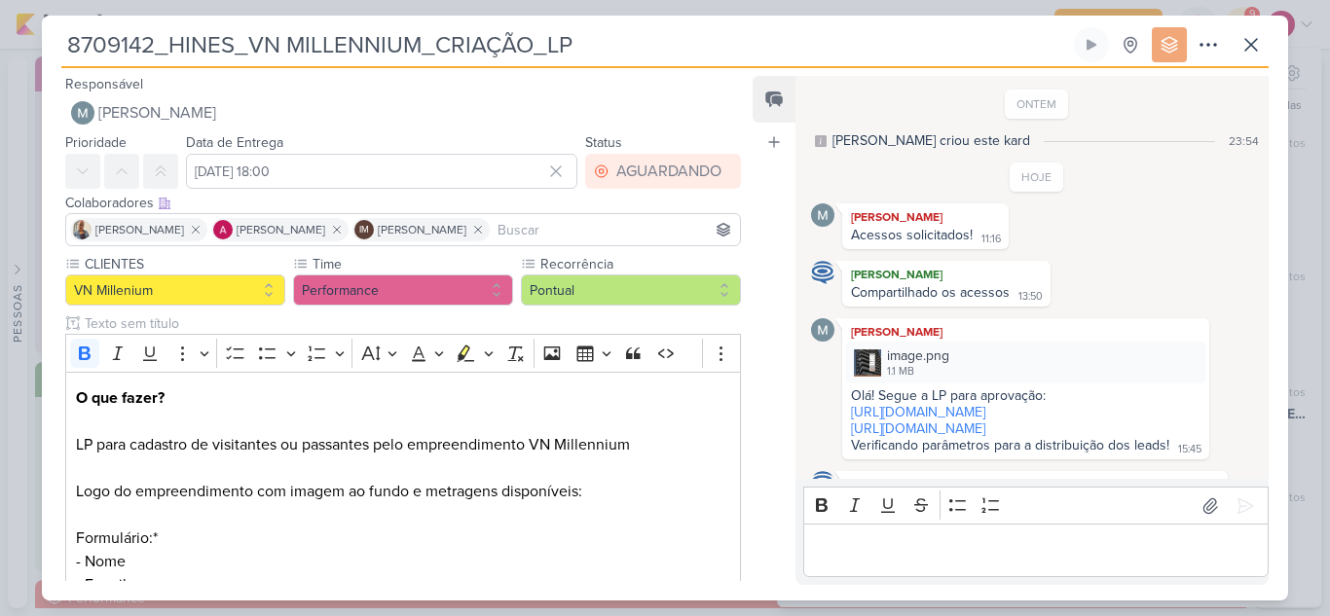
scroll to position [403, 0]
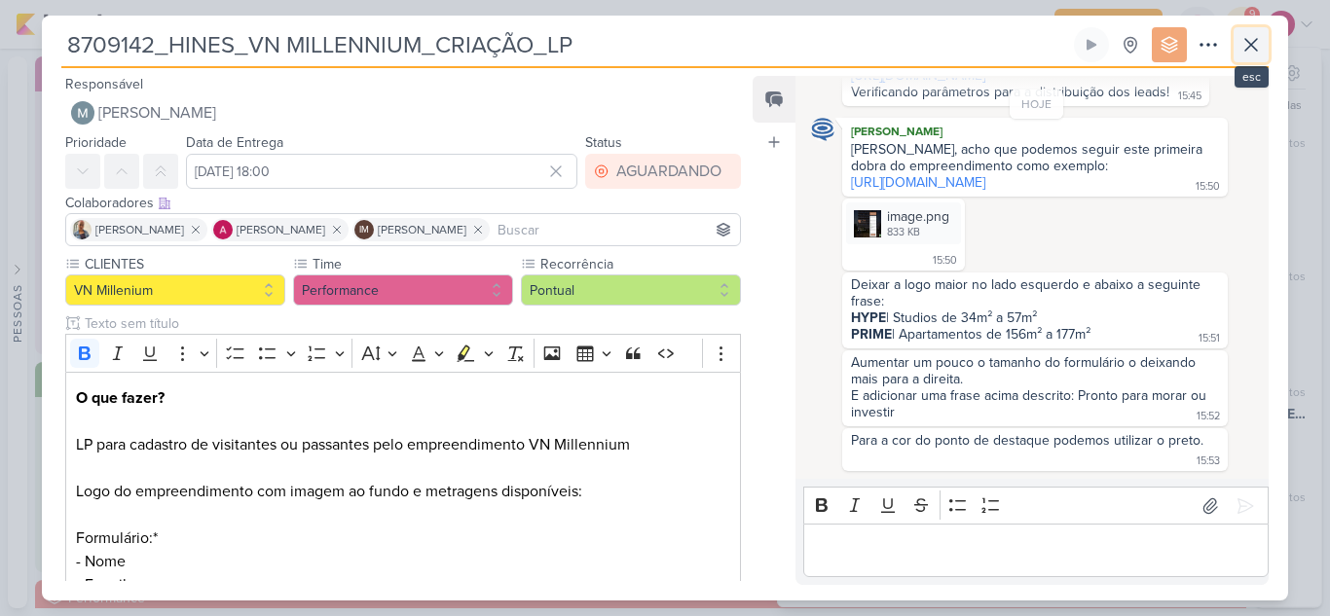
click at [1237, 52] on button at bounding box center [1250, 44] width 35 height 35
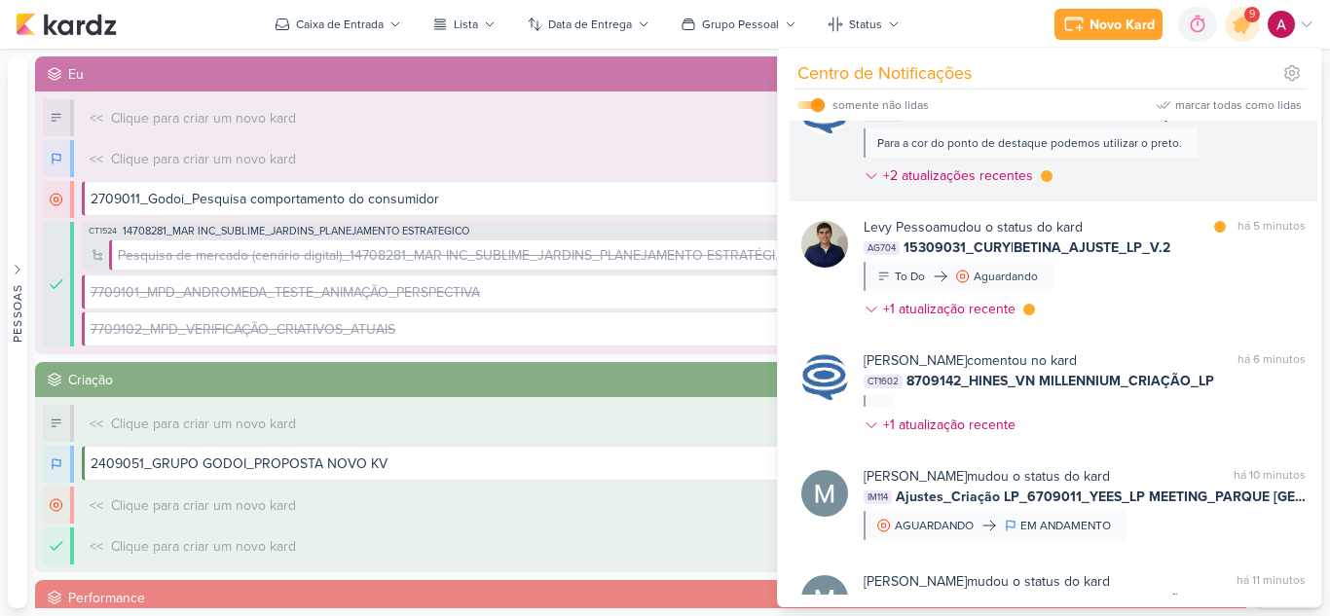
scroll to position [74, 0]
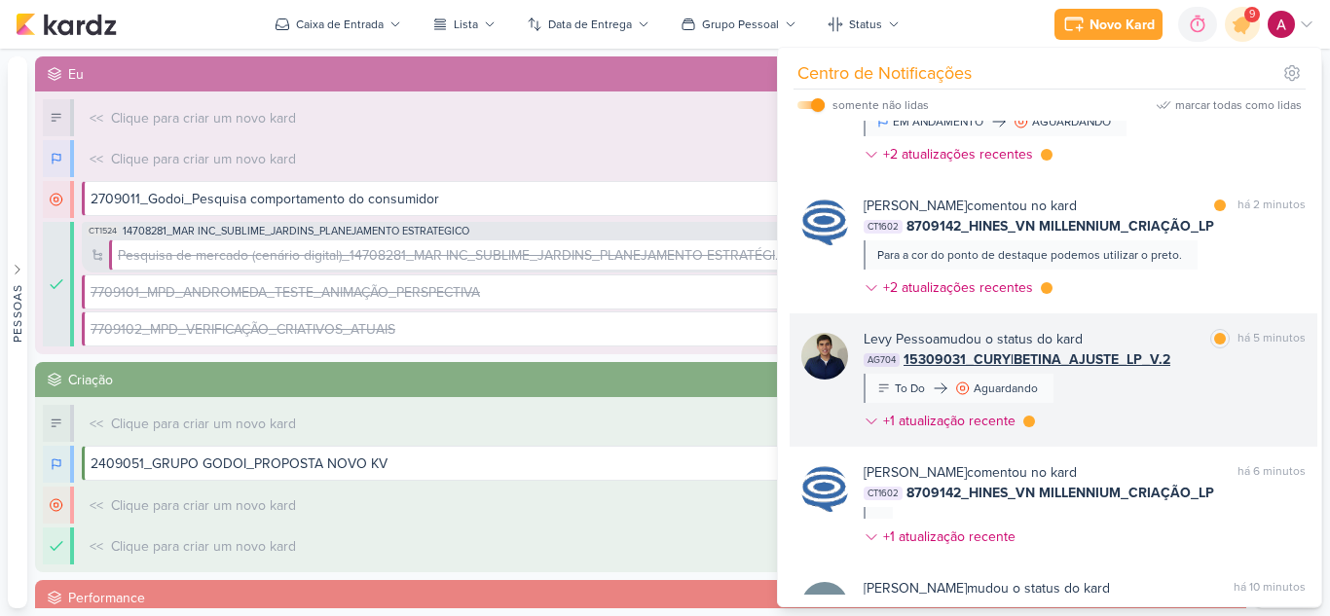
click at [1157, 390] on div "Levy Pessoa mudou o status do kard marcar como lida há 5 minutos AG704 15309031…" at bounding box center [1084, 384] width 442 height 110
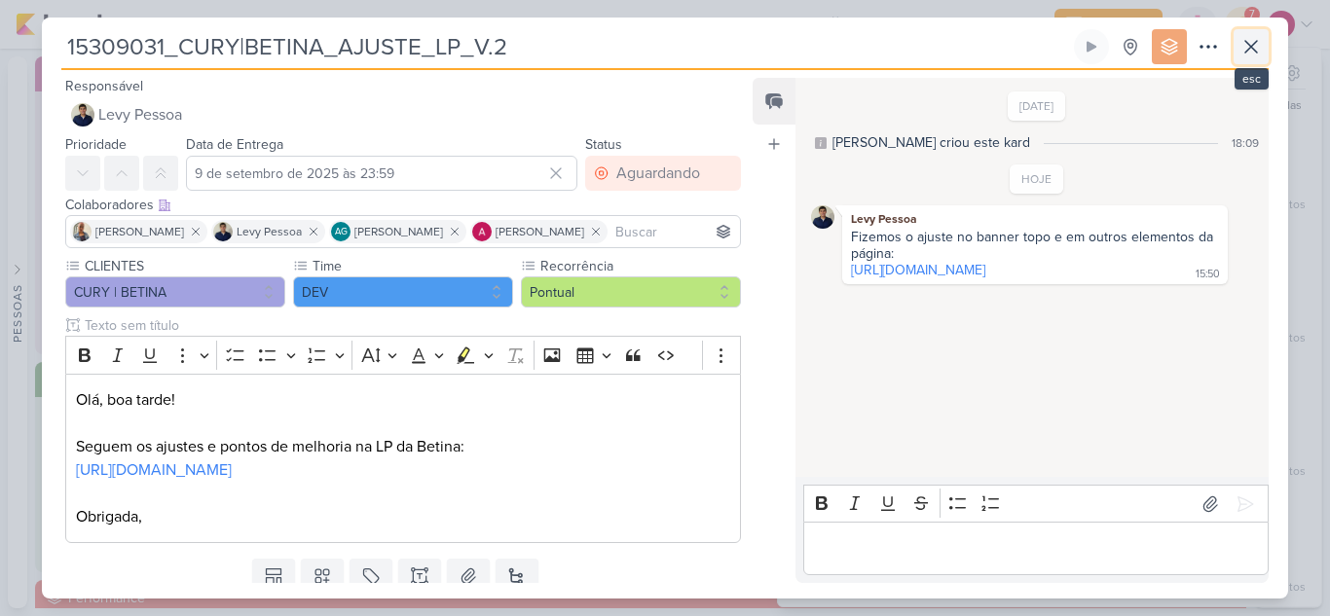
click at [1257, 57] on icon at bounding box center [1250, 46] width 23 height 23
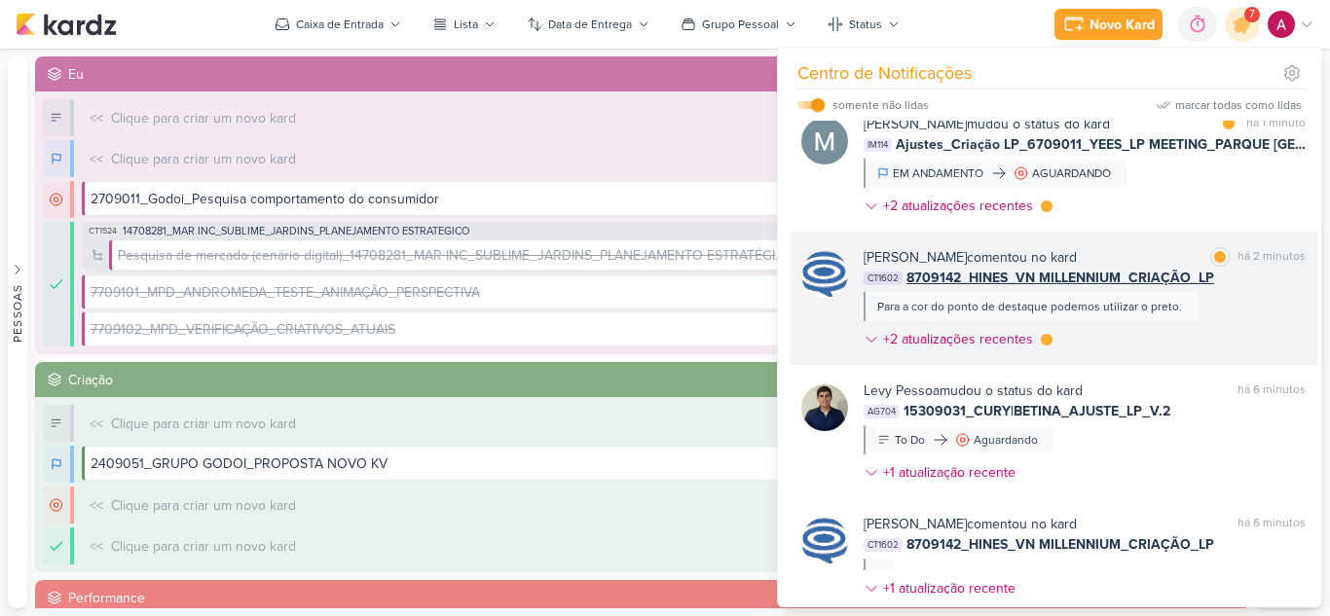
scroll to position [0, 0]
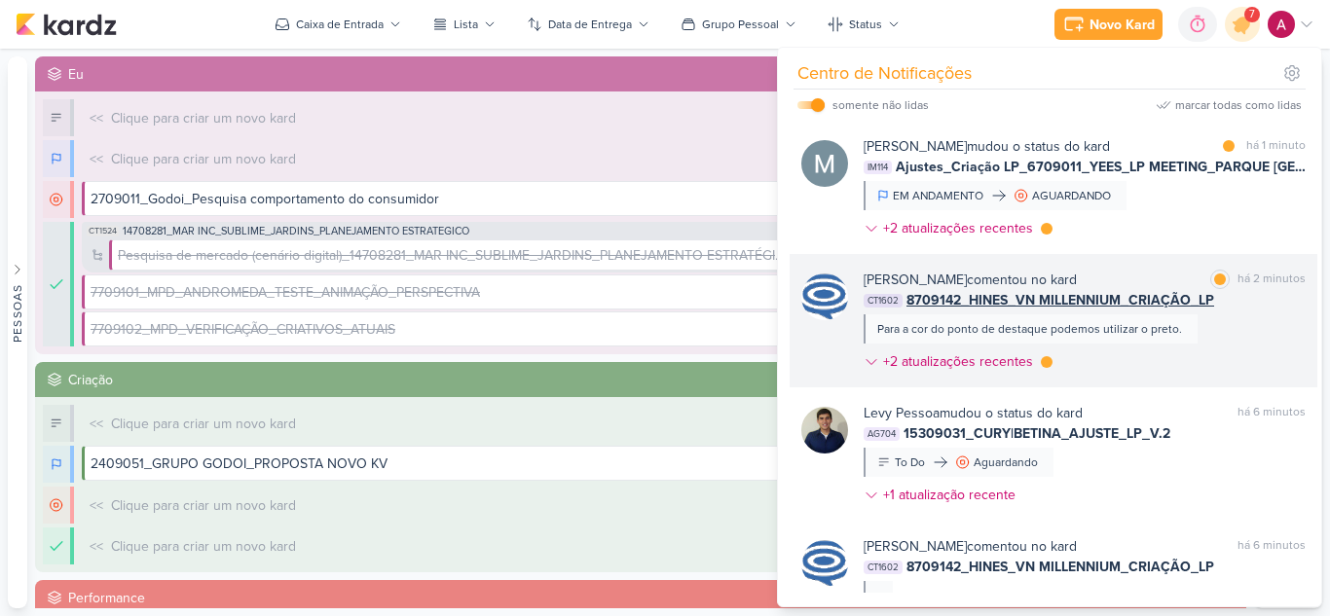
click at [1125, 356] on div "Caroline Traven De Andrade comentou no kard marcar como lida há 2 minutos CT160…" at bounding box center [1084, 325] width 442 height 110
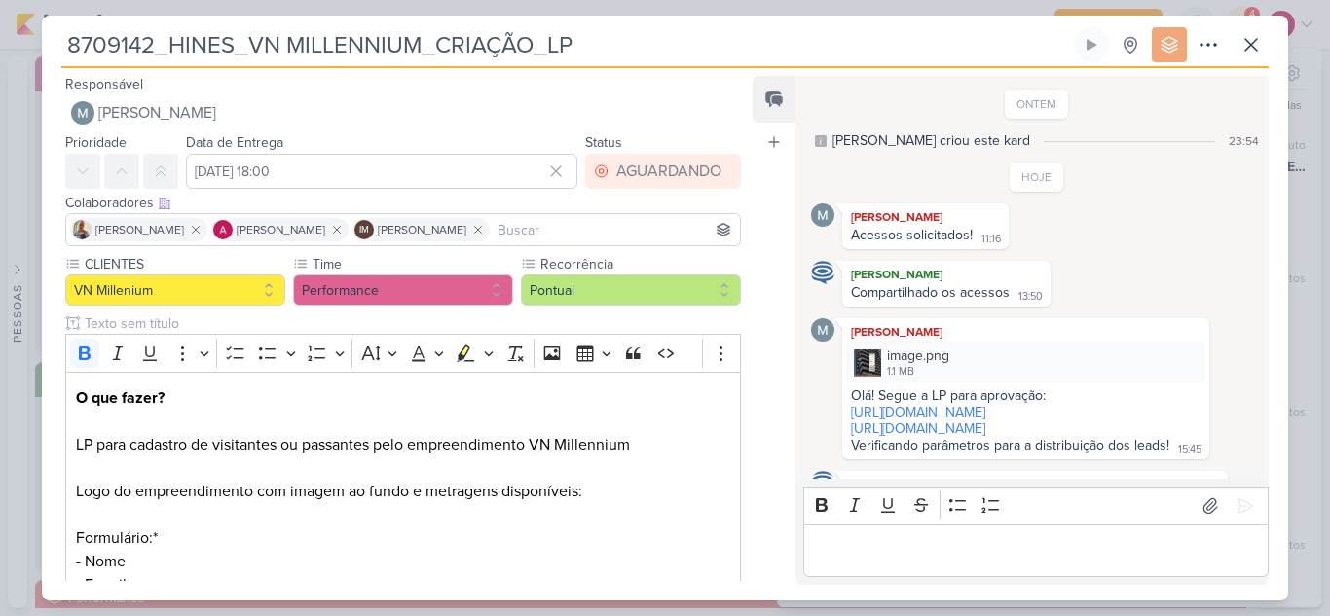
scroll to position [403, 0]
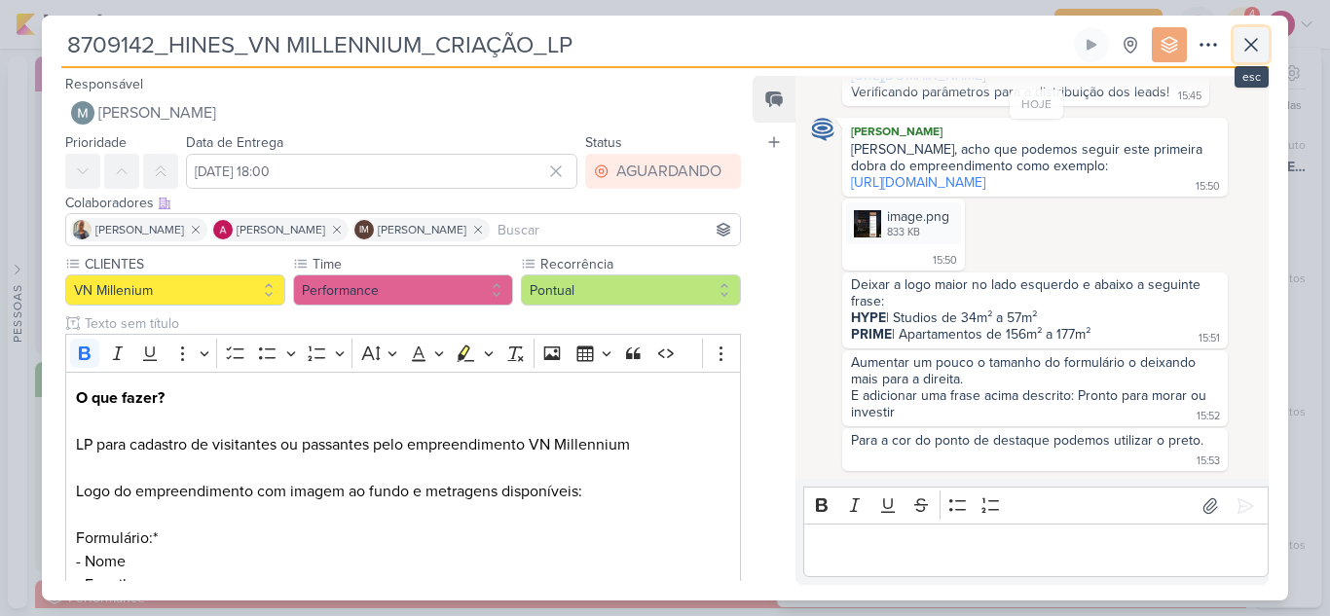
click at [1252, 48] on icon at bounding box center [1250, 44] width 23 height 23
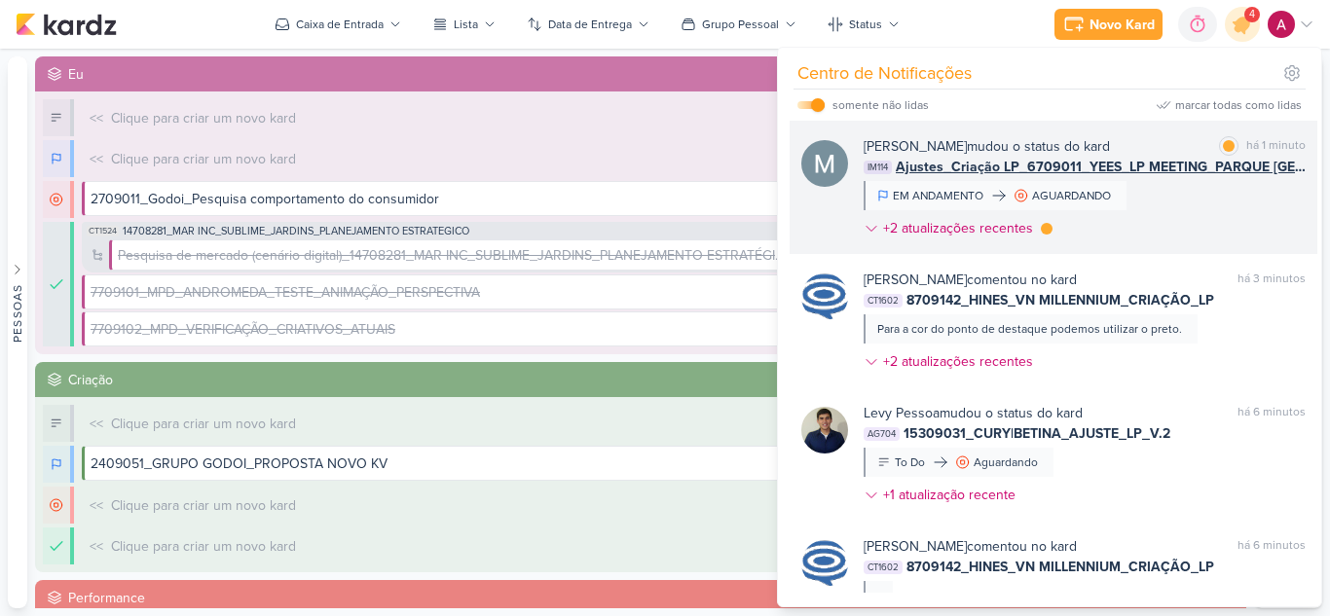
click at [1153, 202] on div "Mariana Amorim mudou o status do kard marcar como lida há 1 minuto IM114 Ajuste…" at bounding box center [1084, 191] width 442 height 110
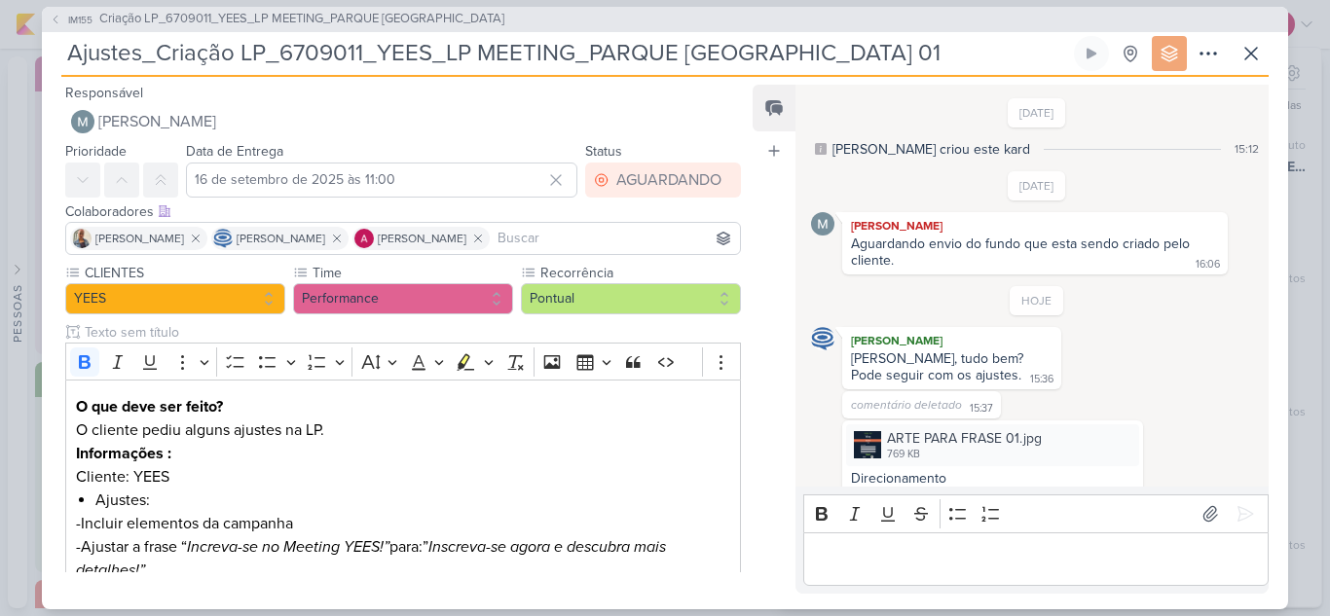
scroll to position [243, 0]
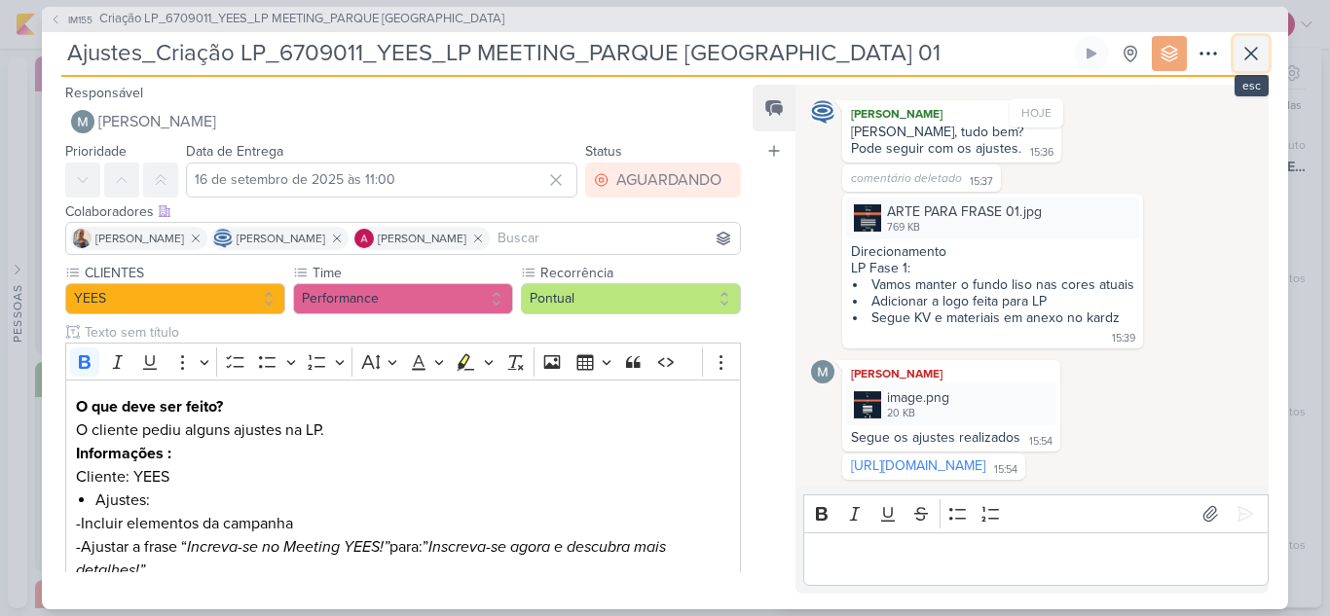
click at [1251, 56] on icon at bounding box center [1250, 53] width 23 height 23
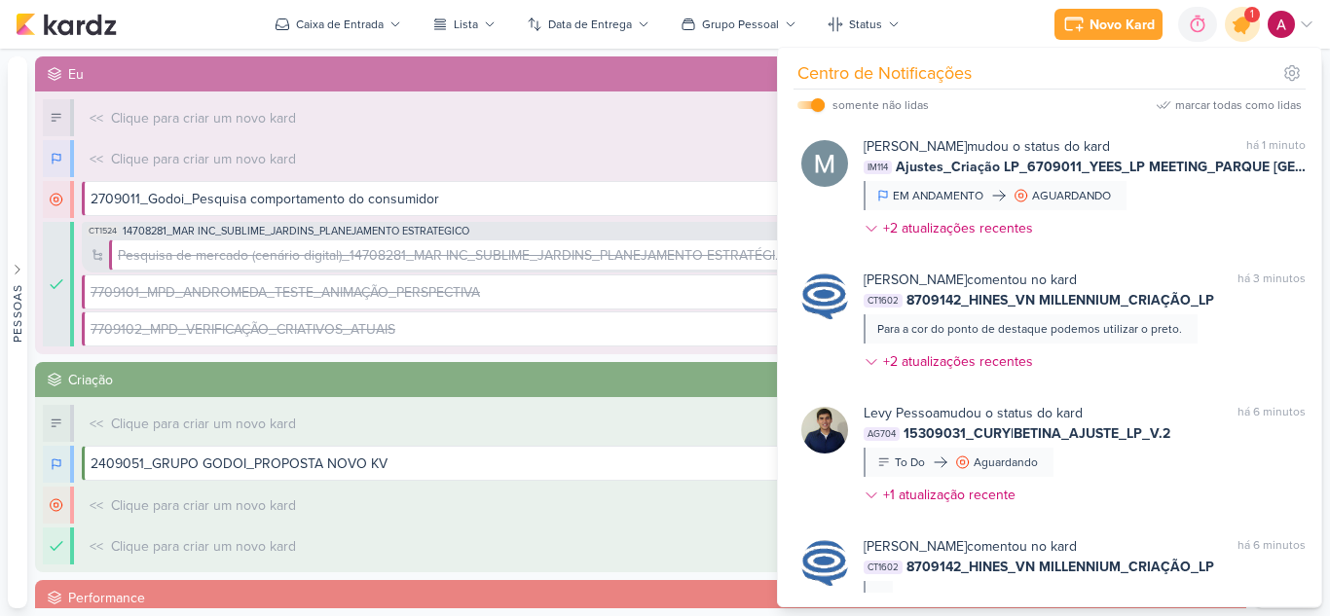
click at [1240, 40] on div at bounding box center [1243, 25] width 50 height 50
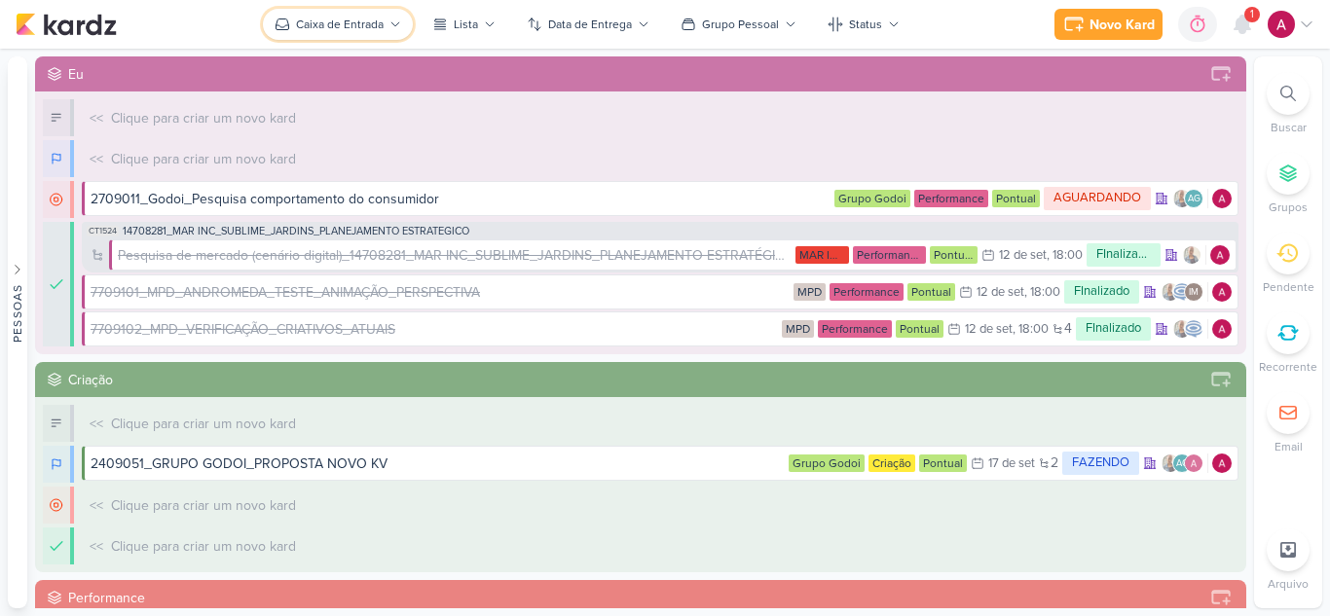
click at [350, 25] on div "Caixa de Entrada" at bounding box center [340, 25] width 88 height 18
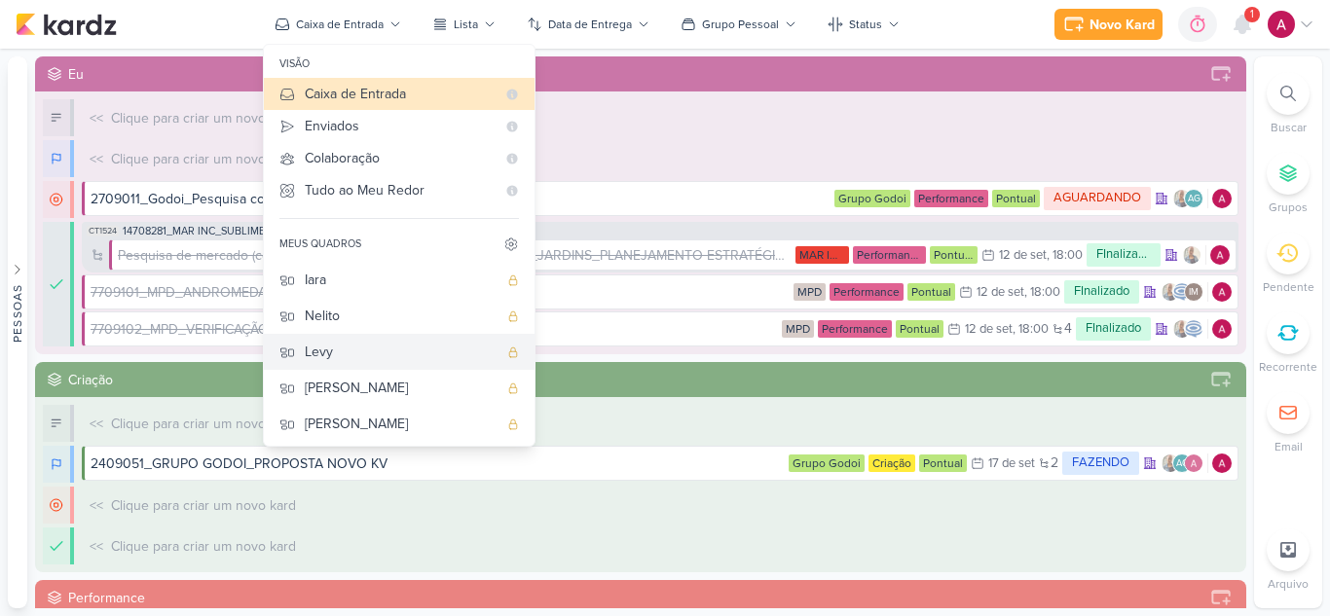
click at [371, 344] on div "Levy" at bounding box center [401, 352] width 193 height 20
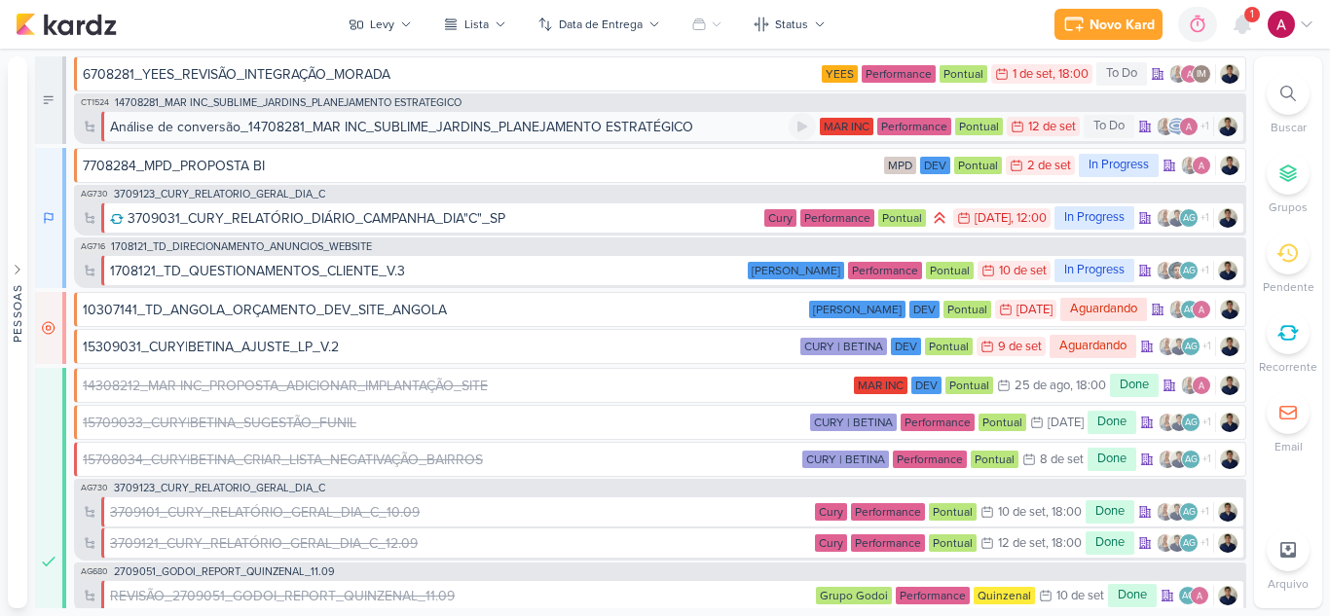
click at [557, 128] on div "Análise de conversão_14708281_MAR INC_SUBLIME_JARDINS_PLANEJAMENTO ESTRATÉGICO" at bounding box center [401, 127] width 583 height 20
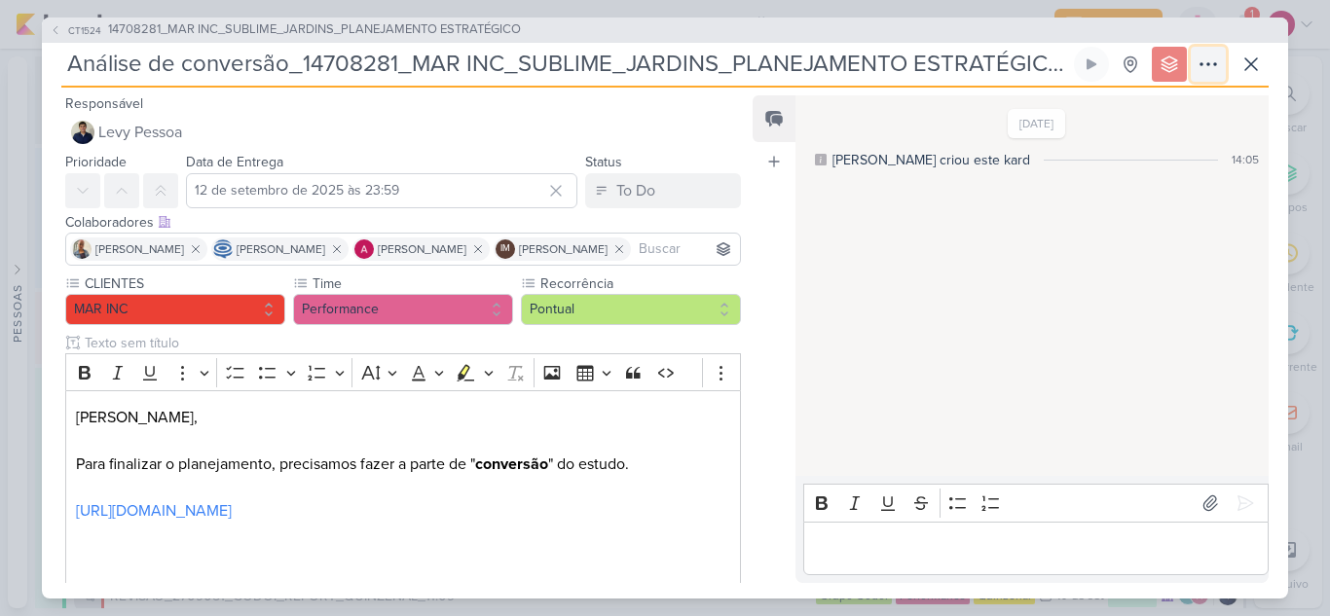
click at [1201, 59] on icon at bounding box center [1207, 64] width 23 height 23
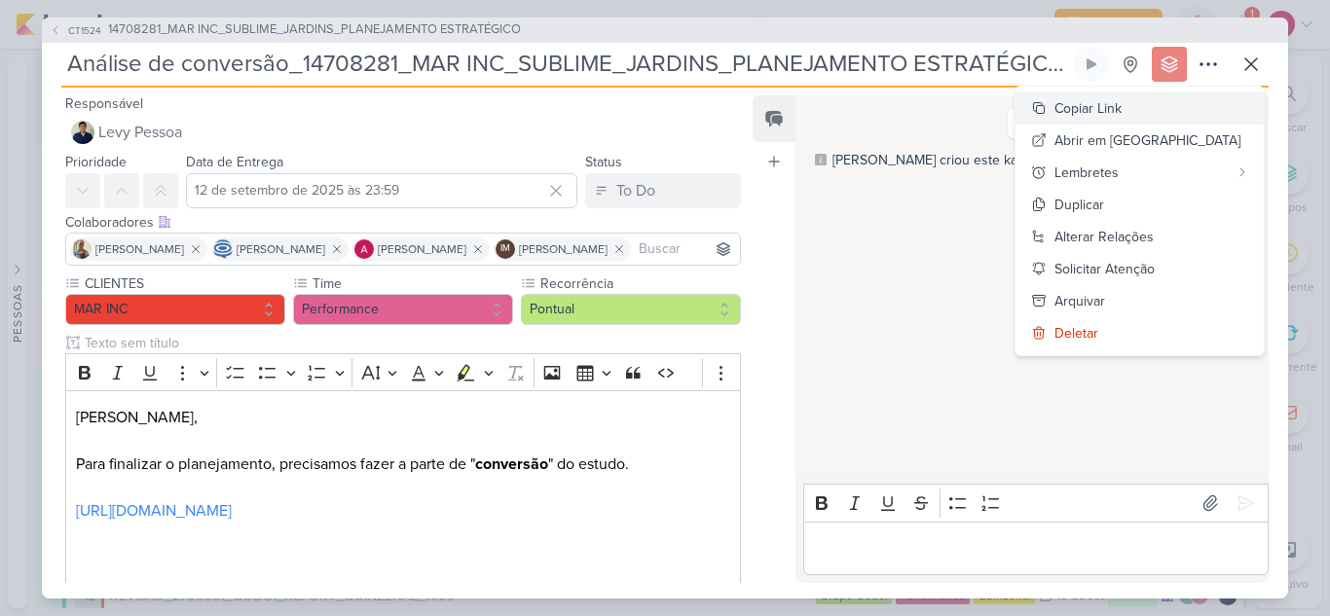
click at [1121, 111] on div "Copiar Link" at bounding box center [1087, 108] width 67 height 20
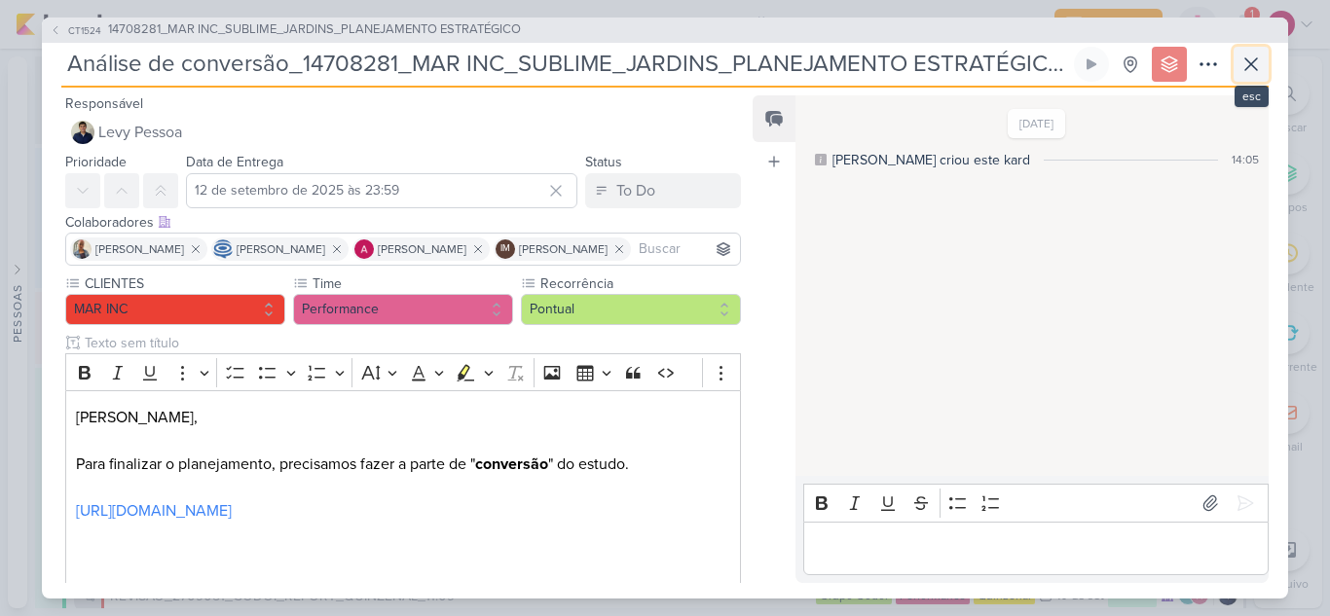
click at [1253, 69] on icon at bounding box center [1250, 64] width 23 height 23
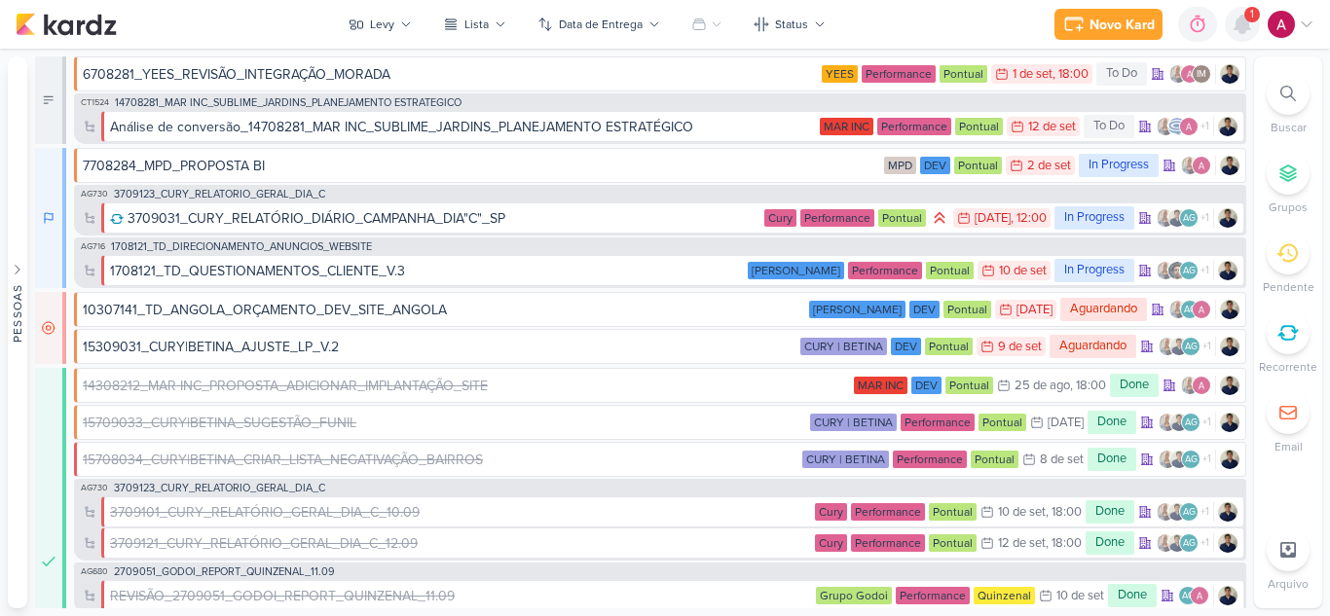
click at [1238, 26] on icon at bounding box center [1242, 25] width 16 height 18
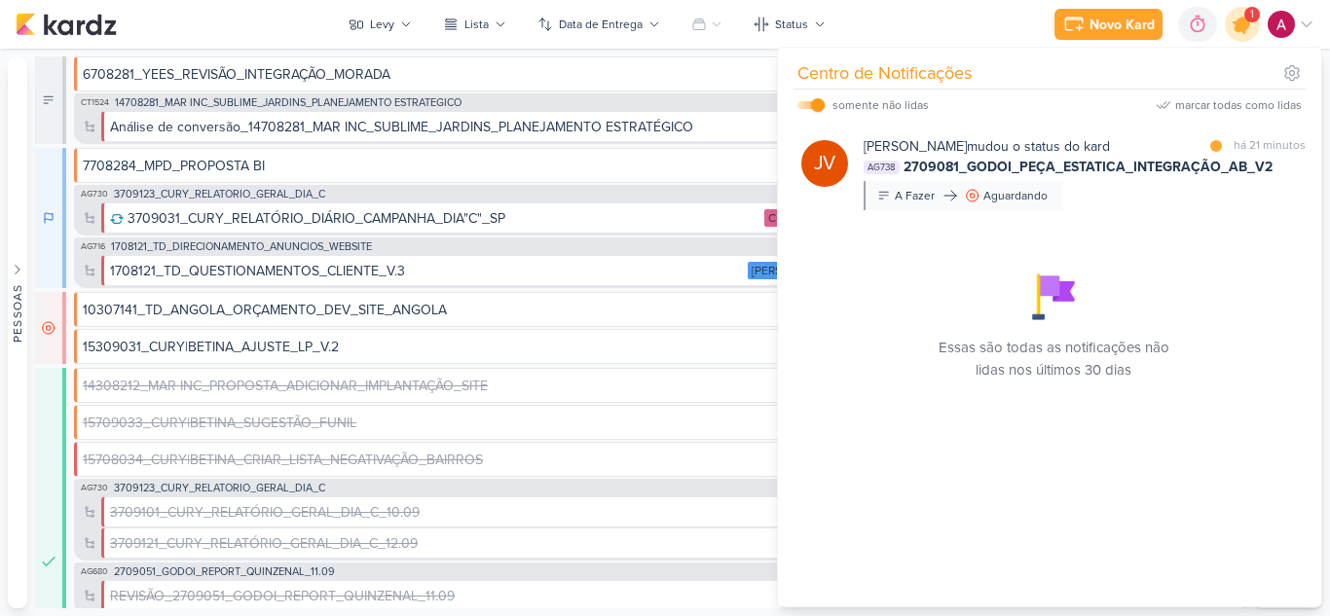
click at [1238, 26] on icon at bounding box center [1241, 24] width 23 height 23
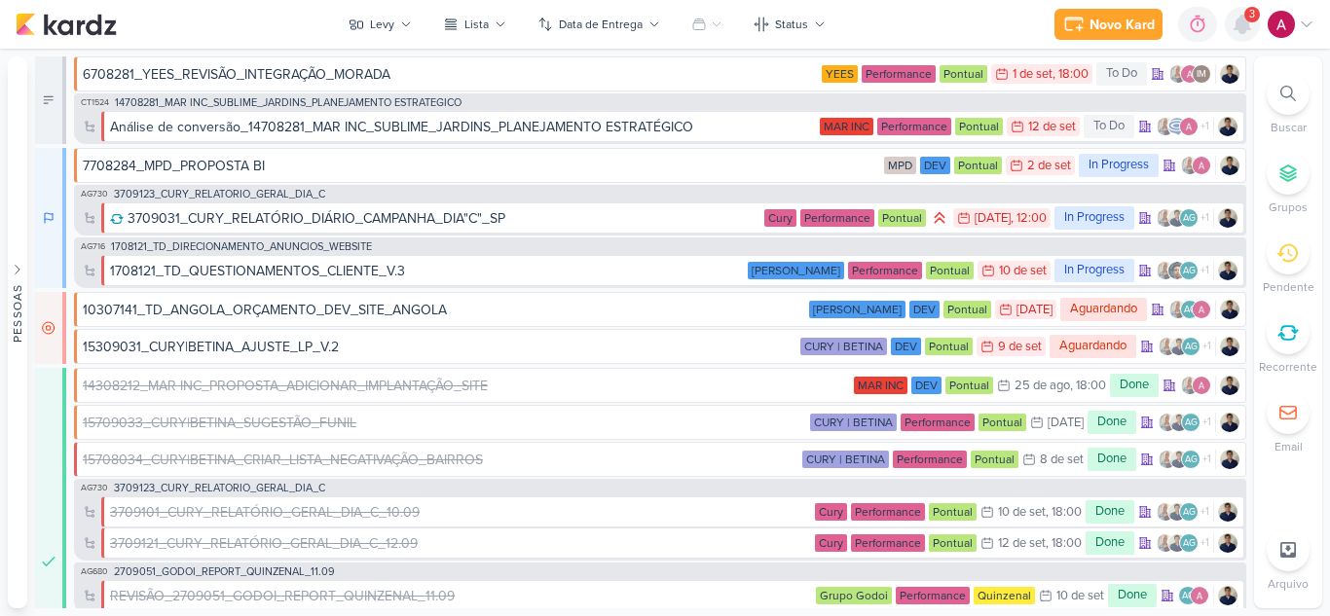
click at [1236, 30] on icon at bounding box center [1242, 25] width 16 height 18
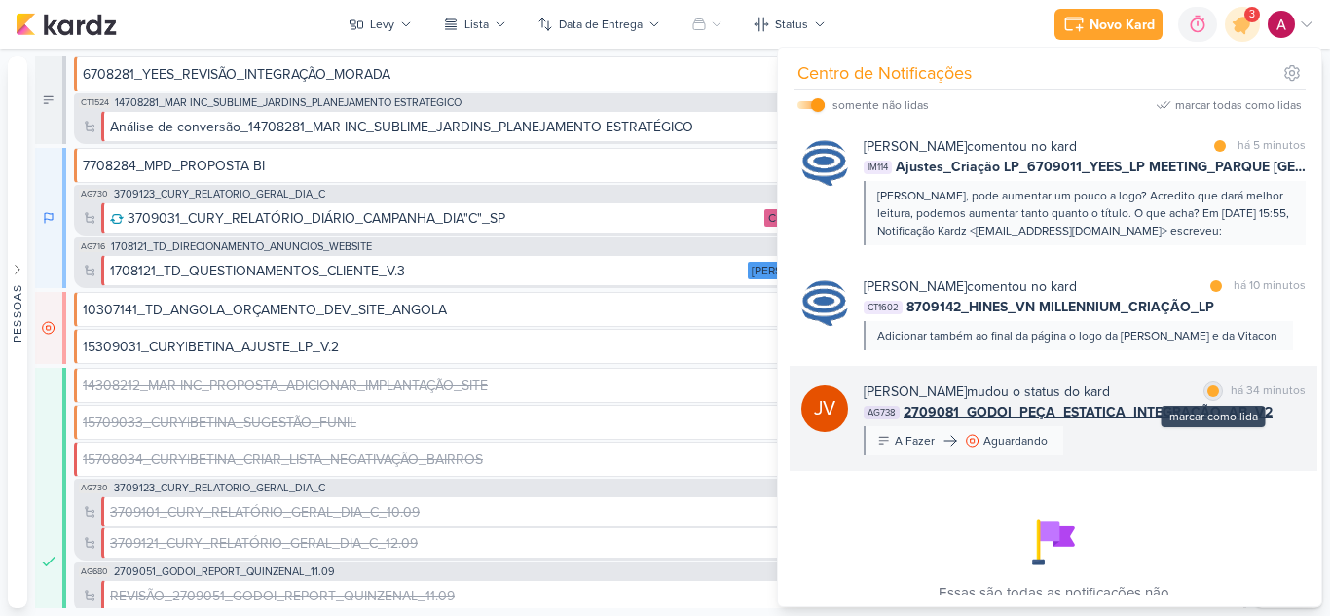
click at [1207, 388] on div at bounding box center [1213, 391] width 12 height 12
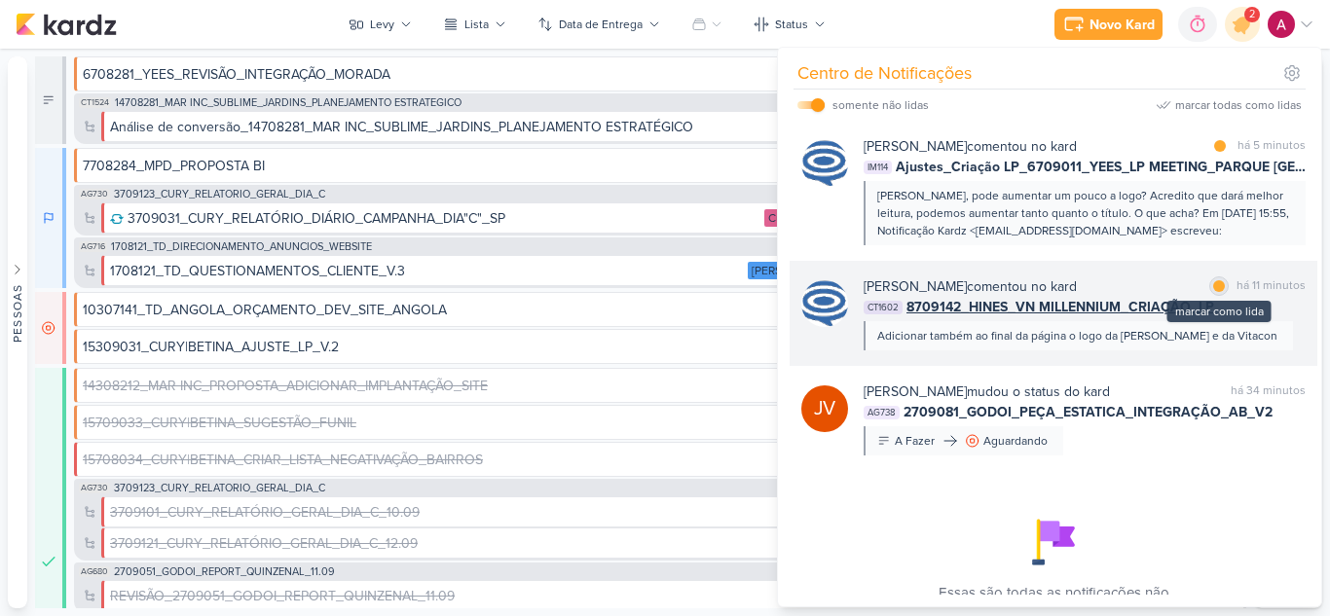
click at [1216, 291] on div at bounding box center [1219, 286] width 12 height 12
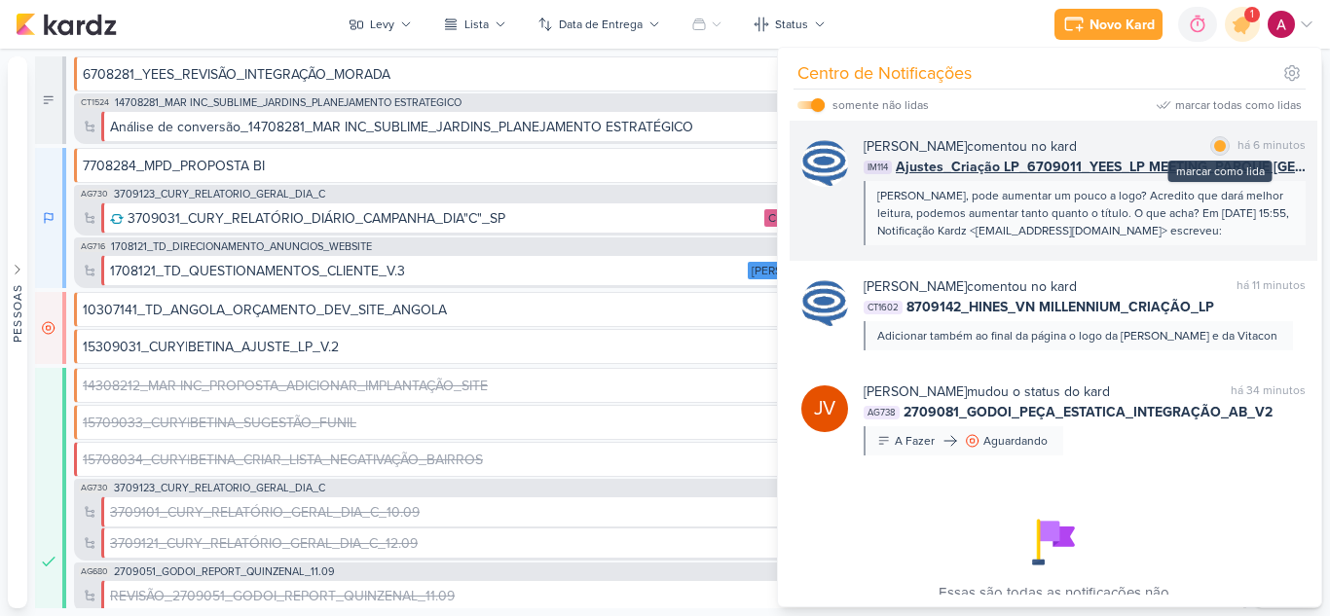
click at [1214, 146] on div at bounding box center [1220, 146] width 12 height 12
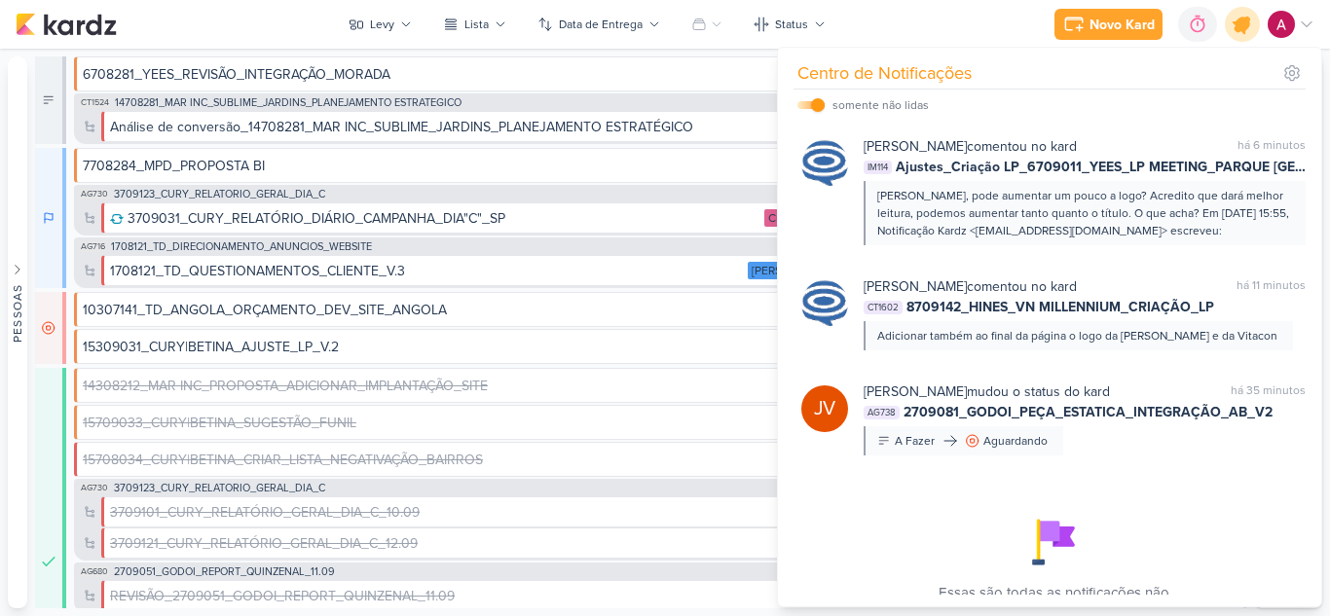
click at [1240, 32] on icon at bounding box center [1241, 24] width 33 height 33
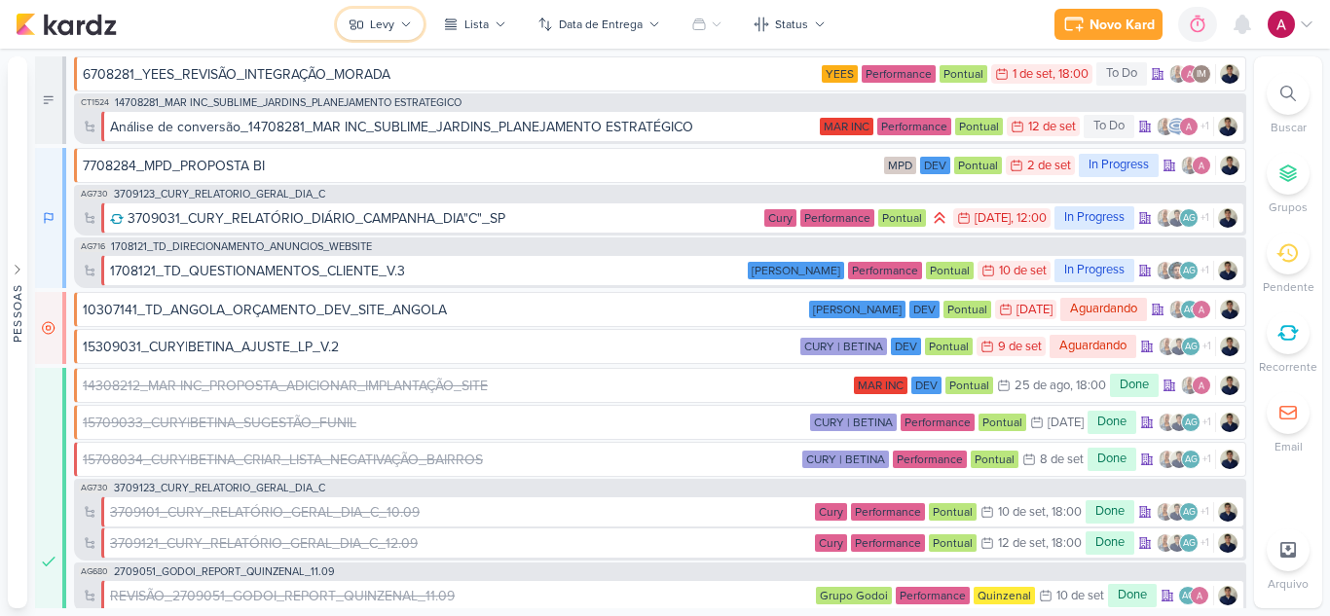
click at [394, 31] on div "Levy" at bounding box center [382, 25] width 24 height 18
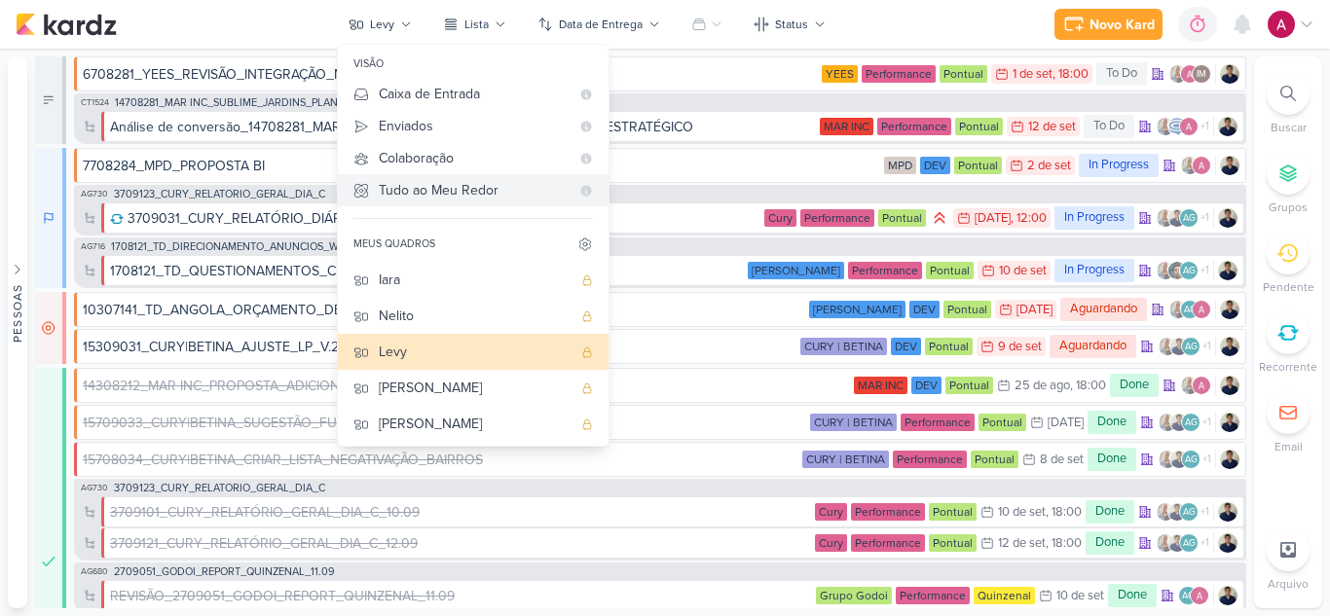
drag, startPoint x: 472, startPoint y: 183, endPoint x: 475, endPoint y: 199, distance: 15.8
click at [472, 184] on div "Tudo ao Meu Redor" at bounding box center [474, 190] width 191 height 20
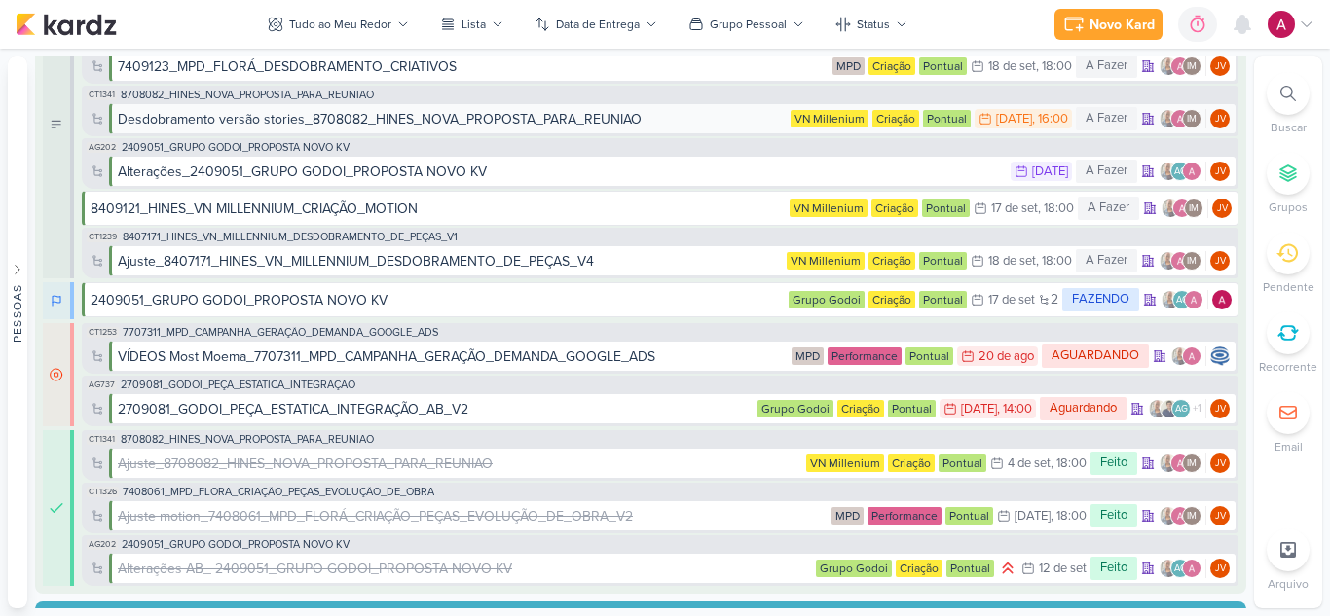
scroll to position [584, 0]
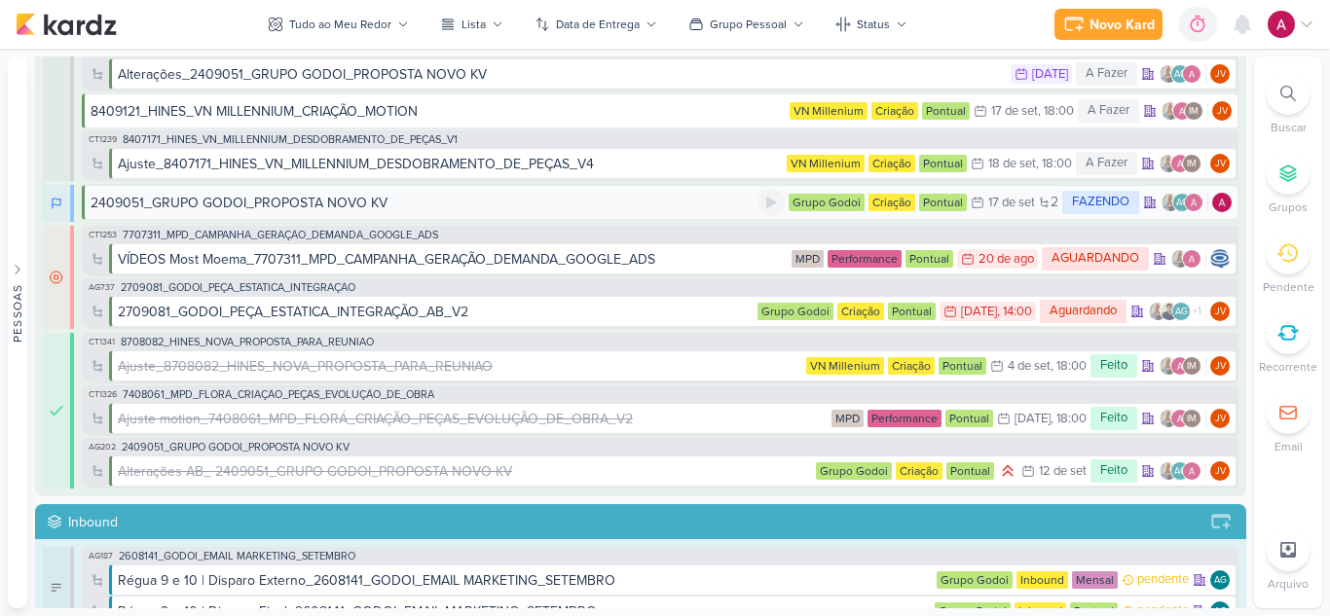
click at [358, 204] on div "2409051_GRUPO GODOI_PROPOSTA NOVO KV" at bounding box center [239, 203] width 297 height 20
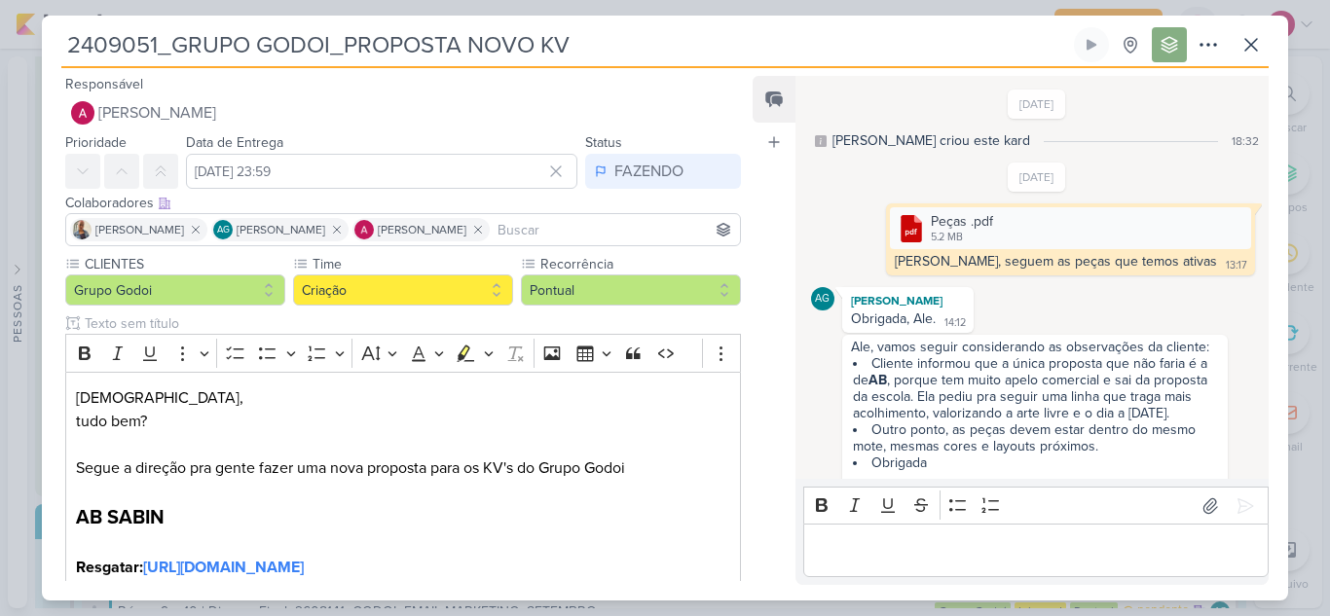
scroll to position [253, 0]
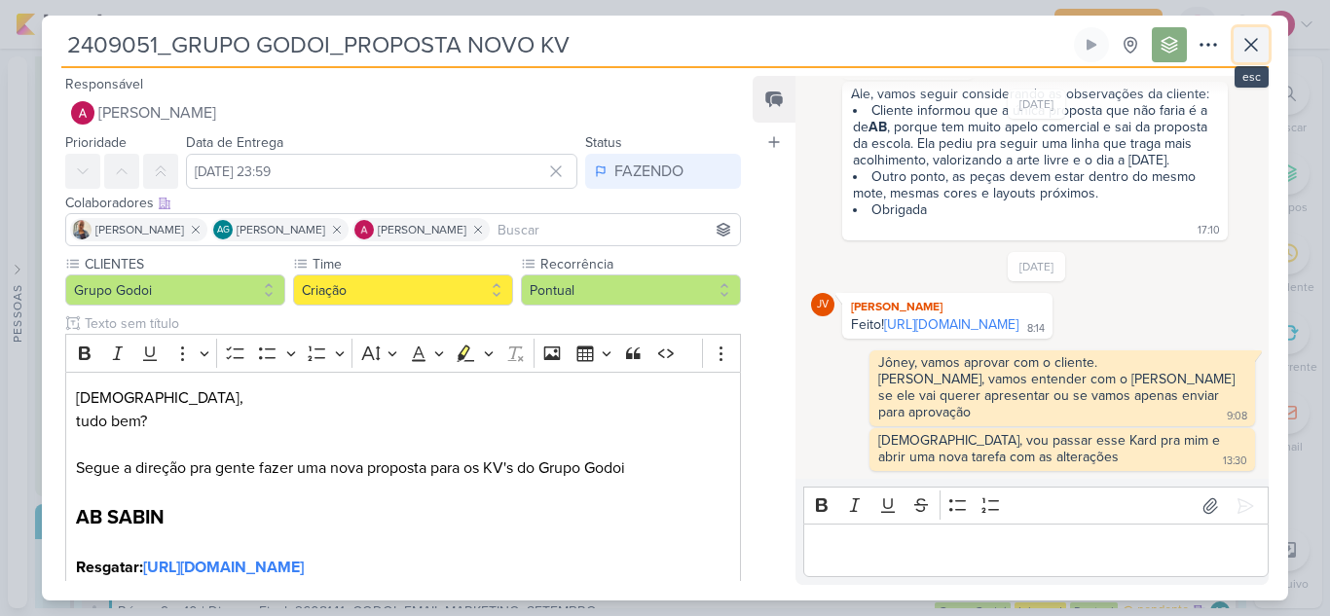
click at [1256, 49] on icon at bounding box center [1251, 45] width 12 height 12
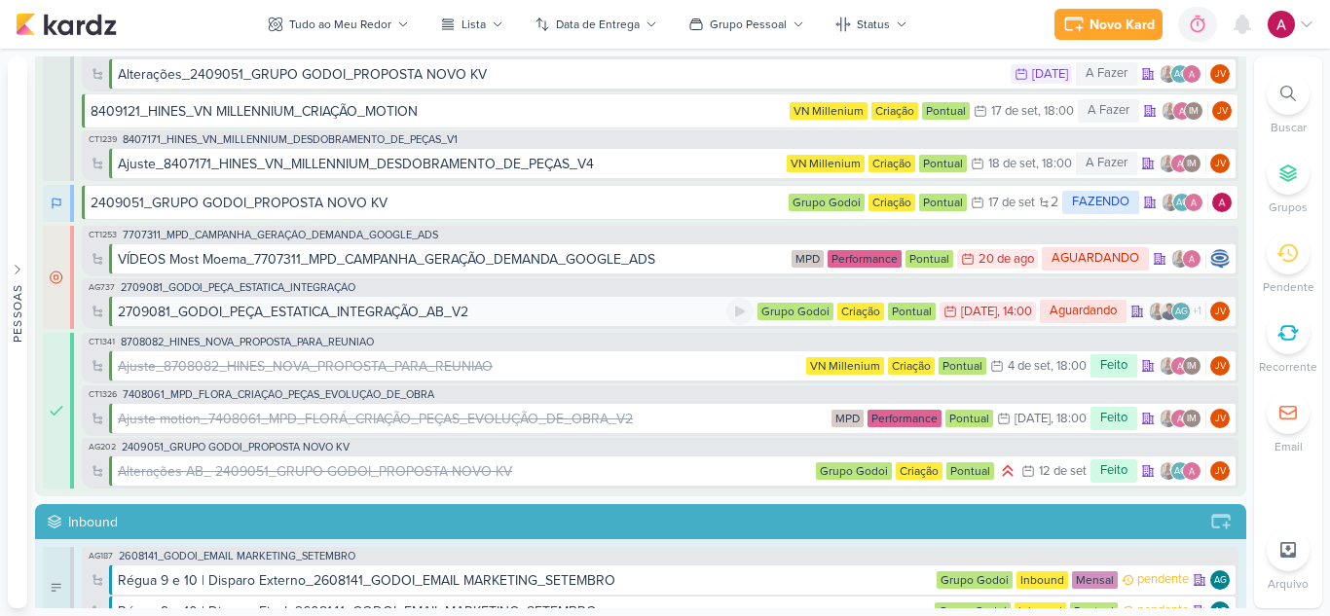
click at [364, 310] on div "2709081_GODOI_PEÇA_ESTATICA_INTEGRAÇÃO_AB_V2" at bounding box center [293, 312] width 350 height 20
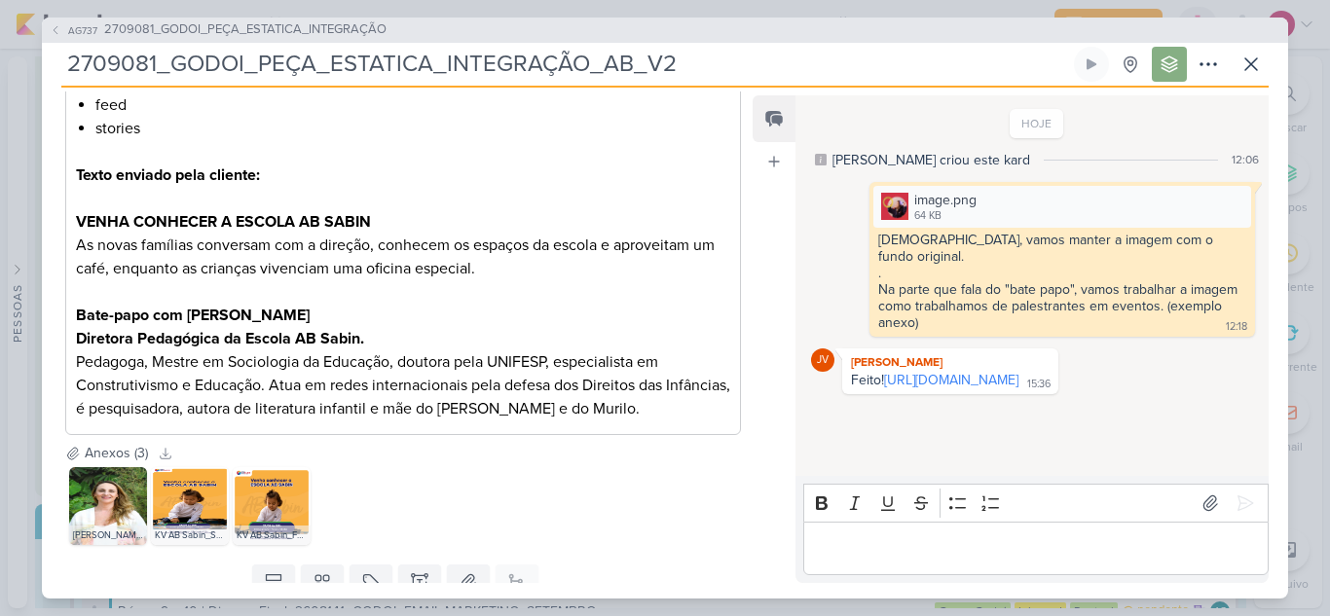
scroll to position [690, 0]
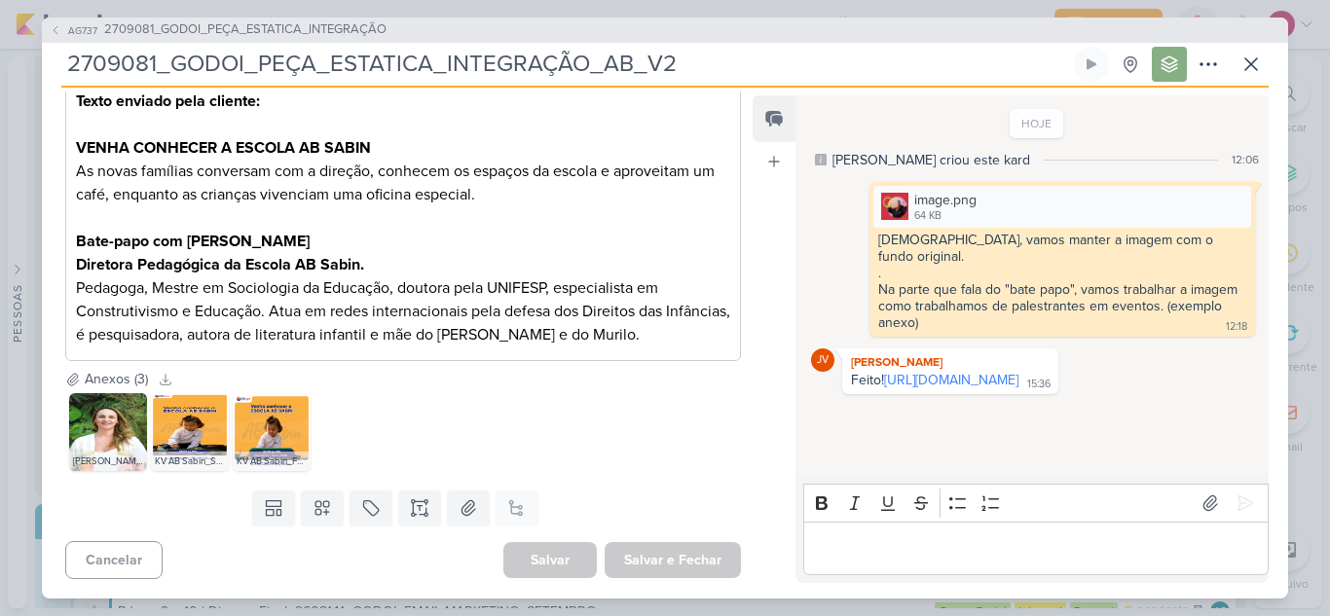
click at [878, 529] on div "Editor editing area: main" at bounding box center [1035, 549] width 465 height 54
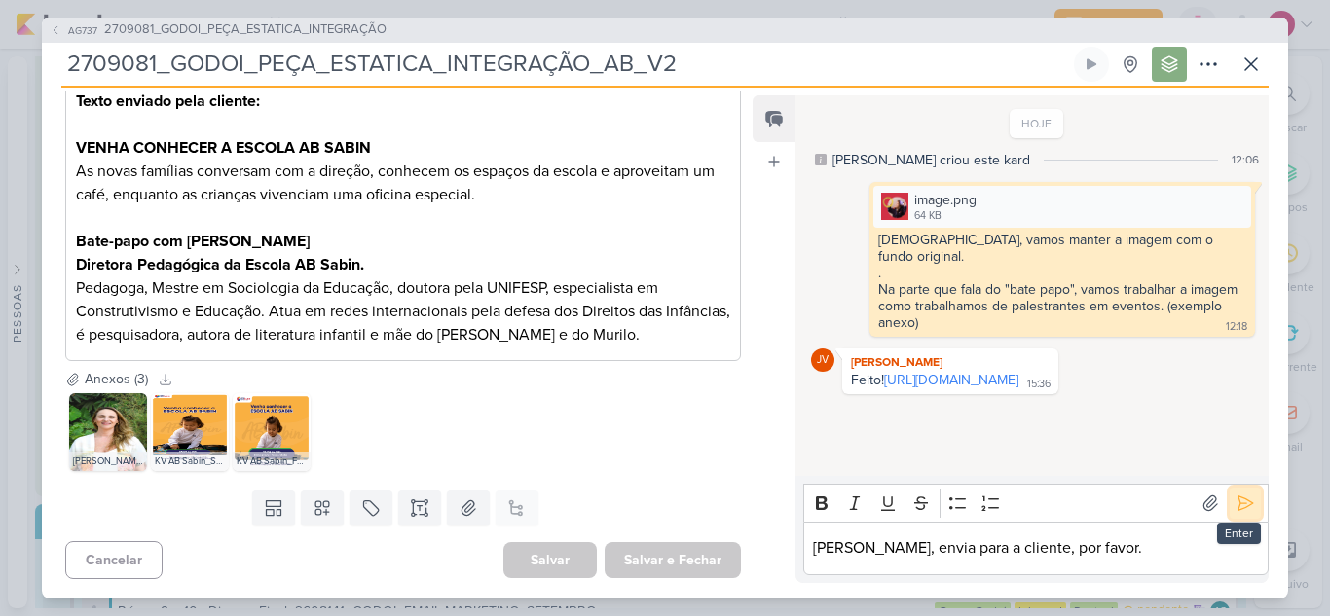
click at [1235, 499] on icon at bounding box center [1244, 502] width 19 height 19
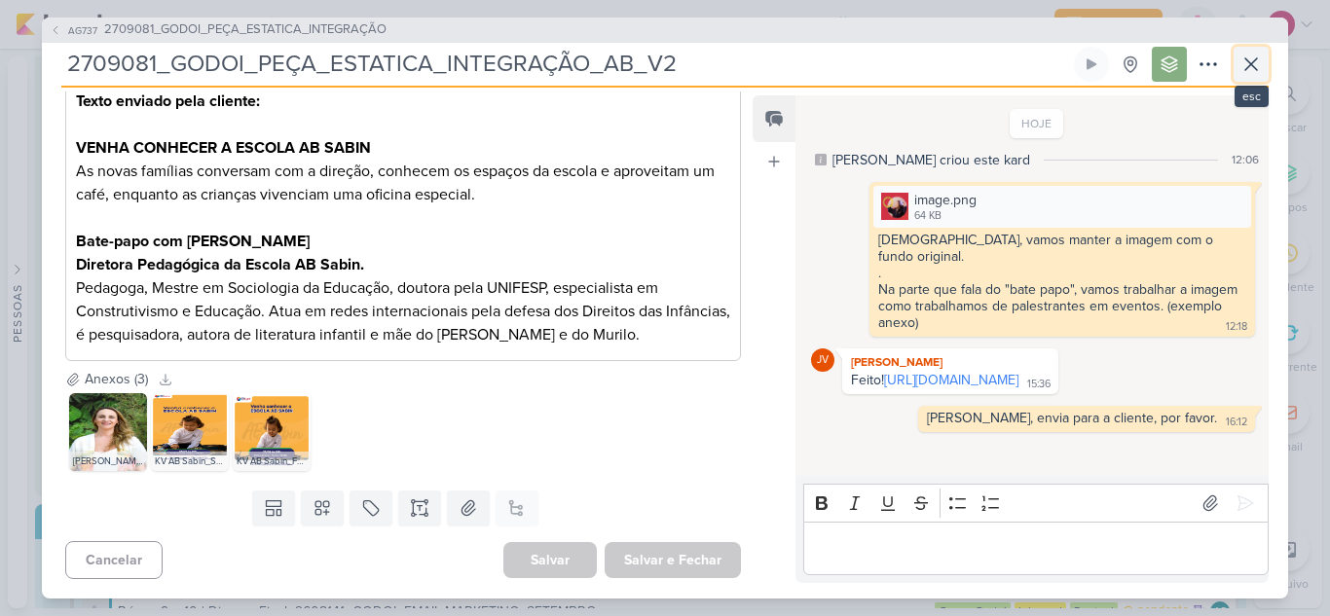
click at [1243, 68] on icon at bounding box center [1250, 64] width 23 height 23
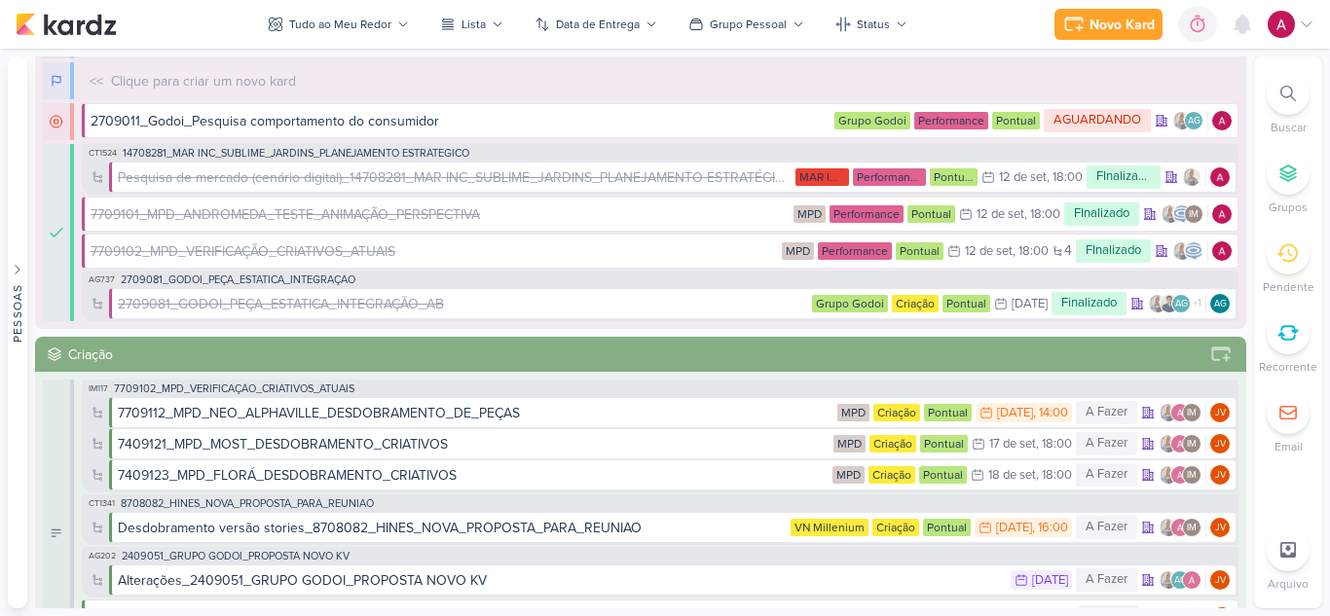
scroll to position [195, 0]
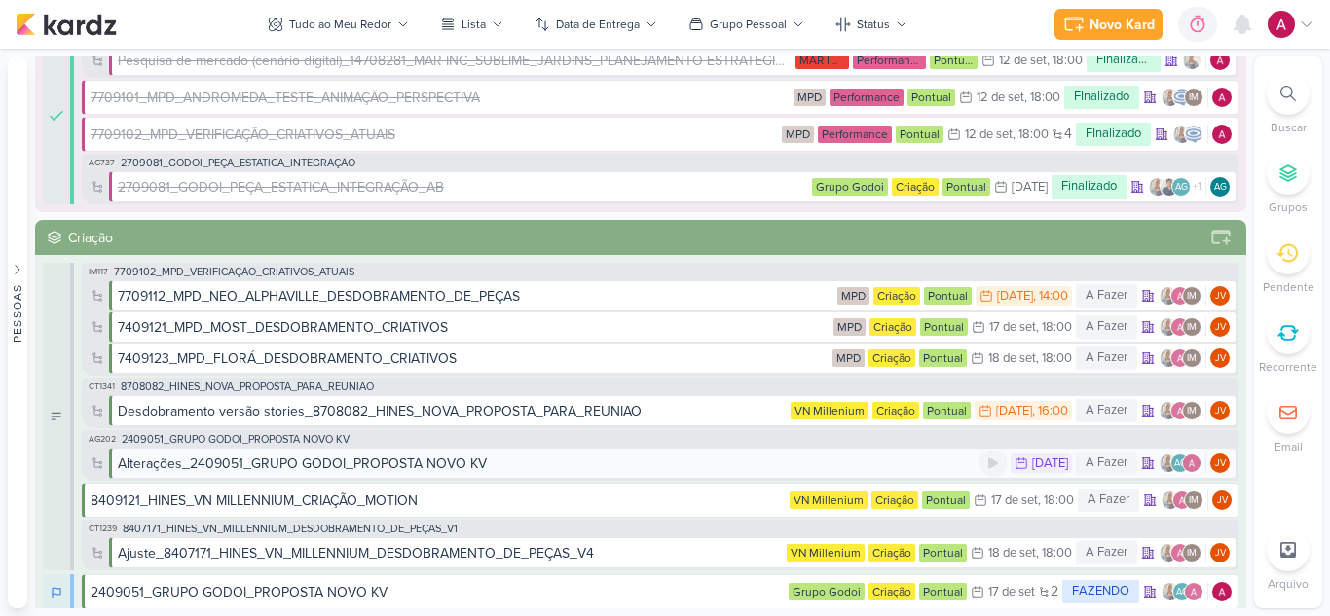
click at [382, 463] on div "Alterações_2409051_GRUPO GODOI_PROPOSTA NOVO KV" at bounding box center [302, 464] width 369 height 20
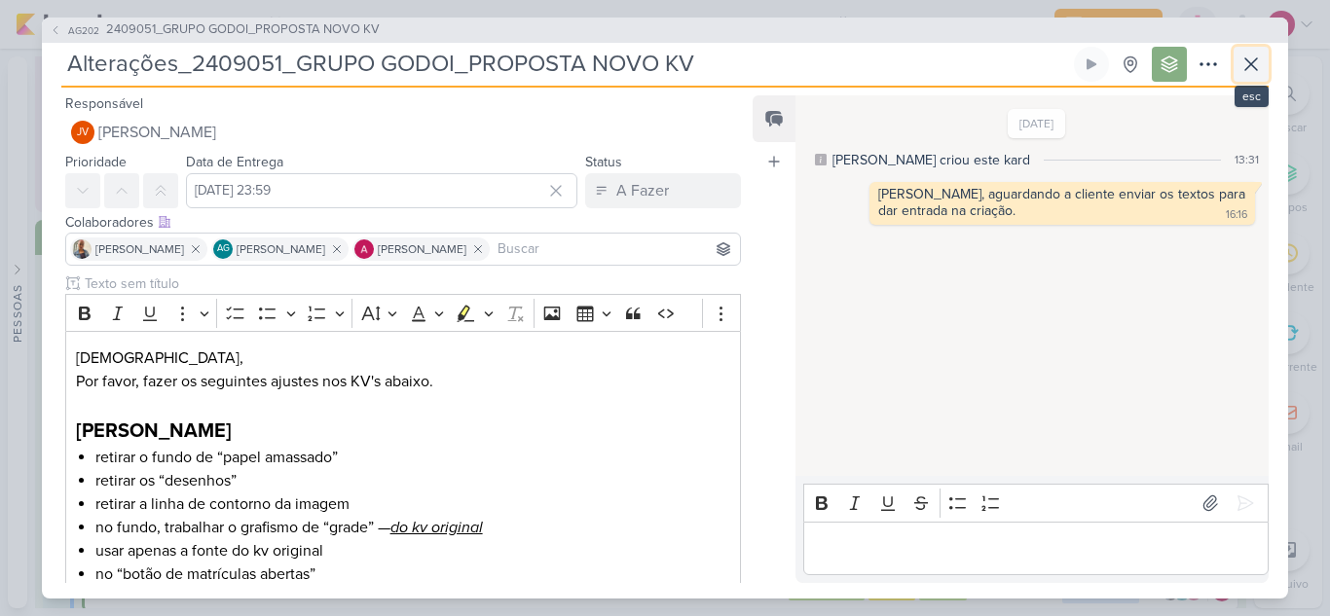
click at [1240, 73] on icon at bounding box center [1250, 64] width 23 height 23
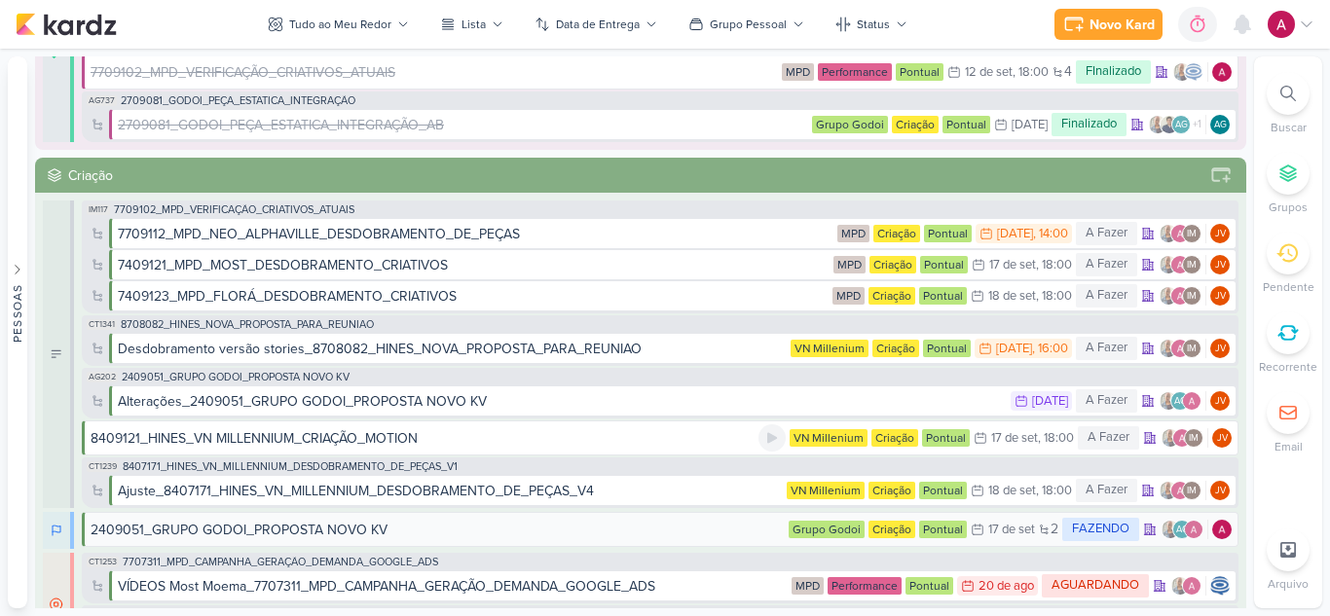
scroll to position [292, 0]
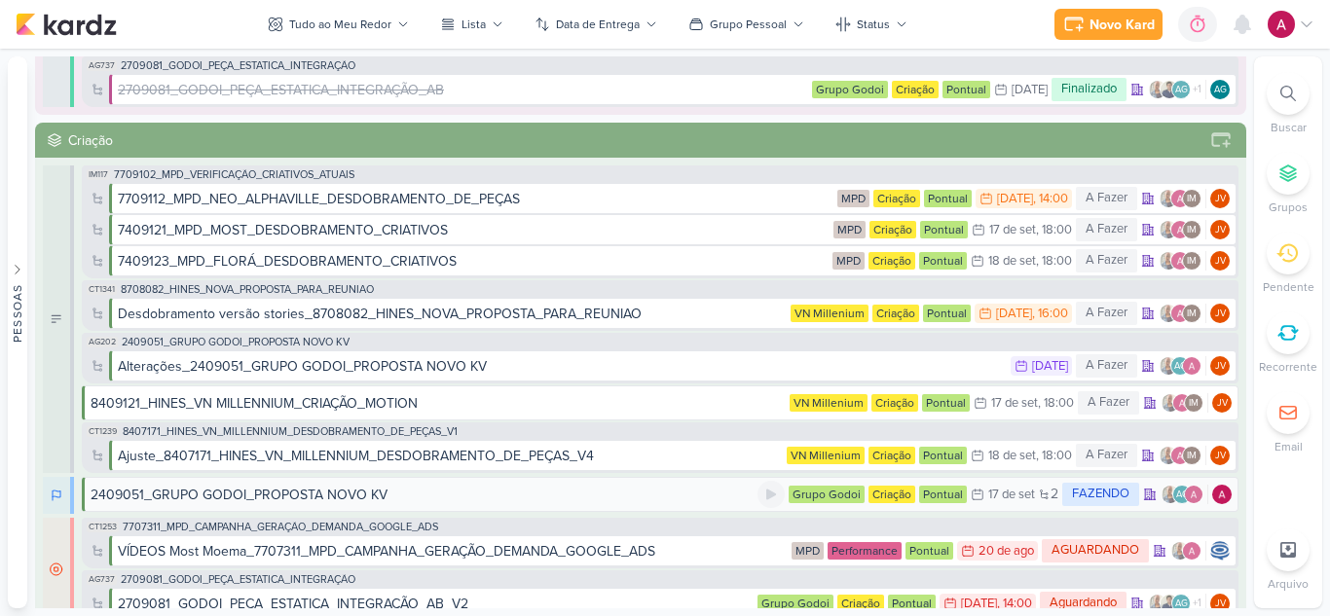
click at [303, 493] on div "2409051_GRUPO GODOI_PROPOSTA NOVO KV" at bounding box center [239, 495] width 297 height 20
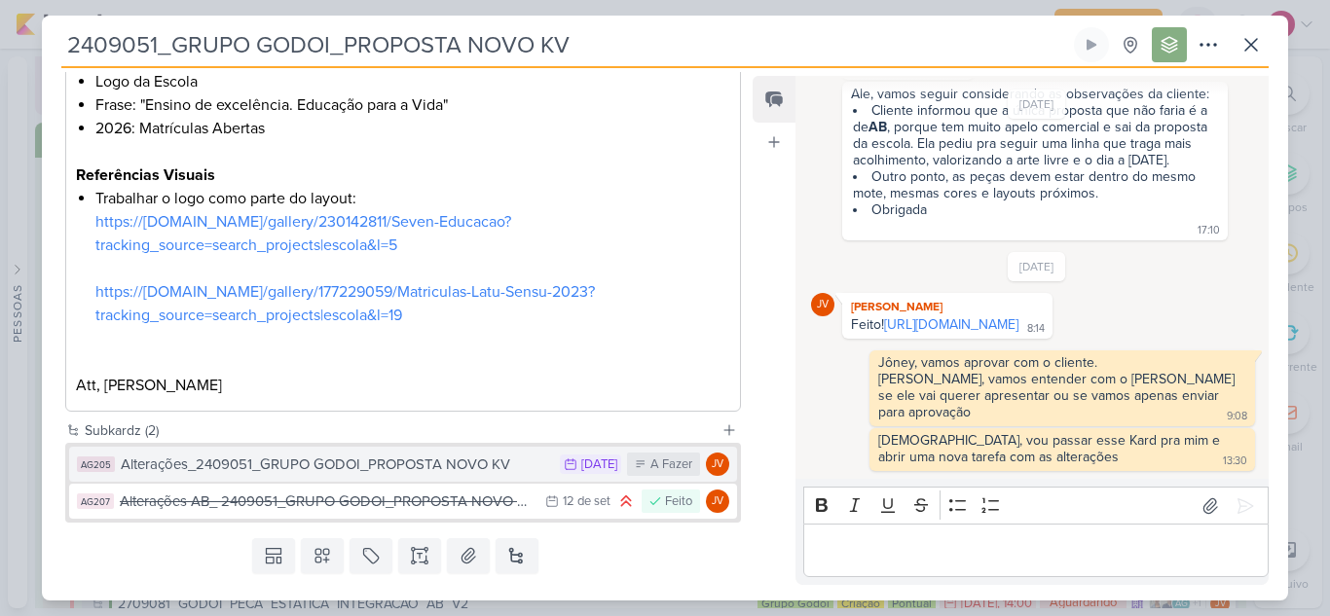
scroll to position [1481, 0]
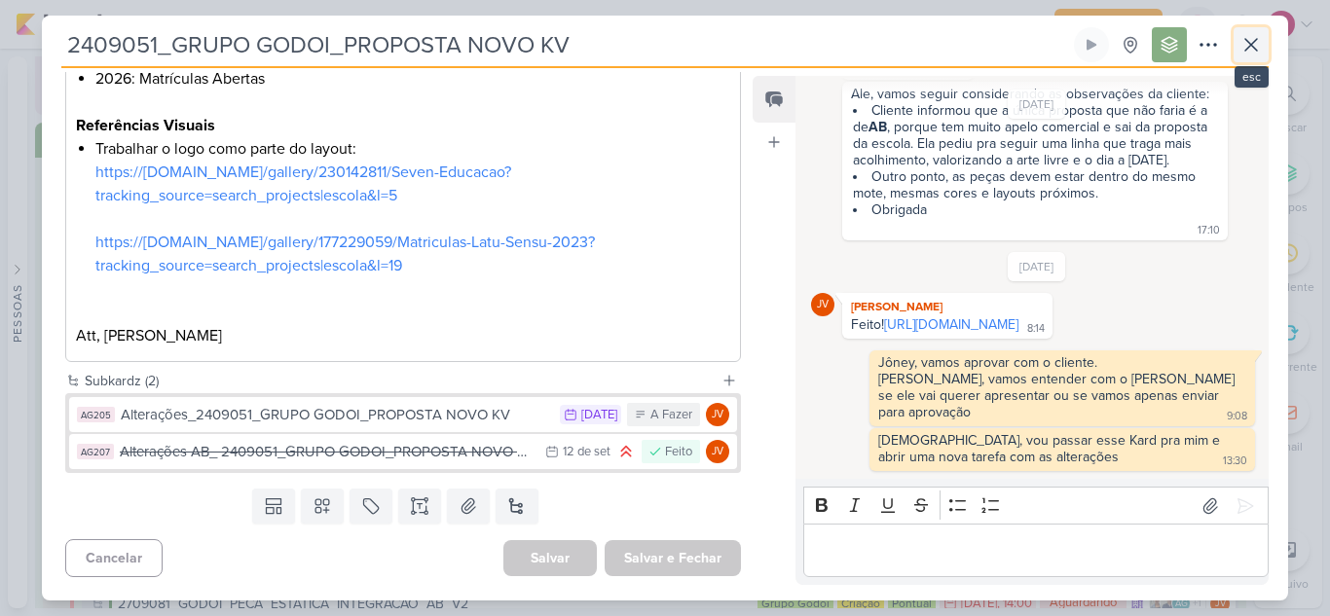
click at [1254, 53] on icon at bounding box center [1250, 44] width 23 height 23
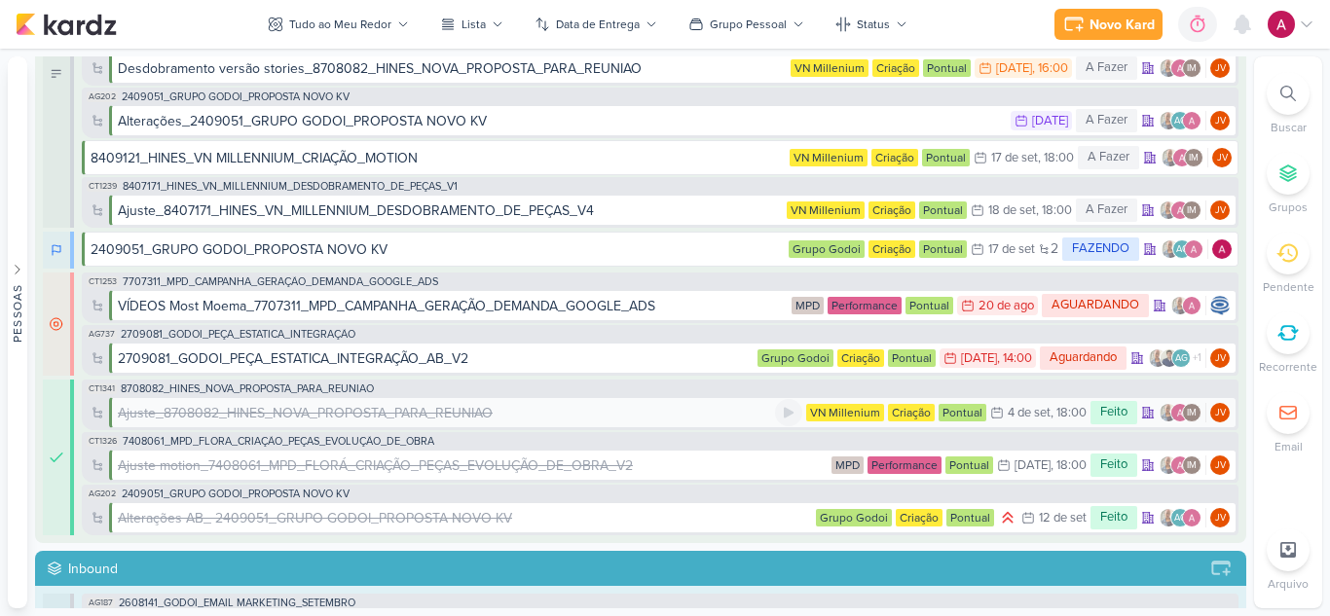
scroll to position [584, 0]
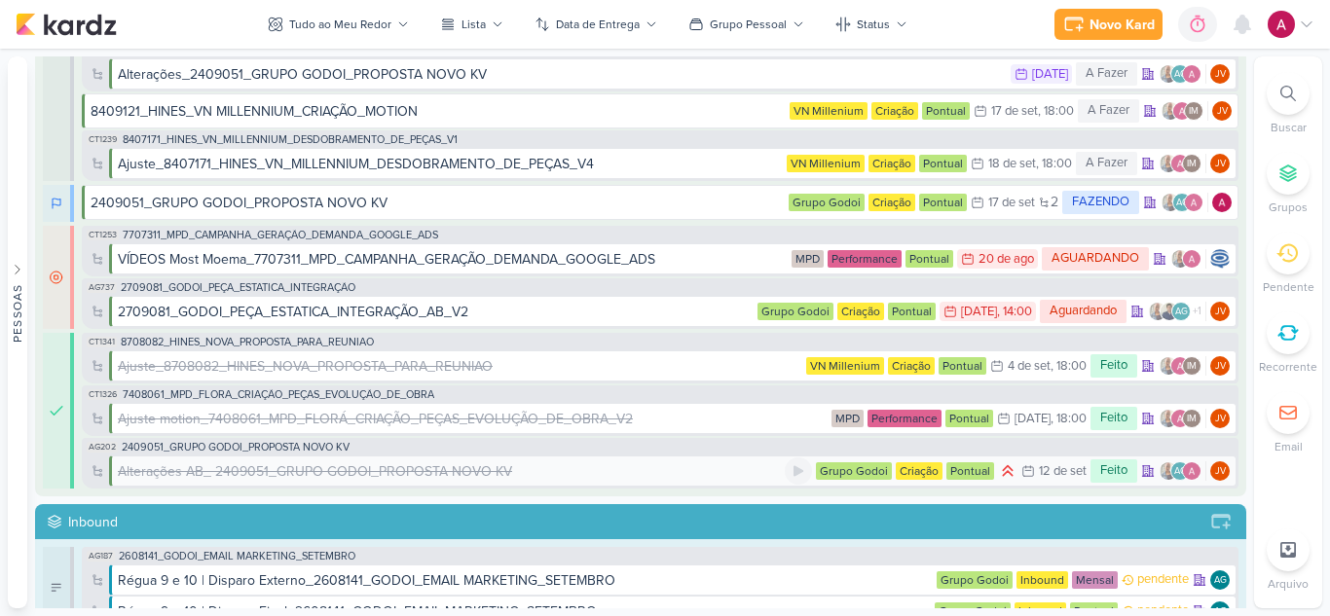
click at [410, 476] on div "Alterações AB_ 2409051_GRUPO GODOI_PROPOSTA NOVO KV" at bounding box center [315, 471] width 394 height 20
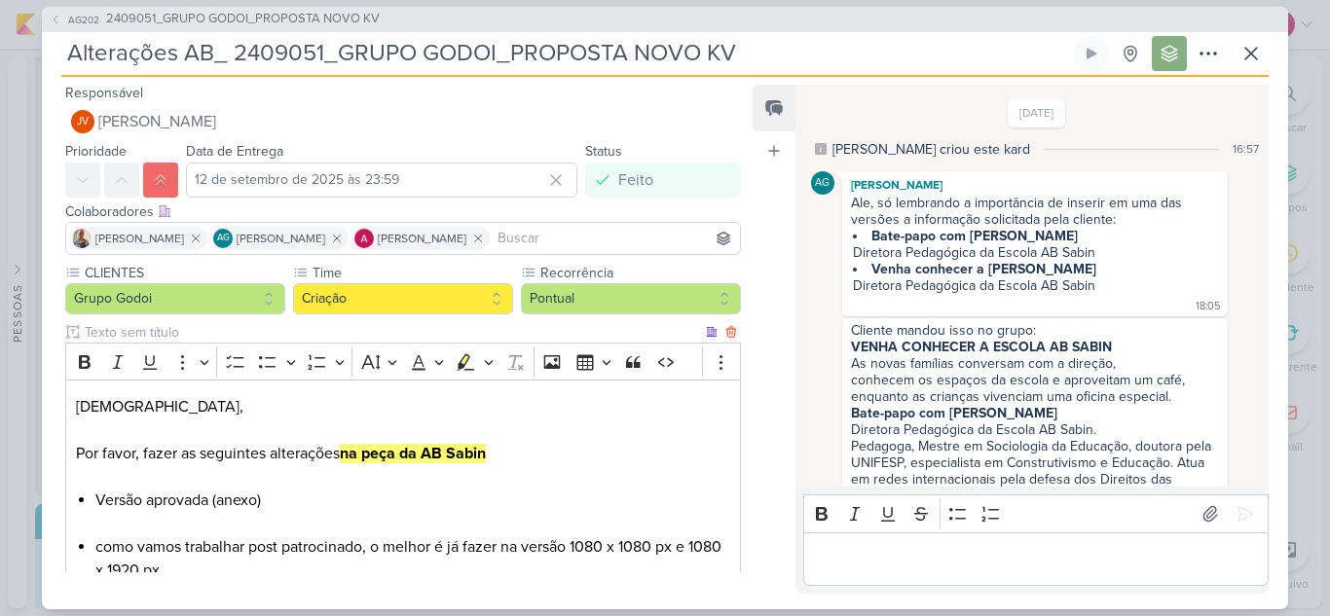
scroll to position [1064, 0]
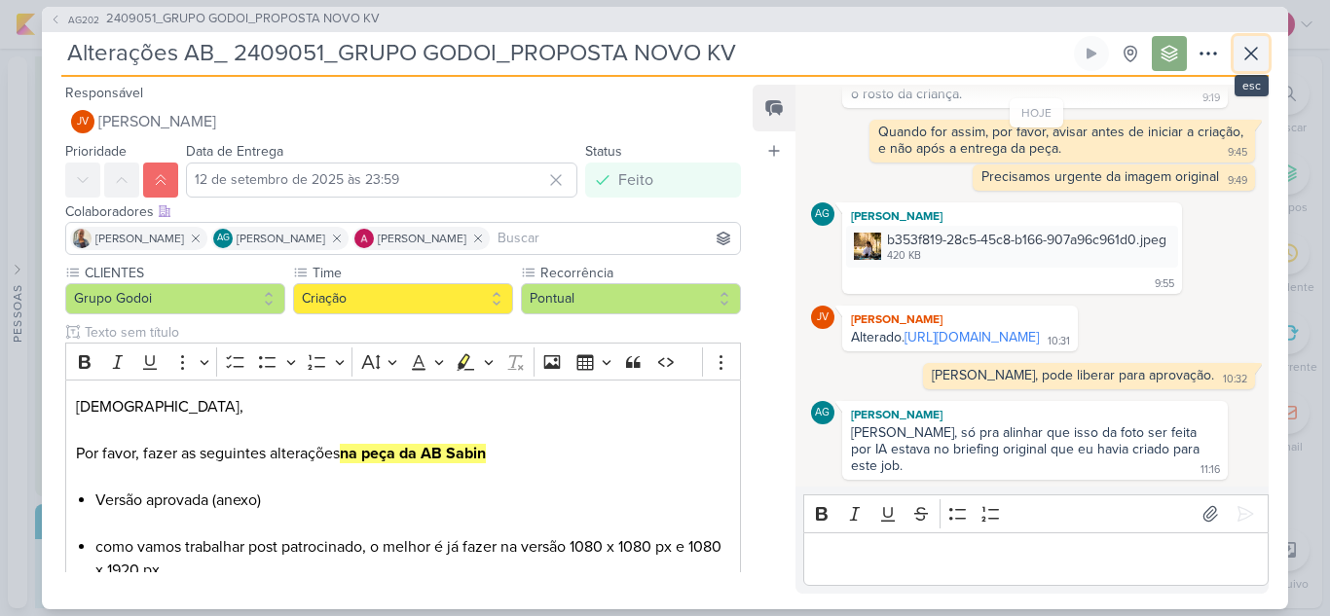
click at [1241, 57] on icon at bounding box center [1250, 53] width 23 height 23
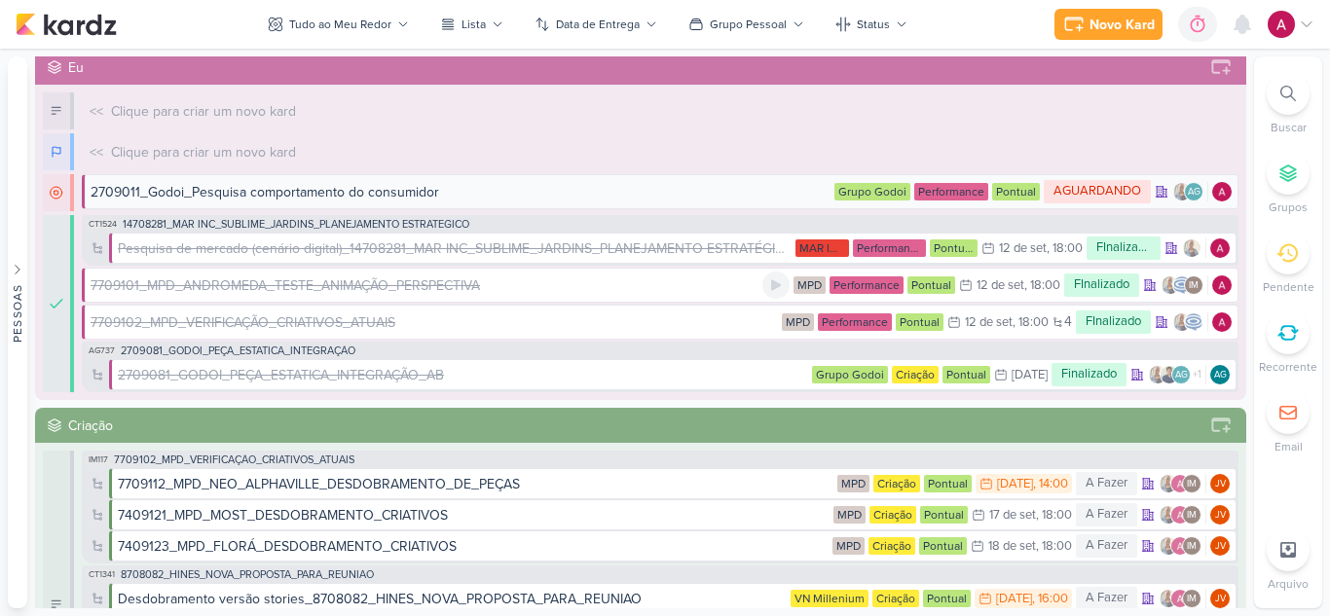
scroll to position [0, 0]
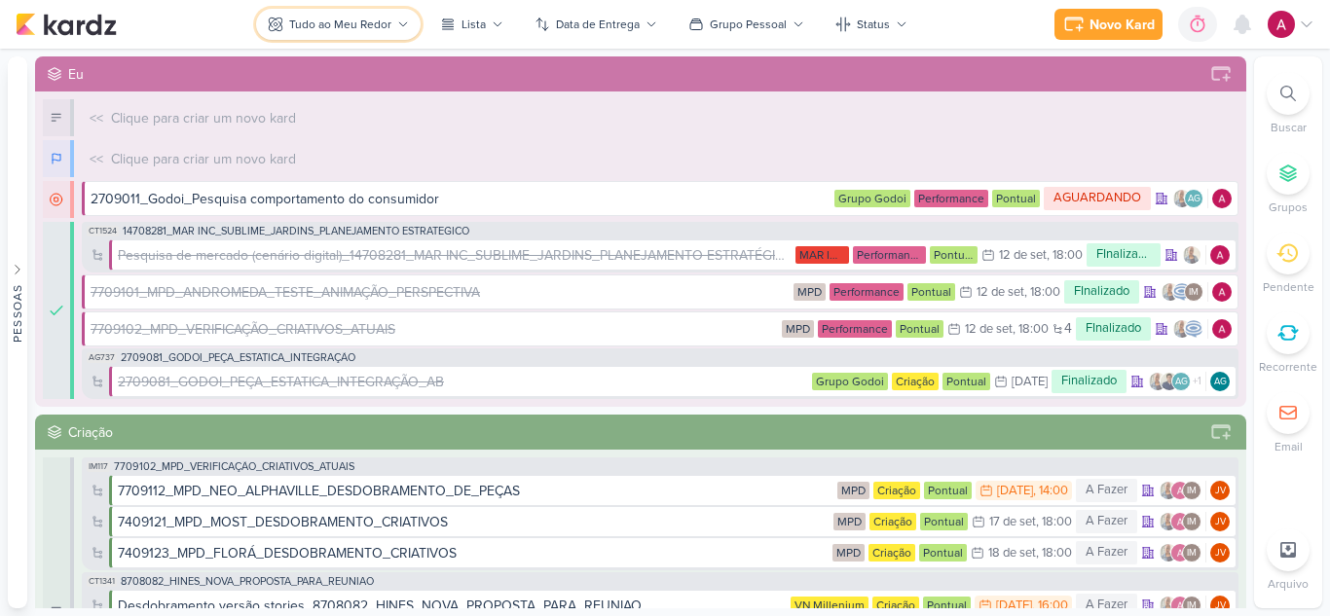
click at [352, 32] on div "Tudo ao Meu Redor" at bounding box center [340, 25] width 102 height 18
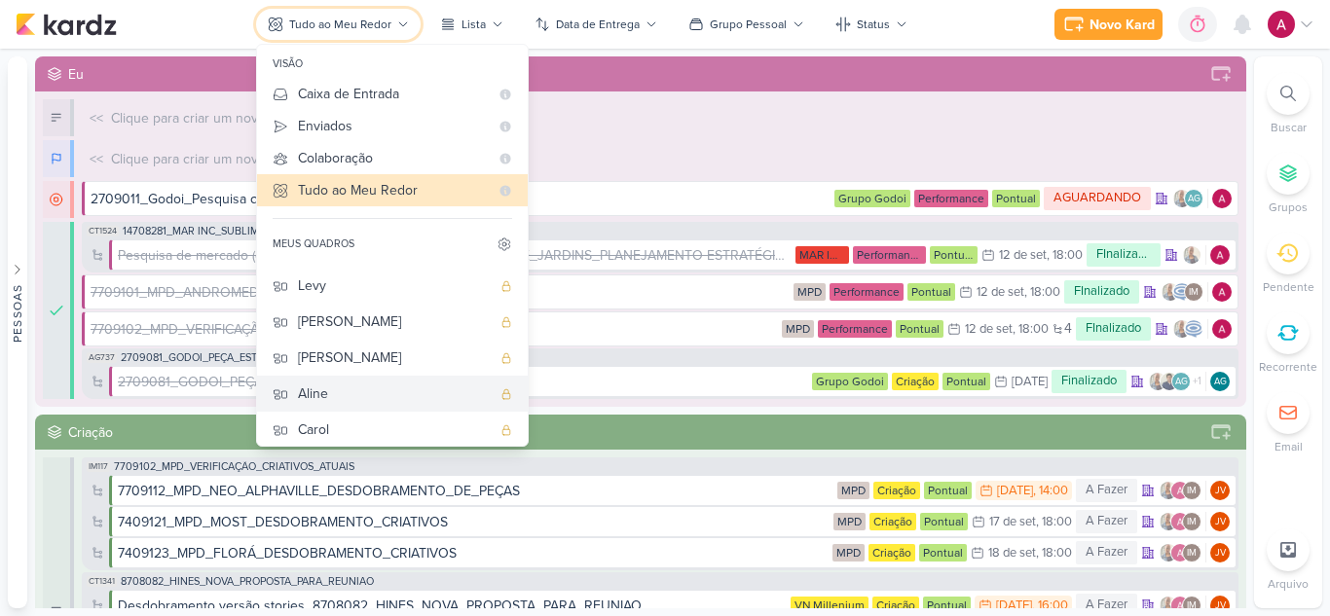
scroll to position [146, 0]
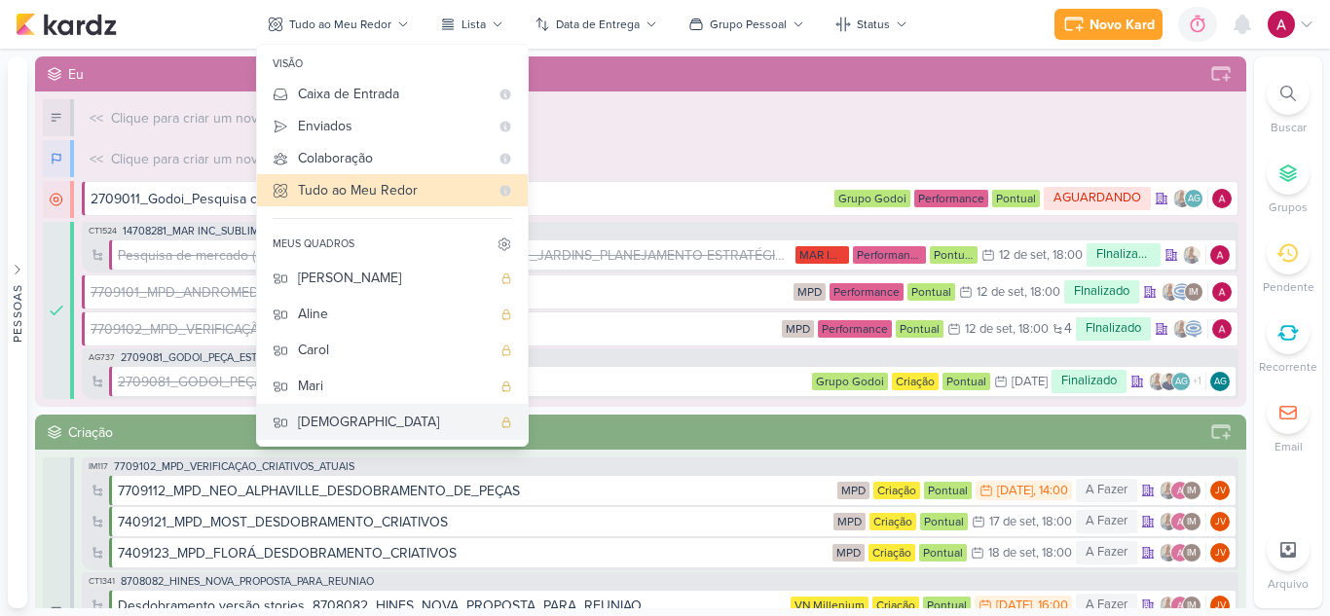
click at [337, 420] on div "[DEMOGRAPHIC_DATA]" at bounding box center [394, 422] width 193 height 20
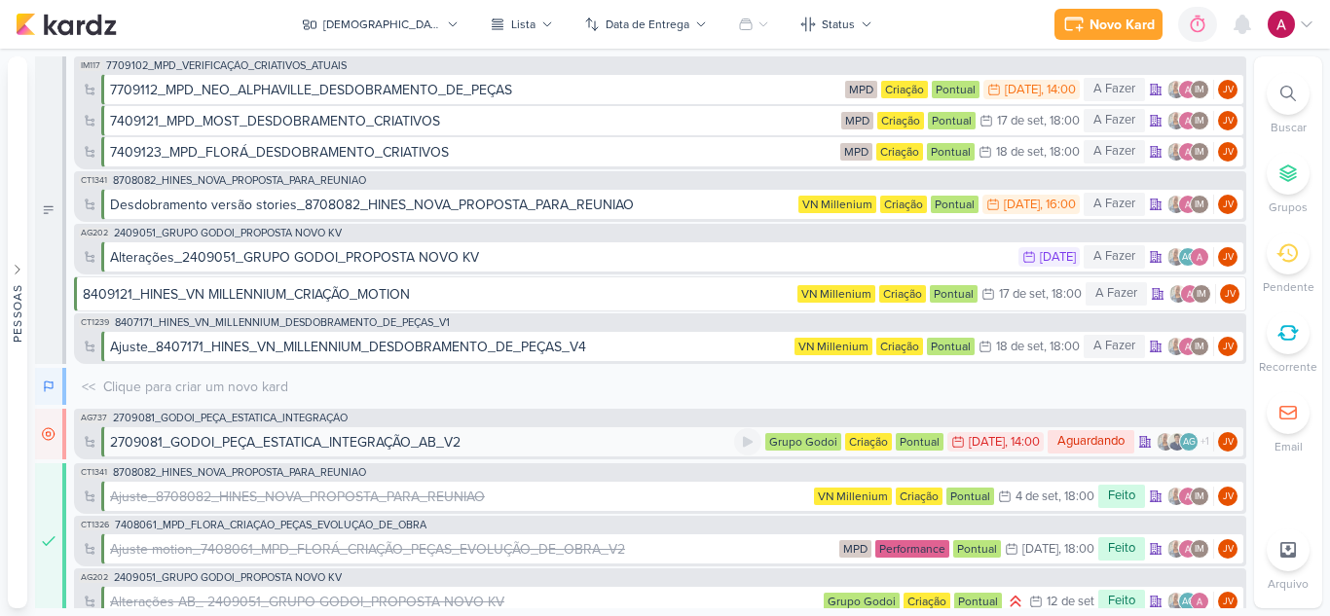
click at [334, 443] on div "2709081_GODOI_PEÇA_ESTATICA_INTEGRAÇÃO_AB_V2" at bounding box center [285, 442] width 350 height 20
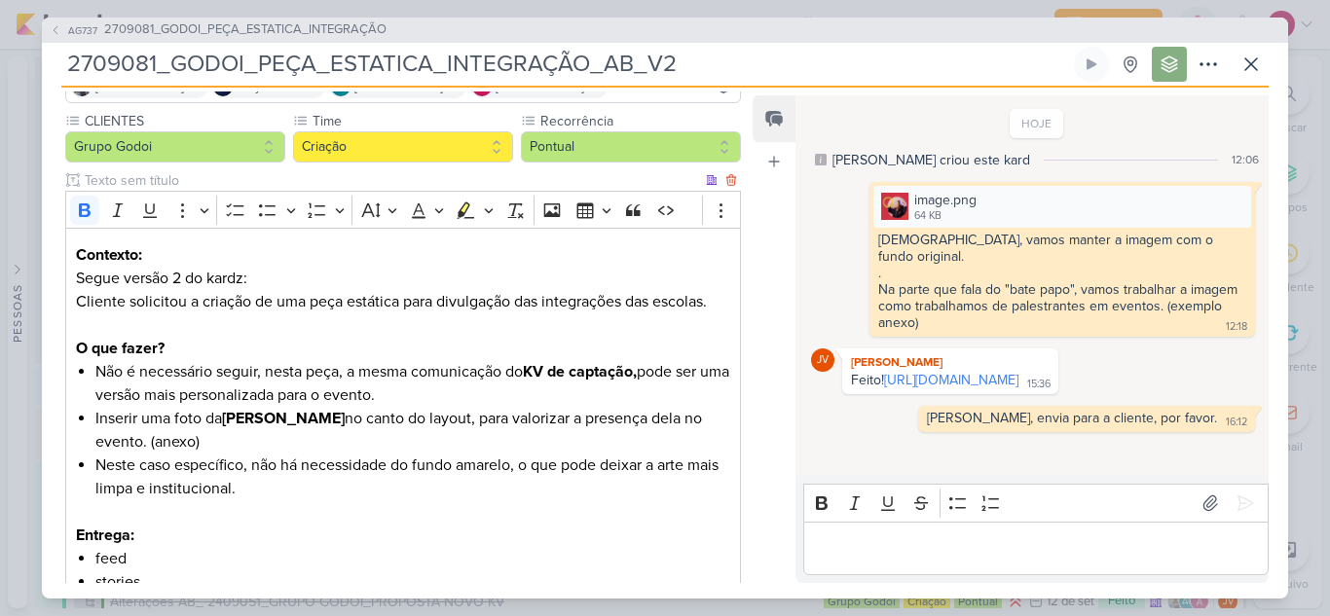
scroll to position [195, 0]
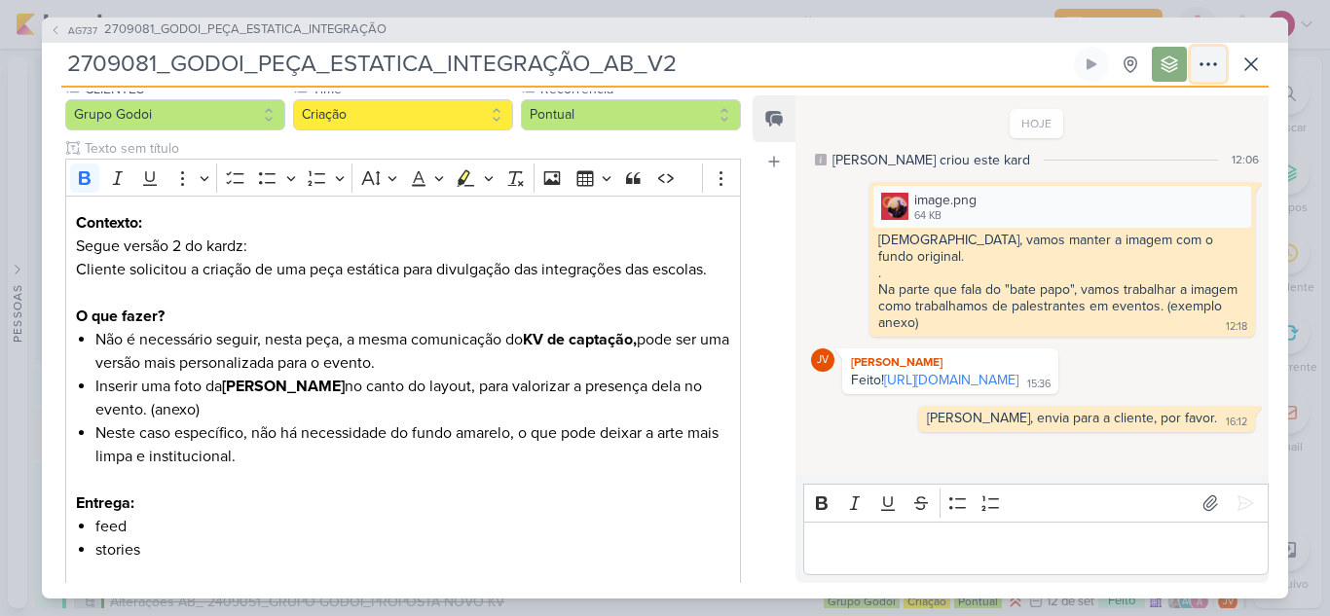
click at [1217, 65] on icon at bounding box center [1207, 64] width 23 height 23
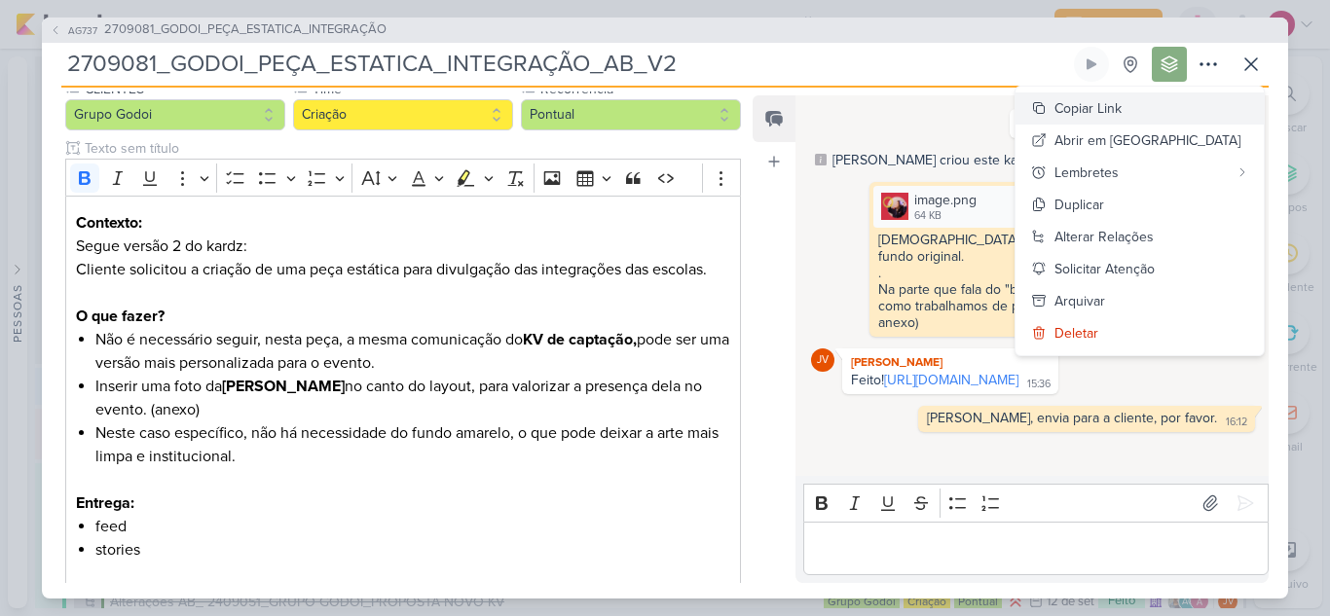
click at [1121, 111] on div "Copiar Link" at bounding box center [1087, 108] width 67 height 20
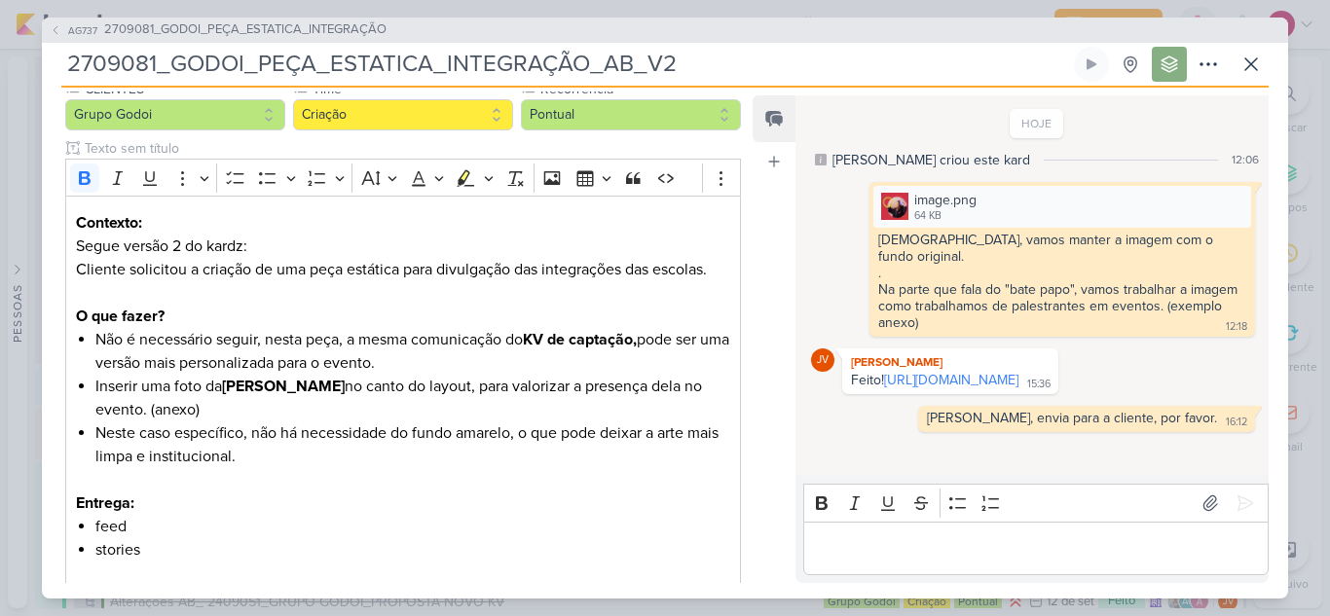
click at [844, 7] on div "AG737 2709081_GODOI_PEÇA_ESTATICA_INTEGRAÇÃO 2709081_GODOI_PEÇA_ESTATICA_INTEGR…" at bounding box center [665, 308] width 1330 height 616
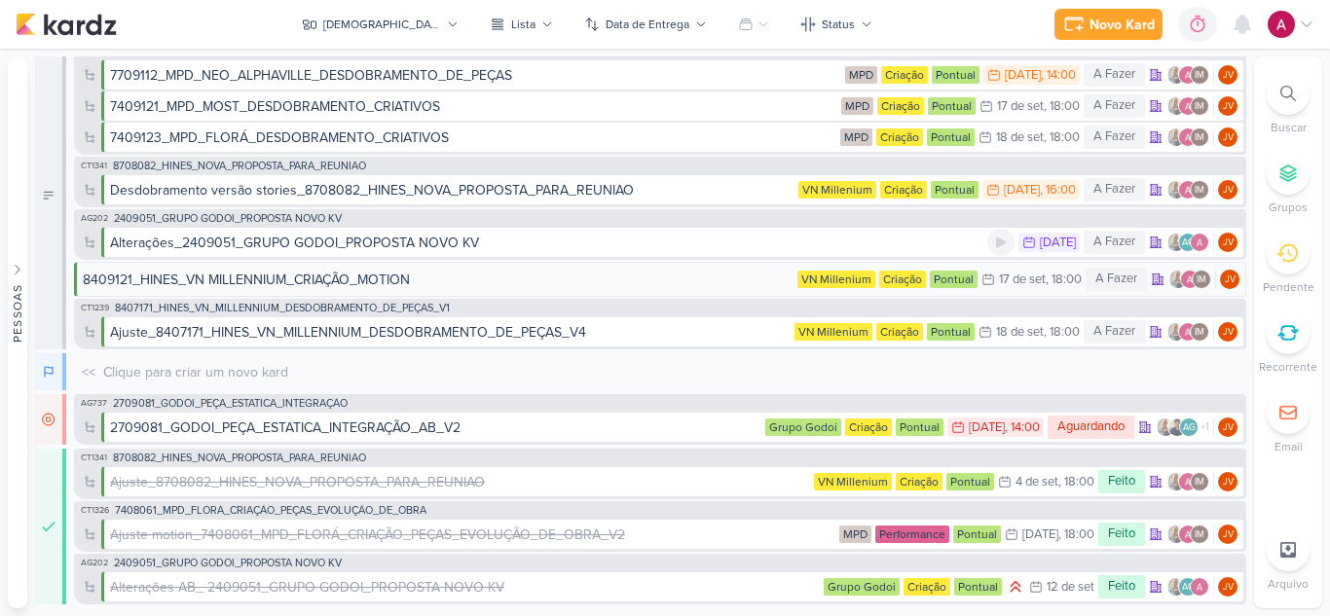
scroll to position [18, 0]
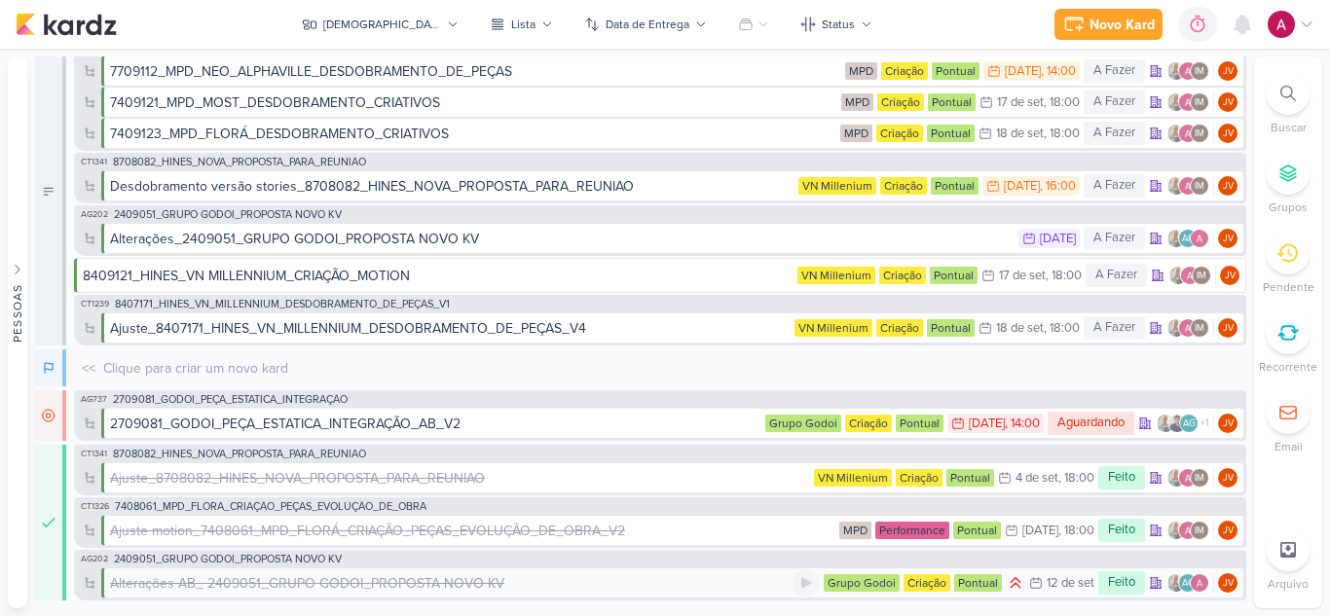
click at [369, 584] on div "Alterações AB_ 2409051_GRUPO GODOI_PROPOSTA NOVO KV" at bounding box center [307, 583] width 394 height 20
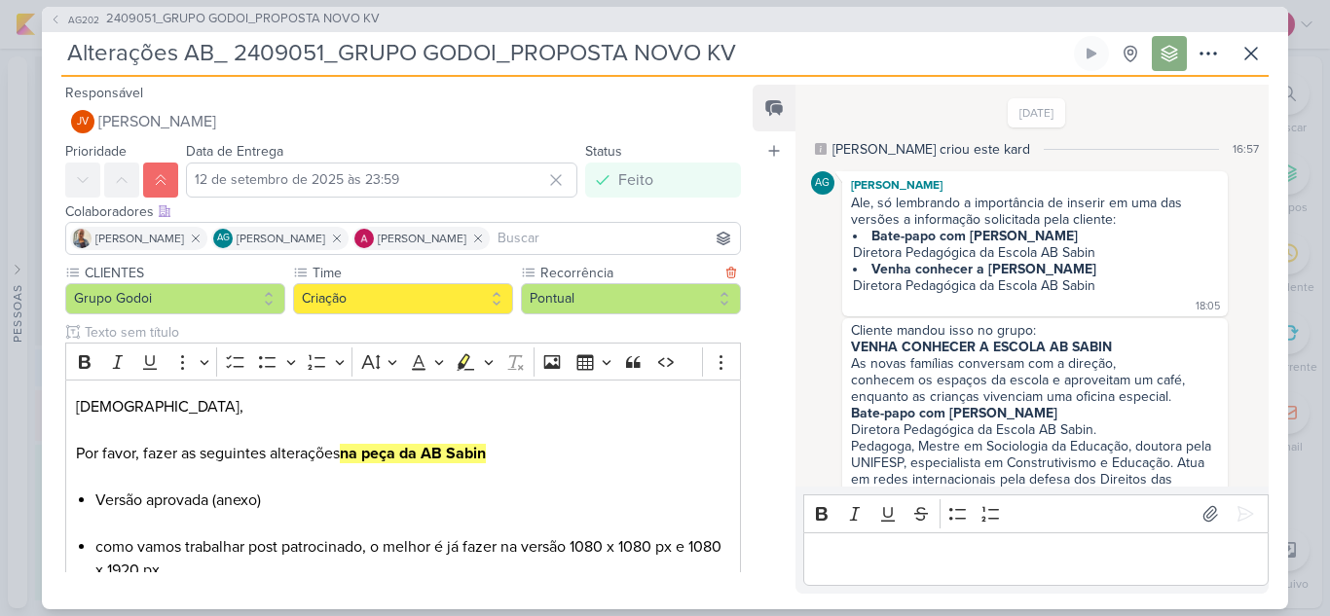
scroll to position [1064, 0]
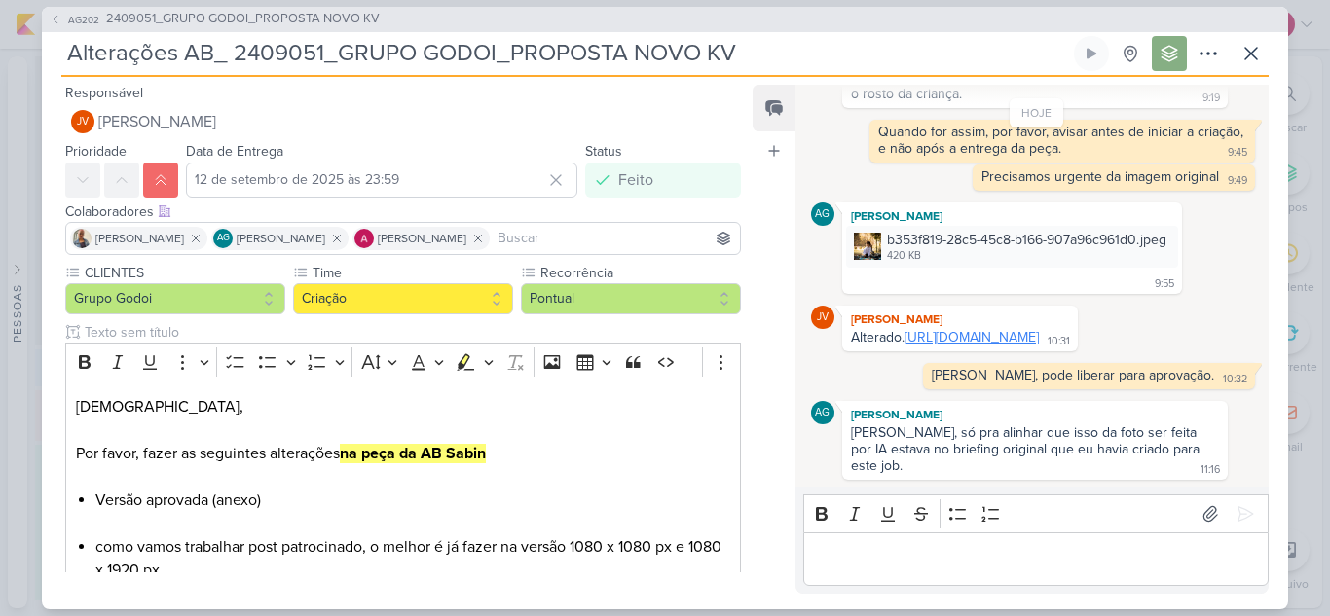
click at [926, 339] on link "https://drive.google.com/drive/folders/1xVrj3PNBDKrrlFmen6-GPkXmFNLZ-7gj?usp=sh…" at bounding box center [971, 337] width 134 height 17
drag, startPoint x: 1245, startPoint y: 59, endPoint x: 1310, endPoint y: 34, distance: 70.0
click at [1245, 58] on icon at bounding box center [1251, 54] width 12 height 12
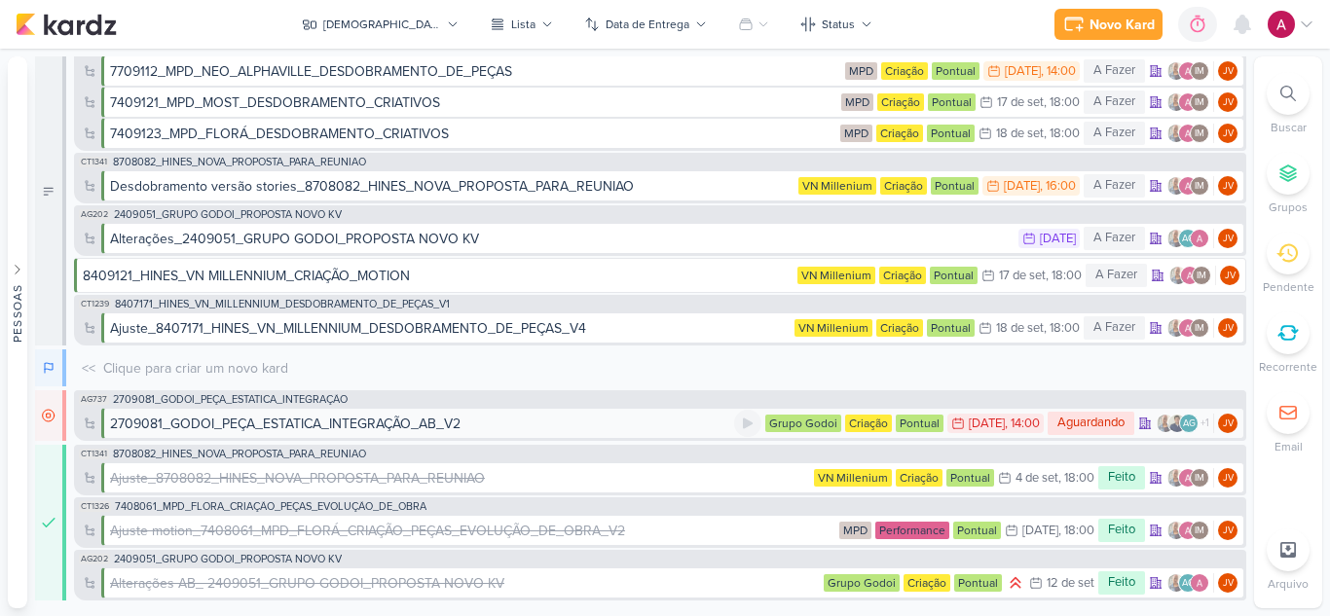
click at [282, 424] on div "2709081_GODOI_PEÇA_ESTATICA_INTEGRAÇÃO_AB_V2" at bounding box center [285, 424] width 350 height 20
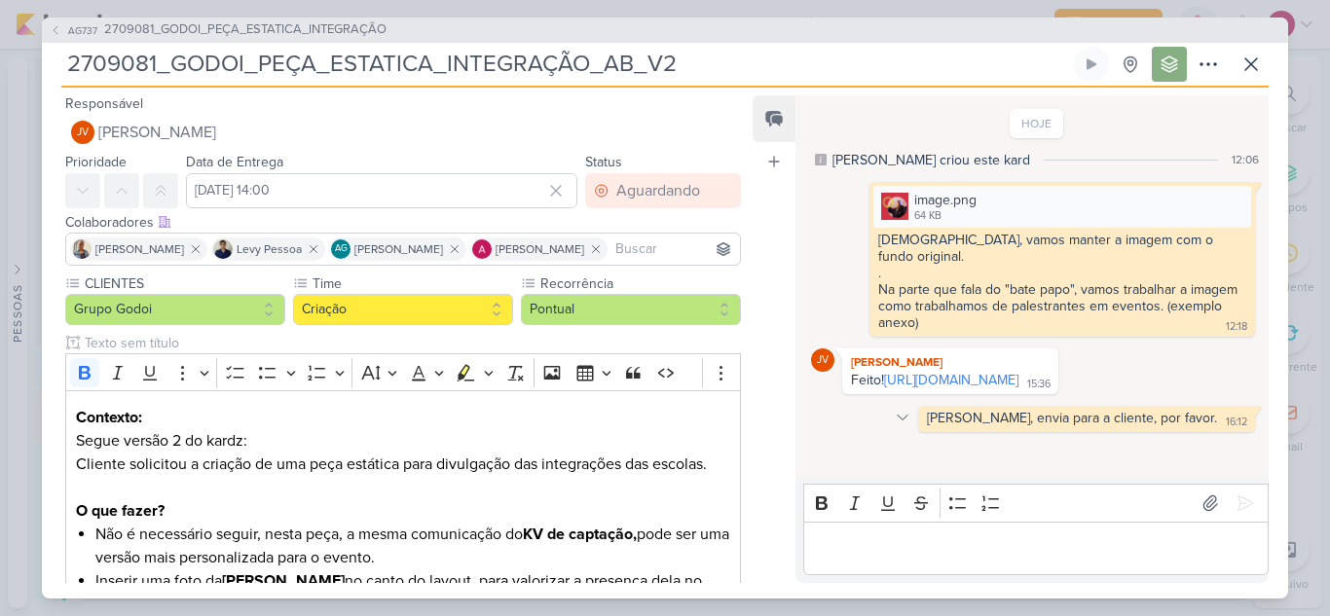
click at [910, 416] on icon at bounding box center [902, 418] width 16 height 16
click at [996, 452] on button "Deletar" at bounding box center [945, 452] width 106 height 32
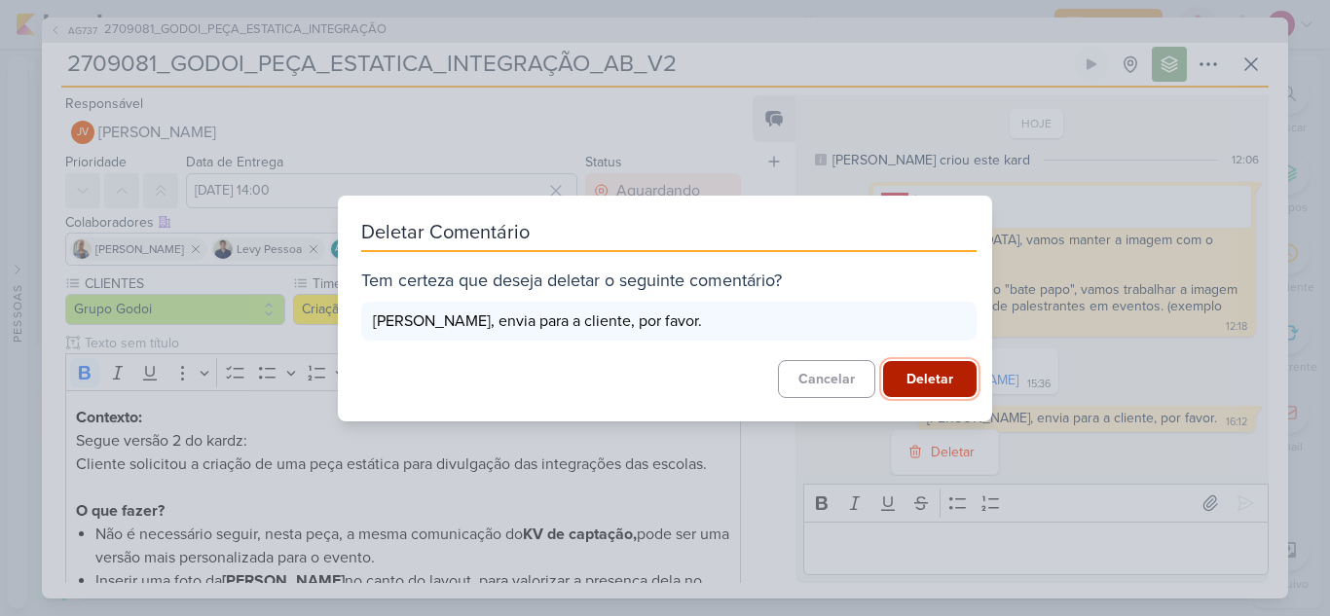
click at [908, 382] on button "Deletar" at bounding box center [929, 379] width 93 height 36
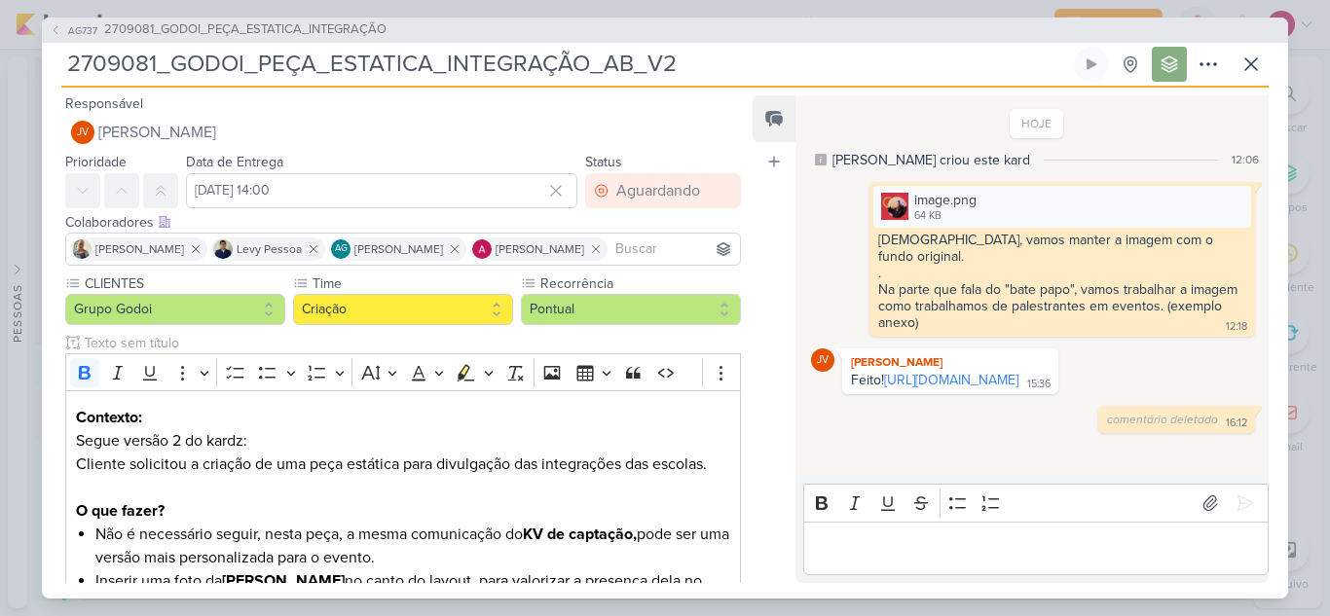
click at [892, 545] on p "Editor editing area: main" at bounding box center [1035, 547] width 445 height 23
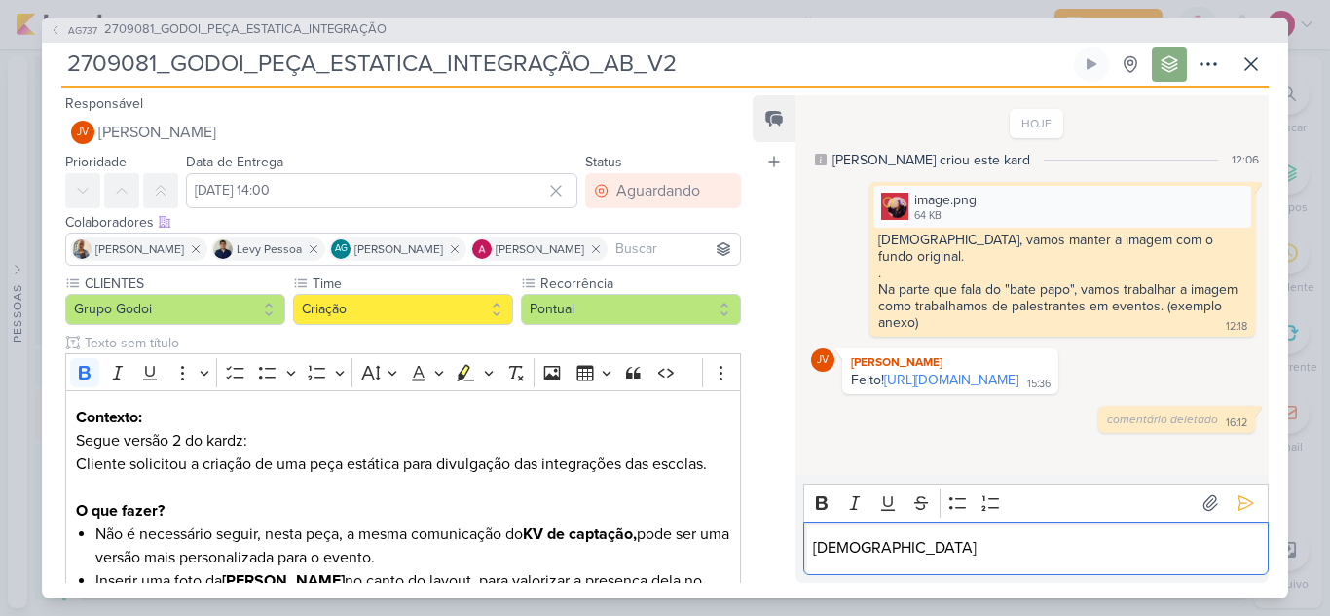
click at [1140, 557] on p "[DEMOGRAPHIC_DATA]" at bounding box center [1035, 547] width 445 height 23
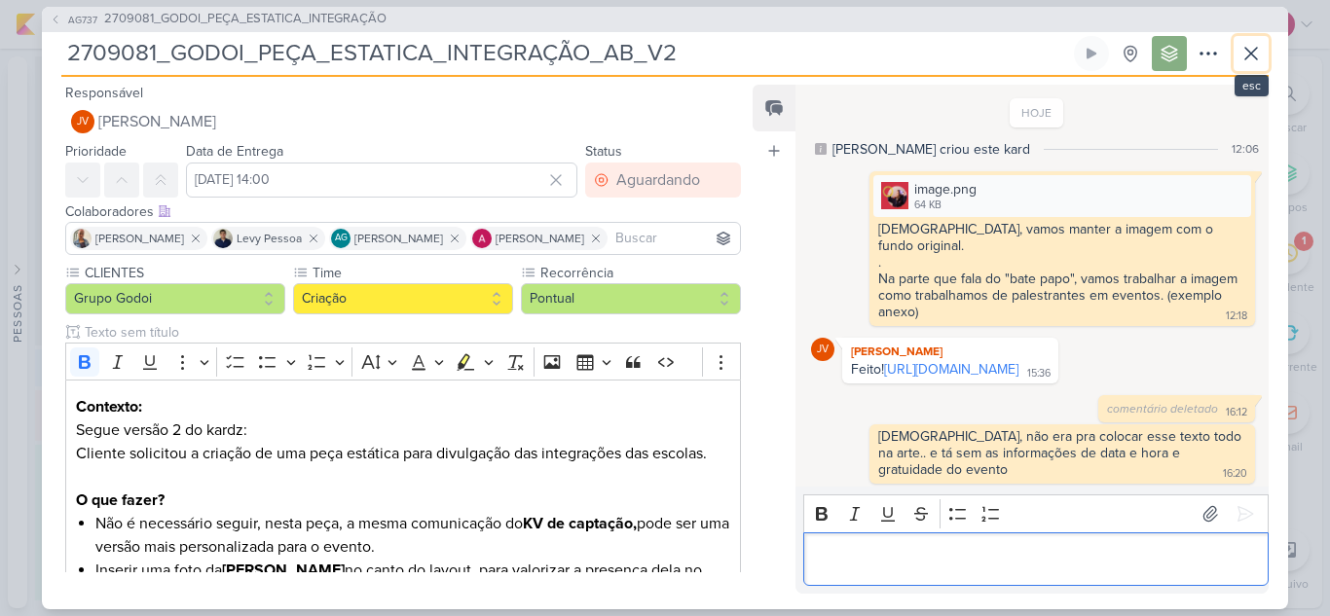
click at [1256, 60] on icon at bounding box center [1250, 53] width 23 height 23
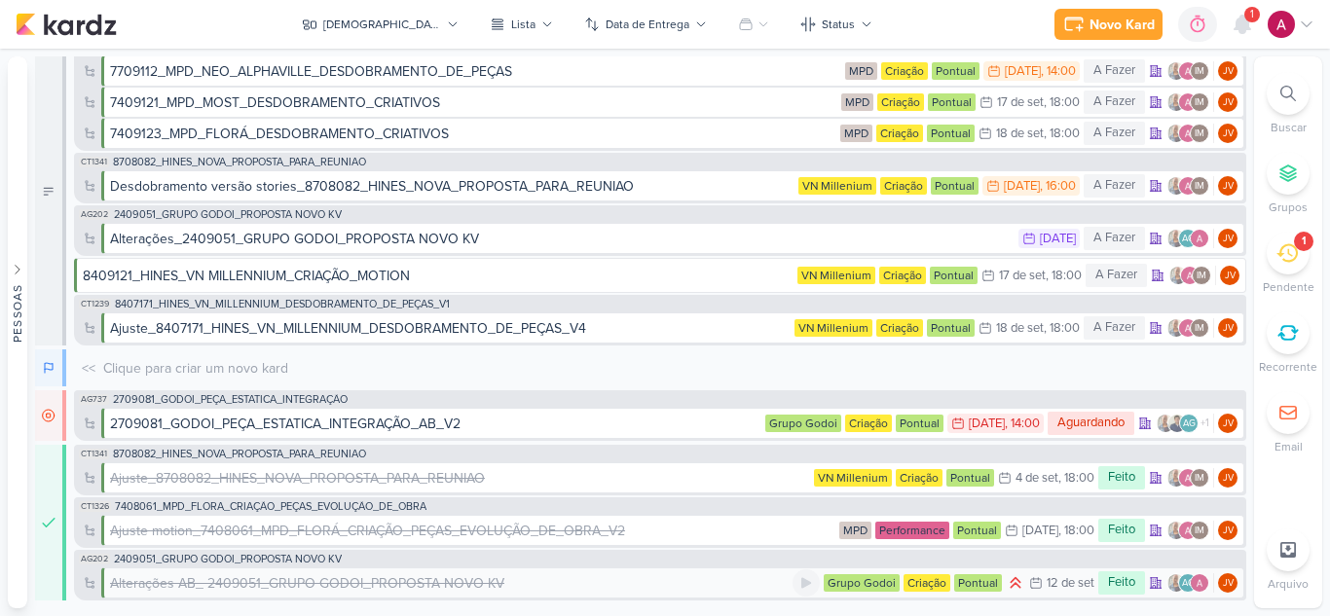
click at [262, 579] on div "Alterações AB_ 2409051_GRUPO GODOI_PROPOSTA NOVO KV" at bounding box center [307, 583] width 394 height 20
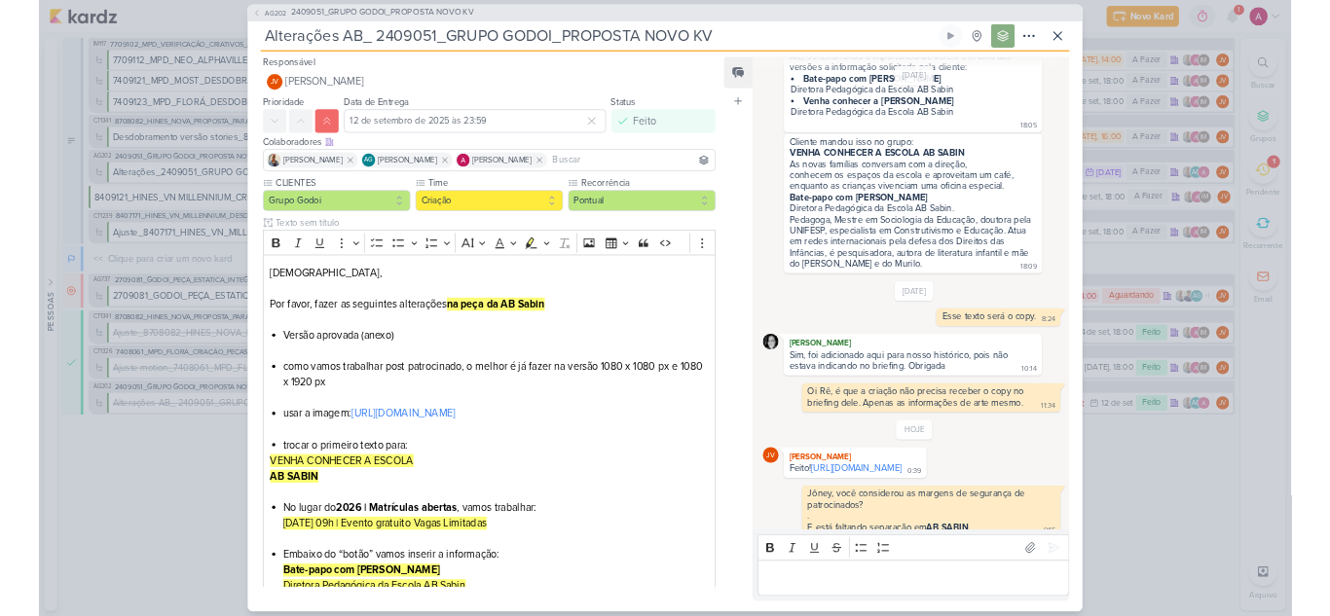
scroll to position [0, 0]
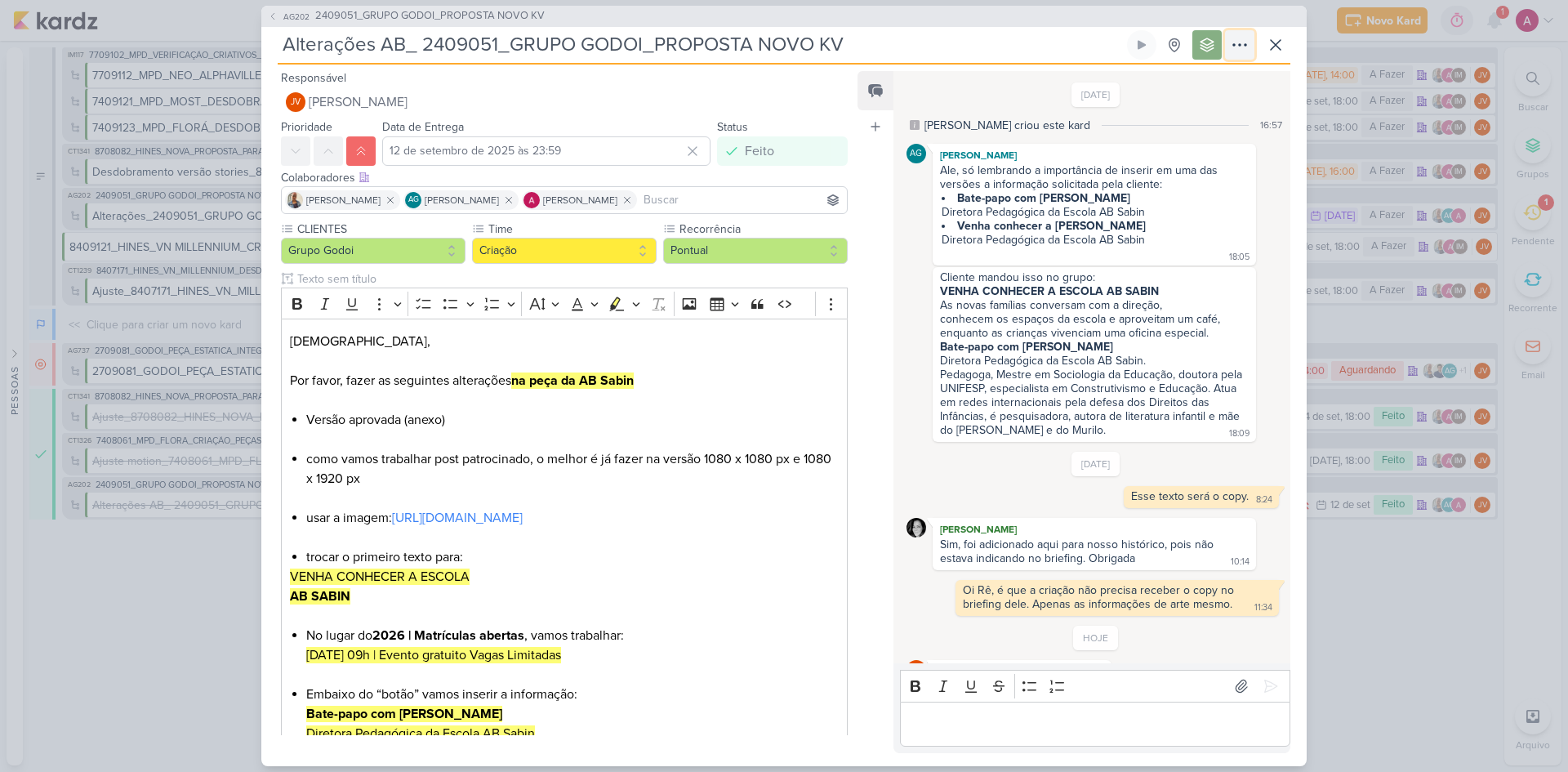
click at [1115, 38] on icon at bounding box center [1239, 44] width 19 height 19
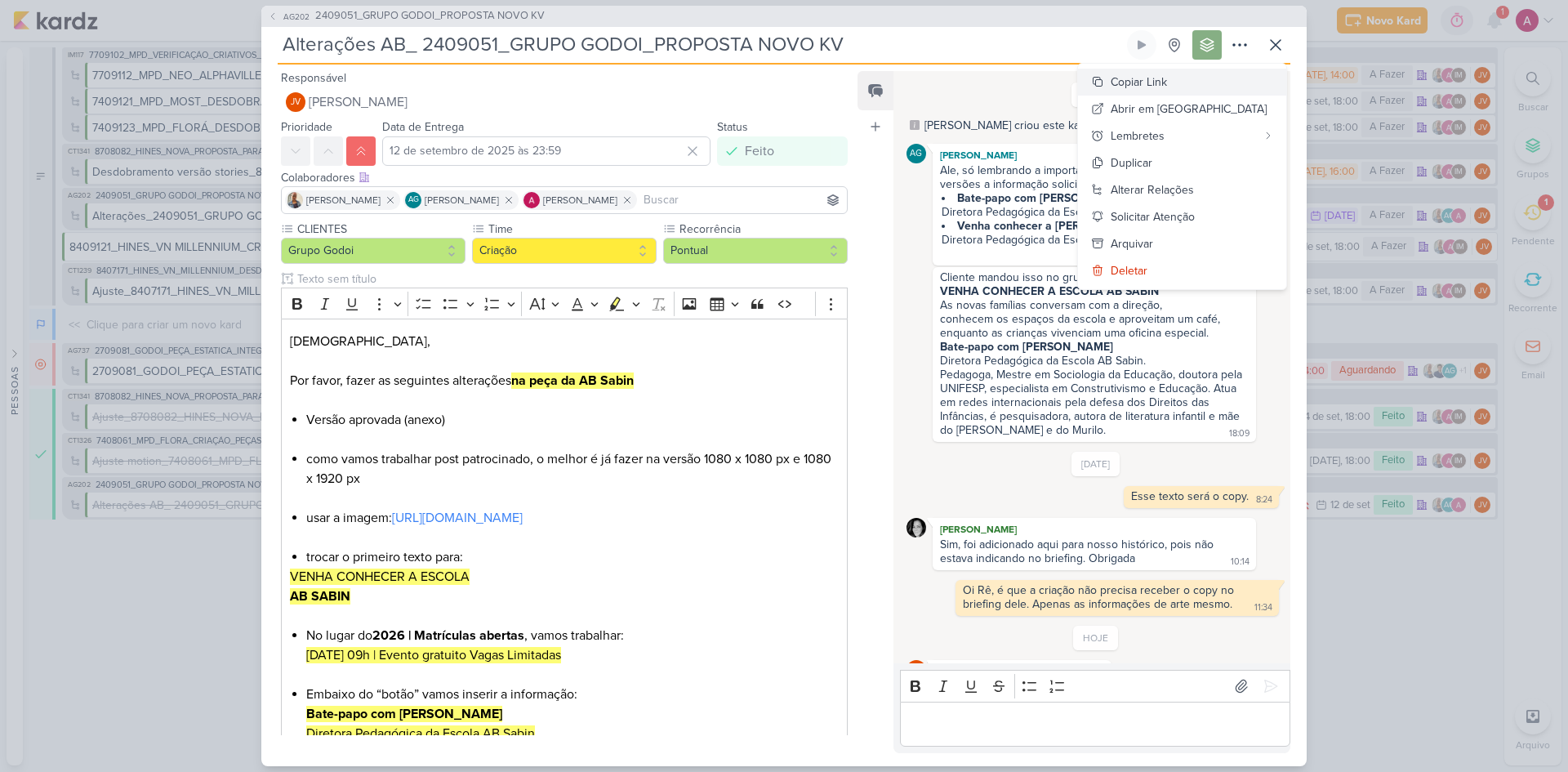
click at [1115, 83] on div "Copiar Link" at bounding box center [1138, 82] width 56 height 17
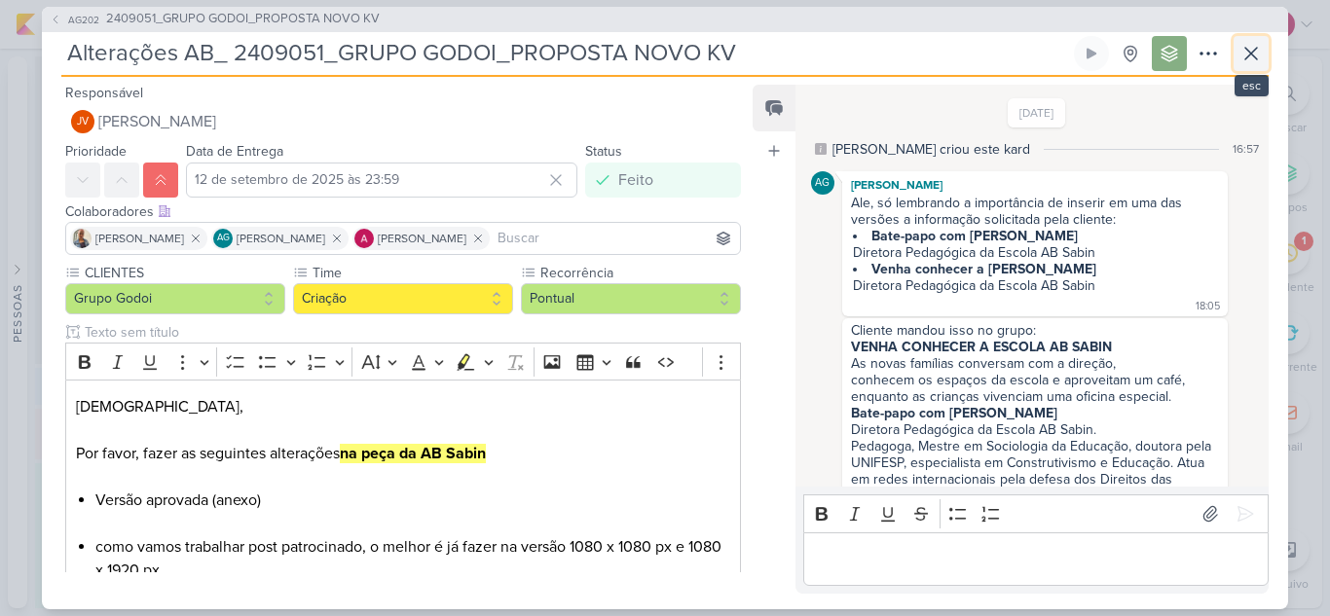
click at [1261, 52] on icon at bounding box center [1250, 53] width 23 height 23
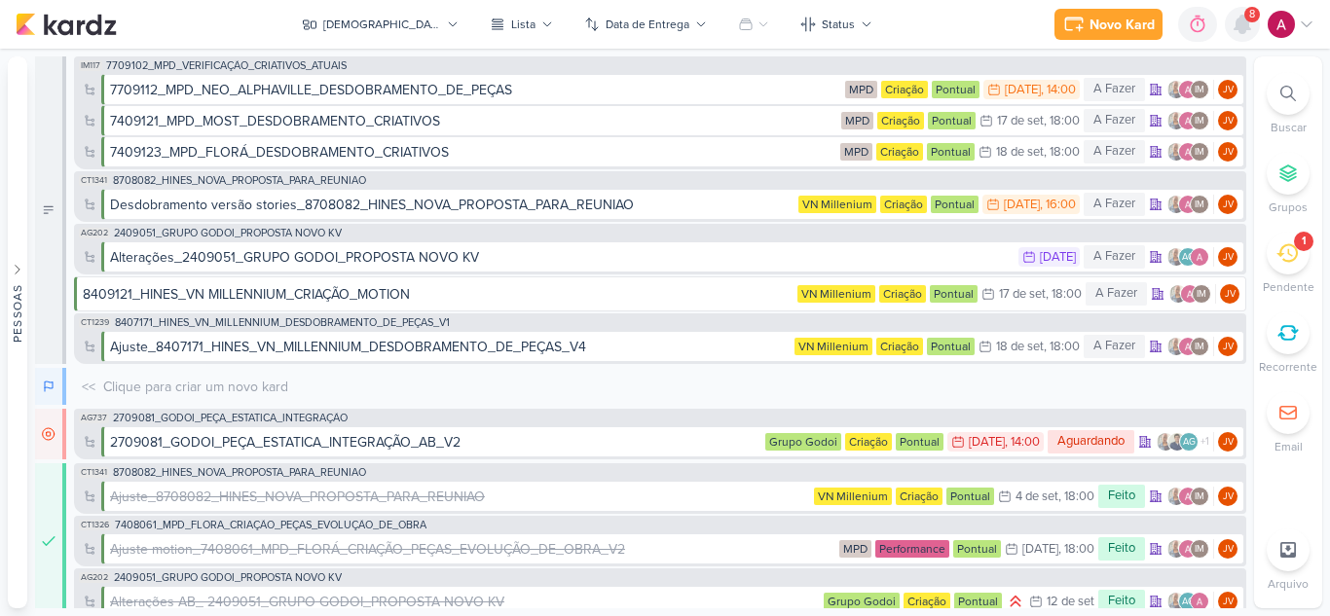
click at [1247, 26] on icon at bounding box center [1242, 25] width 16 height 18
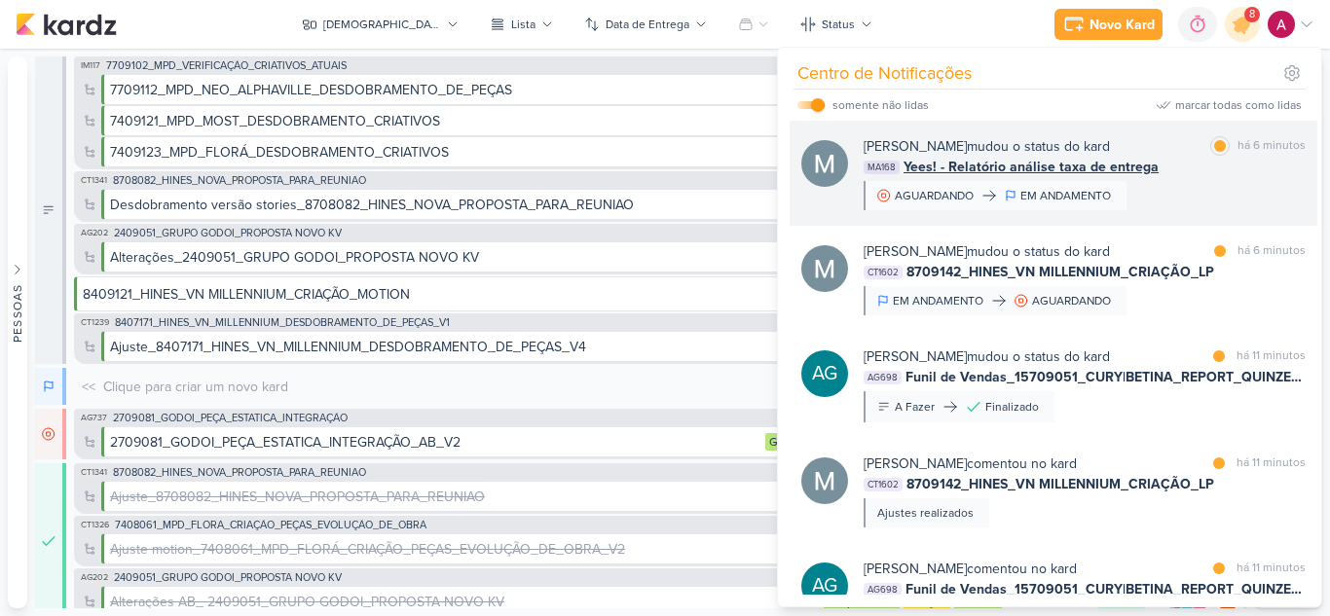
scroll to position [514, 0]
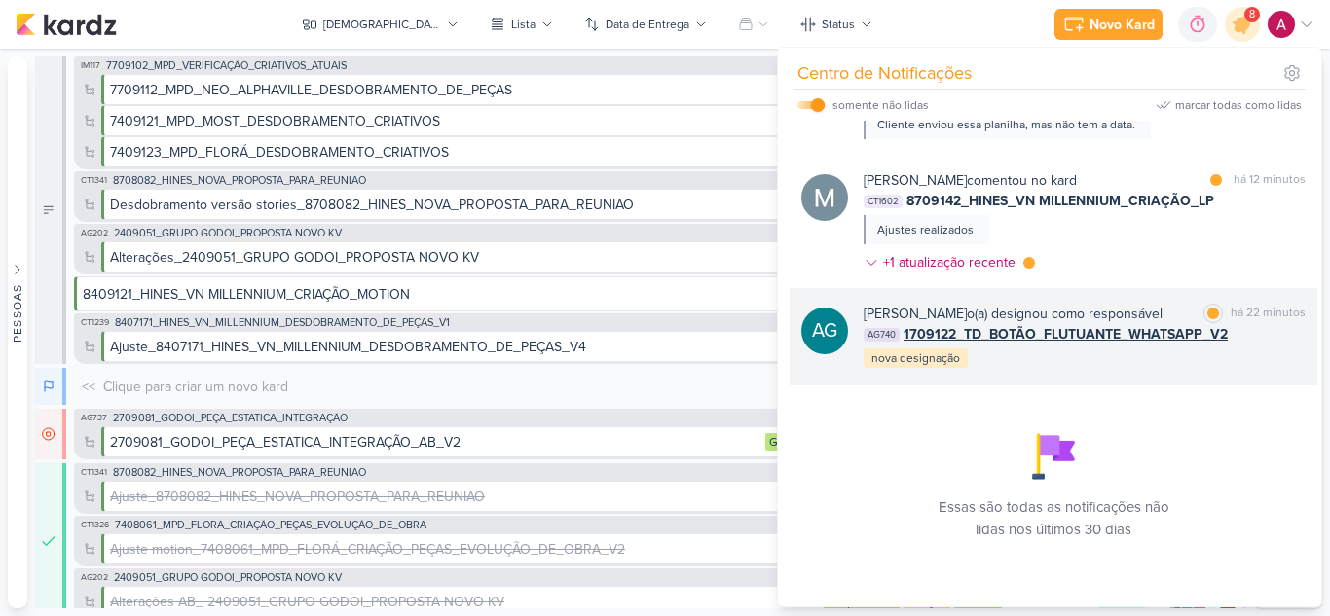
click at [1140, 367] on div "Aline Gimenez Graciano o(a) designou como responsável marcar como lida há 22 mi…" at bounding box center [1084, 337] width 442 height 66
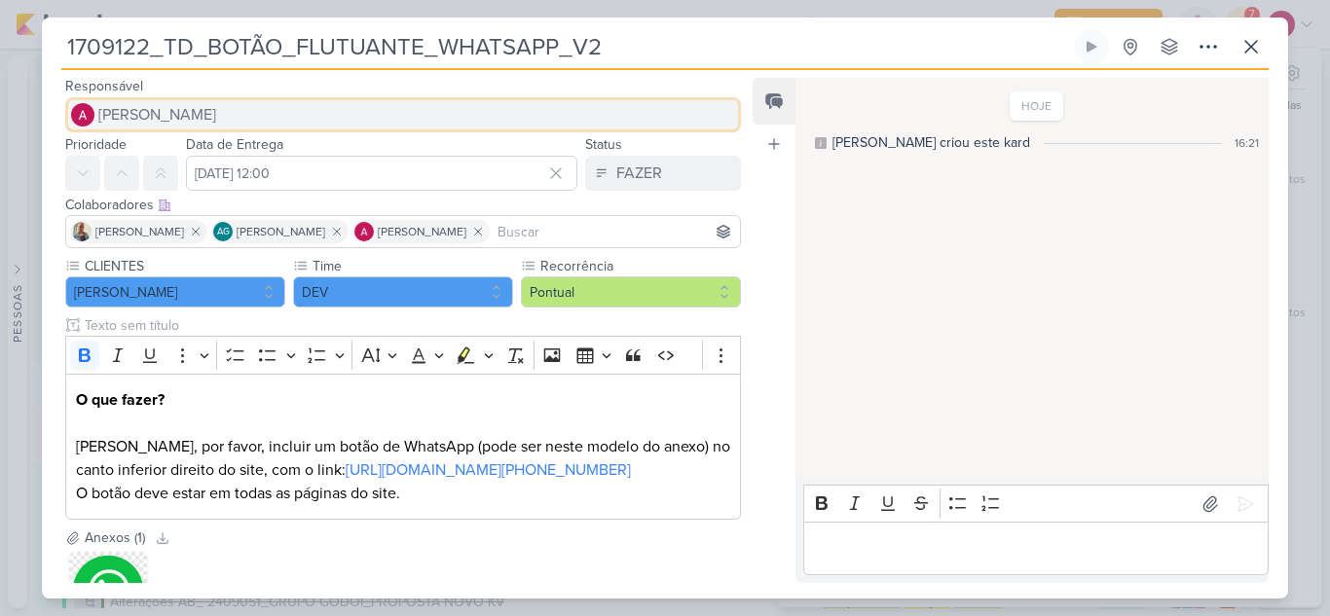
click at [194, 114] on span "[PERSON_NAME]" at bounding box center [157, 114] width 118 height 23
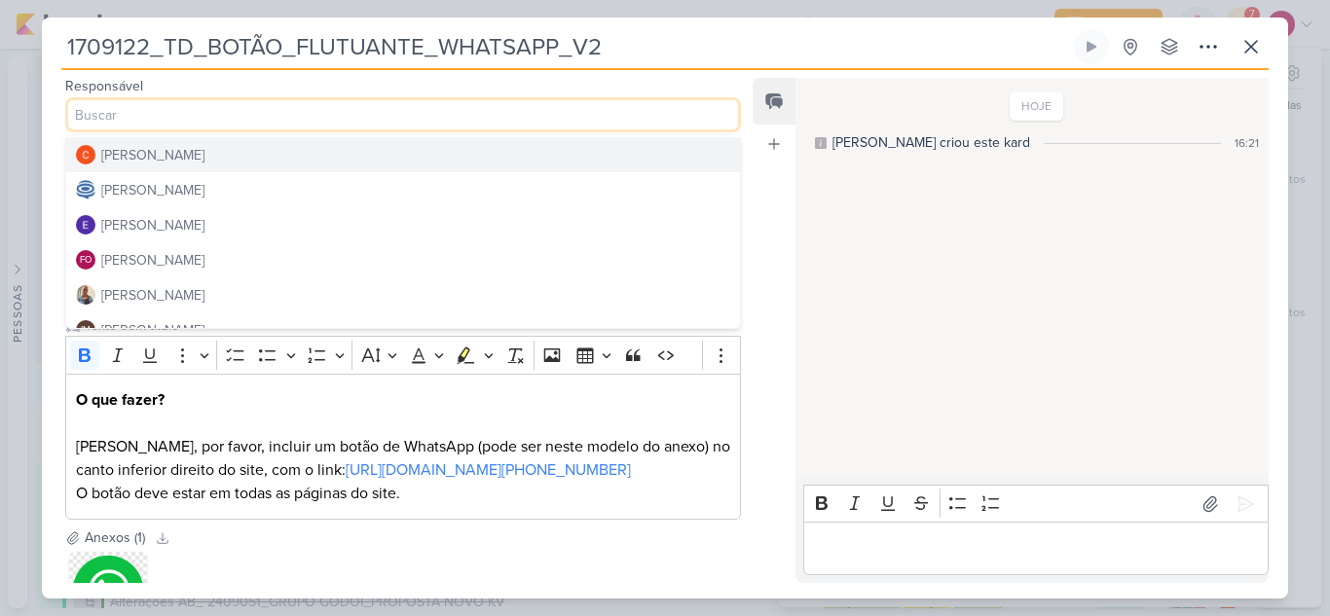
scroll to position [97, 0]
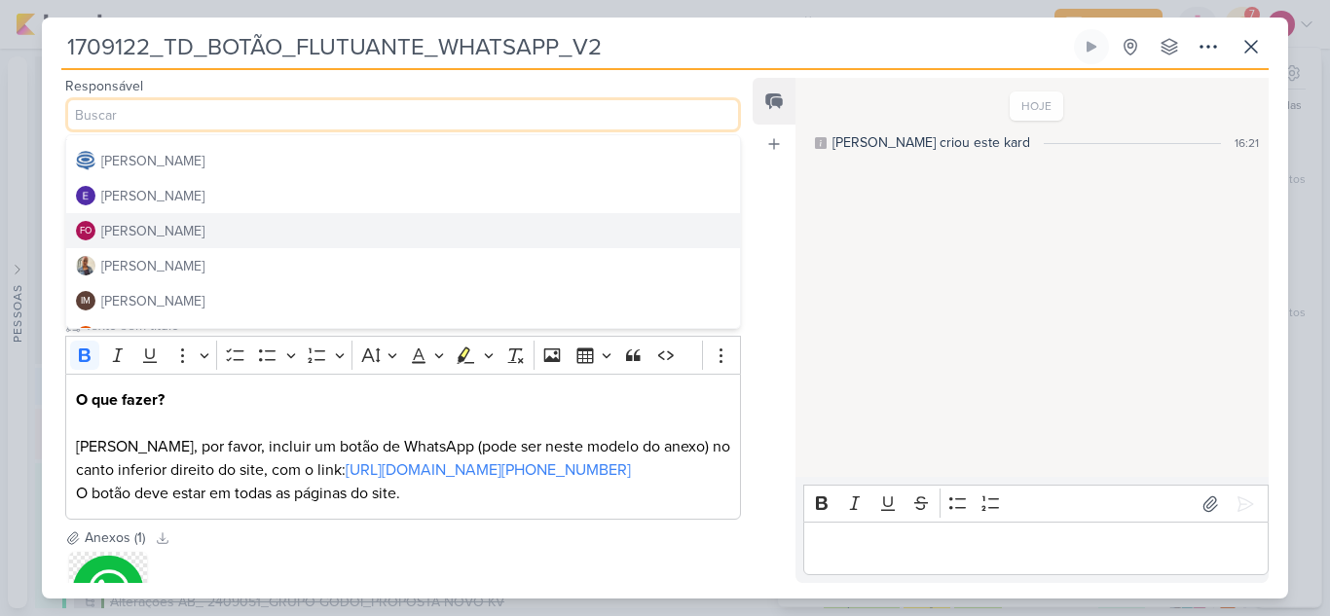
click at [173, 235] on div "[PERSON_NAME]" at bounding box center [152, 231] width 103 height 20
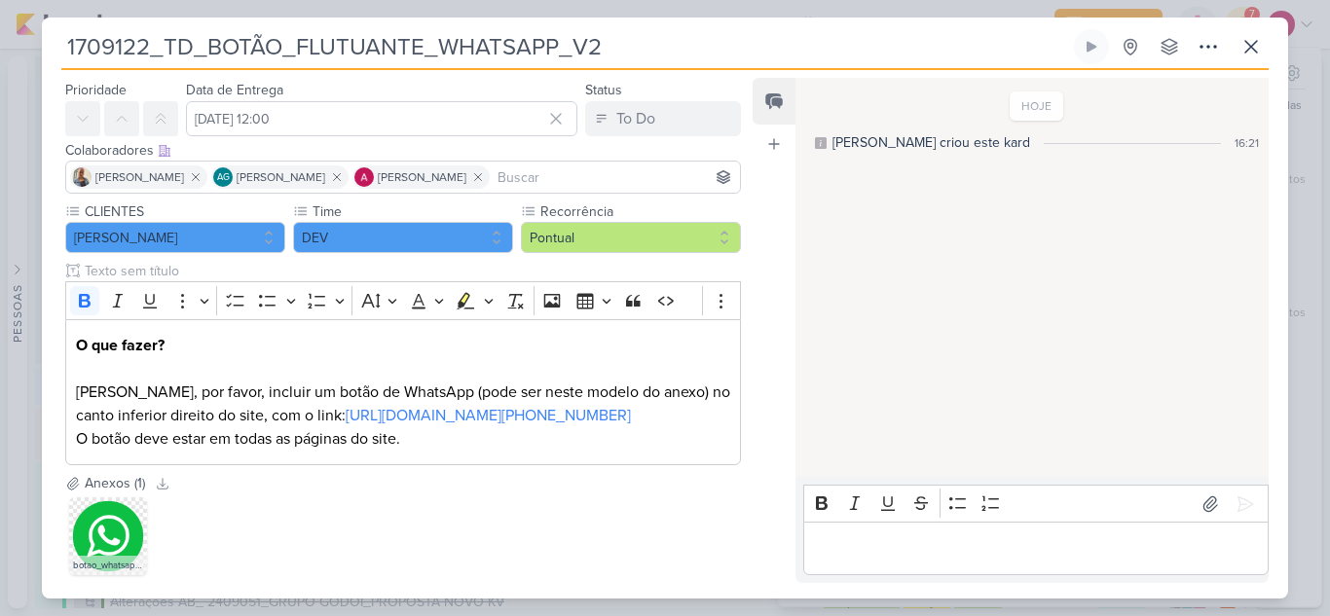
scroll to position [159, 0]
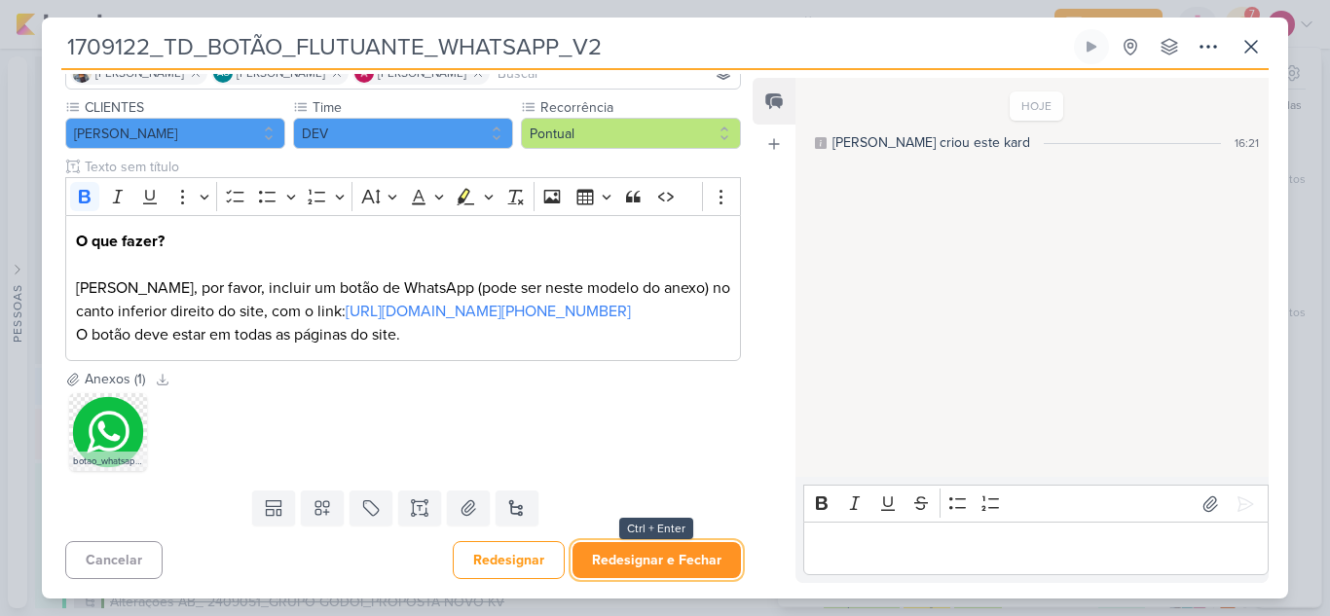
click at [675, 555] on button "Redesignar e Fechar" at bounding box center [656, 560] width 168 height 36
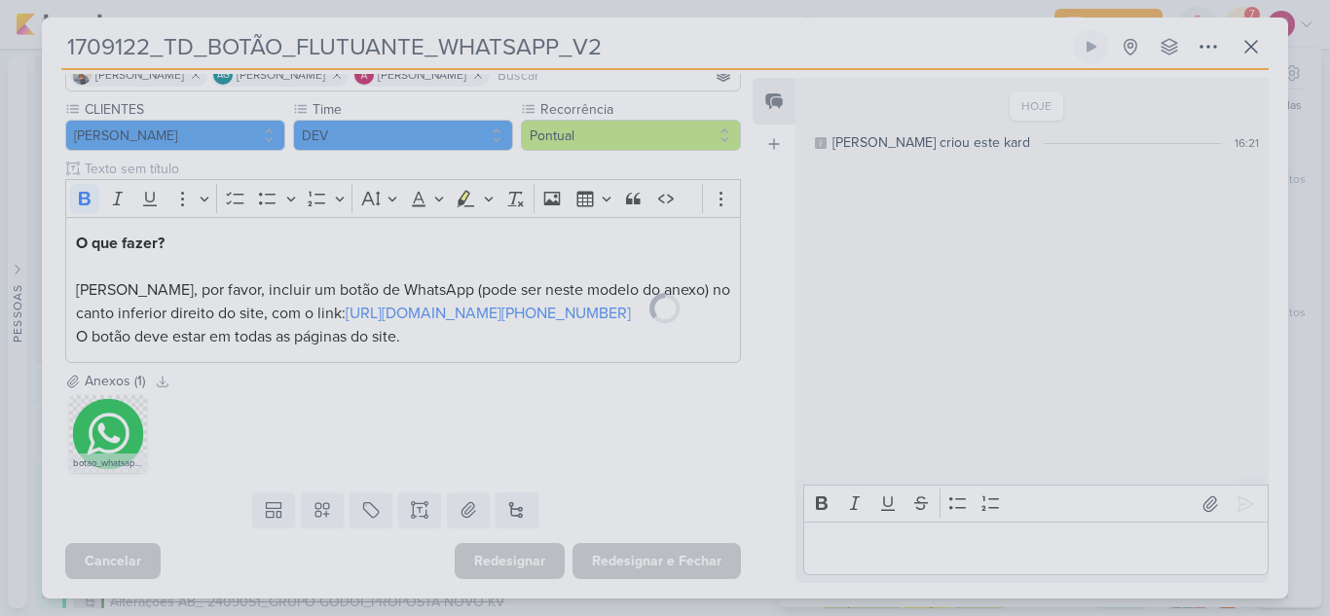
scroll to position [157, 0]
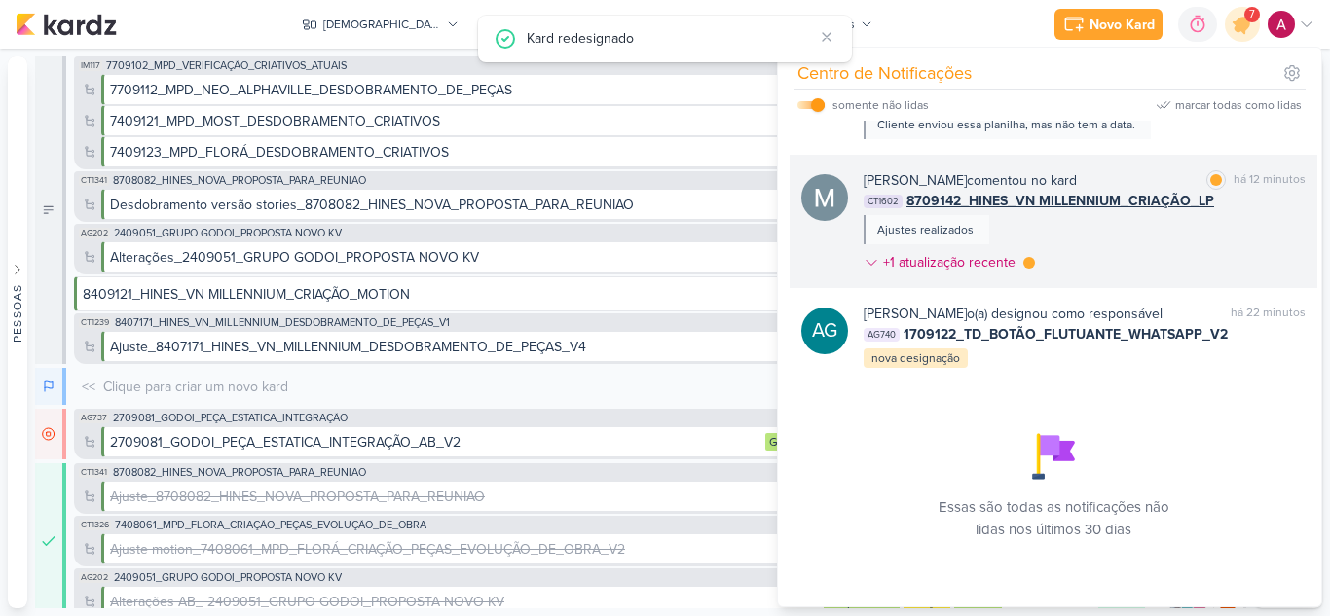
click at [1113, 237] on div "Mariana Amorim comentou no kard marcar como lida há 12 minutos CT1602 8709142_H…" at bounding box center [1084, 225] width 442 height 110
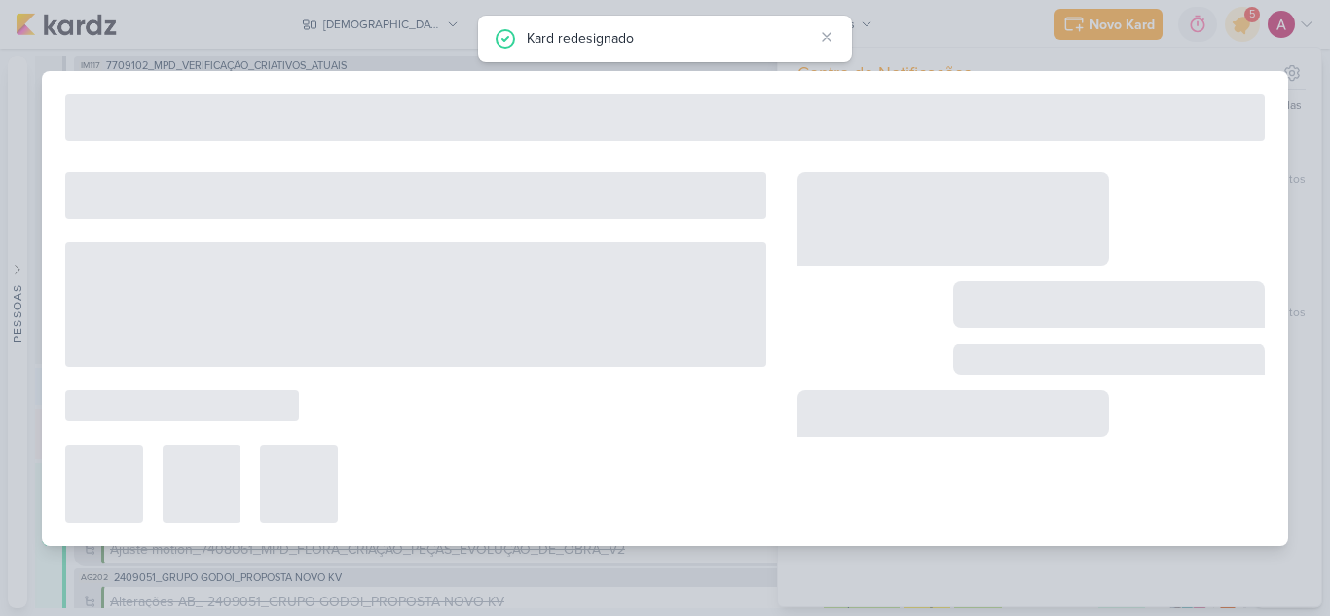
type input "8709142_HINES_VN MILLENNIUM_CRIAÇÃO_LP"
type input "[DATE] 18:00"
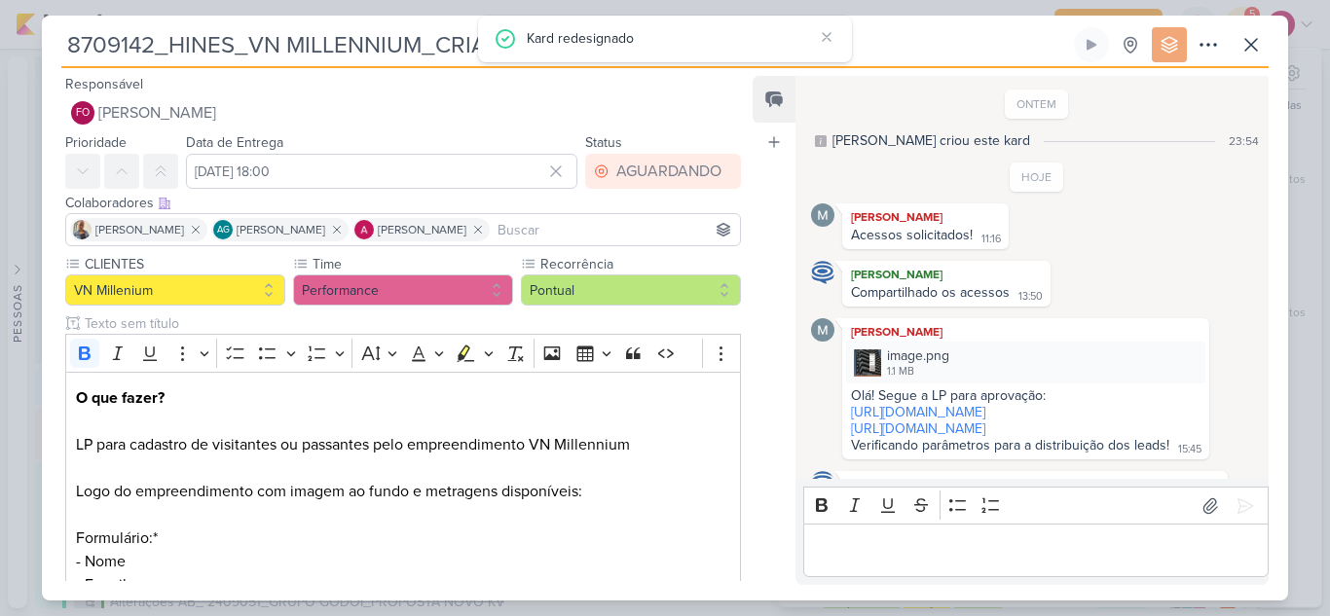
scroll to position [627, 0]
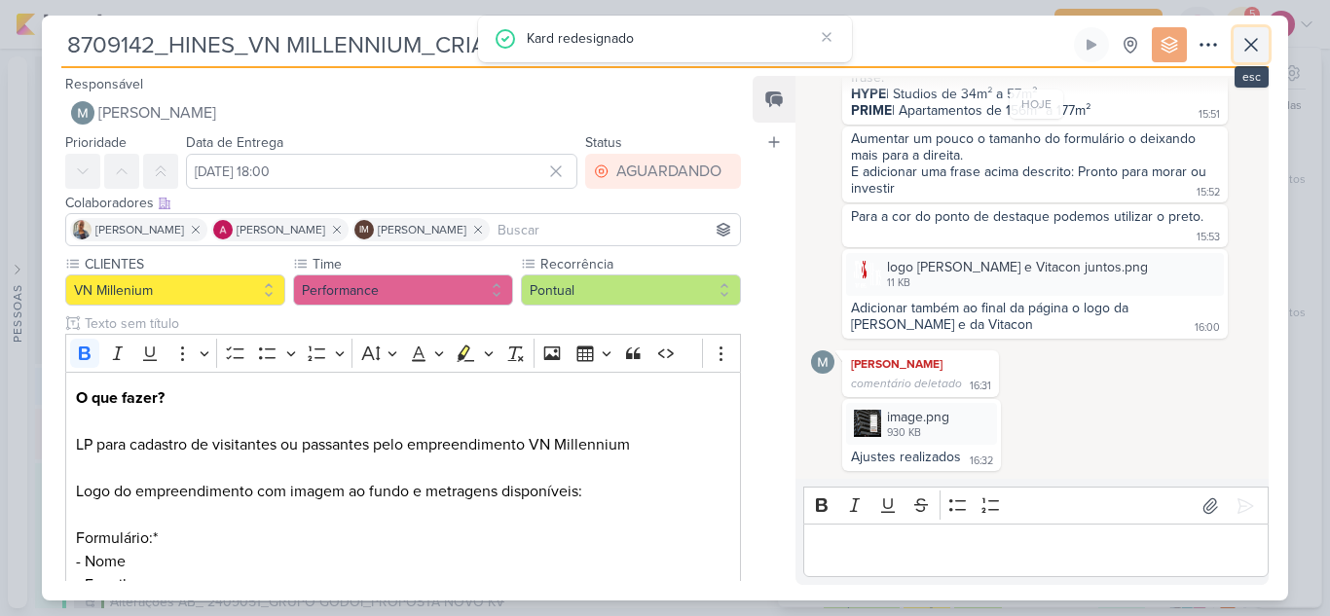
click at [1245, 51] on icon at bounding box center [1251, 45] width 12 height 12
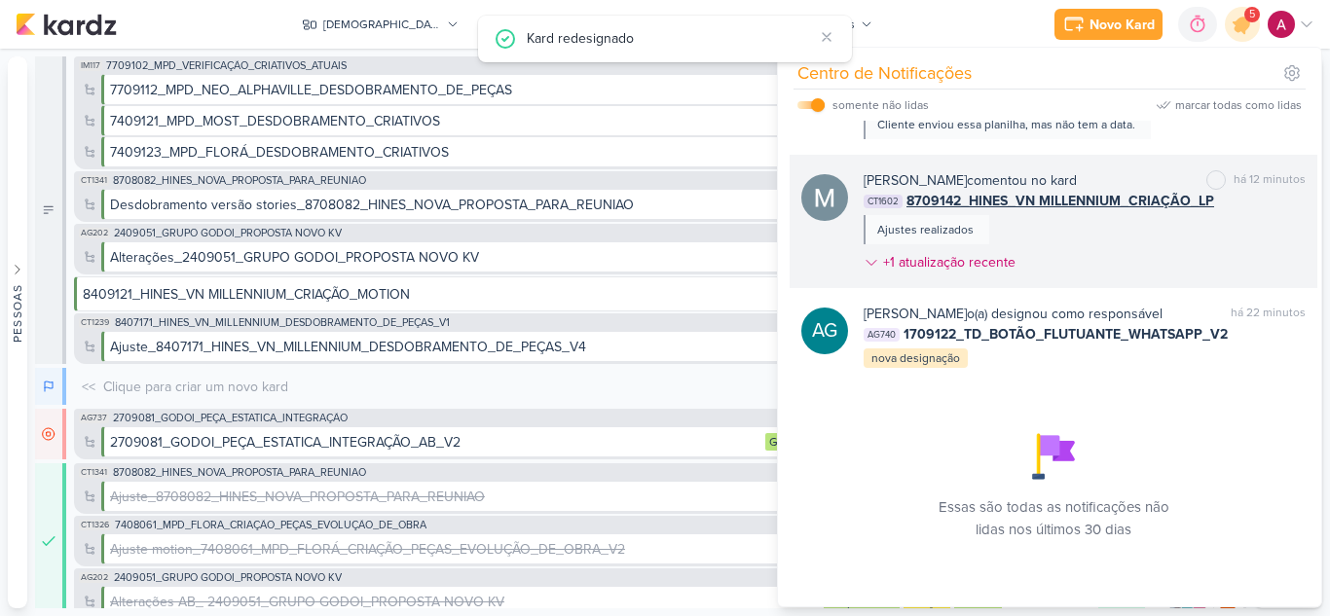
scroll to position [319, 0]
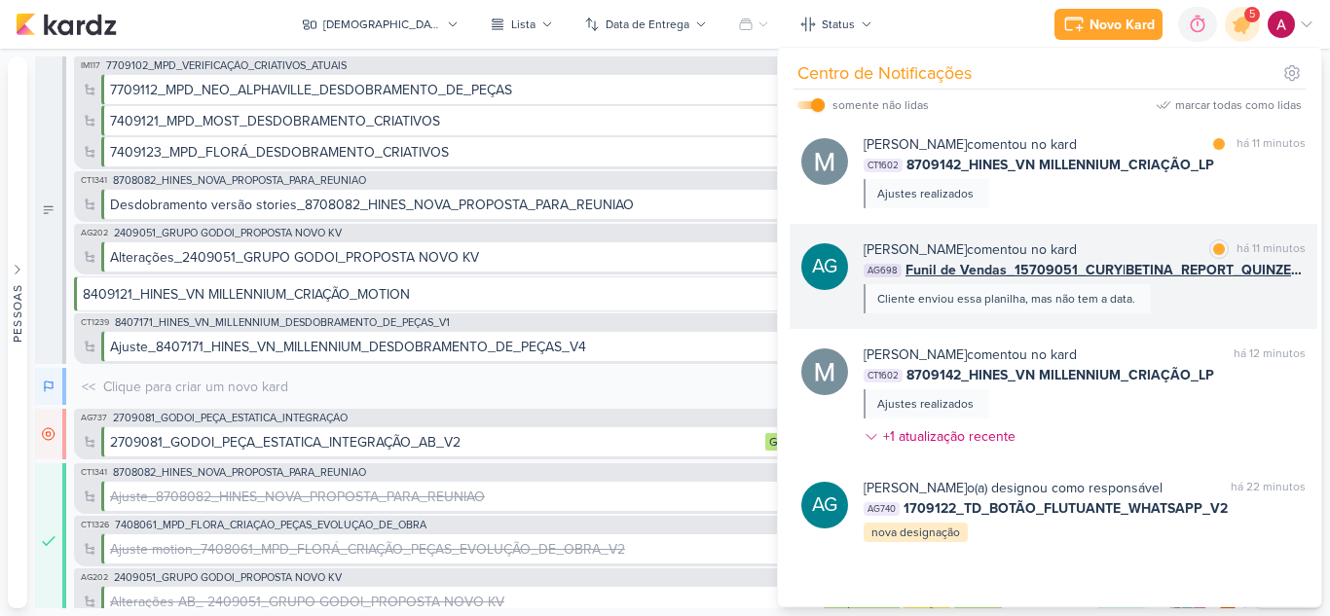
click at [1190, 299] on div "Aline Gimenez Graciano comentou no kard marcar como lida há 11 minutos AG698 Fu…" at bounding box center [1084, 276] width 442 height 74
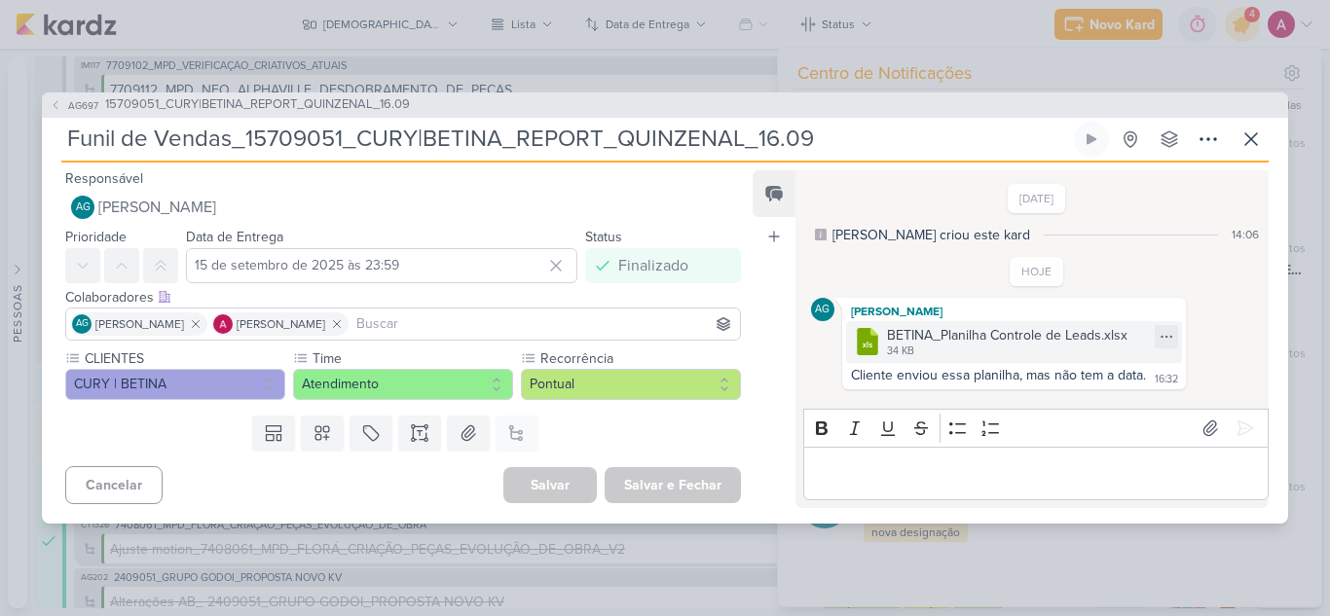
click at [963, 347] on div "34 KB" at bounding box center [1007, 352] width 240 height 16
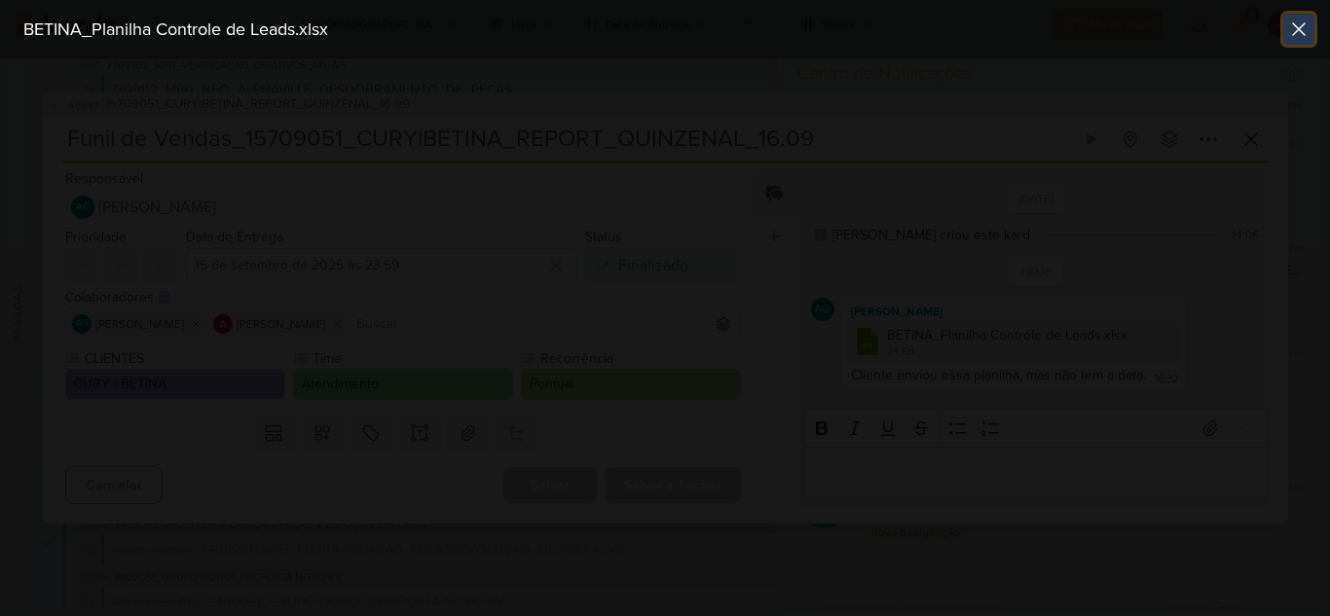
click at [1300, 42] on button at bounding box center [1298, 29] width 31 height 31
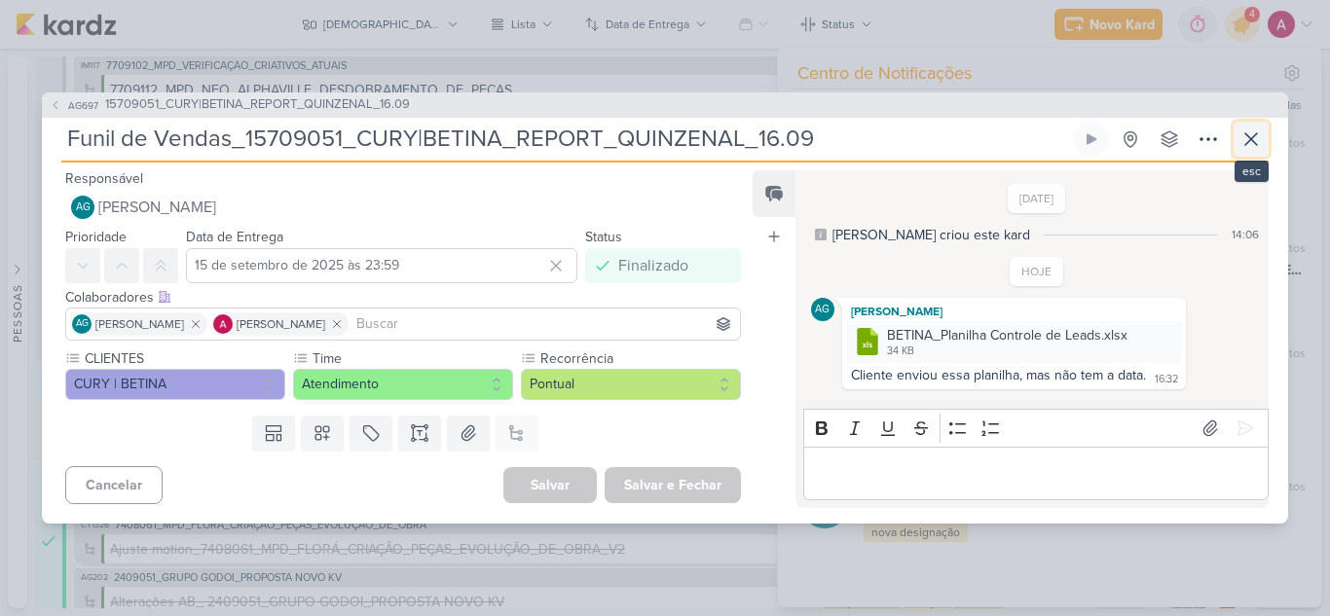
click at [1249, 144] on icon at bounding box center [1250, 139] width 23 height 23
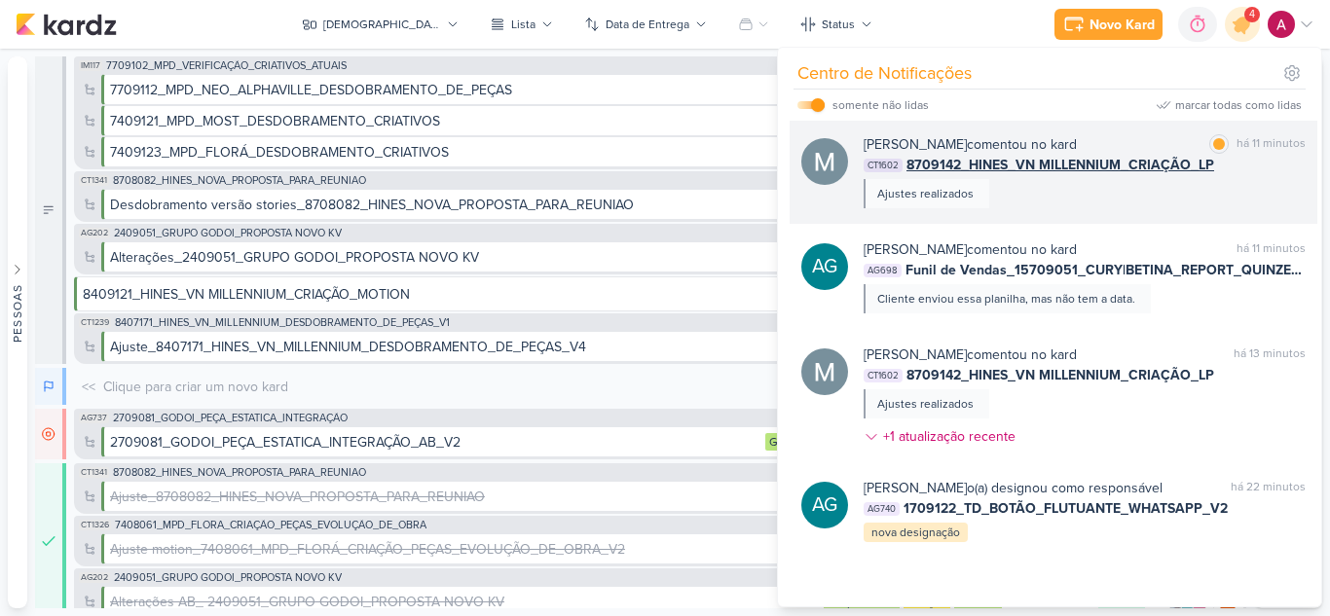
scroll to position [222, 0]
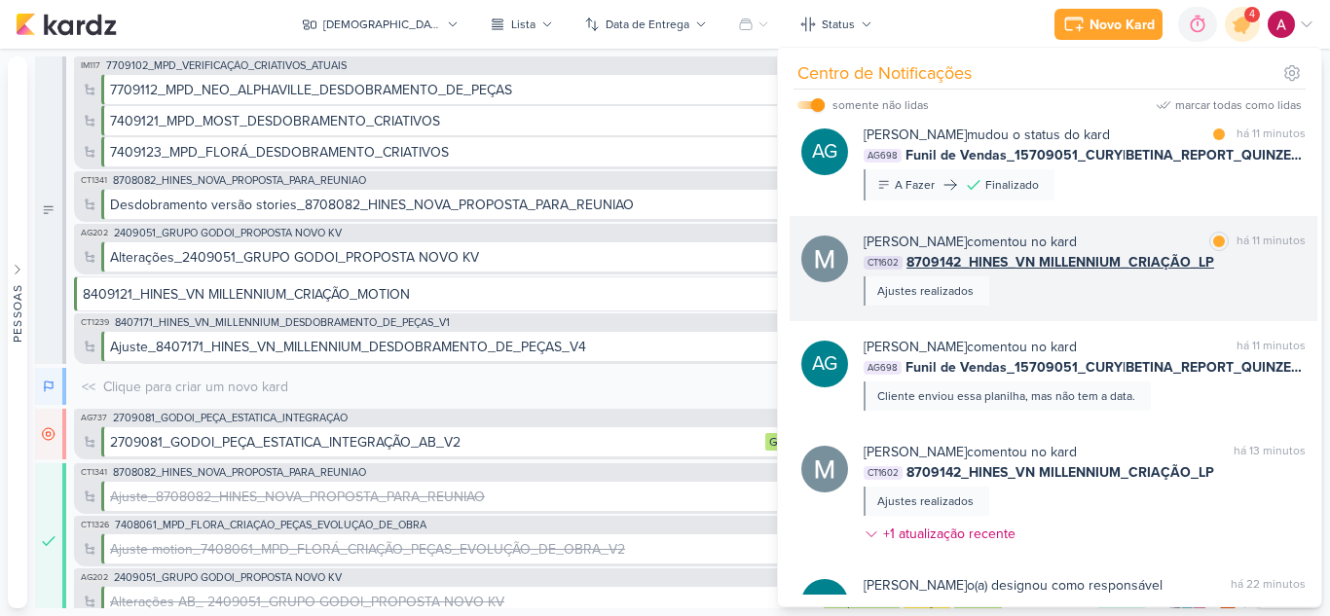
click at [1069, 292] on div "Mariana Amorim comentou no kard marcar como lida há 11 minutos CT1602 8709142_H…" at bounding box center [1084, 269] width 442 height 74
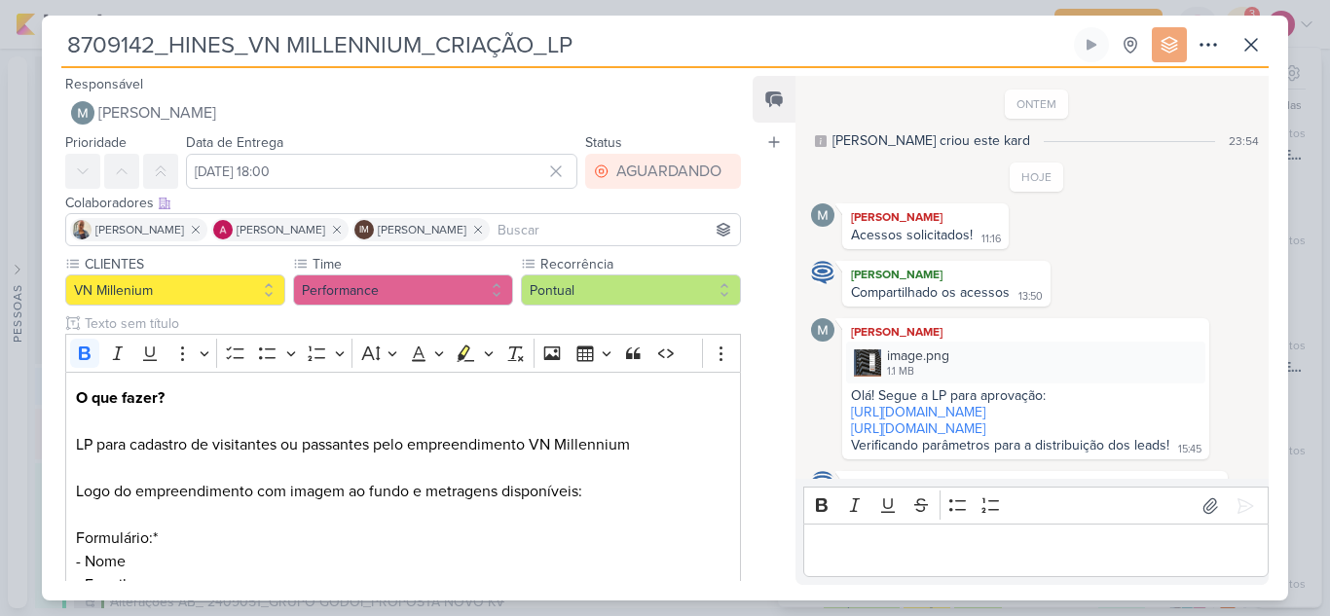
scroll to position [627, 0]
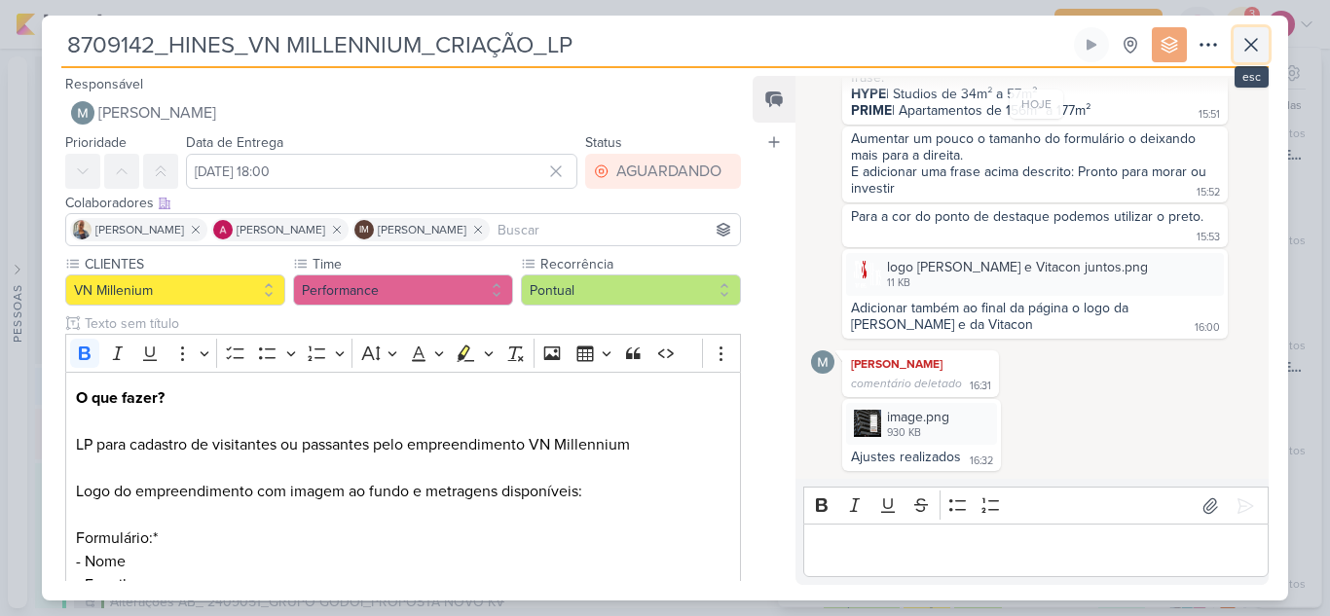
click at [1257, 50] on icon at bounding box center [1251, 45] width 12 height 12
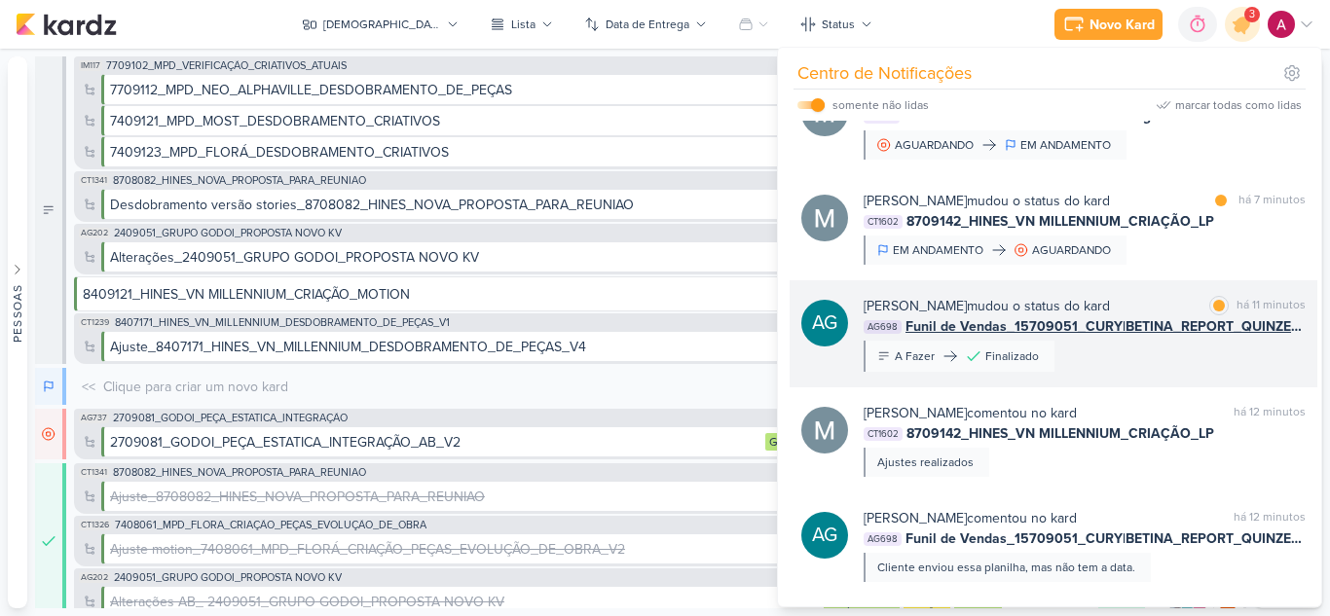
scroll to position [27, 0]
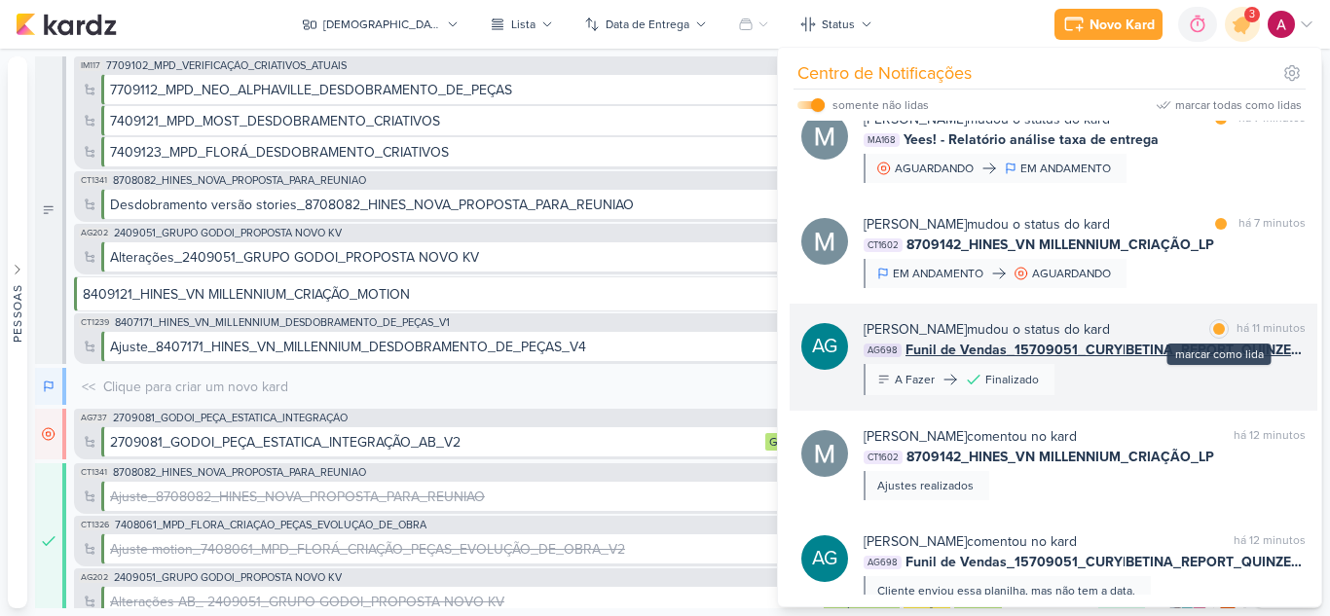
click at [1213, 330] on div at bounding box center [1219, 329] width 12 height 12
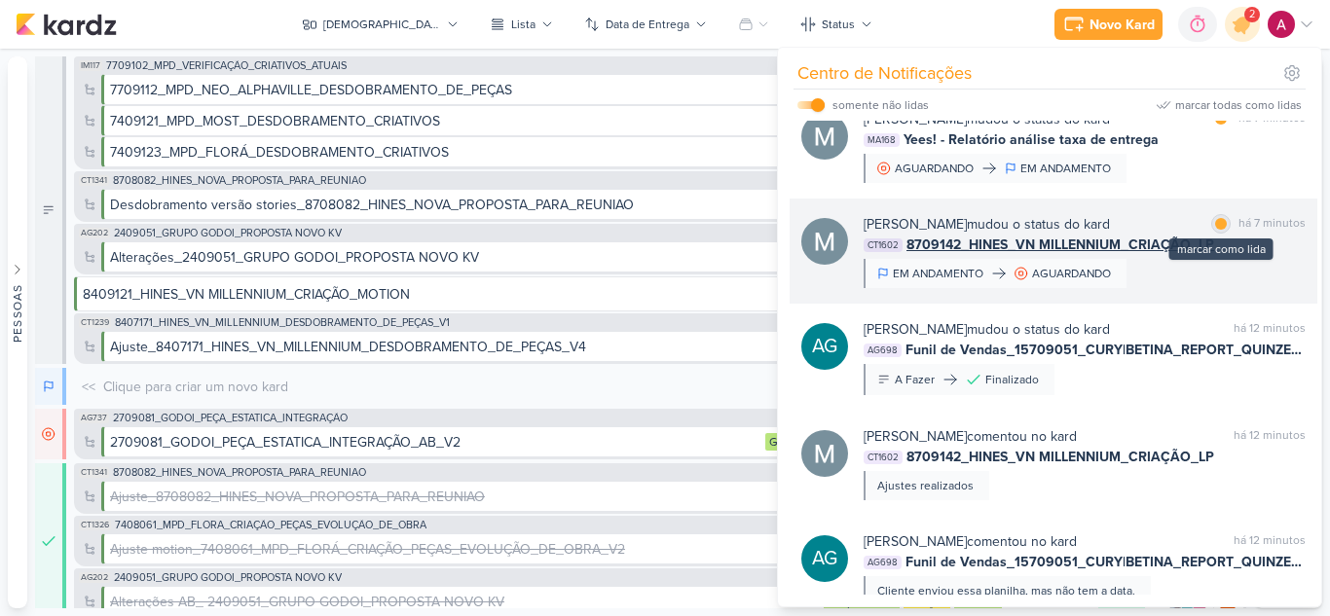
click at [1217, 225] on div at bounding box center [1221, 224] width 12 height 12
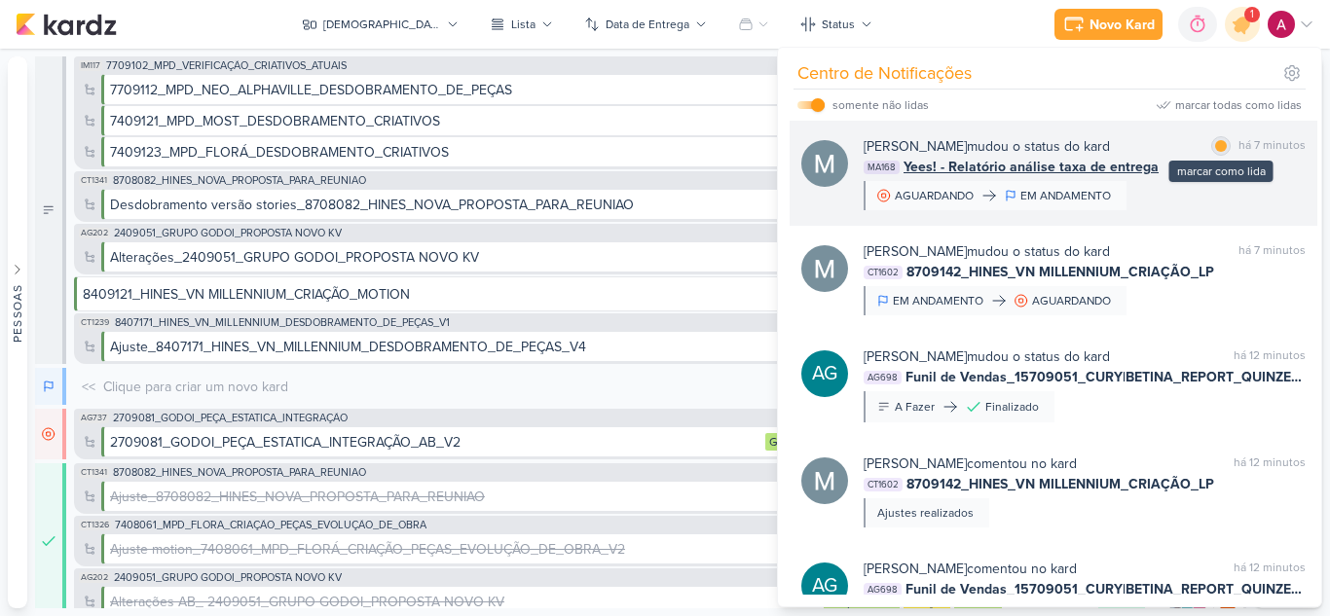
click at [1216, 150] on div at bounding box center [1221, 146] width 12 height 12
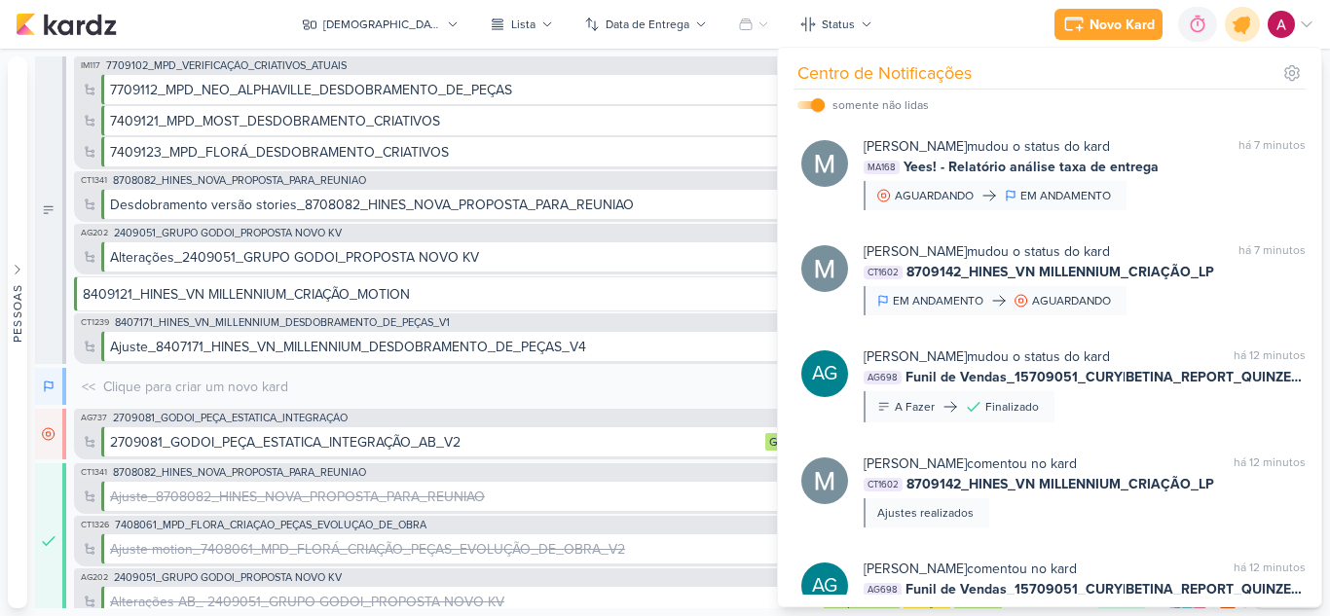
click at [1243, 27] on icon at bounding box center [1241, 24] width 23 height 23
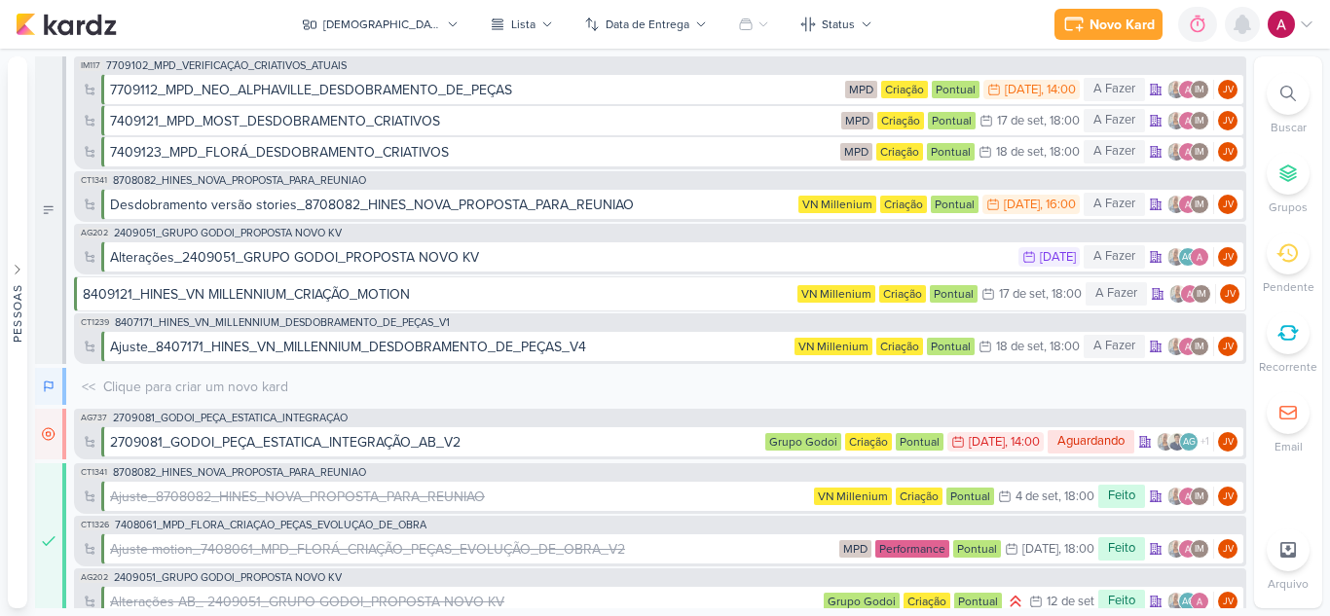
click at [1240, 33] on icon at bounding box center [1242, 25] width 16 height 18
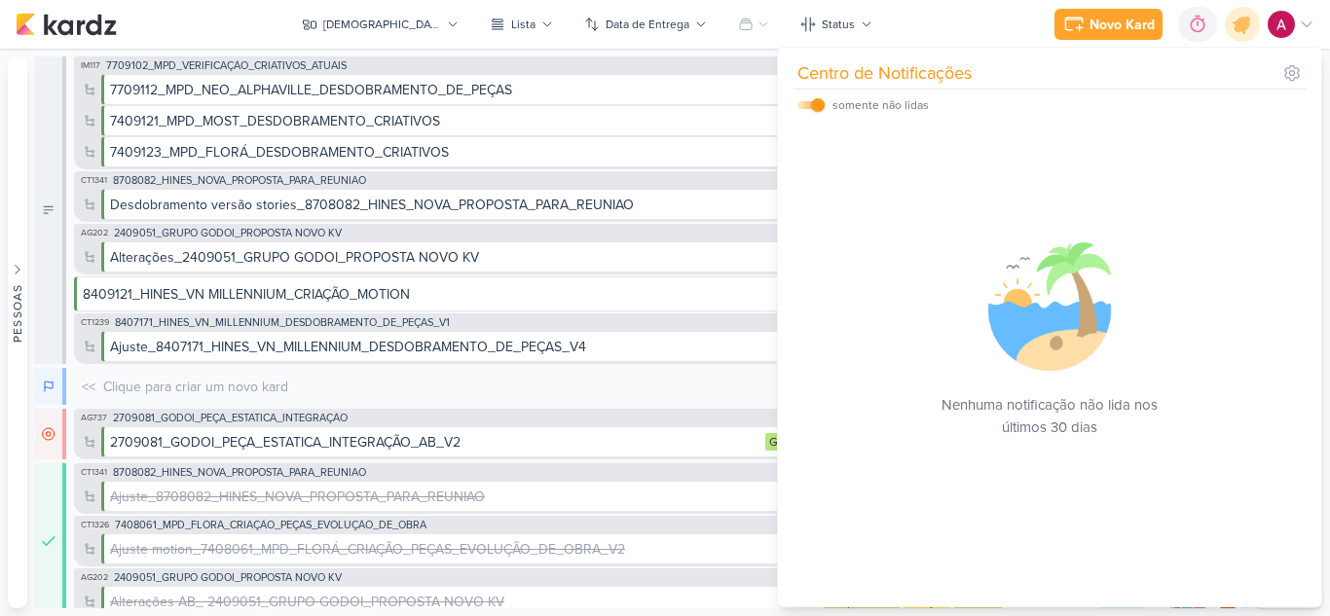
click at [817, 106] on input "checkbox" at bounding box center [818, 105] width 14 height 14
checkbox input "false"
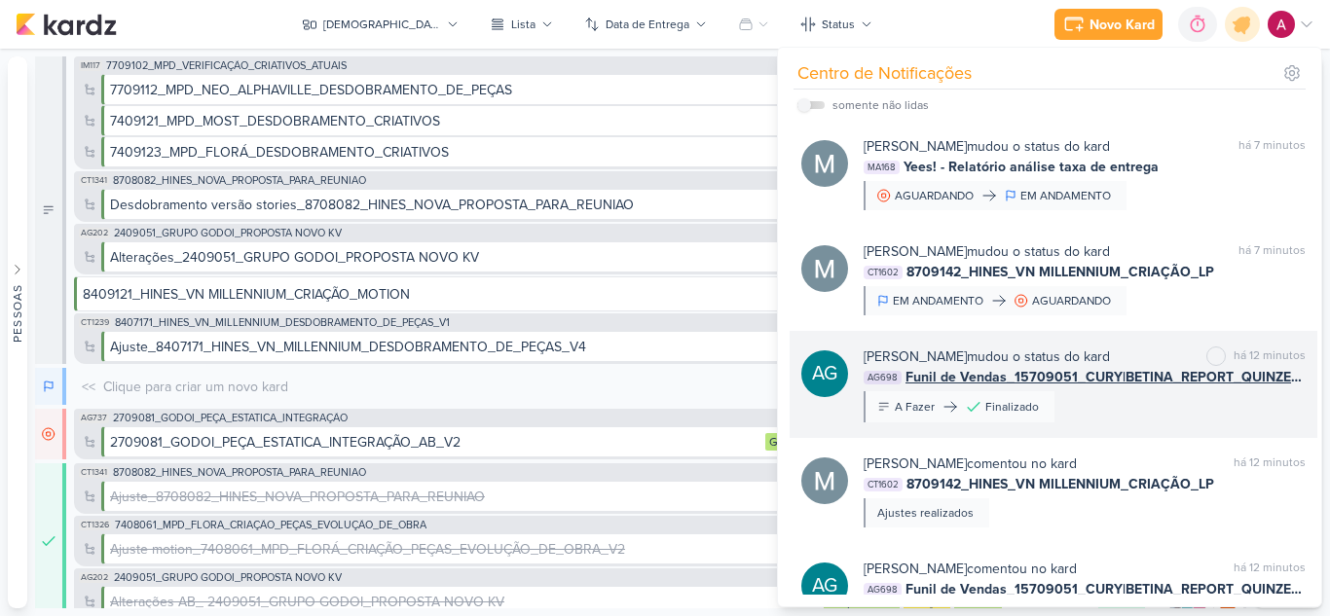
click at [1111, 409] on div "Aline Gimenez Graciano mudou o status do kard marcar como não lida há 12 minuto…" at bounding box center [1084, 385] width 442 height 76
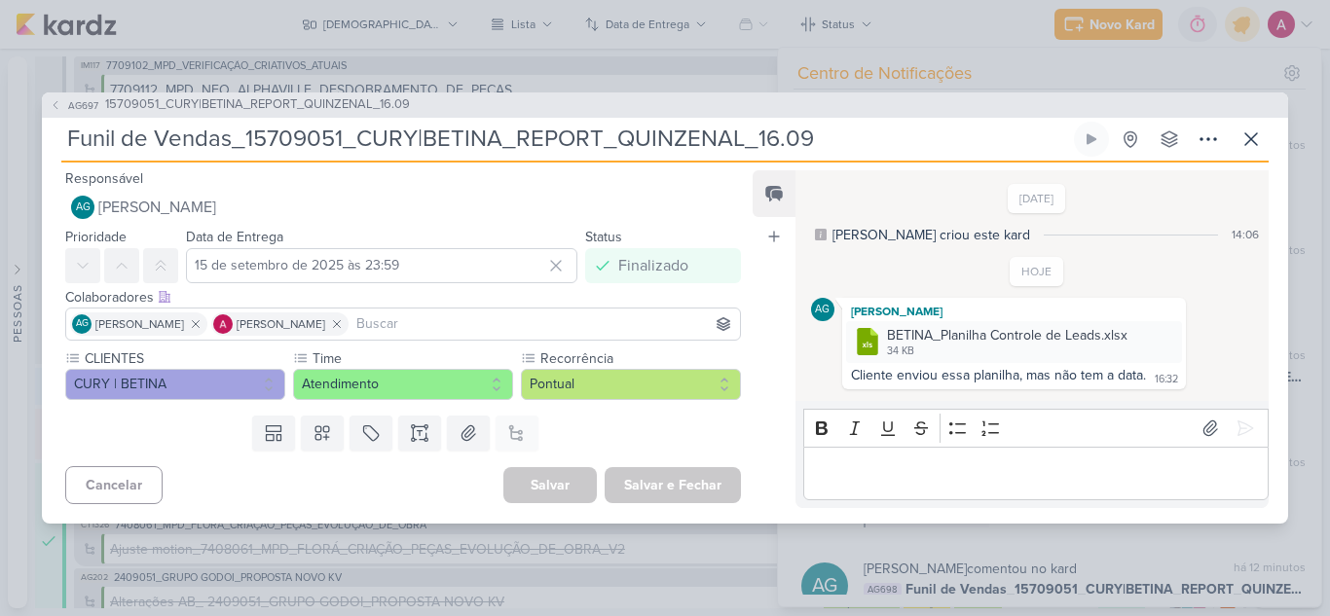
click at [448, 323] on input at bounding box center [543, 323] width 383 height 23
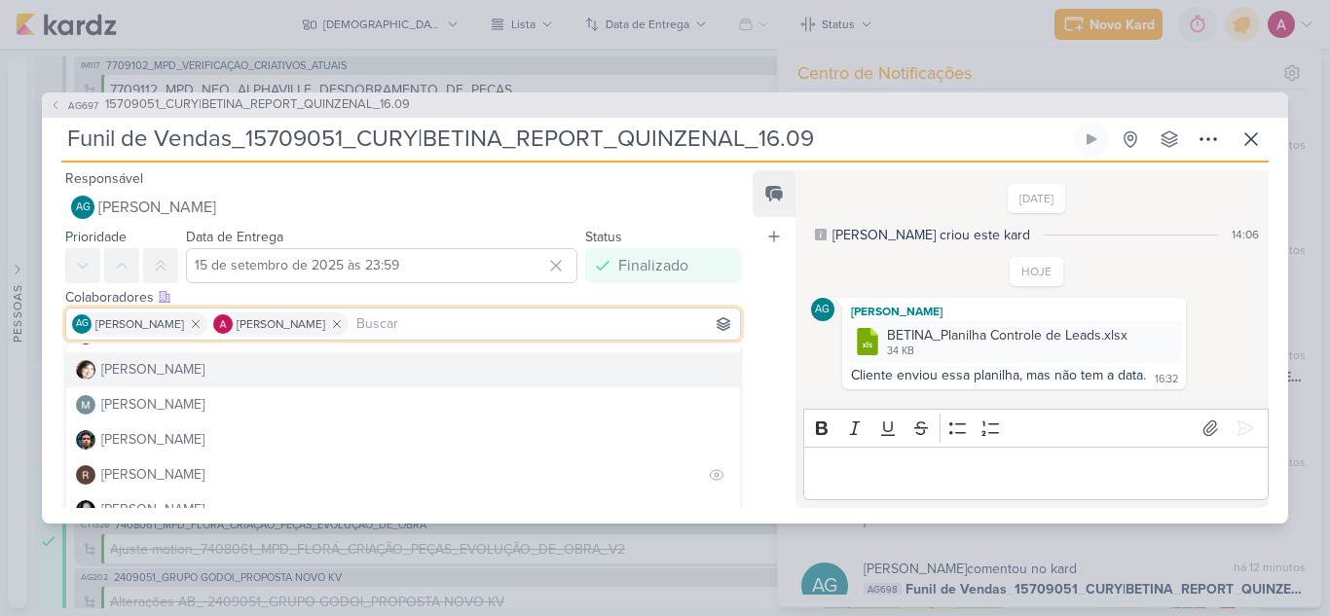
scroll to position [368, 0]
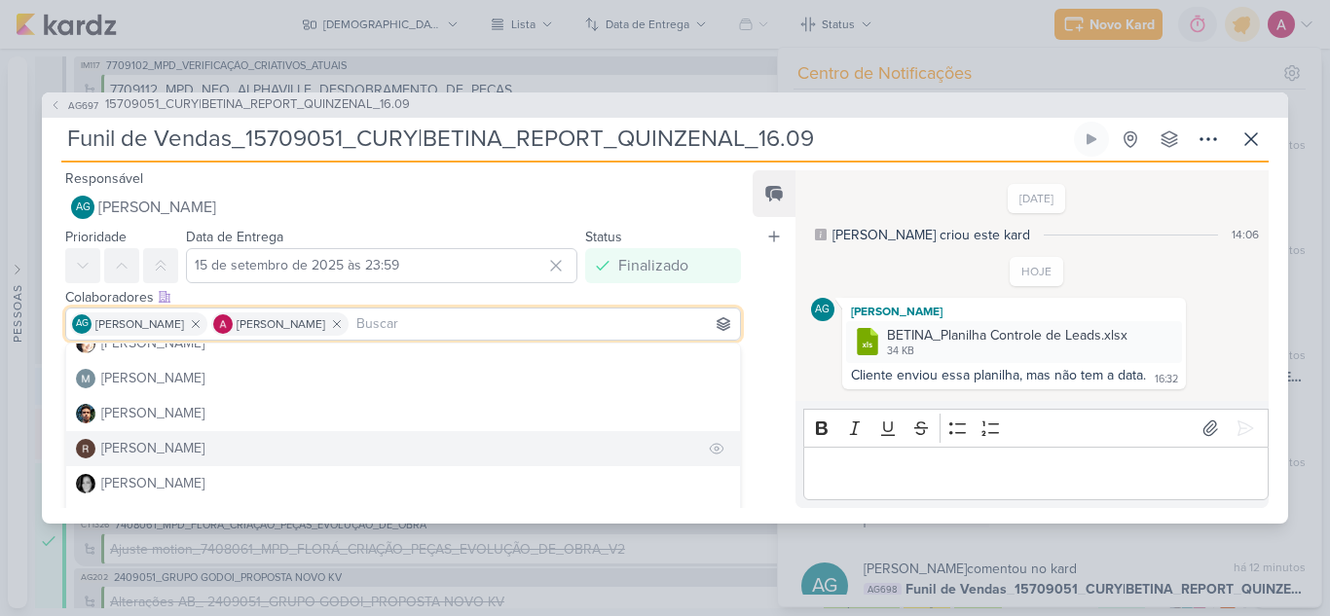
click at [130, 450] on div "[PERSON_NAME]" at bounding box center [152, 448] width 103 height 20
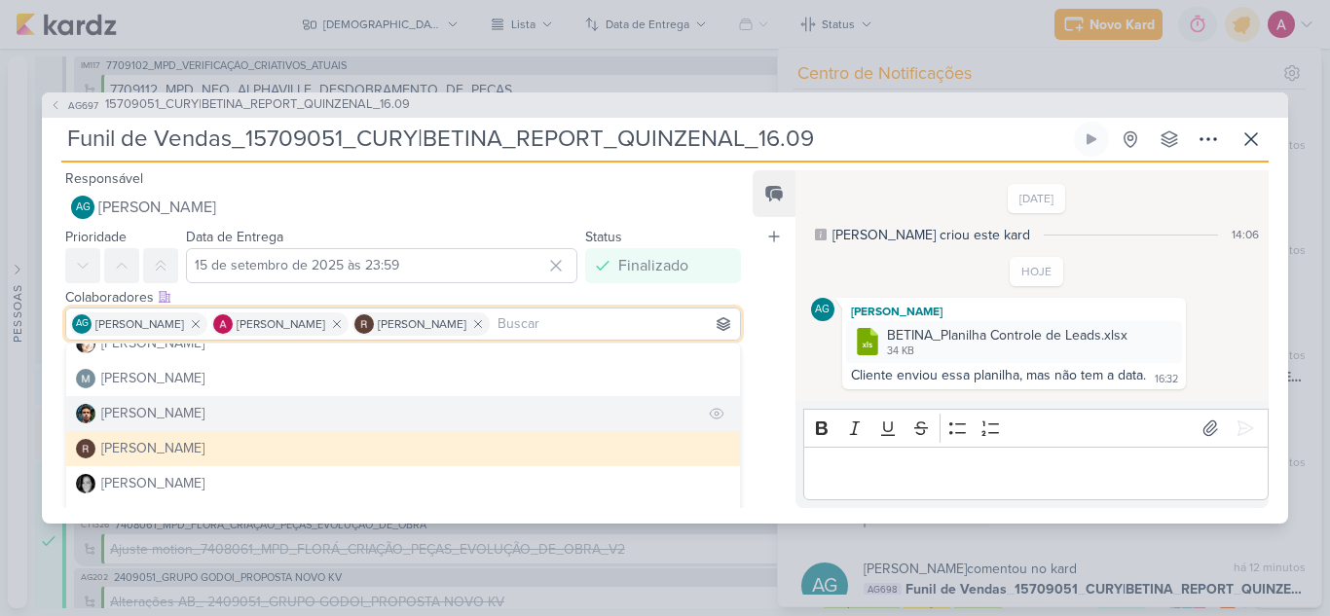
click at [145, 419] on div "[PERSON_NAME]" at bounding box center [152, 413] width 103 height 20
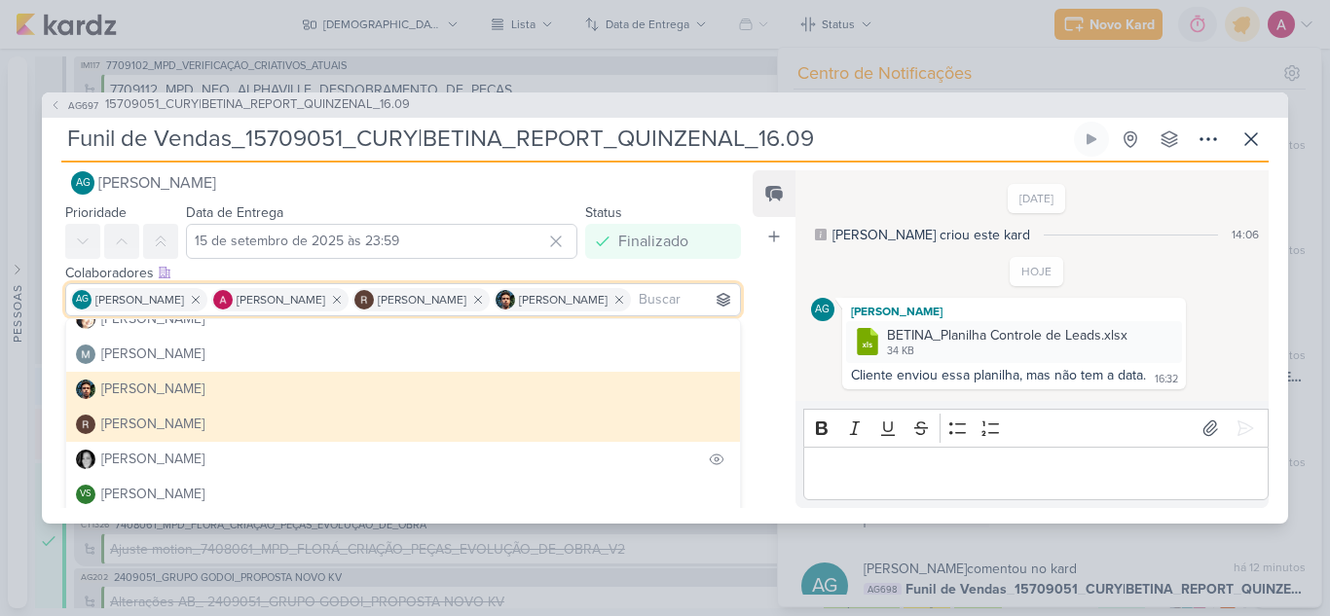
scroll to position [29, 0]
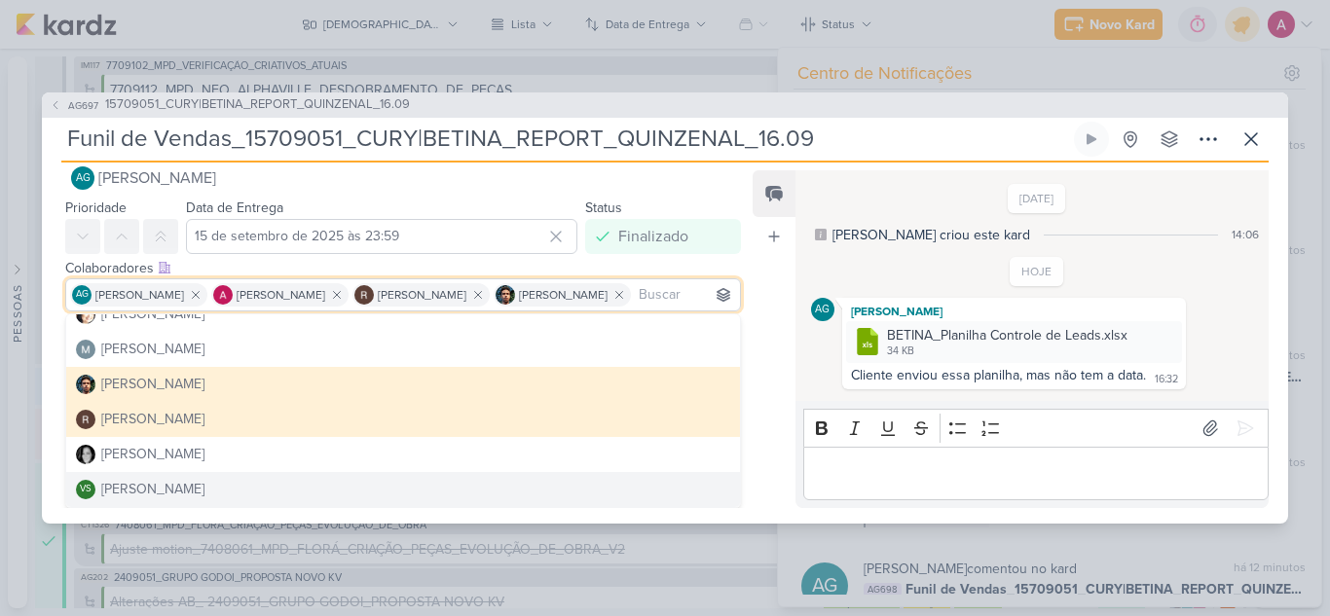
click at [753, 439] on div "Feed Atrelar email Solte o email para atrelar ao kard" at bounding box center [773, 339] width 43 height 338
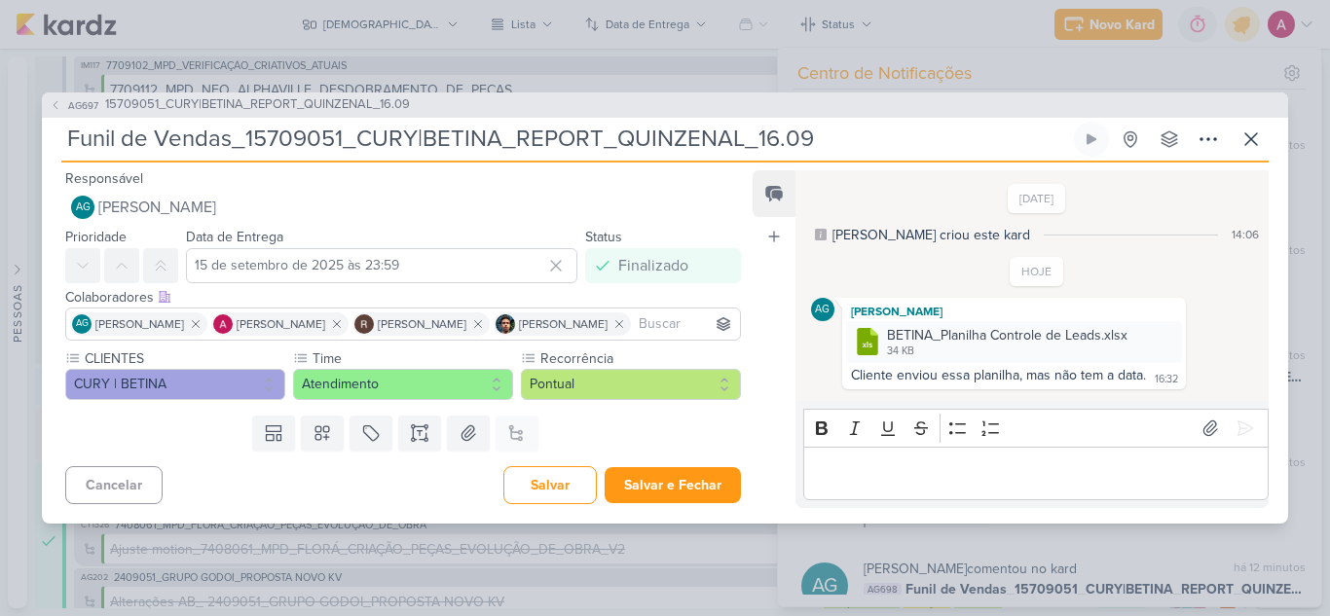
click at [669, 325] on input at bounding box center [685, 323] width 101 height 23
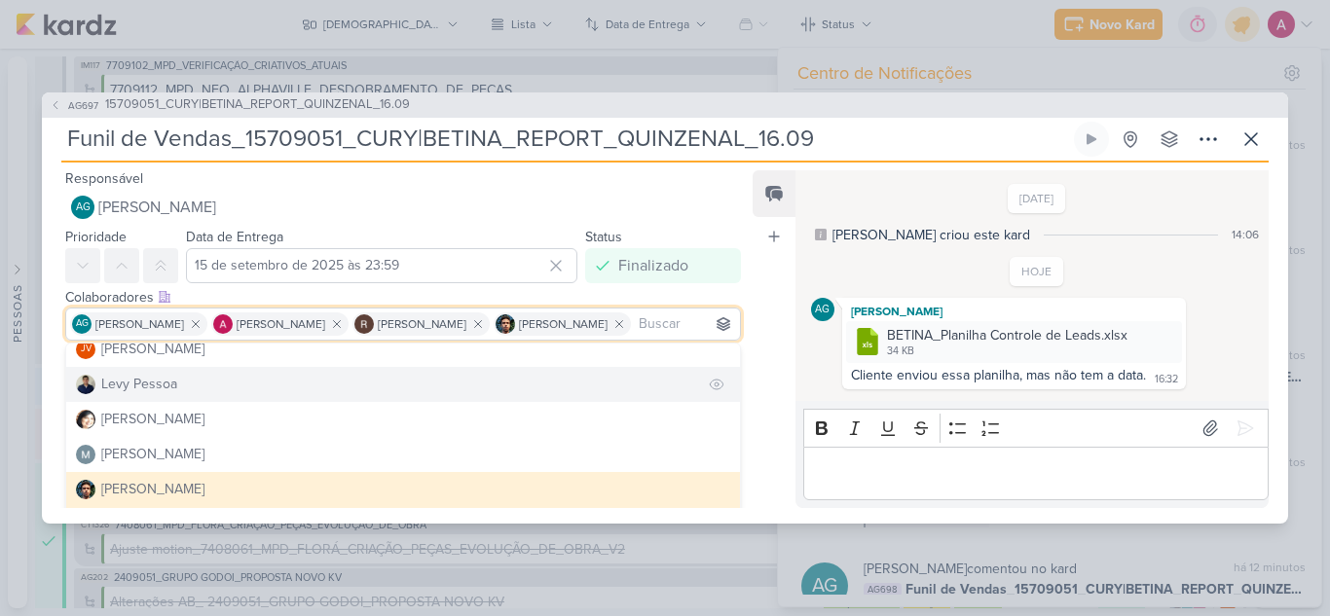
scroll to position [195, 0]
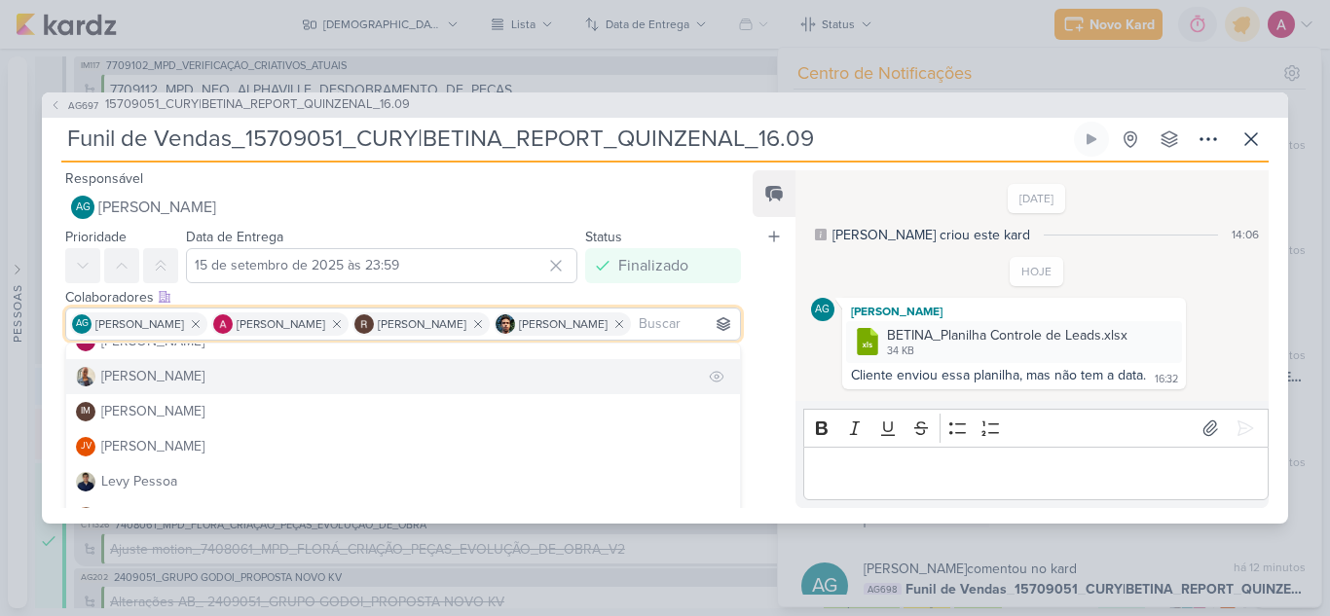
click at [131, 381] on div "[PERSON_NAME]" at bounding box center [152, 376] width 103 height 20
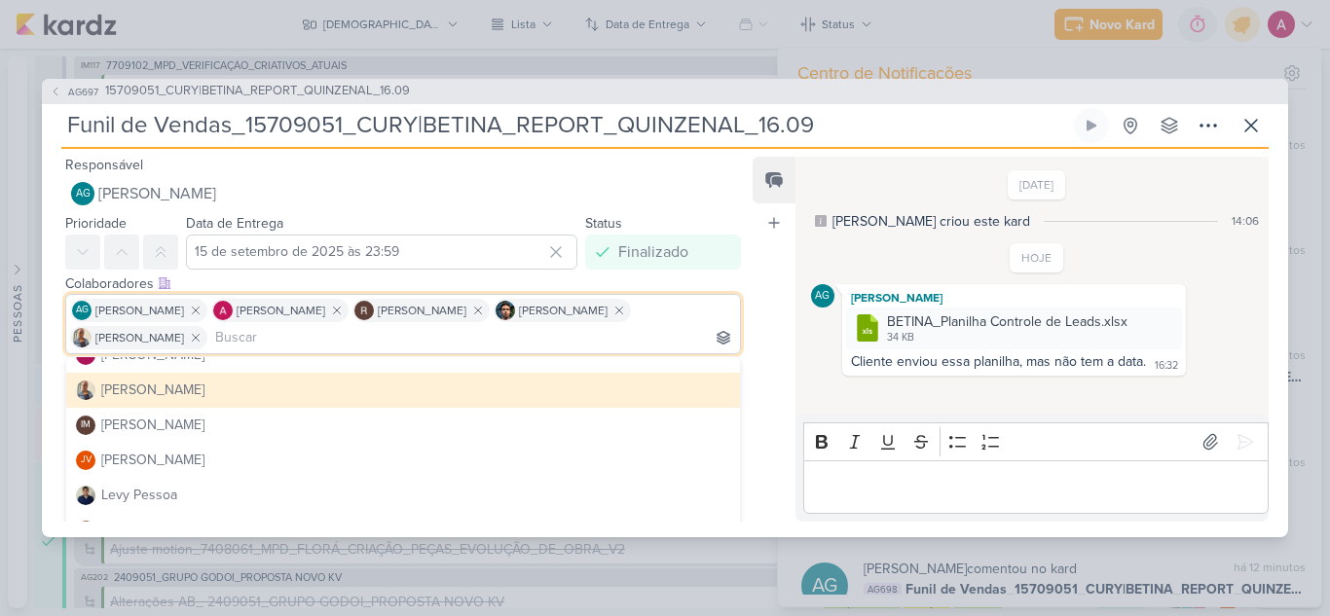
click at [768, 387] on div "Feed Atrelar email Solte o email para atrelar ao kard" at bounding box center [773, 339] width 43 height 365
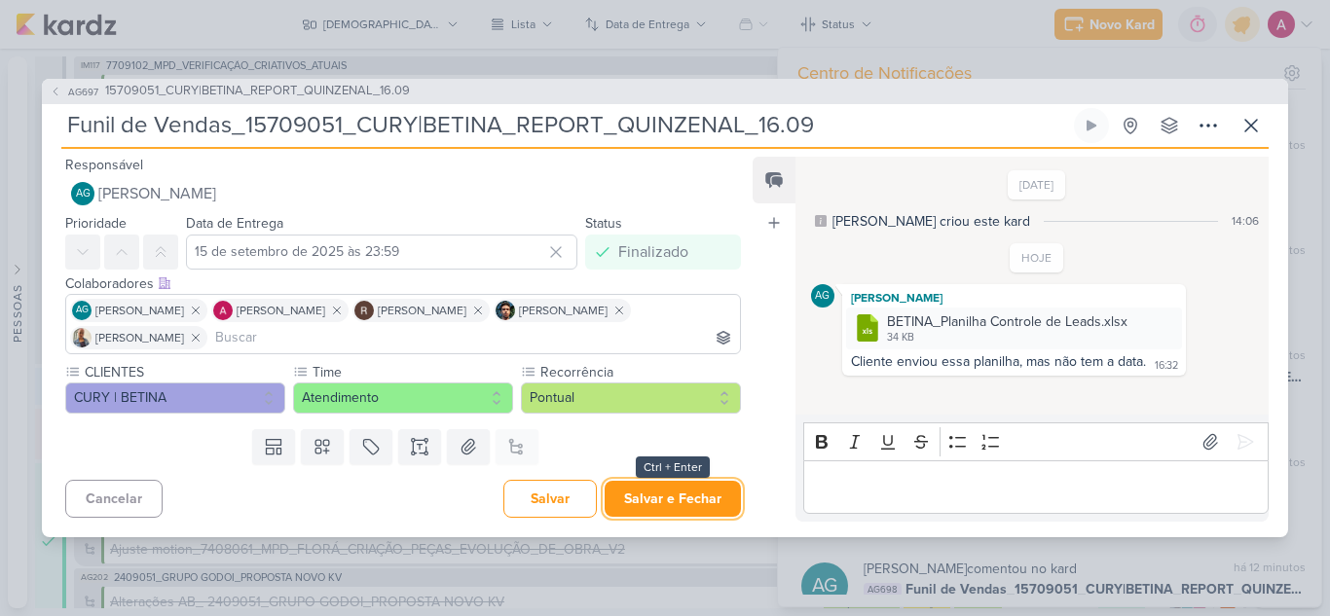
click at [662, 495] on button "Salvar e Fechar" at bounding box center [672, 499] width 136 height 36
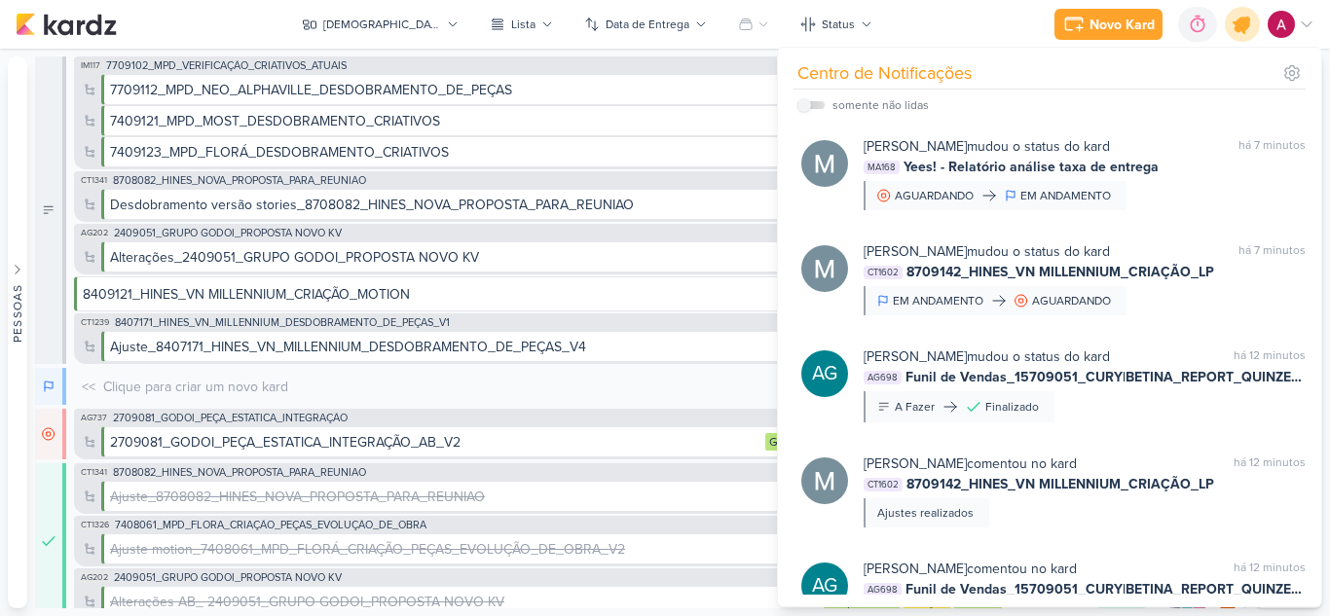
click at [1246, 30] on icon at bounding box center [1241, 24] width 33 height 33
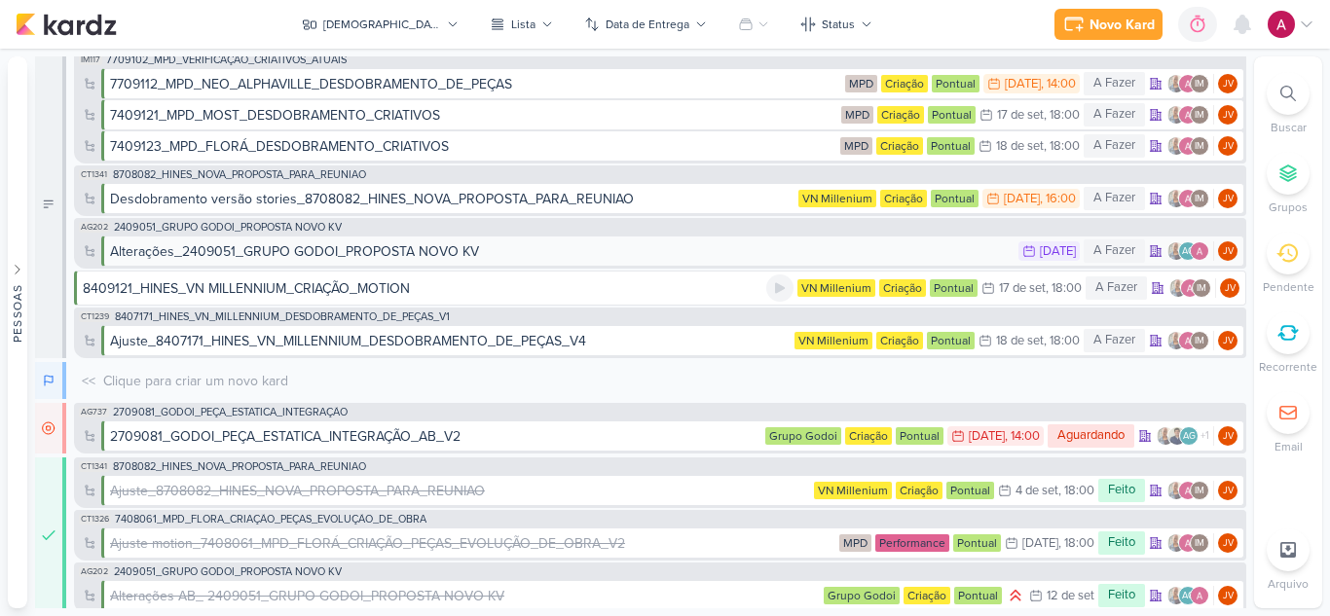
scroll to position [0, 0]
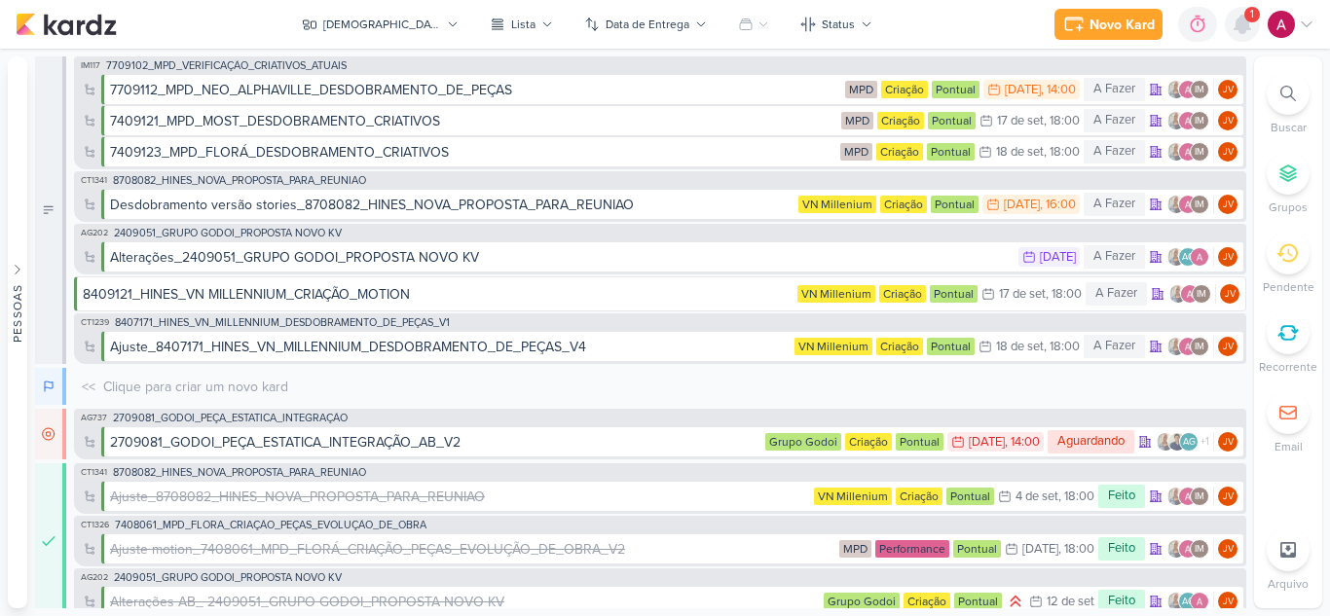
click at [1243, 33] on icon at bounding box center [1242, 25] width 16 height 18
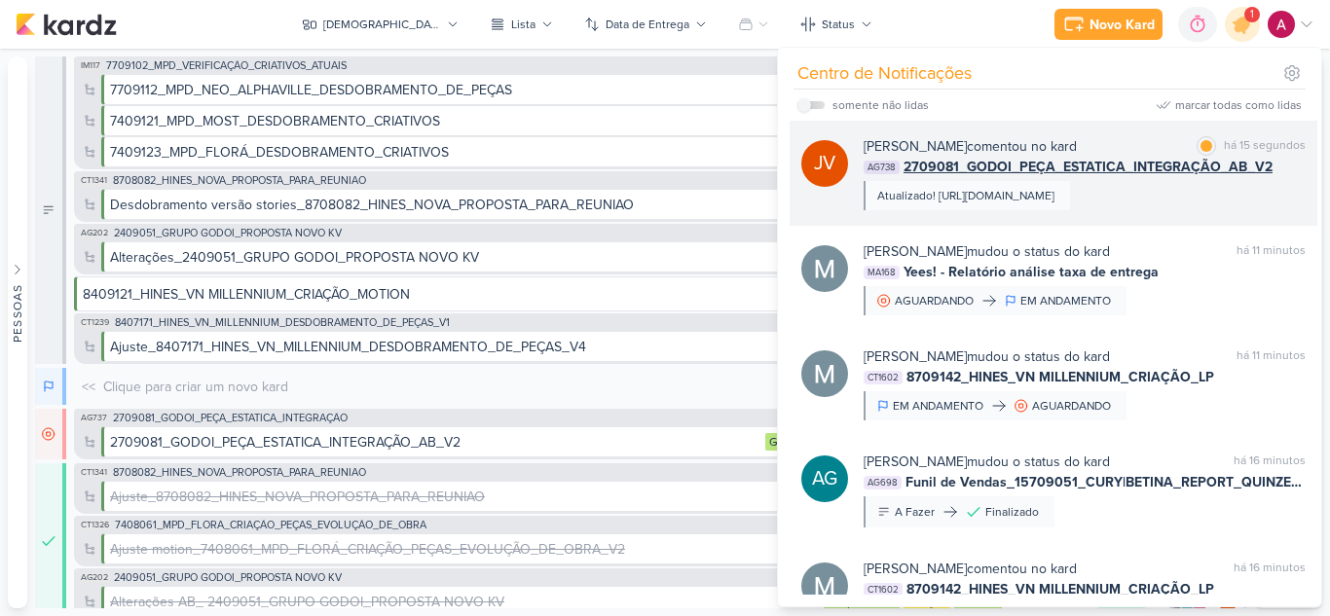
click at [1070, 210] on div "Atualizado! https://drive.google.com/drive/folders/1X8v7-kpc5fbwqYQZ4dh_-l-Ntpx…" at bounding box center [966, 195] width 206 height 29
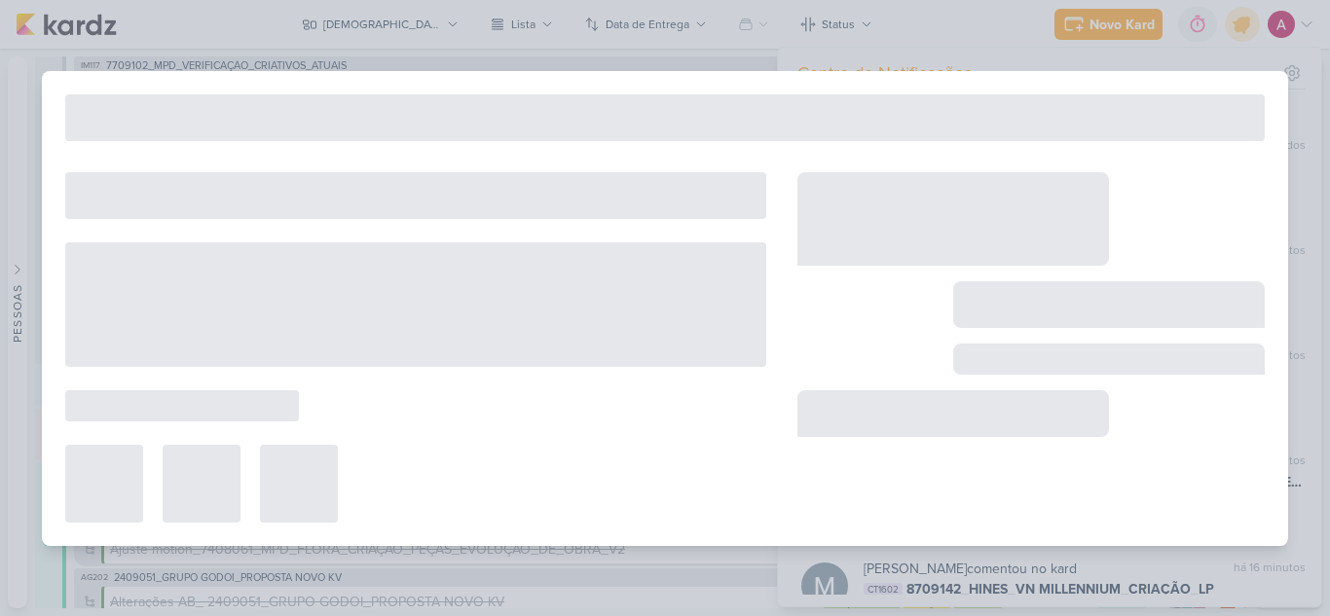
type input "2709081_GODOI_PEÇA_ESTATICA_INTEGRAÇÃO_AB_V2"
type input "[DATE] 14:00"
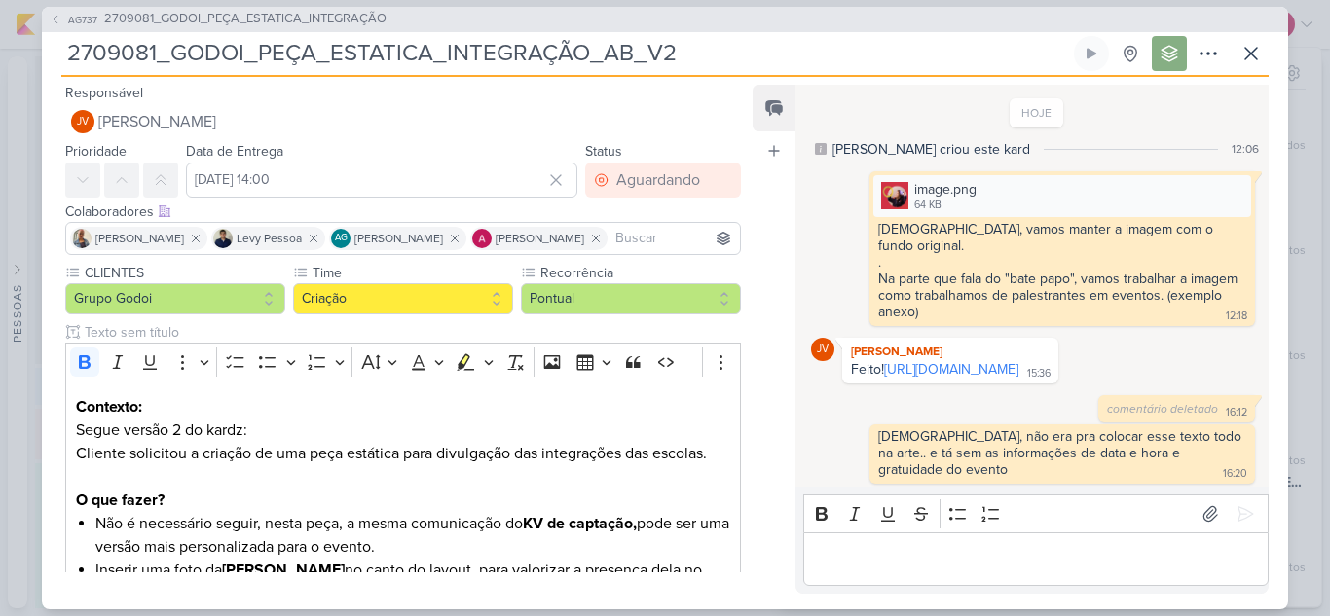
scroll to position [61, 0]
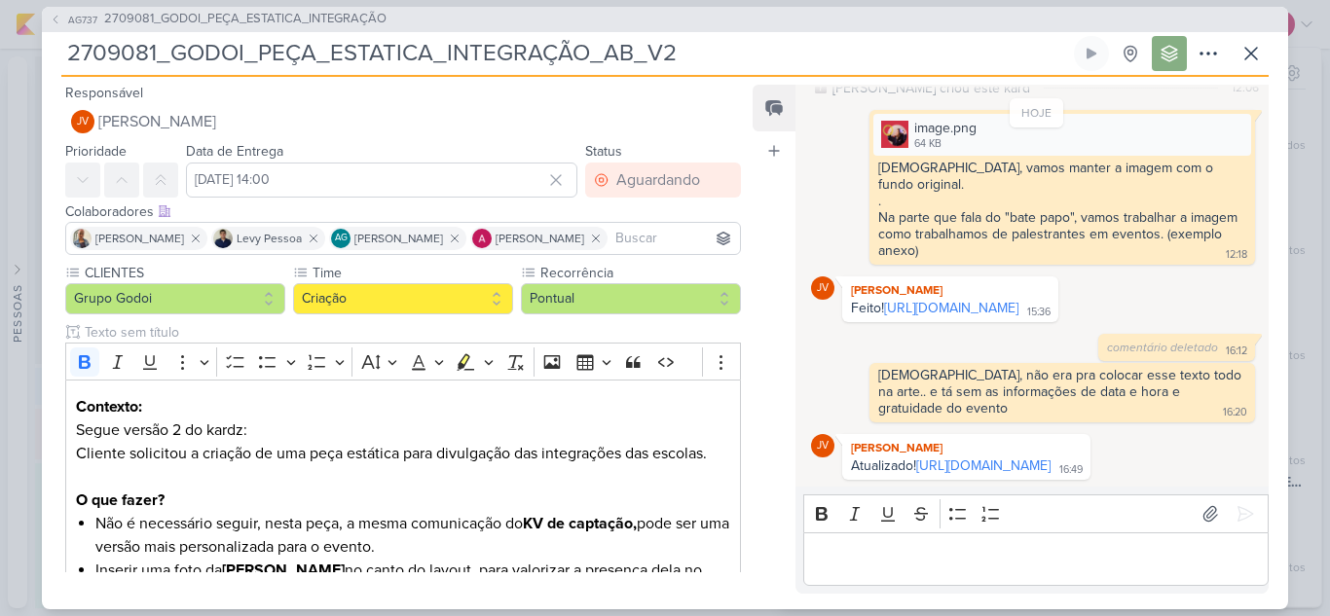
click at [937, 546] on div "Editor editing area: main" at bounding box center [1035, 559] width 465 height 54
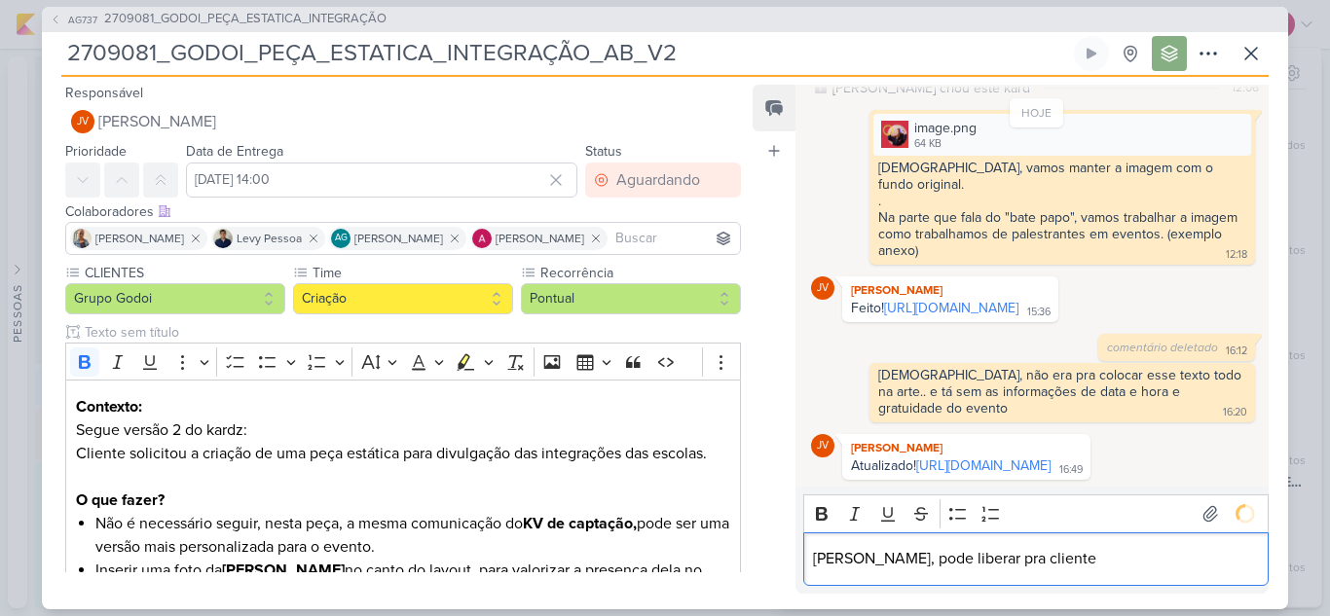
scroll to position [99, 0]
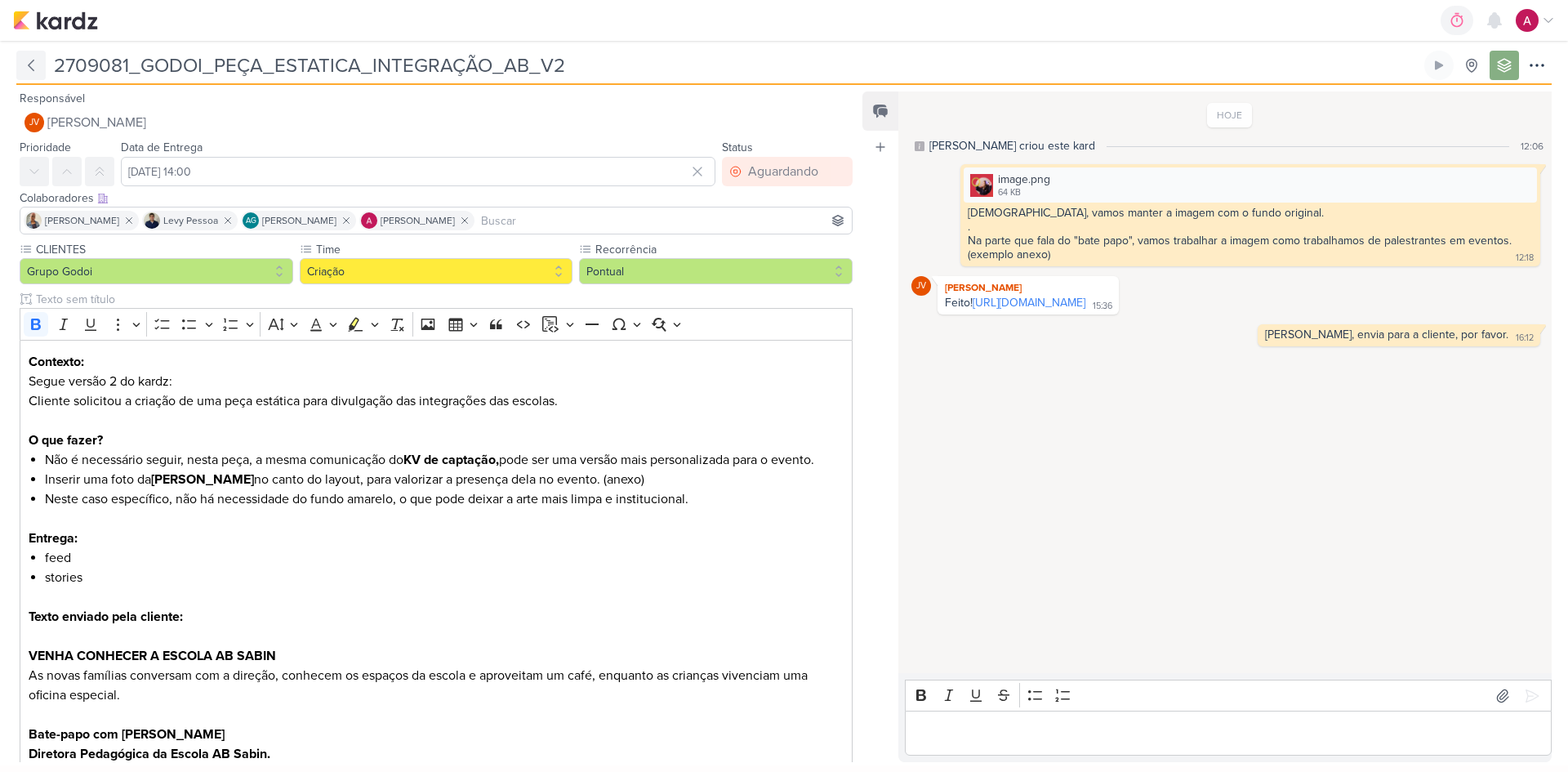
click at [34, 60] on icon at bounding box center [30, 65] width 16 height 16
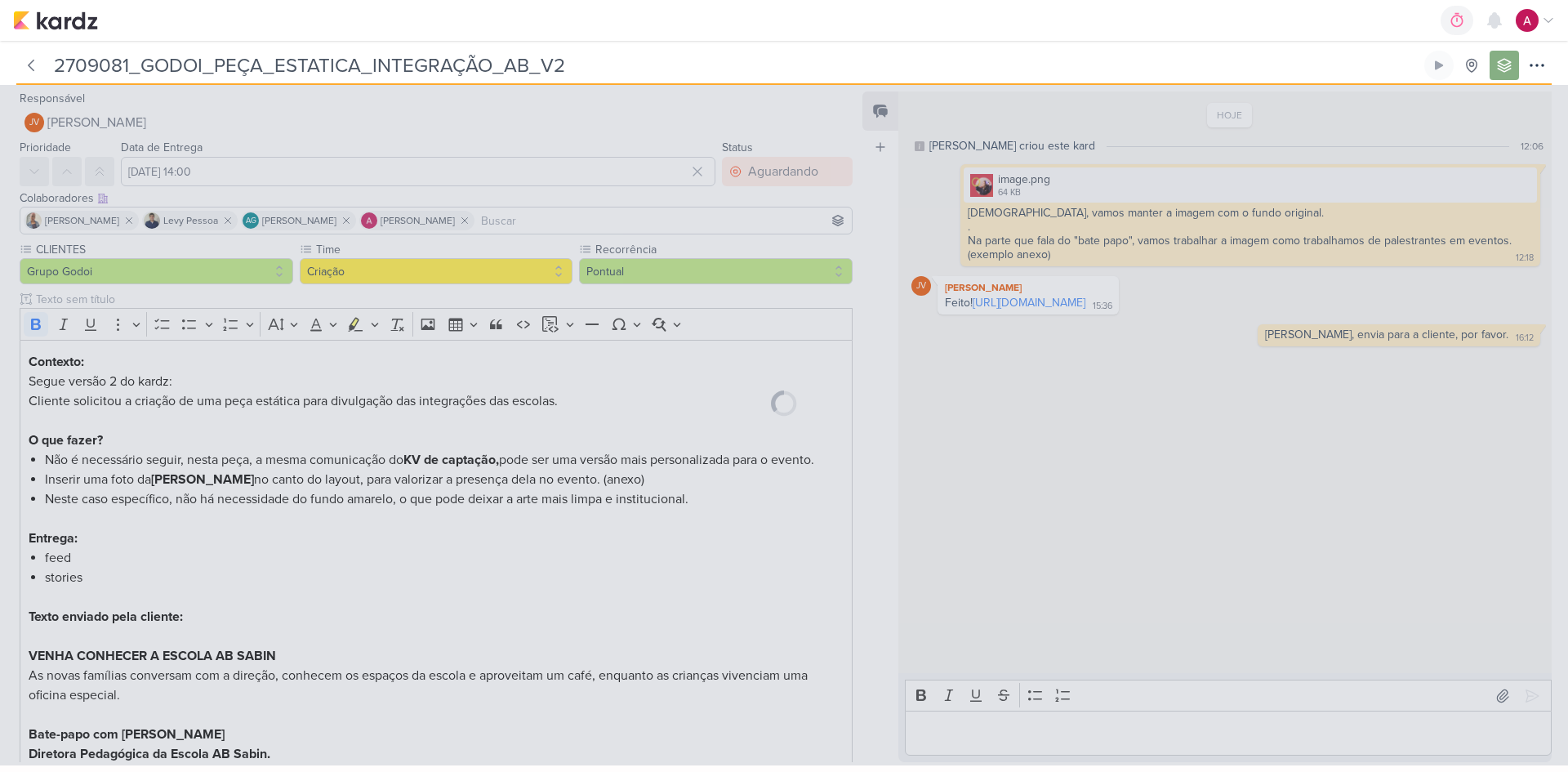
type input "2709081_GODOI_PEÇA_ESTATICA_INTEGRAÇÃO"
type input "15 de setembro de 2025 às 23:59"
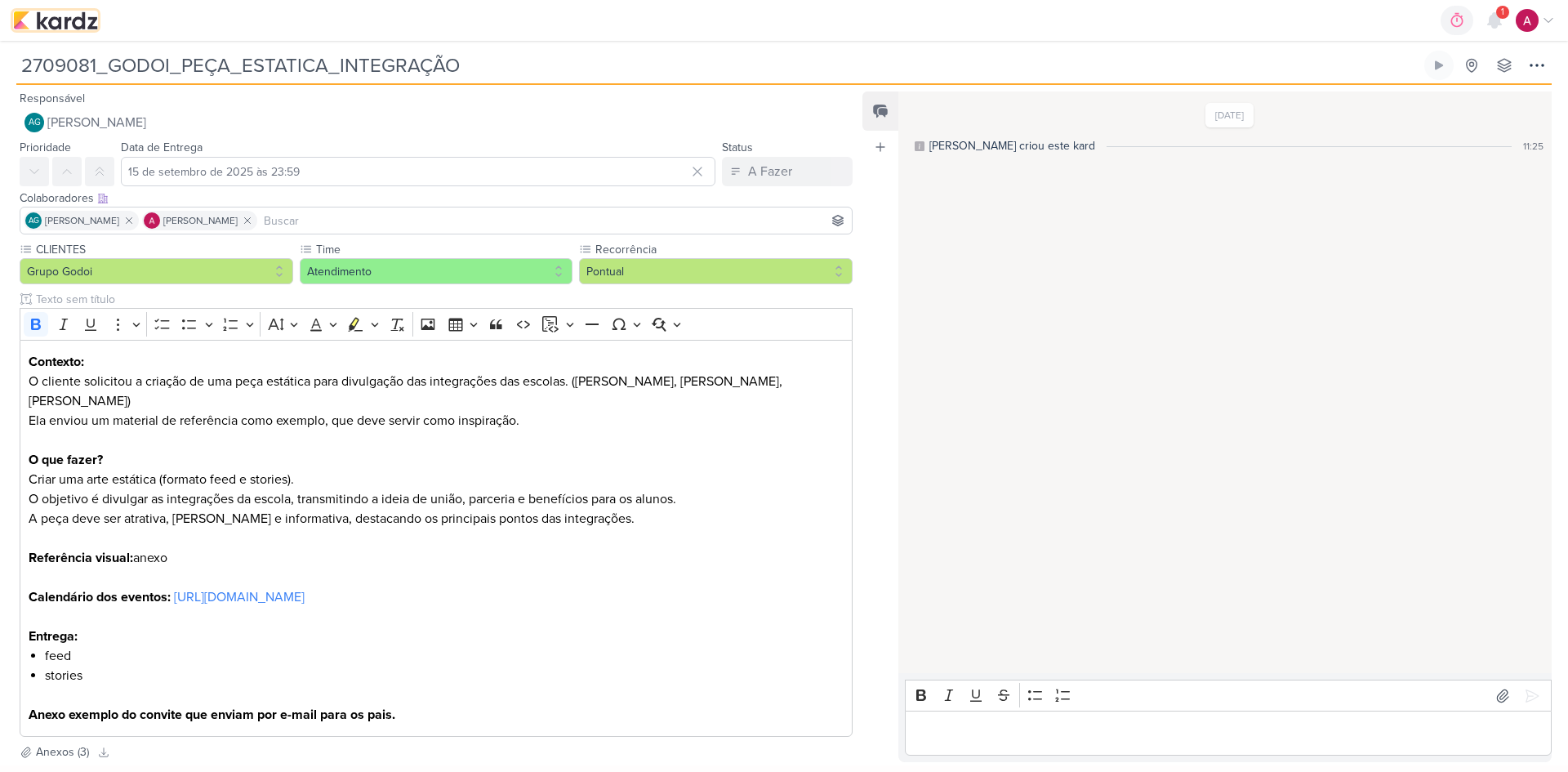
click at [74, 17] on img at bounding box center [55, 20] width 85 height 19
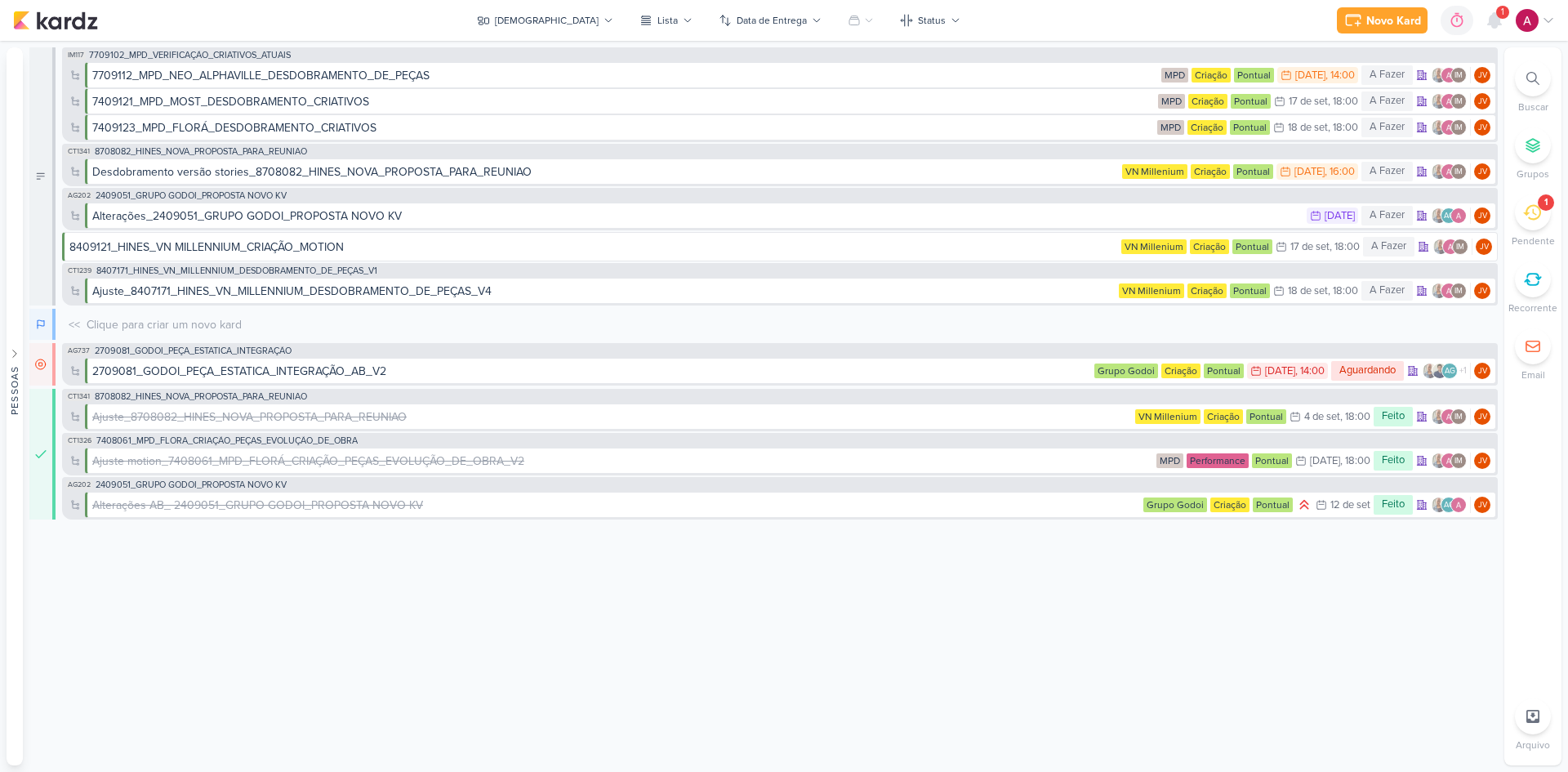
click at [1495, 24] on icon at bounding box center [1494, 21] width 13 height 15
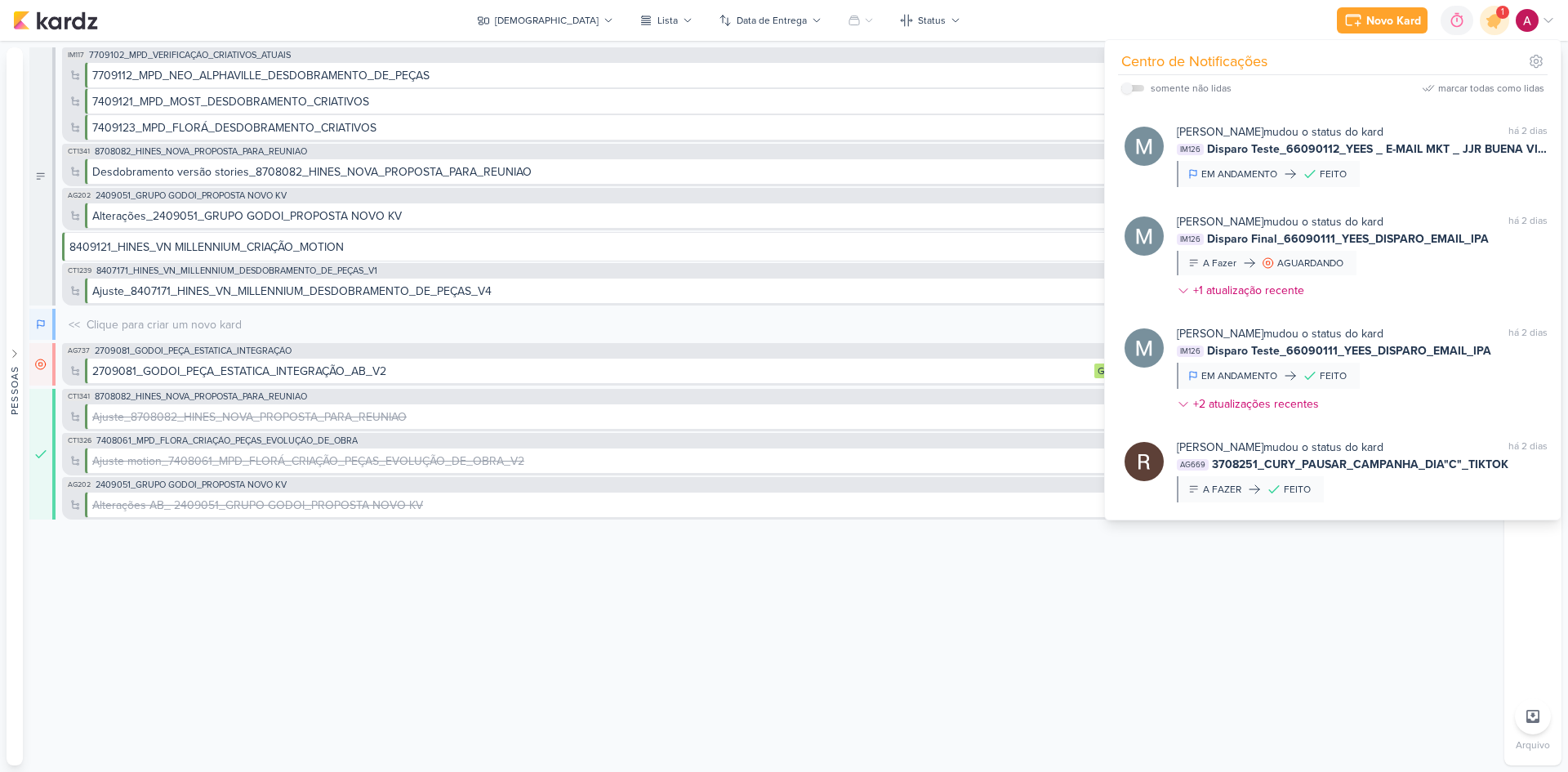
scroll to position [10639, 0]
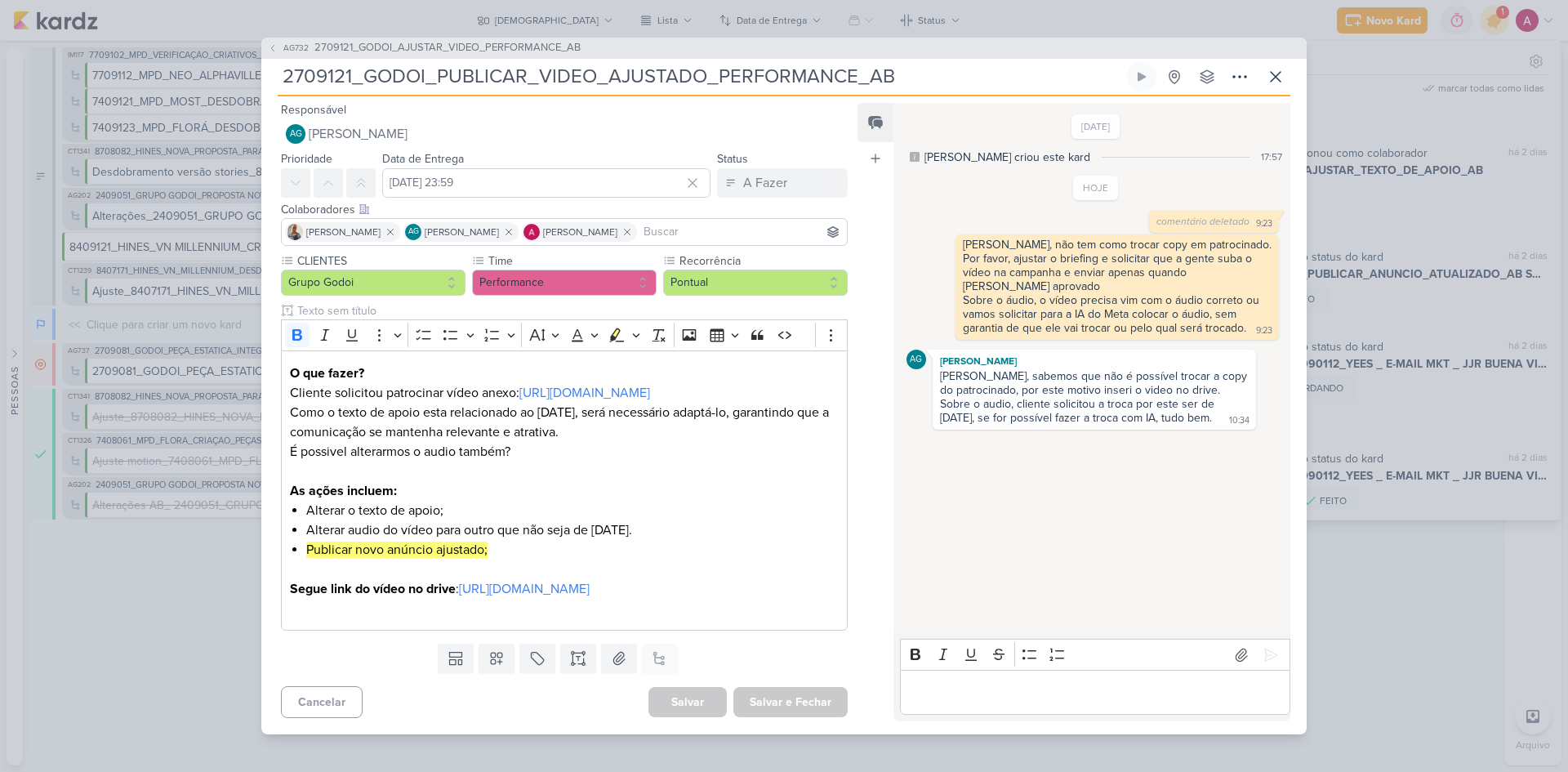
click at [417, 40] on span "2709121_GODOI_AJUSTAR_VIDEO_PERFORMANCE_AB" at bounding box center [447, 48] width 266 height 16
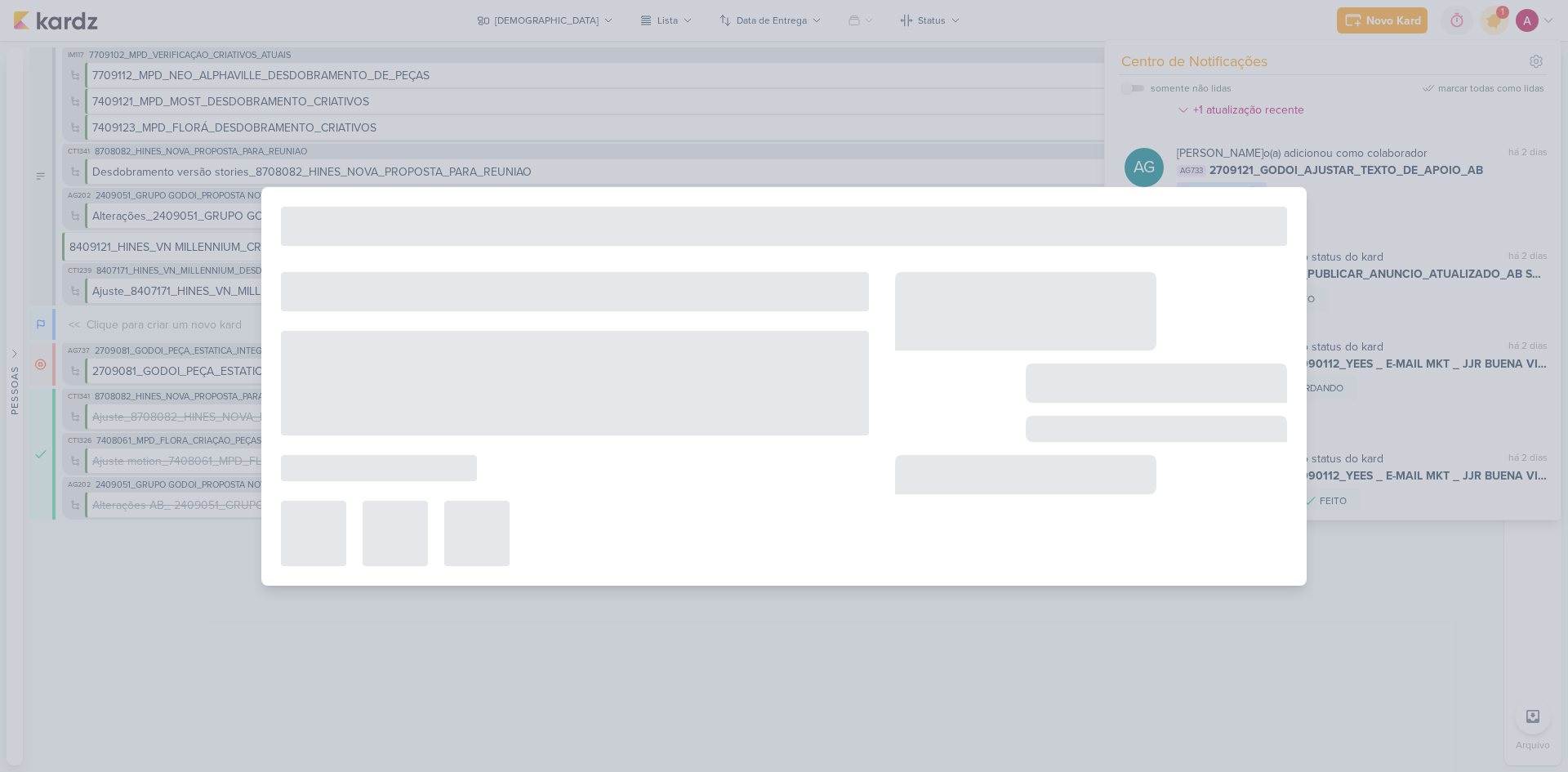
type input "2709121_GODOI_AJUSTAR_VIDEO_PERFORMANCE_AB"
type input "[DATE] 23:59"
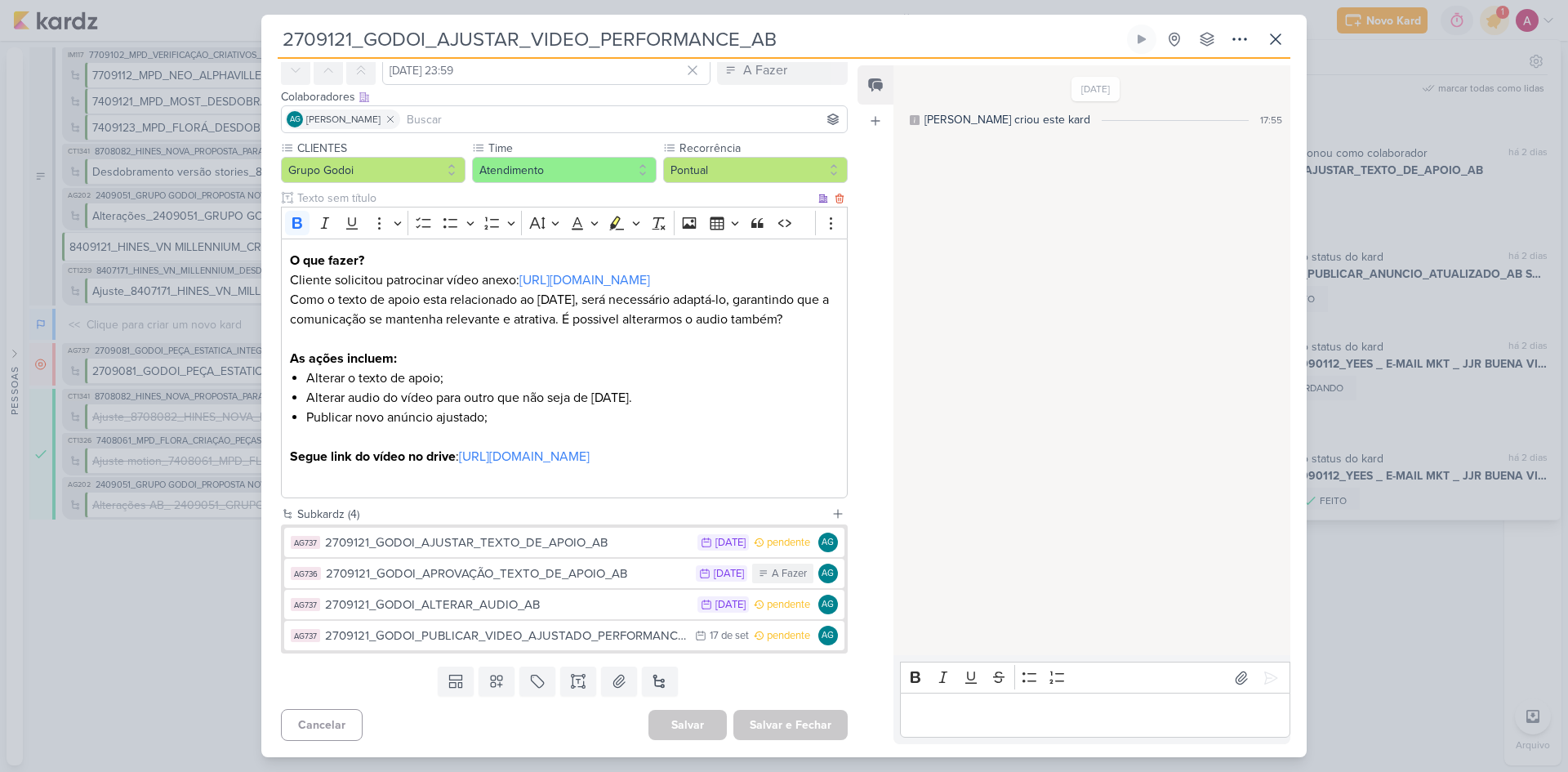
scroll to position [95, 0]
click at [1237, 36] on icon at bounding box center [1239, 39] width 19 height 19
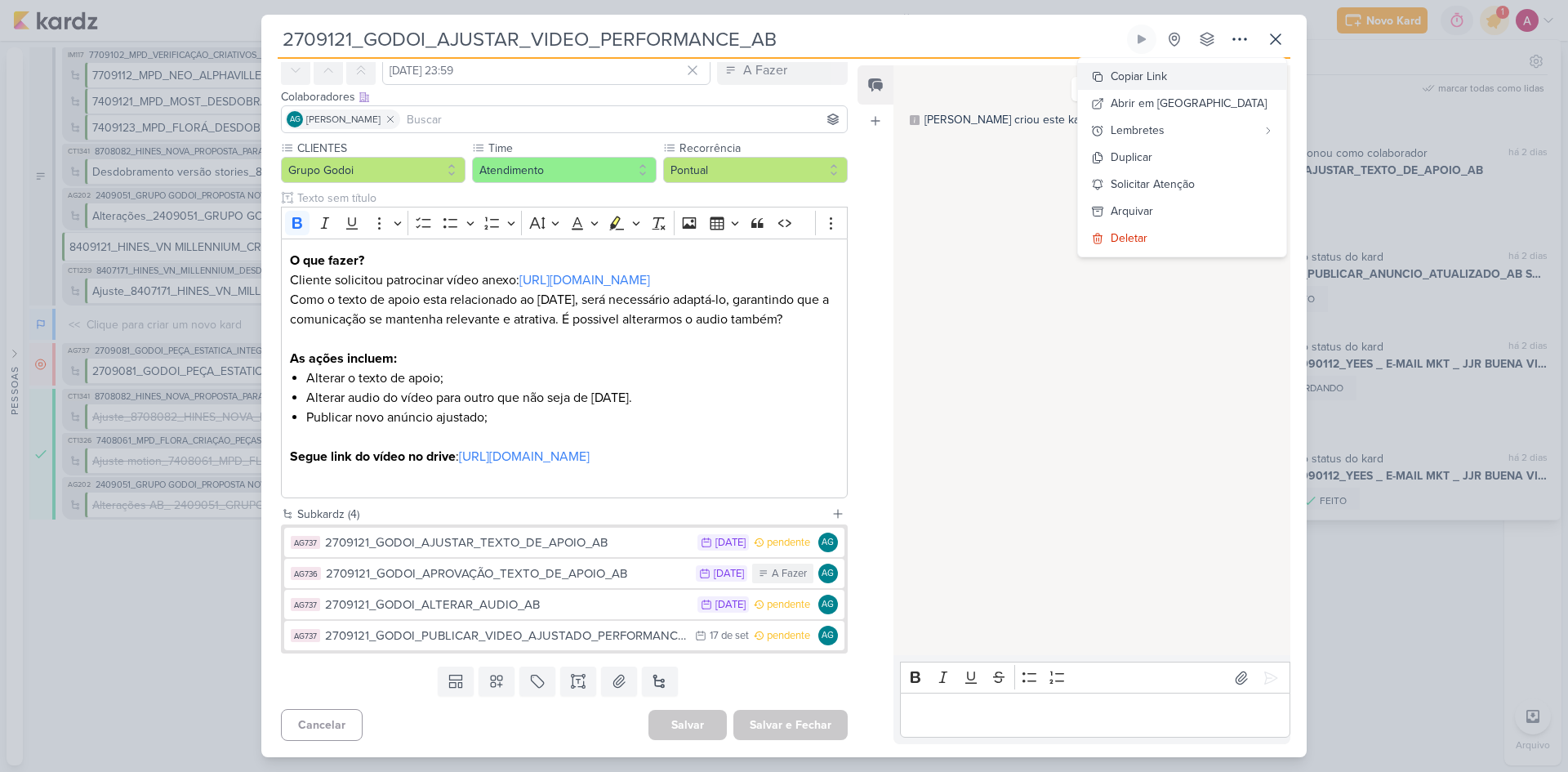
click at [1167, 76] on div "Copiar Link" at bounding box center [1138, 76] width 56 height 17
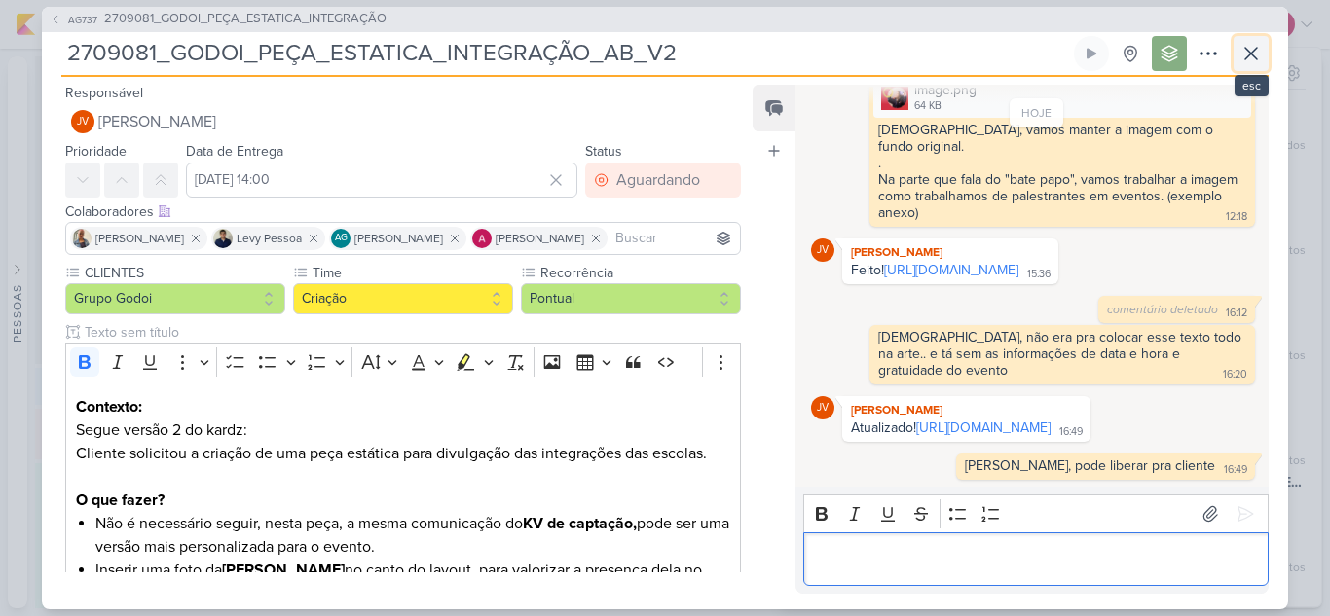
click at [1251, 58] on icon at bounding box center [1250, 53] width 23 height 23
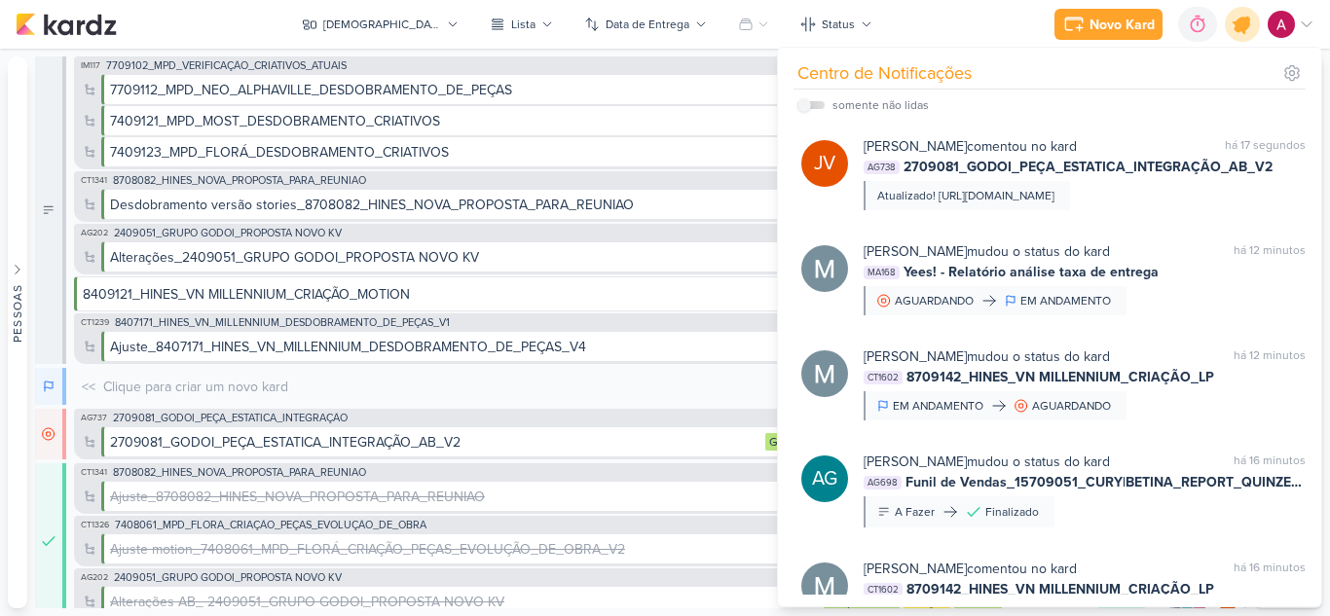
click at [1239, 33] on icon at bounding box center [1241, 24] width 33 height 33
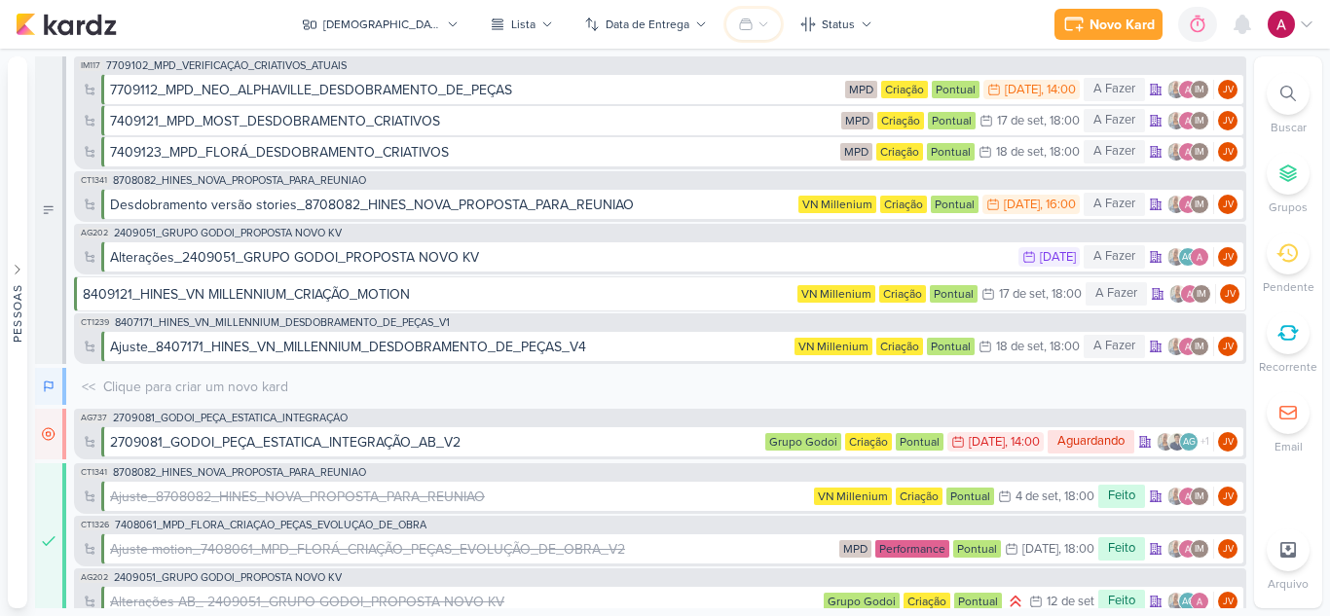
click at [757, 24] on icon at bounding box center [763, 24] width 12 height 12
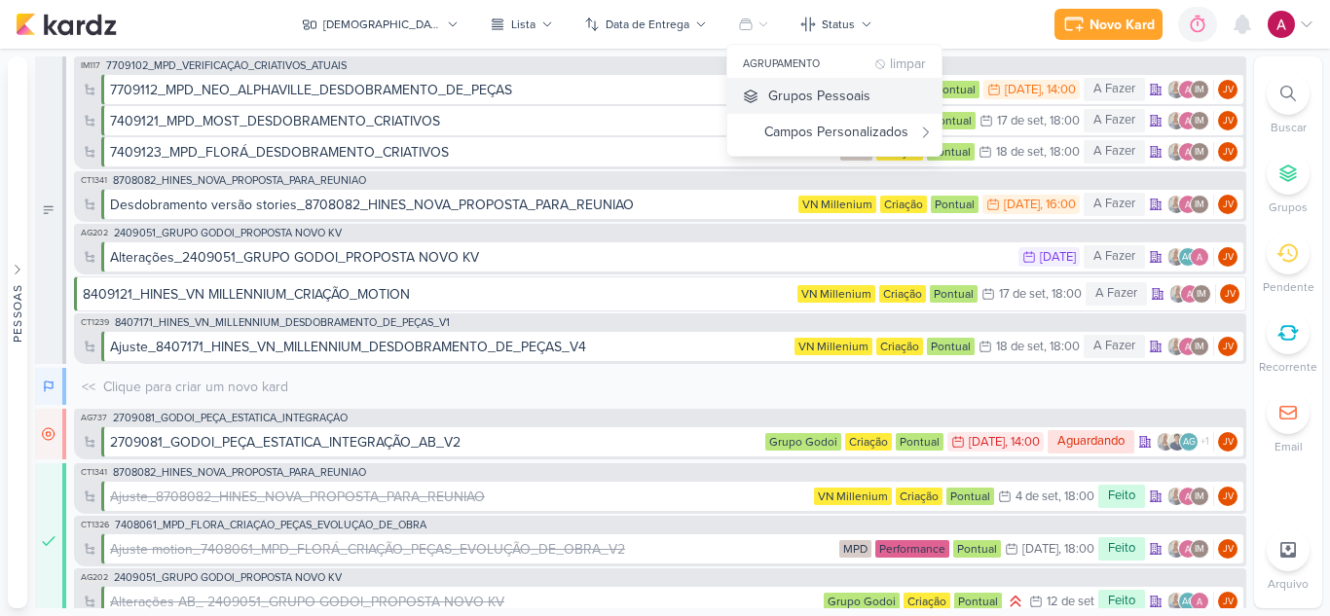
click at [768, 93] on div "Grupos Pessoais" at bounding box center [819, 96] width 102 height 20
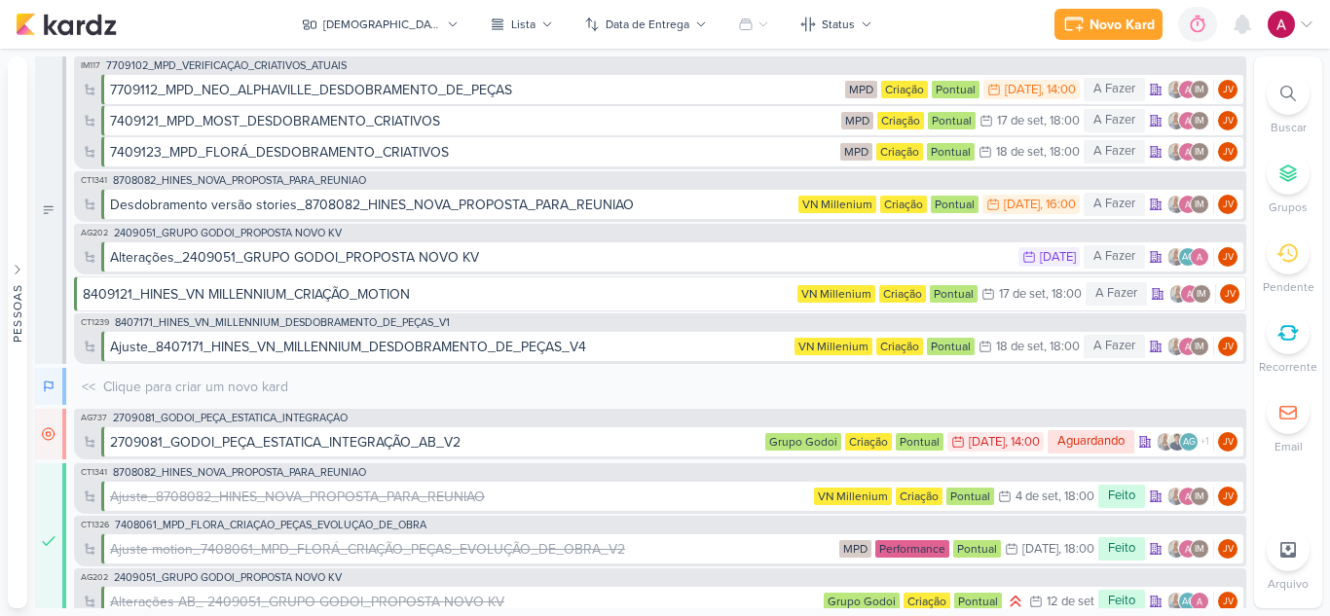
scroll to position [18, 0]
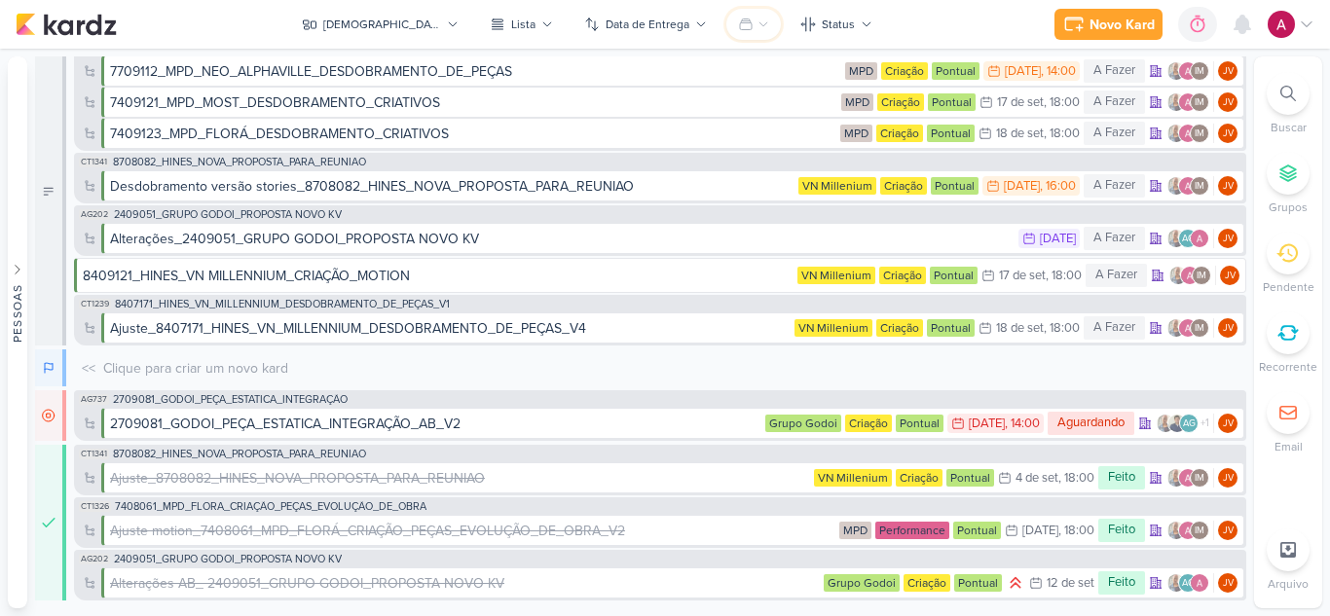
click at [738, 24] on icon at bounding box center [746, 25] width 16 height 16
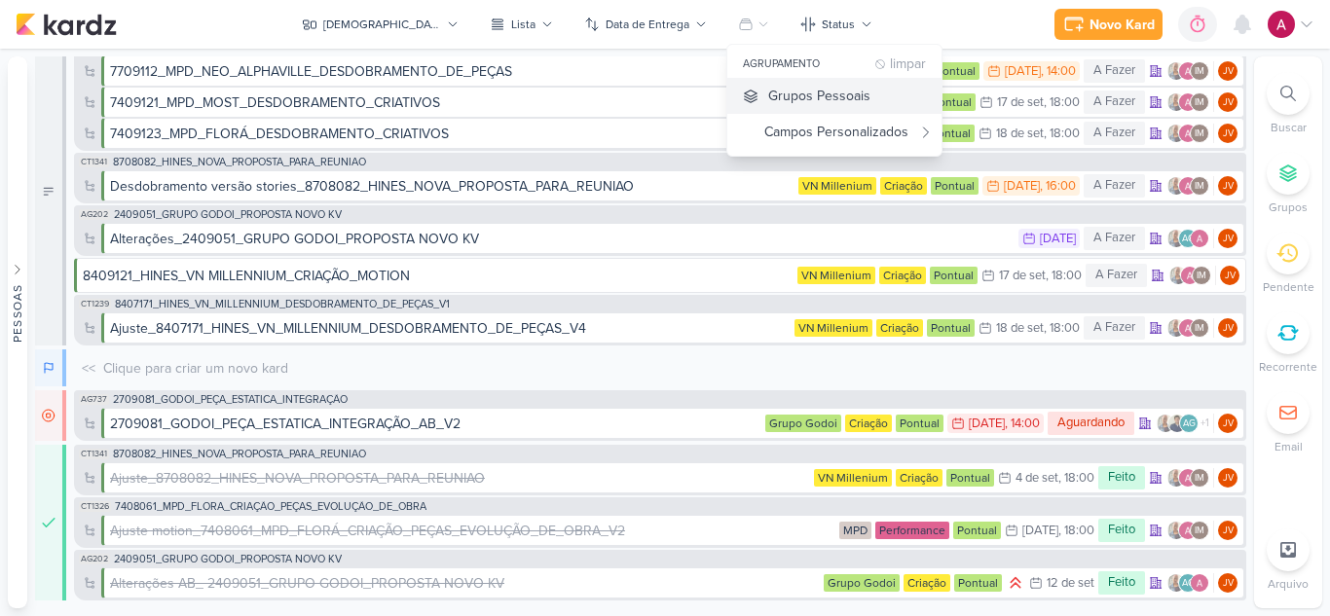
click at [768, 98] on div "Grupos Pessoais" at bounding box center [819, 96] width 102 height 20
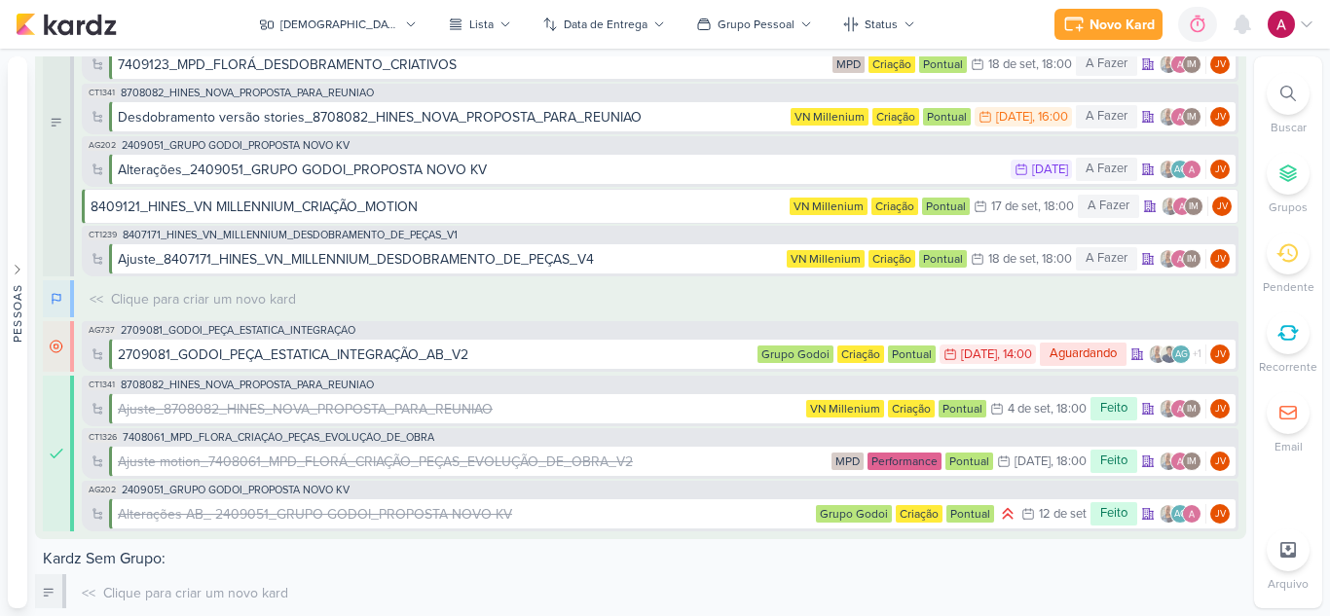
scroll to position [0, 0]
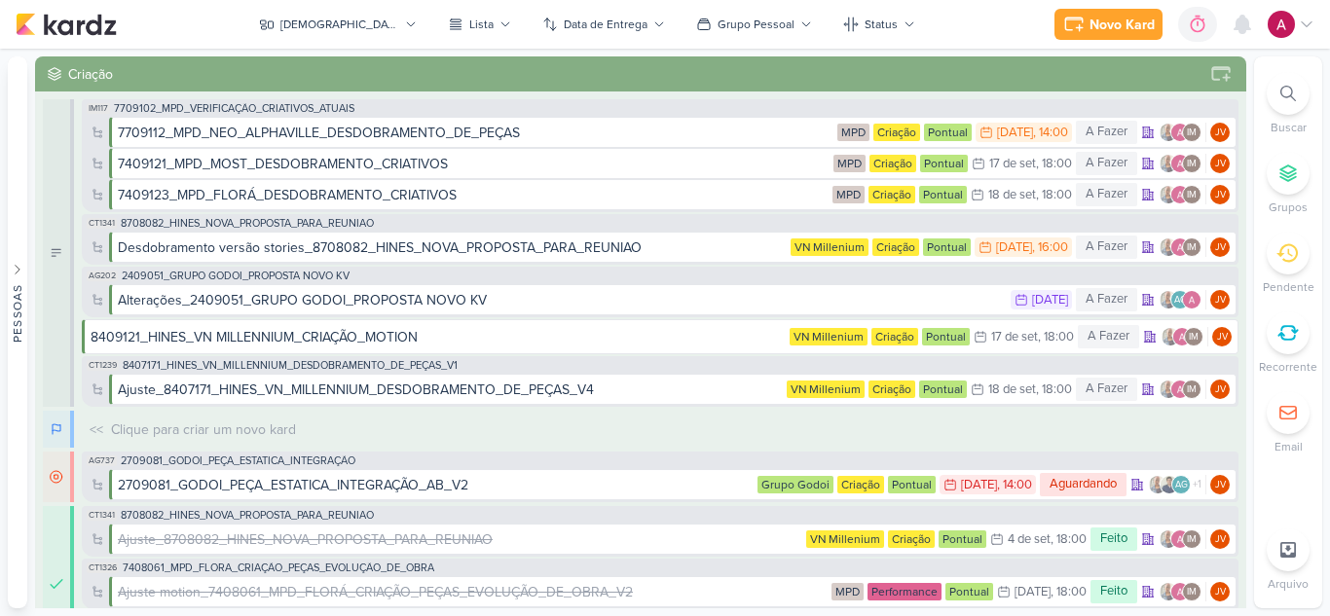
click at [1279, 94] on div at bounding box center [1287, 93] width 43 height 43
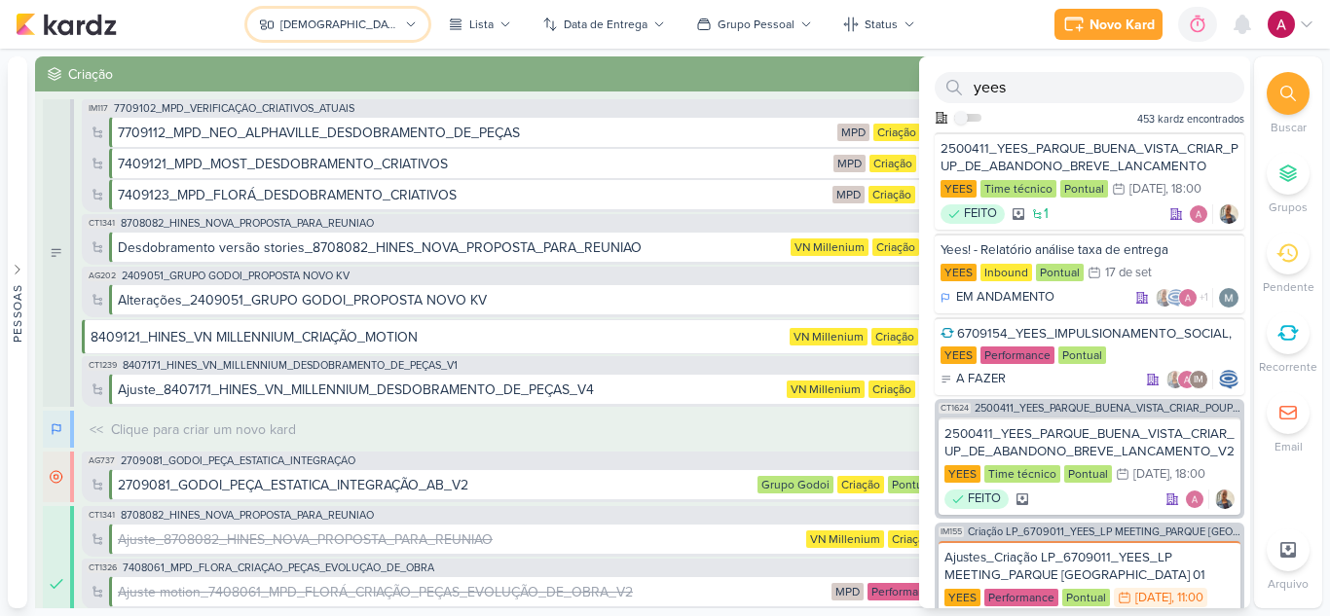
drag, startPoint x: 357, startPoint y: 29, endPoint x: 374, endPoint y: 55, distance: 31.1
click at [356, 28] on div "Jôney" at bounding box center [339, 25] width 118 height 18
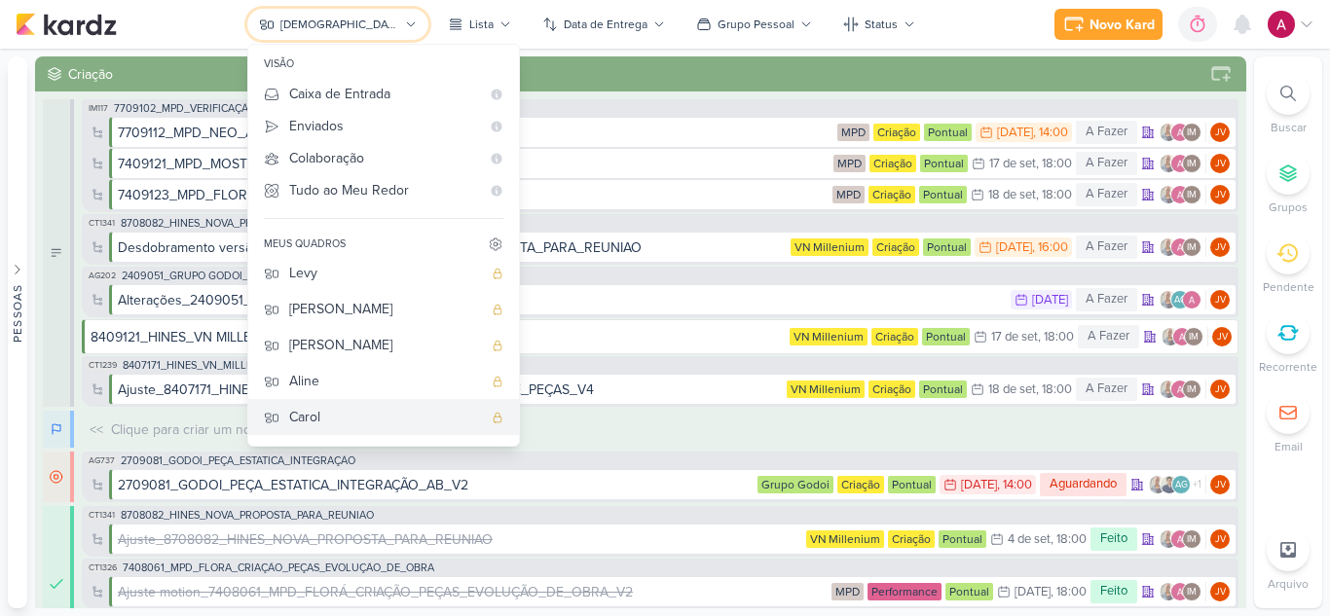
scroll to position [49, 0]
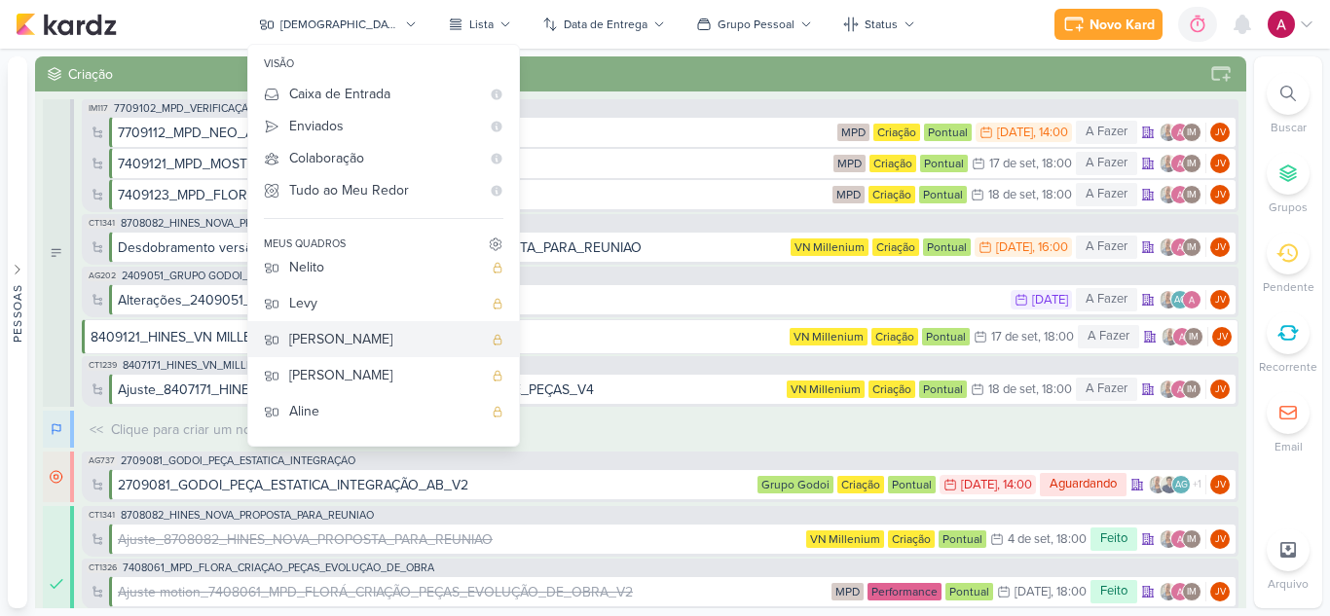
click at [383, 332] on div "Eduardo" at bounding box center [385, 339] width 193 height 20
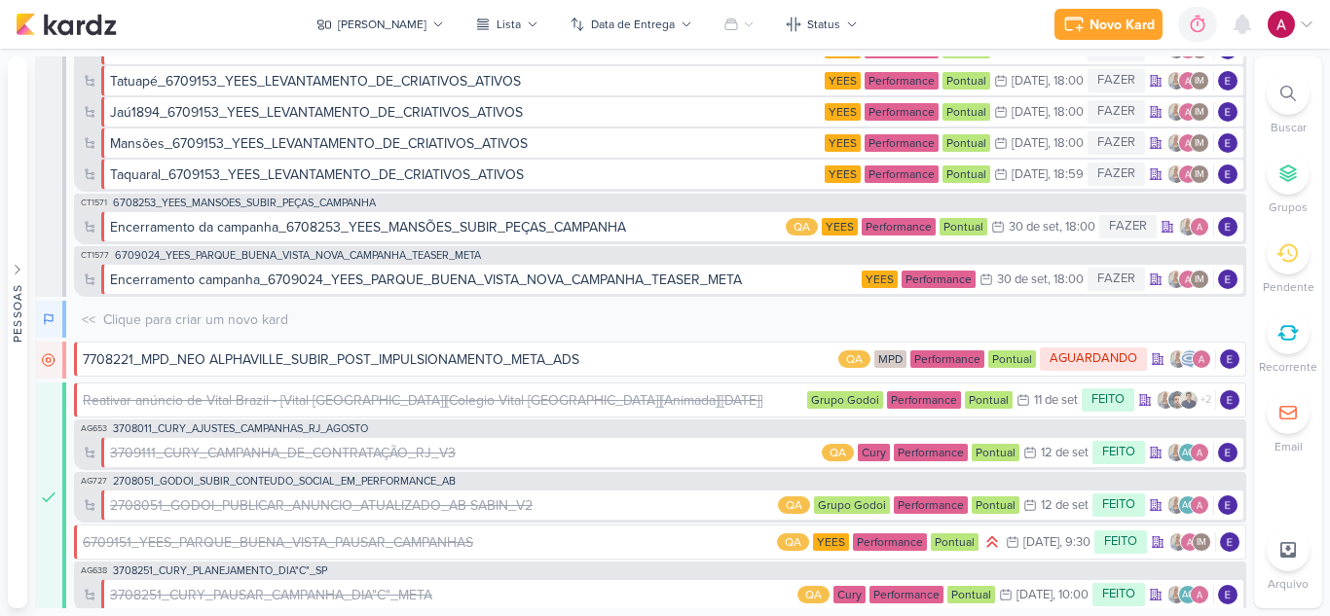
scroll to position [260, 0]
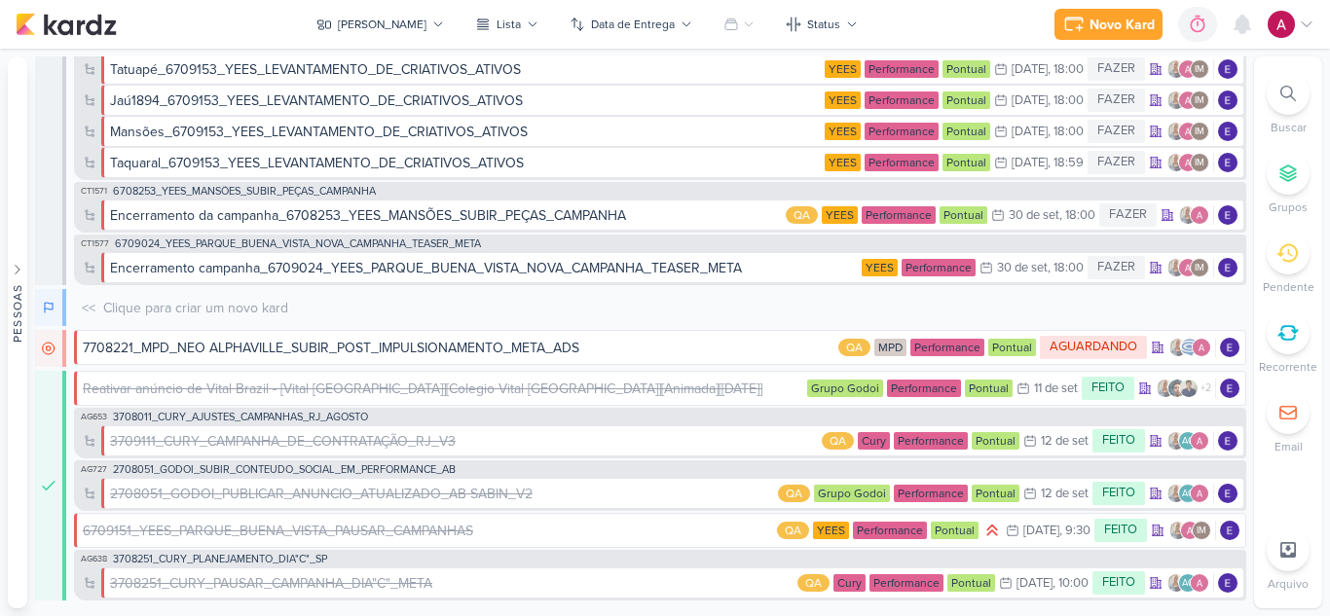
click at [1299, 98] on div at bounding box center [1287, 93] width 43 height 43
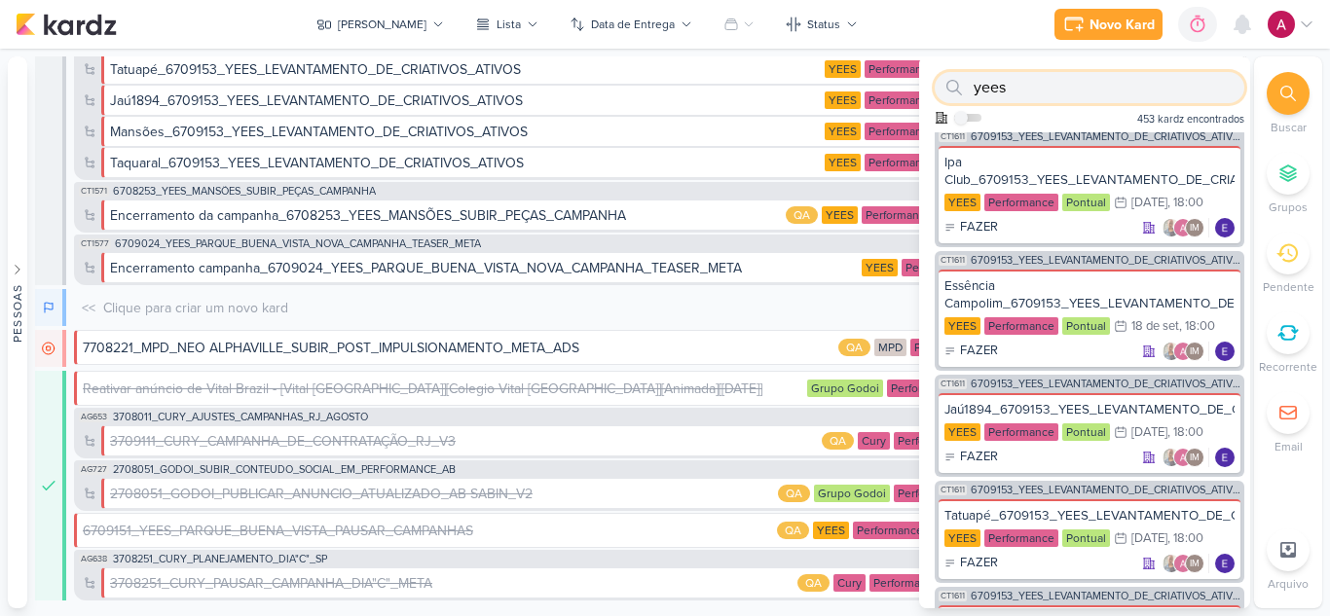
scroll to position [1071, 0]
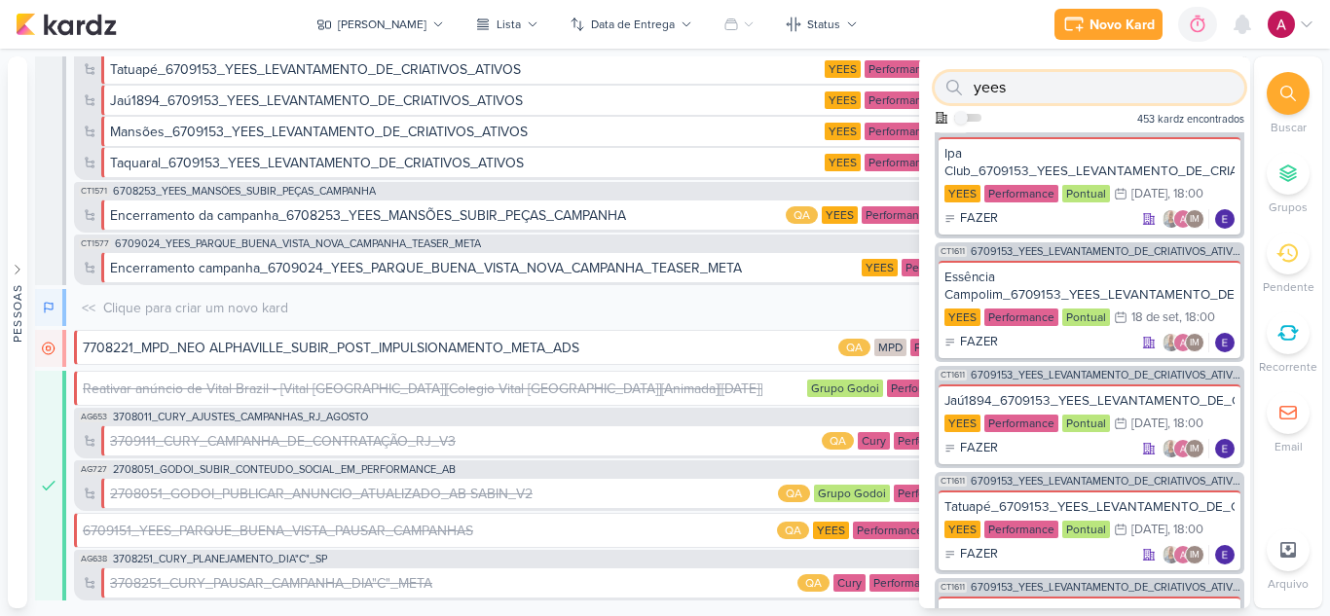
click at [1034, 91] on input "yees" at bounding box center [1089, 87] width 310 height 31
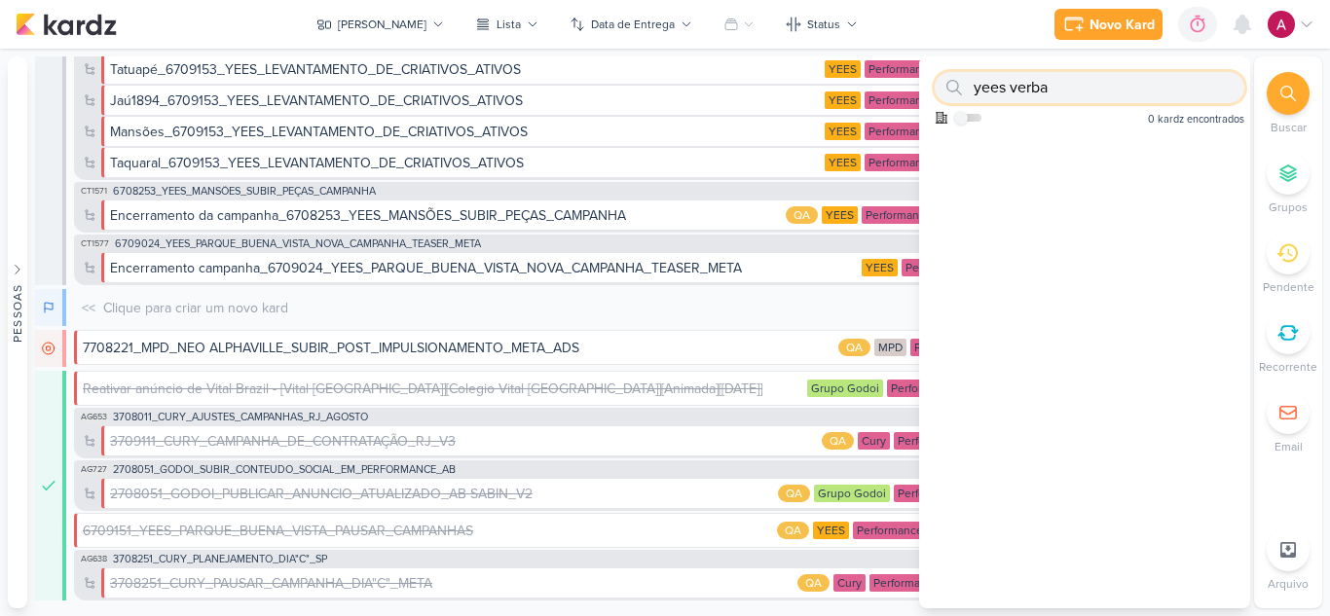
drag, startPoint x: 1012, startPoint y: 90, endPoint x: 957, endPoint y: 87, distance: 55.6
click at [957, 87] on div "yees verba" at bounding box center [1089, 87] width 310 height 31
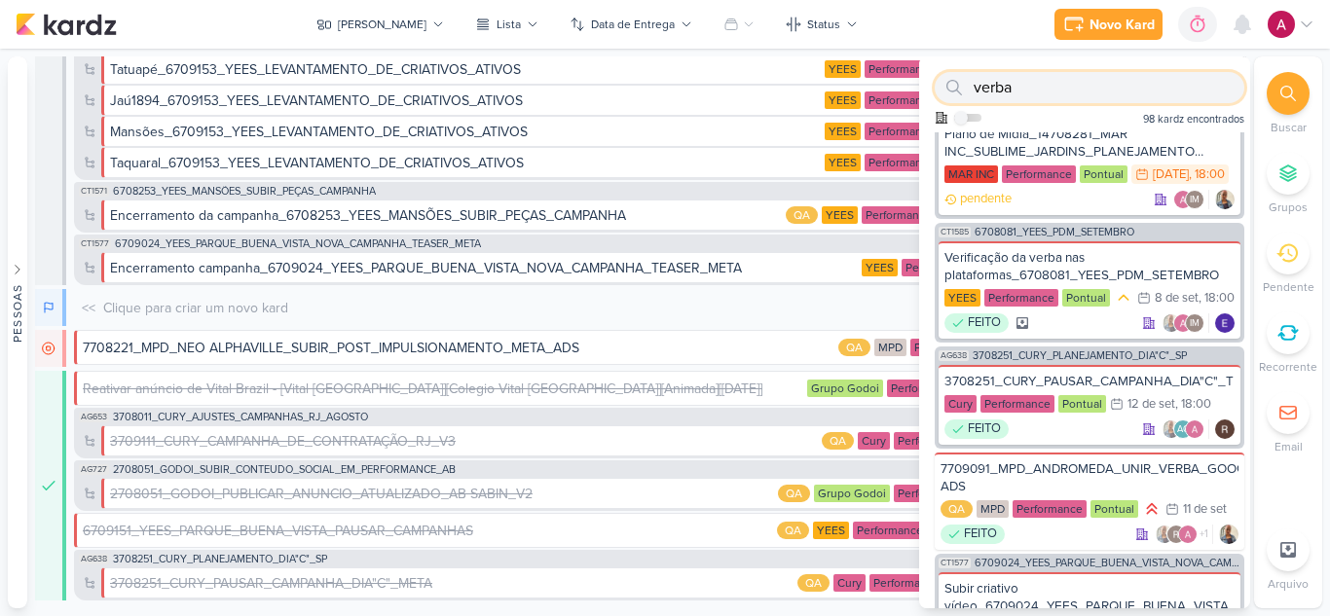
scroll to position [779, 0]
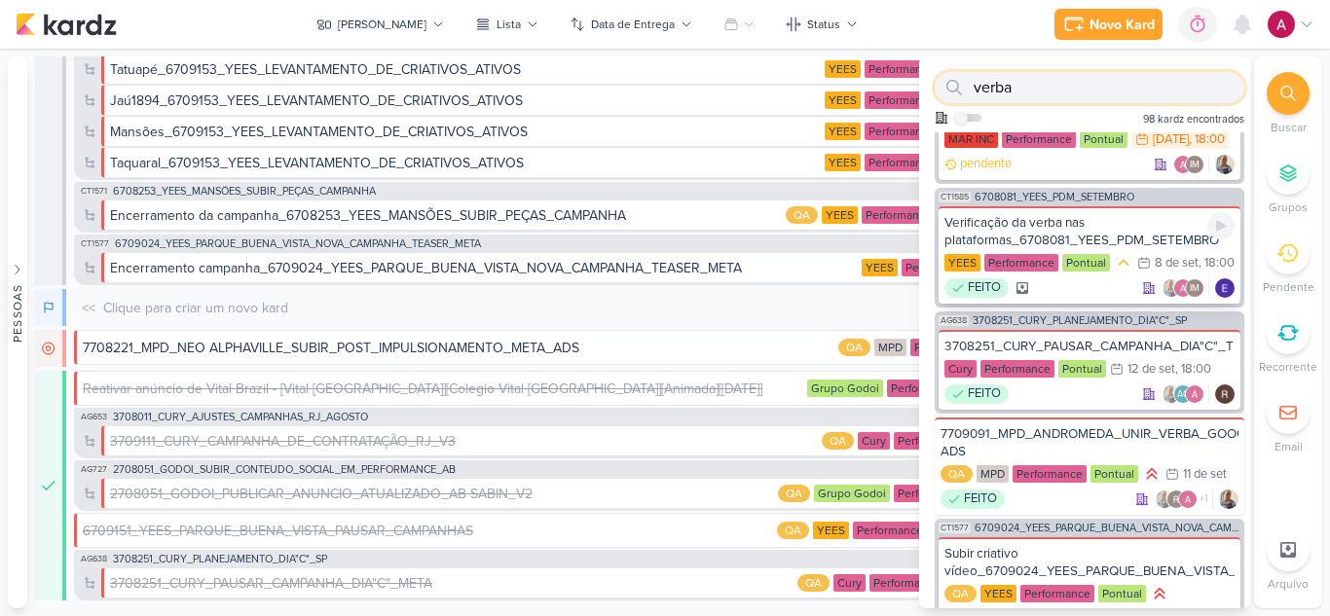
type input "verba"
click at [1056, 249] on div "Verificação da verba nas plataformas_6708081_YEES_PDM_SETEMBRO" at bounding box center [1089, 231] width 290 height 35
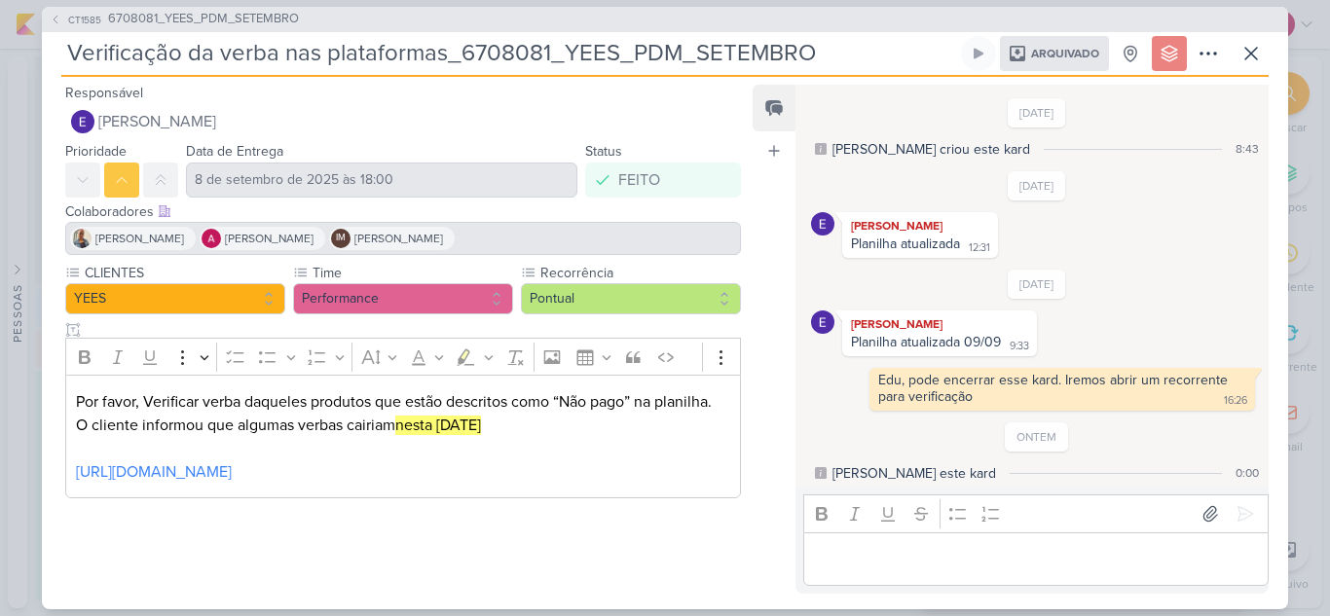
scroll to position [4, 0]
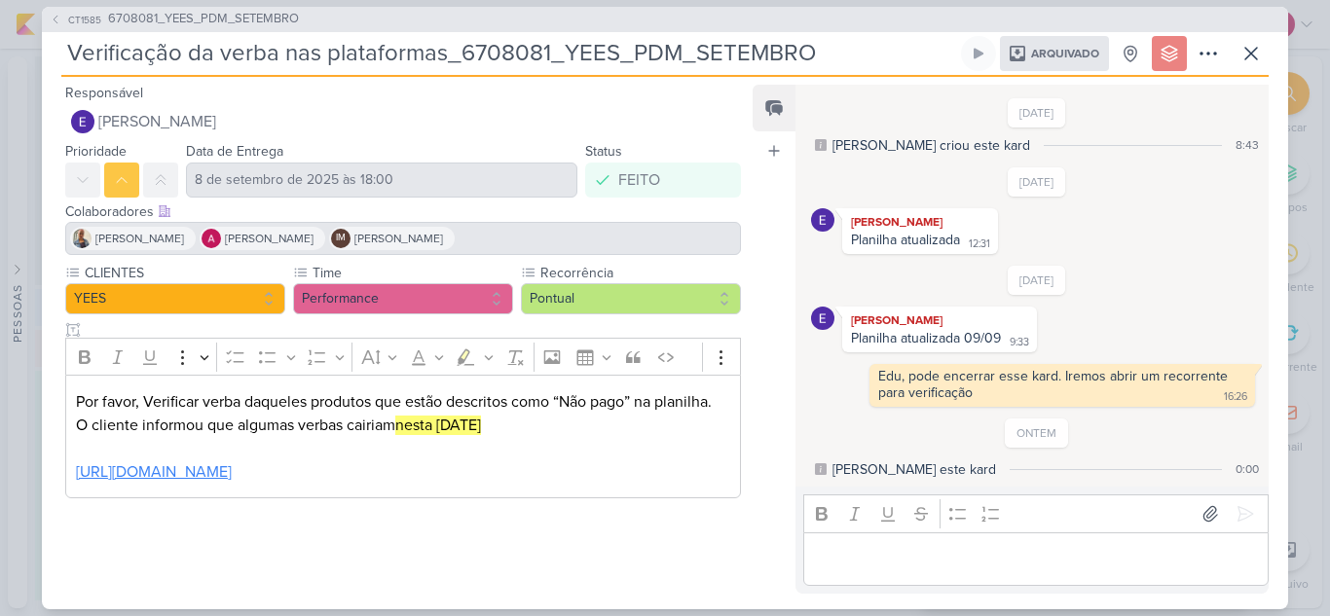
click at [232, 470] on link "https://docs.google.com/spreadsheets/d/1qBmB73HynK8z-9XqzJcgG4yhwih6RIq2yIaXViA…" at bounding box center [154, 471] width 156 height 19
click at [1248, 58] on icon at bounding box center [1250, 53] width 23 height 23
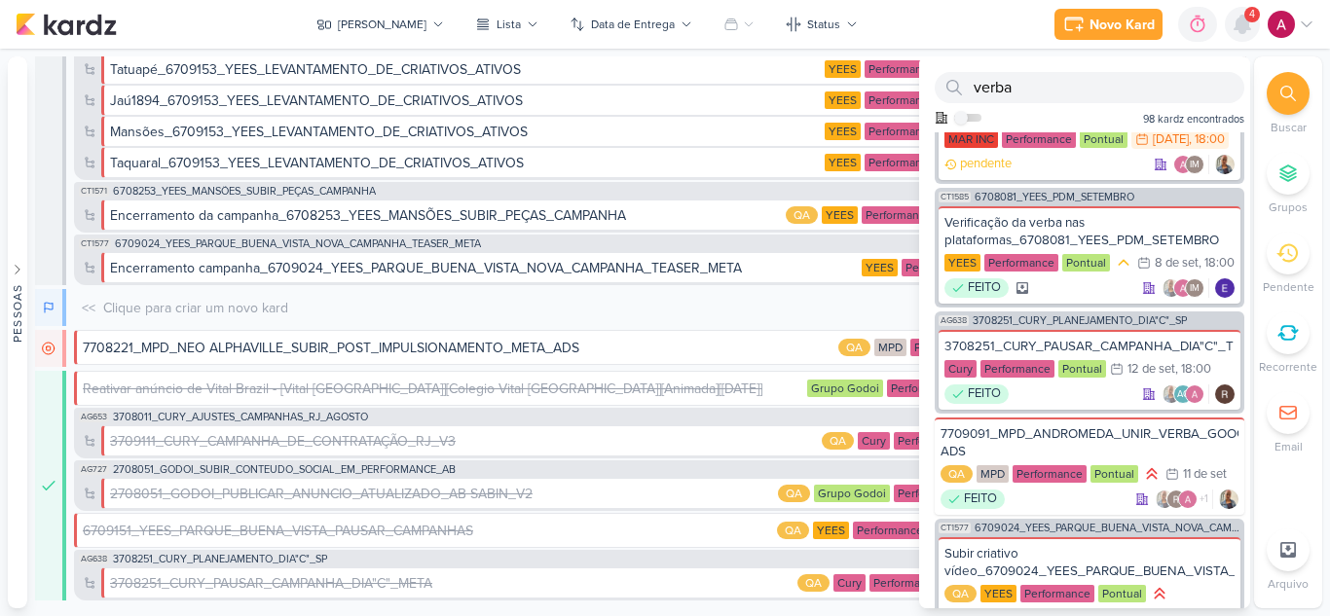
click at [1241, 32] on icon at bounding box center [1242, 25] width 16 height 18
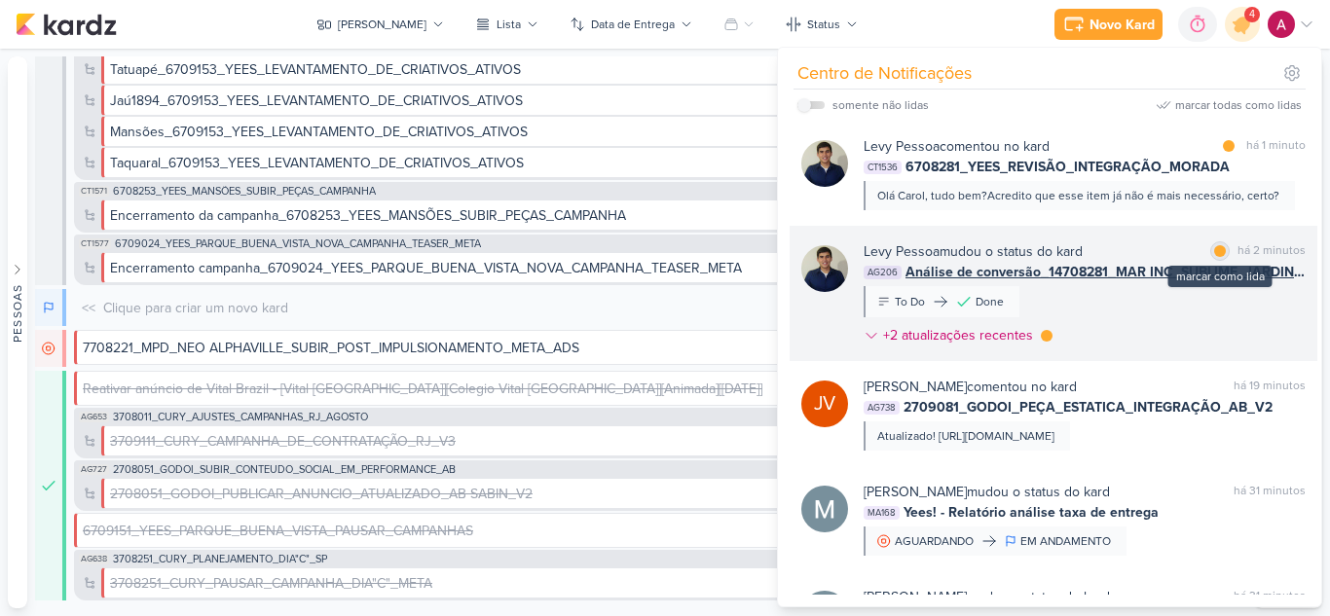
click at [1214, 252] on div at bounding box center [1220, 251] width 12 height 12
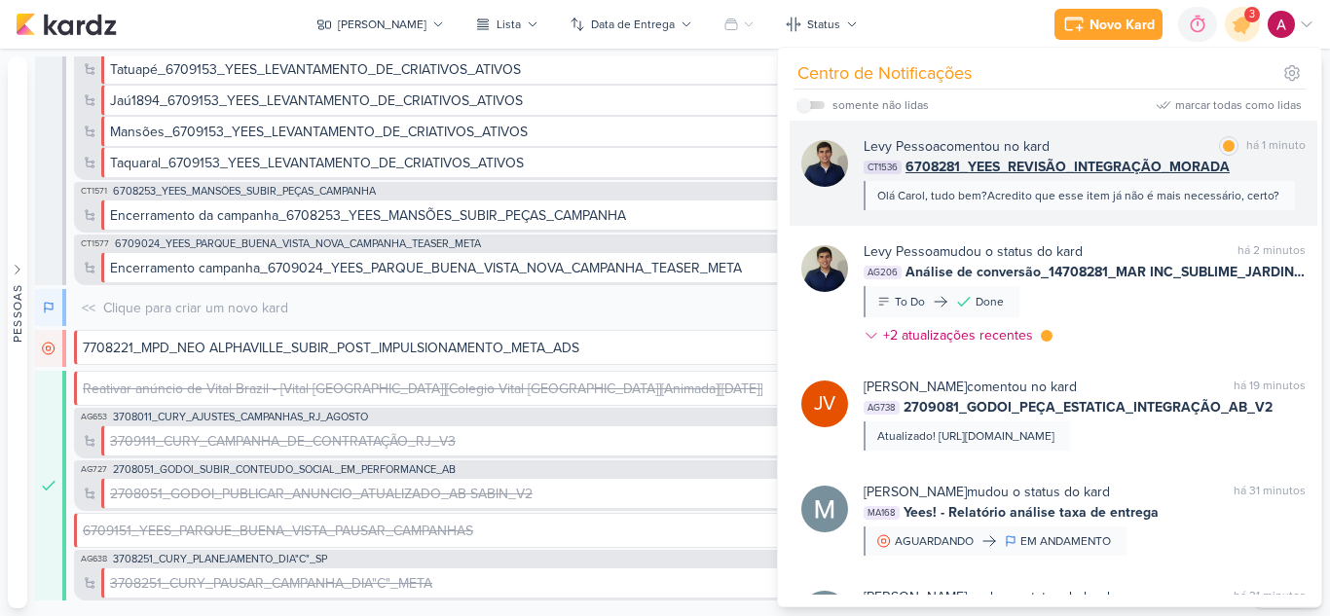
click at [1115, 211] on div "Levy Pessoa comentou no kard marcar como lida há 1 minuto CT1536 6708281_YEES_R…" at bounding box center [1053, 173] width 528 height 105
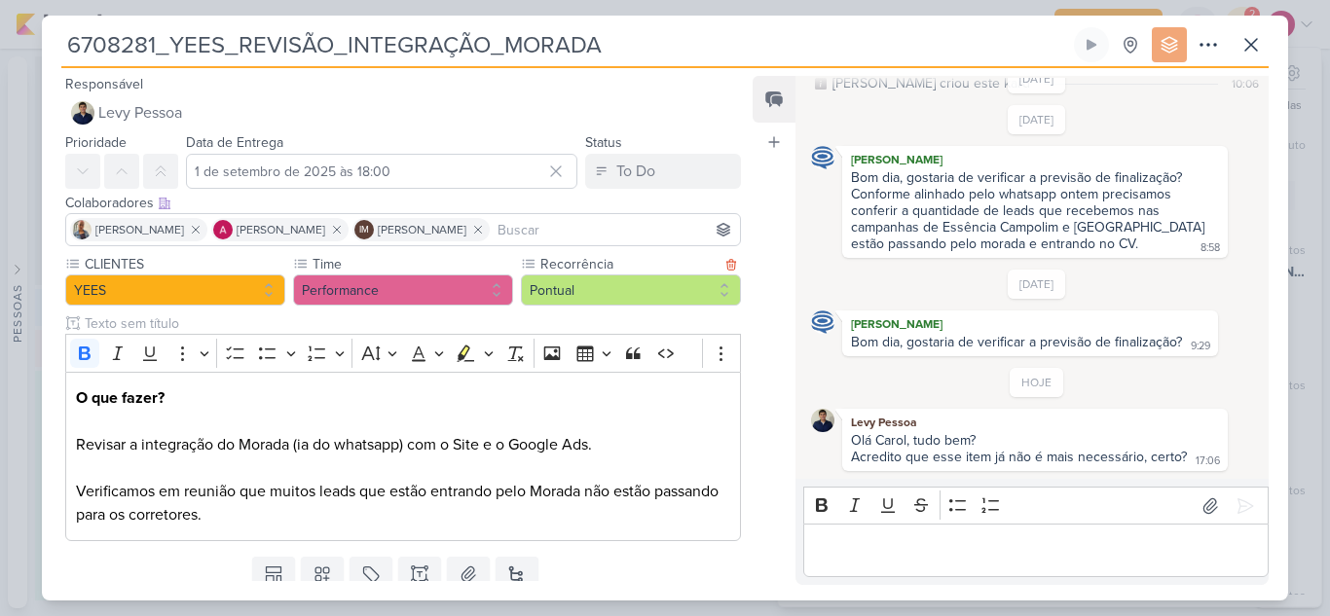
scroll to position [68, 0]
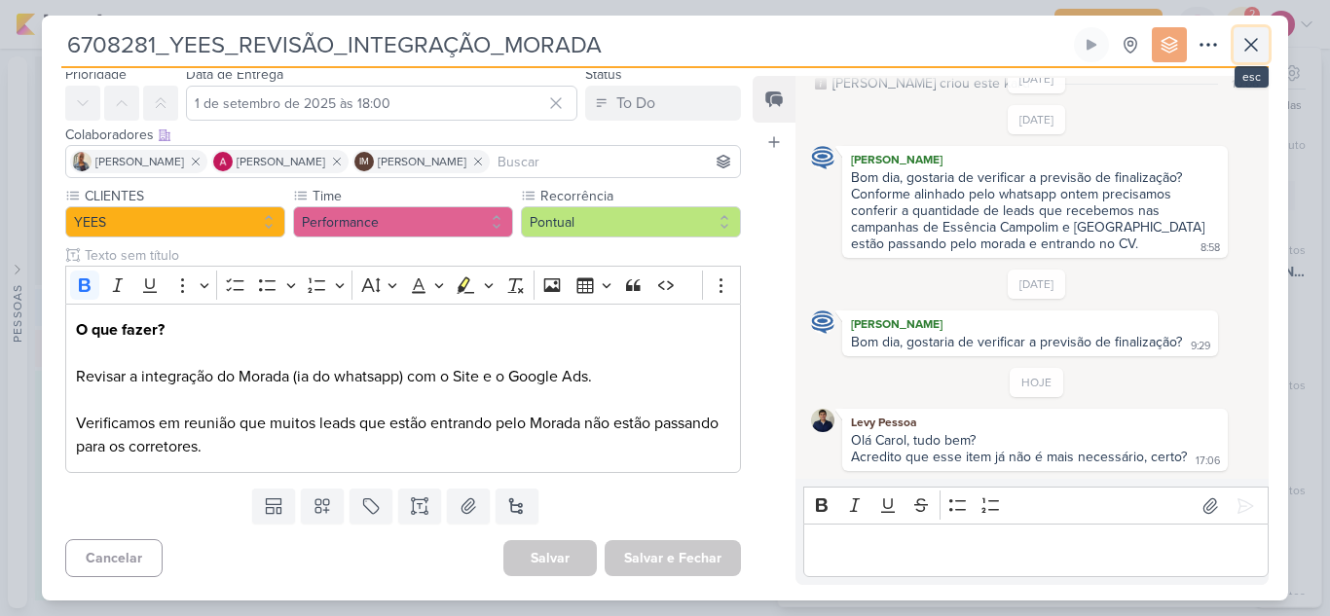
click at [1253, 47] on icon at bounding box center [1251, 45] width 12 height 12
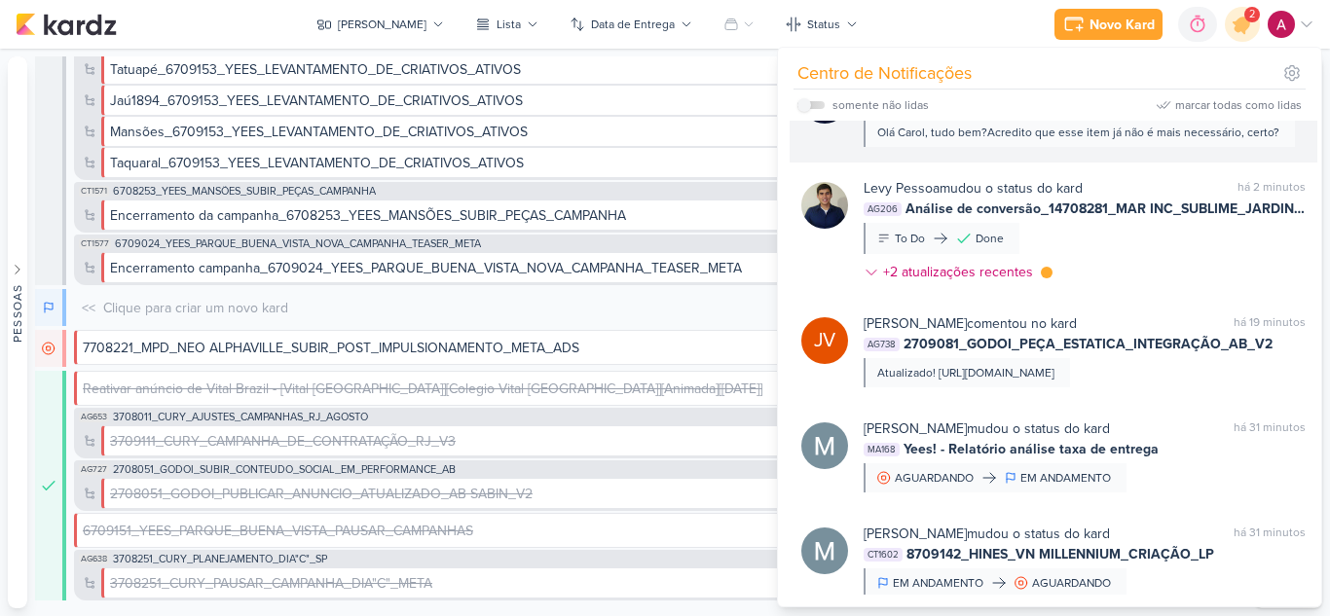
scroll to position [97, 0]
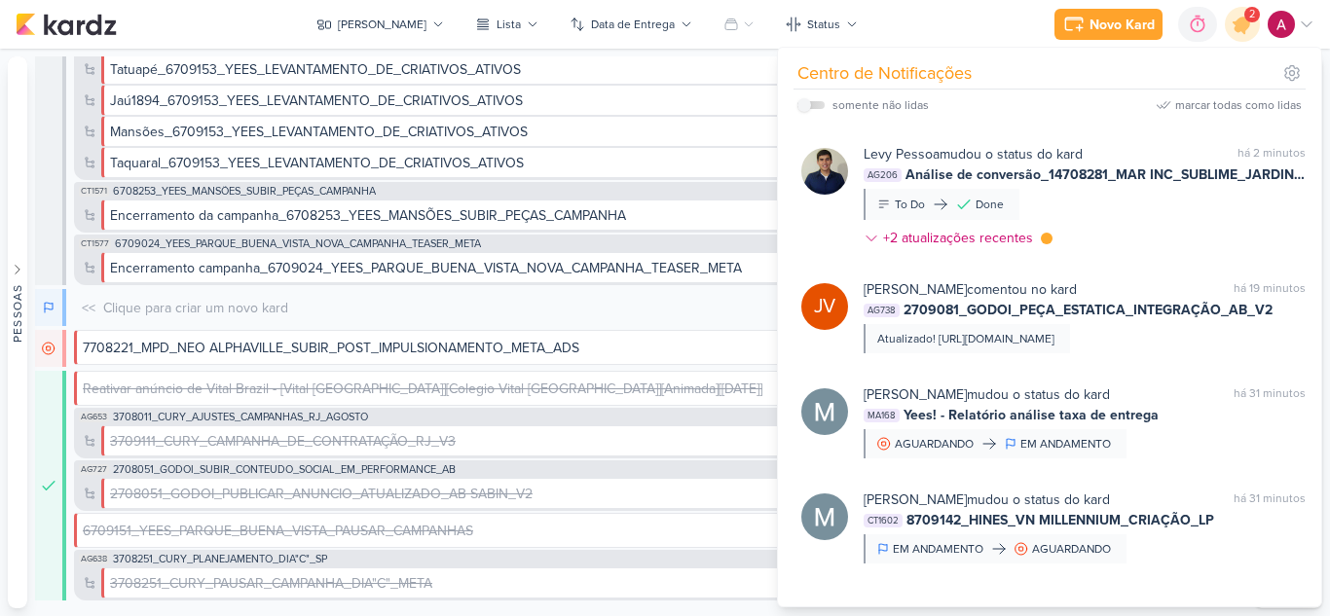
click at [1045, 238] on div at bounding box center [1046, 239] width 12 height 12
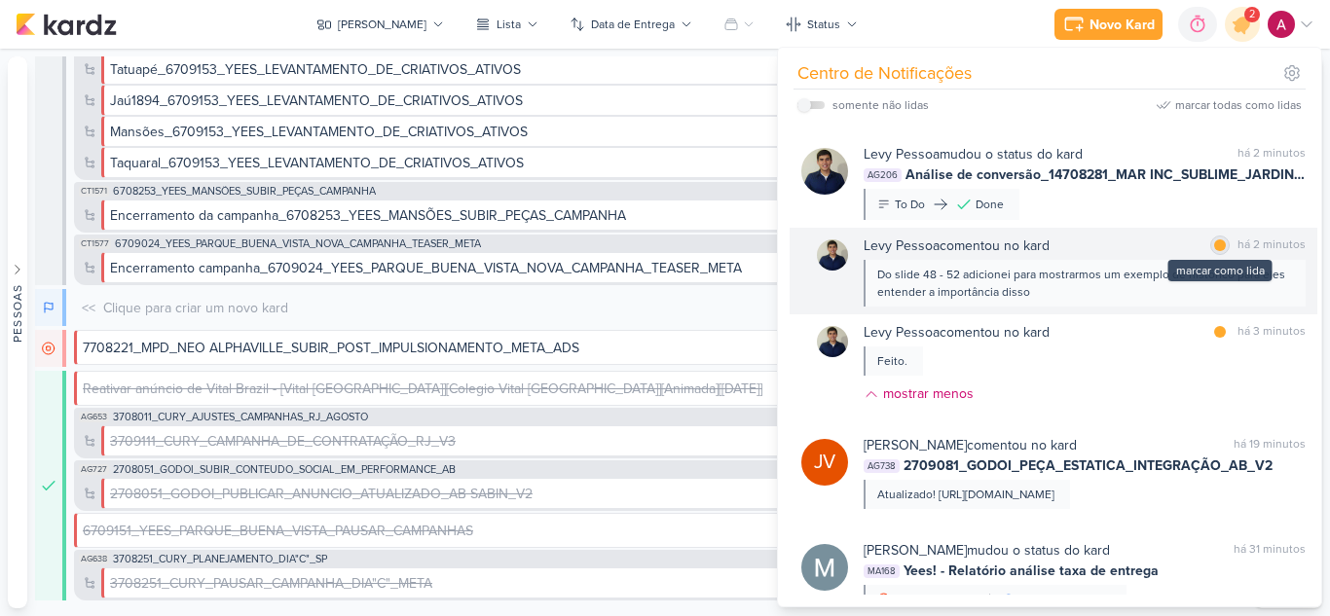
click at [1212, 238] on div "marcar como lida" at bounding box center [1219, 245] width 19 height 19
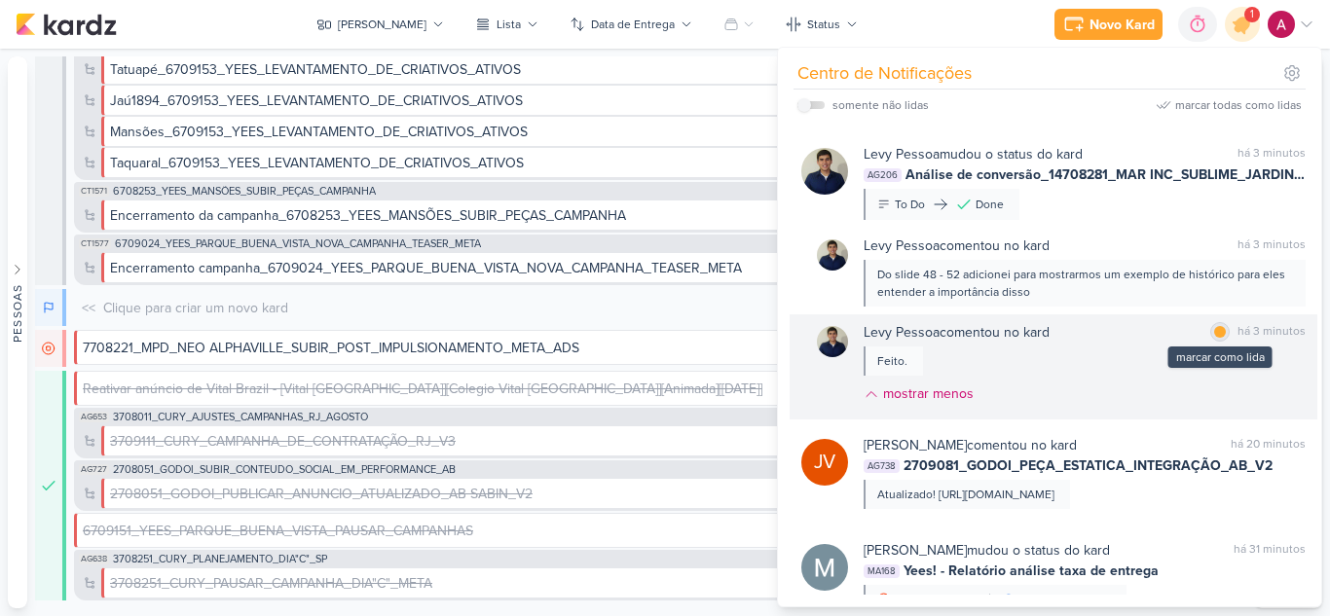
click at [1214, 330] on div at bounding box center [1220, 332] width 12 height 12
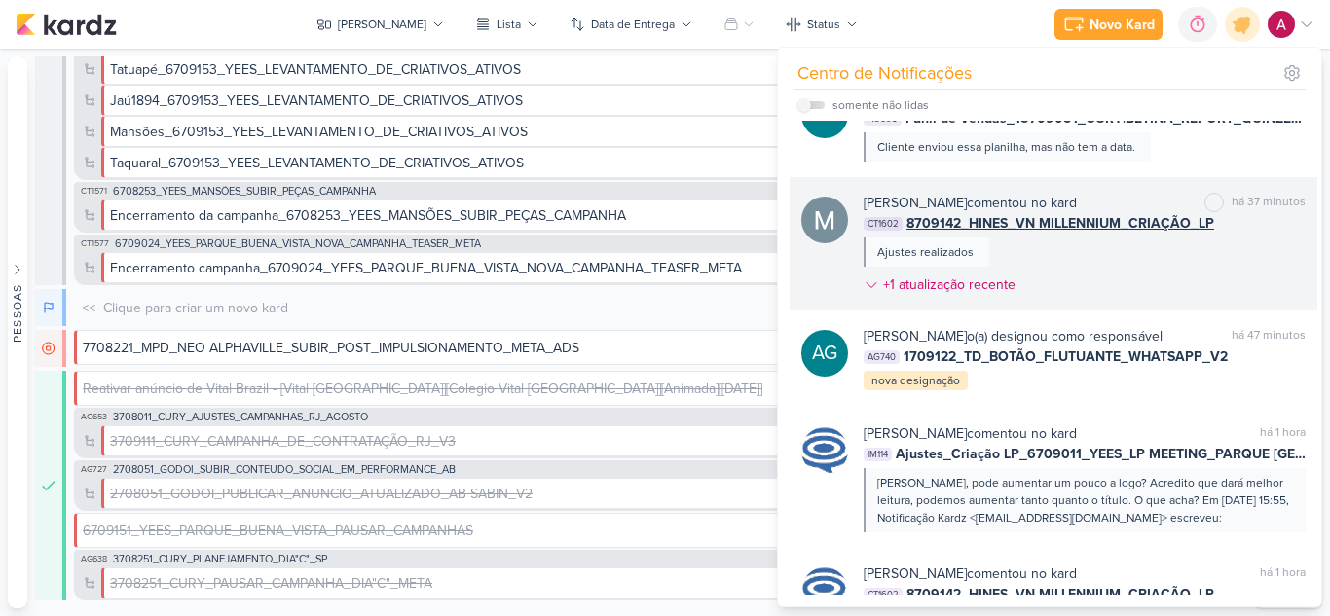
scroll to position [973, 0]
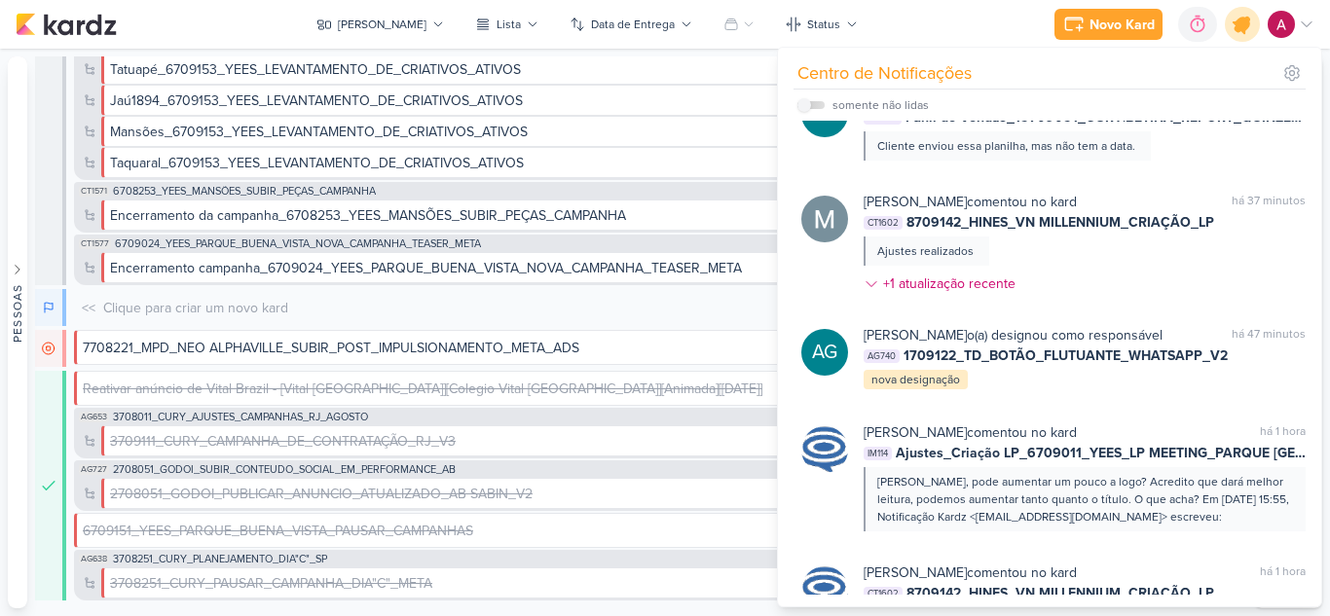
click at [1242, 24] on icon at bounding box center [1241, 24] width 23 height 23
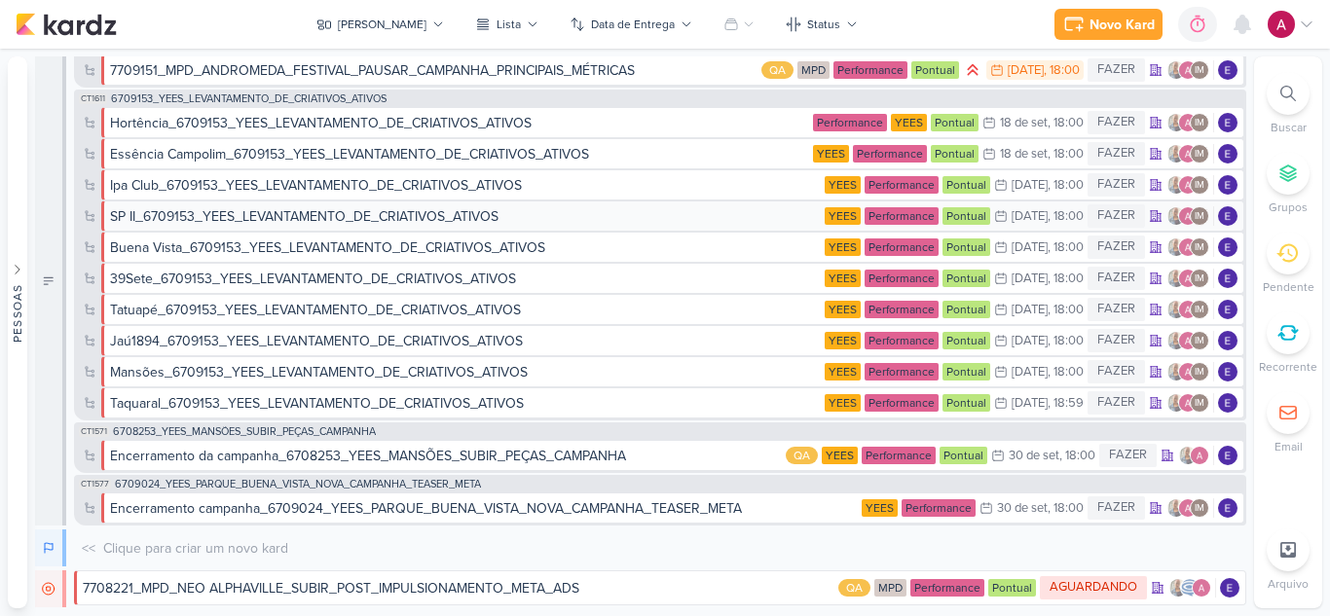
scroll to position [0, 0]
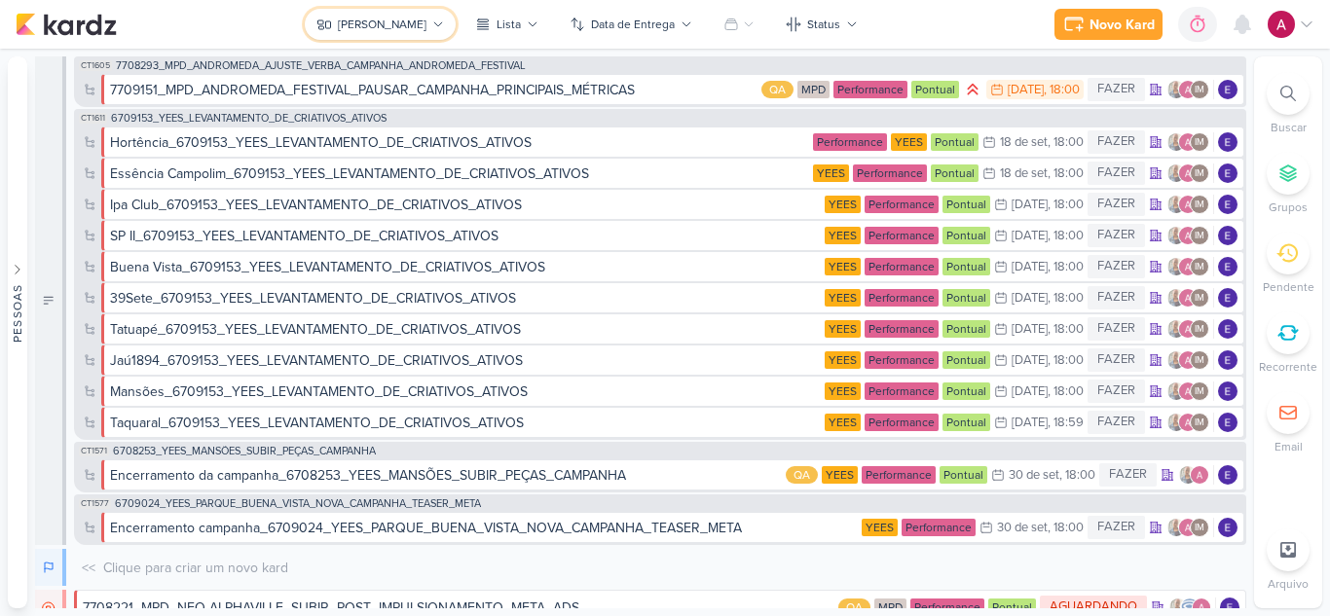
click at [385, 36] on button "Eduardo" at bounding box center [380, 24] width 151 height 31
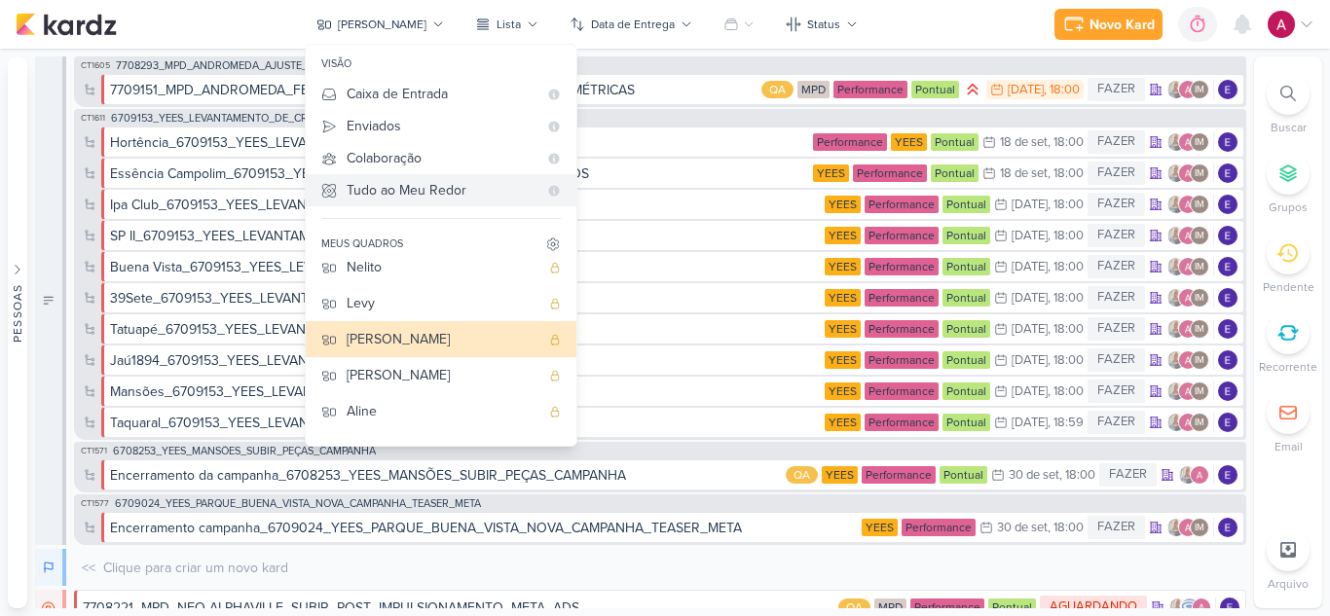
click at [440, 185] on div "Tudo ao Meu Redor" at bounding box center [442, 190] width 191 height 20
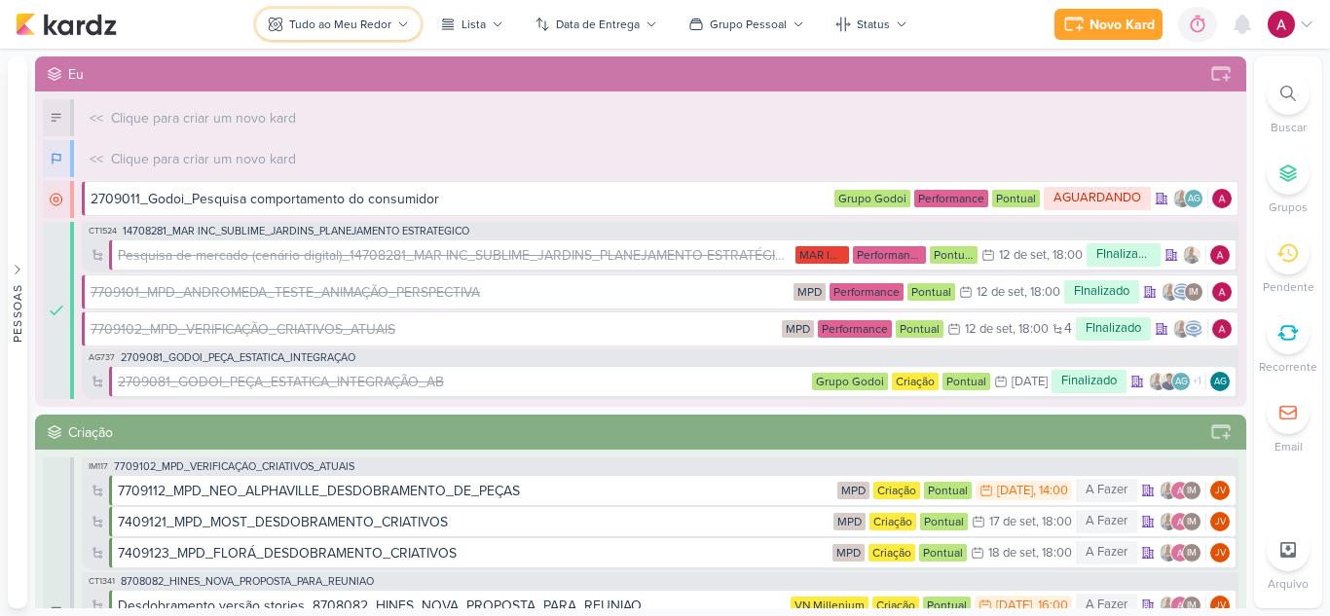
click at [360, 26] on div "Tudo ao Meu Redor" at bounding box center [340, 25] width 102 height 18
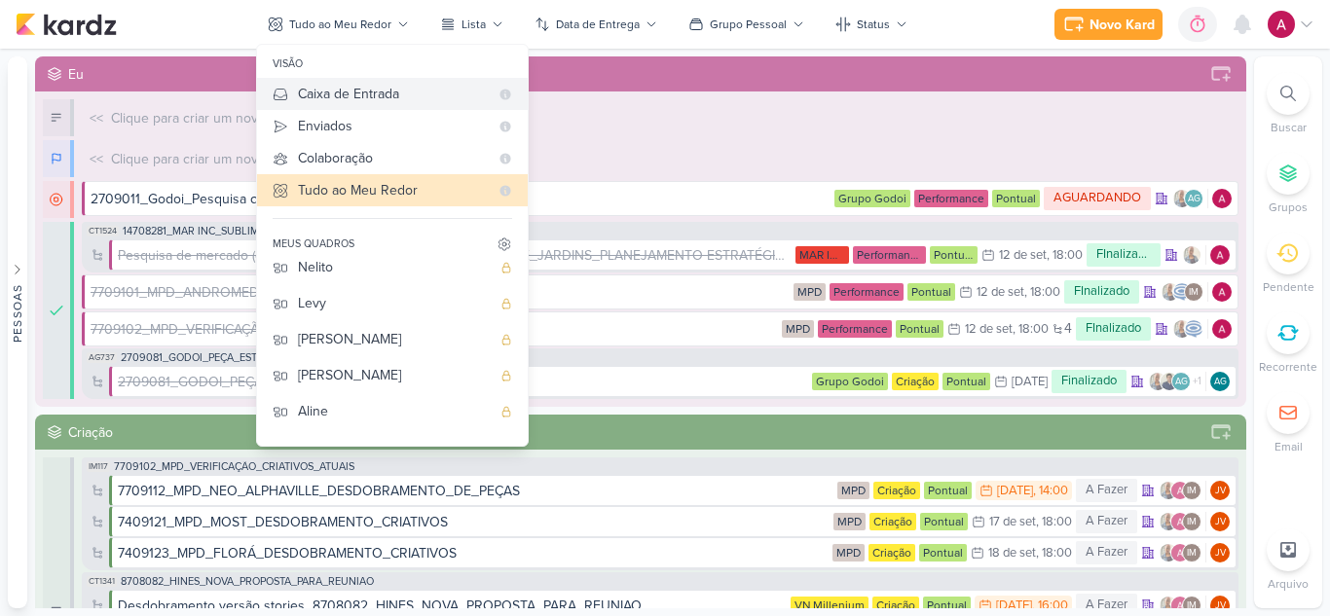
click at [399, 98] on div "Caixa de Entrada" at bounding box center [393, 94] width 191 height 20
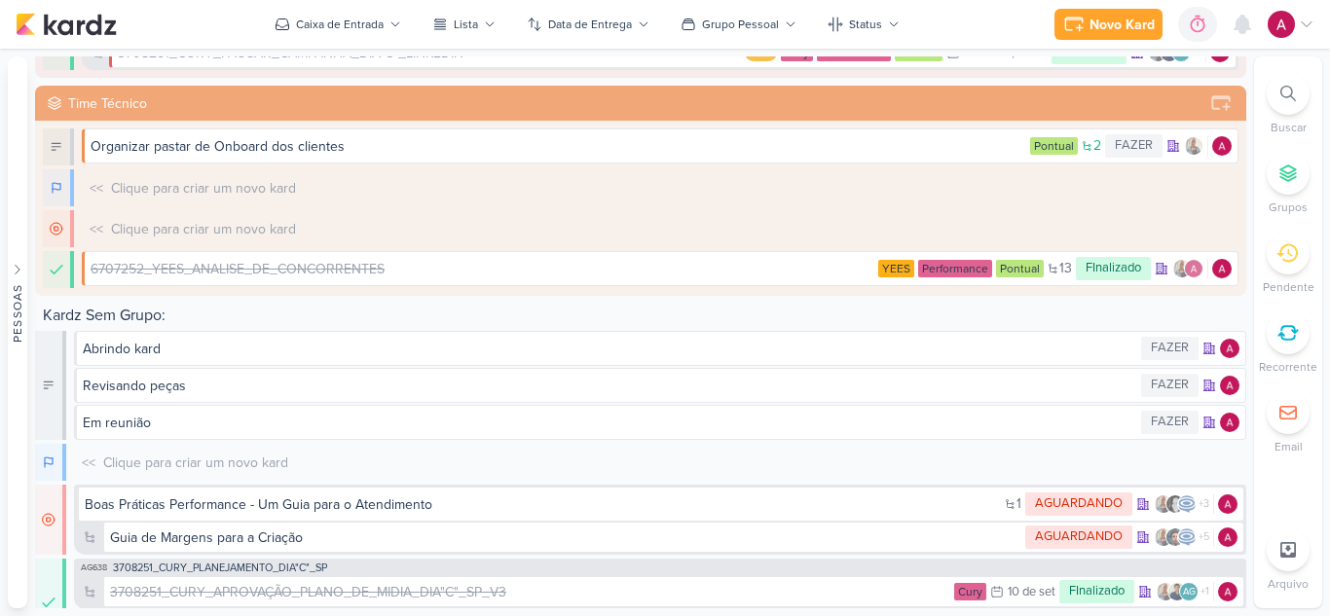
scroll to position [772, 0]
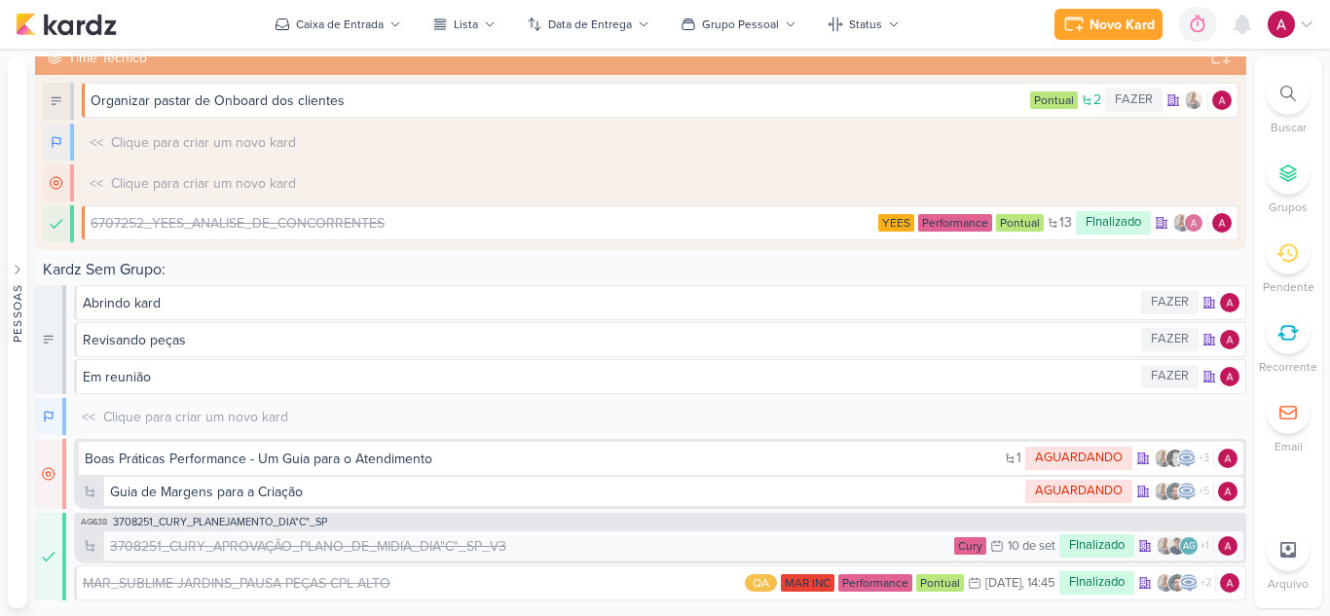
click at [356, 550] on div "3708251_CURY_APROVAÇÃO_PLANO_DE_MIDIA_DIA"C"_SP_V3" at bounding box center [308, 546] width 396 height 20
click at [440, 543] on div "3708251_CURY_APROVAÇÃO_PLANO_DE_MIDIA_DIA"C"_SP_V3" at bounding box center [308, 546] width 396 height 20
click at [235, 548] on div "3708251_CURY_APROVAÇÃO_PLANO_DE_MIDIA_DIA"C"_SP_V3" at bounding box center [308, 546] width 396 height 20
click at [259, 547] on div "3708251_CURY_APROVAÇÃO_PLANO_DE_MIDIA_DIA"C"_SP_V3" at bounding box center [308, 546] width 396 height 20
click at [521, 581] on div "MAR_SUBLIME JARDINS_PAUSA PEÇAS CPL ALTO" at bounding box center [398, 583] width 631 height 20
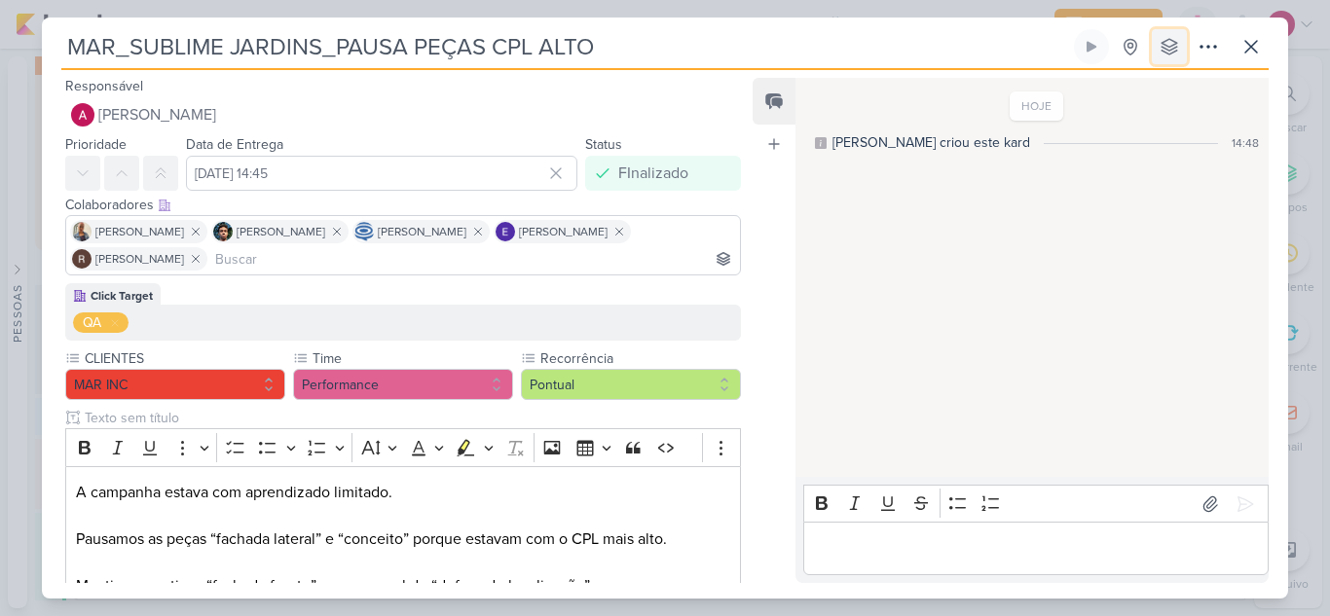
click at [1171, 53] on icon at bounding box center [1169, 47] width 16 height 16
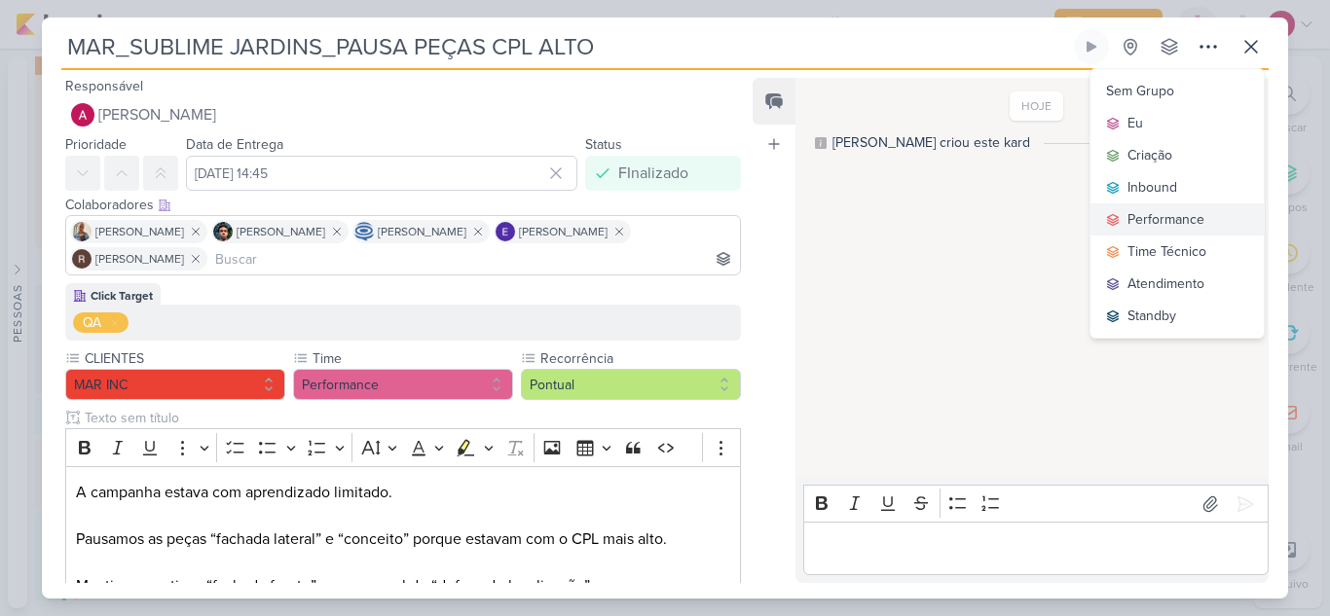
click at [1158, 210] on div "Performance" at bounding box center [1165, 219] width 77 height 20
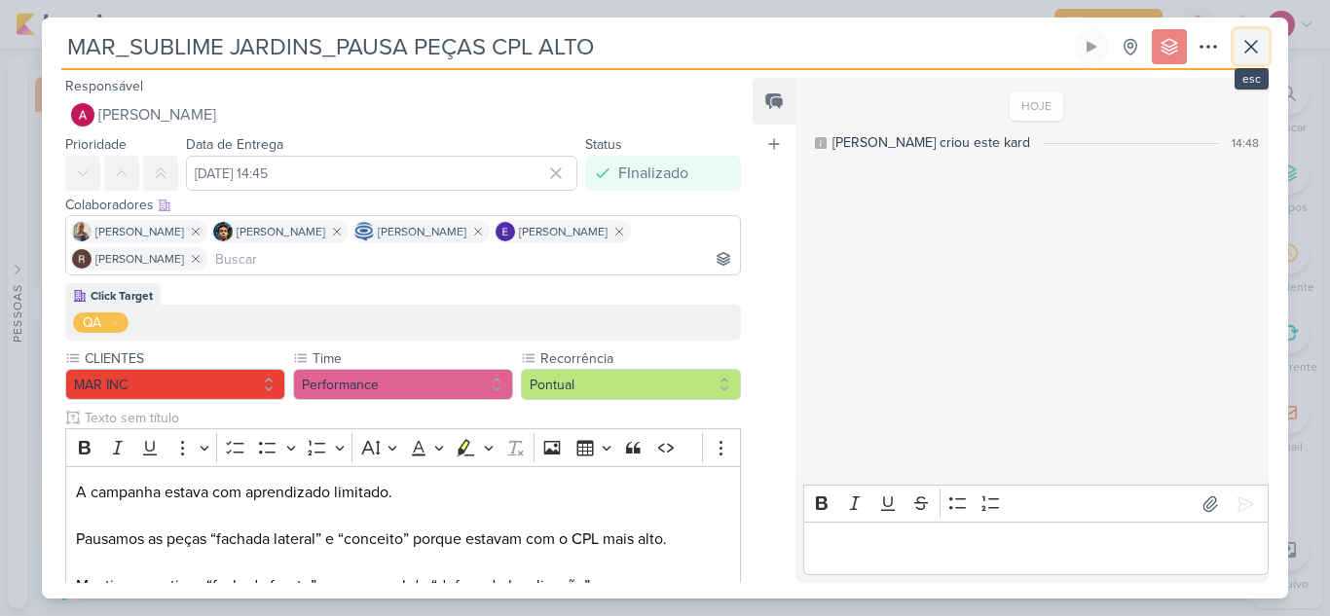
click at [1250, 40] on icon at bounding box center [1250, 46] width 23 height 23
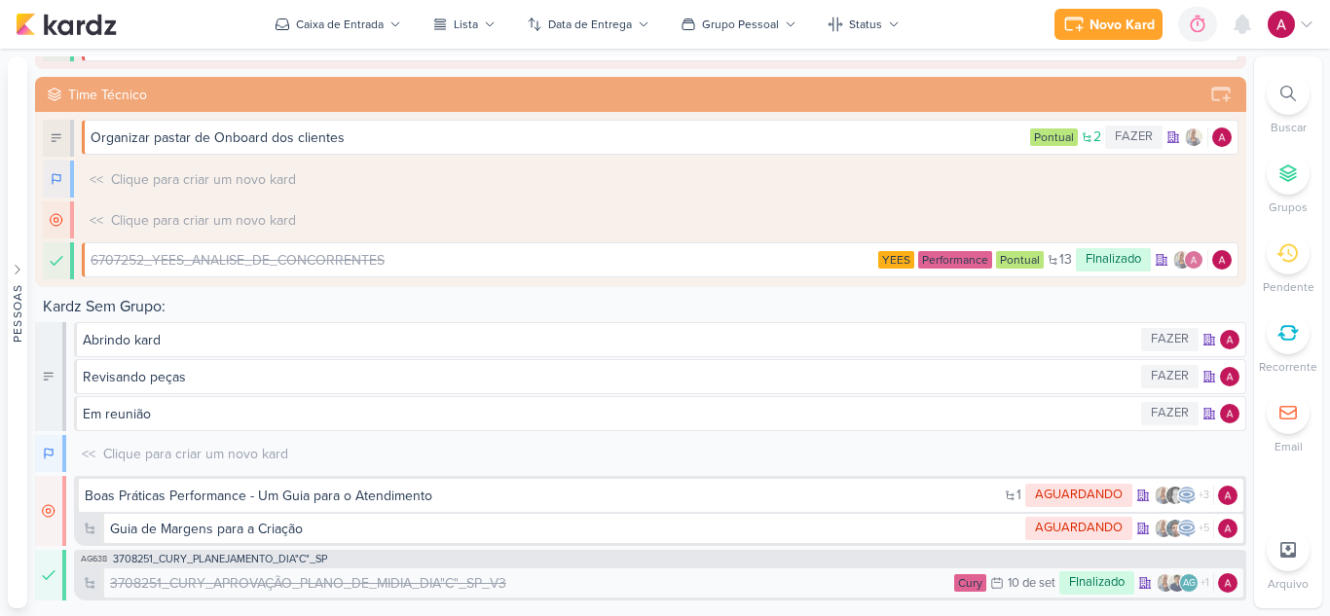
click at [390, 591] on div "3708251_CURY_APROVAÇÃO_PLANO_DE_MIDIA_DIA"C"_SP_V3" at bounding box center [308, 583] width 396 height 20
click at [408, 581] on div "3708251_CURY_APROVAÇÃO_PLANO_DE_MIDIA_DIA"C"_SP_V3" at bounding box center [308, 583] width 396 height 20
click at [164, 560] on span "3708251_CURY_PLANEJAMENTO_DIA"C"_SP" at bounding box center [220, 559] width 214 height 11
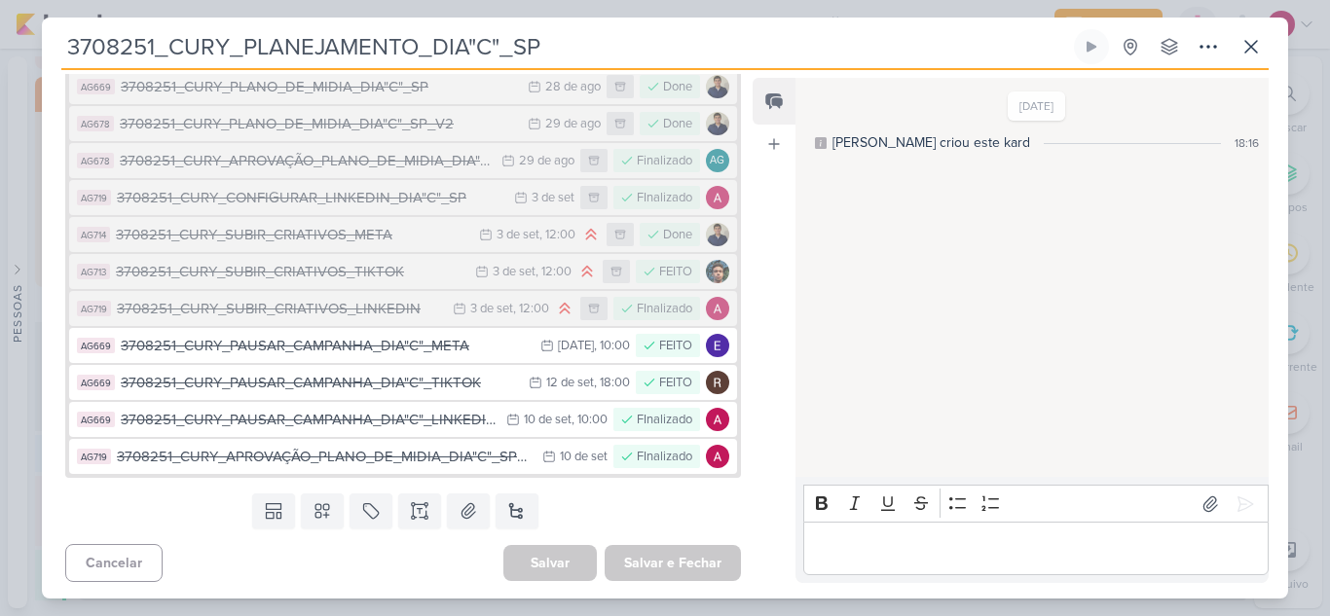
scroll to position [1597, 0]
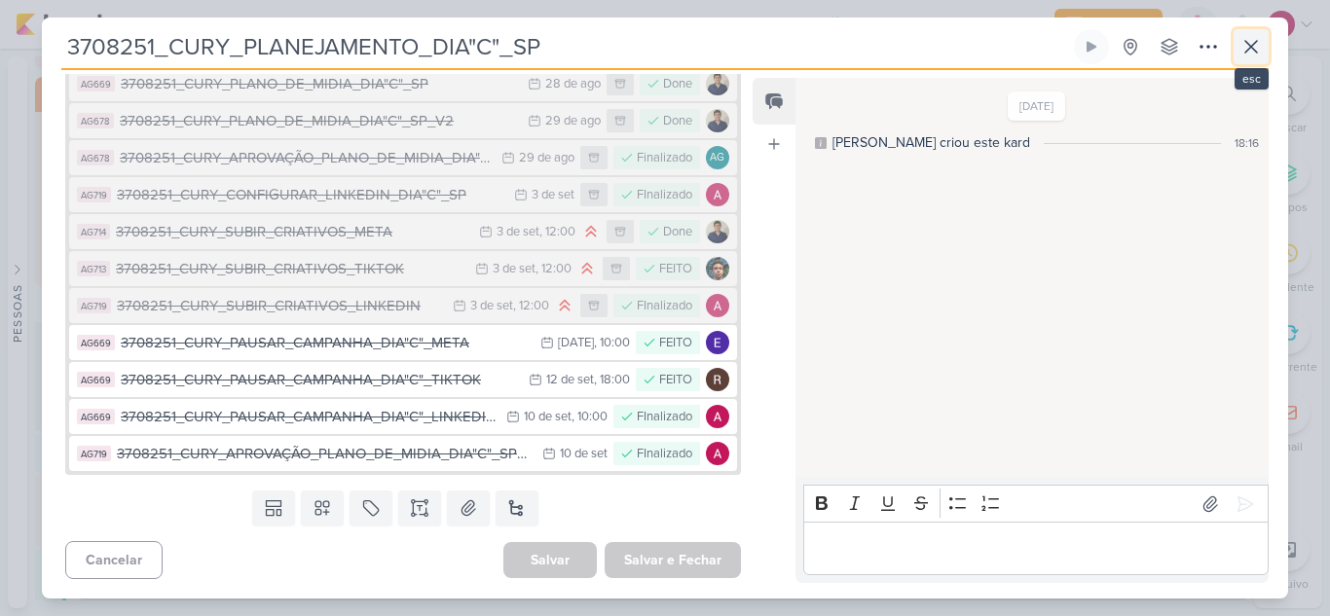
click at [1253, 48] on icon at bounding box center [1251, 47] width 12 height 12
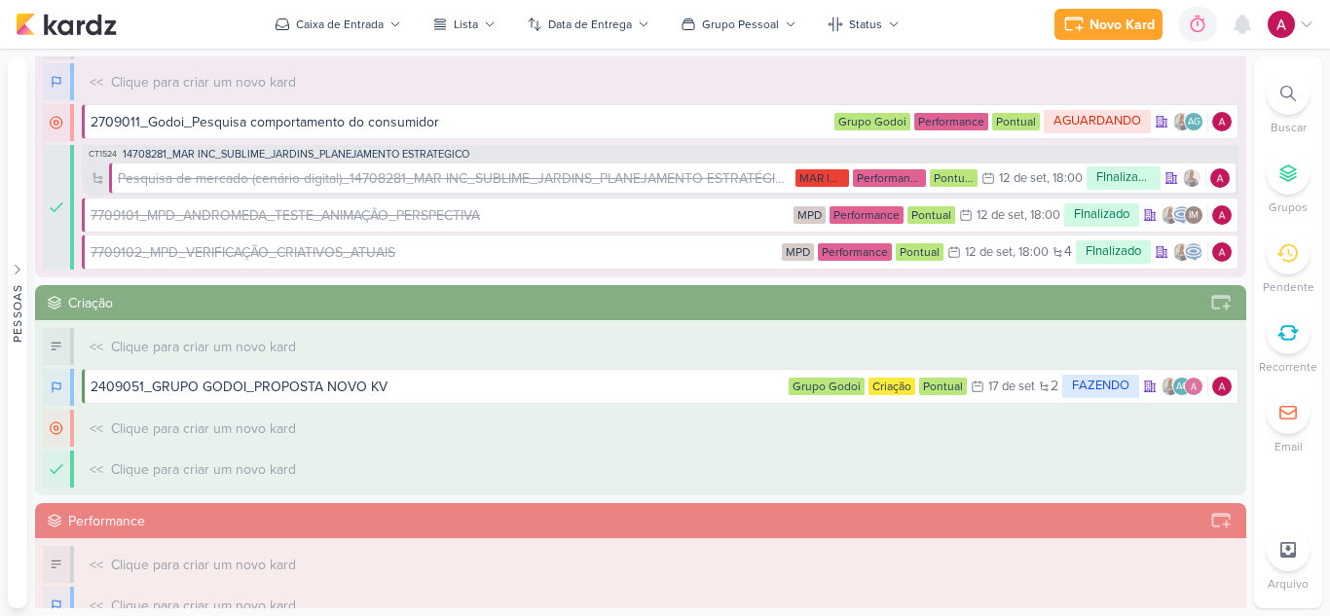
scroll to position [0, 0]
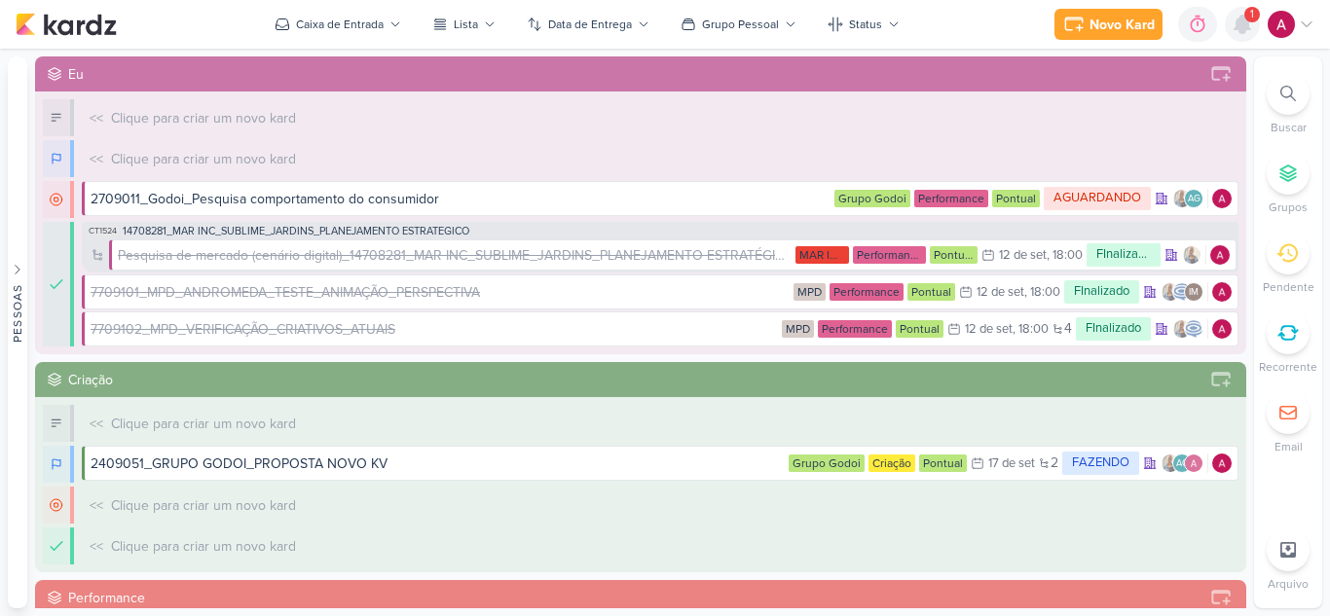
click at [1246, 34] on icon at bounding box center [1241, 24] width 23 height 23
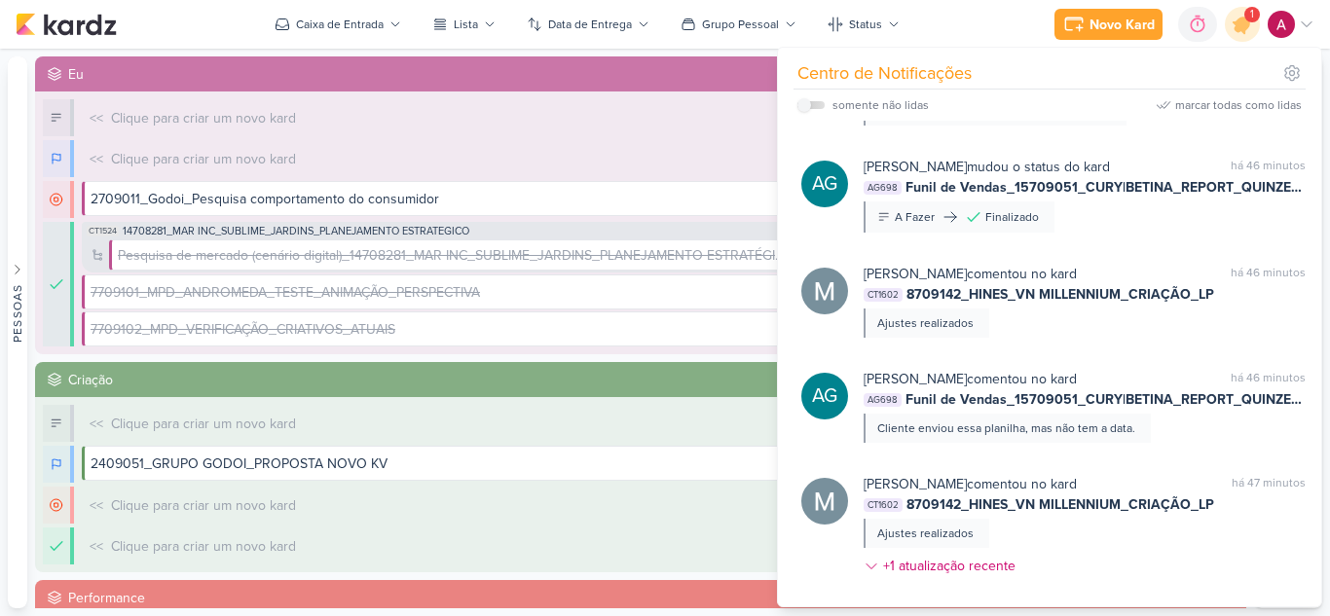
scroll to position [389, 0]
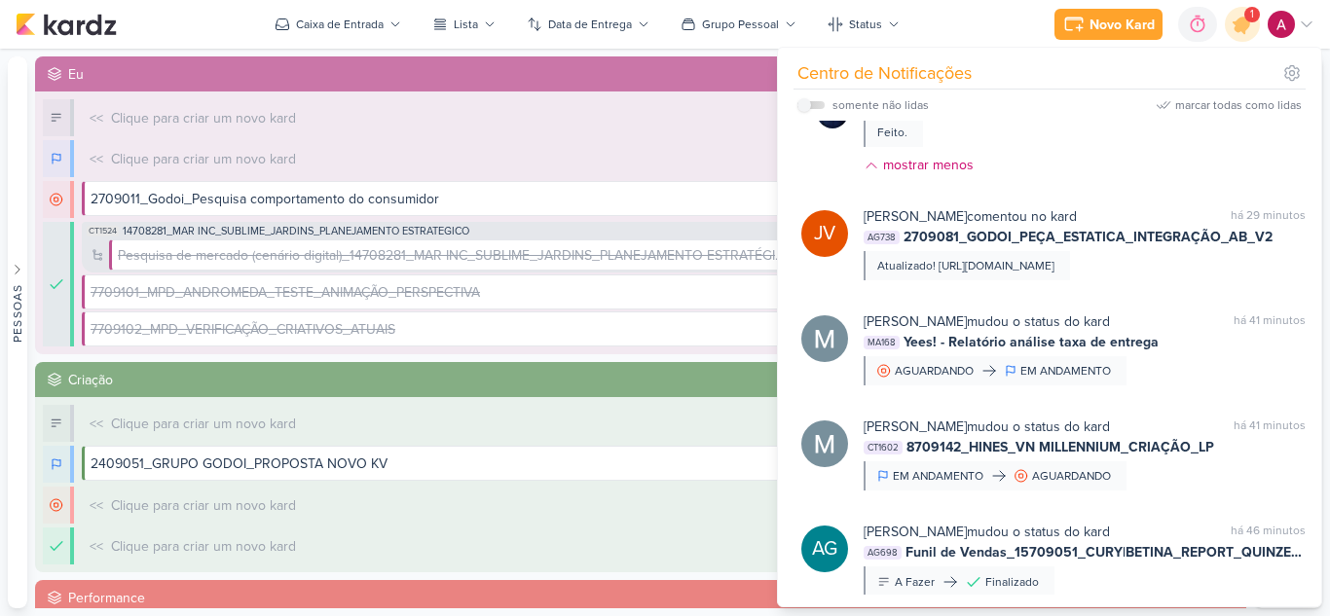
click at [819, 103] on label at bounding box center [810, 105] width 27 height 8
click at [811, 103] on input "checkbox" at bounding box center [804, 105] width 14 height 14
checkbox input "true"
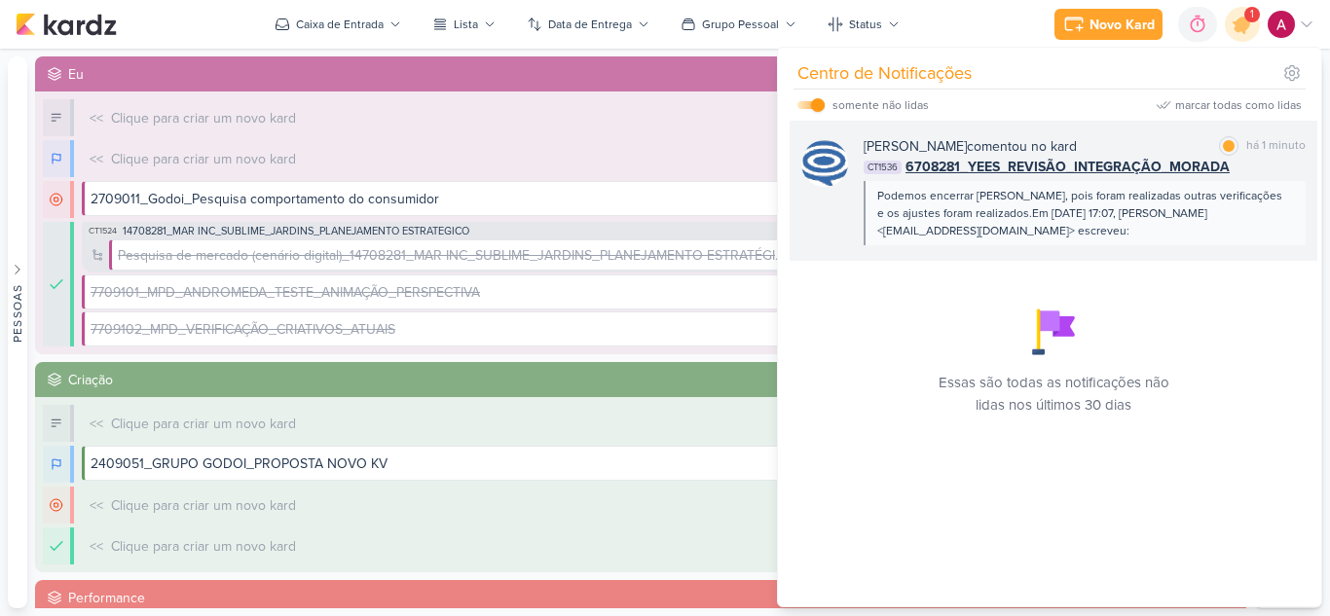
scroll to position [0, 0]
click at [1063, 220] on div "Podemos encerrar Levy, pois foram realizadas outras verificações e os ajustes f…" at bounding box center [1083, 213] width 413 height 53
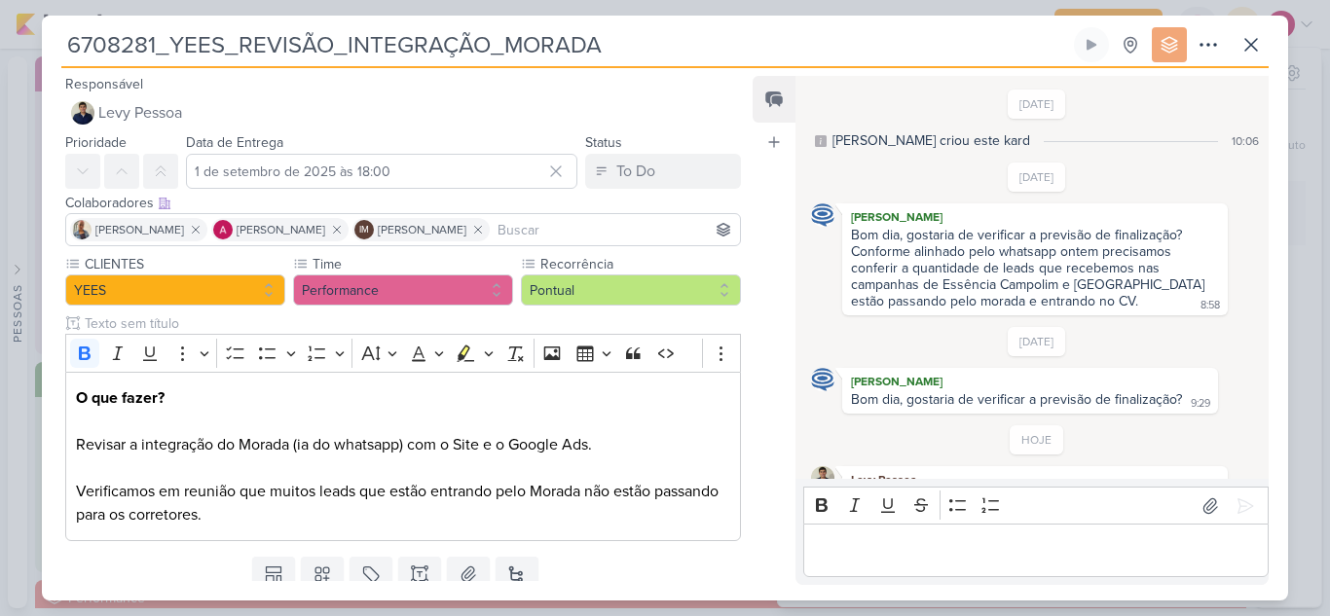
scroll to position [280, 0]
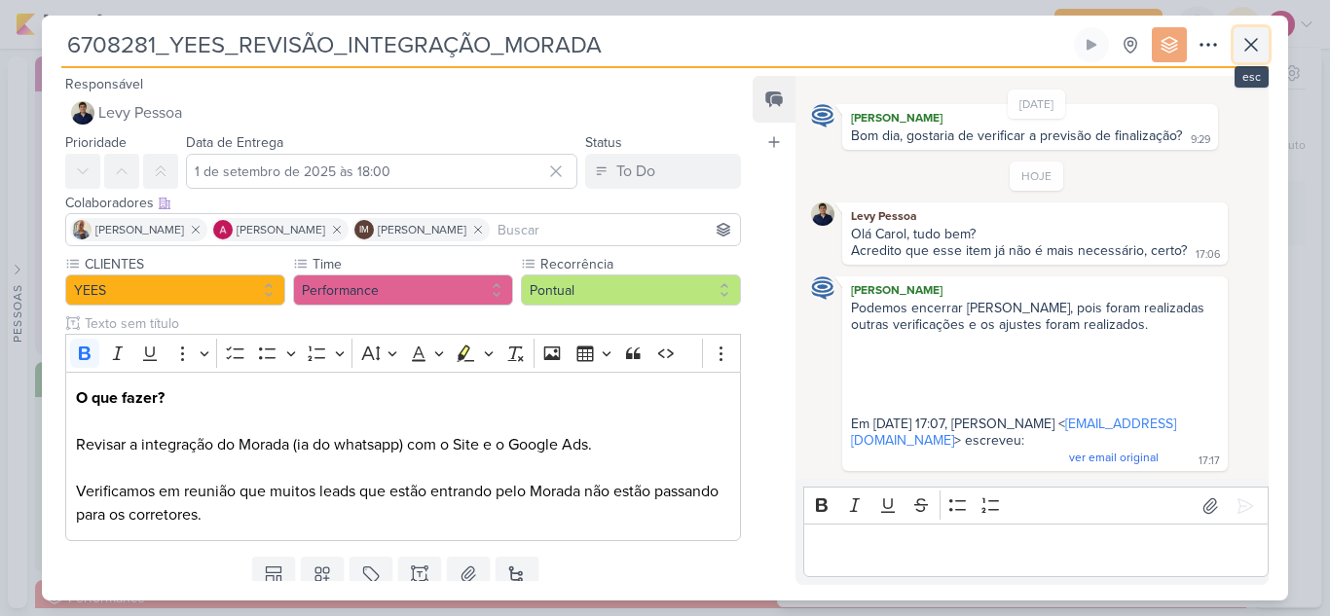
click at [1240, 48] on icon at bounding box center [1250, 44] width 23 height 23
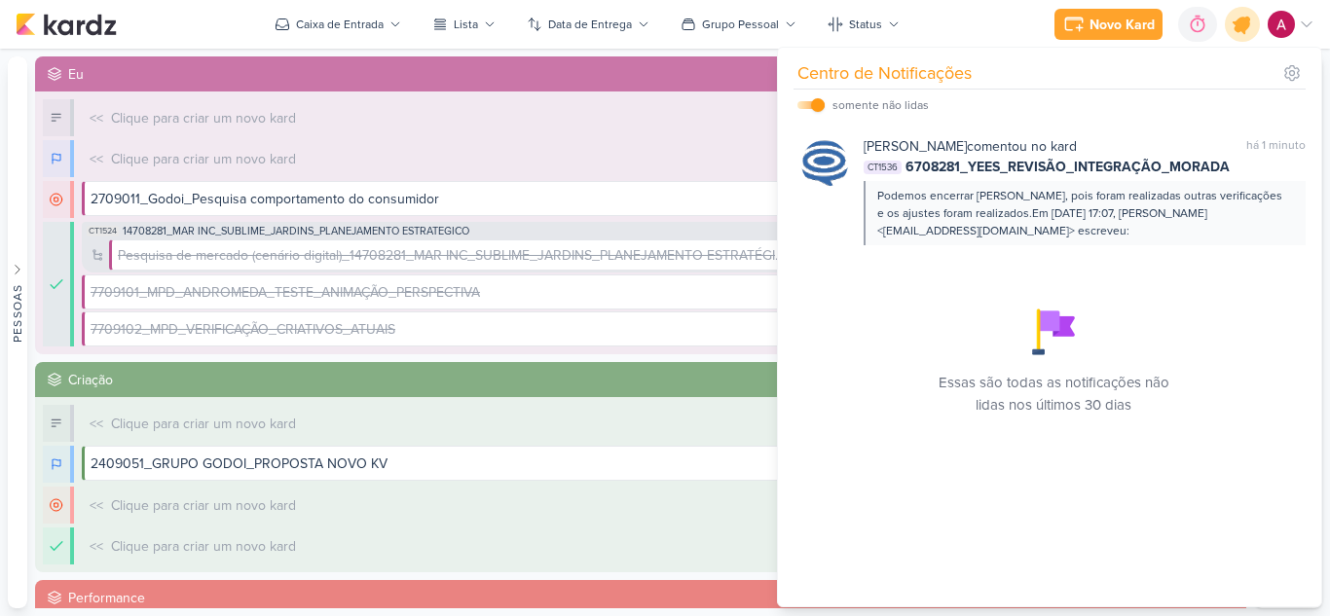
click at [1230, 23] on icon at bounding box center [1241, 24] width 33 height 33
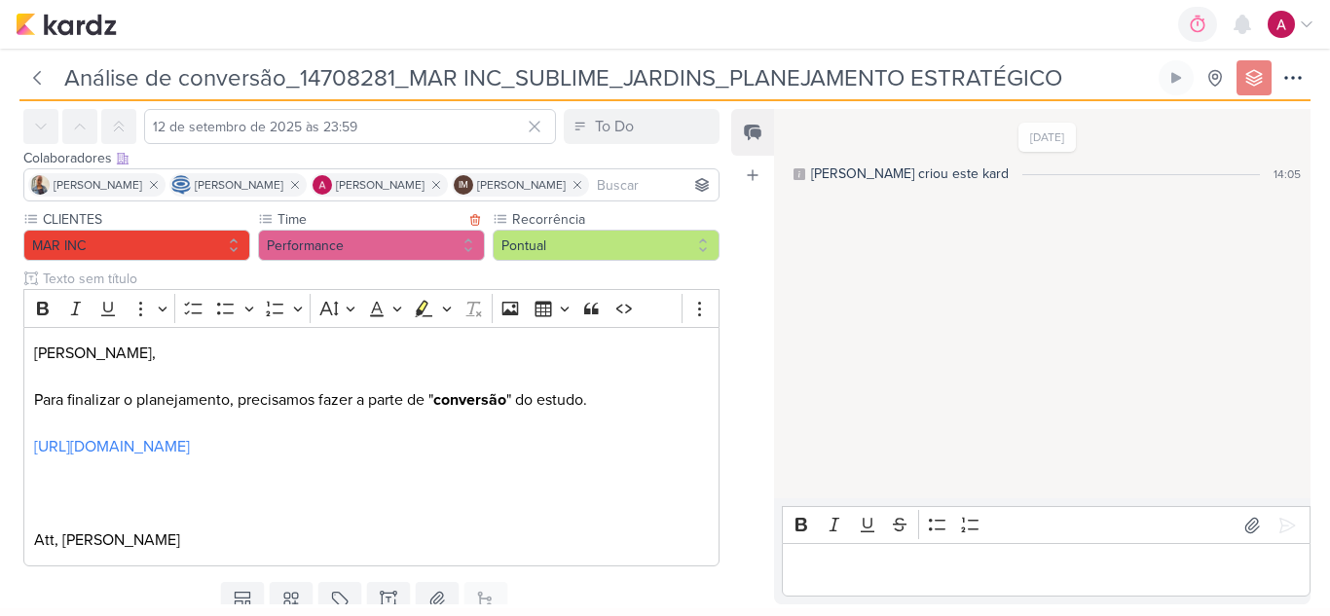
scroll to position [220, 0]
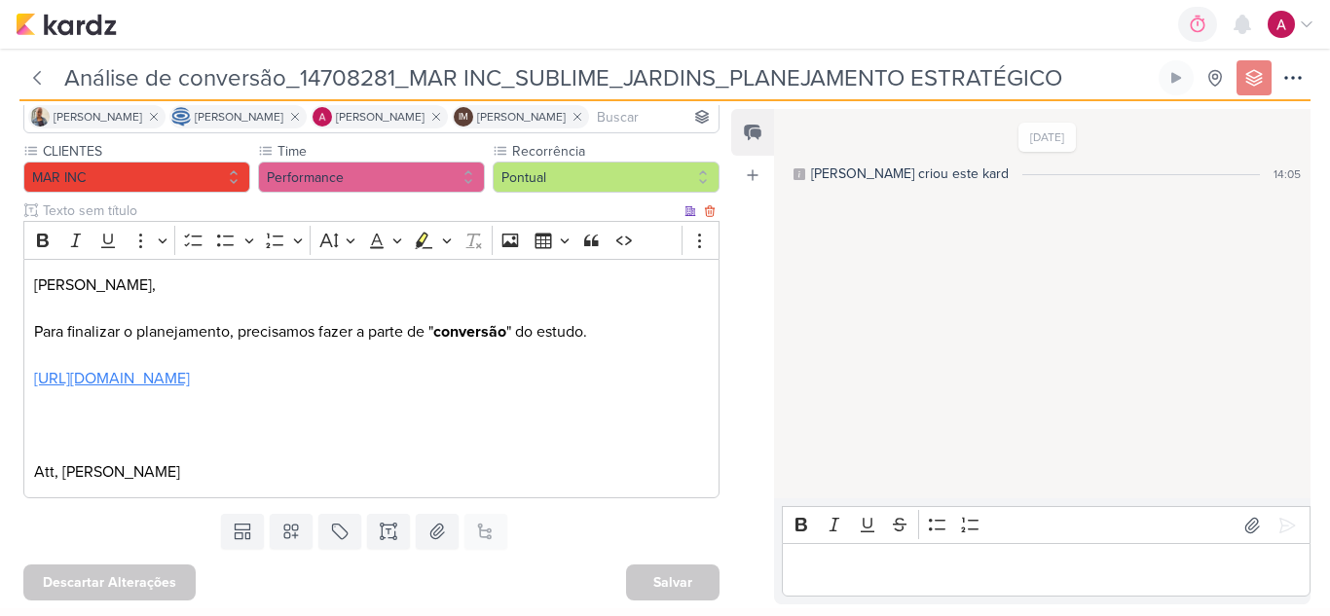
click at [147, 369] on link "[URL][DOMAIN_NAME]" at bounding box center [112, 378] width 156 height 19
